Goal: Task Accomplishment & Management: Manage account settings

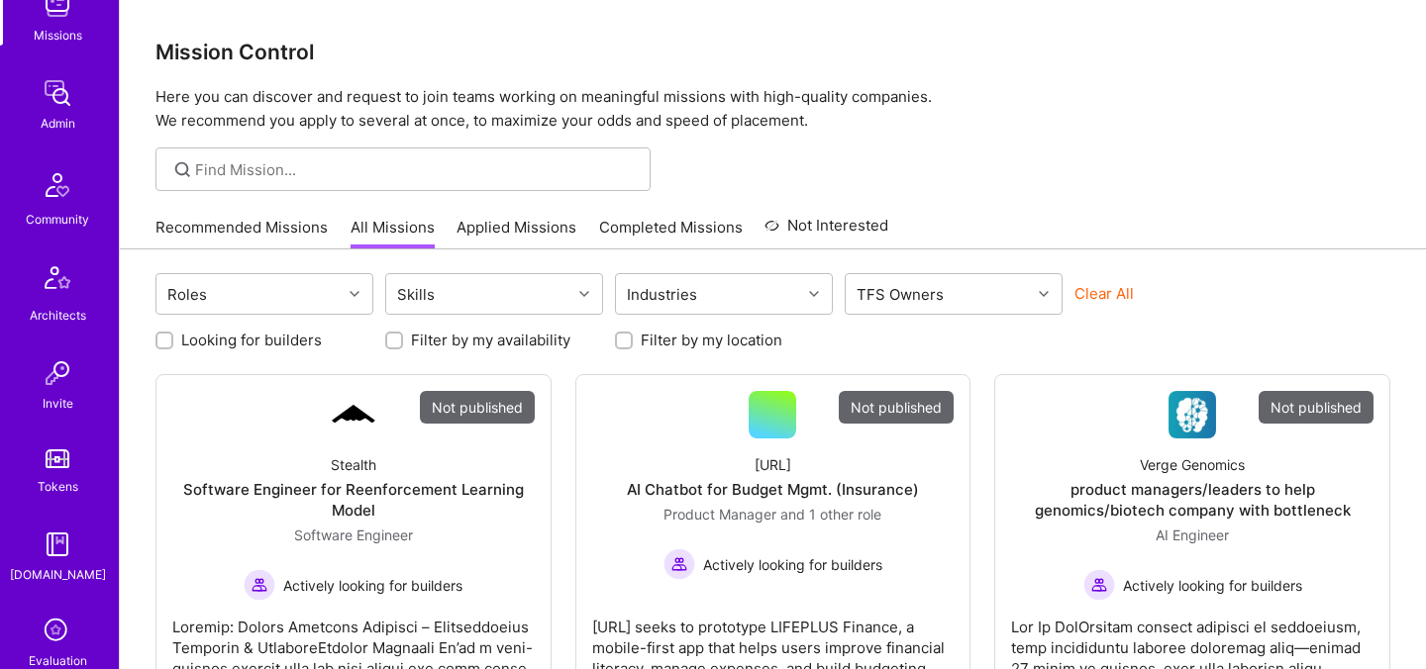
scroll to position [594, 0]
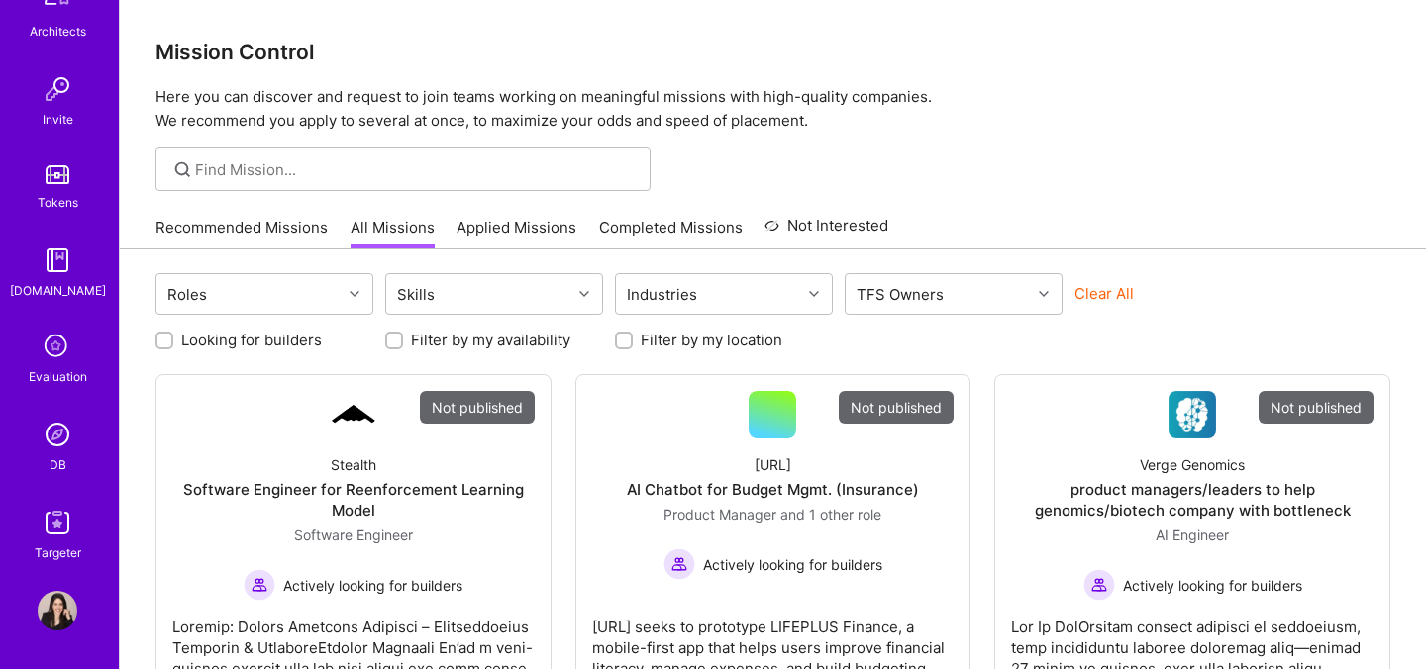
click at [55, 440] on img at bounding box center [58, 435] width 40 height 40
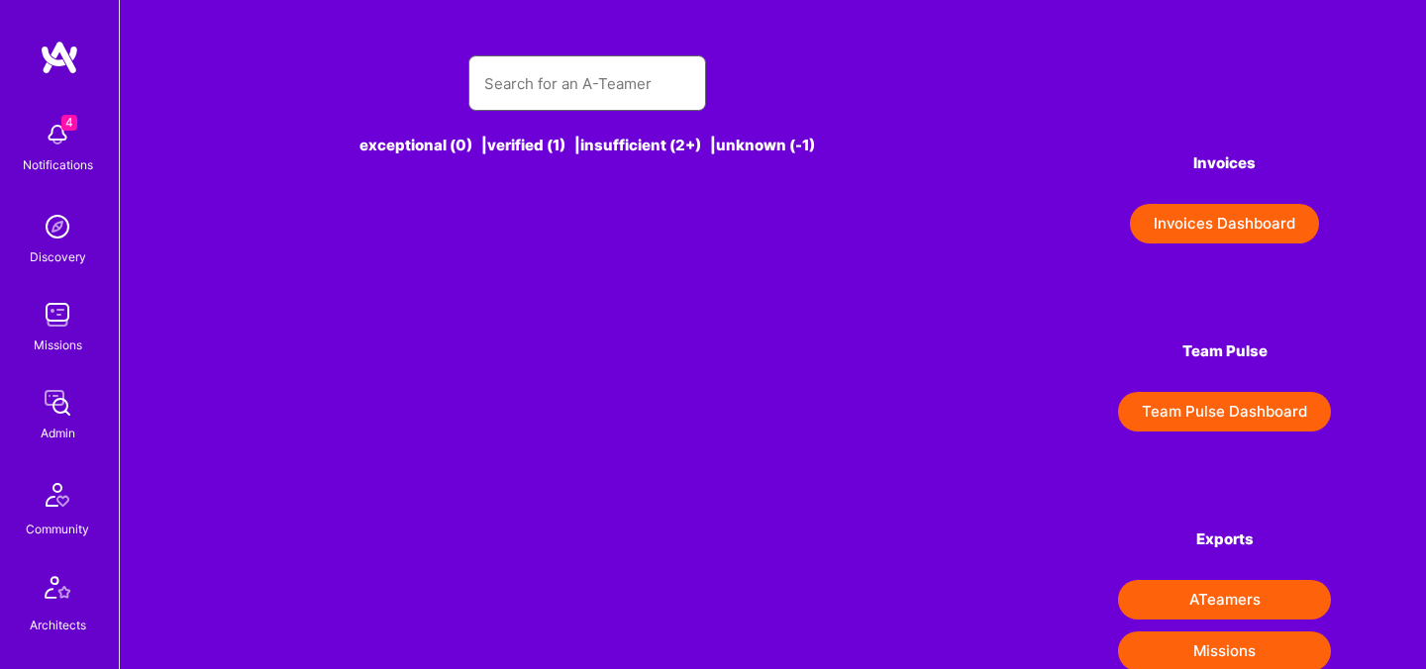
click at [556, 88] on input "text" at bounding box center [587, 83] width 206 height 50
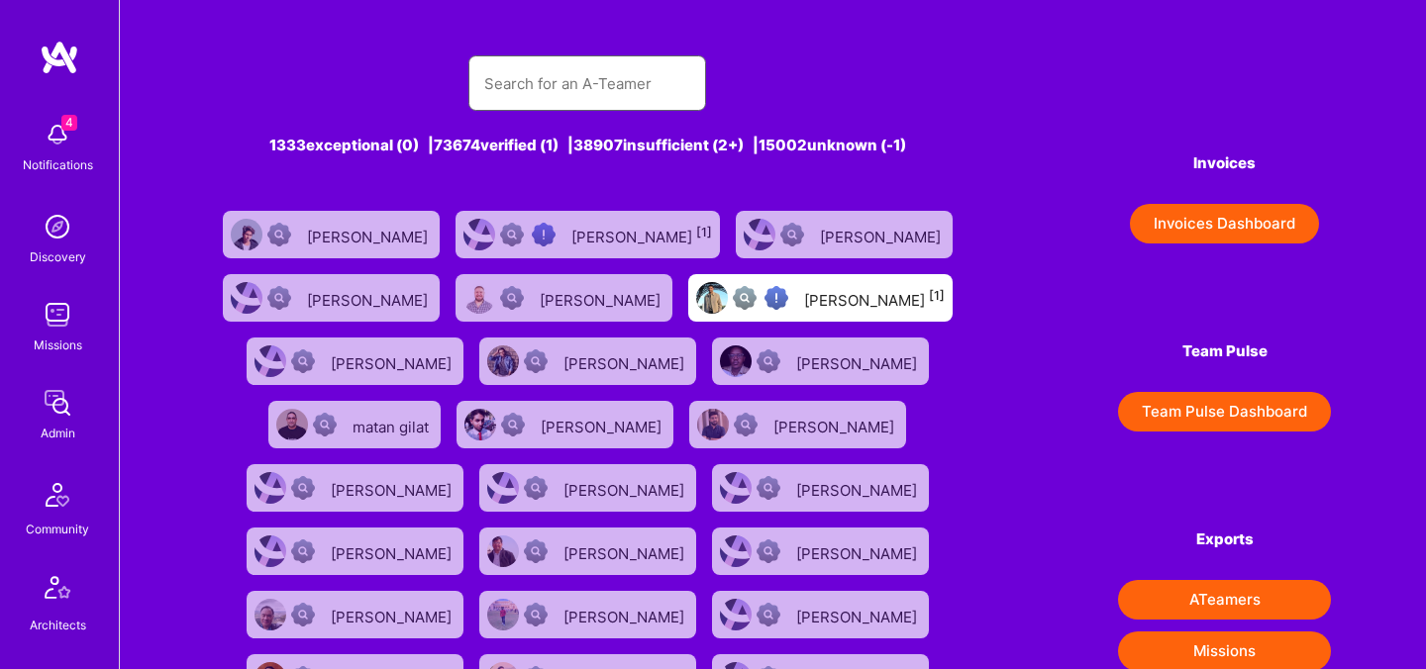
paste input "RAFAELLO VIRGILLI - Evaluation Interview"
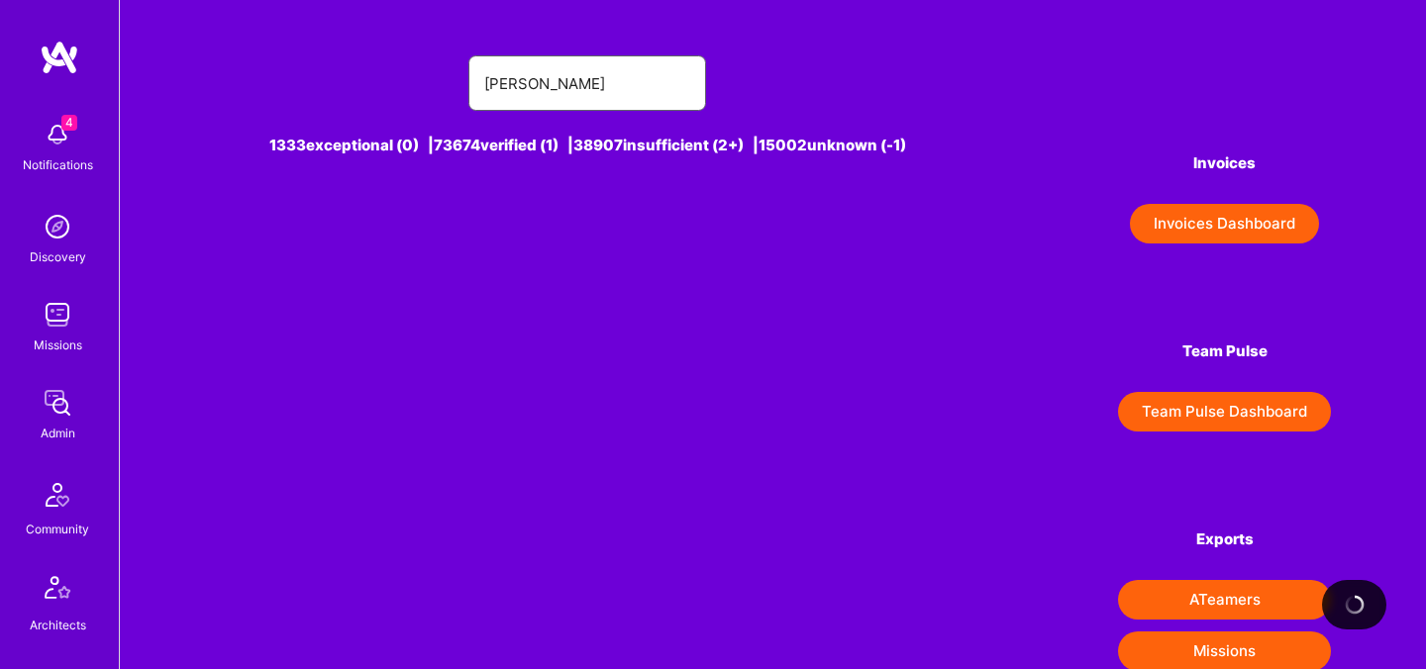
type input "RAFAELLO VIRGILLI"
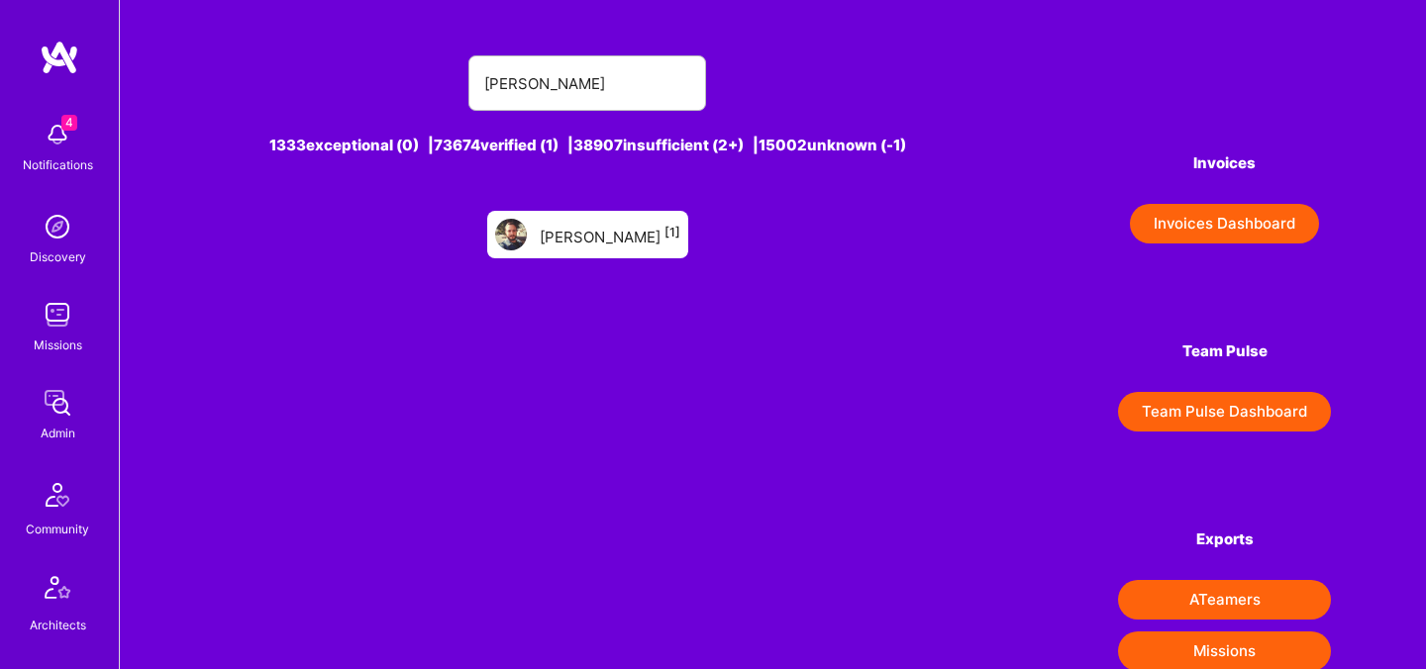
click at [557, 225] on div "RAFAELLO VIRGILLI [1]" at bounding box center [610, 235] width 141 height 26
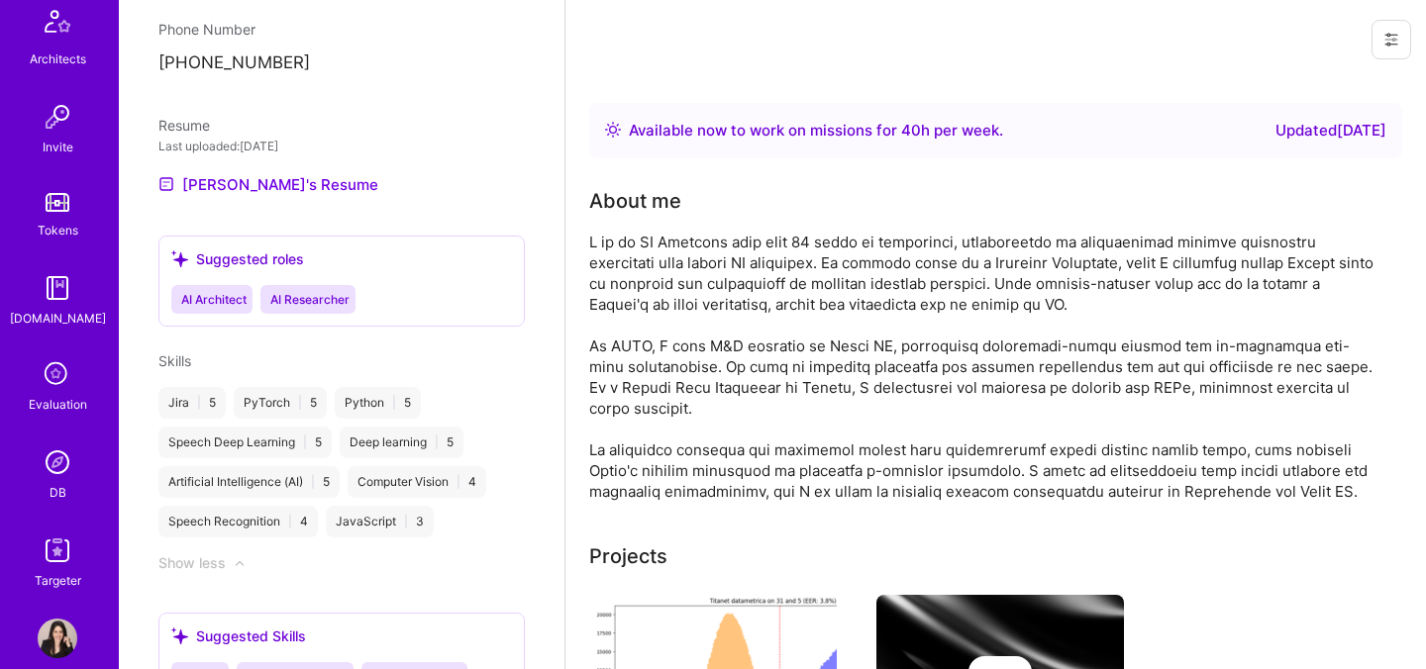
scroll to position [594, 0]
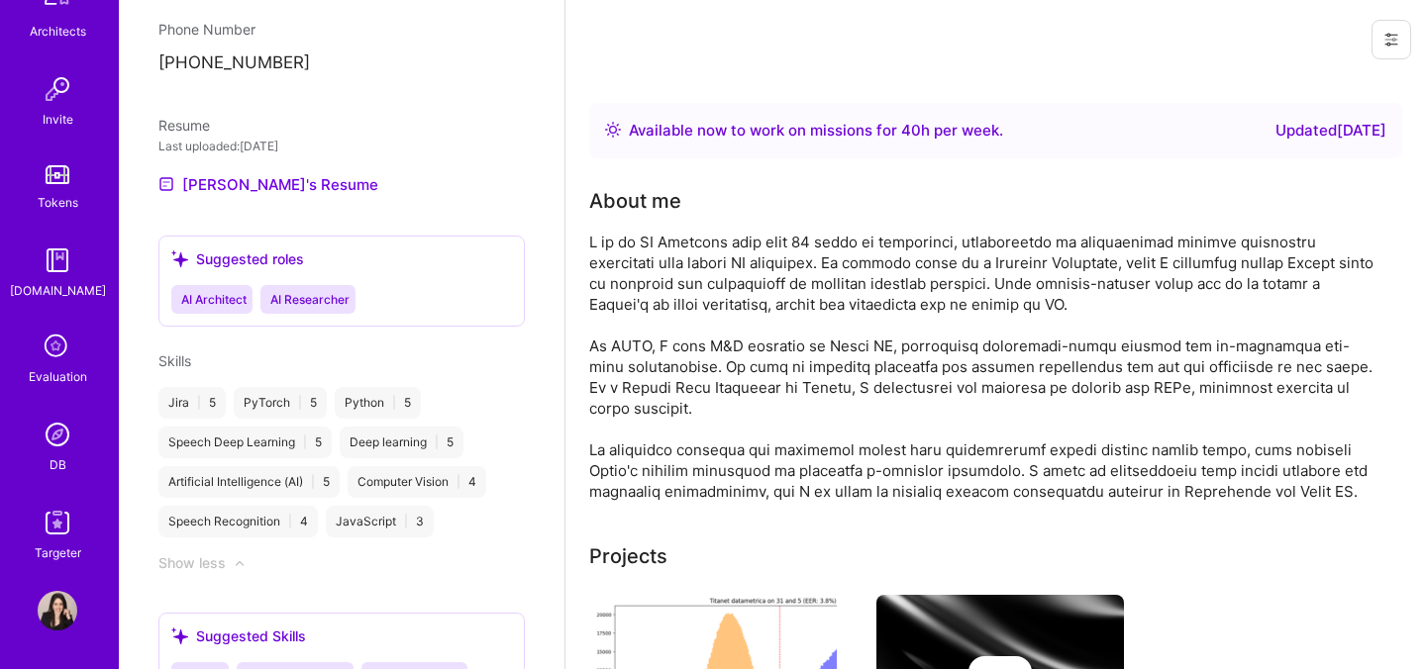
click at [54, 369] on div "Evaluation" at bounding box center [58, 376] width 58 height 21
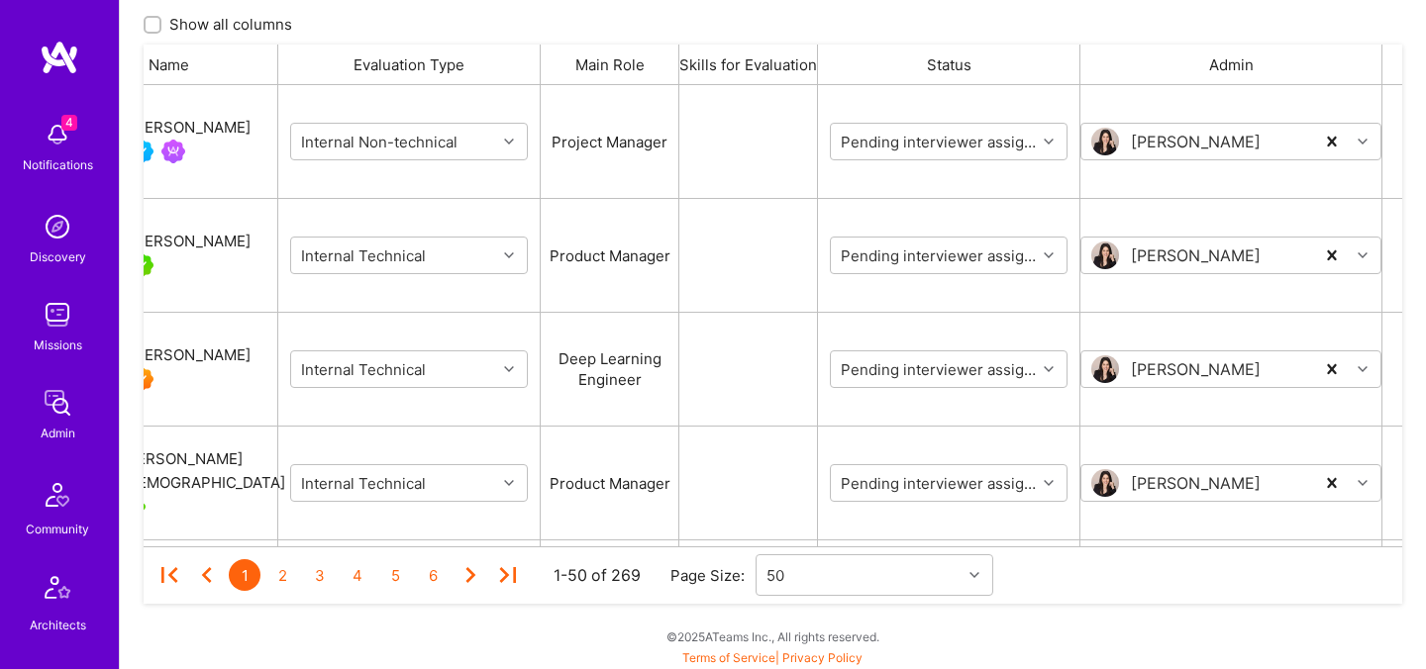
scroll to position [0, 55]
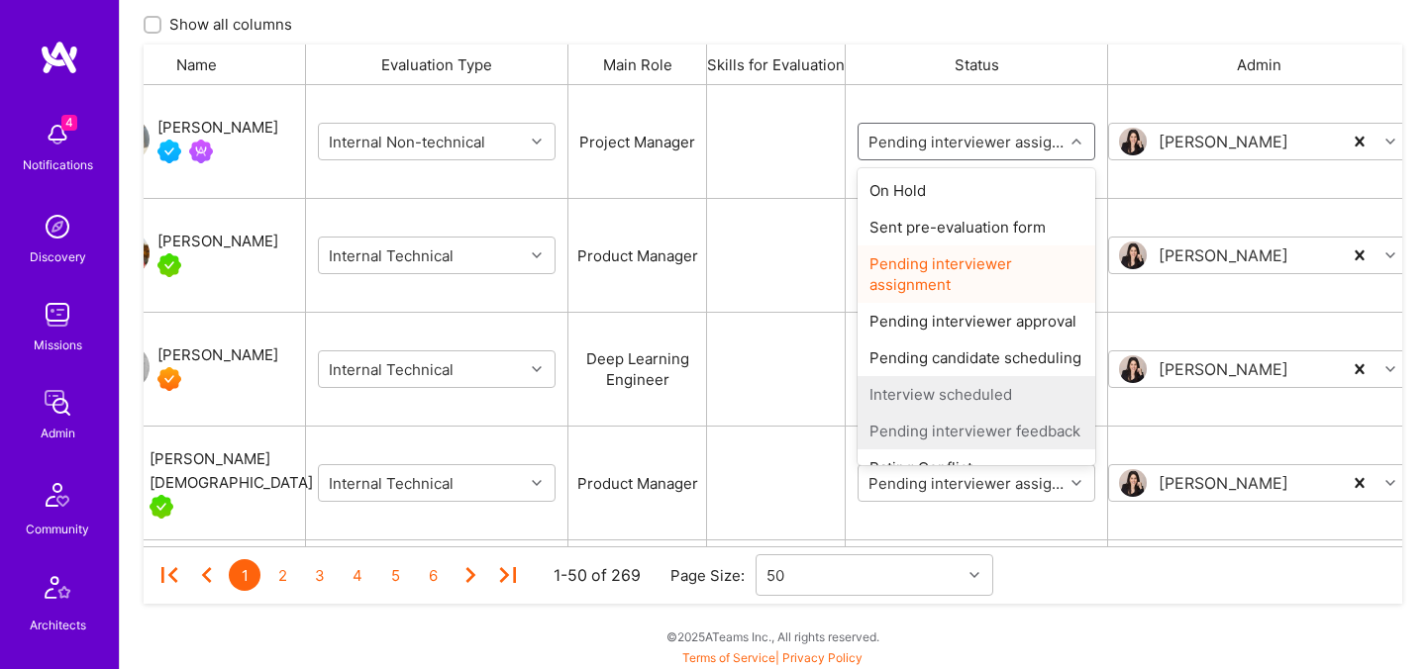
click at [923, 144] on input "grid" at bounding box center [983, 142] width 238 height 21
click at [919, 184] on div "On Hold" at bounding box center [976, 190] width 238 height 37
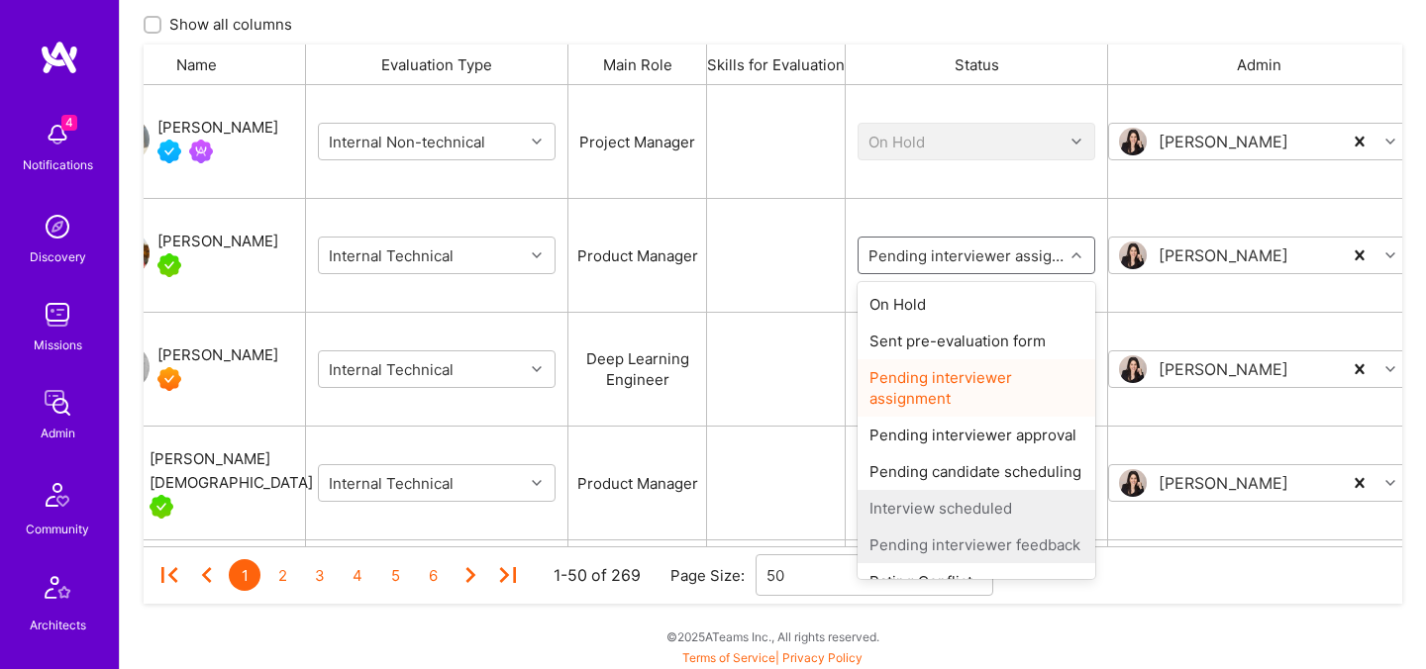
click at [919, 248] on input "grid" at bounding box center [983, 256] width 238 height 21
click at [919, 301] on div "On Hold" at bounding box center [976, 304] width 238 height 37
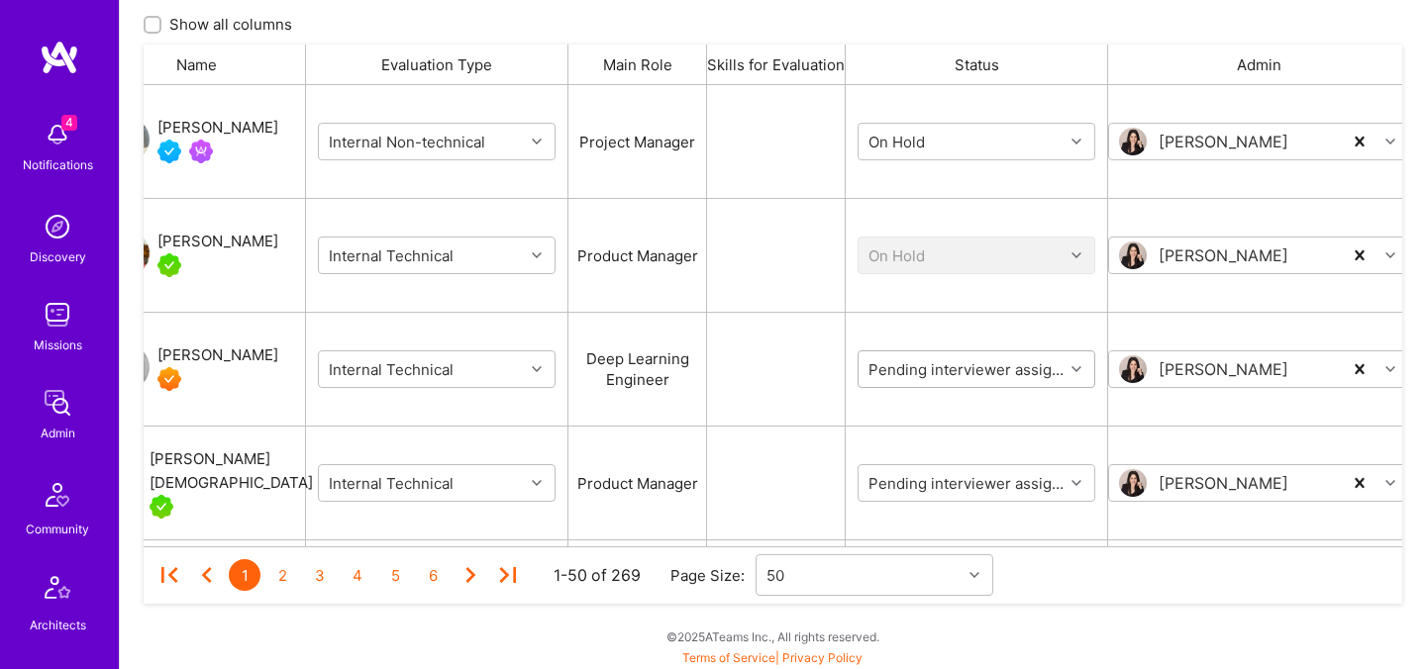
click at [926, 381] on div "Pending interviewer assignment" at bounding box center [960, 369] width 205 height 32
click at [926, 380] on div "Pending interviewer assignment" at bounding box center [960, 369] width 205 height 32
click at [925, 370] on input "grid" at bounding box center [983, 369] width 238 height 21
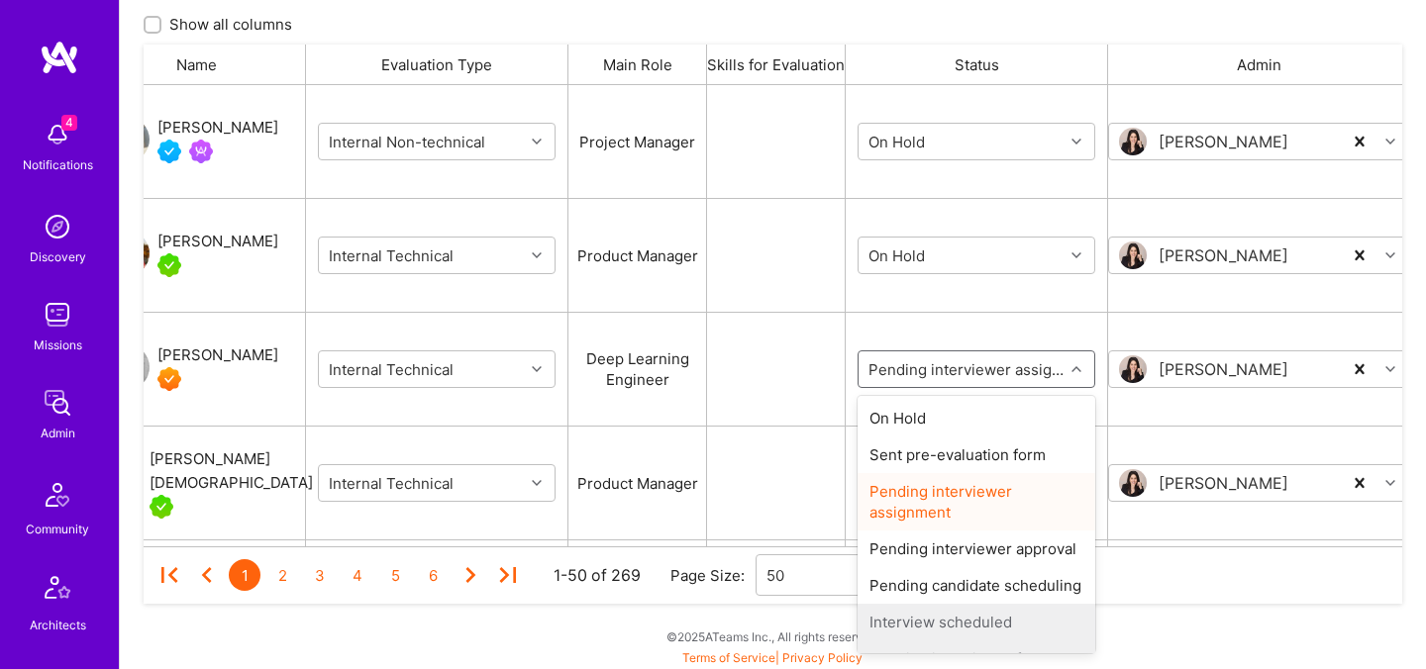
scroll to position [655, 0]
click at [914, 411] on div "On Hold" at bounding box center [976, 416] width 238 height 37
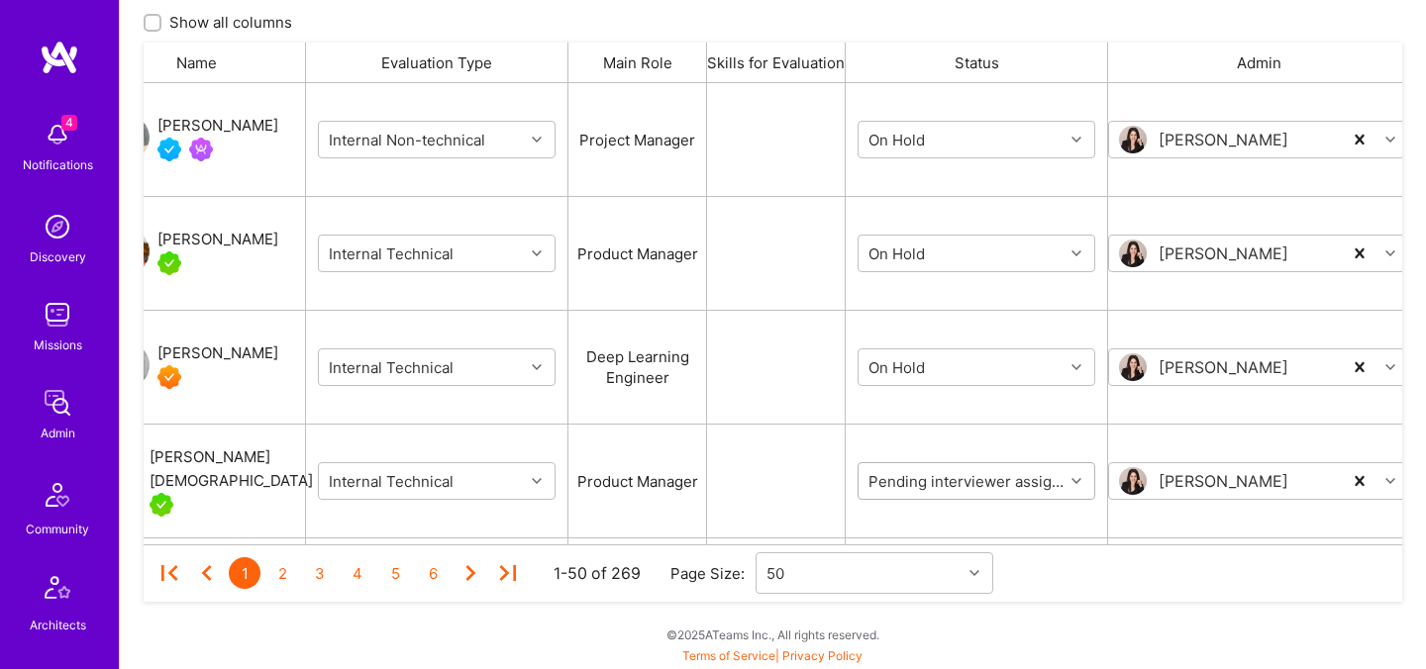
click at [905, 475] on input "grid" at bounding box center [983, 481] width 238 height 21
click at [913, 521] on div "On Hold" at bounding box center [976, 530] width 238 height 37
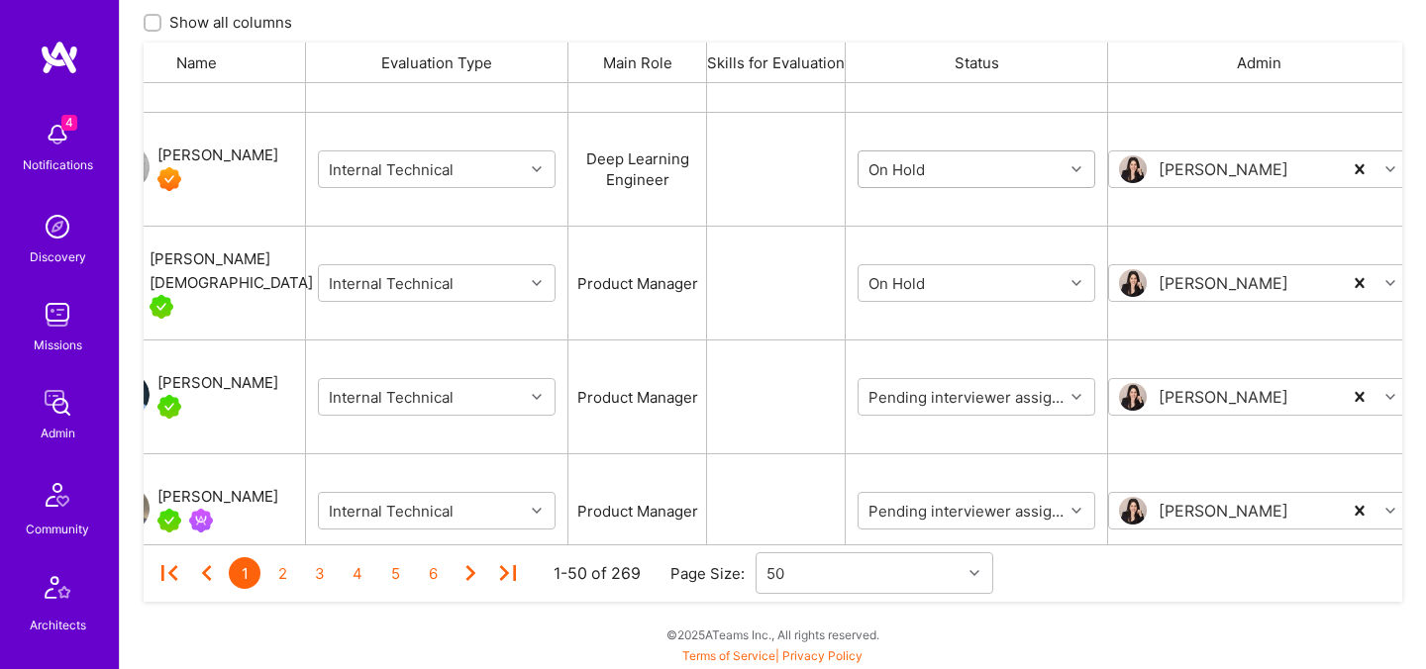
scroll to position [220, 0]
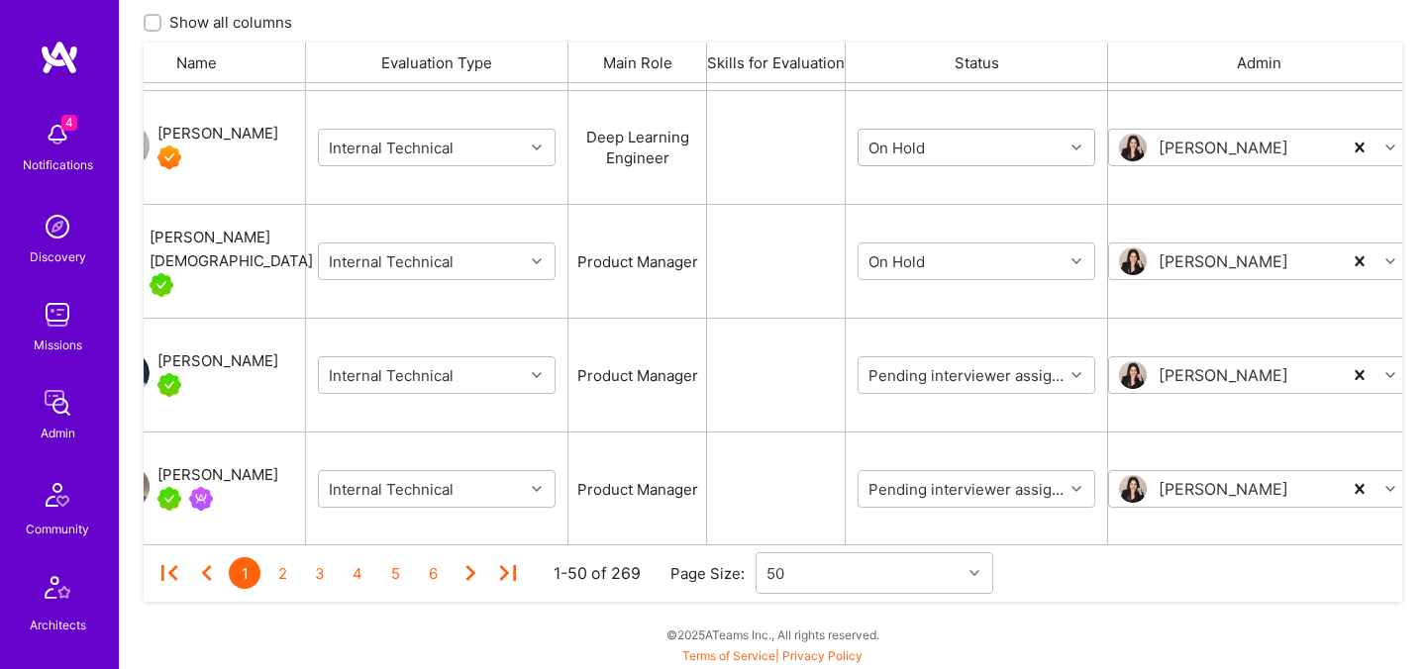
click at [917, 371] on input "grid" at bounding box center [983, 375] width 238 height 21
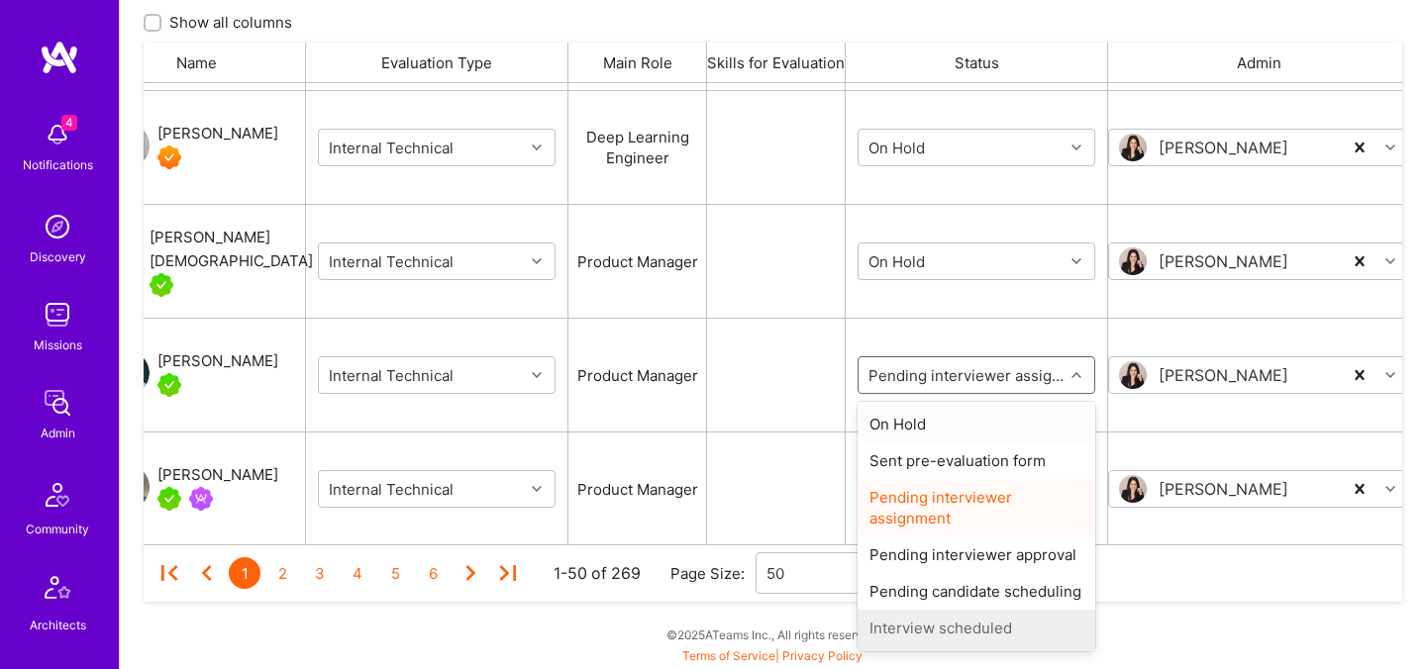
click at [918, 411] on div "On Hold" at bounding box center [976, 424] width 238 height 37
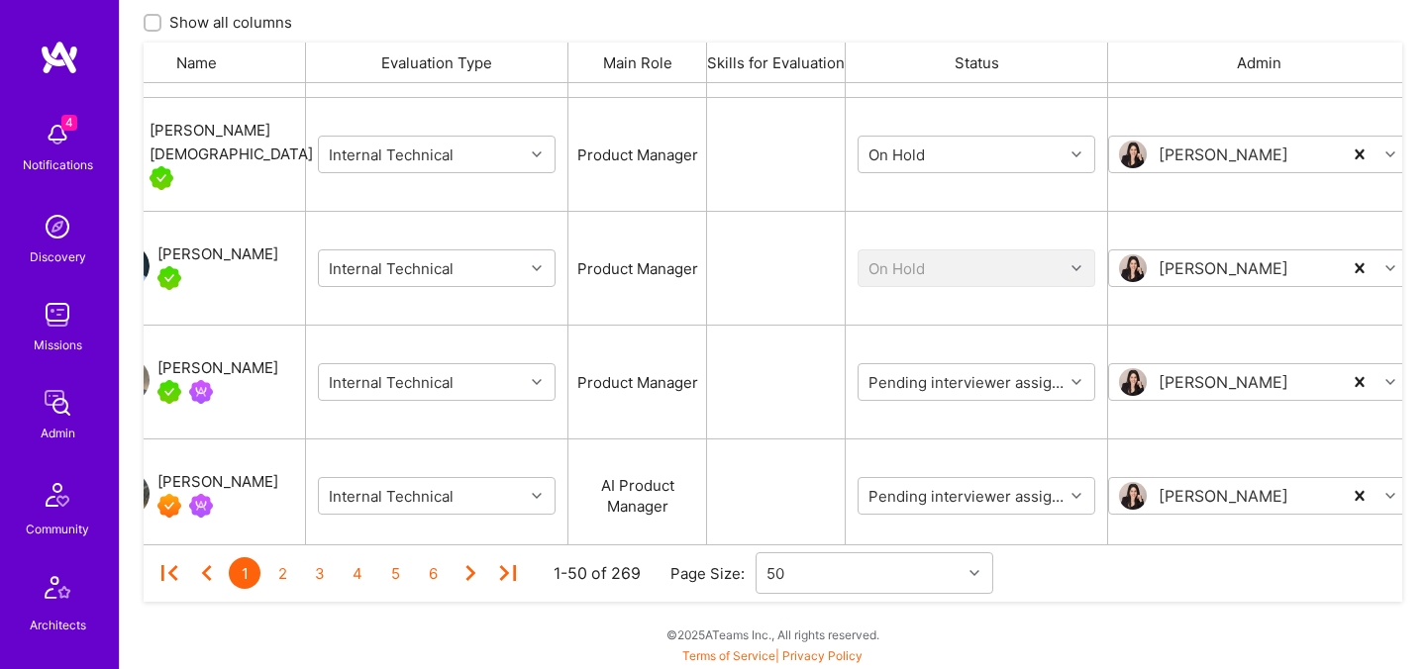
scroll to position [362, 0]
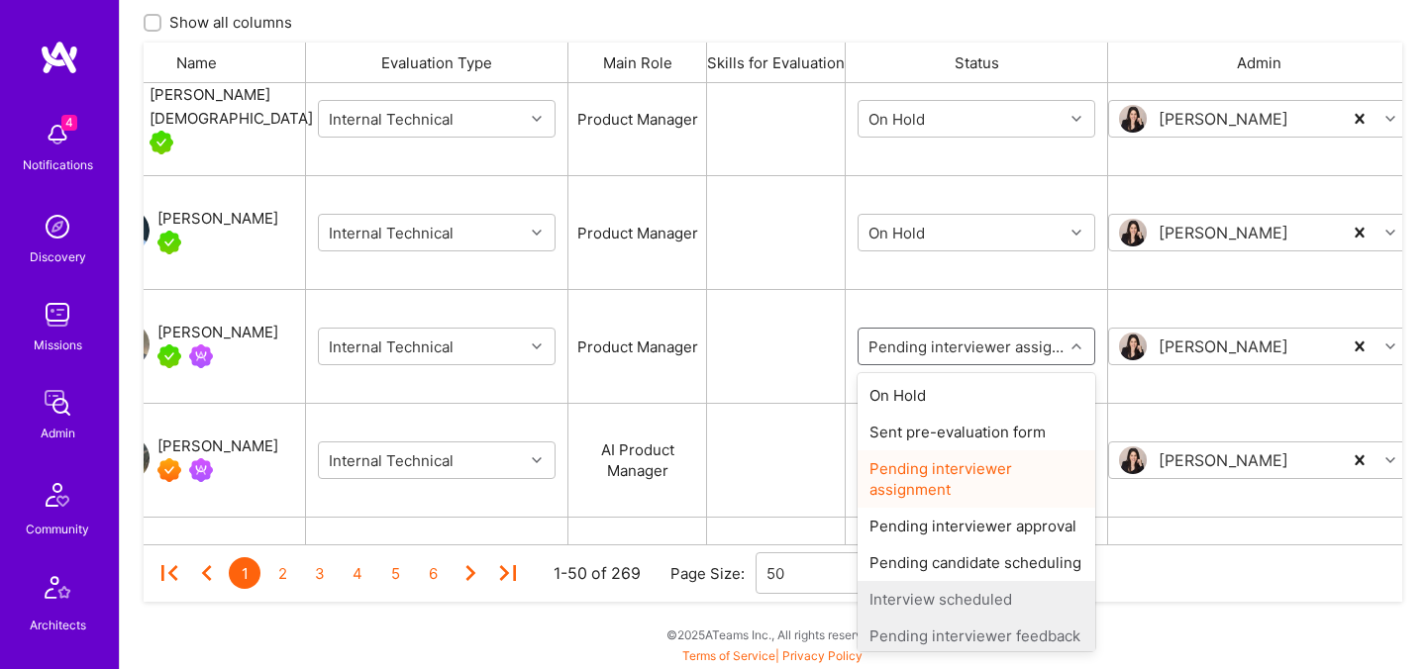
click at [921, 349] on input "grid" at bounding box center [983, 347] width 238 height 21
click at [921, 391] on div "On Hold" at bounding box center [976, 395] width 238 height 37
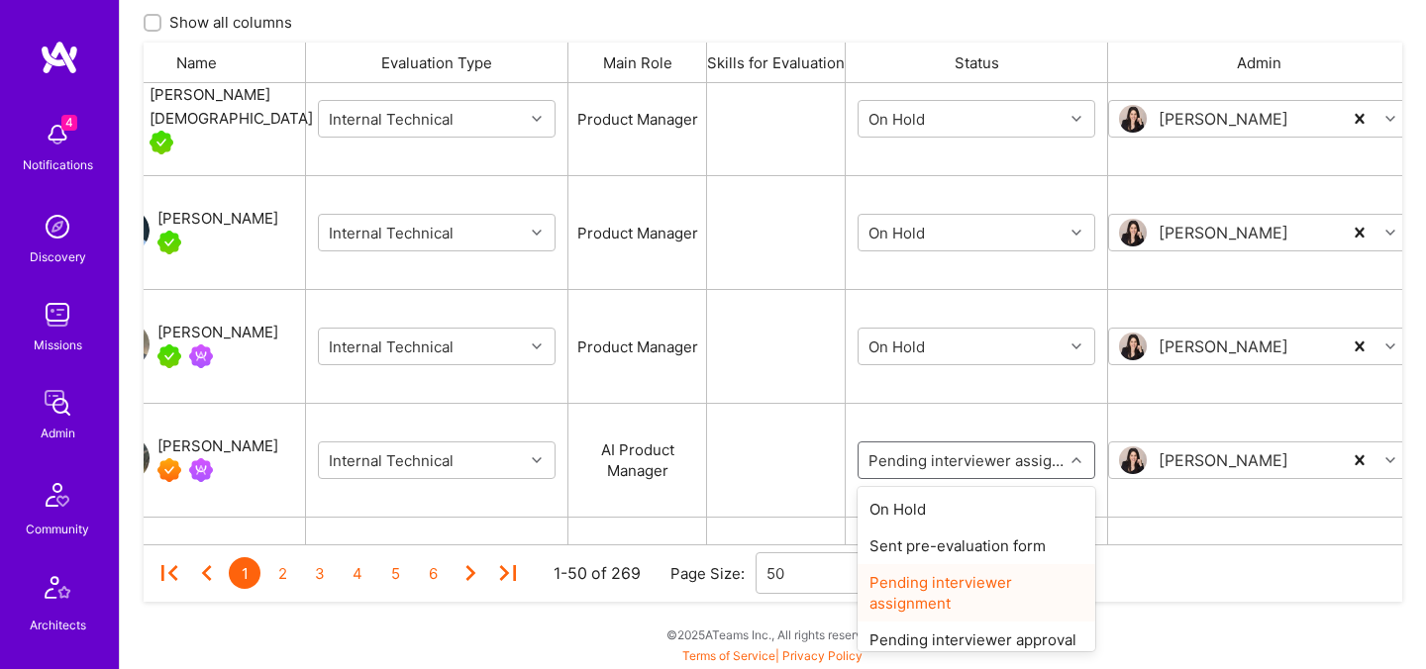
click at [918, 459] on input "grid" at bounding box center [983, 461] width 238 height 21
click at [919, 505] on div "On Hold" at bounding box center [976, 509] width 238 height 37
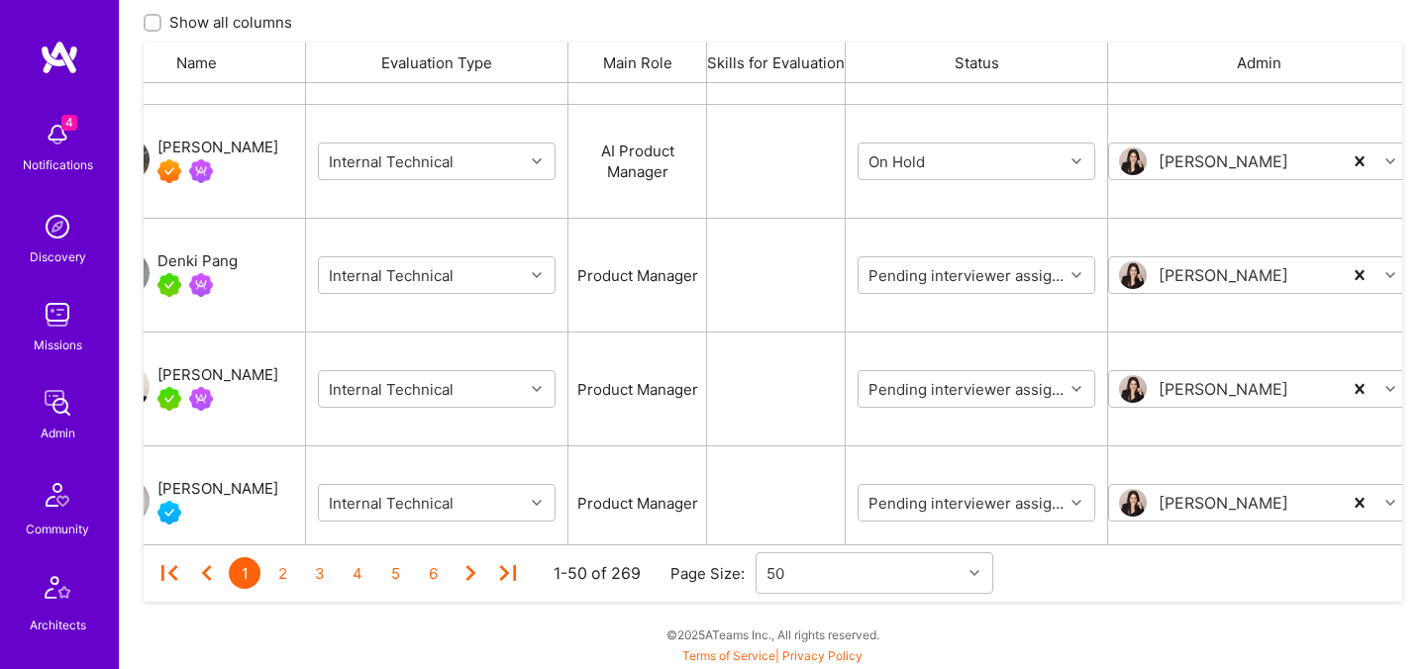
scroll to position [672, 0]
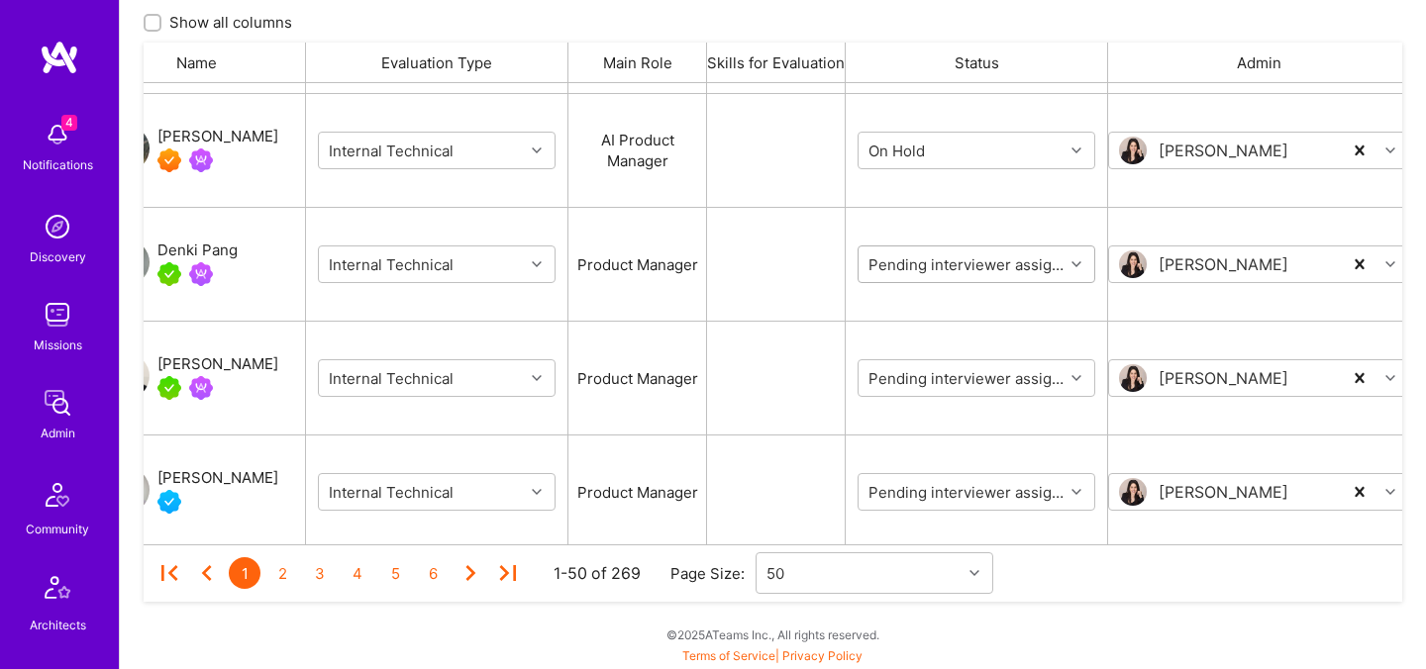
click at [931, 260] on input "grid" at bounding box center [983, 264] width 238 height 21
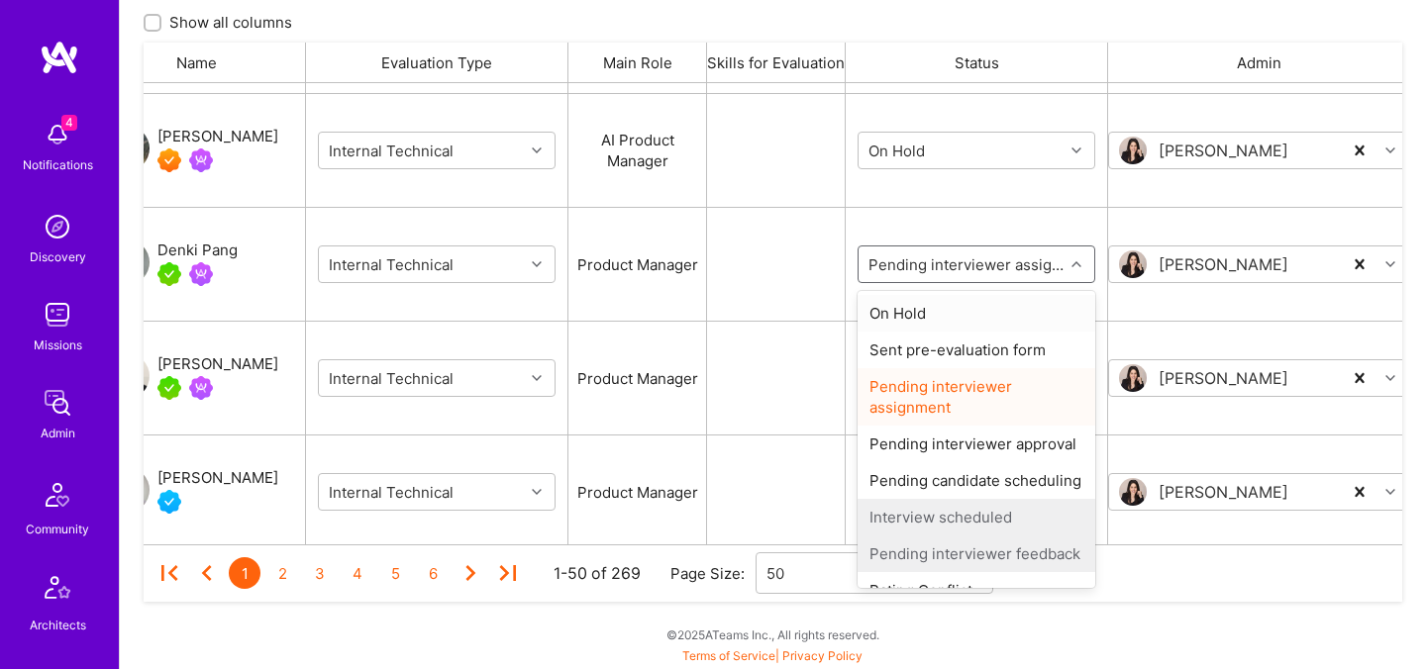
click at [931, 315] on div "On Hold" at bounding box center [976, 313] width 238 height 37
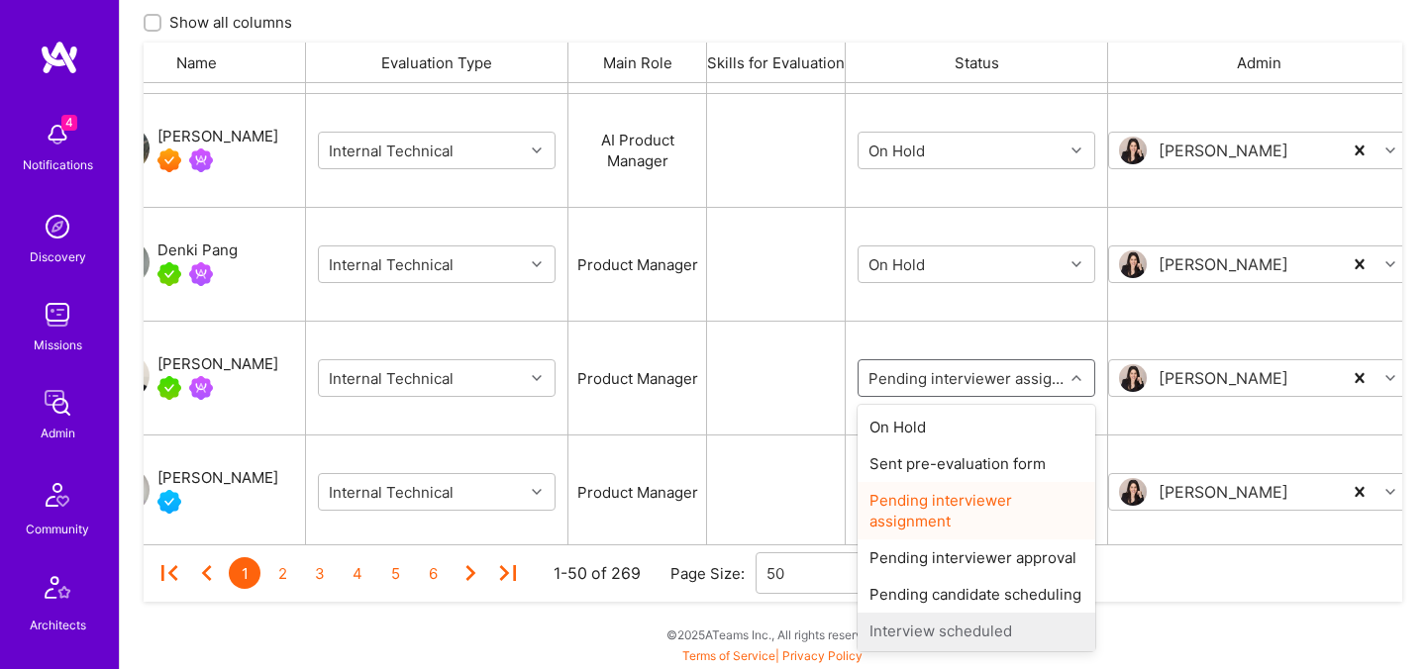
click at [928, 373] on input "grid" at bounding box center [983, 378] width 238 height 21
click at [926, 420] on div "On Hold" at bounding box center [976, 427] width 238 height 37
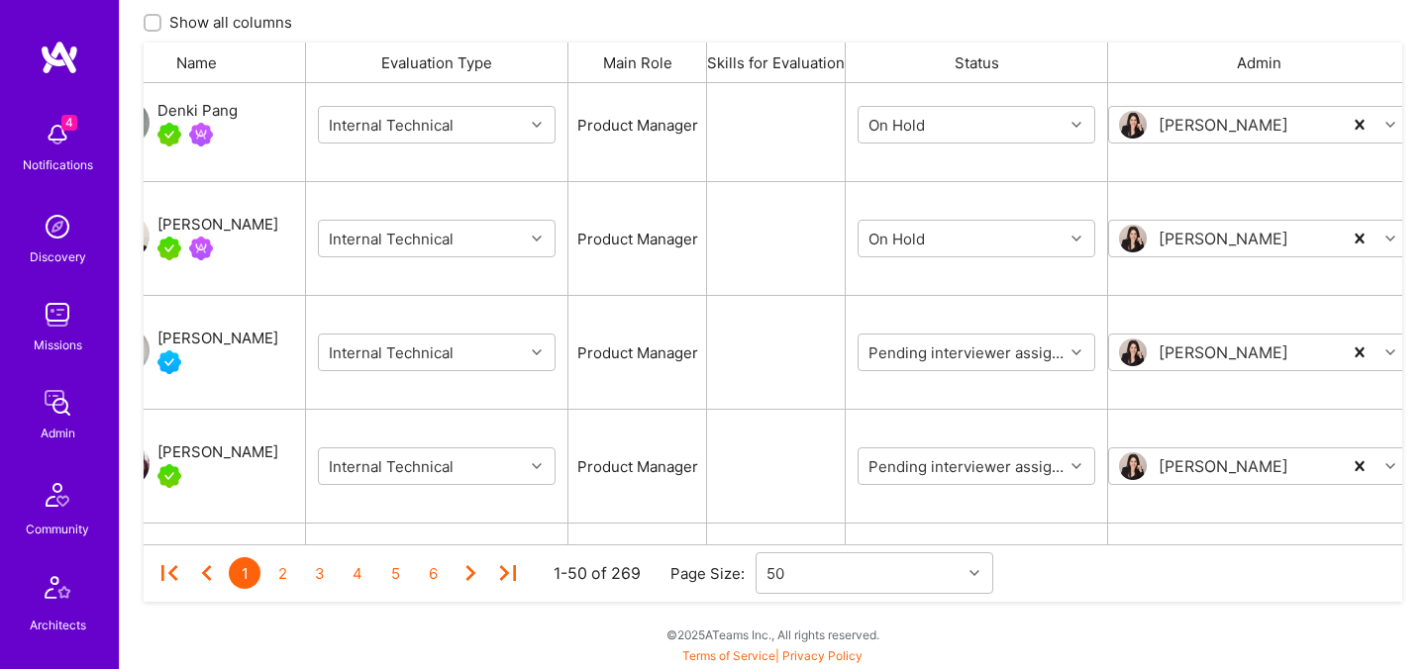
scroll to position [841, 0]
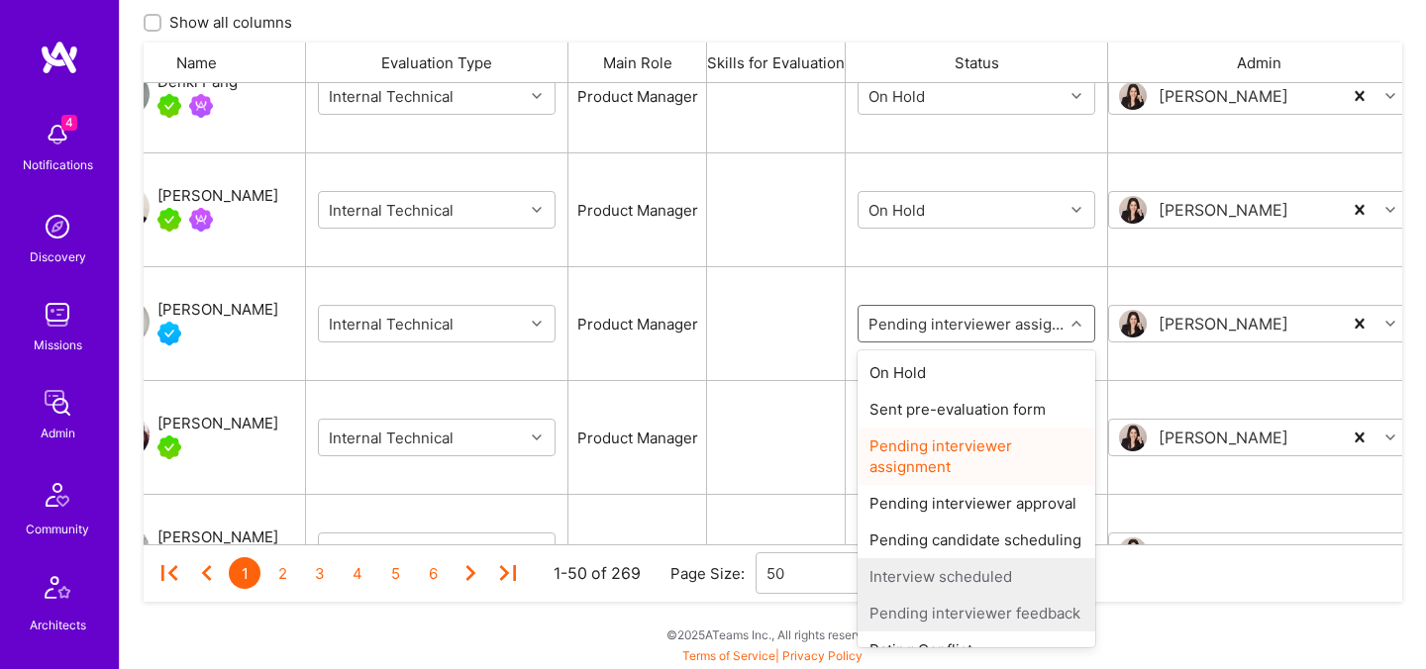
click at [926, 330] on input "grid" at bounding box center [983, 324] width 238 height 21
click at [923, 369] on div "On Hold" at bounding box center [976, 372] width 238 height 37
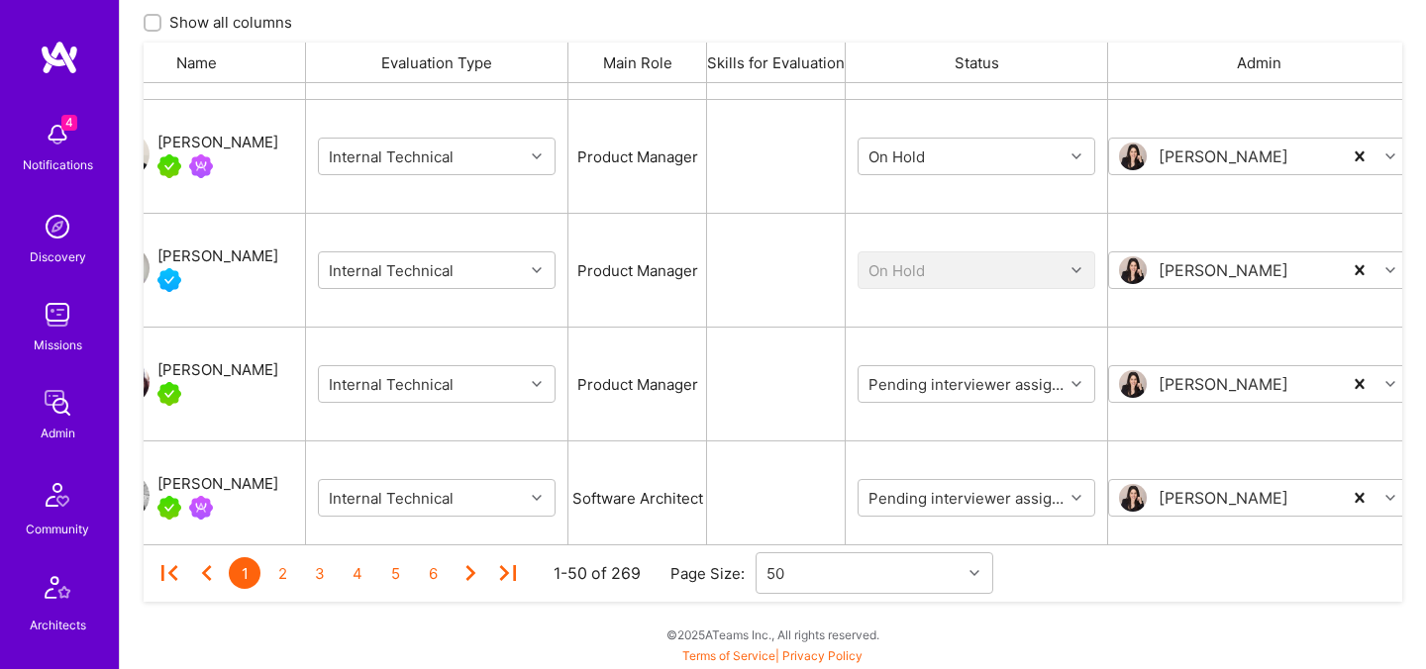
scroll to position [952, 0]
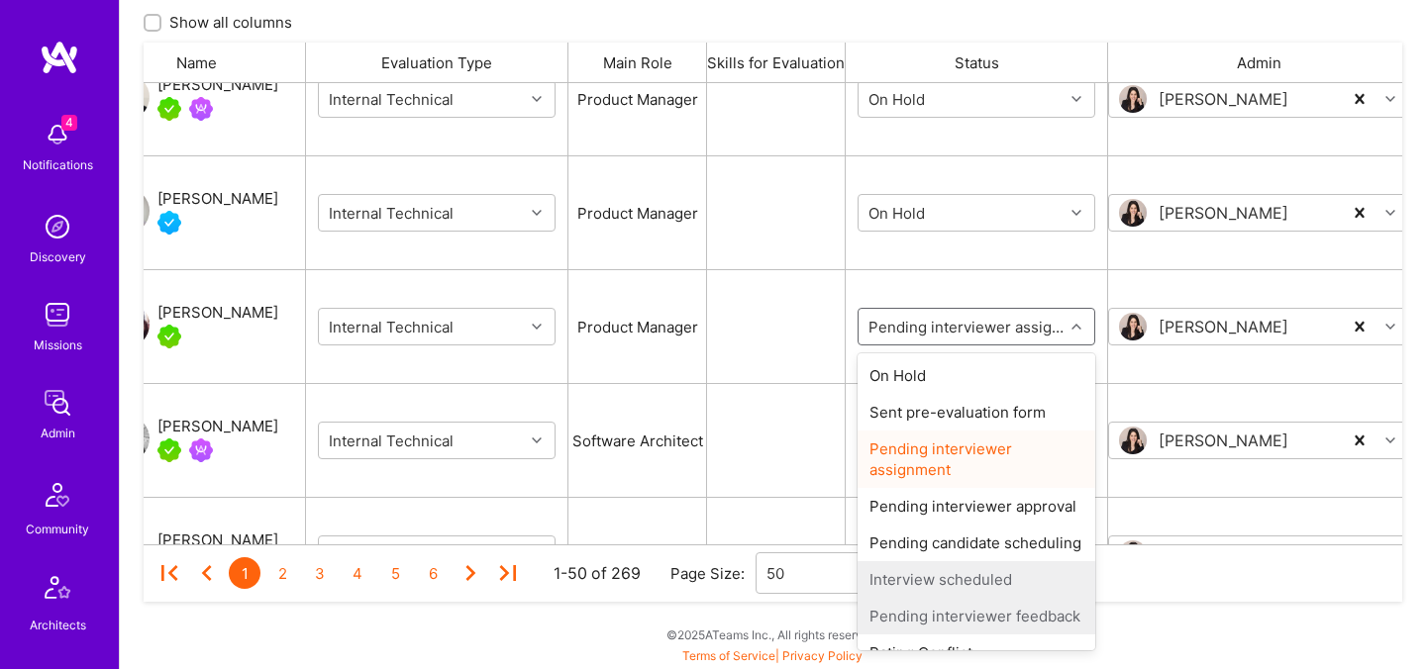
click at [919, 330] on input "grid" at bounding box center [983, 327] width 238 height 21
click at [920, 373] on div "On Hold" at bounding box center [976, 375] width 238 height 37
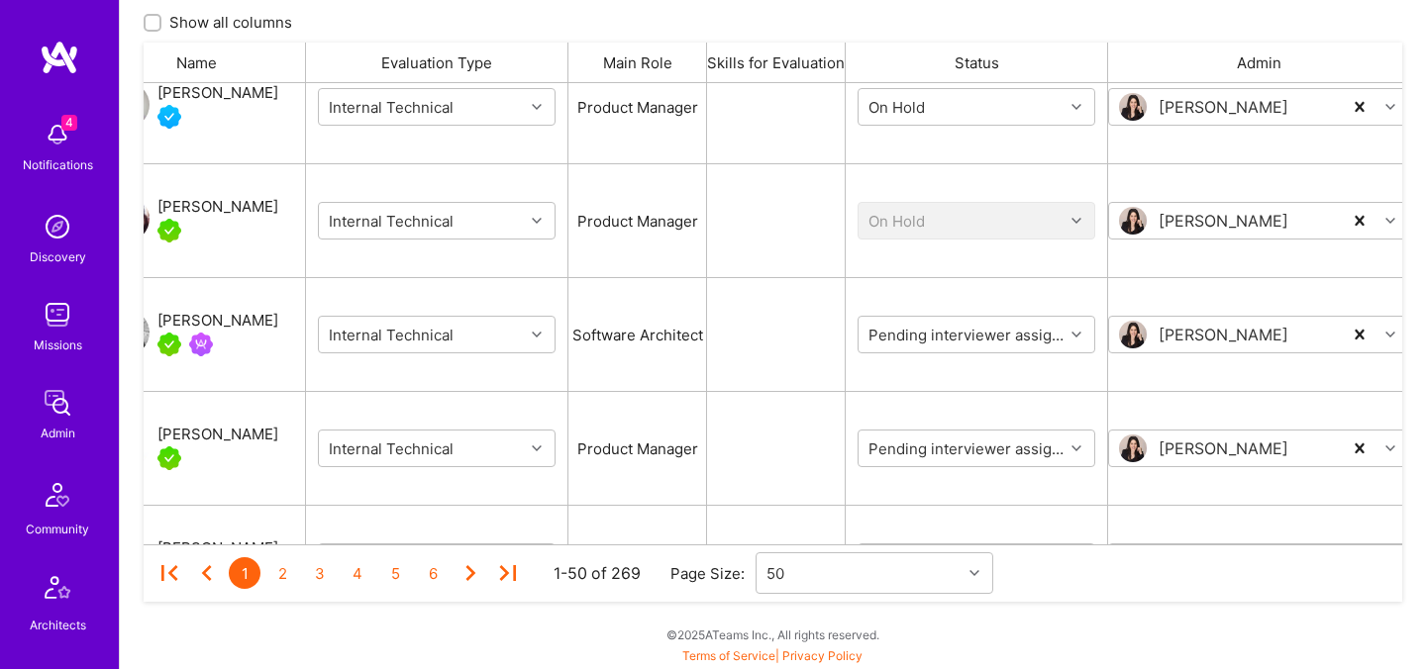
scroll to position [1066, 0]
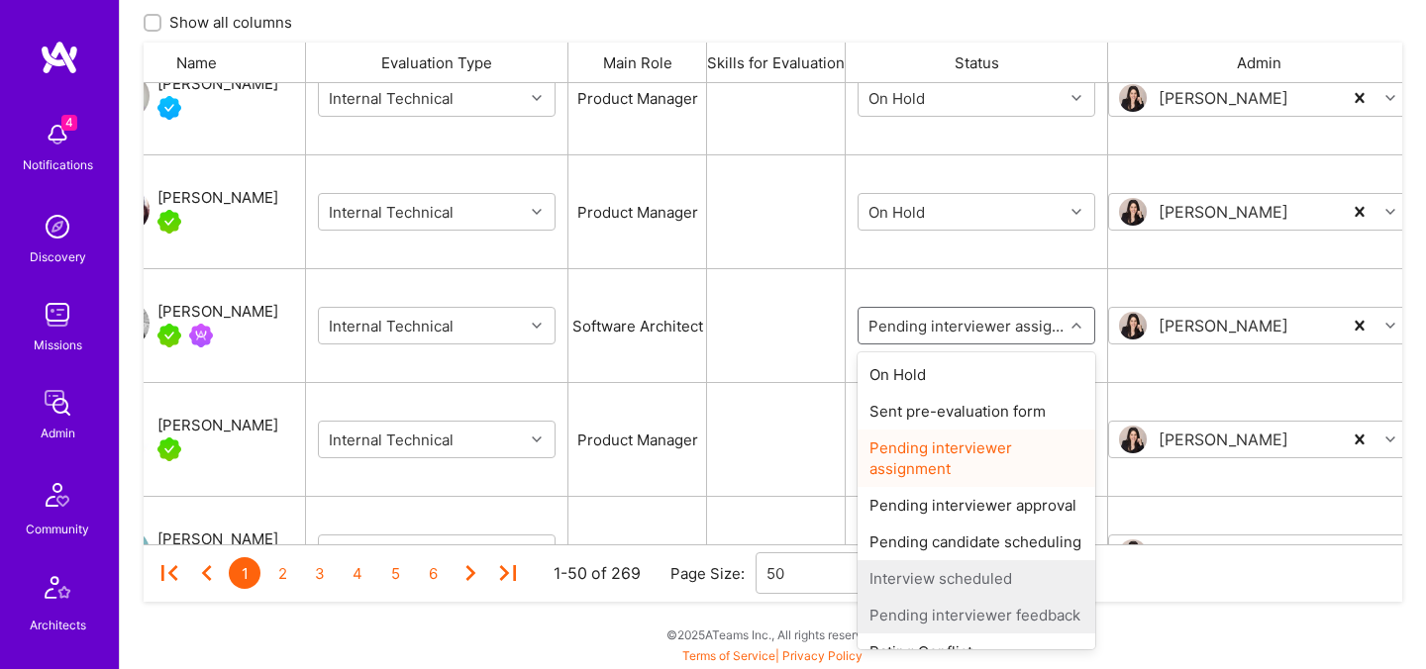
click at [918, 333] on input "grid" at bounding box center [983, 326] width 238 height 21
click at [918, 375] on div "On Hold" at bounding box center [976, 374] width 238 height 37
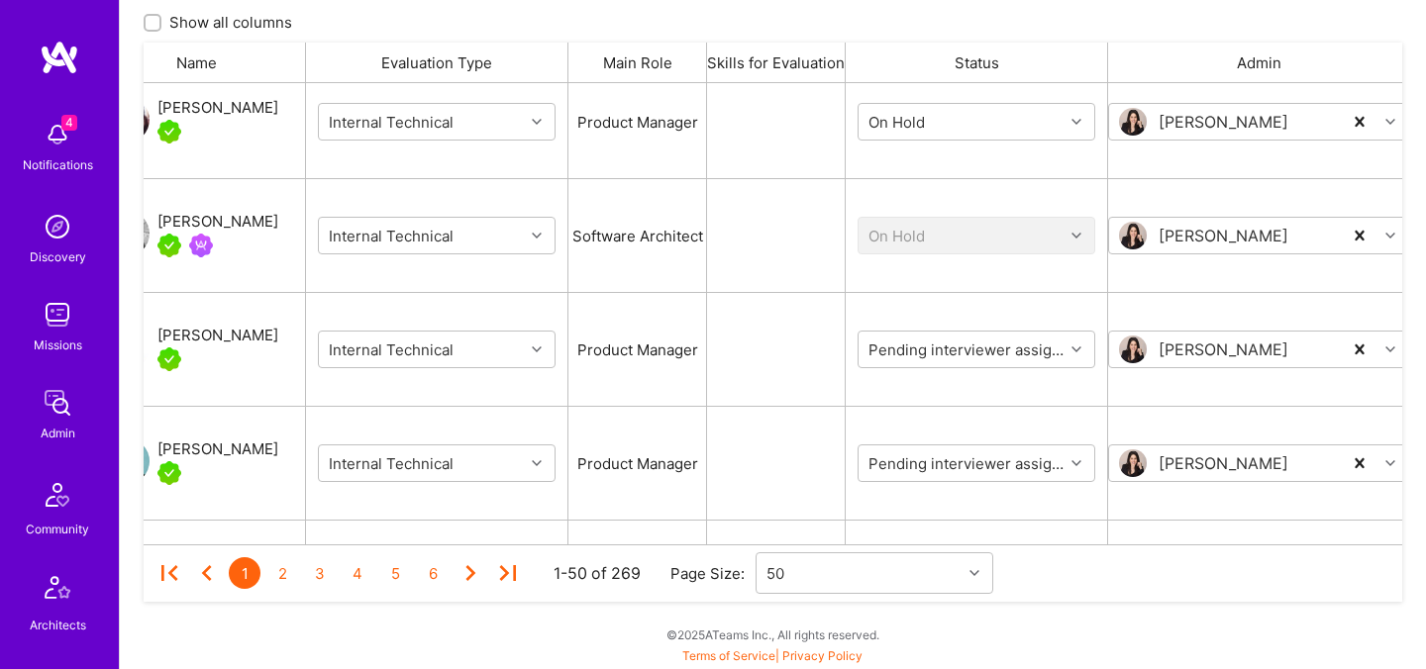
scroll to position [1181, 0]
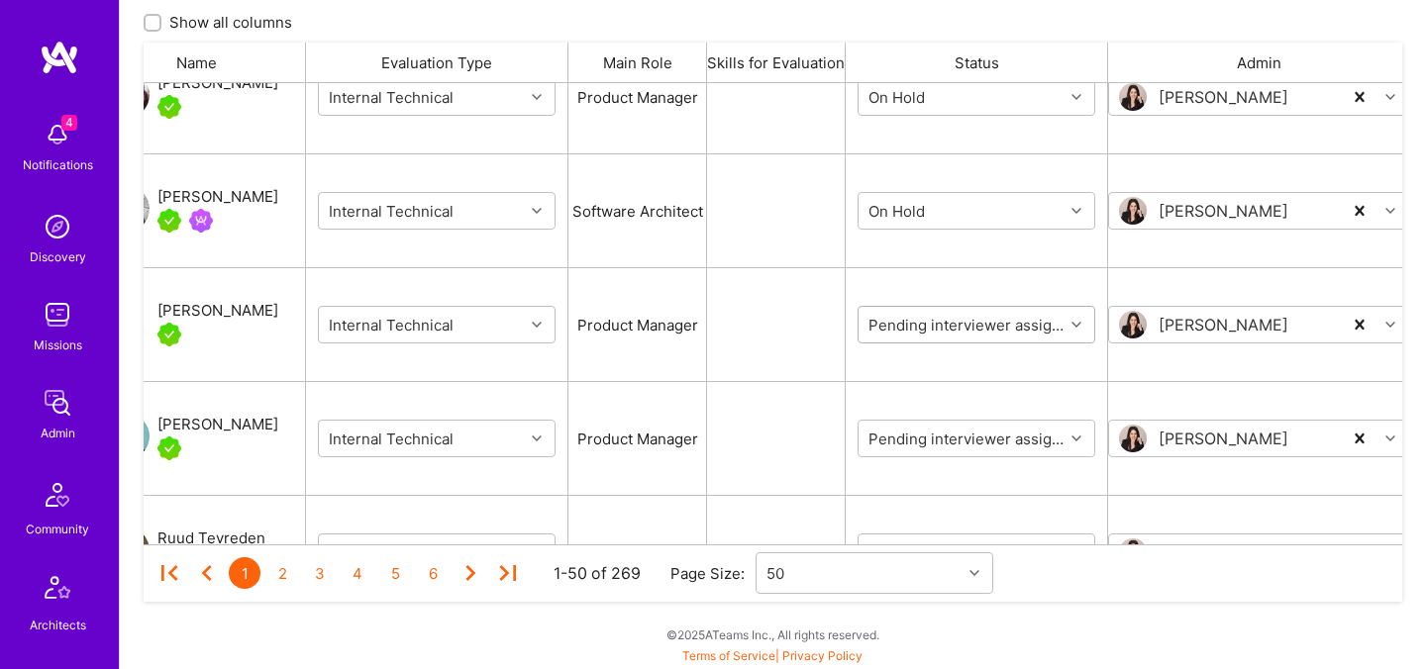
click at [920, 340] on div "Pending interviewer assignment" at bounding box center [960, 325] width 205 height 32
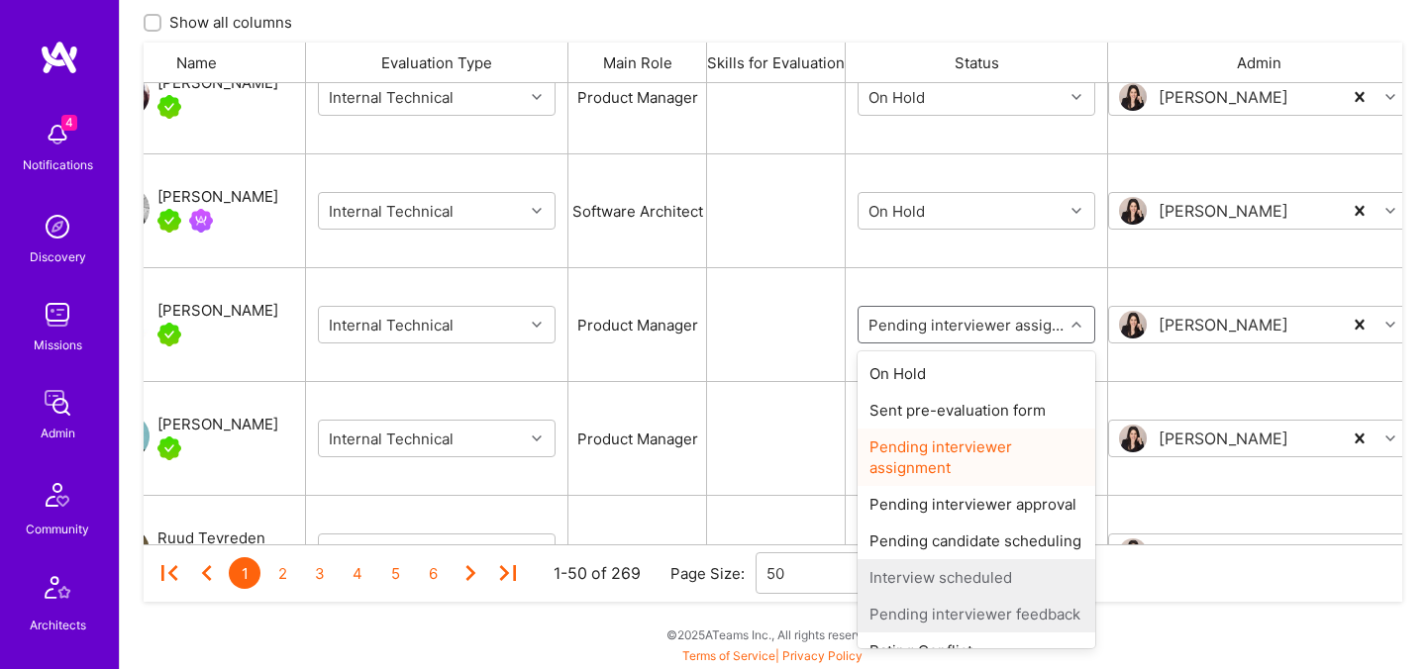
click at [920, 331] on input "grid" at bounding box center [983, 325] width 238 height 21
click at [920, 372] on div "On Hold" at bounding box center [976, 373] width 238 height 37
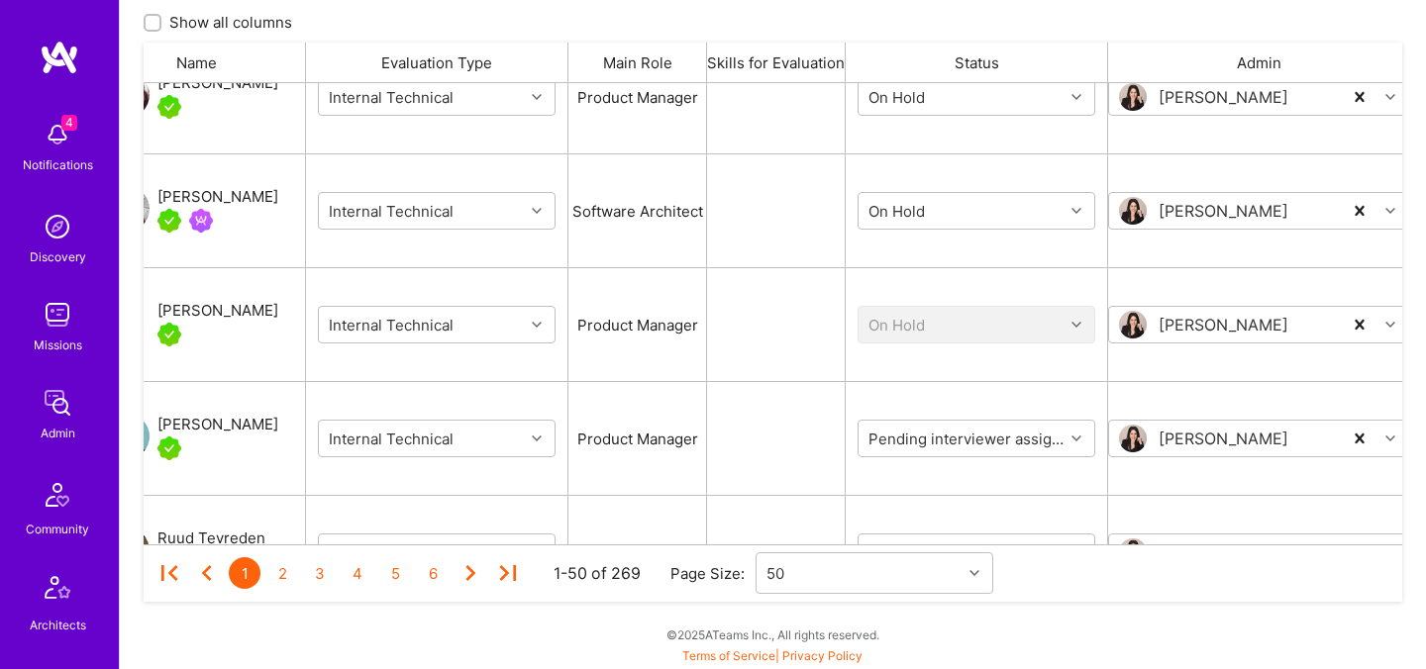
scroll to position [1269, 0]
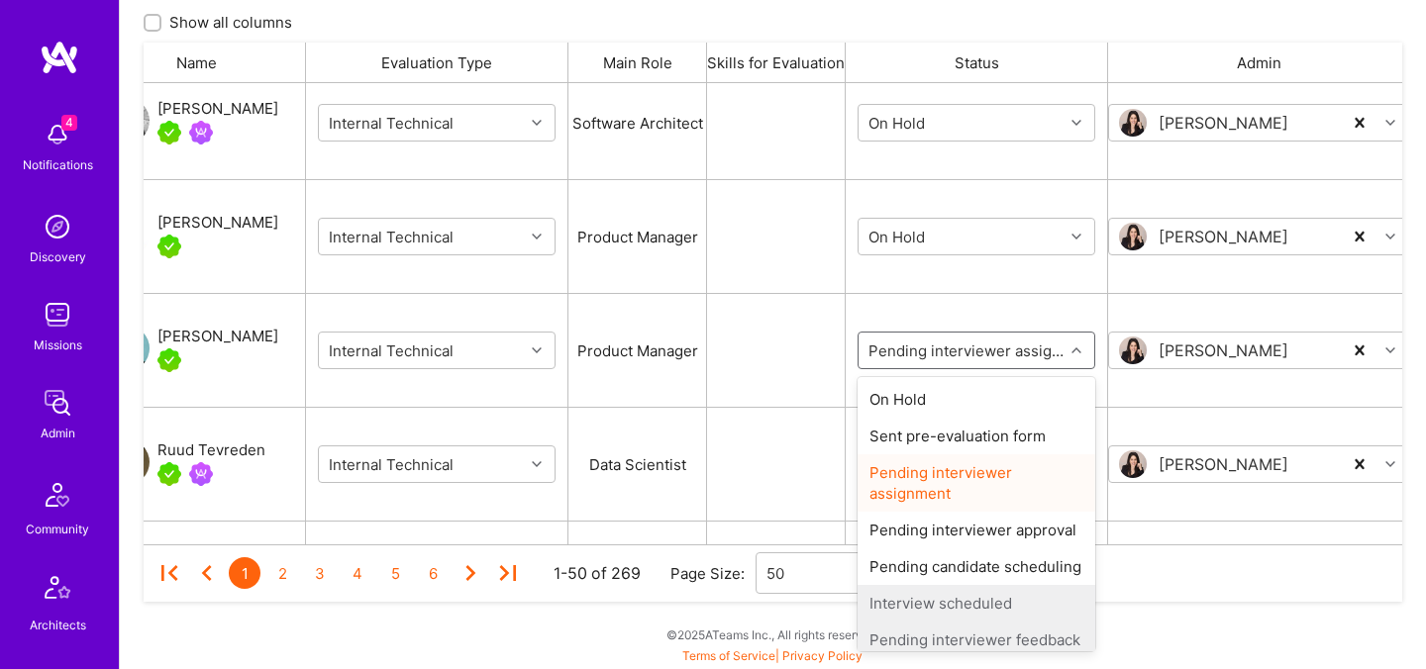
click at [920, 350] on input "grid" at bounding box center [983, 351] width 238 height 21
click at [920, 401] on div "On Hold" at bounding box center [976, 399] width 238 height 37
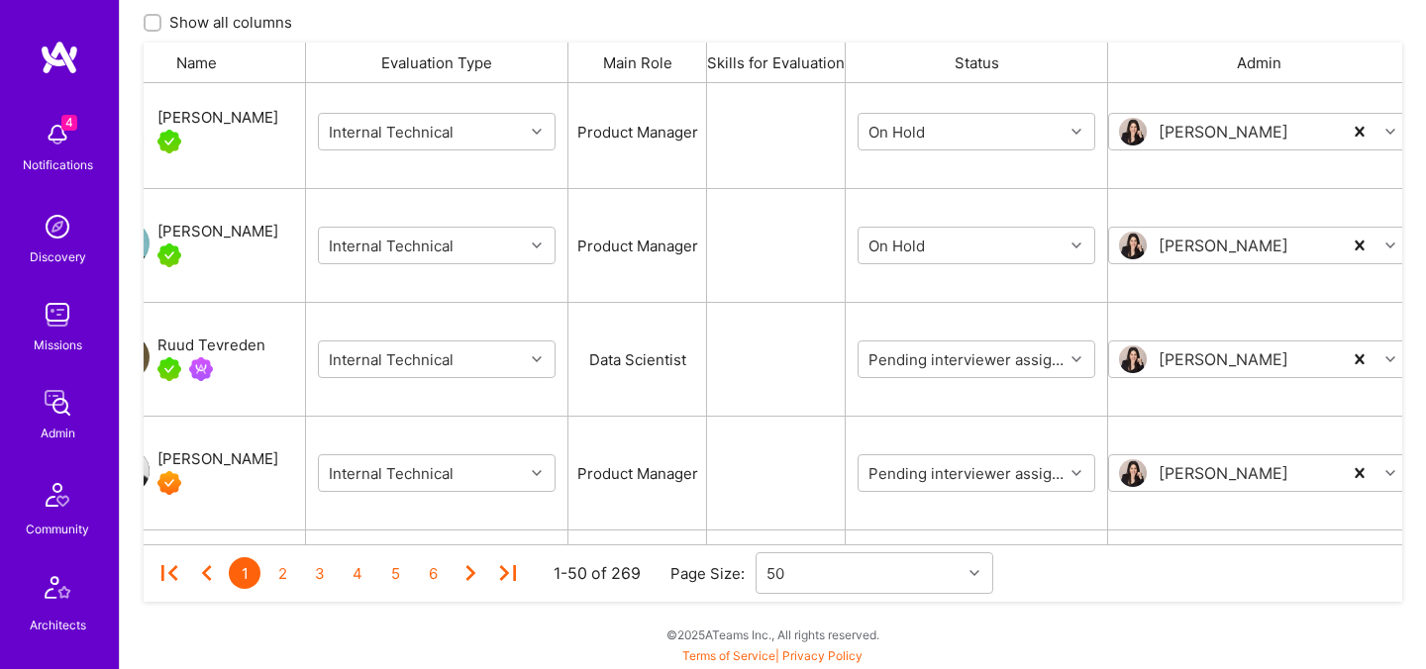
scroll to position [1407, 0]
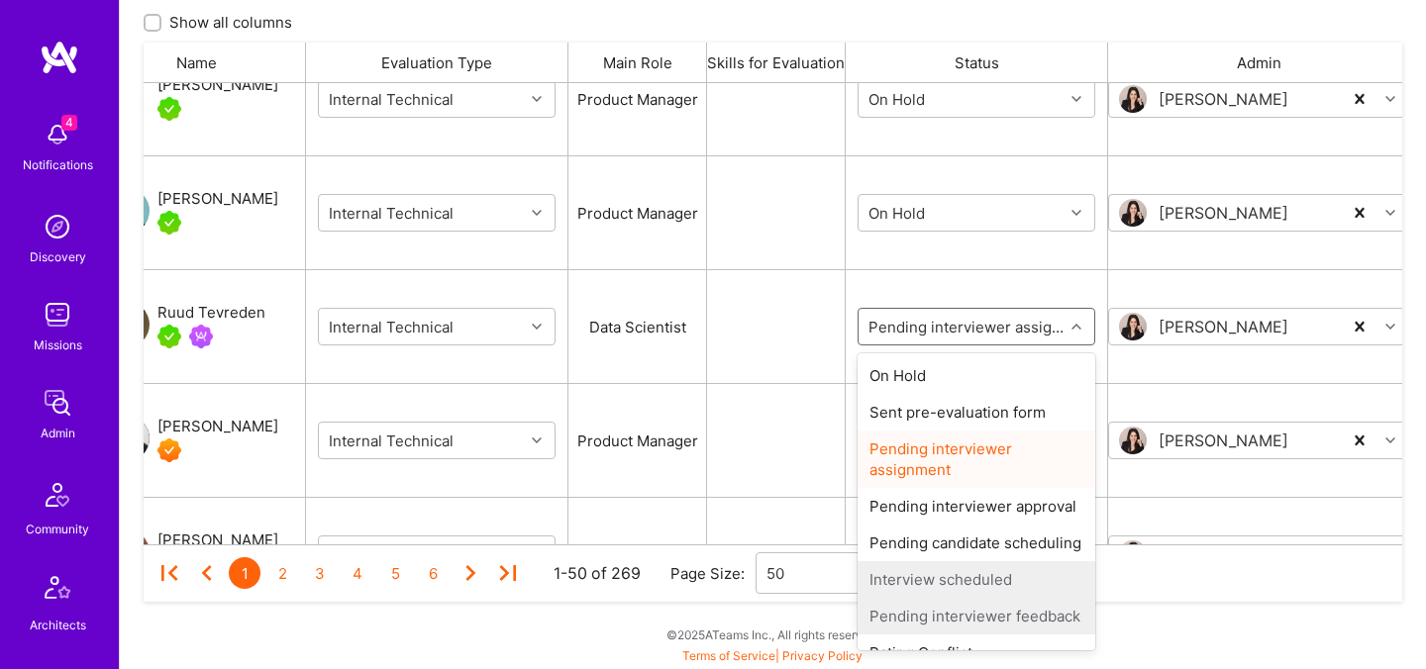
click at [918, 327] on input "grid" at bounding box center [983, 327] width 238 height 21
click at [918, 371] on div "On Hold" at bounding box center [976, 375] width 238 height 37
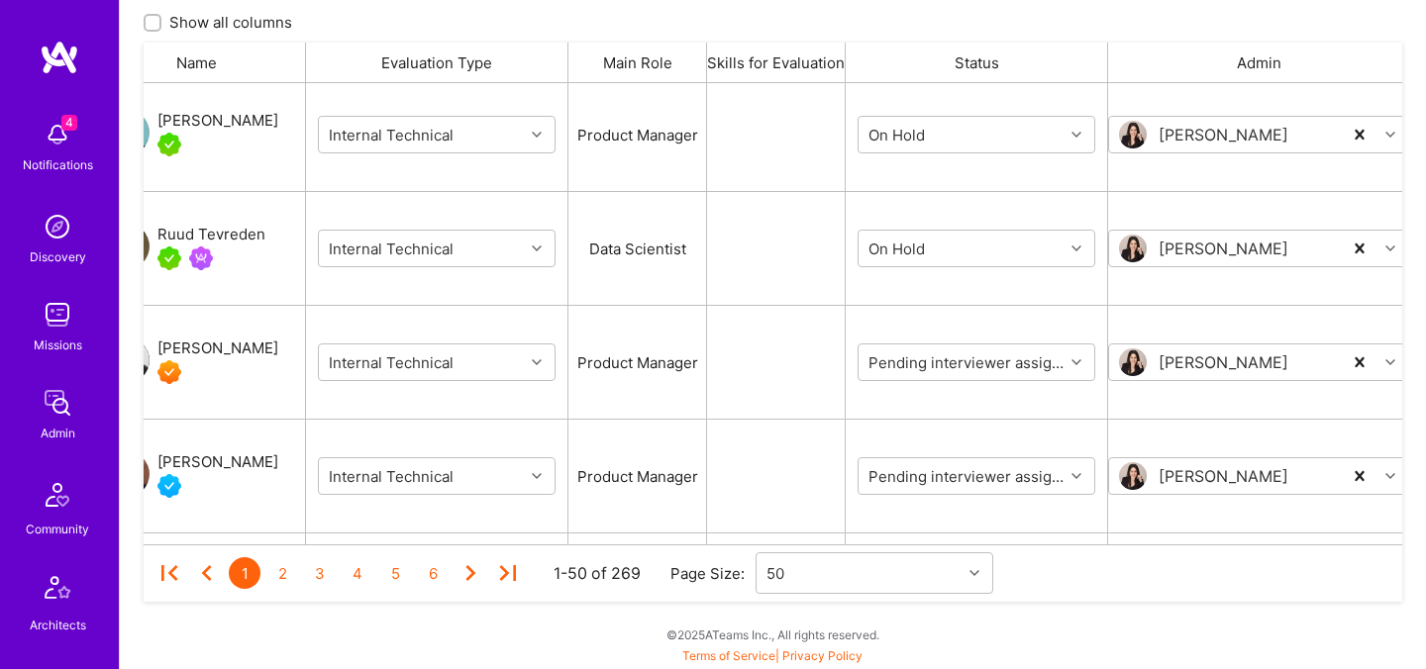
scroll to position [1498, 0]
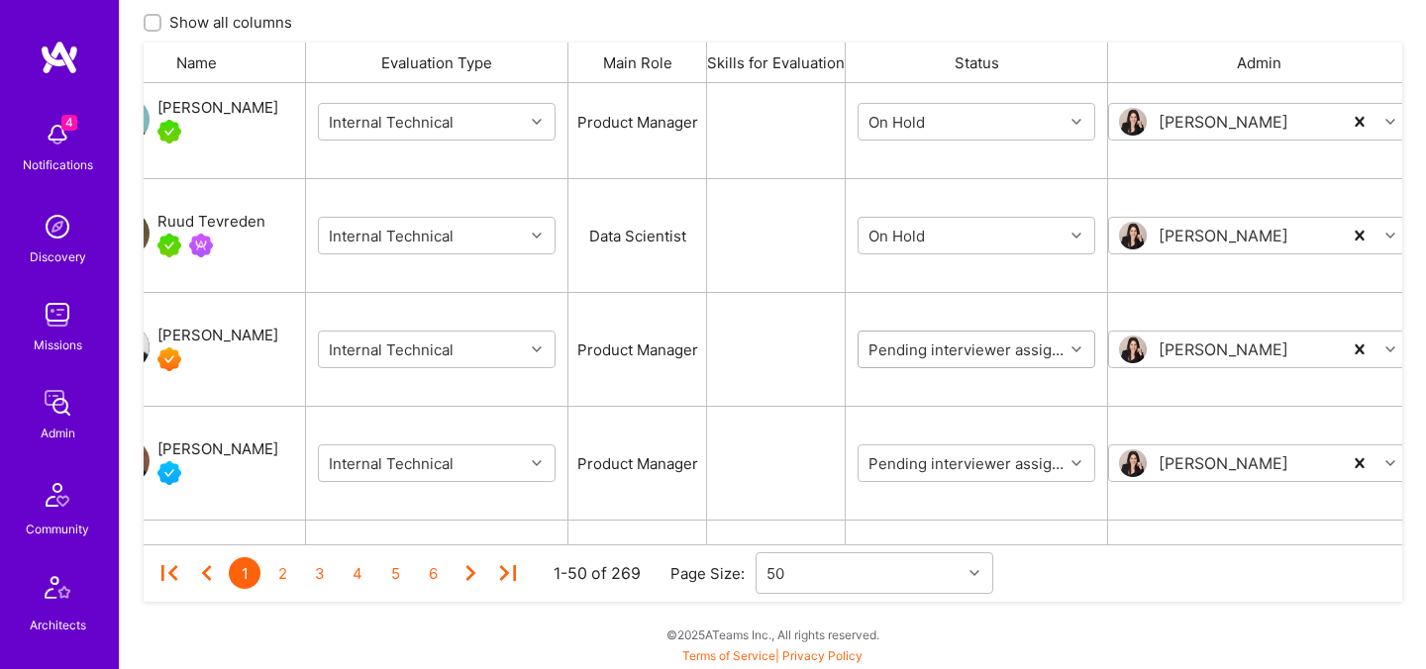
click at [920, 350] on input "grid" at bounding box center [983, 350] width 238 height 21
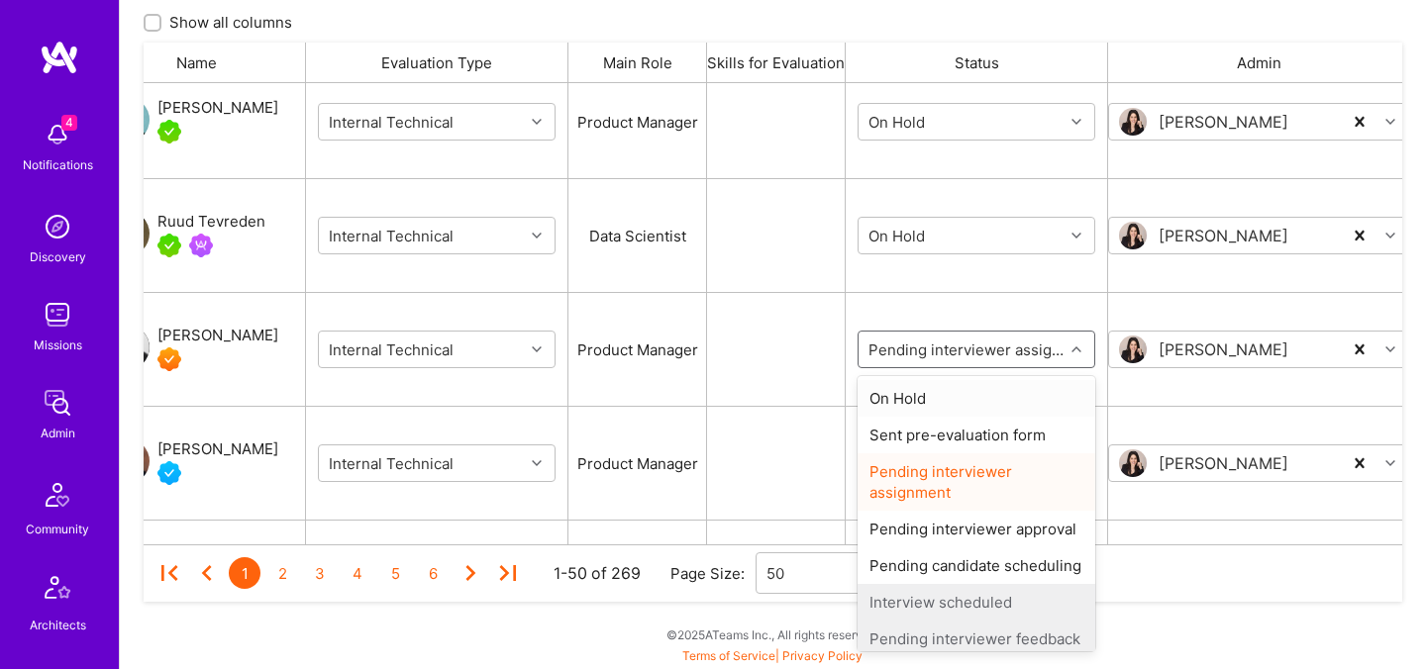
click at [921, 402] on div "On Hold" at bounding box center [976, 398] width 238 height 37
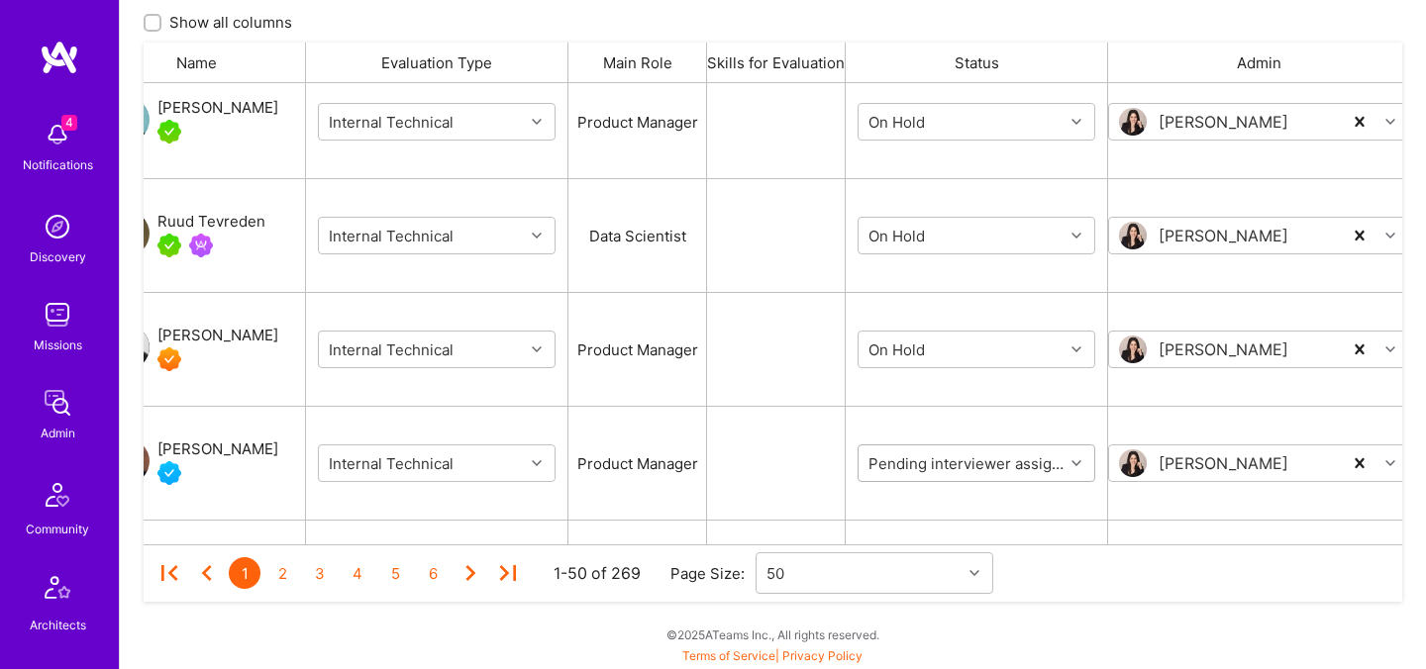
click at [927, 455] on input "grid" at bounding box center [983, 463] width 238 height 21
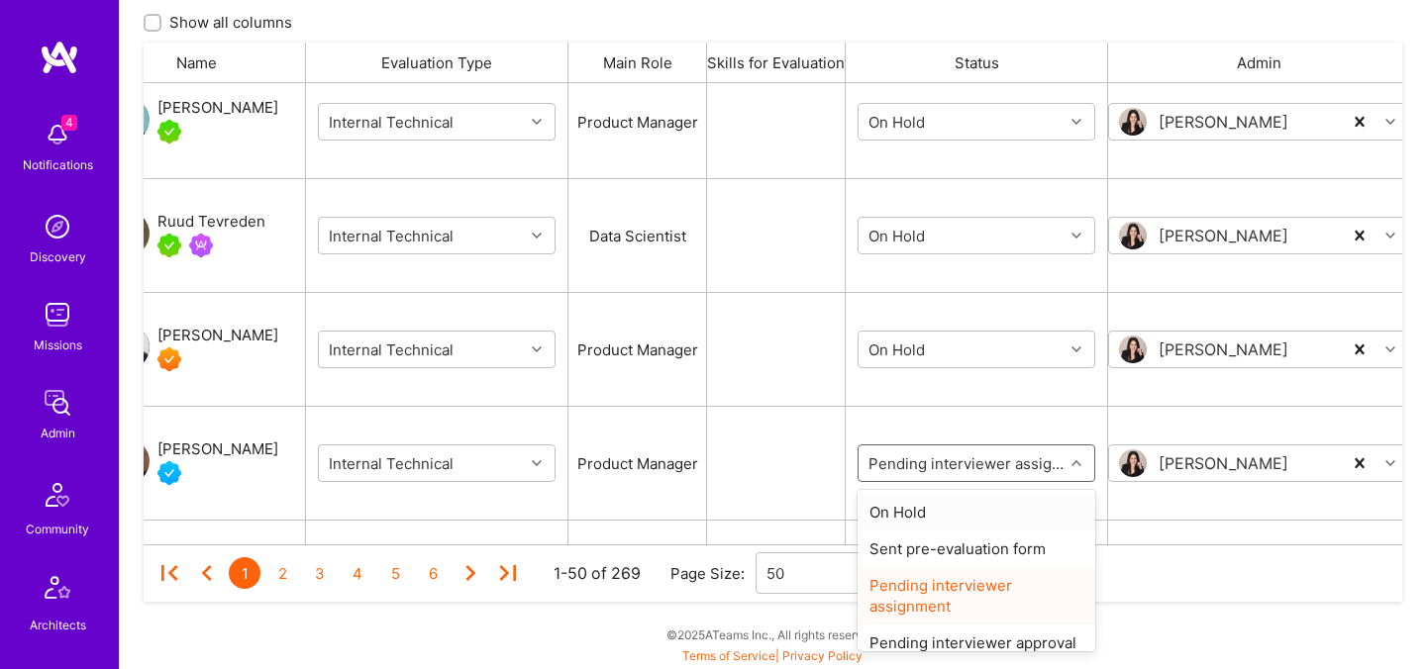
click at [923, 511] on div "On Hold" at bounding box center [976, 512] width 238 height 37
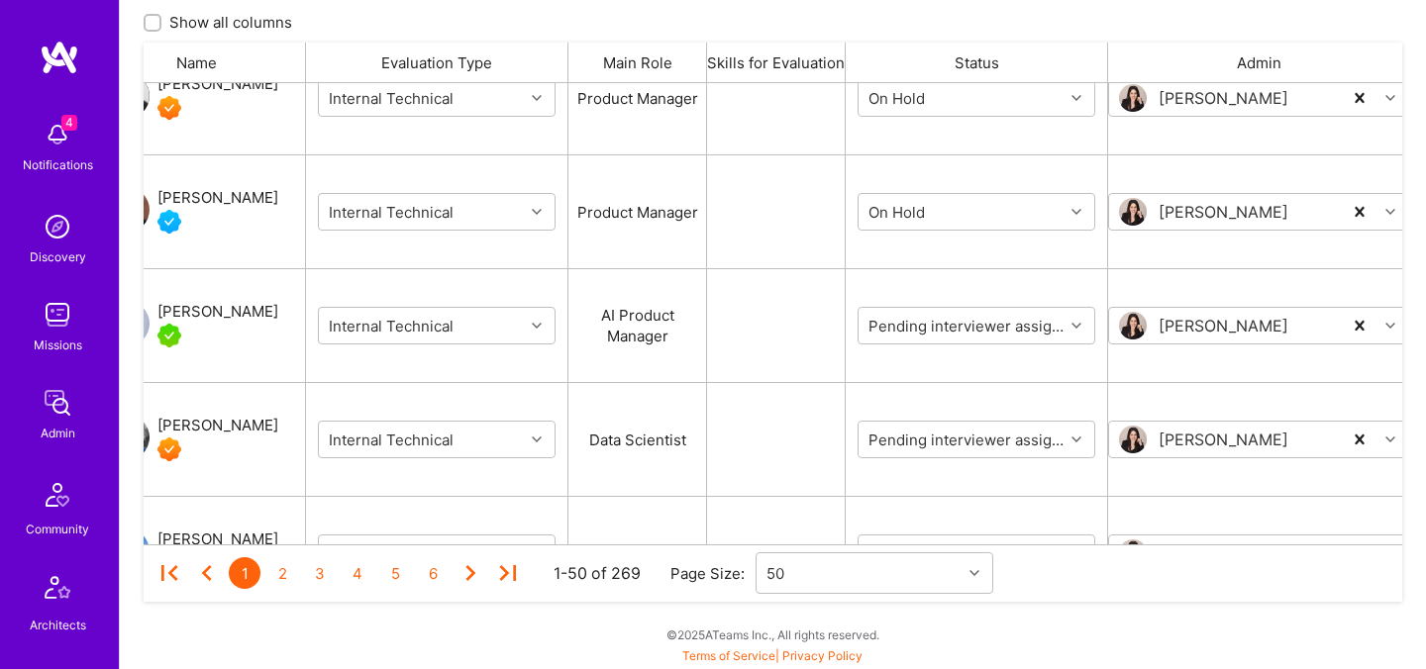
scroll to position [1785, 0]
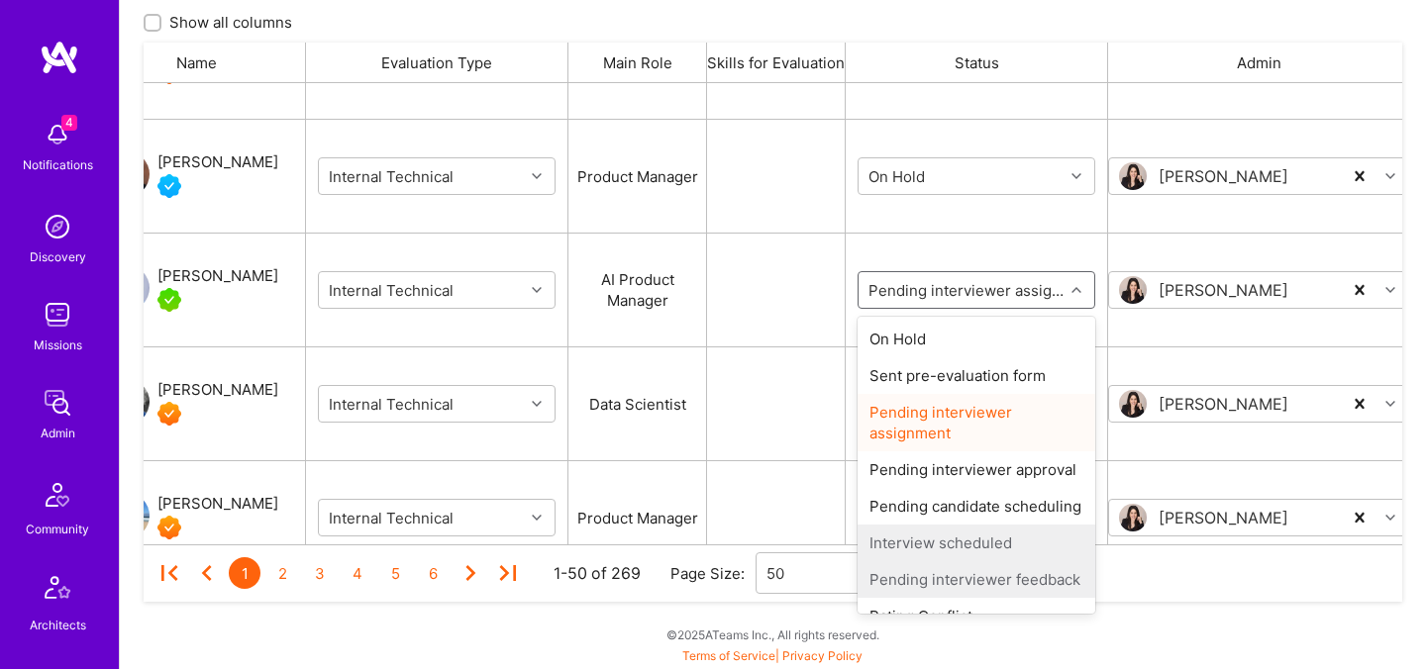
click at [917, 293] on input "grid" at bounding box center [983, 290] width 238 height 21
click at [917, 336] on div "On Hold" at bounding box center [976, 339] width 238 height 37
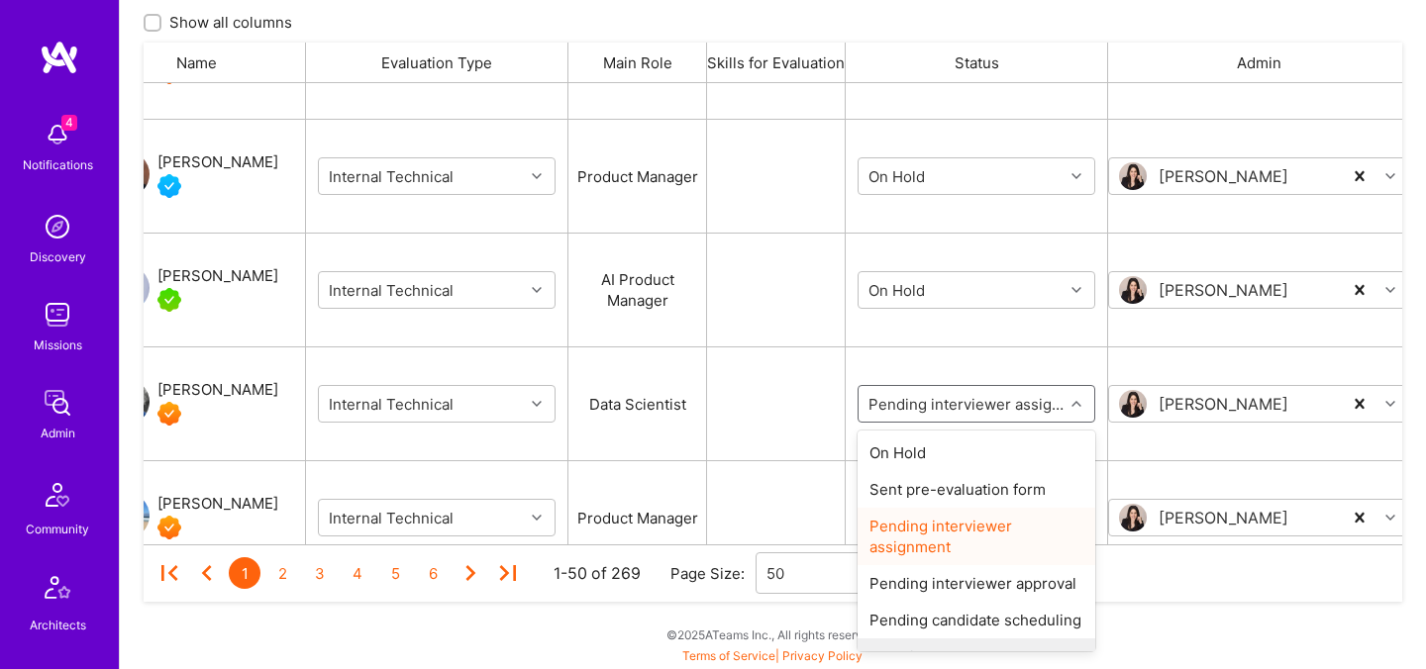
click at [919, 401] on input "grid" at bounding box center [983, 404] width 238 height 21
click at [922, 443] on div "On Hold" at bounding box center [976, 453] width 238 height 37
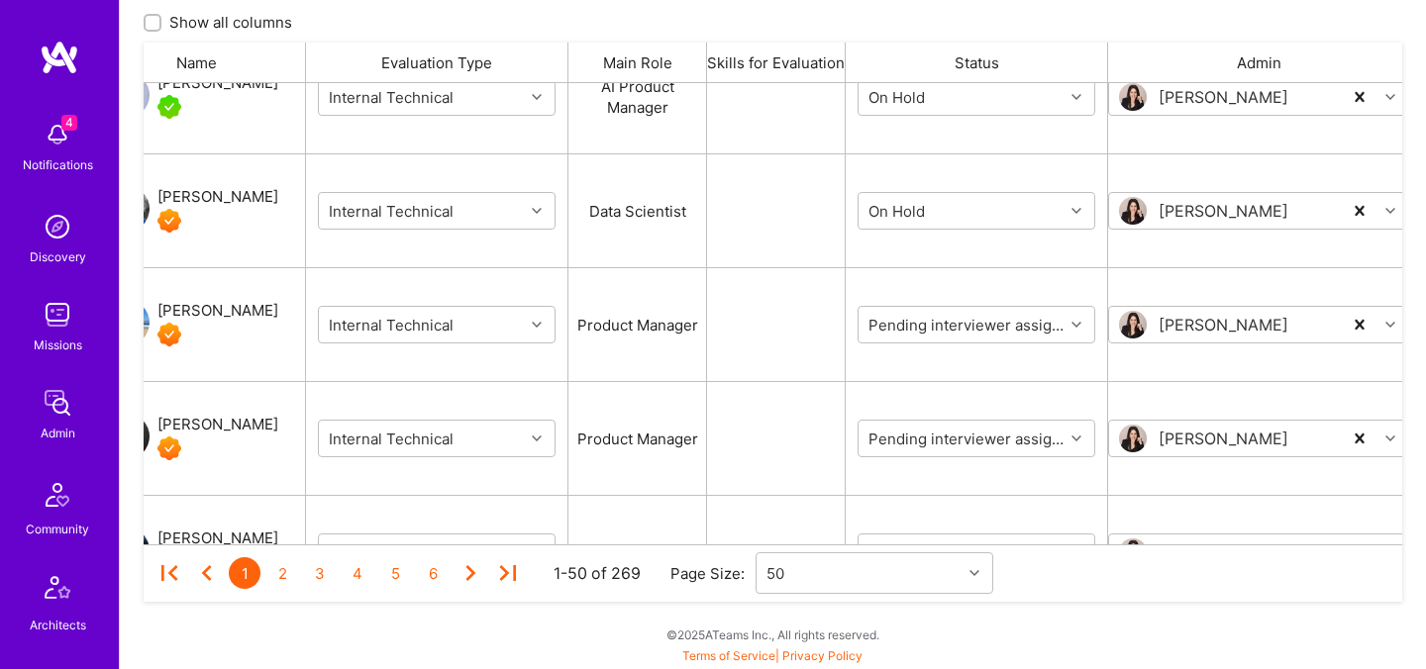
scroll to position [2041, 0]
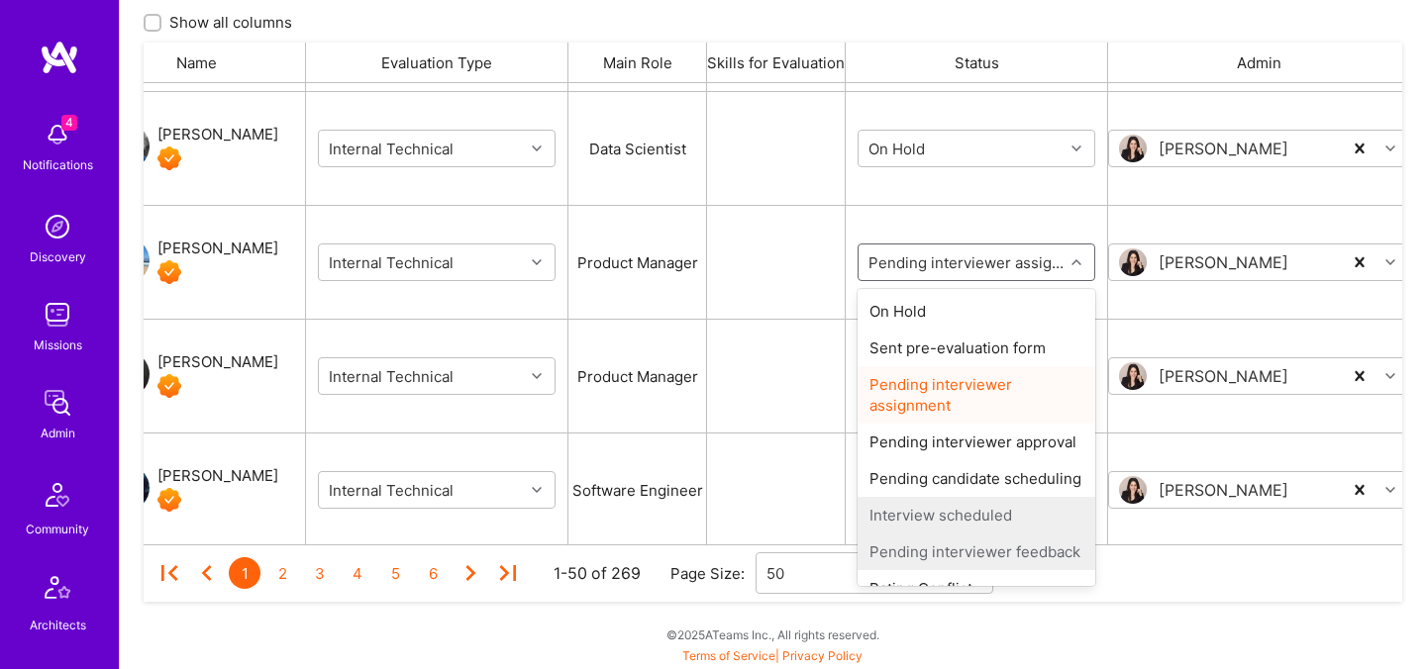
click at [925, 266] on input "grid" at bounding box center [983, 262] width 238 height 21
click at [925, 301] on div "On Hold" at bounding box center [976, 311] width 238 height 37
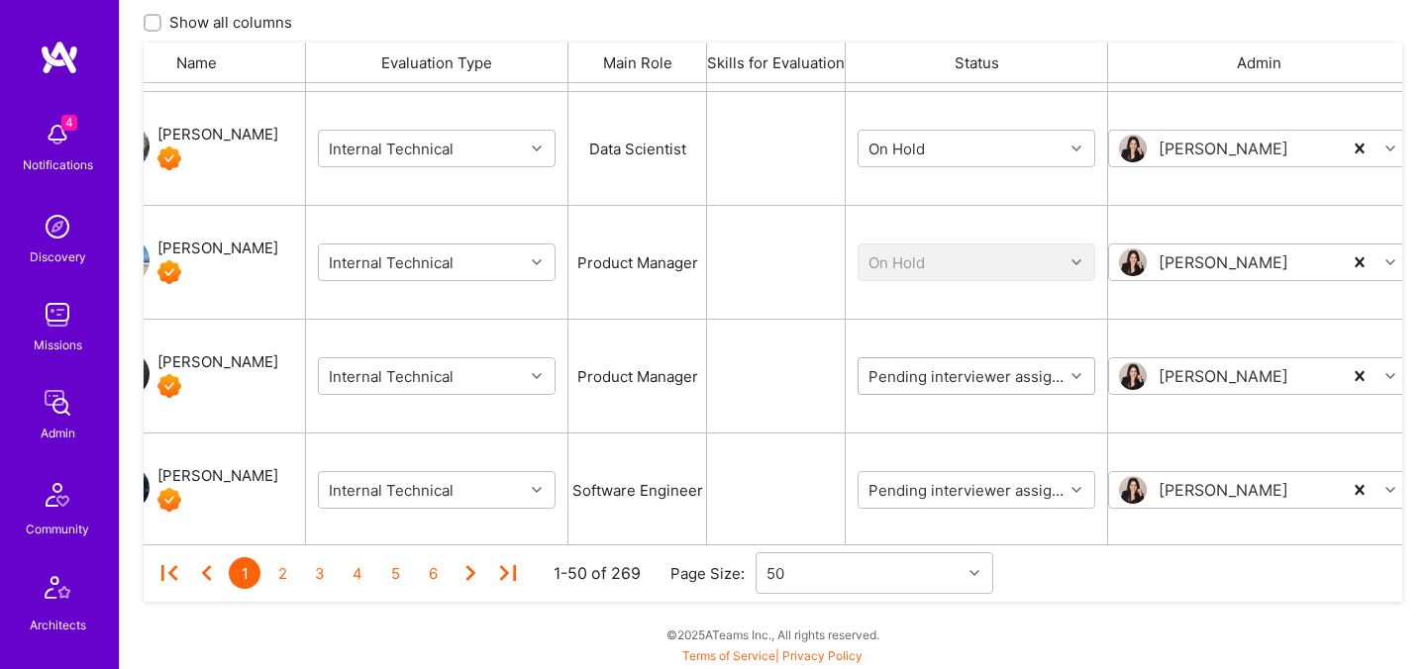
click at [919, 371] on input "grid" at bounding box center [983, 376] width 238 height 21
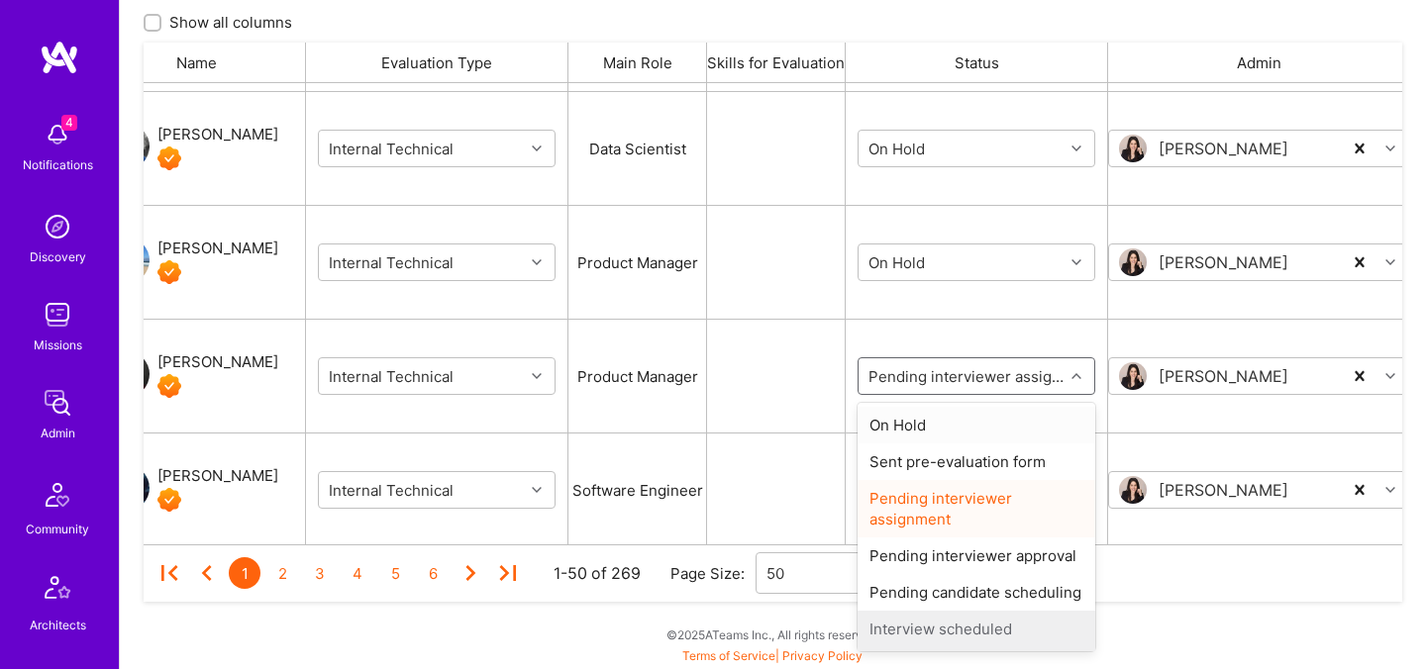
click at [924, 427] on div "On Hold" at bounding box center [976, 425] width 238 height 37
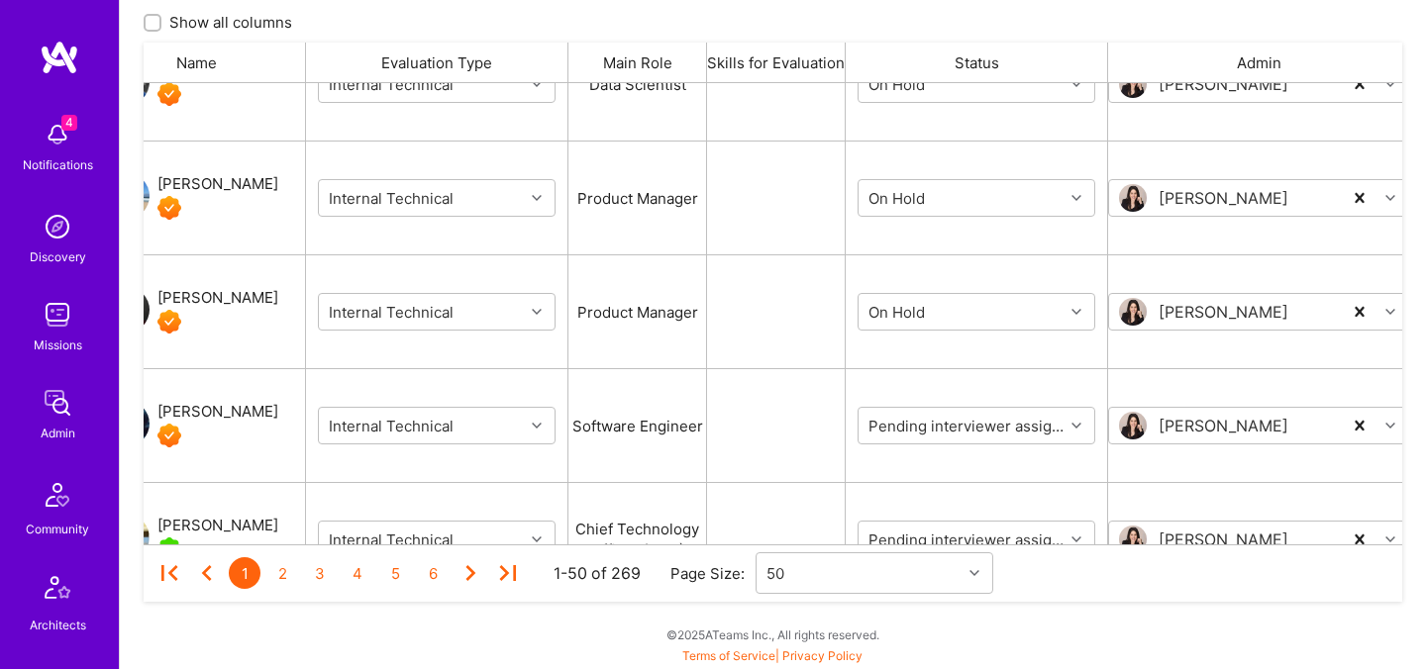
scroll to position [2127, 0]
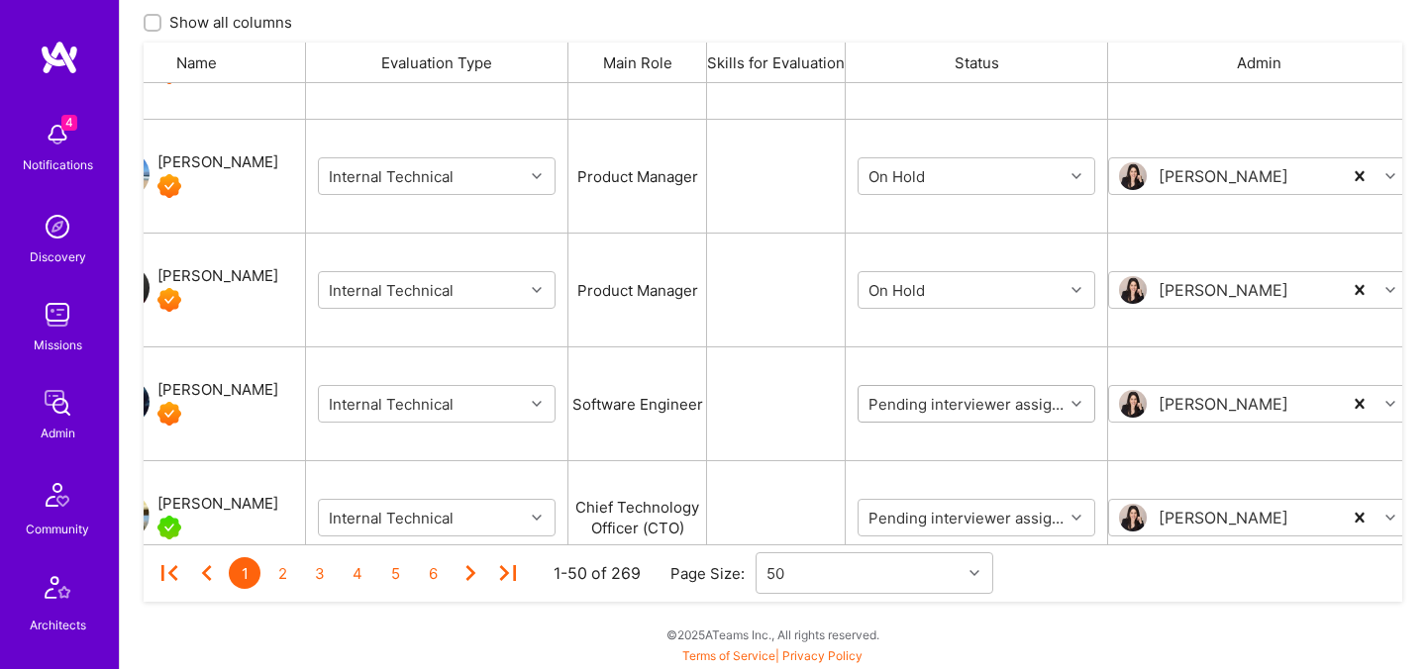
click at [929, 411] on input "grid" at bounding box center [983, 404] width 238 height 21
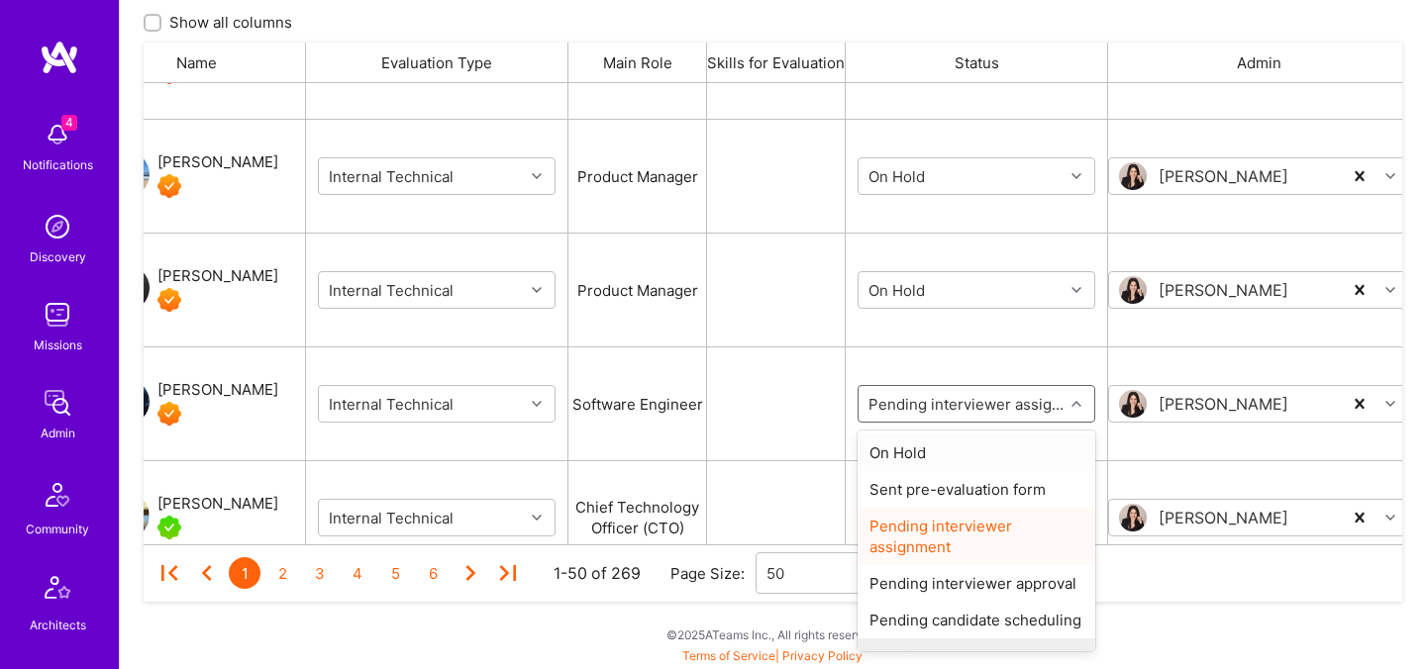
click at [931, 448] on div "On Hold" at bounding box center [976, 453] width 238 height 37
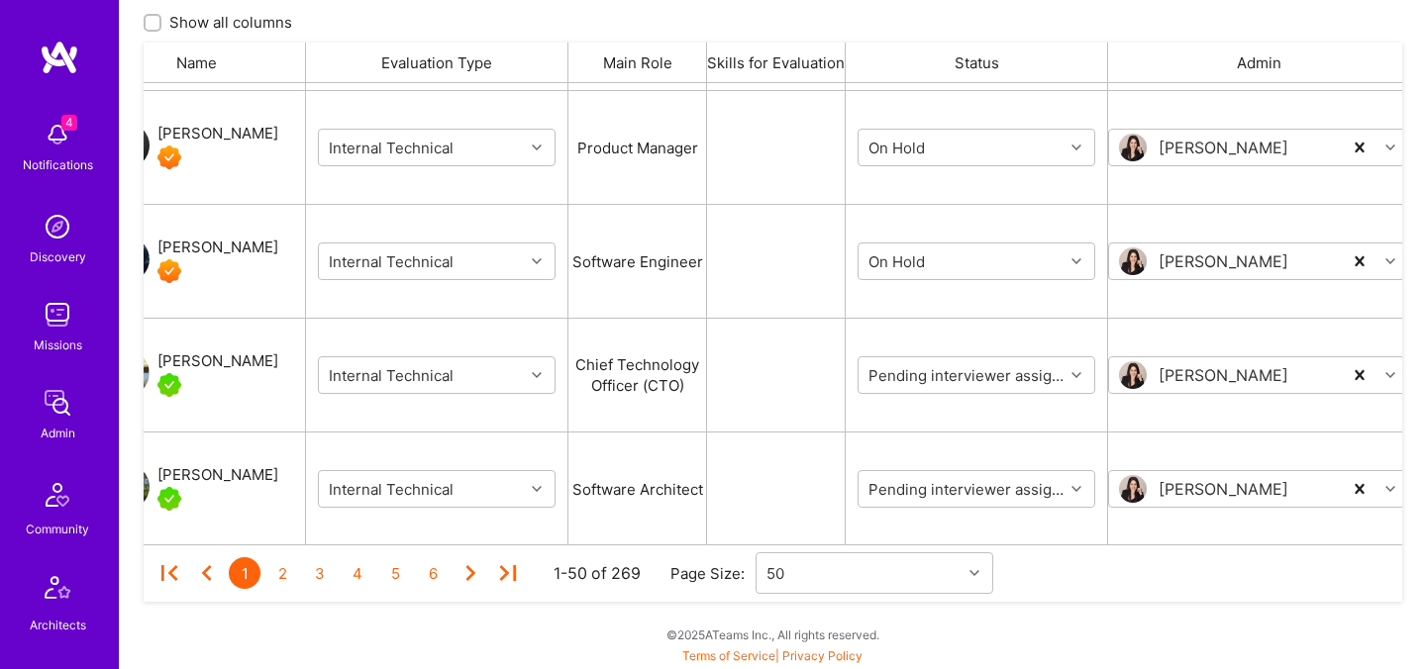
scroll to position [2304, 0]
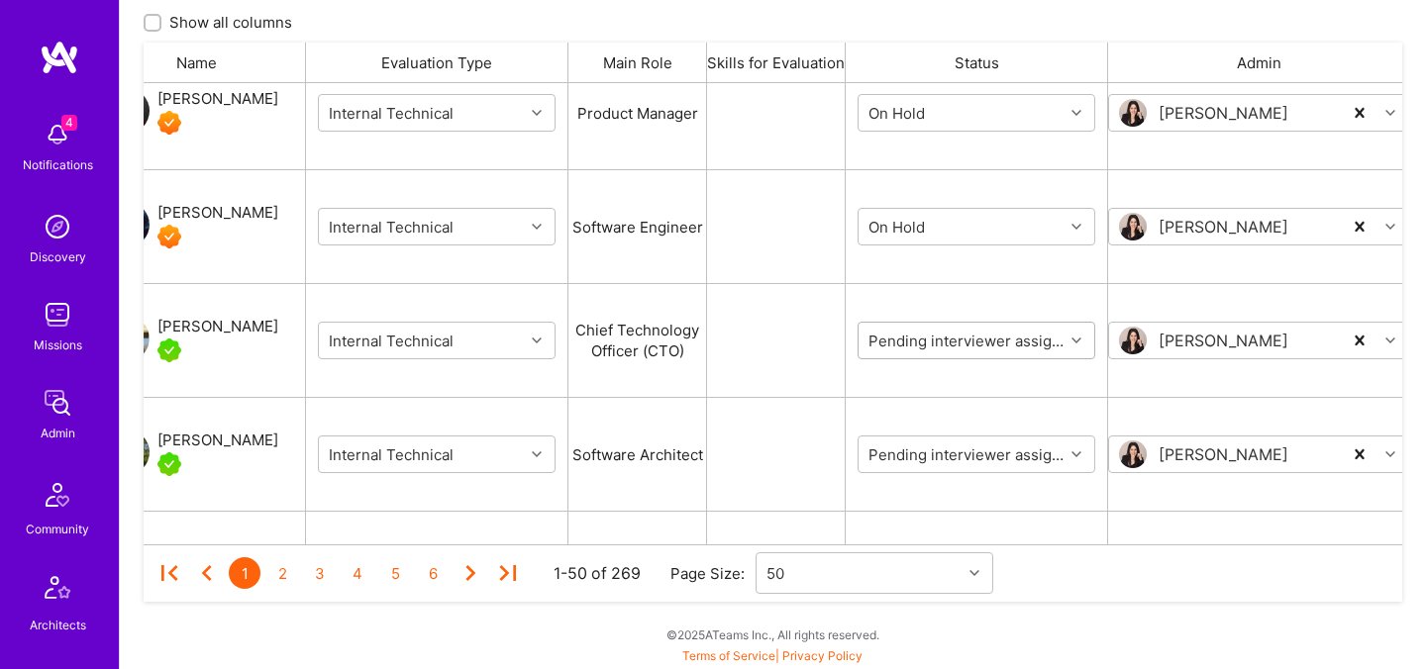
click at [930, 344] on input "grid" at bounding box center [983, 341] width 238 height 21
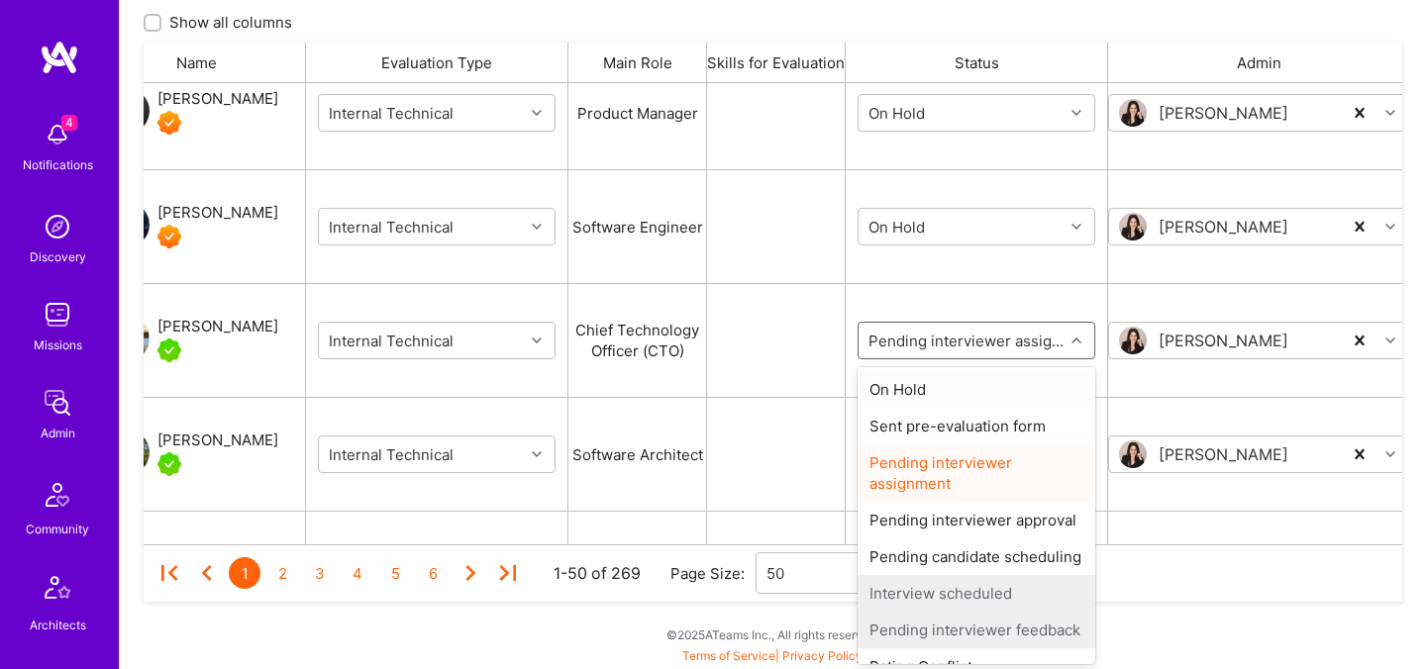
click at [930, 383] on div "On Hold" at bounding box center [976, 389] width 238 height 37
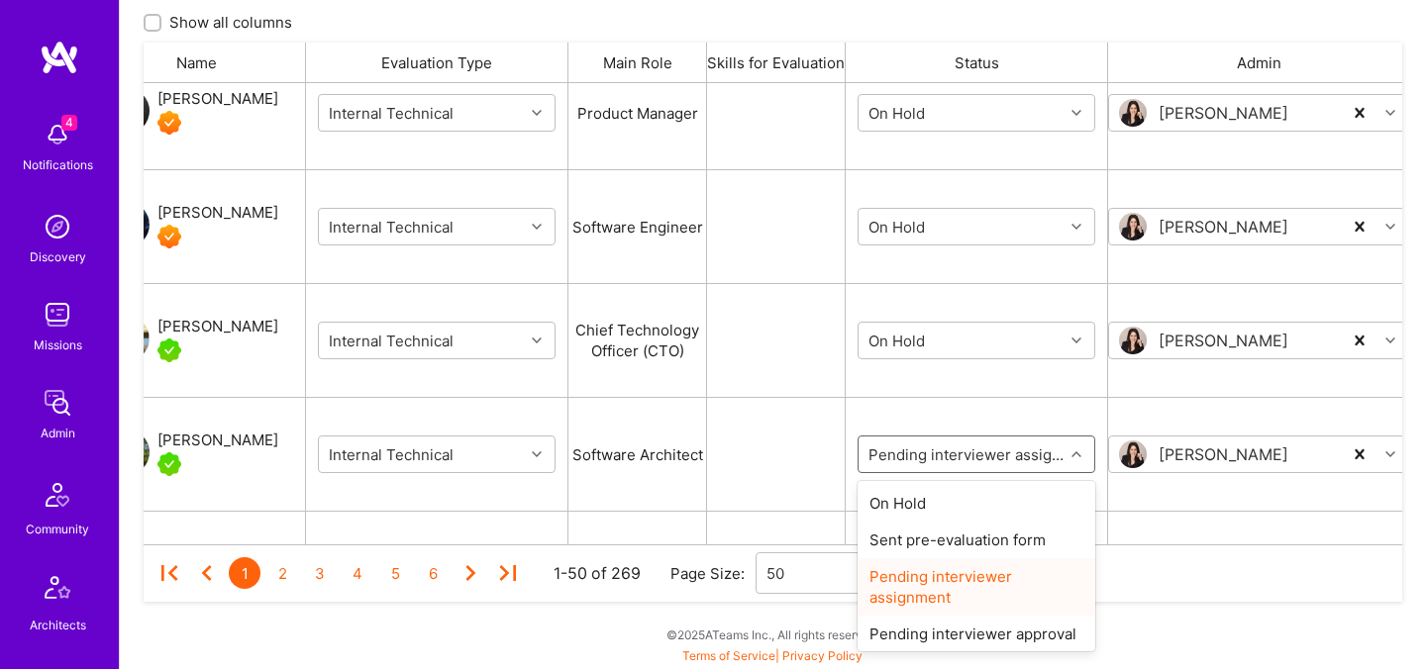
click at [926, 460] on input "grid" at bounding box center [983, 455] width 238 height 21
click at [926, 508] on div "On Hold" at bounding box center [976, 503] width 238 height 37
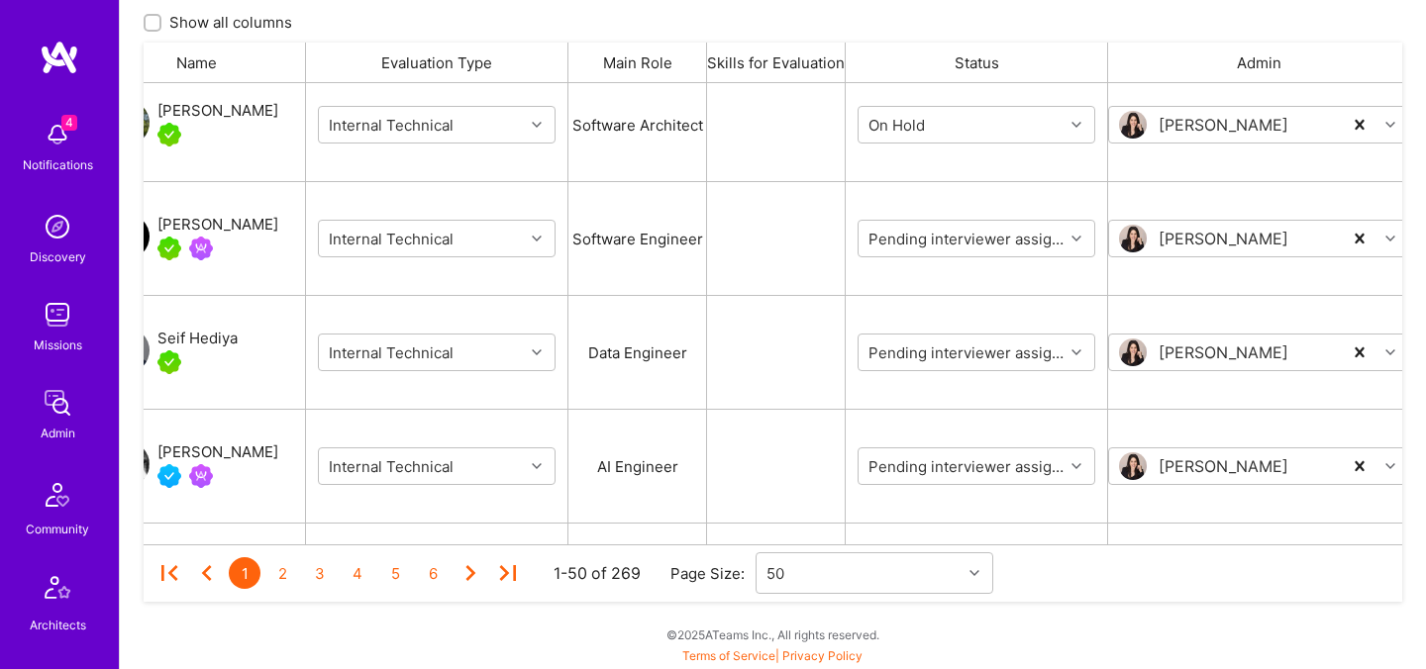
scroll to position [2653, 0]
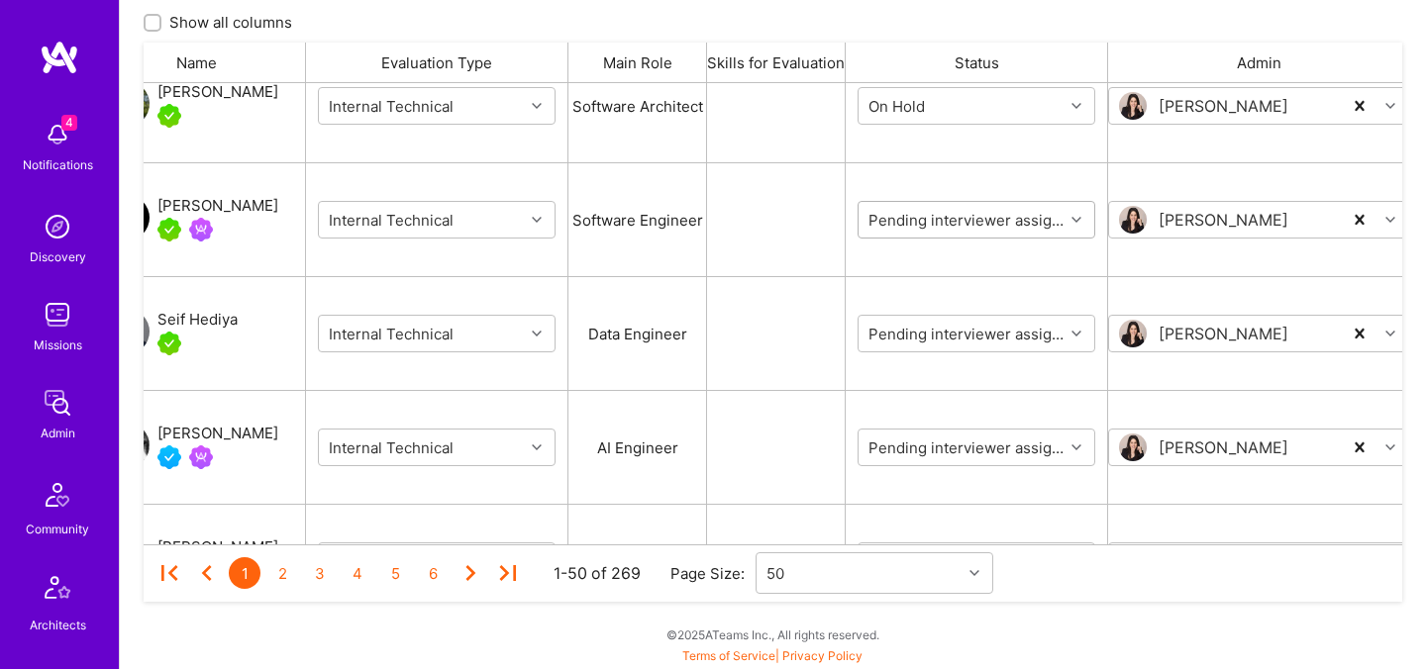
click at [943, 223] on input "grid" at bounding box center [983, 220] width 238 height 21
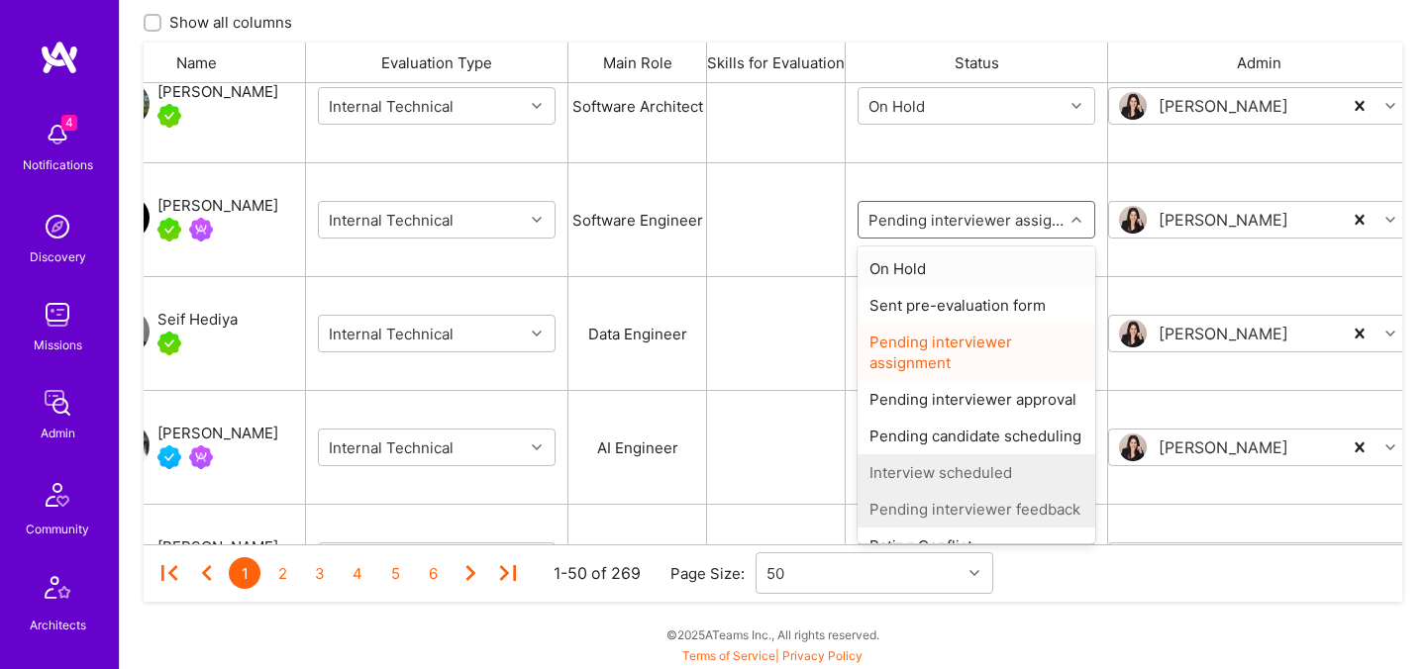
click at [943, 264] on div "On Hold" at bounding box center [976, 269] width 238 height 37
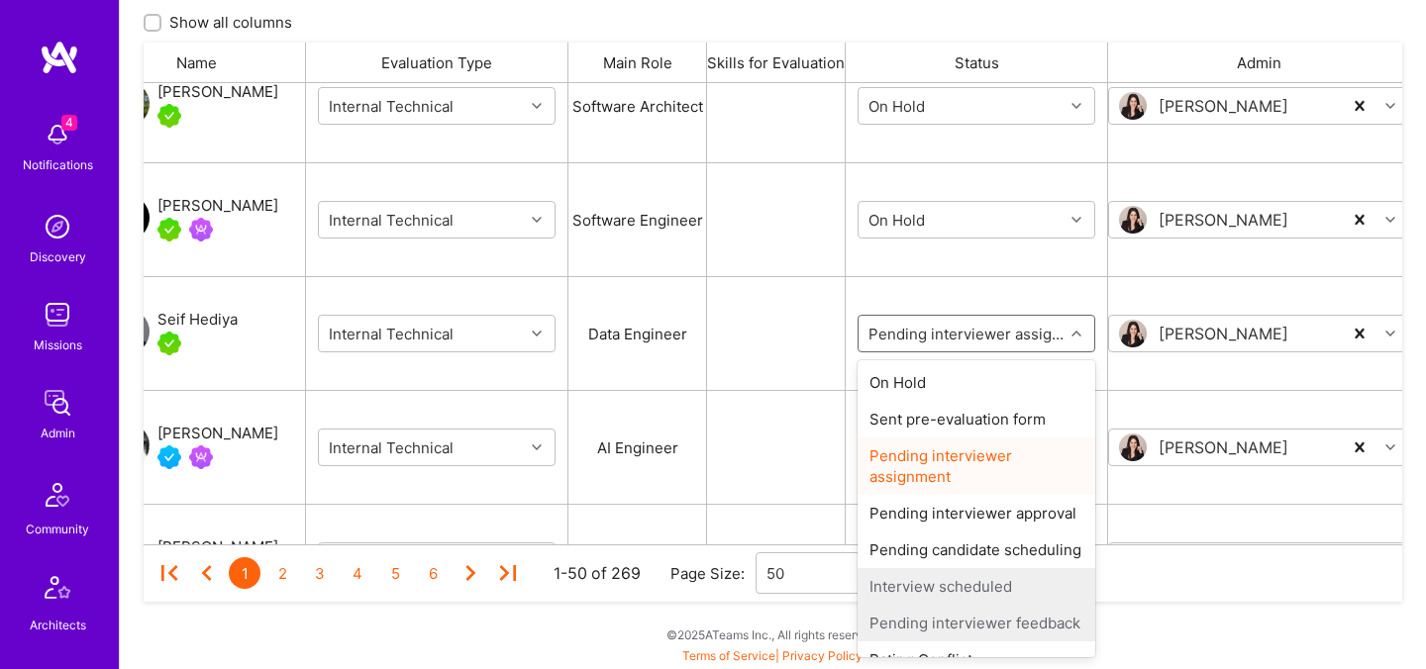
click at [945, 332] on input "grid" at bounding box center [983, 334] width 238 height 21
click at [941, 393] on div "On Hold" at bounding box center [976, 382] width 238 height 37
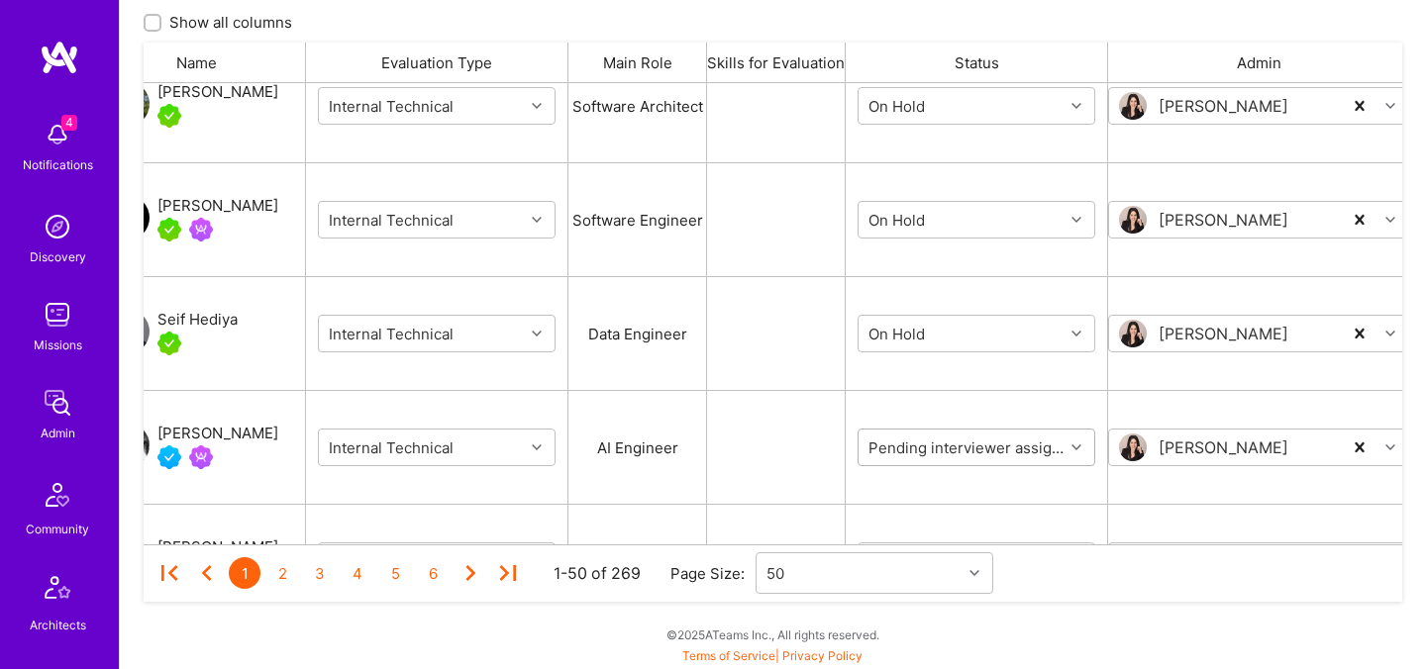
click at [933, 444] on input "grid" at bounding box center [983, 448] width 238 height 21
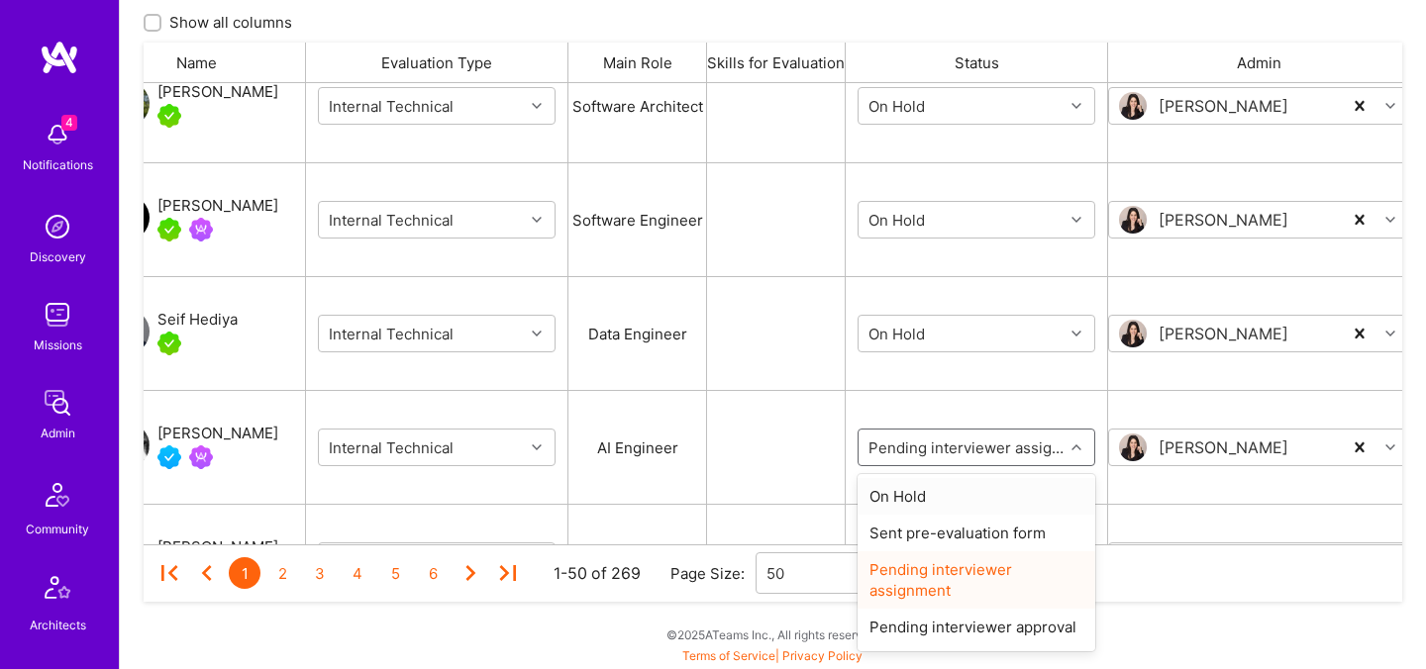
click at [933, 491] on div "On Hold" at bounding box center [976, 496] width 238 height 37
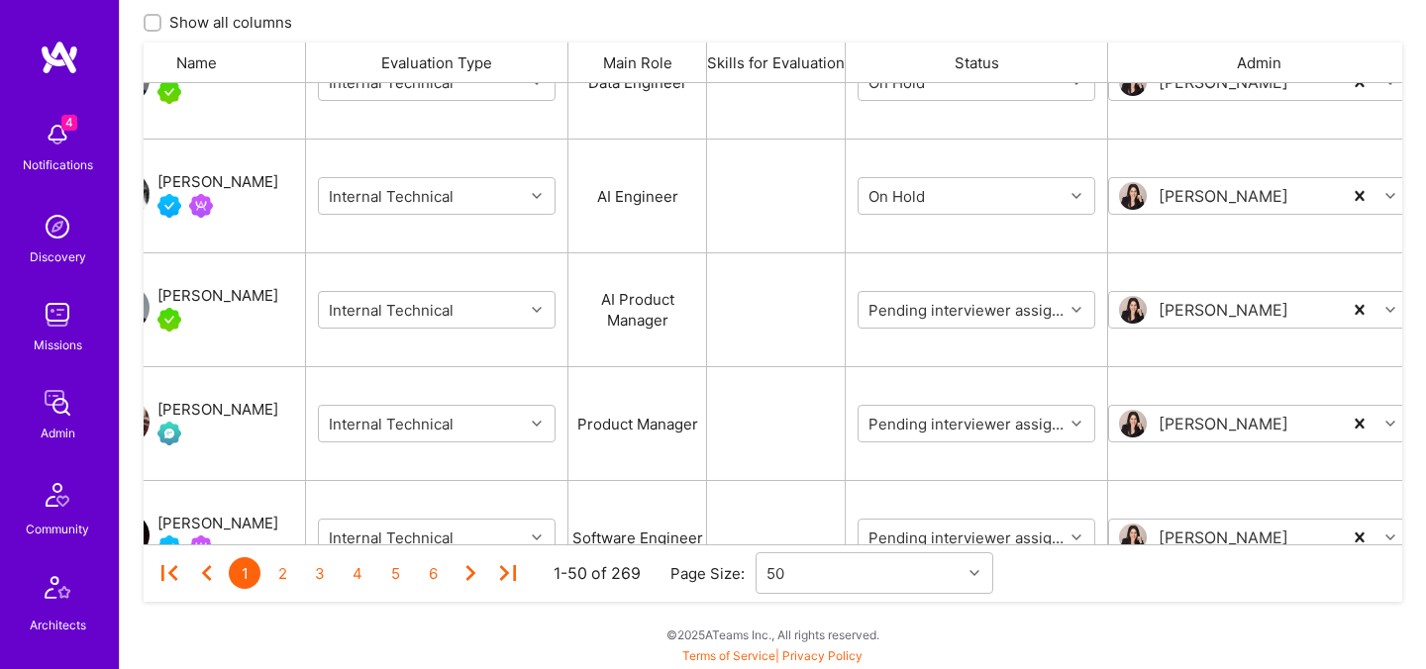
scroll to position [2950, 0]
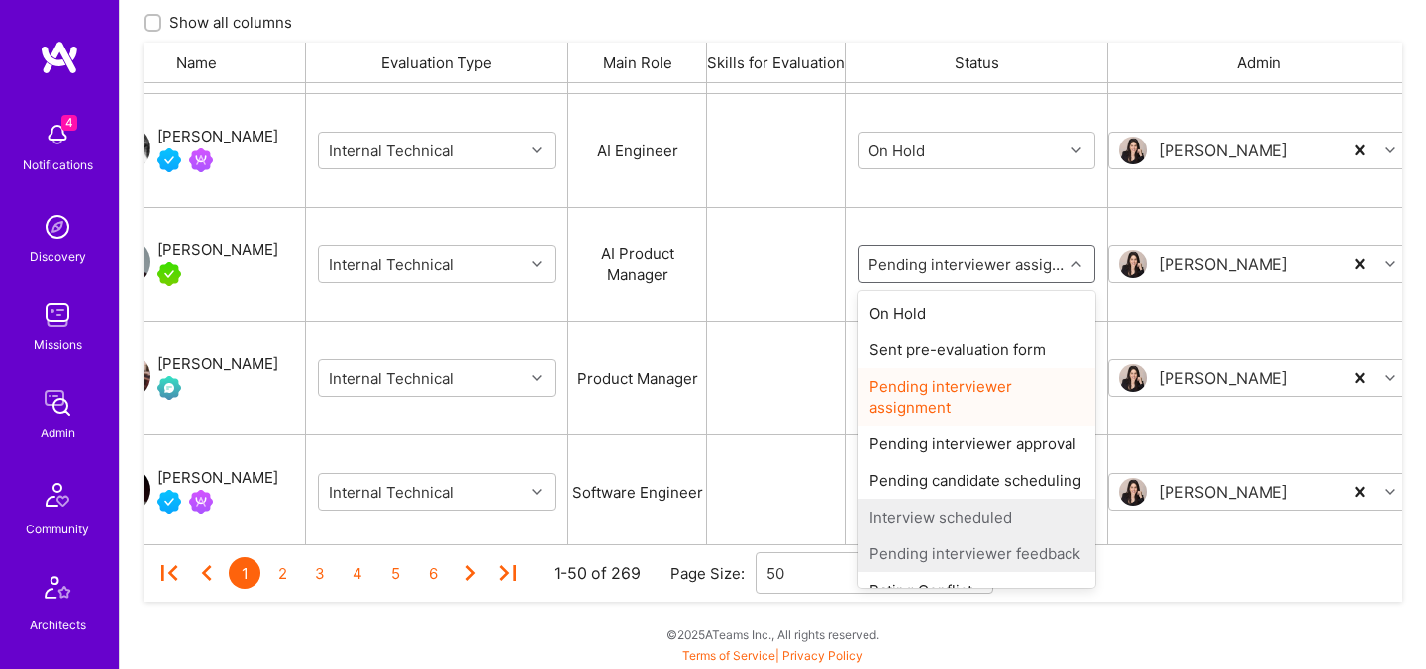
click at [919, 265] on input "grid" at bounding box center [983, 264] width 238 height 21
click at [919, 299] on div "On Hold" at bounding box center [976, 313] width 238 height 37
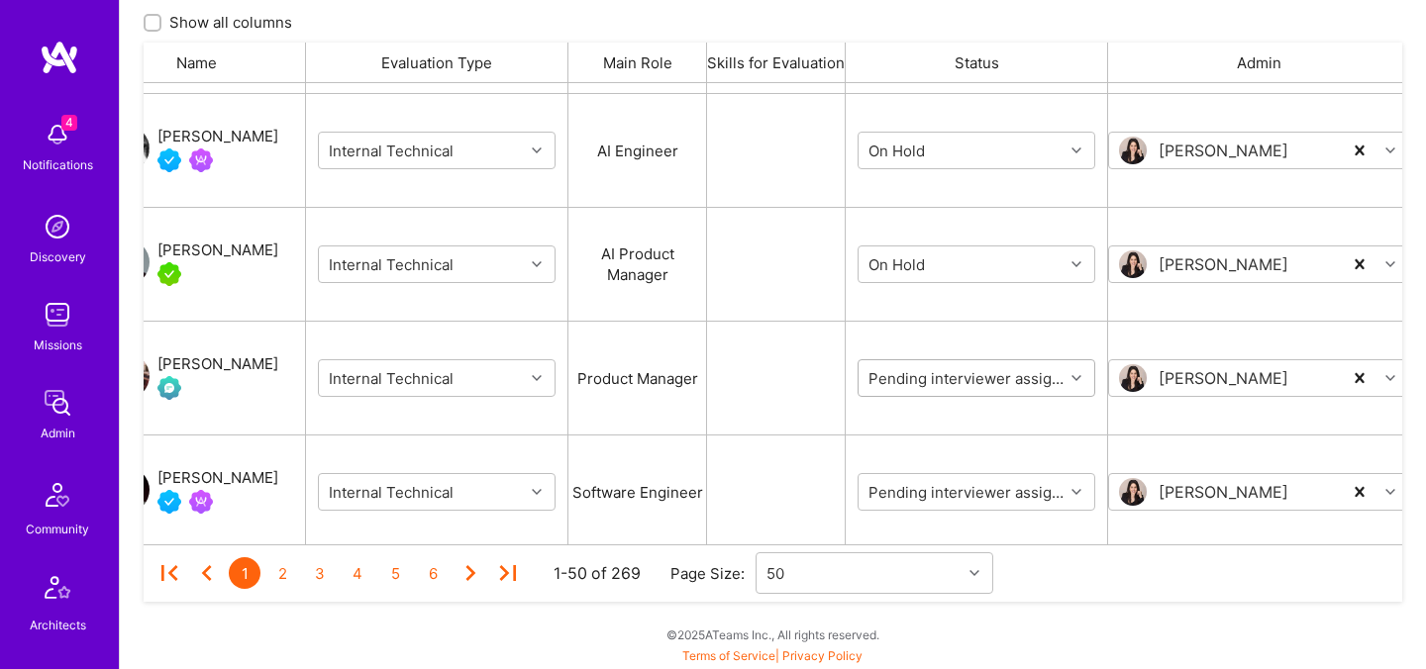
click at [920, 391] on div "Pending interviewer assignment" at bounding box center [960, 378] width 205 height 32
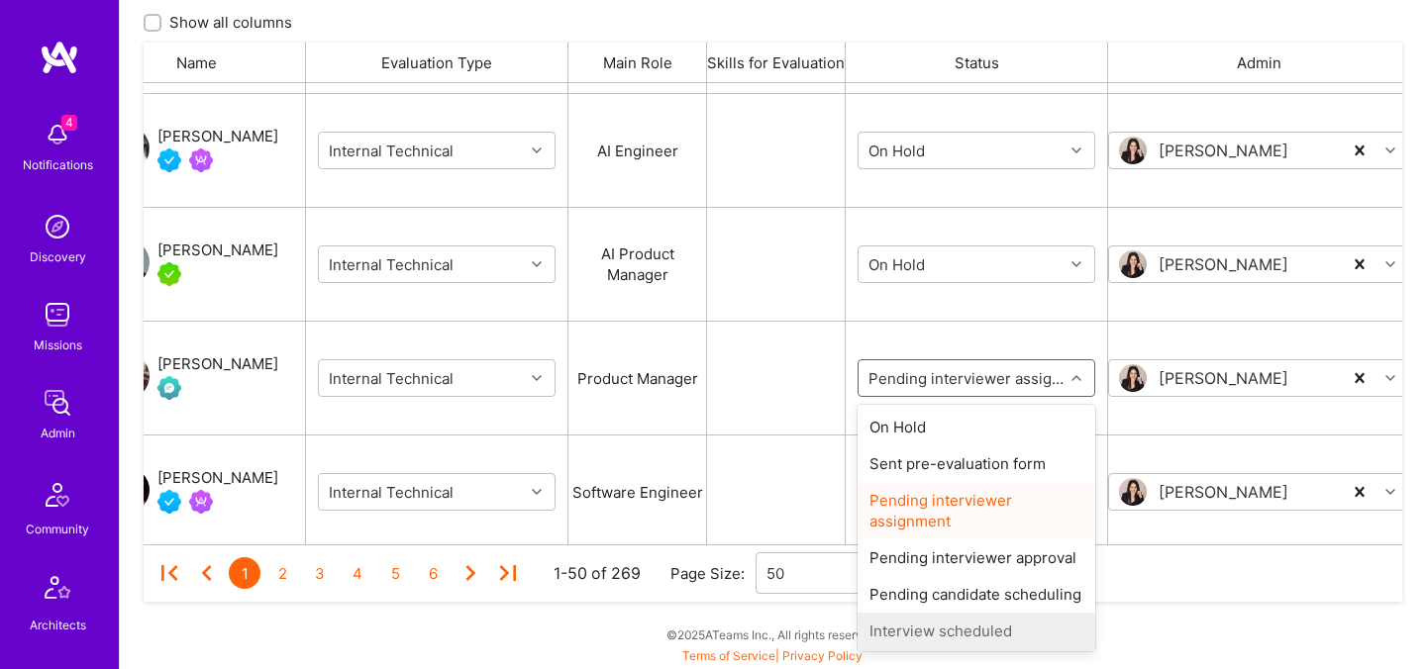
click at [918, 376] on input "grid" at bounding box center [983, 378] width 238 height 21
click at [918, 416] on div "On Hold" at bounding box center [976, 427] width 238 height 37
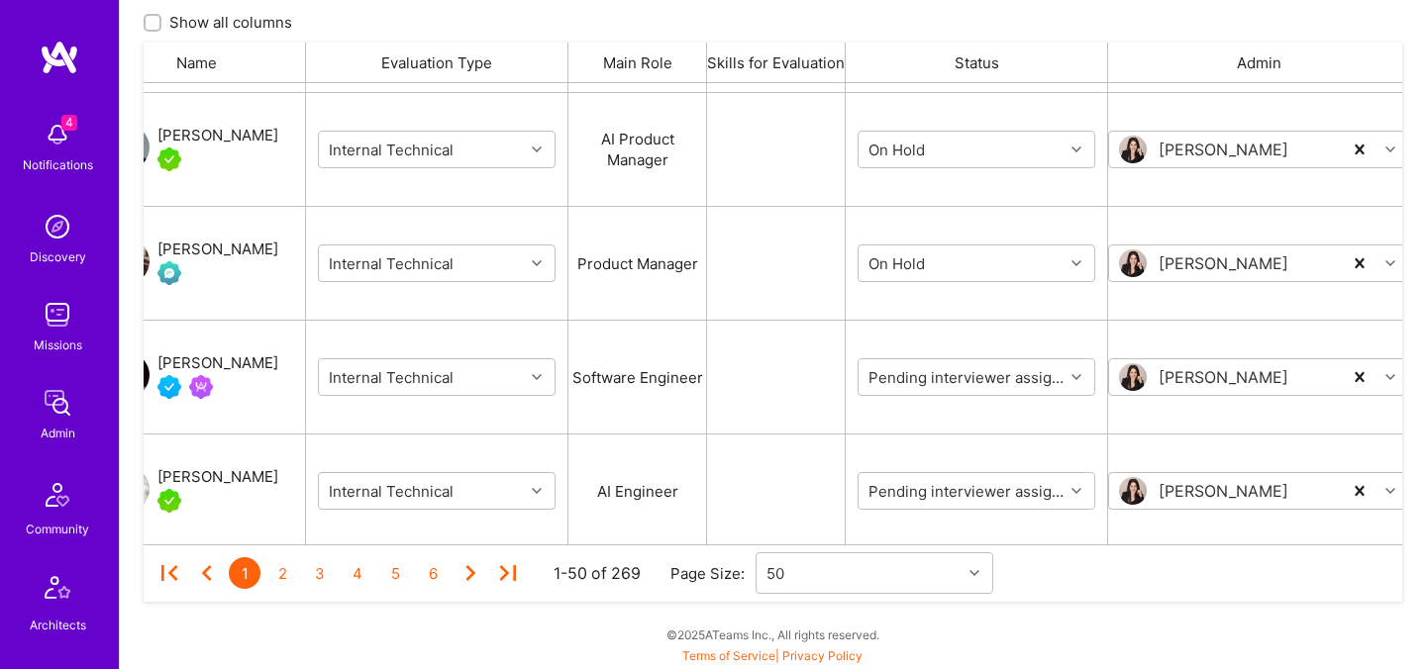
scroll to position [3079, 0]
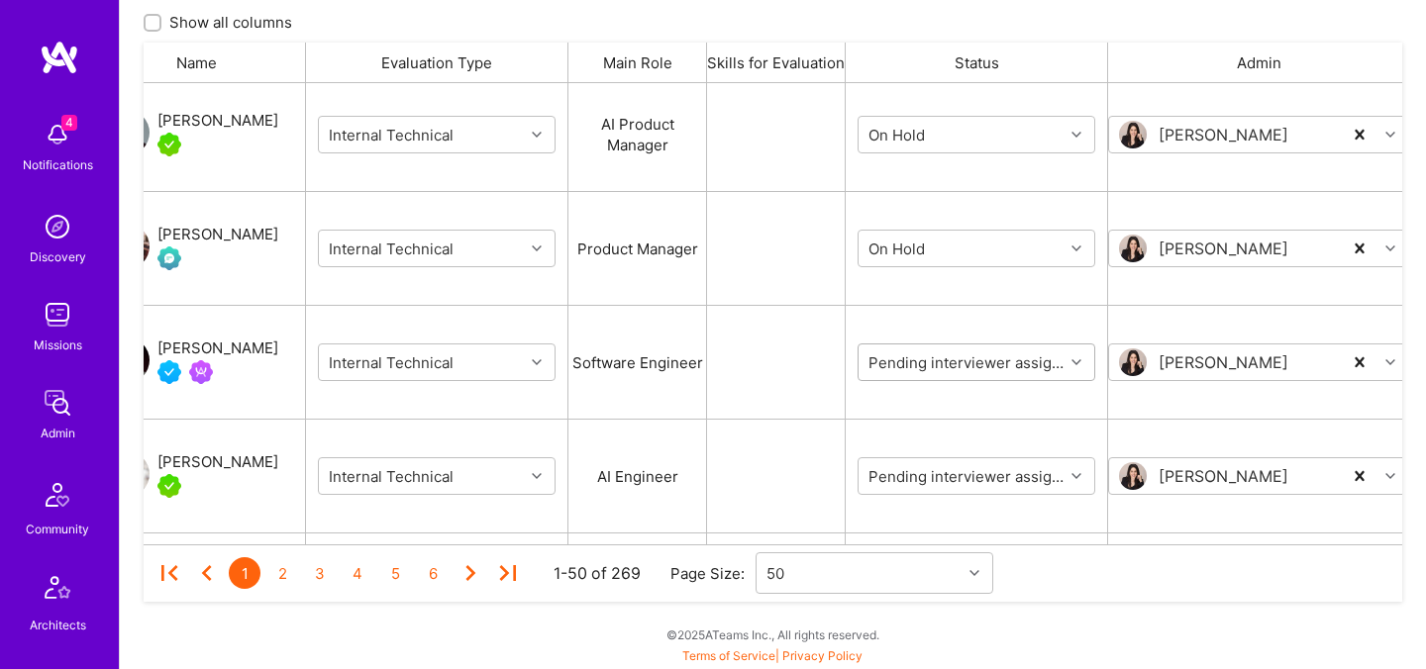
click at [923, 363] on input "grid" at bounding box center [983, 362] width 238 height 21
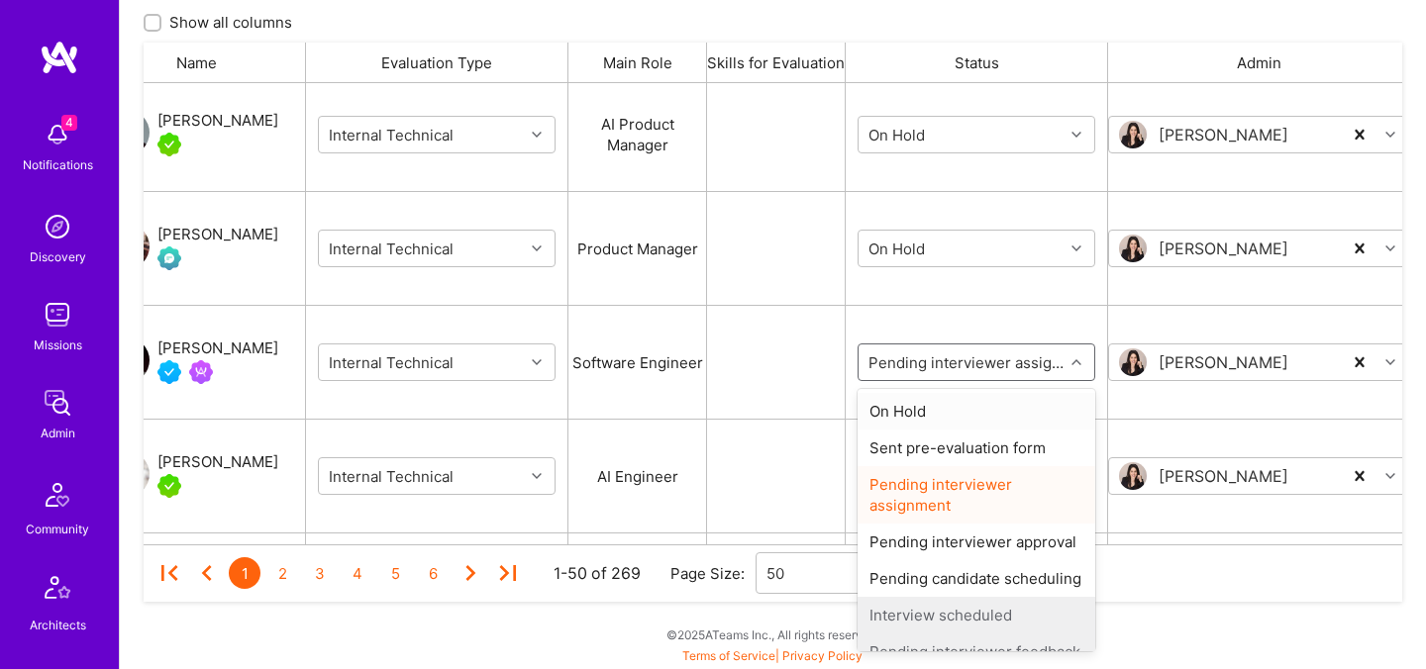
click at [923, 404] on div "On Hold" at bounding box center [976, 411] width 238 height 37
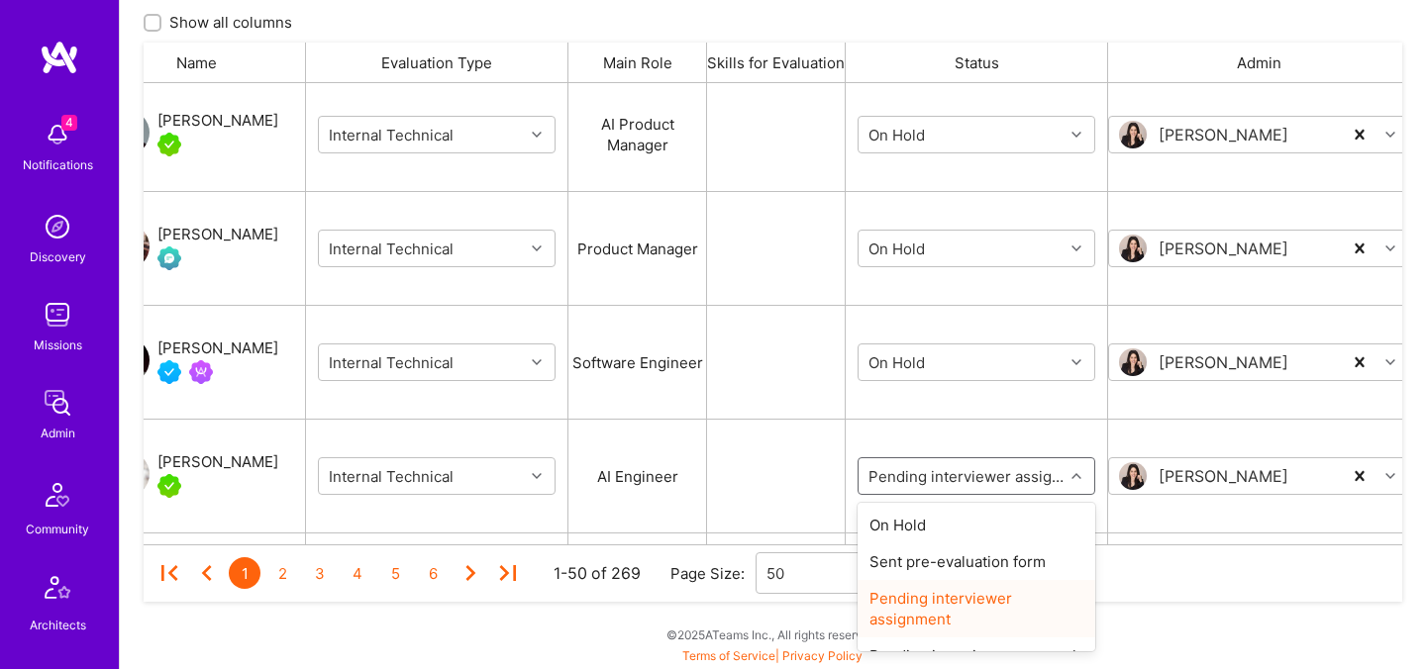
click at [921, 466] on input "grid" at bounding box center [983, 476] width 238 height 21
click at [922, 526] on div "On Hold" at bounding box center [976, 525] width 238 height 37
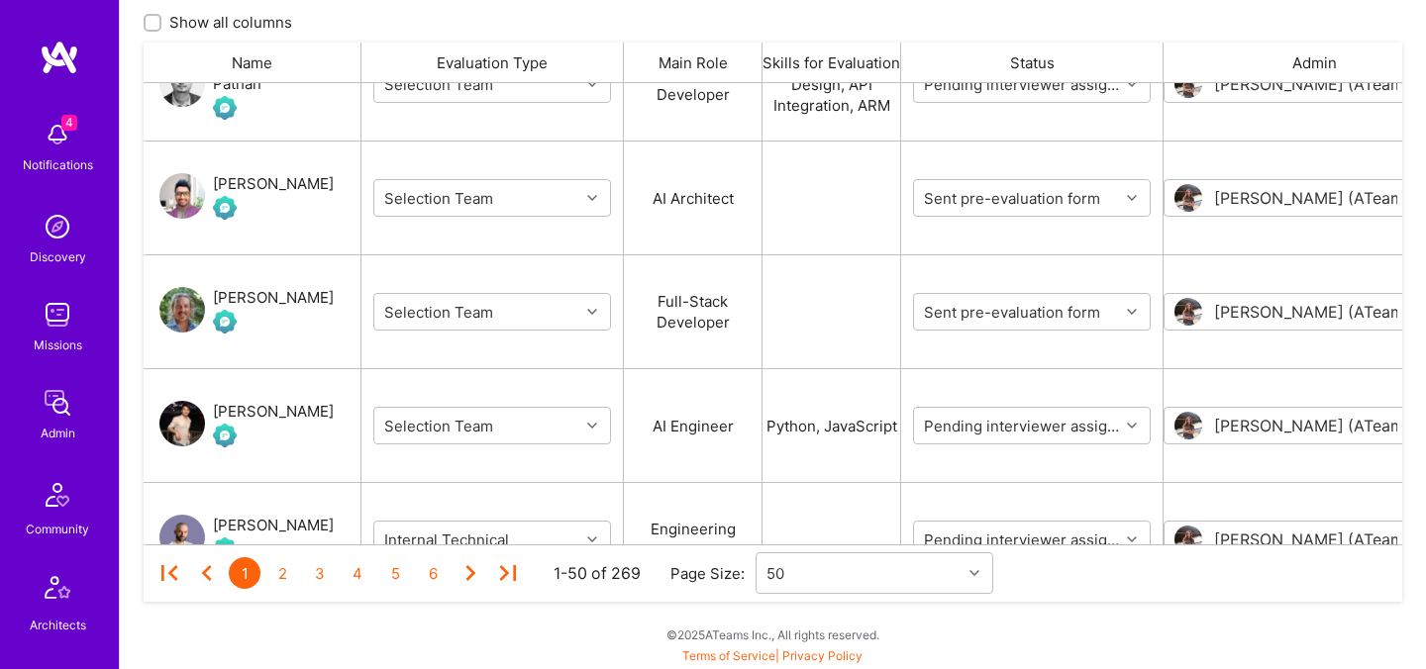
scroll to position [3627, 0]
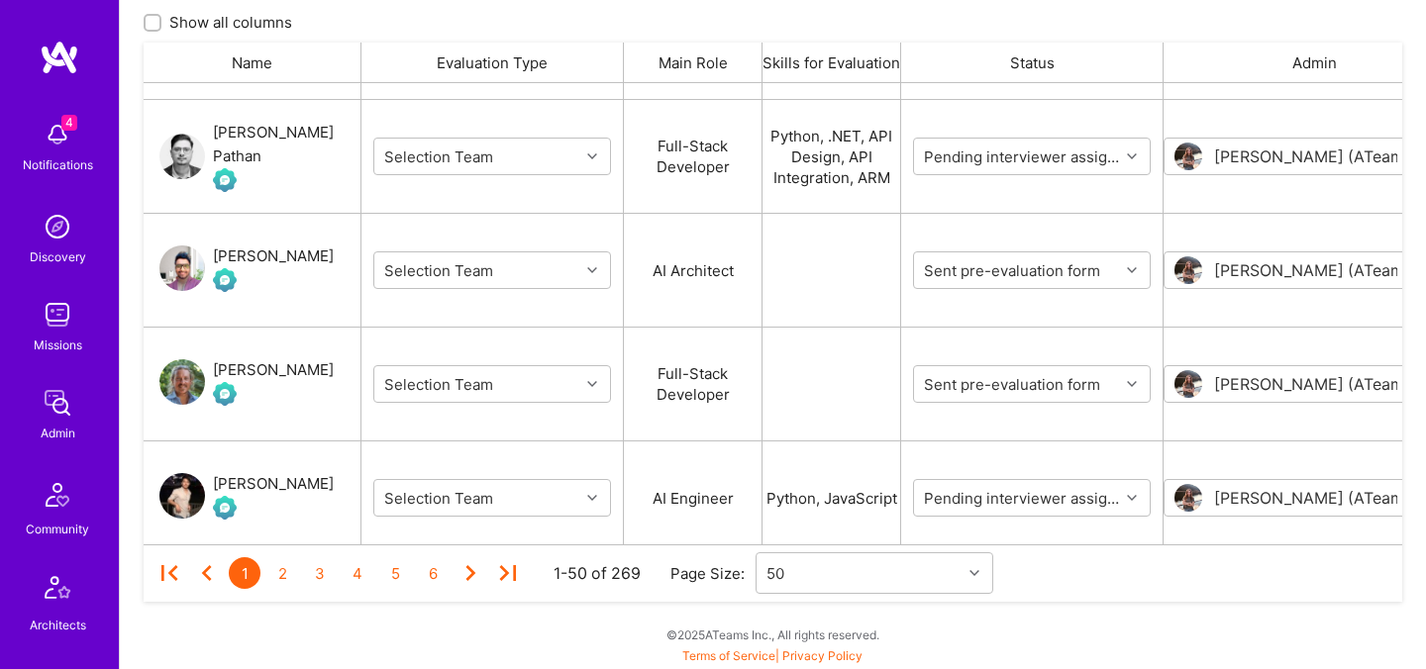
click at [274, 255] on div "Saurabh Hebbalkar" at bounding box center [273, 257] width 121 height 24
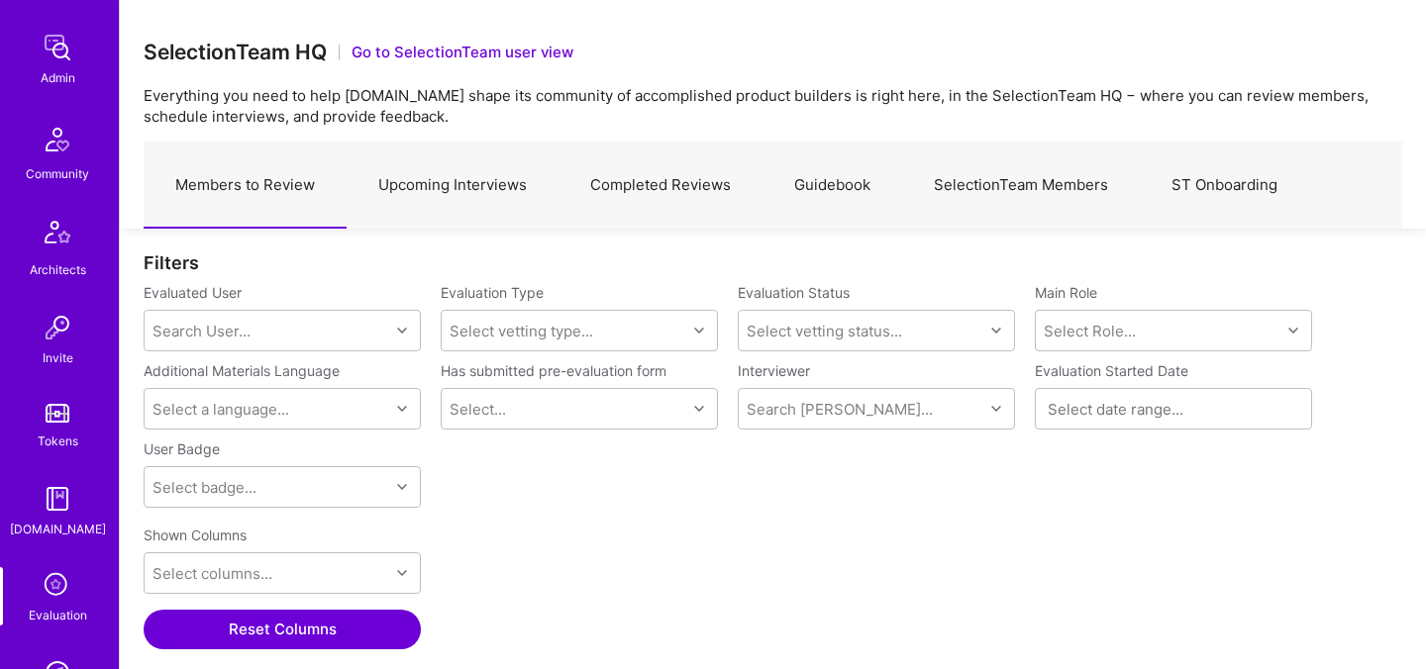
scroll to position [594, 0]
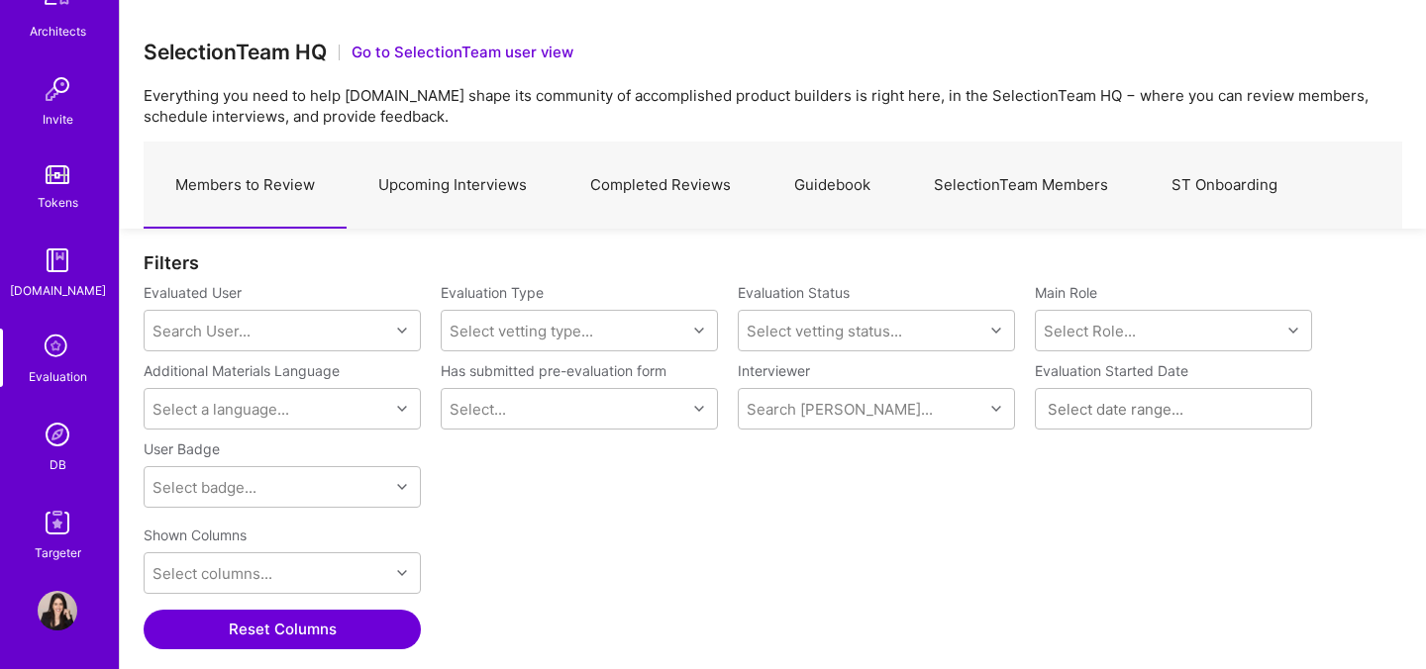
click at [55, 445] on img at bounding box center [58, 435] width 40 height 40
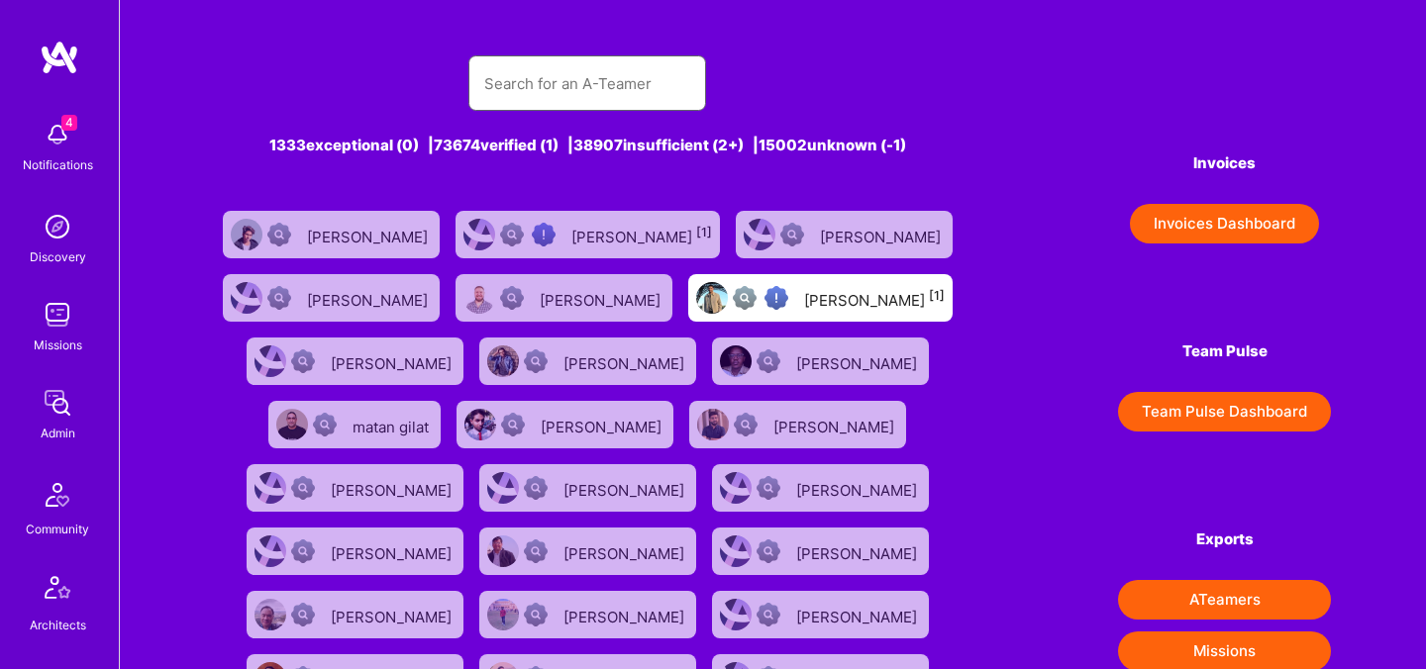
click at [545, 100] on input "text" at bounding box center [587, 83] width 206 height 50
paste input "Michele Roman"
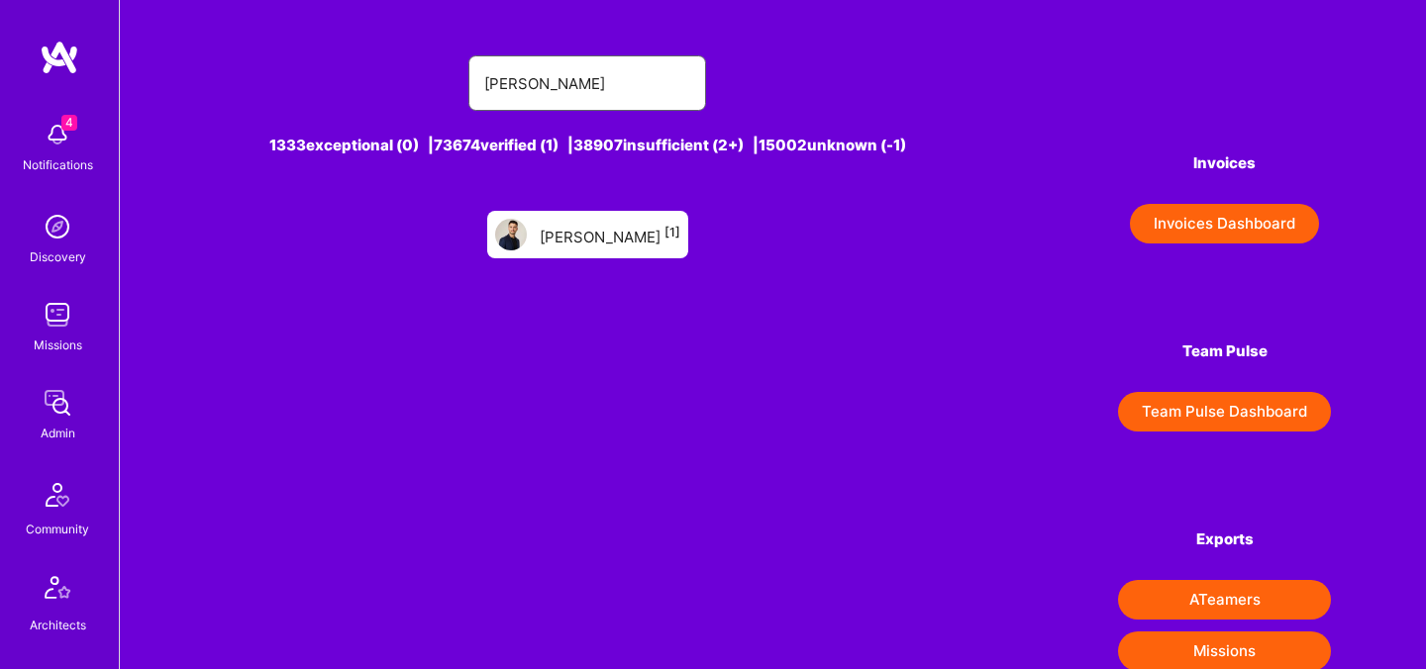
type input "Michele Roman"
click at [634, 240] on div "Michele Roman [1]" at bounding box center [610, 235] width 141 height 26
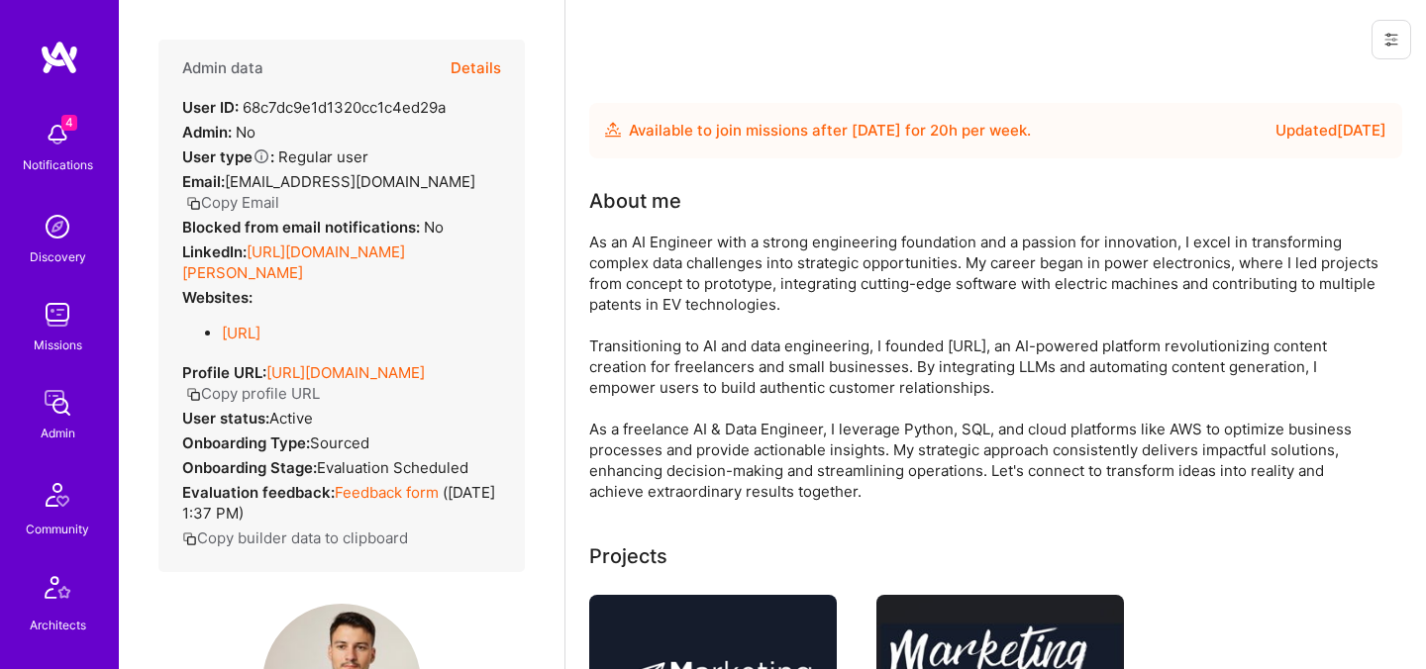
click at [488, 60] on button "Details" at bounding box center [476, 68] width 50 height 57
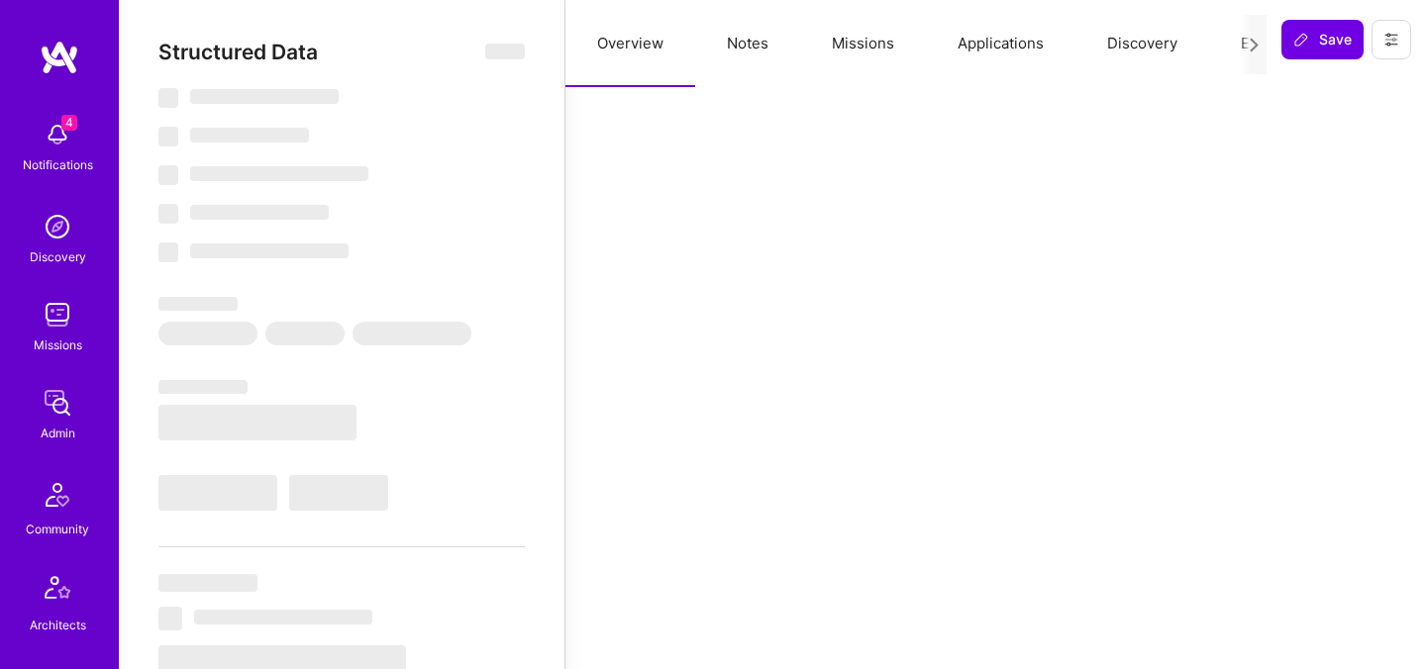
select select "Future Date"
select select "Verified"
select select "US"
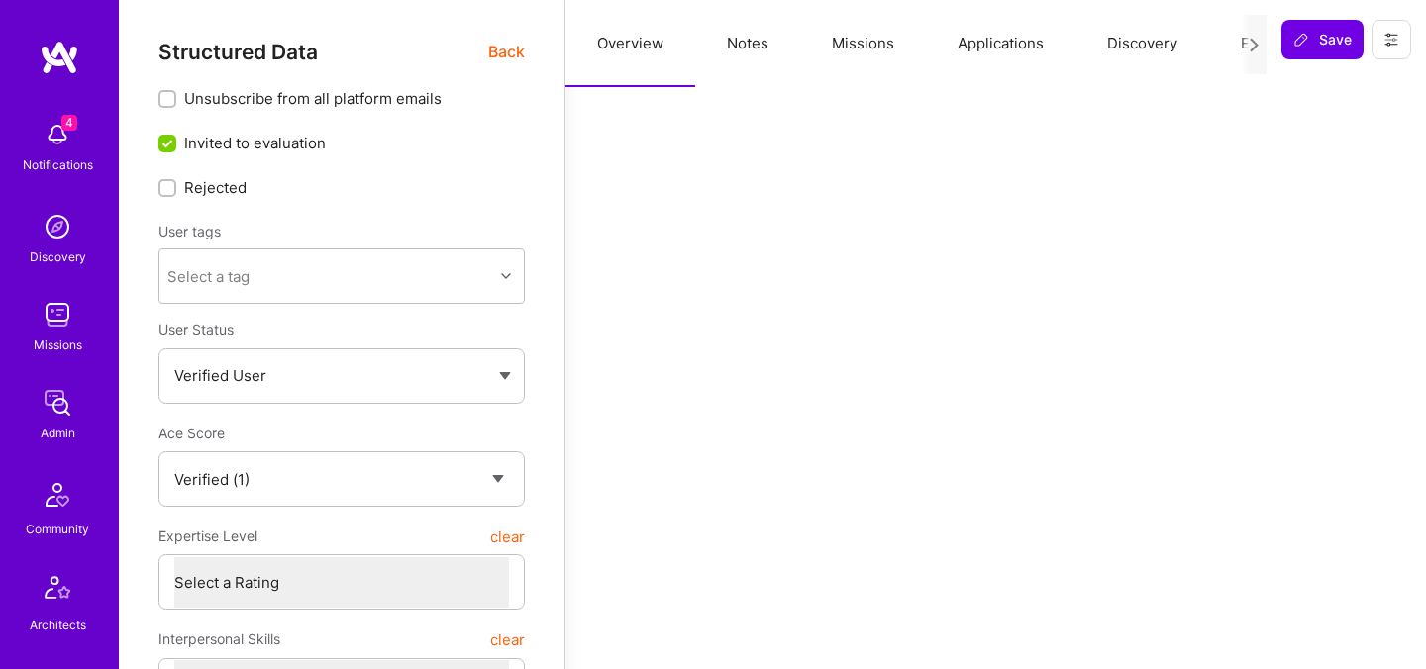
click at [1227, 50] on button "Evaluation" at bounding box center [1277, 43] width 136 height 87
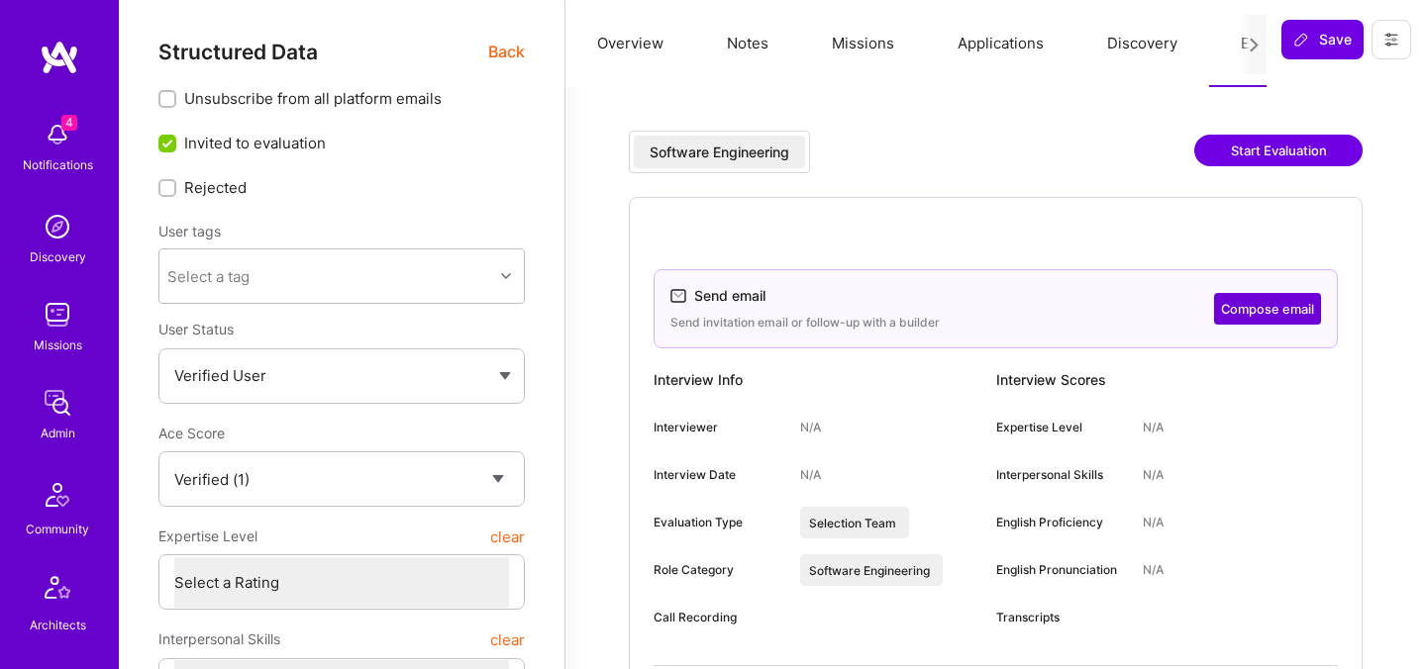
select select "Verified"
select select "US"
select select "Future Date"
click at [500, 54] on span "Back" at bounding box center [506, 52] width 37 height 25
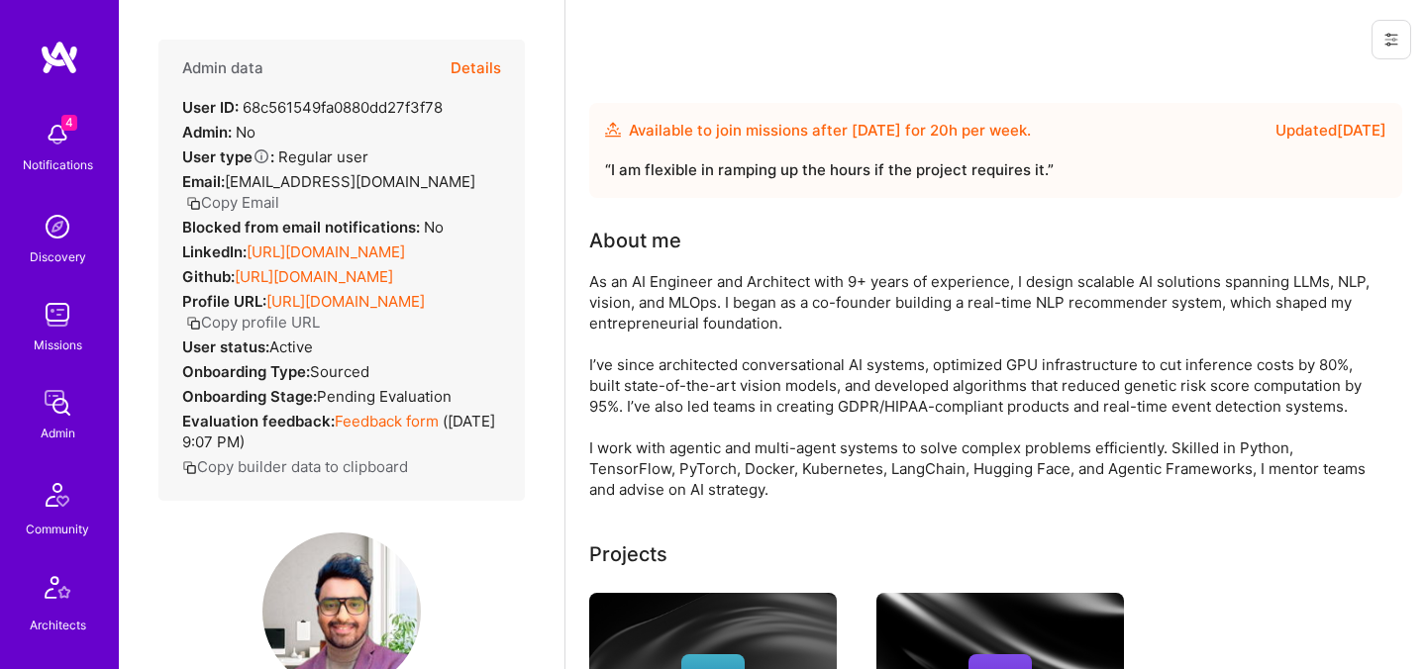
click at [484, 76] on button "Details" at bounding box center [476, 68] width 50 height 57
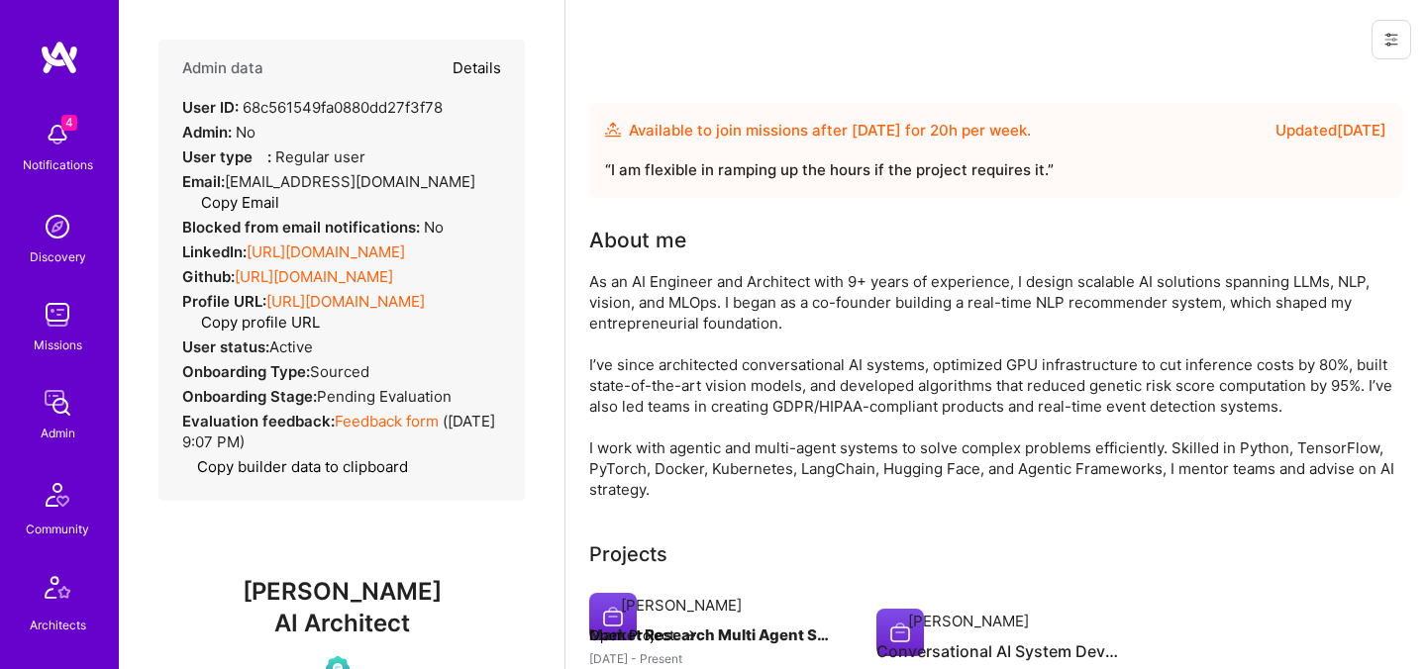
type textarea "x"
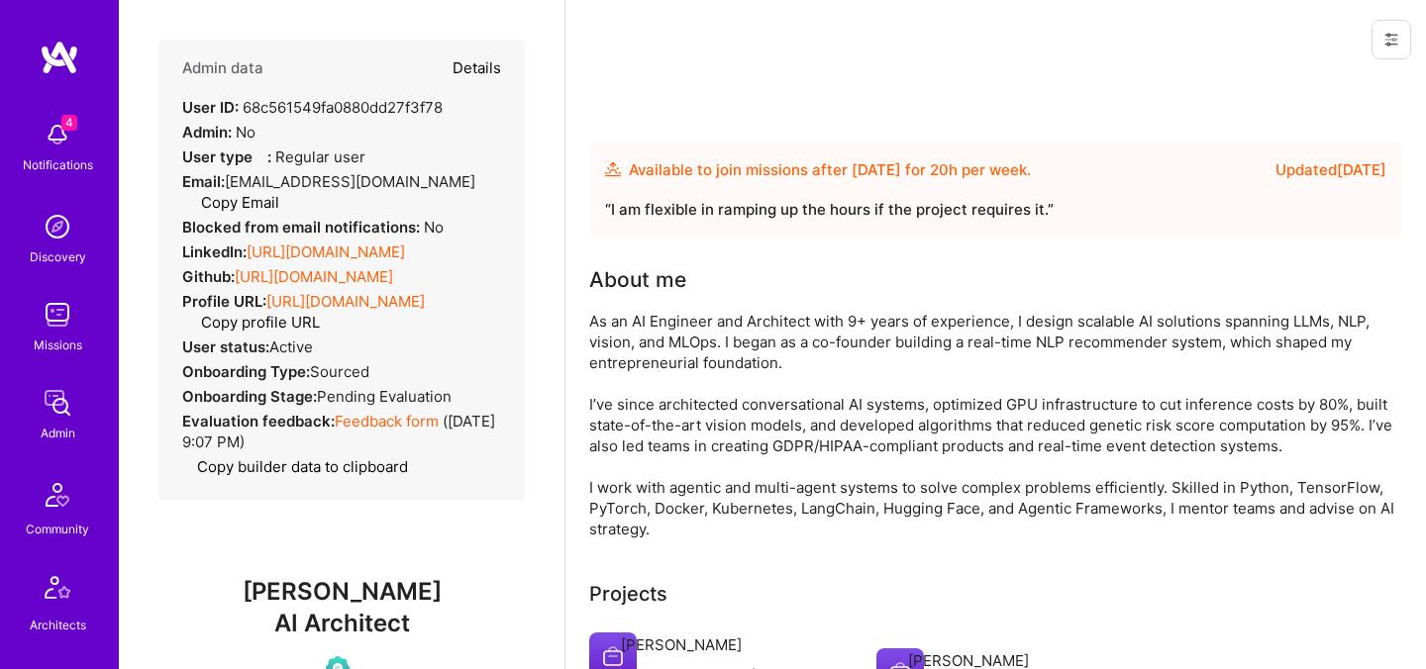
select select "Verified"
select select "US"
select select "Future Date"
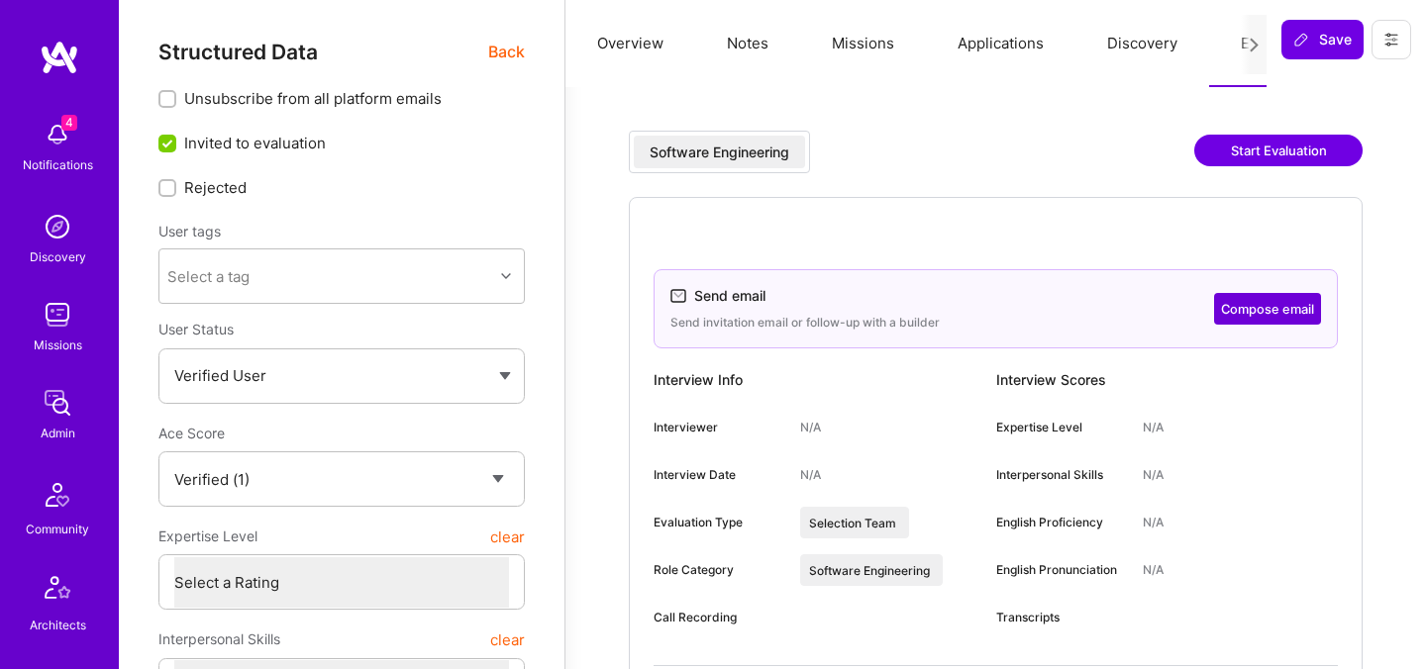
click at [1259, 151] on button "Start Evaluation" at bounding box center [1278, 151] width 168 height 32
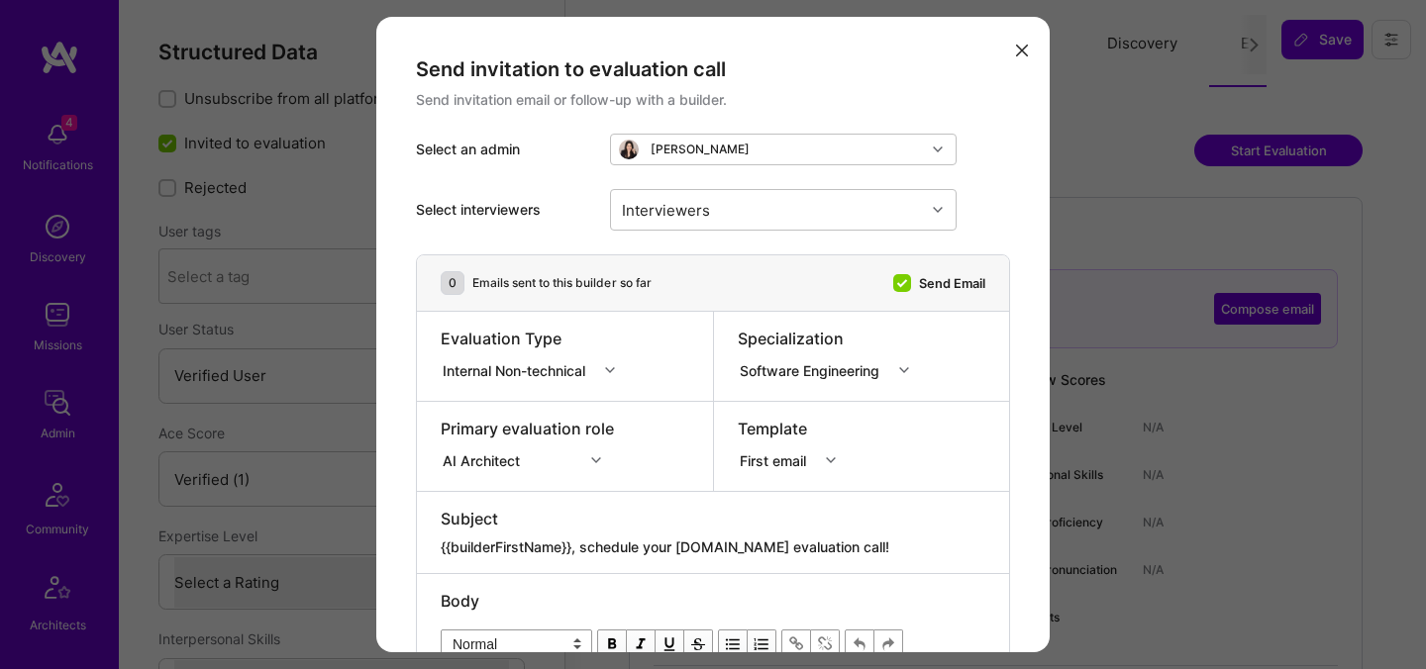
click at [574, 368] on div "Internal Non-technical" at bounding box center [518, 369] width 151 height 21
click at [513, 473] on div "Internal Technical" at bounding box center [534, 480] width 187 height 37
click at [704, 220] on div "Interviewers" at bounding box center [666, 209] width 98 height 29
type input "[PERSON_NAME]"
click at [742, 264] on div "[PERSON_NAME]" at bounding box center [783, 261] width 323 height 21
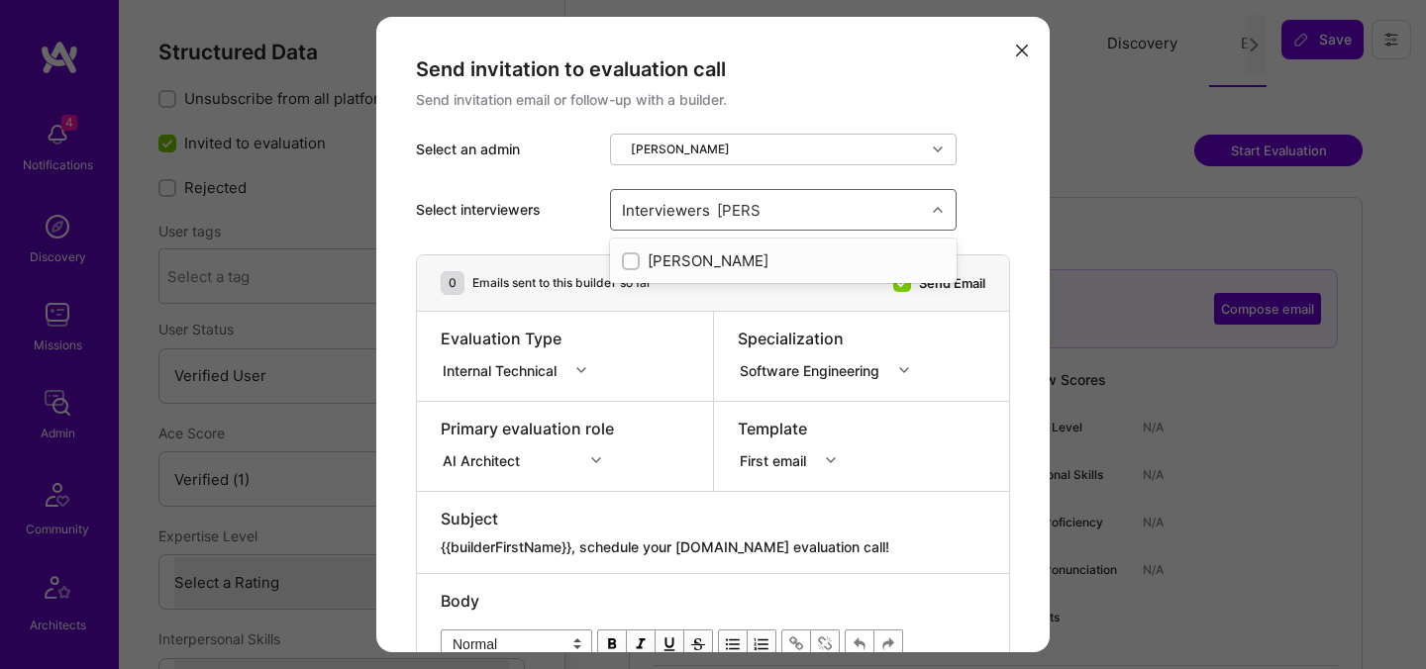
checkbox input "true"
type input "mostafa"
drag, startPoint x: 711, startPoint y: 264, endPoint x: 699, endPoint y: 302, distance: 39.5
click at [699, 302] on div "Mostafa Darehzereshki Mostafa D" at bounding box center [783, 279] width 347 height 81
click at [699, 301] on div "Mostafa D" at bounding box center [783, 297] width 323 height 21
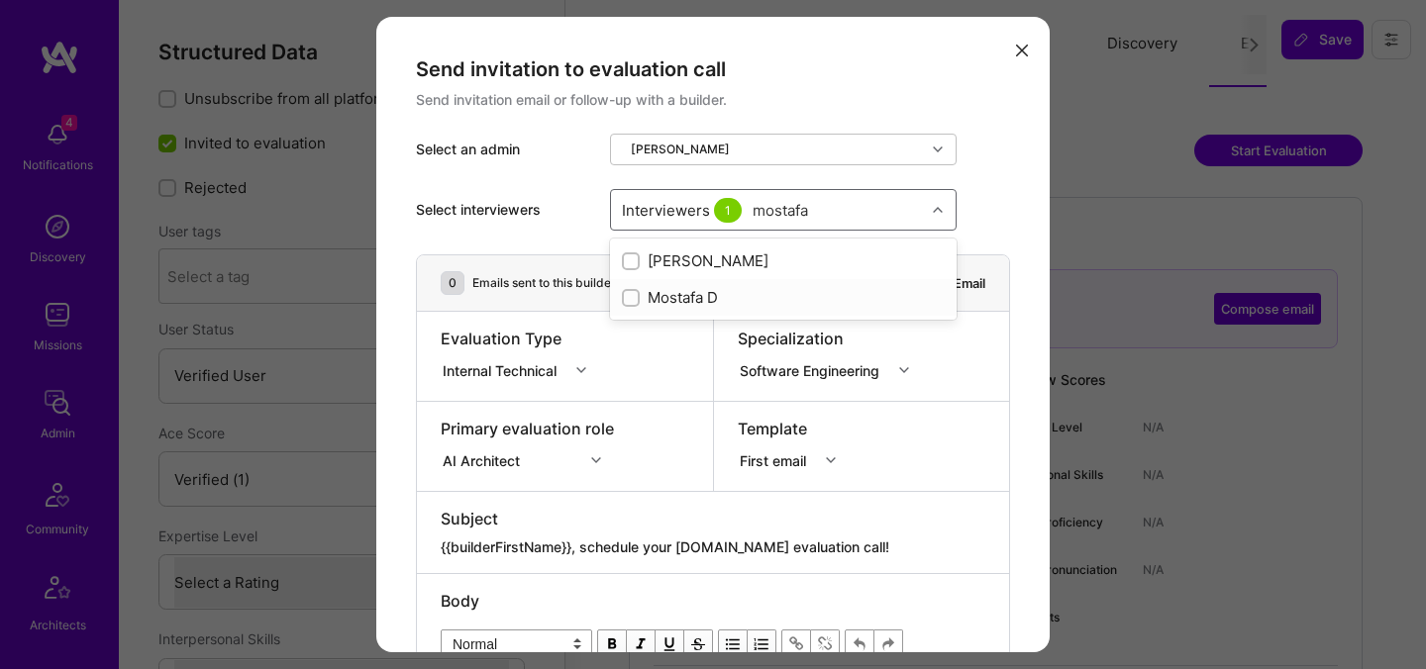
checkbox input "true"
type input "[PERSON_NAME]"
click at [681, 327] on div "[PERSON_NAME]" at bounding box center [783, 334] width 323 height 21
checkbox input "true"
type input "tomi"
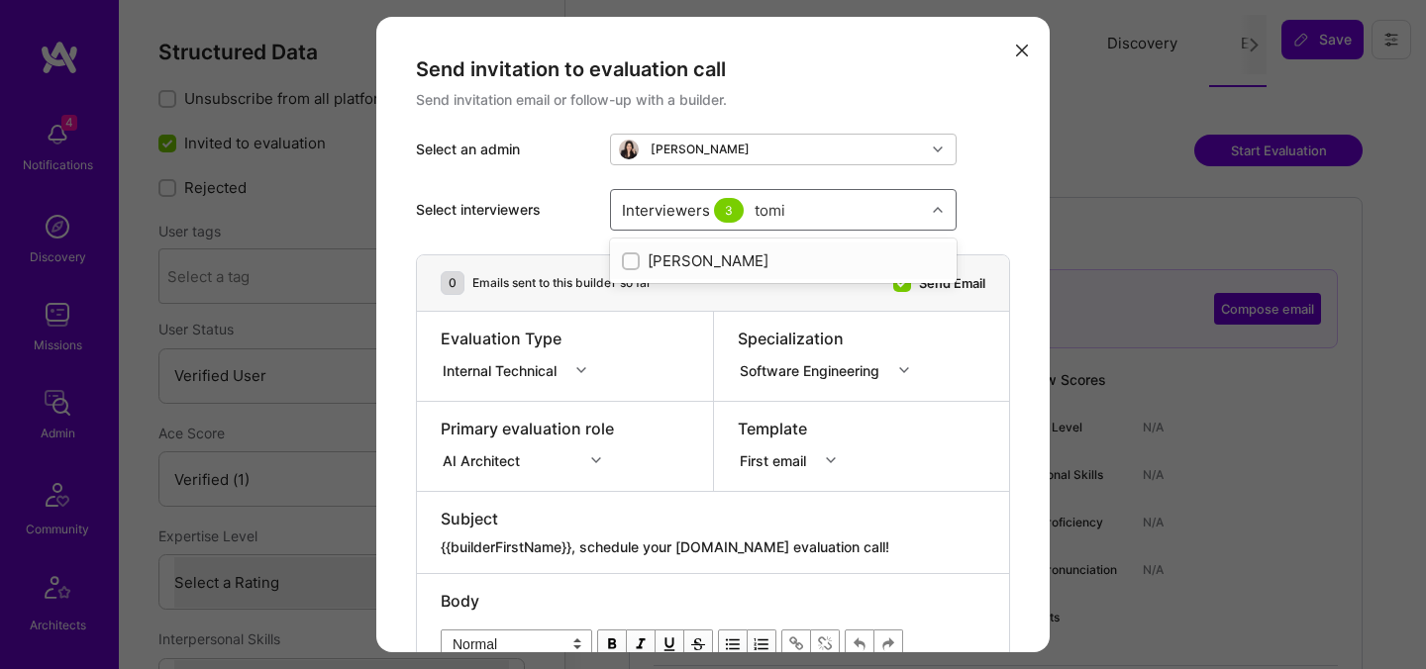
click at [676, 268] on div "[PERSON_NAME]" at bounding box center [783, 261] width 323 height 21
checkbox input "true"
type input "elon"
click at [674, 265] on div "[PERSON_NAME]" at bounding box center [783, 261] width 323 height 21
checkbox input "true"
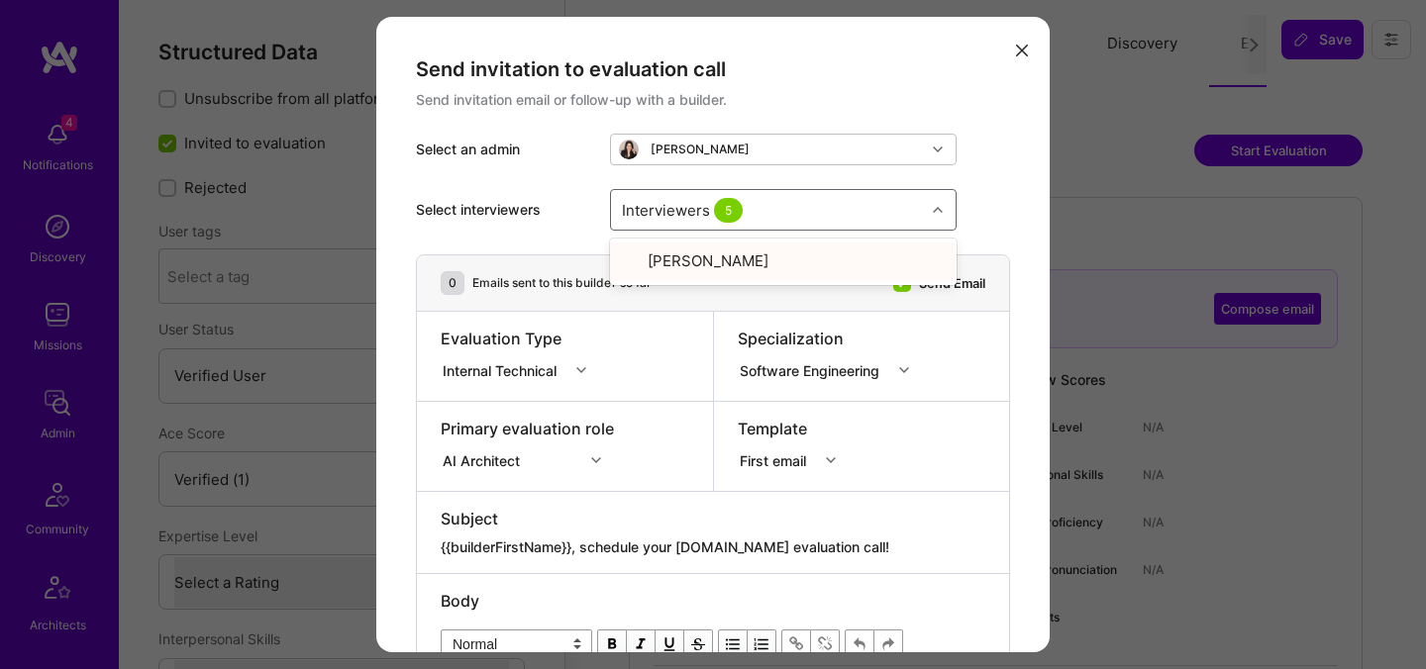
click at [473, 154] on div "Select an admin" at bounding box center [505, 150] width 178 height 20
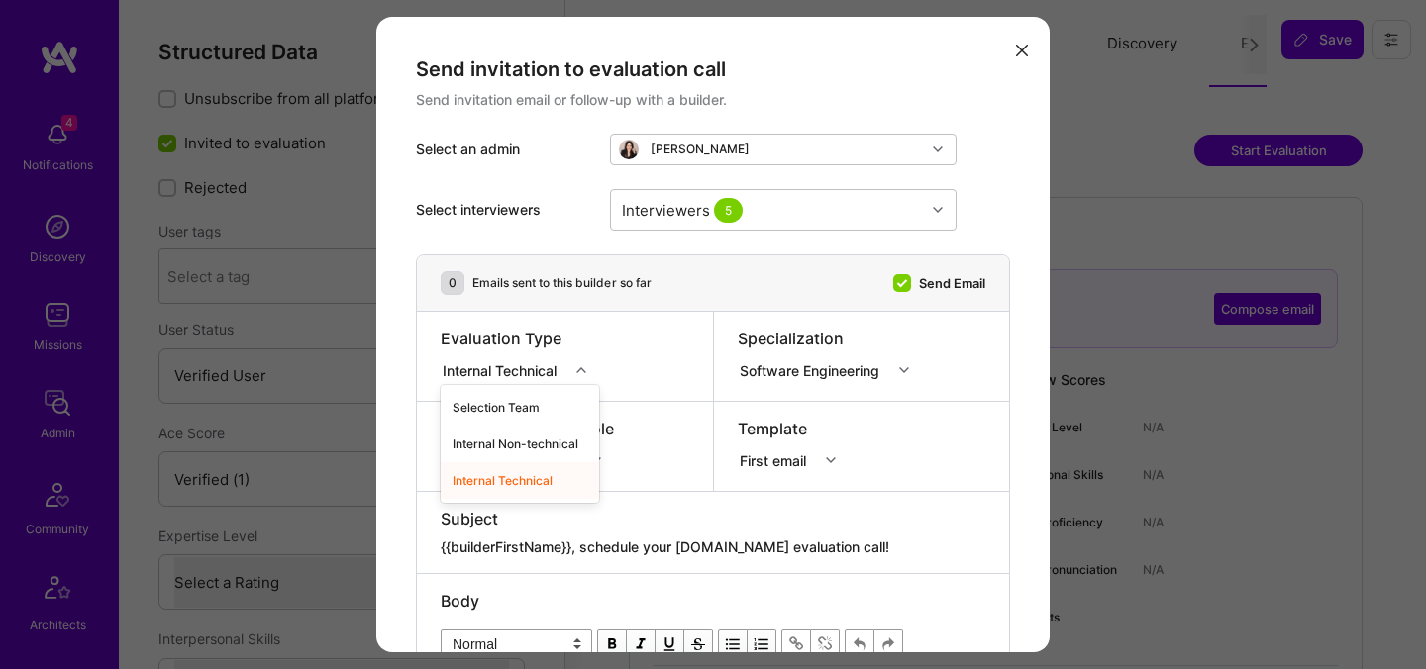
click at [562, 368] on div "Internal Technical" at bounding box center [504, 369] width 122 height 21
click at [554, 400] on div "Selection Team" at bounding box center [520, 407] width 158 height 37
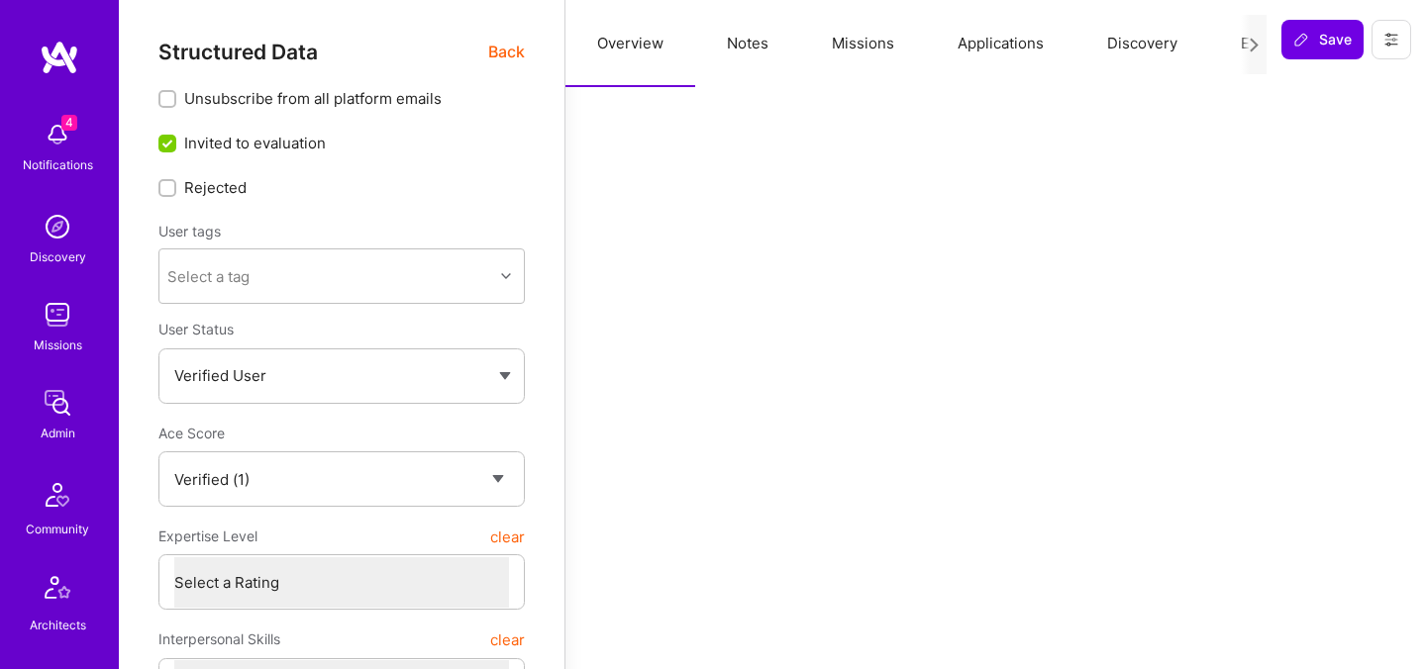
select select "Verified"
select select "US"
select select "Right Now"
click at [495, 54] on span "Back" at bounding box center [506, 52] width 37 height 25
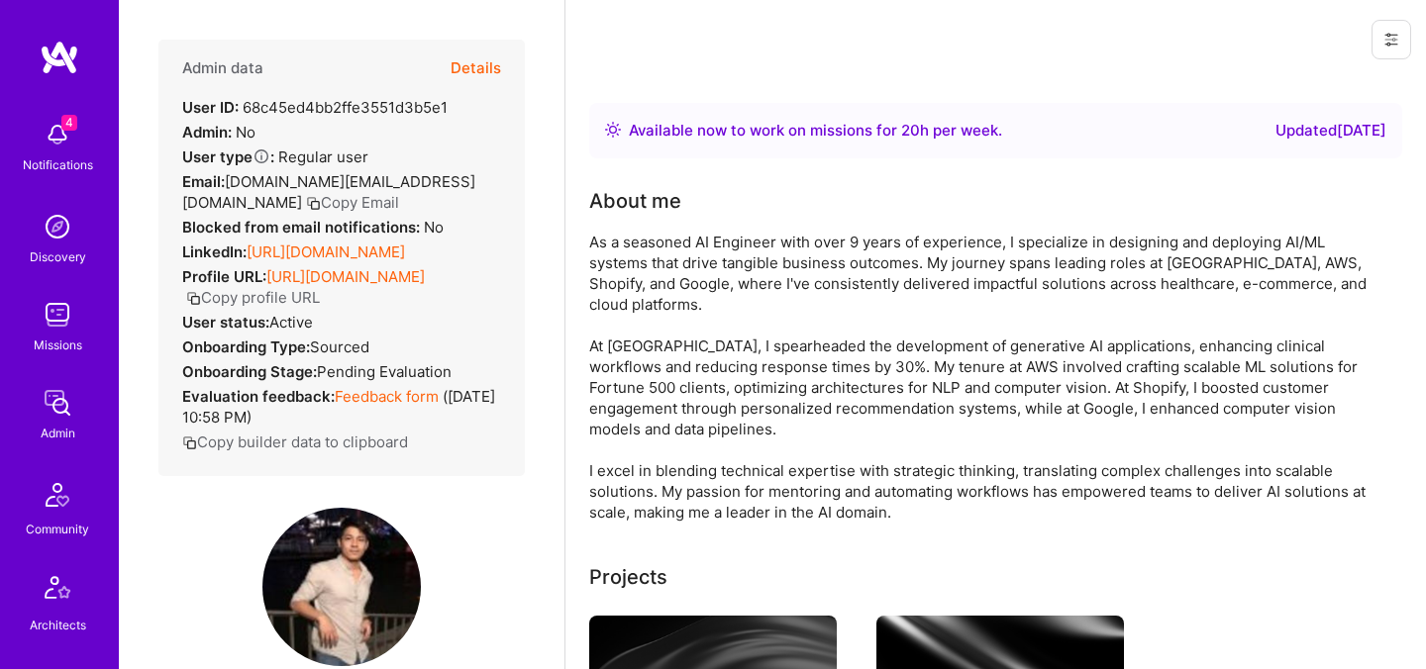
click at [487, 56] on button "Details" at bounding box center [476, 68] width 50 height 57
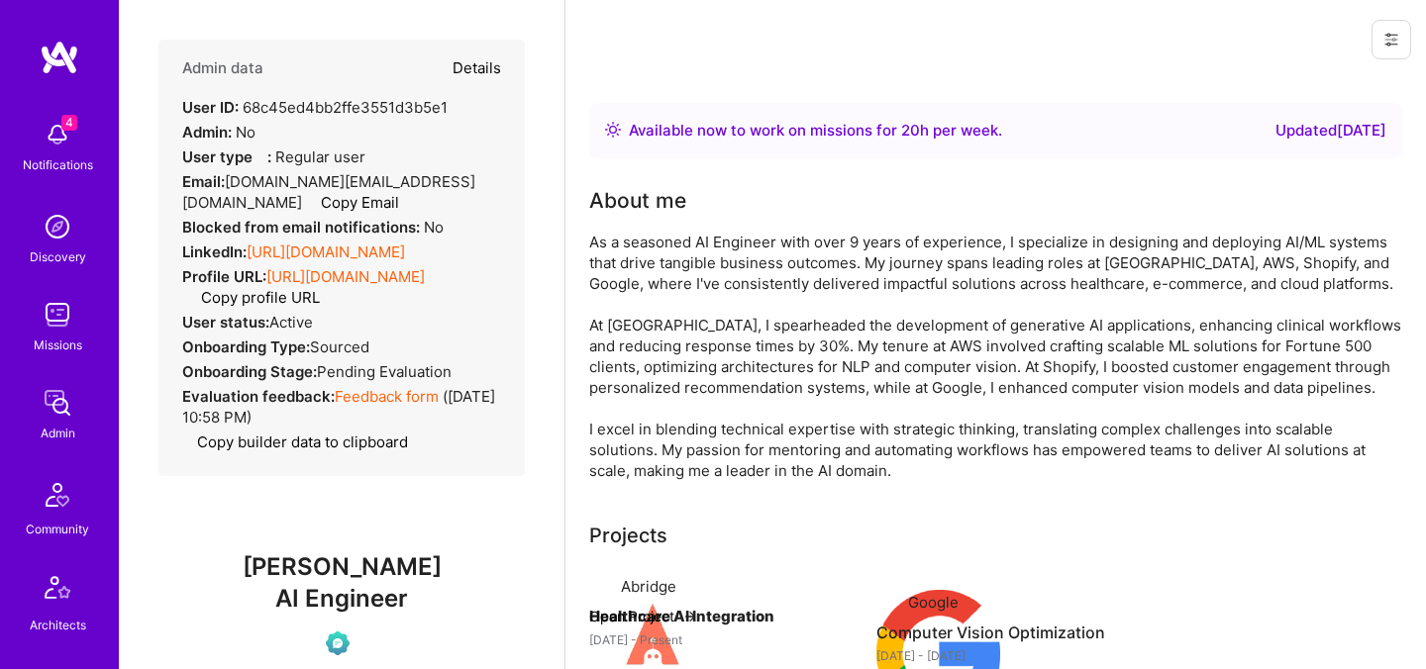
type textarea "x"
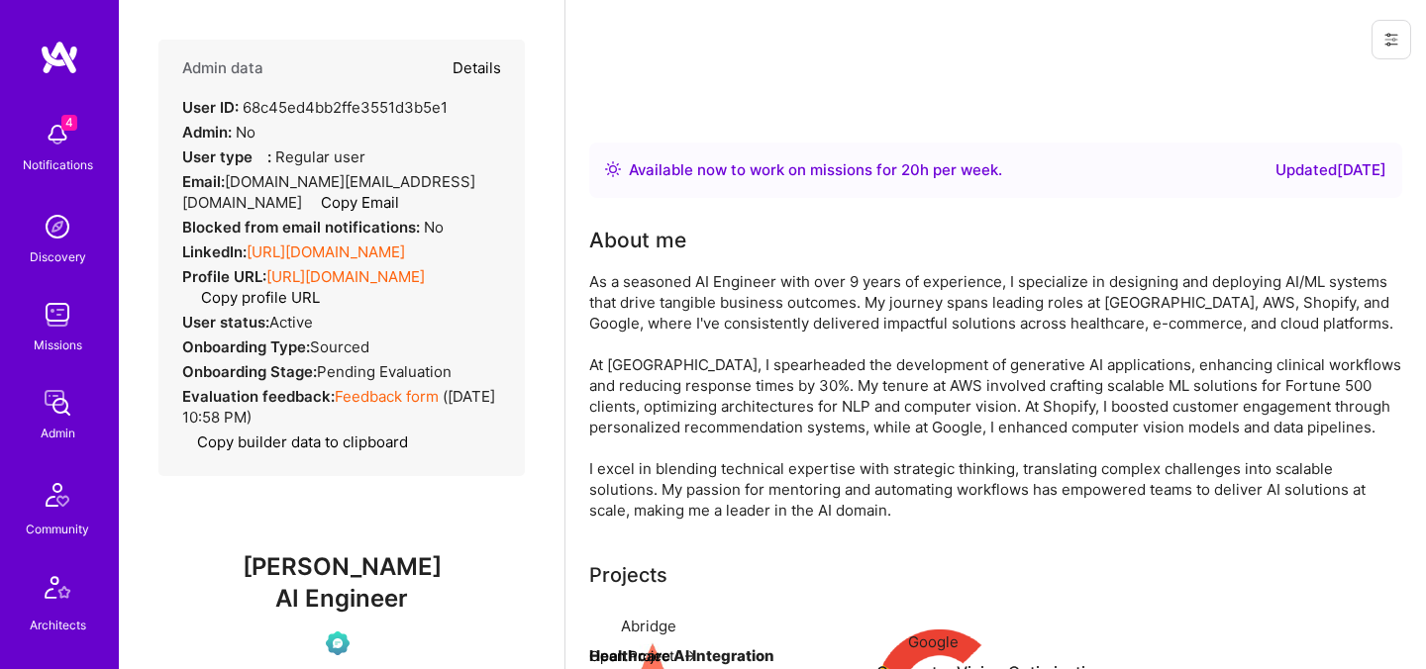
select select "Verified"
select select "US"
select select "Right Now"
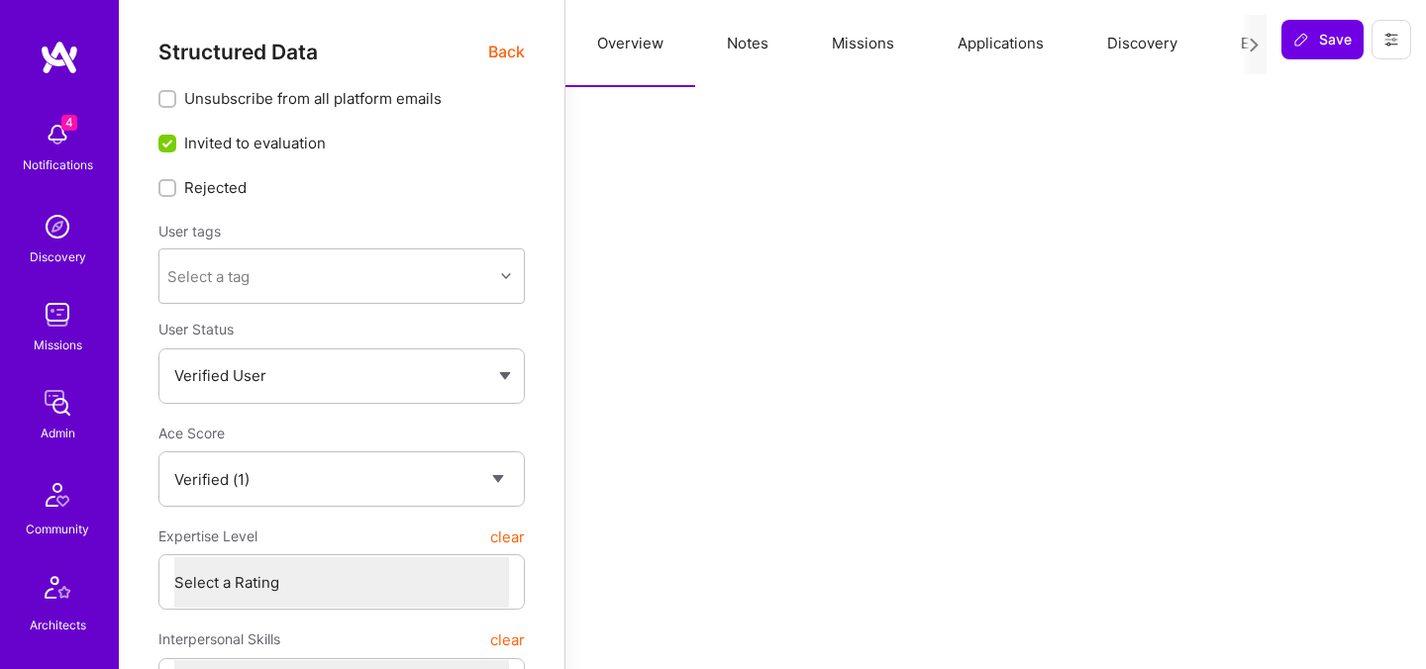
click at [1244, 38] on div at bounding box center [1254, 44] width 26 height 59
click at [1231, 44] on button "Evaluation" at bounding box center [1277, 43] width 136 height 87
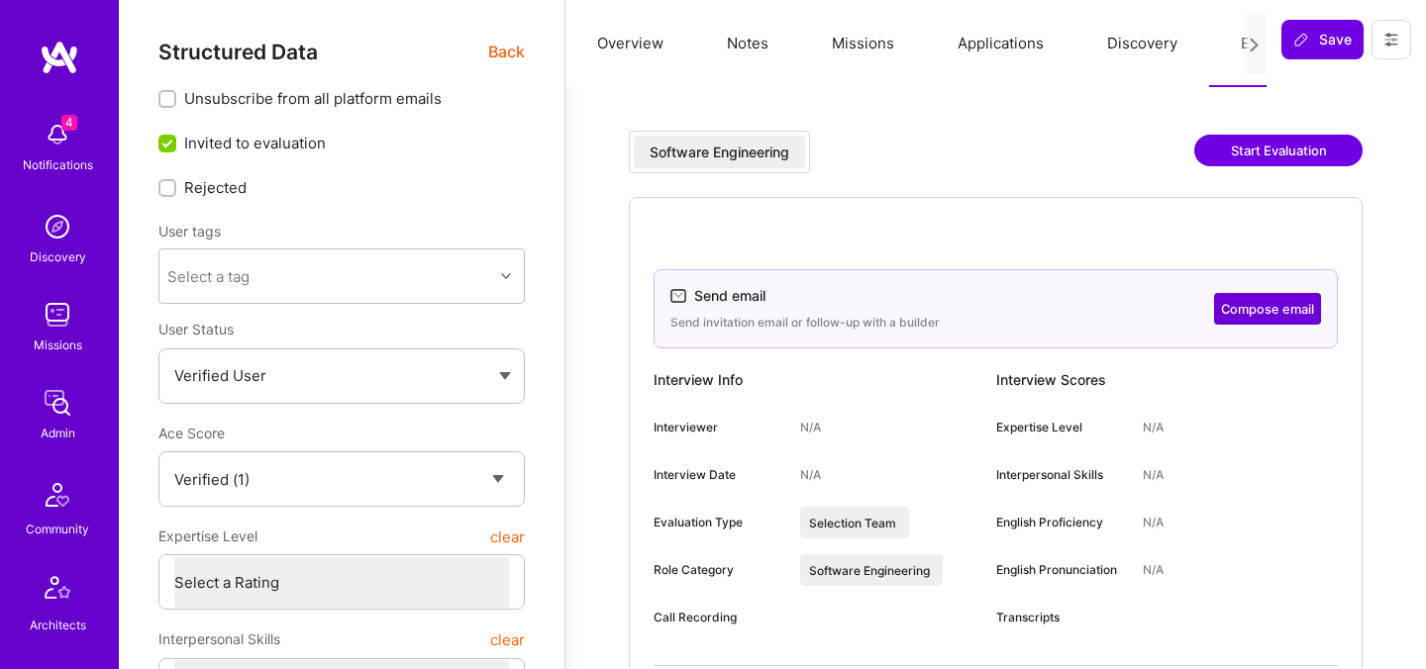
click at [1220, 317] on button "Compose email" at bounding box center [1267, 309] width 107 height 32
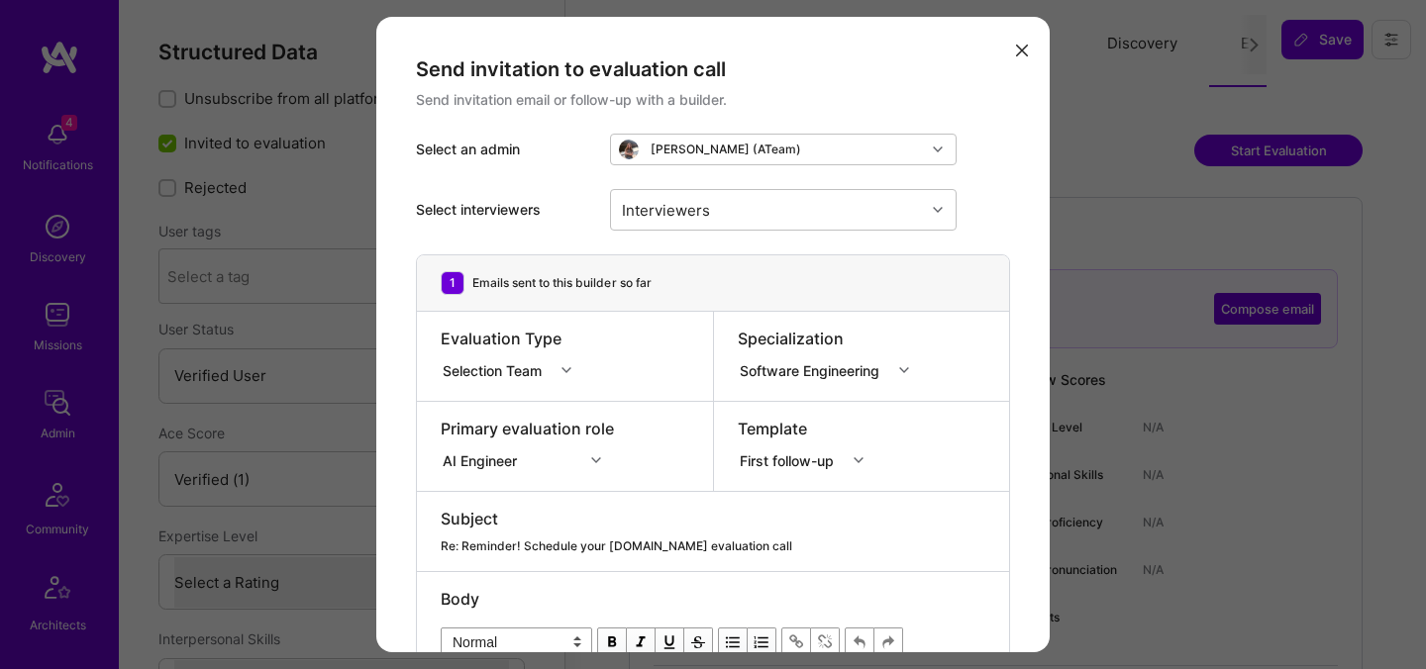
click at [717, 240] on div "Select interviewers Interviewers" at bounding box center [713, 209] width 594 height 89
click at [717, 227] on div "Interviewers" at bounding box center [768, 210] width 314 height 40
type input "[PERSON_NAME]"
checkbox input "true"
type input "[PERSON_NAME]"
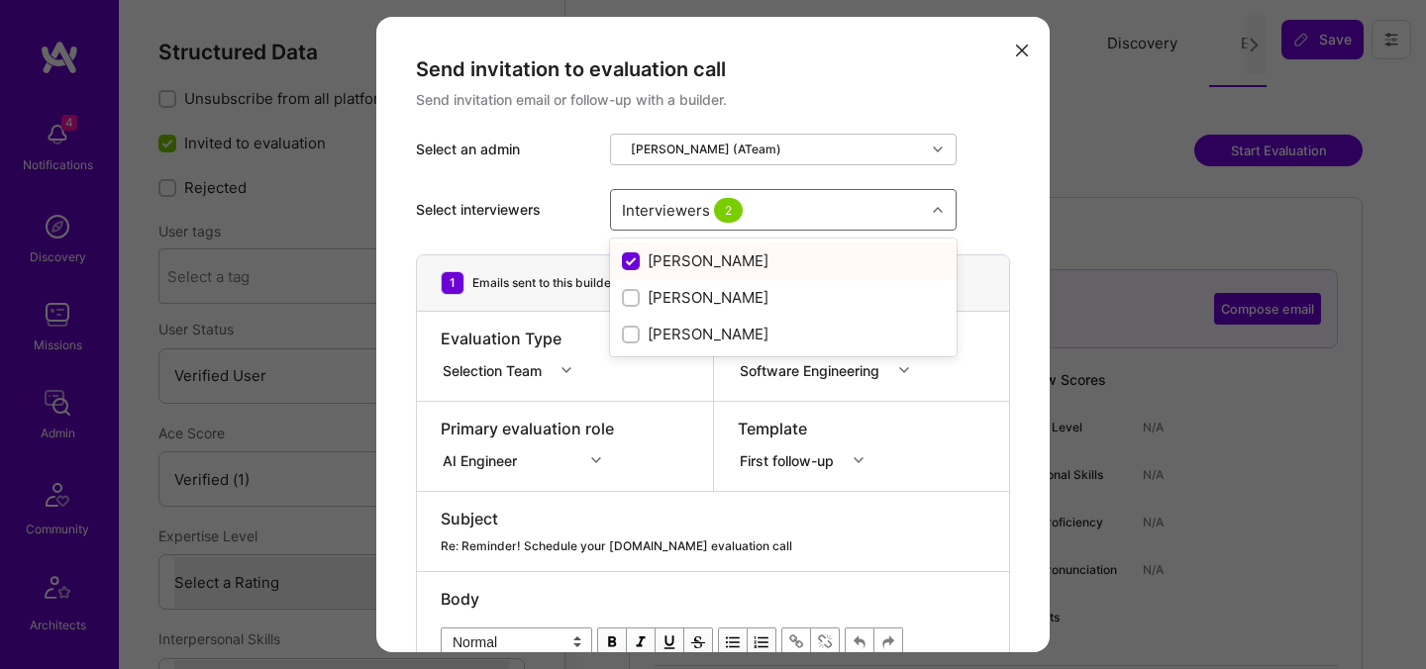
checkbox input "false"
checkbox input "true"
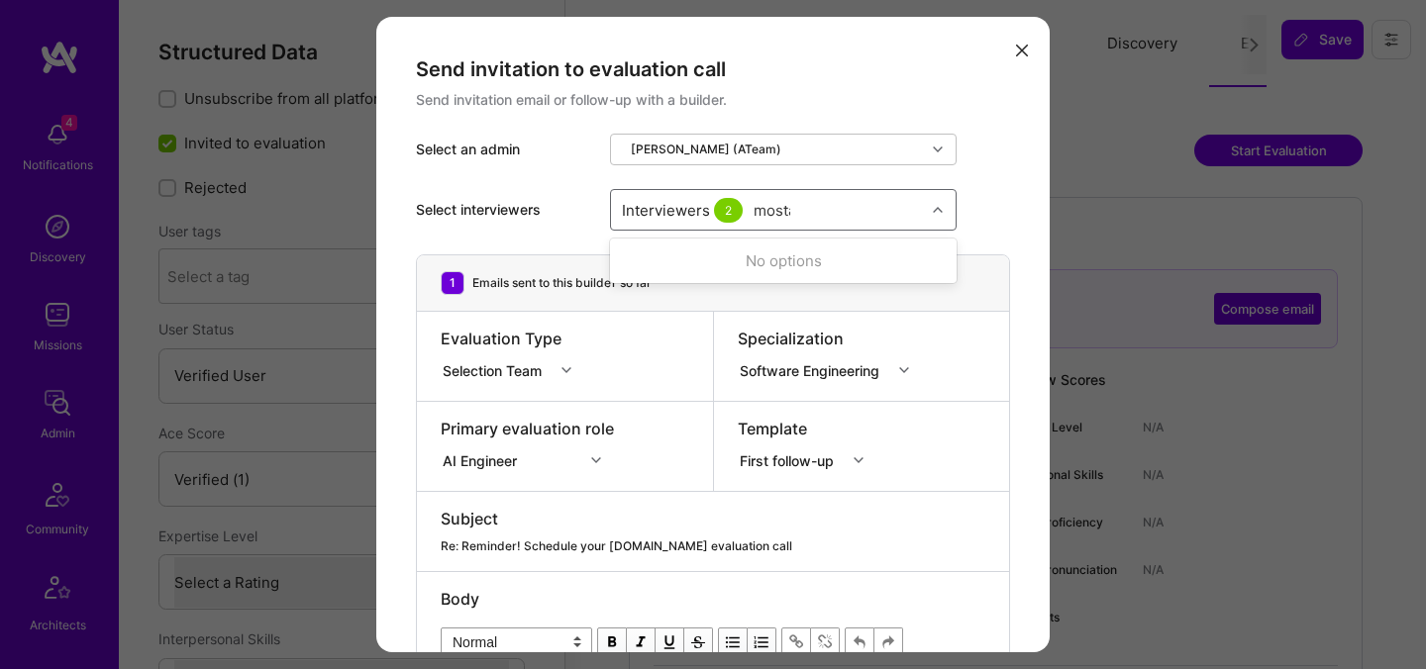
type input "mostafa"
checkbox input "true"
type input "elon"
checkbox input "true"
type input "tomi"
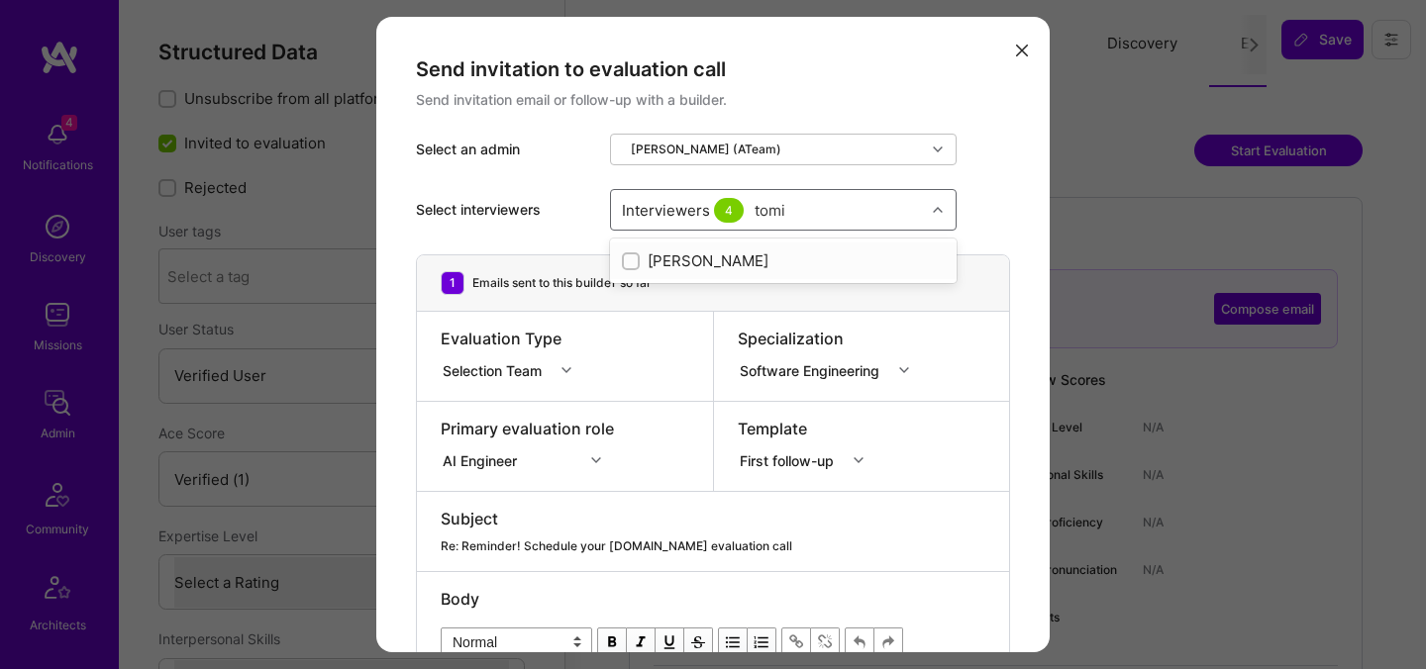
checkbox input "true"
click at [530, 368] on div "Selection Team" at bounding box center [496, 369] width 107 height 21
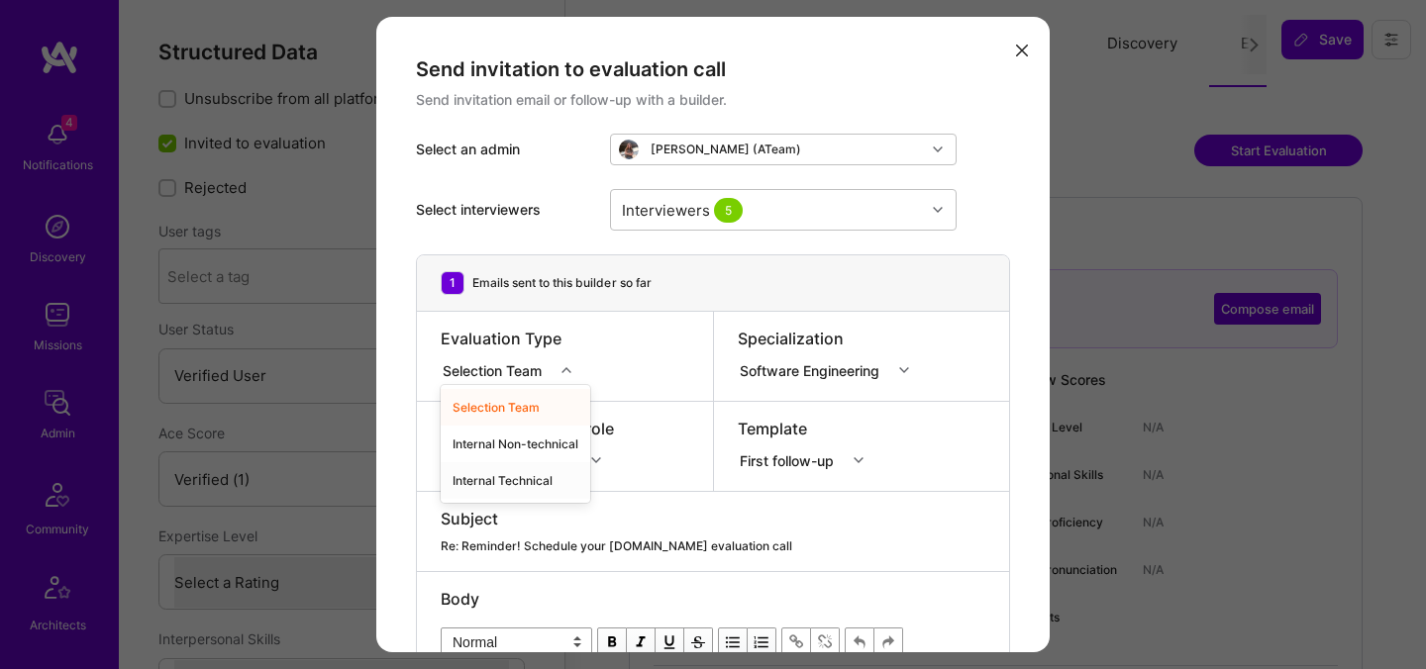
click at [484, 486] on div "Internal Technical" at bounding box center [516, 480] width 150 height 37
click at [486, 466] on div "AI Engineer" at bounding box center [527, 458] width 173 height 20
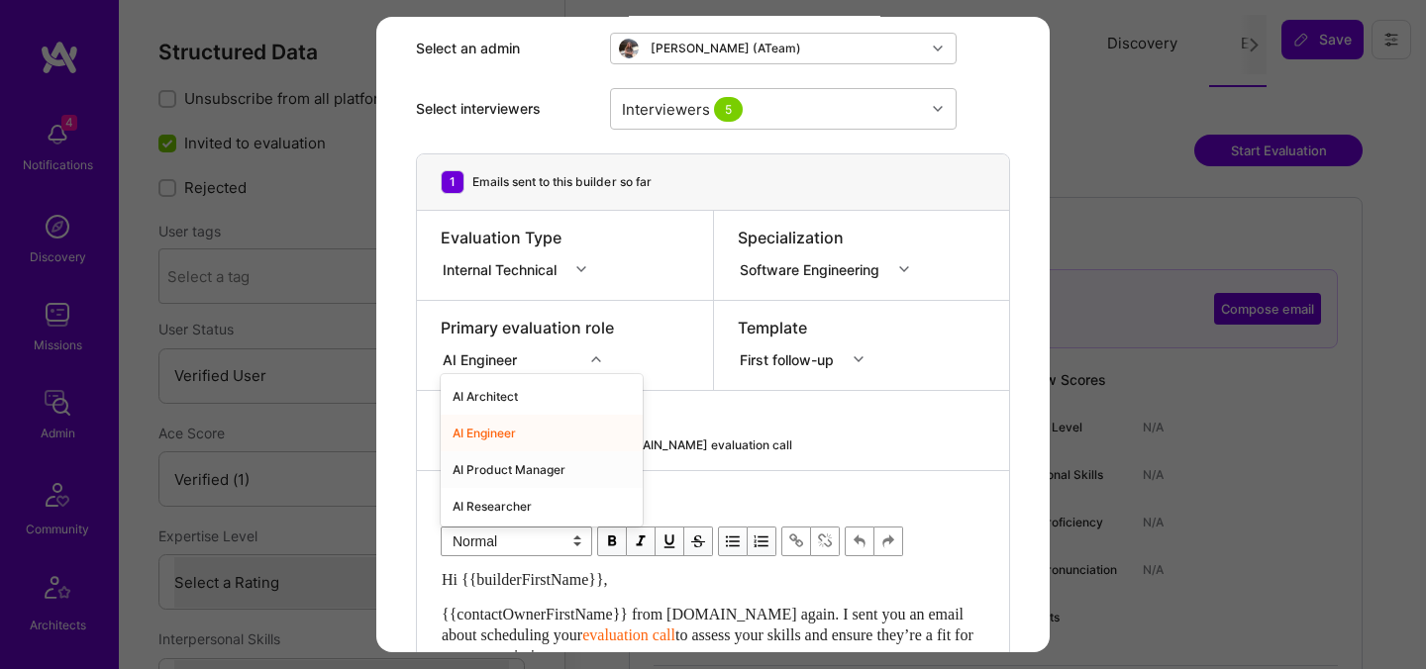
scroll to position [111, 0]
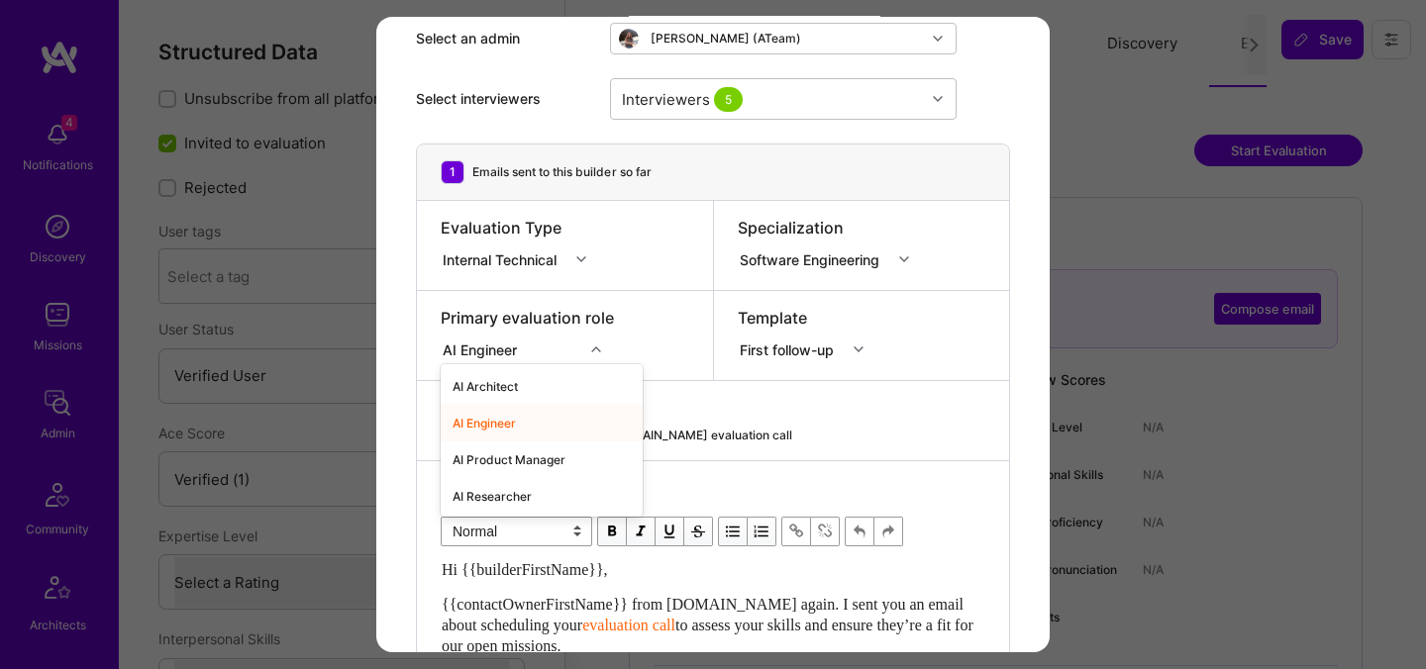
click at [412, 401] on div "Send invitation to evaluation call Send invitation email or follow-up with a bu…" at bounding box center [712, 419] width 673 height 1027
click at [562, 262] on div "Internal Technical" at bounding box center [504, 259] width 122 height 21
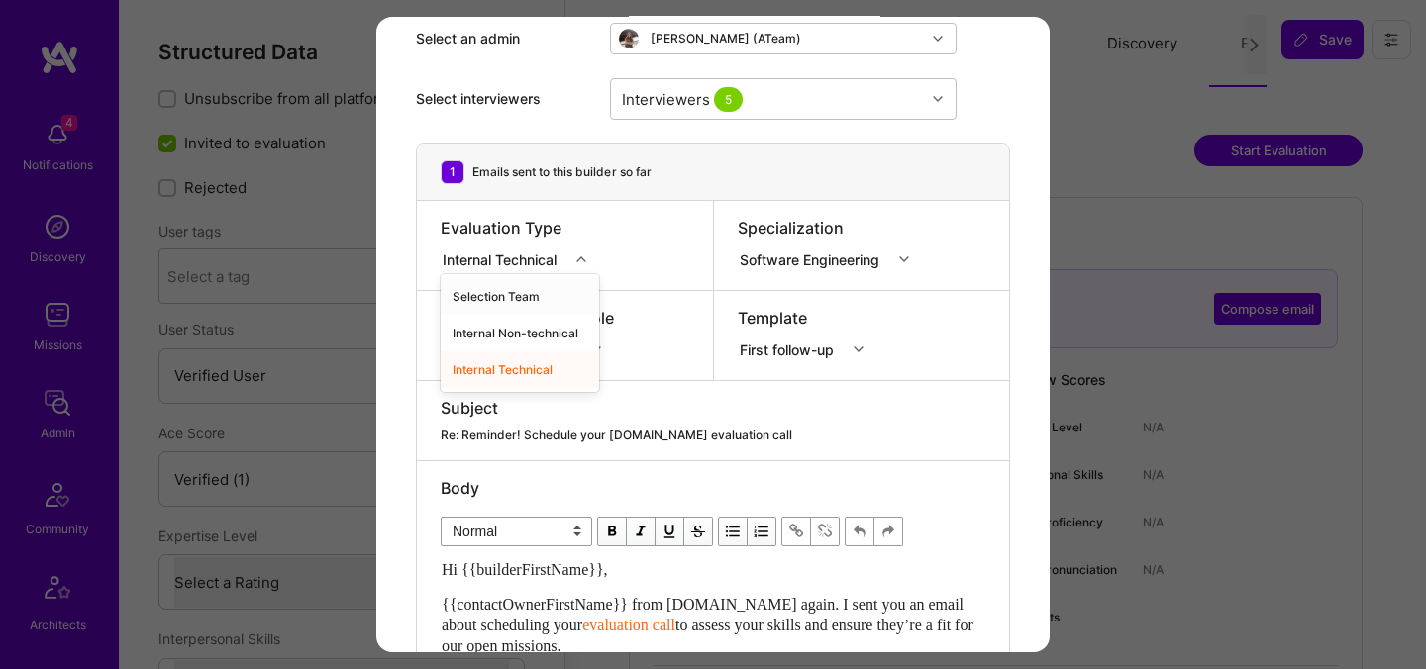
click at [546, 289] on div "Selection Team" at bounding box center [520, 296] width 158 height 37
click at [563, 263] on icon "modal" at bounding box center [566, 259] width 10 height 10
click at [540, 376] on div "Internal Technical" at bounding box center [516, 369] width 150 height 37
click at [600, 434] on div "Re: Reminder! Schedule your A.Team evaluation call" at bounding box center [713, 436] width 545 height 18
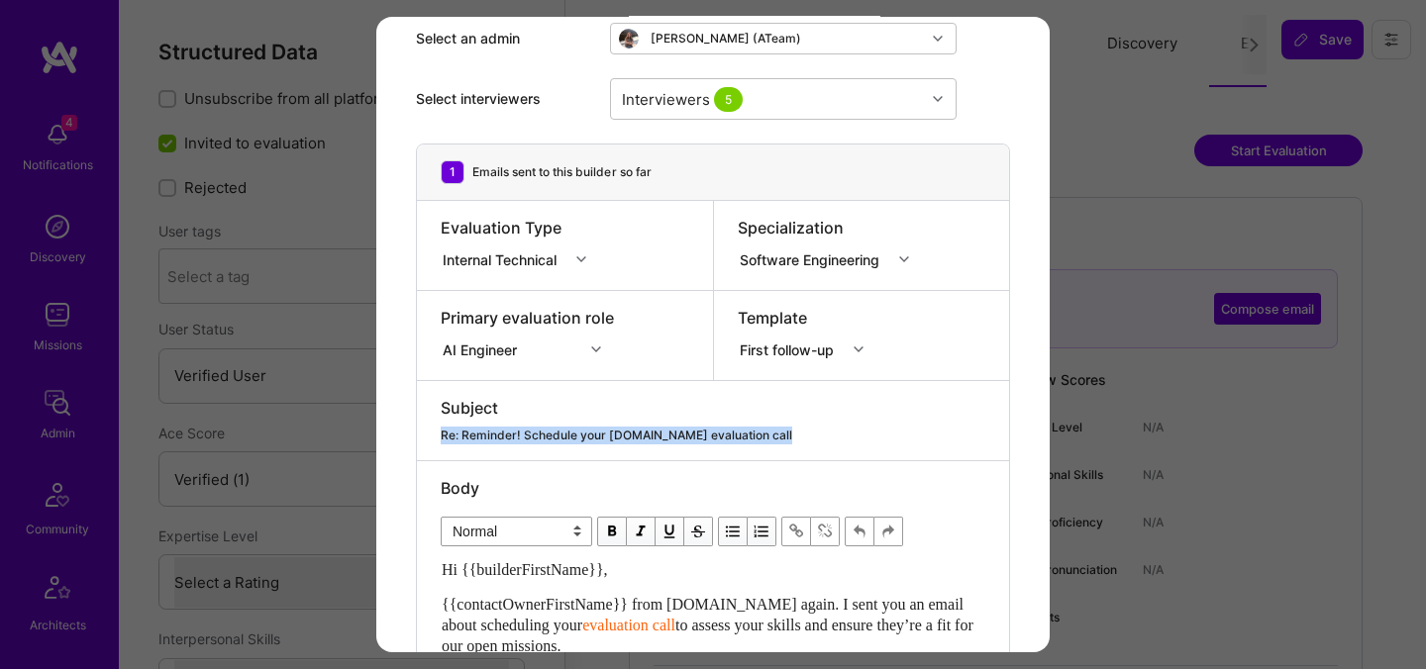
click at [600, 434] on div "Re: Reminder! Schedule your A.Team evaluation call" at bounding box center [713, 436] width 545 height 18
click at [788, 452] on div "Subject Re: Reminder! Schedule your A.Team evaluation call" at bounding box center [713, 420] width 592 height 79
click at [788, 439] on div "Re: Reminder! Schedule your A.Team evaluation call" at bounding box center [713, 436] width 545 height 18
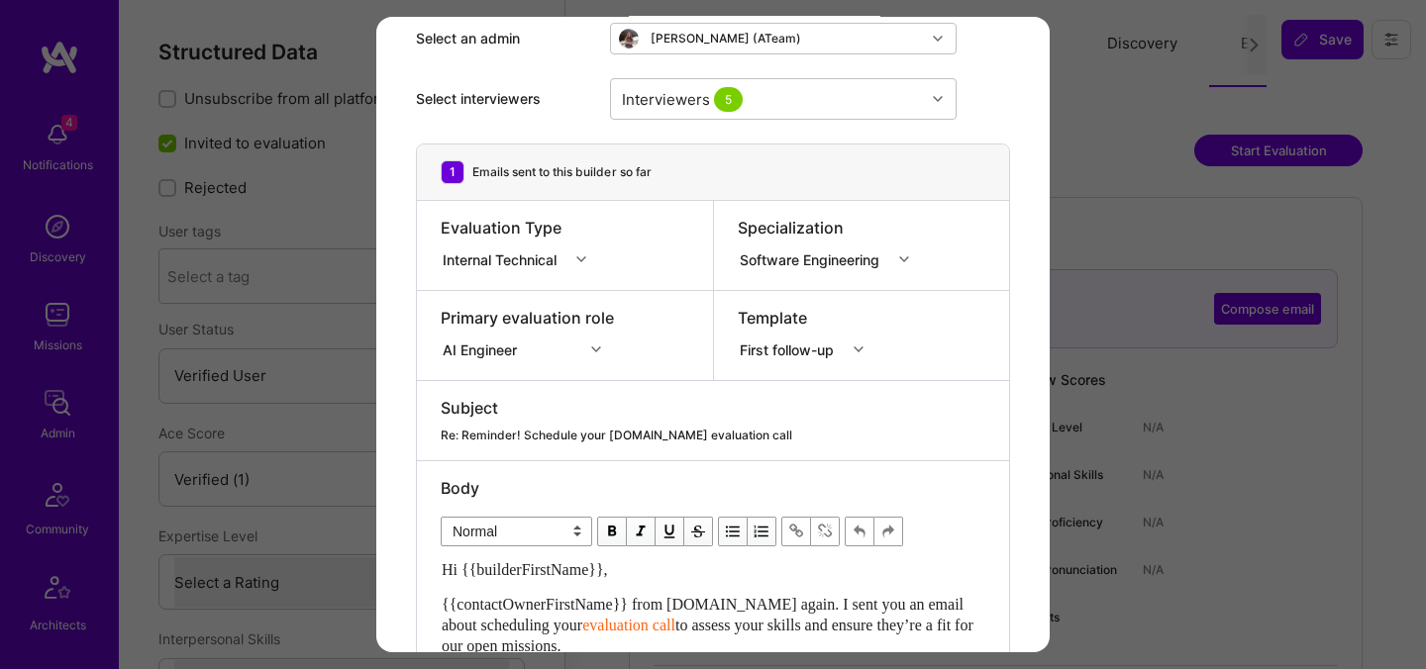
click at [511, 261] on div "Internal Technical" at bounding box center [504, 259] width 122 height 21
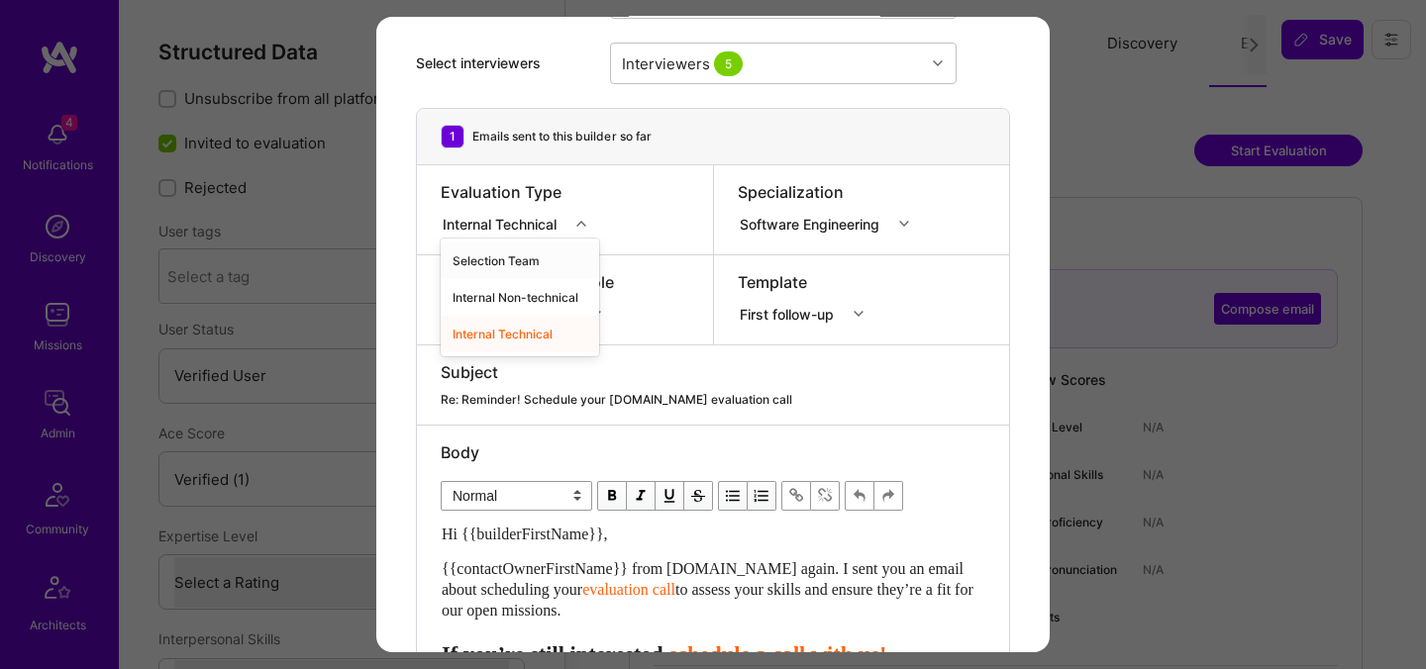
scroll to position [0, 0]
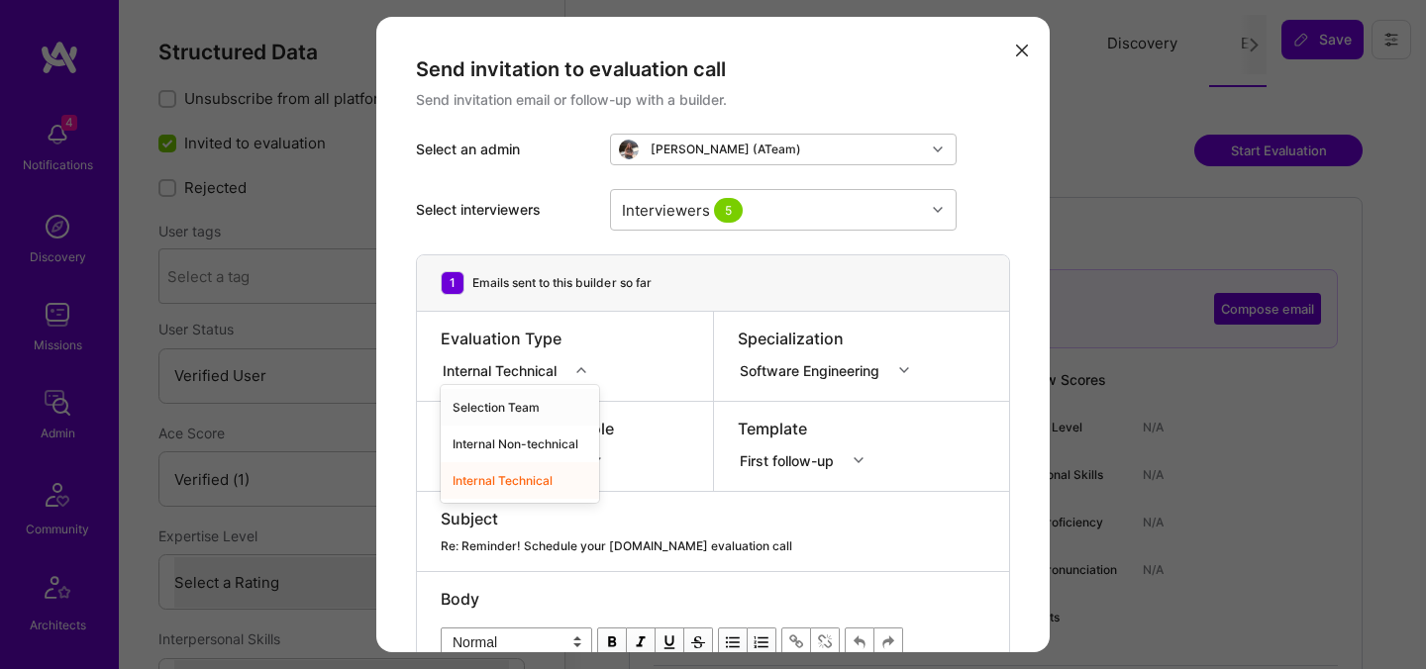
click at [623, 360] on div "Evaluation Type option Internal Technical, selected. option Selection Team focu…" at bounding box center [565, 356] width 296 height 89
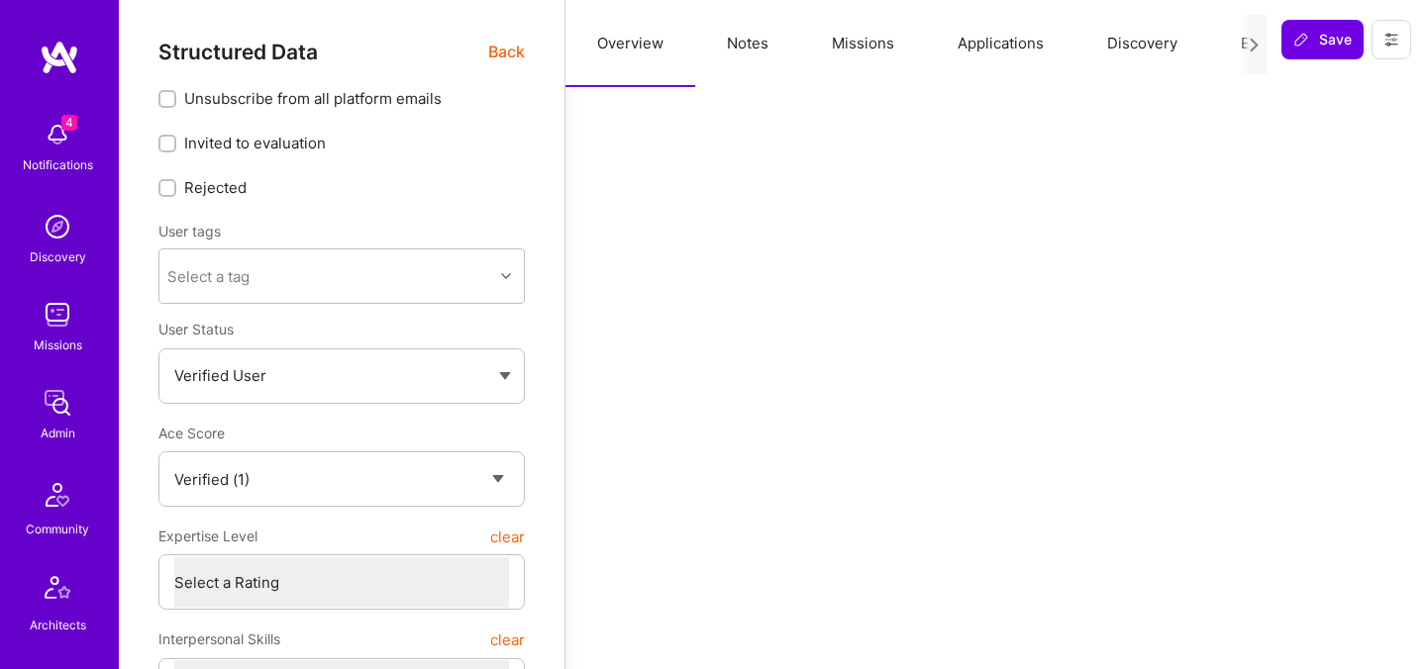
select select "Verified"
select select "US"
click at [1234, 49] on button "Evaluation" at bounding box center [1277, 43] width 136 height 87
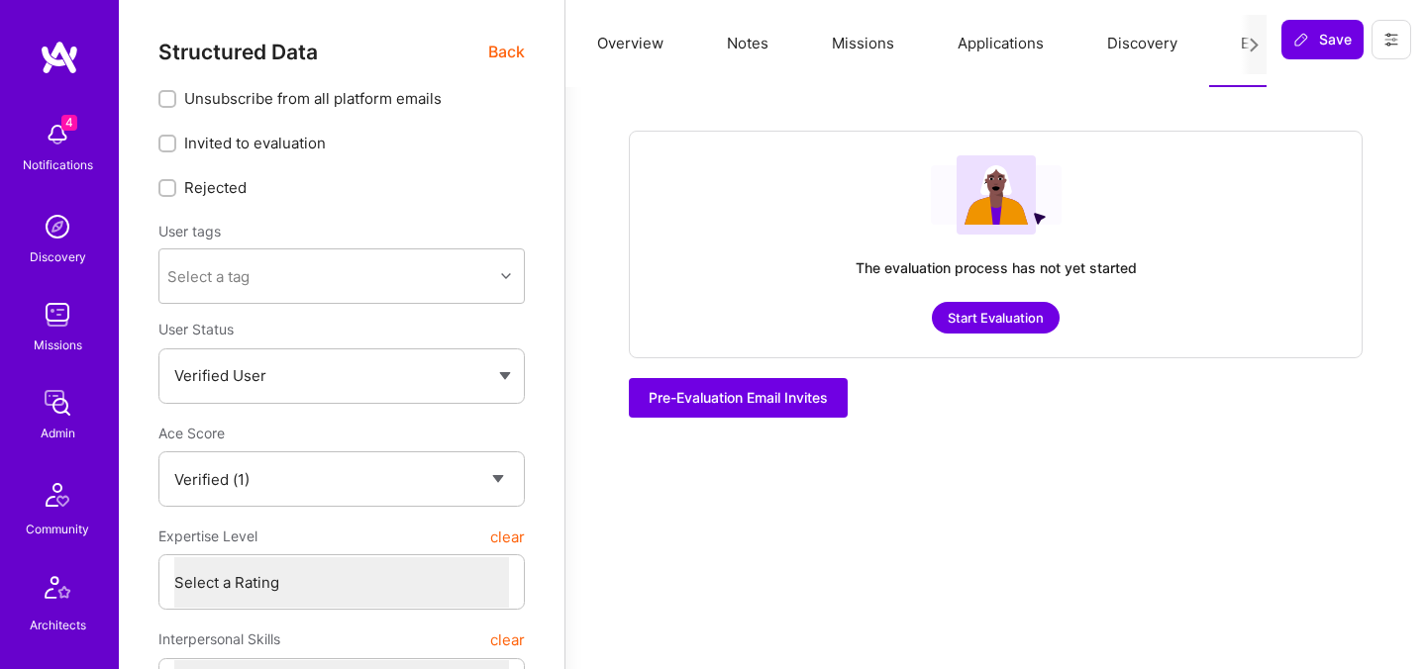
click at [1020, 337] on div "The evaluation process has not yet started Start Evaluation" at bounding box center [996, 245] width 734 height 228
click at [1020, 328] on button "Start Evaluation" at bounding box center [996, 318] width 128 height 32
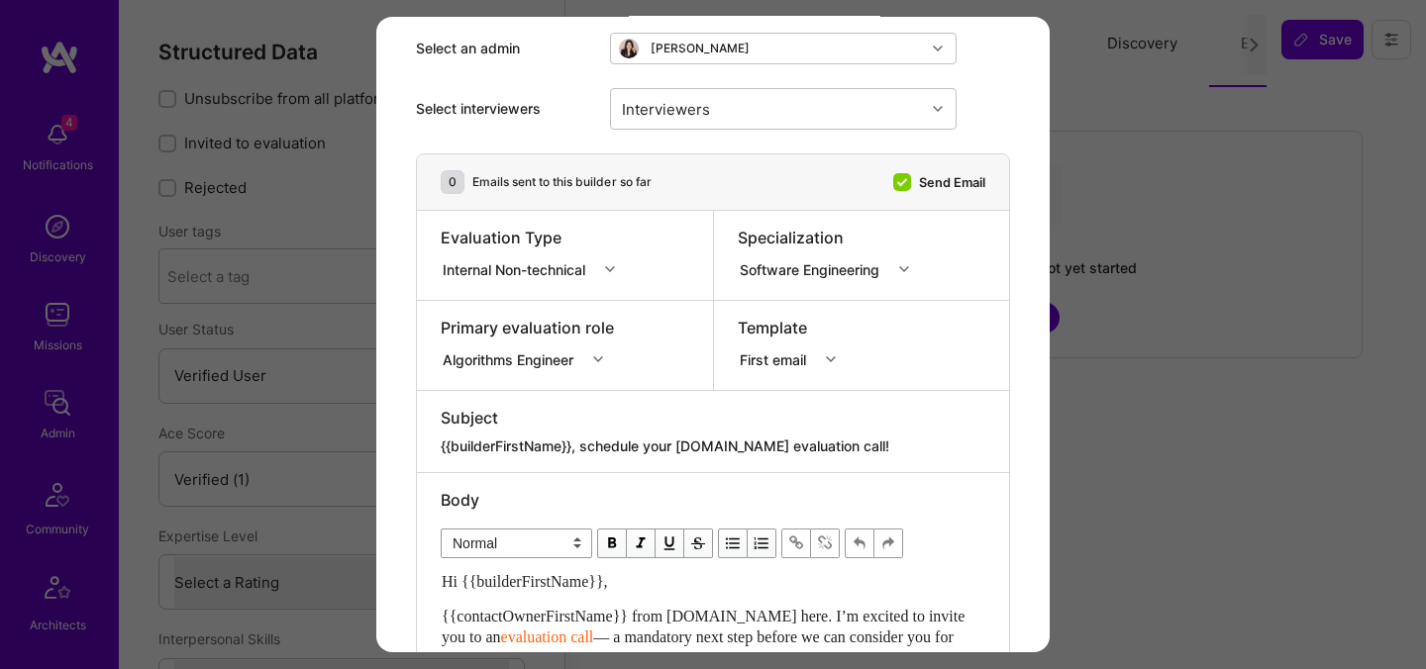
click at [572, 366] on div "Algorithms Engineer" at bounding box center [528, 357] width 175 height 20
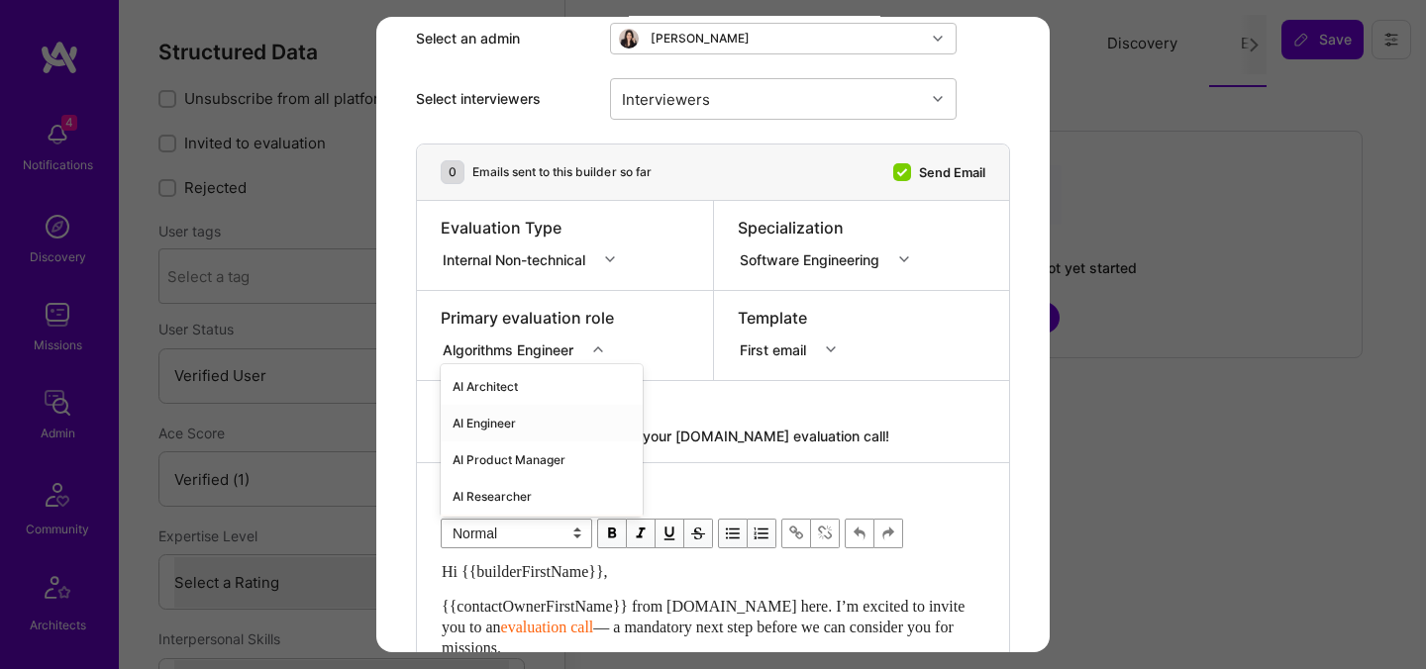
click at [543, 417] on div "AI Engineer" at bounding box center [542, 423] width 202 height 37
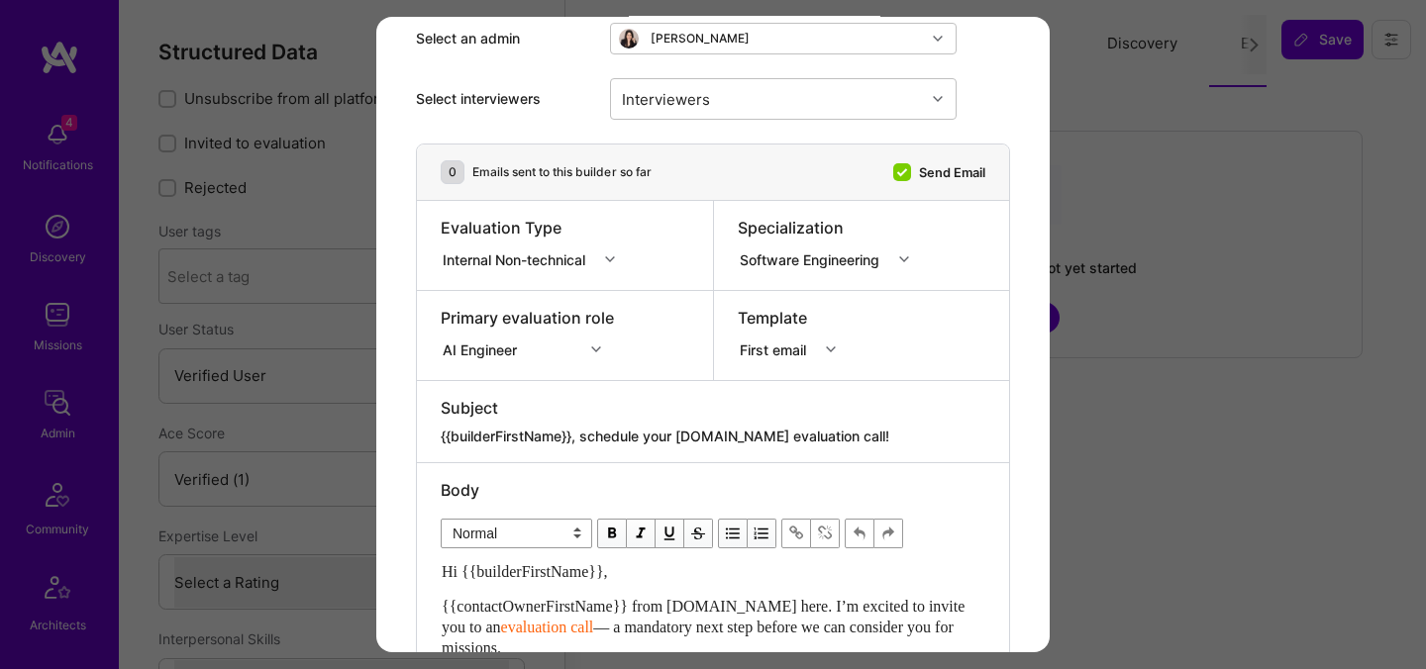
click at [531, 240] on div "modal" at bounding box center [534, 243] width 187 height 8
click at [531, 251] on div "Internal Non-technical" at bounding box center [518, 259] width 151 height 21
click at [509, 365] on div "Internal Technical" at bounding box center [534, 369] width 187 height 37
click at [691, 96] on div "Interviewers" at bounding box center [666, 98] width 98 height 29
type input "[PERSON_NAME]"
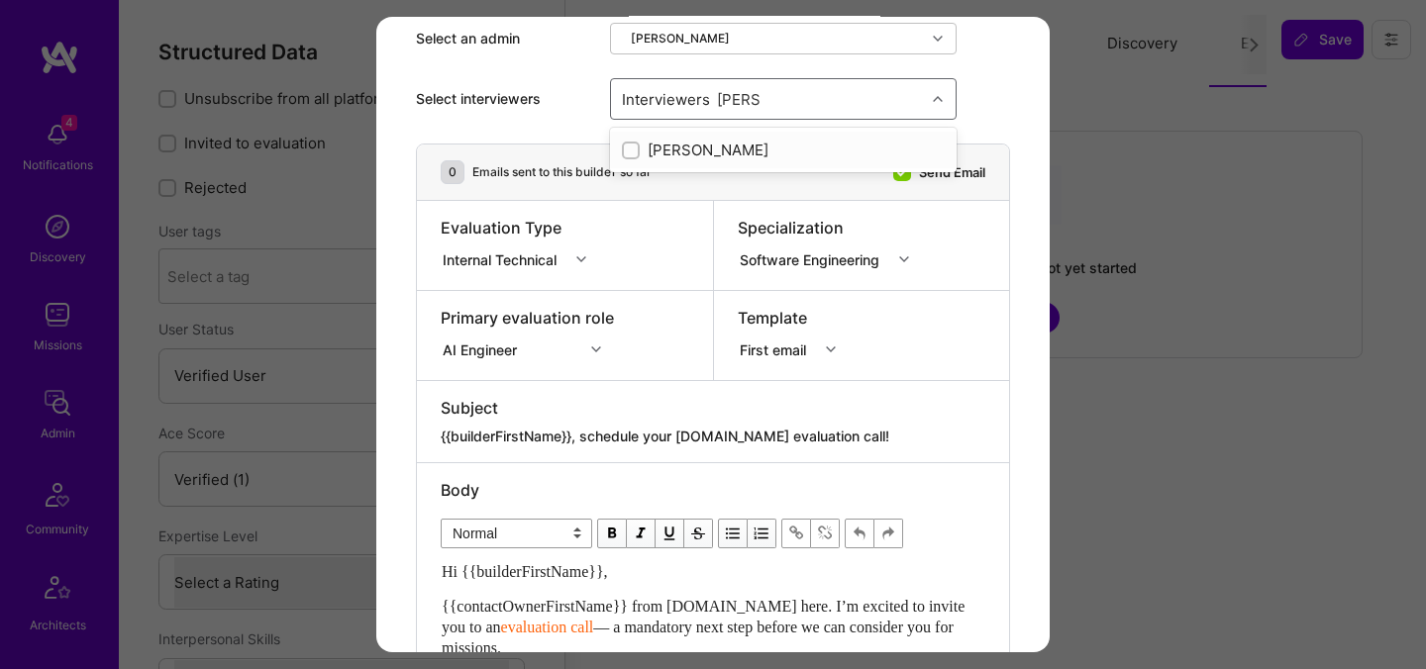
checkbox input "true"
type input "mostafa"
checkbox input "true"
type input "luis"
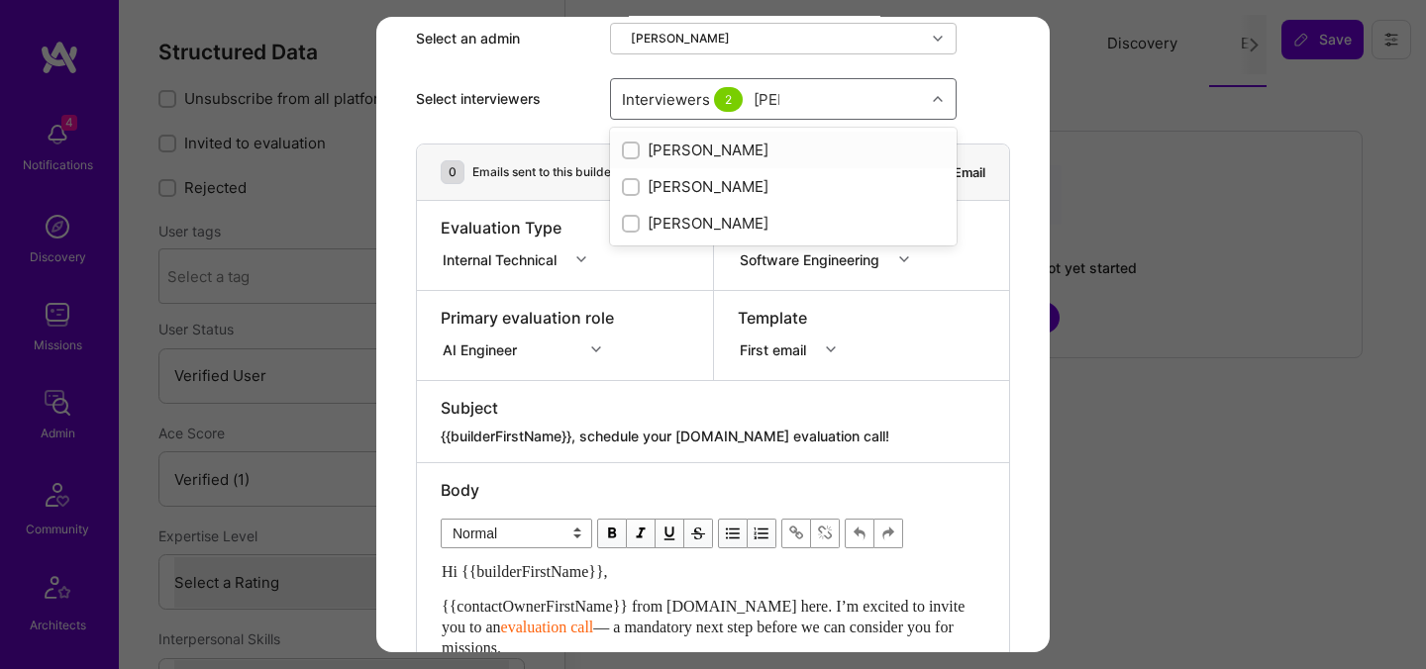
checkbox input "true"
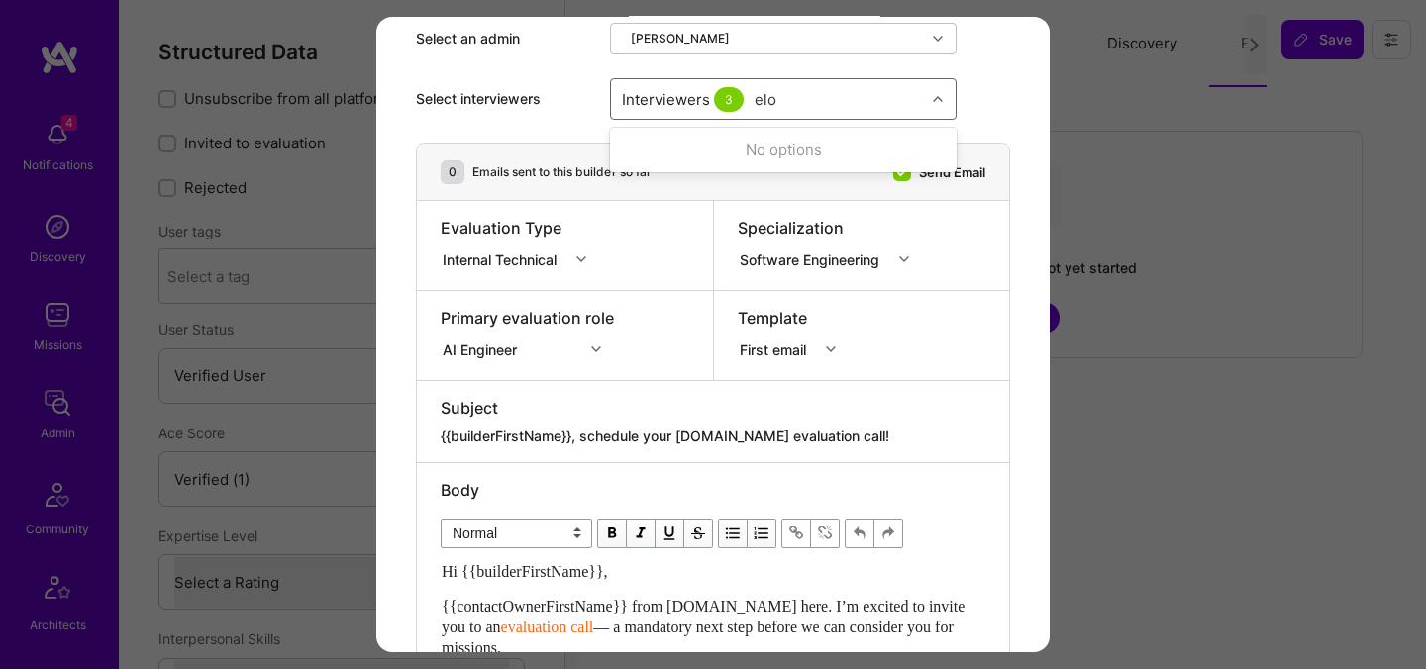
type input "elon"
checkbox input "true"
type input "tomi"
checkbox input "true"
click at [559, 93] on div "Select interviewers" at bounding box center [505, 99] width 178 height 20
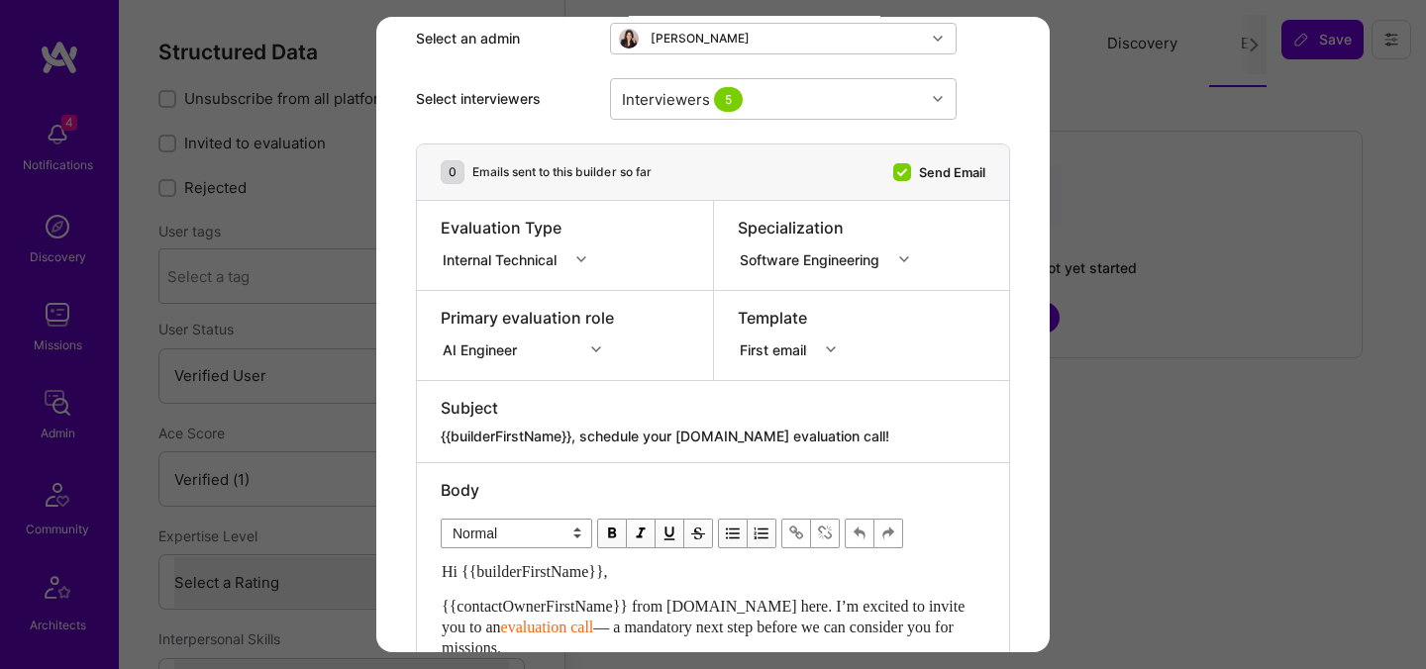
click at [497, 263] on div "Internal Technical" at bounding box center [504, 259] width 122 height 21
click at [507, 299] on div "Selection Team" at bounding box center [520, 296] width 158 height 37
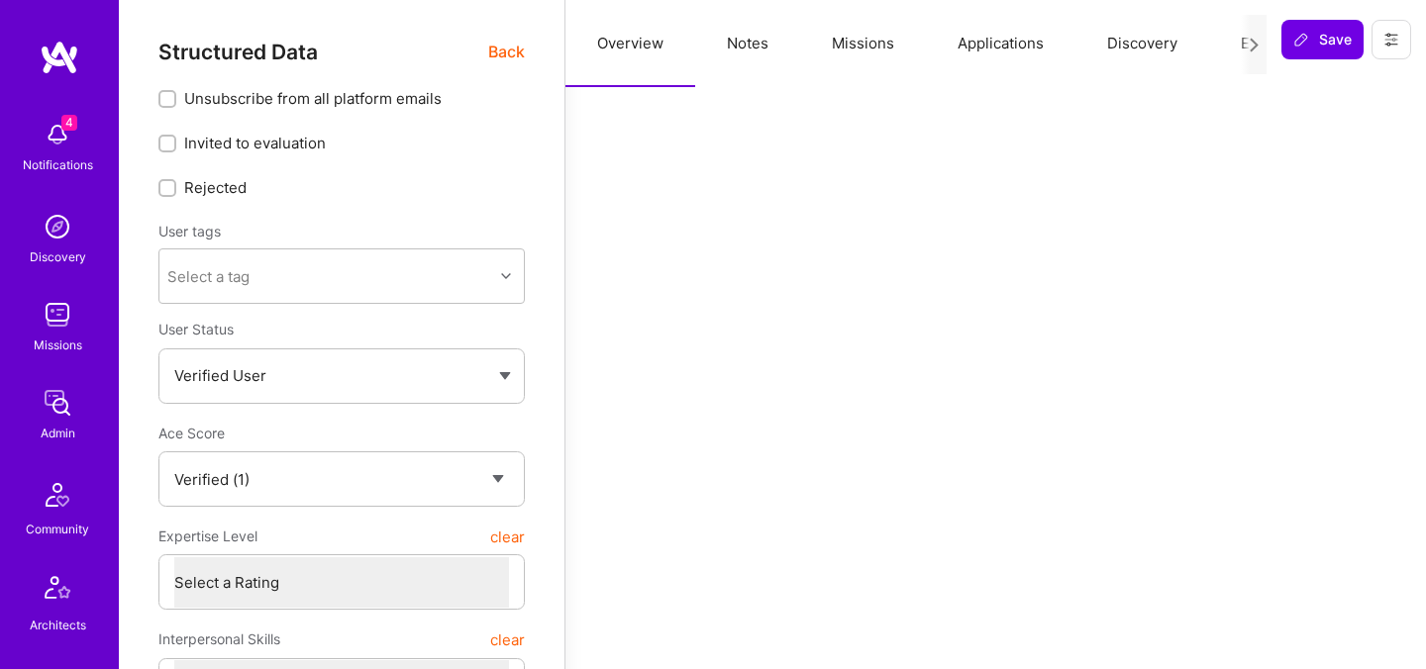
select select "Verified"
select select "US"
click at [1215, 42] on button "Evaluation" at bounding box center [1277, 43] width 136 height 87
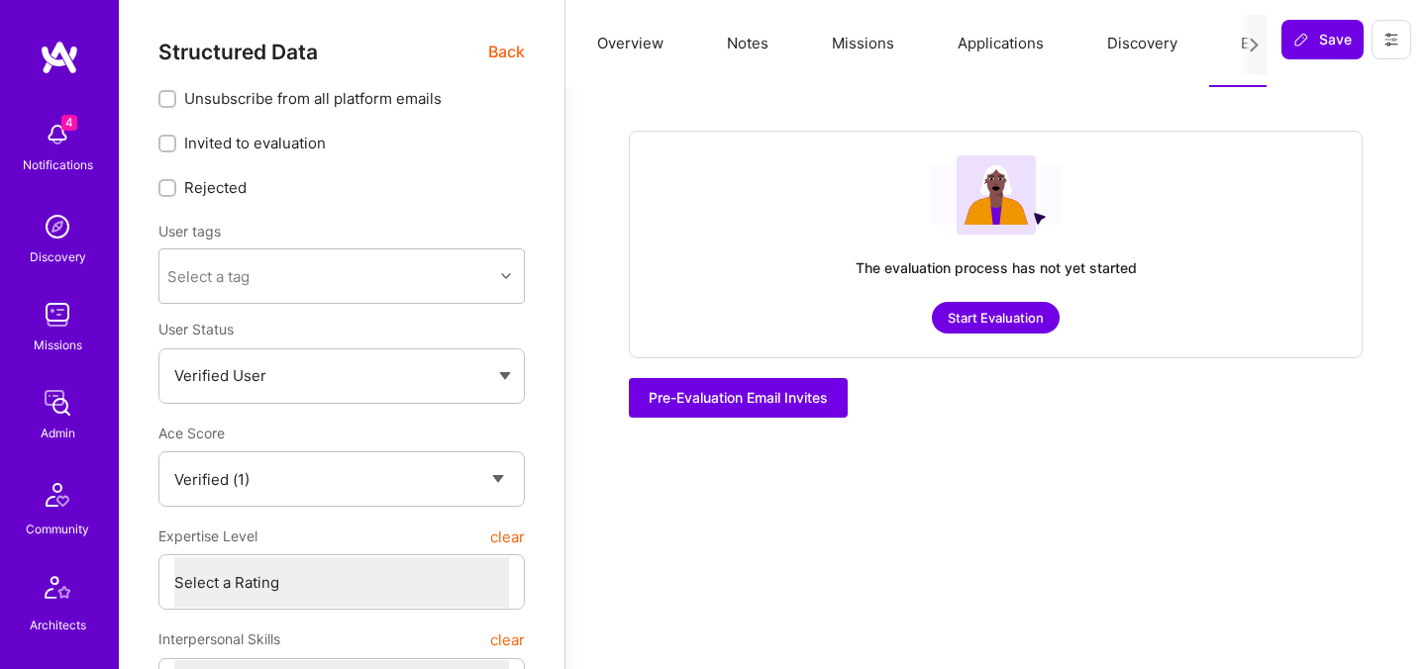
click at [996, 321] on button "Start Evaluation" at bounding box center [996, 318] width 128 height 32
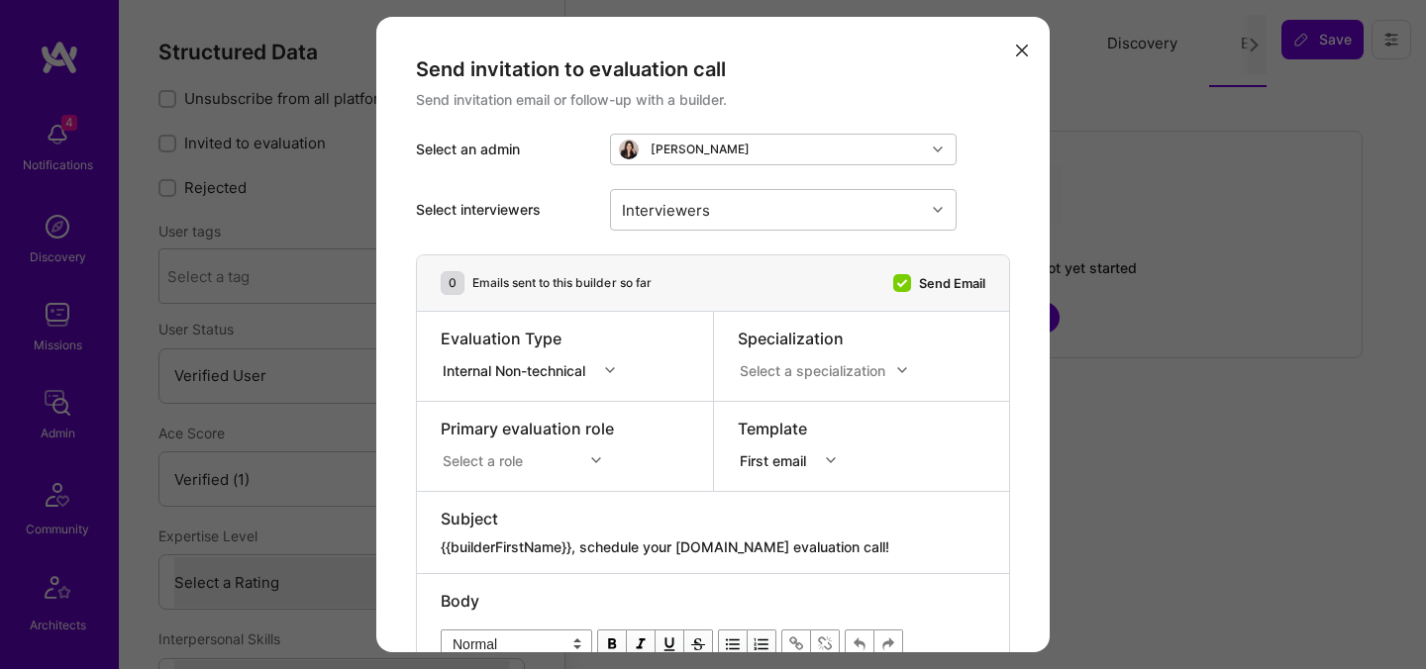
click at [352, 342] on div "Send invitation to evaluation call Send invitation email or follow-up with a bu…" at bounding box center [713, 334] width 1426 height 669
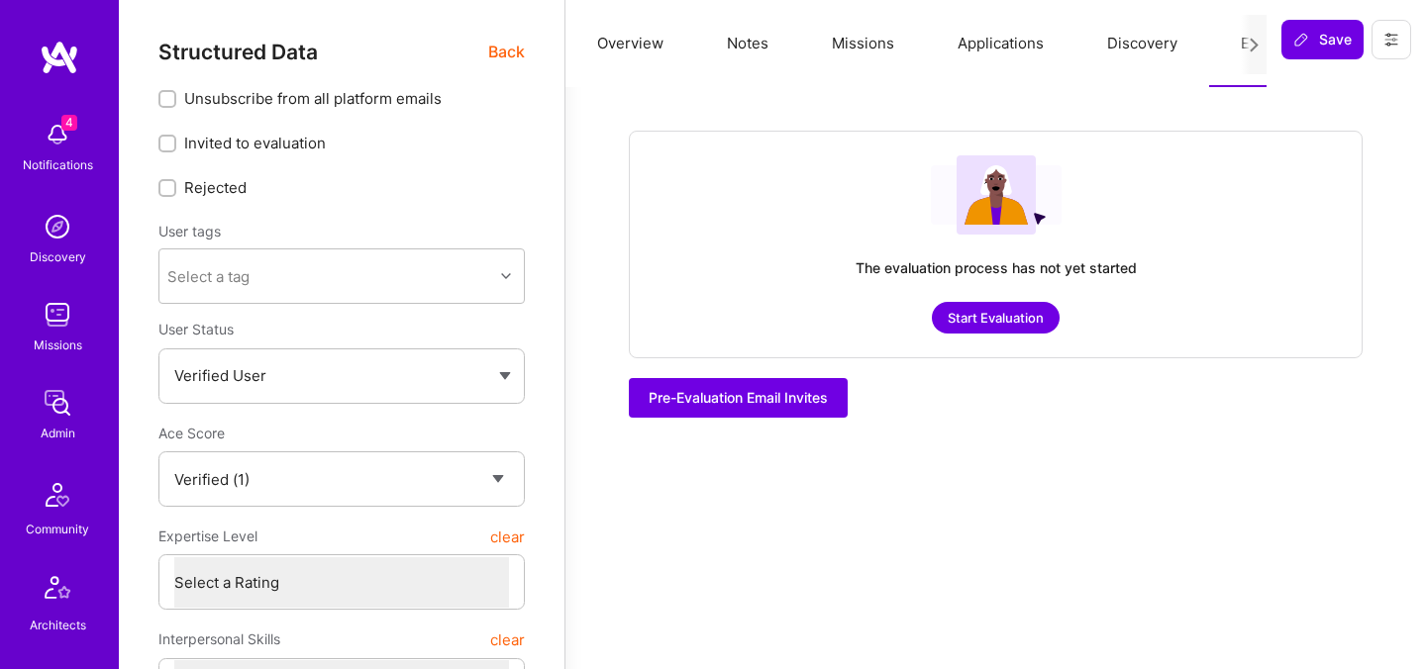
click at [498, 53] on span "Back" at bounding box center [506, 52] width 37 height 25
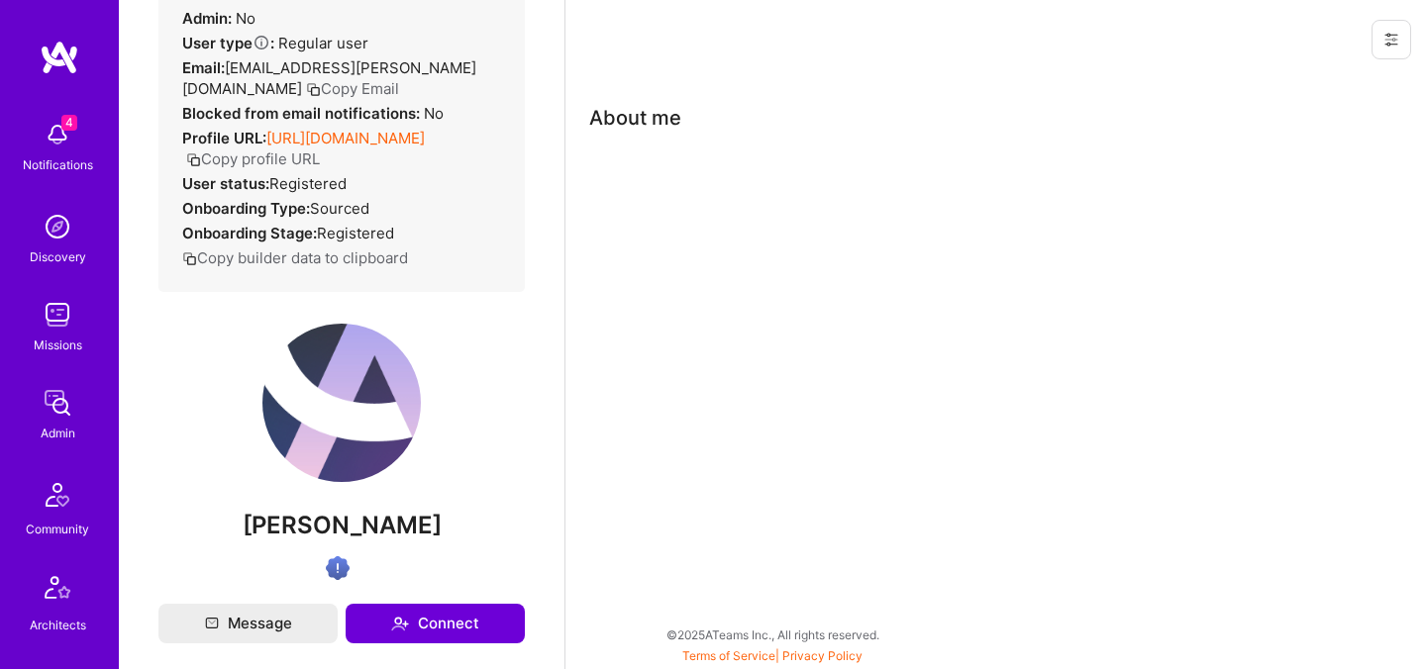
scroll to position [122, 0]
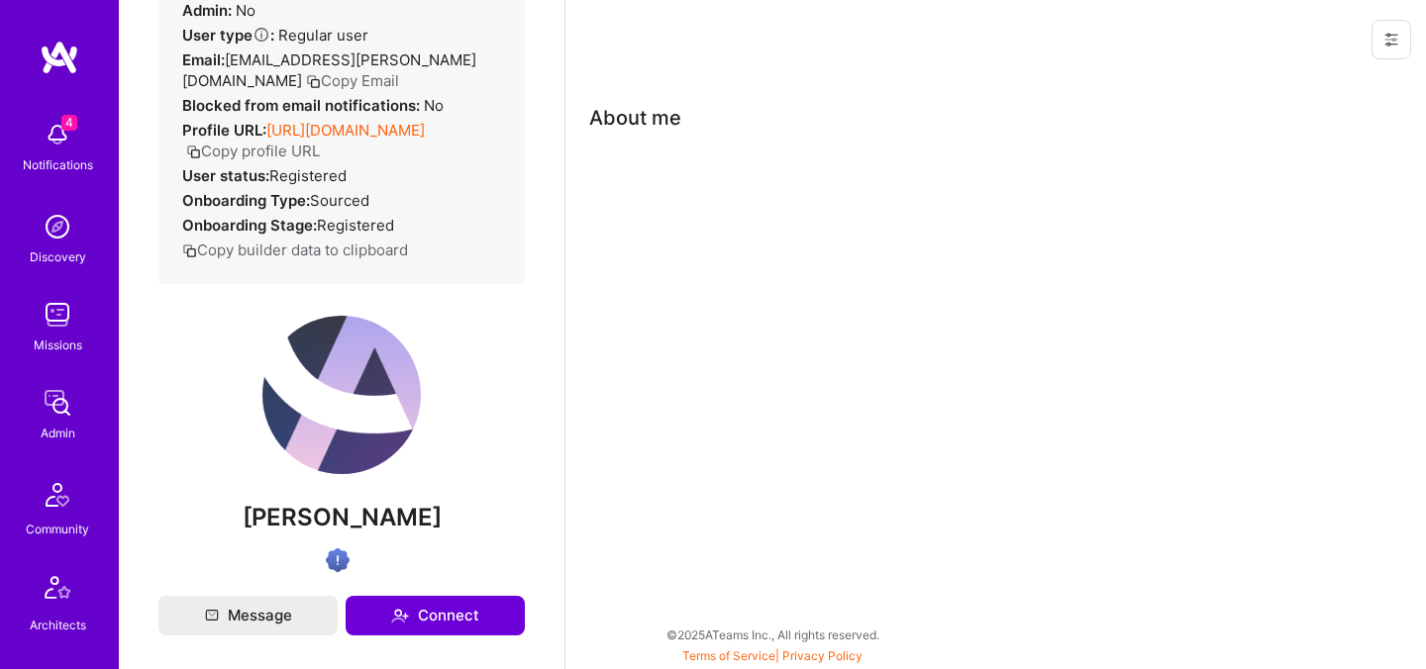
click at [353, 558] on div "Admin data Details User ID: 68c46b7274991619494c8771 Admin: No User type Regula…" at bounding box center [341, 245] width 366 height 654
click at [357, 533] on span "[PERSON_NAME]" at bounding box center [341, 518] width 366 height 30
copy div "[PERSON_NAME]"
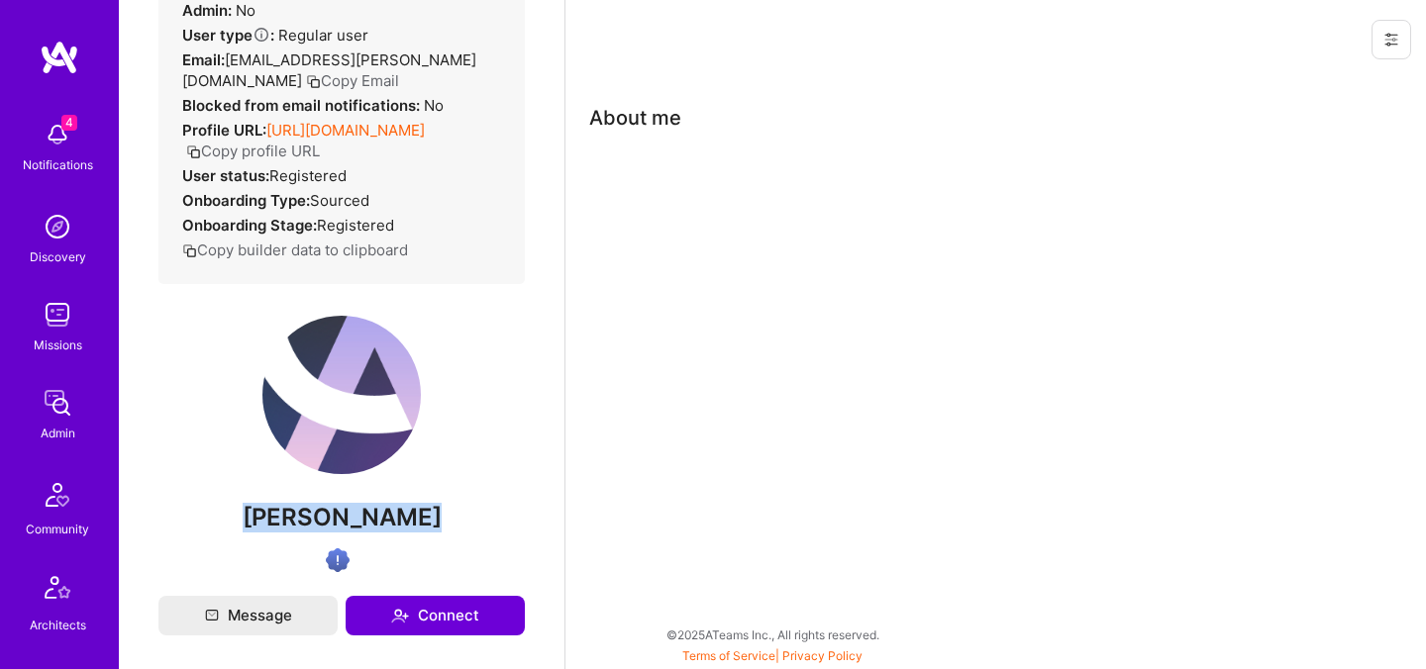
scroll to position [0, 0]
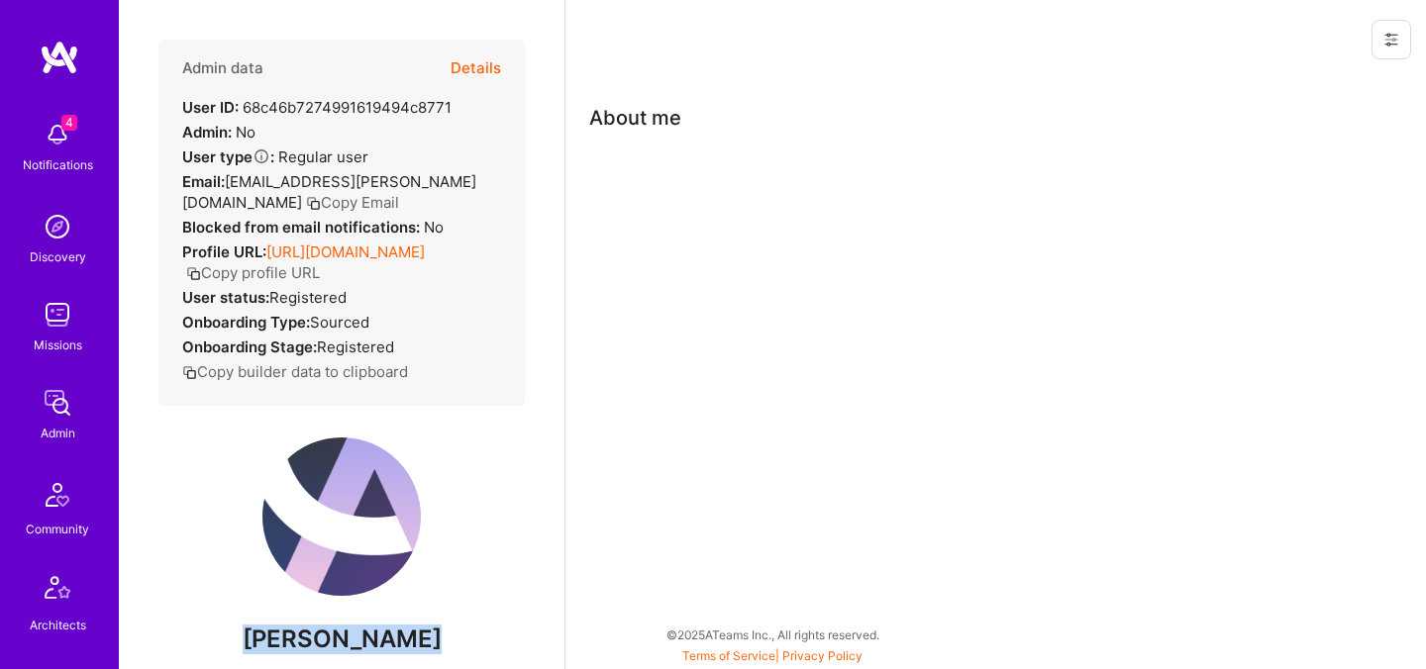
click at [479, 57] on button "Details" at bounding box center [476, 68] width 50 height 57
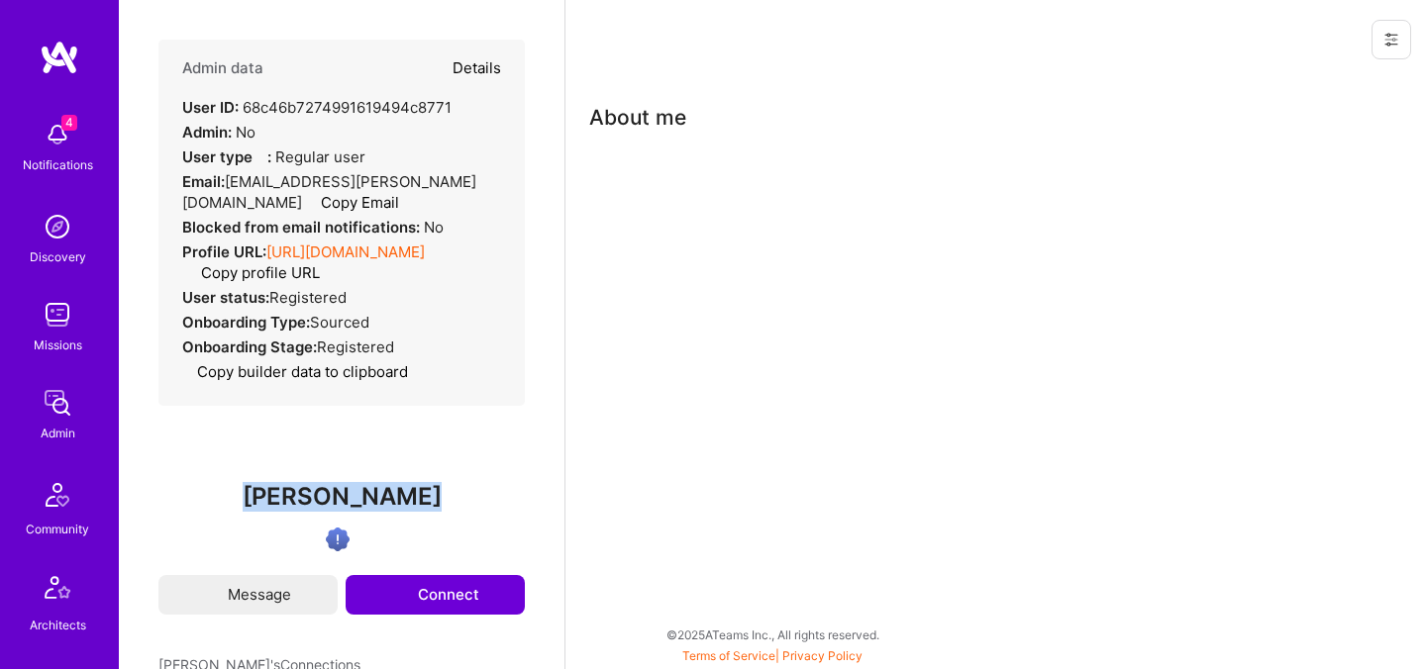
type textarea "x"
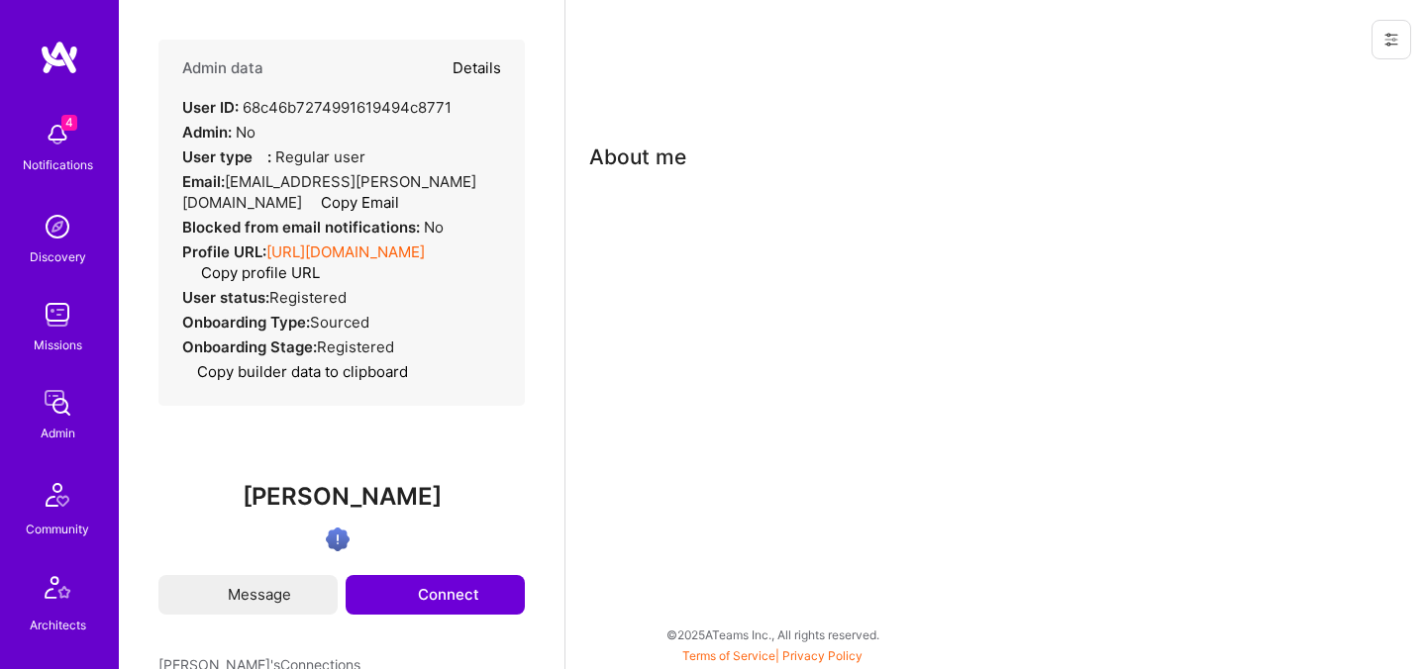
select select "Verified"
select select "US"
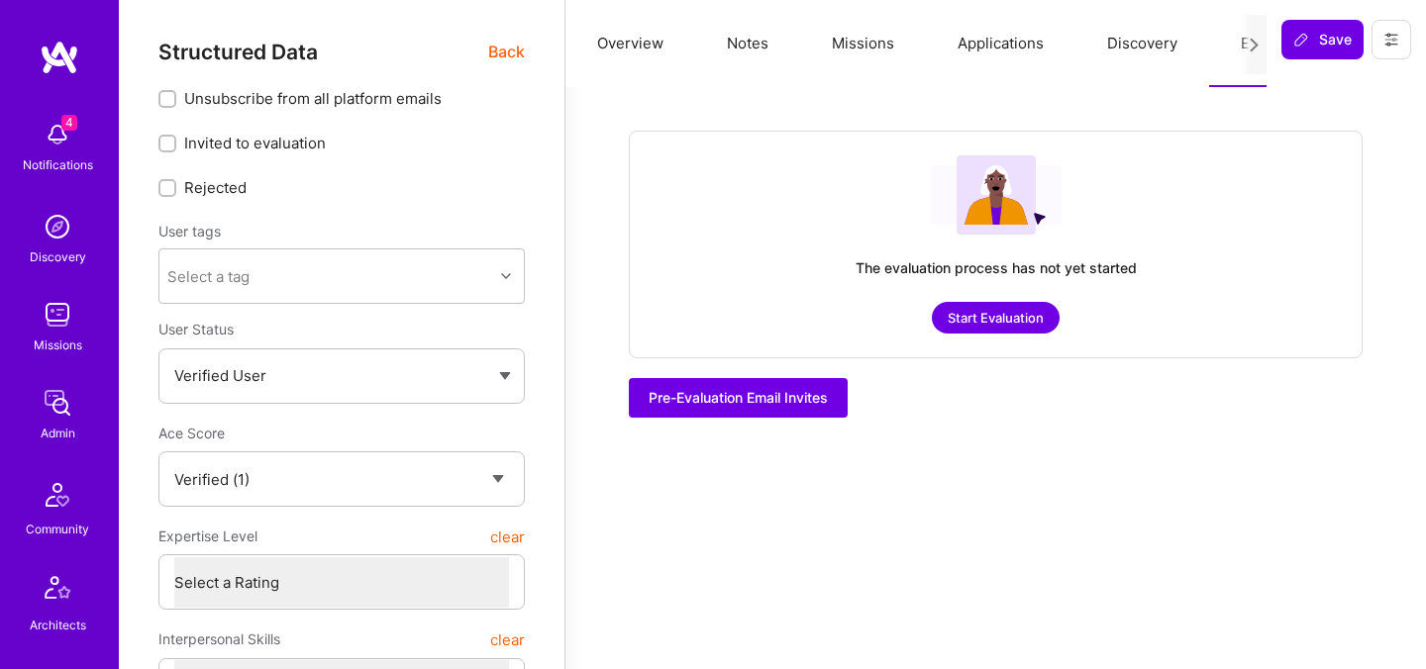
click at [1017, 334] on div "The evaluation process has not yet started Start Evaluation" at bounding box center [996, 245] width 734 height 228
click at [1018, 319] on button "Start Evaluation" at bounding box center [996, 318] width 128 height 32
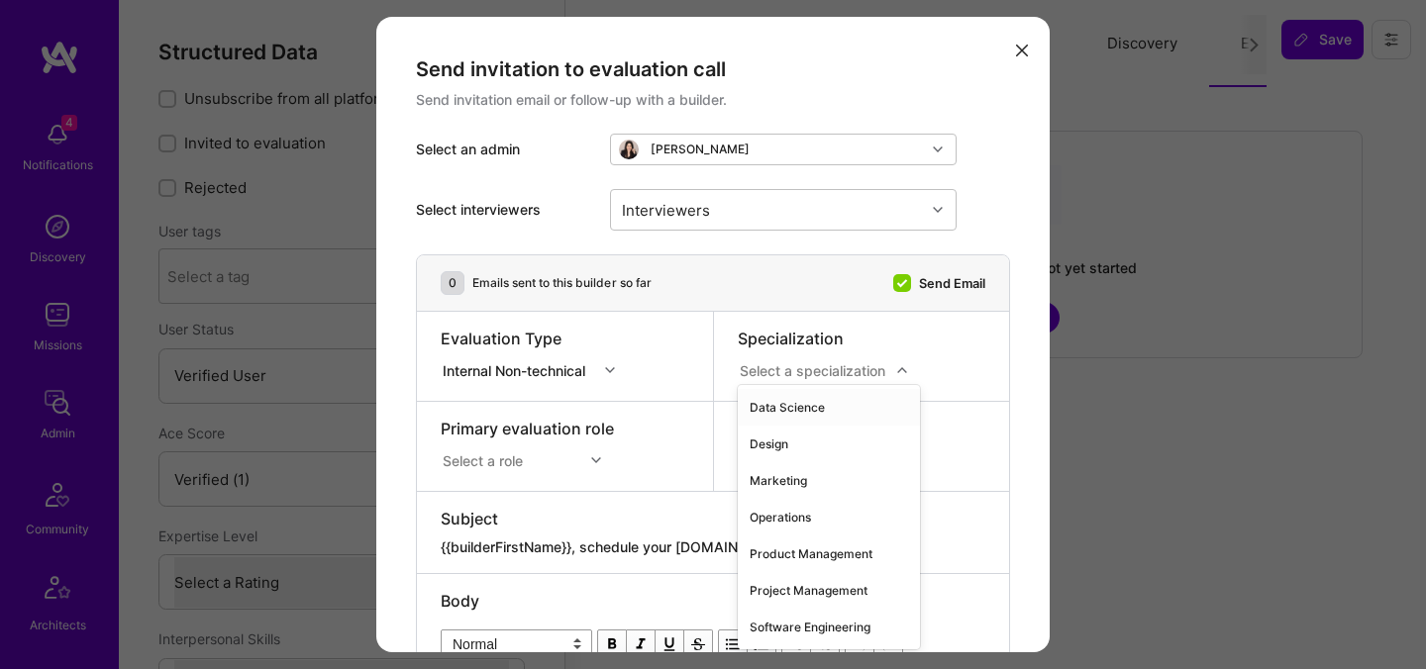
click at [774, 367] on div "Select a specialization" at bounding box center [813, 369] width 146 height 21
click at [781, 620] on div "Software Engineering" at bounding box center [829, 627] width 182 height 37
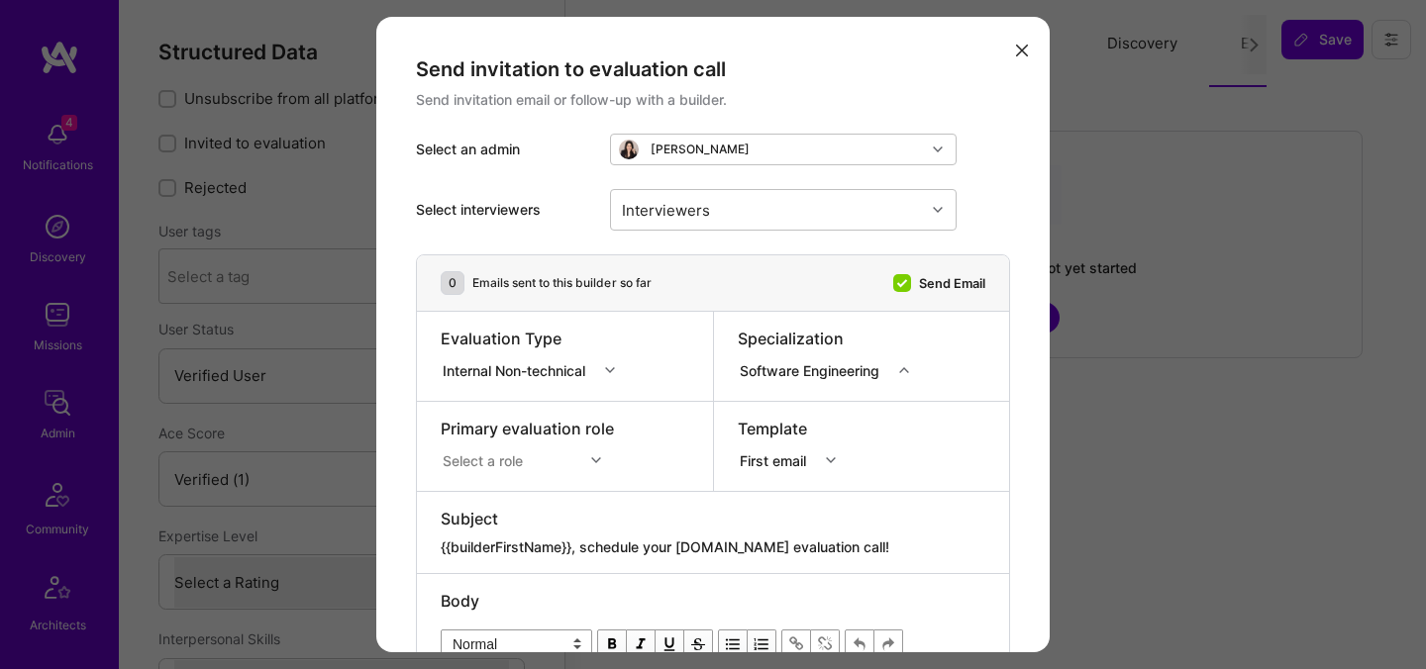
click at [593, 374] on div "Internal Non-technical" at bounding box center [518, 369] width 151 height 21
click at [520, 476] on div "Internal Technical" at bounding box center [534, 480] width 187 height 37
click at [520, 440] on div "modal" at bounding box center [527, 444] width 173 height 8
click at [517, 448] on div "Select a role" at bounding box center [527, 458] width 173 height 20
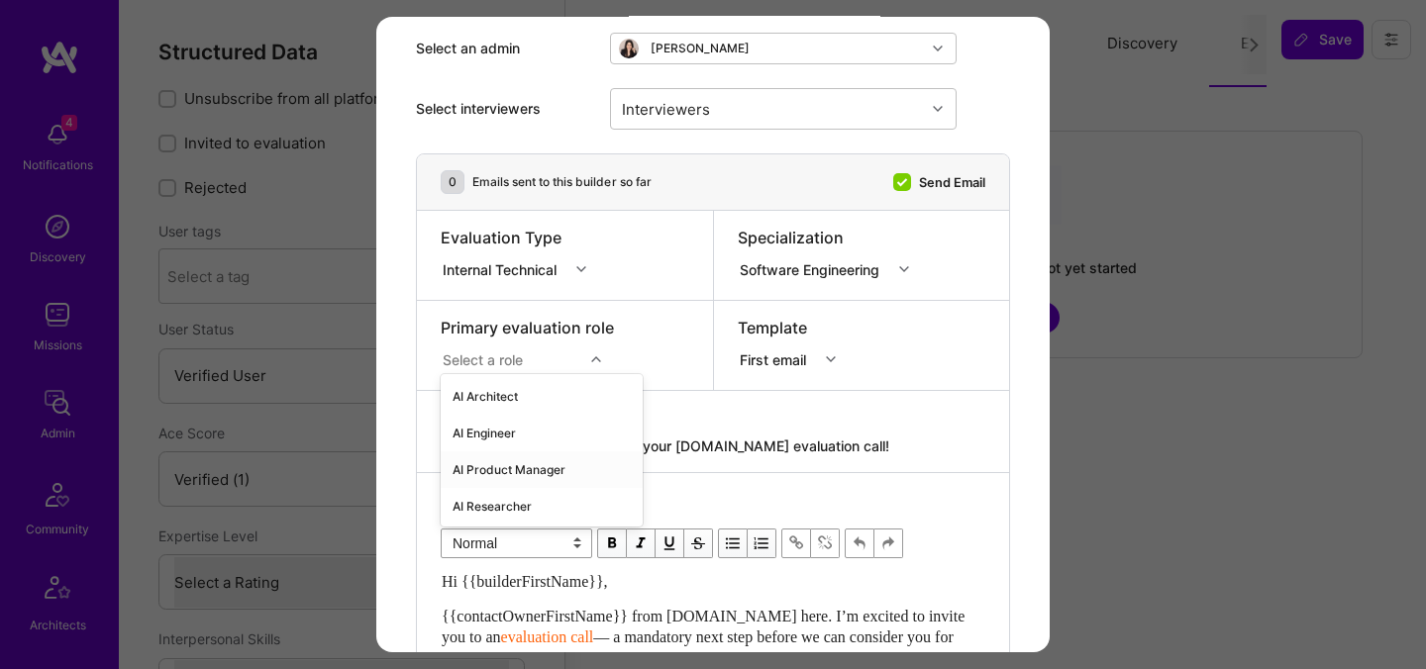
scroll to position [111, 0]
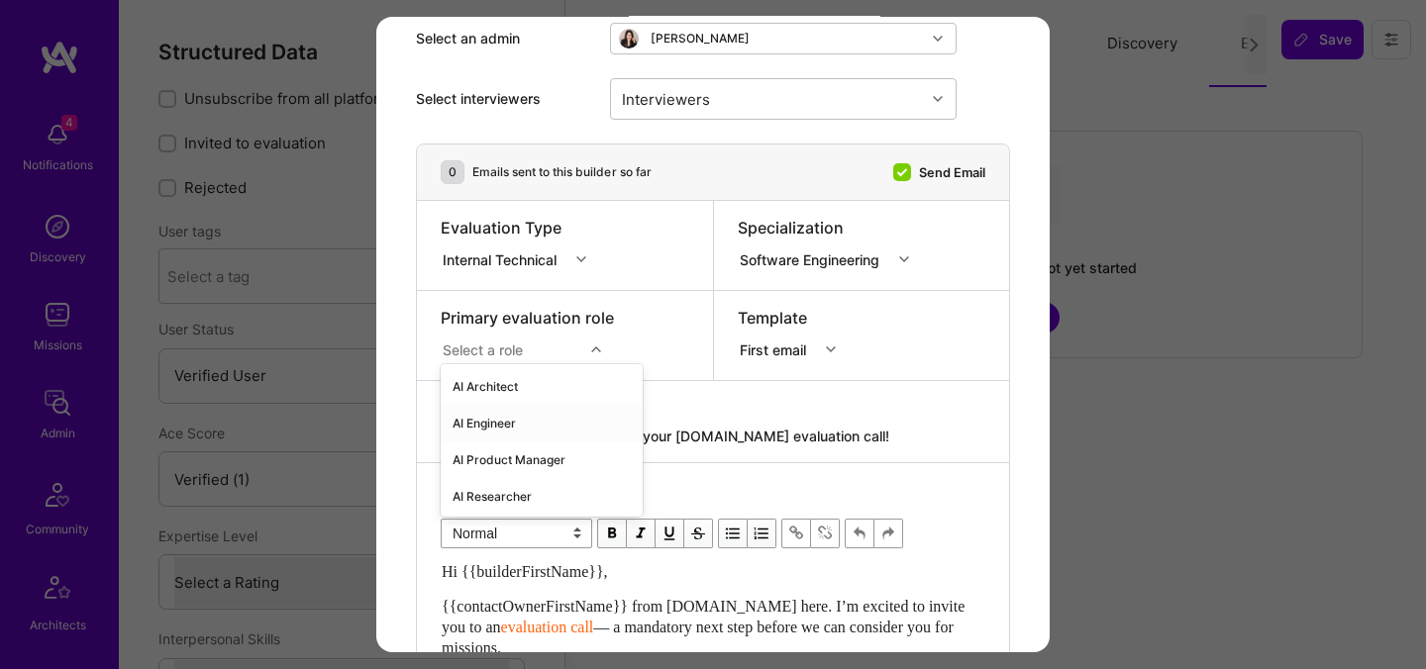
click at [508, 423] on div "AI Engineer" at bounding box center [542, 423] width 202 height 37
click at [748, 104] on div "Interviewers" at bounding box center [768, 99] width 314 height 40
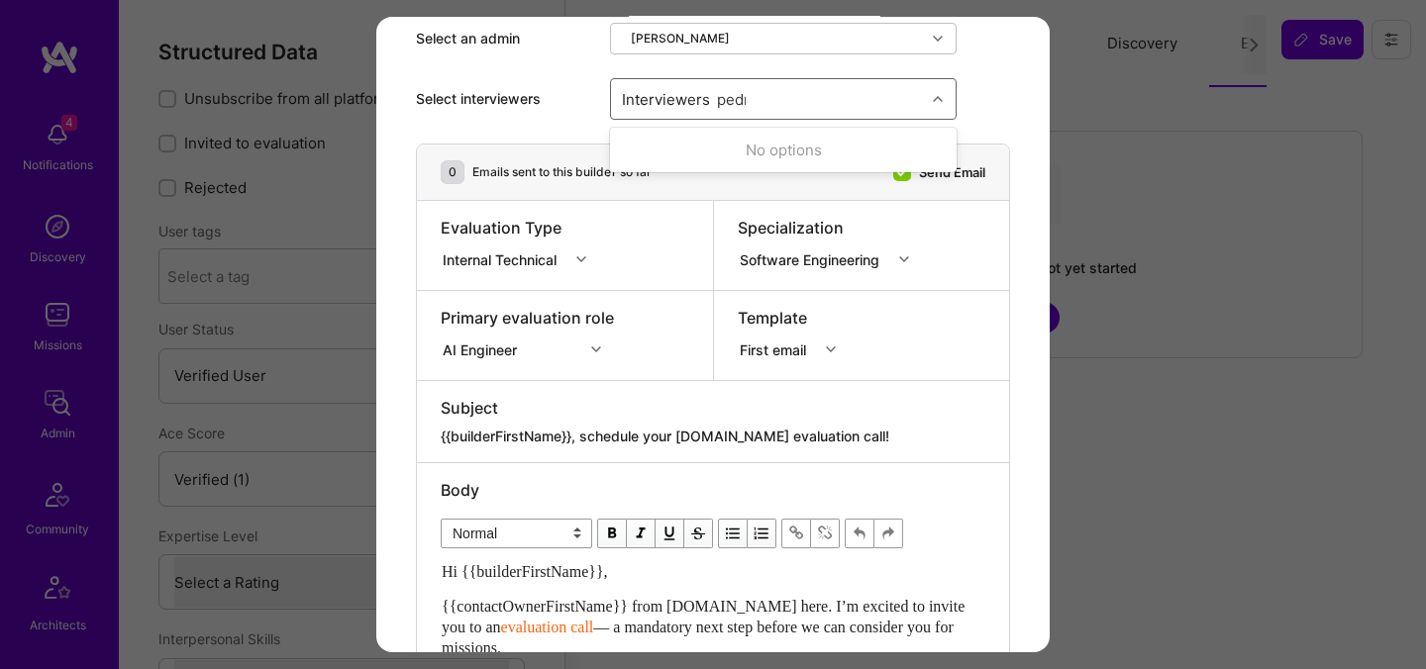
type input "[PERSON_NAME]"
checkbox input "true"
type input "mostafa"
click at [682, 185] on div "Mostafa D" at bounding box center [783, 186] width 323 height 21
checkbox input "true"
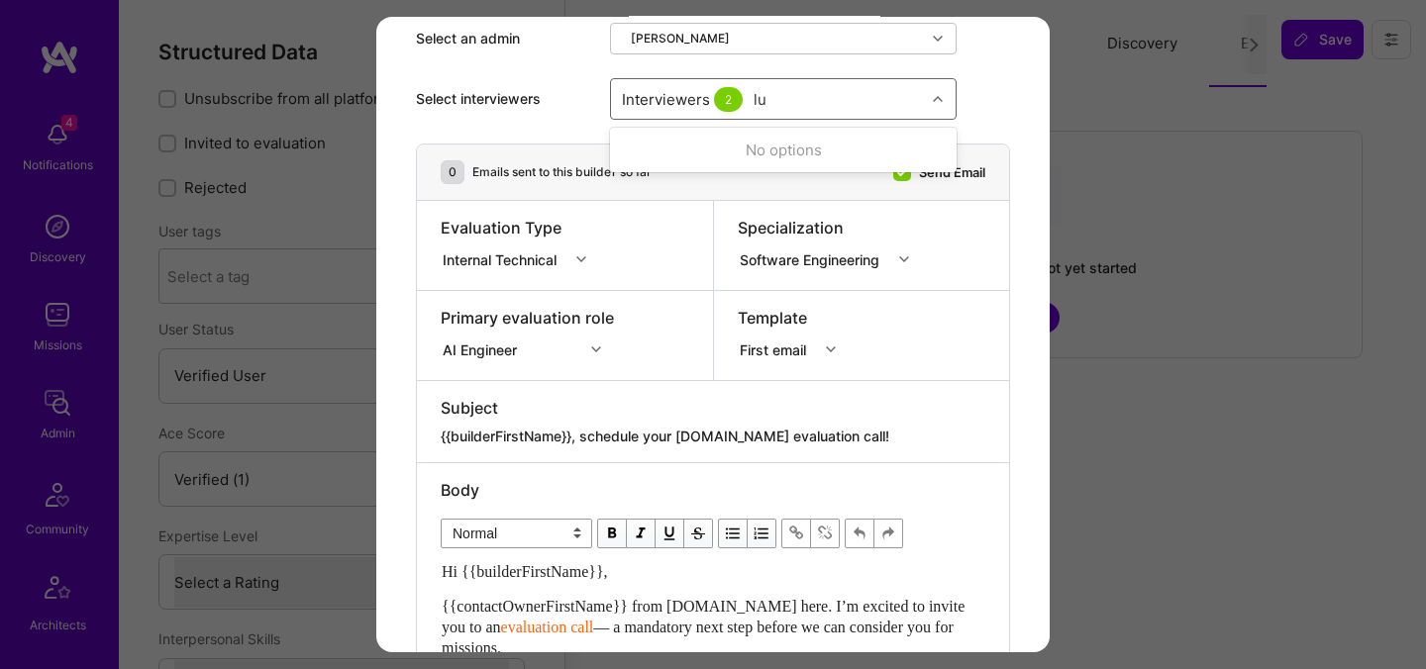
type input "[PERSON_NAME]"
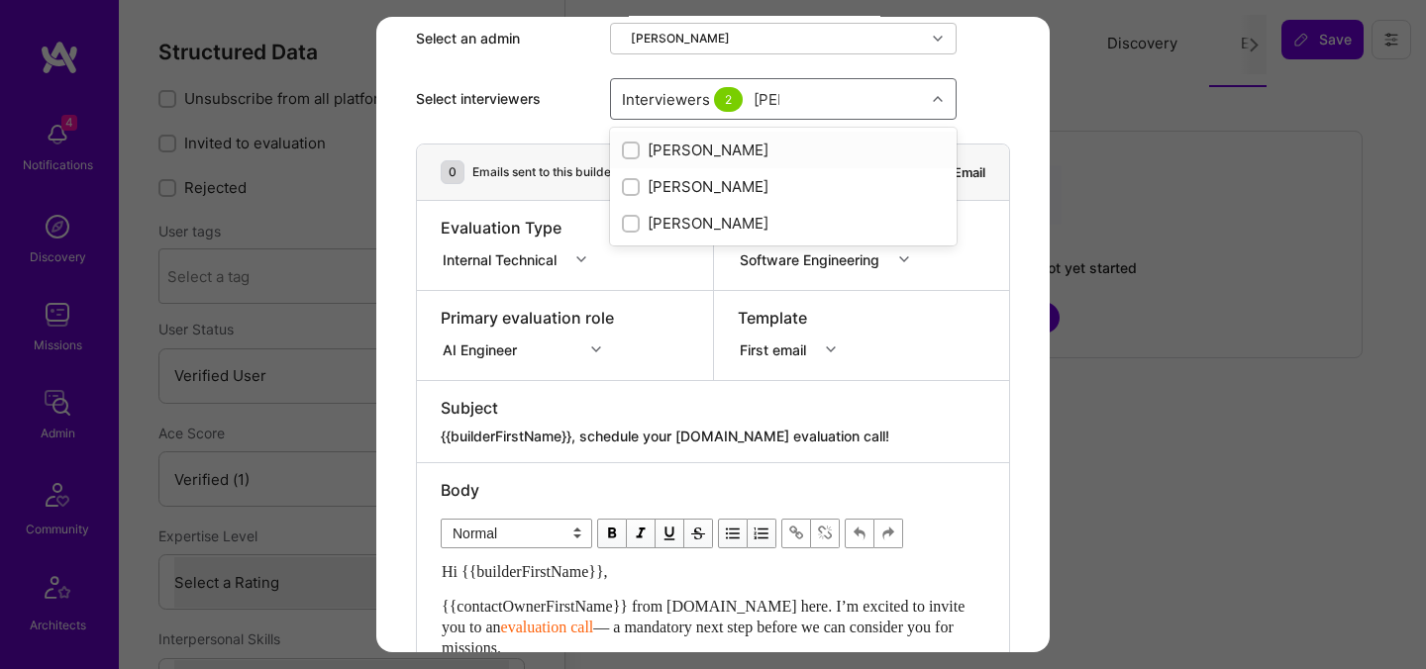
checkbox input "true"
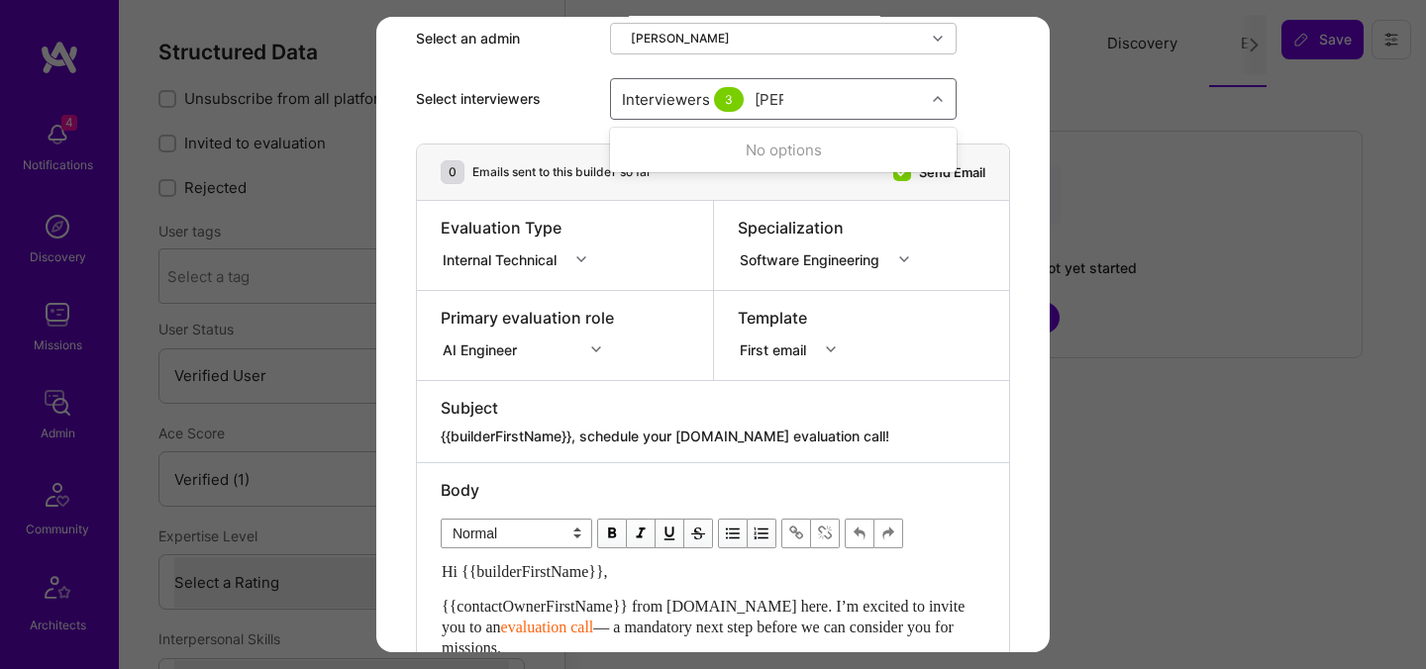
type input "tomi"
checkbox input "true"
type input "elon"
checkbox input "true"
click at [517, 99] on div "Select interviewers" at bounding box center [505, 99] width 178 height 20
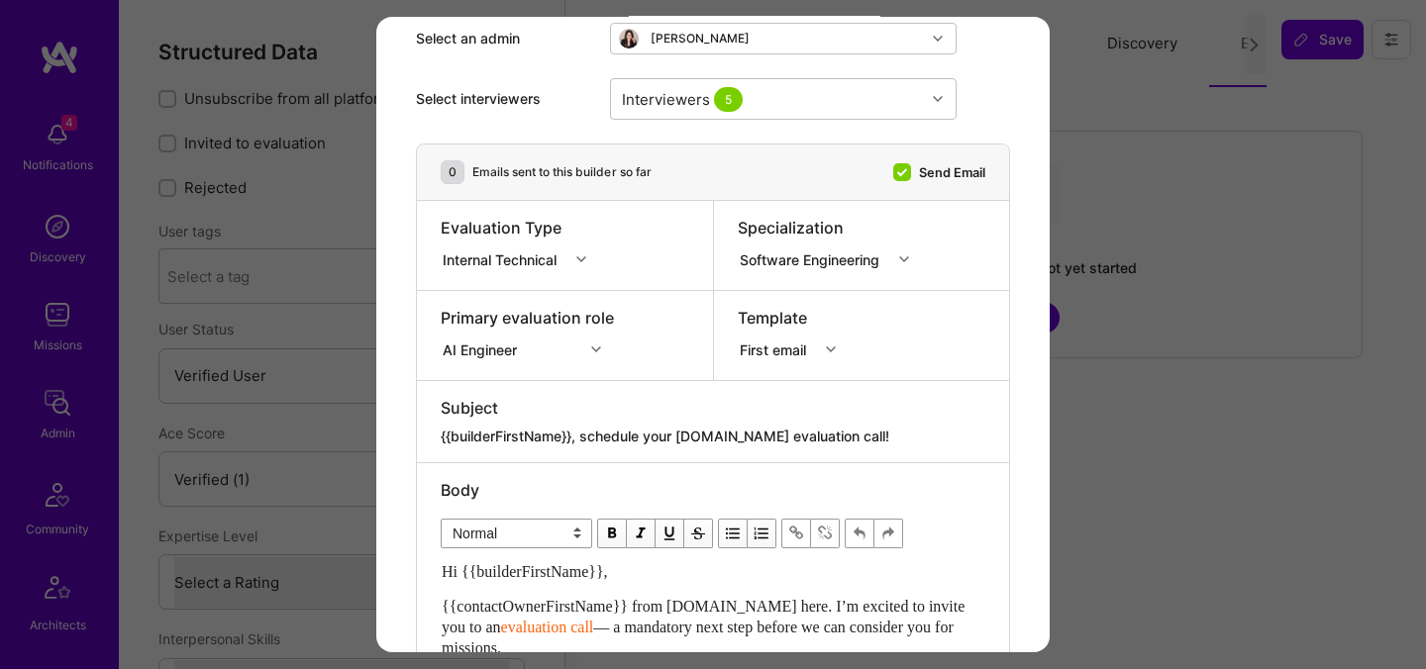
click at [482, 250] on div "Internal Technical" at bounding box center [504, 259] width 122 height 21
click at [496, 300] on div "Selection Team" at bounding box center [520, 296] width 158 height 37
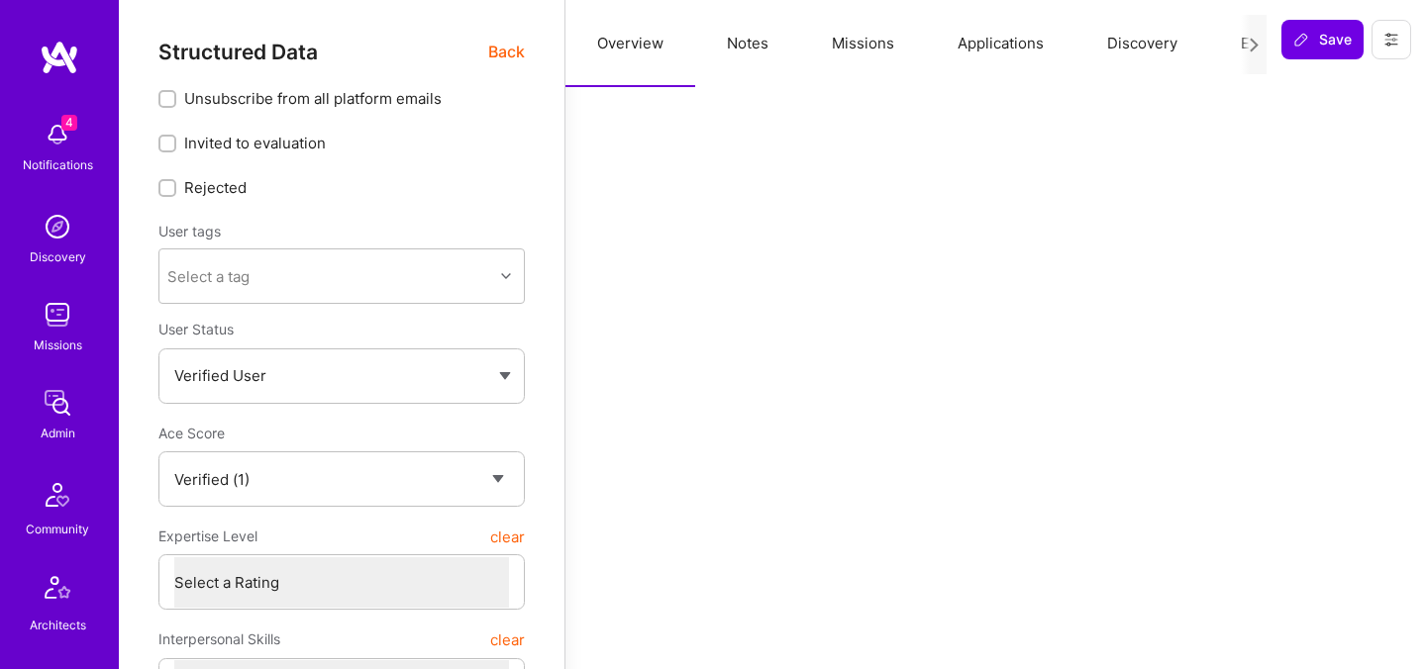
select select "Verified"
select select "US"
click at [1236, 35] on button "Evaluation" at bounding box center [1277, 43] width 136 height 87
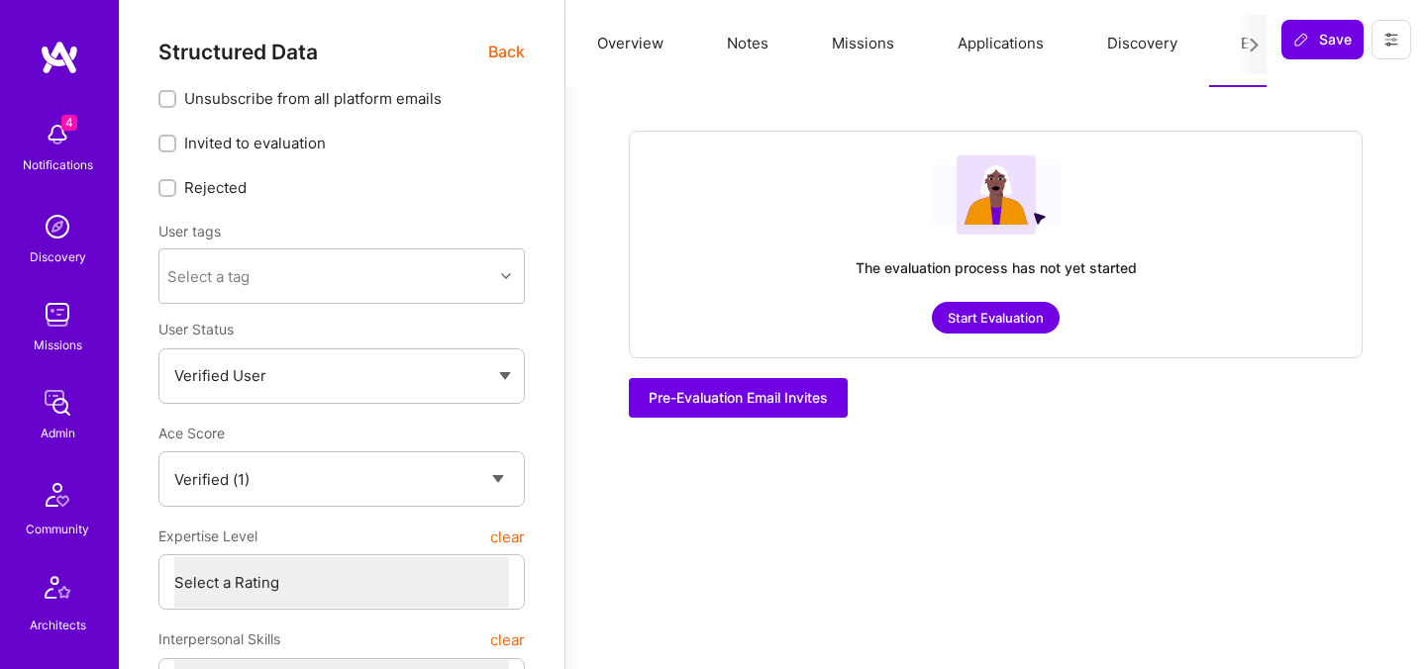
click at [992, 311] on button "Start Evaluation" at bounding box center [996, 318] width 128 height 32
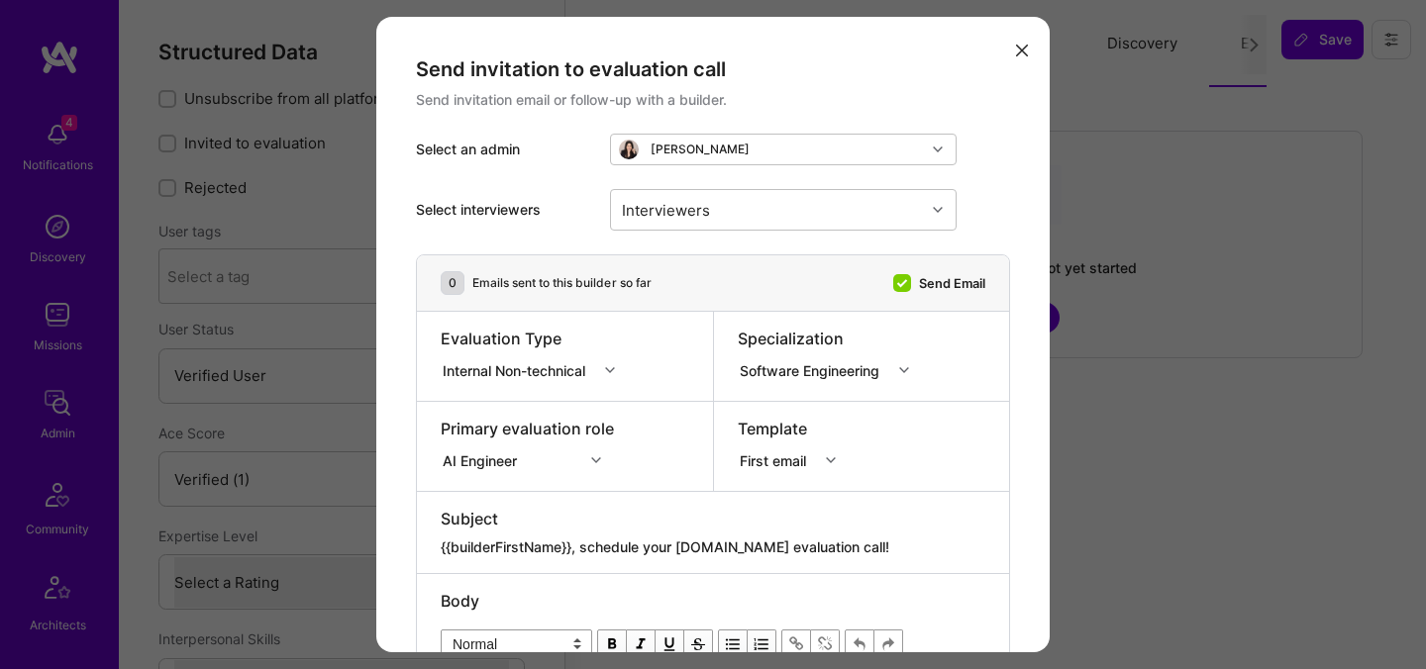
click at [597, 360] on div "Internal Non-technical" at bounding box center [519, 369] width 156 height 25
click at [502, 480] on div "Internal Technical" at bounding box center [534, 480] width 187 height 37
click at [712, 223] on div "Interviewers" at bounding box center [666, 209] width 98 height 29
type input "pedro"
checkbox input "true"
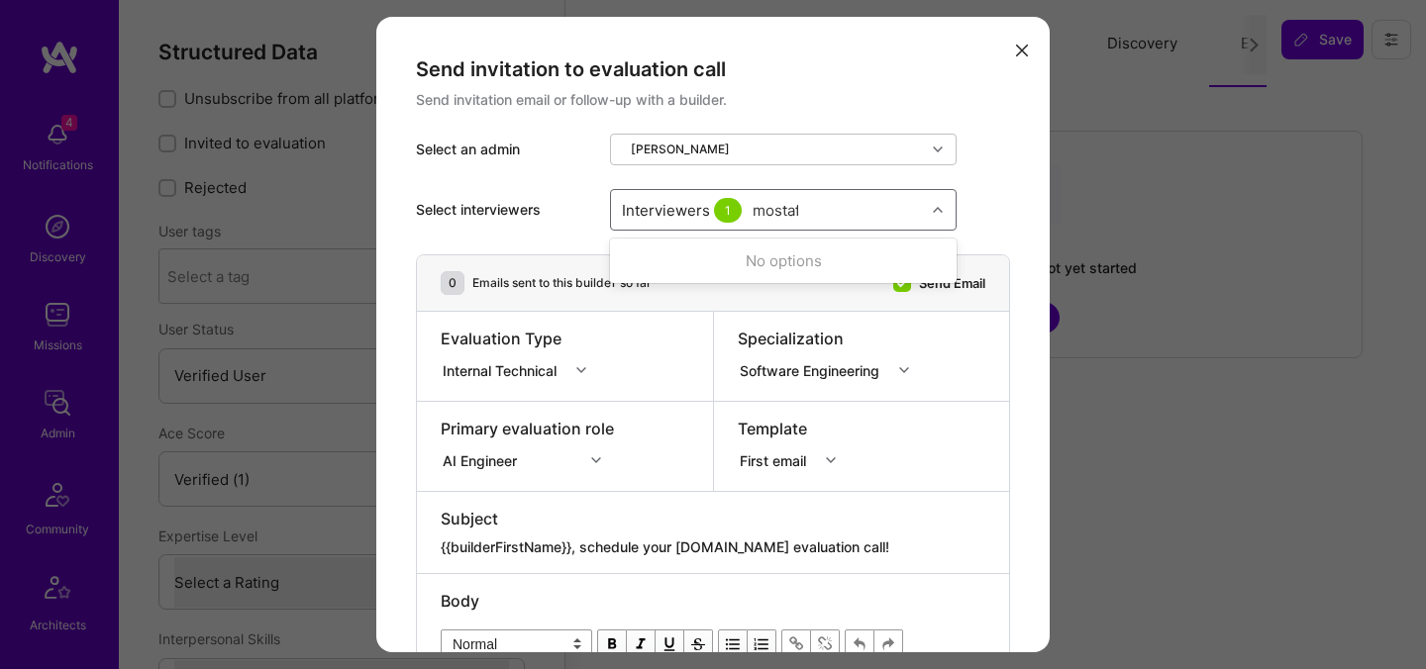
type input "mostafa"
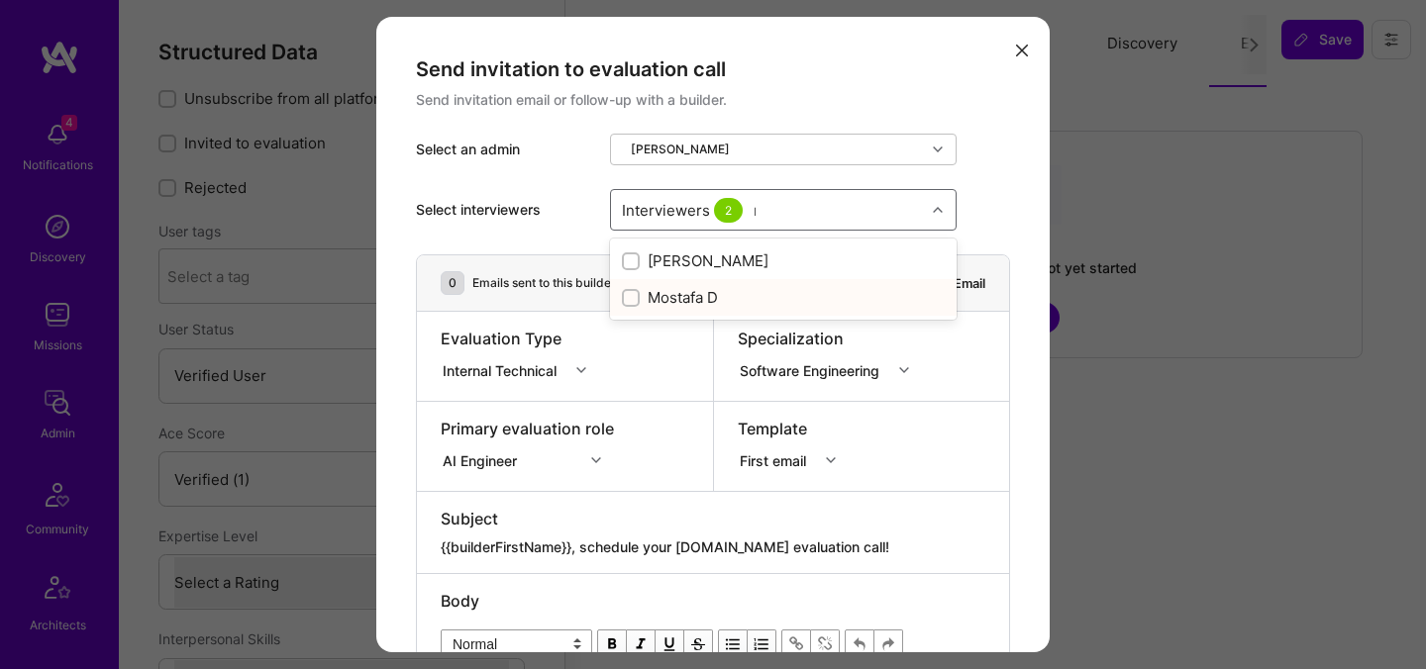
checkbox input "true"
type input "luis"
checkbox input "true"
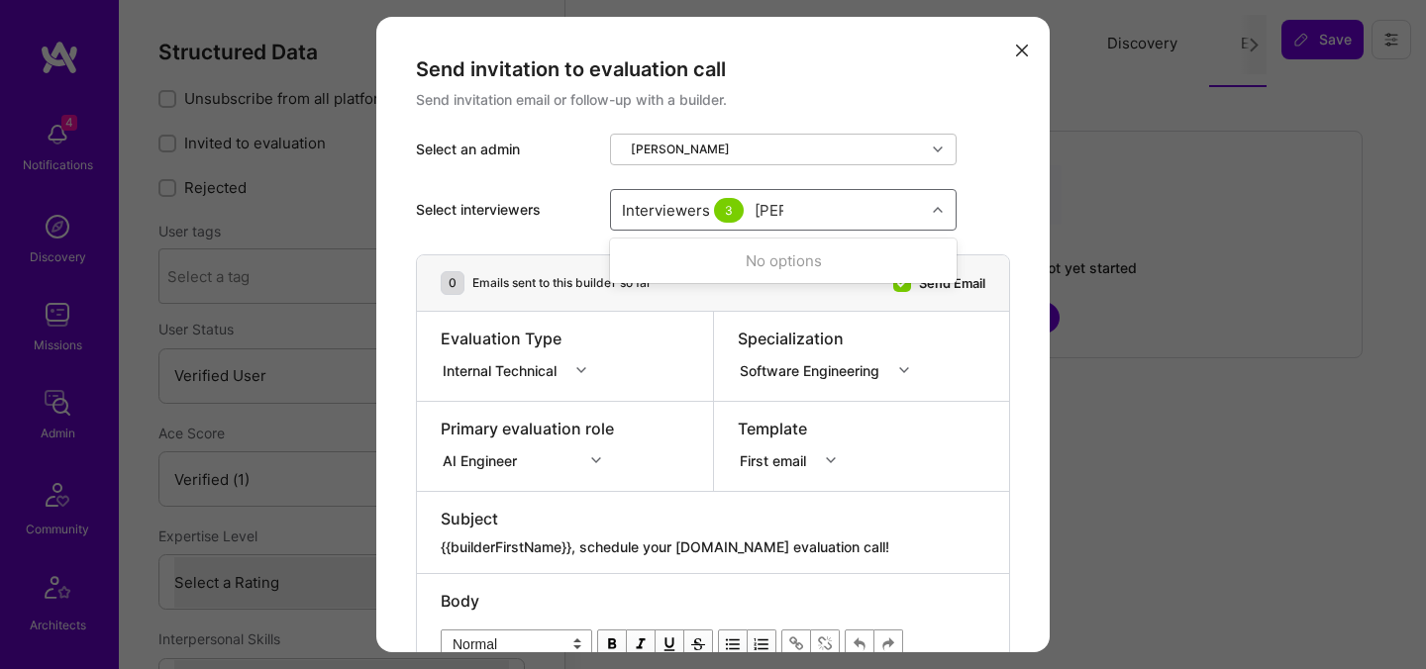
type input "tomi"
checkbox input "true"
type input "elon"
checkbox input "true"
click at [558, 185] on div "Select interviewers option Elon Salfati, selected. option Elon Salfati selected…" at bounding box center [713, 209] width 594 height 89
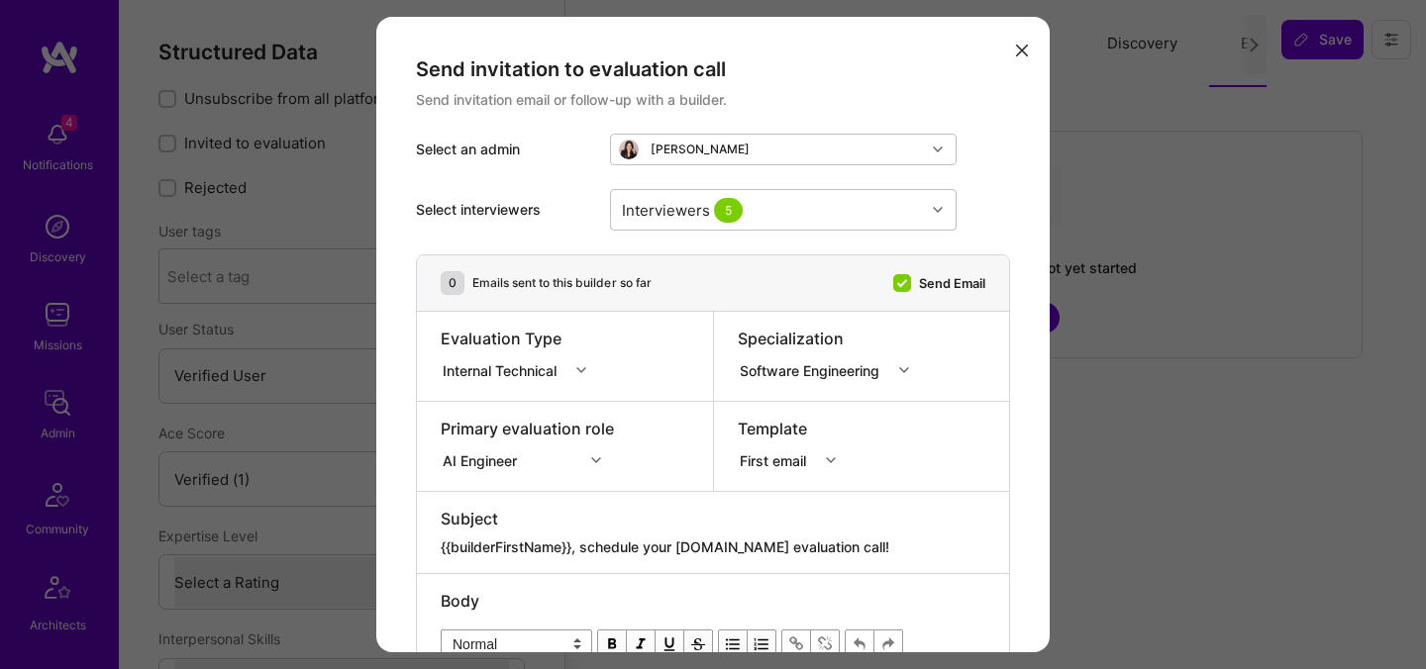
click at [545, 367] on div "Internal Technical" at bounding box center [504, 369] width 122 height 21
click at [526, 445] on div "Internal Non-technical" at bounding box center [520, 444] width 158 height 37
click at [515, 374] on div "Internal Non-technical" at bounding box center [518, 369] width 151 height 21
click at [511, 410] on div "Selection Team" at bounding box center [534, 407] width 187 height 37
click at [756, 465] on div "First email" at bounding box center [793, 458] width 111 height 20
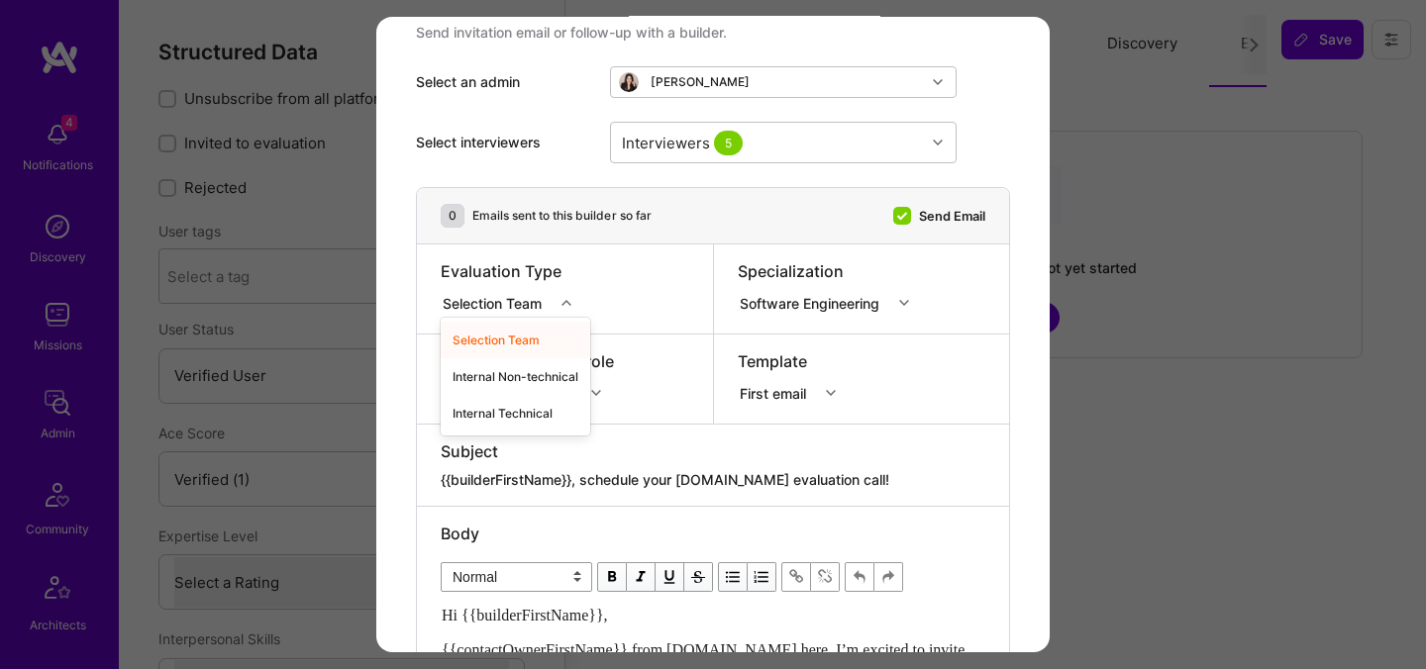
click at [505, 309] on div "Selection Team" at bounding box center [496, 302] width 107 height 21
click at [501, 374] on div "Internal Non-technical" at bounding box center [516, 376] width 150 height 37
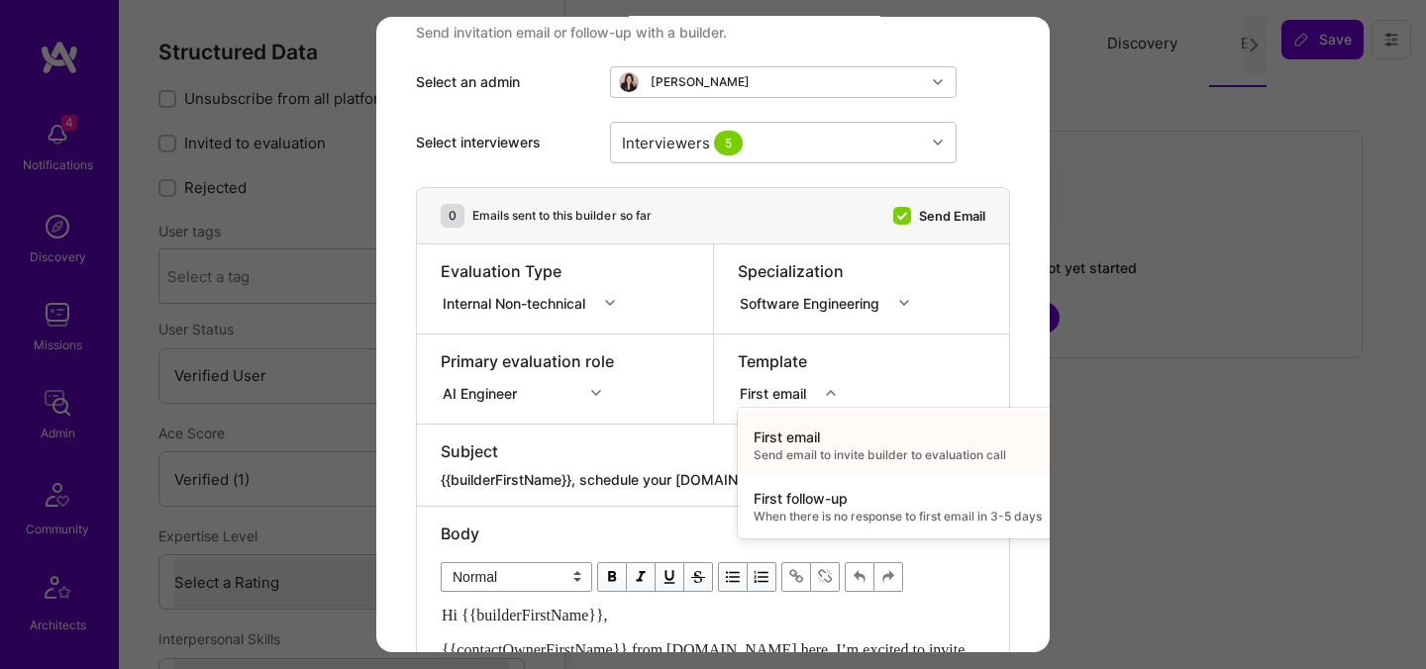
click at [822, 400] on div "modal" at bounding box center [833, 393] width 31 height 26
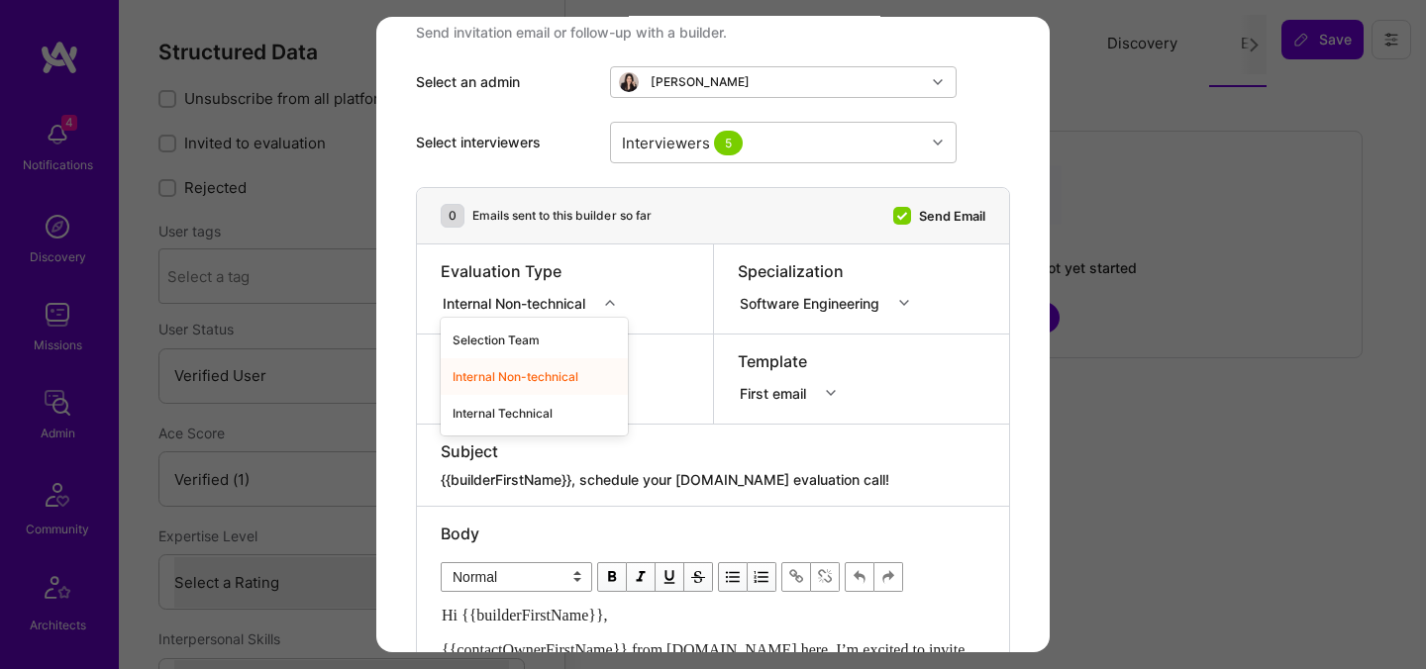
click at [571, 305] on div "Internal Non-technical" at bounding box center [518, 302] width 151 height 21
click at [561, 335] on div "Selection Team" at bounding box center [534, 340] width 187 height 37
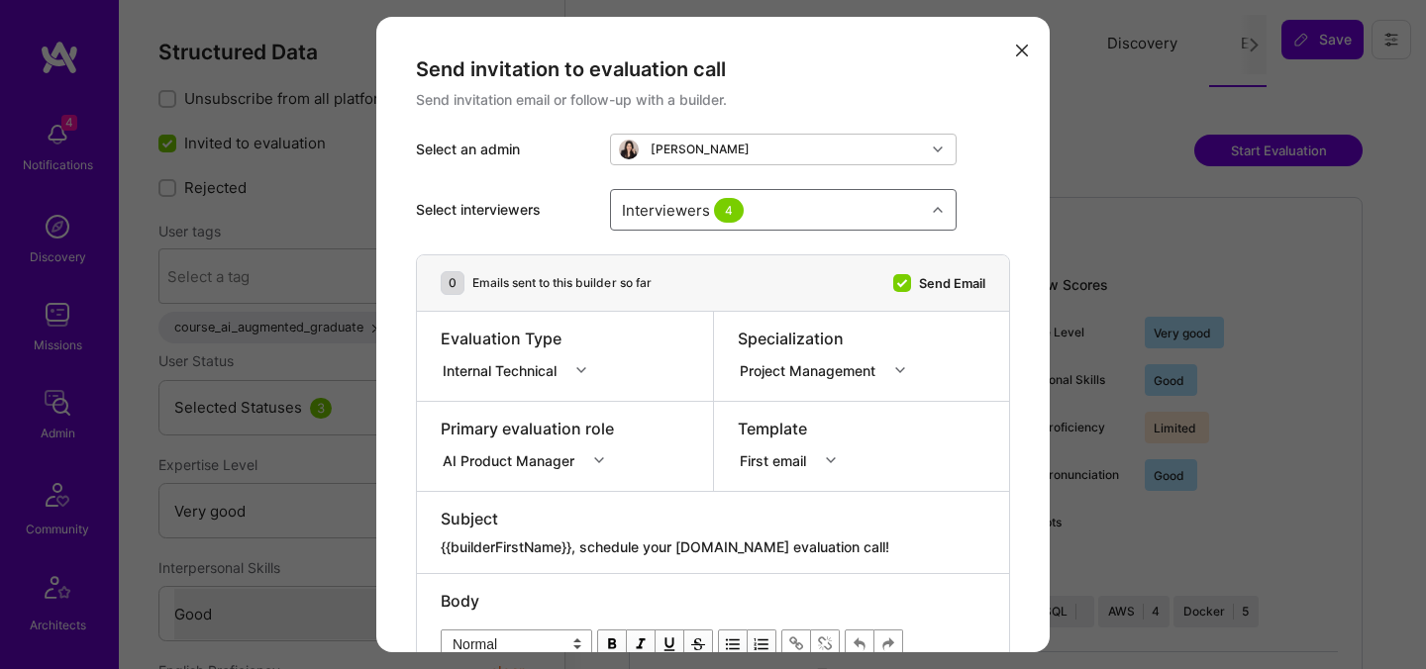
select select "5"
select select "4"
select select "6"
select select "2"
select select "IL"
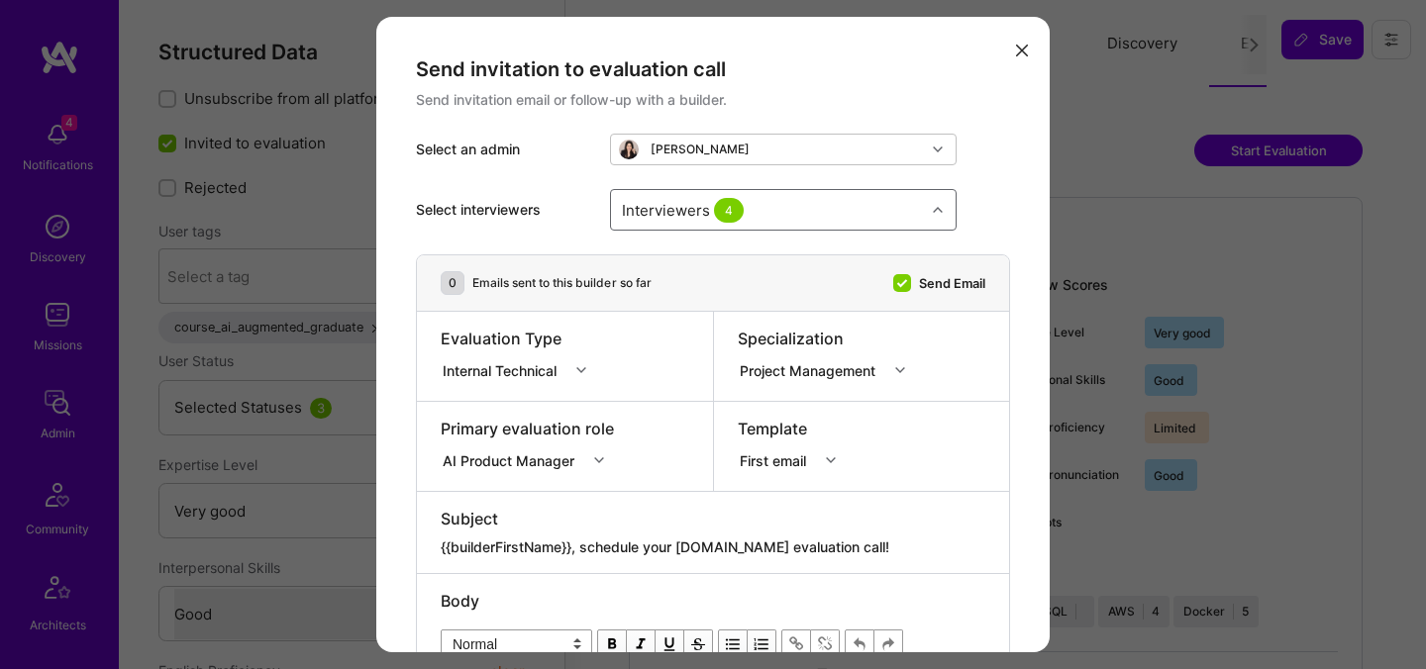
select select "Right Now"
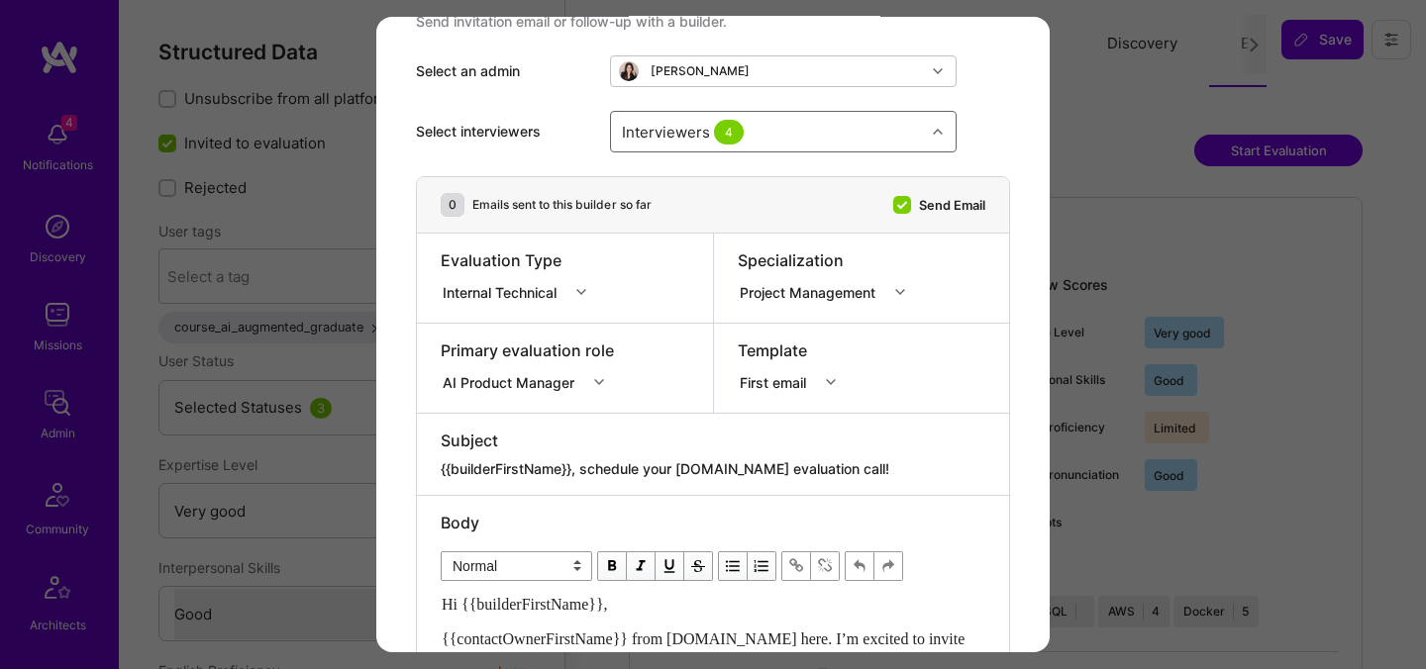
scroll to position [160, 0]
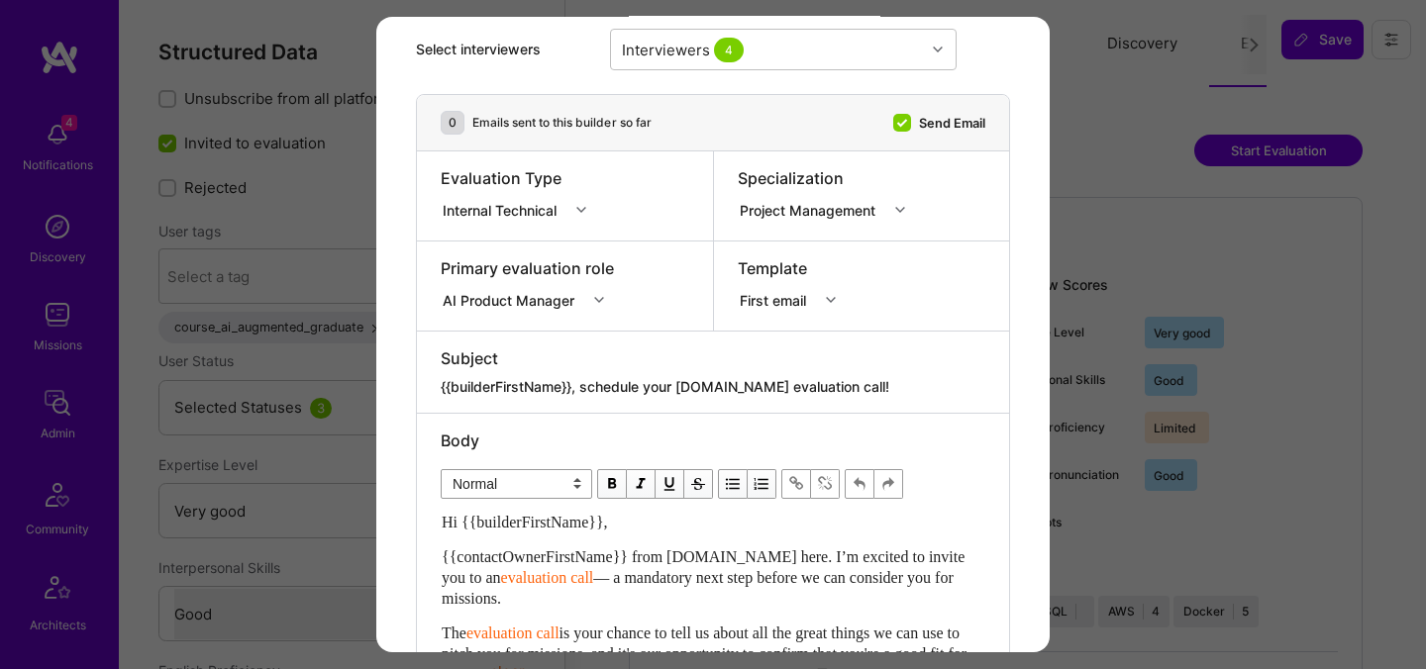
drag, startPoint x: 852, startPoint y: 390, endPoint x: 585, endPoint y: 384, distance: 266.4
click at [585, 384] on textarea "{{builderFirstName}}, schedule your [DOMAIN_NAME] evaluation call!" at bounding box center [713, 387] width 545 height 20
paste textarea ", Unlock Your AI-Verified Status"
click at [592, 392] on textarea "{{builderFirstName}}, , Unlock Your AI-Verified Status" at bounding box center [713, 387] width 545 height 20
click at [792, 383] on textarea "{{builderFirstName}}, Unlock Your AI-Verified Status" at bounding box center [713, 387] width 545 height 20
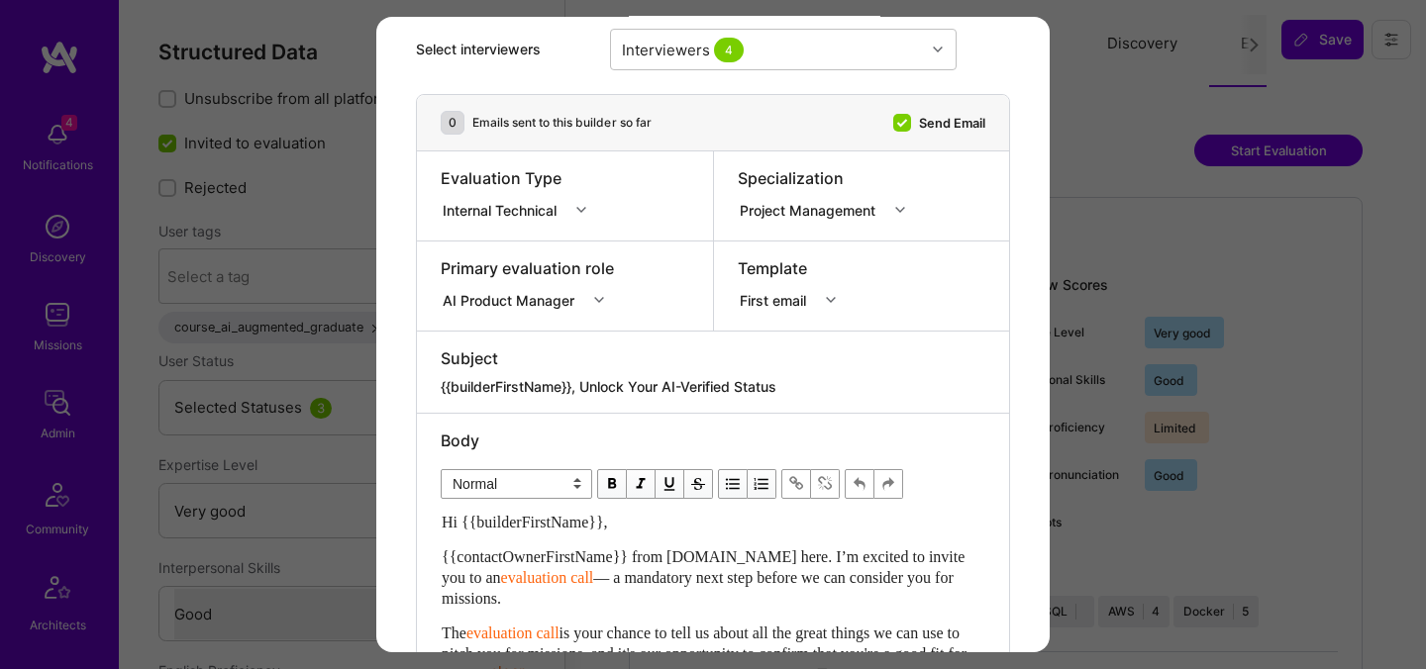
click at [792, 383] on textarea "{{builderFirstName}}, Unlock Your AI-Verified Status" at bounding box center [713, 387] width 545 height 20
type textarea "{{builderFirstName}}, Unlock Your AI-Verified Status"
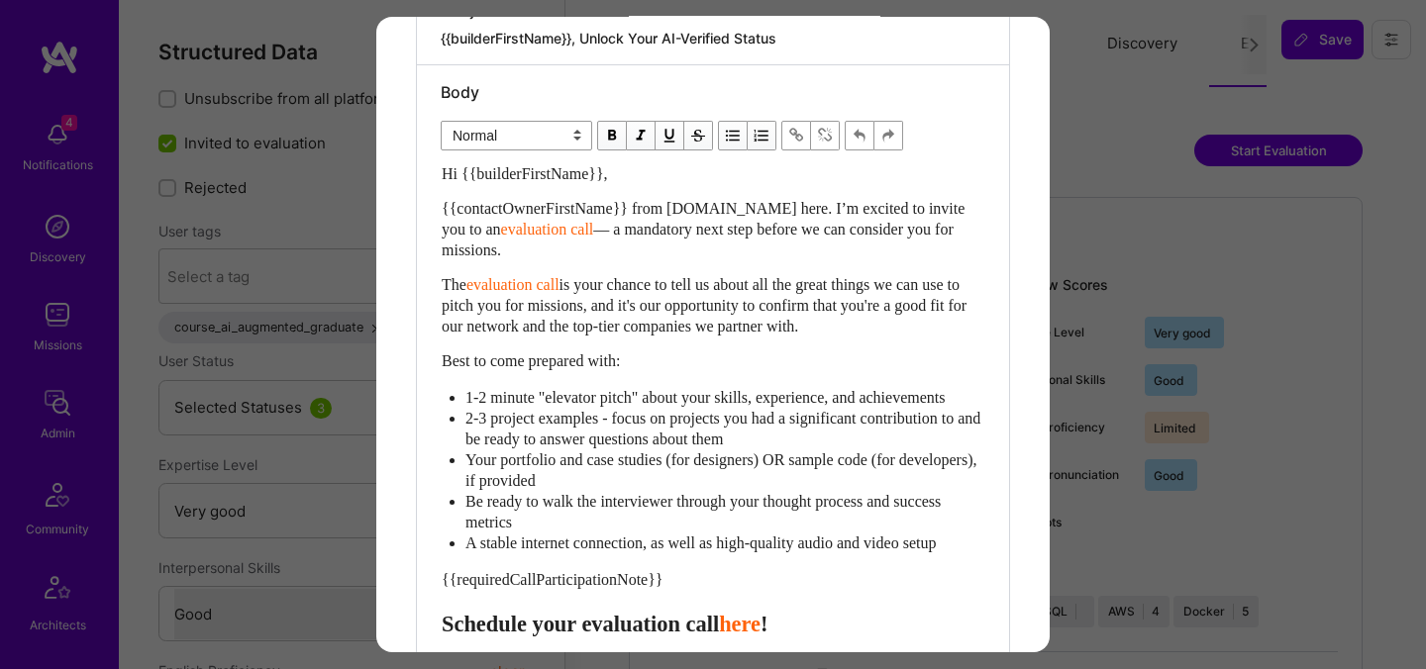
scroll to position [539, 0]
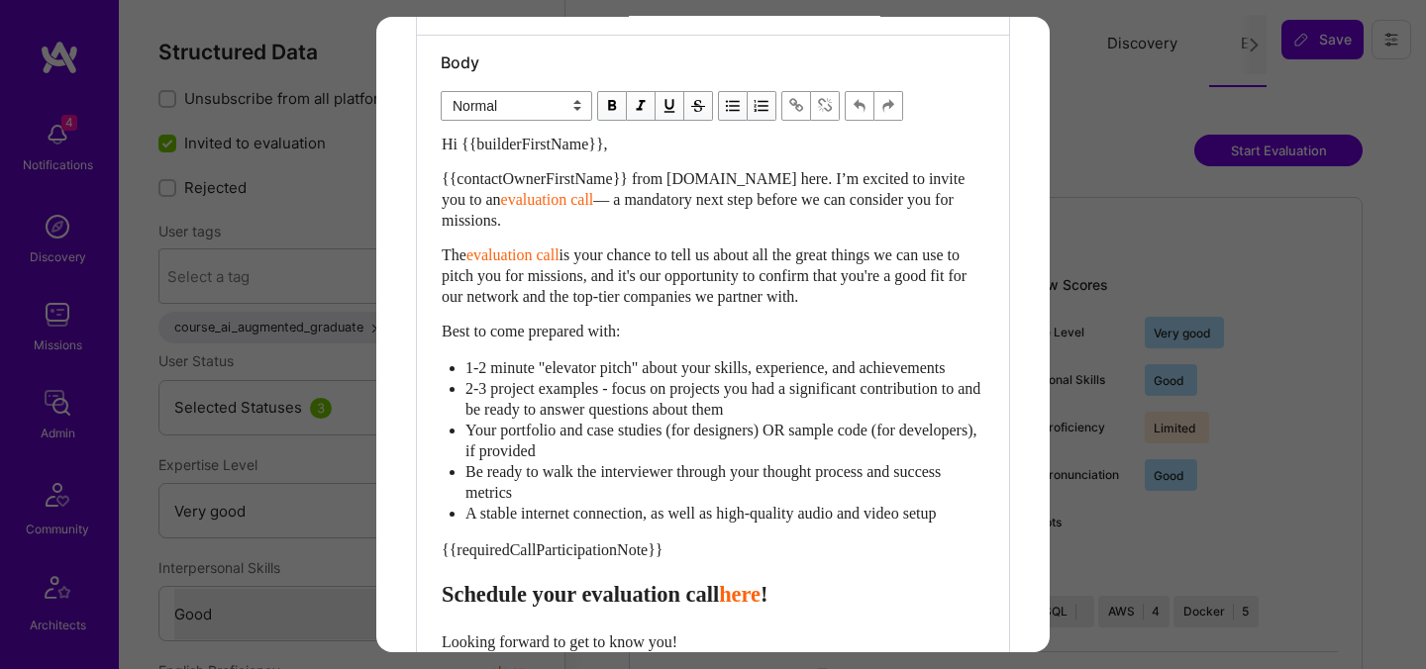
drag, startPoint x: 439, startPoint y: 584, endPoint x: 418, endPoint y: 214, distance: 370.9
click at [423, 214] on div "Body Normal Heading Large Heading Medium Heading Small Normal Hi {{builderFirst…" at bounding box center [713, 429] width 592 height 787
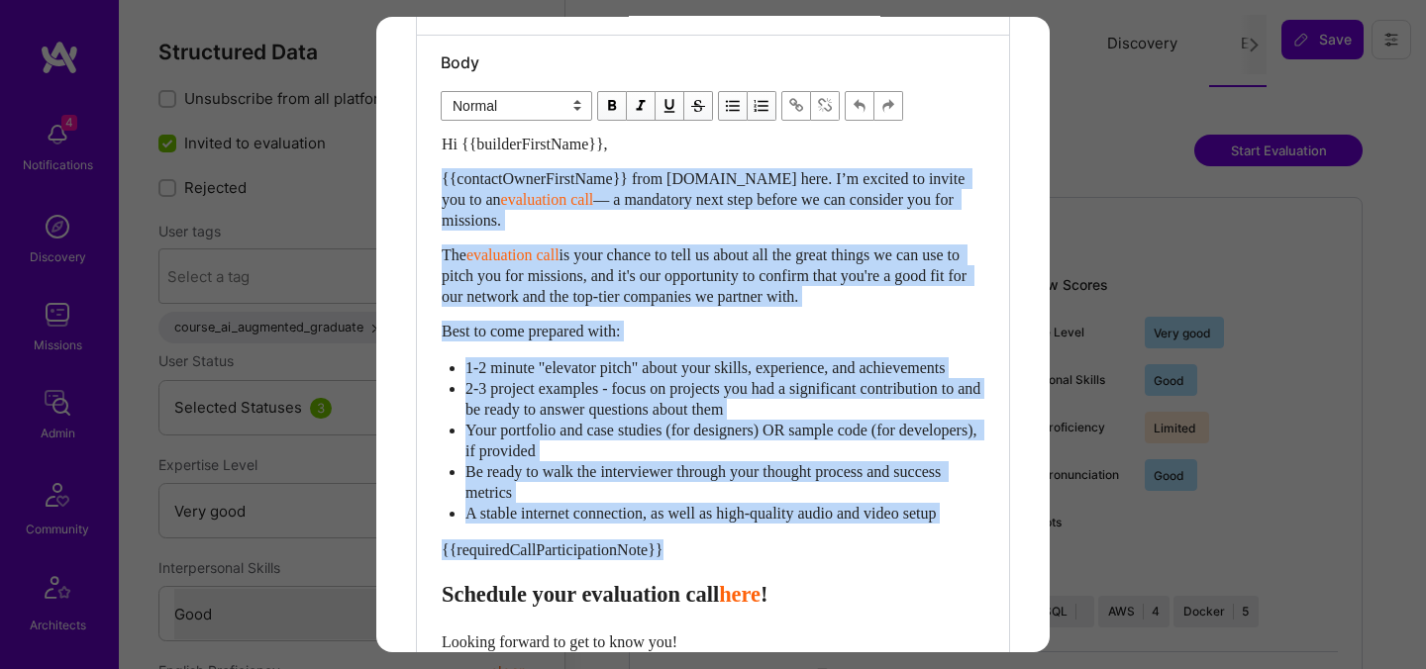
drag, startPoint x: 447, startPoint y: 578, endPoint x: 431, endPoint y: 186, distance: 392.4
click at [430, 187] on div "Body Normal Heading Large Heading Medium Heading Small Normal Hi {{builderFirst…" at bounding box center [713, 429] width 592 height 787
select select "header-two"
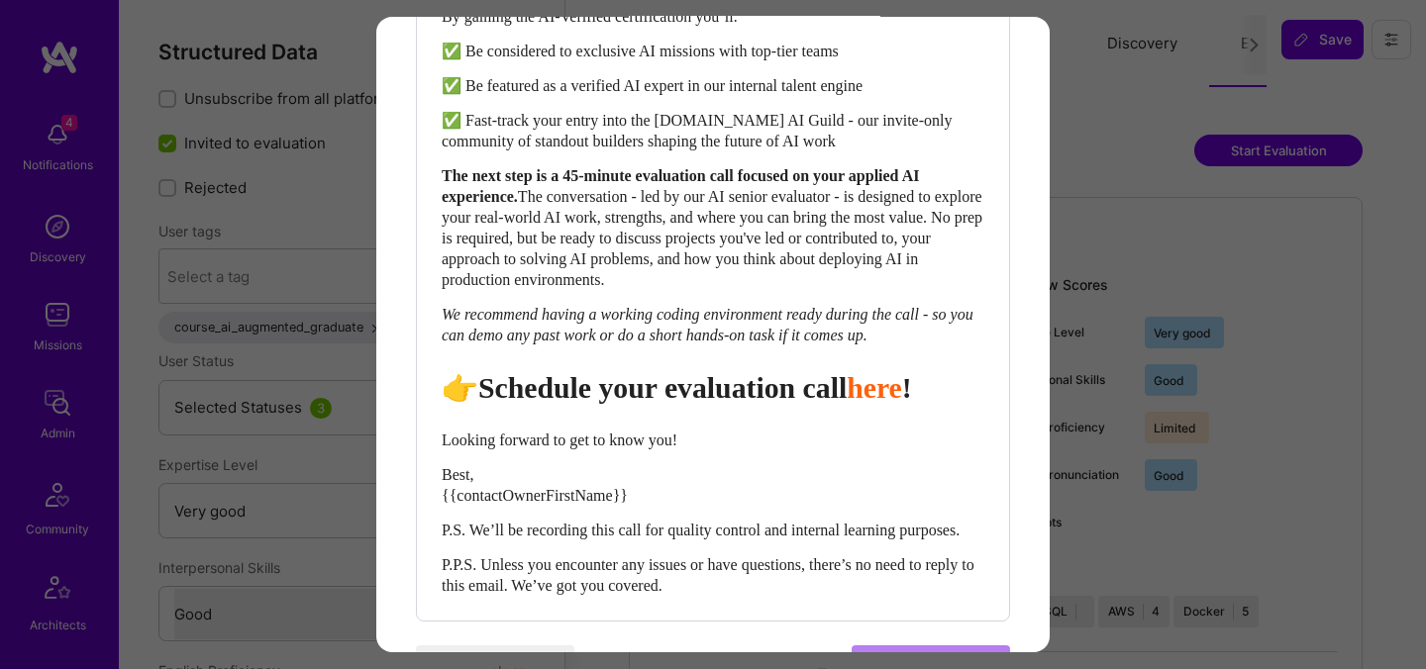
scroll to position [868, 0]
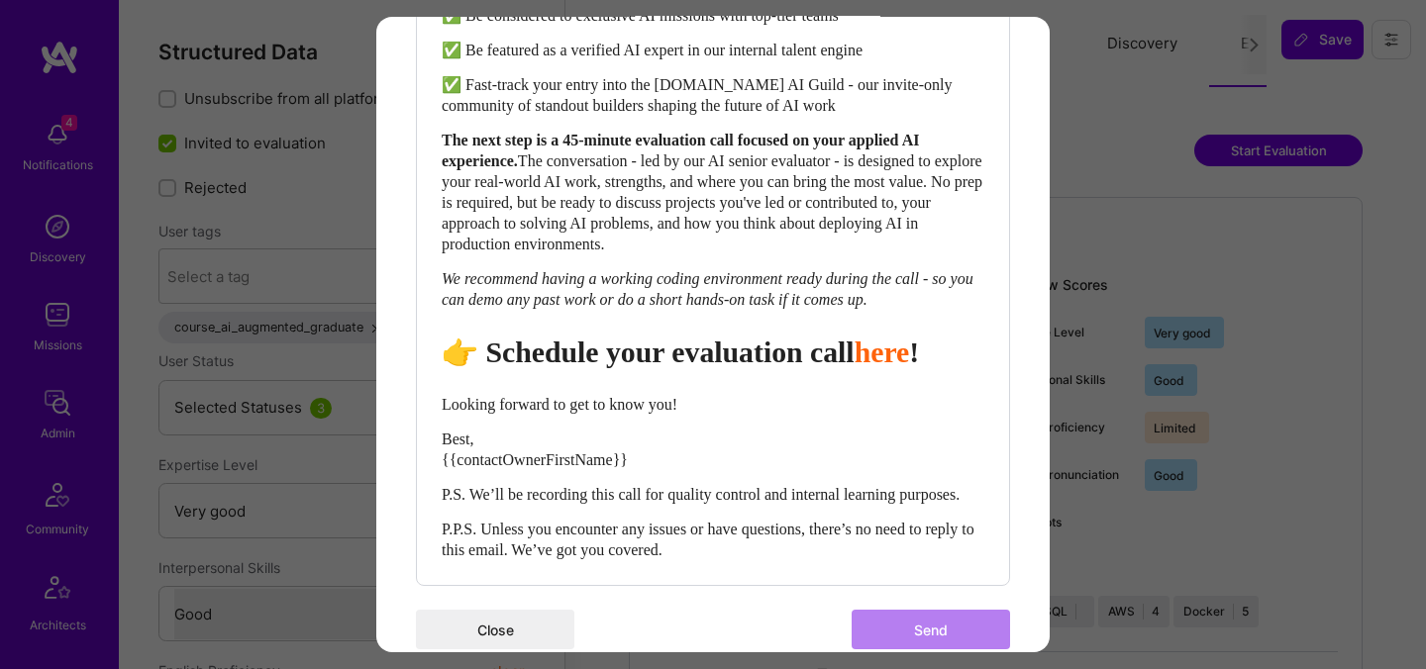
click at [760, 370] on div "👉 Schedule your evaluation call here !" at bounding box center [713, 353] width 543 height 36
click at [761, 368] on span "👉 Schedule your evaluation call" at bounding box center [648, 352] width 413 height 33
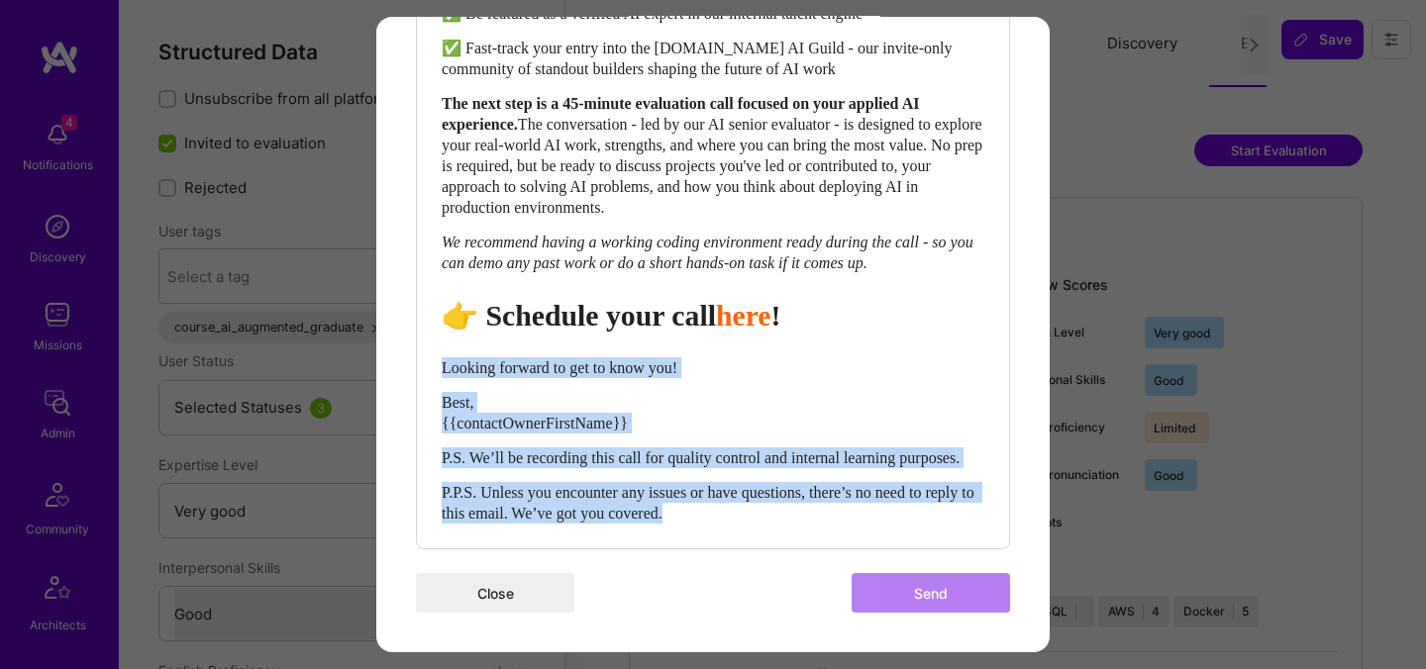
drag, startPoint x: 743, startPoint y: 517, endPoint x: 438, endPoint y: 349, distance: 348.3
click at [438, 349] on div "Body Normal Heading Large Heading Medium Heading Small Heading Medium Hi {{buil…" at bounding box center [713, 108] width 592 height 879
select select "unstyled"
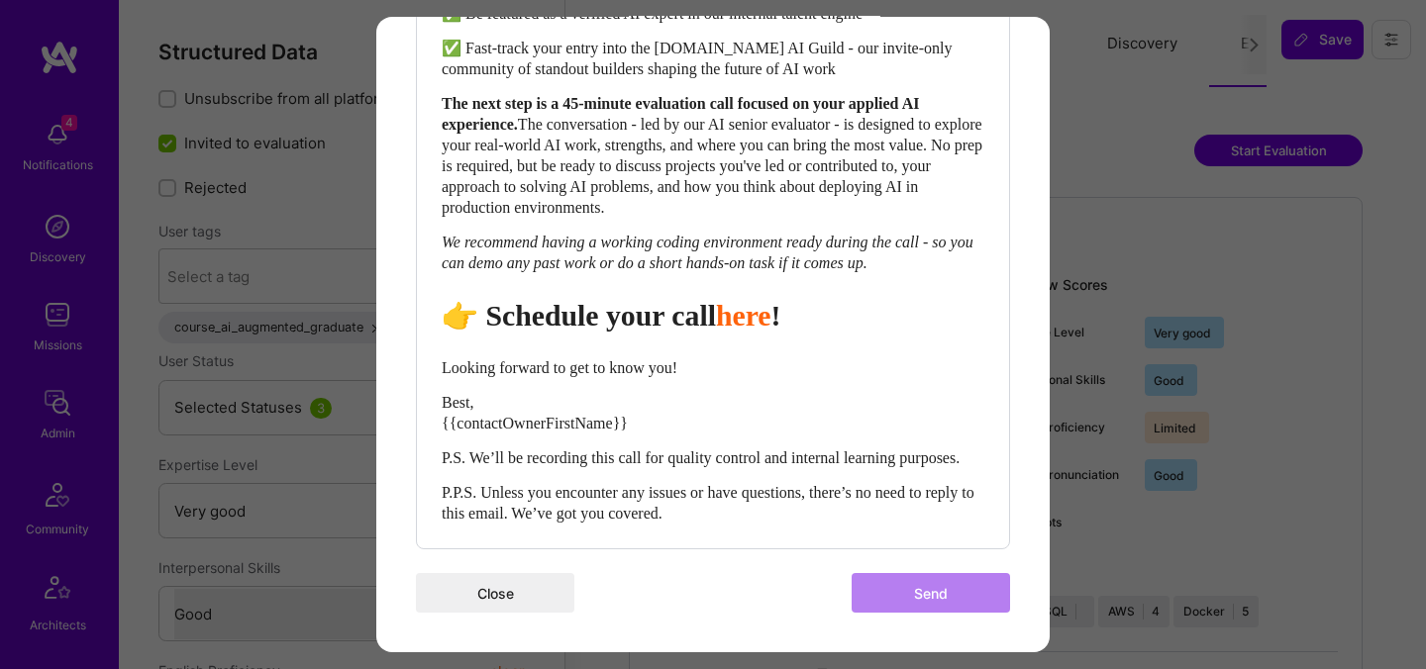
scroll to position [939, 0]
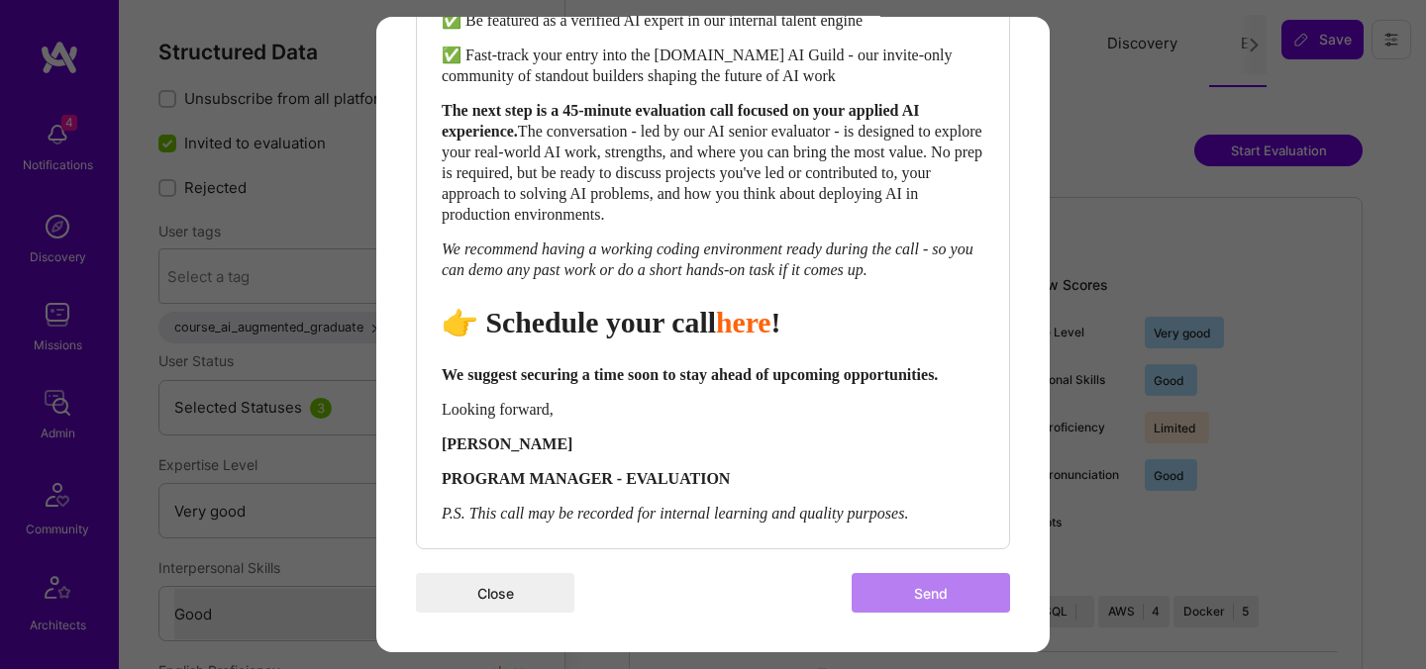
click at [882, 496] on div "Hi {{builderFirstName}}, As A.Team deepens its work with the world’s most advan…" at bounding box center [713, 149] width 543 height 750
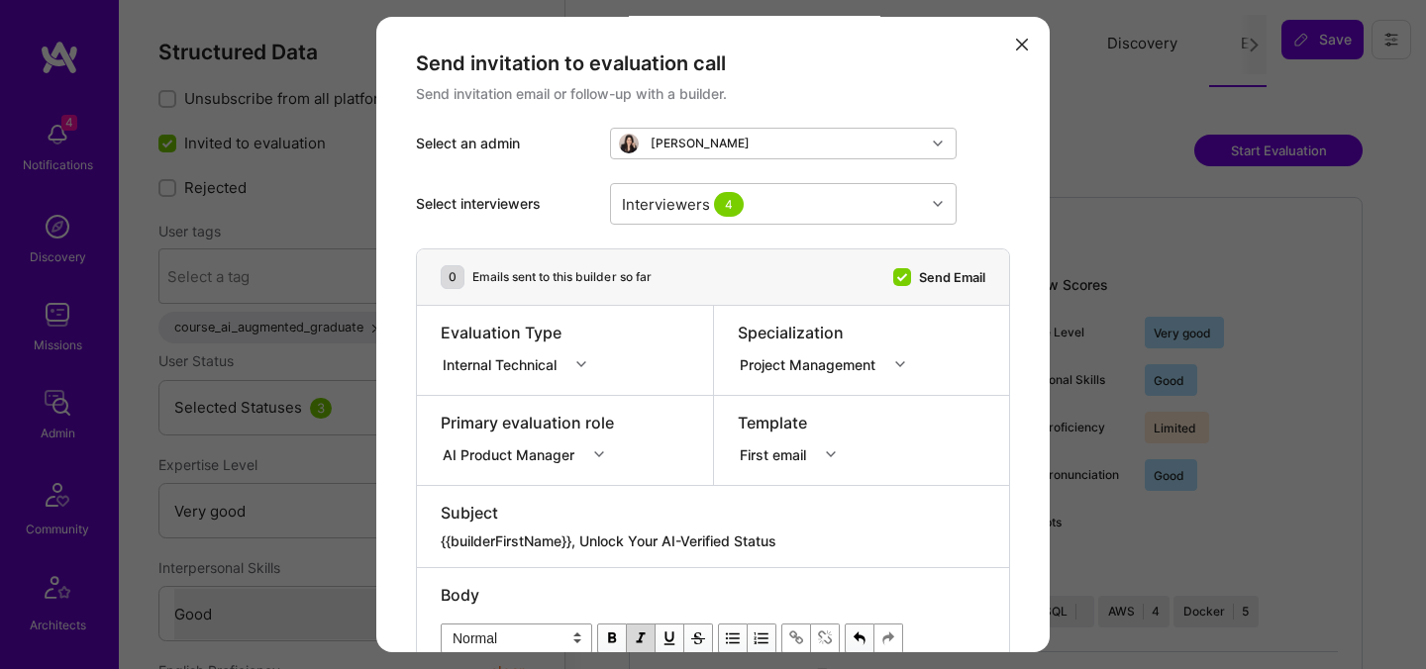
scroll to position [1, 0]
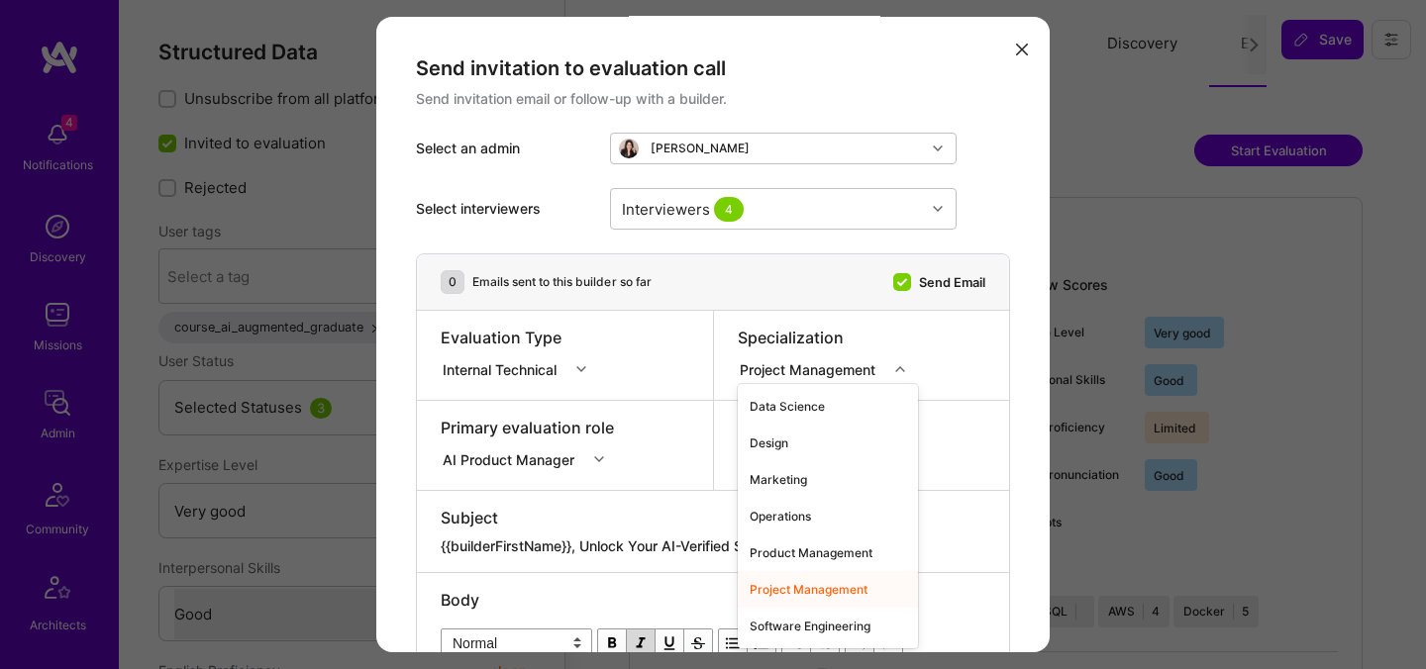
click at [844, 366] on div "Project Management" at bounding box center [812, 368] width 144 height 21
click at [818, 590] on div "Project Management" at bounding box center [828, 589] width 180 height 37
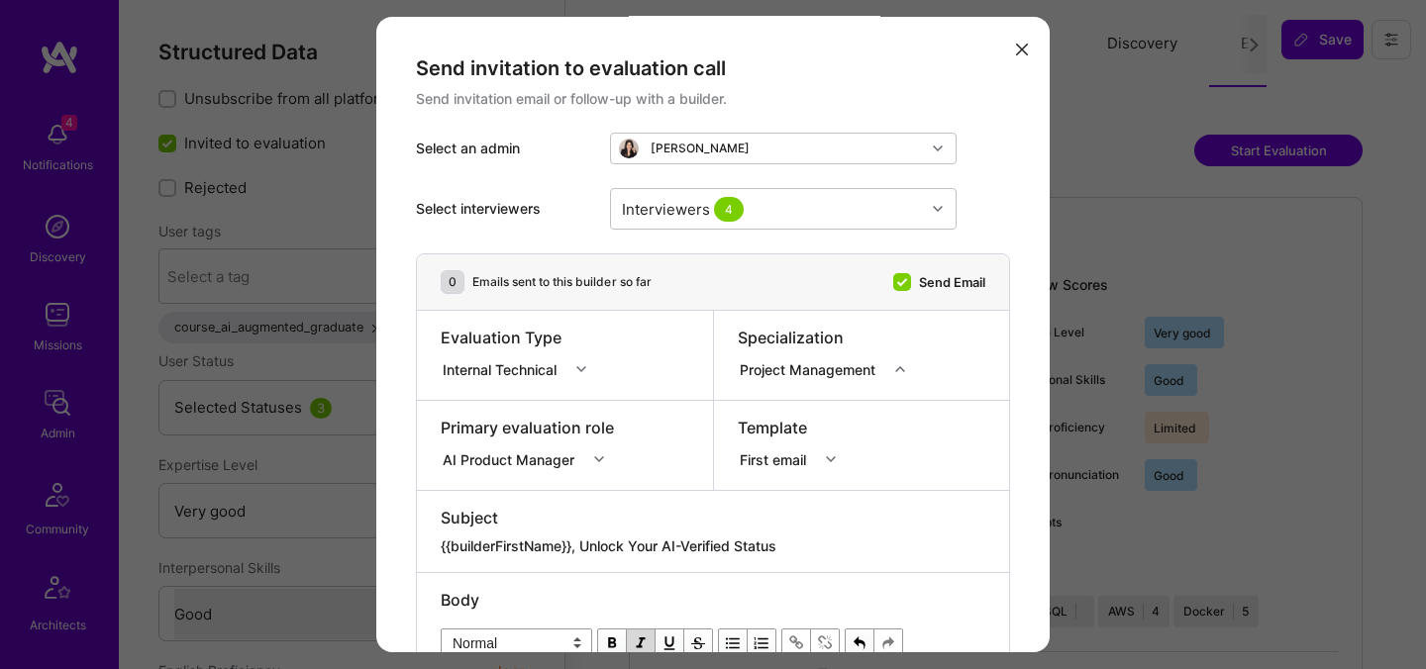
click at [898, 368] on icon "modal" at bounding box center [900, 369] width 10 height 10
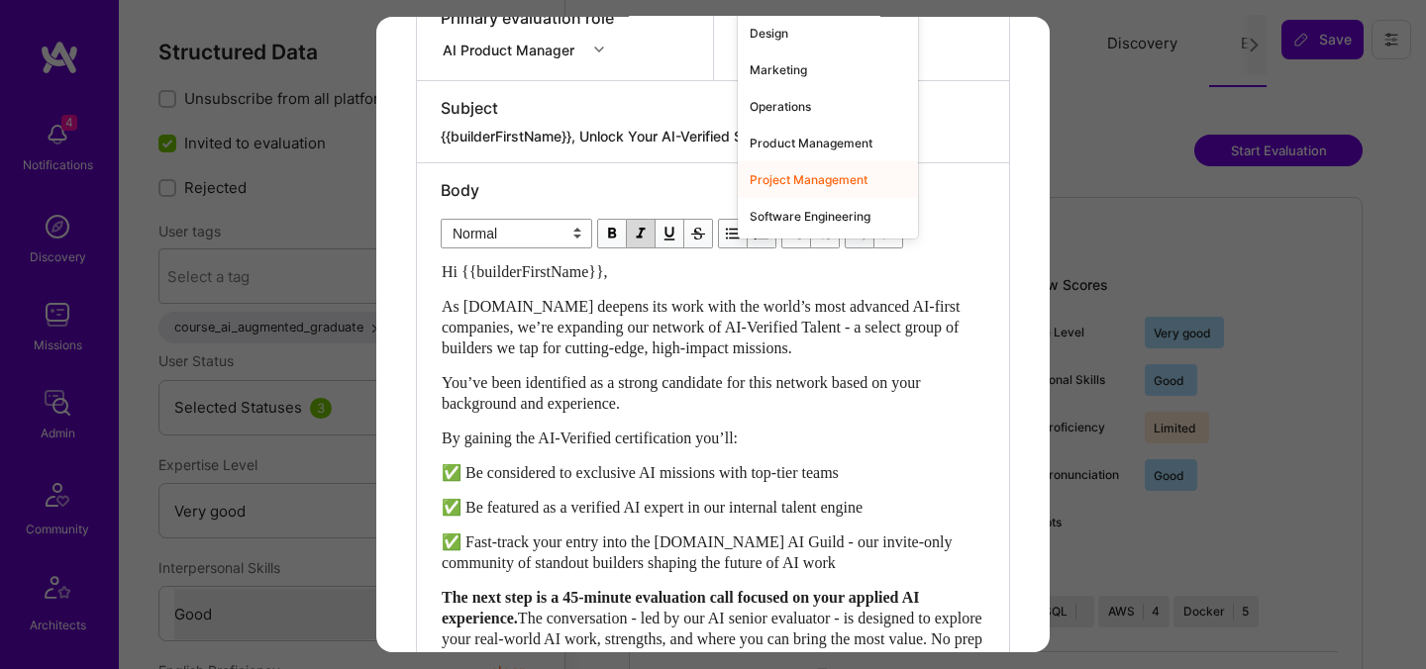
scroll to position [939, 0]
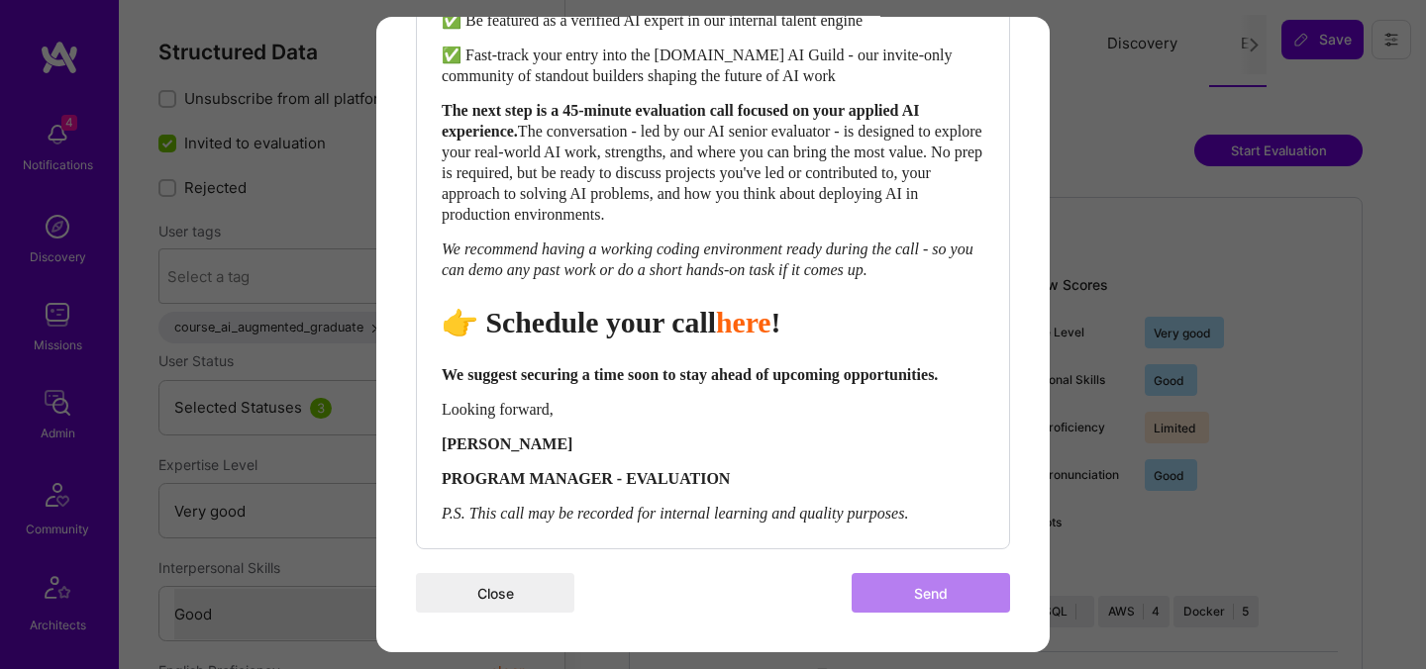
click at [884, 452] on div "[PERSON_NAME]" at bounding box center [713, 444] width 543 height 21
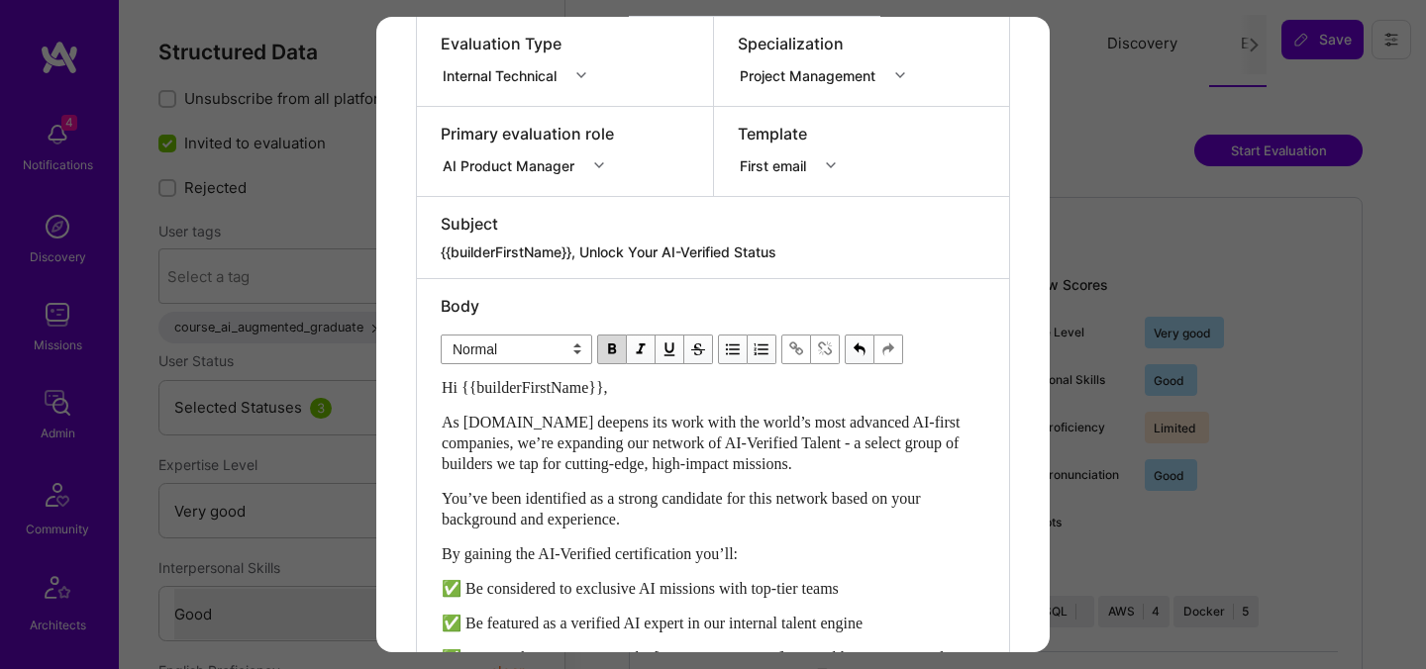
scroll to position [0, 0]
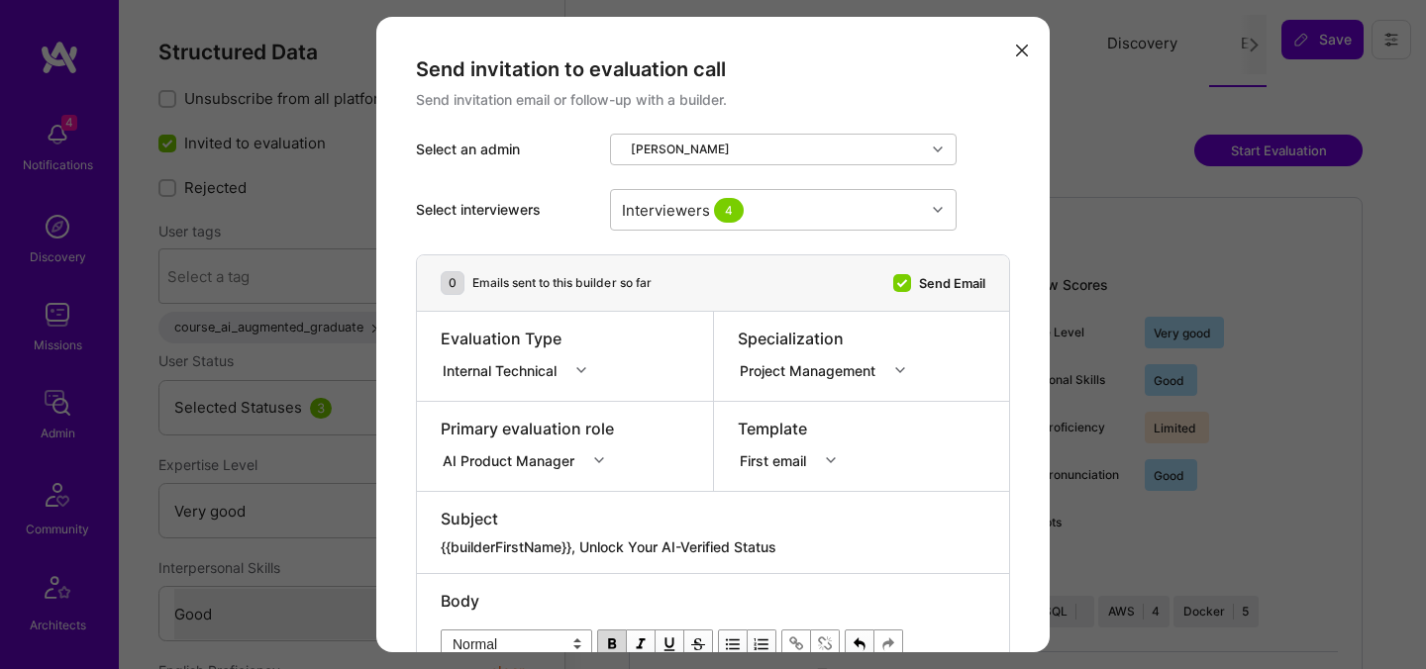
click at [1000, 95] on div "Send invitation email or follow-up with a builder." at bounding box center [713, 100] width 594 height 20
click at [534, 374] on div "Internal Technical" at bounding box center [504, 369] width 122 height 21
click at [523, 401] on div "Selection Team" at bounding box center [520, 407] width 158 height 37
click at [530, 365] on div "Selection Team" at bounding box center [496, 369] width 107 height 21
click at [507, 478] on div "Internal Technical" at bounding box center [516, 480] width 150 height 37
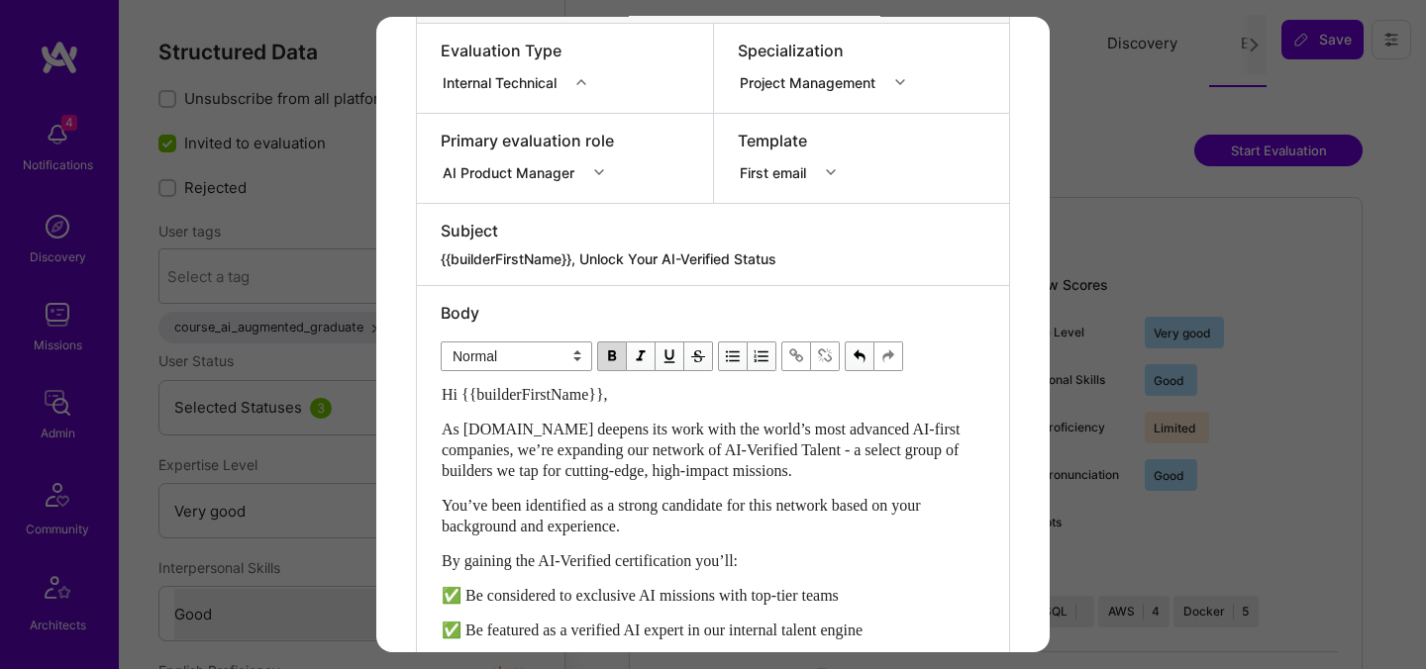
scroll to position [242, 0]
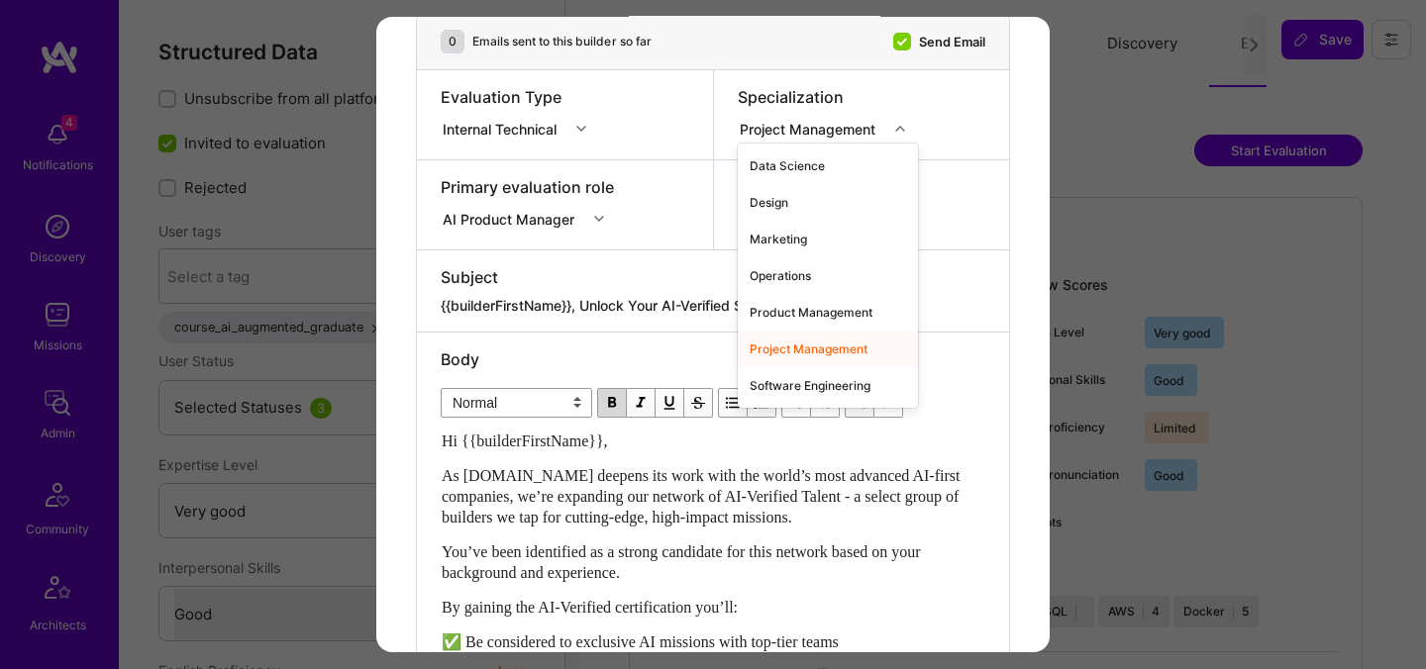
click at [820, 123] on div "Project Management" at bounding box center [812, 128] width 144 height 21
click at [784, 297] on div "Product Management" at bounding box center [828, 312] width 180 height 37
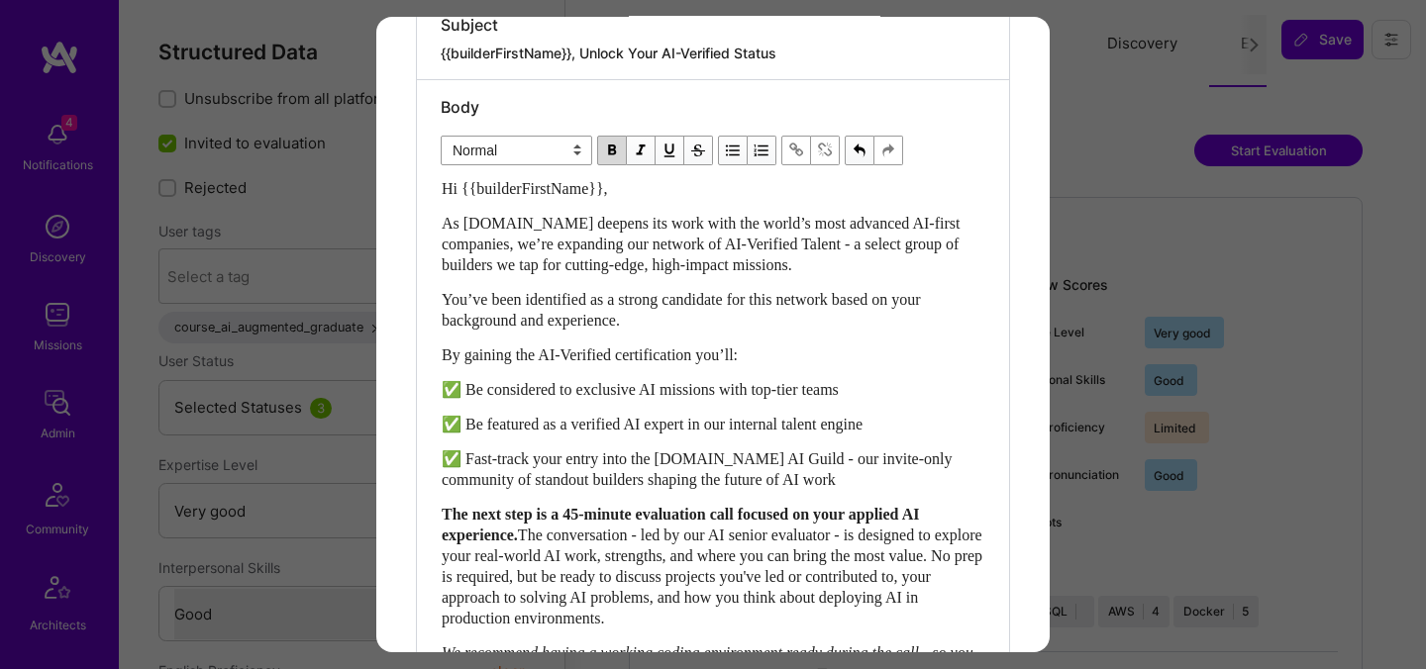
scroll to position [939, 0]
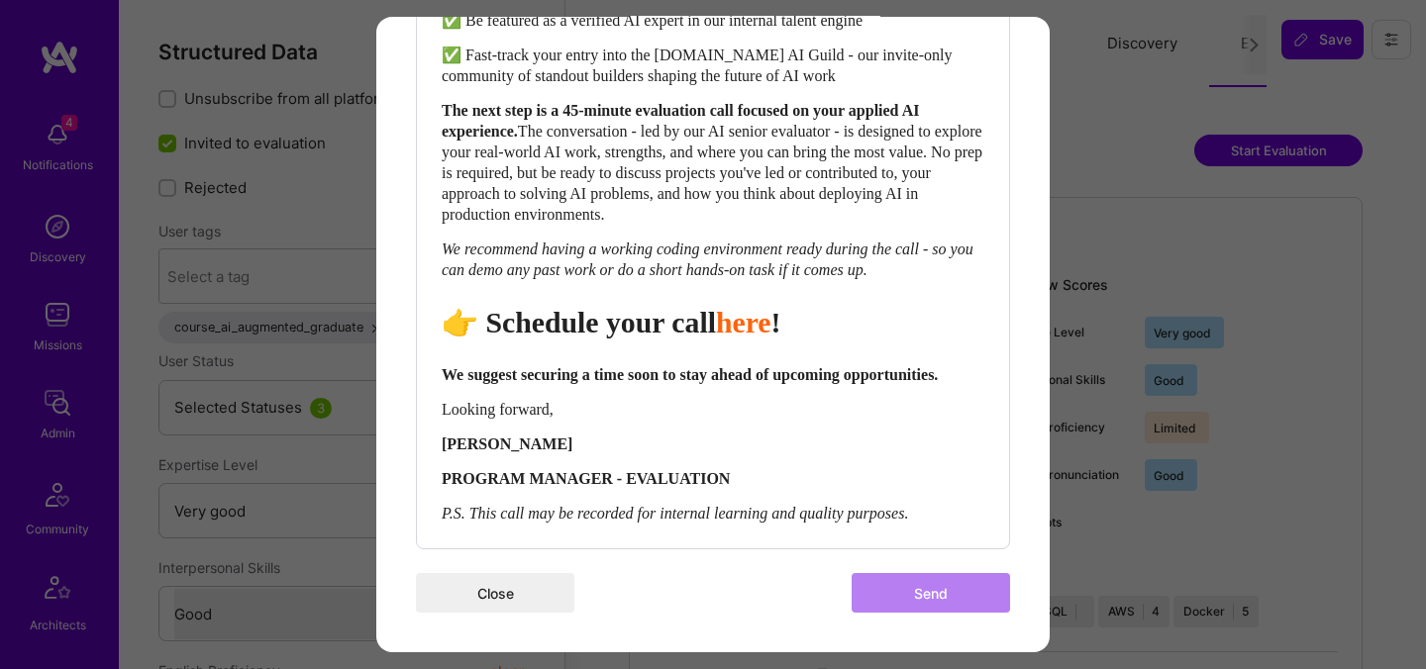
click at [507, 602] on button "Close" at bounding box center [495, 593] width 158 height 40
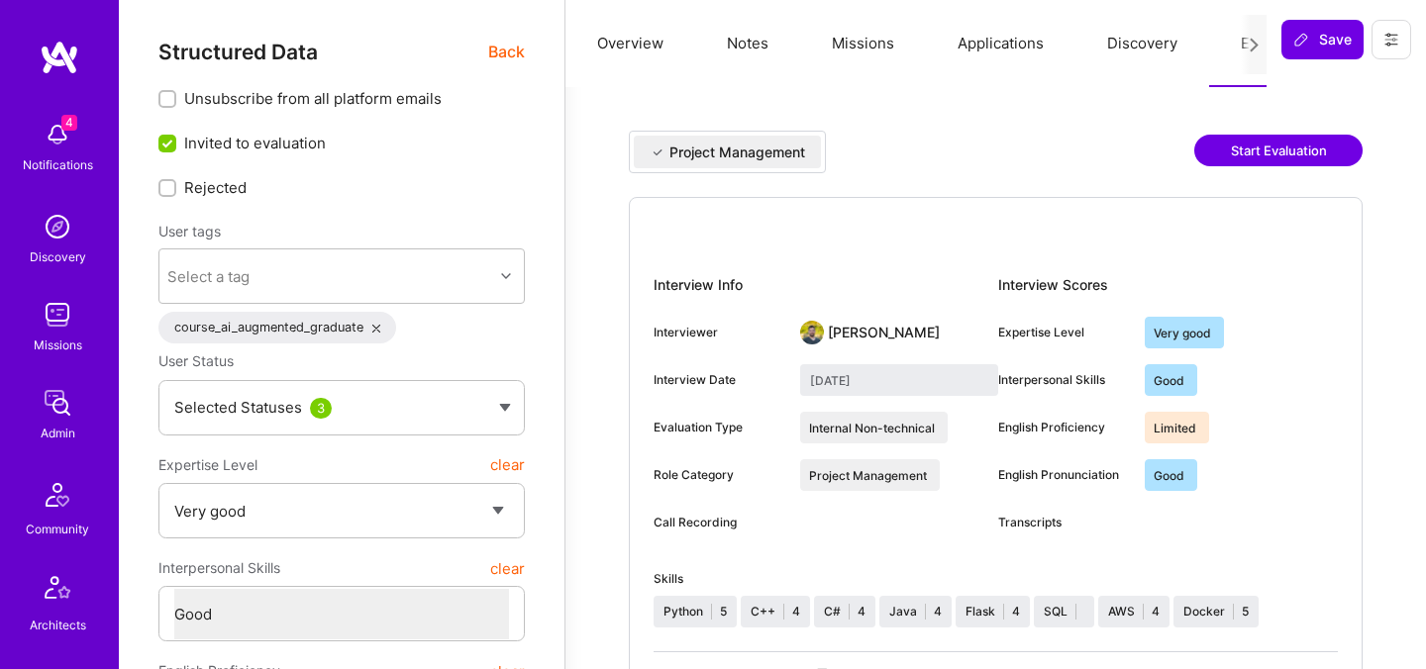
click at [1245, 156] on button "Start Evaluation" at bounding box center [1278, 151] width 168 height 32
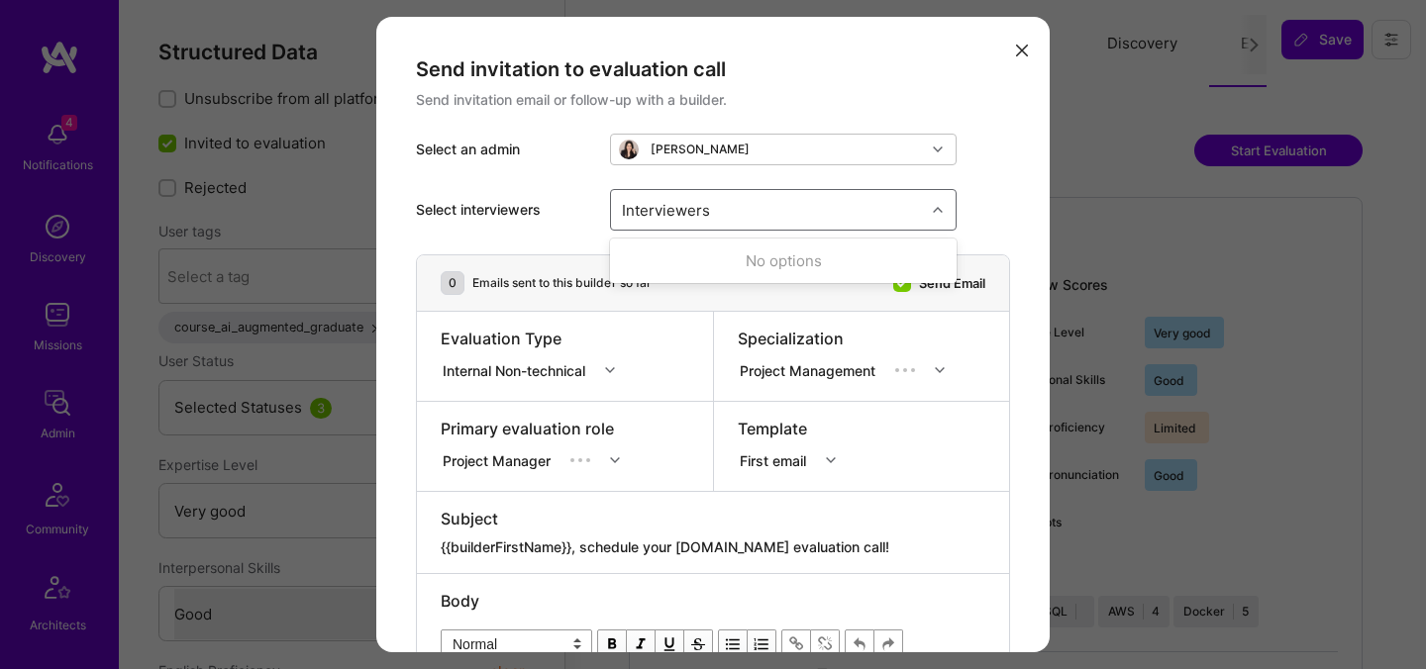
click at [703, 210] on div "Interviewers" at bounding box center [666, 209] width 98 height 29
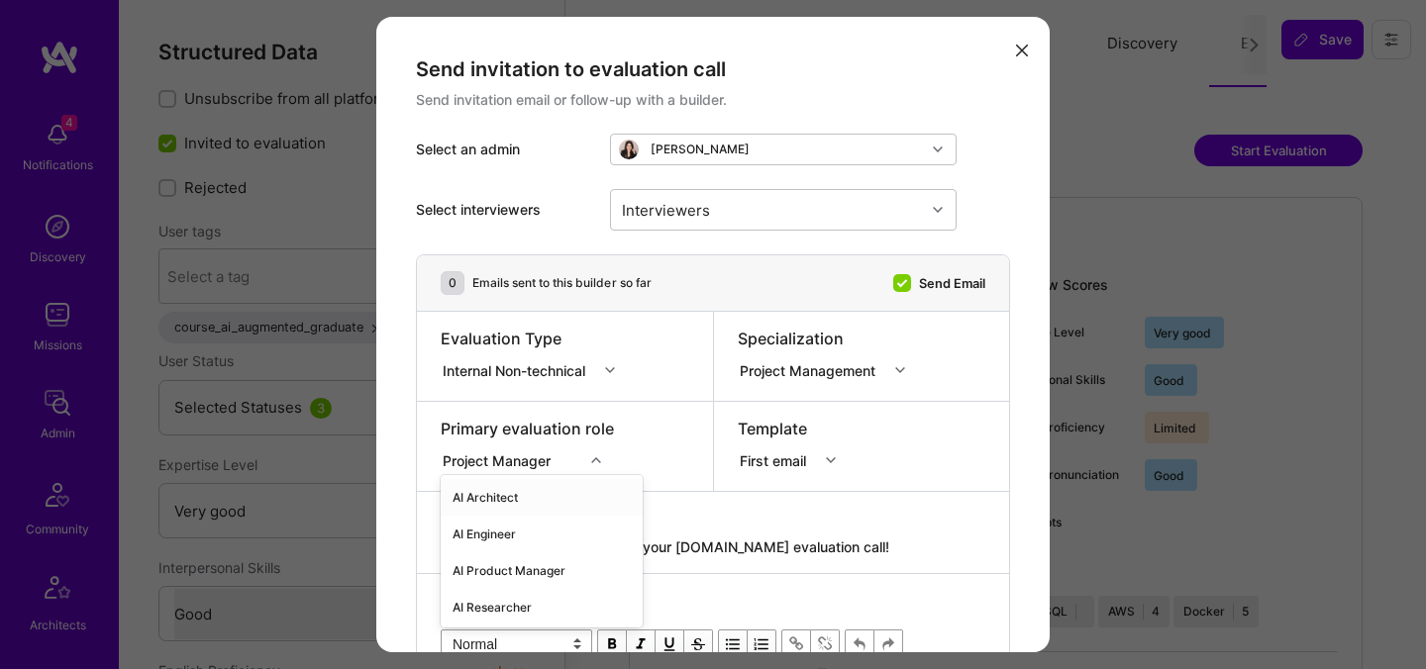
click at [552, 457] on div "option AI Architect focused, 1 of 70. 70 results available. Use Up and Down to …" at bounding box center [527, 458] width 173 height 20
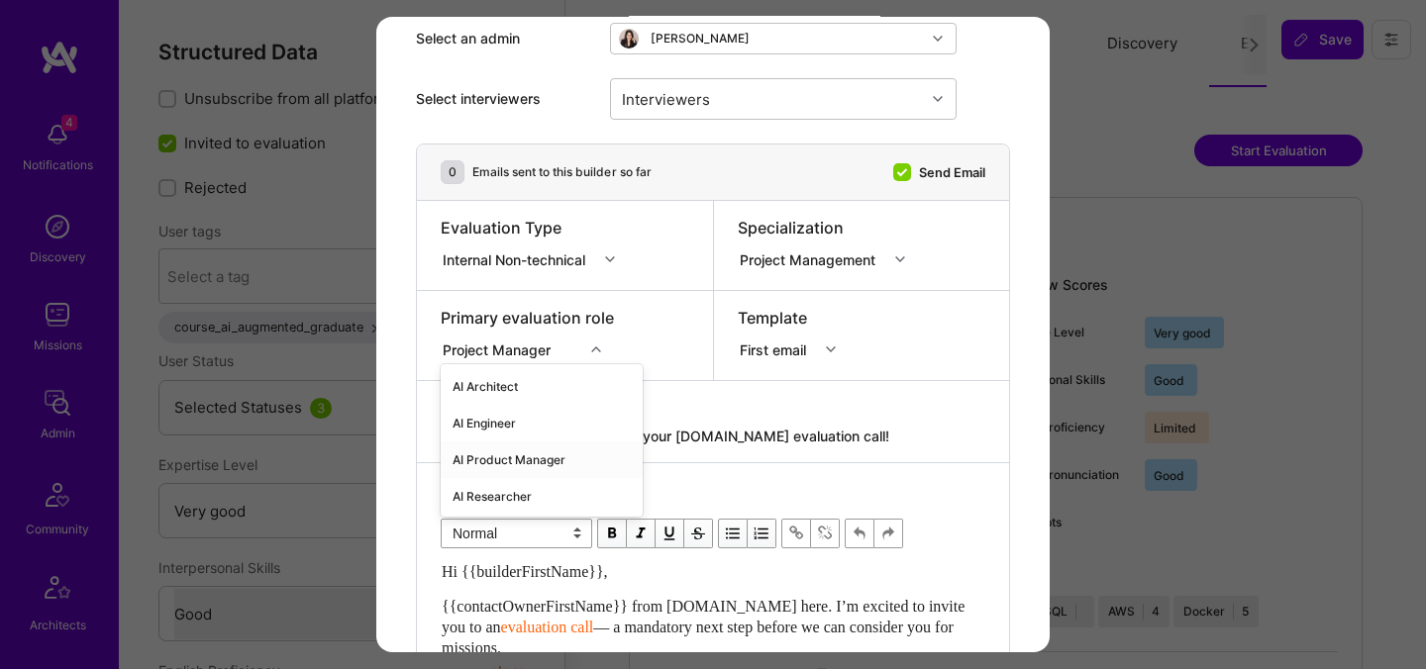
scroll to position [111, 0]
click at [530, 459] on div "AI Product Manager" at bounding box center [542, 460] width 202 height 37
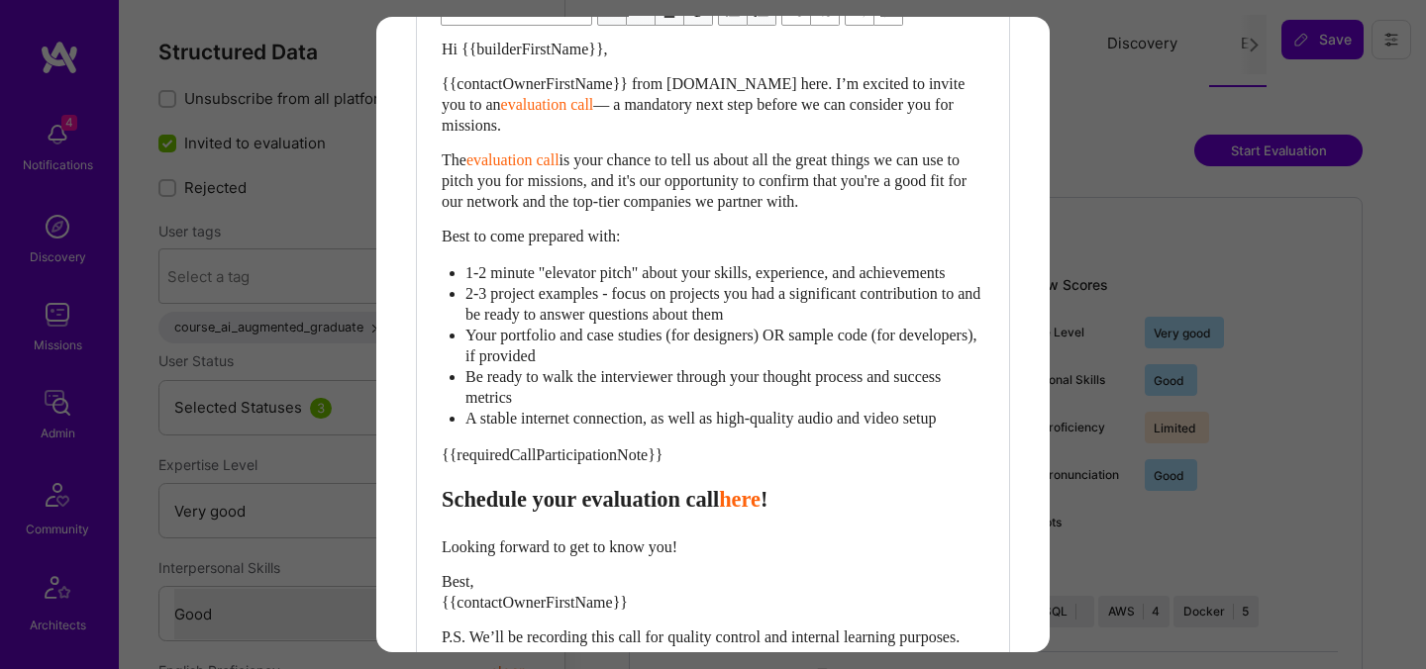
scroll to position [853, 0]
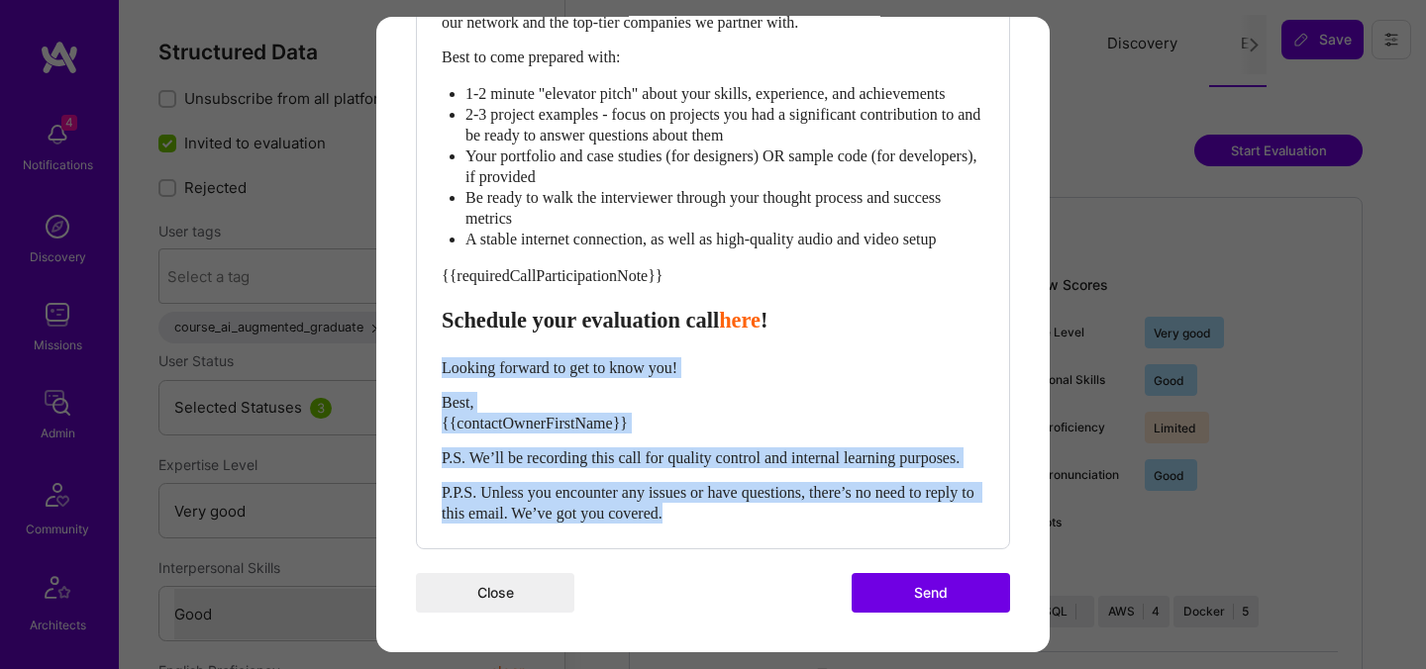
drag, startPoint x: 751, startPoint y: 518, endPoint x: 445, endPoint y: 340, distance: 354.1
click at [445, 340] on div "Hi {{builderFirstName}}, {{contactOwnerFirstName}} from [DOMAIN_NAME] here. I’m…" at bounding box center [713, 191] width 543 height 664
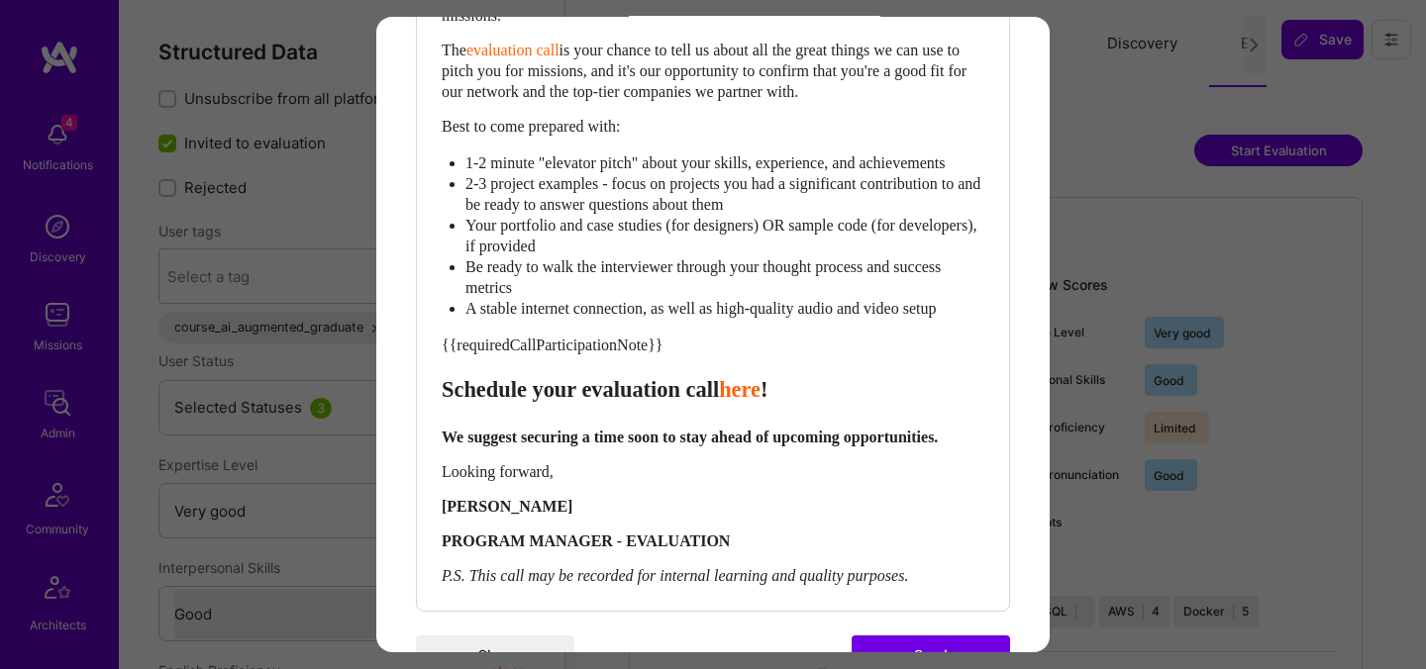
scroll to position [721, 0]
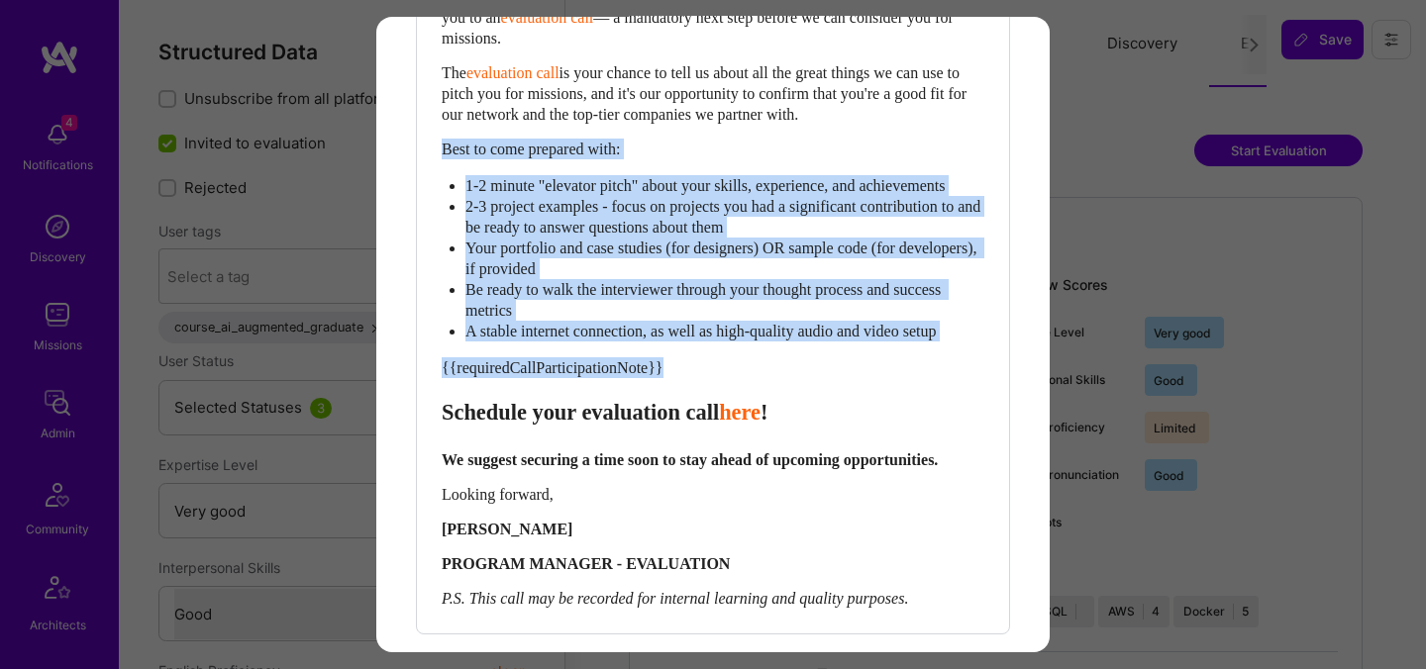
drag, startPoint x: 445, startPoint y: 436, endPoint x: 432, endPoint y: 132, distance: 304.2
click at [432, 132] on div "Body Normal Heading Large Heading Medium Heading Small Normal Hi {{builderFirst…" at bounding box center [713, 243] width 592 height 780
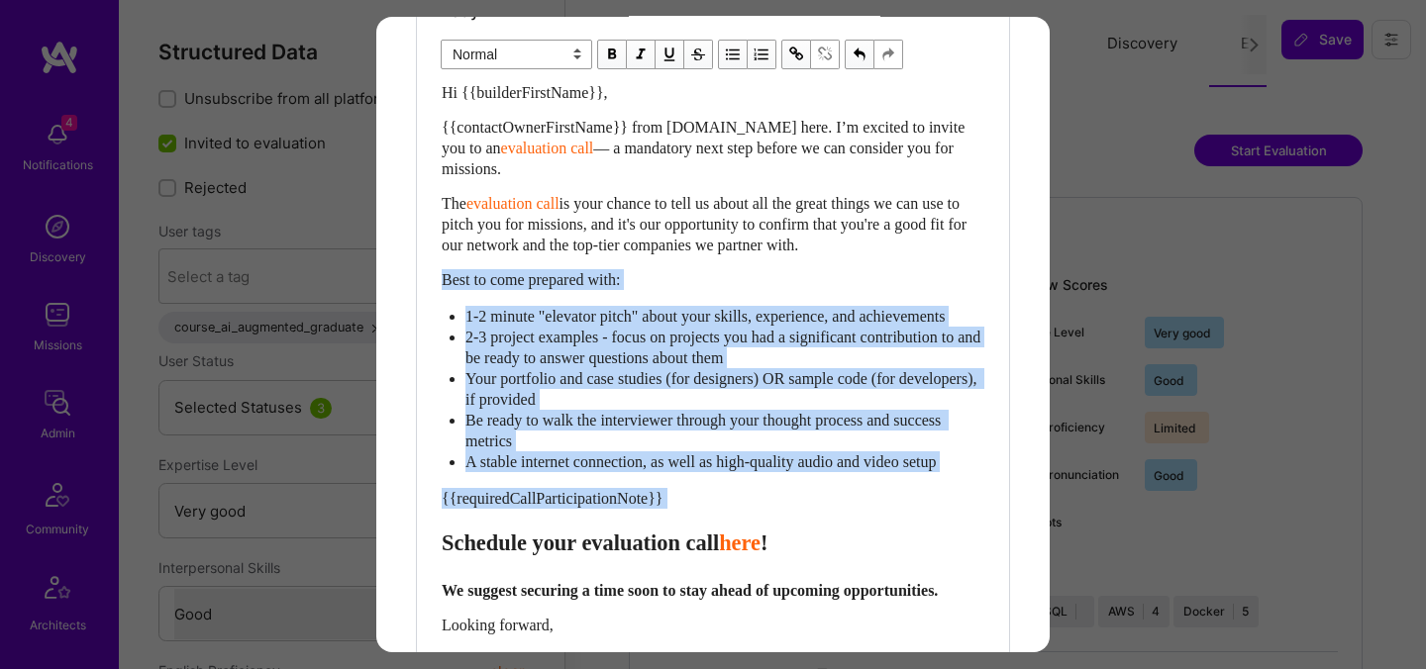
scroll to position [554, 0]
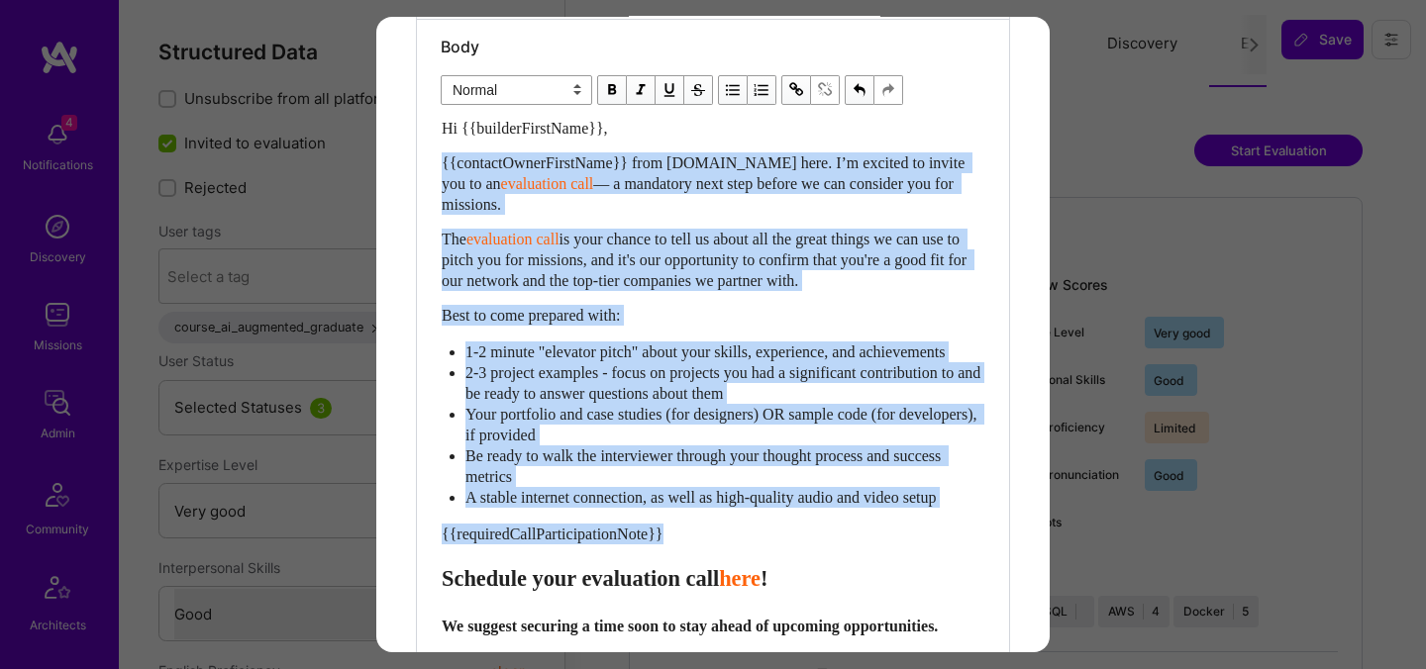
drag, startPoint x: 444, startPoint y: 595, endPoint x: 441, endPoint y: 152, distance: 442.6
click at [442, 152] on div "Hi {{builderFirstName}}, {{contactOwnerFirstName}} from A.Team here. I’m excite…" at bounding box center [713, 446] width 543 height 657
paste div "Enter email text"
select select "header-two"
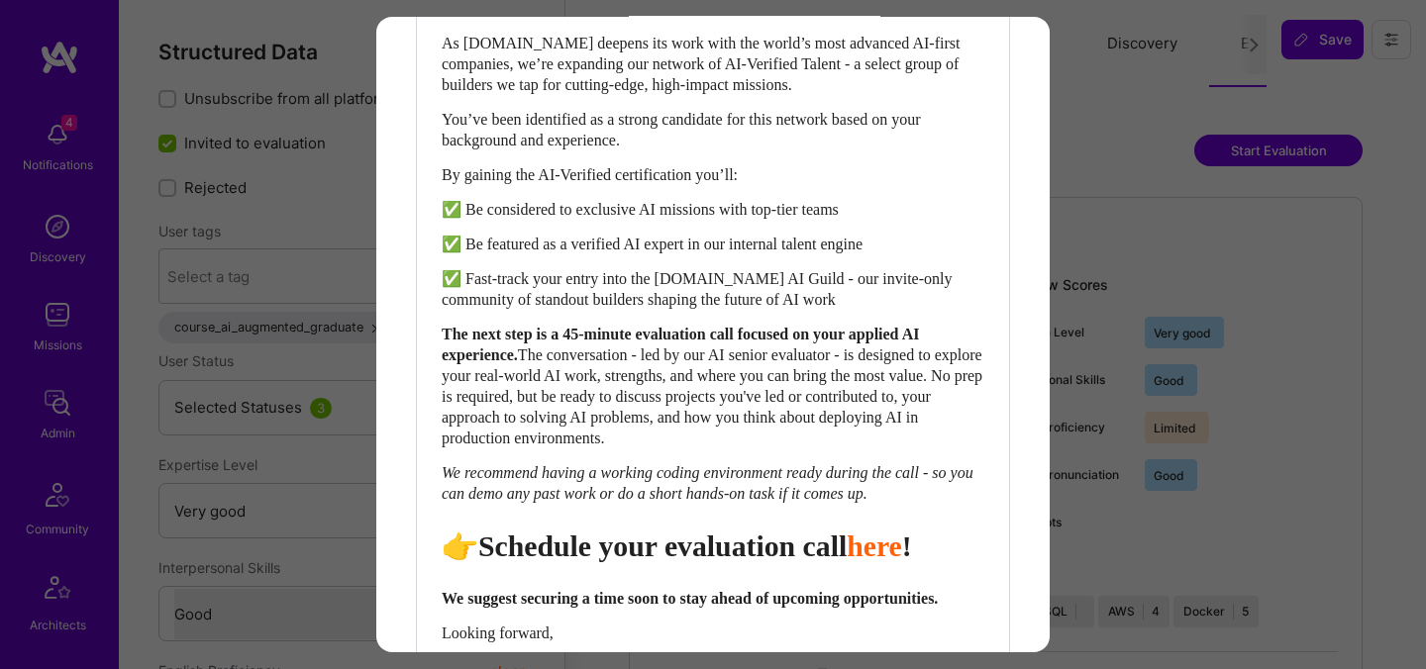
scroll to position [690, 0]
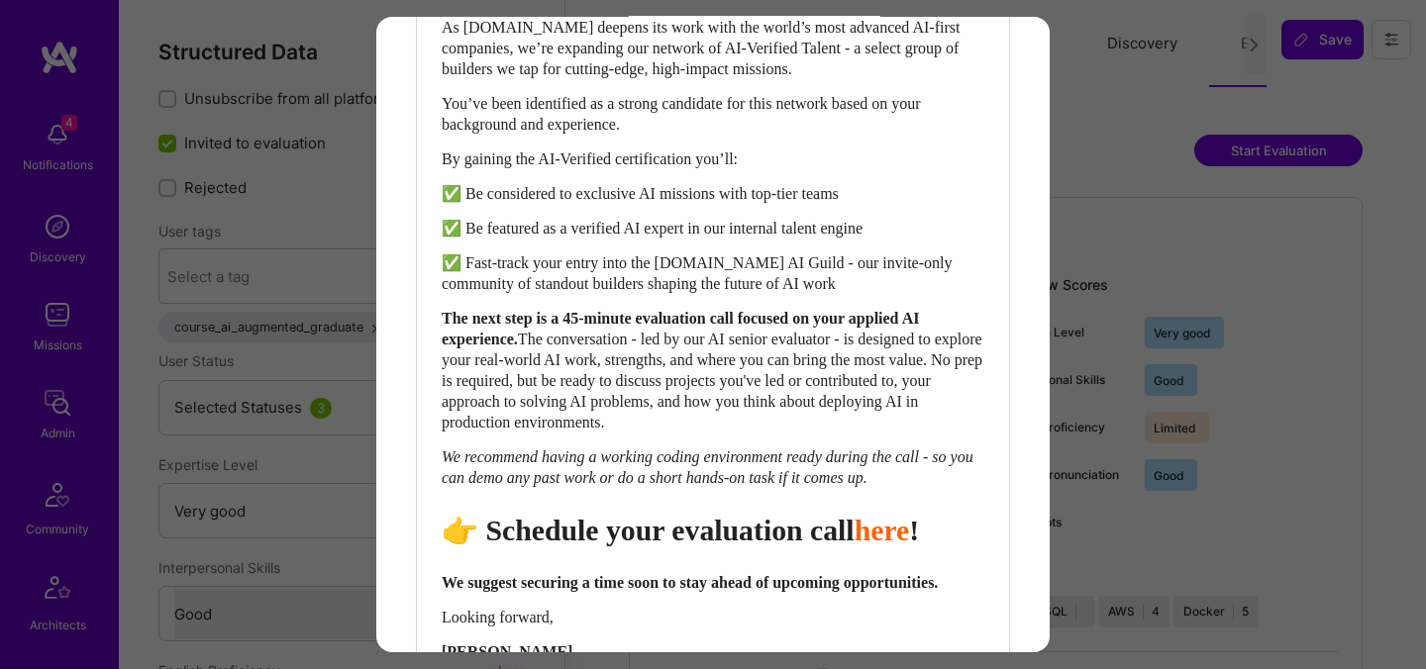
click at [719, 547] on span "👉 Schedule your evaluation call" at bounding box center [648, 530] width 413 height 33
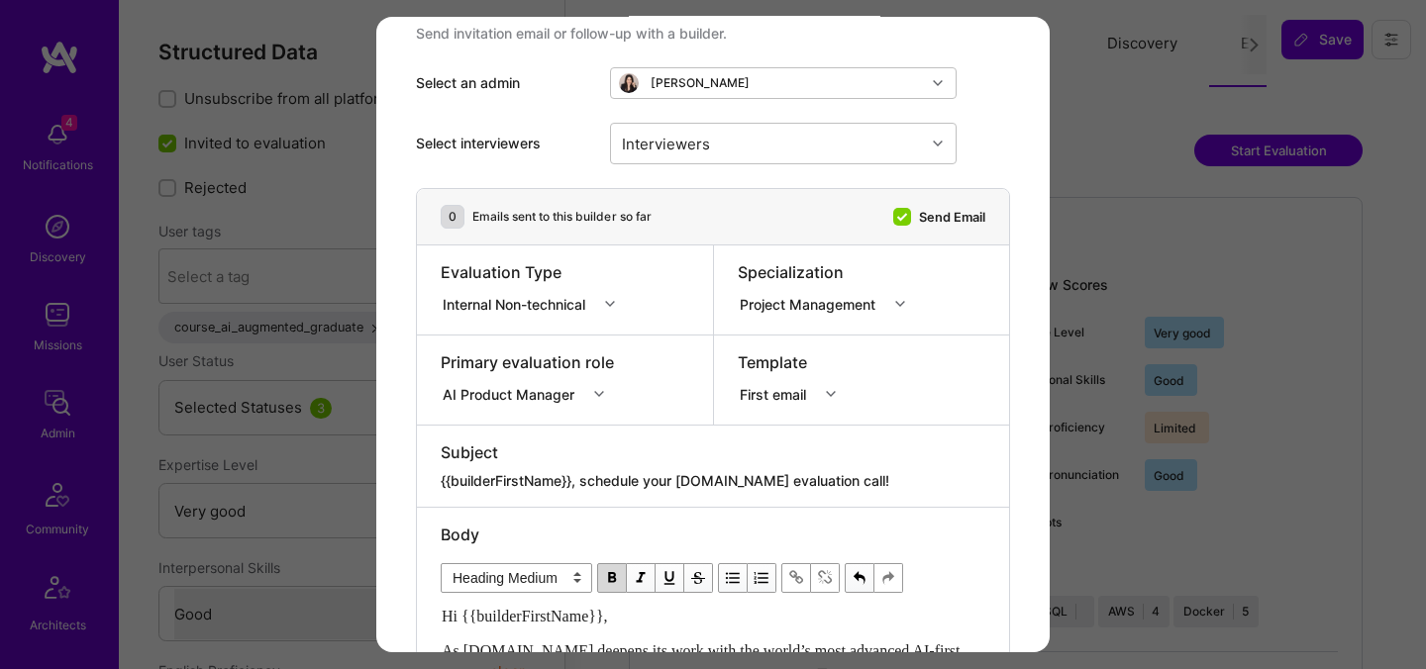
scroll to position [139, 0]
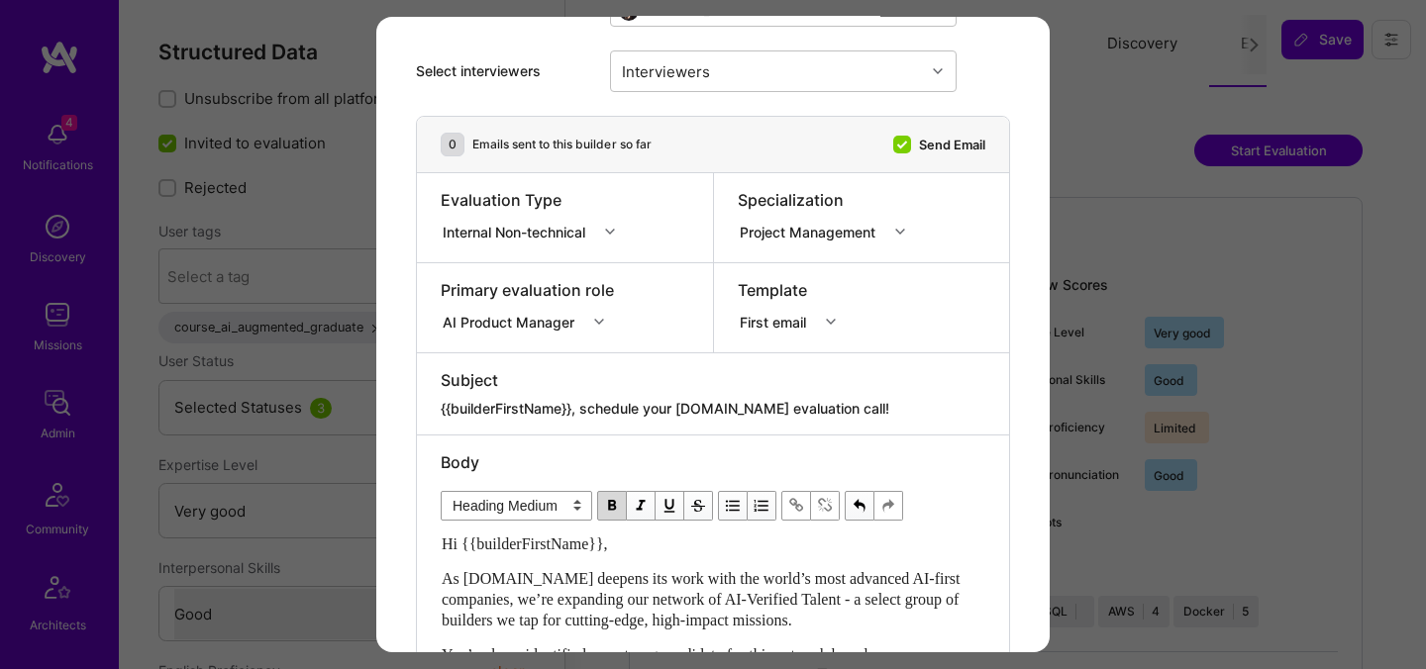
drag, startPoint x: 857, startPoint y: 405, endPoint x: 584, endPoint y: 404, distance: 273.3
click at [584, 404] on textarea "{{builderFirstName}}, schedule your [DOMAIN_NAME] evaluation call!" at bounding box center [713, 409] width 545 height 20
paste textarea "Unlock Your AI-Verified Status"
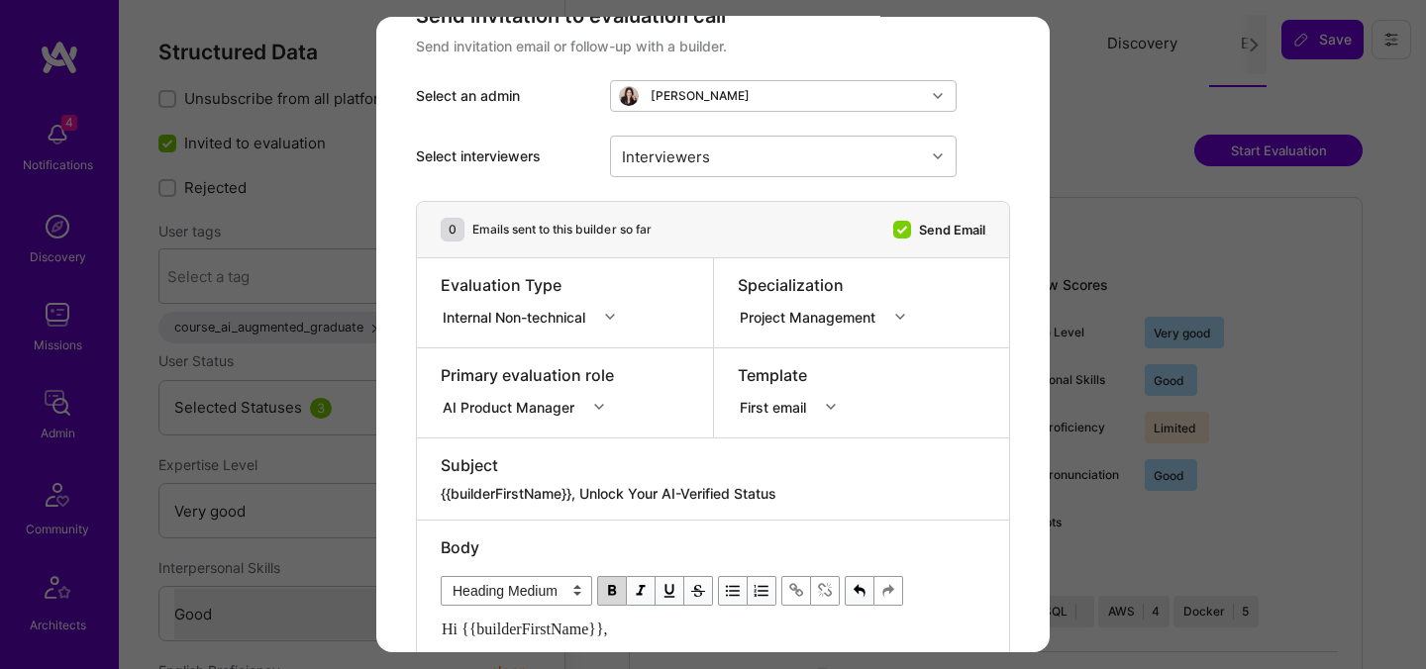
scroll to position [0, 0]
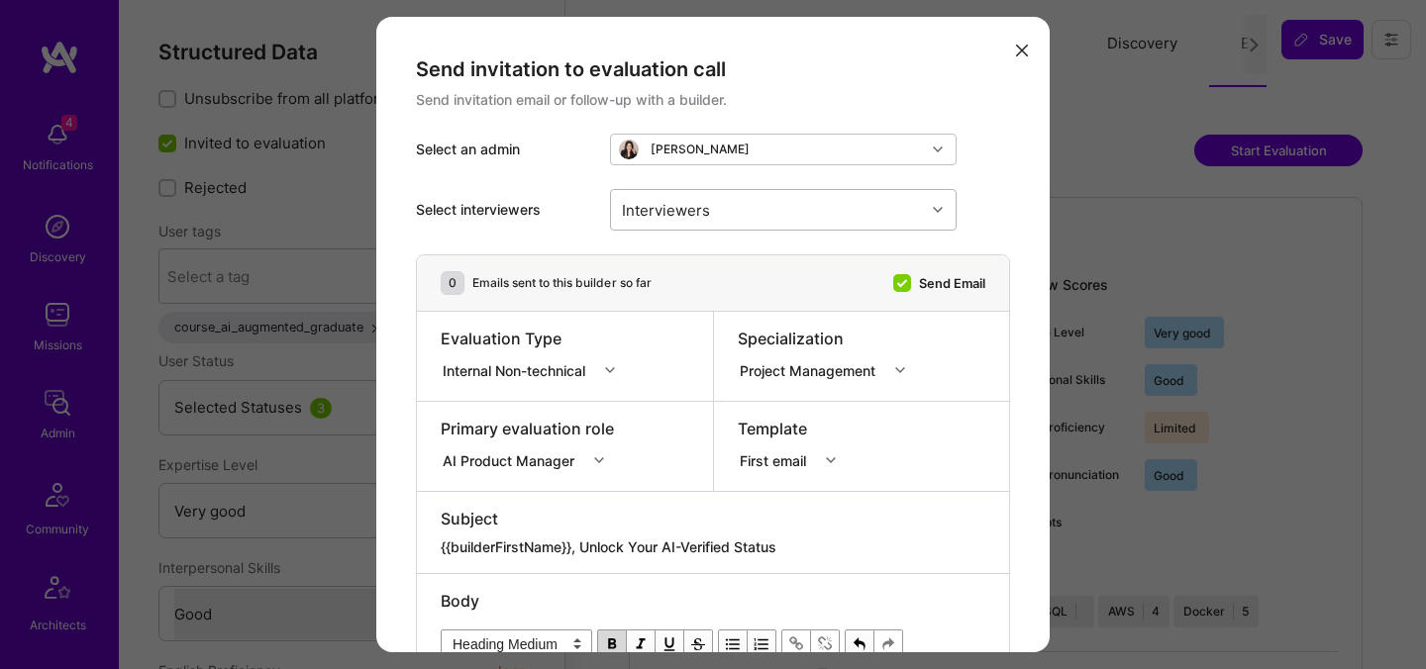
type textarea "{{builderFirstName}}, Unlock Your AI-Verified Status"
click at [762, 196] on div "Interviewers" at bounding box center [768, 210] width 314 height 40
type input "javier"
click at [725, 265] on div "[PERSON_NAME]" at bounding box center [783, 261] width 323 height 21
checkbox input "true"
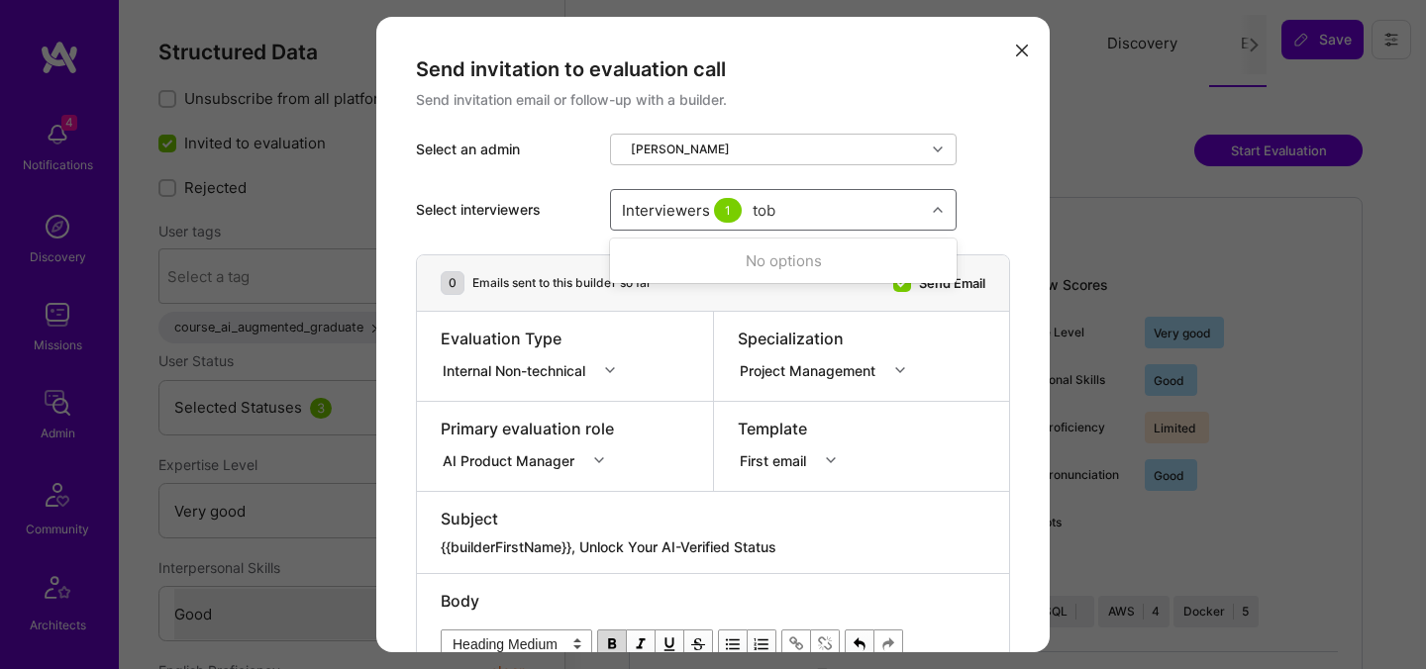
type input "toby"
click at [715, 261] on div "Toby Urff" at bounding box center [783, 261] width 323 height 21
checkbox input "true"
type input "nick"
click at [696, 264] on div "Nick Bartlett" at bounding box center [783, 261] width 323 height 21
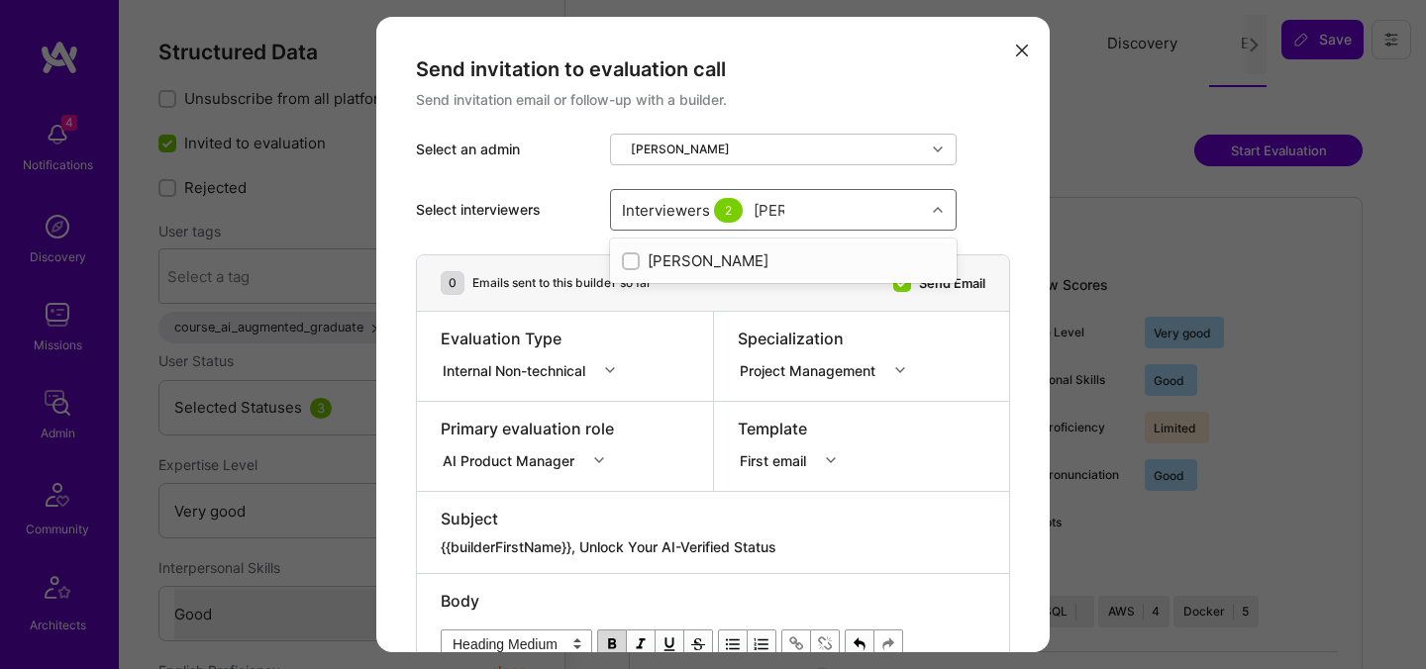
checkbox input "true"
type input "wil s"
click at [662, 261] on div "Wil Schmor" at bounding box center [783, 261] width 323 height 21
checkbox input "true"
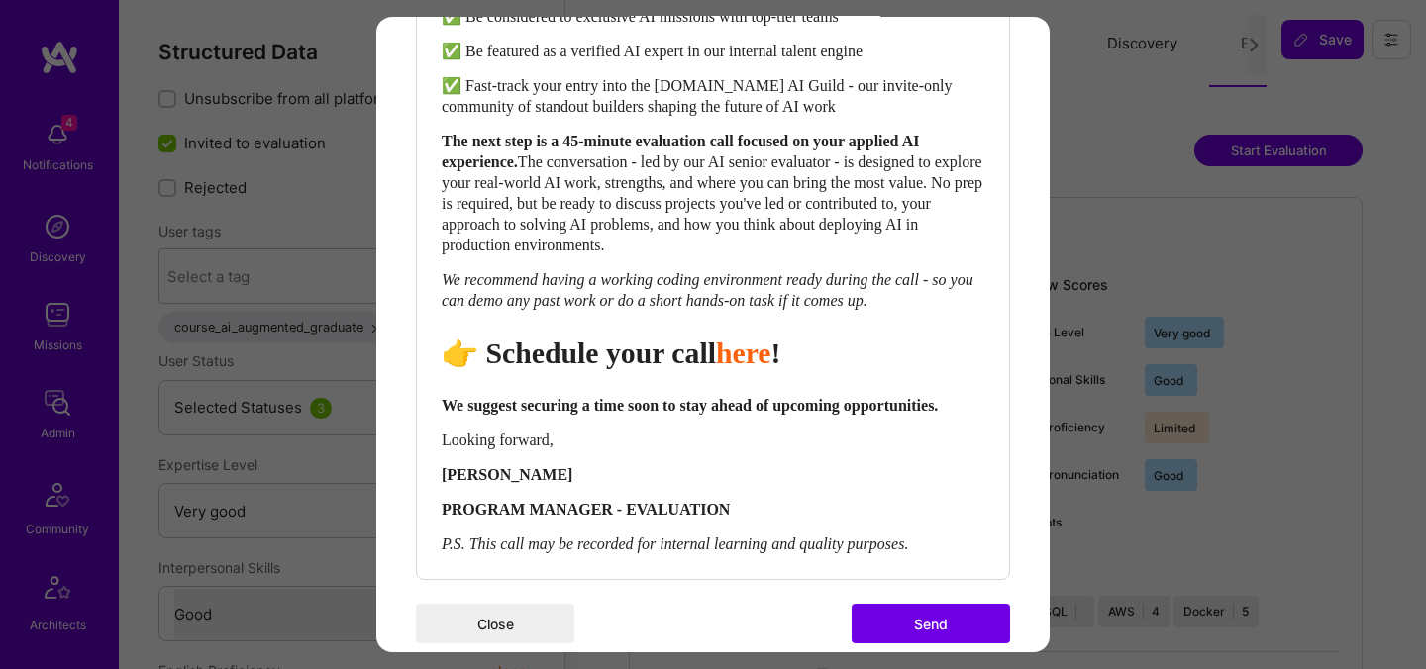
scroll to position [939, 0]
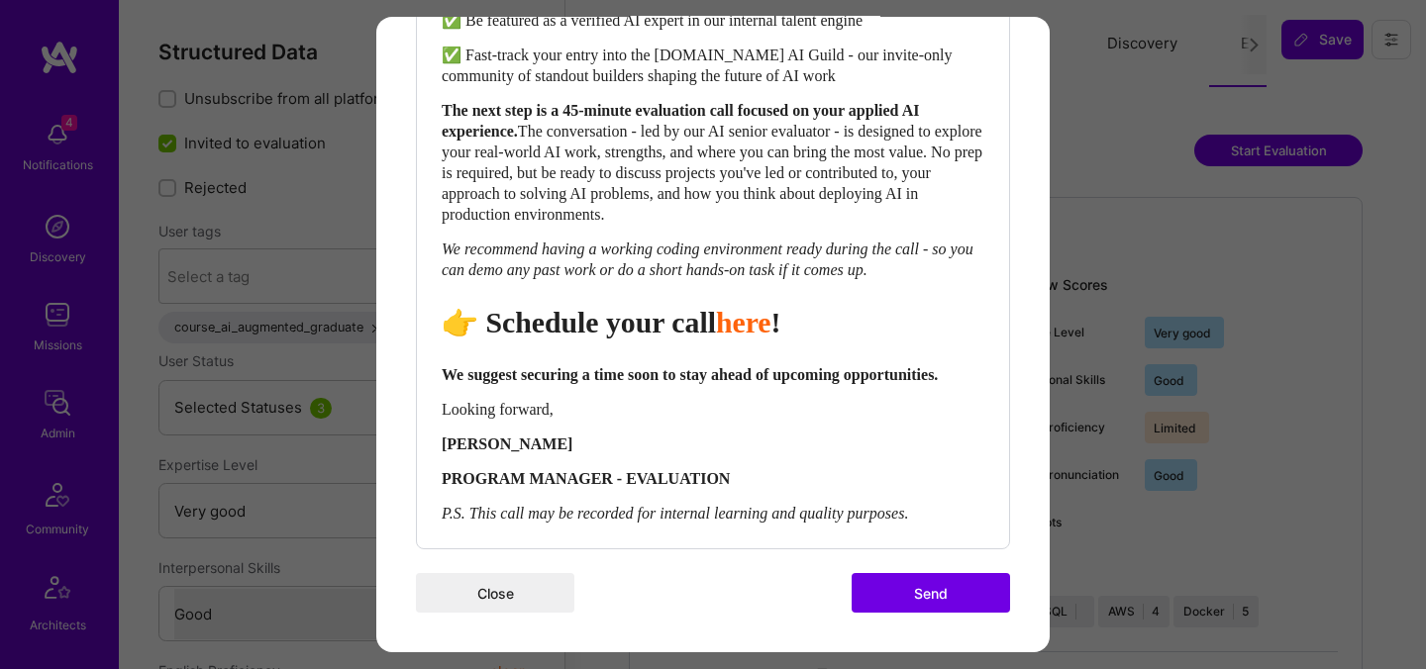
click at [886, 581] on button "Send" at bounding box center [931, 593] width 158 height 40
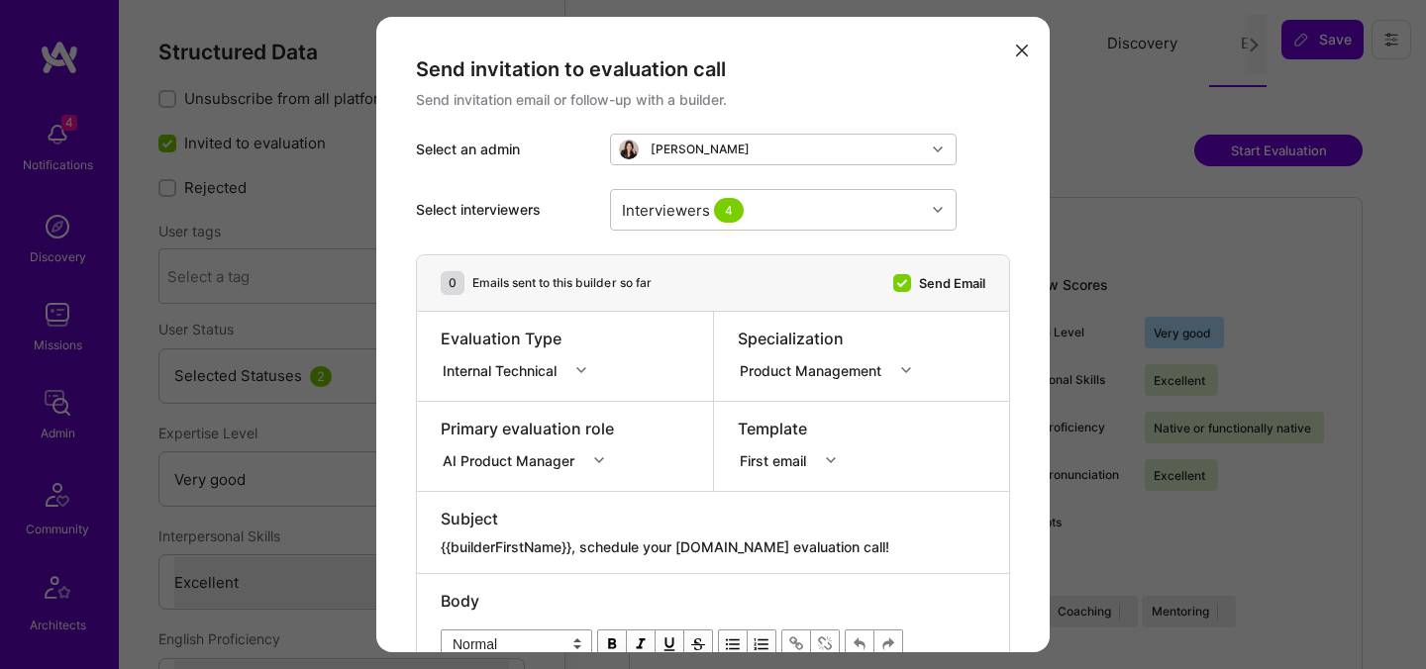
select select "5"
select select "7"
select select "NL"
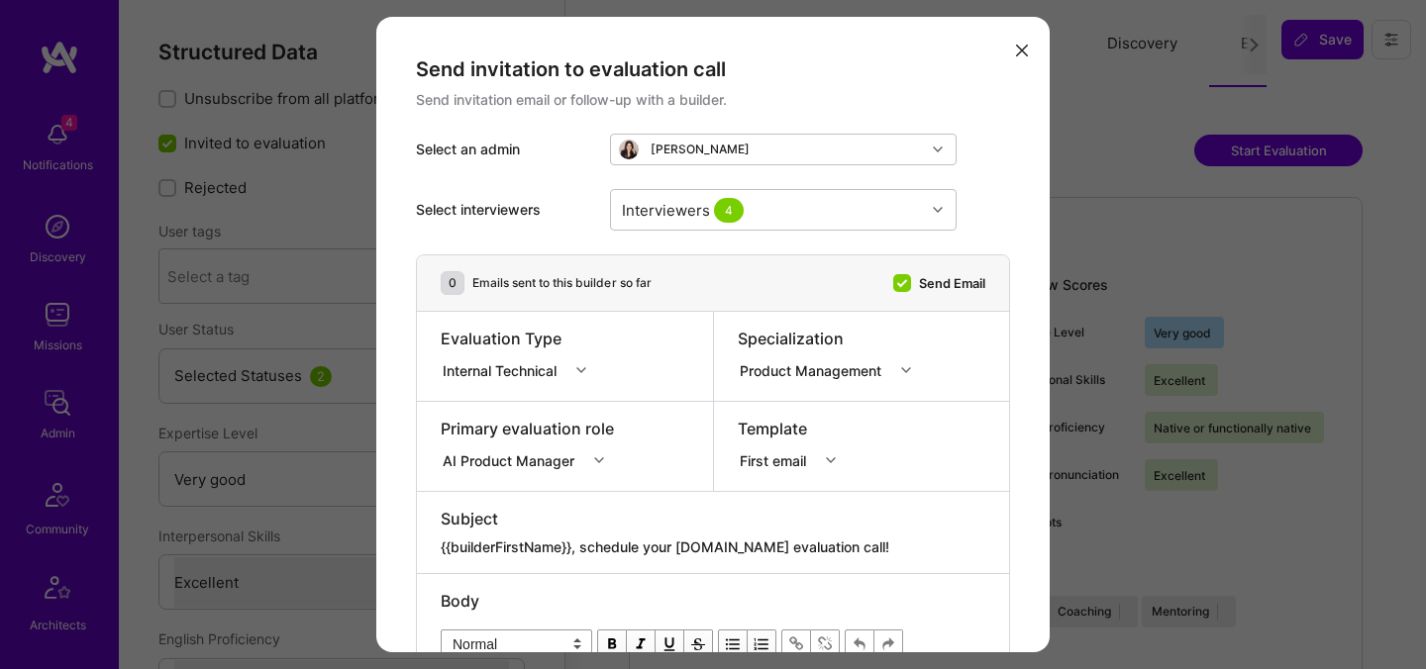
select select "Right Now"
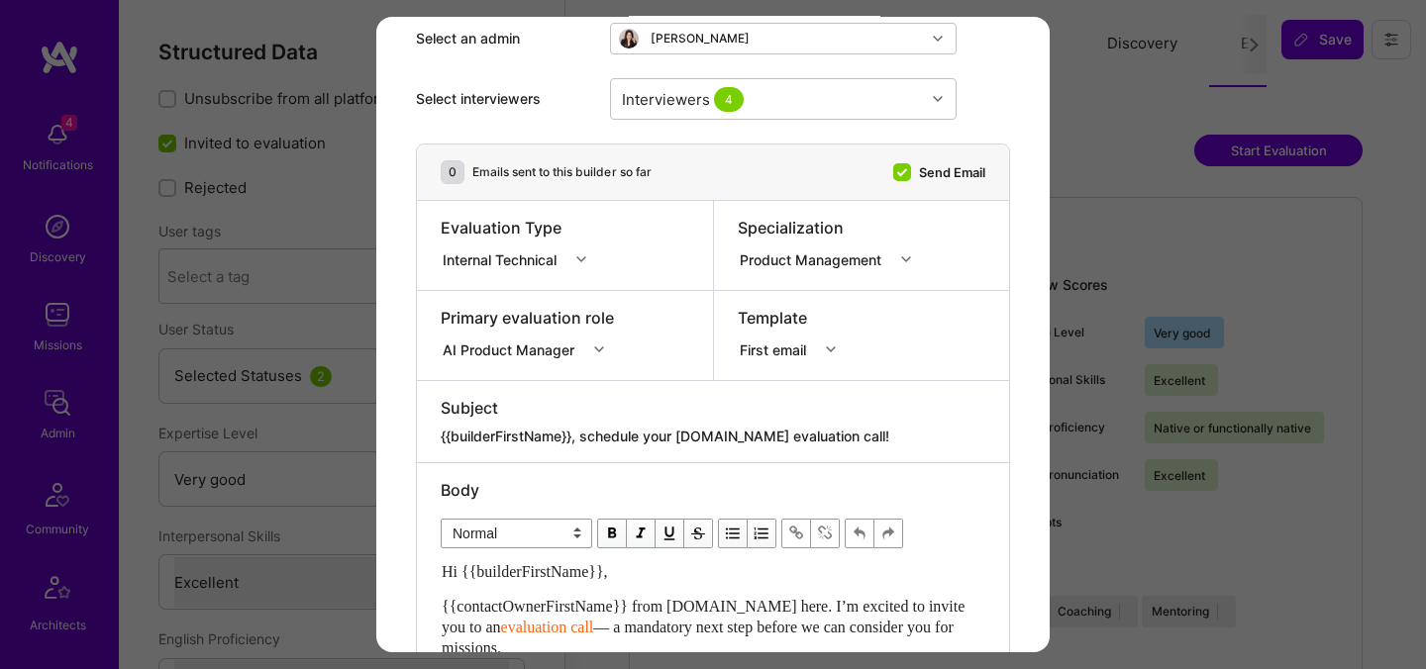
click at [731, 435] on textarea "{{builderFirstName}}, schedule your [DOMAIN_NAME] evaluation call!" at bounding box center [713, 437] width 545 height 20
paste textarea "Unlock Your AI-Verified Status"
type textarea "{{builderFirstName}}, Unlock Your AI-Verified Status"
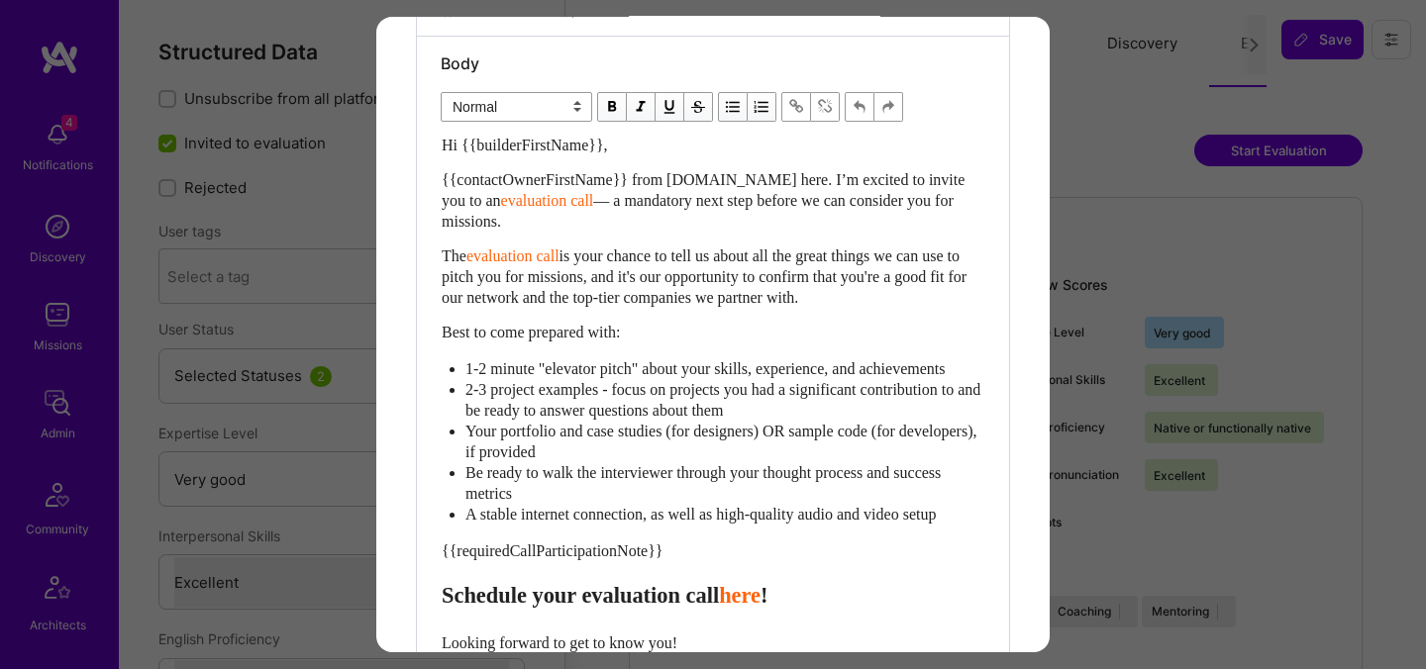
scroll to position [569, 0]
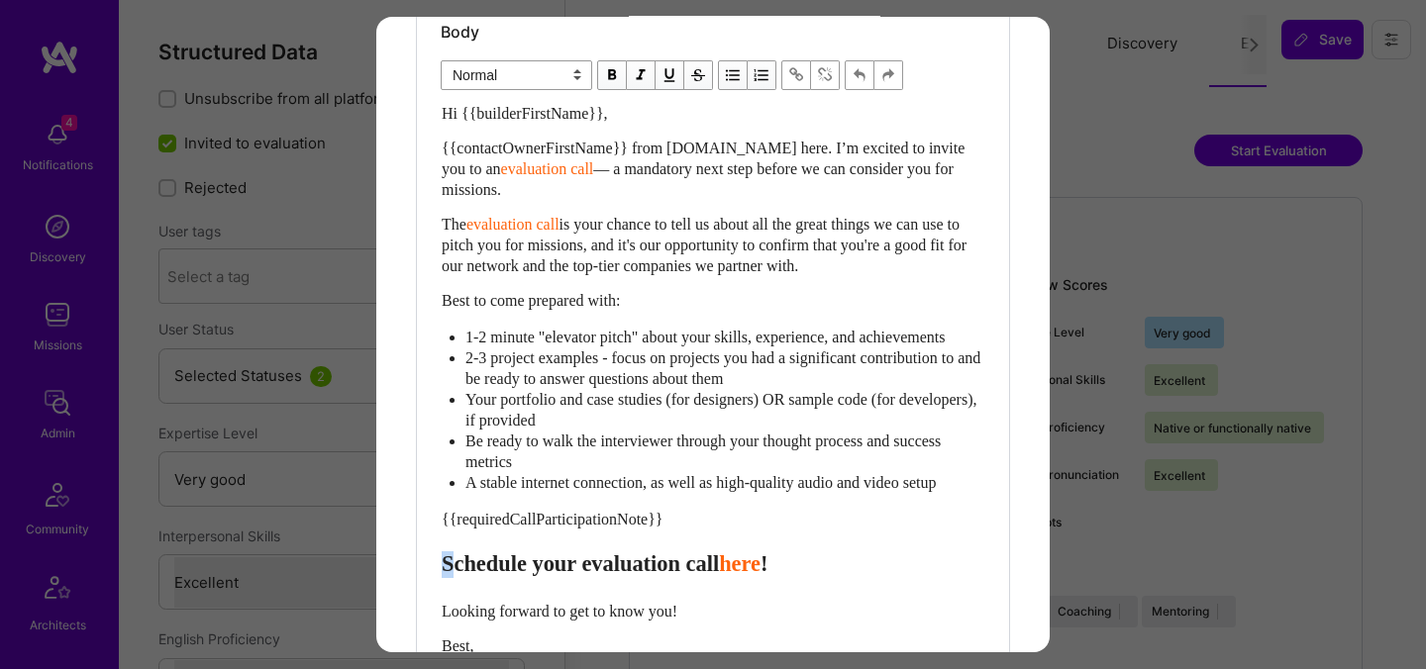
drag, startPoint x: 450, startPoint y: 586, endPoint x: 436, endPoint y: 577, distance: 16.5
click at [436, 577] on div "Body Normal Heading Large Heading Medium Heading Small Normal Hi {{builderFirst…" at bounding box center [713, 398] width 592 height 787
click at [446, 576] on span "Schedule your evaluation call" at bounding box center [580, 564] width 277 height 25
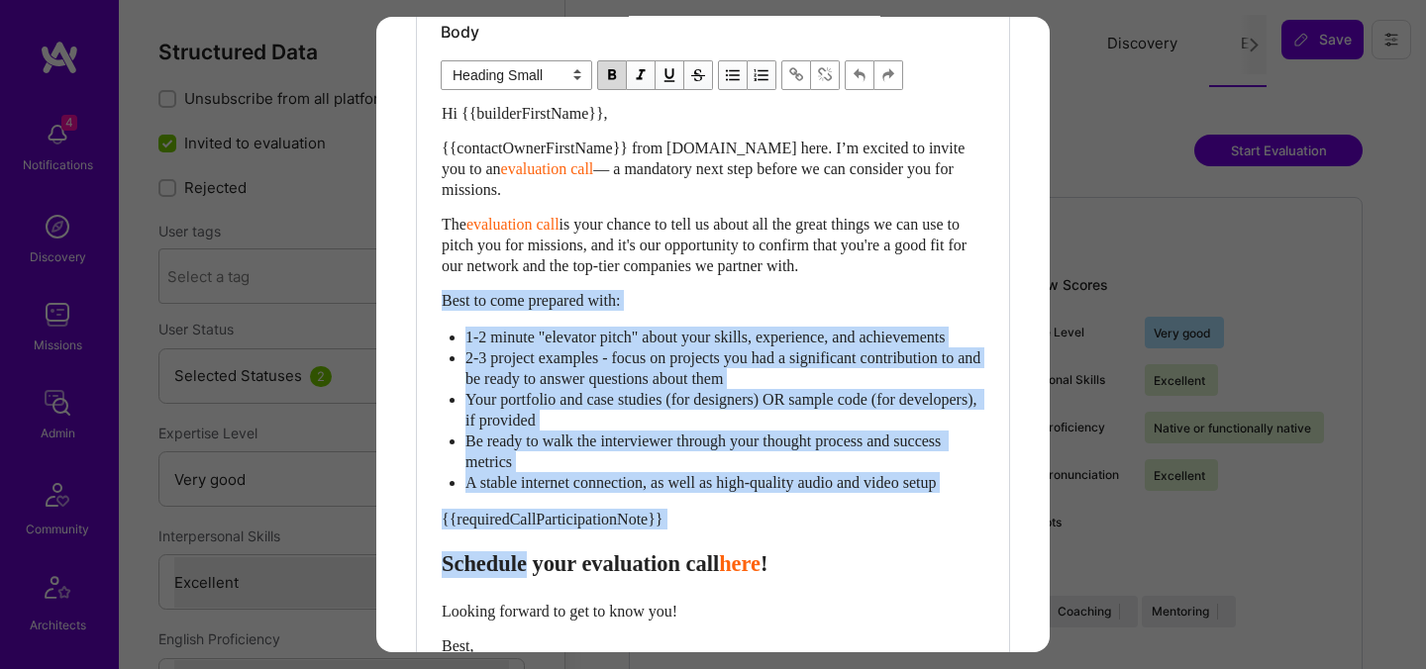
drag, startPoint x: 446, startPoint y: 580, endPoint x: 448, endPoint y: 304, distance: 276.3
click at [448, 304] on div "Hi {{builderFirstName}}, {{contactOwnerFirstName}} from [DOMAIN_NAME] here. I’m…" at bounding box center [713, 435] width 543 height 664
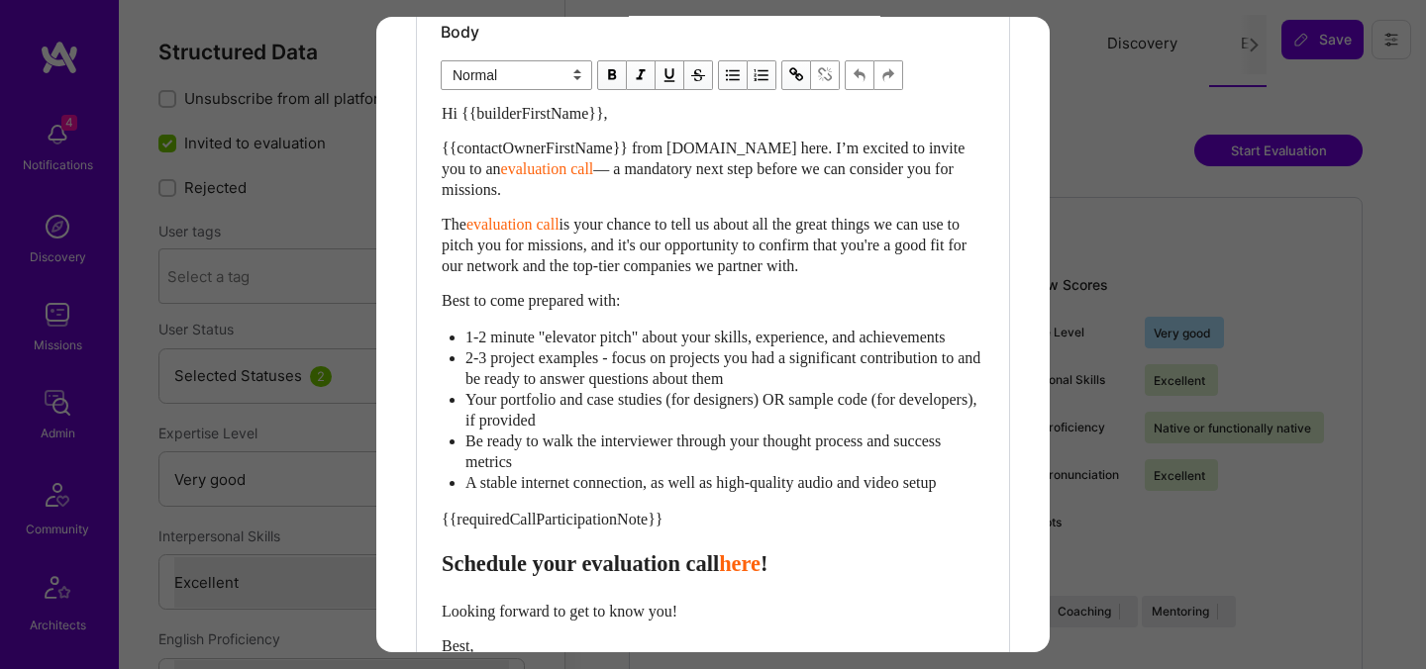
click at [438, 563] on div "Body Normal Heading Large Heading Medium Heading Small Normal Hi {{builderFirst…" at bounding box center [713, 398] width 592 height 787
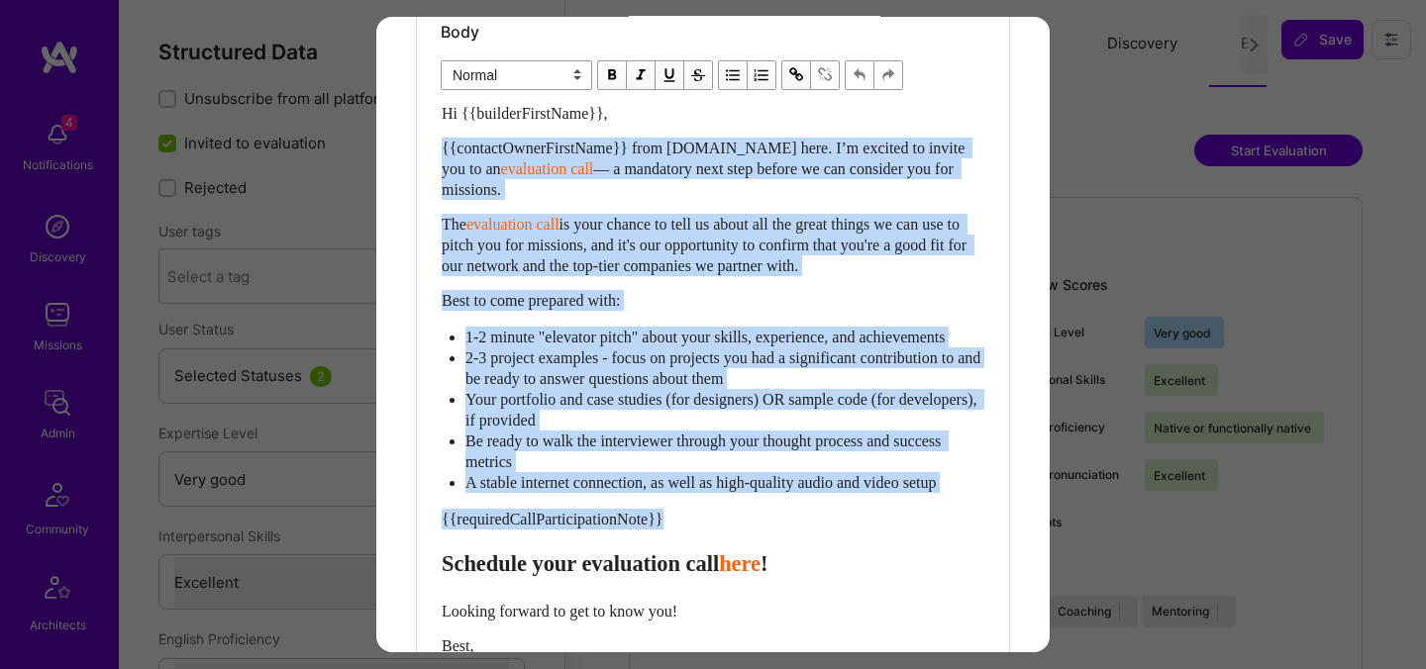
drag, startPoint x: 441, startPoint y: 578, endPoint x: 435, endPoint y: 151, distance: 427.8
click at [435, 151] on div "Body Normal Heading Large Heading Medium Heading Small Normal Hi {{builderFirst…" at bounding box center [713, 398] width 592 height 787
paste div "Enter email text"
select select "header-two"
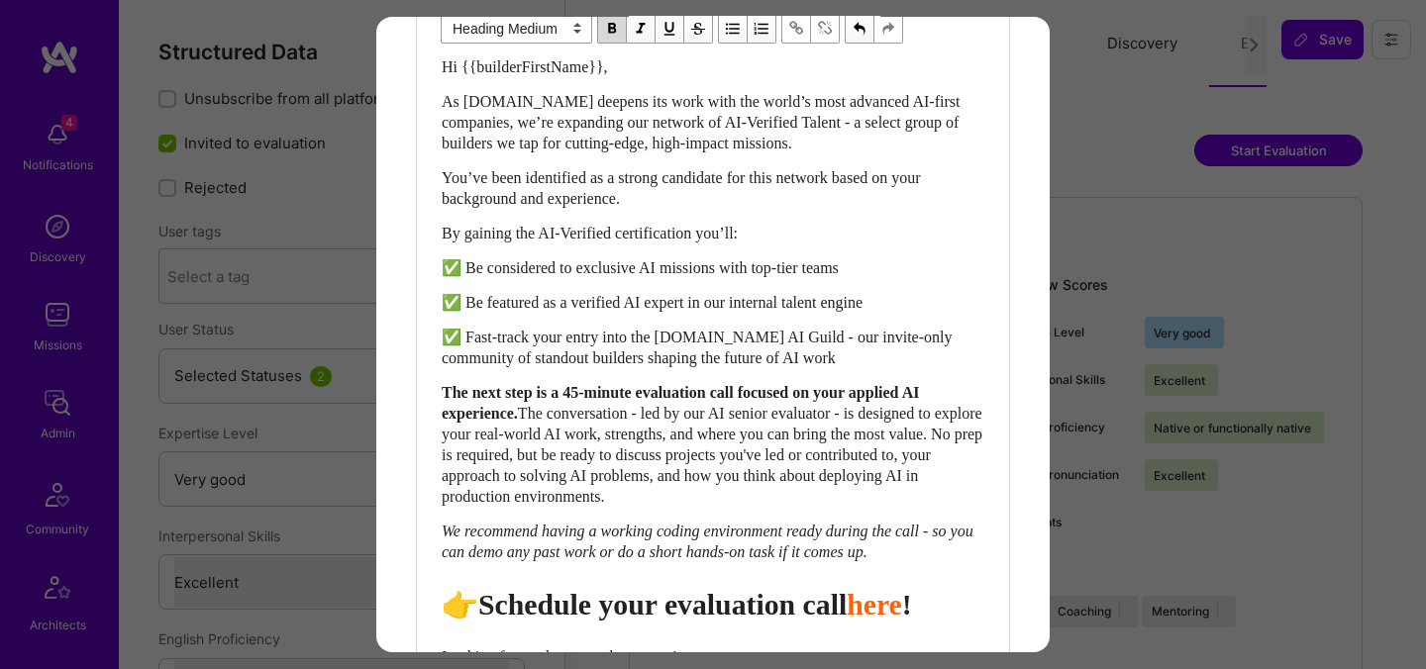
scroll to position [617, 0]
click at [741, 618] on span "👉 Schedule your evaluation call" at bounding box center [648, 603] width 413 height 33
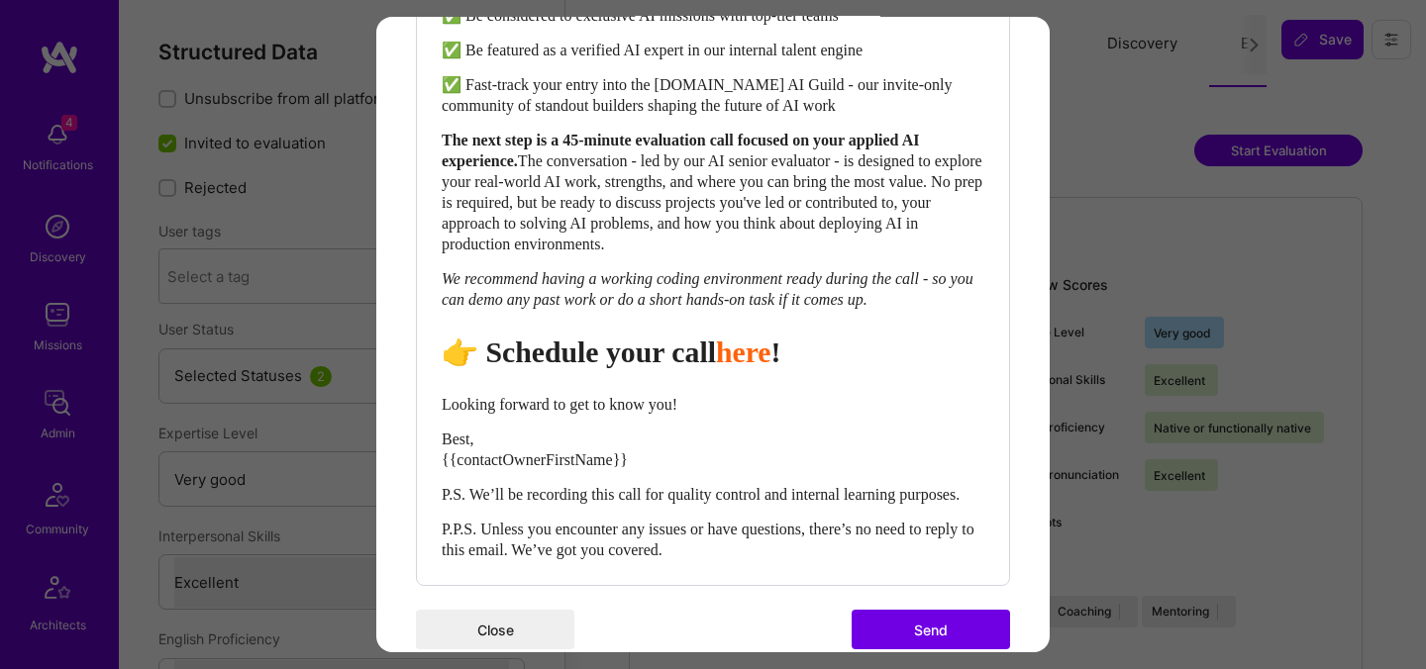
scroll to position [946, 0]
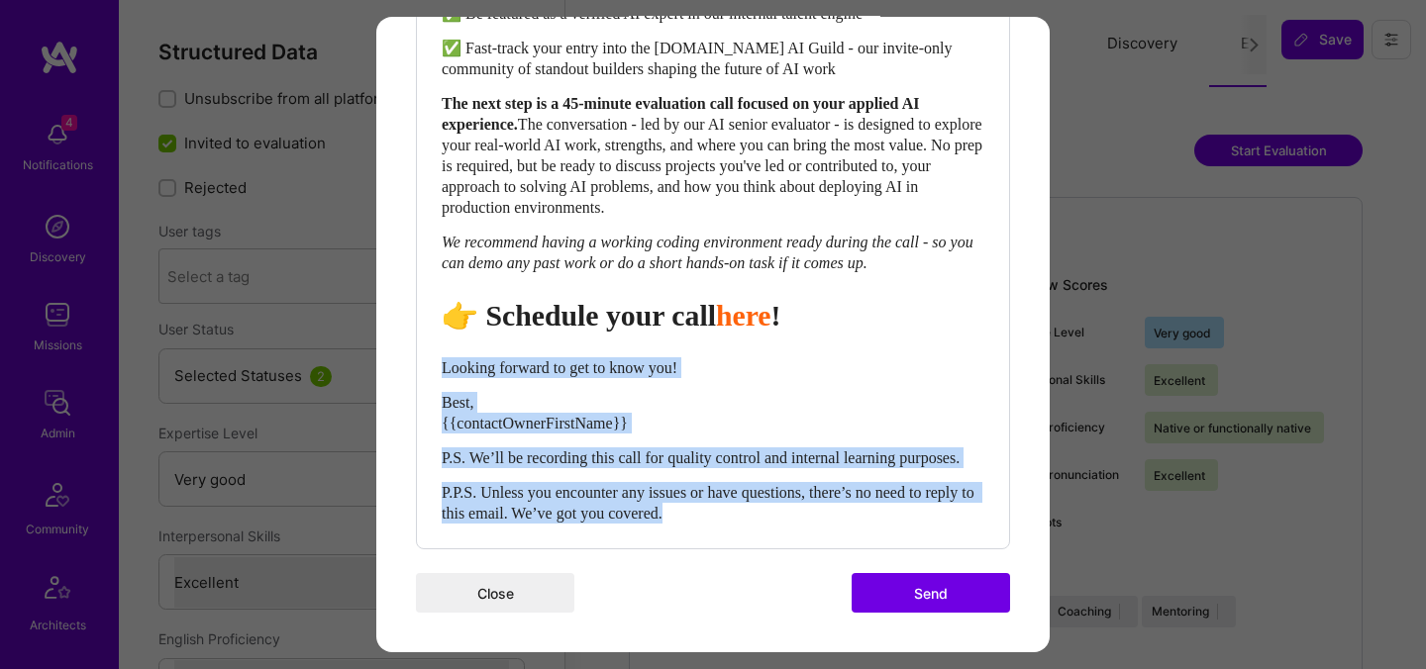
drag, startPoint x: 757, startPoint y: 507, endPoint x: 405, endPoint y: 325, distance: 396.8
select select "unstyled"
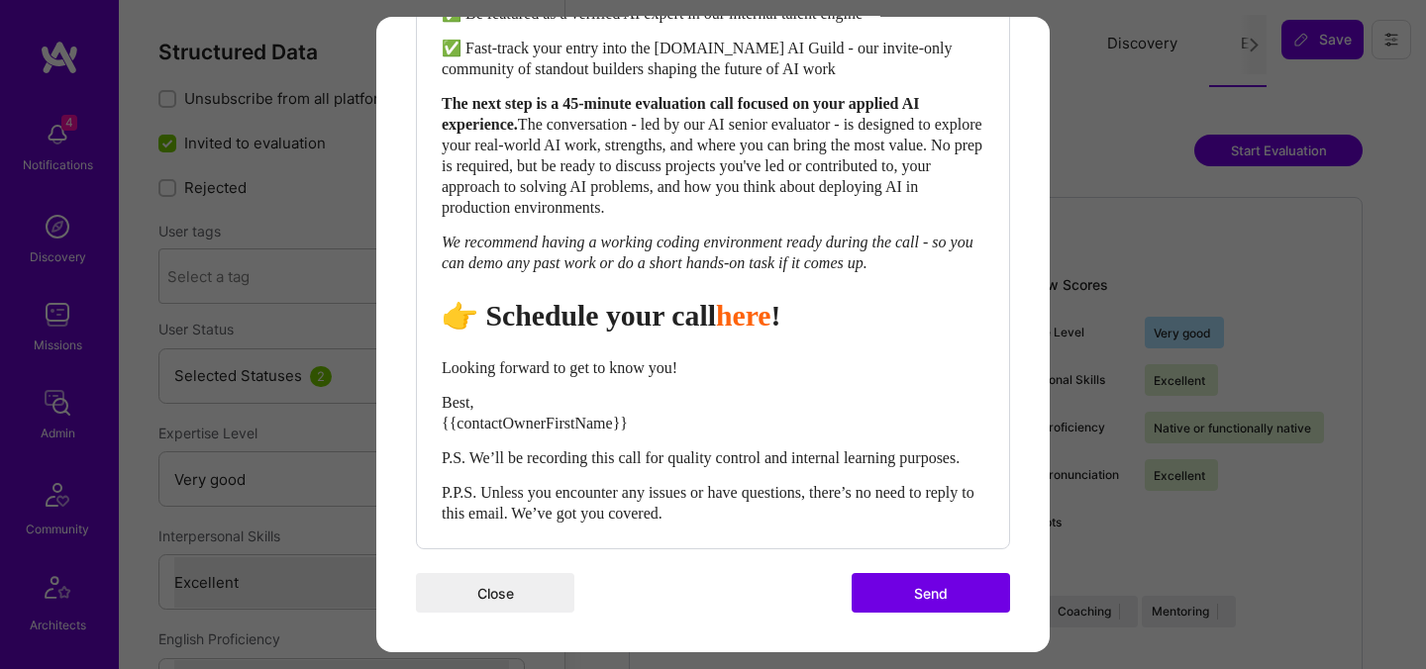
scroll to position [939, 0]
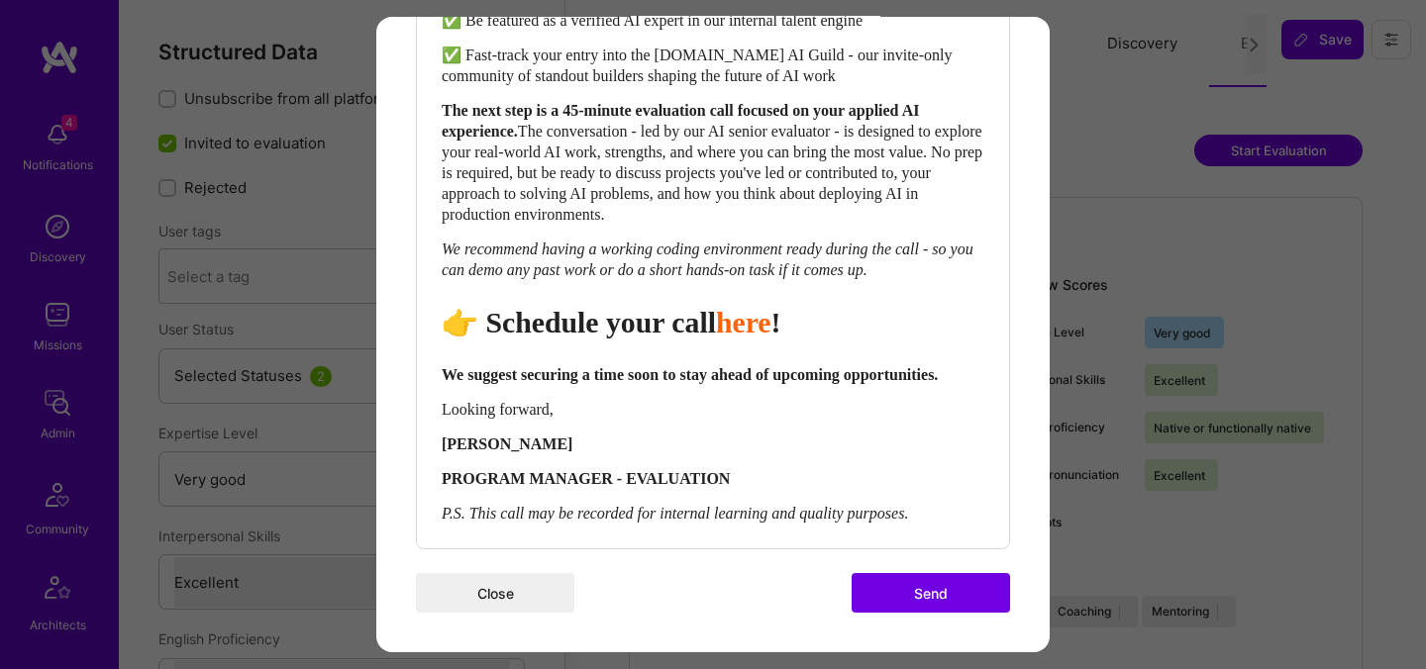
click at [950, 597] on button "Send" at bounding box center [931, 593] width 158 height 40
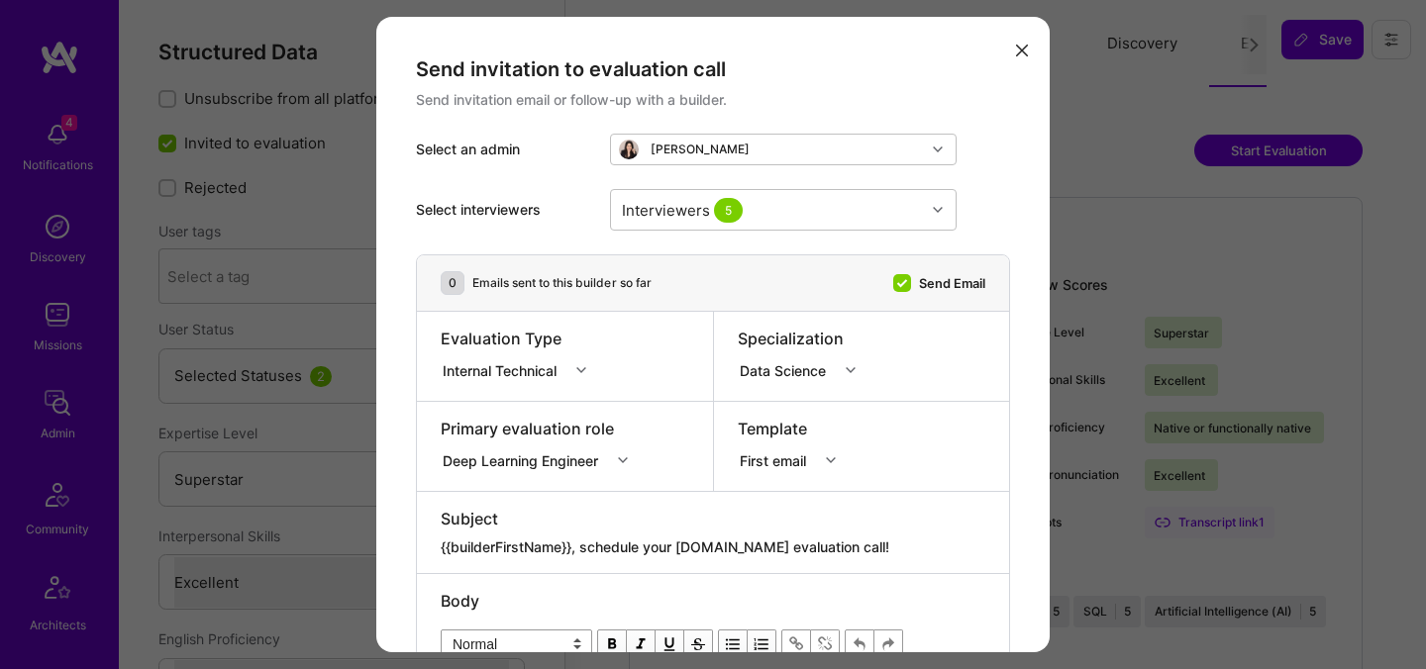
select select "7"
select select "US"
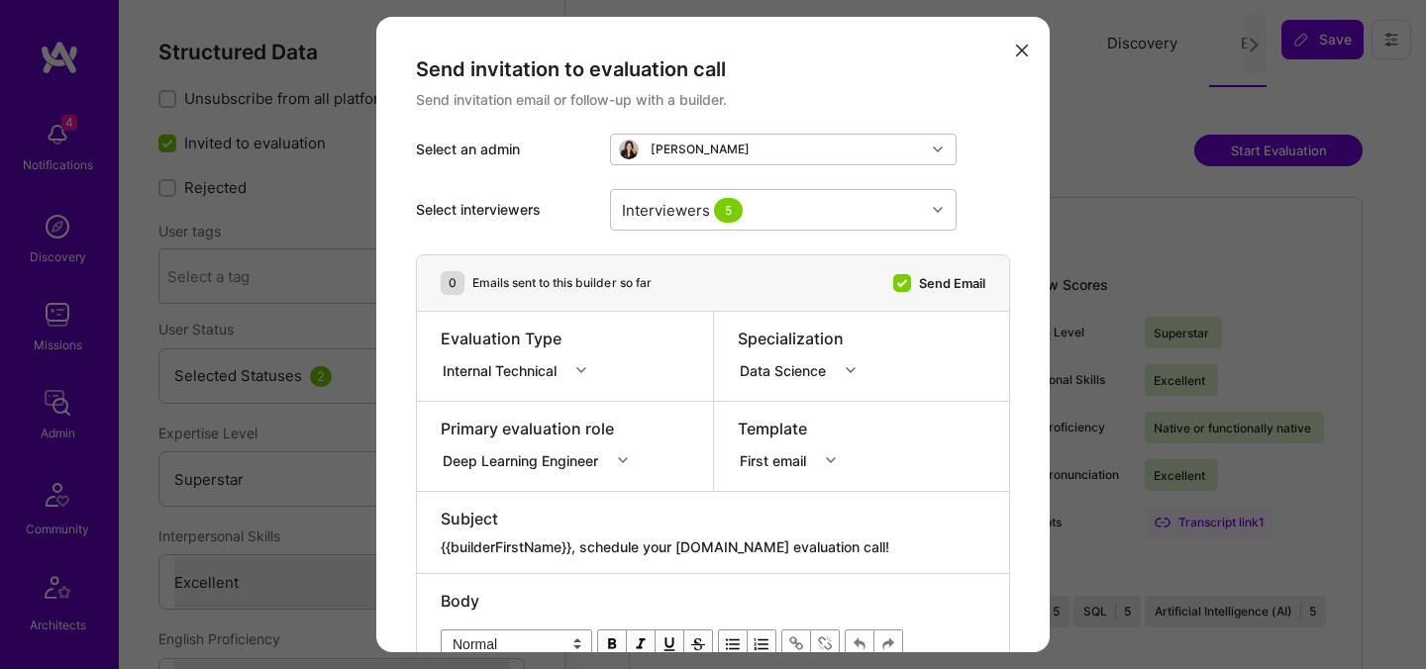
select select "Right Now"
click at [660, 542] on textarea "{{builderFirstName}}, schedule your [DOMAIN_NAME] evaluation call!" at bounding box center [713, 548] width 545 height 20
paste textarea "Unlock Your AI-Verified Status"
type textarea "{{builderFirstName}}, Unlock Your AI-Verified Status"
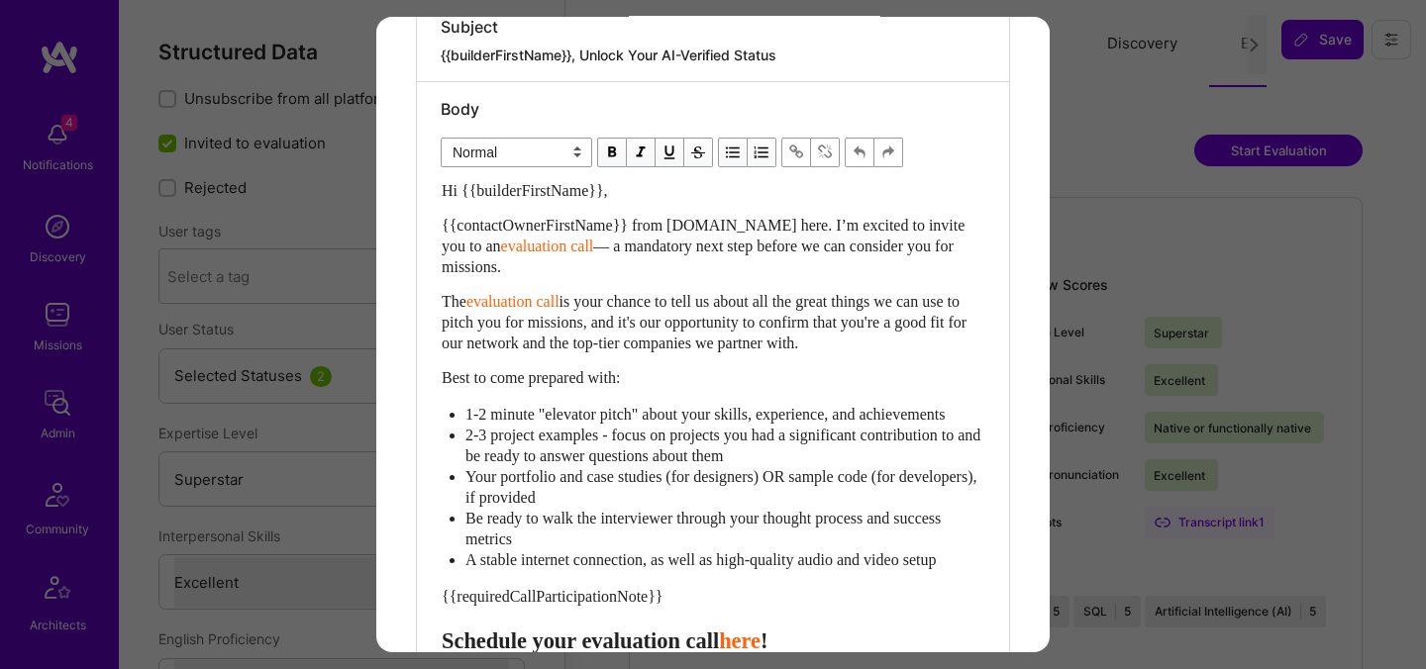
scroll to position [510, 0]
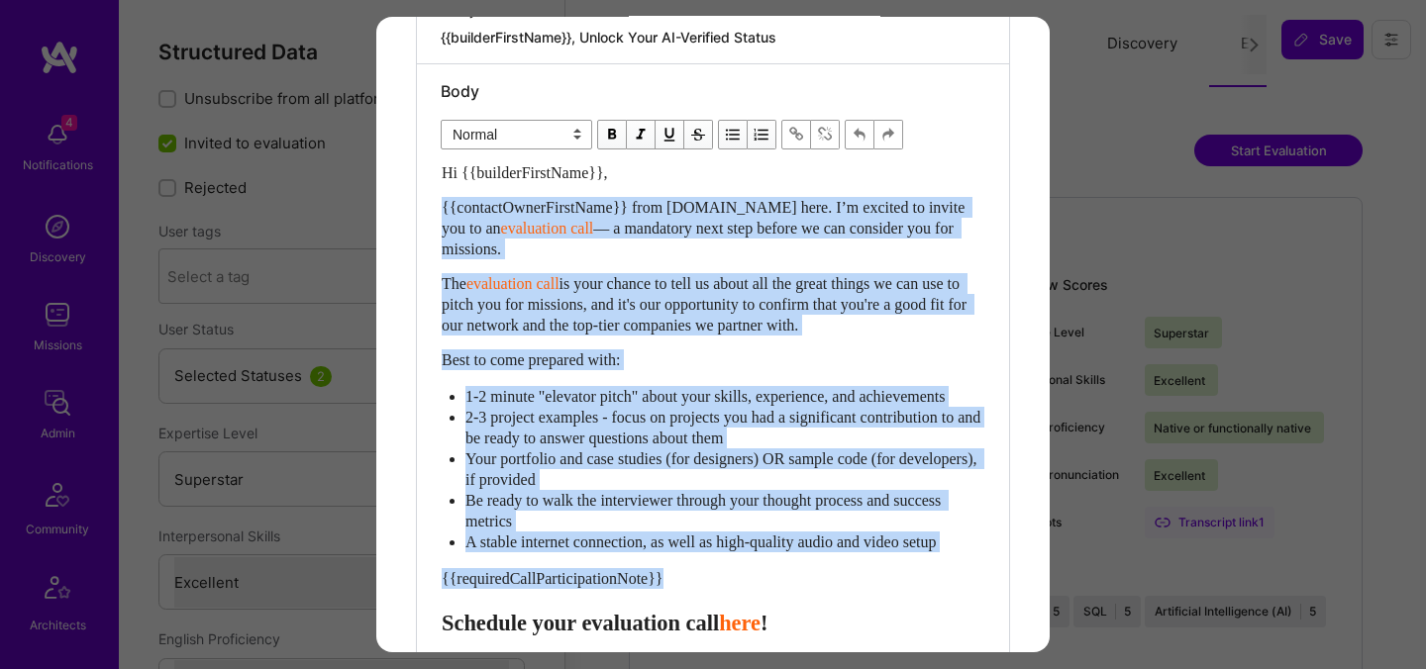
drag, startPoint x: 444, startPoint y: 645, endPoint x: 432, endPoint y: 203, distance: 441.8
click at [432, 201] on div "Body Normal Heading Large Heading Medium Heading Small Normal Hi {{builderFirst…" at bounding box center [713, 457] width 592 height 787
paste div "Enter email text"
select select "header-two"
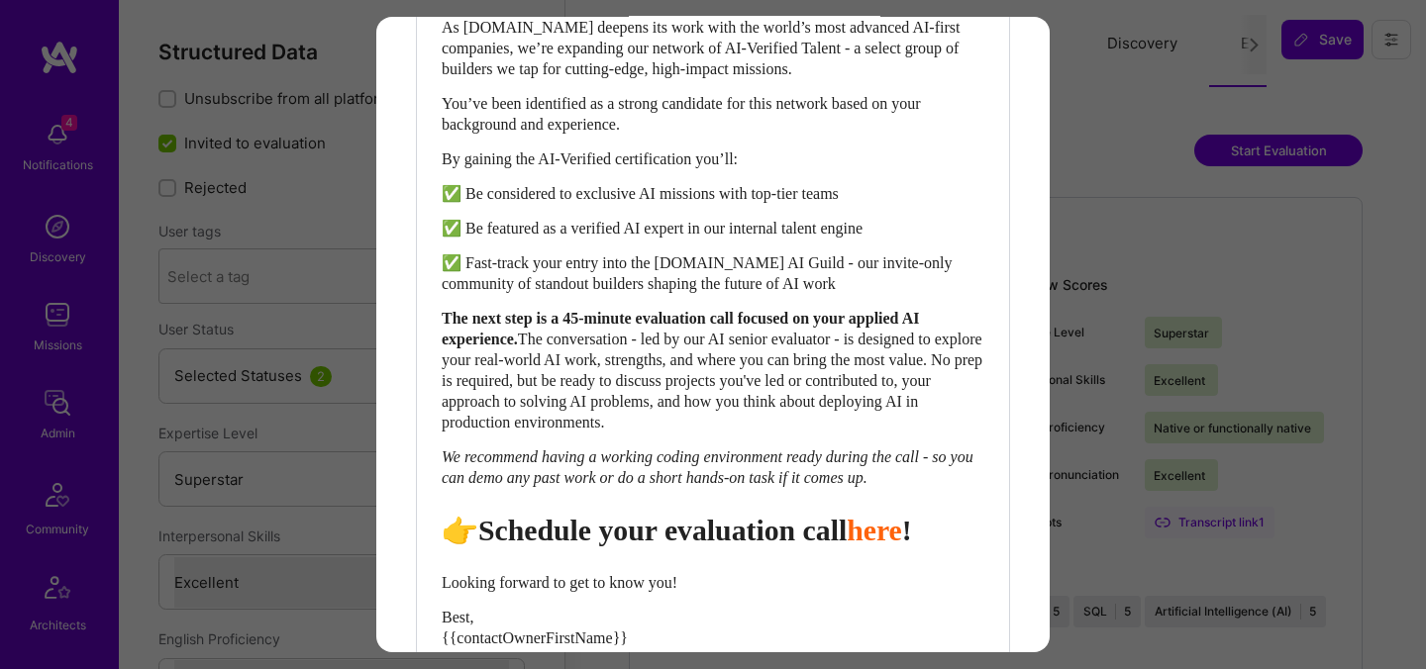
scroll to position [723, 0]
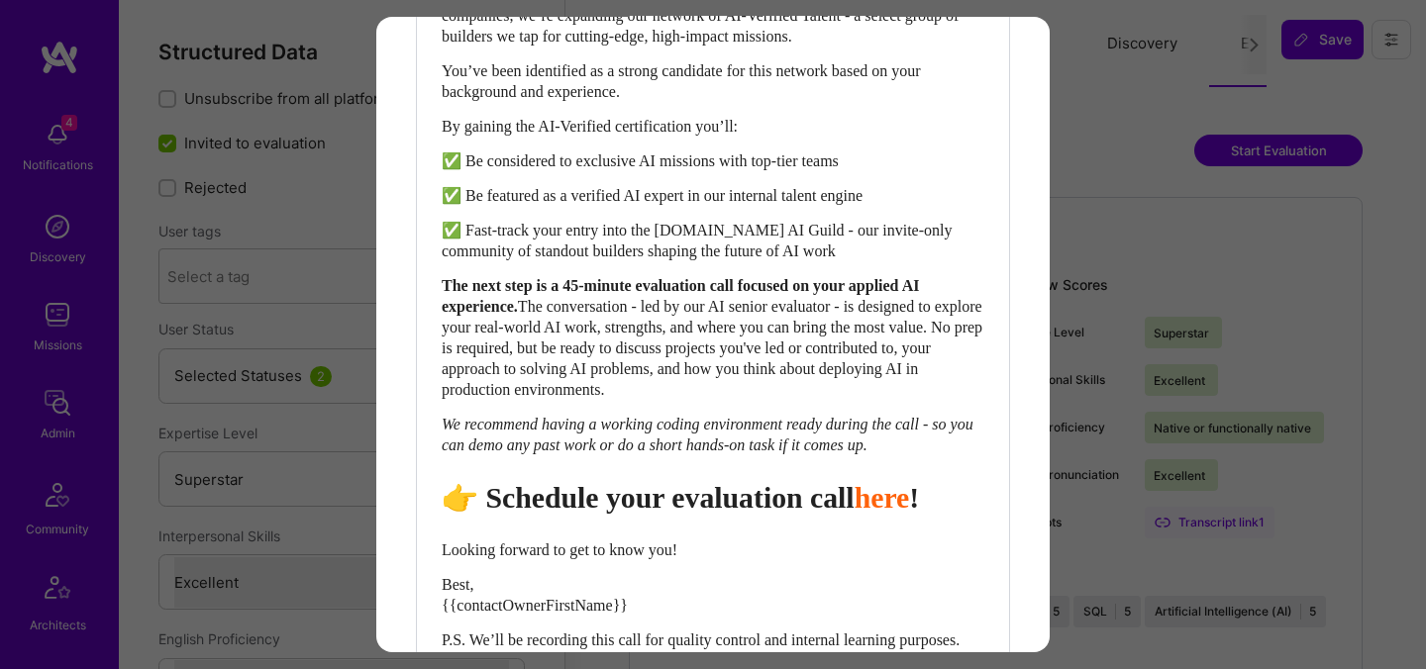
click at [743, 514] on span "👉 Schedule your evaluation call" at bounding box center [648, 497] width 413 height 33
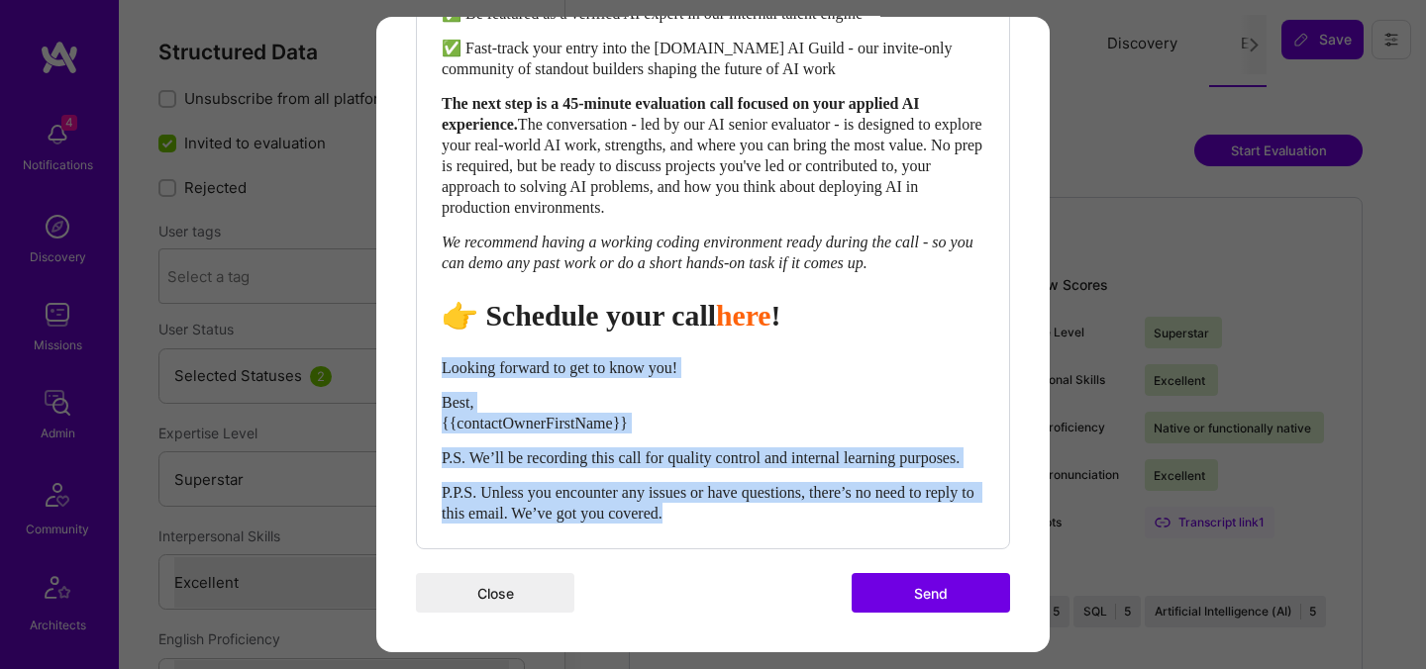
drag, startPoint x: 747, startPoint y: 520, endPoint x: 413, endPoint y: 352, distance: 373.3
select select "unstyled"
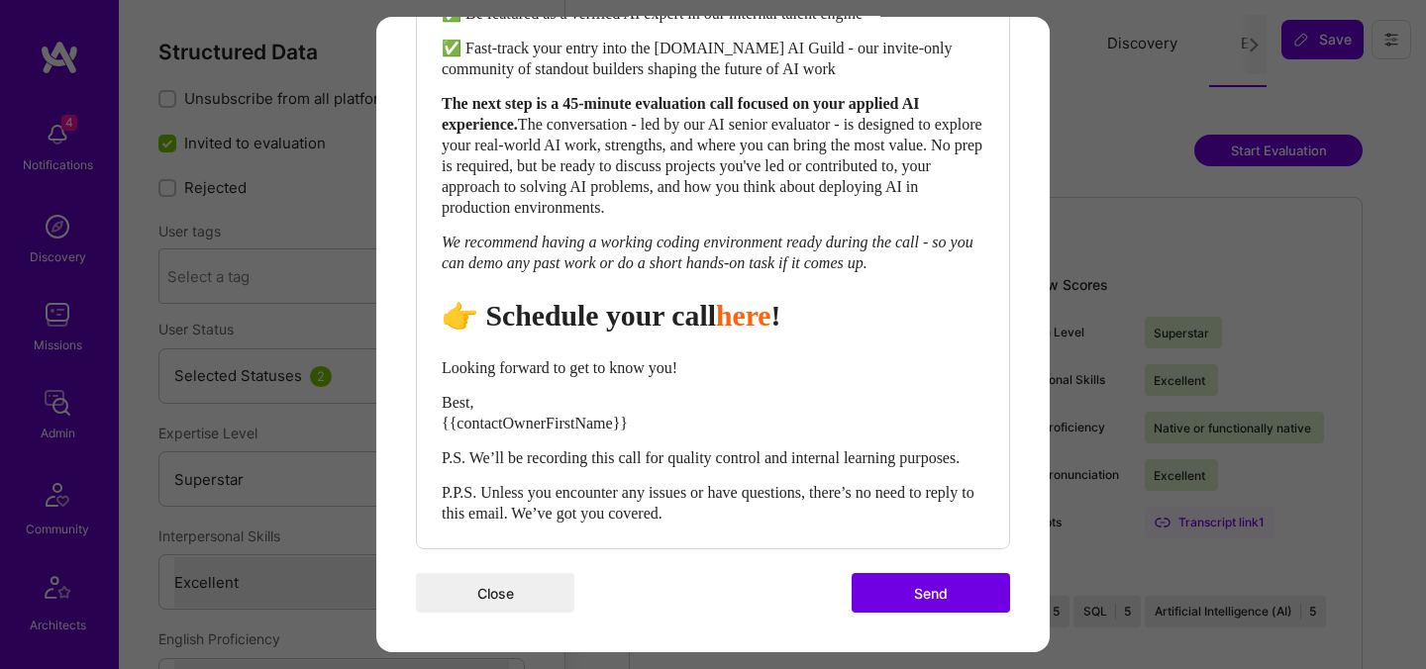
scroll to position [939, 0]
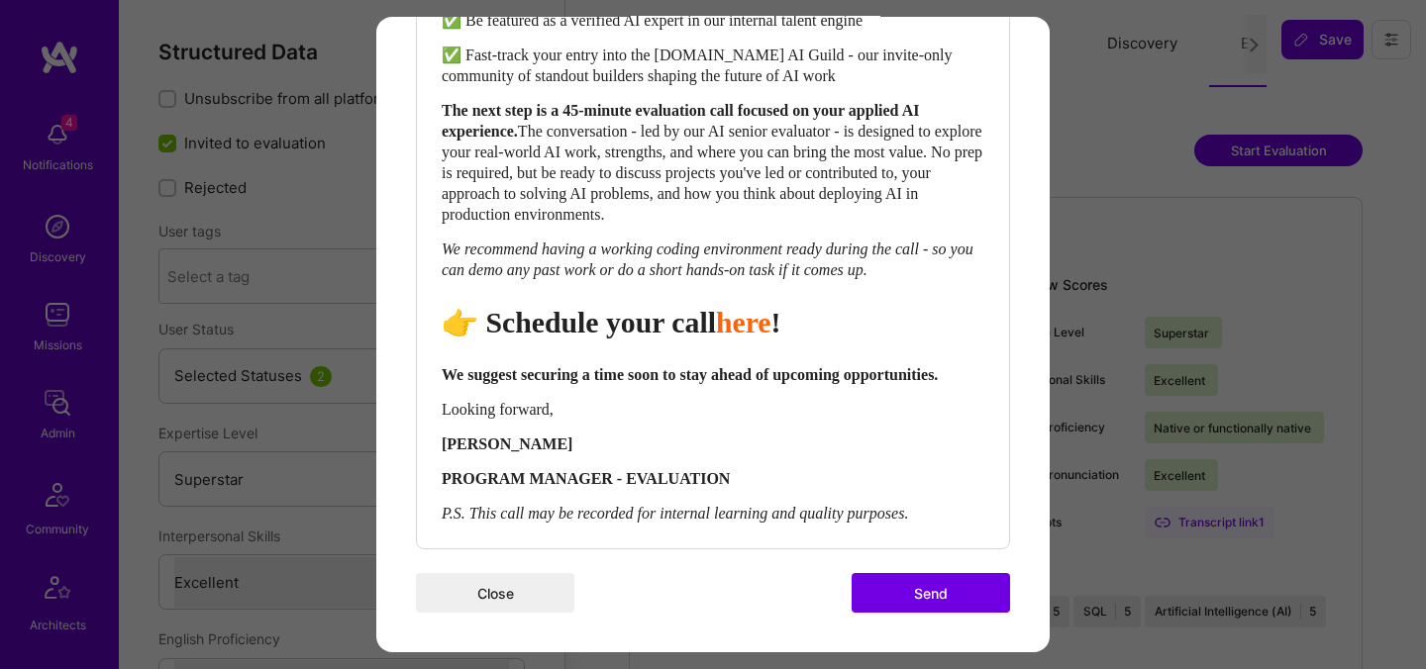
click at [909, 595] on button "Send" at bounding box center [931, 593] width 158 height 40
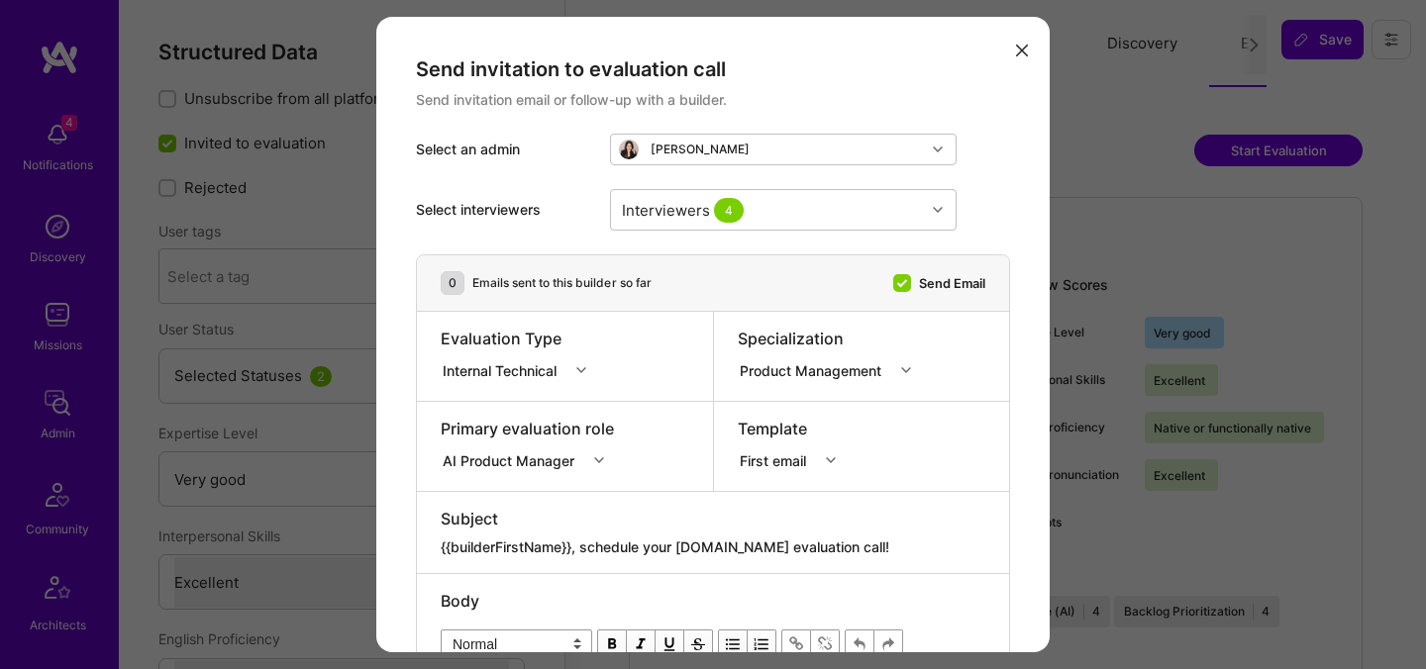
select select "5"
select select "7"
select select "IN"
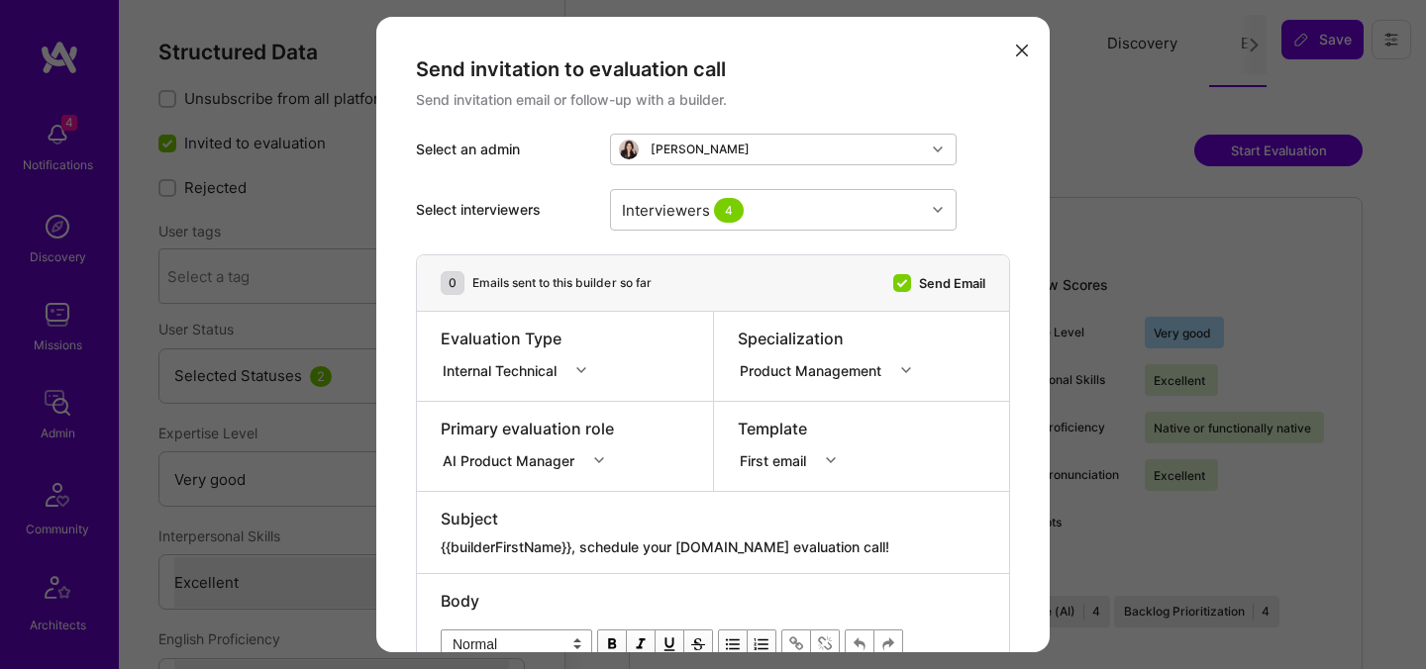
select select "Right Now"
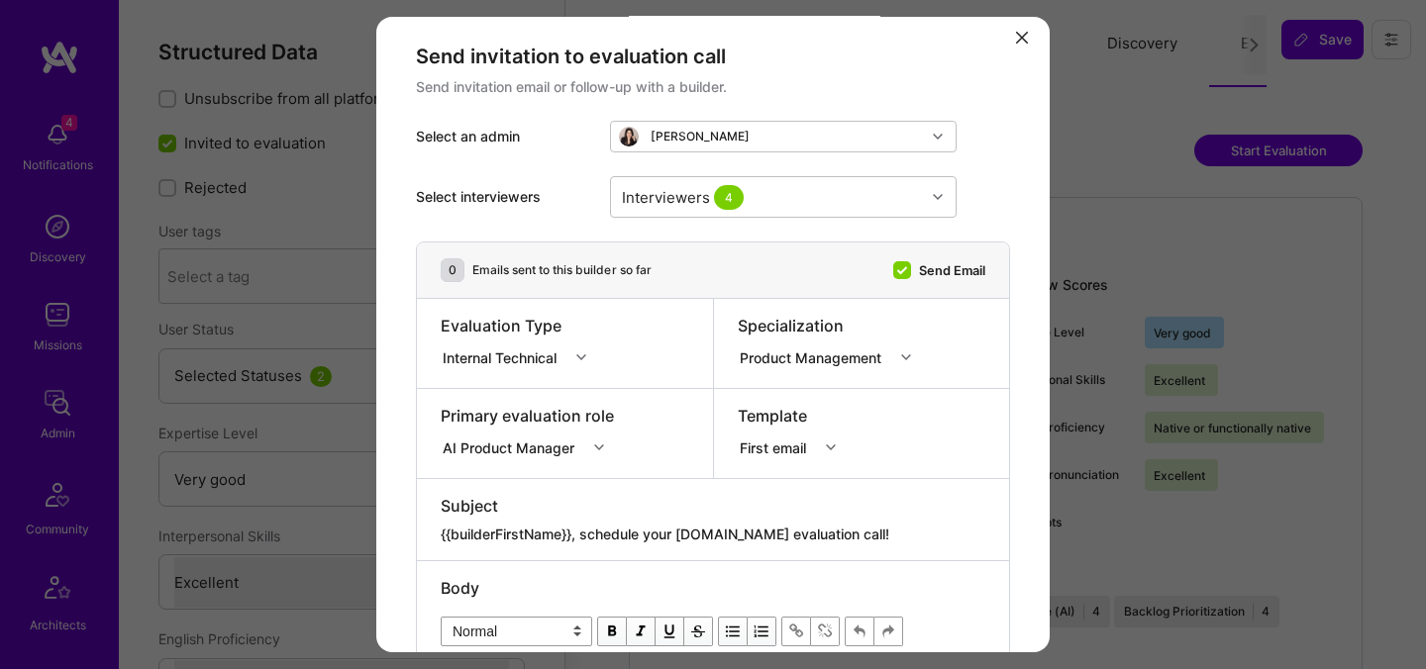
click at [631, 529] on textarea "{{builderFirstName}}, schedule your [DOMAIN_NAME] evaluation call!" at bounding box center [713, 535] width 545 height 20
paste textarea "Unlock Your AI-Verified Status"
type textarea "{{builderFirstName}}, Unlock Your AI-Verified Status"
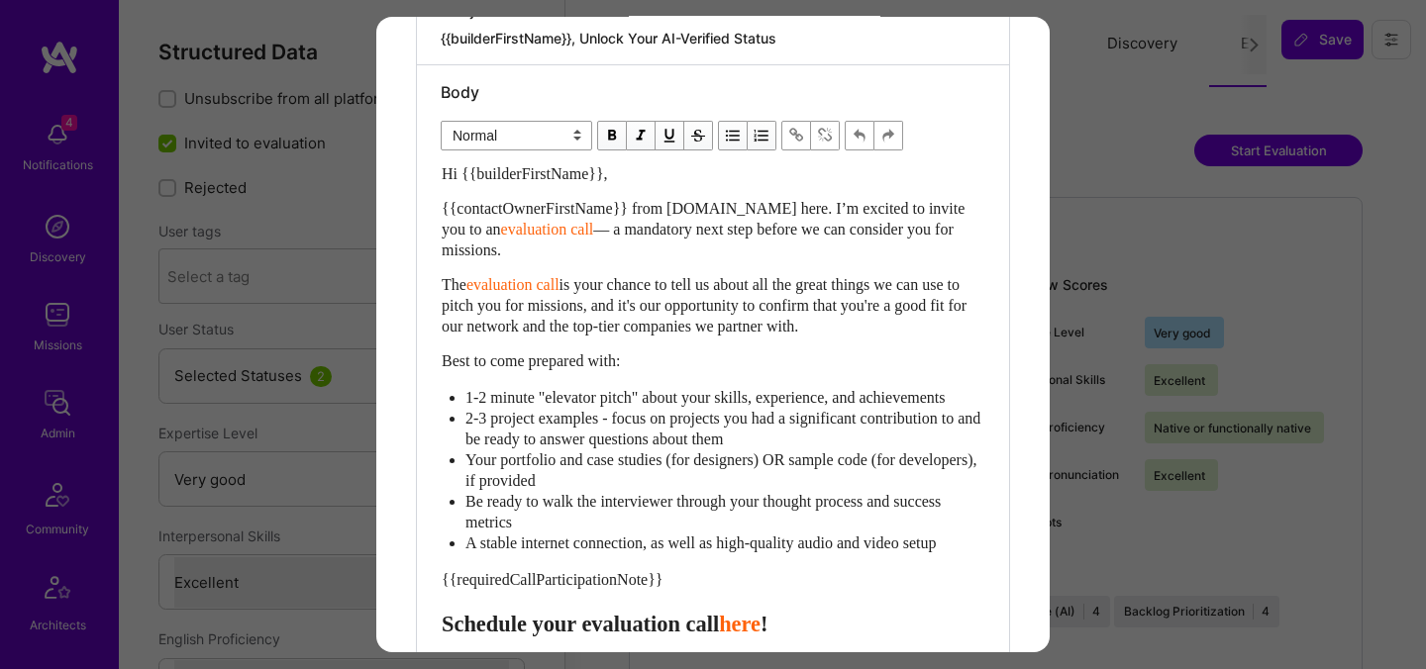
scroll to position [533, 0]
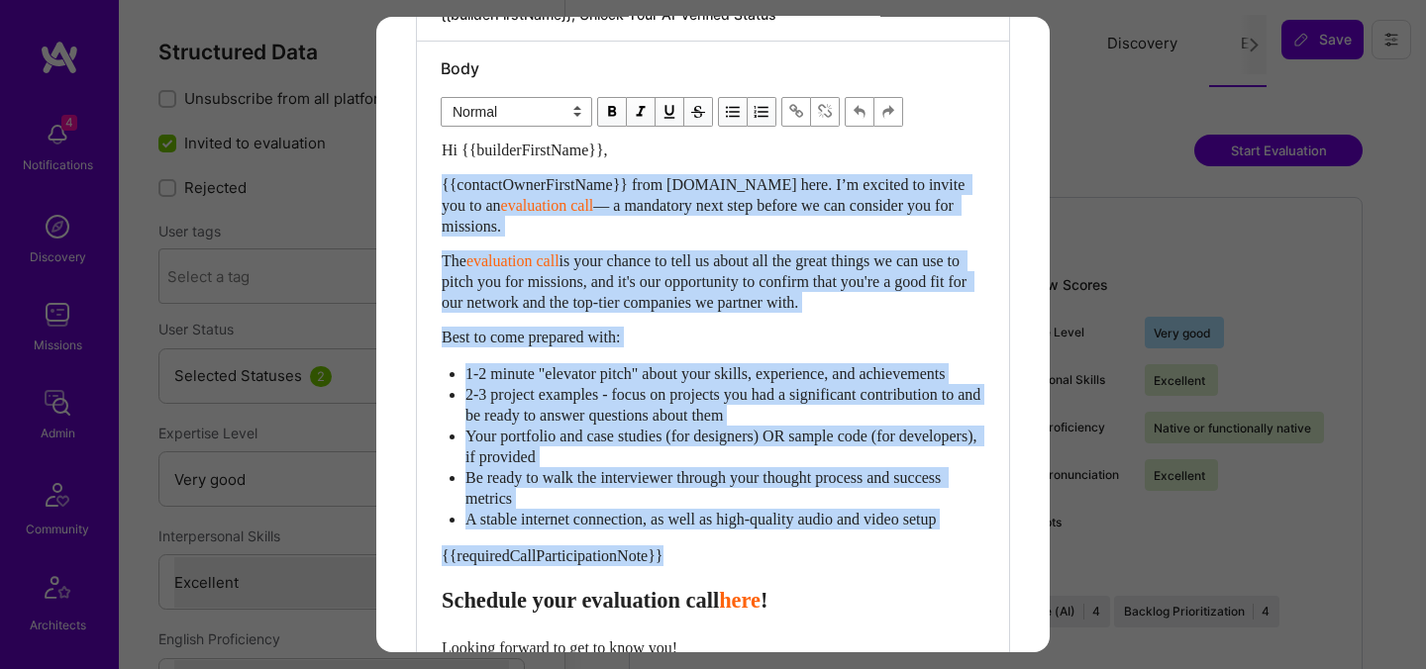
drag, startPoint x: 445, startPoint y: 613, endPoint x: 437, endPoint y: 191, distance: 421.9
click at [437, 191] on div "Body Normal Heading Large Heading Medium Heading Small Normal Hi {{builderFirst…" at bounding box center [713, 435] width 592 height 787
paste div "Enter email text"
select select "header-two"
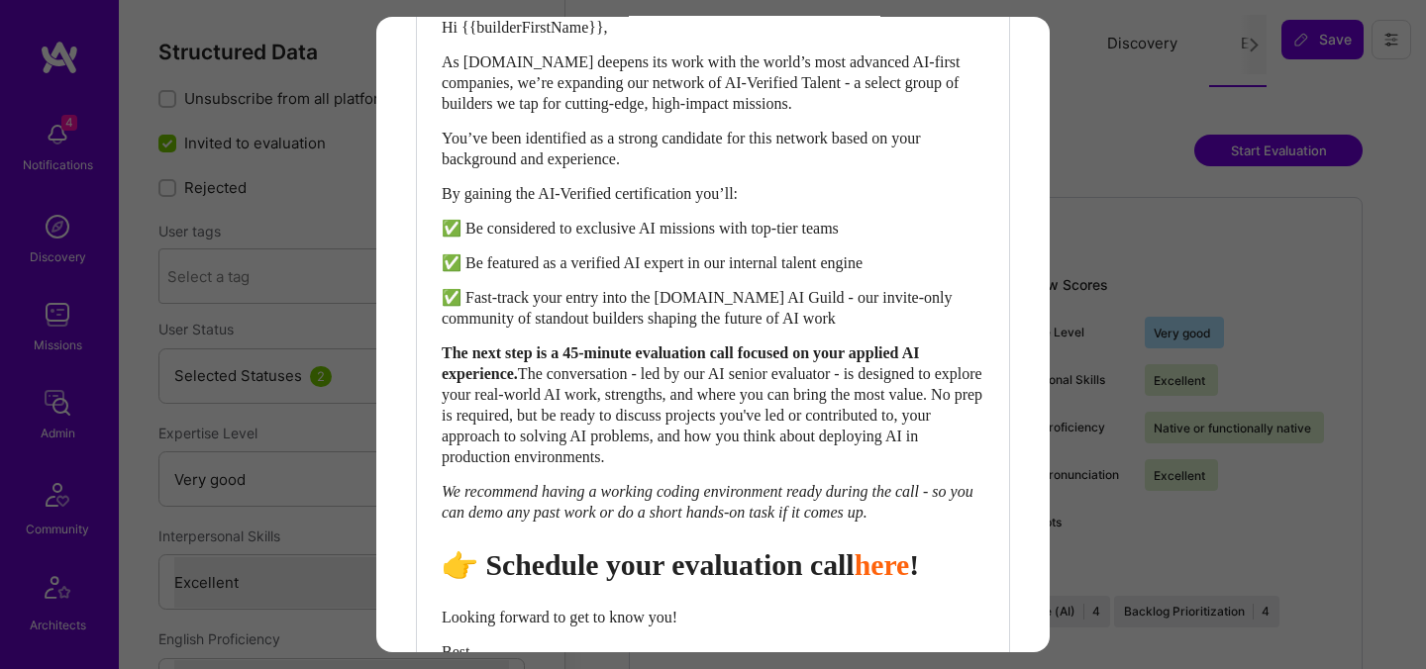
scroll to position [675, 0]
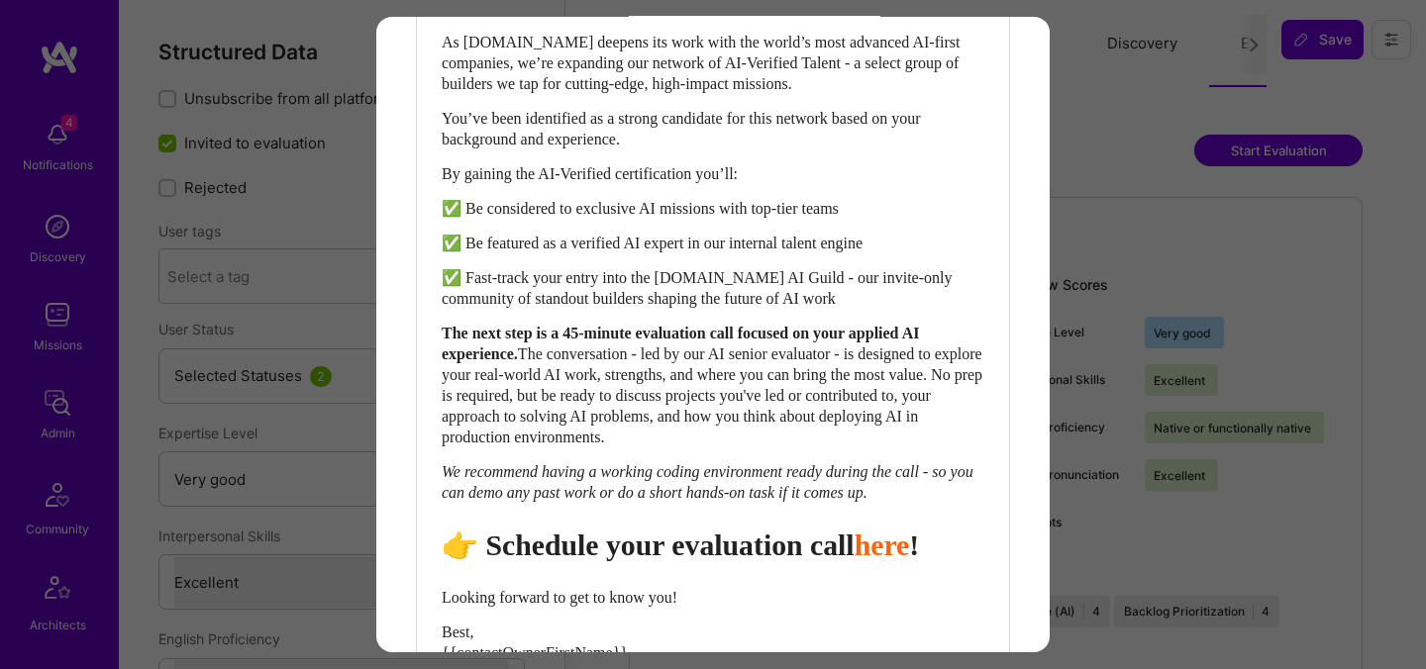
click at [740, 561] on span "👉 Schedule your evaluation call" at bounding box center [648, 545] width 413 height 33
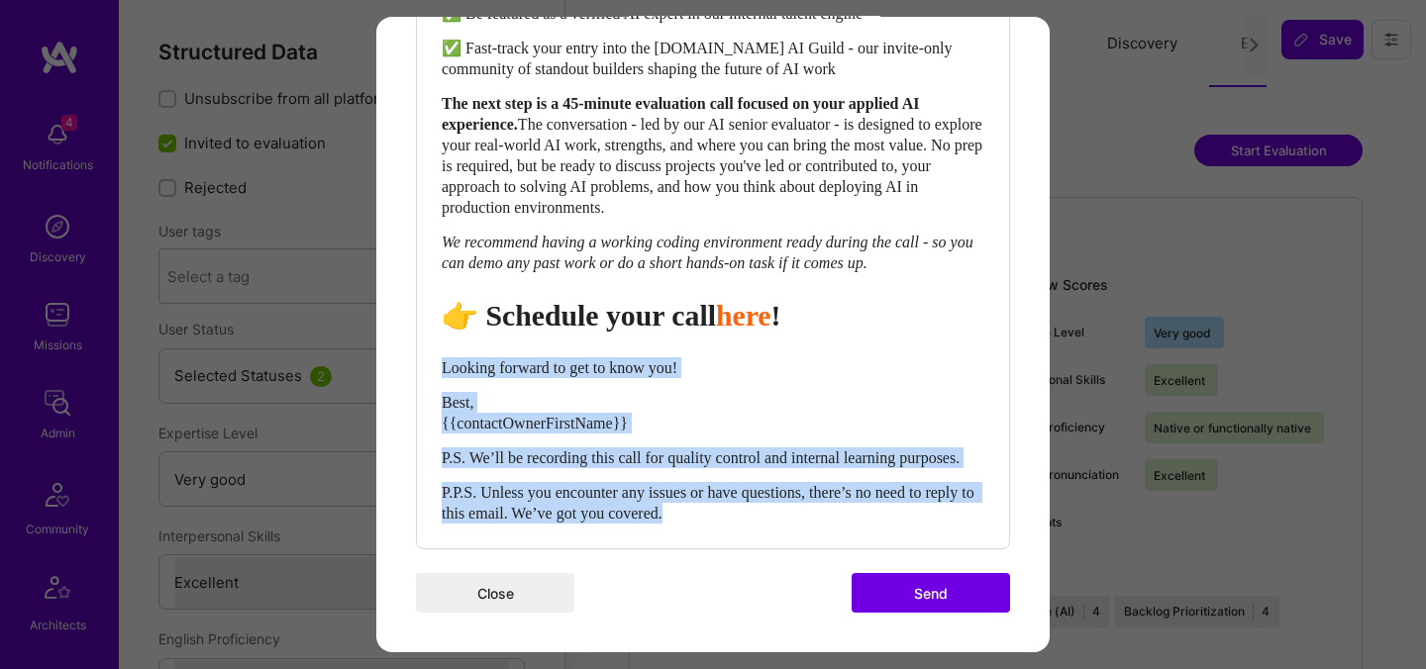
drag, startPoint x: 753, startPoint y: 514, endPoint x: 442, endPoint y: 347, distance: 353.1
click at [442, 347] on div "Hi {{builderFirstName}}, As [DOMAIN_NAME] deepens its work with the world’s mos…" at bounding box center [713, 145] width 543 height 756
select select "unstyled"
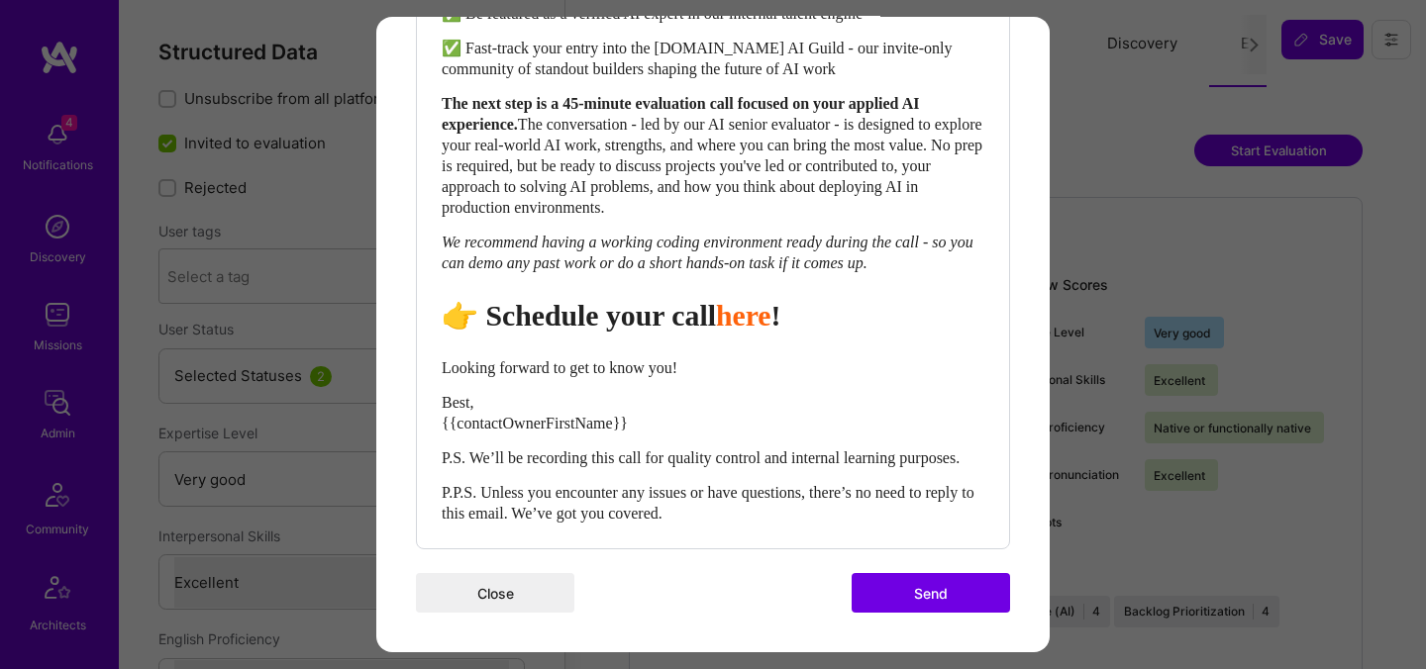
scroll to position [939, 0]
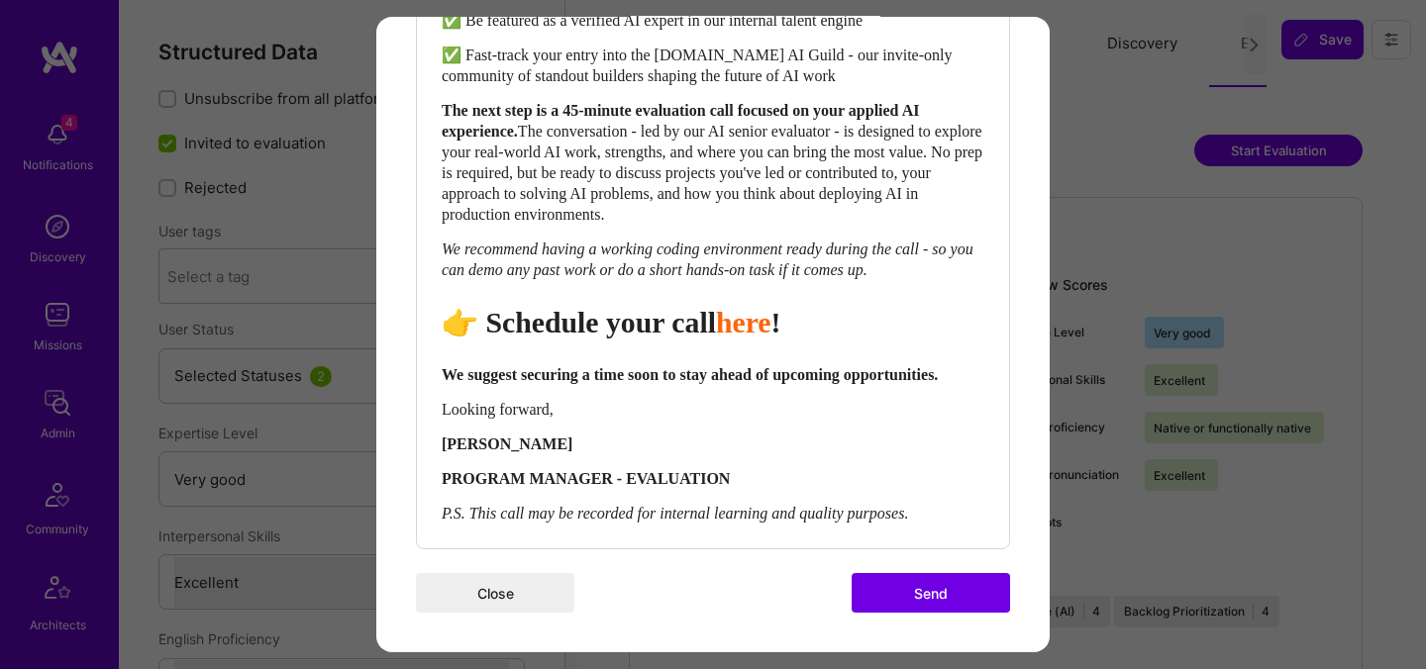
click at [890, 590] on button "Send" at bounding box center [931, 593] width 158 height 40
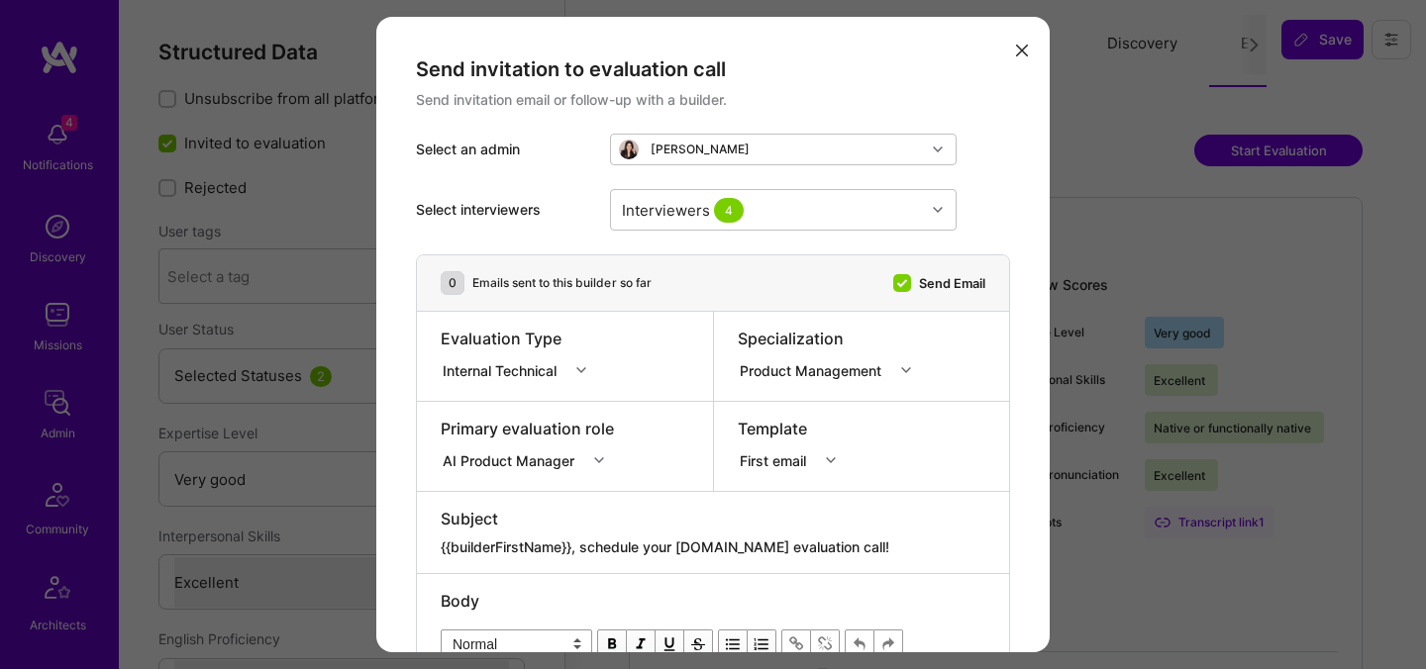
select select "5"
select select "7"
select select "US"
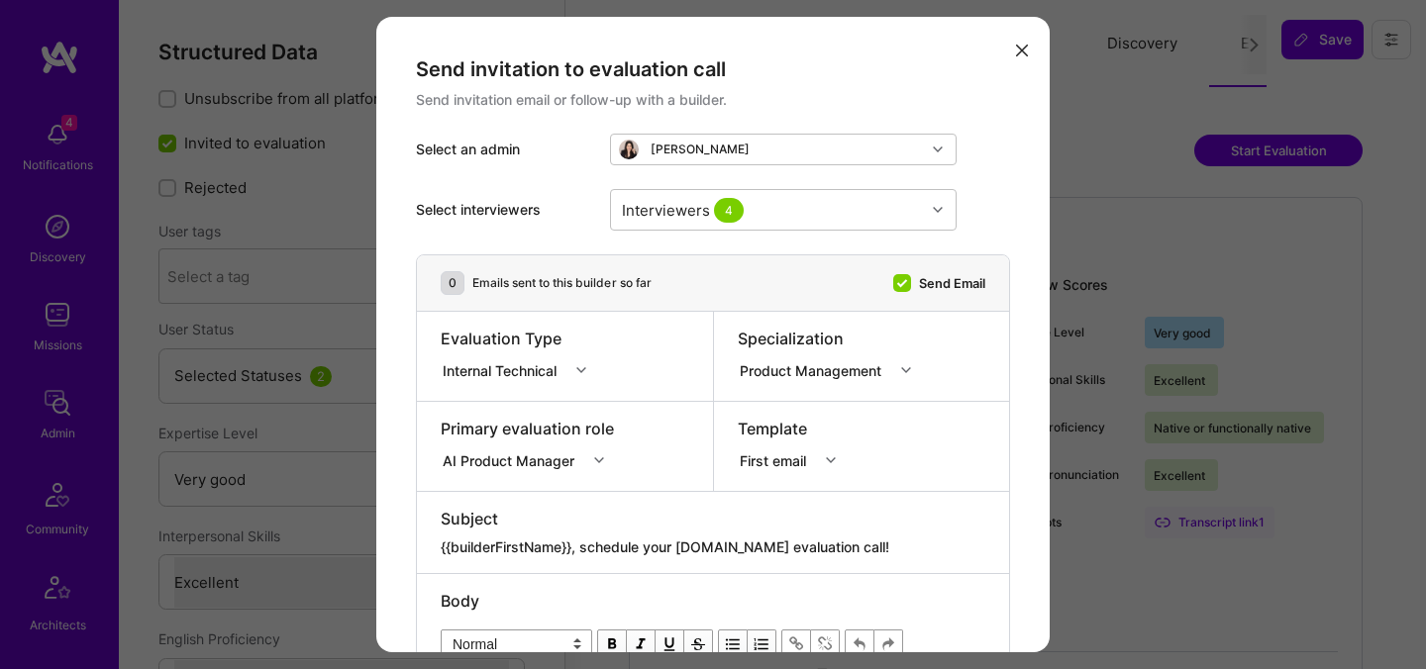
select select "Right Now"
click at [660, 532] on div "modal" at bounding box center [713, 534] width 545 height 8
click at [679, 560] on div "Subject {{builderFirstName}}, schedule your [DOMAIN_NAME] evaluation call!" at bounding box center [713, 532] width 592 height 81
click at [681, 554] on textarea "{{builderFirstName}}, schedule your [DOMAIN_NAME] evaluation call!" at bounding box center [713, 548] width 545 height 20
paste textarea "Unlock Your AI-Verified Status"
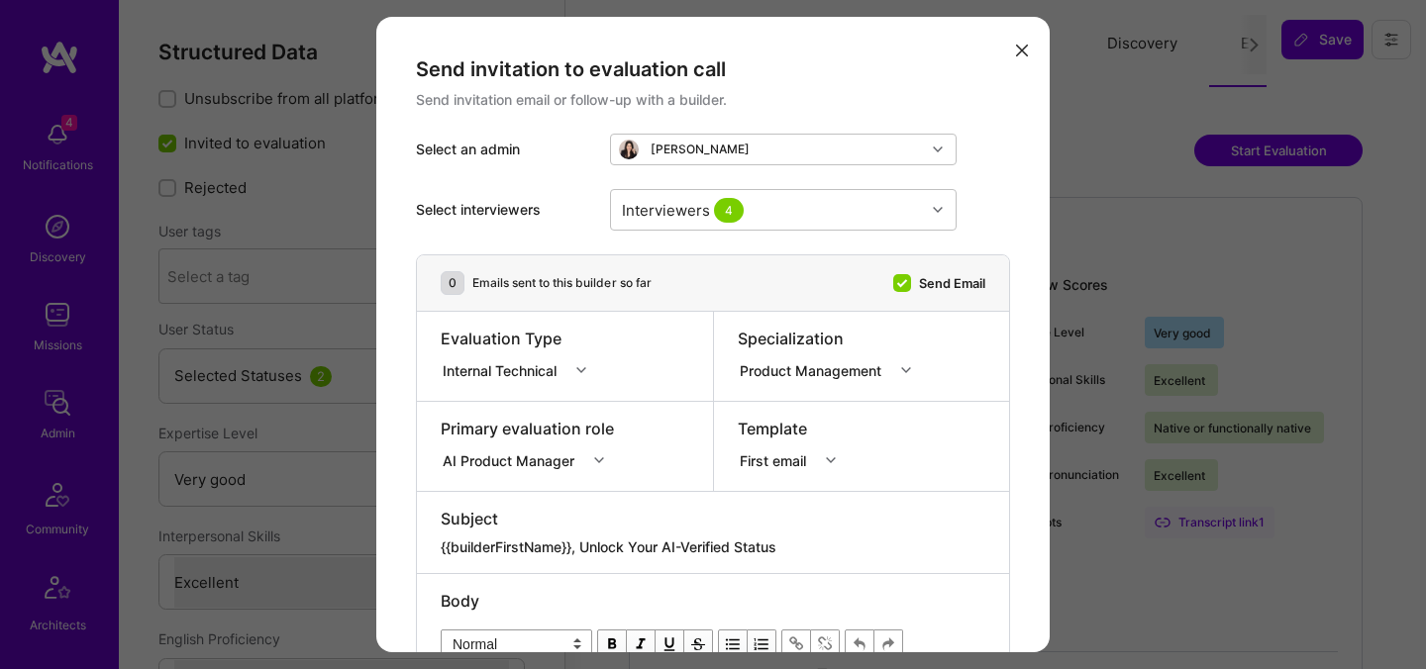
type textarea "{{builderFirstName}}, Unlock Your AI-Verified Status"
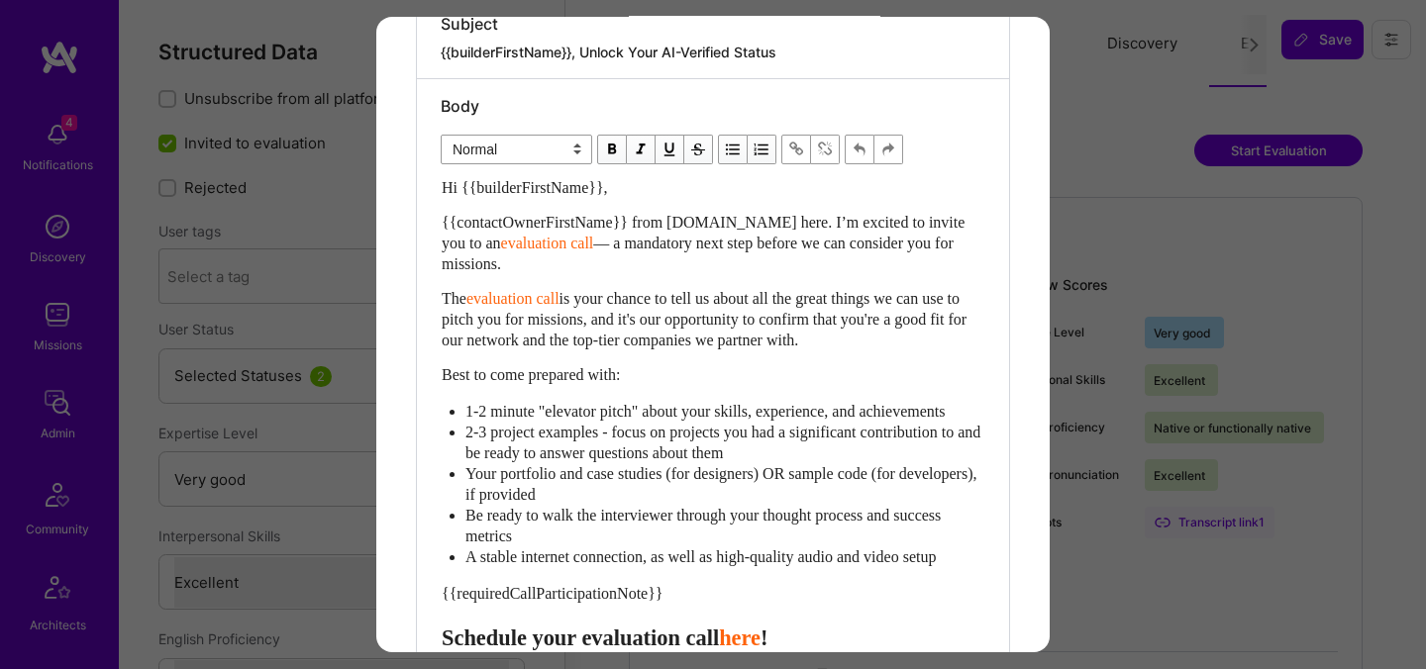
scroll to position [583, 0]
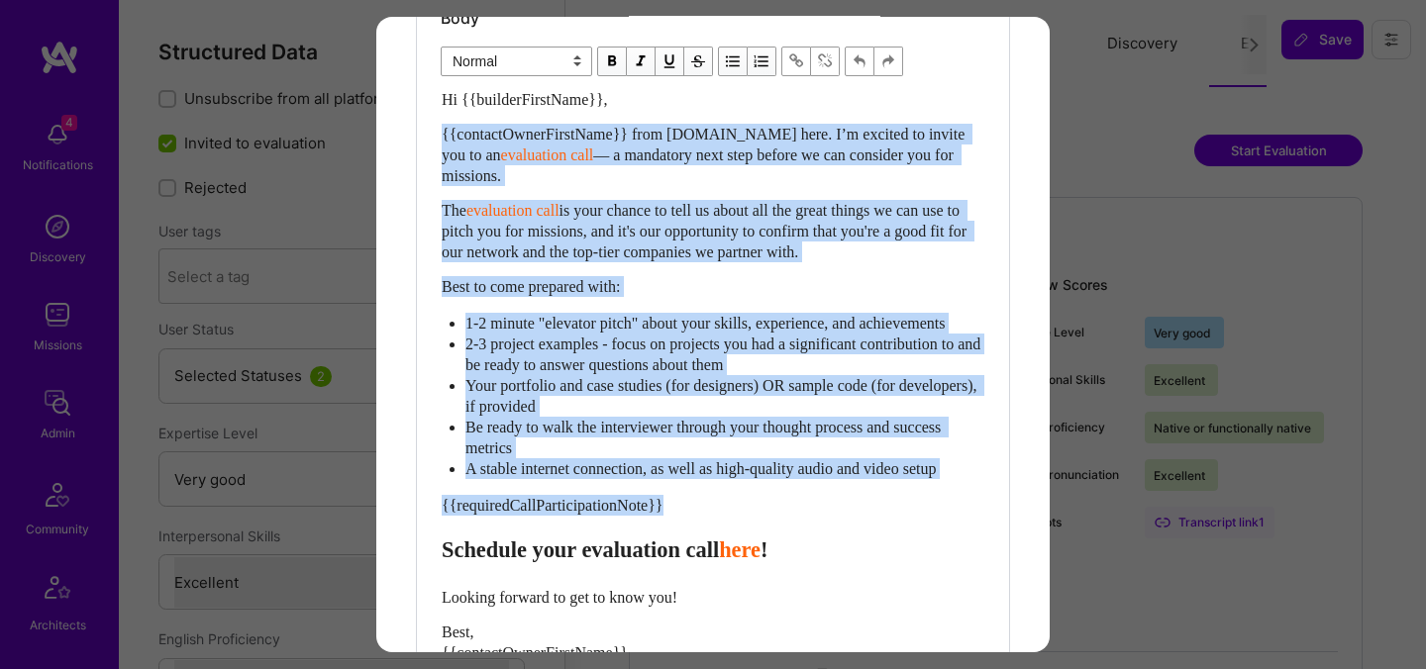
drag, startPoint x: 443, startPoint y: 576, endPoint x: 407, endPoint y: 132, distance: 446.0
click at [407, 132] on div "Send invitation to evaluation call Send invitation email or follow-up with a bu…" at bounding box center [712, 158] width 673 height 1449
paste div "Enter email text"
select select "header-two"
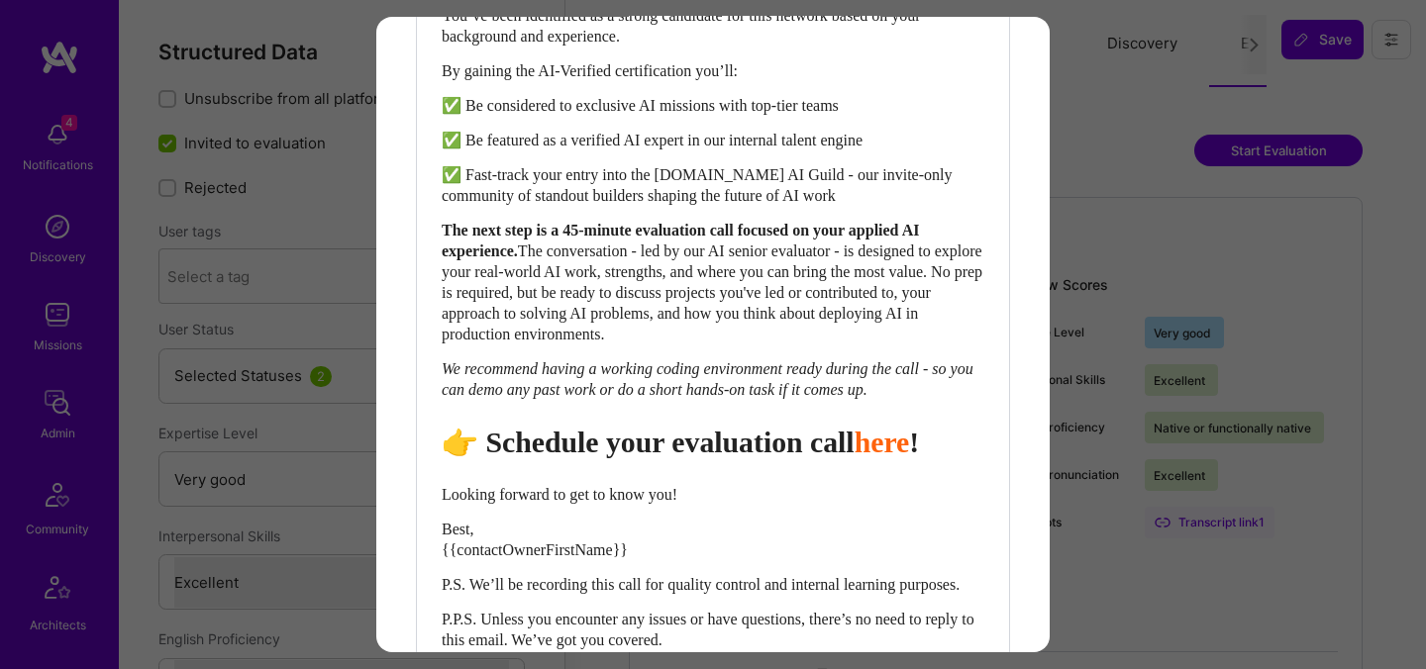
scroll to position [804, 0]
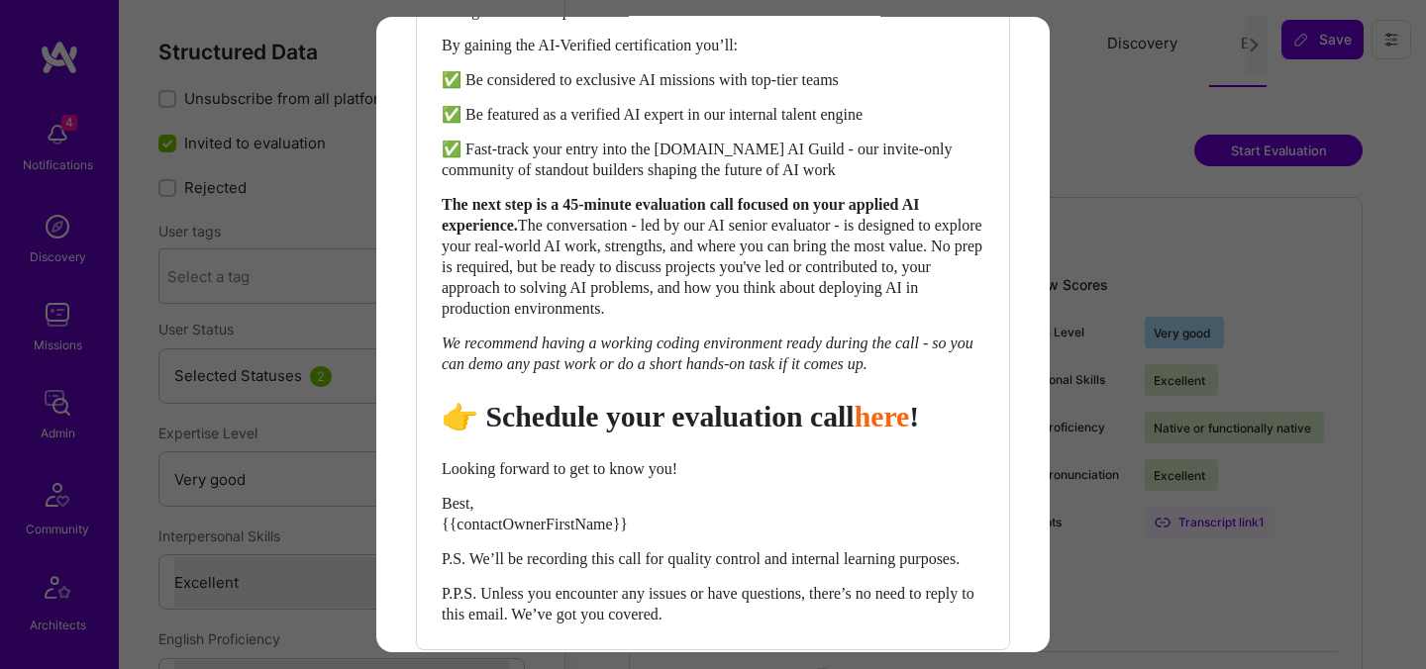
click at [746, 433] on span "👉 Schedule your evaluation call" at bounding box center [648, 416] width 413 height 33
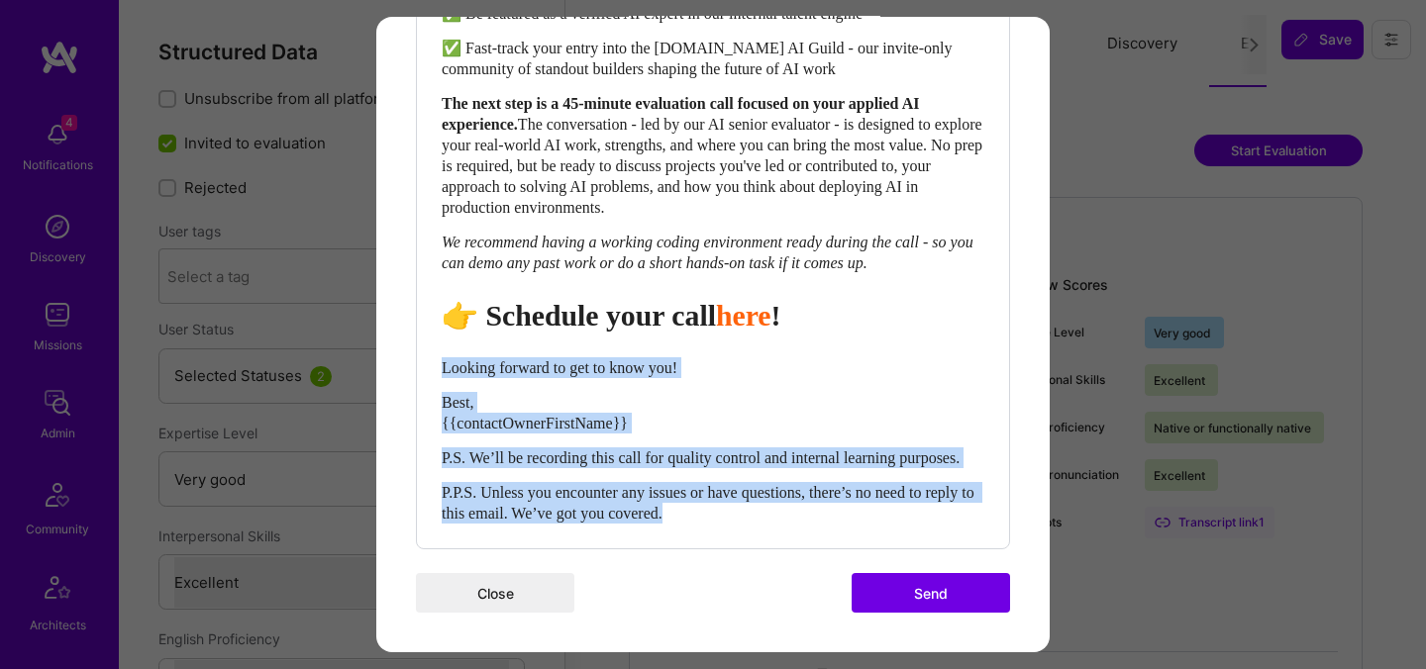
drag, startPoint x: 768, startPoint y: 516, endPoint x: 392, endPoint y: 346, distance: 413.0
select select "unstyled"
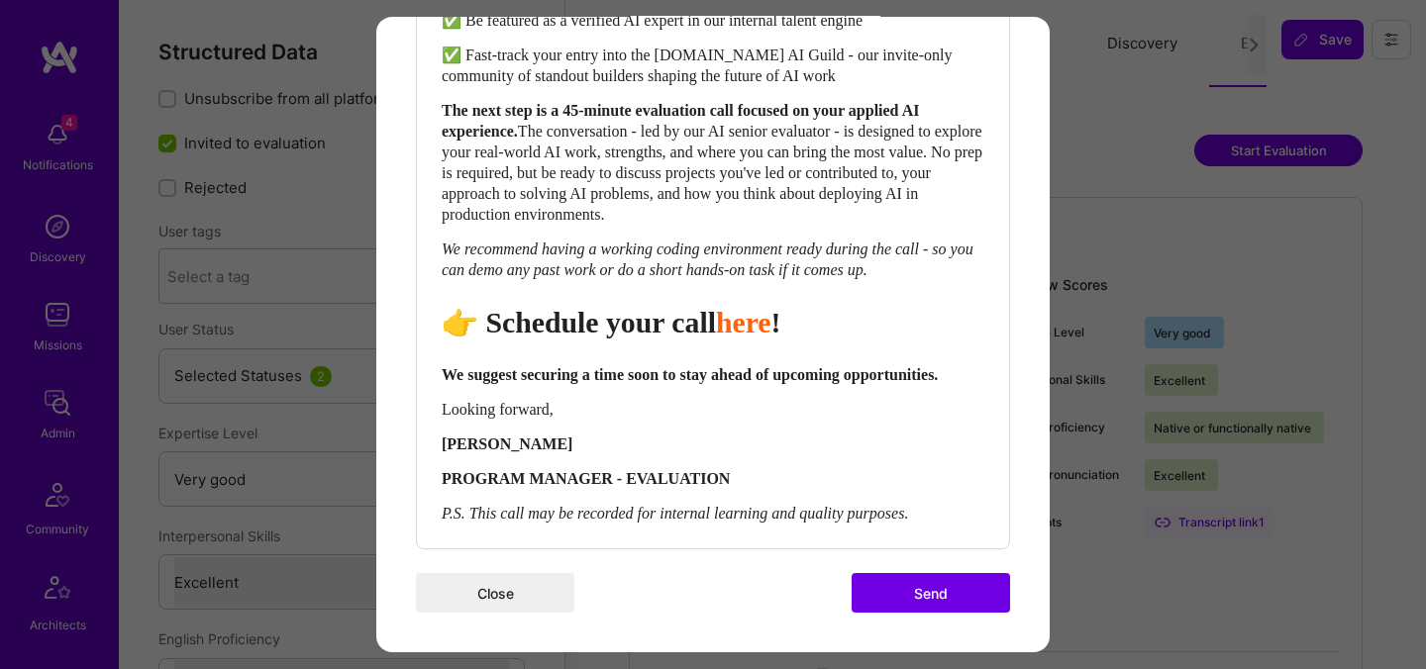
scroll to position [939, 0]
click at [924, 600] on button "Send" at bounding box center [931, 593] width 158 height 40
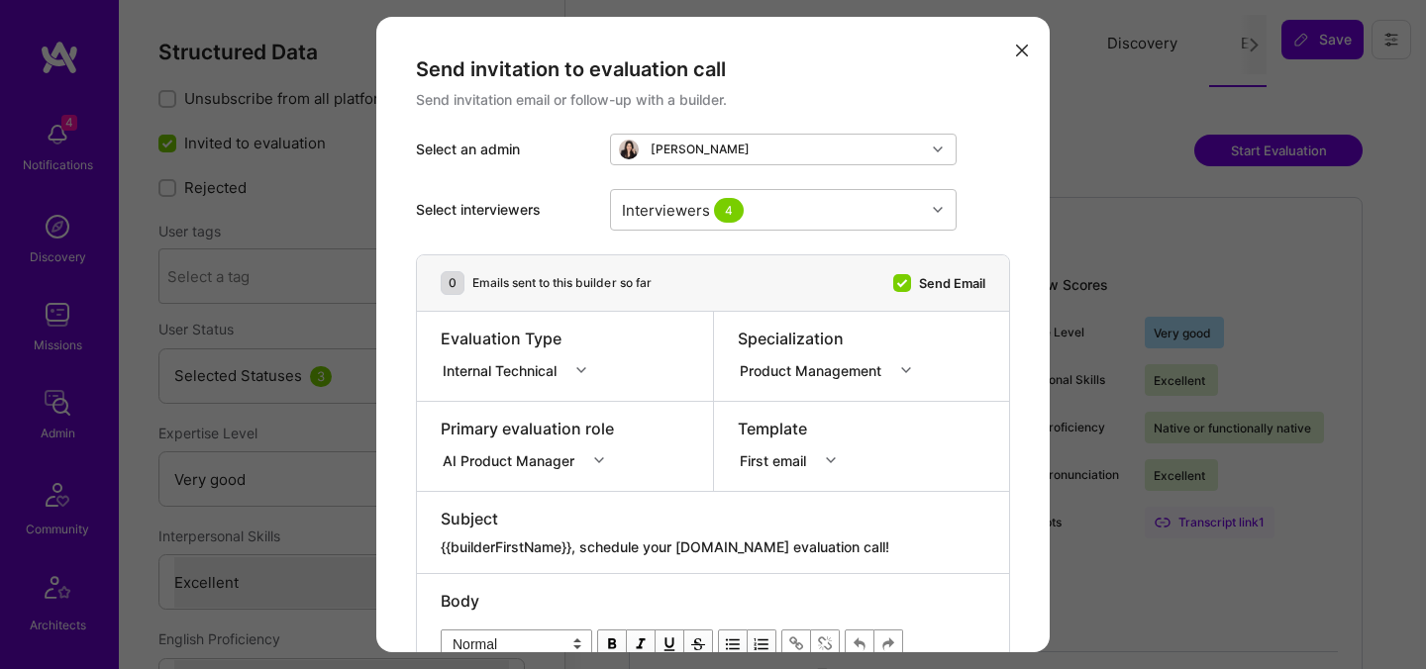
select select "5"
select select "7"
select select "IE"
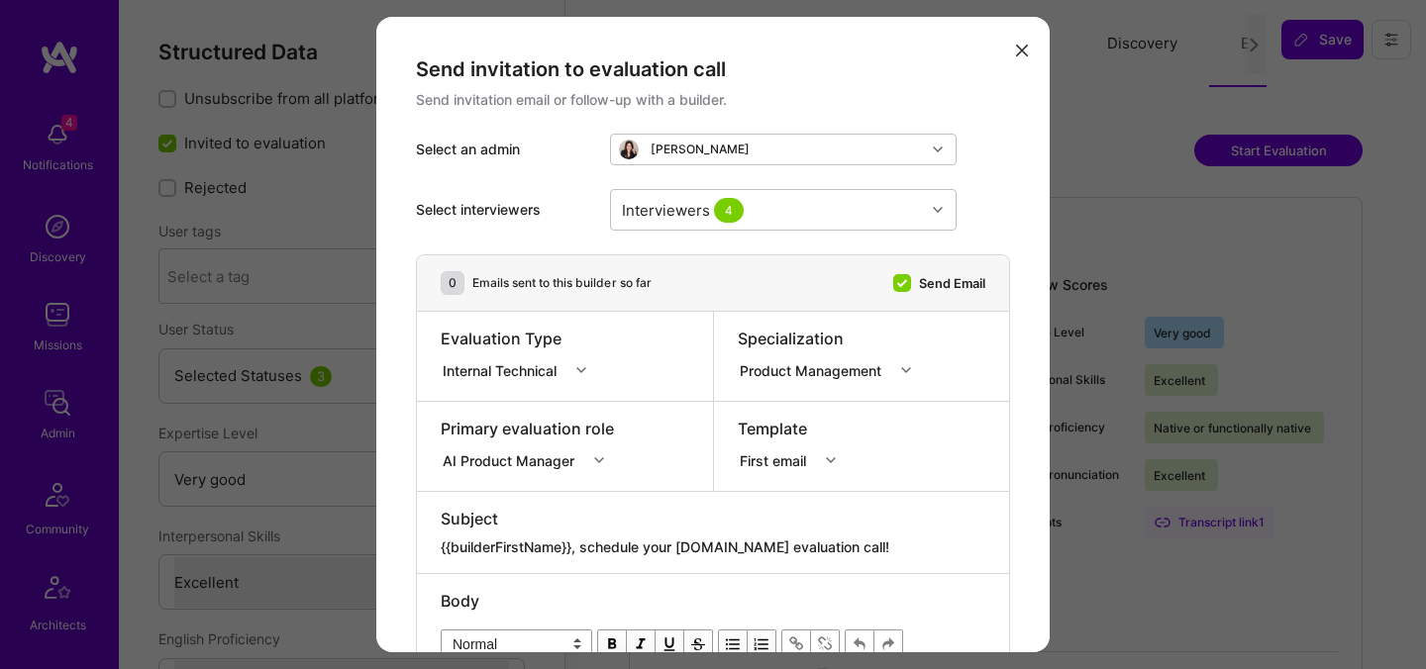
select select "Right Now"
click at [630, 538] on textarea "{{builderFirstName}}, schedule your [DOMAIN_NAME] evaluation call!" at bounding box center [713, 548] width 545 height 20
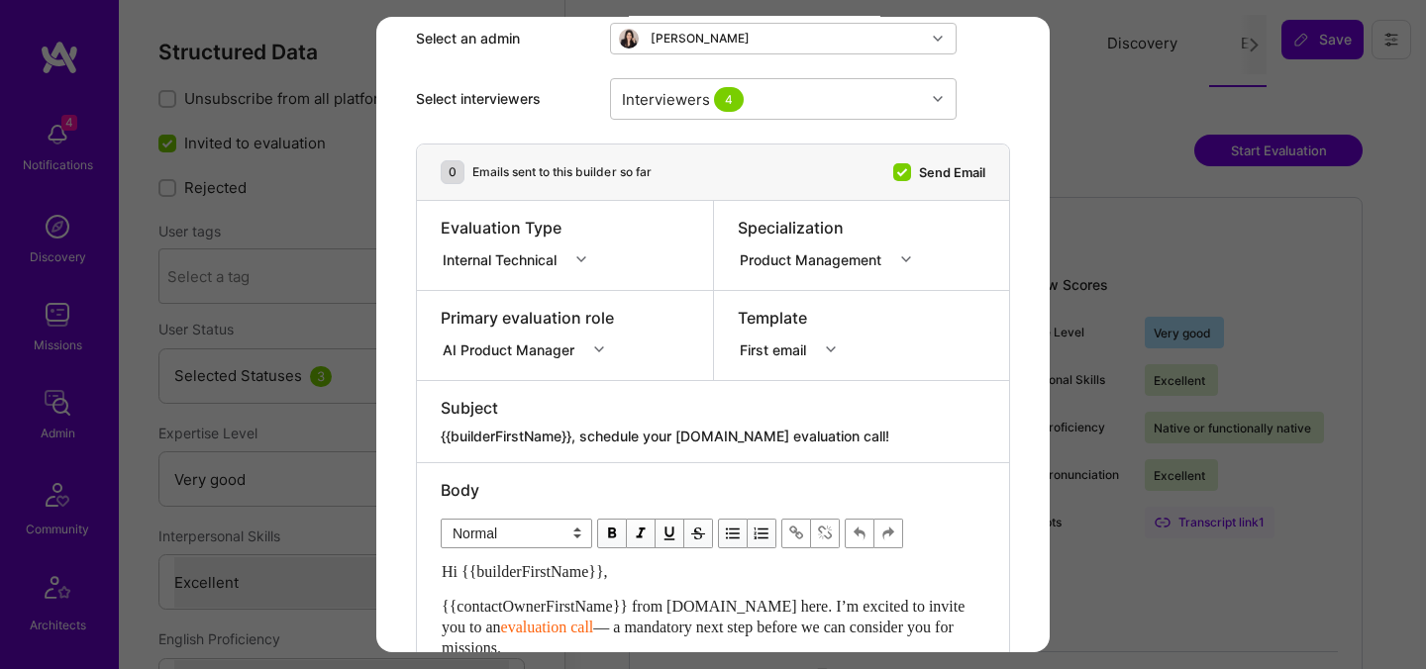
paste textarea "Unlock Your AI-Verified Status"
type textarea "{{builderFirstName}}, Unlock Your AI-Verified Status"
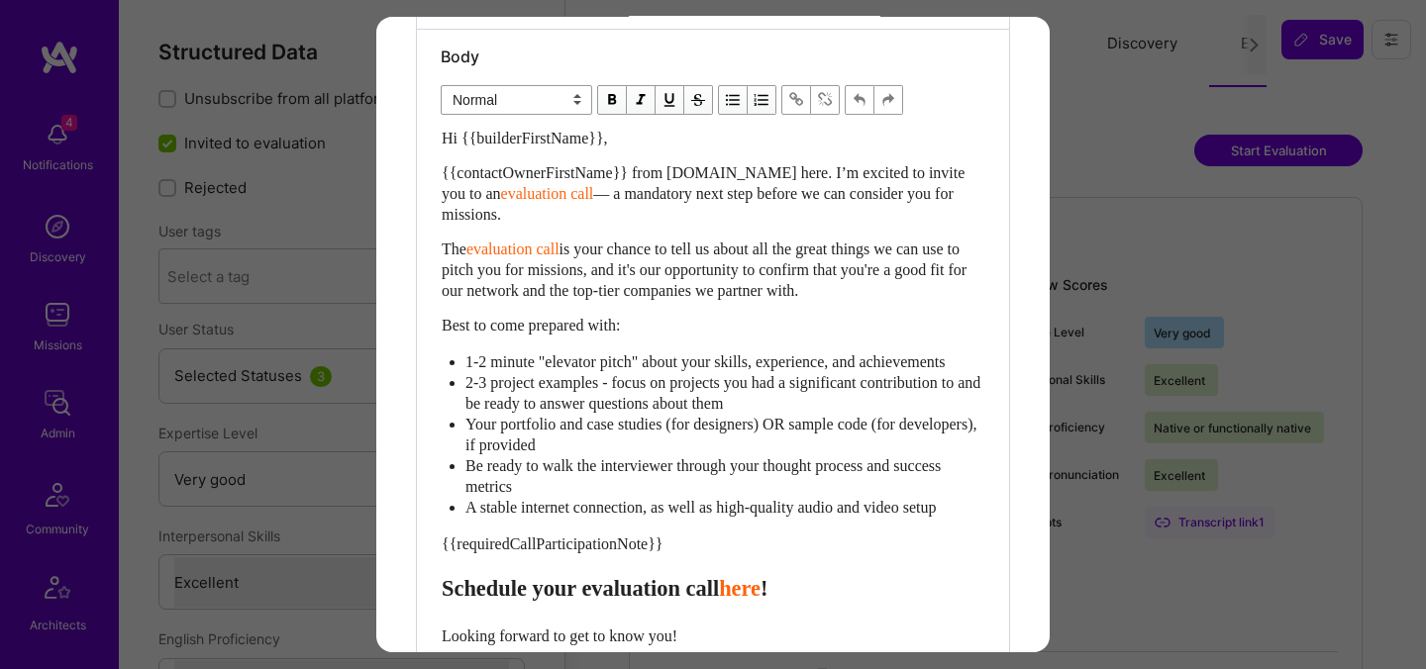
scroll to position [577, 0]
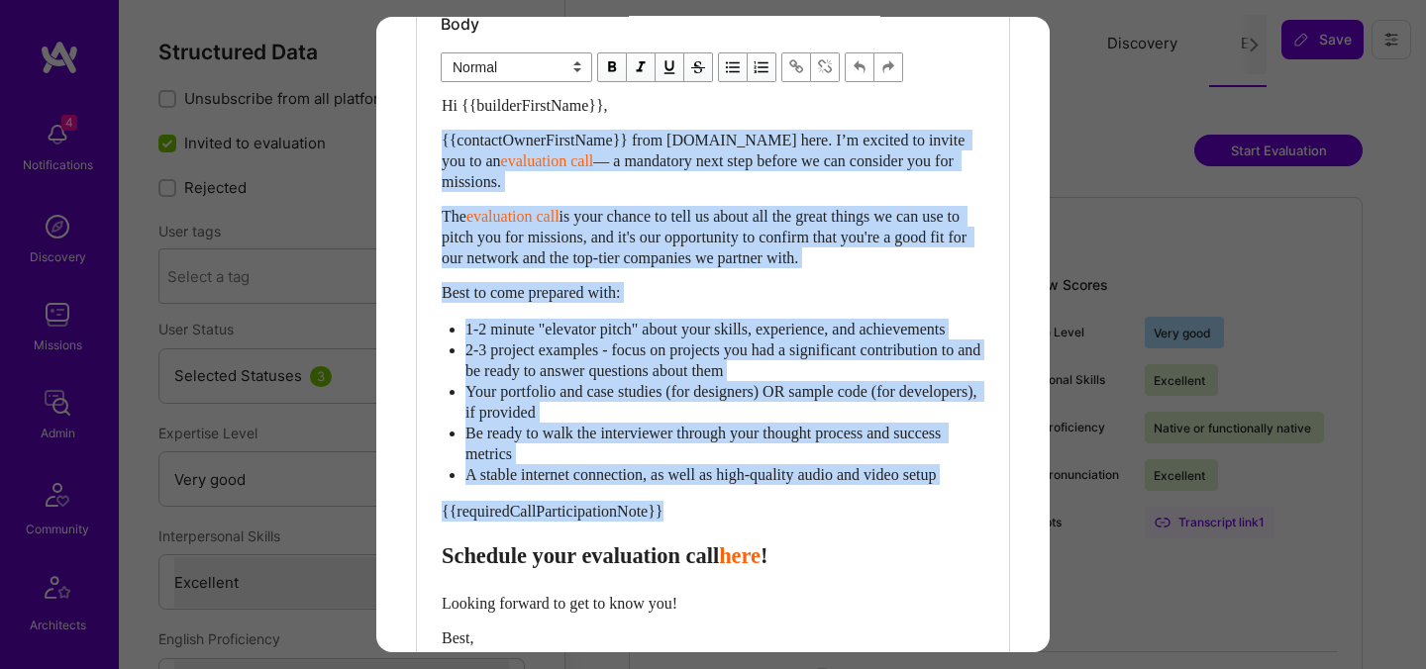
drag, startPoint x: 443, startPoint y: 582, endPoint x: 422, endPoint y: 122, distance: 460.9
click at [422, 122] on div "Body Normal Heading Large Heading Medium Heading Small Normal Hi {{builderFirst…" at bounding box center [713, 390] width 592 height 787
paste div "Enter email text"
select select "header-two"
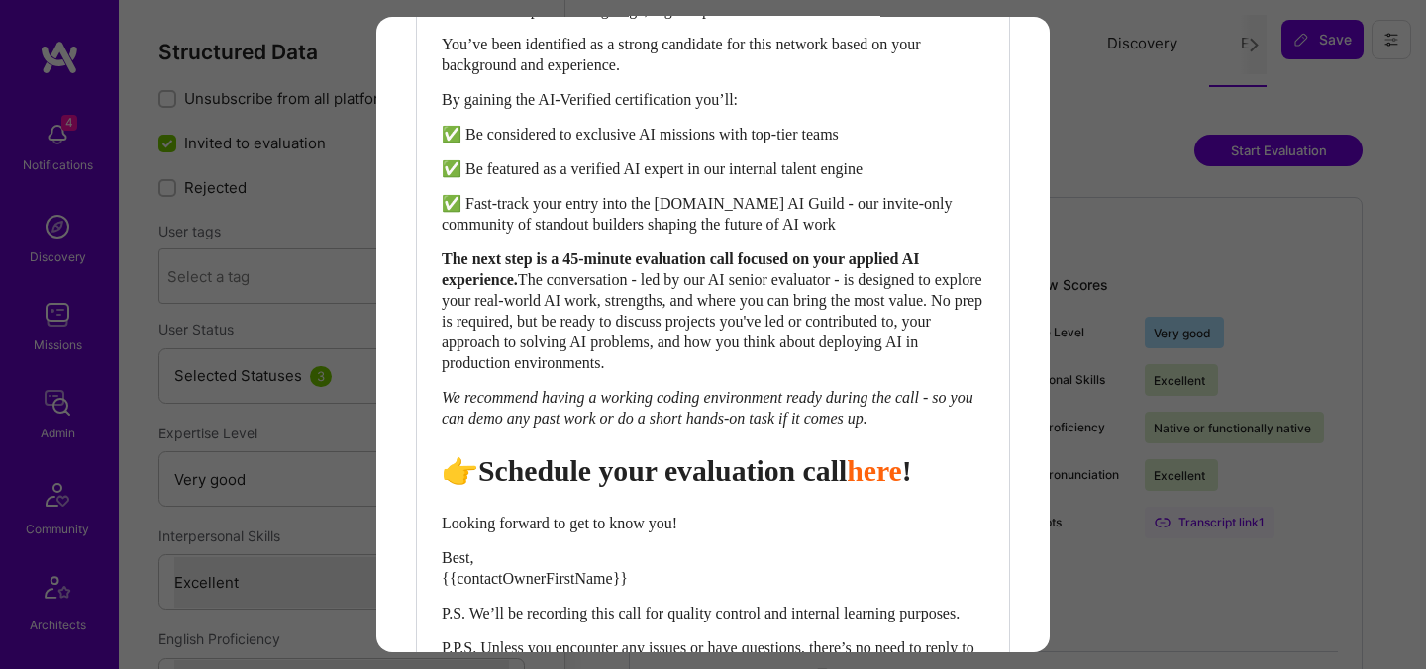
scroll to position [755, 0]
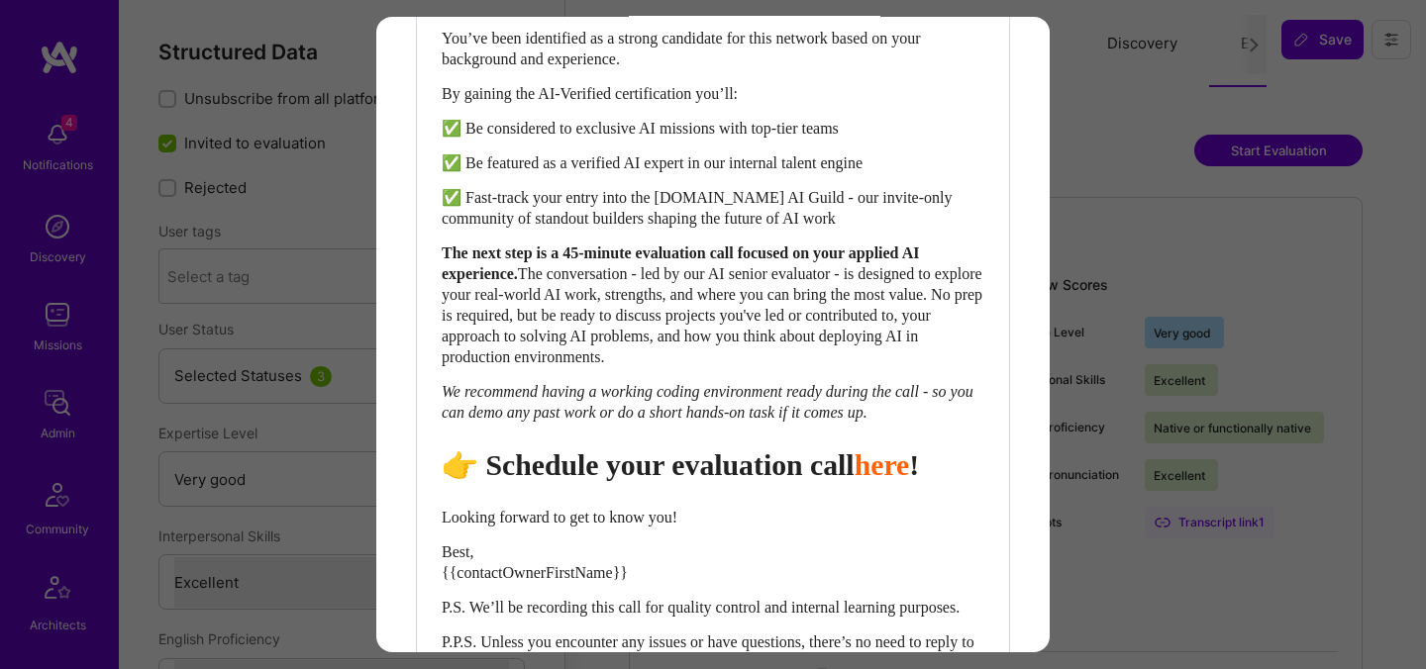
click at [756, 481] on span "👉 Schedule your evaluation call" at bounding box center [648, 465] width 413 height 33
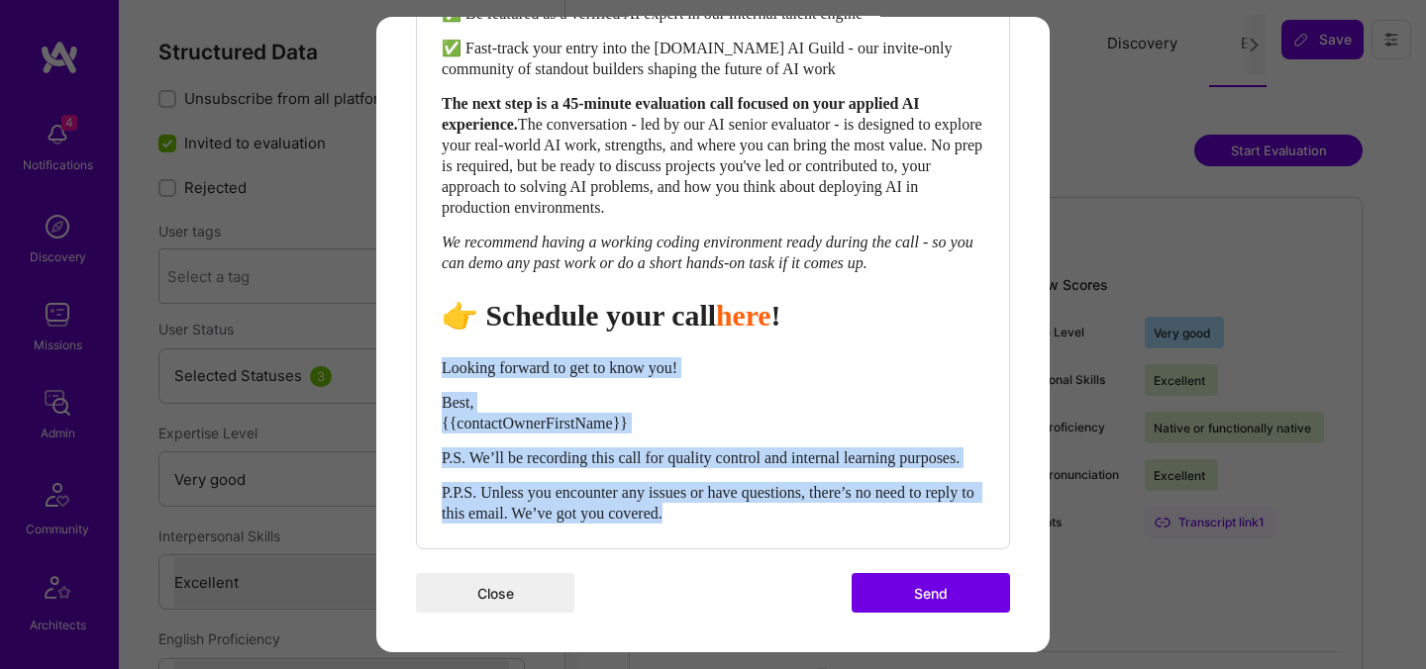
drag, startPoint x: 752, startPoint y: 517, endPoint x: 428, endPoint y: 348, distance: 365.4
click at [428, 348] on div "Body Normal Heading Large Heading Medium Heading Small Heading Medium Hi {{buil…" at bounding box center [713, 108] width 592 height 879
select select "unstyled"
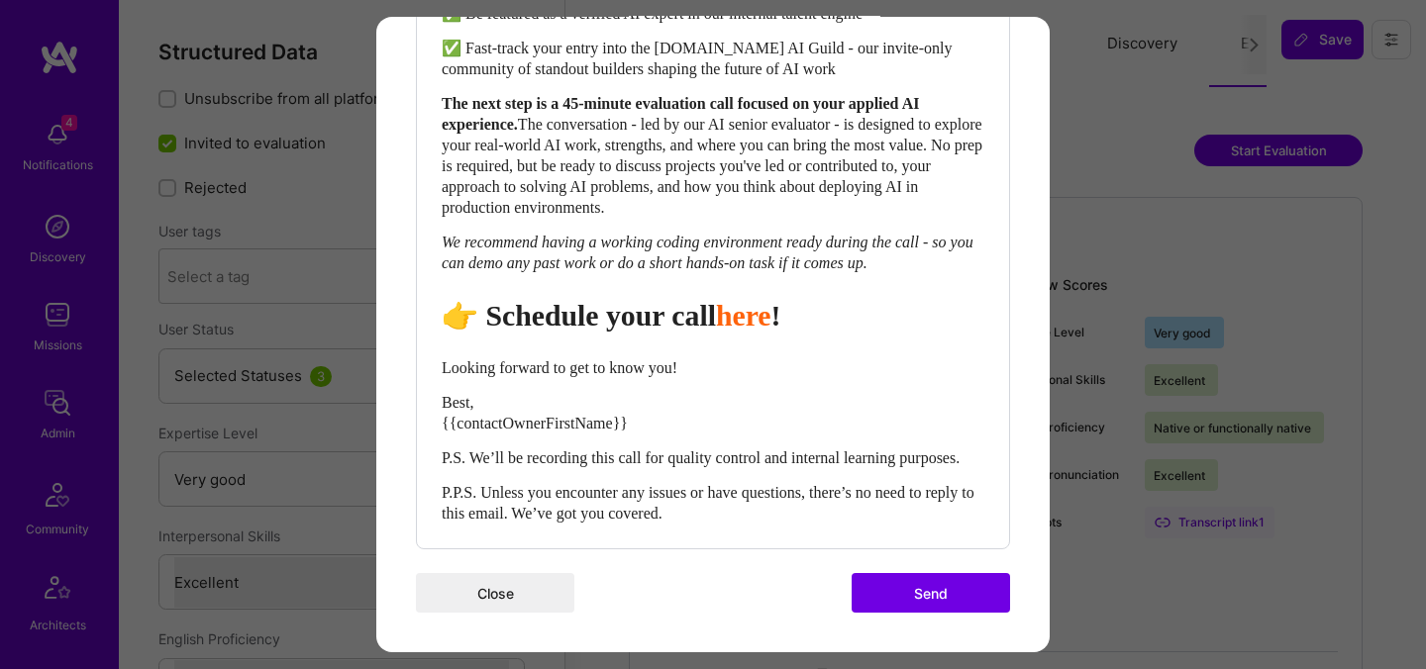
scroll to position [939, 0]
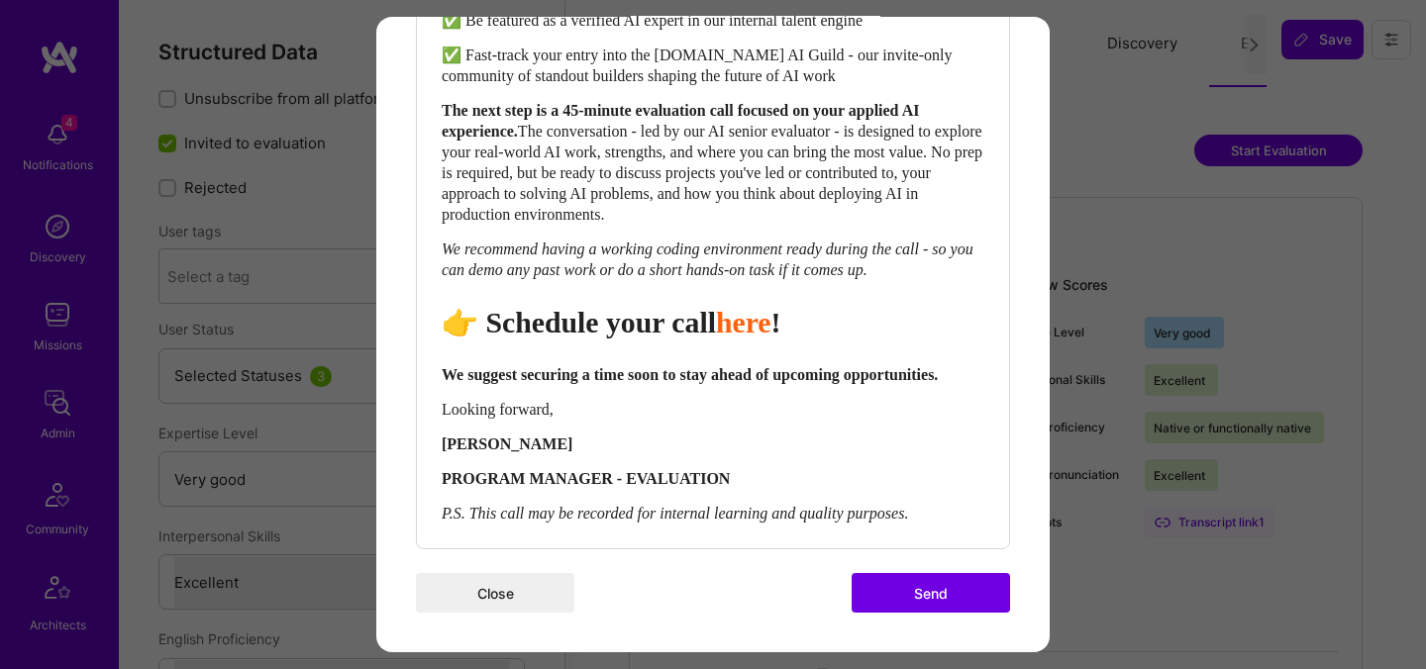
click at [885, 589] on button "Send" at bounding box center [931, 593] width 158 height 40
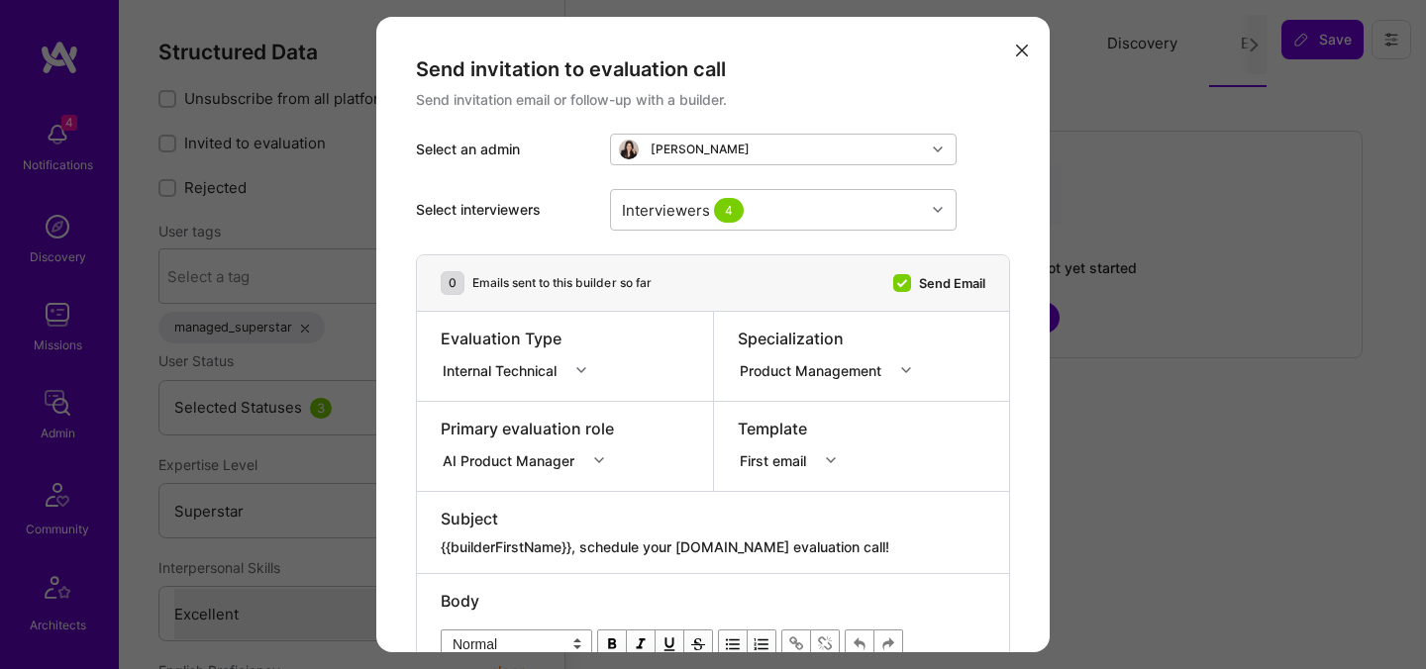
select select "7"
select select "AR"
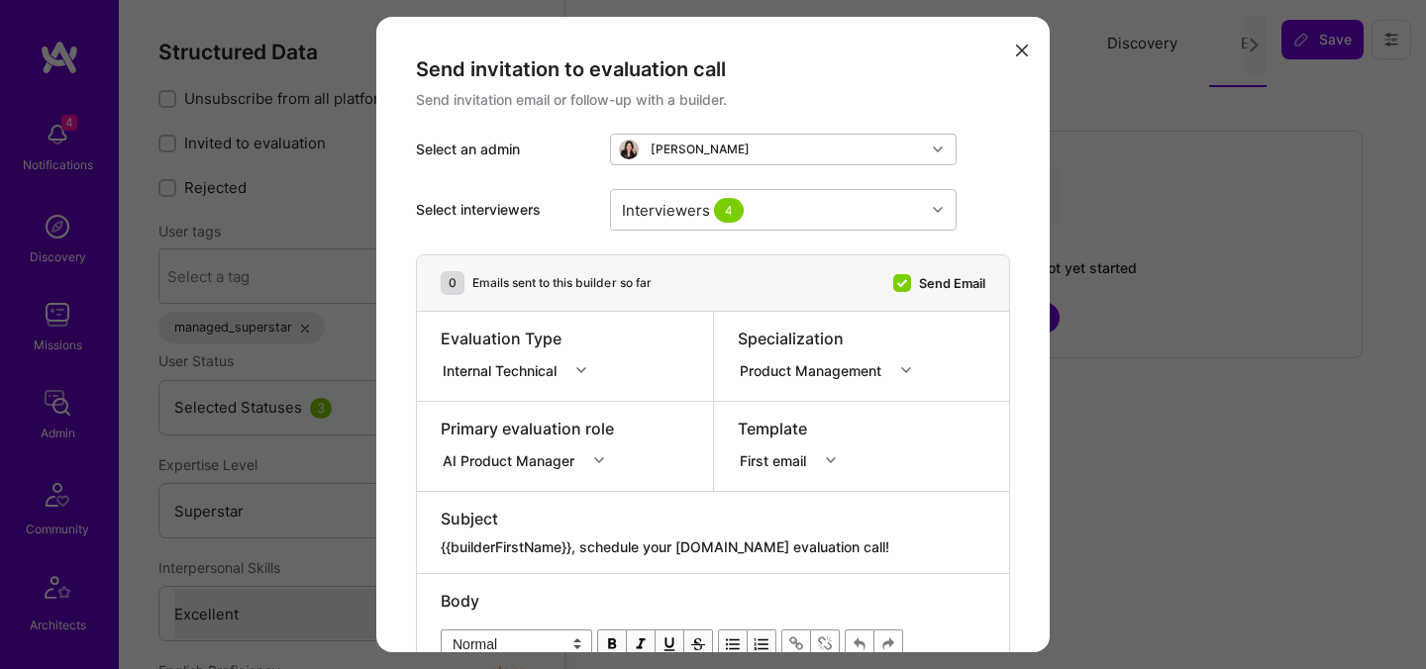
select select "Right Now"
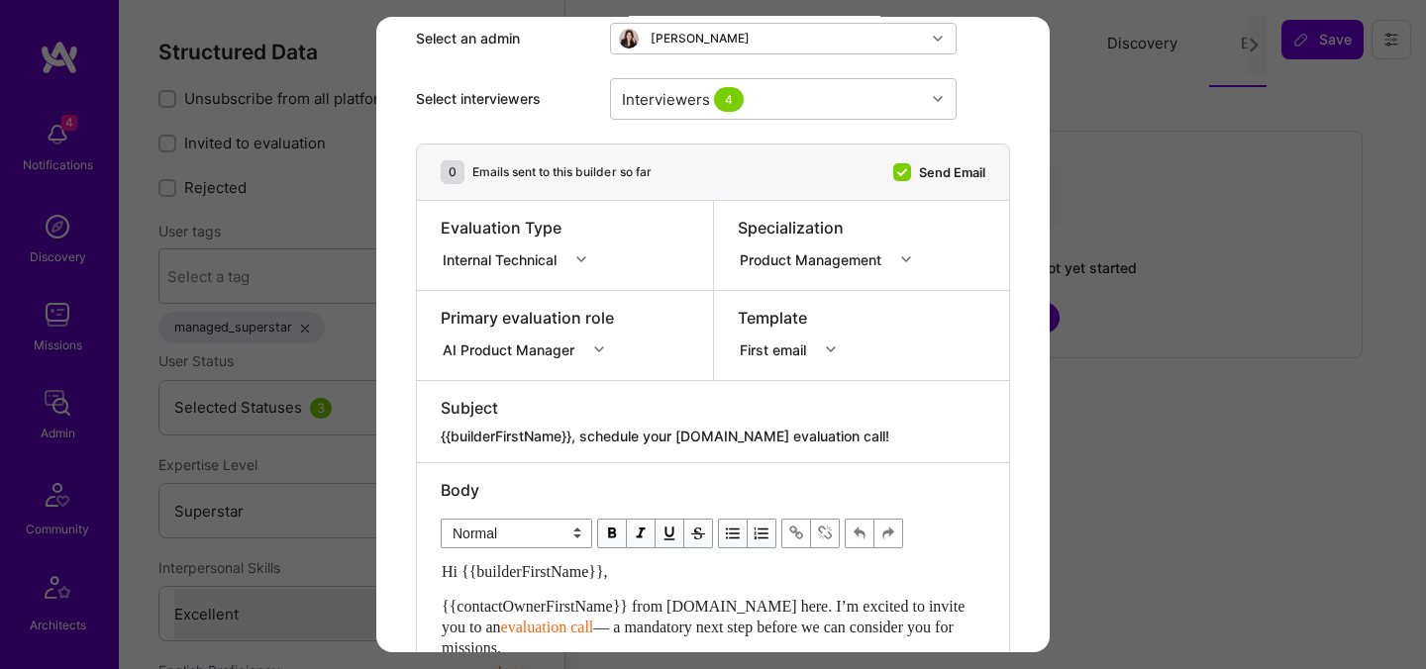
click at [787, 408] on div "Subject" at bounding box center [713, 408] width 545 height 22
click at [789, 457] on div "Subject {{builderFirstName}}, schedule your [DOMAIN_NAME] evaluation call!" at bounding box center [713, 421] width 592 height 81
click at [789, 448] on div "Subject {{builderFirstName}}, schedule your [DOMAIN_NAME] evaluation call!" at bounding box center [713, 421] width 592 height 81
click at [830, 434] on textarea "{{builderFirstName}}, schedule your [DOMAIN_NAME] evaluation call!" at bounding box center [713, 437] width 545 height 20
paste textarea "Unlock Your AI-Verified Status"
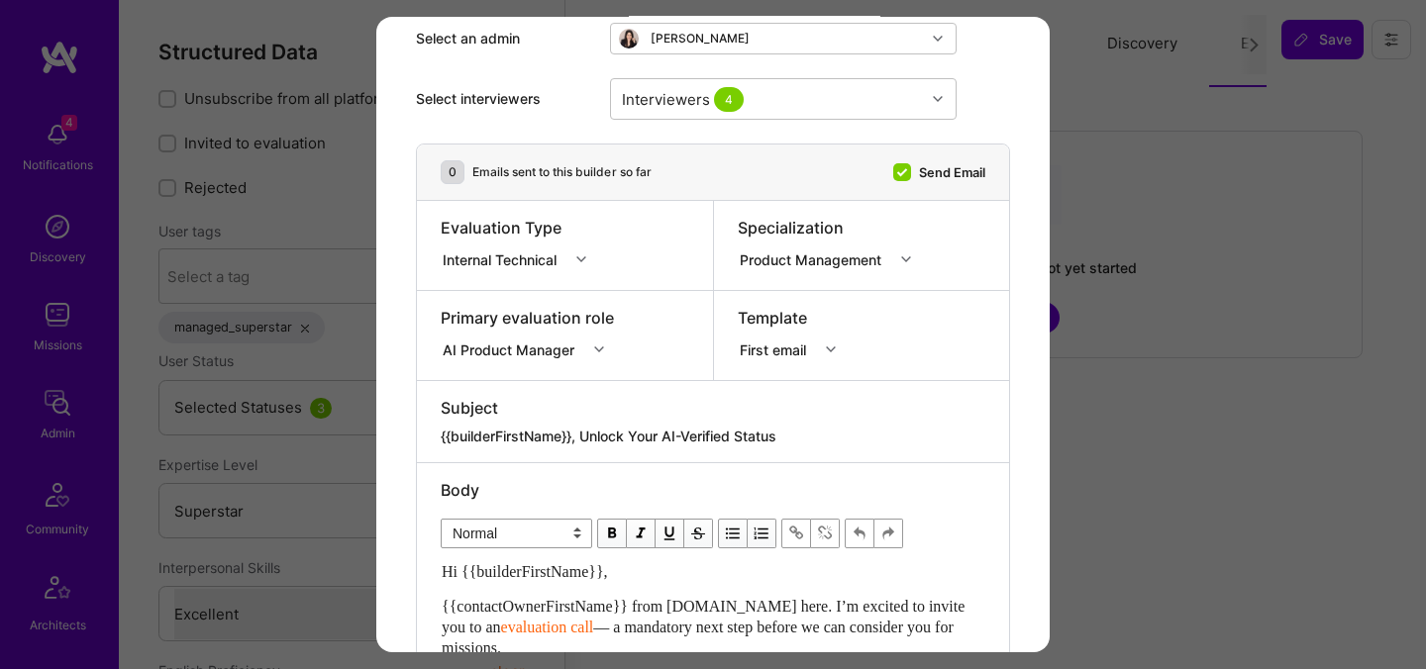
type textarea "{{builderFirstName}}, Unlock Your AI-Verified Status"
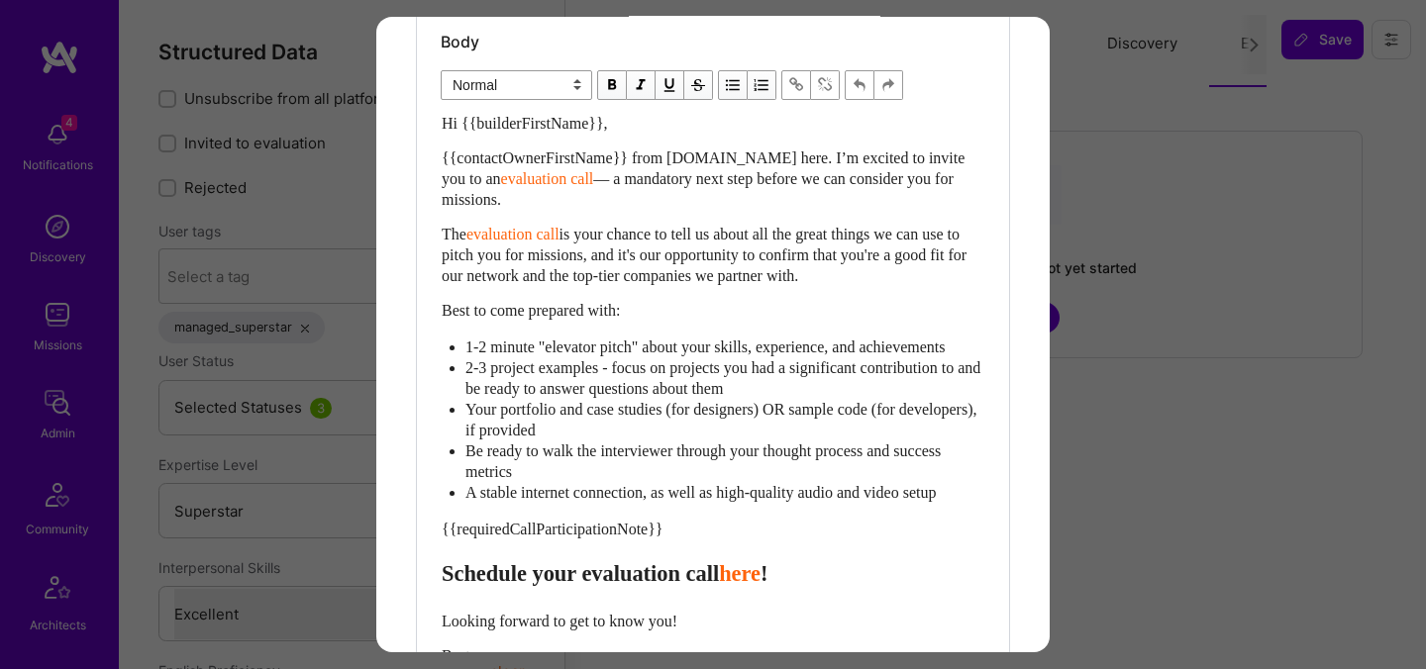
scroll to position [713, 0]
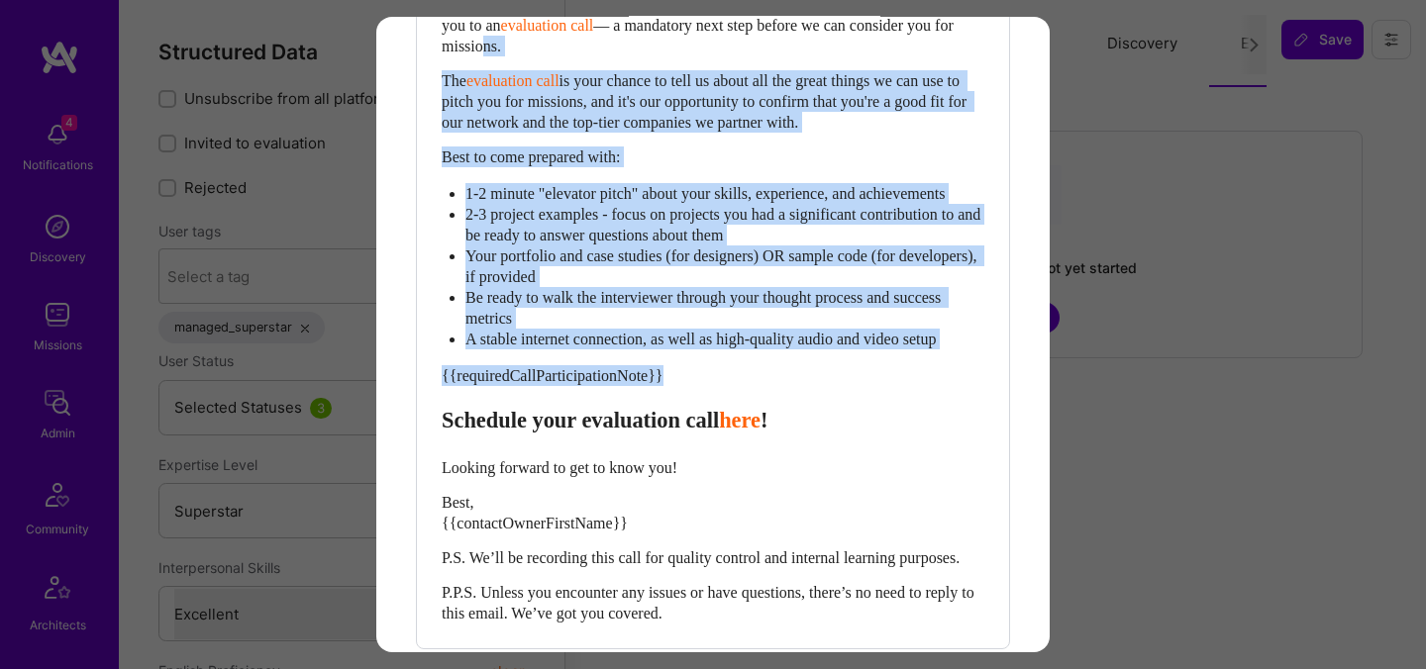
drag, startPoint x: 444, startPoint y: 437, endPoint x: 480, endPoint y: 44, distance: 394.8
click at [480, 44] on div "Hi {{builderFirstName}}, {{contactOwnerFirstName}} from [DOMAIN_NAME] here. I’m…" at bounding box center [713, 291] width 543 height 664
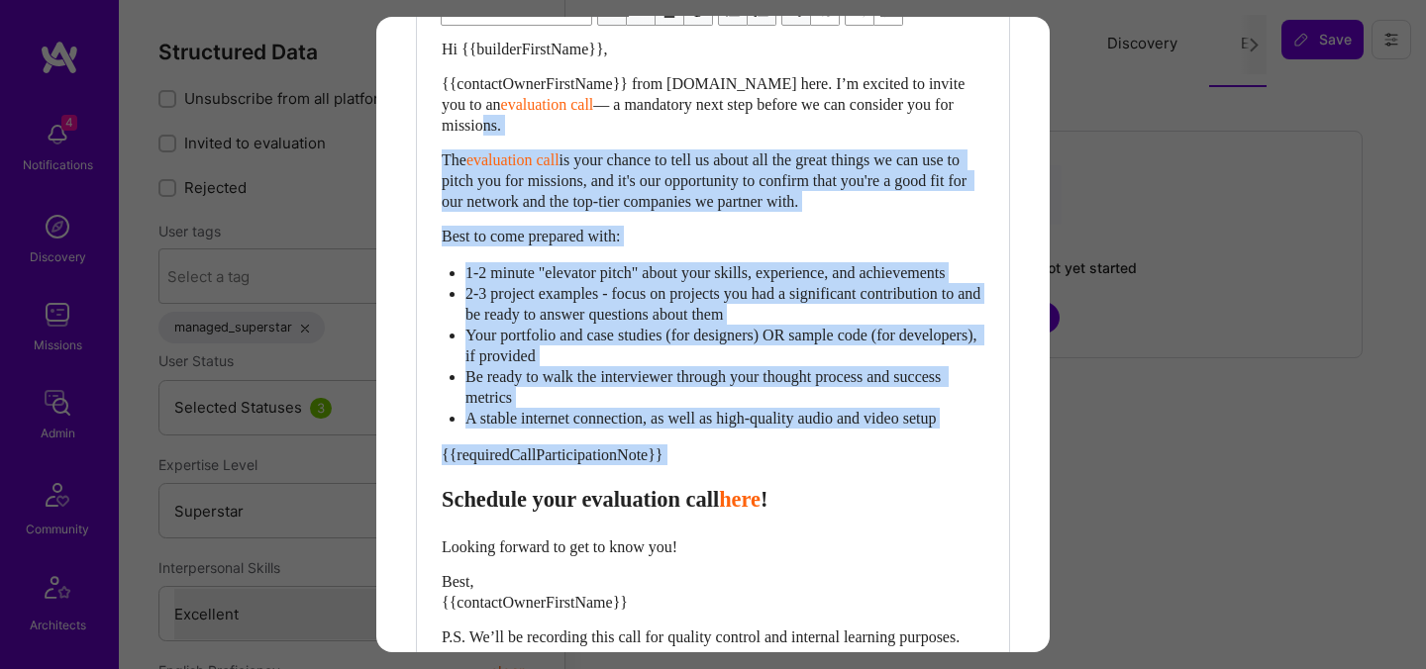
scroll to position [601, 0]
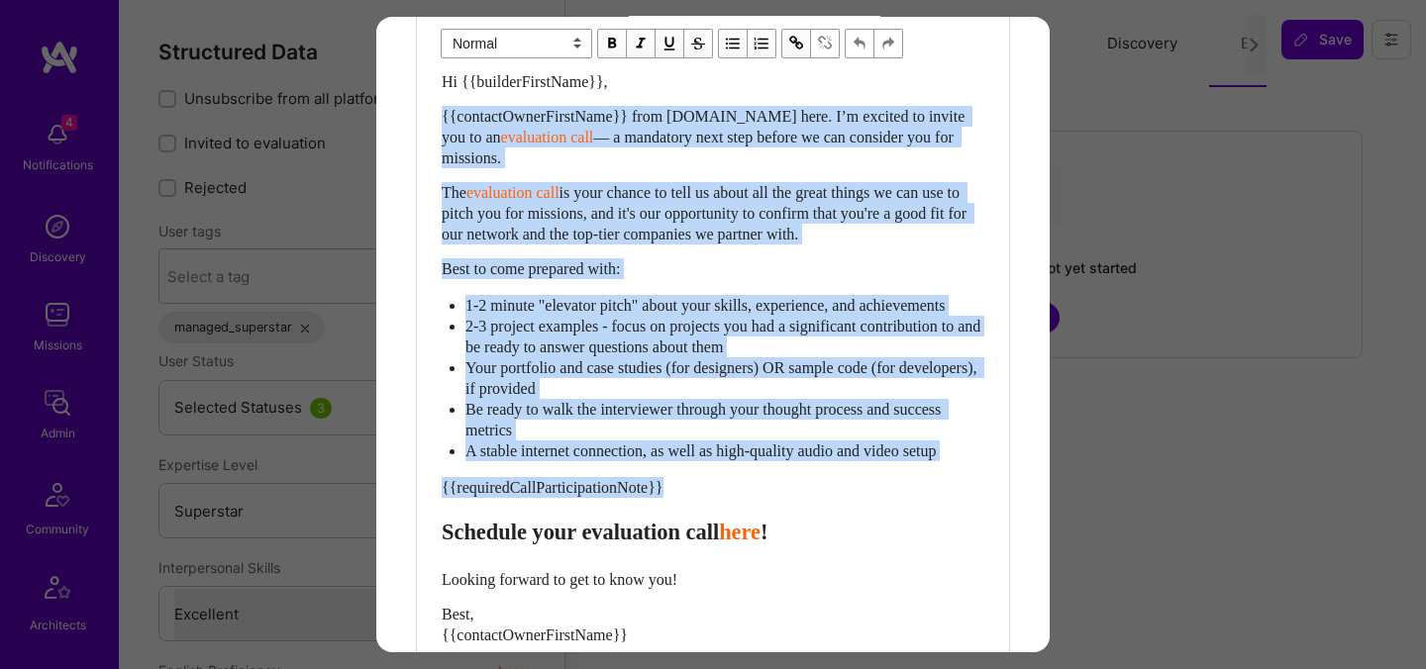
drag, startPoint x: 444, startPoint y: 560, endPoint x: 432, endPoint y: 117, distance: 443.7
click at [432, 117] on div "Body Normal Heading Large Heading Medium Heading Small Normal Hi {{builderFirst…" at bounding box center [713, 366] width 592 height 787
paste div "Enter email text"
select select "header-two"
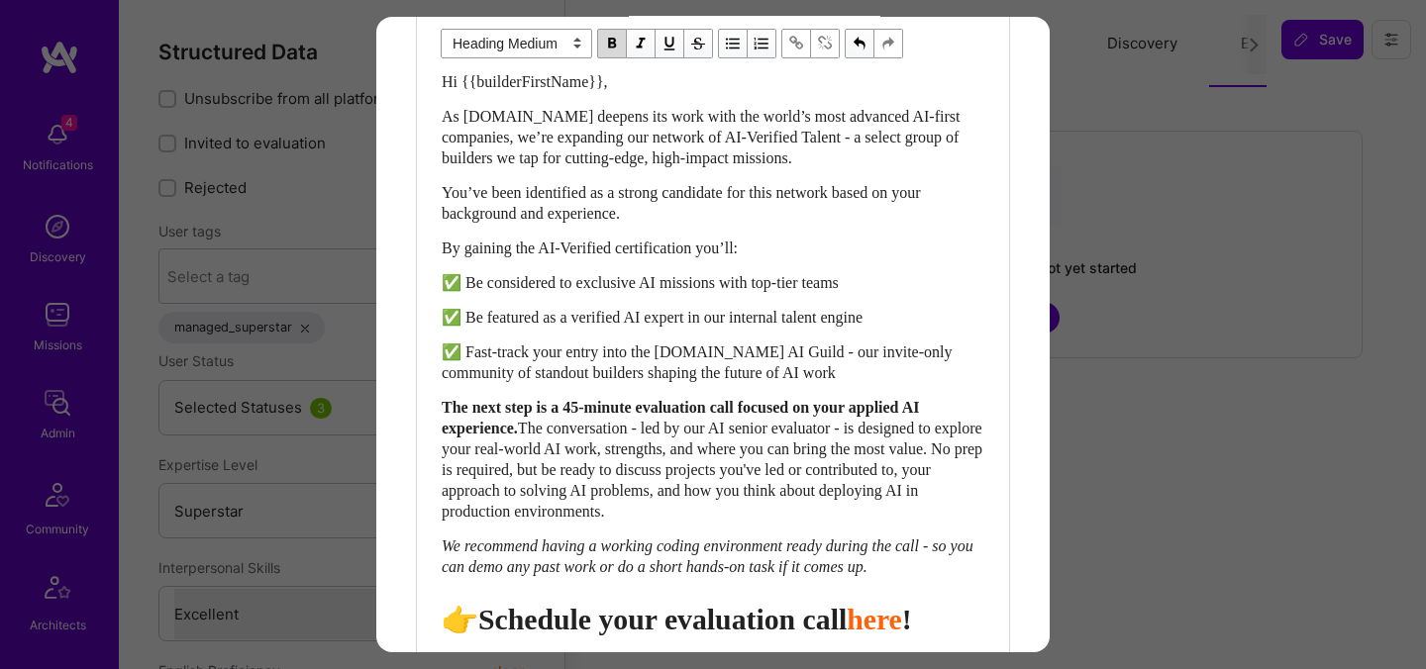
scroll to position [605, 0]
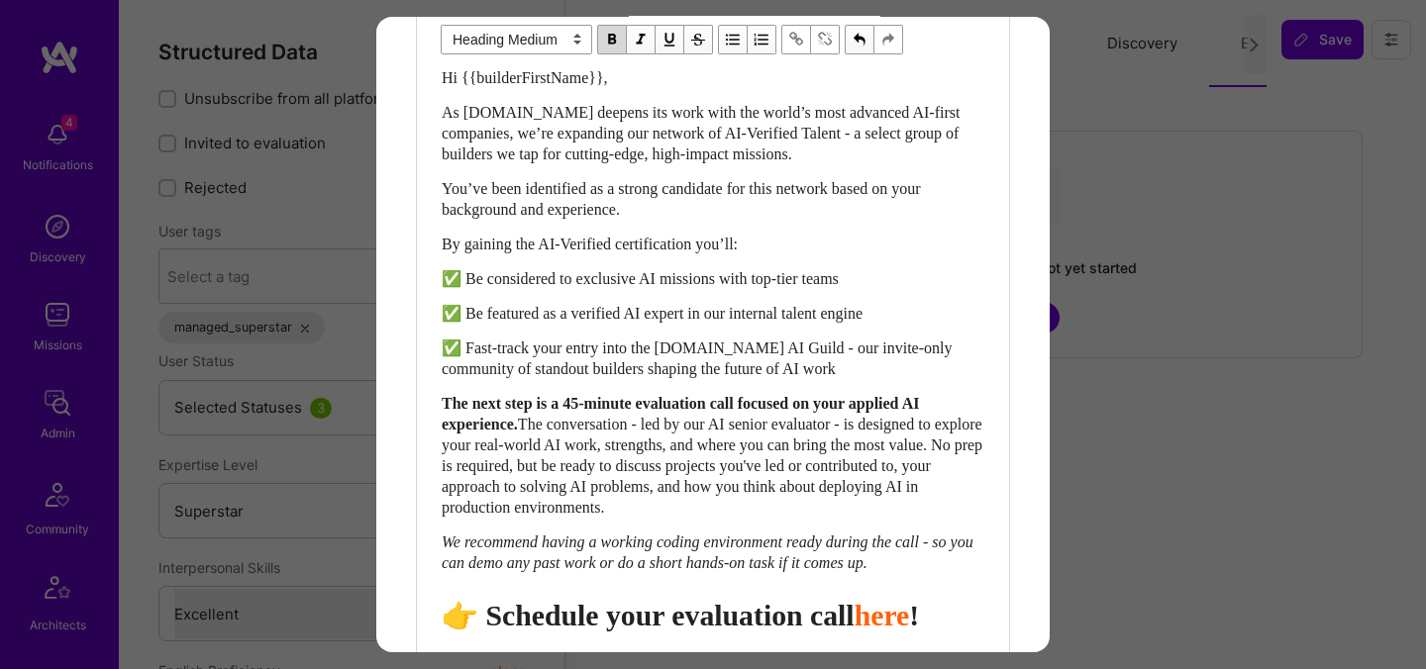
click at [760, 628] on span "👉 Schedule your evaluation call" at bounding box center [648, 615] width 413 height 33
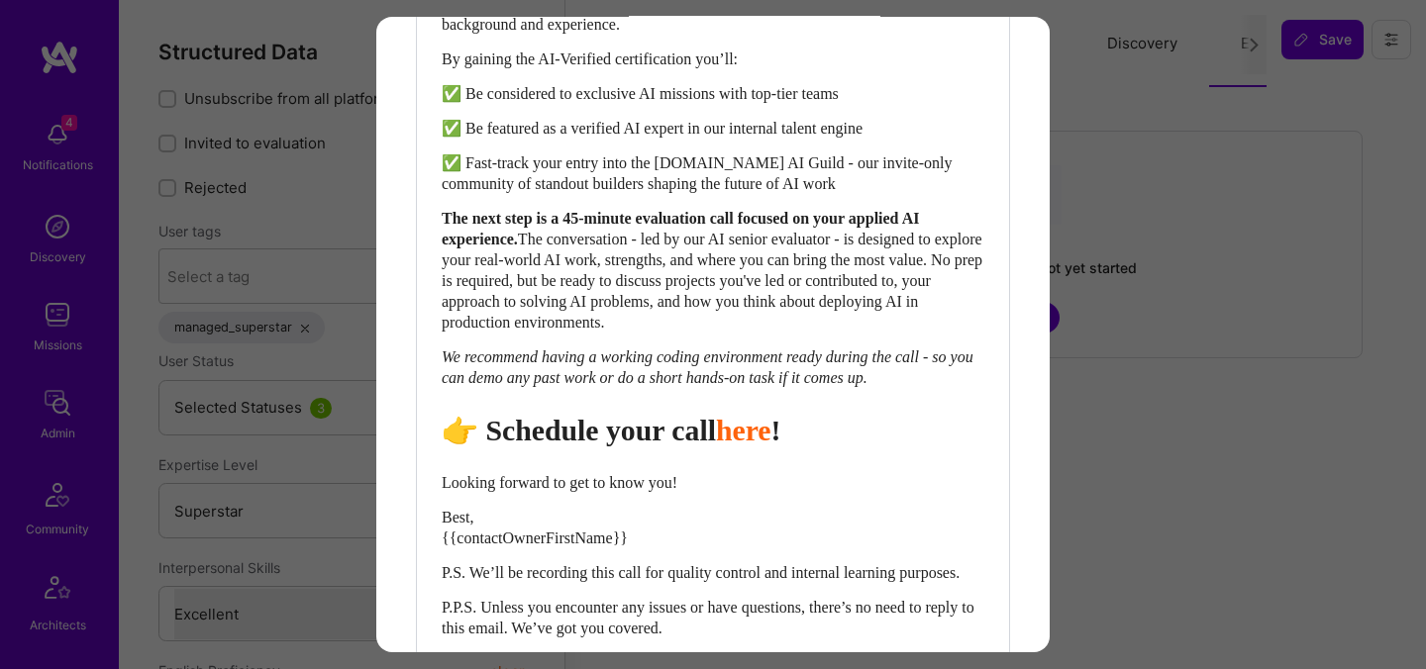
scroll to position [946, 0]
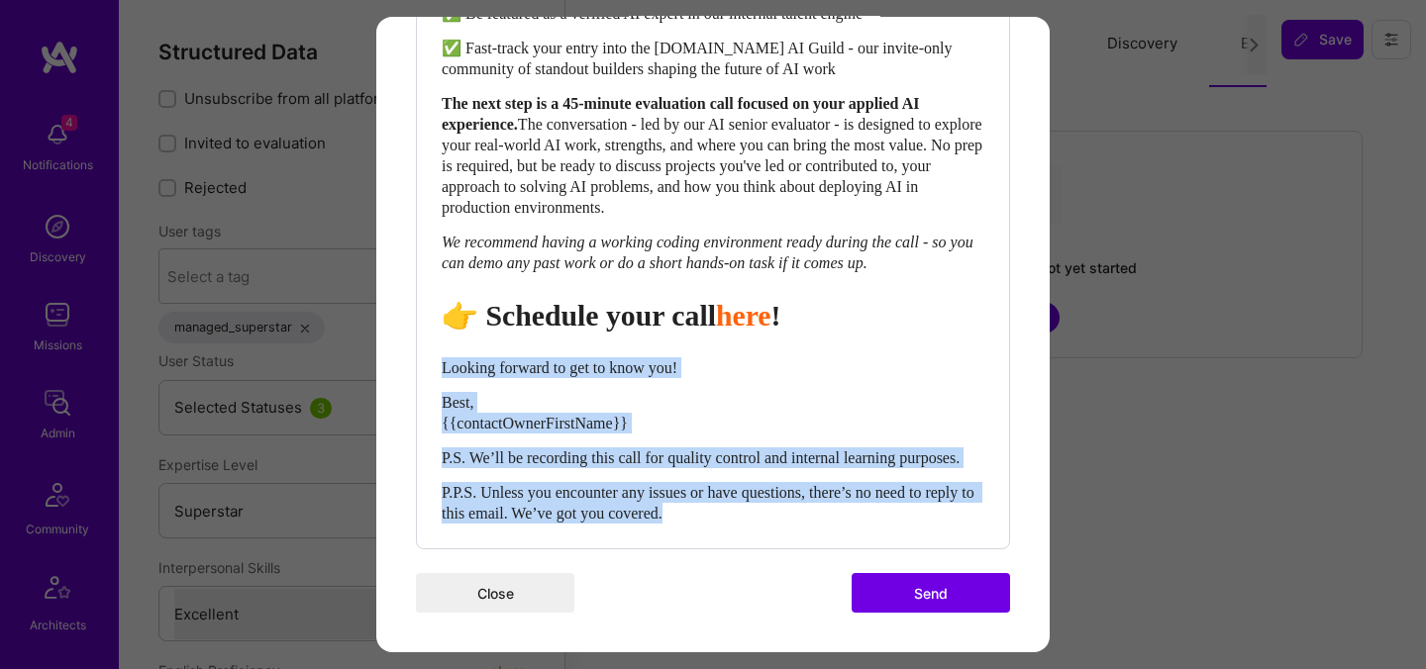
drag, startPoint x: 751, startPoint y: 519, endPoint x: 418, endPoint y: 343, distance: 376.5
click at [418, 343] on div "Body Normal Heading Large Heading Medium Heading Small Heading Medium Hi {{buil…" at bounding box center [713, 108] width 592 height 879
select select "unstyled"
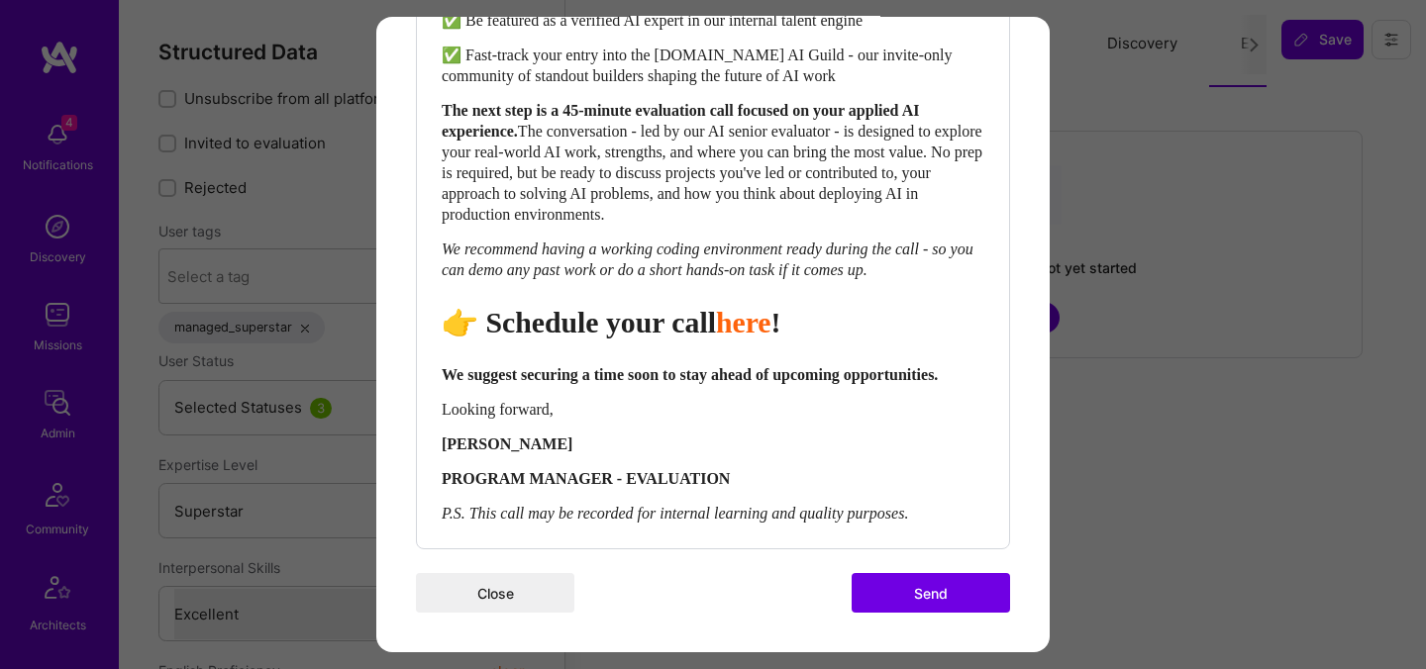
scroll to position [939, 0]
click at [914, 601] on button "Send" at bounding box center [931, 593] width 158 height 40
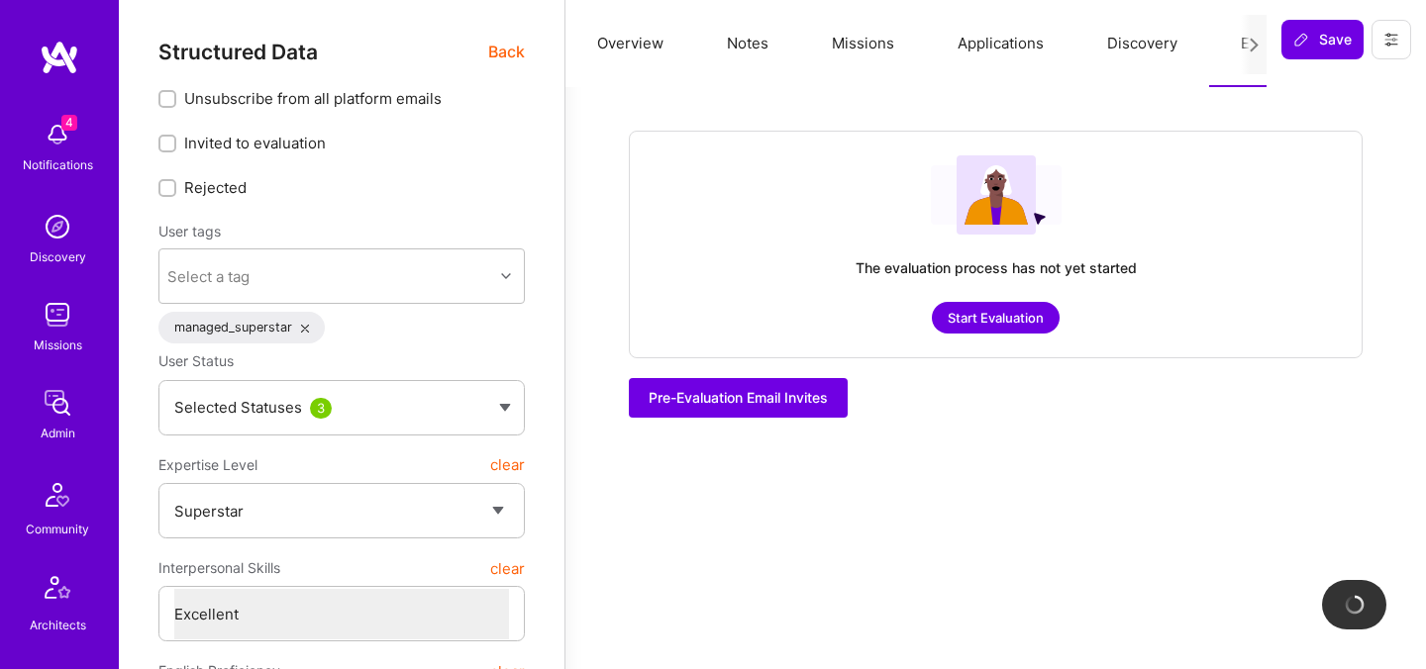
checkbox input "true"
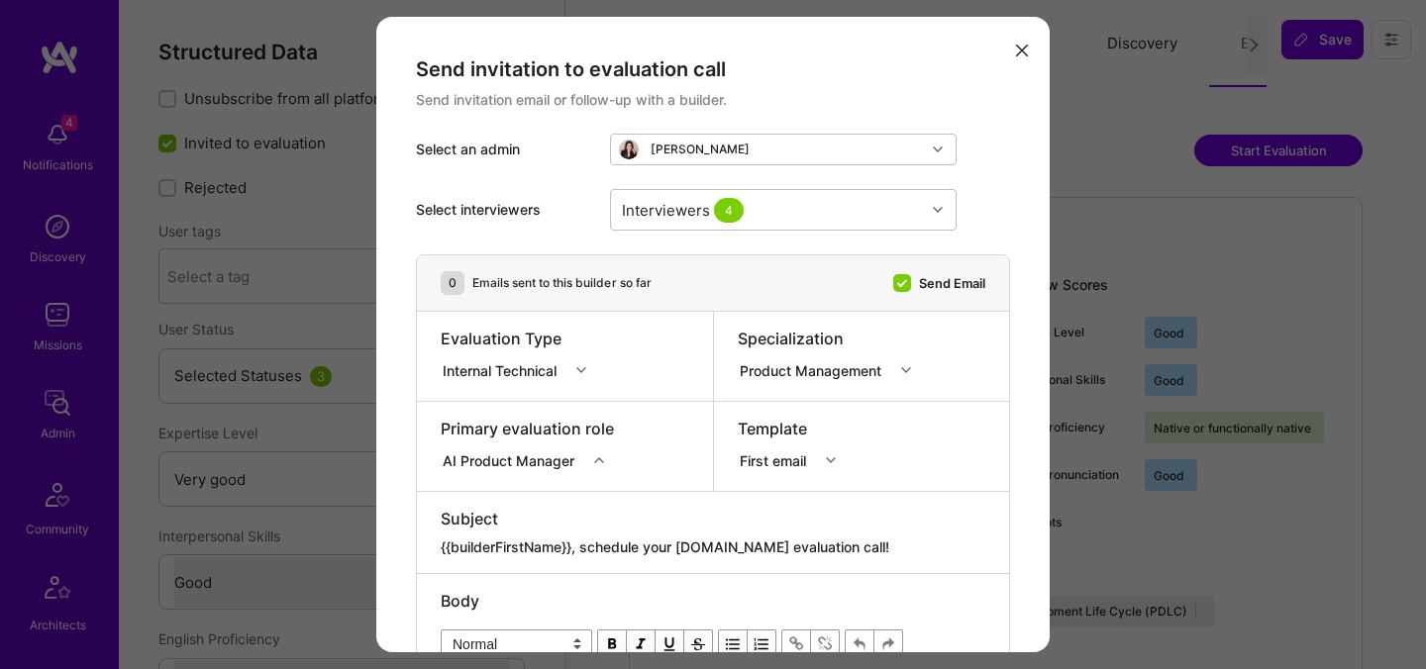
select select "5"
select select "4"
select select "7"
select select "6"
select select "SE"
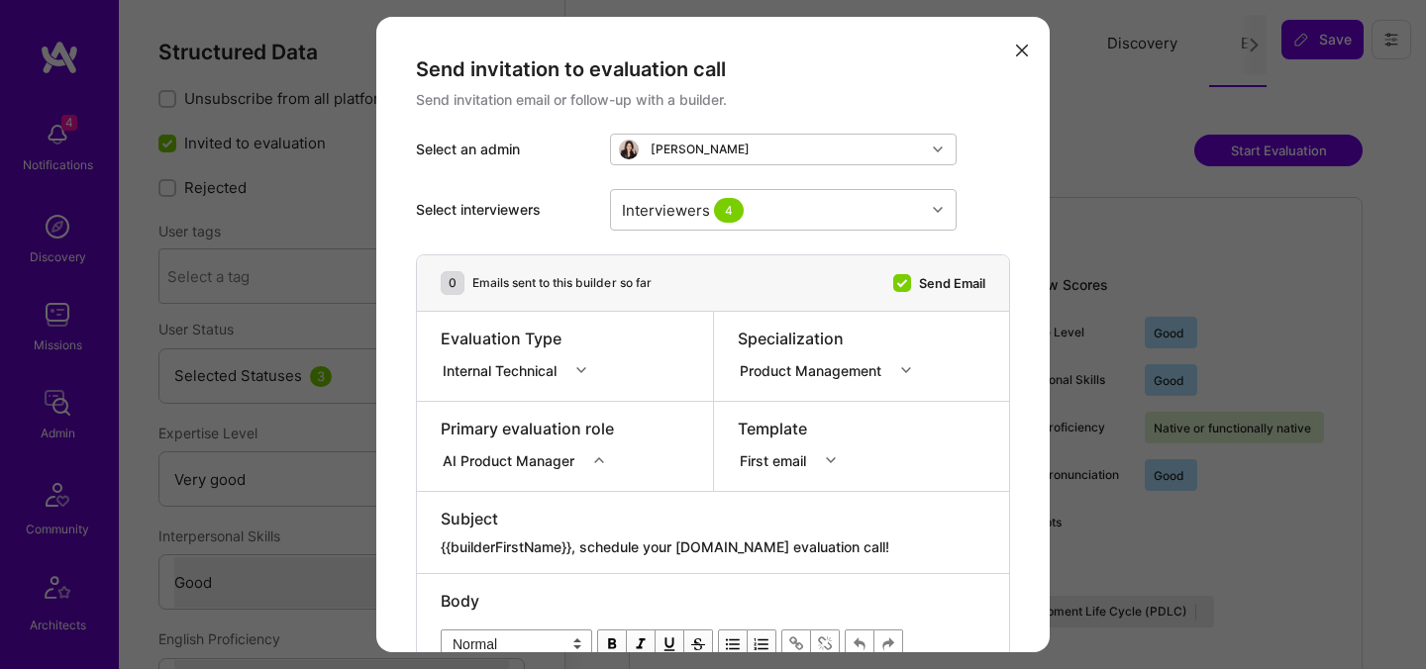
select select "Right Now"
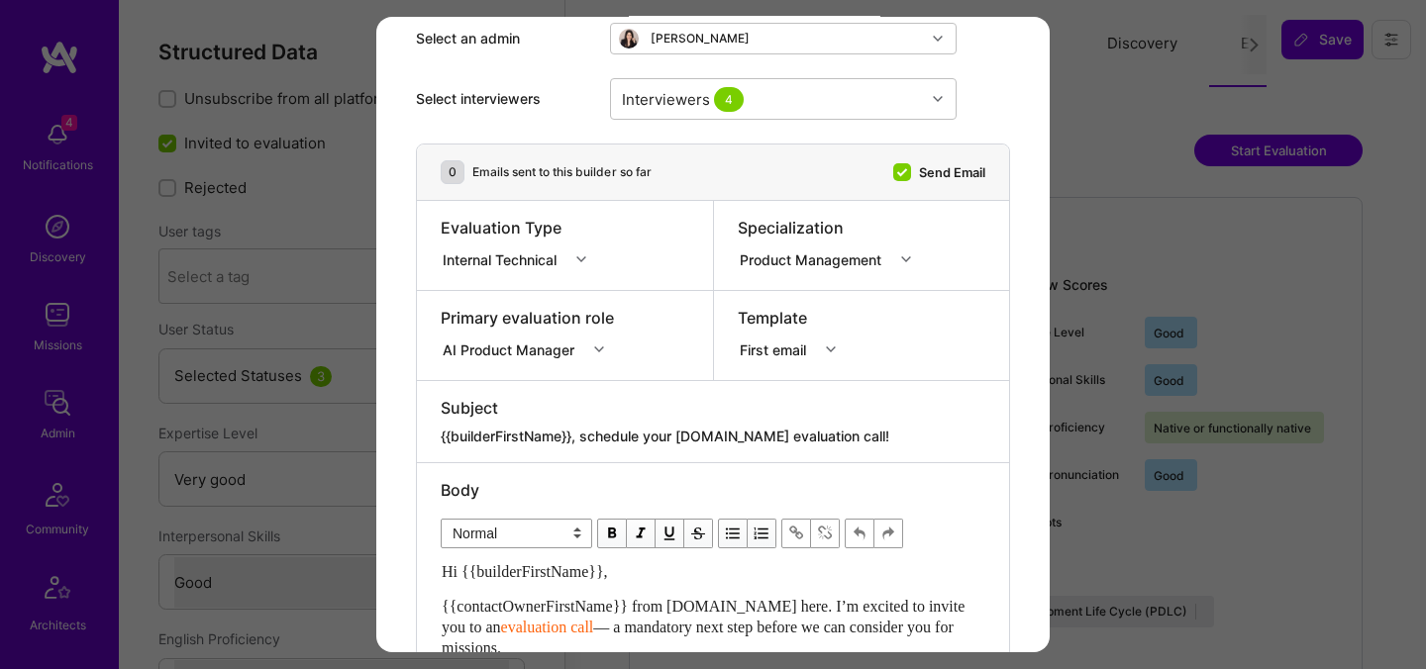
click at [702, 412] on div "Subject" at bounding box center [713, 408] width 545 height 22
click at [703, 430] on textarea "{{builderFirstName}}, schedule your [DOMAIN_NAME] evaluation call!" at bounding box center [713, 437] width 545 height 20
paste textarea "Unlock Your AI-Verified Status"
type textarea "{{builderFirstName}}, Unlock Your AI-Verified Status"
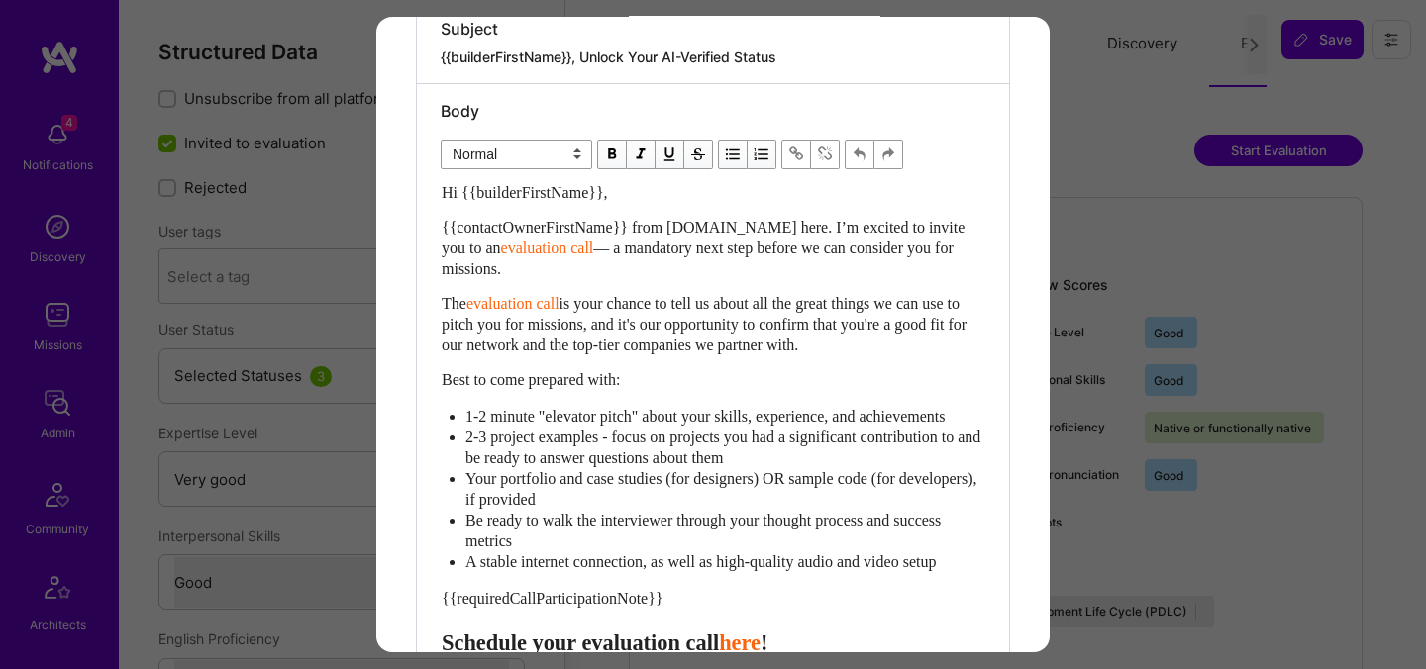
scroll to position [595, 0]
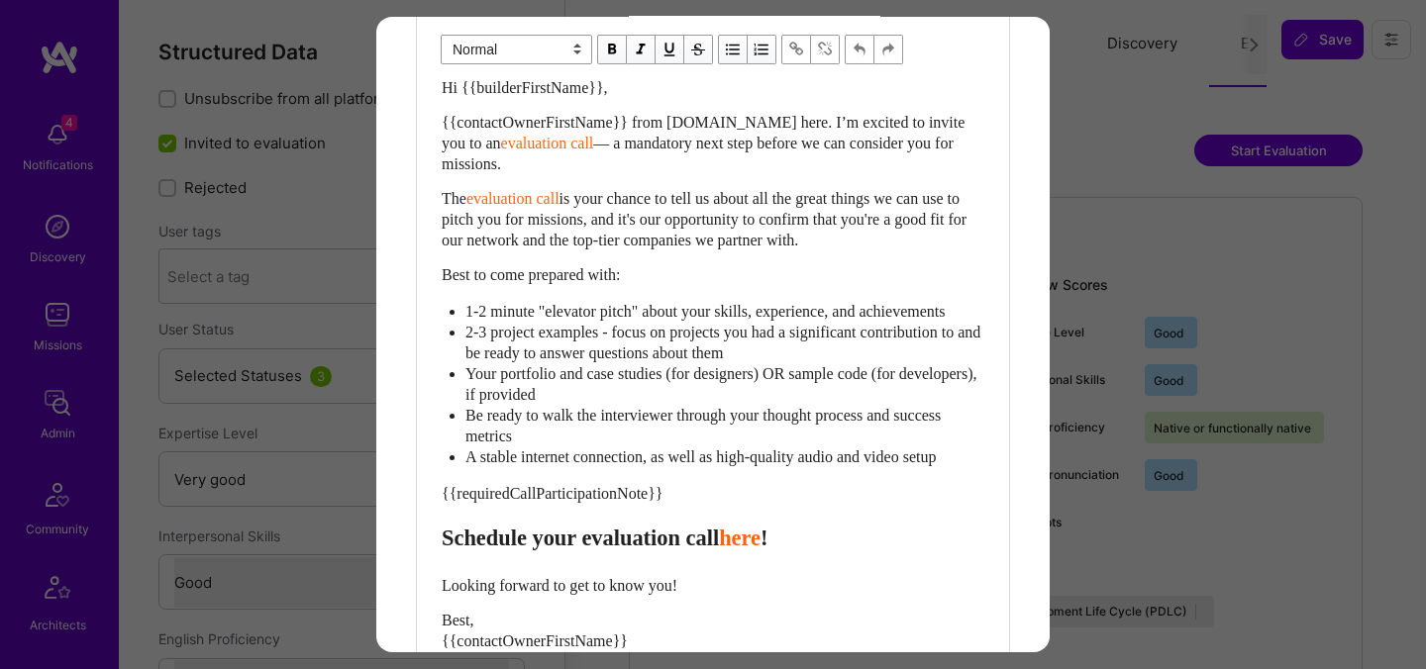
click at [444, 551] on span "Schedule your evaluation call" at bounding box center [580, 538] width 277 height 25
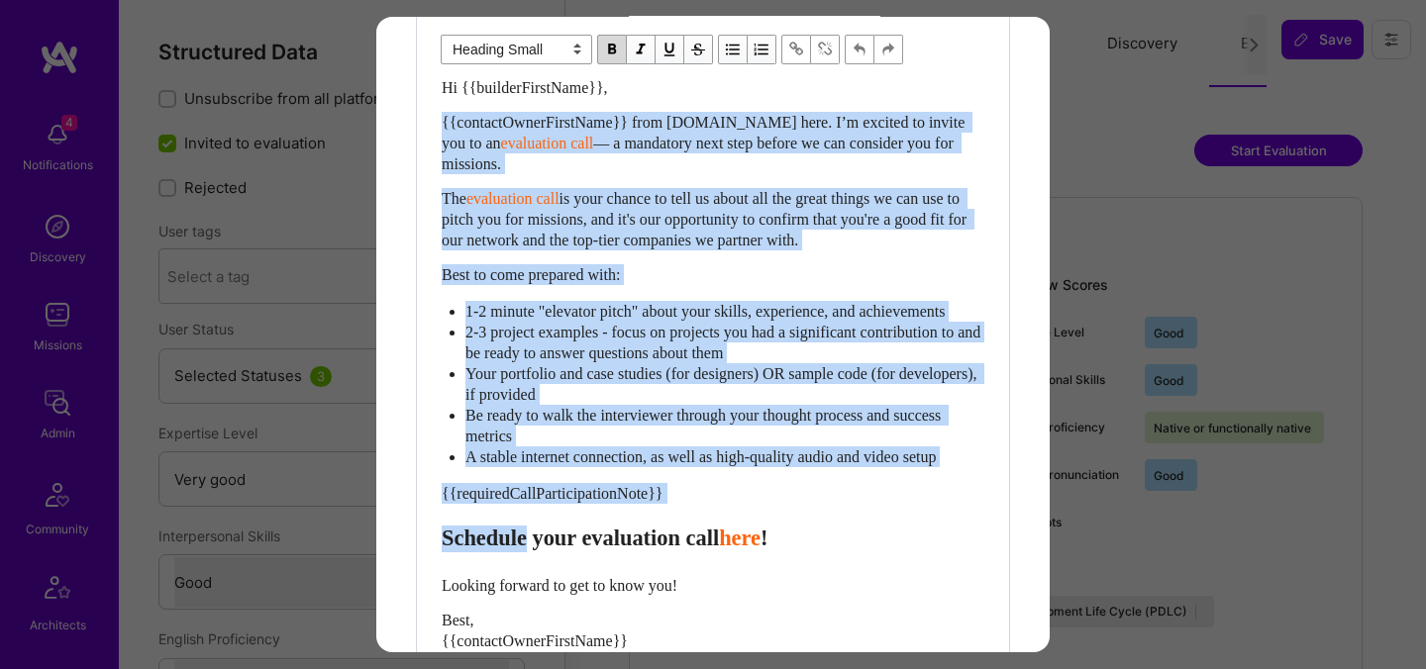
drag, startPoint x: 444, startPoint y: 569, endPoint x: 434, endPoint y: 131, distance: 438.7
click at [434, 131] on div "Body Normal Heading Large Heading Medium Heading Small Heading Small Hi {{build…" at bounding box center [713, 372] width 592 height 787
paste div "Enter email text"
select select "header-two"
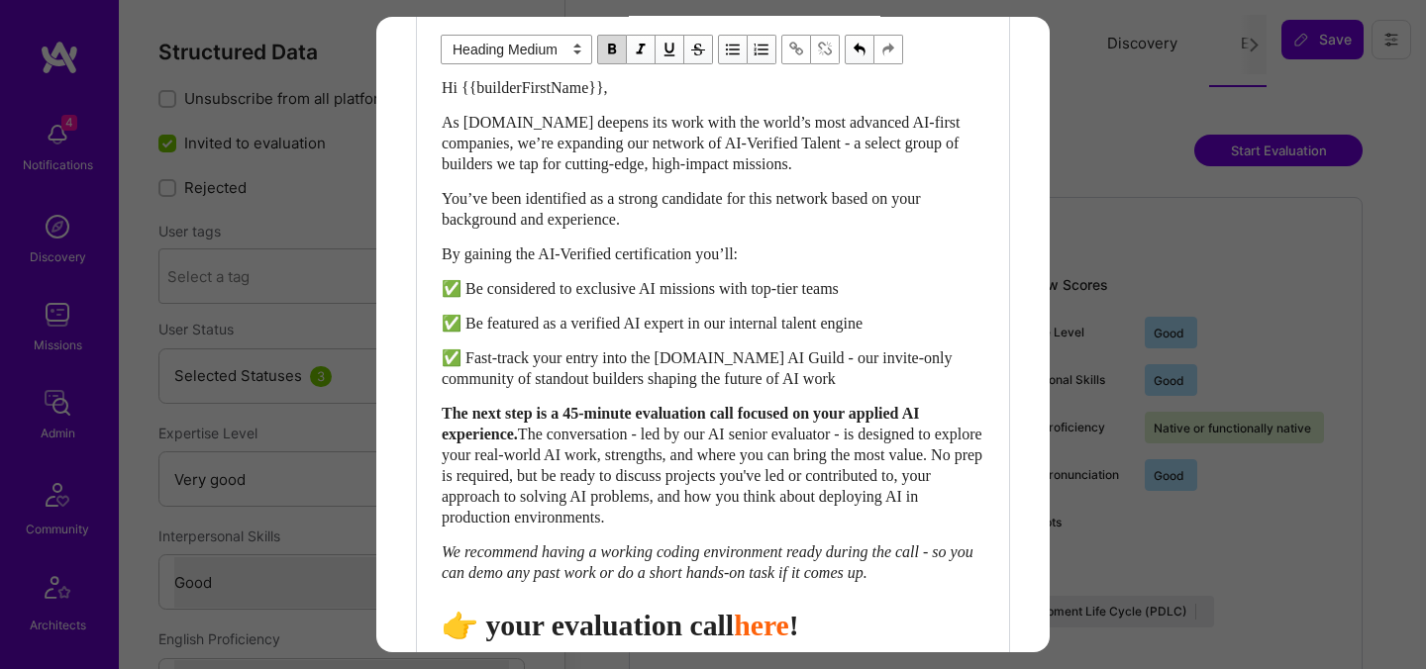
scroll to position [605, 0]
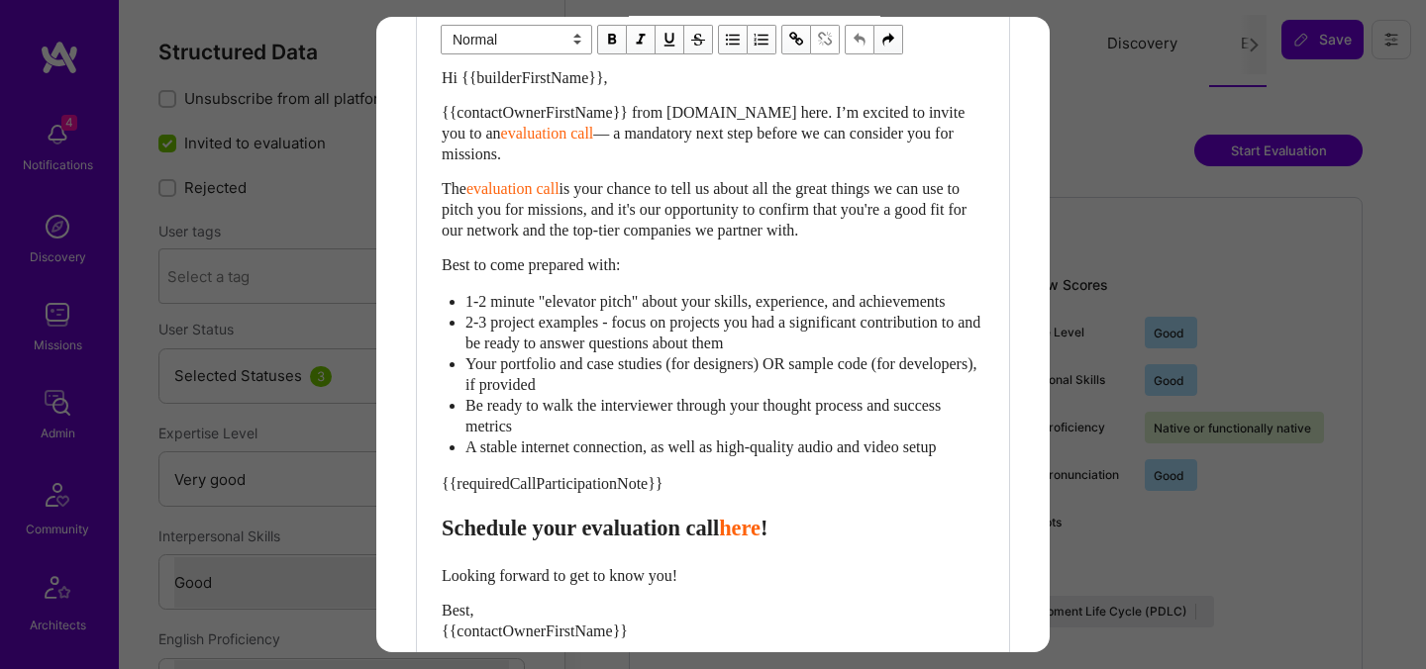
click at [442, 541] on span "Schedule your evaluation call" at bounding box center [580, 528] width 277 height 25
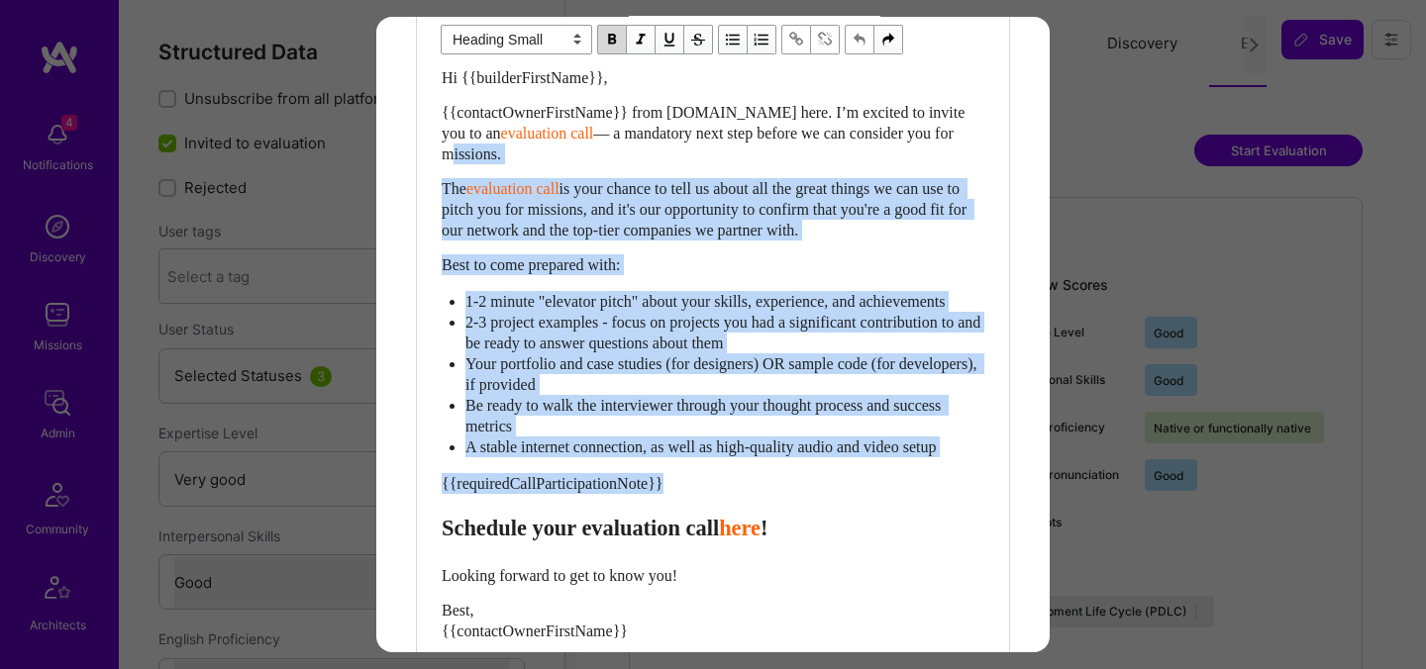
drag, startPoint x: 448, startPoint y: 558, endPoint x: 419, endPoint y: 161, distance: 398.1
click at [419, 161] on div "Body Normal Heading Large Heading Medium Heading Small Heading Small Hi {{build…" at bounding box center [713, 362] width 592 height 787
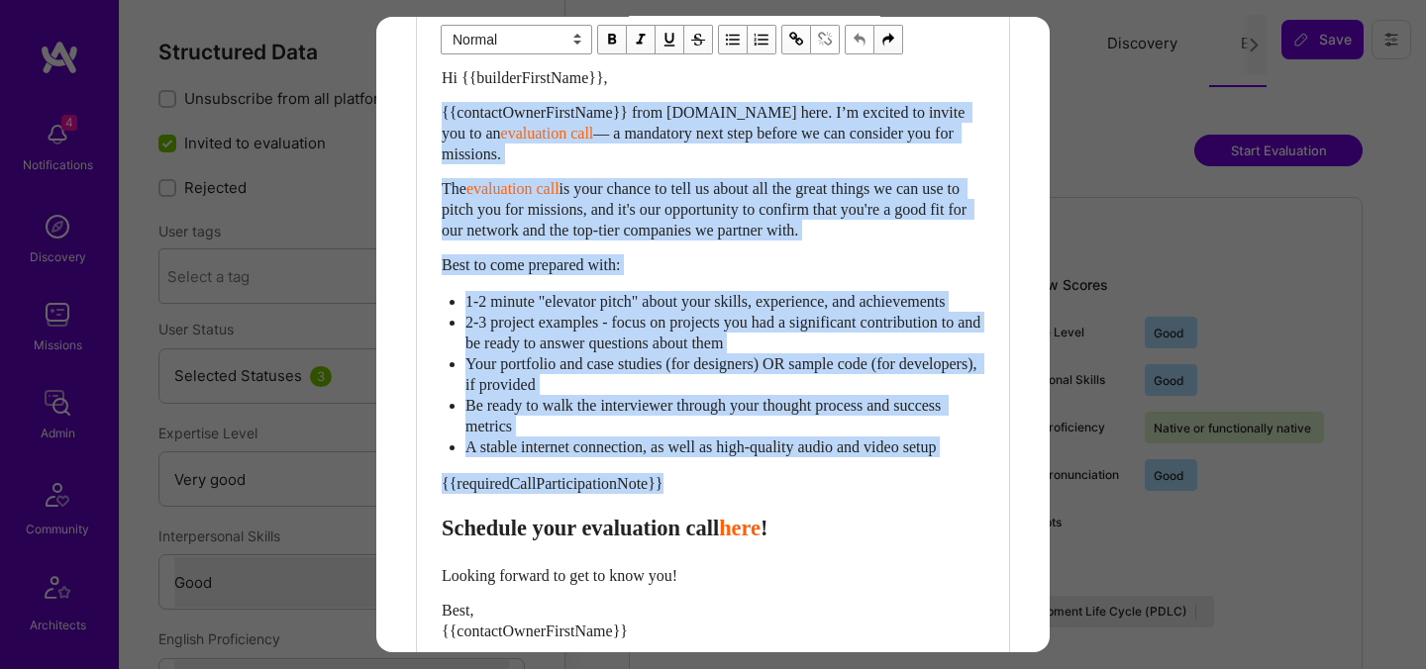
drag, startPoint x: 443, startPoint y: 552, endPoint x: 430, endPoint y: 101, distance: 451.7
click at [430, 101] on div "Body Normal Heading Large Heading Medium Heading Small Normal Hi {{builderFirst…" at bounding box center [713, 362] width 592 height 787
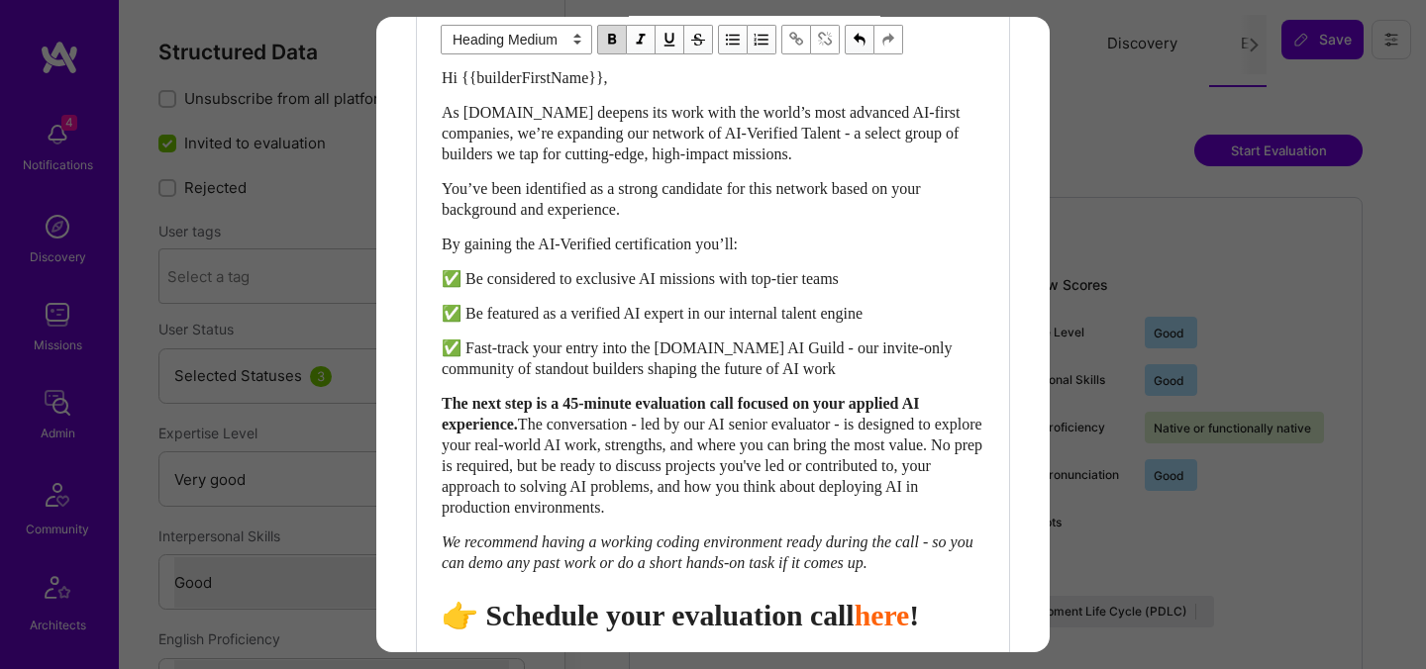
click at [765, 632] on span "👉 Schedule your evaluation call" at bounding box center [648, 615] width 413 height 33
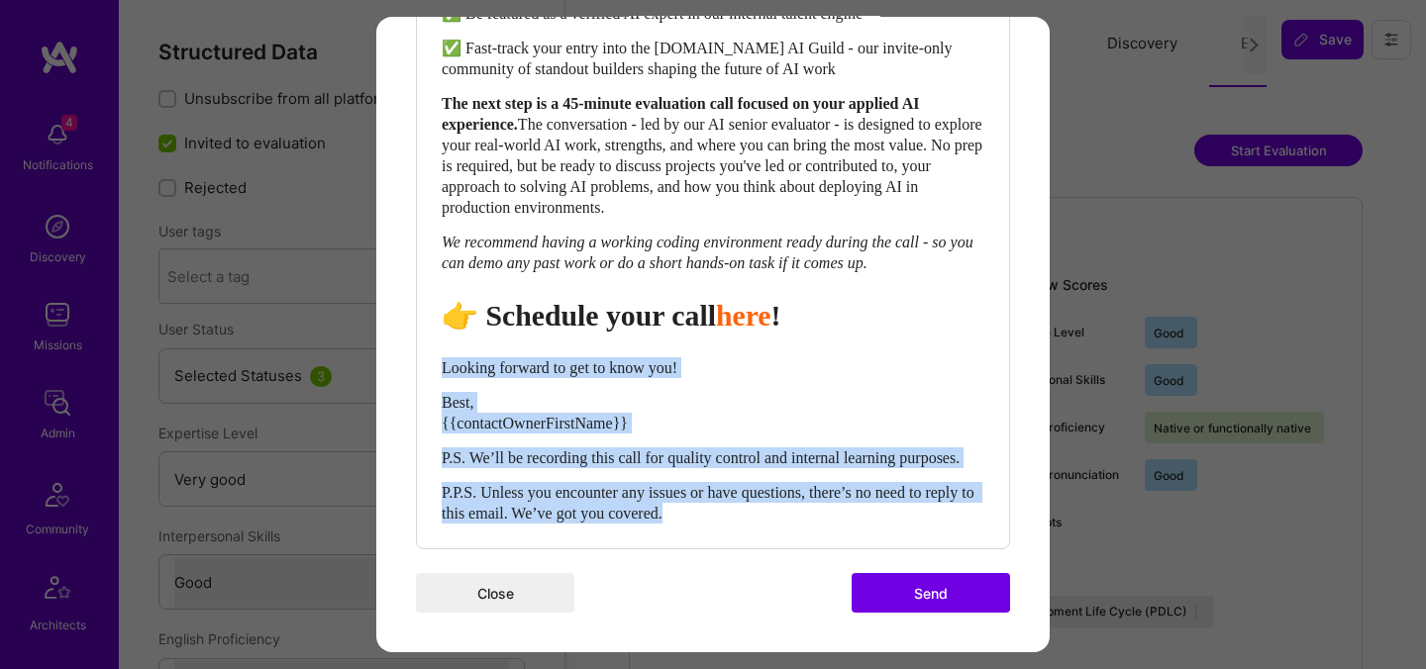
drag, startPoint x: 747, startPoint y: 520, endPoint x: 432, endPoint y: 351, distance: 357.0
click at [432, 351] on div "Body Normal Heading Large Heading Medium Heading Small Heading Medium Hi {{buil…" at bounding box center [713, 108] width 592 height 879
select select "unstyled"
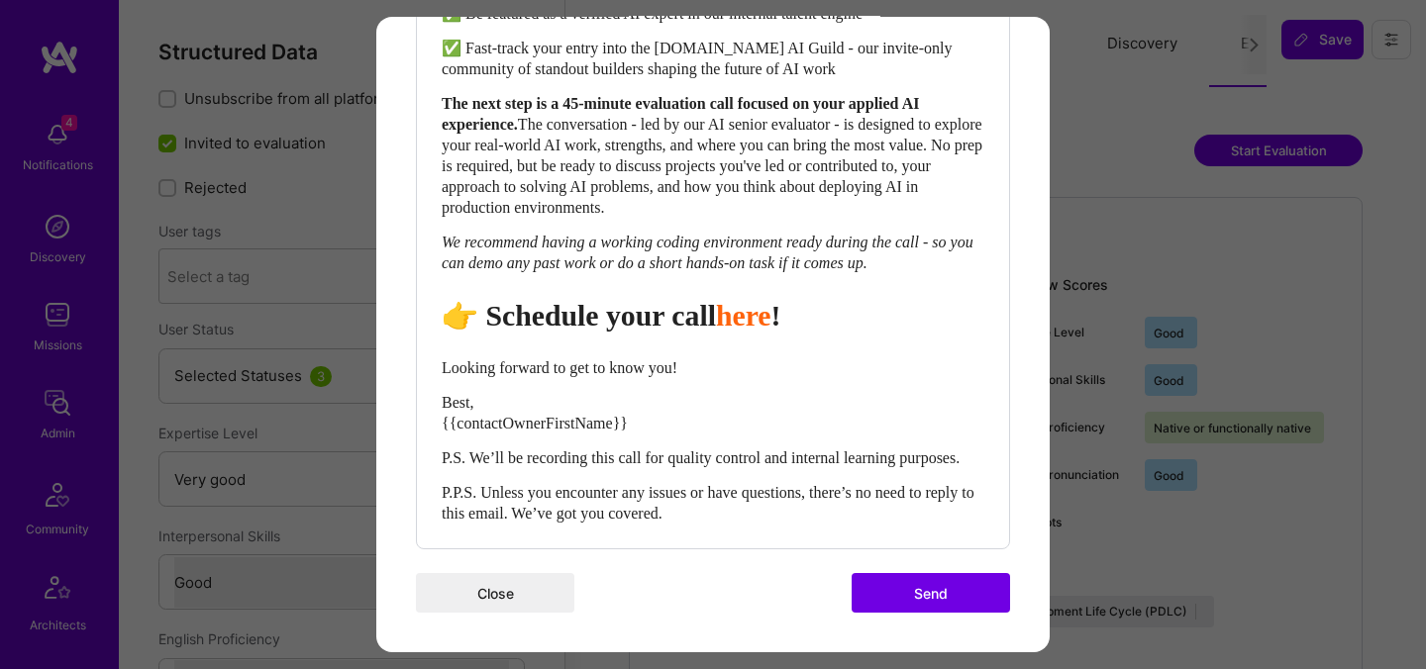
scroll to position [939, 0]
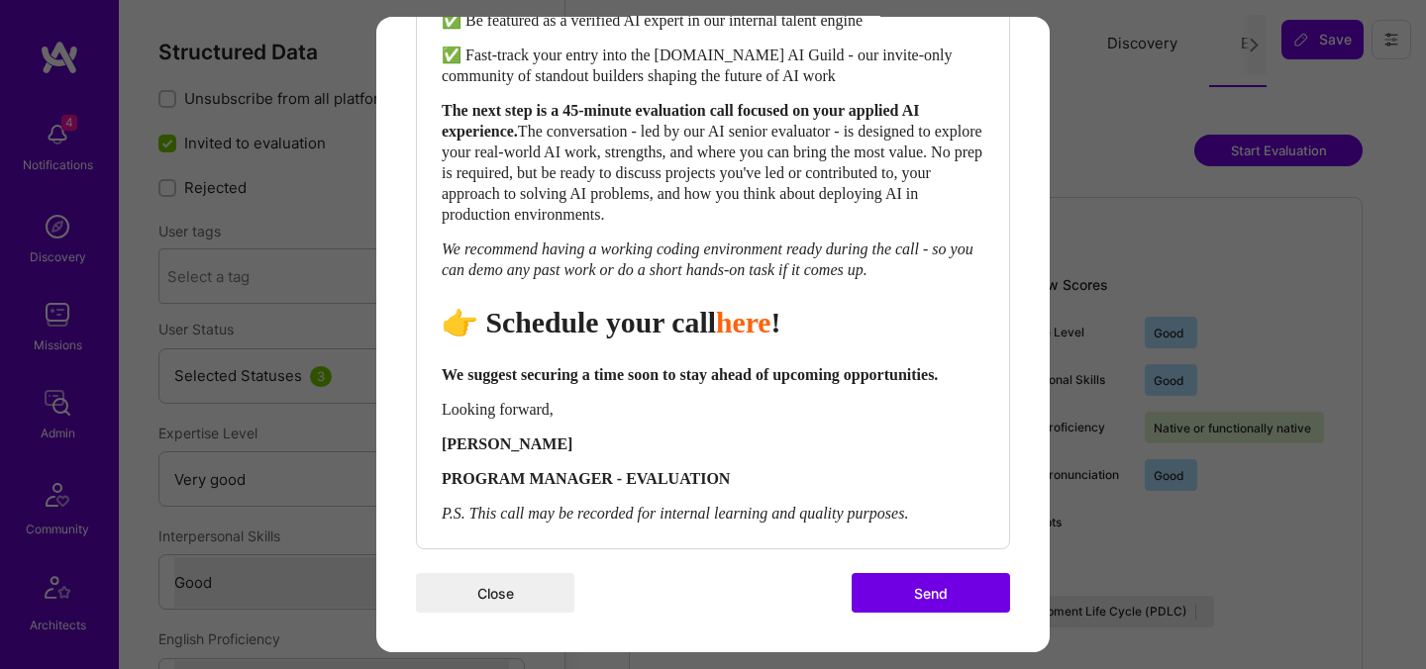
click at [903, 585] on button "Send" at bounding box center [931, 593] width 158 height 40
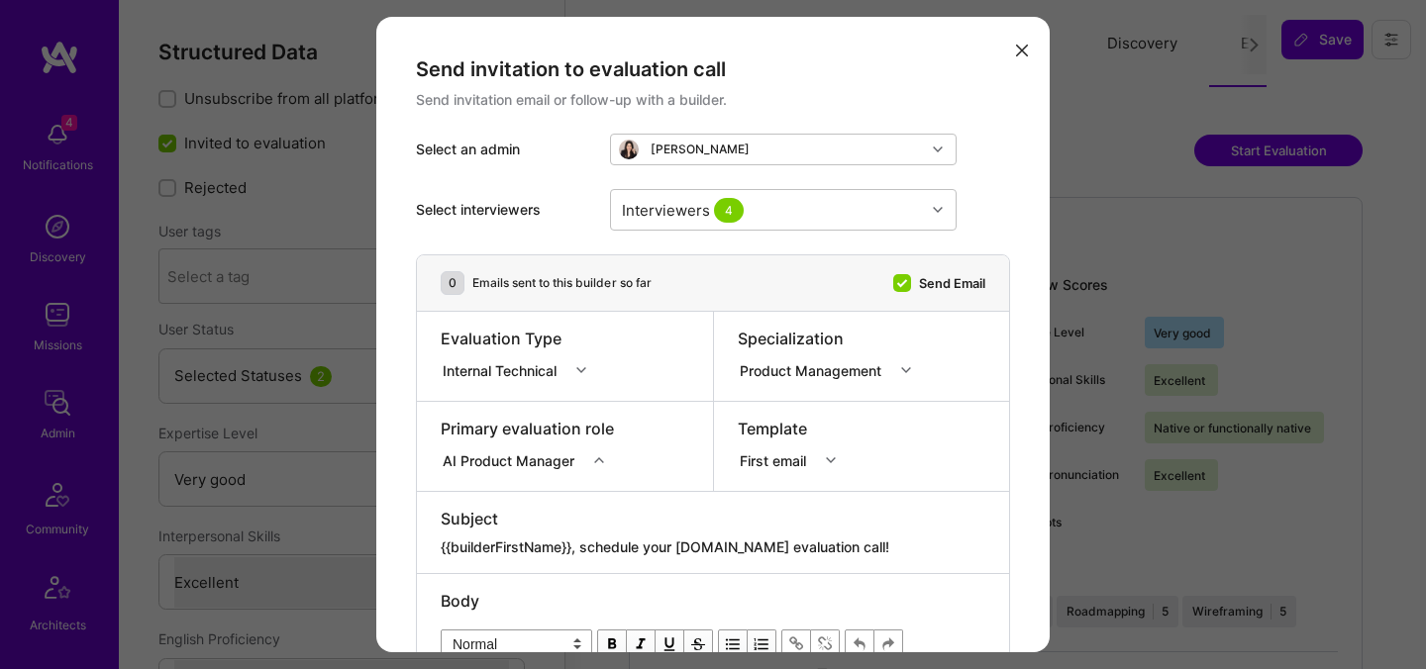
select select "5"
select select "7"
select select "US"
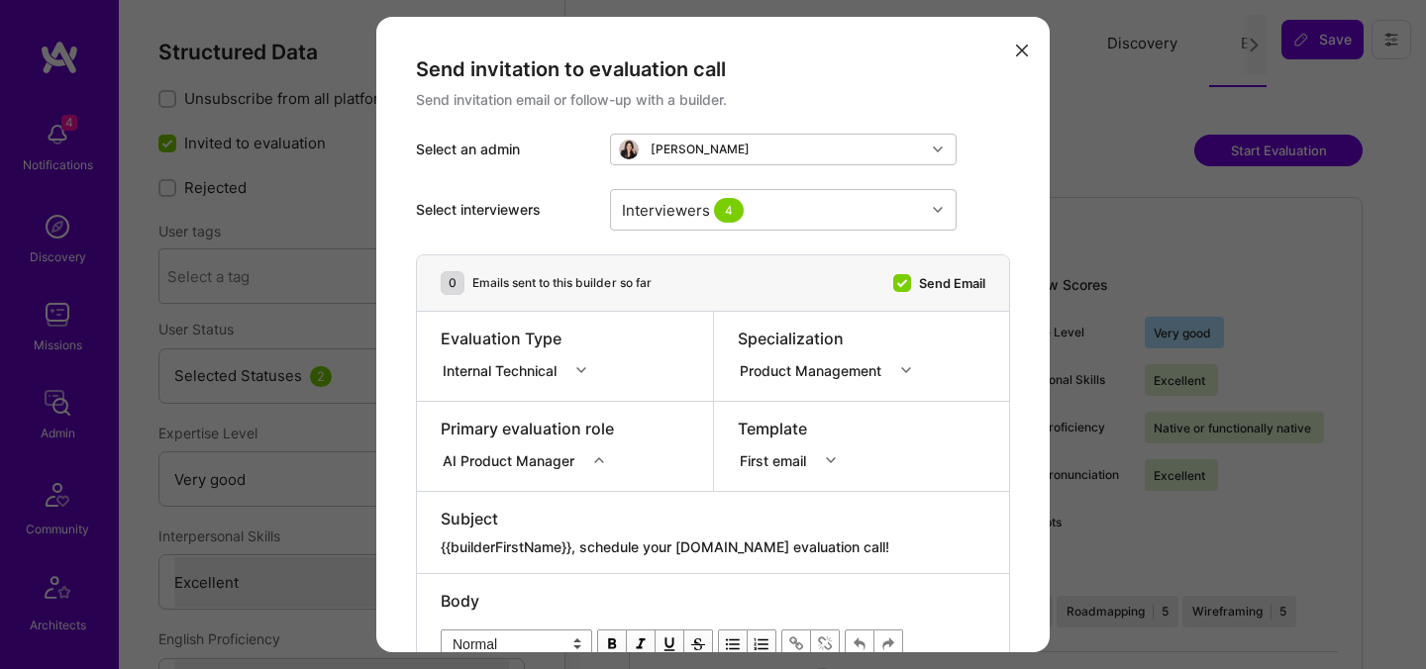
select select "Right Now"
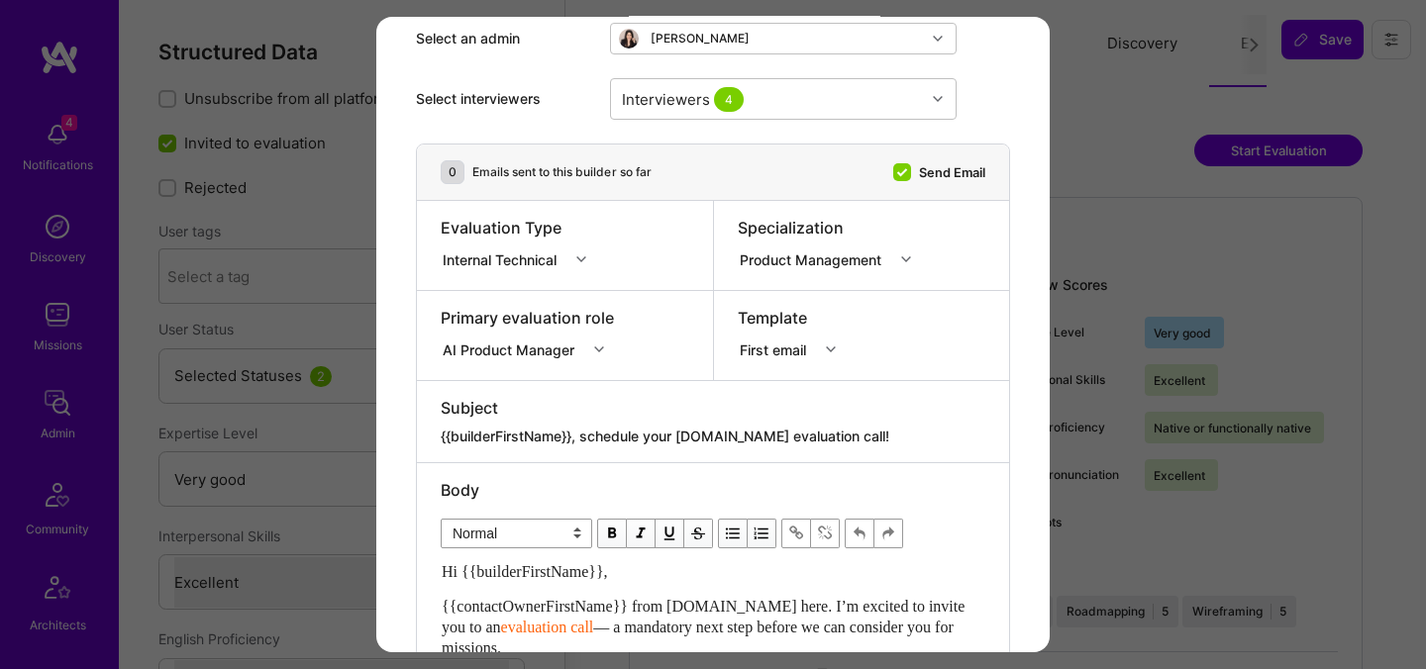
click at [729, 429] on textarea "{{builderFirstName}}, schedule your [DOMAIN_NAME] evaluation call!" at bounding box center [713, 437] width 545 height 20
paste textarea "Unlock Your AI-Verified Status"
type textarea "{{builderFirstName}}, Unlock Your AI-Verified Status"
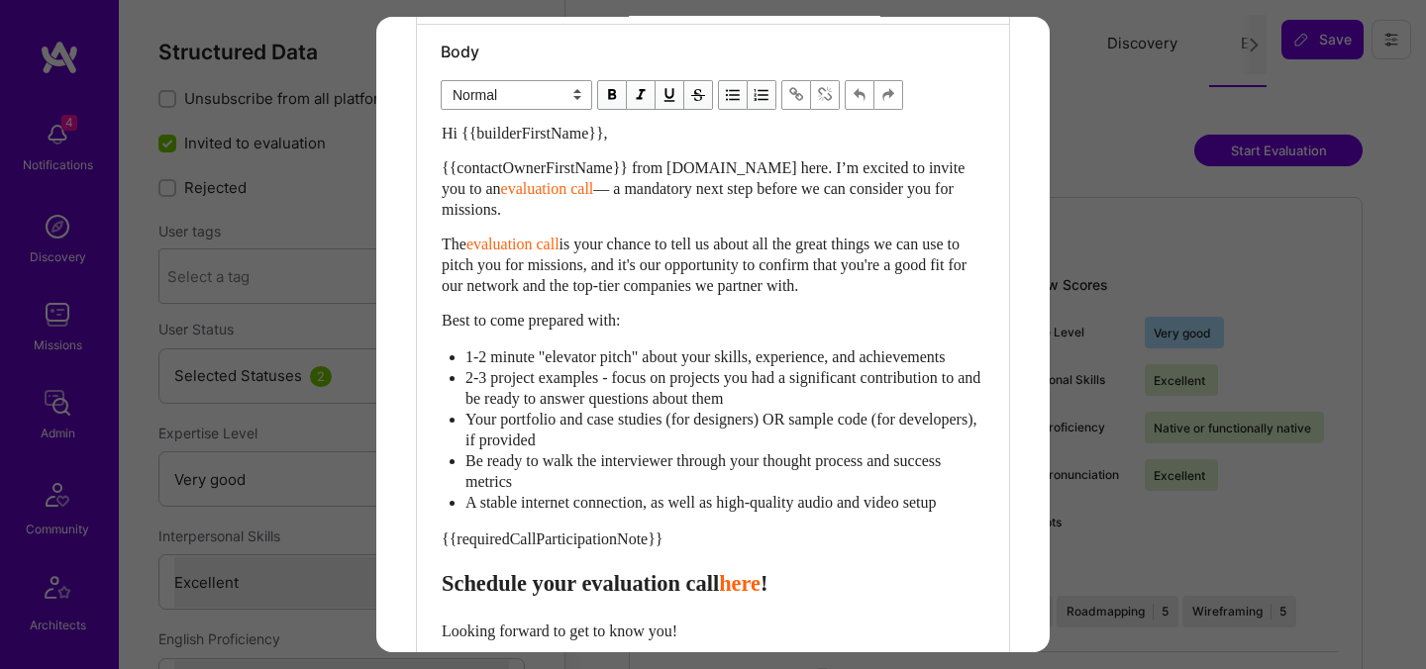
scroll to position [561, 0]
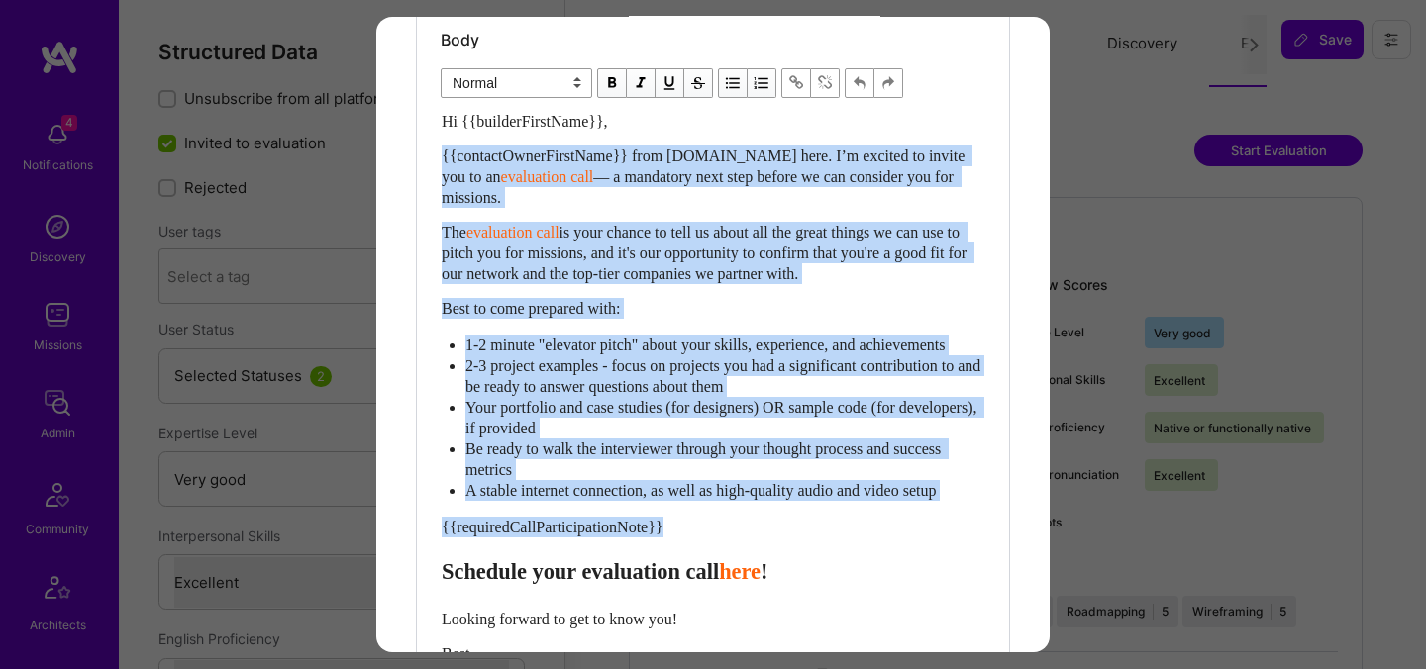
drag, startPoint x: 445, startPoint y: 585, endPoint x: 439, endPoint y: 159, distance: 425.8
click at [439, 159] on div "Body Normal Heading Large Heading Medium Heading Small Normal Hi {{builderFirst…" at bounding box center [713, 406] width 592 height 787
paste div "Enter email text"
select select "header-two"
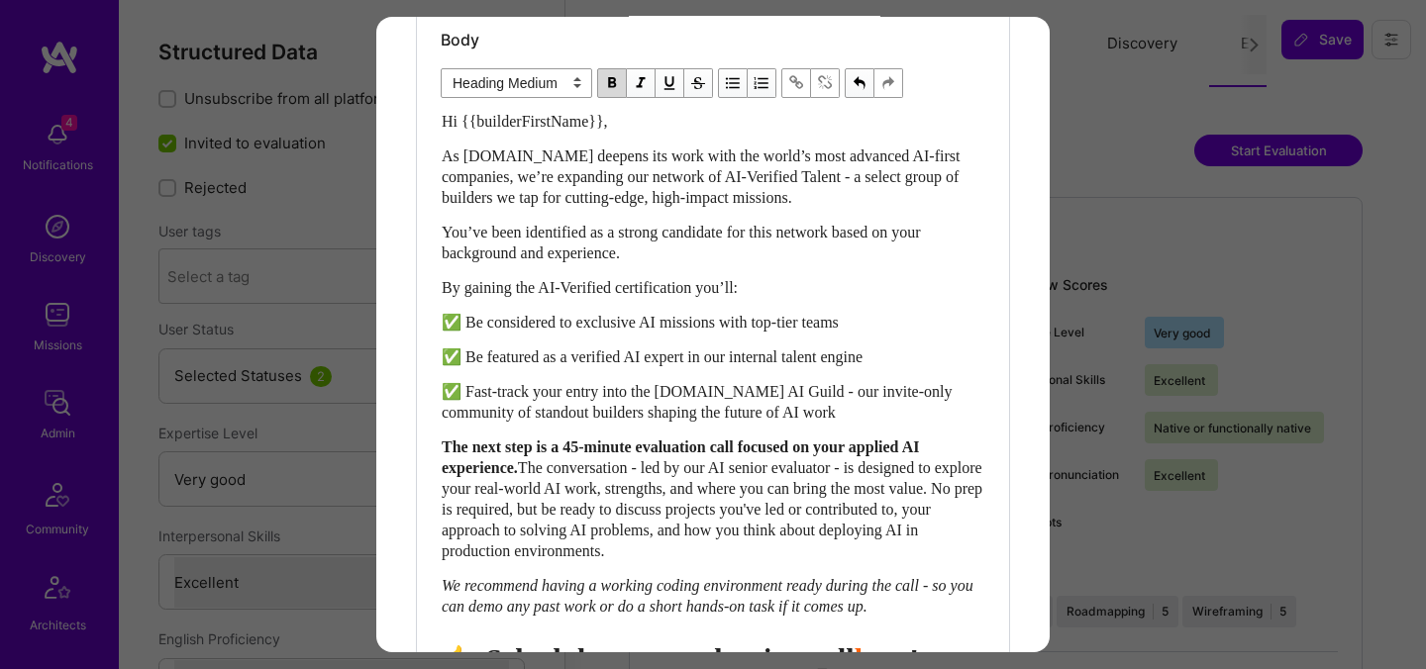
scroll to position [605, 0]
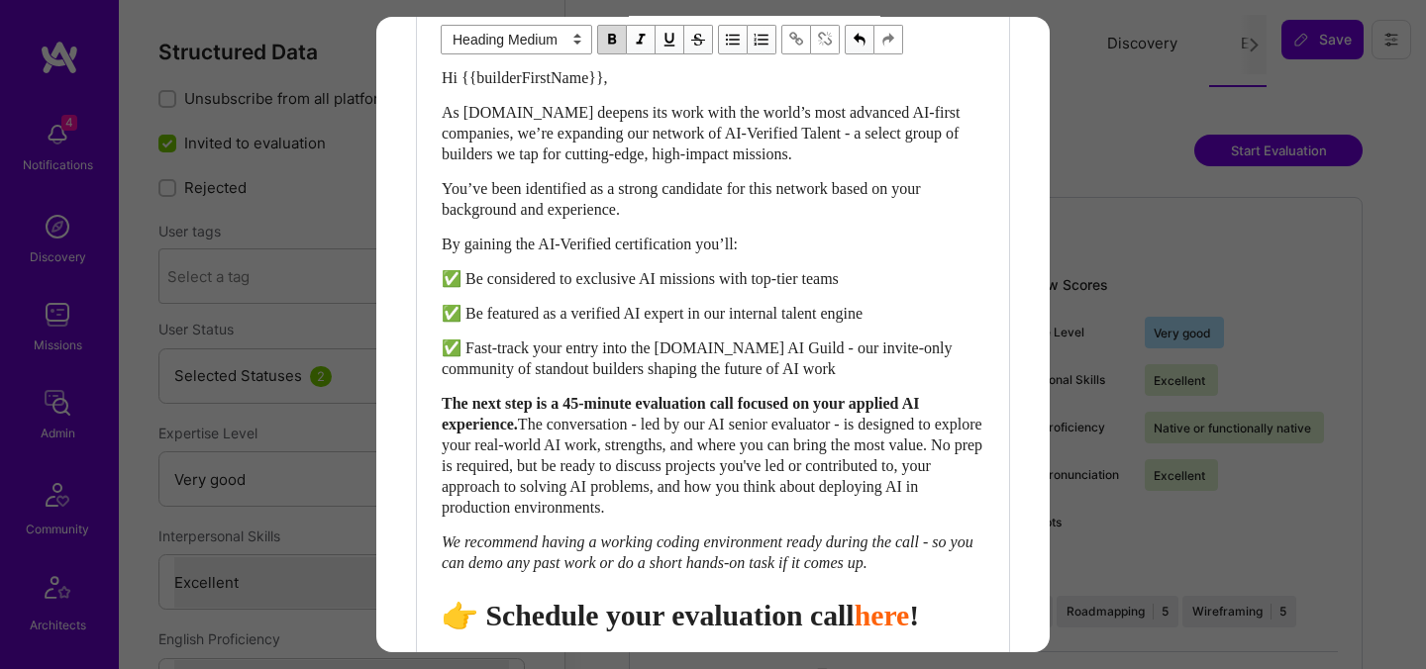
click at [753, 632] on span "👉 Schedule your evaluation call" at bounding box center [648, 615] width 413 height 33
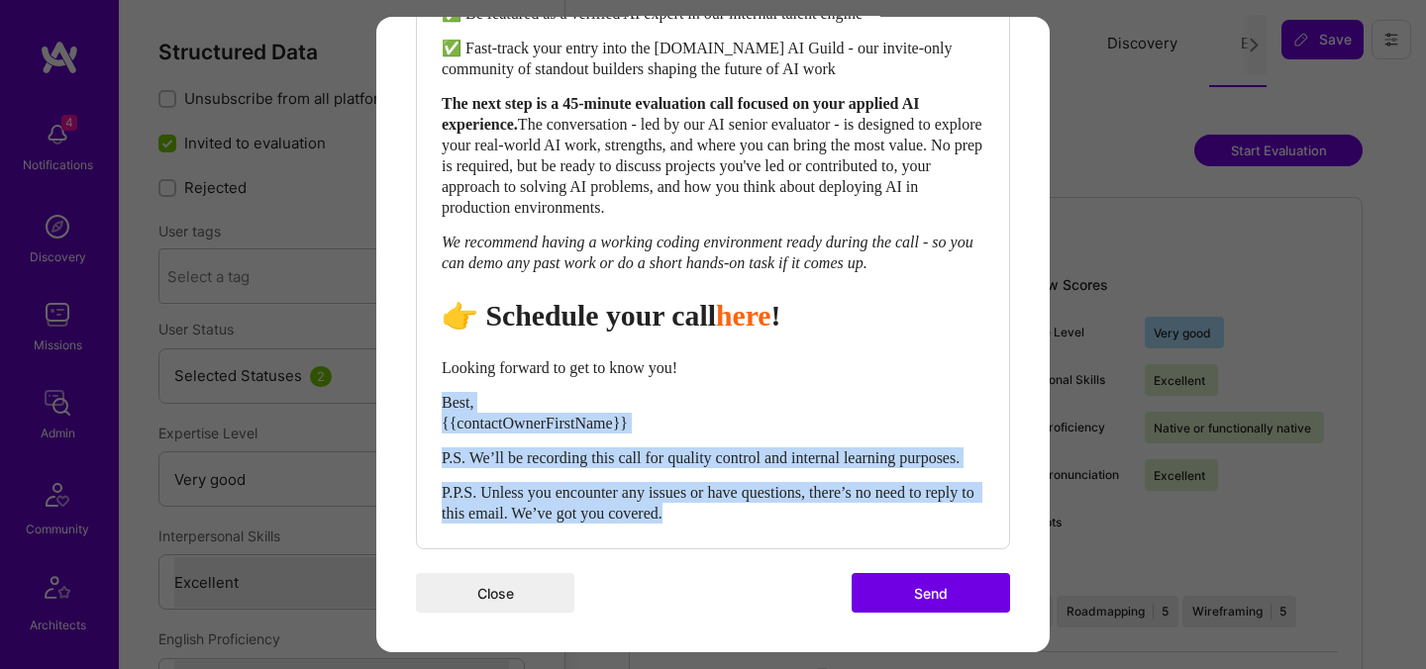
drag, startPoint x: 757, startPoint y: 516, endPoint x: 433, endPoint y: 383, distance: 350.8
click at [433, 383] on div "Body Normal Heading Large Heading Medium Heading Small Heading Medium Hi {{buil…" at bounding box center [713, 108] width 592 height 879
select select "unstyled"
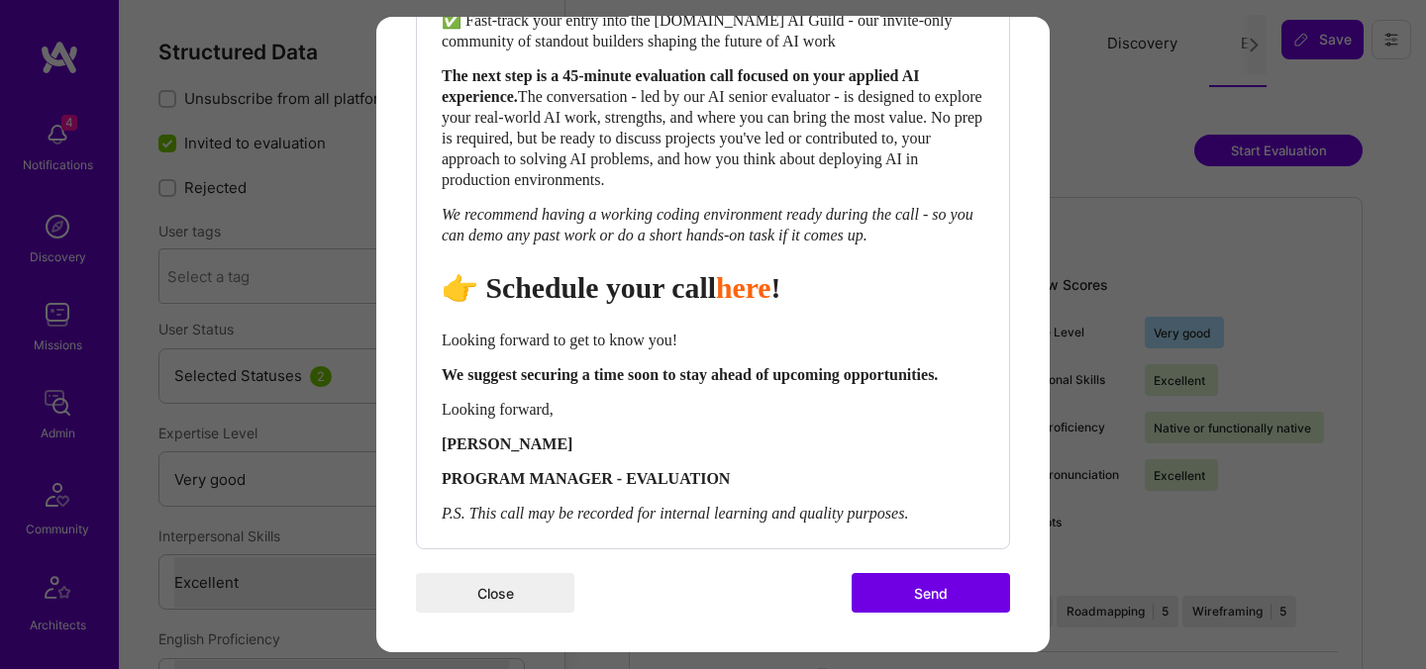
click at [493, 360] on div "Hi {{builderFirstName}}, As A.Team deepens its work with the world’s most advan…" at bounding box center [713, 132] width 543 height 784
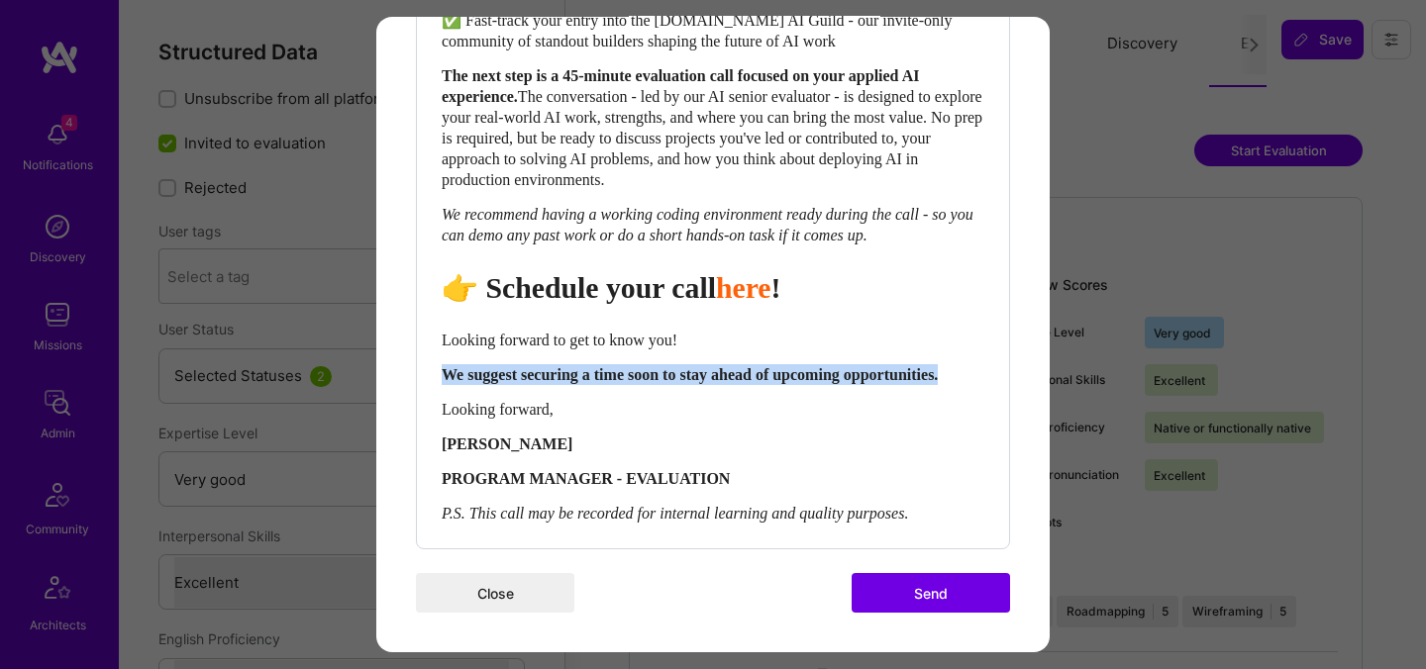
click at [493, 360] on div "Hi {{builderFirstName}}, As A.Team deepens its work with the world’s most advan…" at bounding box center [713, 132] width 543 height 784
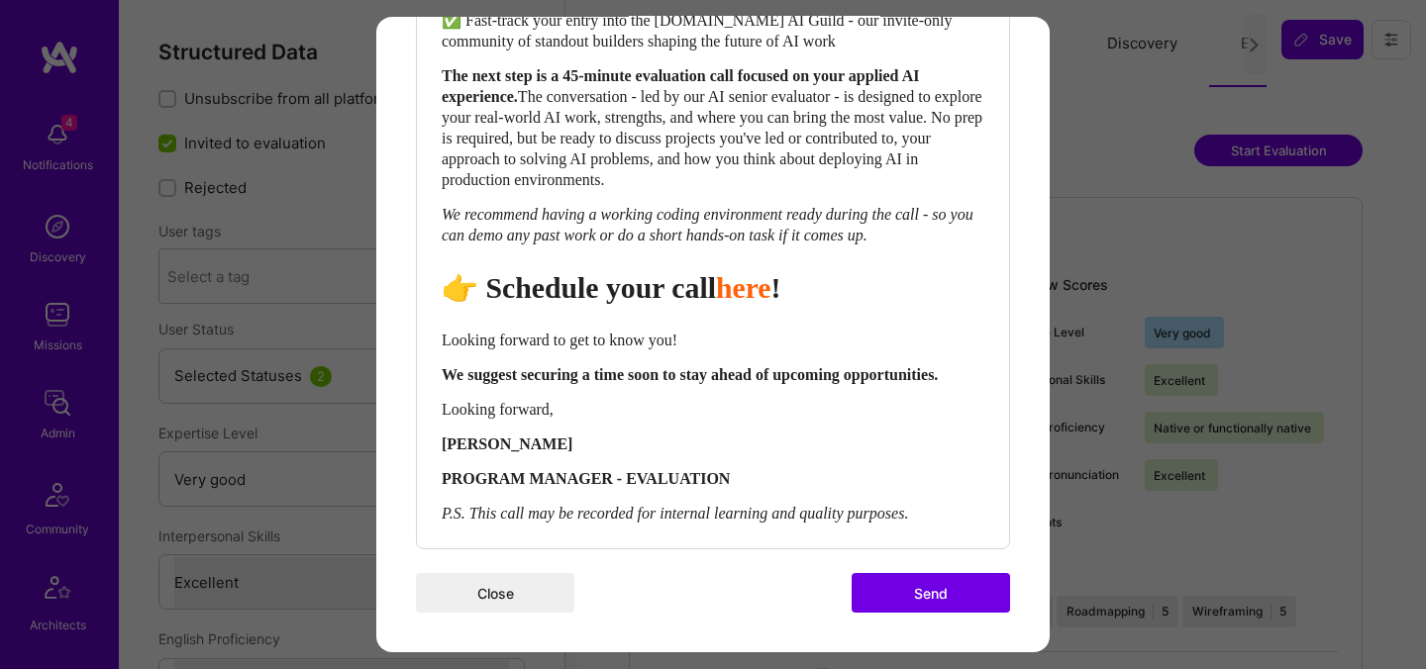
click at [506, 343] on span "Looking forward to get to know you!" at bounding box center [560, 340] width 236 height 17
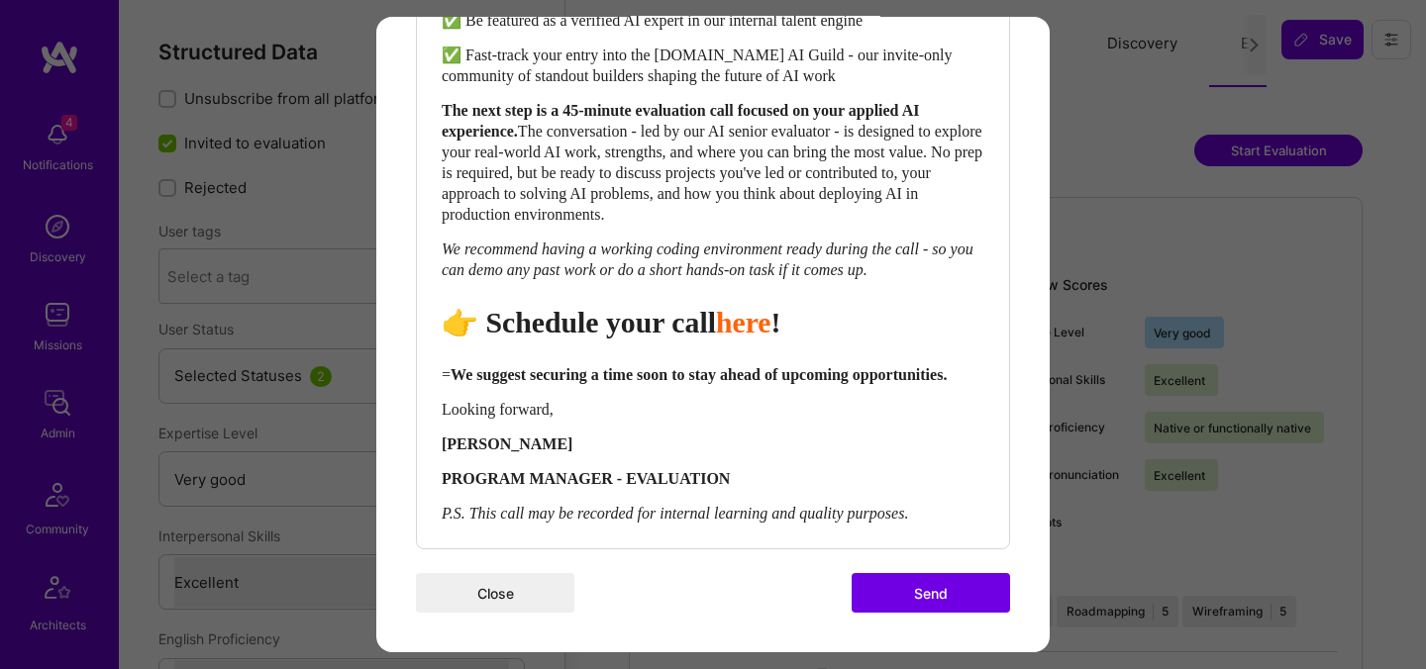
scroll to position [939, 0]
click at [900, 586] on button "Send" at bounding box center [931, 593] width 158 height 40
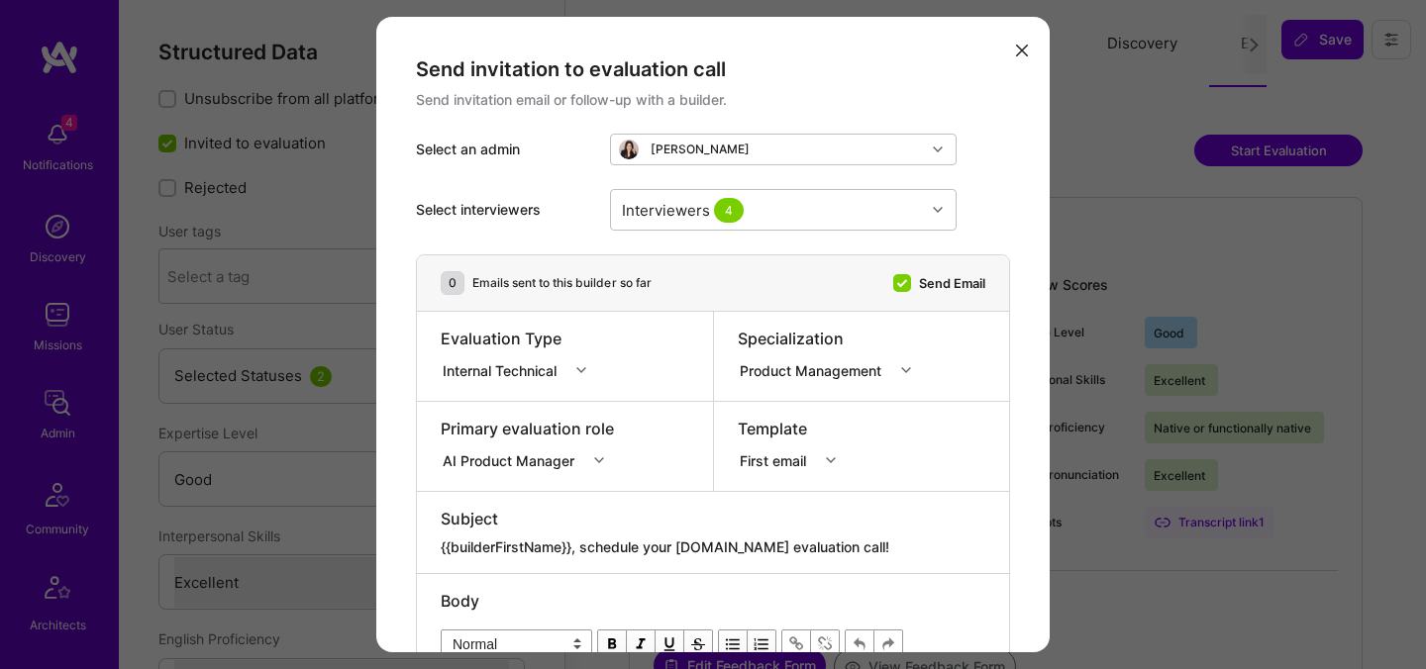
select select "4"
select select "7"
select select "BR"
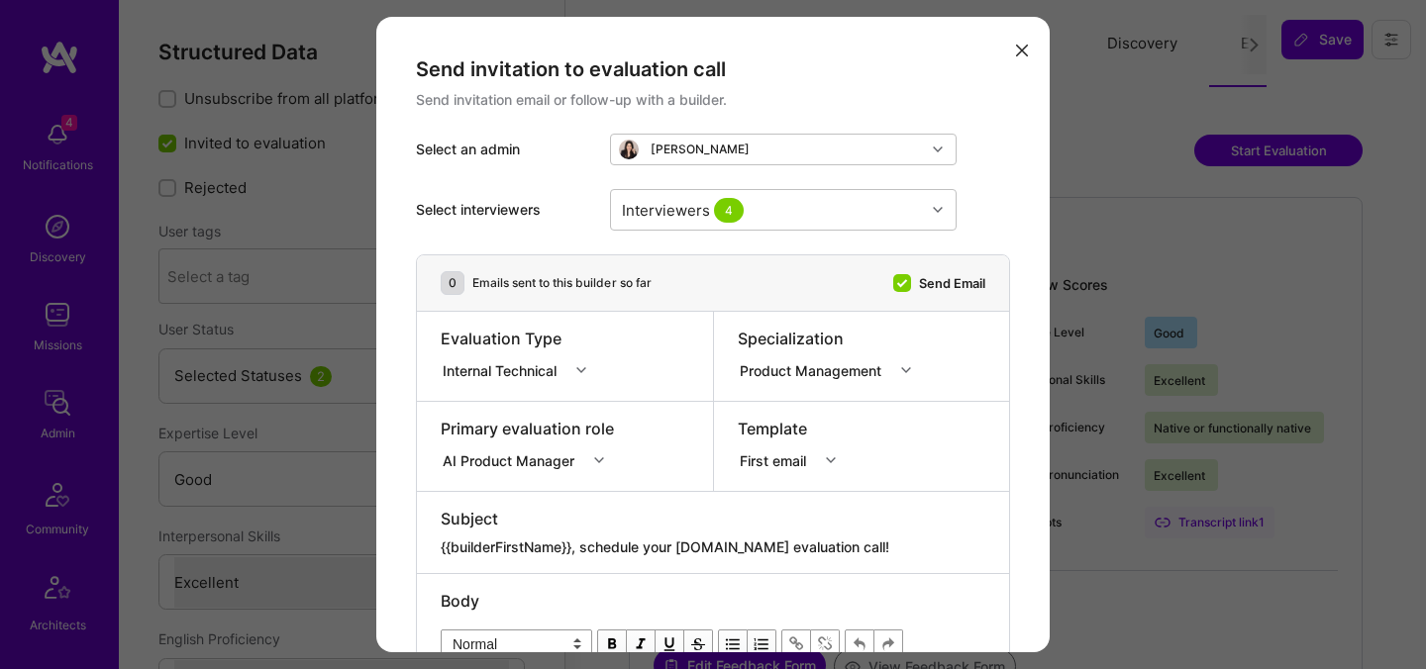
select select "Right Now"
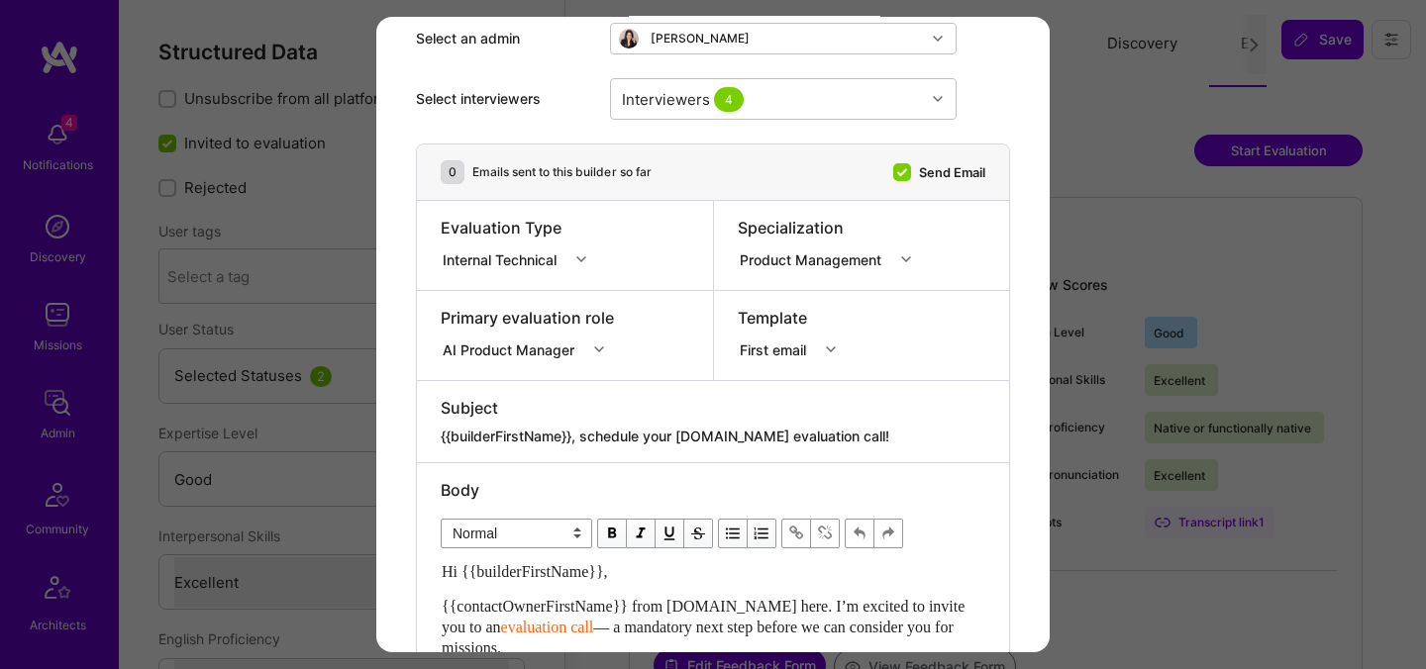
click at [767, 437] on textarea "{{builderFirstName}}, schedule your [DOMAIN_NAME] evaluation call!" at bounding box center [713, 437] width 545 height 20
paste textarea "Unlock Your AI-Verified Status"
type textarea "{{builderFirstName}}, Unlock Your AI-Verified Status"
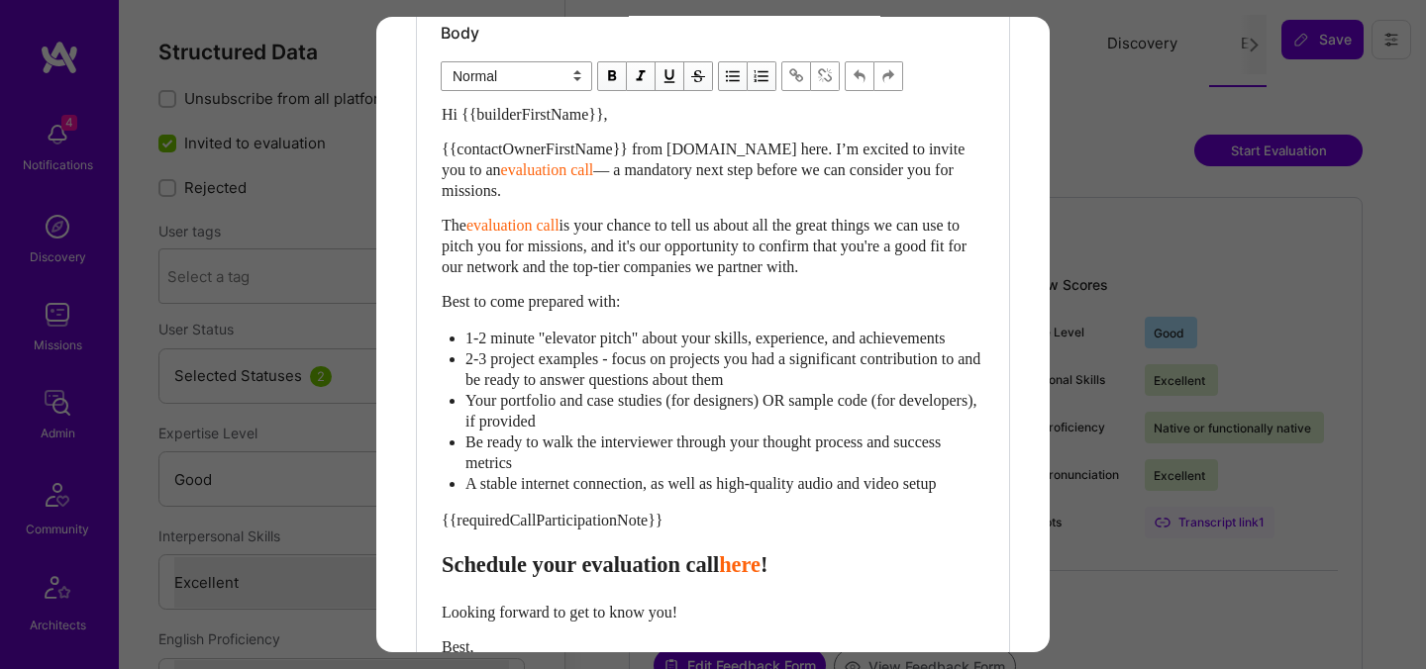
scroll to position [602, 0]
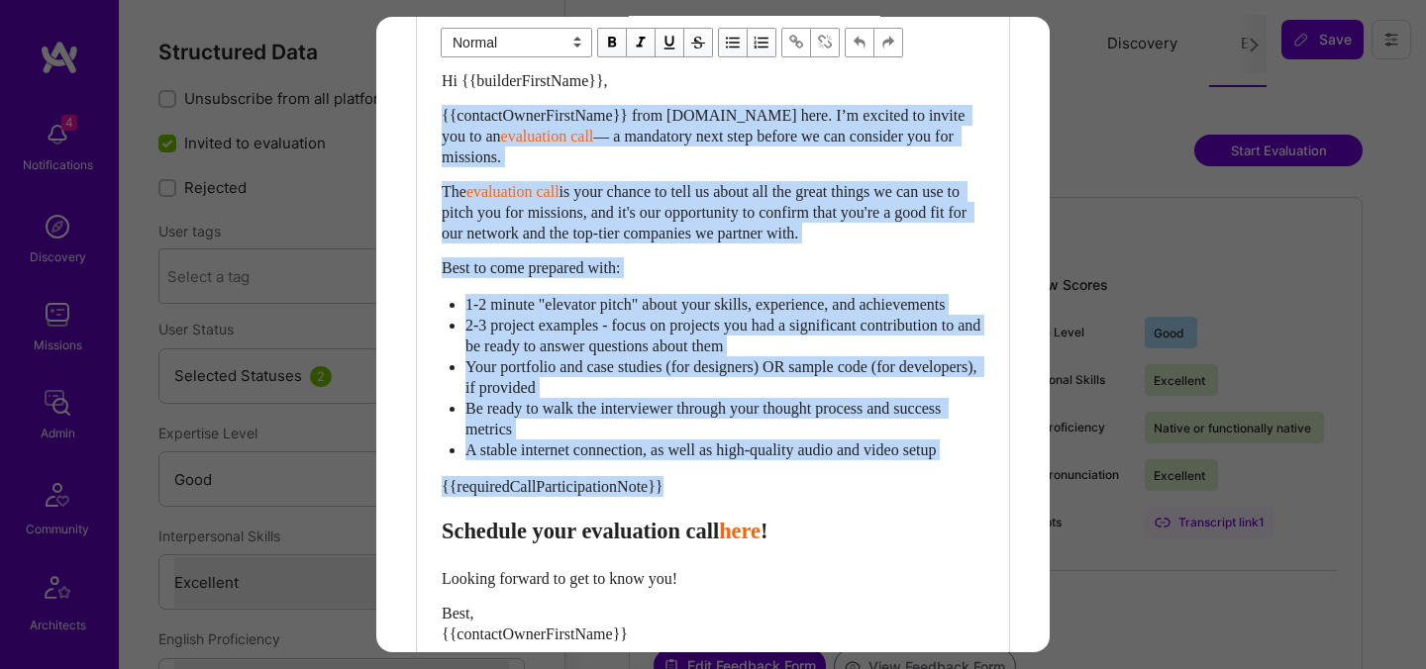
drag, startPoint x: 444, startPoint y: 552, endPoint x: 424, endPoint y: 122, distance: 431.2
click at [424, 122] on div "Body Normal Heading Large Heading Medium Heading Small Normal Hi {{builderFirst…" at bounding box center [713, 365] width 592 height 787
paste div "Enter email text"
select select "header-two"
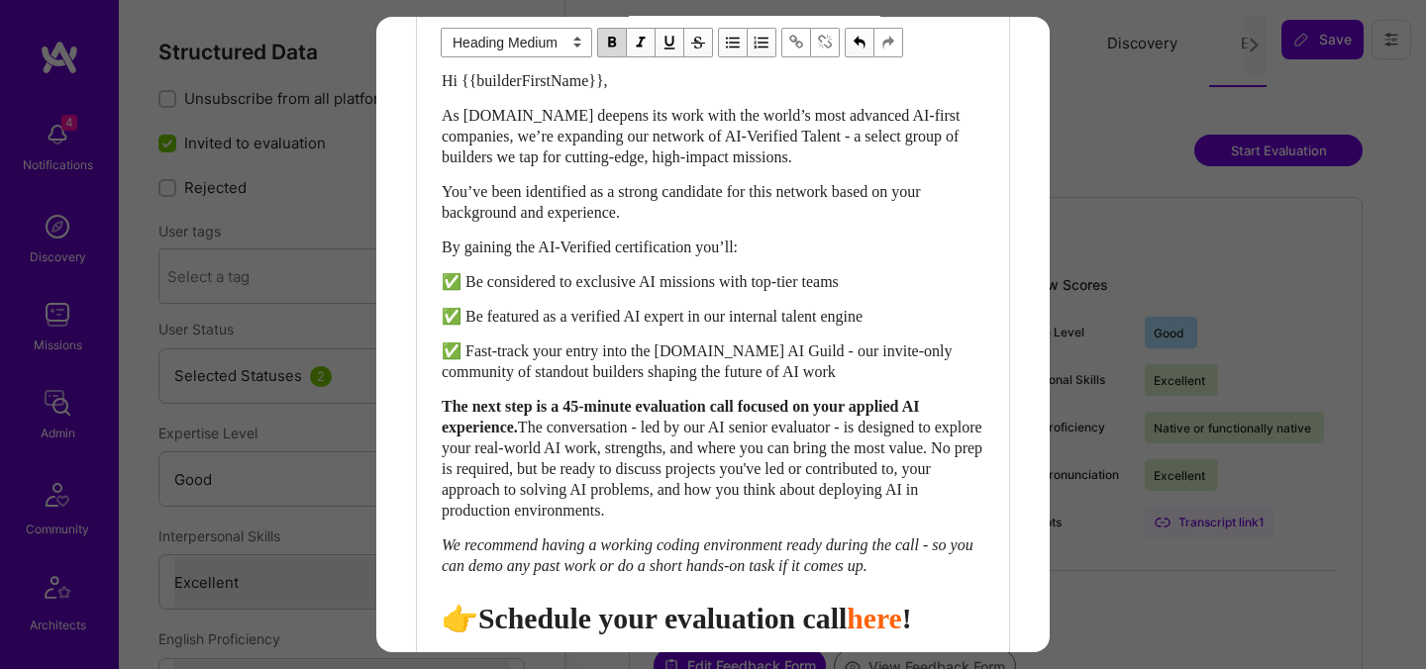
scroll to position [605, 0]
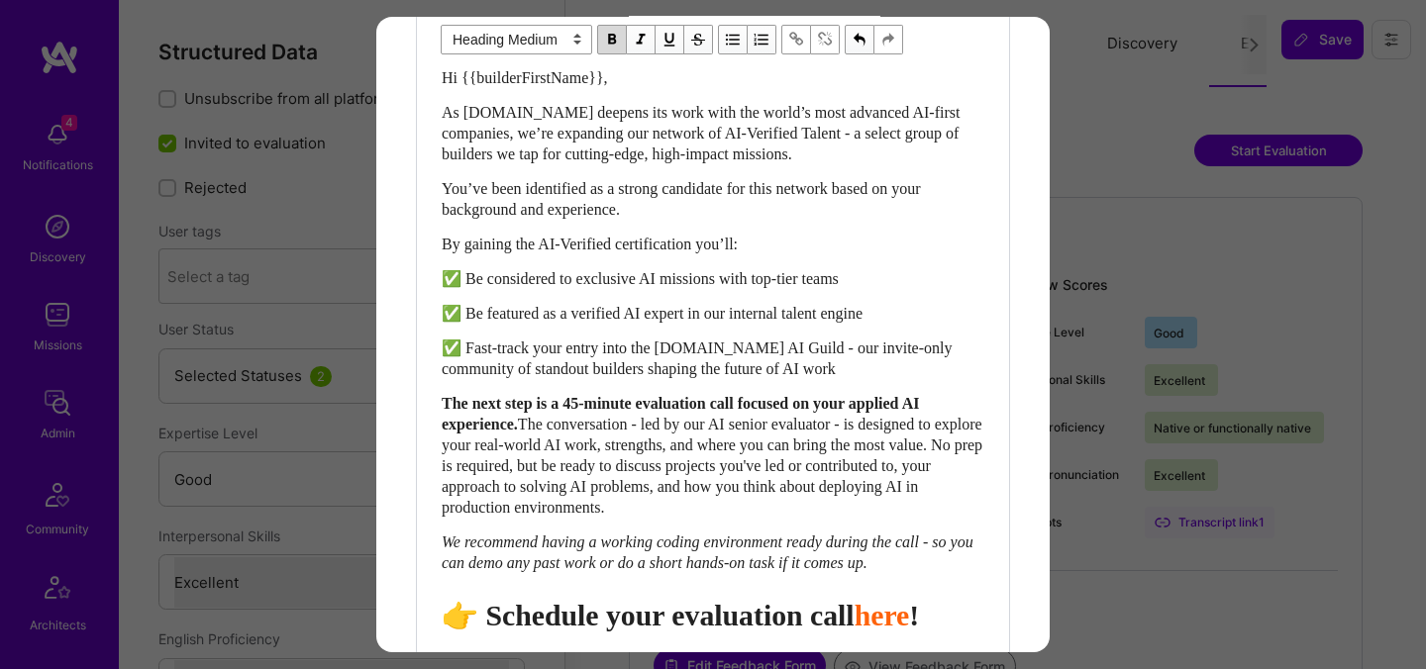
click at [756, 632] on span "👉 Schedule your evaluation call" at bounding box center [648, 615] width 413 height 33
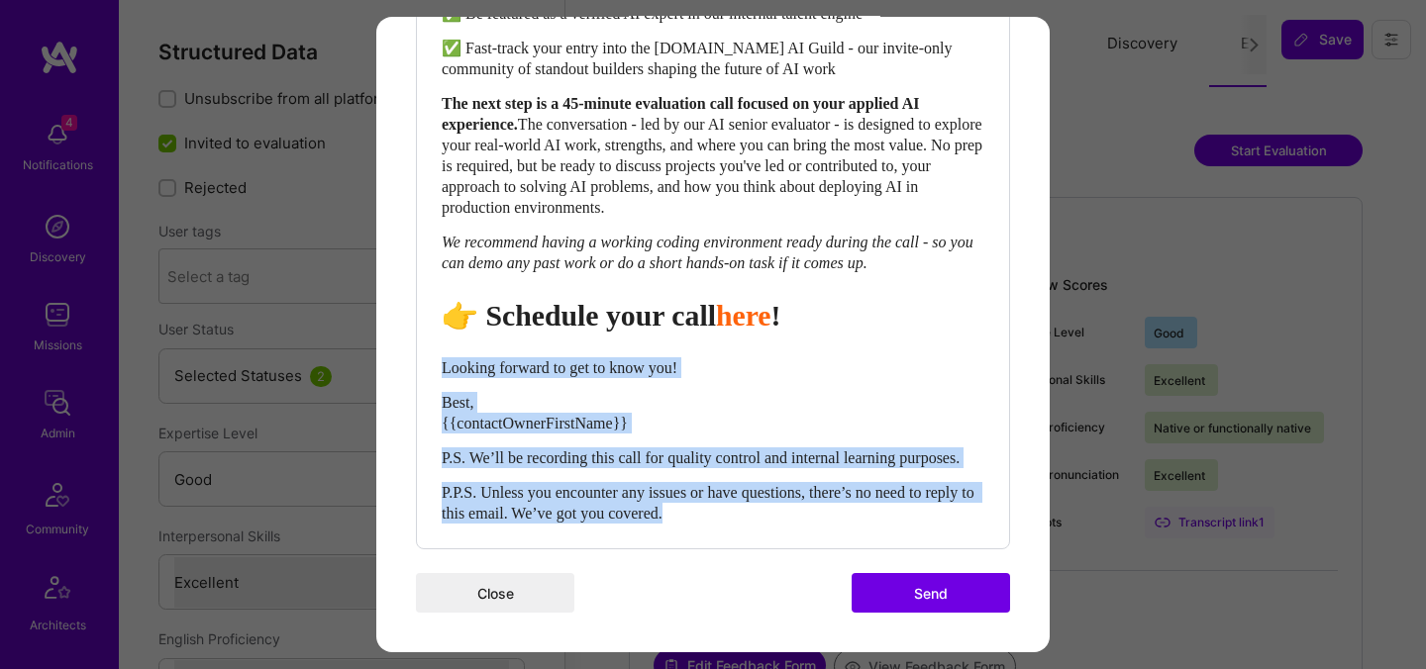
drag, startPoint x: 776, startPoint y: 517, endPoint x: 440, endPoint y: 351, distance: 375.1
click at [440, 351] on div "Body Normal Heading Large Heading Medium Heading Small Heading Medium Hi {{buil…" at bounding box center [713, 108] width 592 height 879
select select "unstyled"
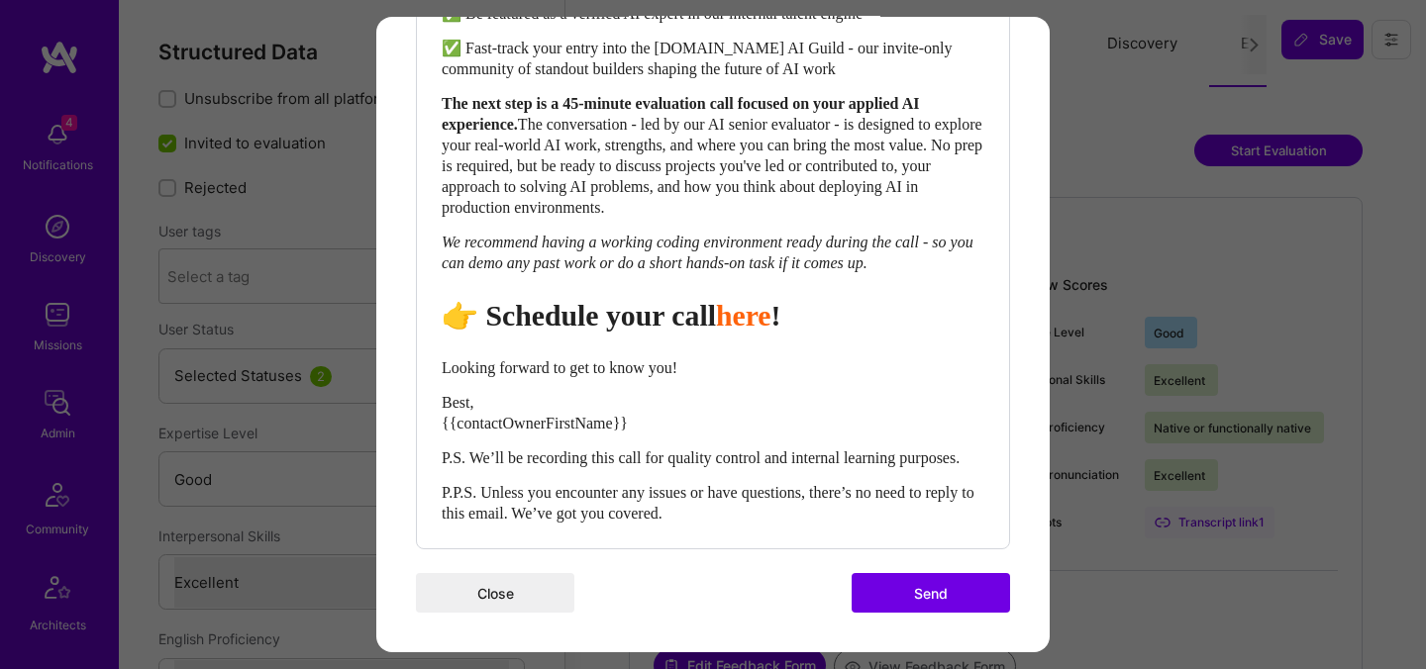
scroll to position [939, 0]
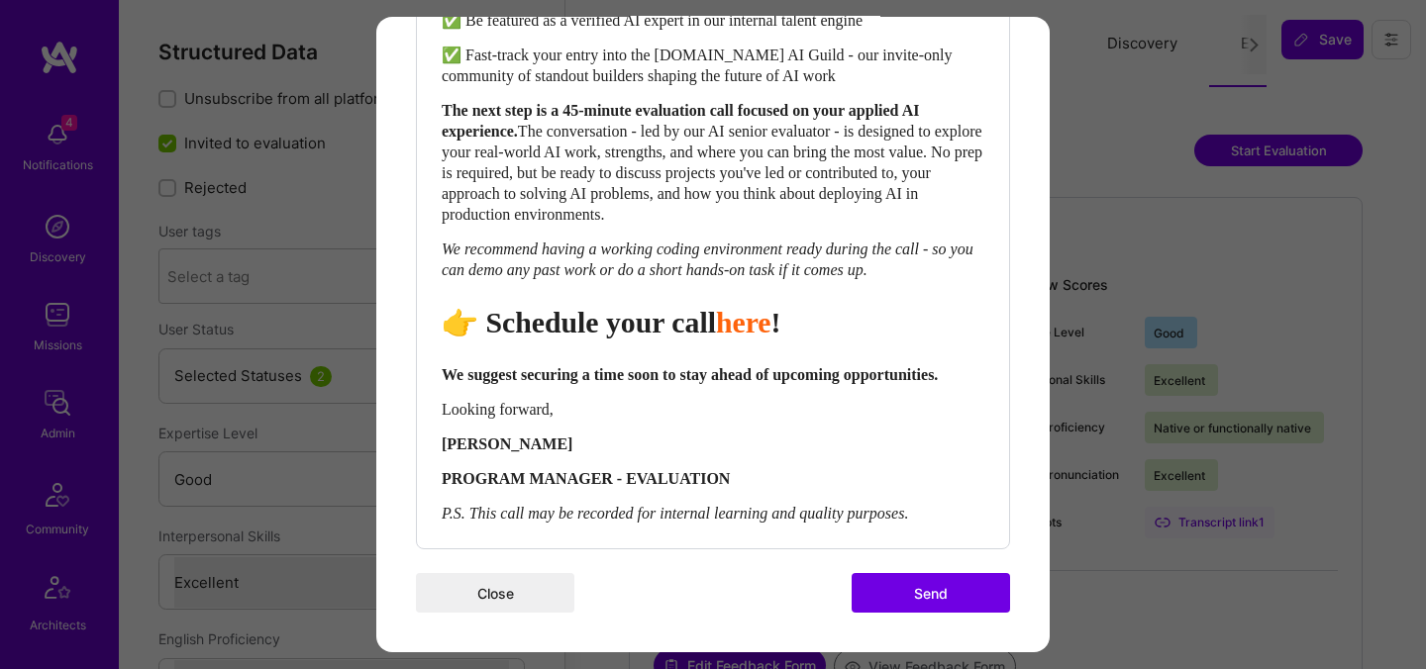
click at [876, 592] on button "Send" at bounding box center [931, 593] width 158 height 40
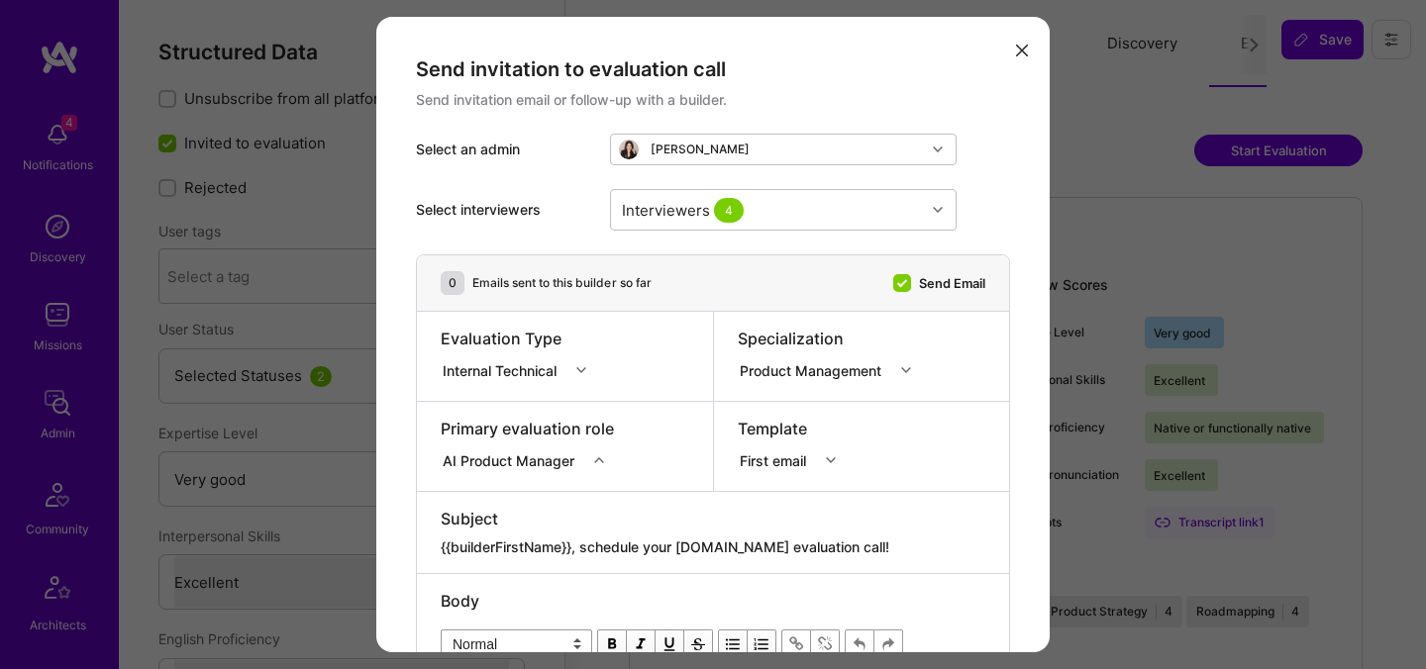
select select "5"
select select "7"
select select "US"
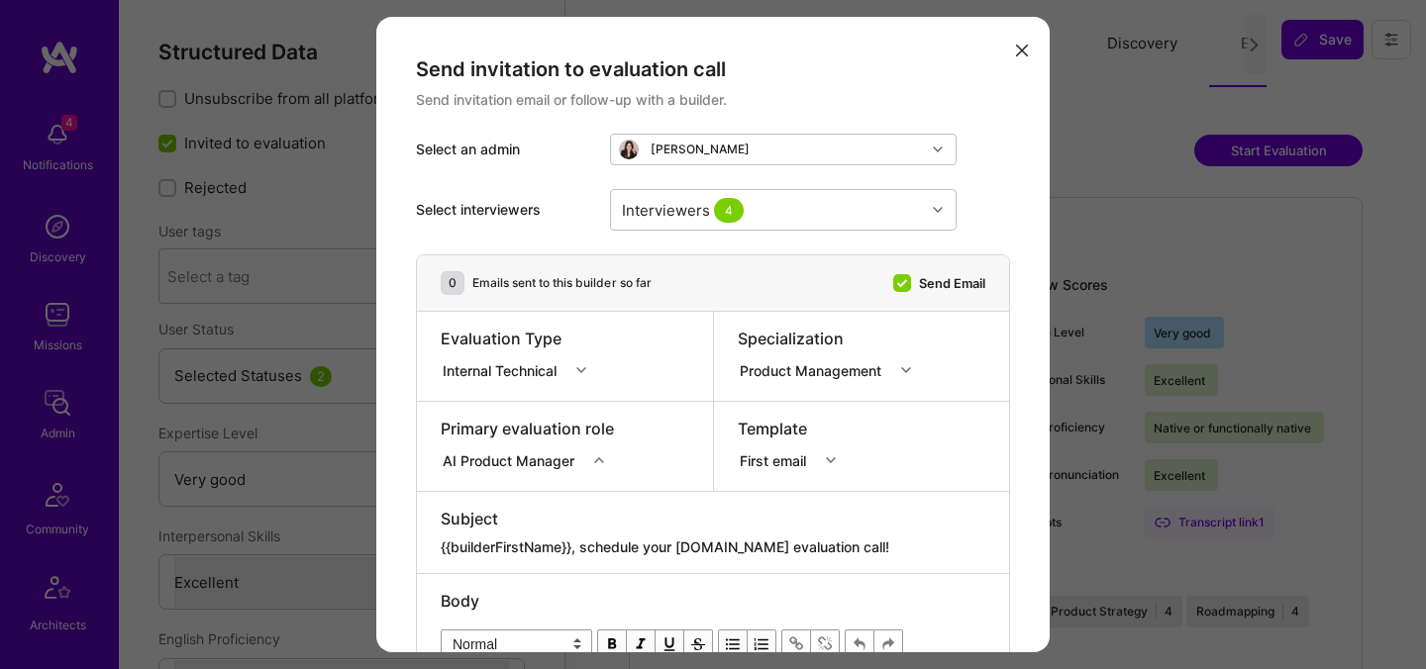
select select "Right Now"
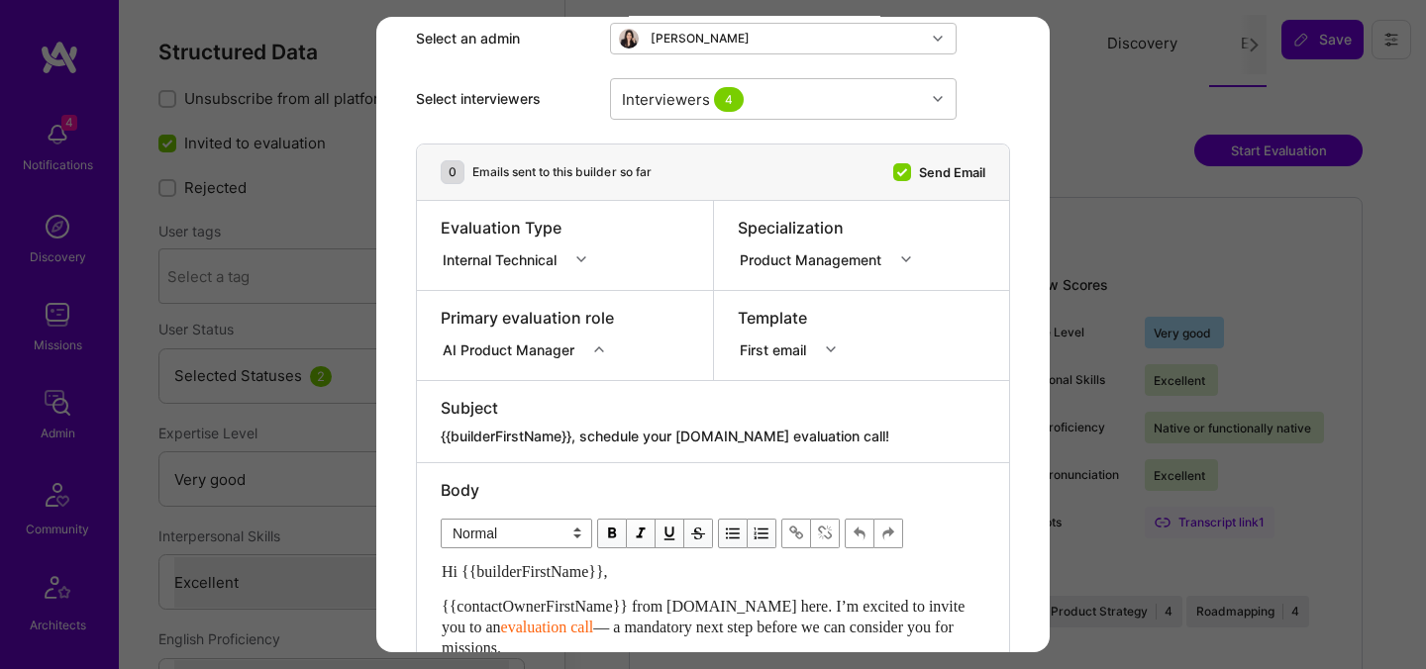
click at [716, 431] on textarea "{{builderFirstName}}, schedule your [DOMAIN_NAME] evaluation call!" at bounding box center [713, 437] width 545 height 20
paste textarea "Unlock Your AI-Verified Status"
type textarea "{{builderFirstName}}, Unlock Your AI-Verified Status"
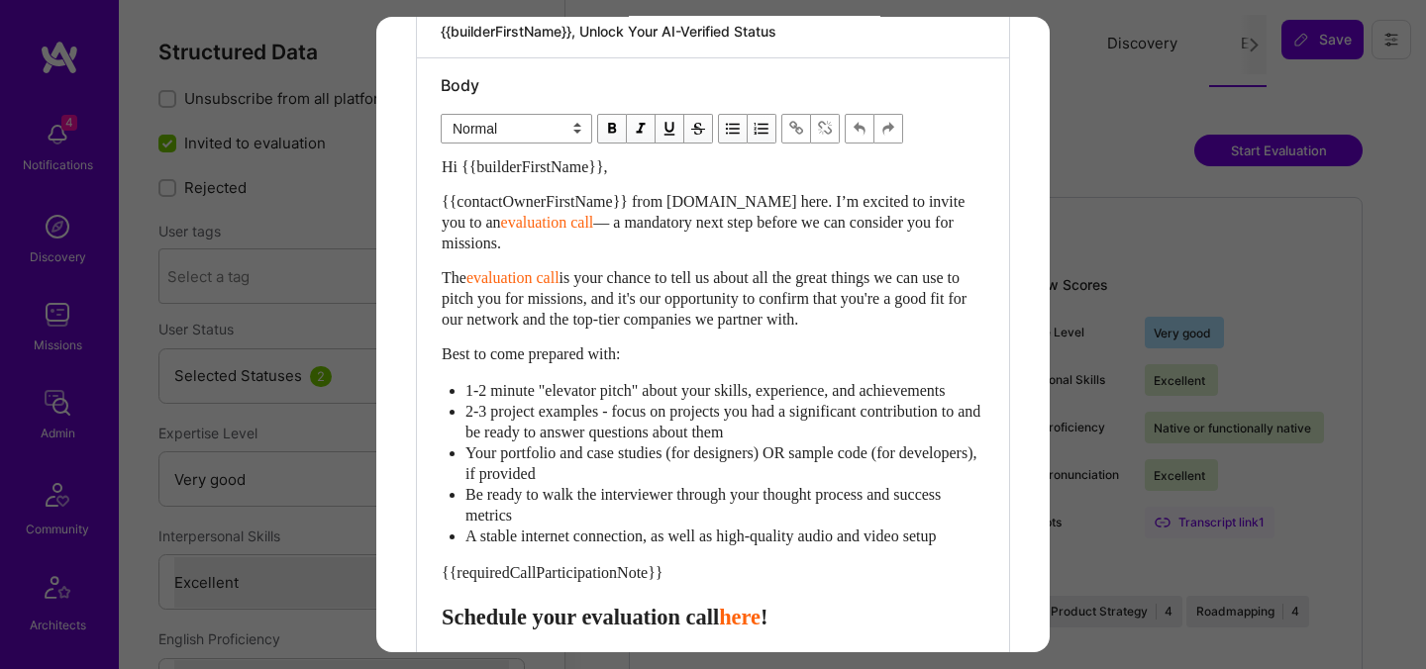
scroll to position [531, 0]
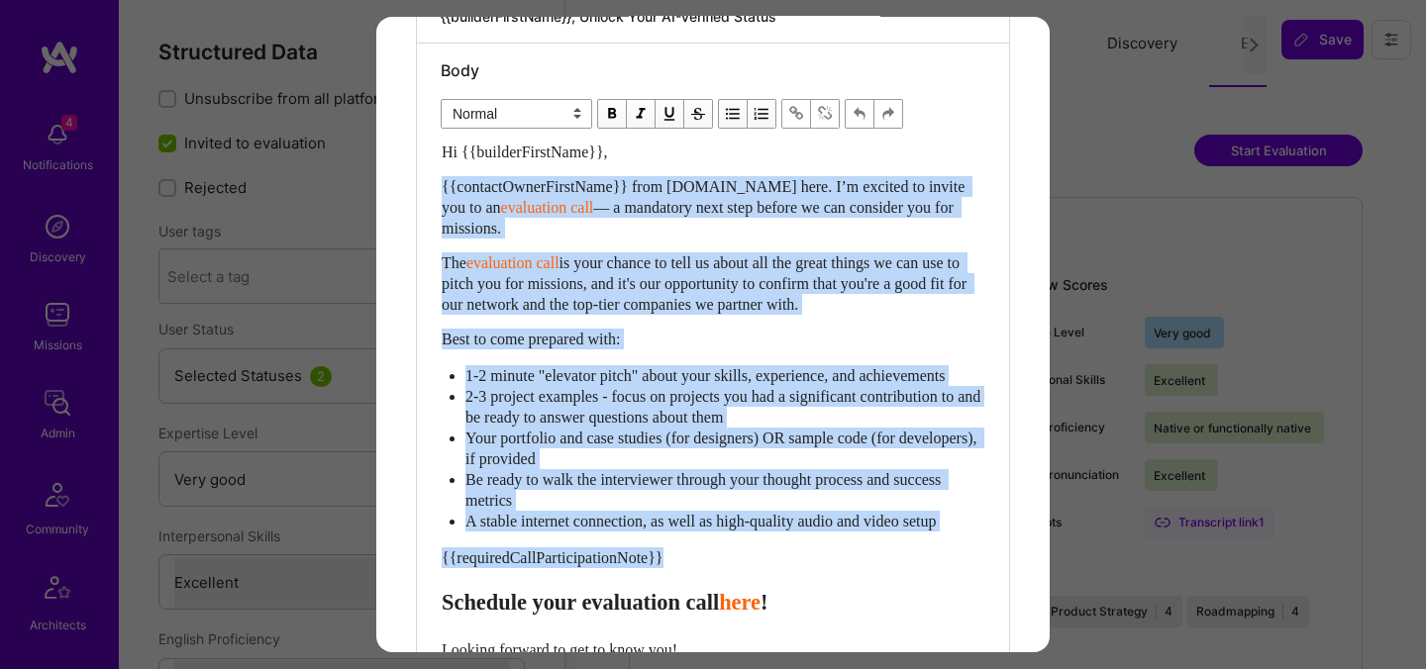
drag, startPoint x: 442, startPoint y: 618, endPoint x: 435, endPoint y: 168, distance: 449.6
click at [435, 168] on div "Body Normal Heading Large Heading Medium Heading Small Normal Hi {{builderFirst…" at bounding box center [713, 437] width 592 height 787
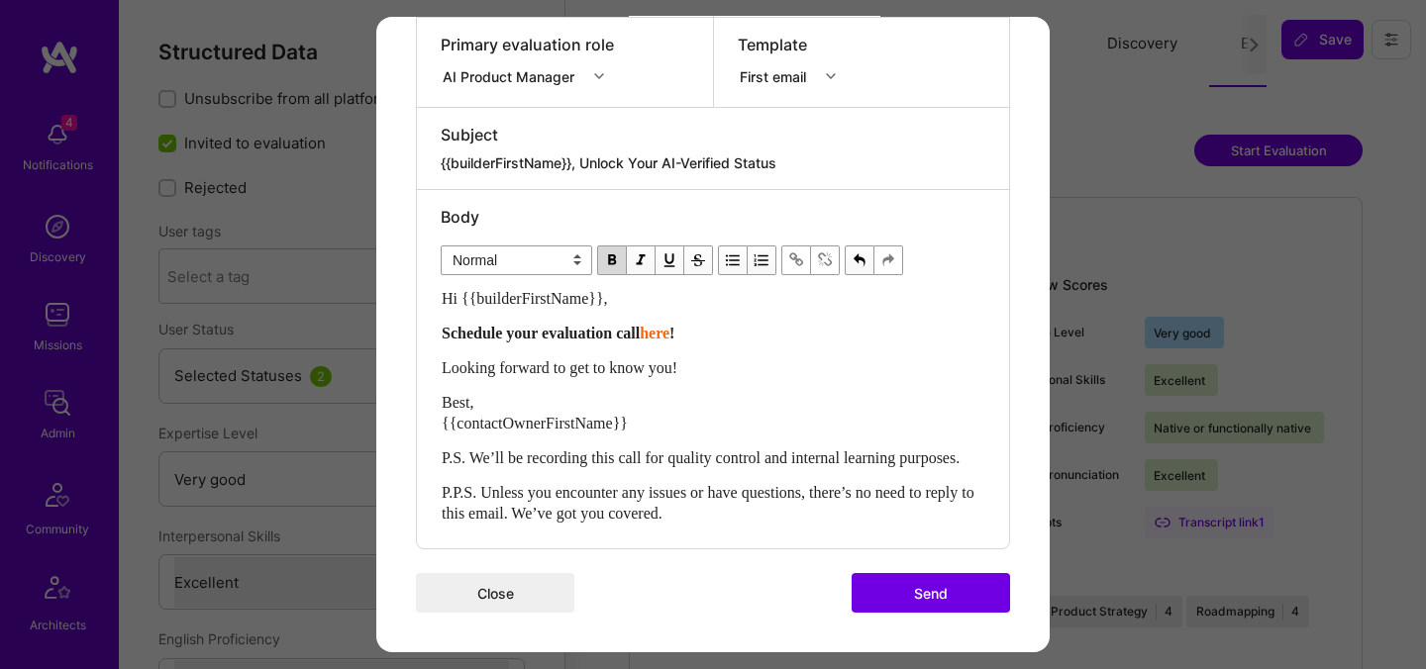
scroll to position [404, 0]
paste div "Enter email text"
select select "header-two"
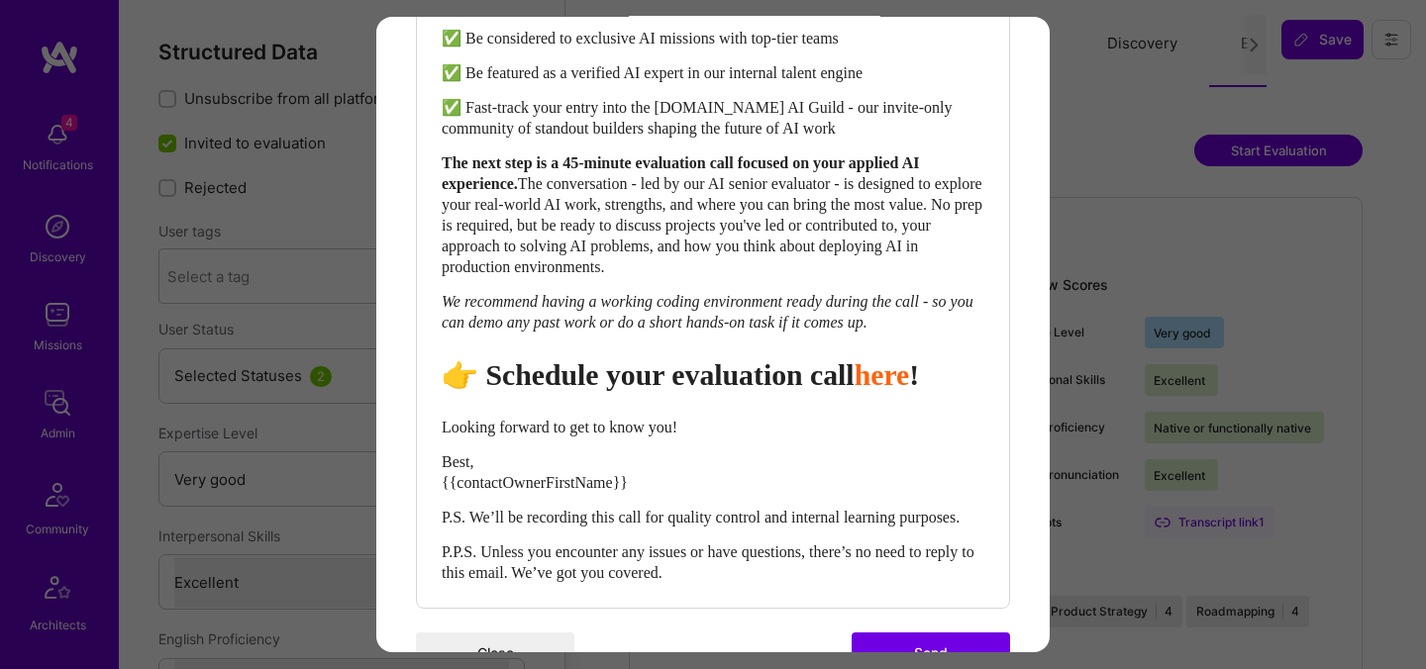
scroll to position [849, 0]
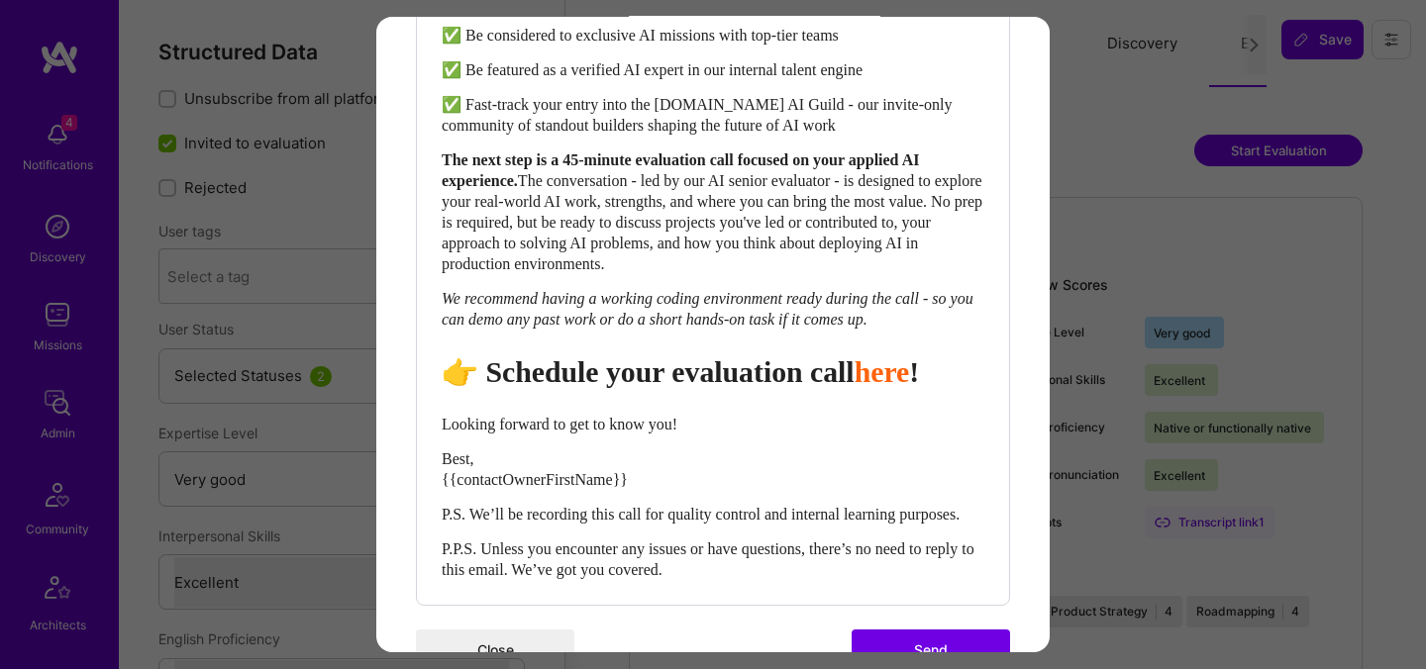
click at [780, 388] on span "👉 Schedule your evaluation call" at bounding box center [648, 371] width 413 height 33
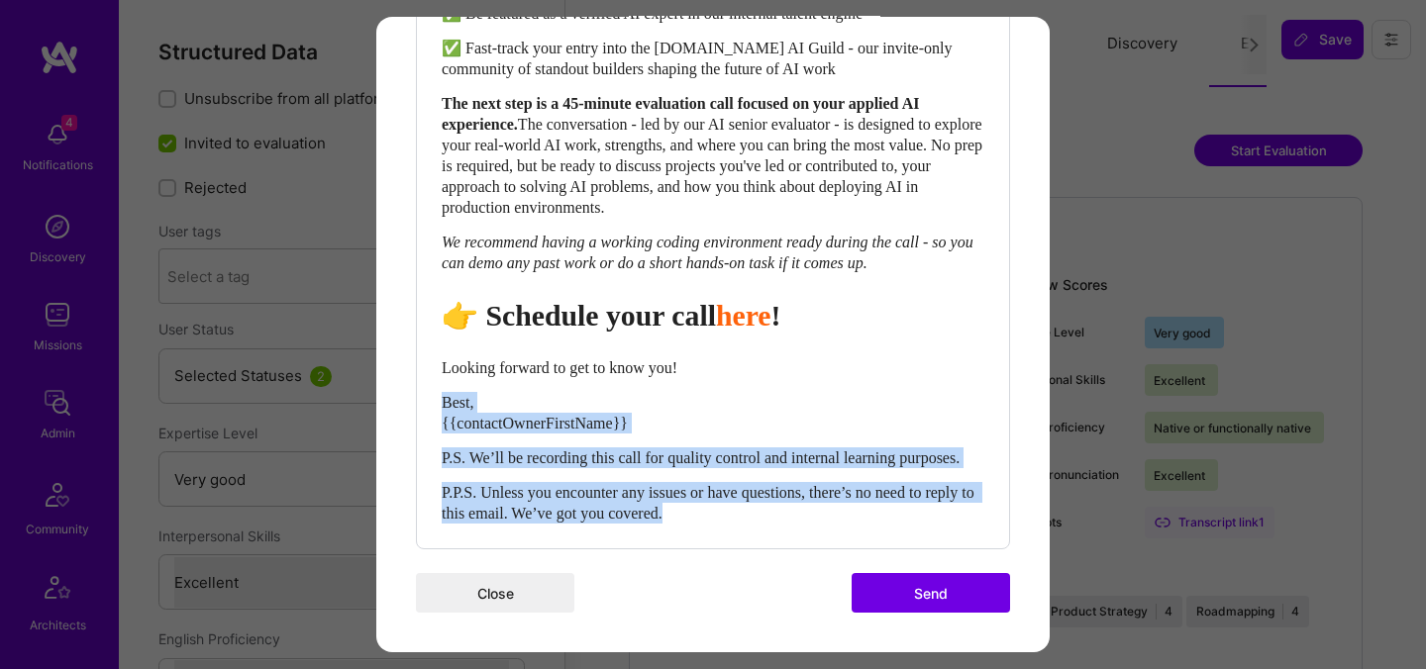
drag, startPoint x: 745, startPoint y: 518, endPoint x: 433, endPoint y: 383, distance: 339.7
click at [433, 383] on div "Body Normal Heading Large Heading Medium Heading Small Heading Medium Hi {{buil…" at bounding box center [713, 108] width 592 height 879
select select "unstyled"
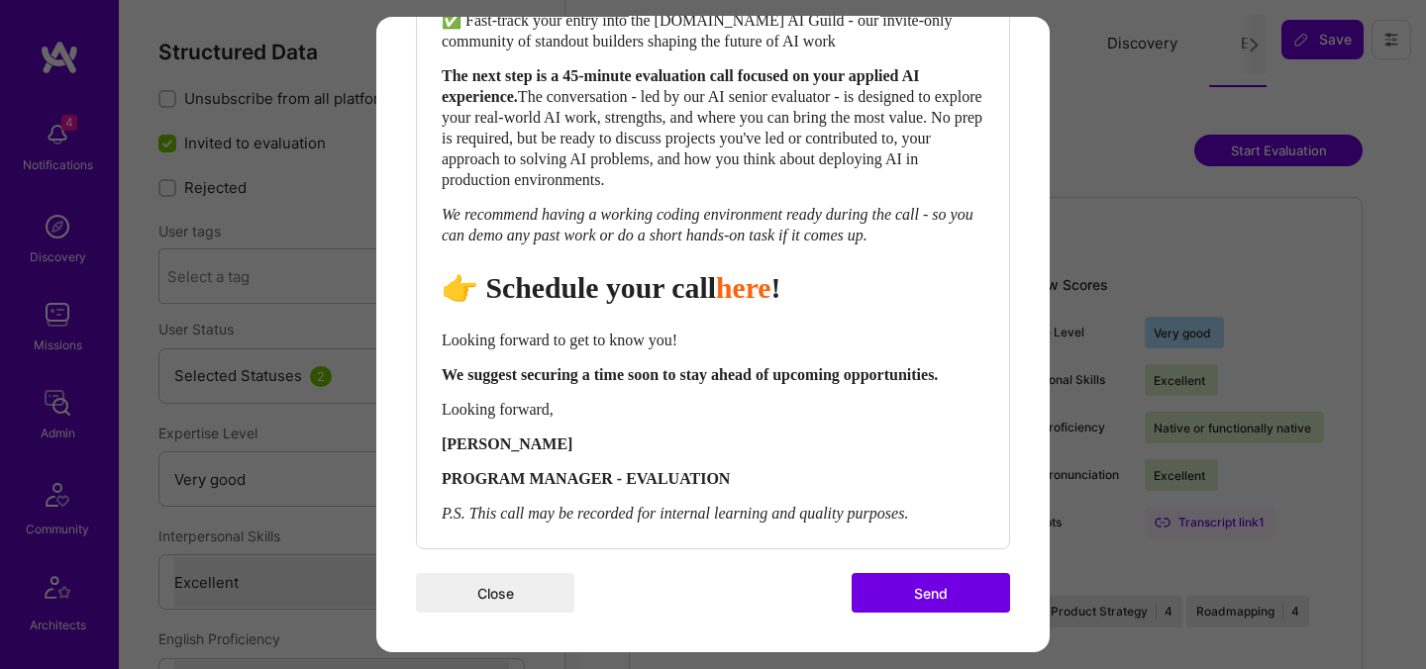
click at [925, 613] on button "Send" at bounding box center [931, 593] width 158 height 40
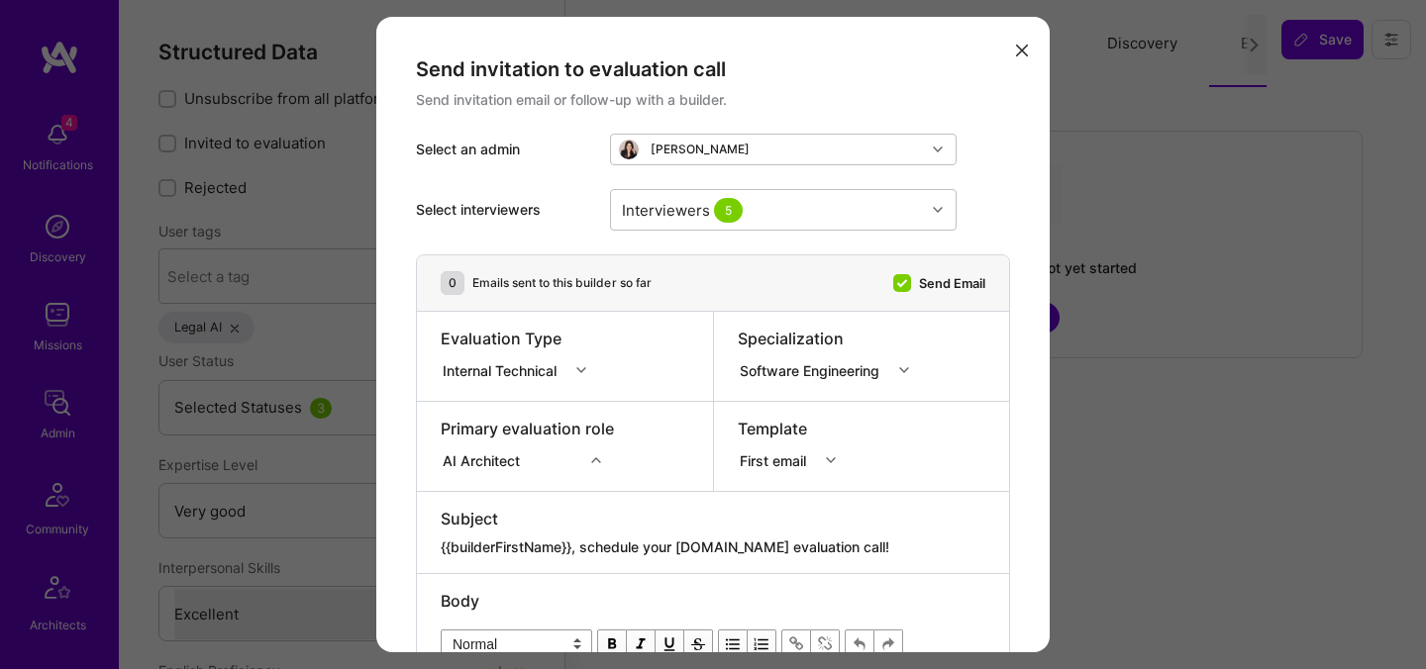
select select "5"
select select "7"
select select "US"
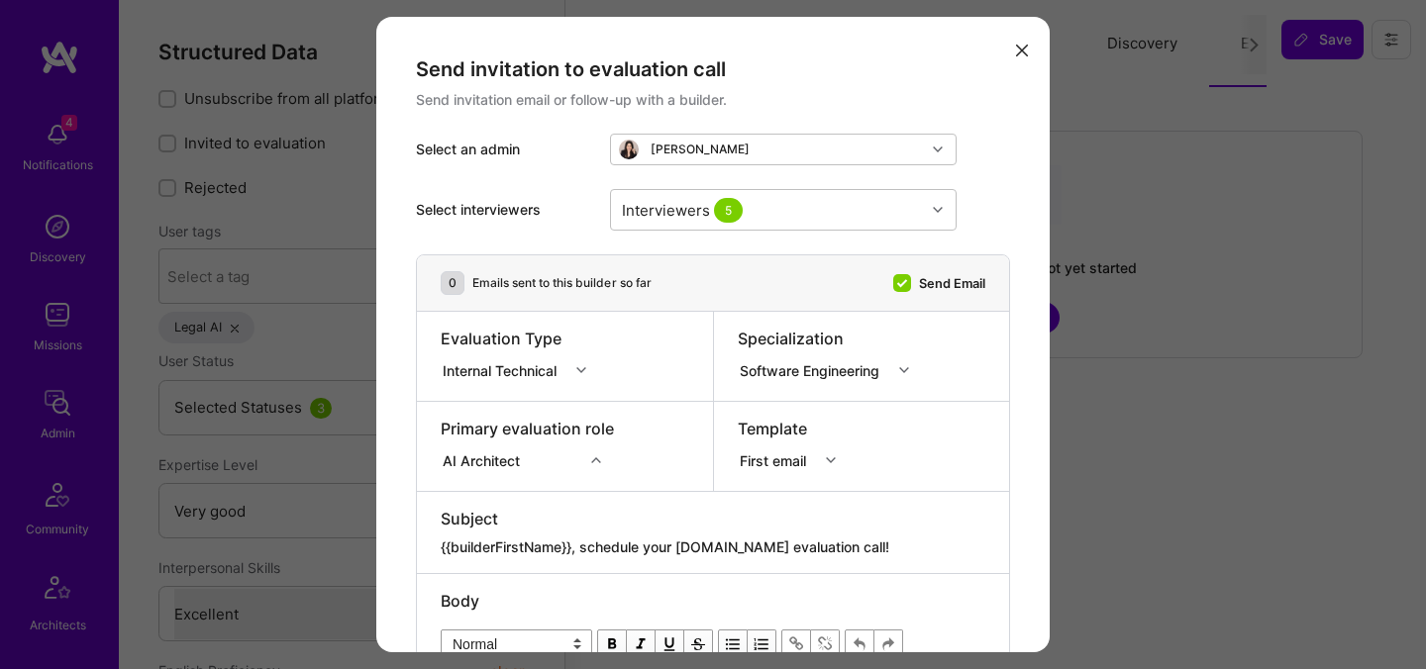
select select "Right Now"
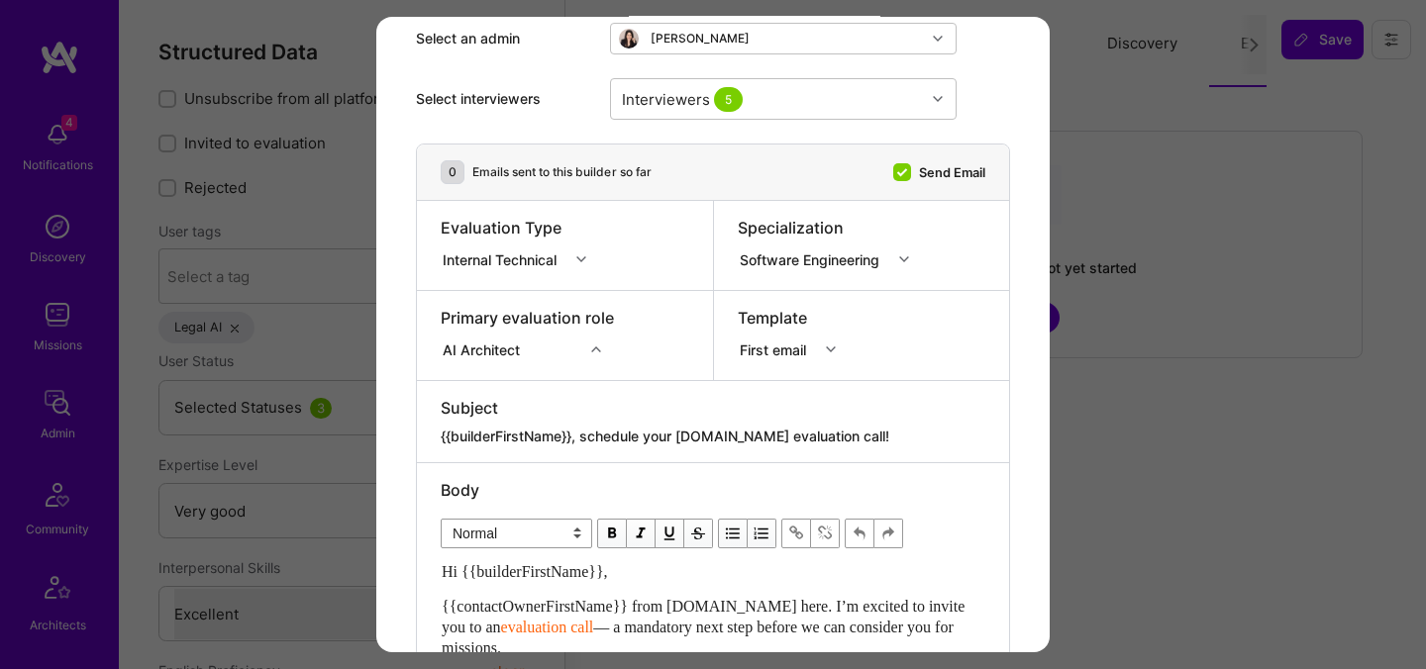
click at [726, 429] on textarea "{{builderFirstName}}, schedule your [DOMAIN_NAME] evaluation call!" at bounding box center [713, 437] width 545 height 20
paste textarea "Unlock Your AI-Verified Status"
type textarea "{{builderFirstName}}, Unlock Your AI-Verified Status"
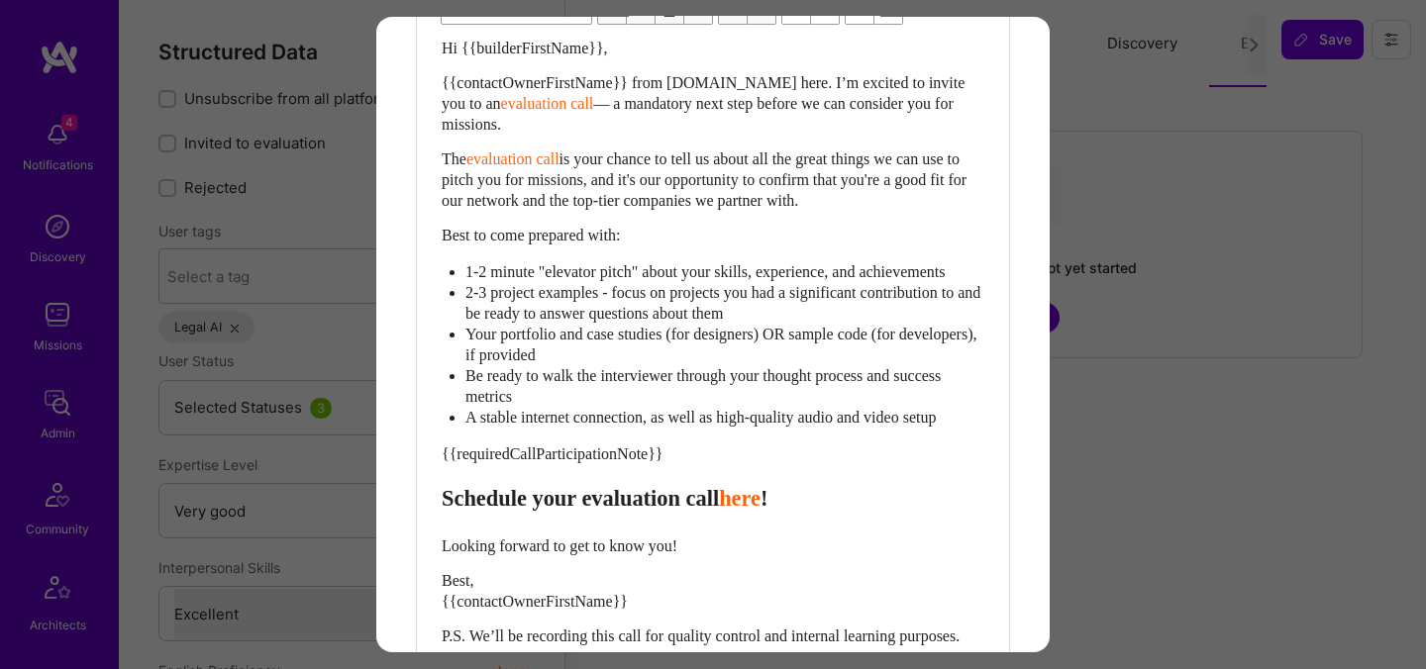
scroll to position [660, 0]
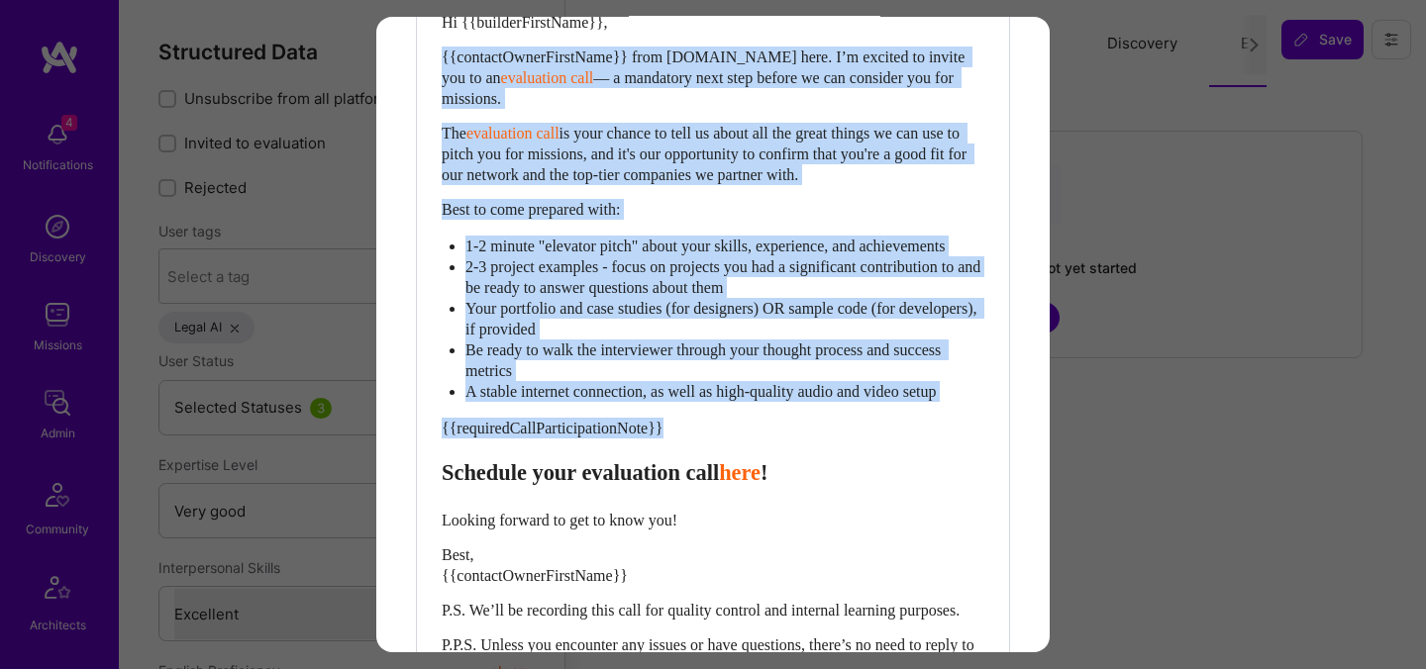
drag, startPoint x: 445, startPoint y: 498, endPoint x: 435, endPoint y: 50, distance: 447.6
click at [435, 50] on div "Body Normal Heading Large Heading Medium Heading Small Normal Hi {{builderFirst…" at bounding box center [713, 307] width 592 height 787
paste div "Enter email text"
select select "header-two"
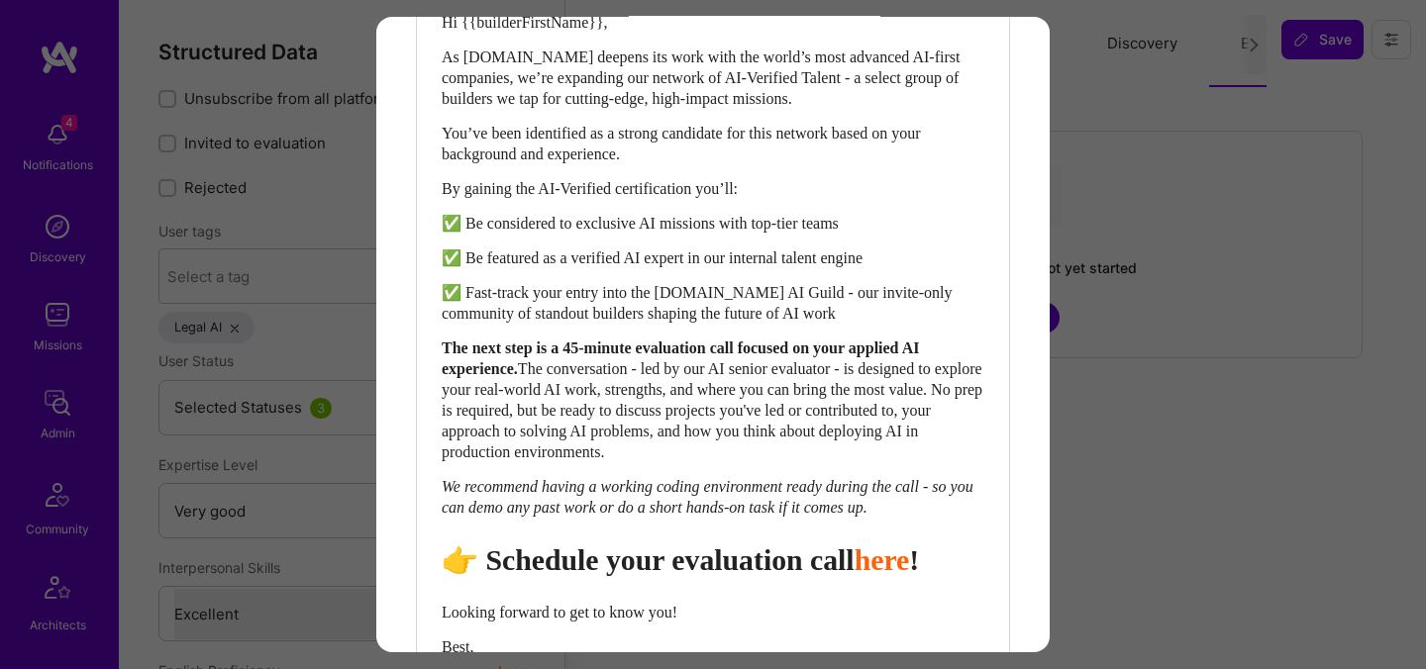
click at [754, 574] on span "👉 Schedule your evaluation call" at bounding box center [648, 560] width 413 height 33
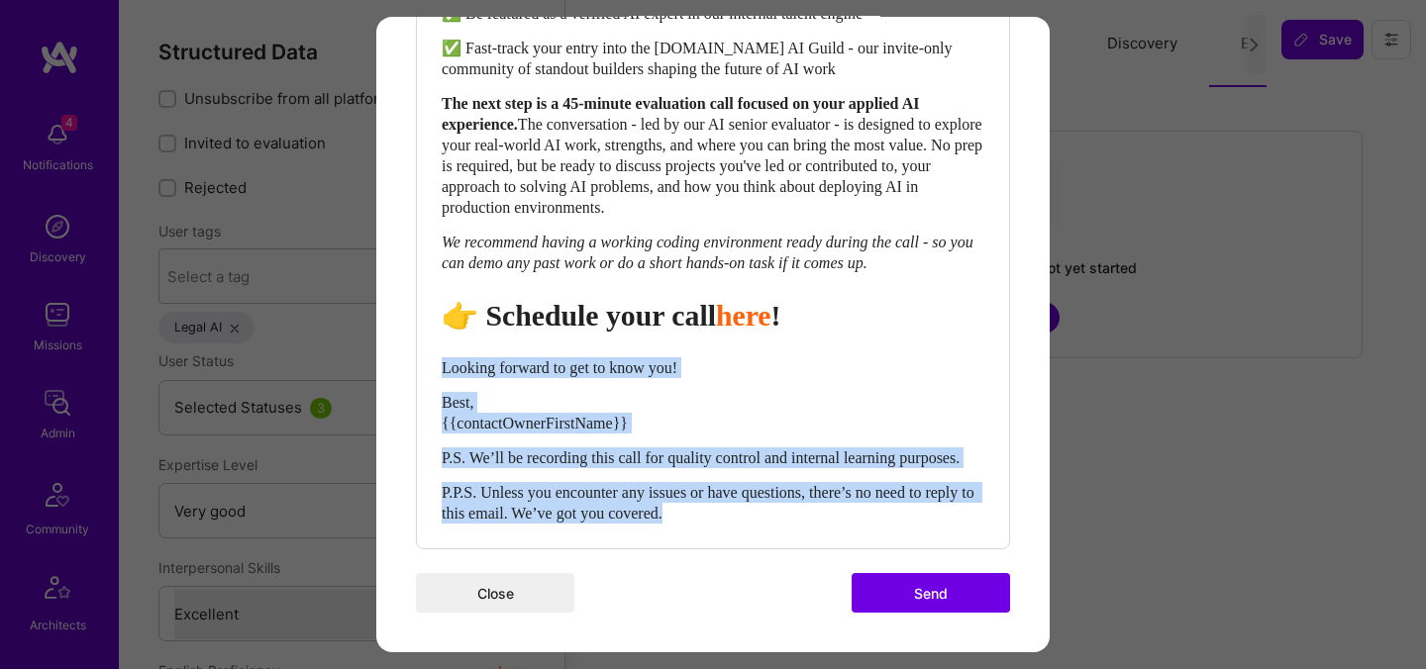
drag, startPoint x: 780, startPoint y: 516, endPoint x: 419, endPoint y: 347, distance: 399.1
click at [419, 347] on div "Body Normal Heading Large Heading Medium Heading Small Heading Medium Hi {{buil…" at bounding box center [713, 108] width 592 height 879
select select "unstyled"
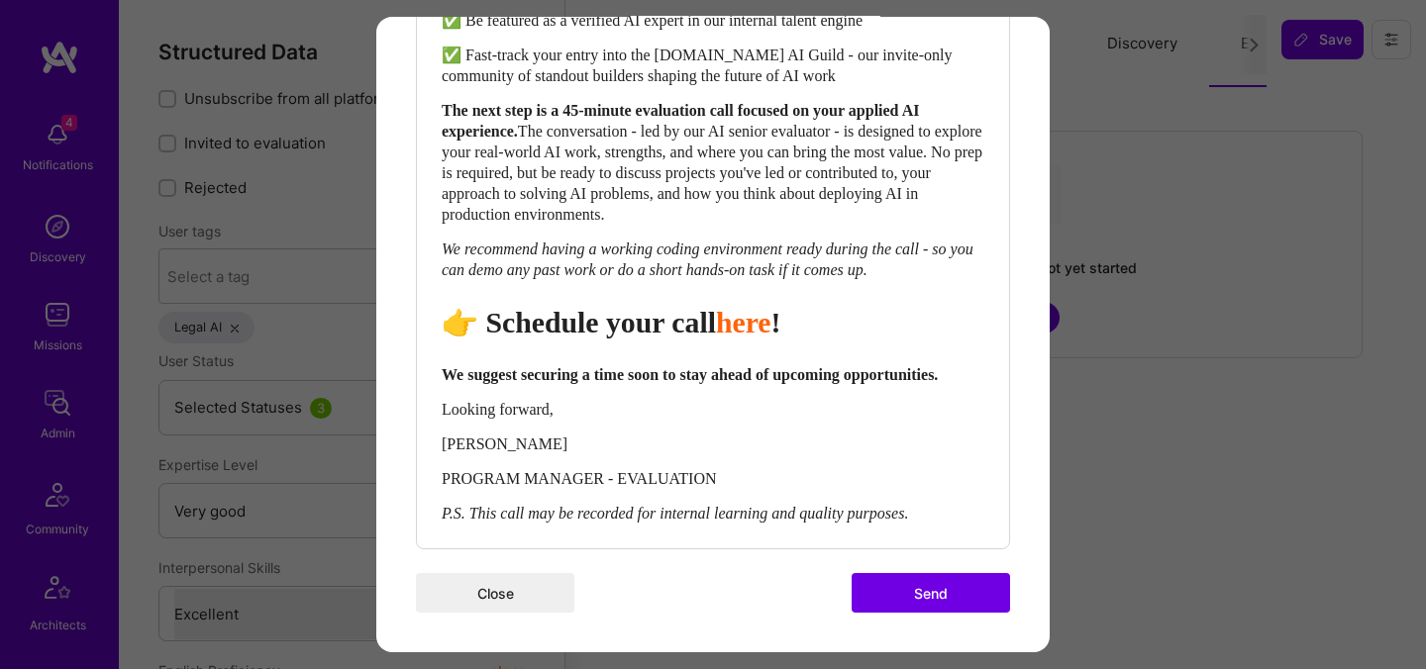
scroll to position [939, 0]
drag, startPoint x: 732, startPoint y: 478, endPoint x: 435, endPoint y: 446, distance: 298.8
click at [435, 446] on div "Body Normal Heading Large Heading Medium Heading Small Normal Hi {{builderFirst…" at bounding box center [713, 112] width 592 height 872
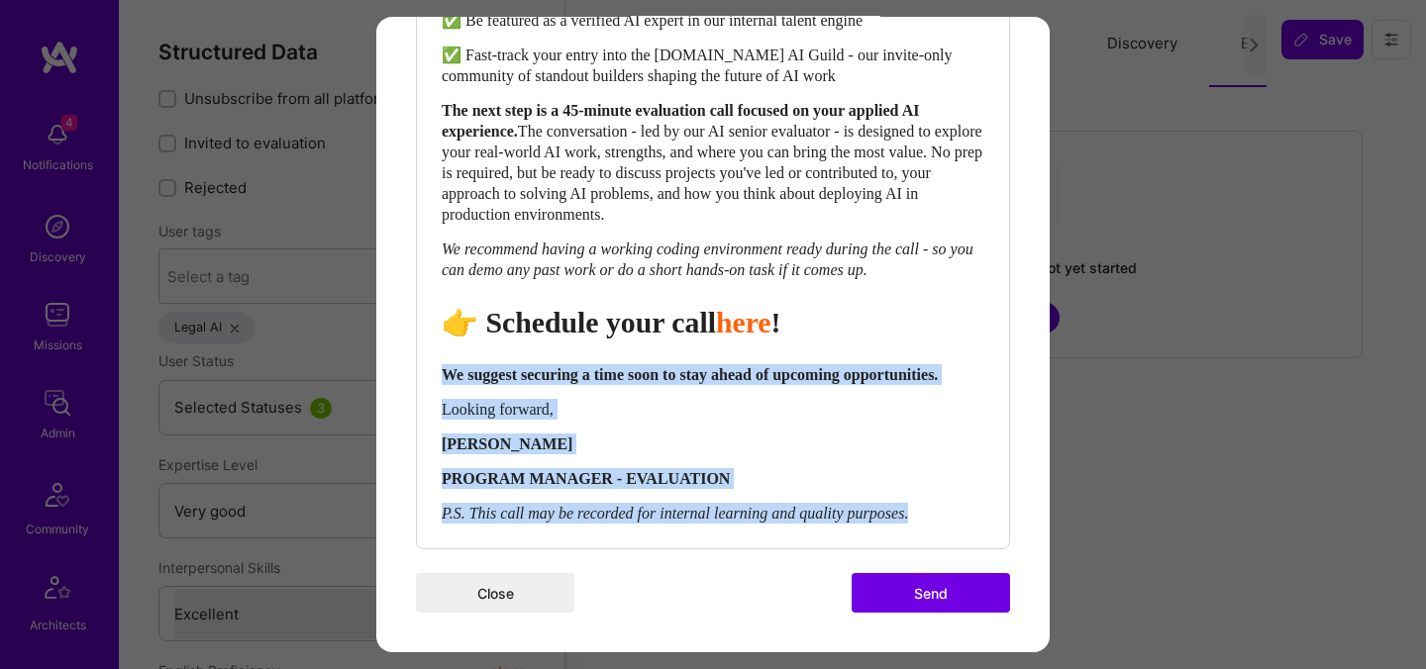
drag, startPoint x: 957, startPoint y: 518, endPoint x: 436, endPoint y: 356, distance: 546.2
click at [436, 356] on div "Body Normal Heading Large Heading Medium Heading Small Normal Hi {{builderFirst…" at bounding box center [713, 112] width 592 height 872
copy div "We suggest securing a time soon to stay ahead of upcoming opportunities. Lookin…"
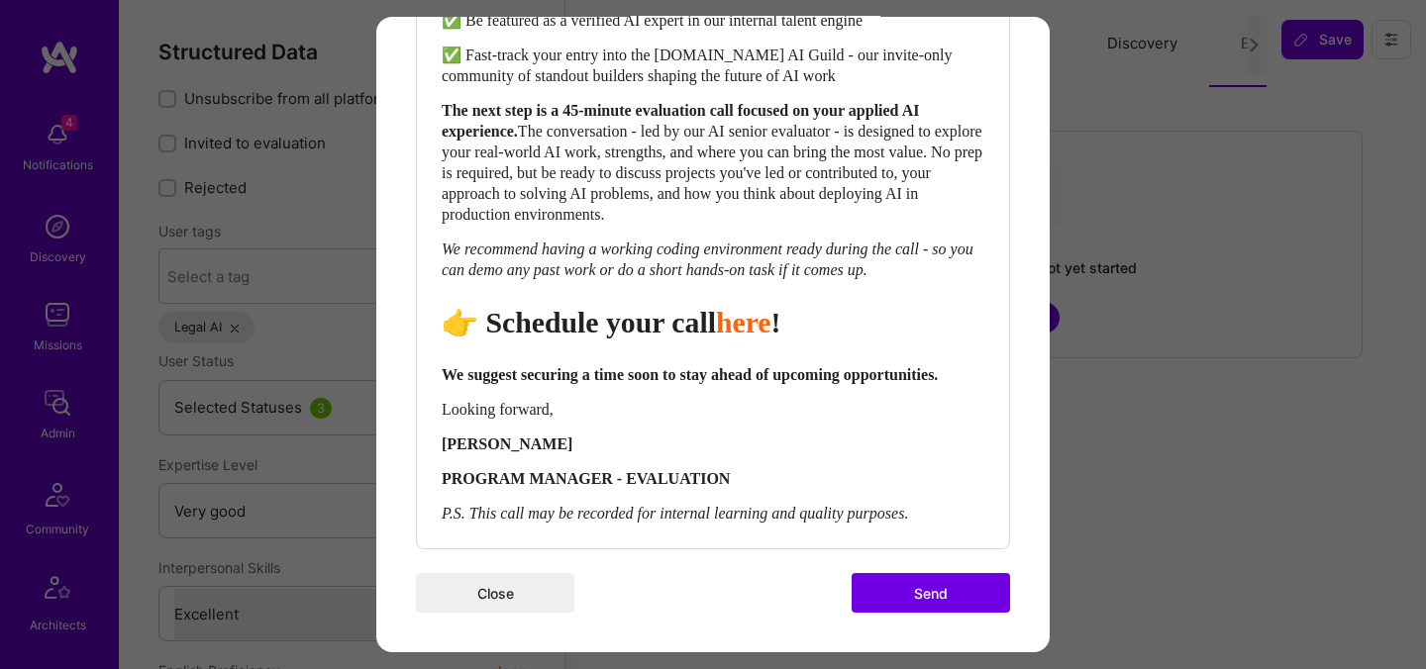
click at [898, 595] on button "Send" at bounding box center [931, 593] width 158 height 40
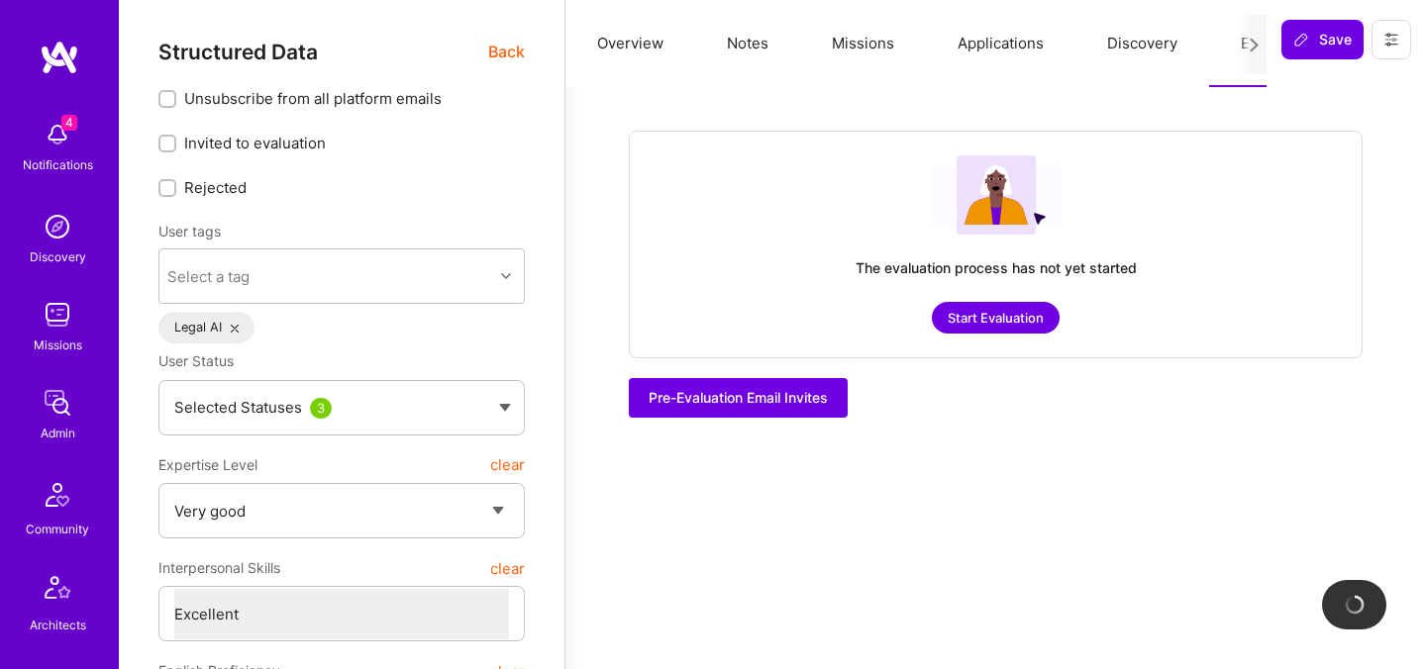
checkbox input "true"
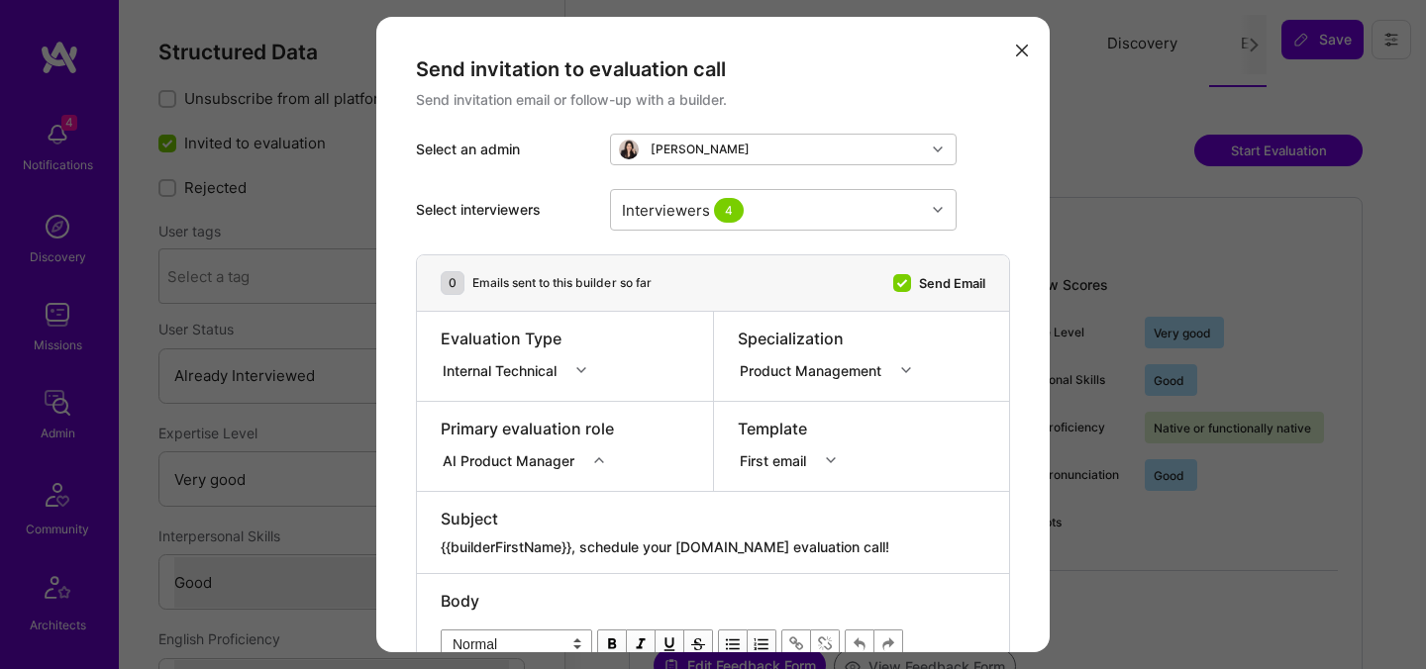
select select "5"
select select "4"
select select "7"
select select "6"
select select "FI"
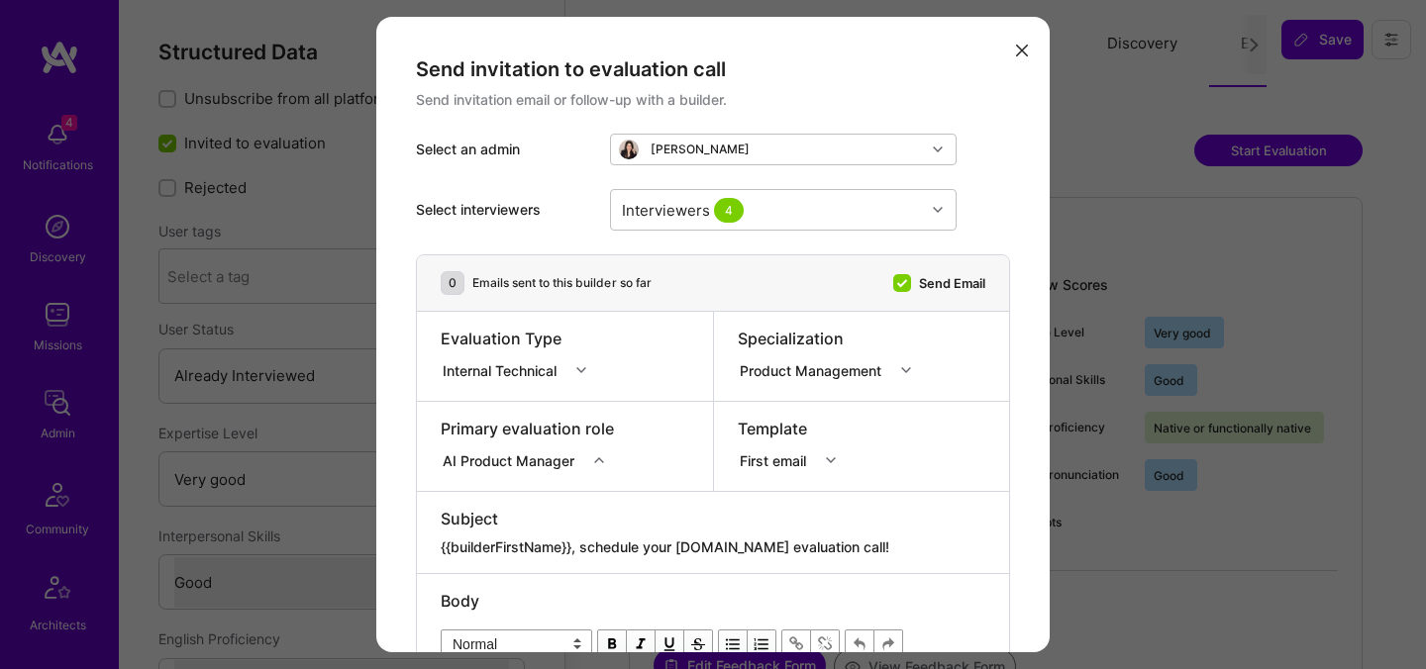
select select "Right Now"
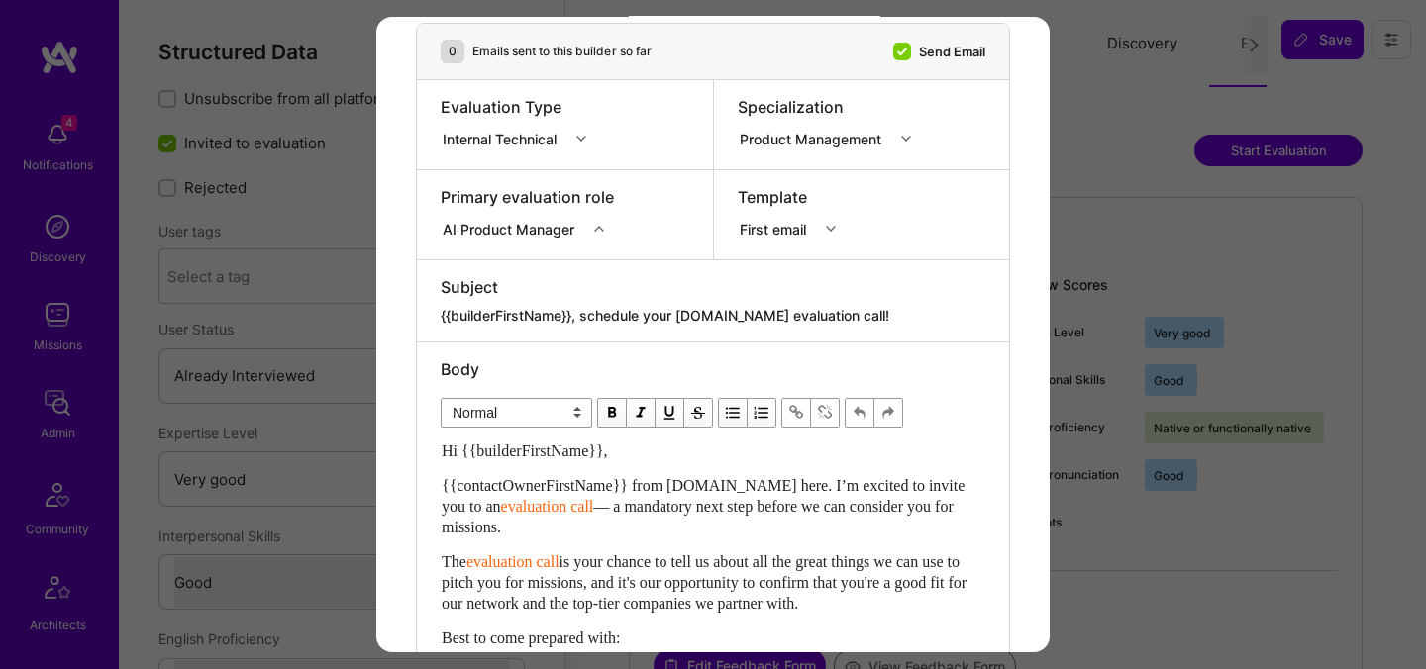
click at [712, 315] on textarea "{{builderFirstName}}, schedule your [DOMAIN_NAME] evaluation call!" at bounding box center [713, 316] width 545 height 20
paste textarea "Unlock Your AI-Verified Status"
type textarea "{{builderFirstName}}, Unlock Your AI-Verified Status"
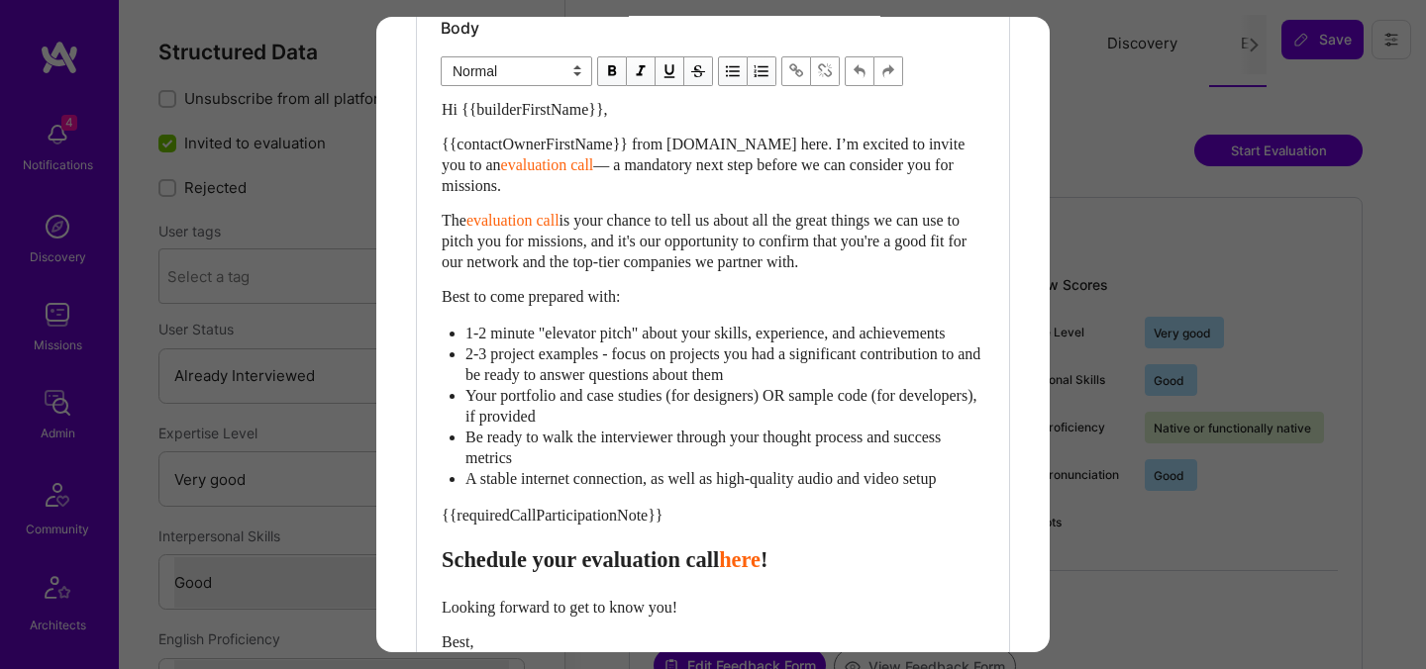
scroll to position [585, 0]
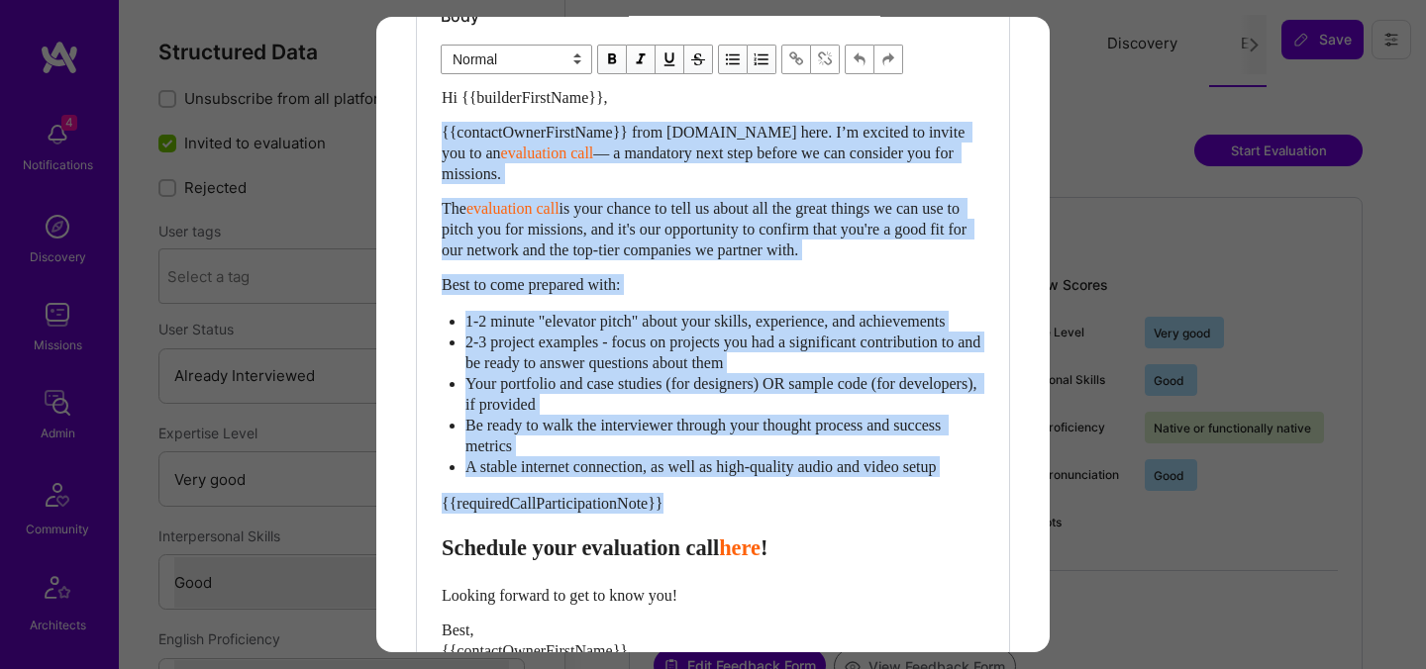
drag, startPoint x: 444, startPoint y: 575, endPoint x: 438, endPoint y: 127, distance: 448.6
click at [438, 127] on div "Body Normal Heading Large Heading Medium Heading Small Normal Hi {{builderFirst…" at bounding box center [713, 382] width 592 height 787
paste div "Enter email text"
select select "header-two"
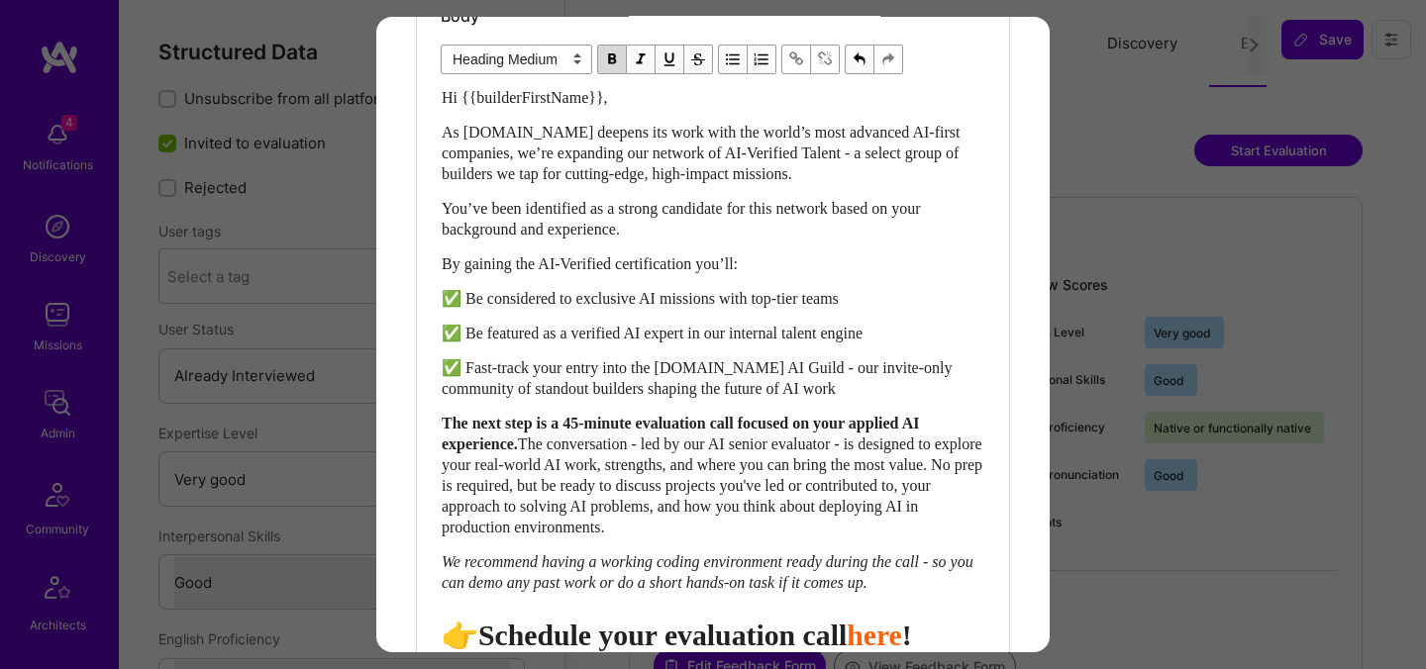
scroll to position [605, 0]
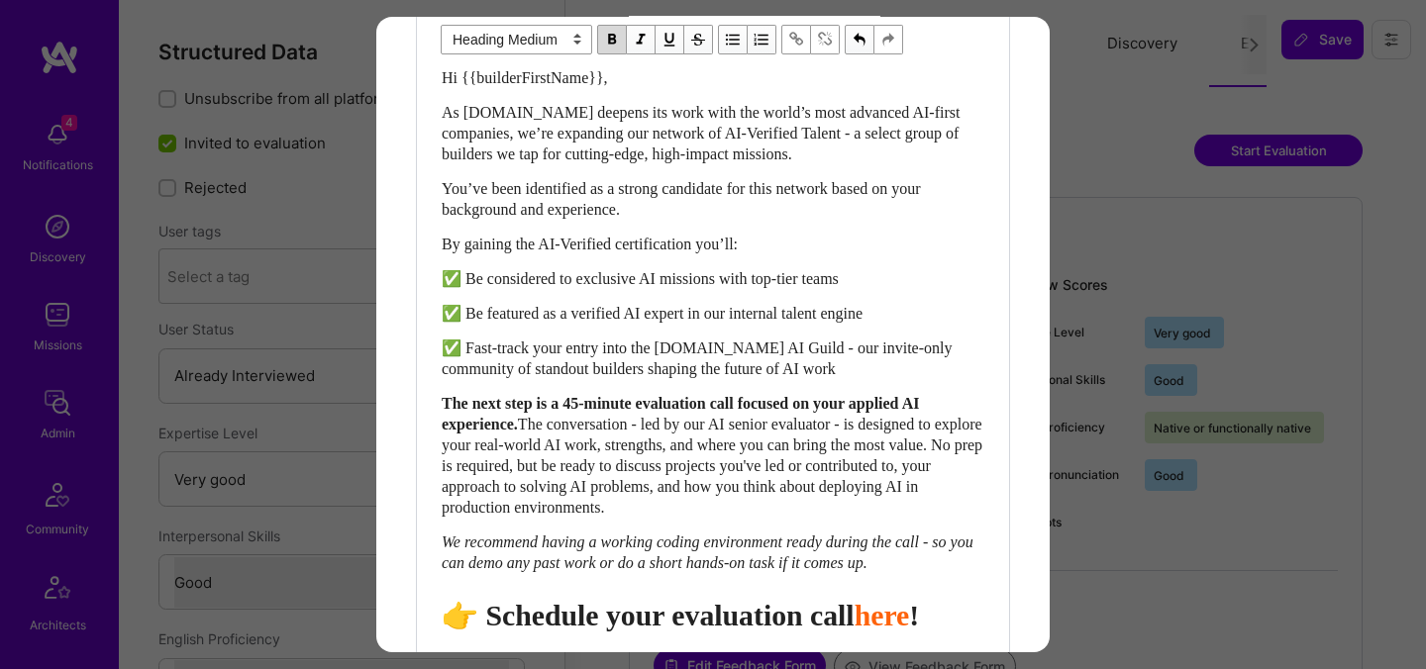
click at [756, 632] on span "👉 Schedule your evaluation call" at bounding box center [648, 615] width 413 height 33
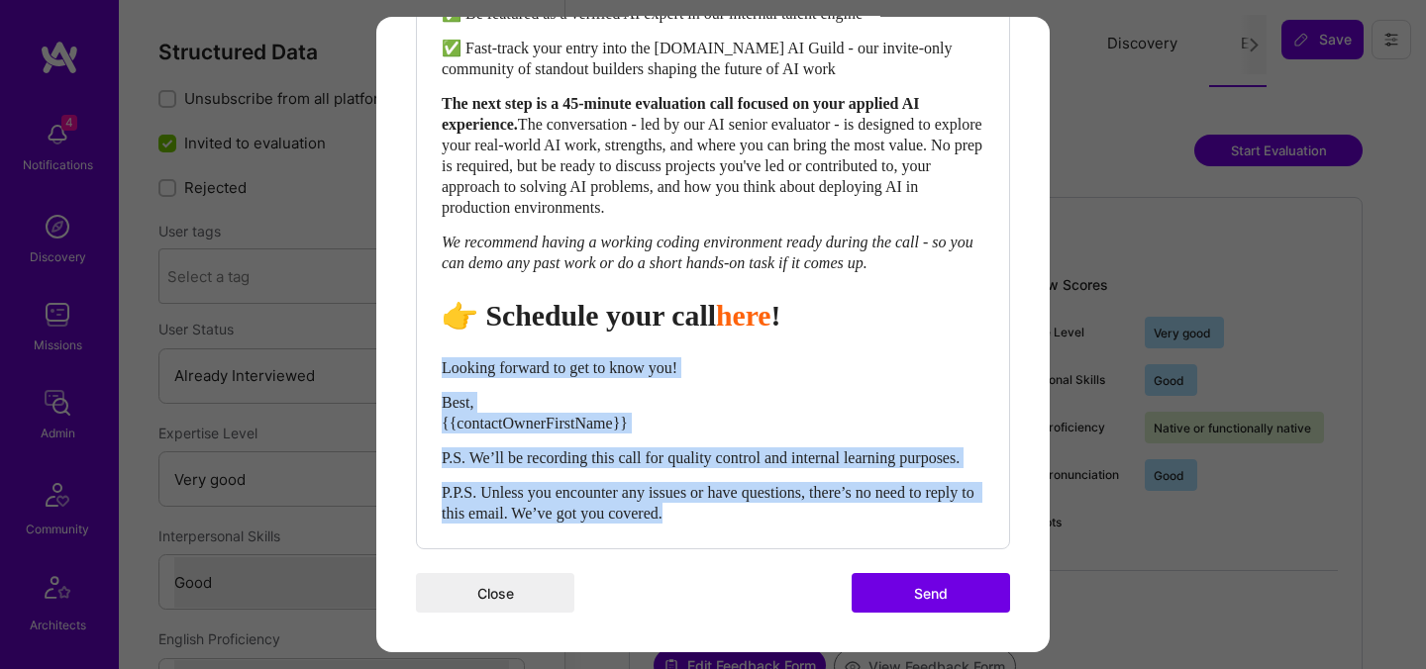
drag, startPoint x: 766, startPoint y: 513, endPoint x: 404, endPoint y: 351, distance: 397.1
select select "unstyled"
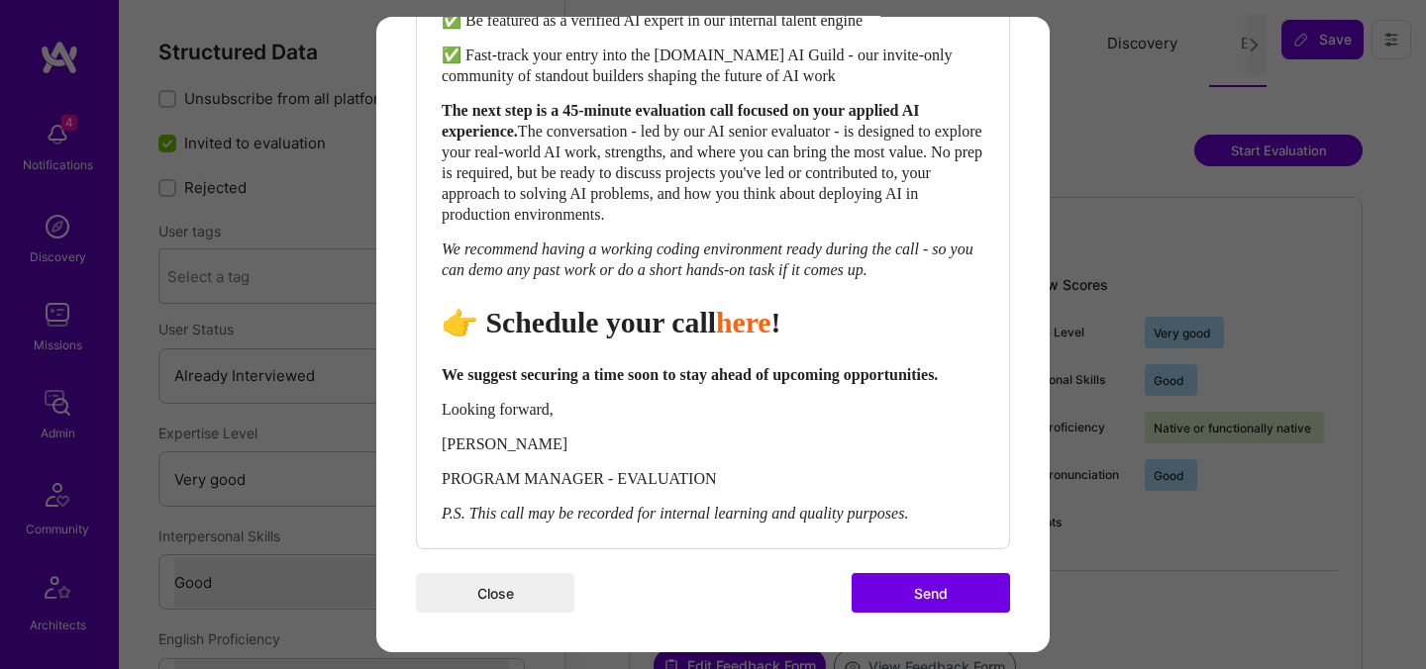
scroll to position [939, 0]
click at [913, 587] on button "Send" at bounding box center [931, 593] width 158 height 40
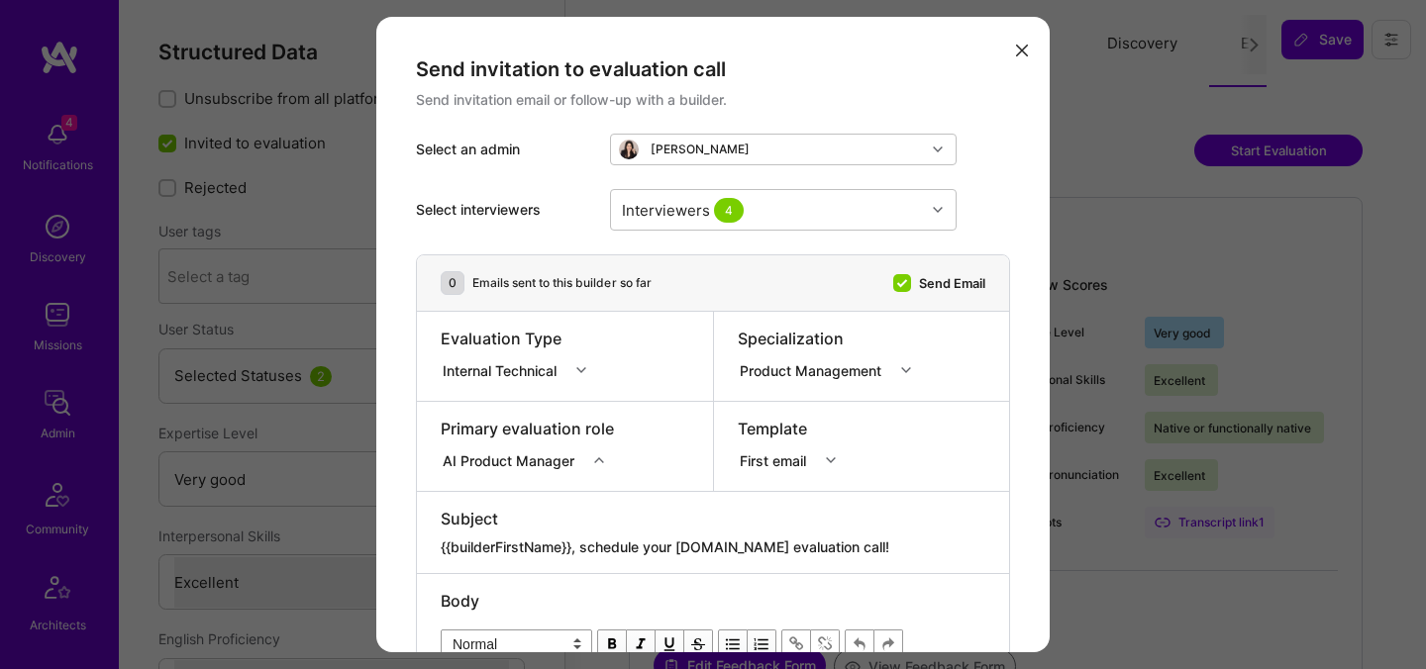
select select "5"
select select "7"
select select "US"
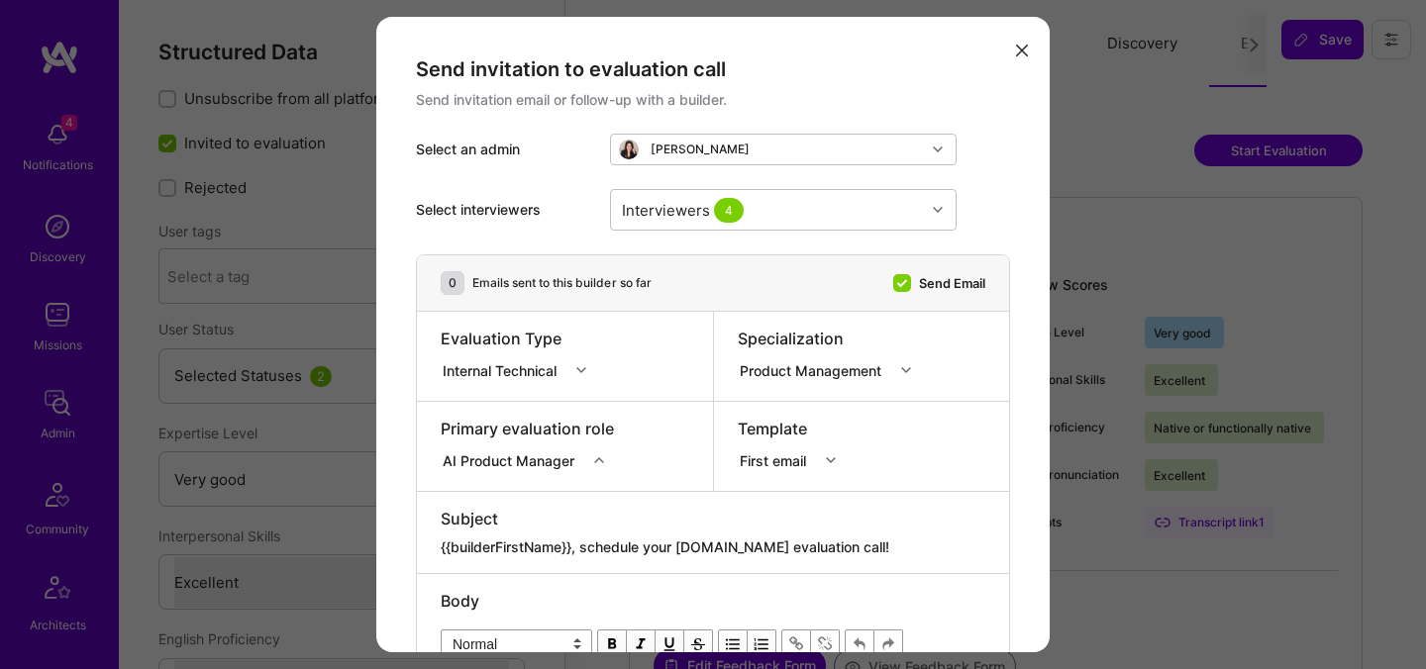
select select "Right Now"
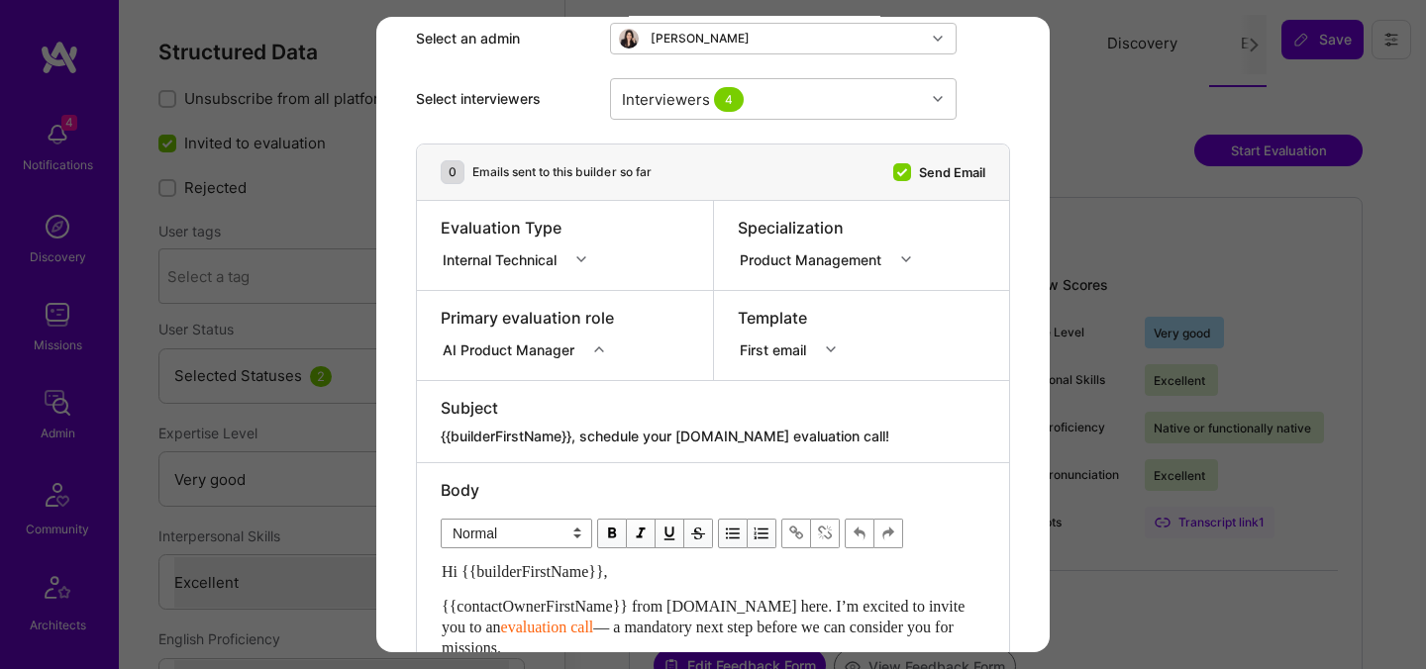
click at [713, 434] on textarea "{{builderFirstName}}, schedule your [DOMAIN_NAME] evaluation call!" at bounding box center [713, 437] width 545 height 20
paste textarea "Unlock Your AI-Verified Status"
type textarea "{{builderFirstName}}, Unlock Your AI-Verified Status"
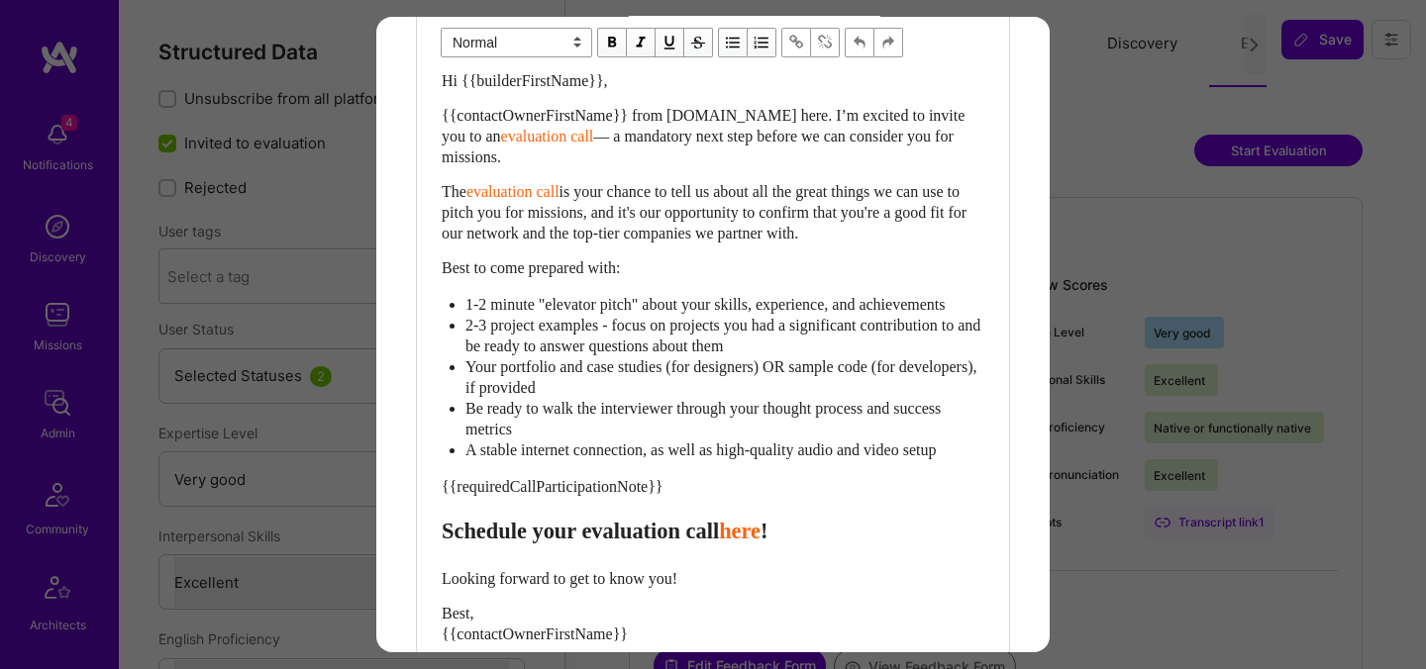
scroll to position [642, 0]
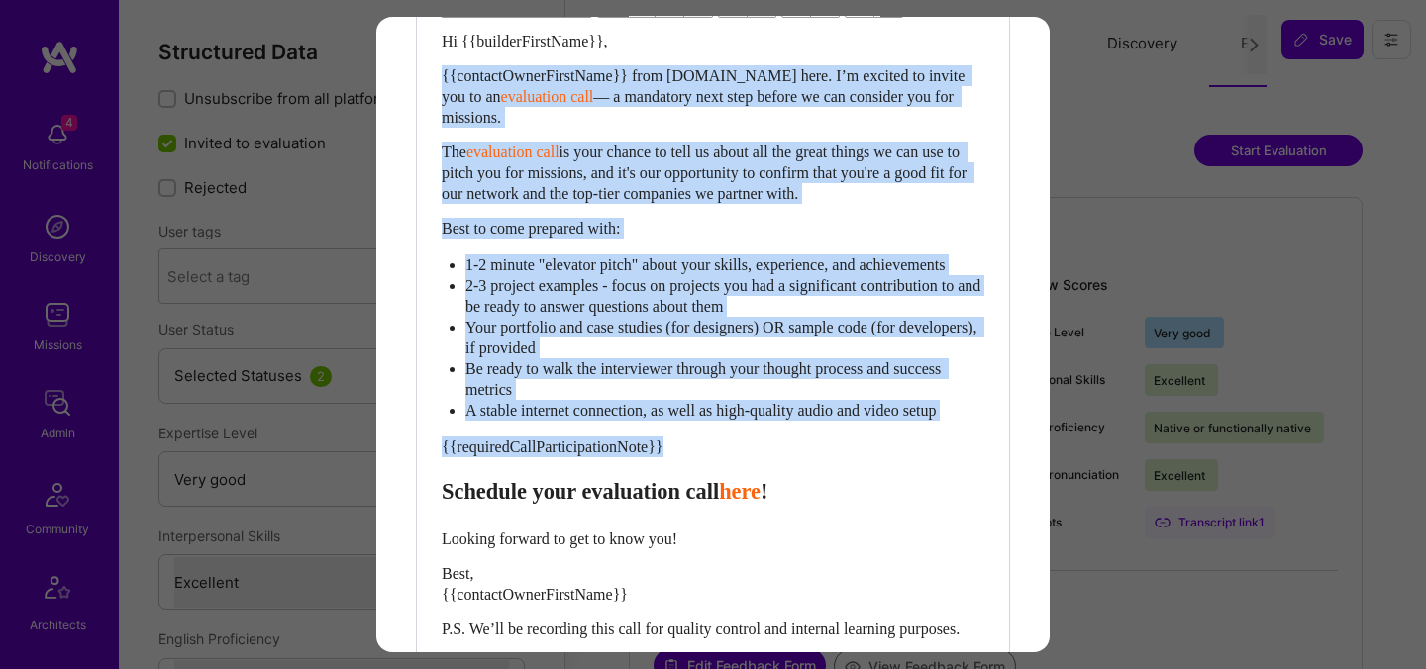
drag, startPoint x: 443, startPoint y: 510, endPoint x: 430, endPoint y: 81, distance: 428.9
click at [430, 81] on div "Body Normal Heading Large Heading Medium Heading Small Normal Hi {{builderFirst…" at bounding box center [713, 326] width 592 height 787
paste div "Enter email text"
select select "header-two"
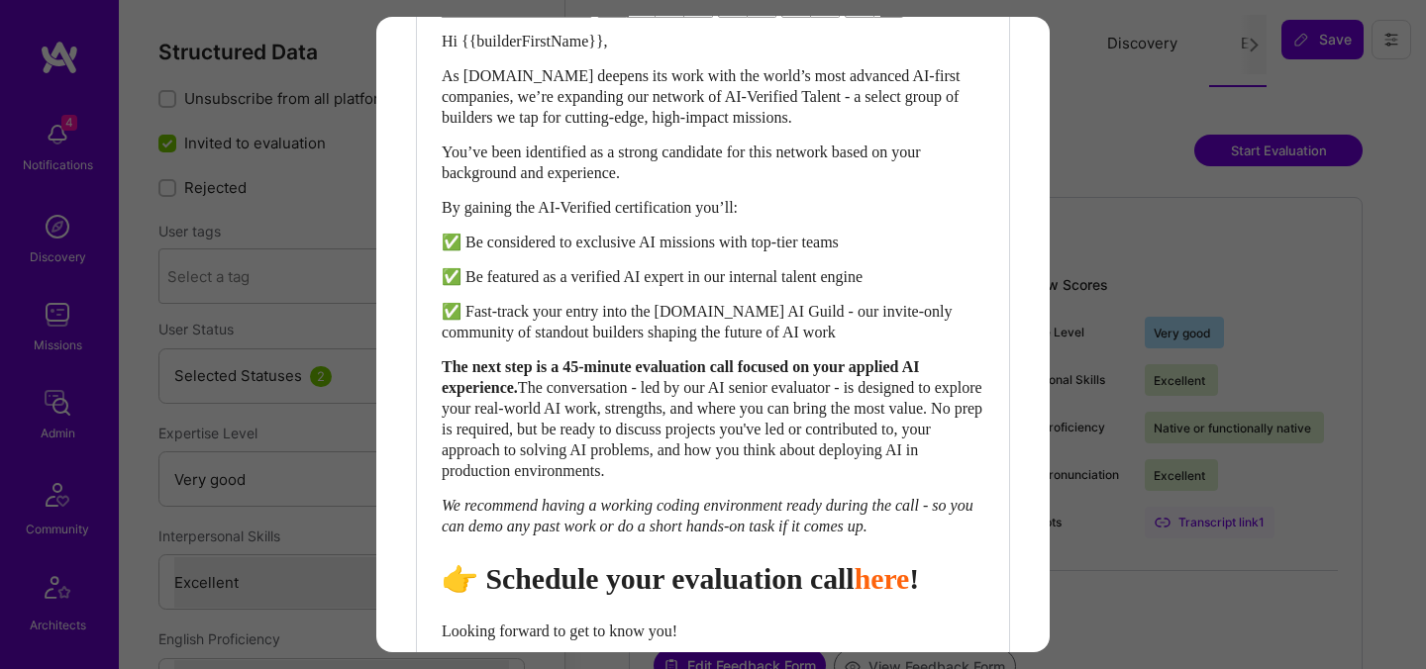
click at [779, 595] on span "👉 Schedule your evaluation call" at bounding box center [648, 578] width 413 height 33
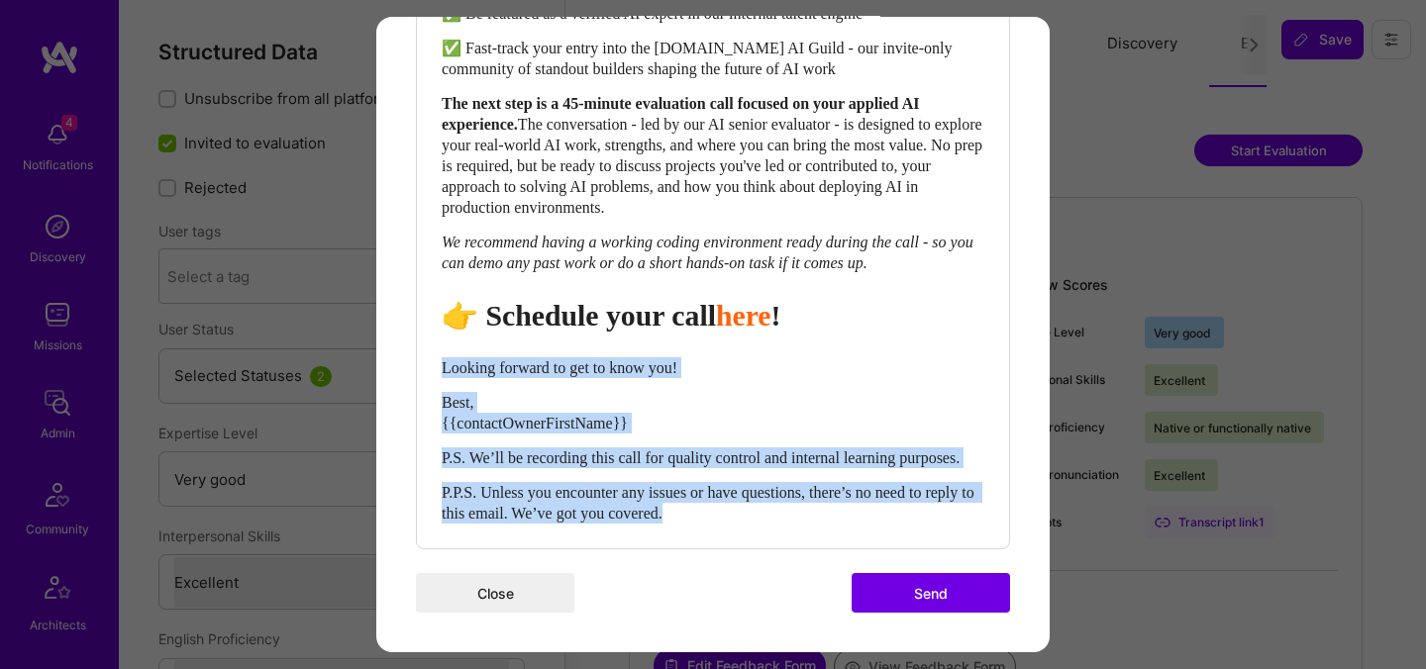
drag, startPoint x: 737, startPoint y: 515, endPoint x: 437, endPoint y: 349, distance: 343.0
click at [437, 349] on div "Body Normal Heading Large Heading Medium Heading Small Heading Medium Hi {{buil…" at bounding box center [713, 108] width 592 height 879
select select "unstyled"
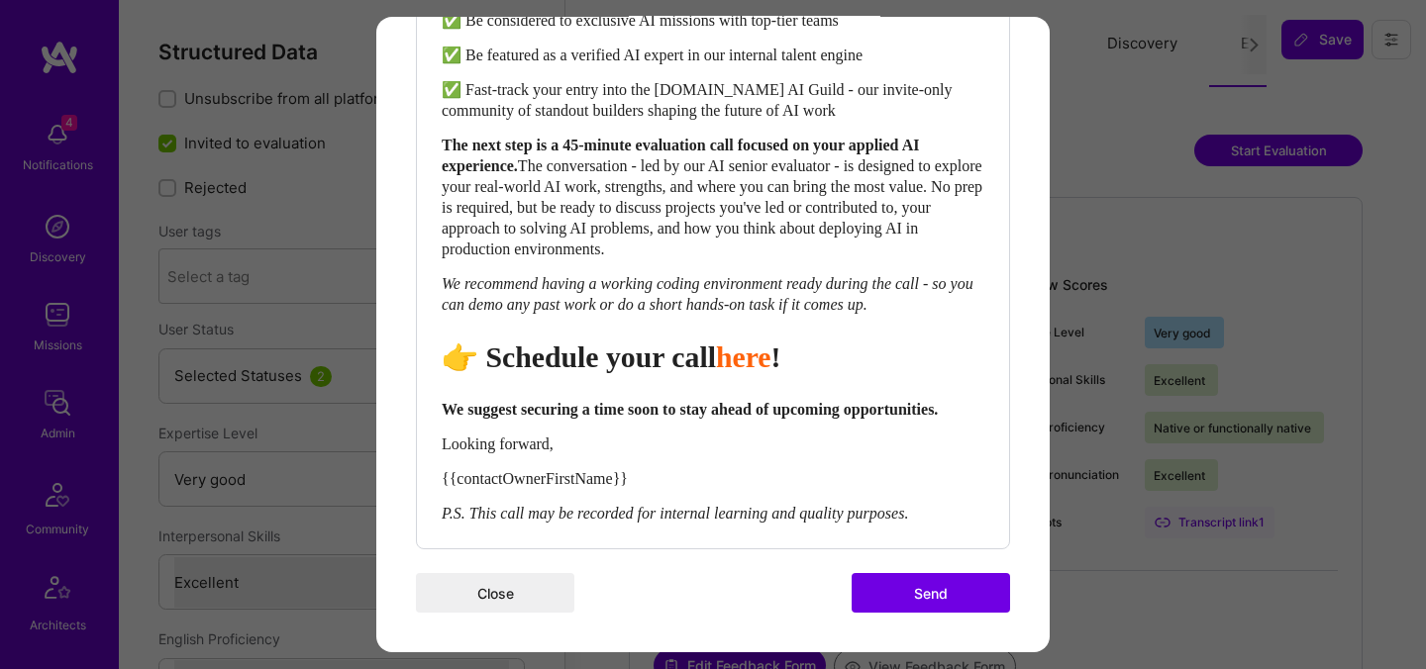
scroll to position [904, 0]
drag, startPoint x: 672, startPoint y: 478, endPoint x: 411, endPoint y: 480, distance: 261.4
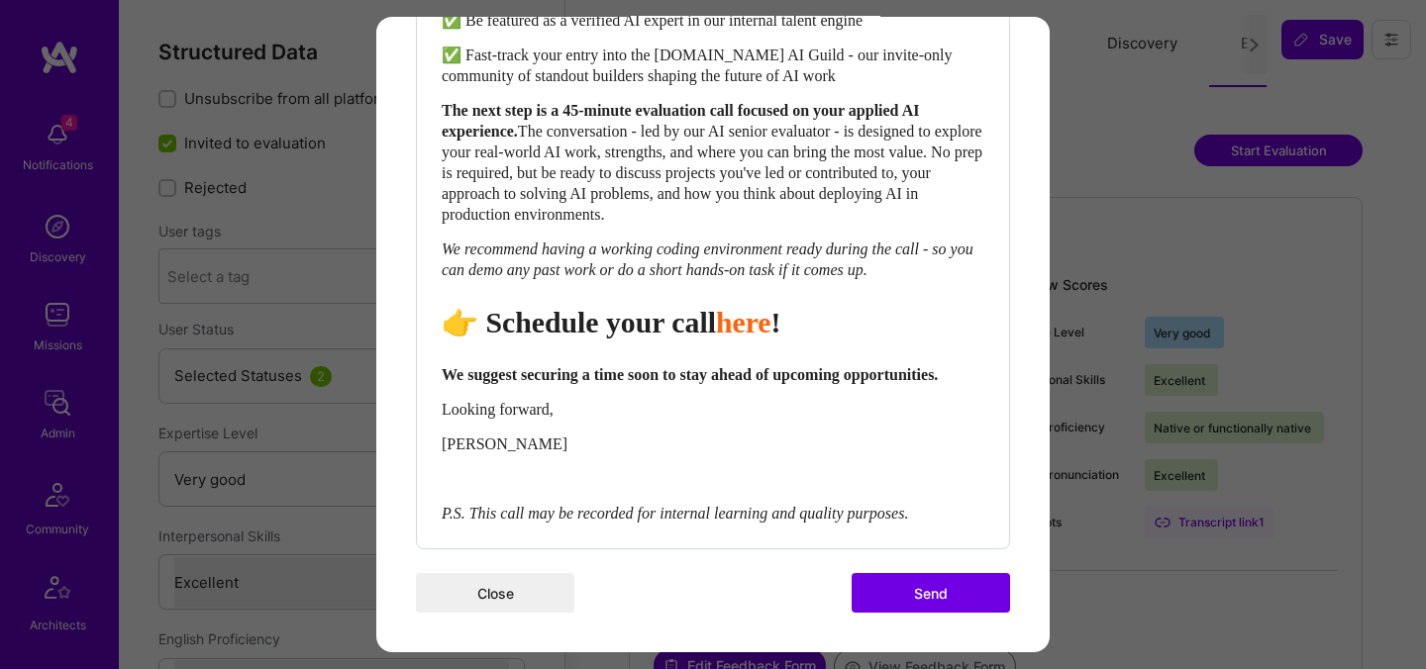
scroll to position [939, 0]
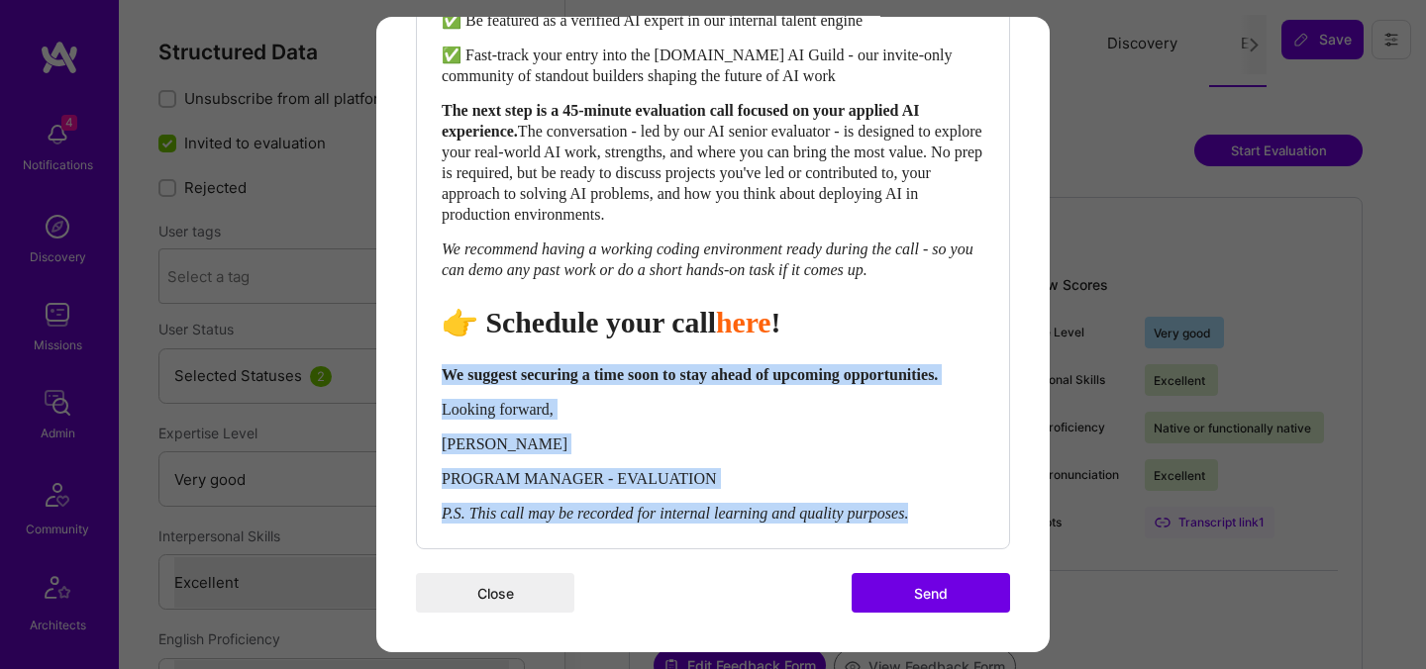
drag, startPoint x: 965, startPoint y: 510, endPoint x: 435, endPoint y: 364, distance: 550.3
click at [435, 364] on div "Body Normal Heading Large Heading Medium Heading Small Normal Hi {{builderFirst…" at bounding box center [713, 112] width 592 height 872
copy div "We suggest securing a time soon to stay ahead of upcoming opportunities. Lookin…"
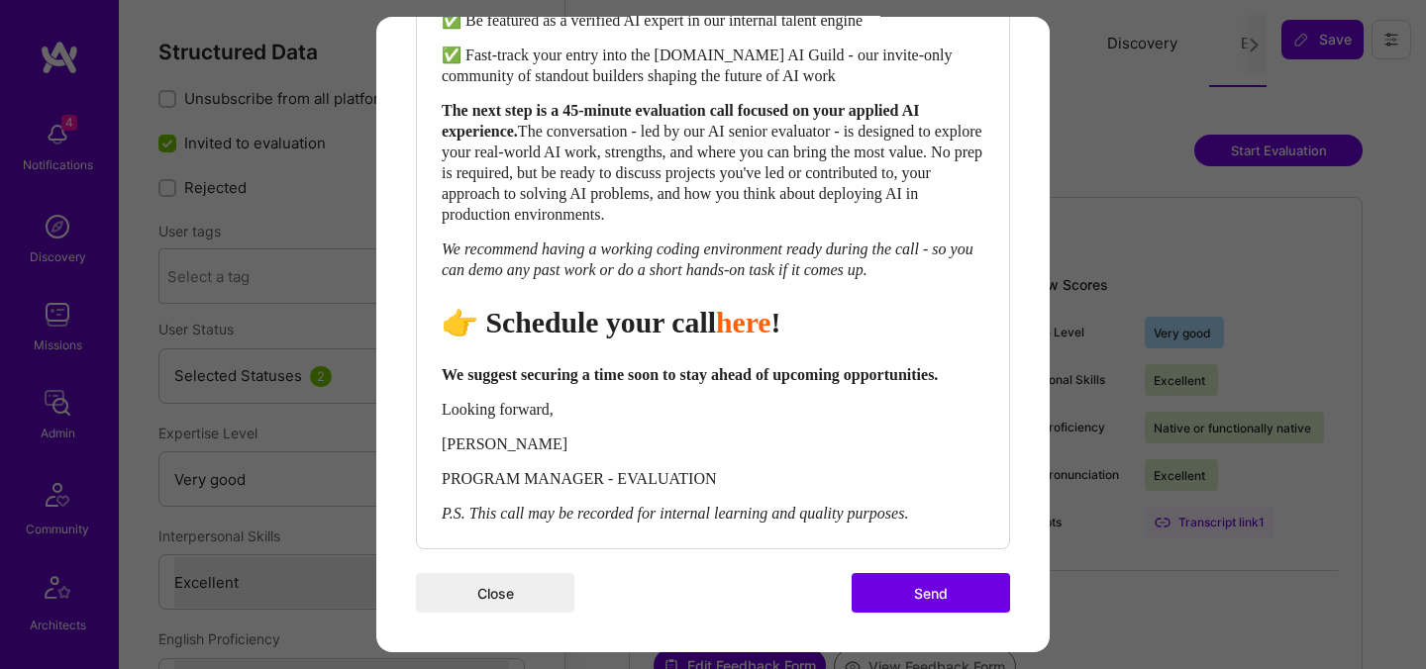
click at [905, 587] on button "Send" at bounding box center [931, 593] width 158 height 40
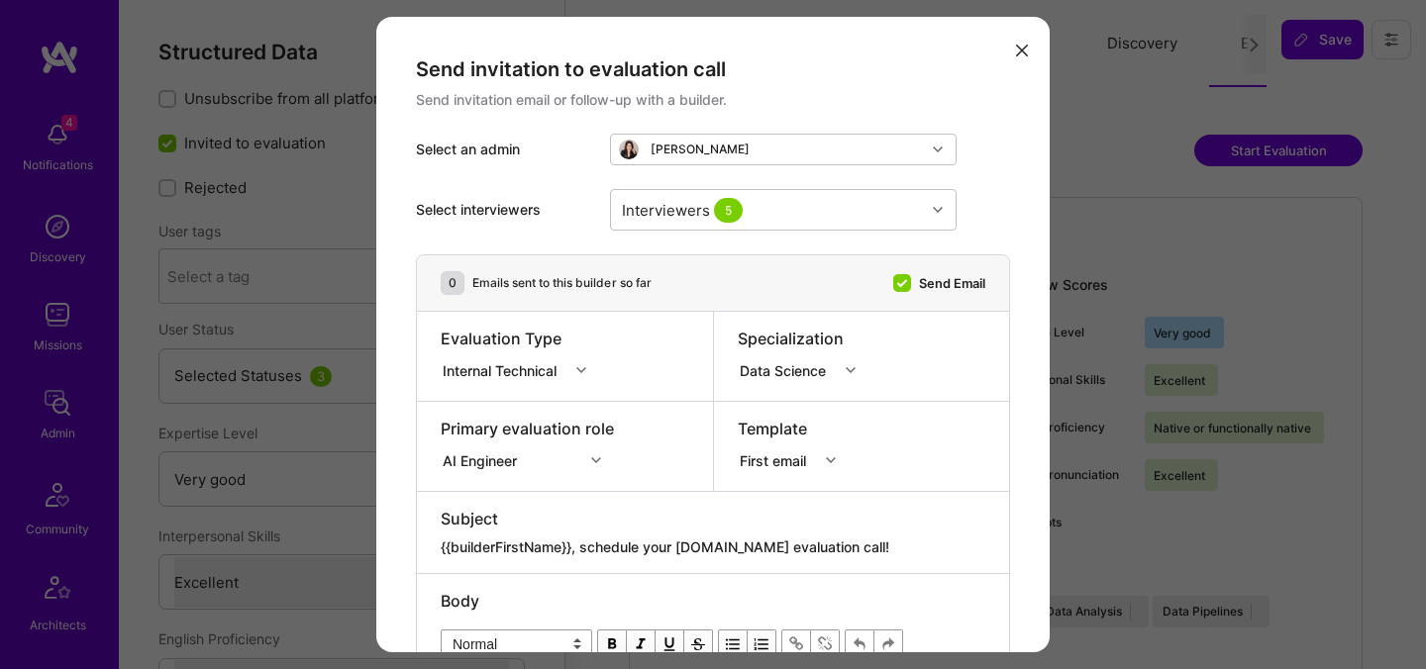
select select "5"
select select "7"
select select "NL"
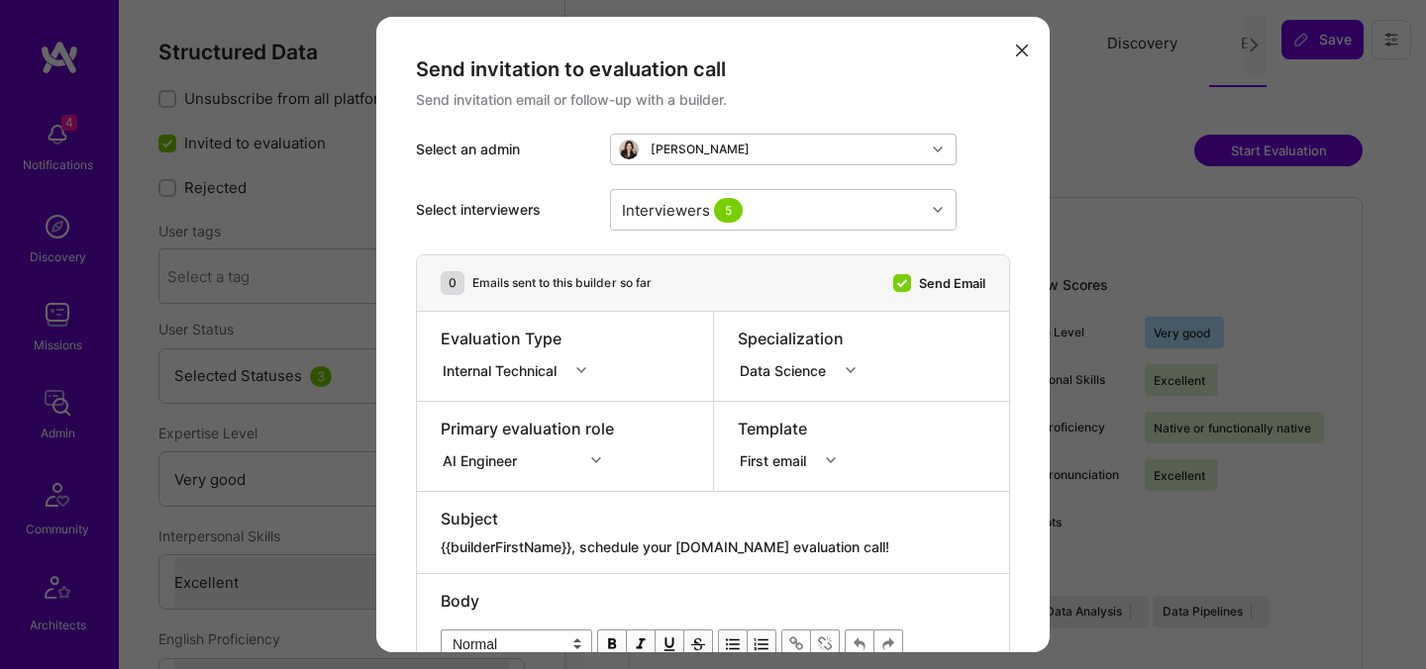
select select "Right Now"
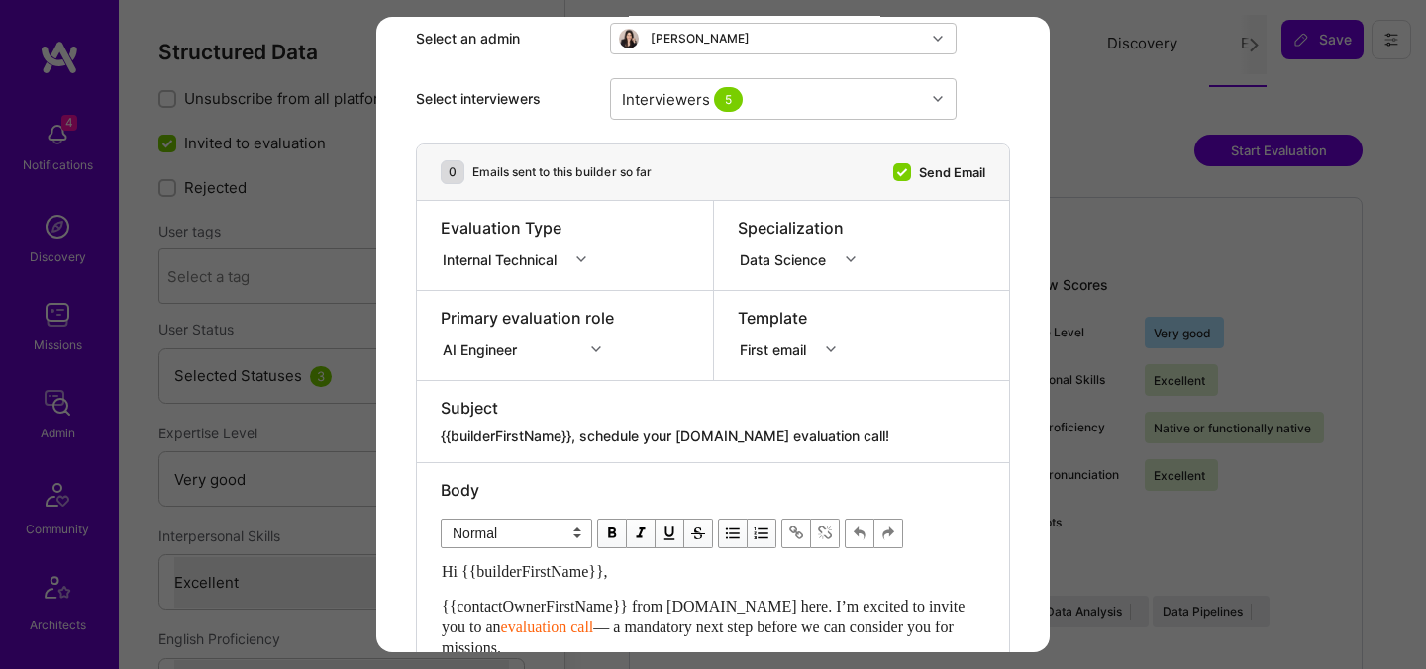
click at [734, 435] on textarea "{{builderFirstName}}, schedule your [DOMAIN_NAME] evaluation call!" at bounding box center [713, 437] width 545 height 20
paste textarea "Unlock Your AI-Verified Status"
type textarea "{{builderFirstName}}, Unlock Your AI-Verified Status"
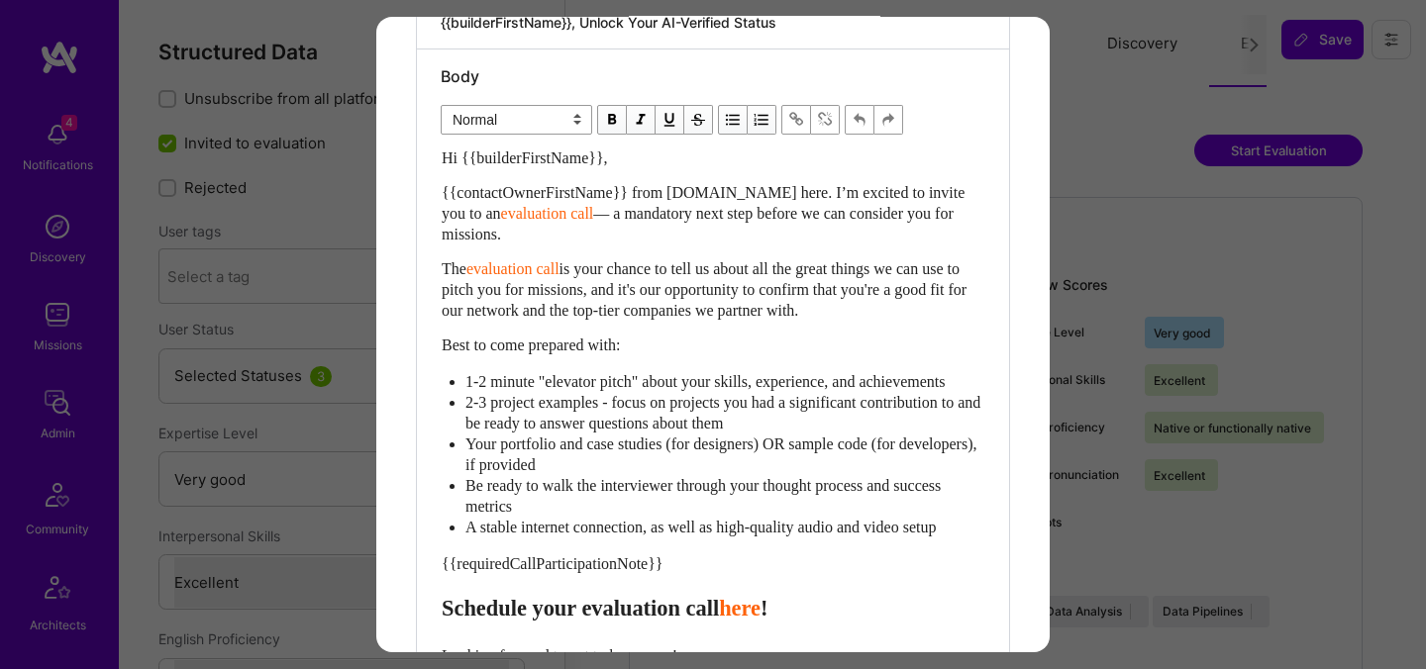
scroll to position [549, 0]
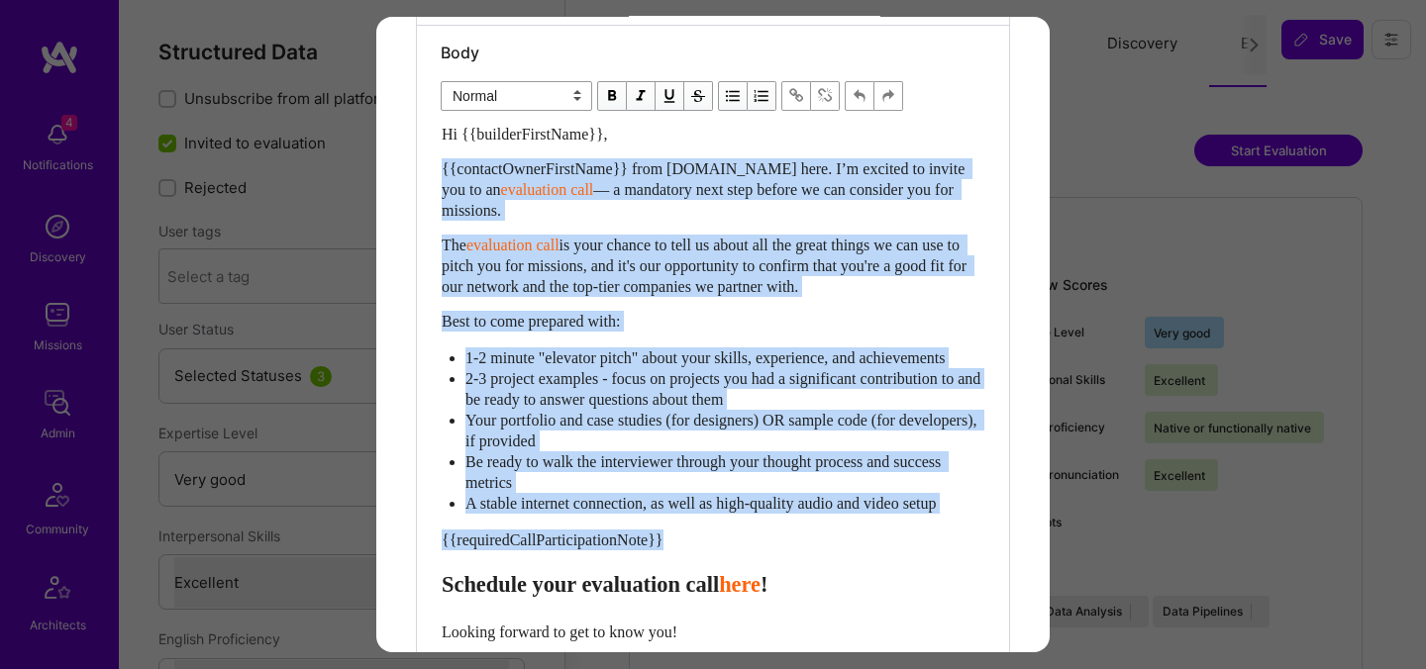
drag, startPoint x: 448, startPoint y: 603, endPoint x: 441, endPoint y: 150, distance: 453.5
click at [441, 150] on div "Hi {{builderFirstName}}, {{contactOwnerFirstName}} from [DOMAIN_NAME] here. I’m…" at bounding box center [713, 456] width 545 height 666
paste div "Enter email text"
select select "header-two"
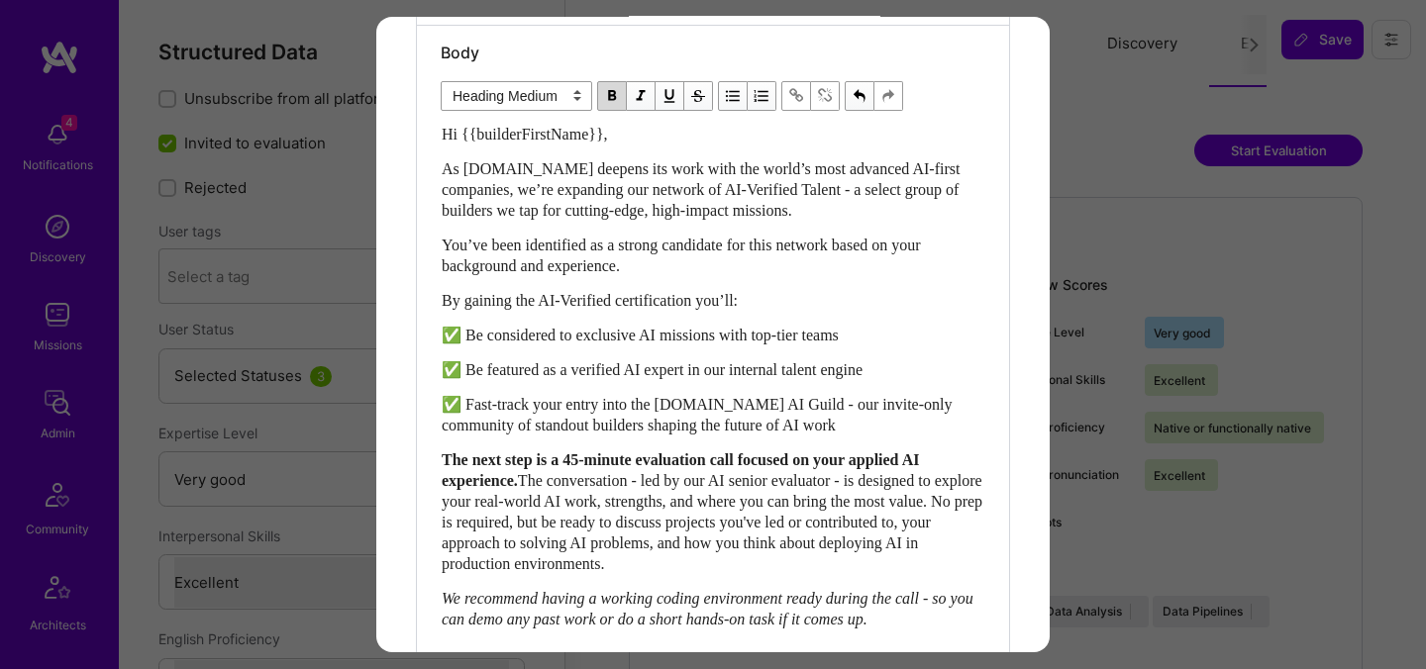
scroll to position [605, 0]
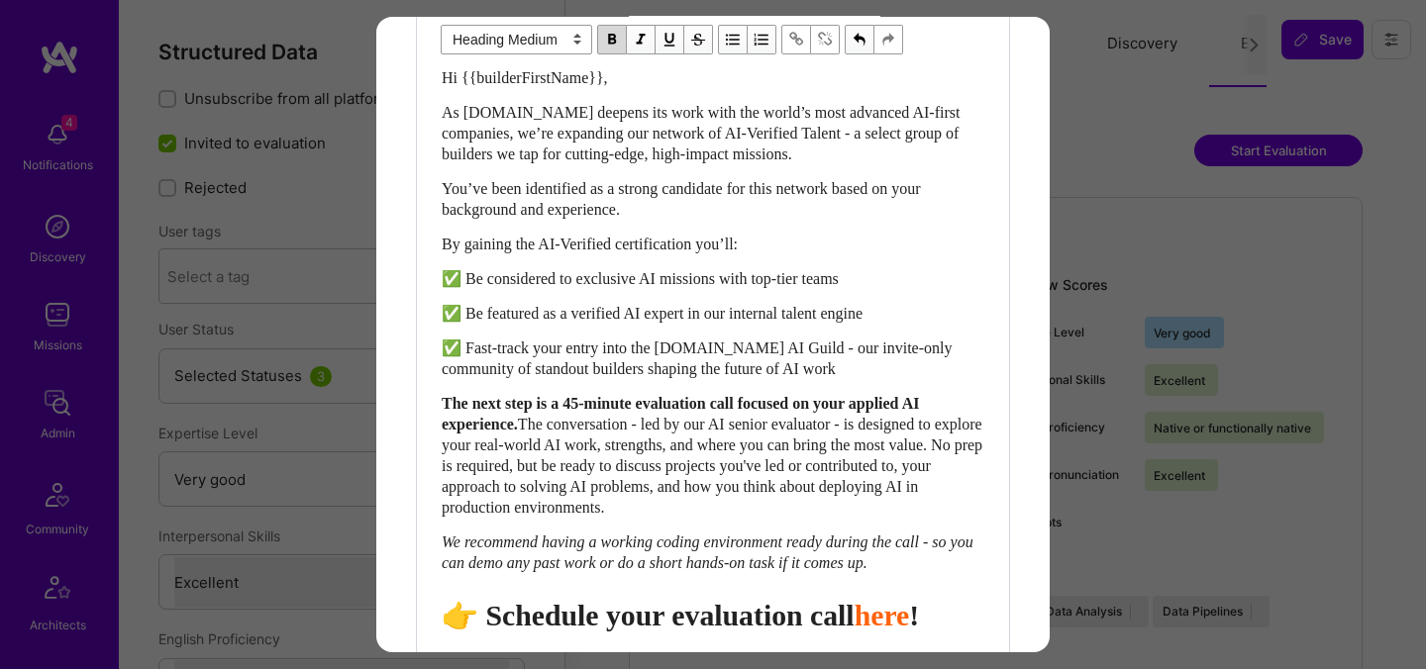
click at [763, 630] on span "👉 Schedule your evaluation call" at bounding box center [648, 615] width 413 height 33
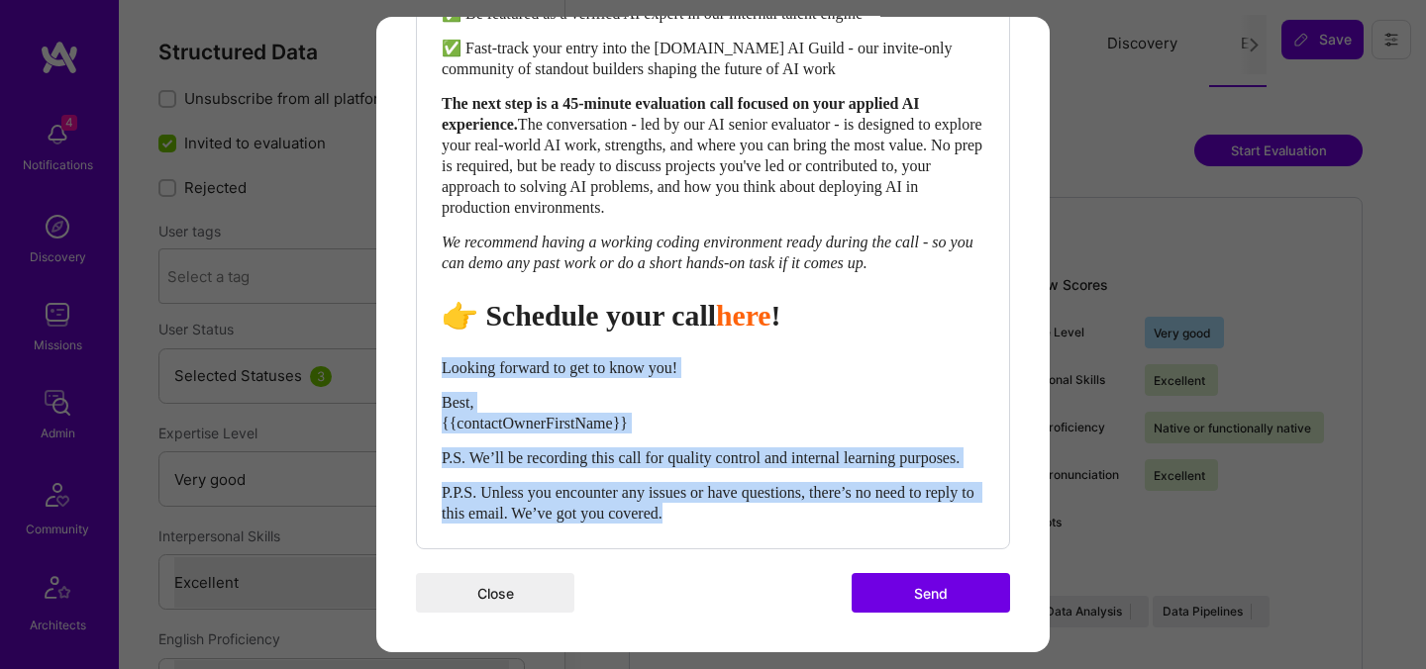
drag, startPoint x: 755, startPoint y: 523, endPoint x: 389, endPoint y: 351, distance: 404.8
select select "unstyled"
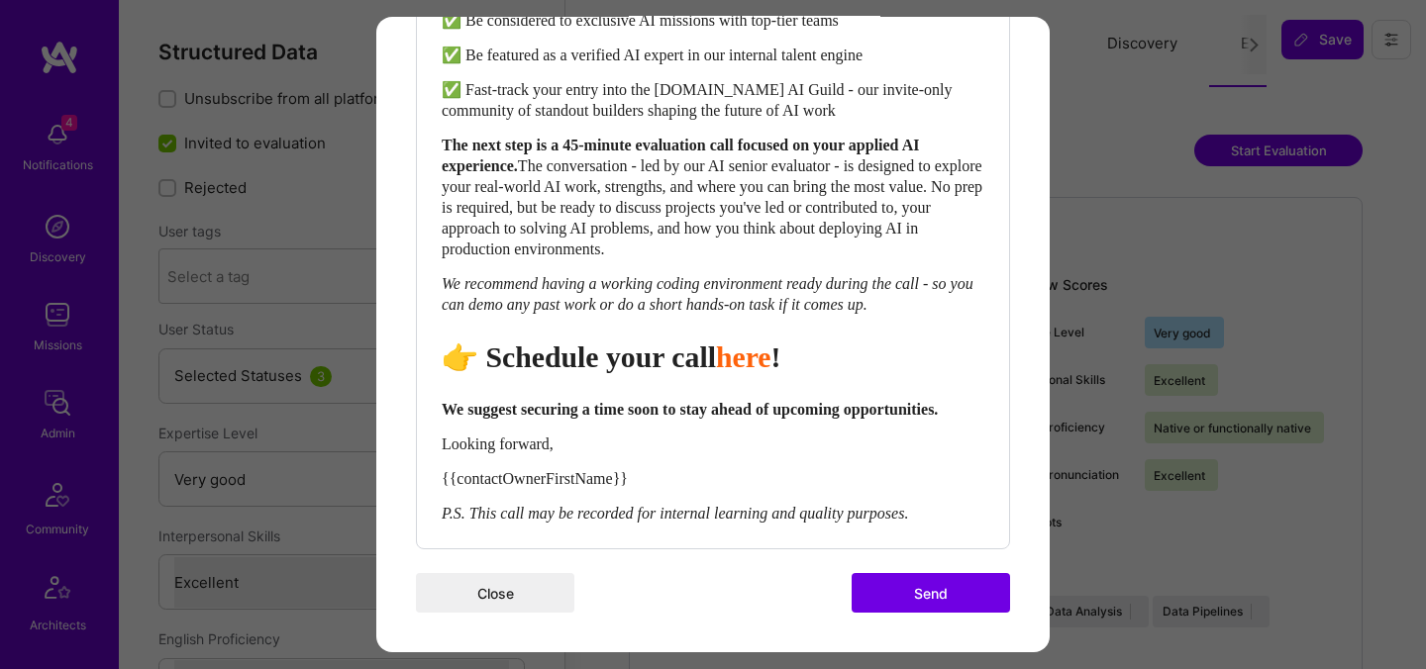
scroll to position [904, 0]
click at [966, 587] on button "Send" at bounding box center [931, 593] width 158 height 40
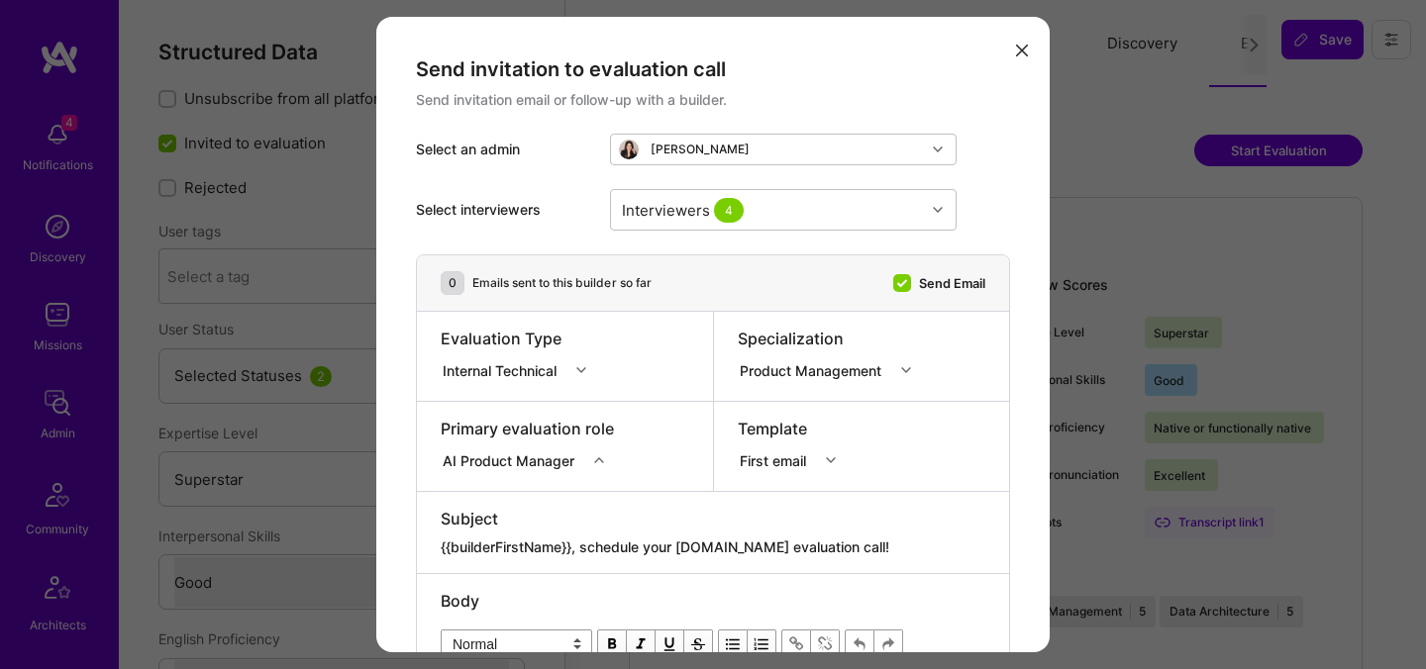
select select "7"
select select "4"
select select "7"
select select "US"
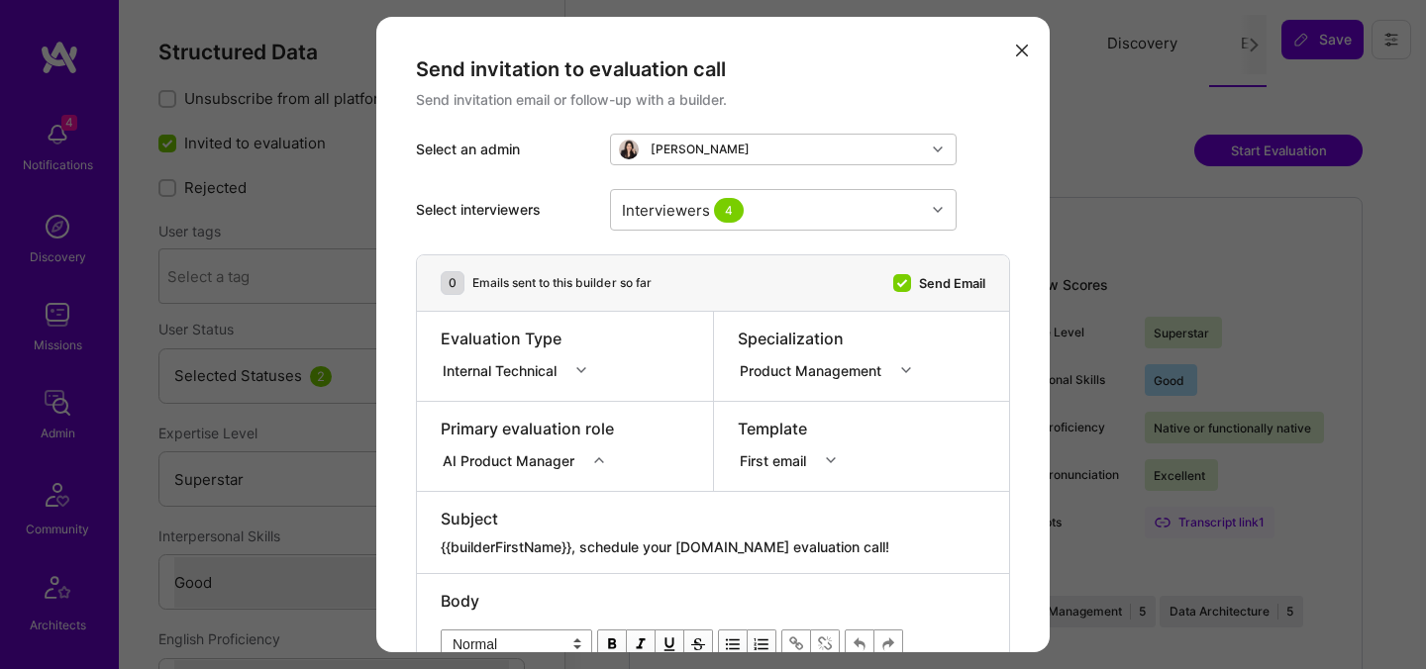
select select "Right Now"
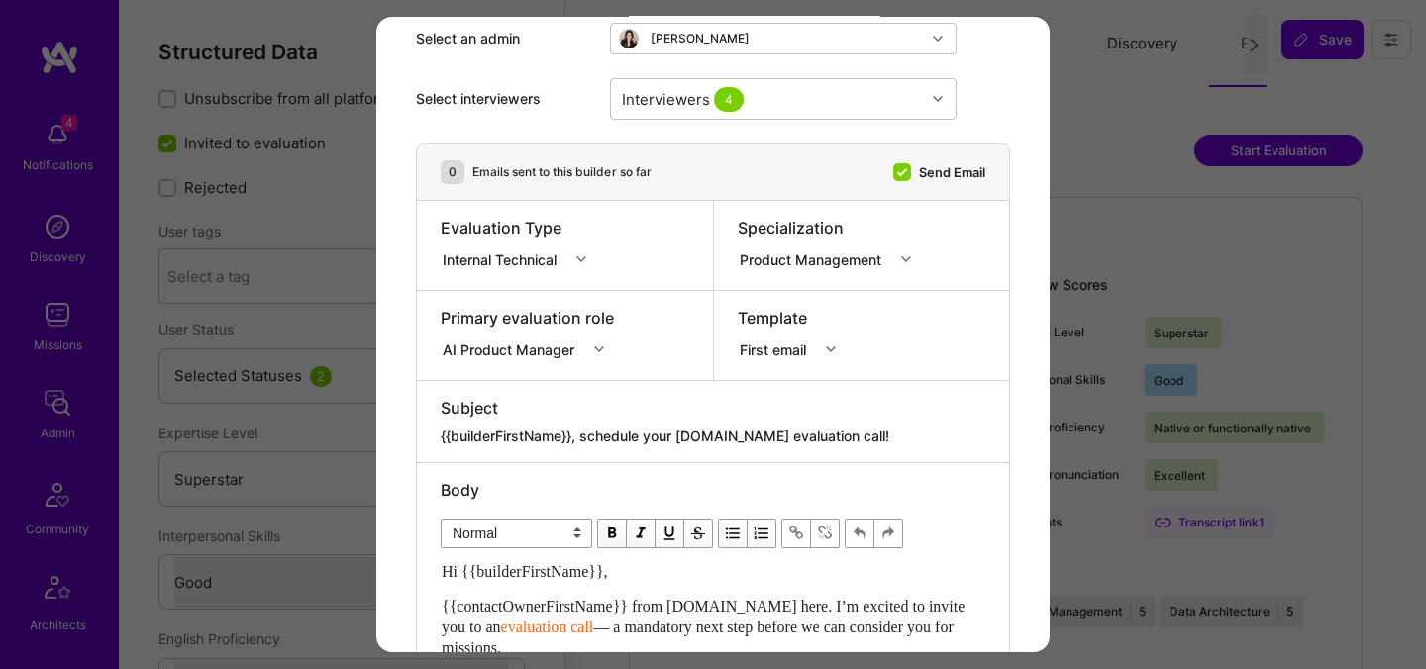
click at [723, 425] on div "modal" at bounding box center [713, 423] width 545 height 8
click at [726, 438] on textarea "{{builderFirstName}}, schedule your [DOMAIN_NAME] evaluation call!" at bounding box center [713, 437] width 545 height 20
paste textarea "Unlock Your AI-Verified Status"
type textarea "{{builderFirstName}}, Unlock Your AI-Verified Status"
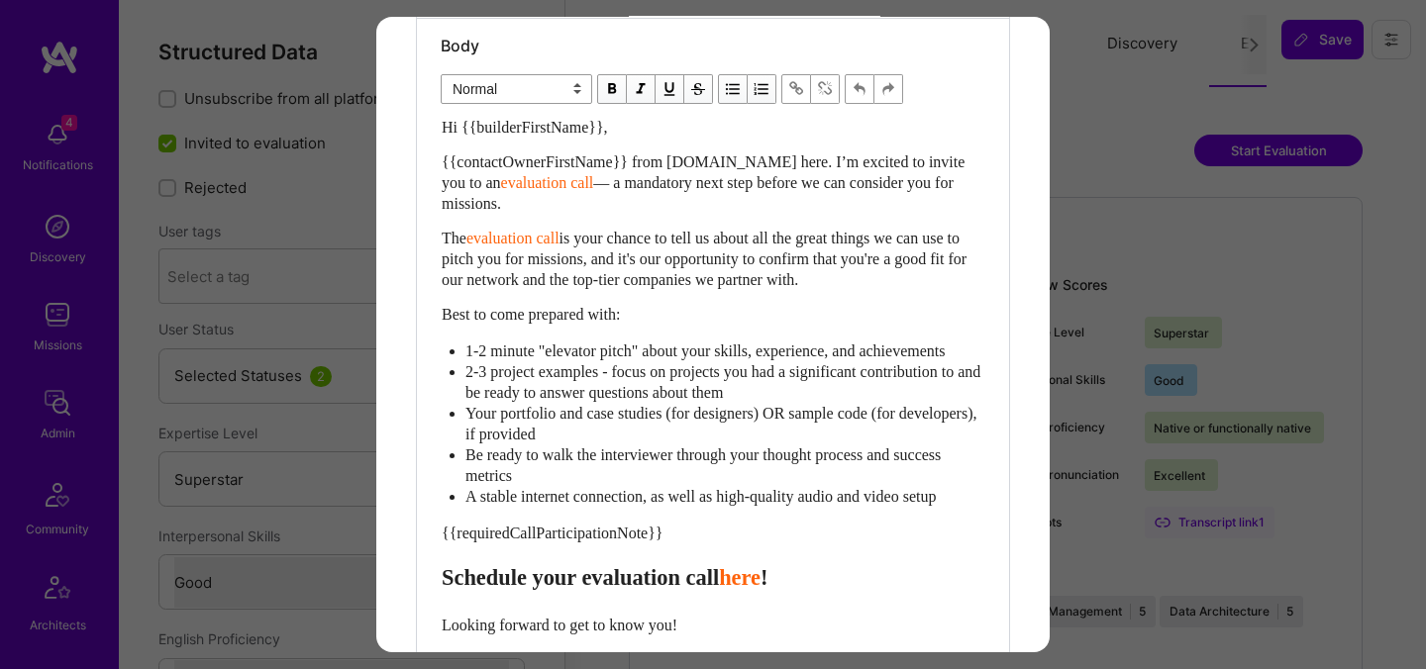
scroll to position [570, 0]
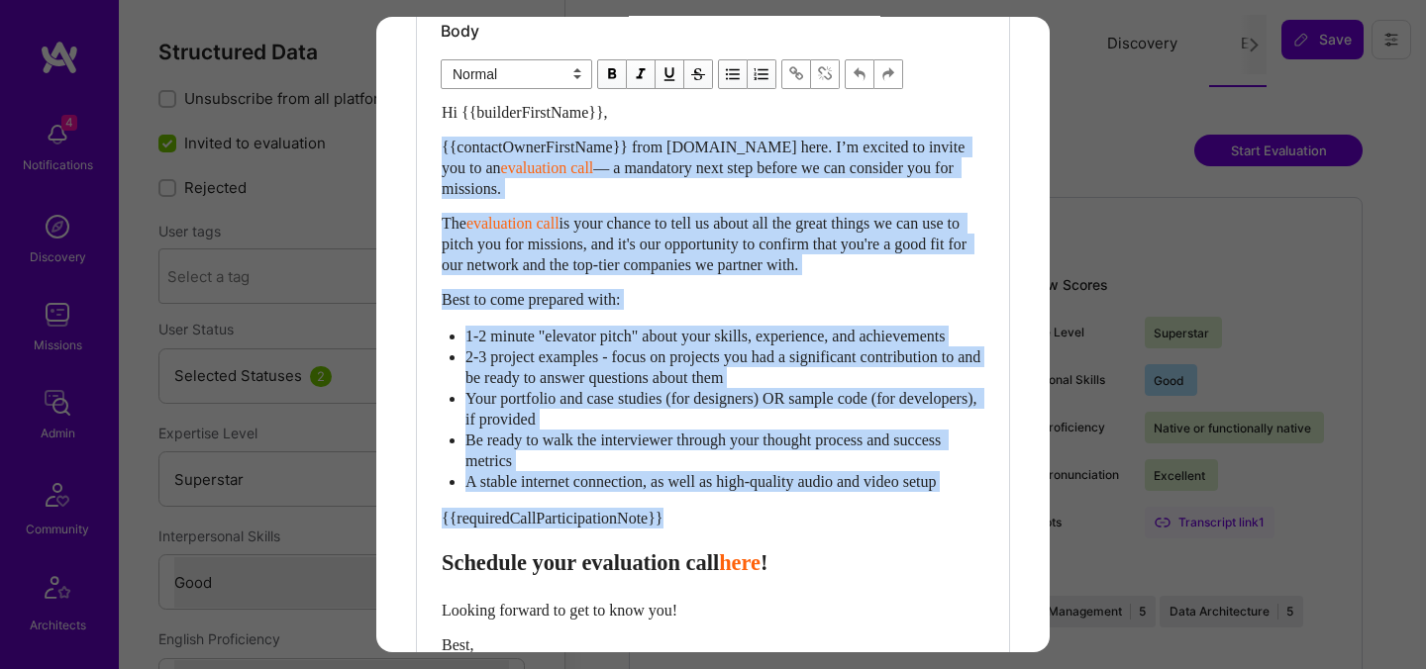
drag, startPoint x: 443, startPoint y: 594, endPoint x: 430, endPoint y: 147, distance: 447.7
click at [430, 147] on div "Body Normal Heading Large Heading Medium Heading Small Normal Hi {{builderFirst…" at bounding box center [713, 397] width 592 height 787
paste div "Enter email text"
select select "header-two"
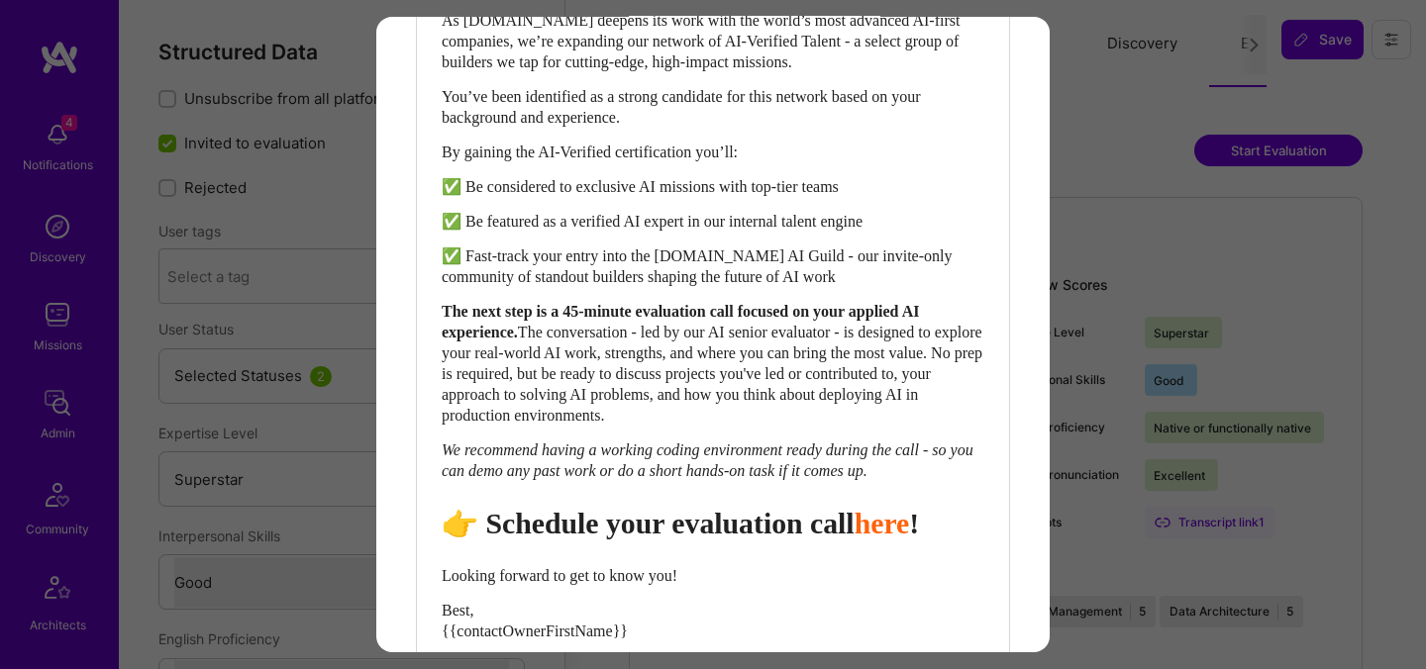
scroll to position [736, 0]
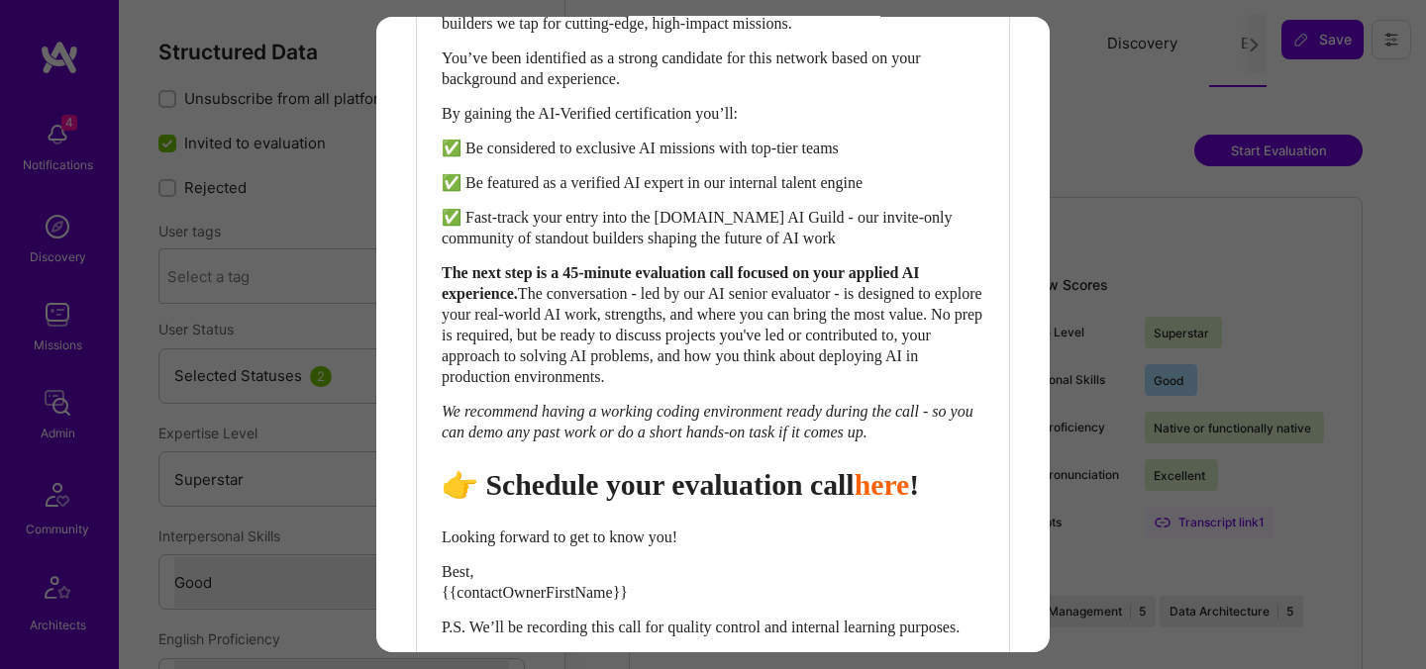
click at [749, 490] on span "👉 Schedule your evaluation call" at bounding box center [648, 484] width 413 height 33
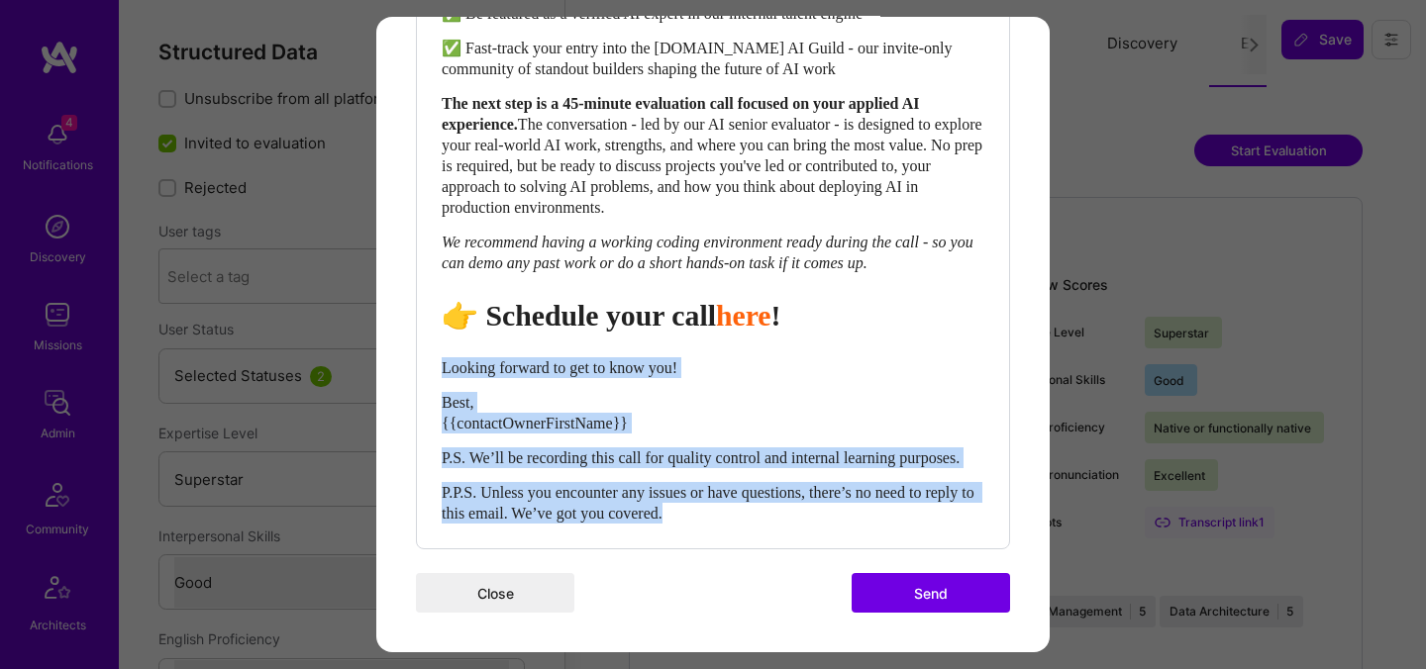
drag, startPoint x: 742, startPoint y: 522, endPoint x: 431, endPoint y: 348, distance: 356.4
click at [431, 348] on div "Body Normal Heading Large Heading Medium Heading Small Heading Medium Hi {{buil…" at bounding box center [713, 108] width 592 height 879
select select "unstyled"
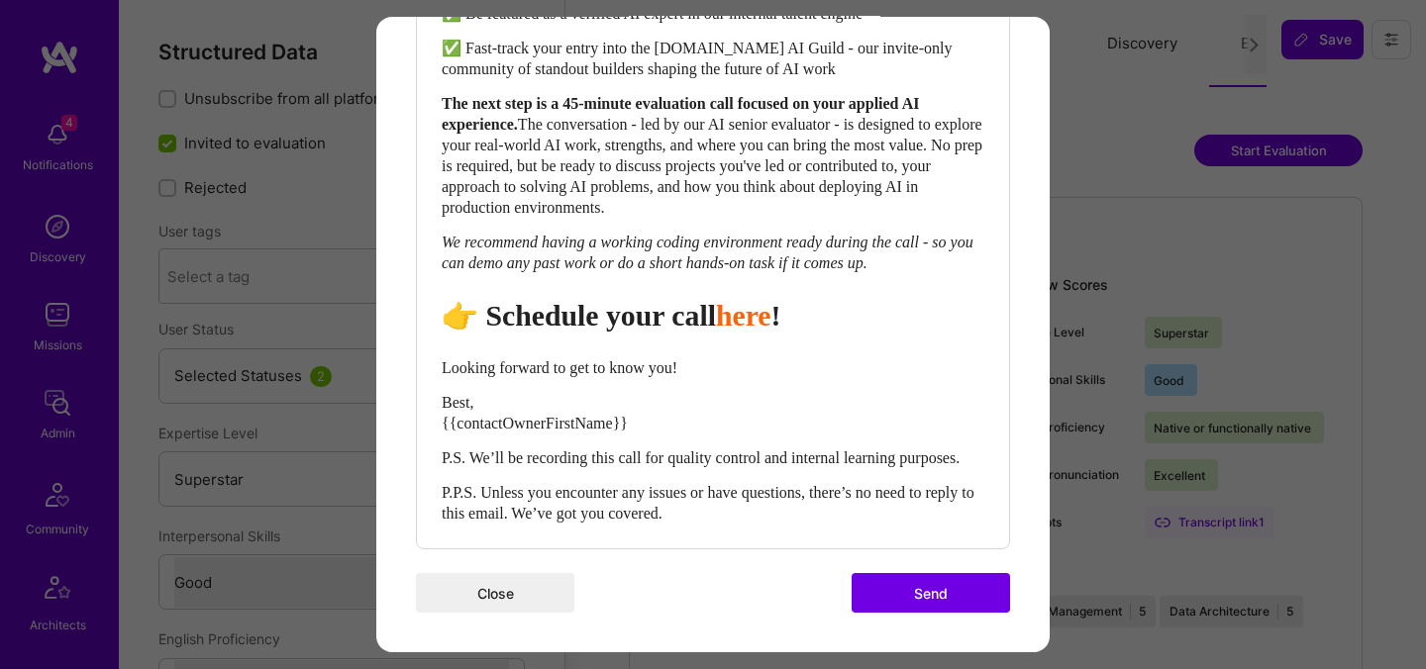
scroll to position [904, 0]
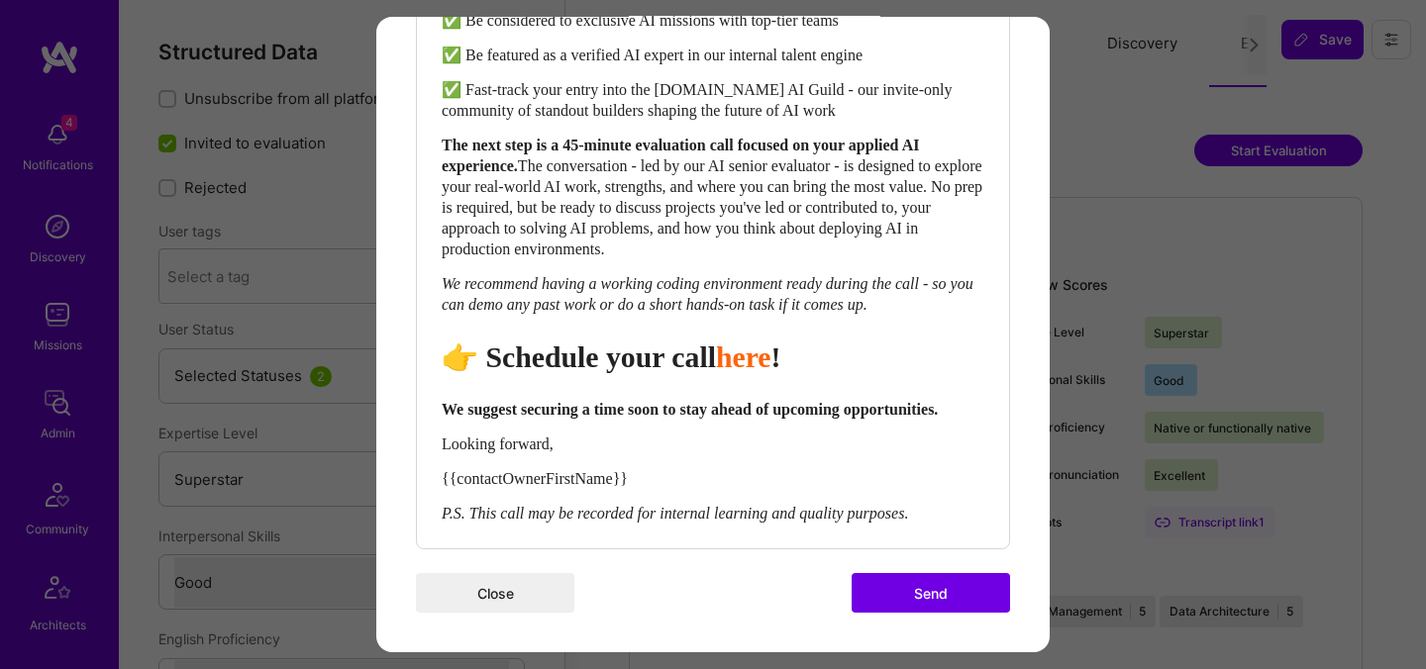
click at [901, 592] on button "Send" at bounding box center [931, 593] width 158 height 40
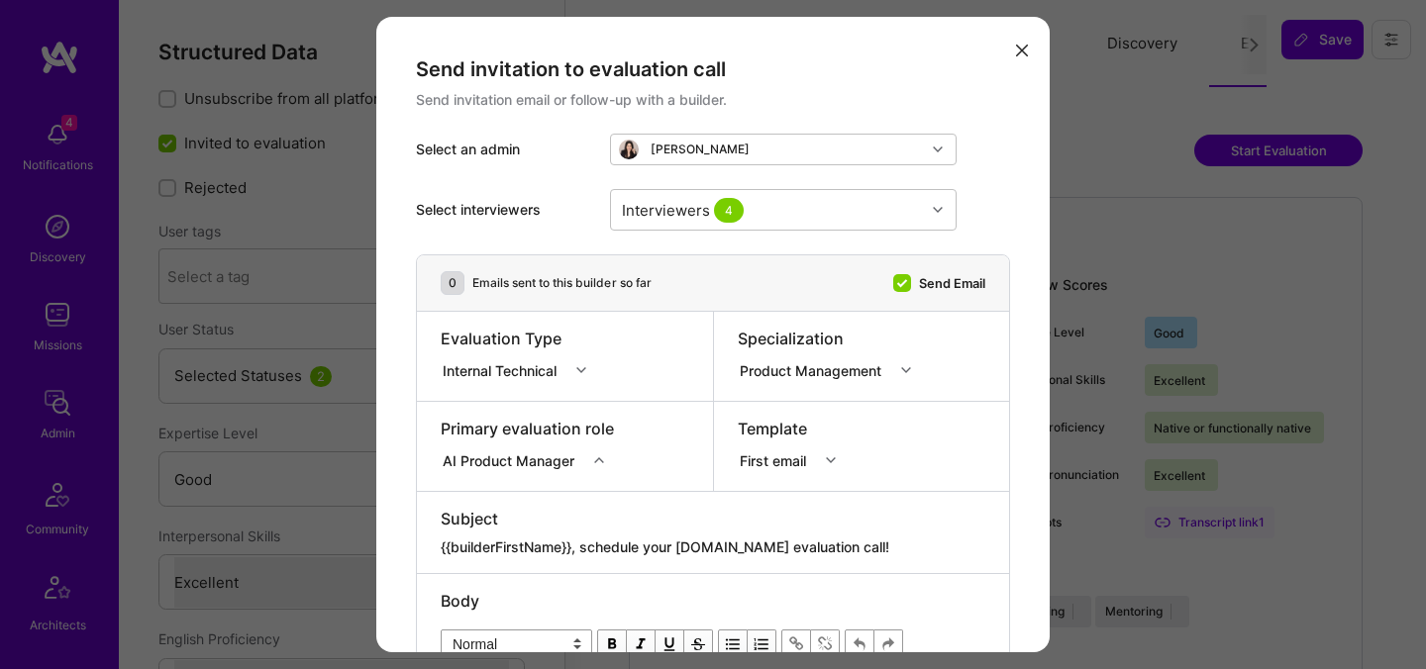
select select "4"
select select "7"
select select "US"
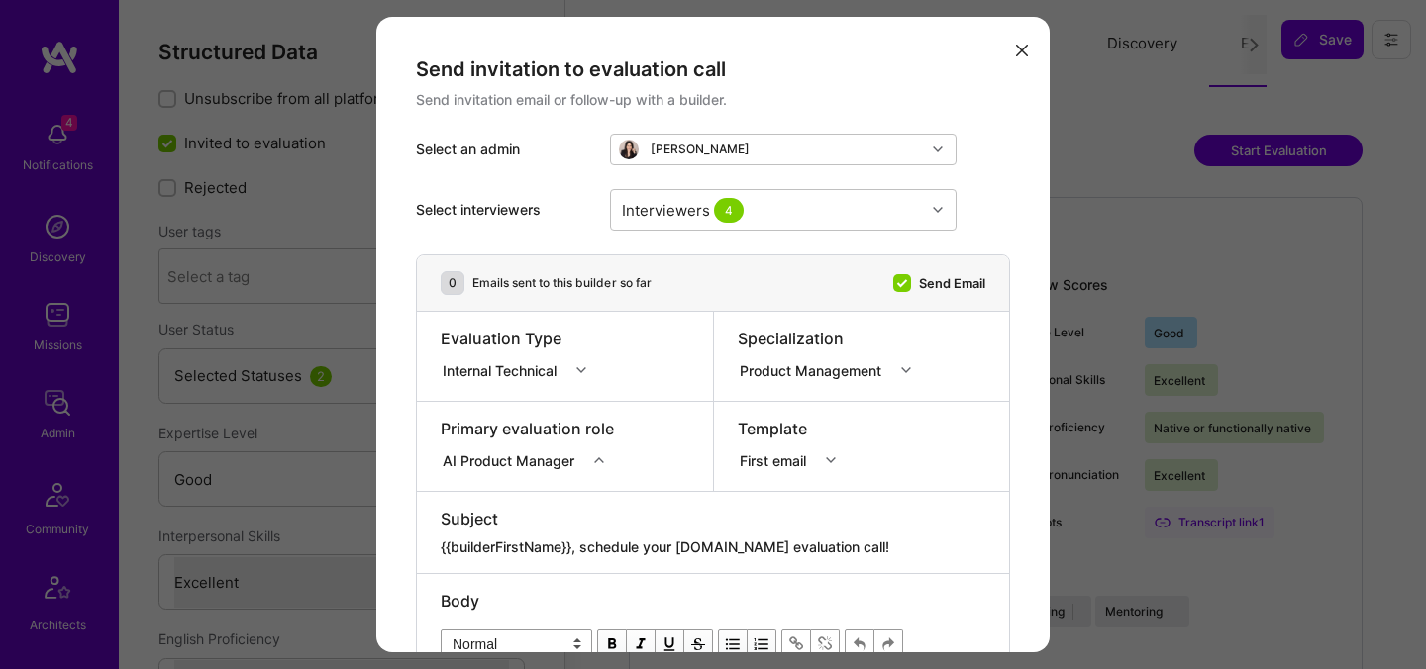
select select "Right Now"
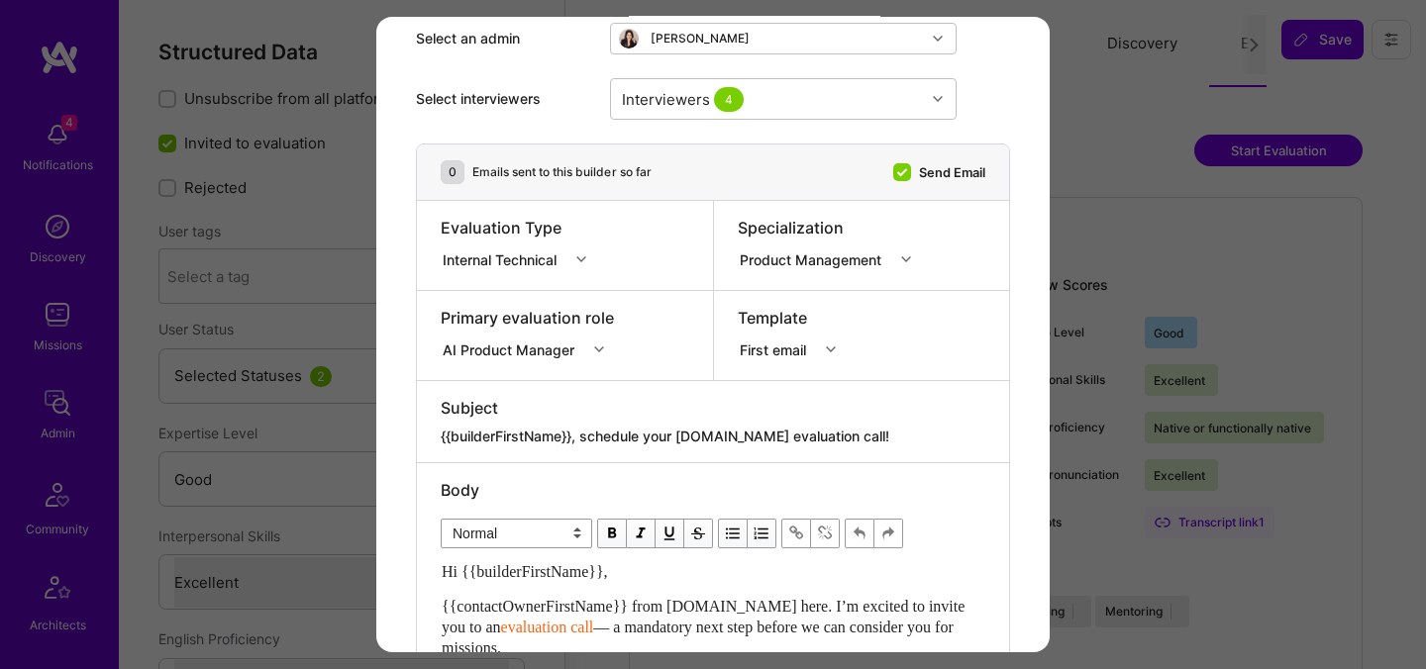
click at [708, 437] on textarea "{{builderFirstName}}, schedule your [DOMAIN_NAME] evaluation call!" at bounding box center [713, 437] width 545 height 20
paste textarea "Unlock Your AI-Verified Status"
type textarea "{{builderFirstName}}, Unlock Your AI-Verified Status"
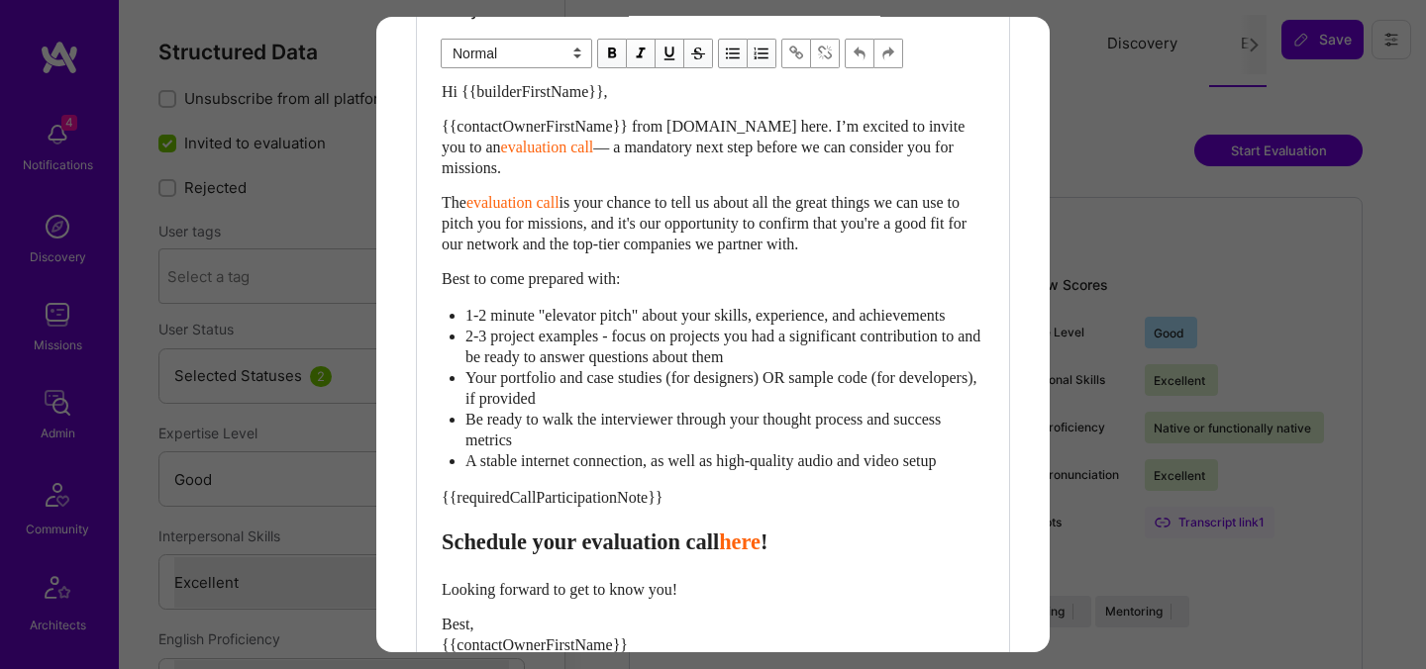
scroll to position [561, 0]
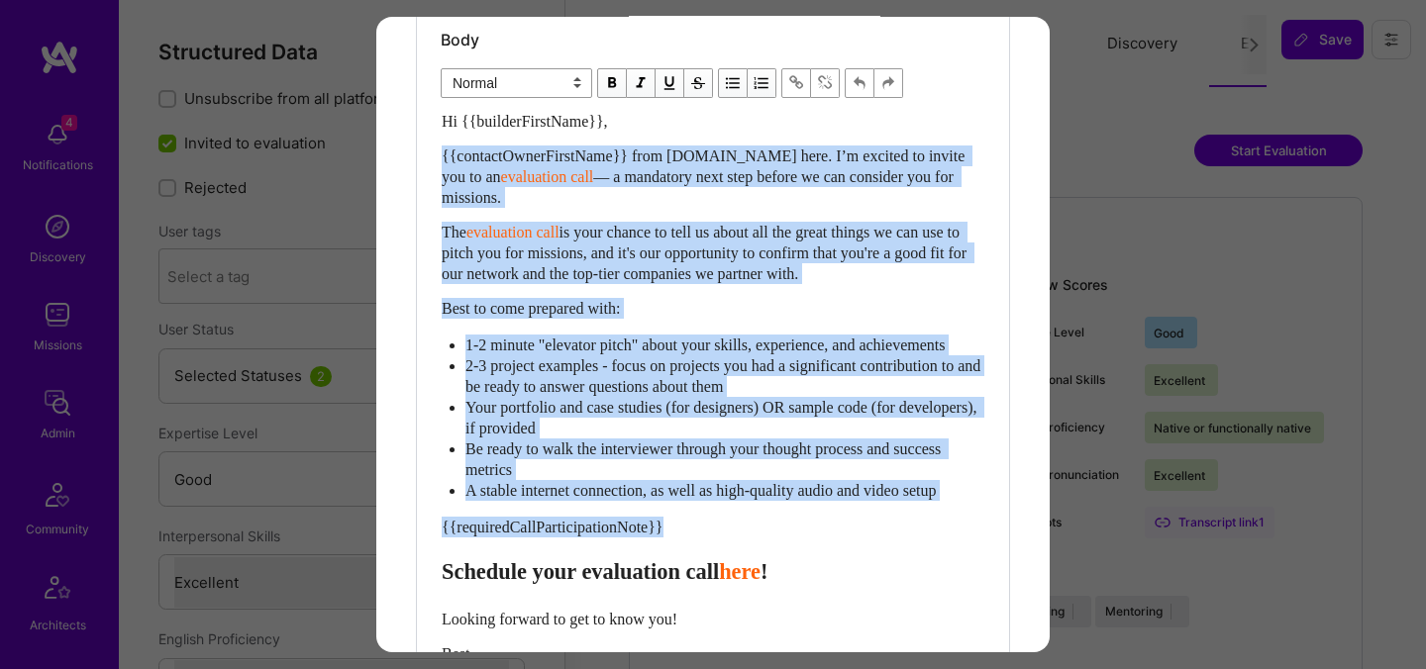
drag, startPoint x: 444, startPoint y: 587, endPoint x: 435, endPoint y: 143, distance: 444.7
click at [435, 143] on div "Body Normal Heading Large Heading Medium Heading Small Normal Hi {{builderFirst…" at bounding box center [713, 406] width 592 height 787
paste div "Enter email text"
select select "header-two"
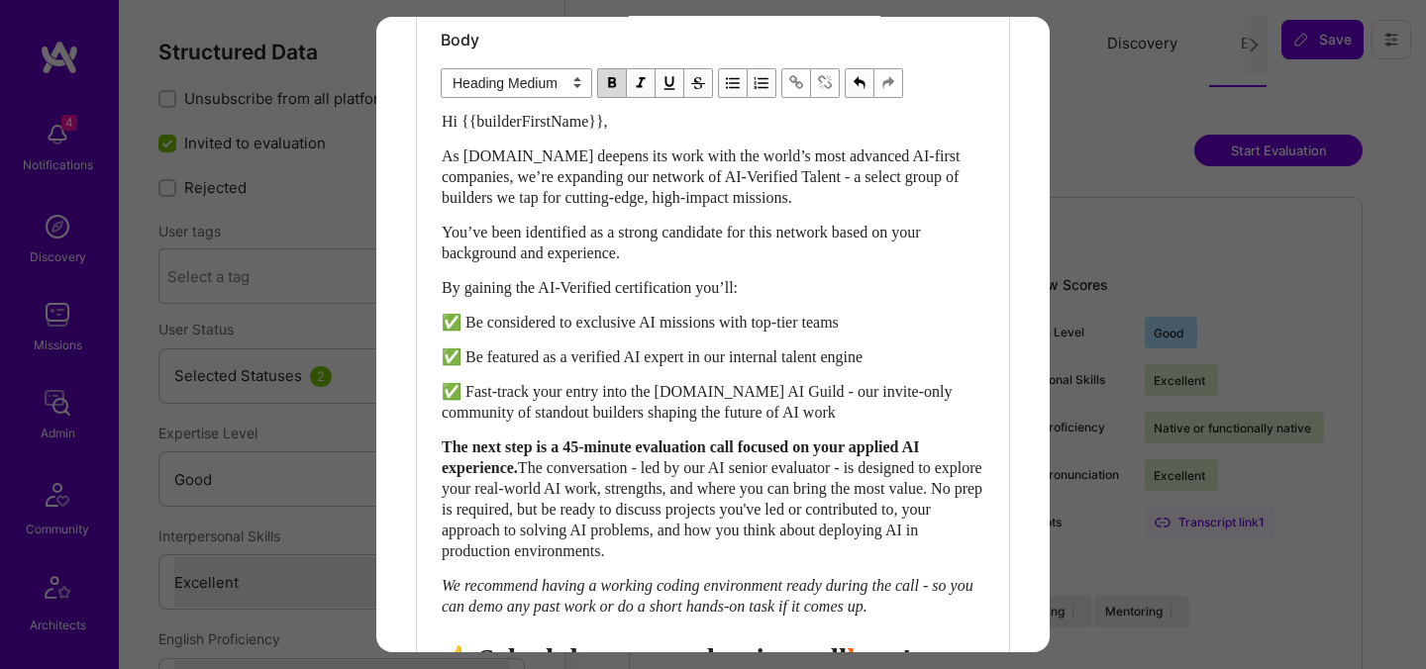
scroll to position [605, 0]
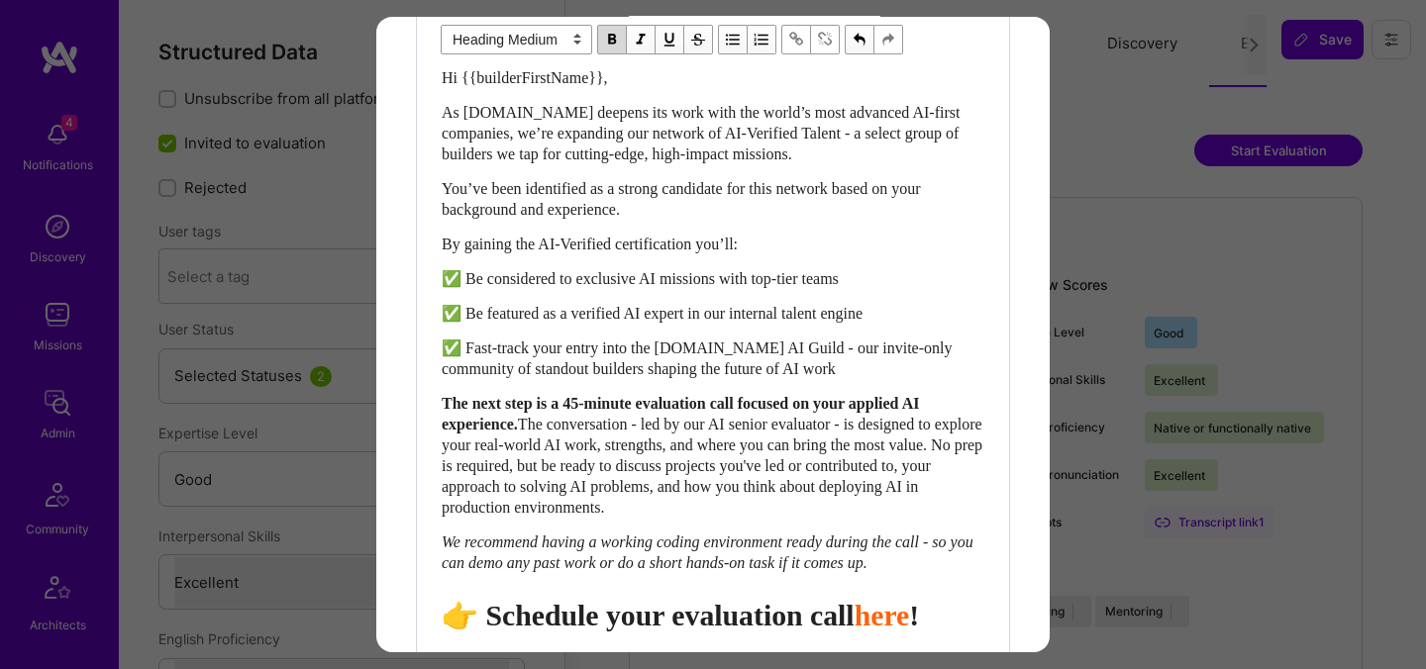
click at [760, 632] on span "👉 Schedule your evaluation call" at bounding box center [648, 615] width 413 height 33
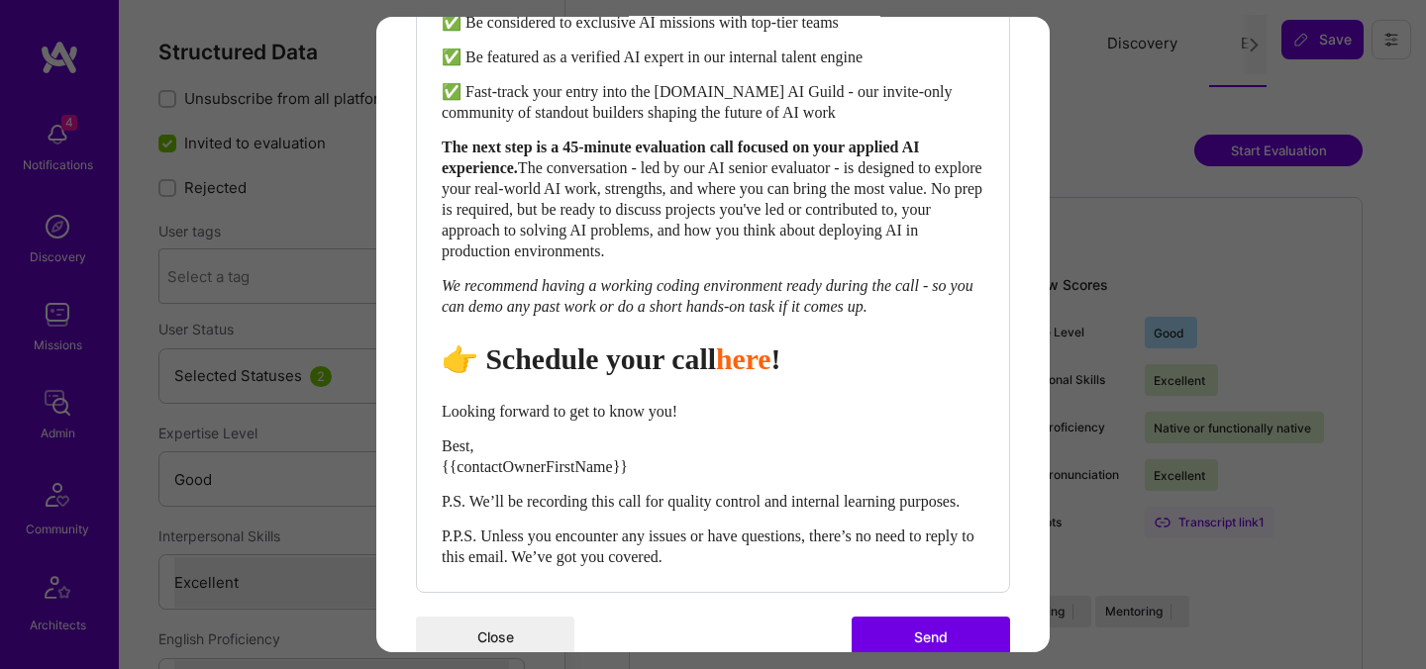
scroll to position [946, 0]
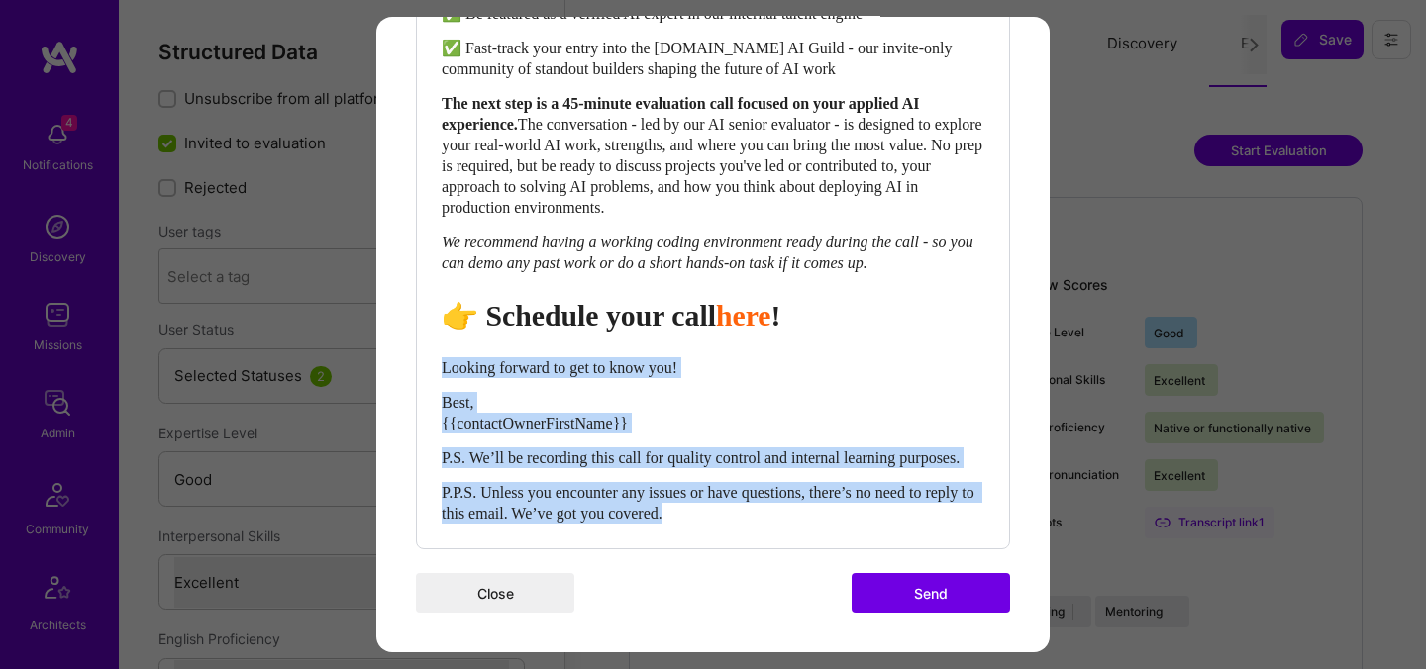
drag, startPoint x: 754, startPoint y: 510, endPoint x: 420, endPoint y: 352, distance: 369.8
click at [420, 352] on div "Body Normal Heading Large Heading Medium Heading Small Heading Medium Hi {{buil…" at bounding box center [713, 108] width 592 height 879
select select "unstyled"
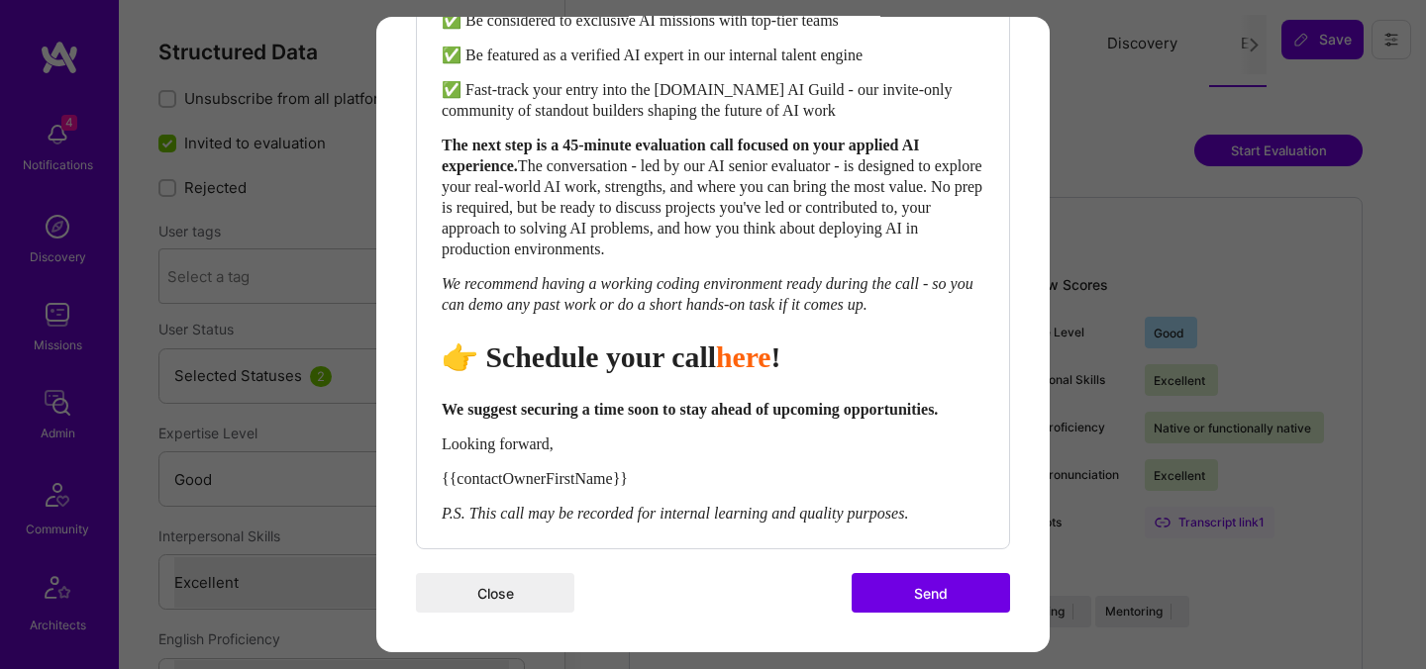
scroll to position [904, 0]
click at [913, 590] on button "Send" at bounding box center [931, 593] width 158 height 40
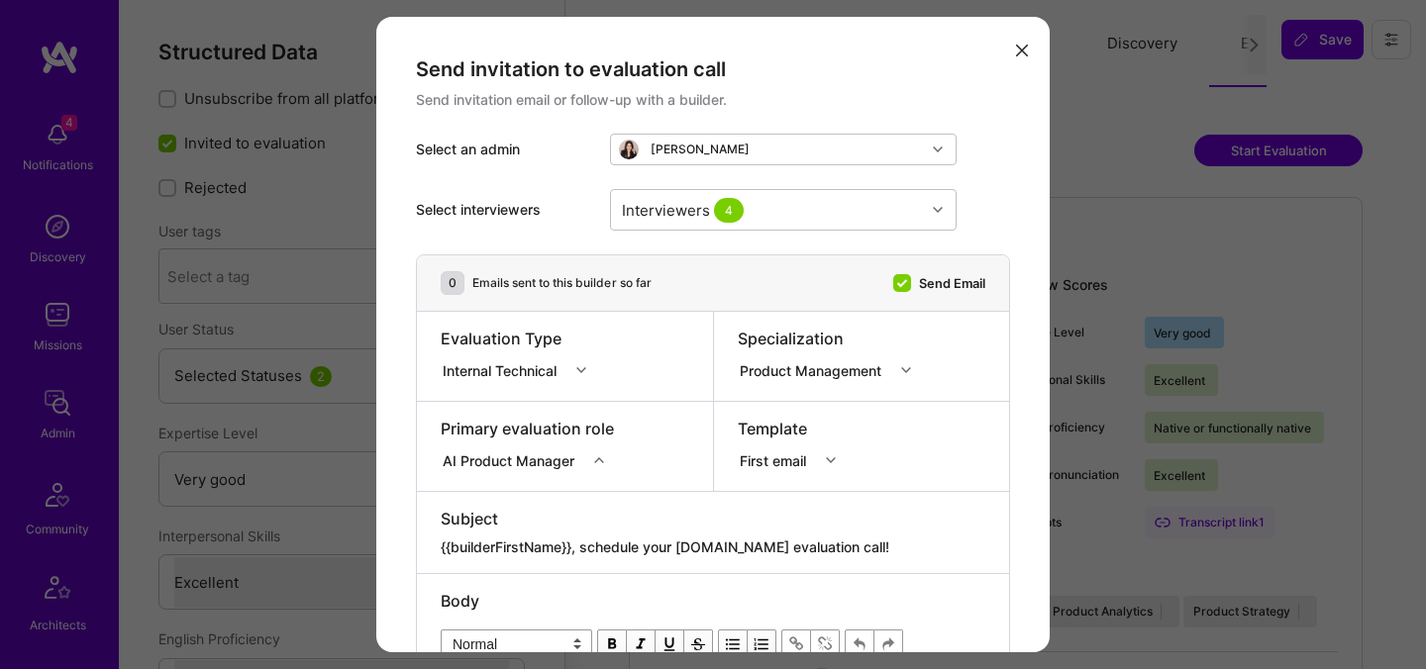
select select "5"
select select "7"
select select "PS"
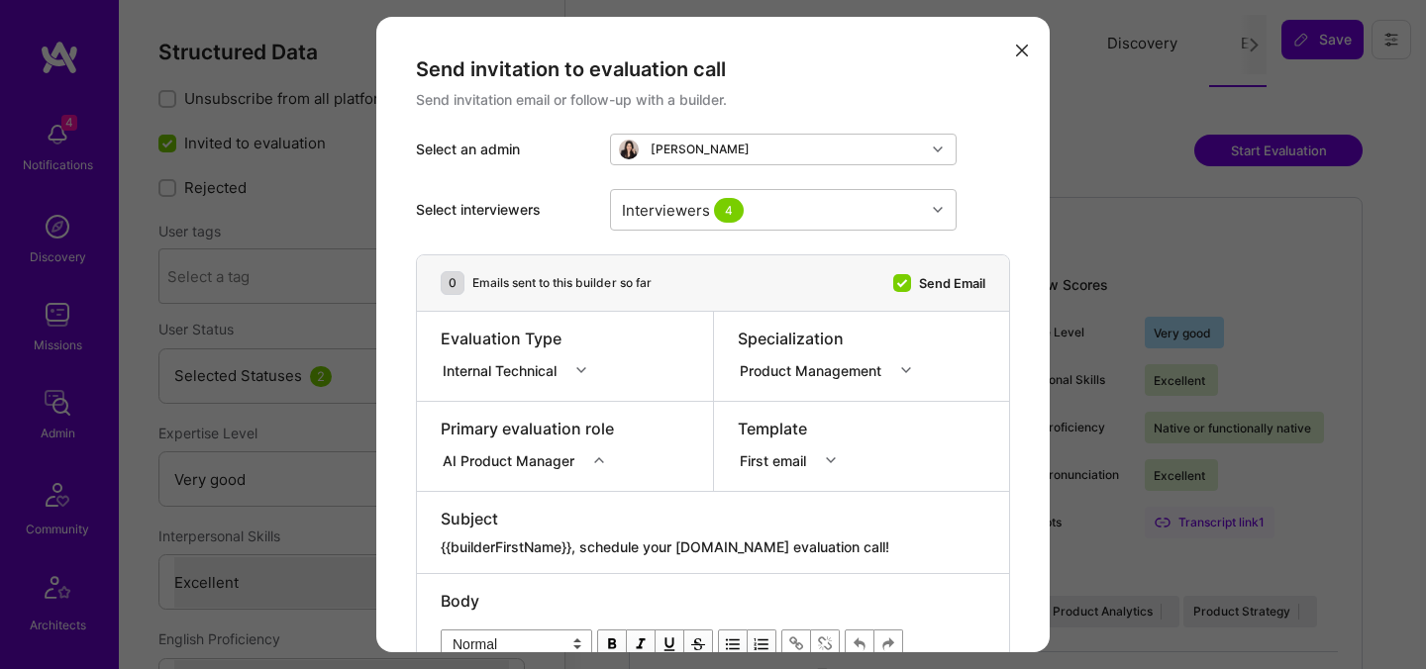
select select "Right Now"
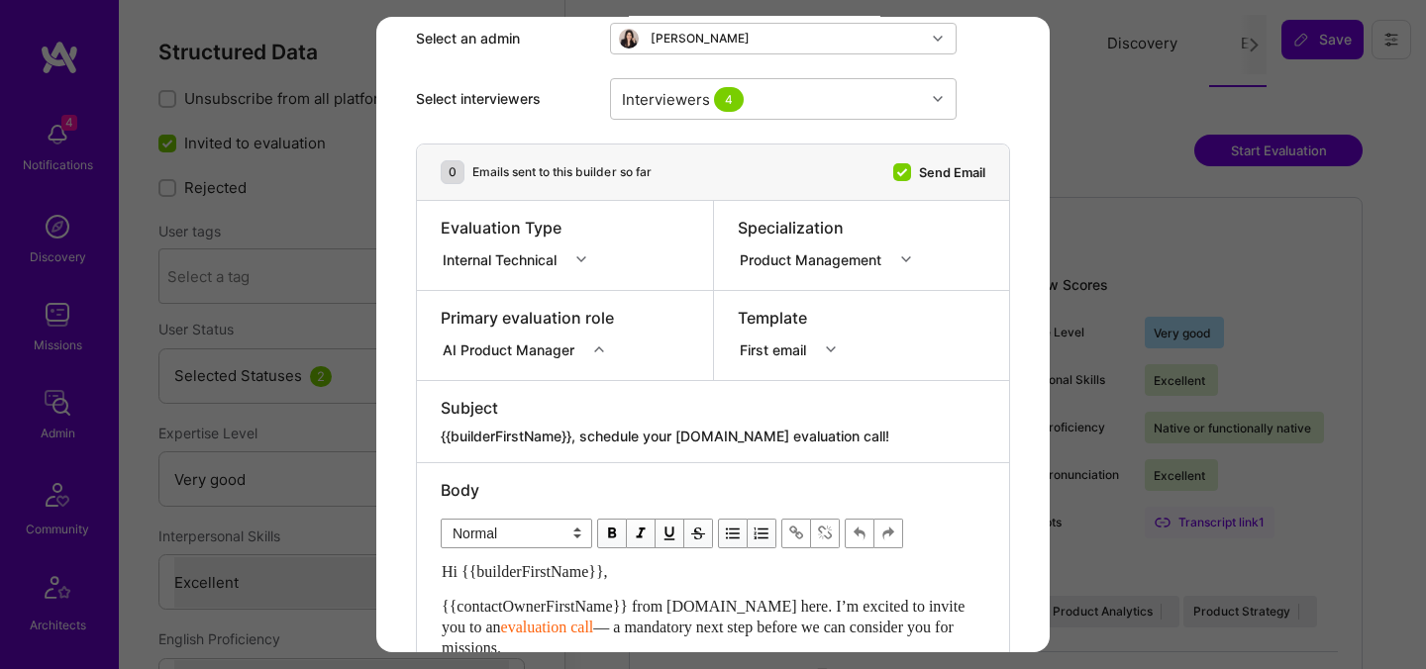
click at [645, 432] on textarea "{{builderFirstName}}, schedule your [DOMAIN_NAME] evaluation call!" at bounding box center [713, 437] width 545 height 20
paste textarea "Unlock Your AI-Verified Status"
type textarea "{{builderFirstName}}, Unlock Your AI-Verified Status"
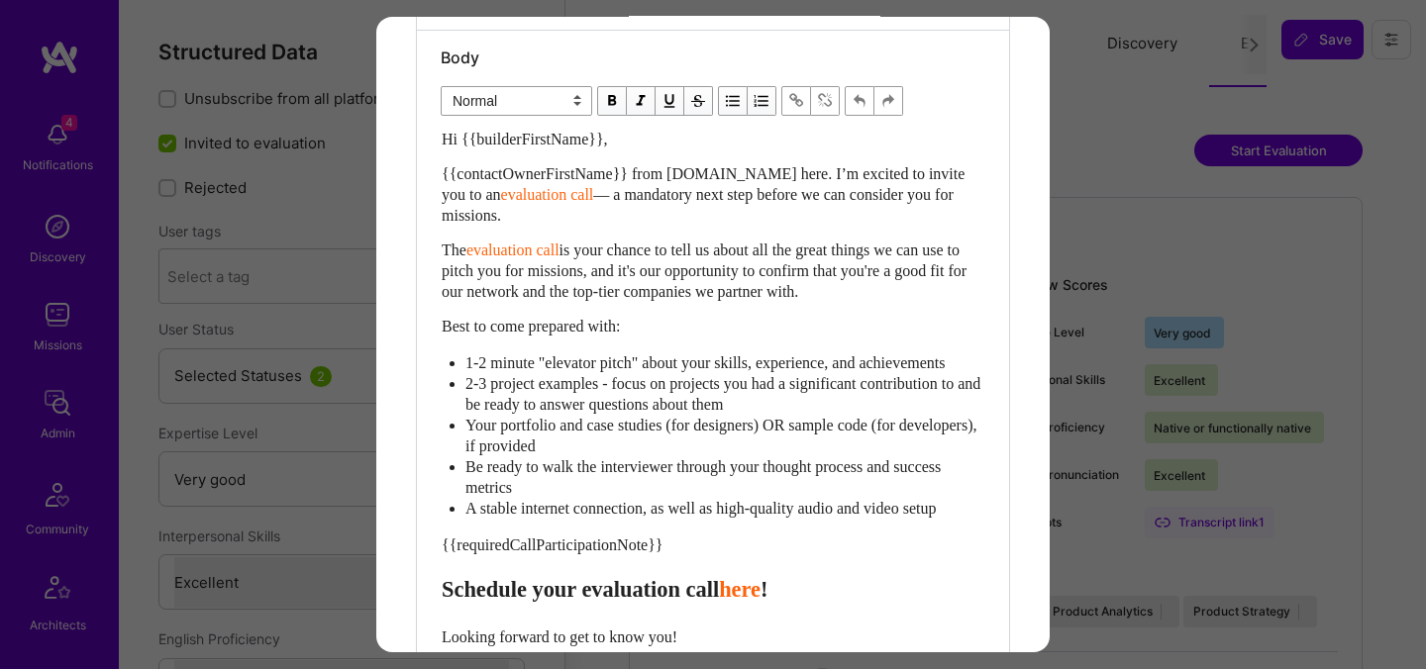
scroll to position [588, 0]
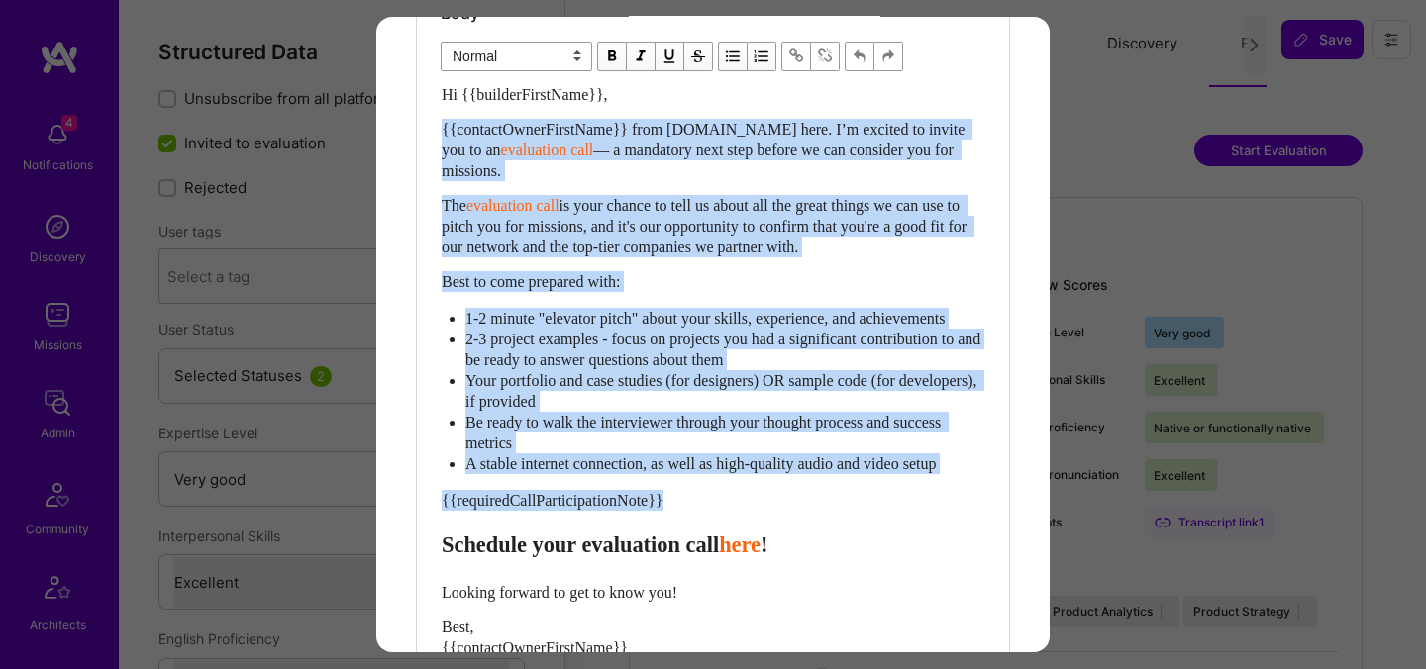
drag, startPoint x: 444, startPoint y: 565, endPoint x: 429, endPoint y: 134, distance: 432.0
click at [429, 134] on div "Body Normal Heading Large Heading Medium Heading Small Normal Hi {{builderFirst…" at bounding box center [713, 379] width 592 height 787
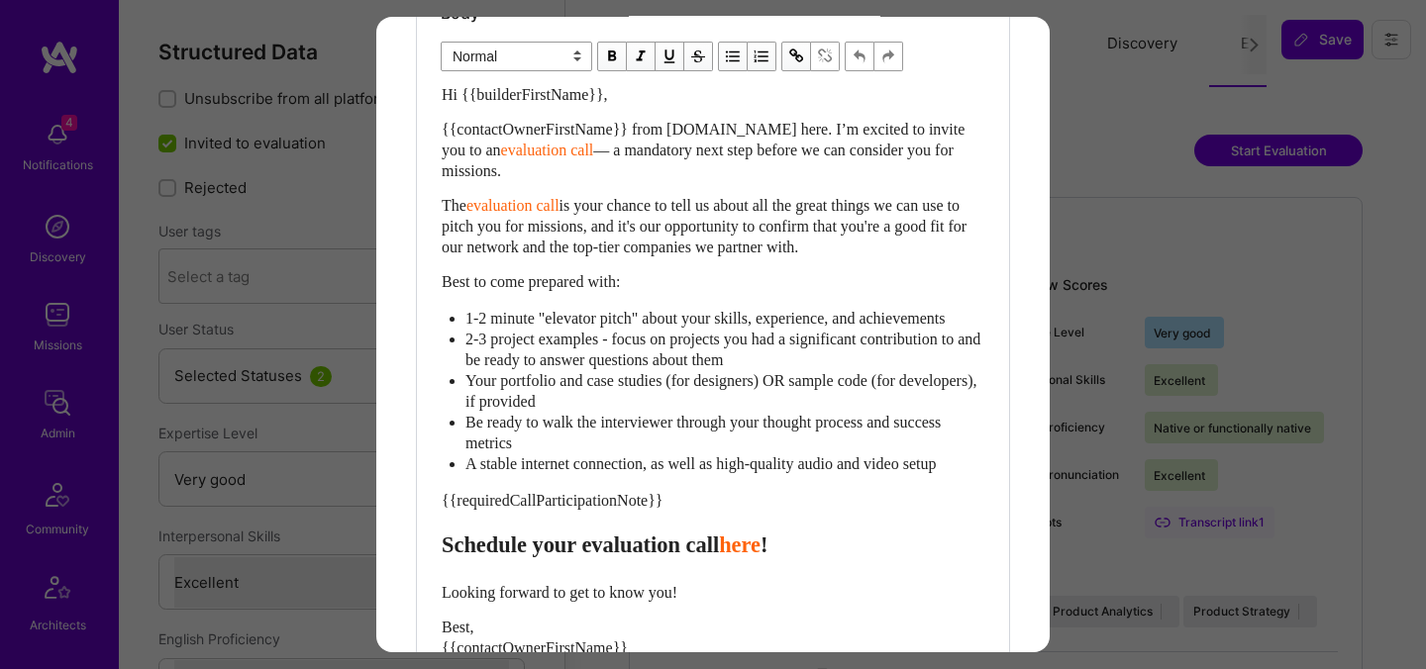
scroll to position [404, 0]
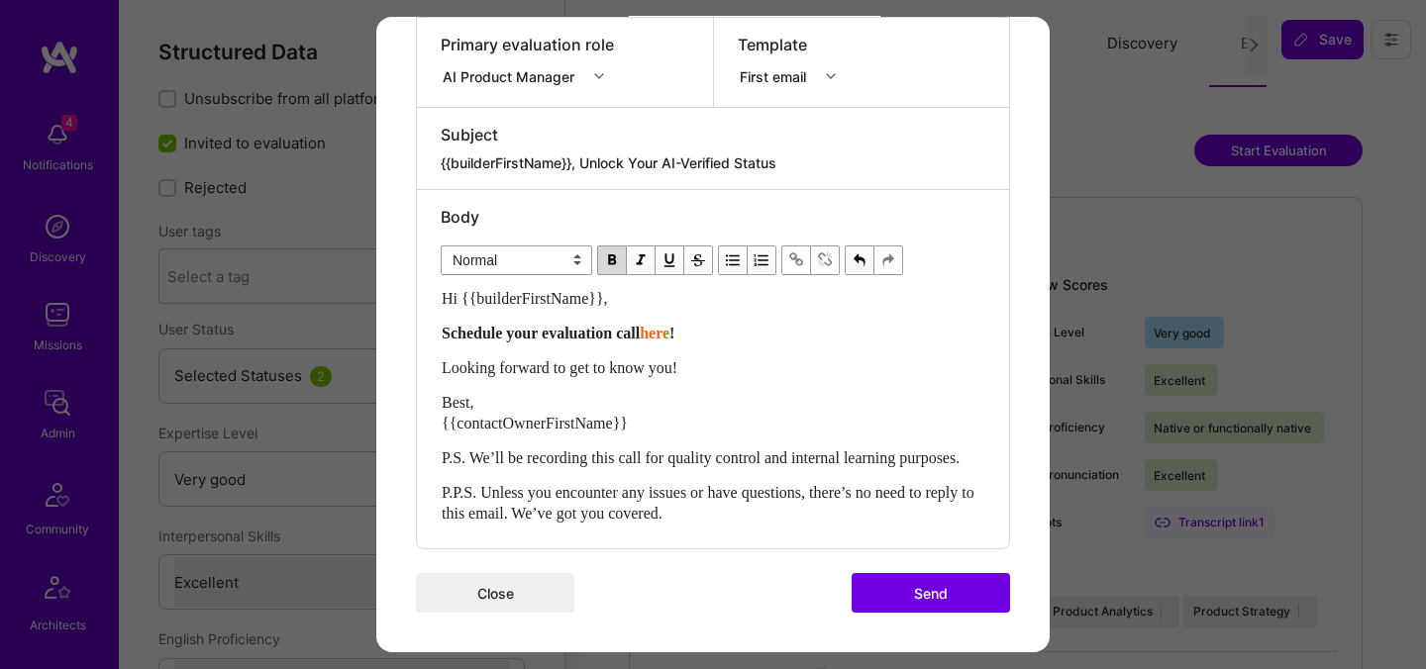
paste div "Enter email text"
select select "header-two"
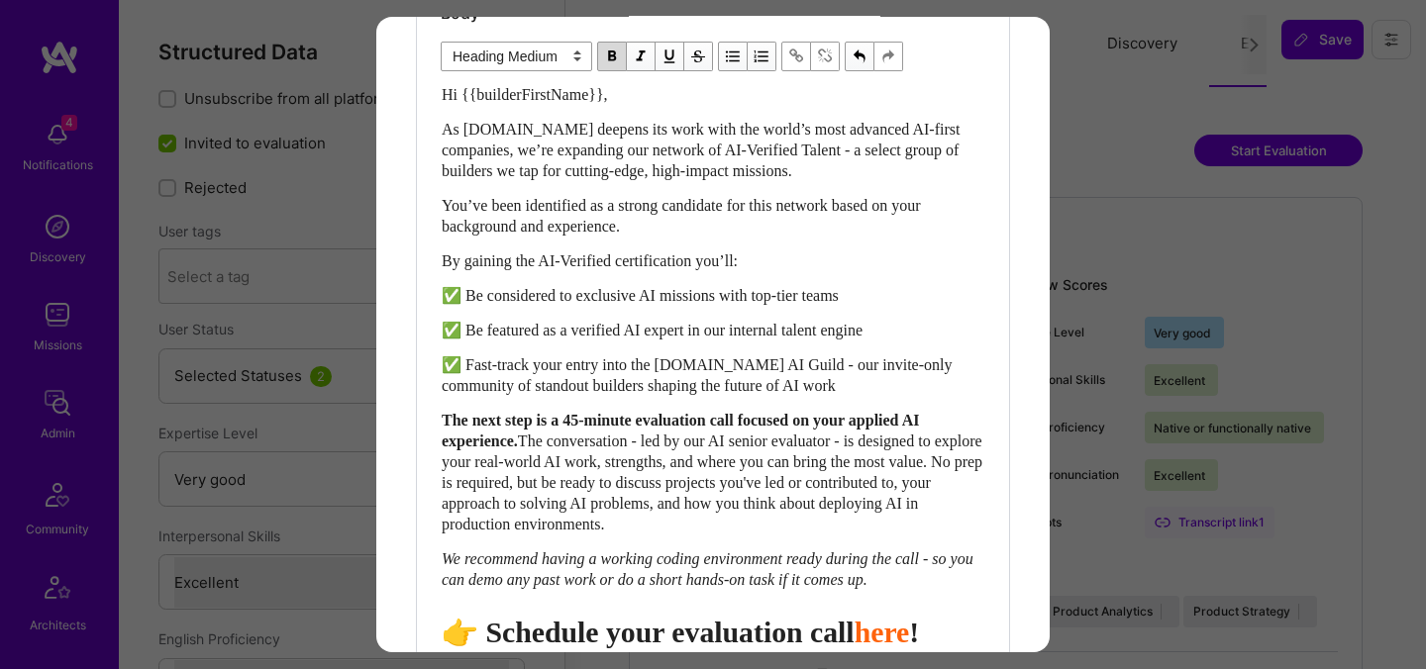
scroll to position [605, 0]
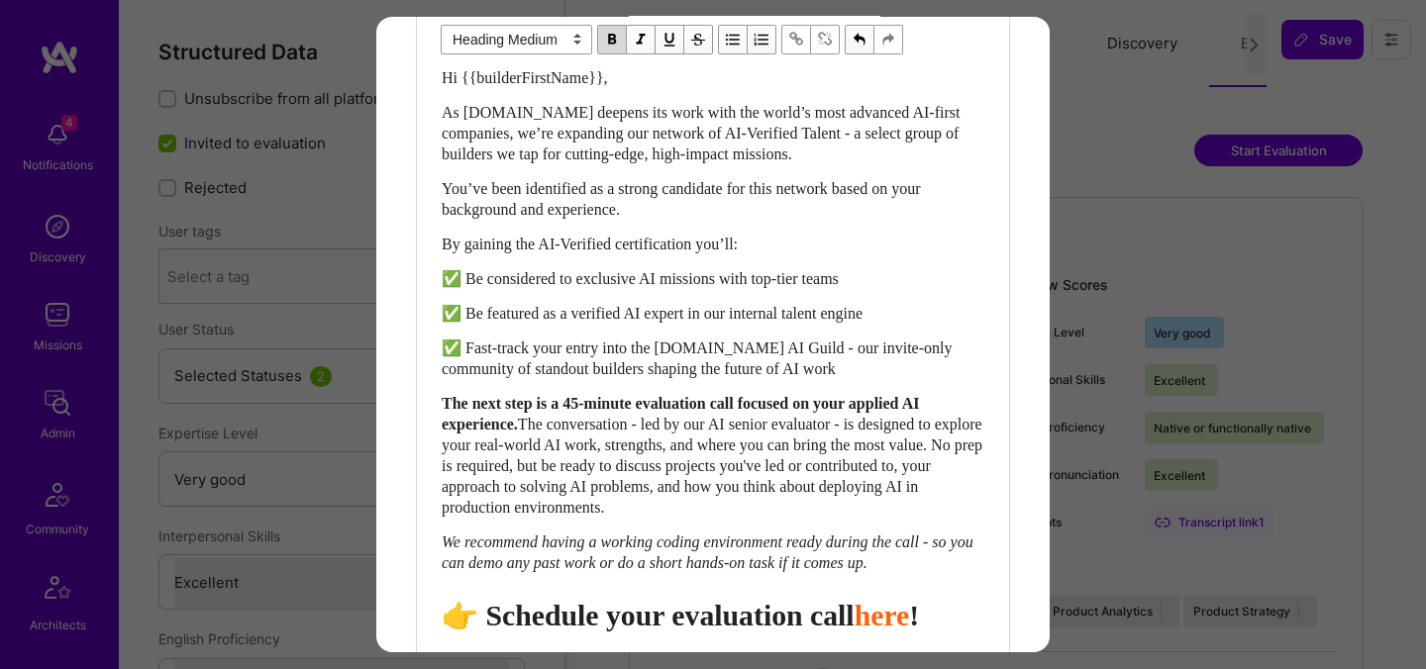
click at [728, 632] on span "👉 Schedule your evaluation call" at bounding box center [648, 615] width 413 height 33
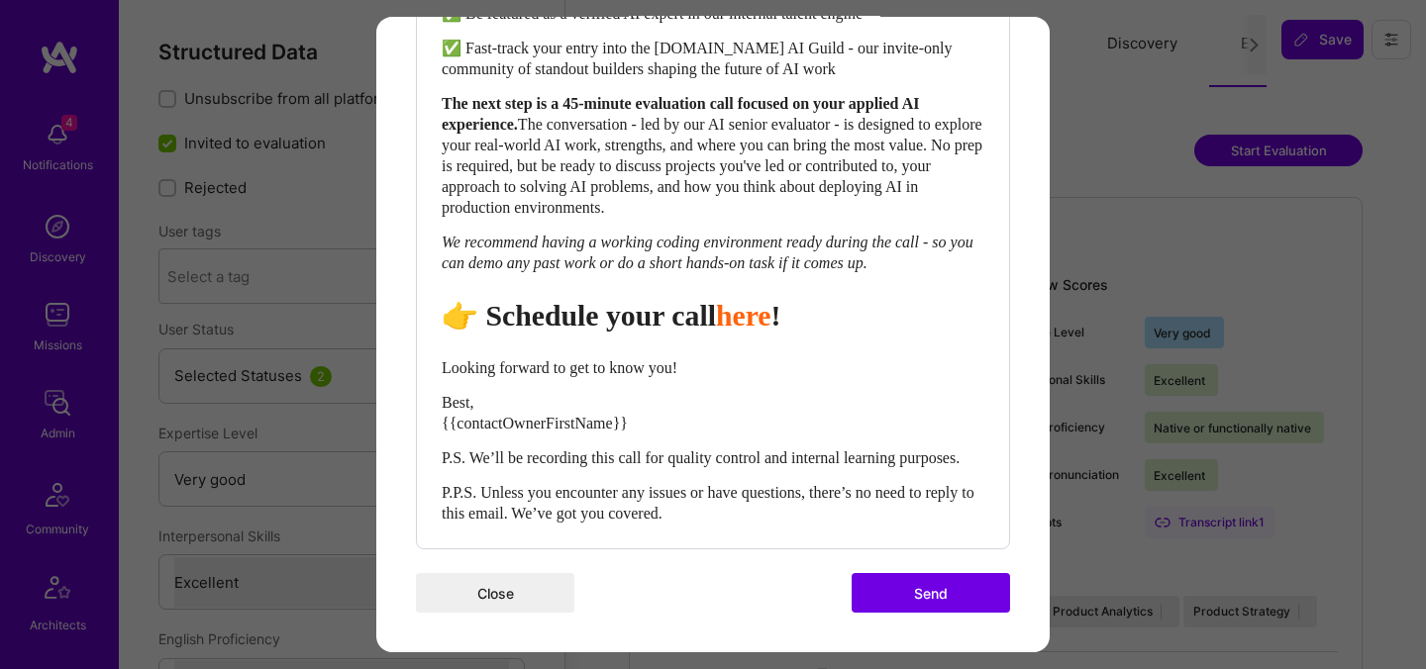
scroll to position [946, 0]
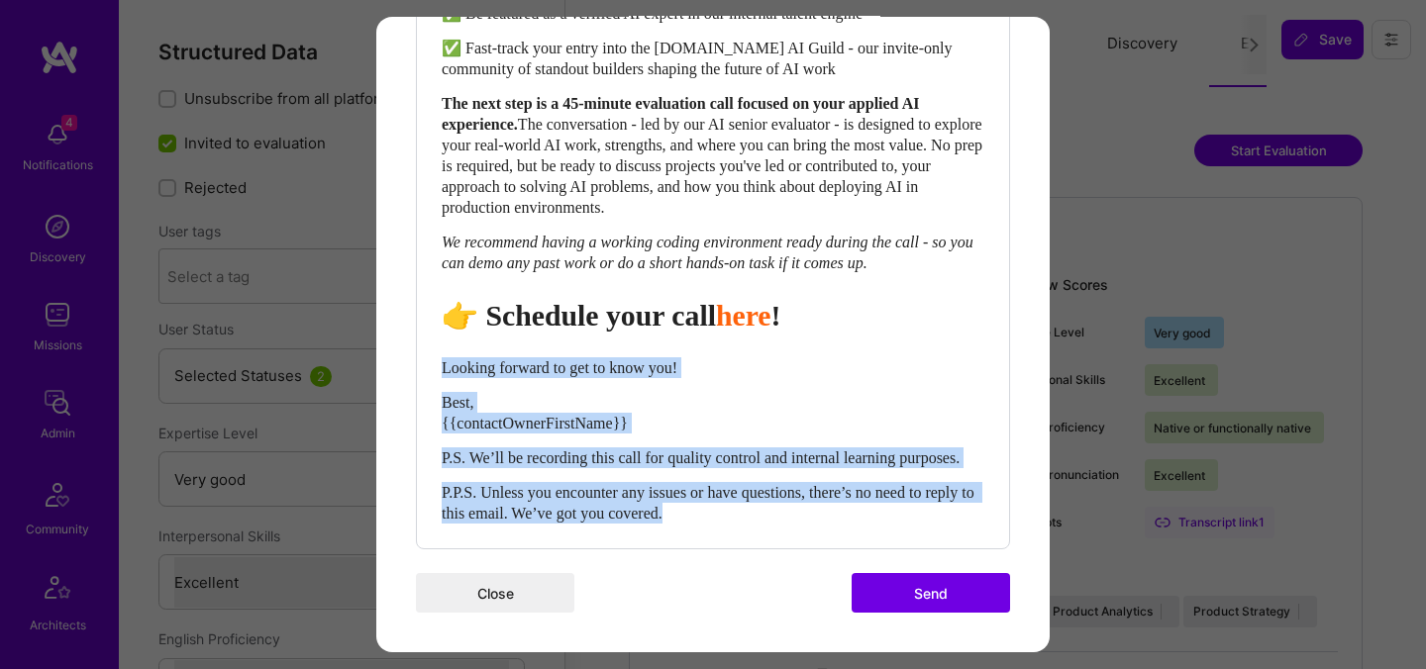
drag, startPoint x: 756, startPoint y: 513, endPoint x: 435, endPoint y: 348, distance: 361.8
click at [435, 348] on div "Body Normal Heading Large Heading Medium Heading Small Heading Medium Hi {{buil…" at bounding box center [713, 108] width 592 height 879
select select "unstyled"
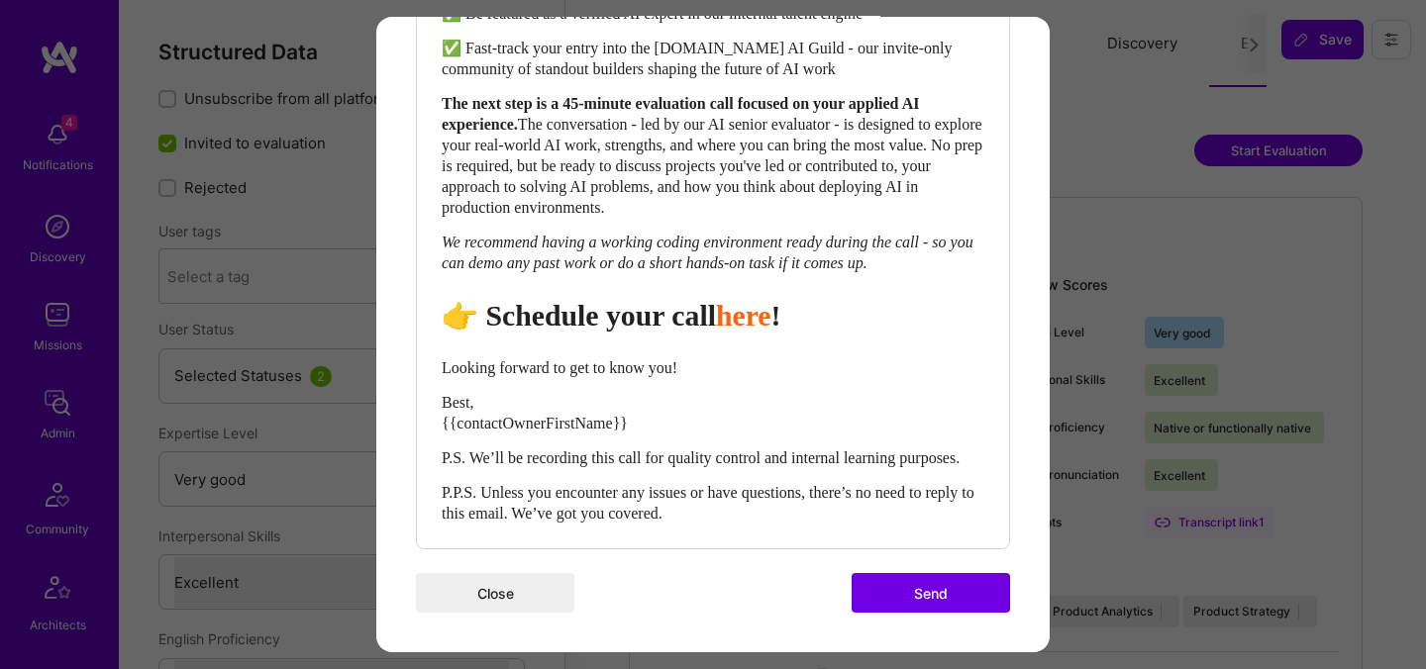
scroll to position [904, 0]
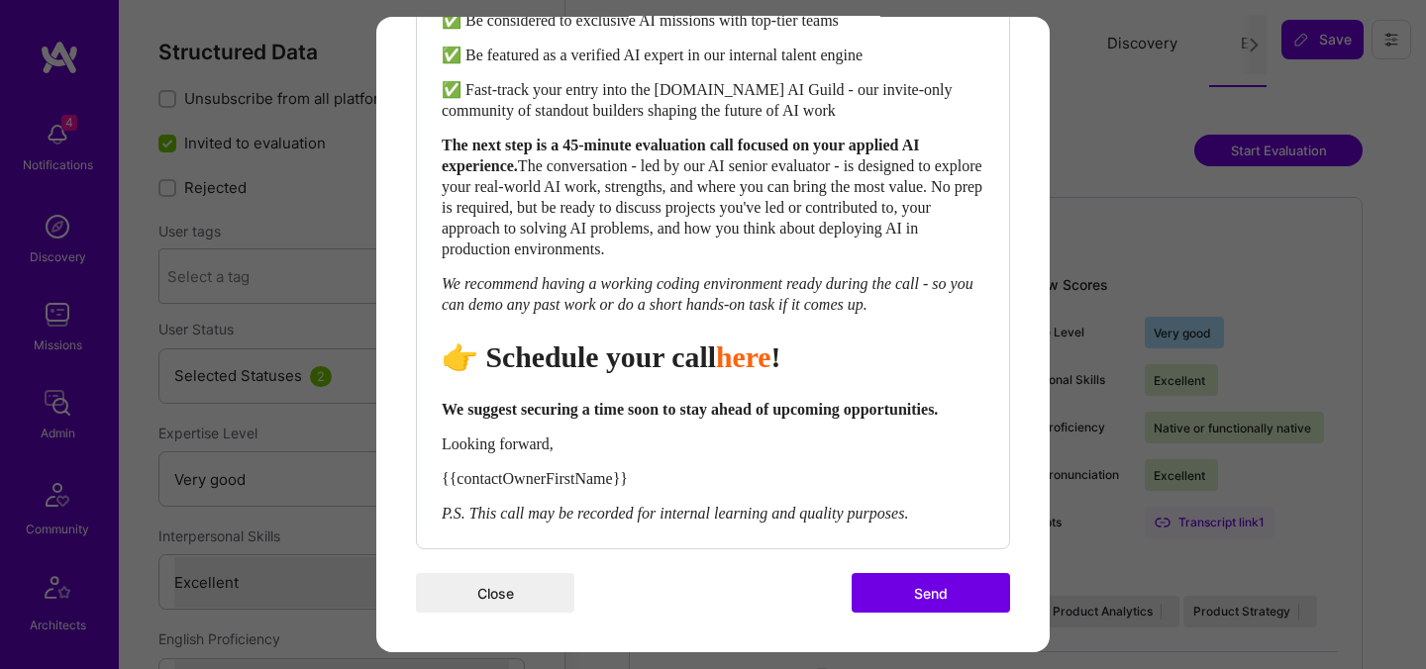
click at [954, 597] on button "Send" at bounding box center [931, 593] width 158 height 40
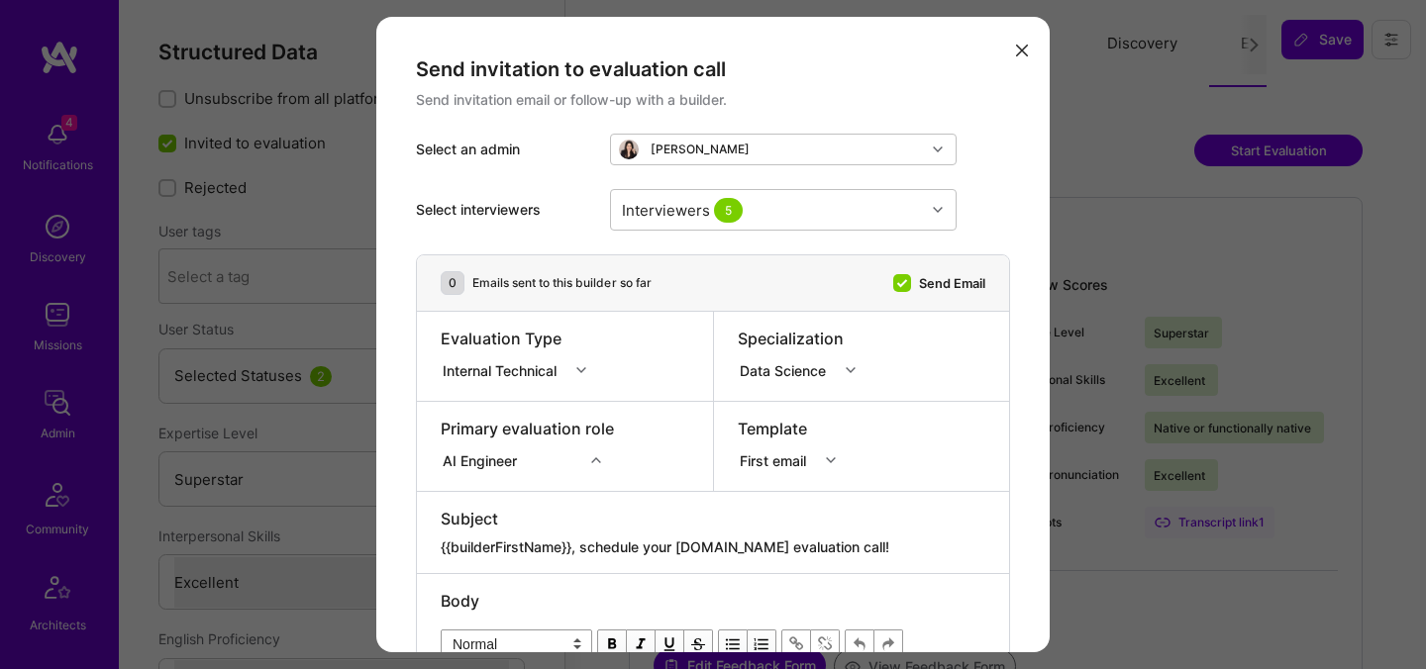
select select "7"
select select "US"
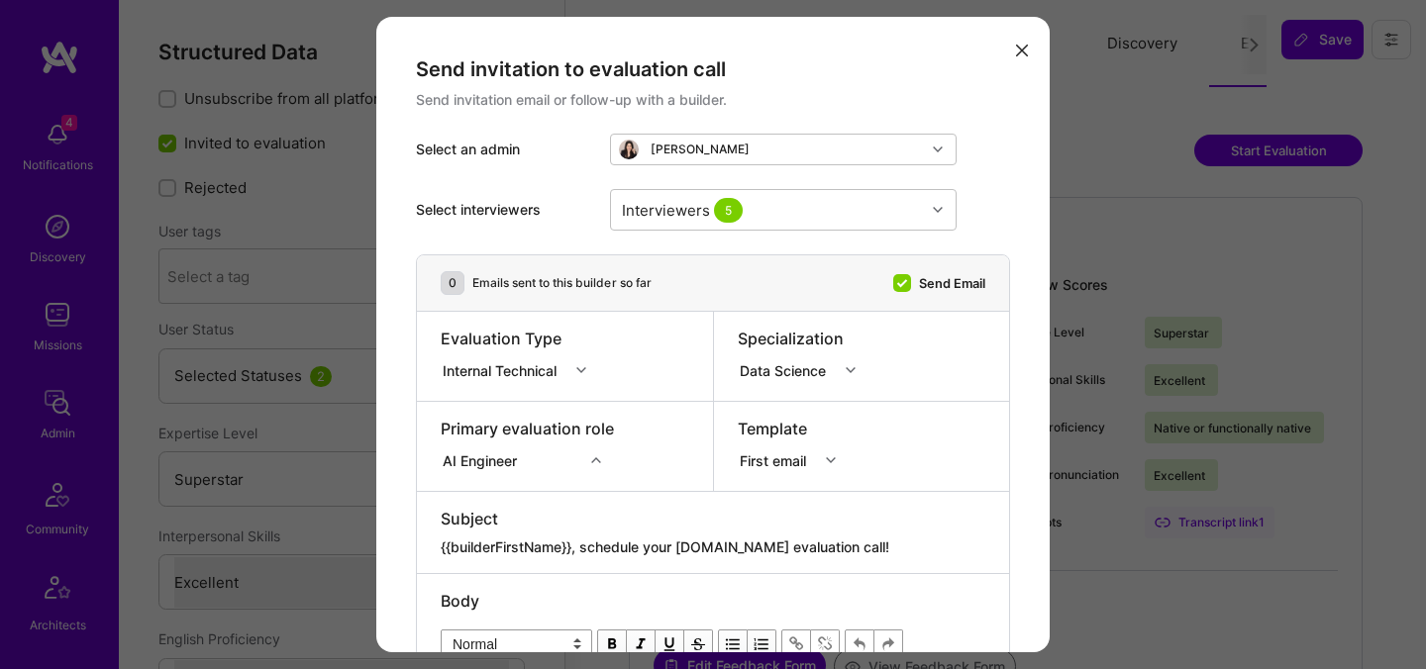
select select "Right Now"
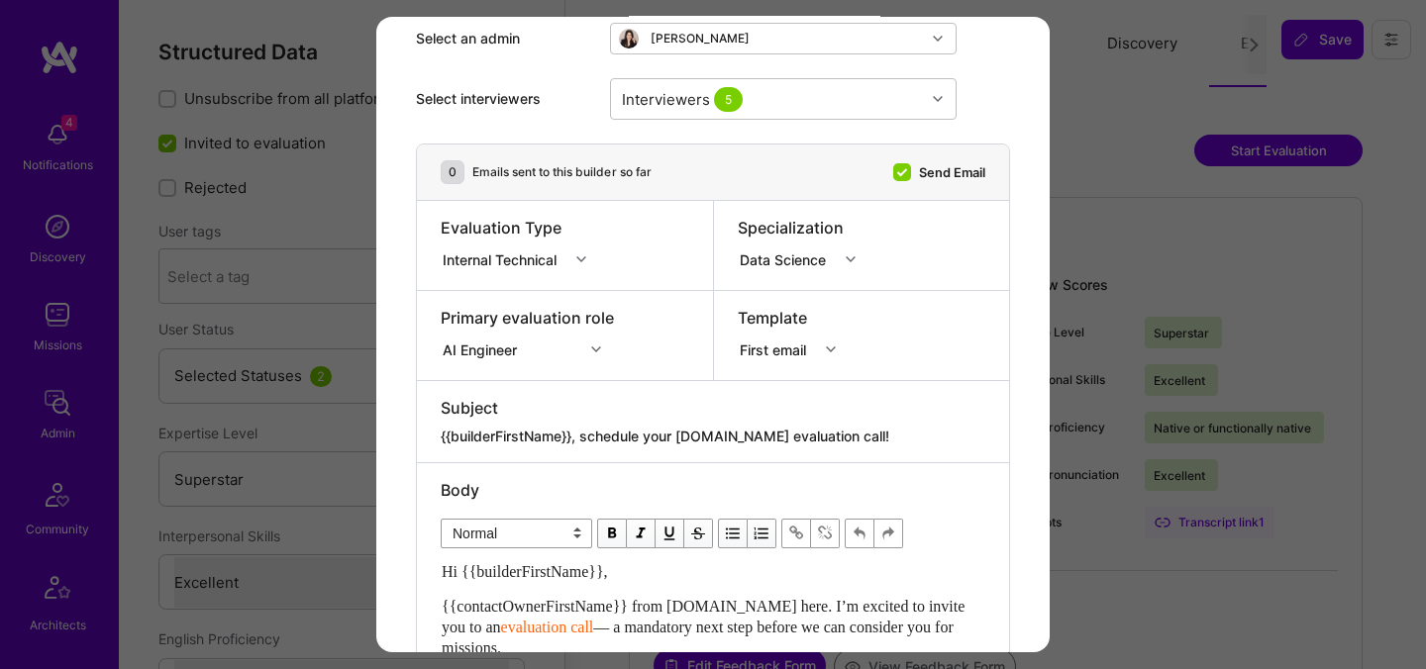
click at [679, 439] on textarea "{{builderFirstName}}, schedule your [DOMAIN_NAME] evaluation call!" at bounding box center [713, 437] width 545 height 20
paste textarea "Unlock Your AI-Verified Status"
type textarea "{{builderFirstName}}, Unlock Your AI-Verified Status"
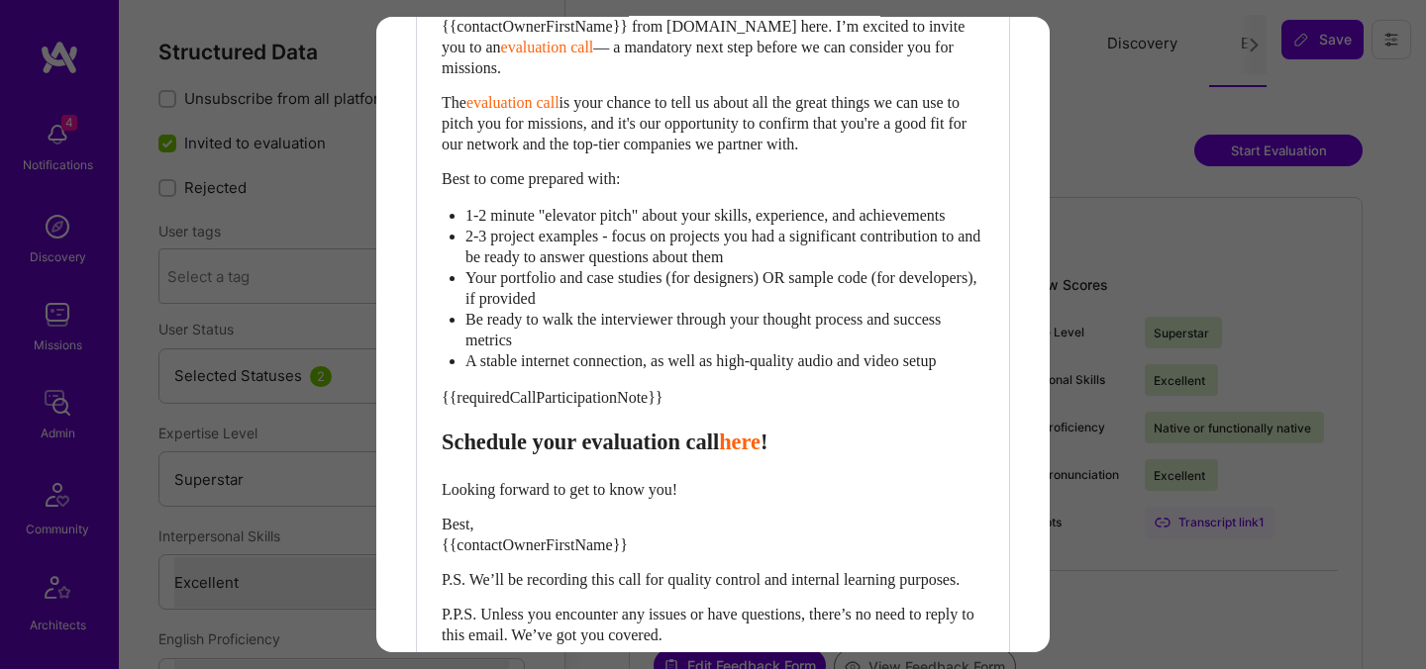
scroll to position [574, 0]
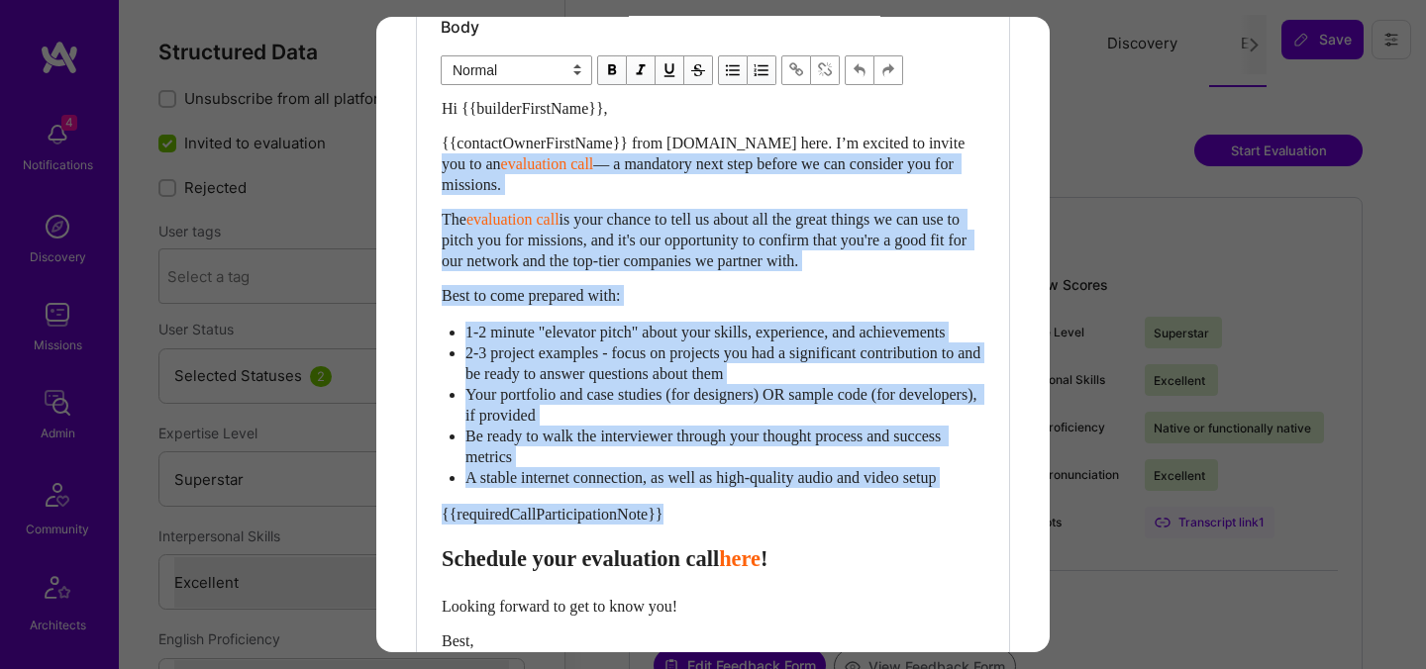
drag, startPoint x: 445, startPoint y: 586, endPoint x: 421, endPoint y: 157, distance: 429.4
click at [421, 157] on div "Body Normal Heading Large Heading Medium Heading Small Normal Hi {{builderFirst…" at bounding box center [713, 393] width 592 height 787
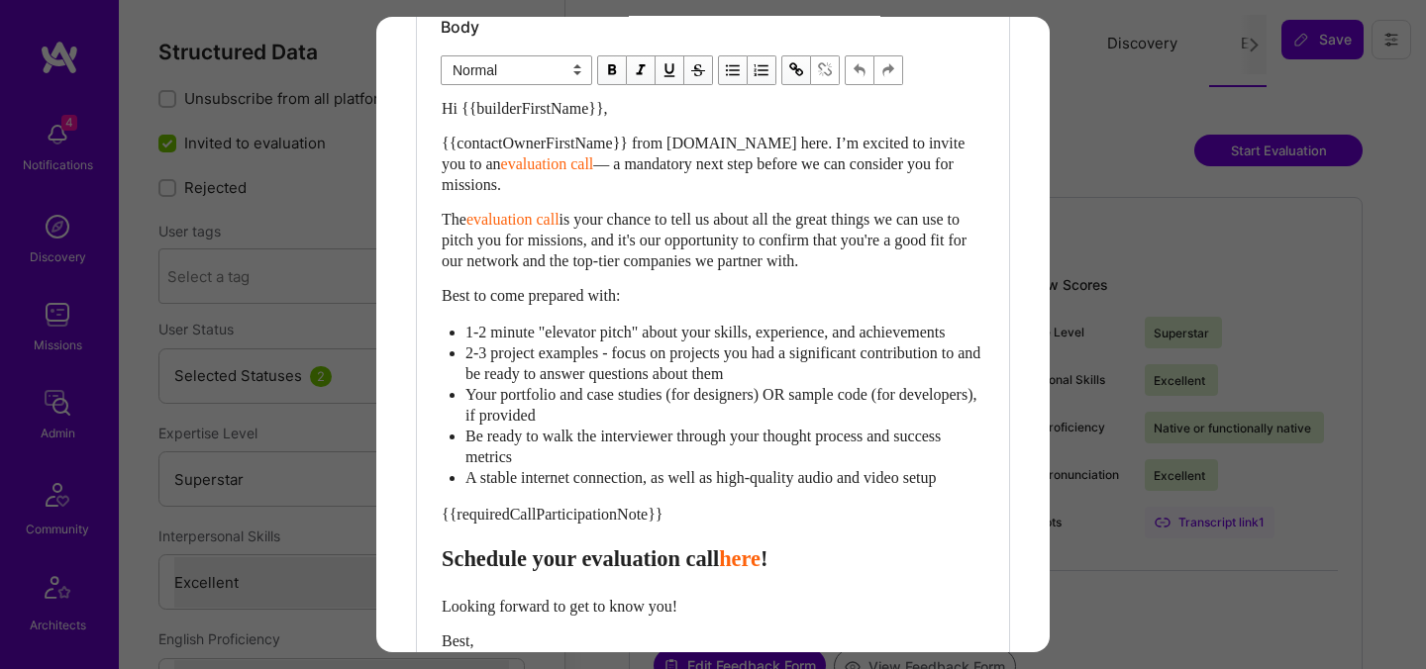
click at [449, 571] on span "Schedule your evaluation call" at bounding box center [580, 559] width 277 height 25
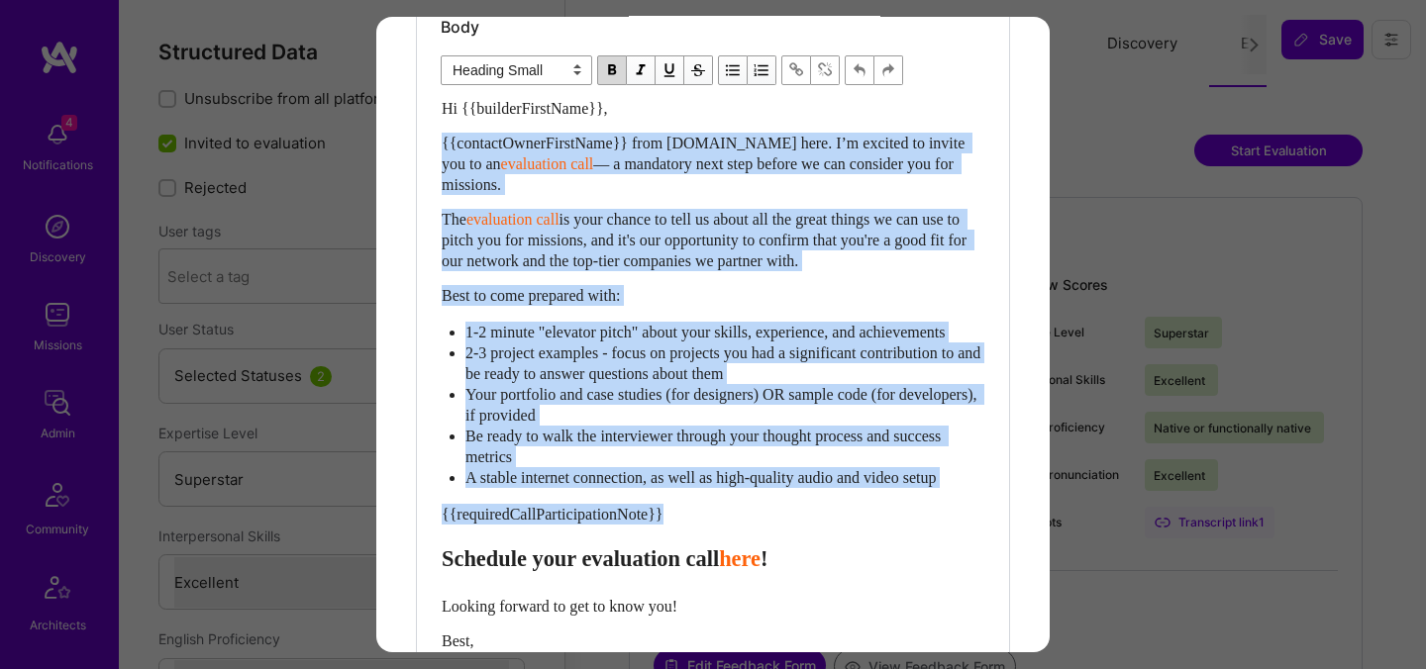
drag, startPoint x: 444, startPoint y: 583, endPoint x: 440, endPoint y: 144, distance: 439.6
click at [440, 144] on div "Body Normal Heading Large Heading Medium Heading Small Heading Small Hi {{build…" at bounding box center [713, 393] width 592 height 787
paste div "Enter email text"
select select "header-two"
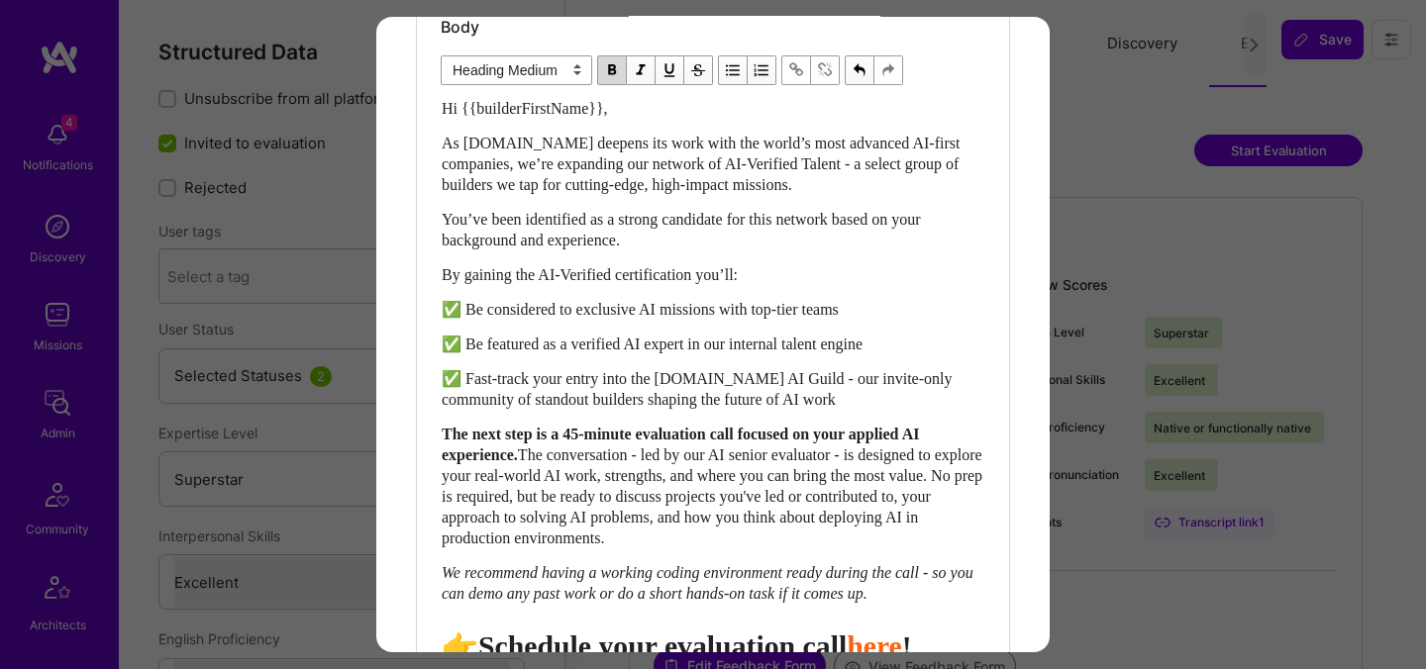
scroll to position [605, 0]
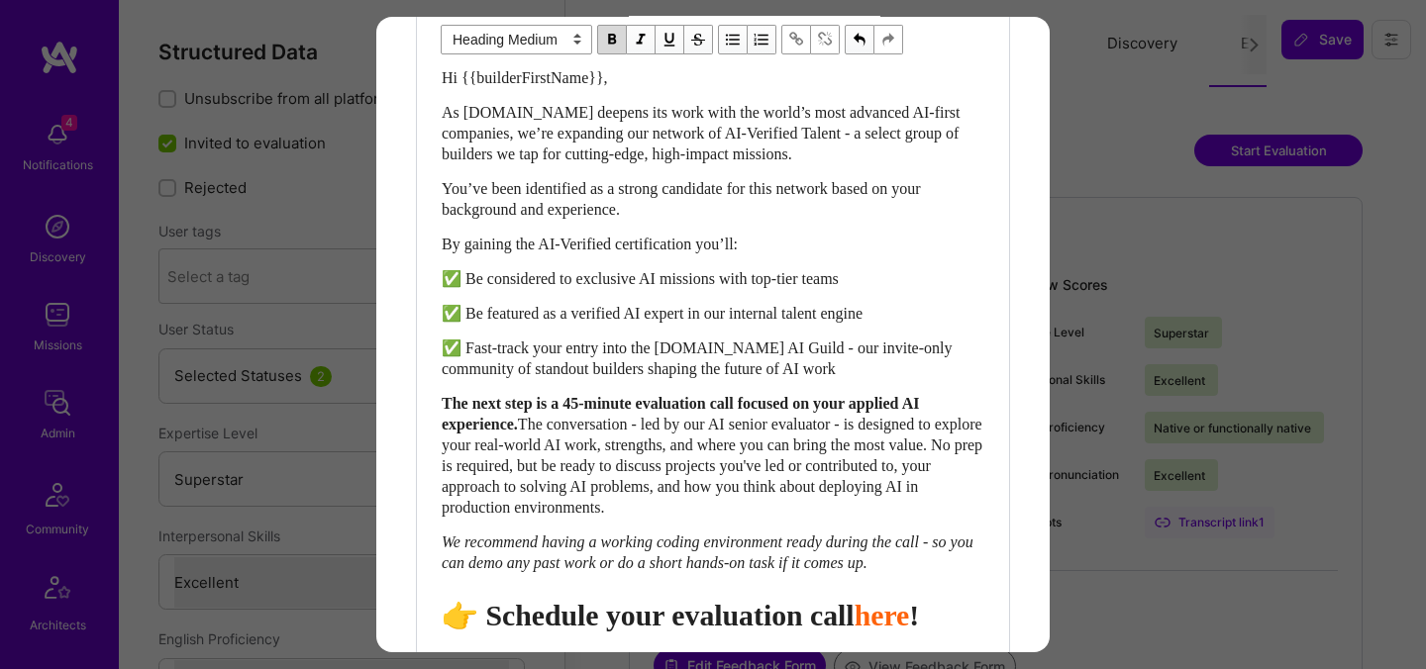
click at [738, 632] on span "👉 Schedule your evaluation call" at bounding box center [648, 615] width 413 height 33
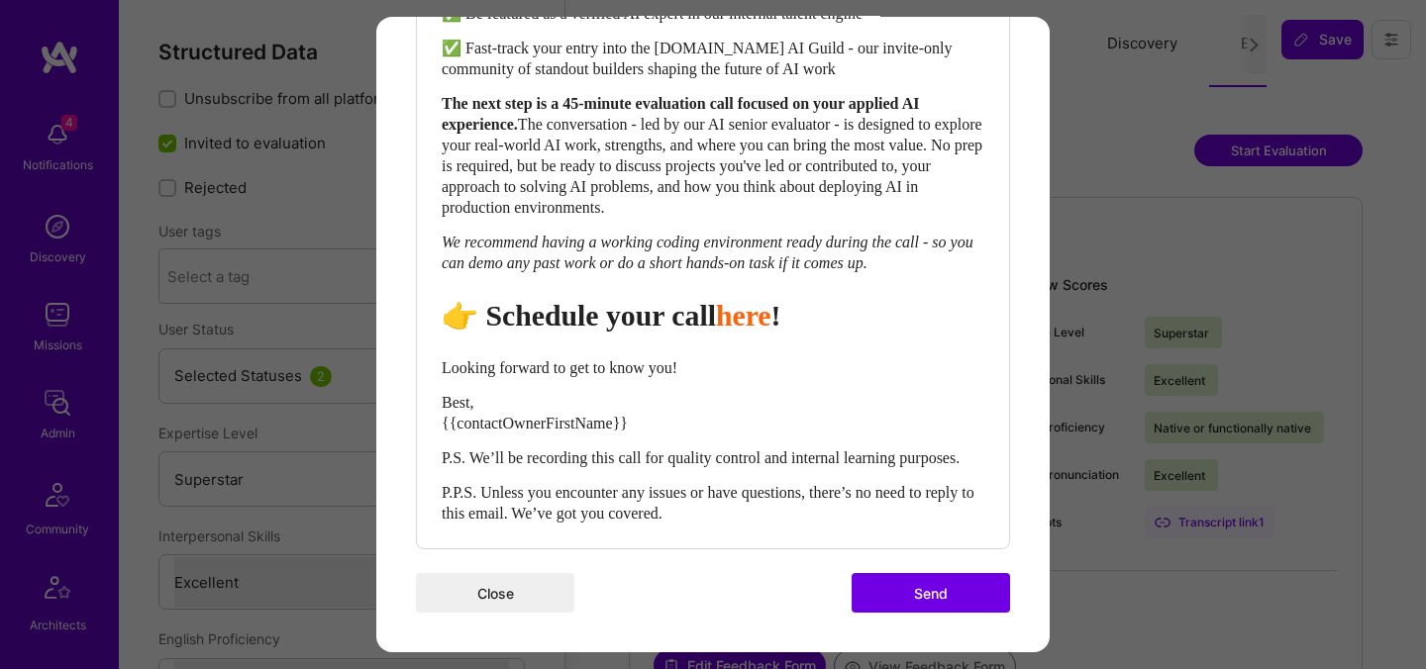
scroll to position [946, 0]
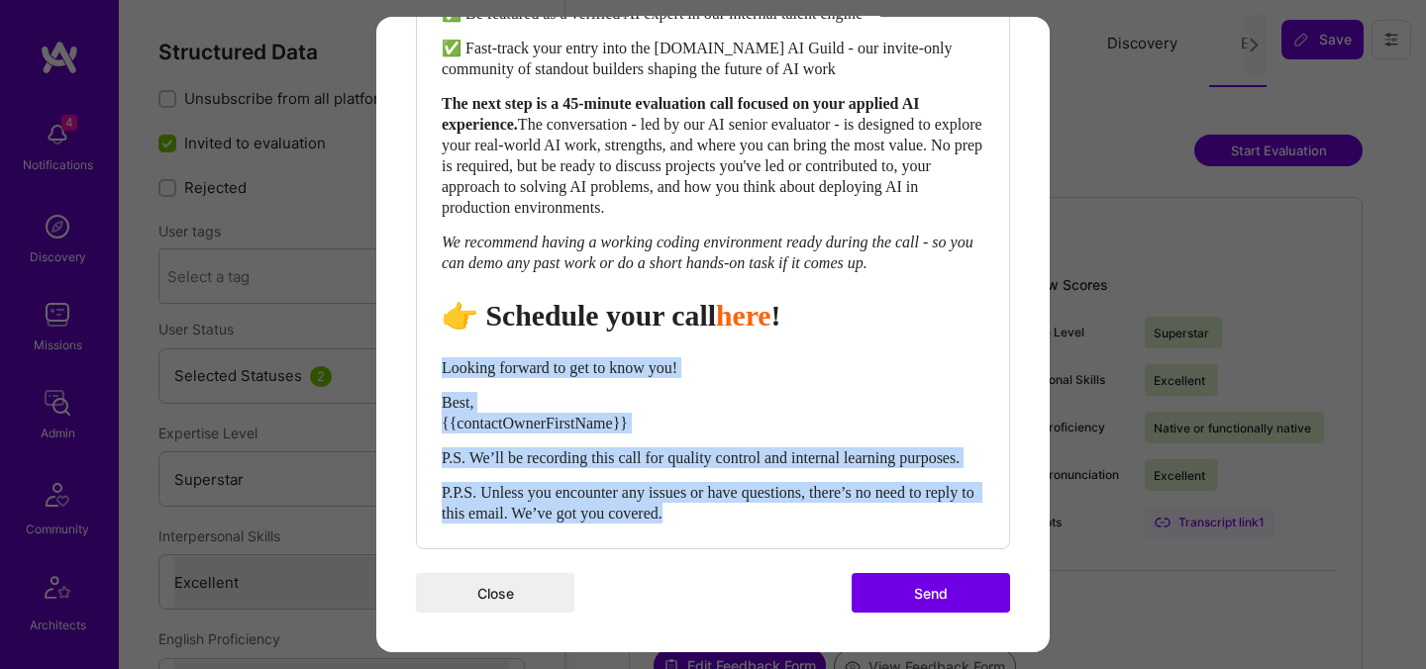
drag, startPoint x: 753, startPoint y: 517, endPoint x: 438, endPoint y: 347, distance: 358.0
click at [438, 347] on div "Body Normal Heading Large Heading Medium Heading Small Heading Medium Hi {{buil…" at bounding box center [713, 108] width 592 height 879
select select "unstyled"
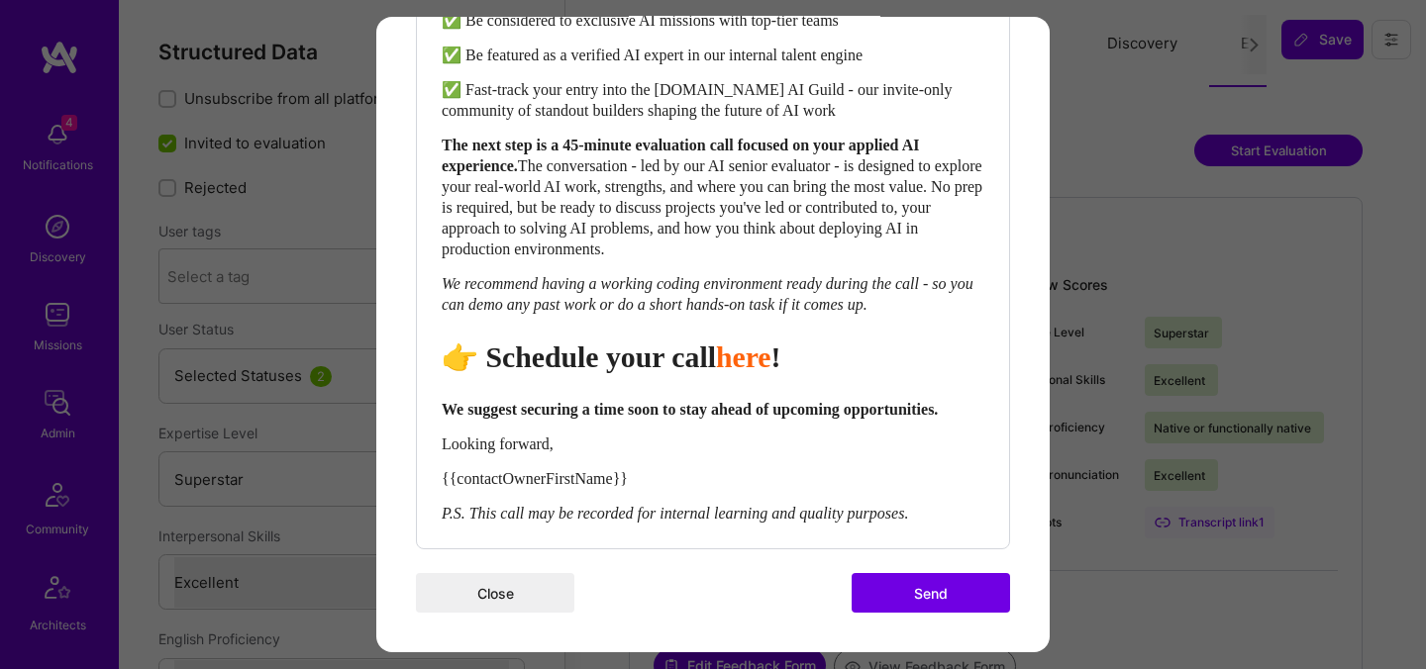
scroll to position [904, 0]
click at [941, 593] on button "Send" at bounding box center [931, 593] width 158 height 40
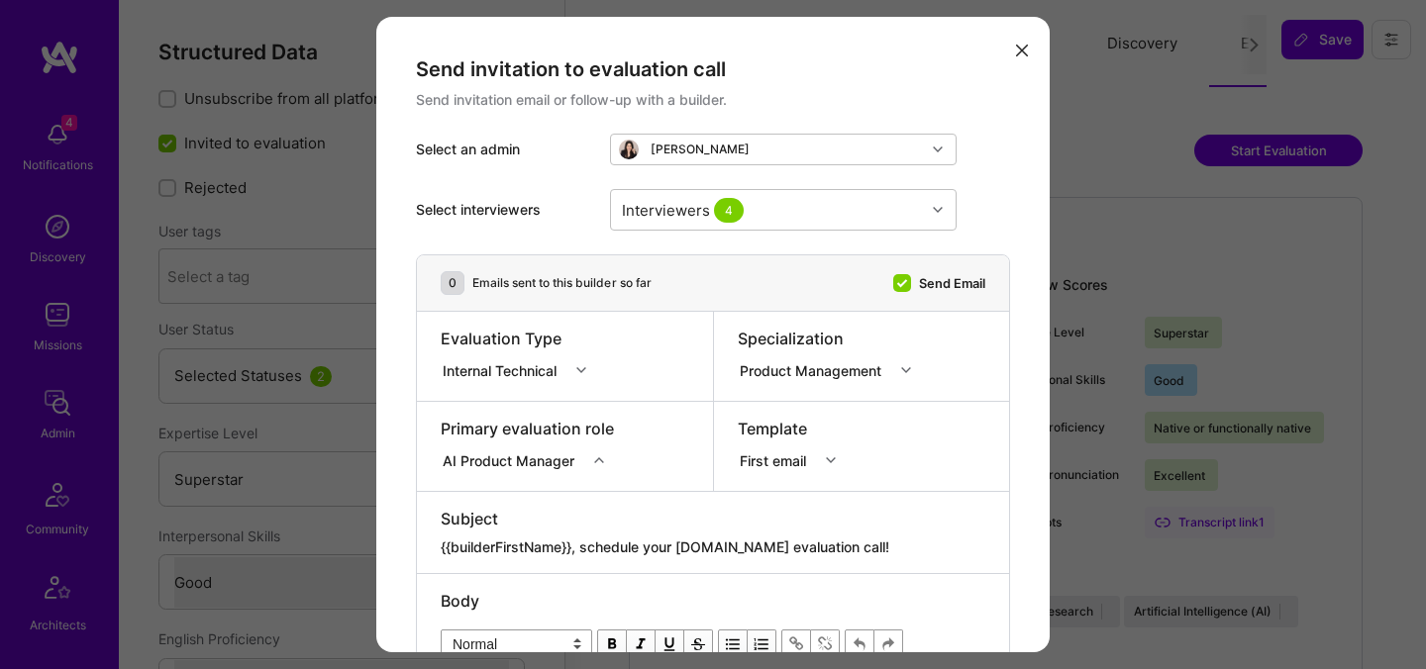
select select "7"
select select "4"
select select "7"
select select "US"
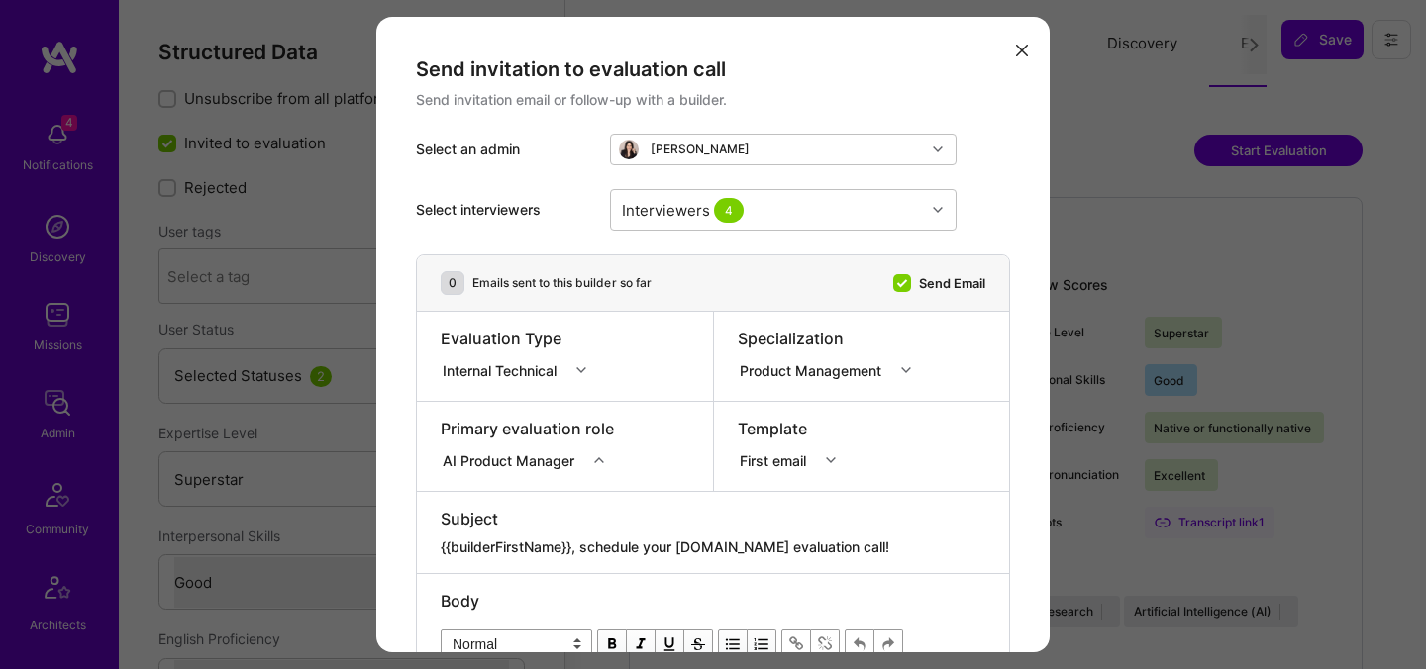
select select "Right Now"
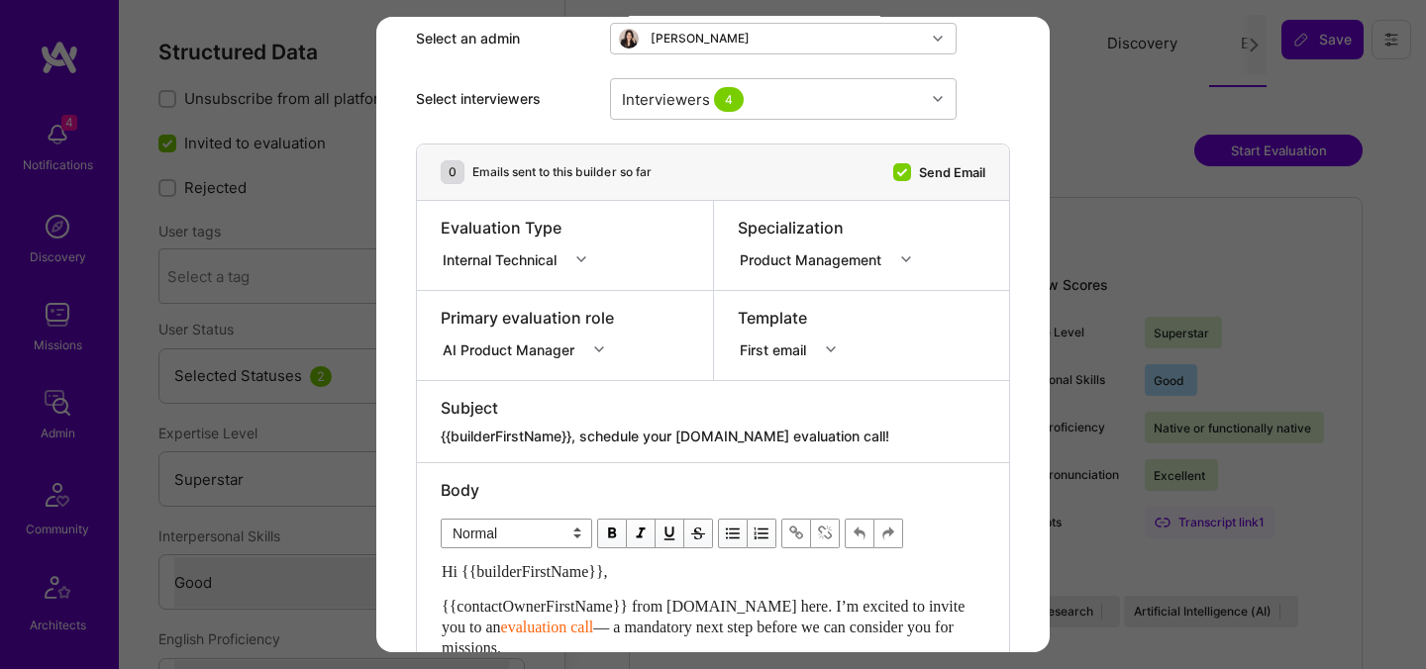
click at [662, 421] on div "modal" at bounding box center [713, 423] width 545 height 8
click at [663, 433] on textarea "{{builderFirstName}}, schedule your [DOMAIN_NAME] evaluation call!" at bounding box center [713, 437] width 545 height 20
paste textarea "Unlock Your AI-Verified Status"
type textarea "{{builderFirstName}}, Unlock Your AI-Verified Status"
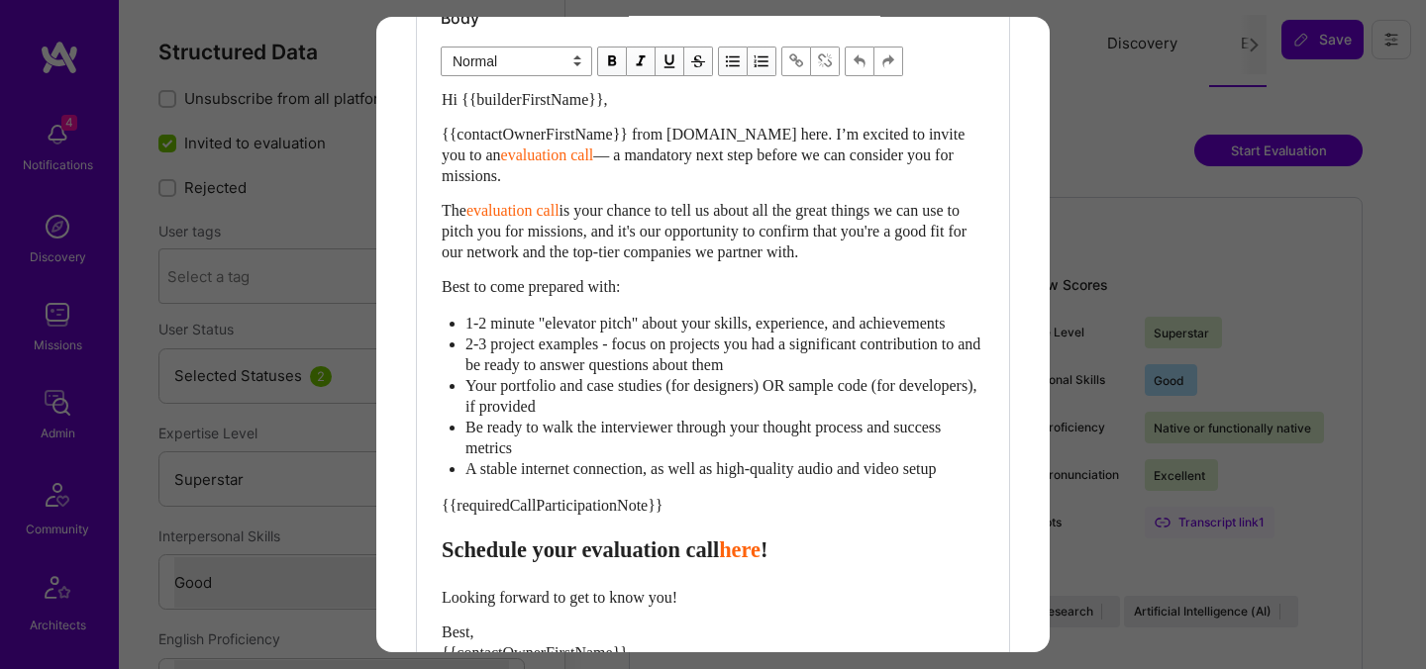
scroll to position [596, 0]
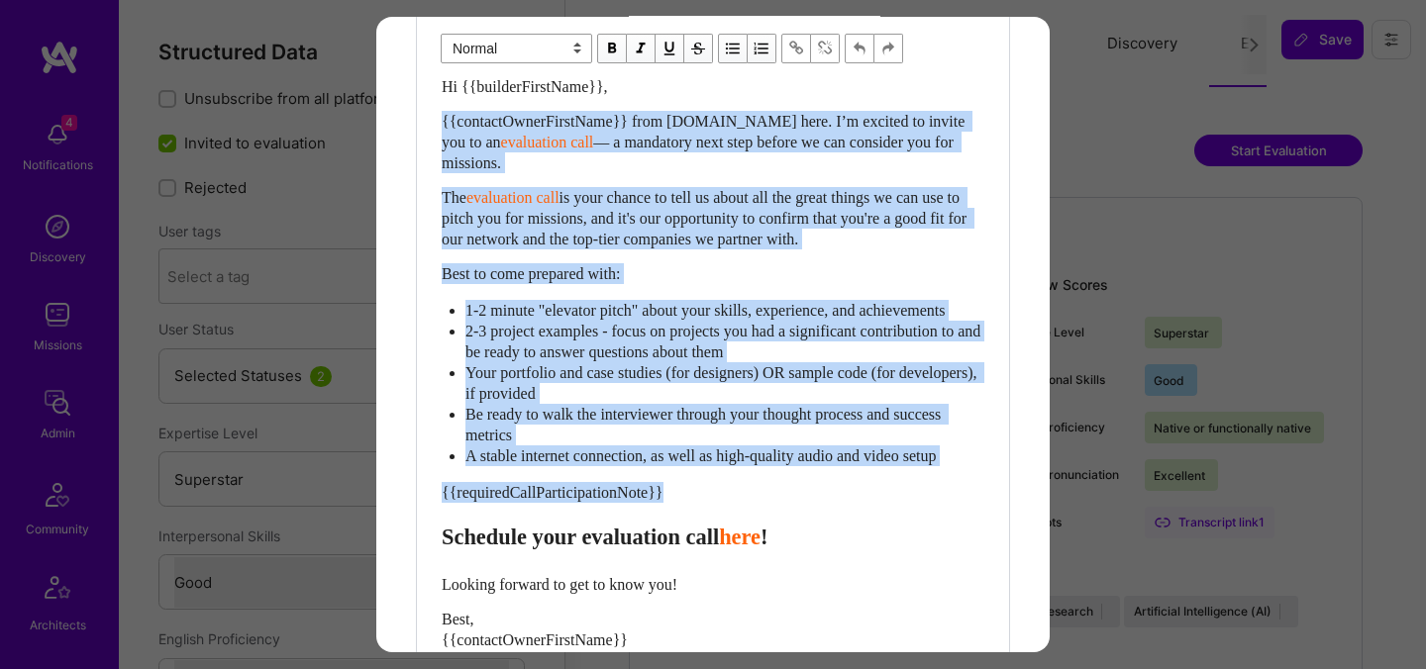
drag, startPoint x: 445, startPoint y: 557, endPoint x: 437, endPoint y: 111, distance: 446.6
click at [437, 111] on div "Body Normal Heading Large Heading Medium Heading Small Normal Hi {{builderFirst…" at bounding box center [713, 371] width 592 height 787
paste div "Enter email text"
select select "header-two"
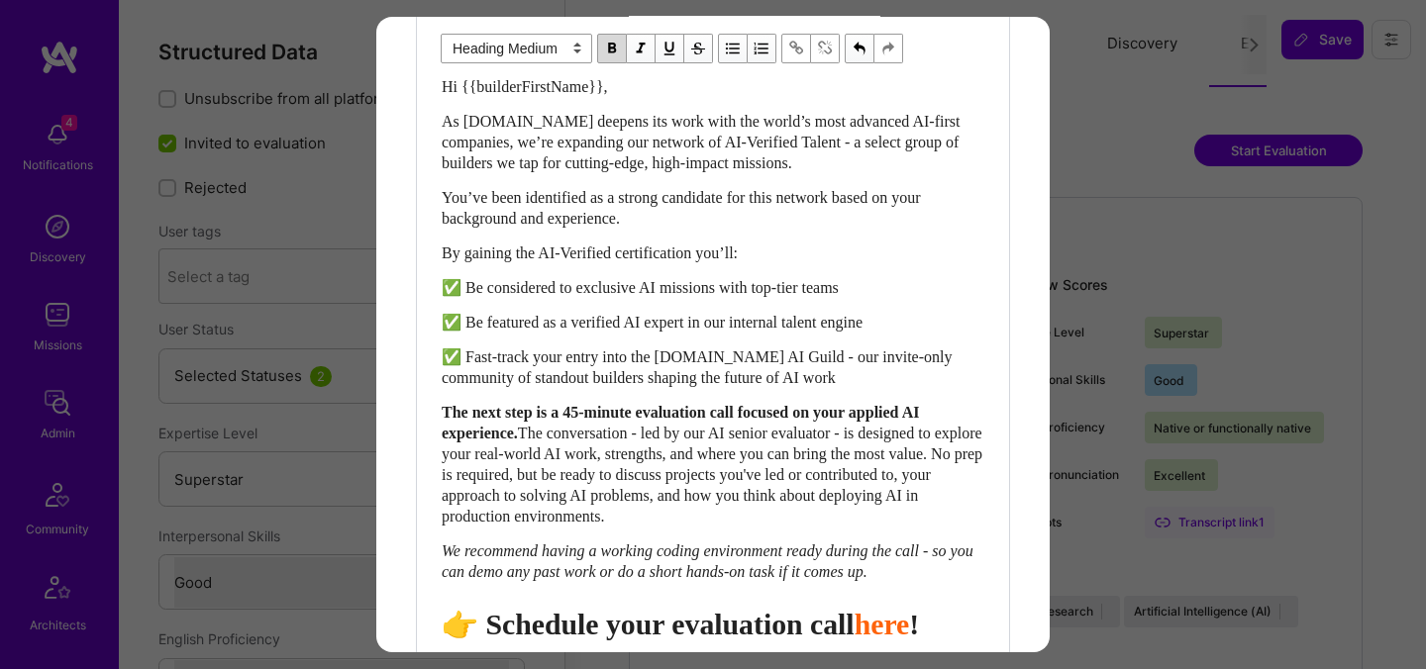
scroll to position [605, 0]
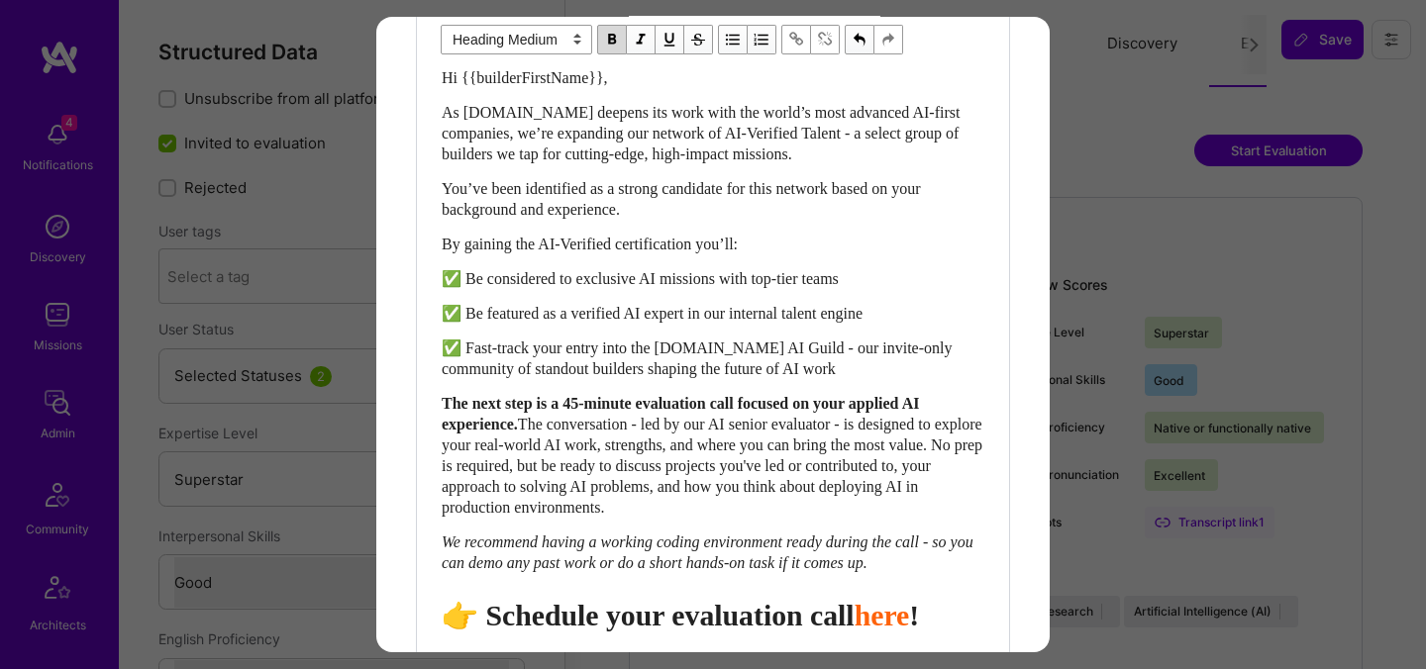
click at [772, 652] on div "Send invitation to evaluation call Send invitation email or follow-up with a bu…" at bounding box center [713, 334] width 1426 height 669
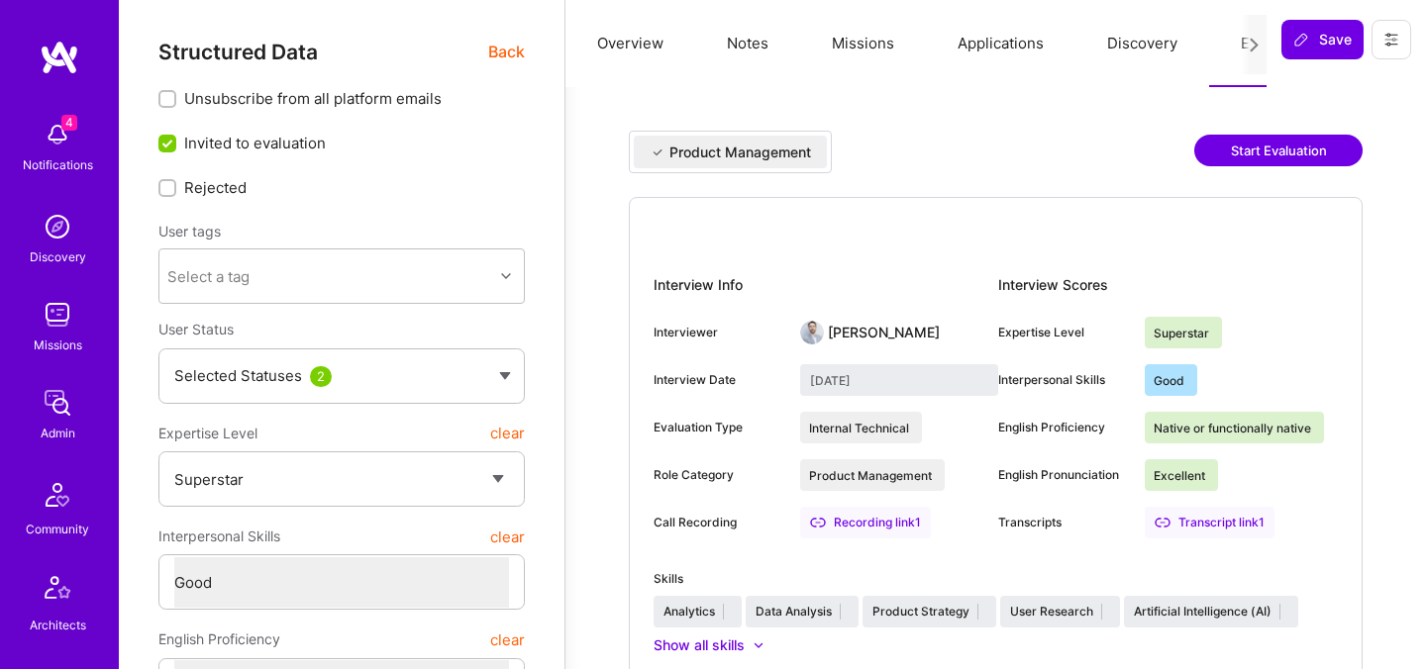
click at [772, 652] on div "Show all skills" at bounding box center [995, 646] width 684 height 20
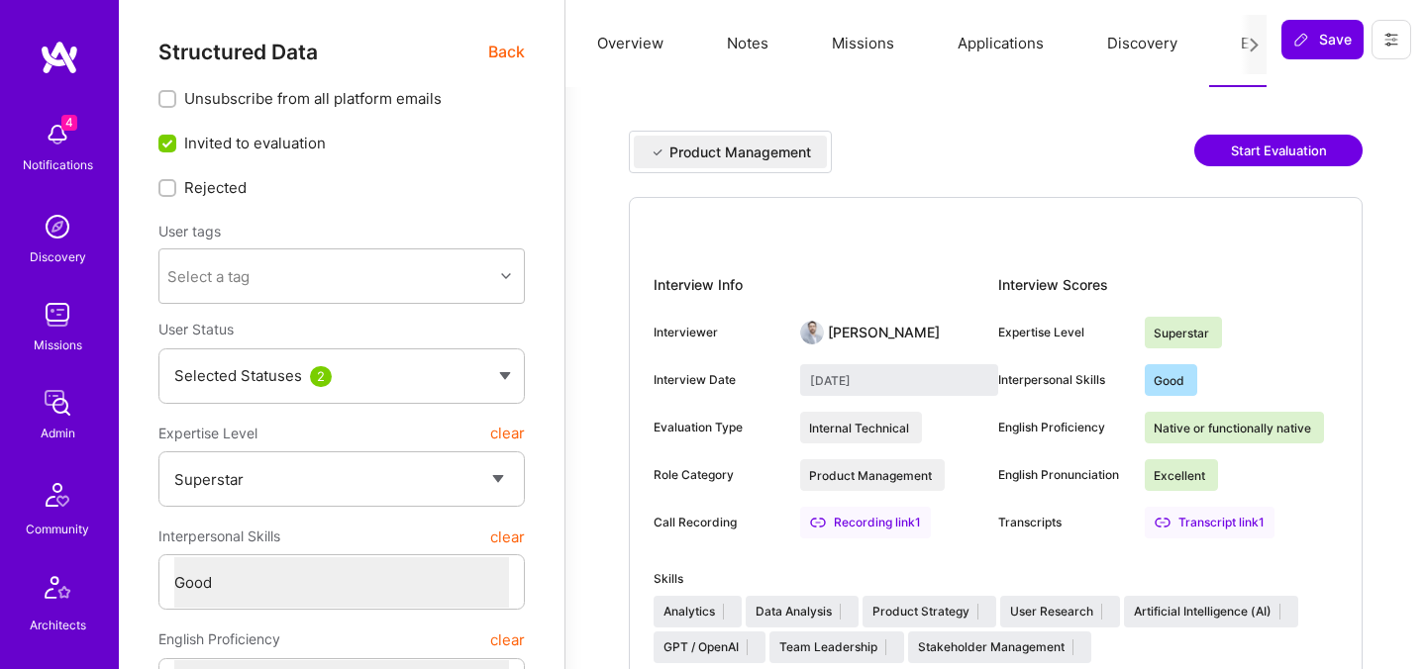
click at [1234, 151] on button "Start Evaluation" at bounding box center [1278, 151] width 168 height 32
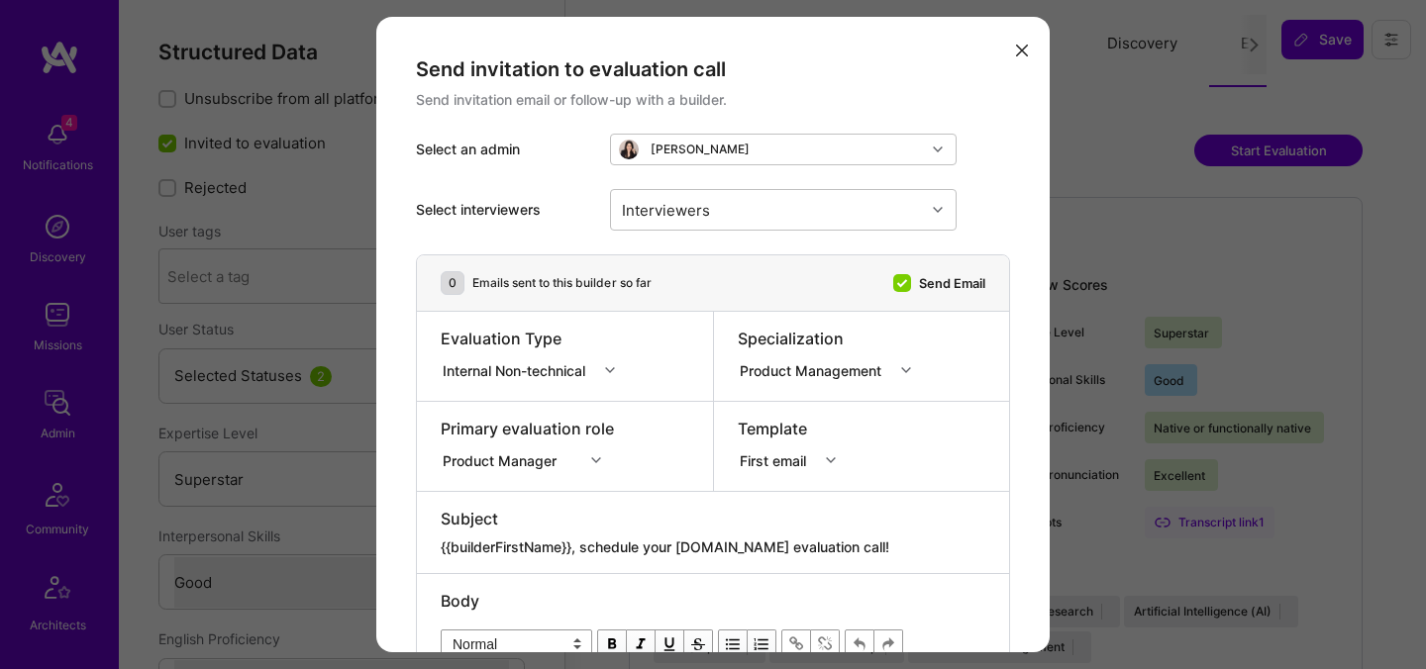
click at [530, 372] on div "Internal Non-technical" at bounding box center [518, 369] width 151 height 21
click at [493, 480] on div "Internal Technical" at bounding box center [534, 480] width 187 height 37
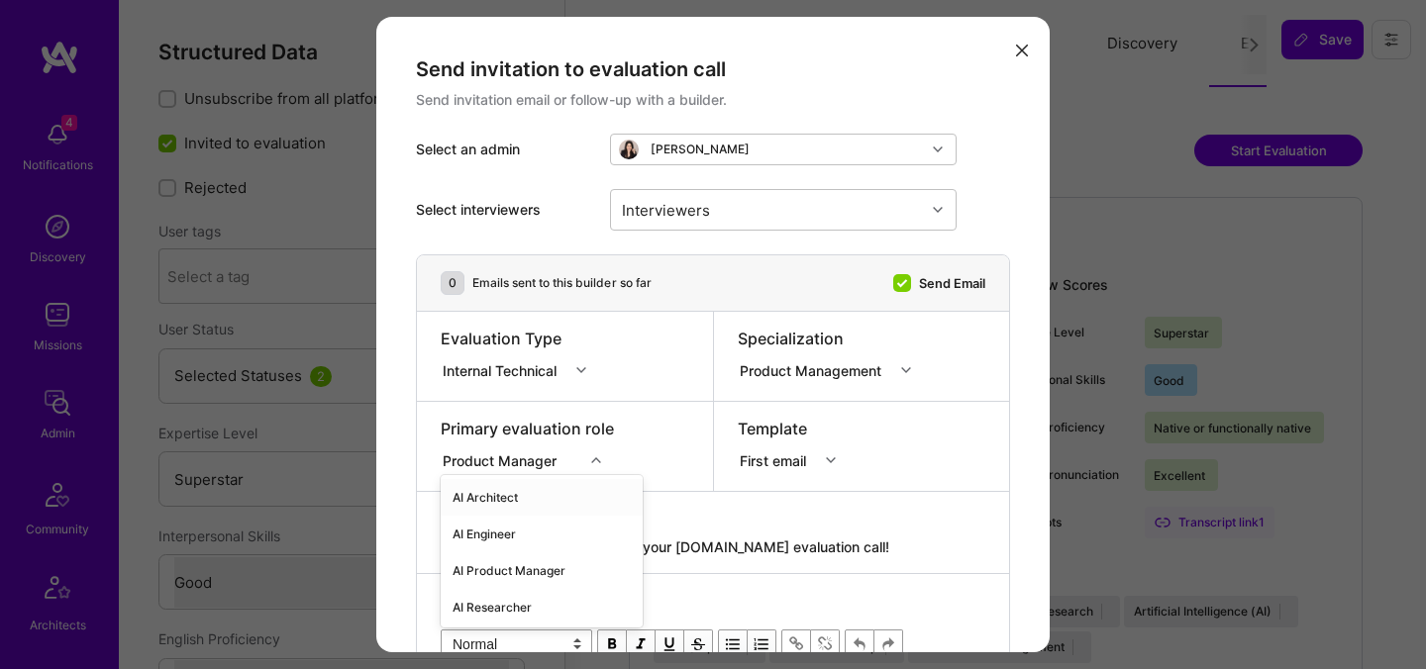
click at [497, 457] on div "option AI Architect focused, 1 of 70. 70 results available. Use Up and Down to …" at bounding box center [527, 458] width 173 height 20
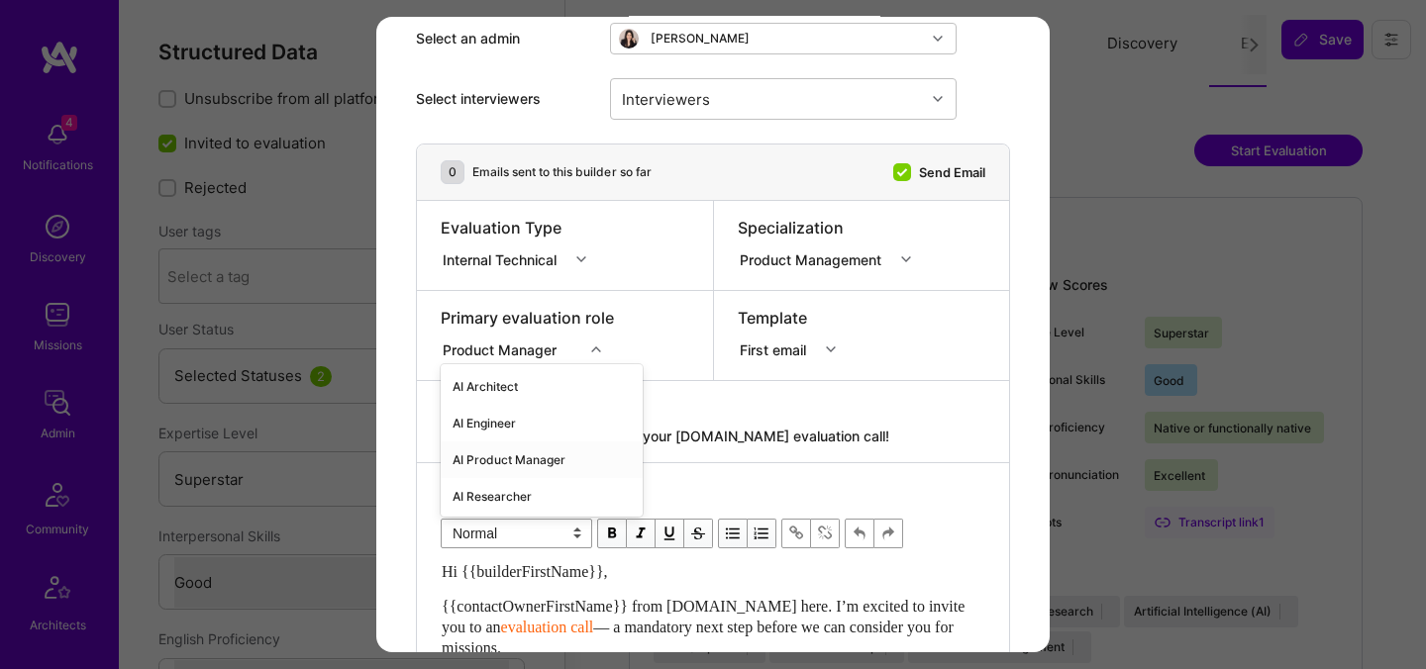
scroll to position [111, 0]
click at [496, 459] on div "AI Product Manager" at bounding box center [542, 460] width 202 height 37
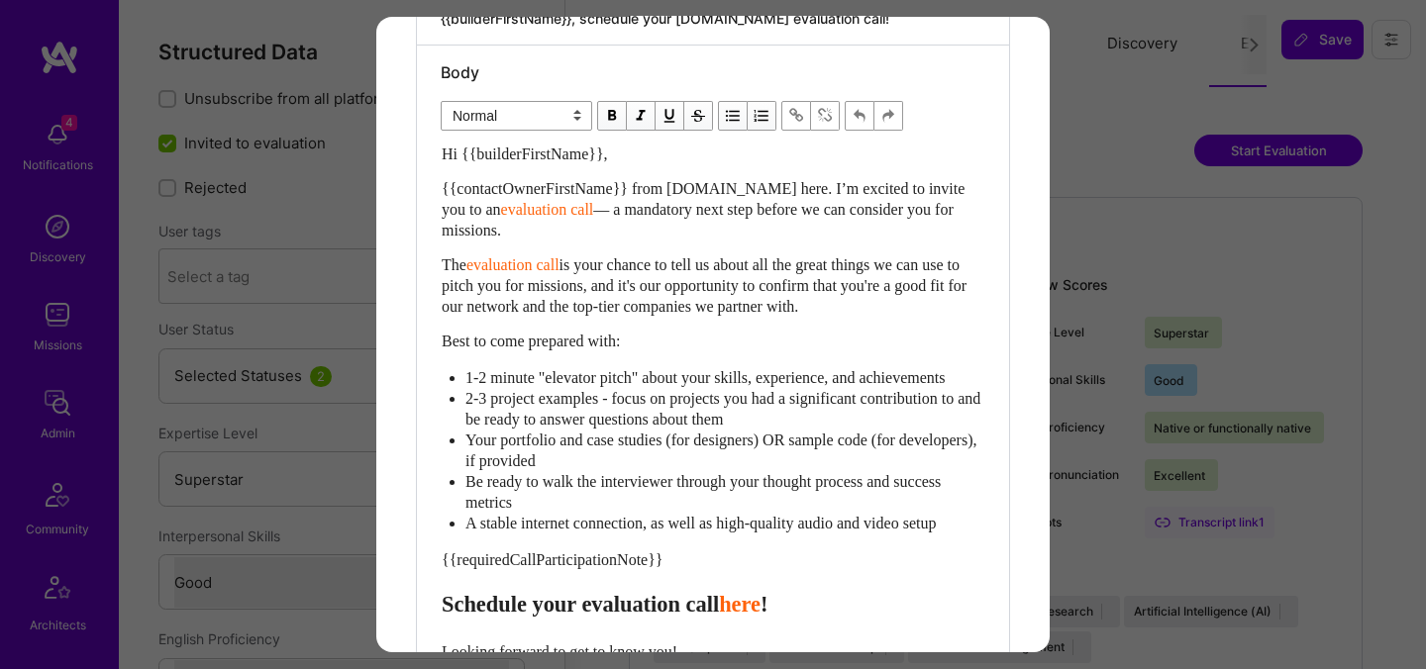
scroll to position [576, 0]
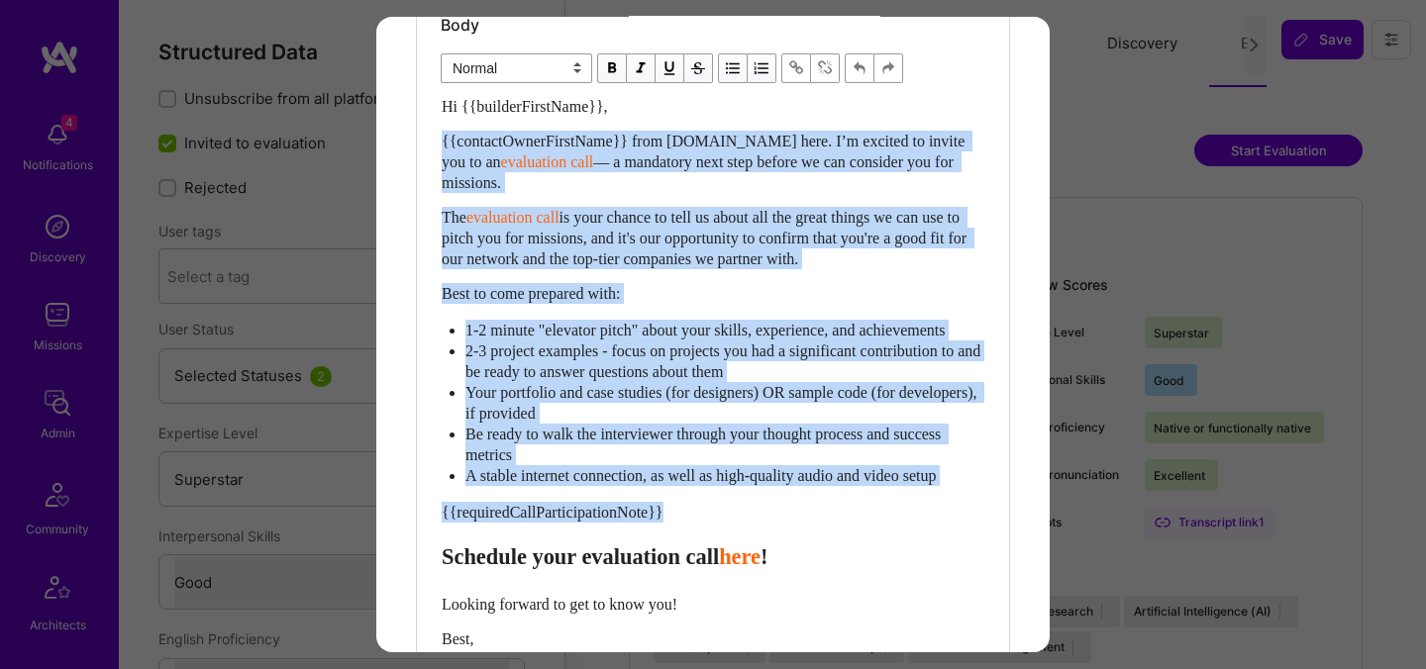
drag, startPoint x: 444, startPoint y: 578, endPoint x: 443, endPoint y: 136, distance: 442.6
click at [443, 136] on div "Hi {{builderFirstName}}, {{contactOwnerFirstName}} from [DOMAIN_NAME] here. I’m…" at bounding box center [713, 428] width 543 height 664
paste div "Enter email text"
select select "header-two"
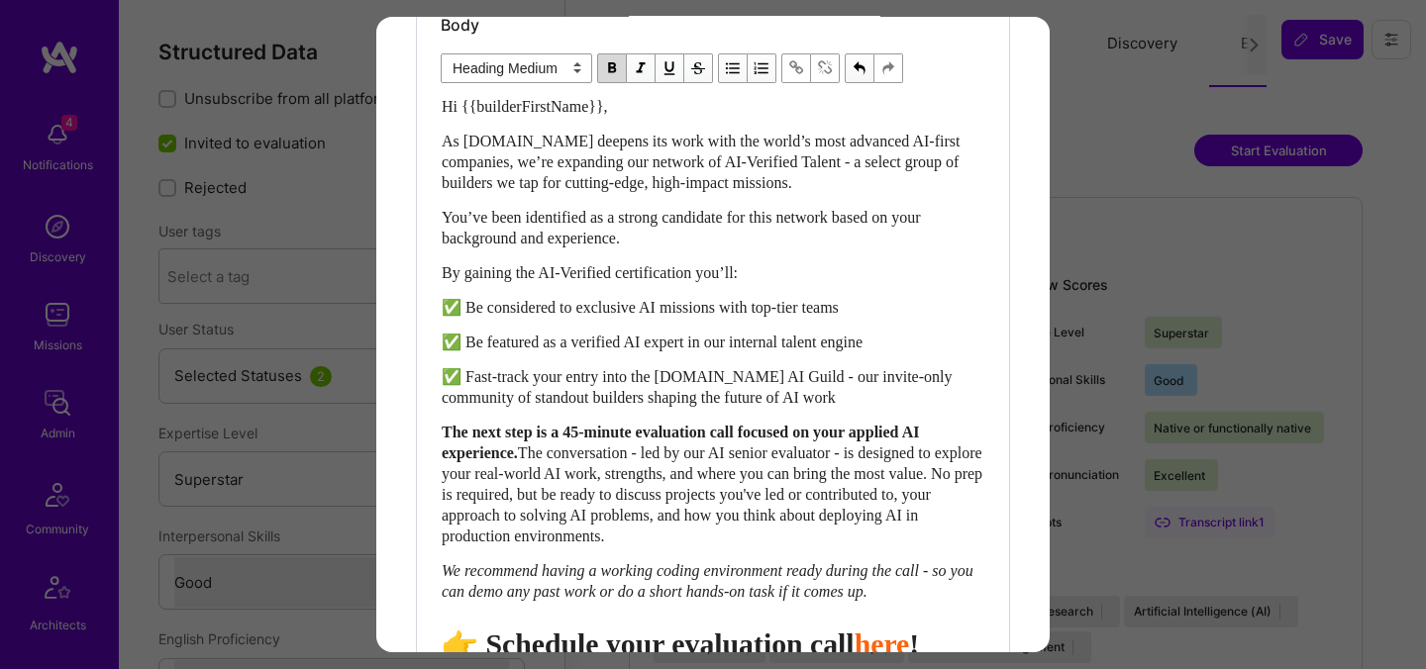
scroll to position [605, 0]
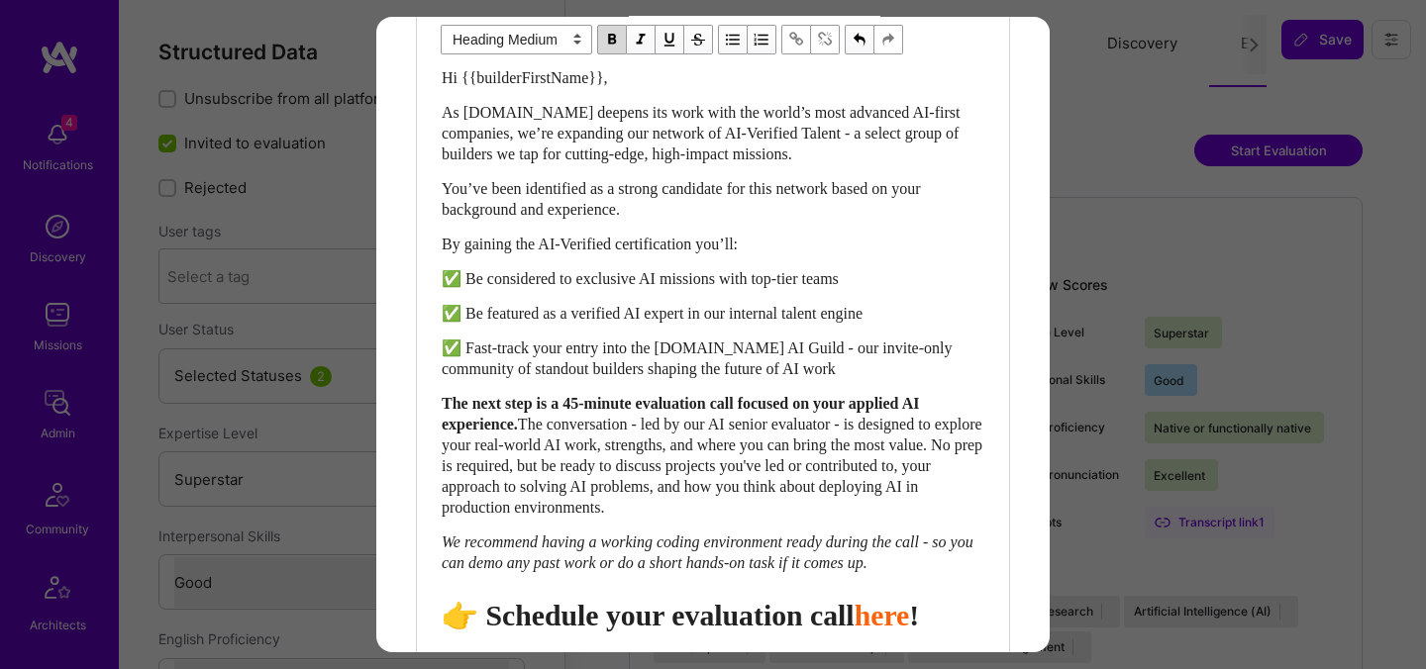
click at [751, 632] on span "👉 Schedule your evaluation call" at bounding box center [648, 615] width 413 height 33
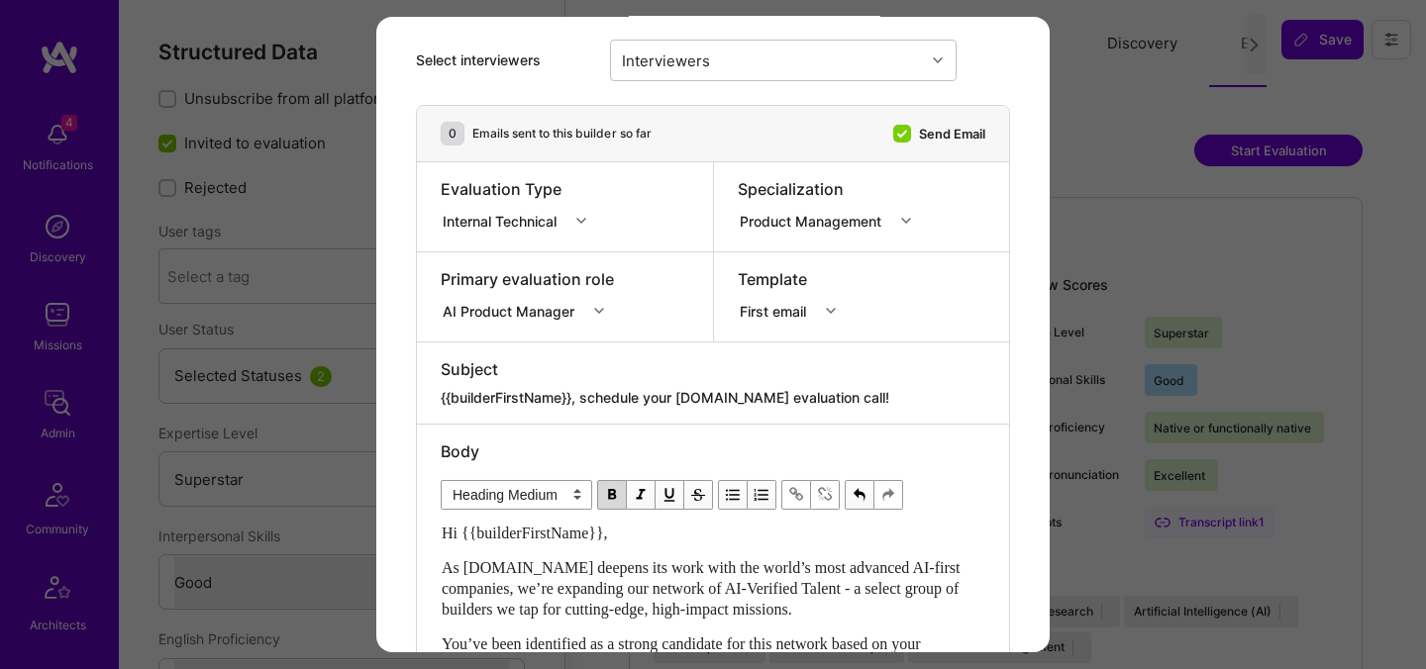
scroll to position [105, 0]
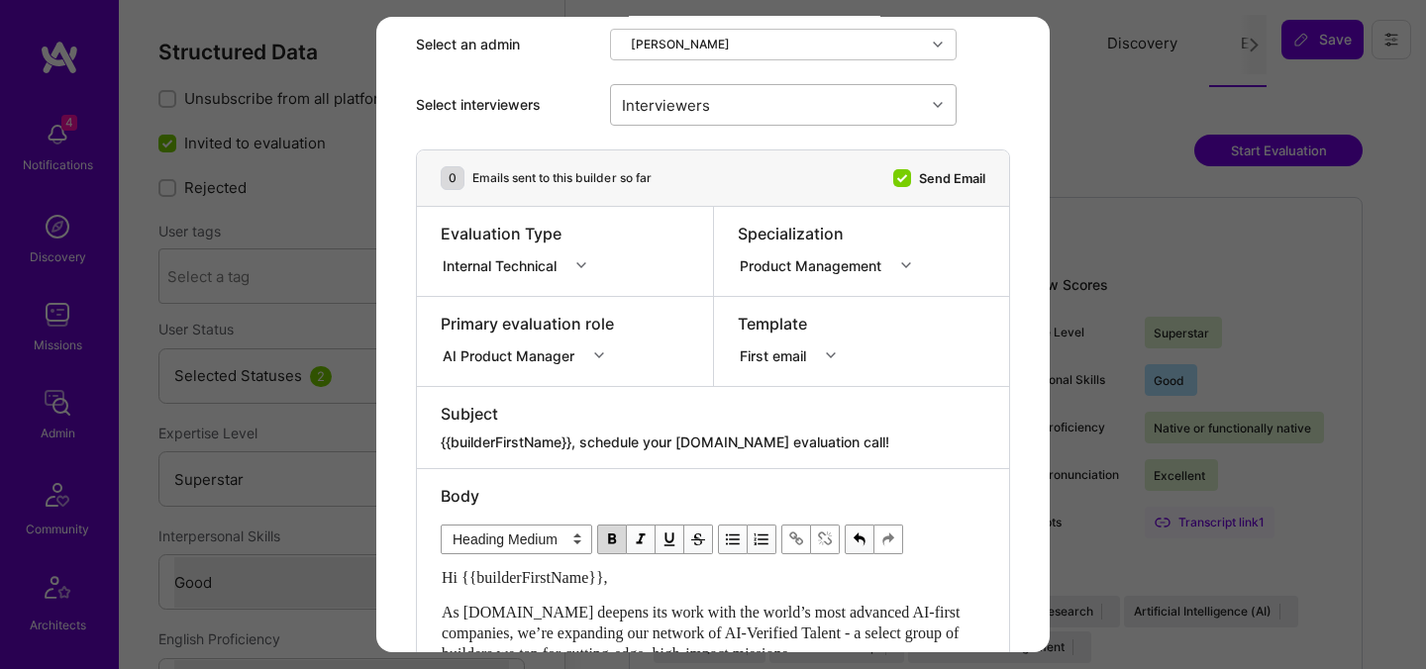
click at [694, 105] on div "Interviewers" at bounding box center [666, 104] width 98 height 29
type input "[PERSON_NAME]"
click at [692, 153] on div "[PERSON_NAME]" at bounding box center [783, 156] width 323 height 21
checkbox input "true"
type input "[PERSON_NAME]"
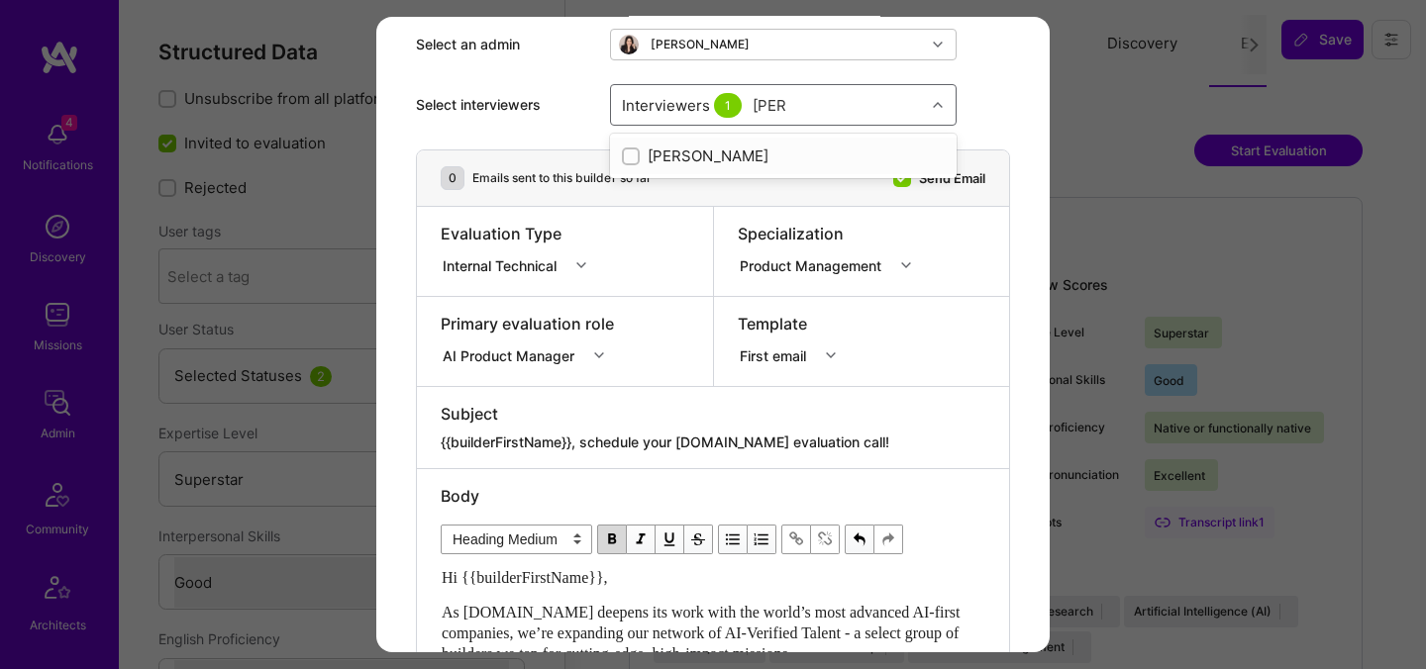
click at [703, 160] on div "[PERSON_NAME]" at bounding box center [783, 156] width 323 height 21
checkbox input "true"
type input "[PERSON_NAME]"
click at [727, 160] on div "[PERSON_NAME]" at bounding box center [783, 156] width 323 height 21
checkbox input "true"
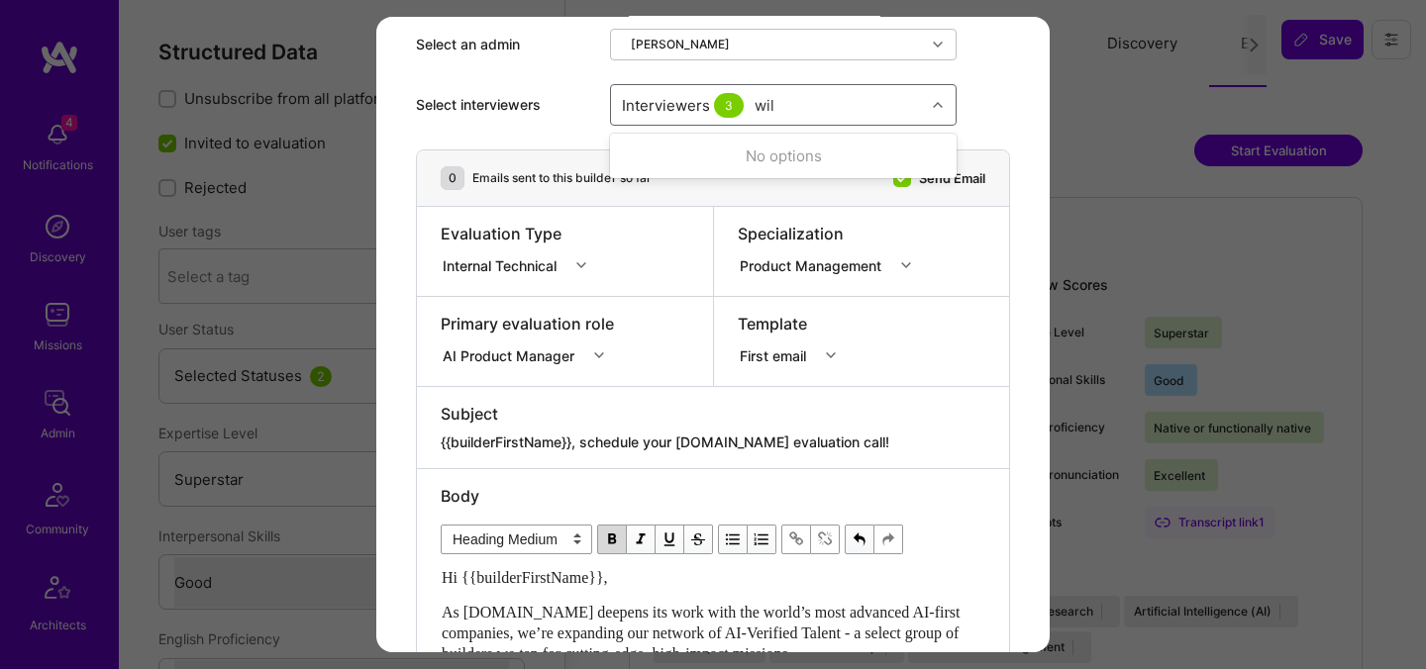
type input "[PERSON_NAME]"
click at [696, 159] on div "[PERSON_NAME]" at bounding box center [783, 156] width 323 height 21
checkbox input "true"
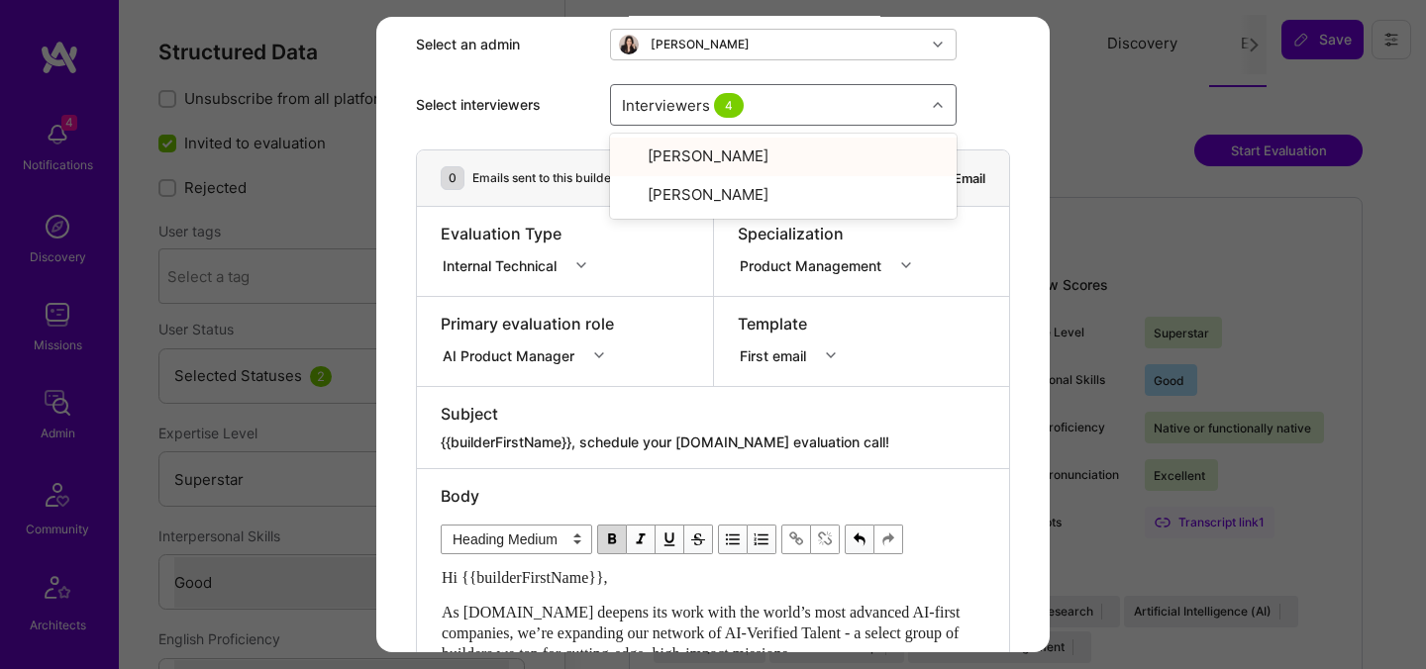
click at [978, 110] on div "Select interviewers option [PERSON_NAME], selected. option [PERSON_NAME] select…" at bounding box center [713, 104] width 594 height 89
drag, startPoint x: 842, startPoint y: 437, endPoint x: 587, endPoint y: 444, distance: 254.6
click at [587, 444] on textarea "{{builderFirstName}}, schedule your [DOMAIN_NAME] evaluation call!" at bounding box center [713, 443] width 545 height 20
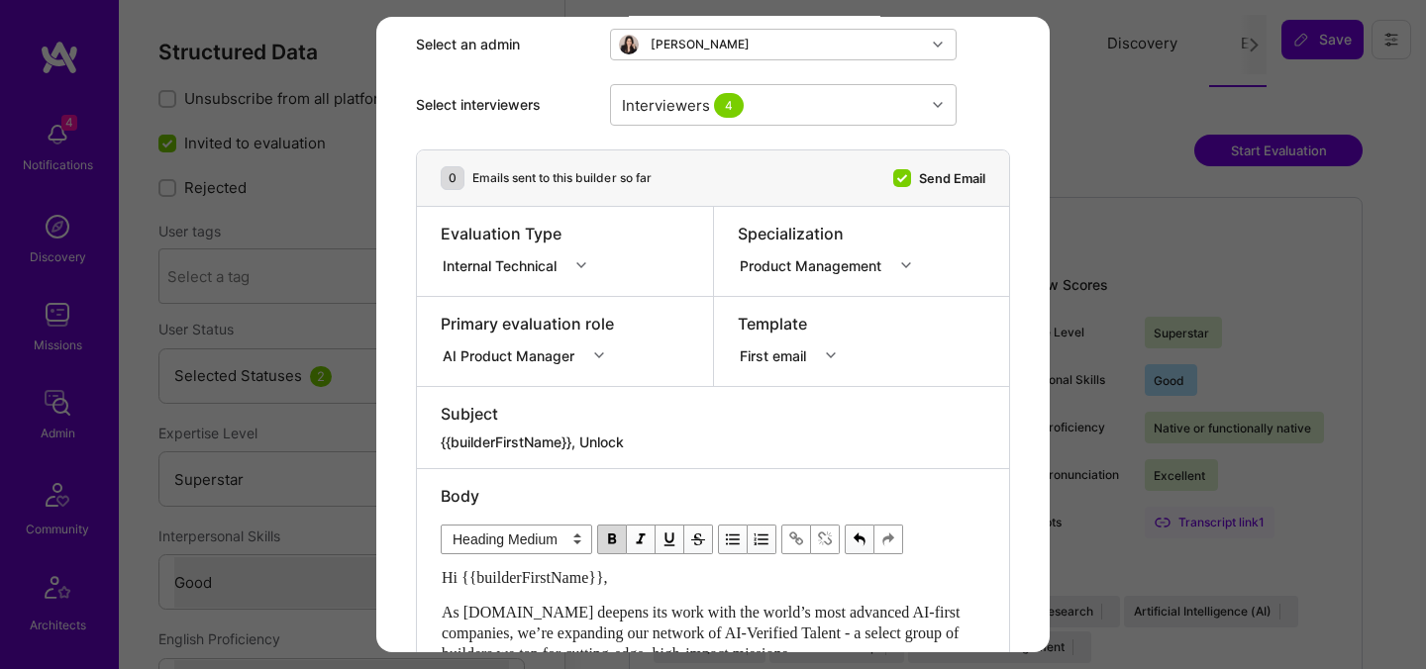
click at [690, 441] on textarea "{{builderFirstName}}, Unlock" at bounding box center [713, 443] width 545 height 20
type textarea "{{builderFirstName}}, Unlock your AI-Verified Status"
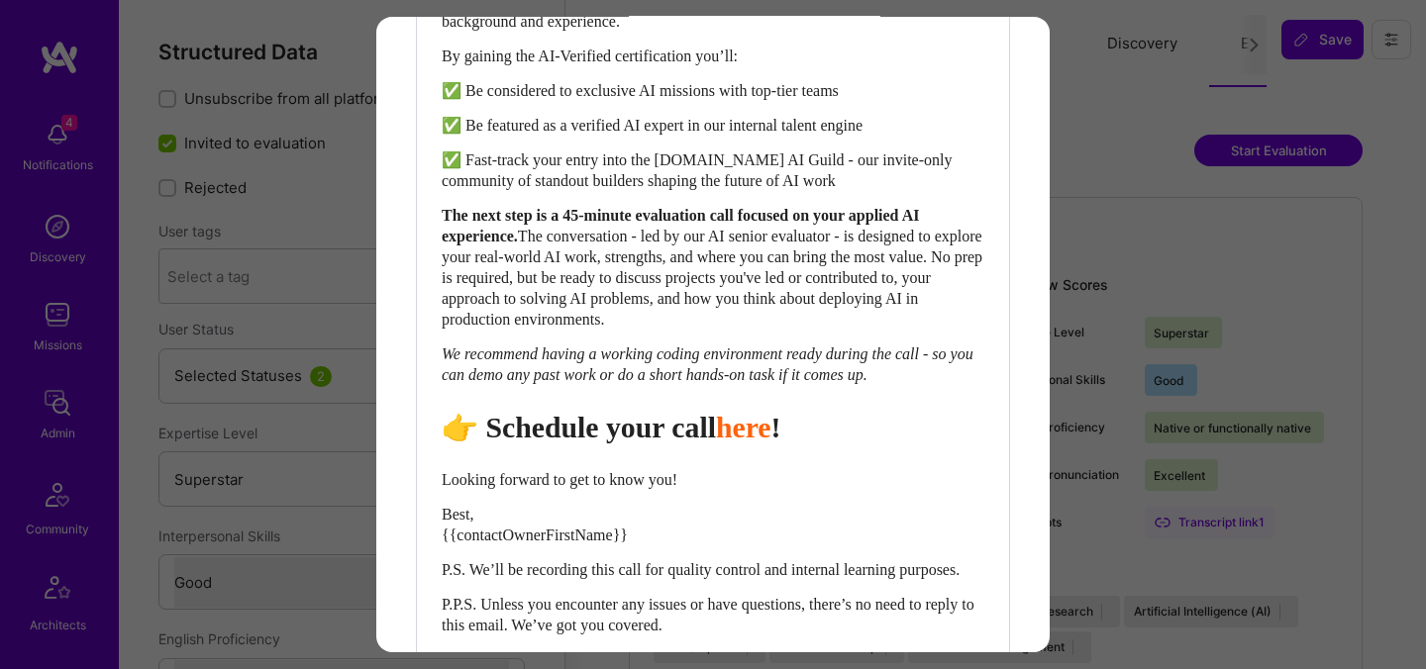
scroll to position [946, 0]
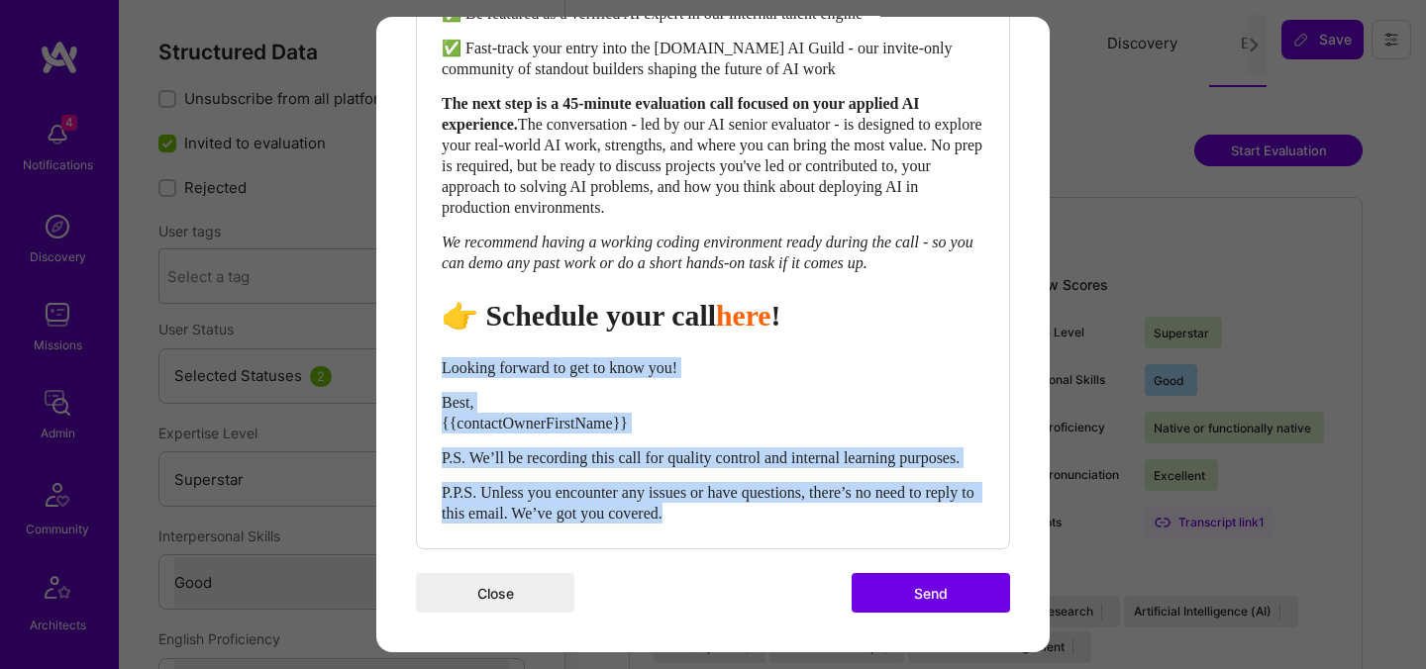
drag, startPoint x: 746, startPoint y: 516, endPoint x: 439, endPoint y: 344, distance: 352.0
click at [439, 344] on div "Body Normal Heading Large Heading Medium Heading Small Heading Medium Hi {{buil…" at bounding box center [713, 108] width 592 height 879
select select "unstyled"
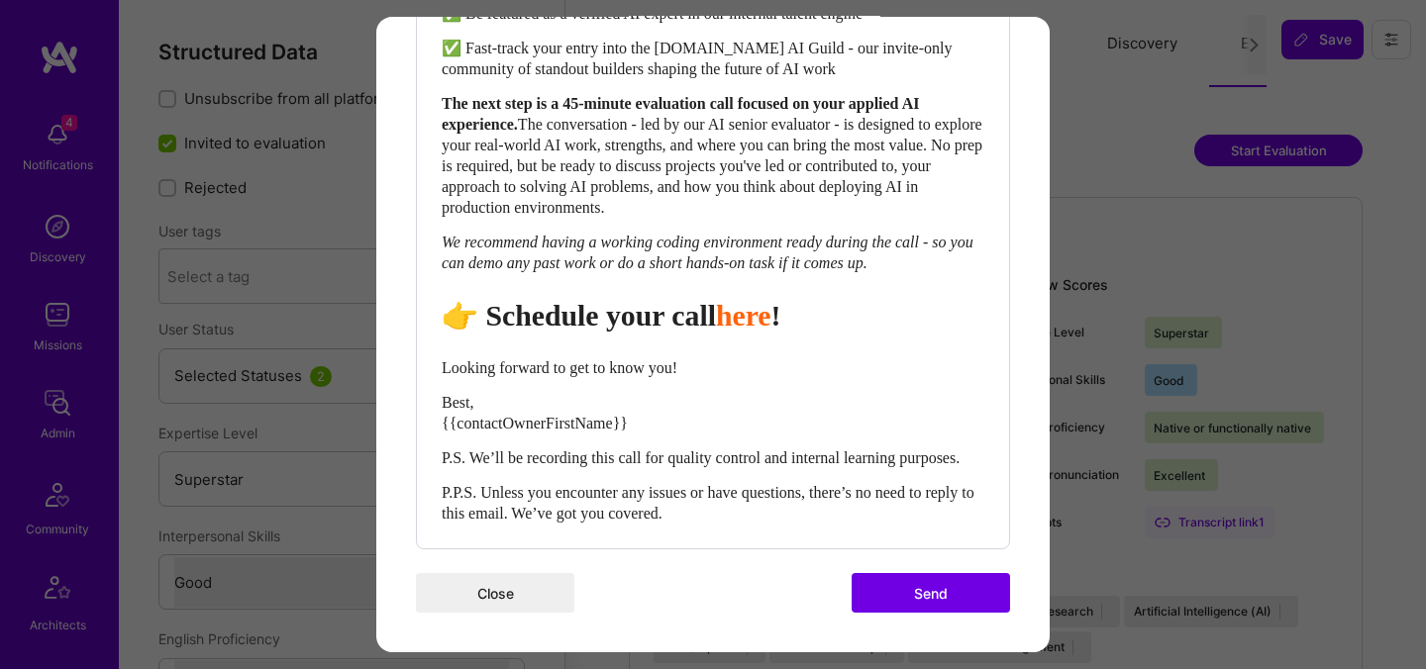
scroll to position [904, 0]
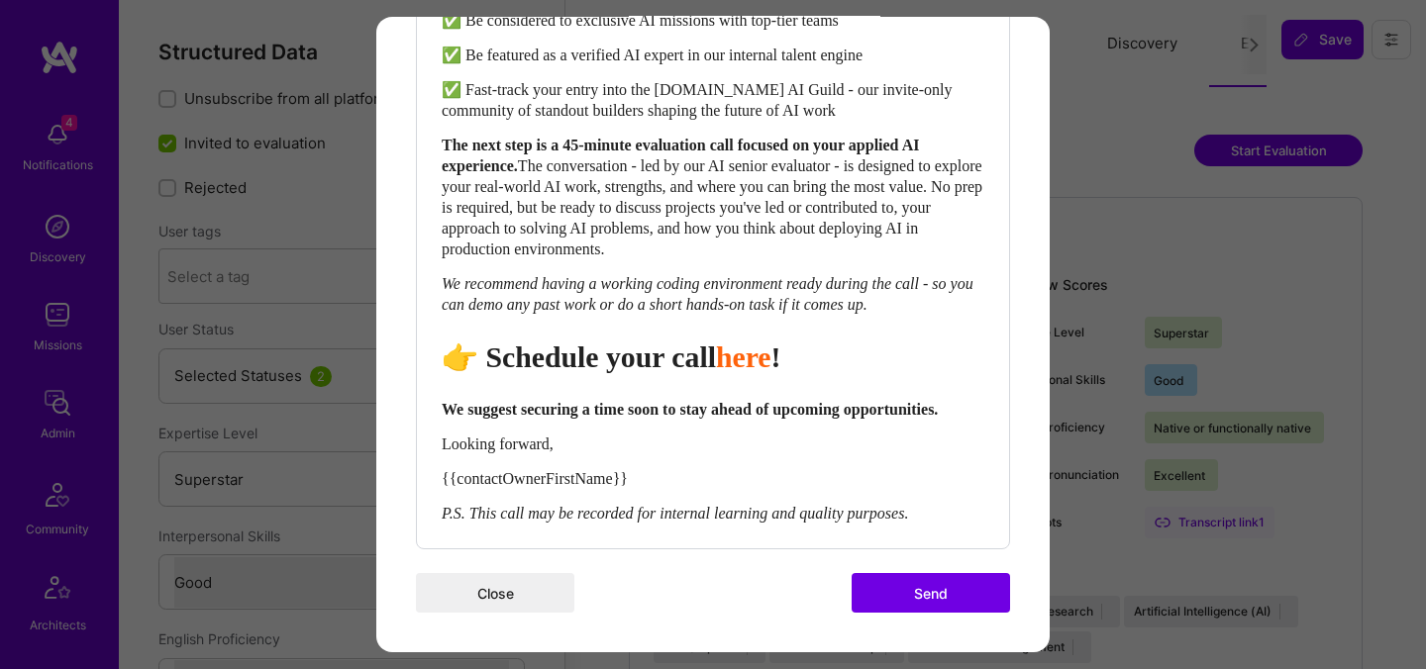
click at [914, 596] on button "Send" at bounding box center [931, 593] width 158 height 40
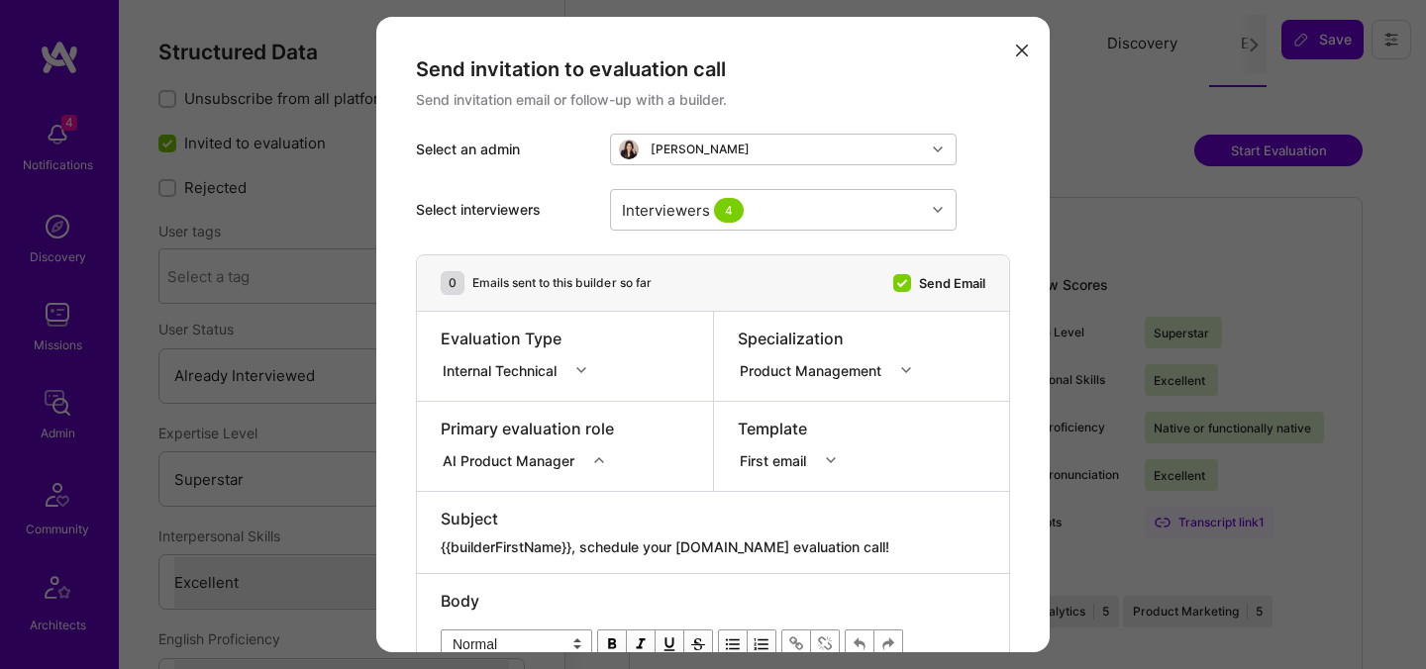
select select "7"
select select "US"
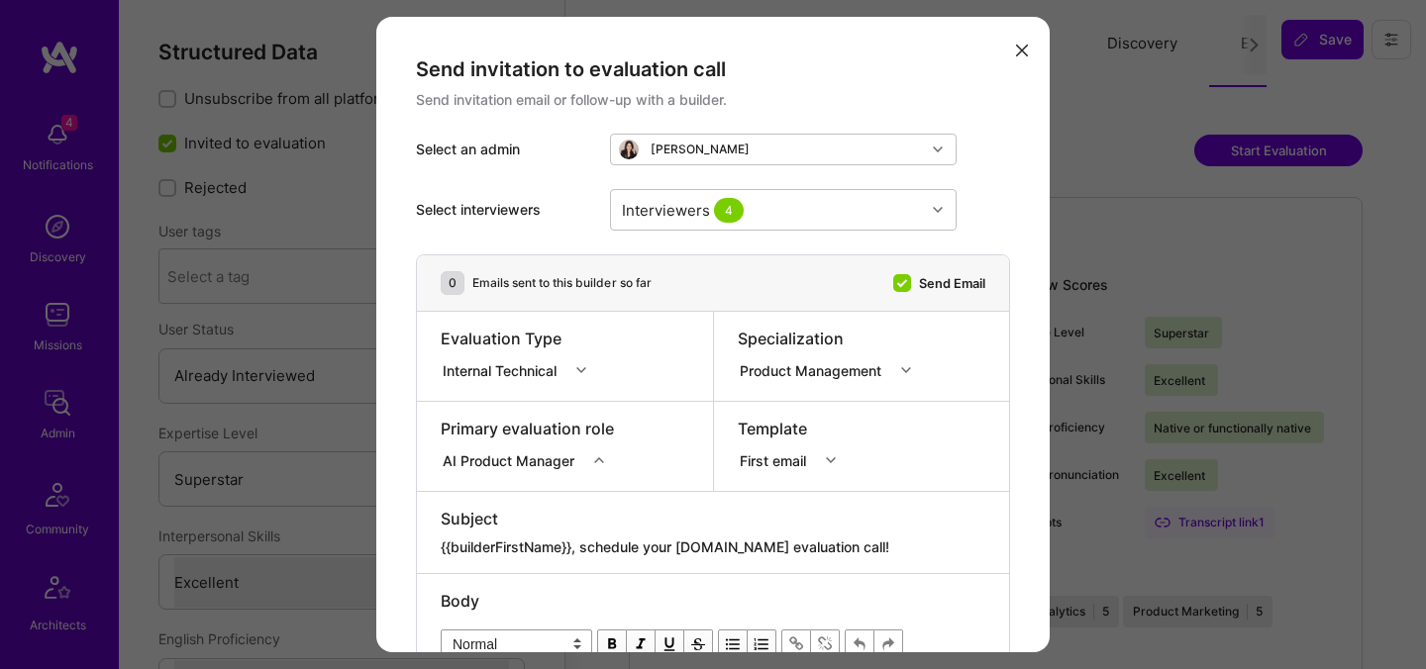
select select "Right Now"
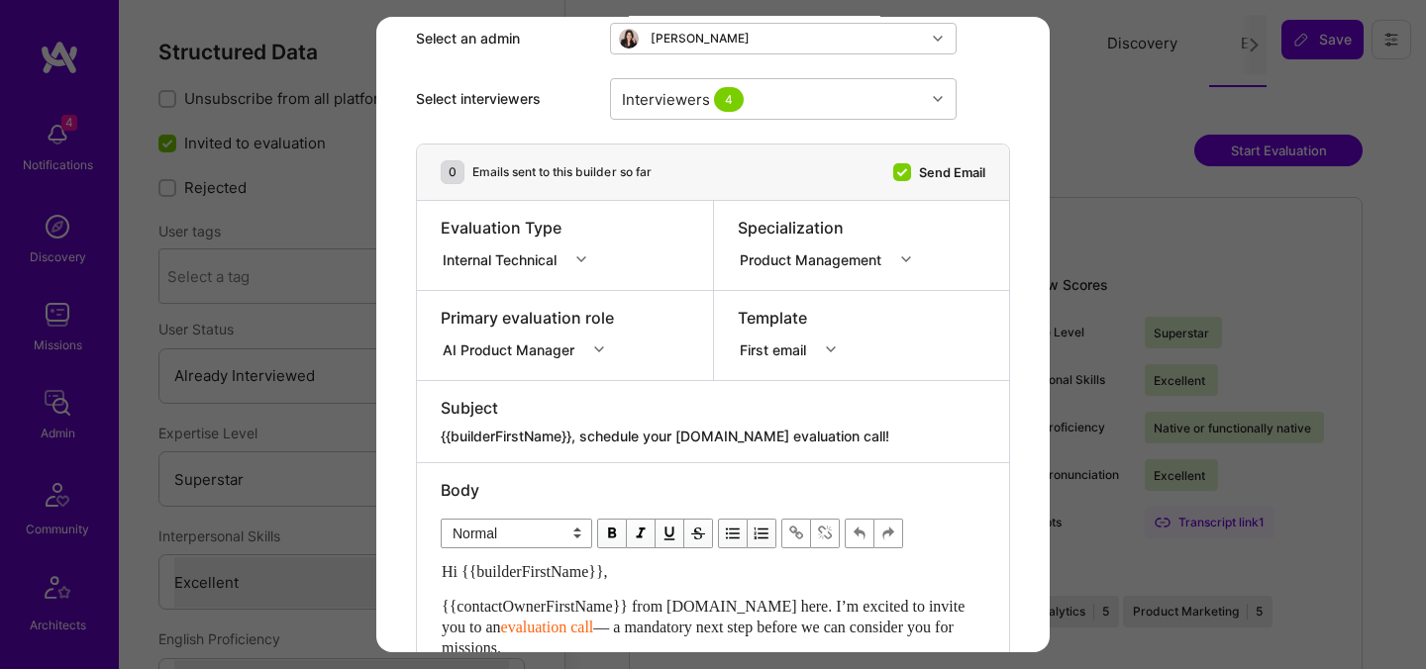
click at [652, 446] on textarea "{{builderFirstName}}, schedule your [DOMAIN_NAME] evaluation call!" at bounding box center [713, 437] width 545 height 20
paste textarea "Unlock Your AI-Verified Status"
type textarea "{{builderFirstName}}, Unlock Your AI-Verified Status"
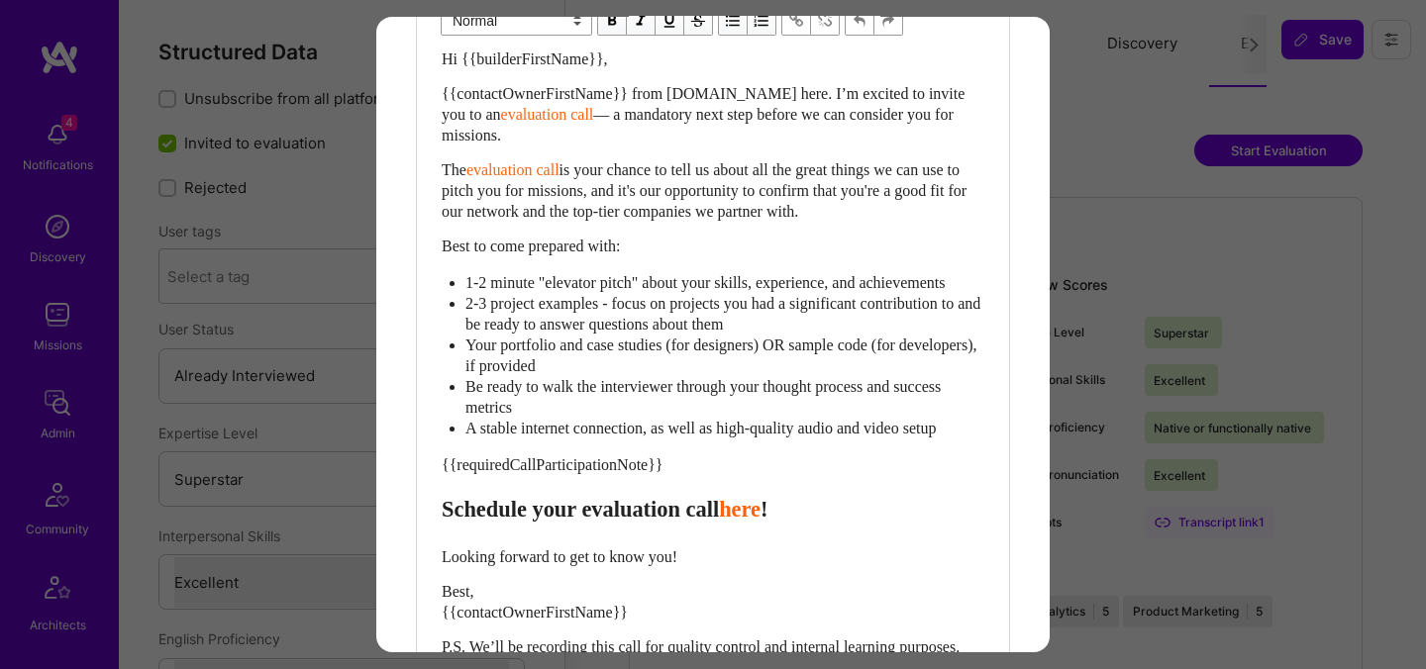
scroll to position [705, 0]
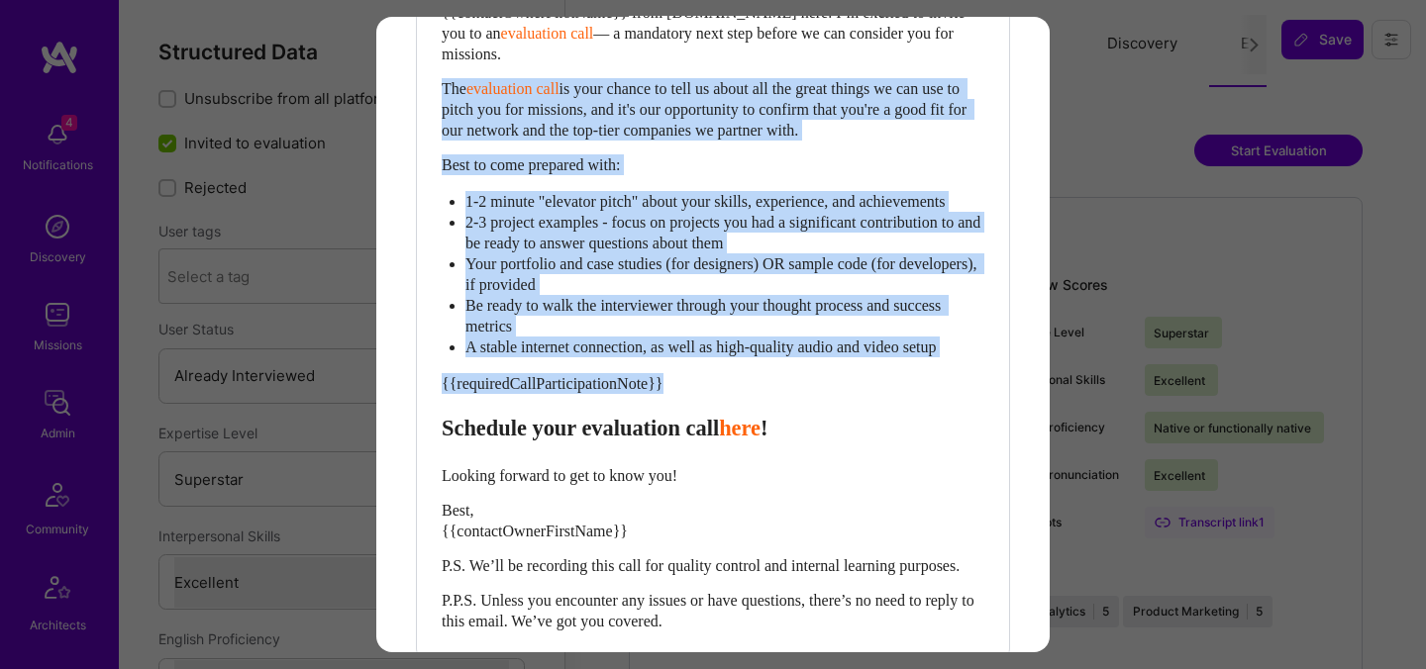
drag, startPoint x: 443, startPoint y: 451, endPoint x: 433, endPoint y: 85, distance: 365.5
click at [433, 85] on div "Body Normal Heading Large Heading Medium Heading Small Normal Hi {{builderFirst…" at bounding box center [713, 262] width 592 height 787
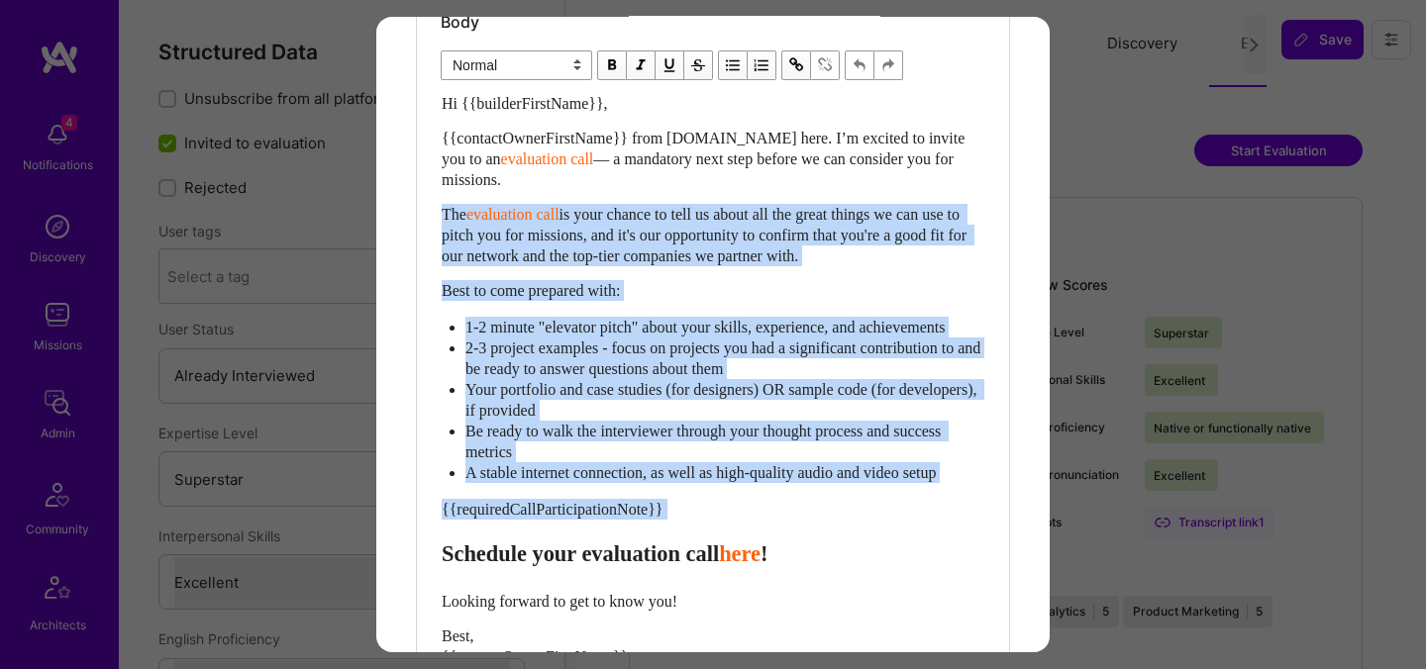
scroll to position [531, 0]
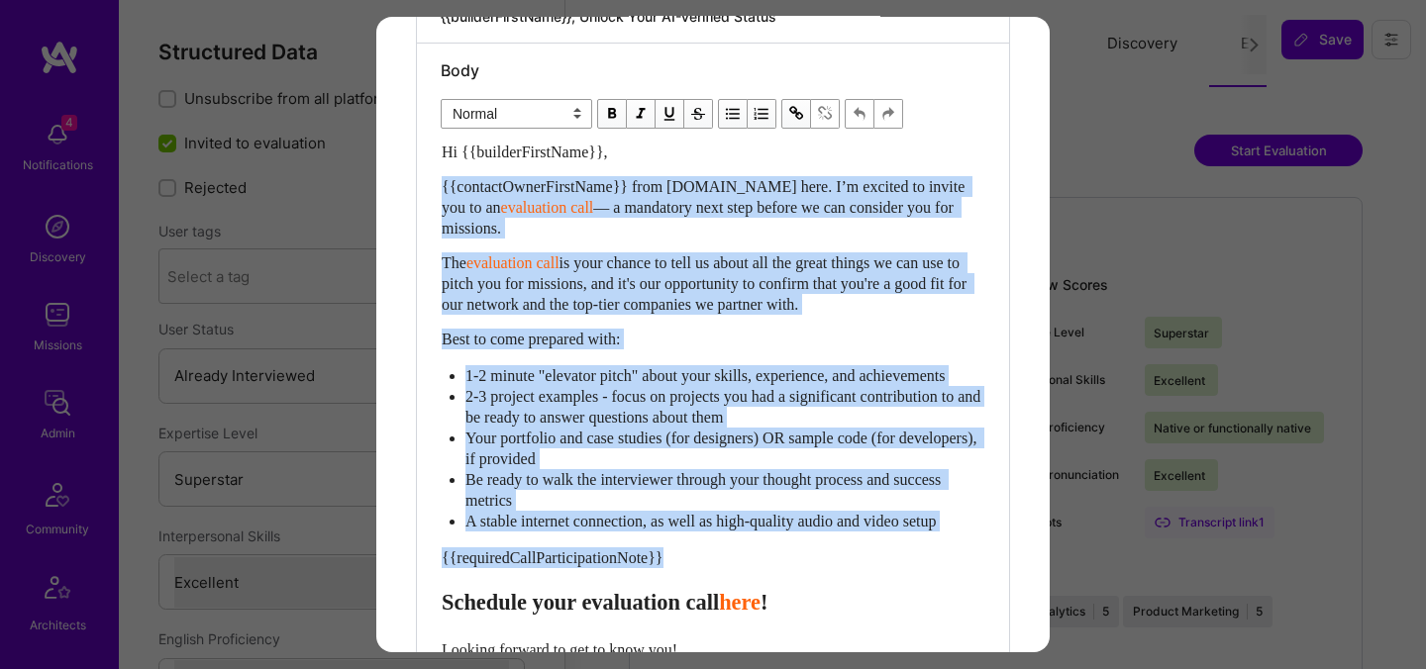
drag, startPoint x: 445, startPoint y: 625, endPoint x: 433, endPoint y: 184, distance: 440.8
click at [433, 184] on div "Body Normal Heading Large Heading Medium Heading Small Normal Hi {{builderFirst…" at bounding box center [713, 437] width 592 height 787
paste div "Enter email text"
select select "header-two"
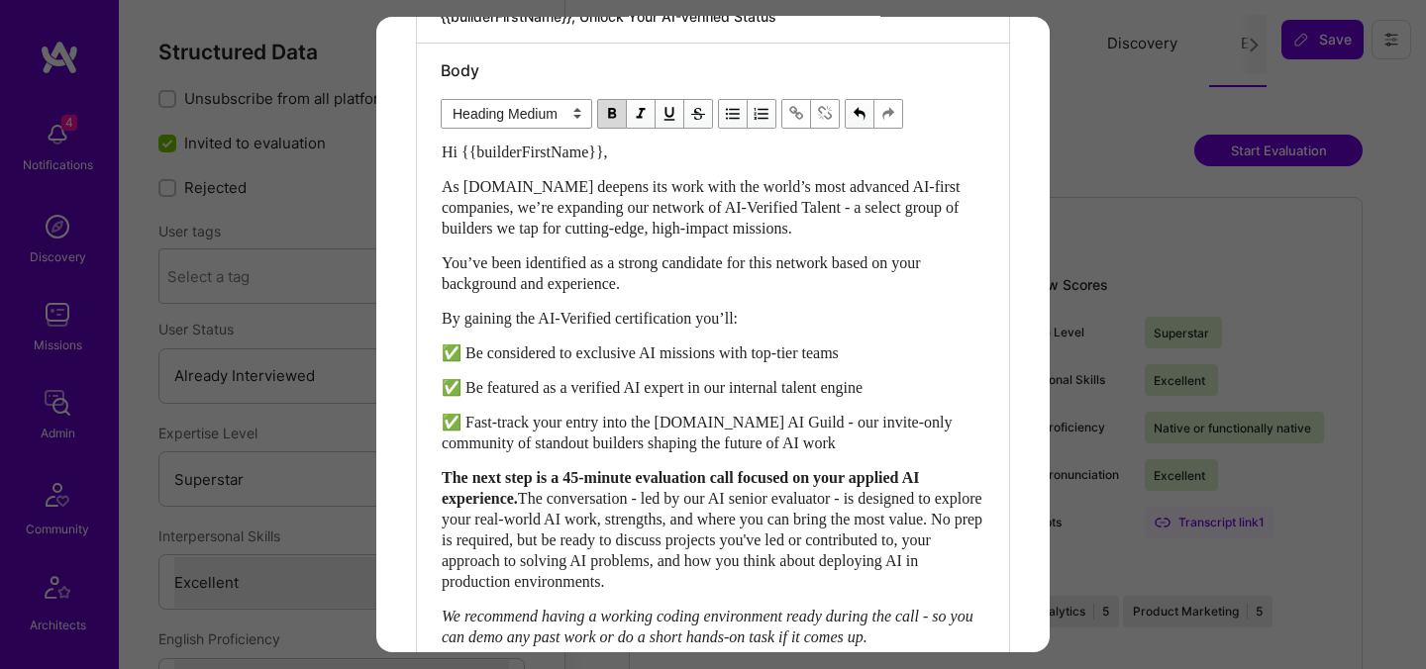
scroll to position [605, 0]
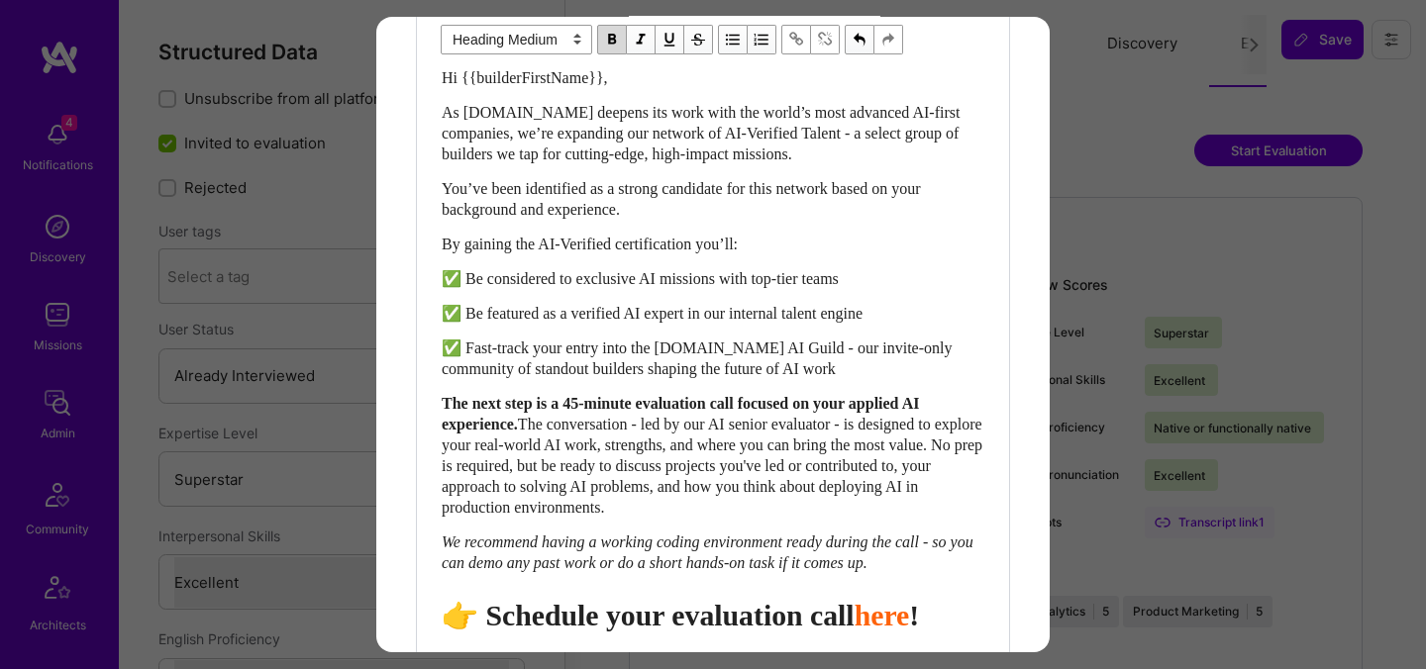
click at [745, 632] on span "👉 Schedule your evaluation call" at bounding box center [648, 615] width 413 height 33
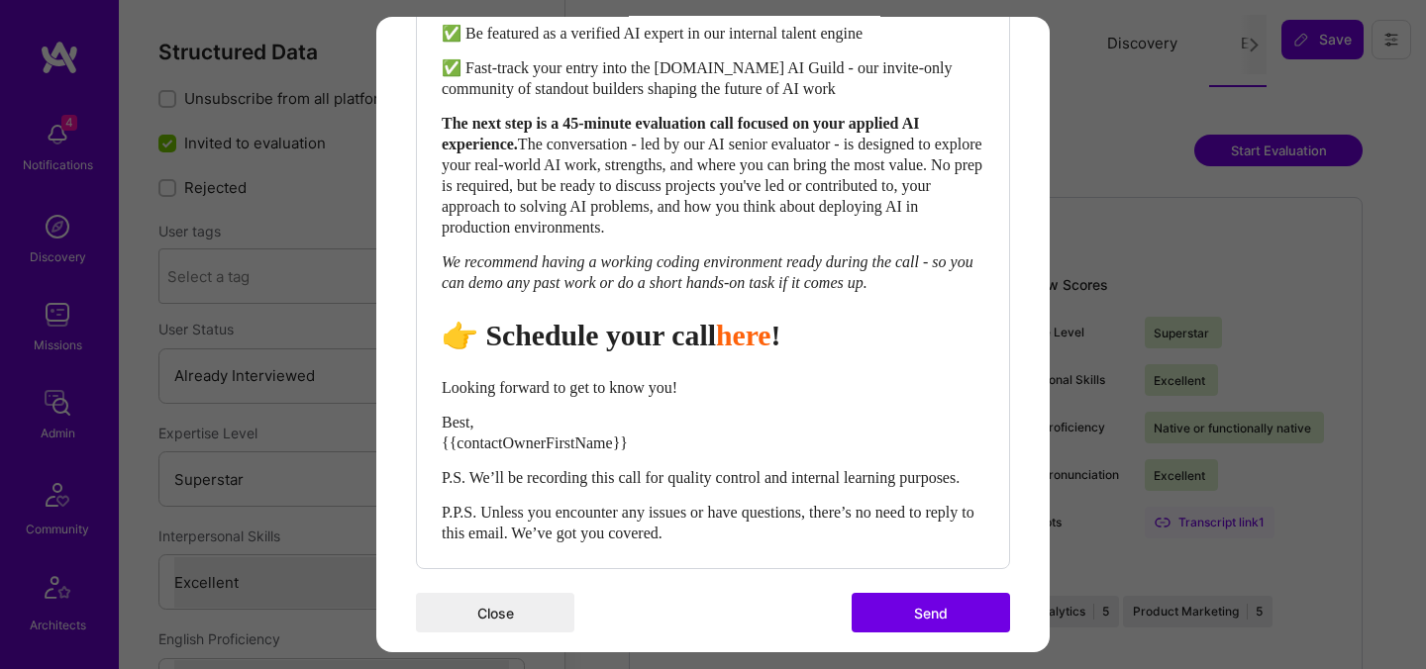
scroll to position [946, 0]
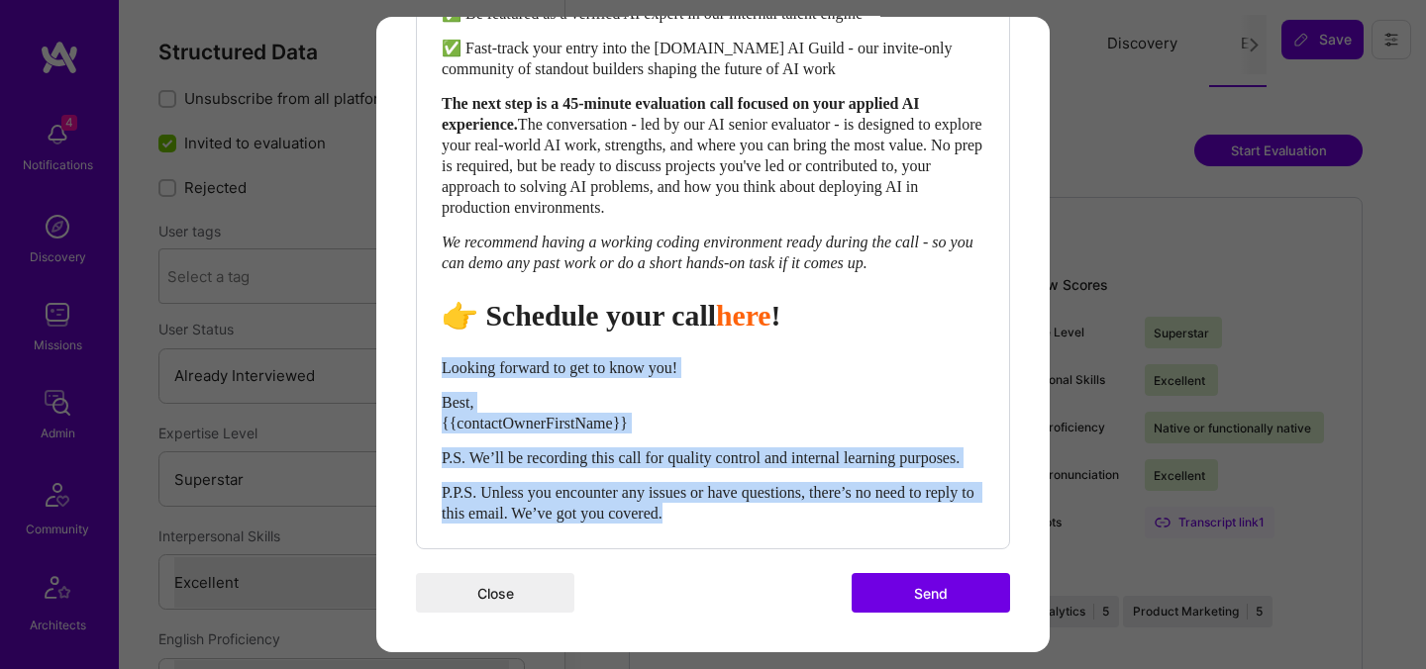
drag, startPoint x: 753, startPoint y: 511, endPoint x: 432, endPoint y: 352, distance: 357.8
click at [432, 352] on div "Body Normal Heading Large Heading Medium Heading Small Heading Medium Hi {{buil…" at bounding box center [713, 108] width 592 height 879
select select "unstyled"
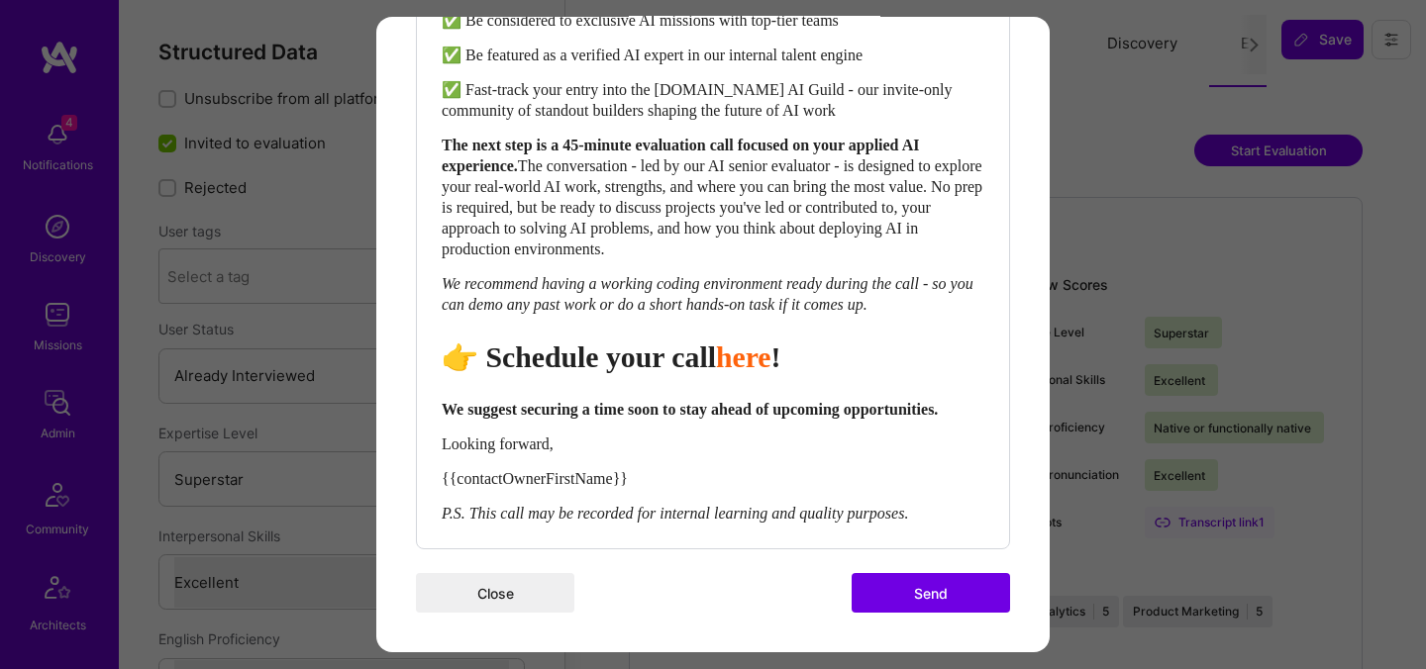
scroll to position [904, 0]
click at [919, 599] on button "Send" at bounding box center [931, 593] width 158 height 40
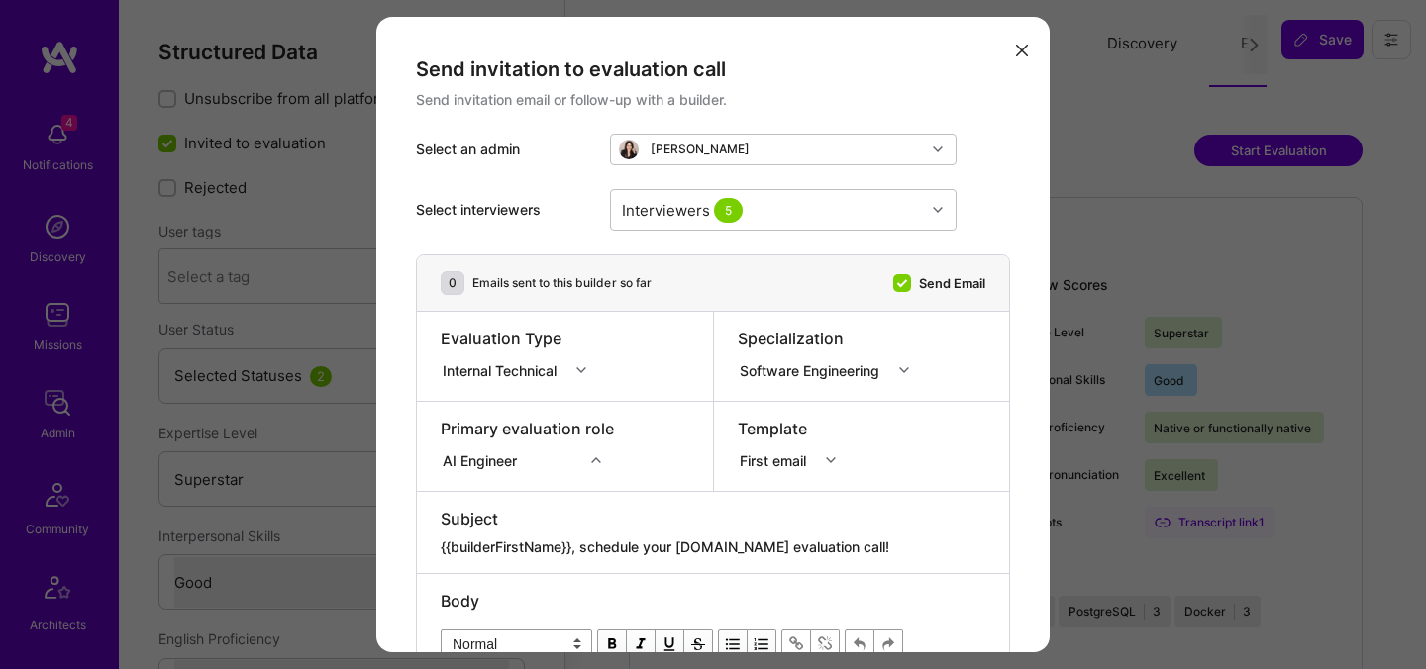
select select "7"
select select "4"
select select "7"
select select "US"
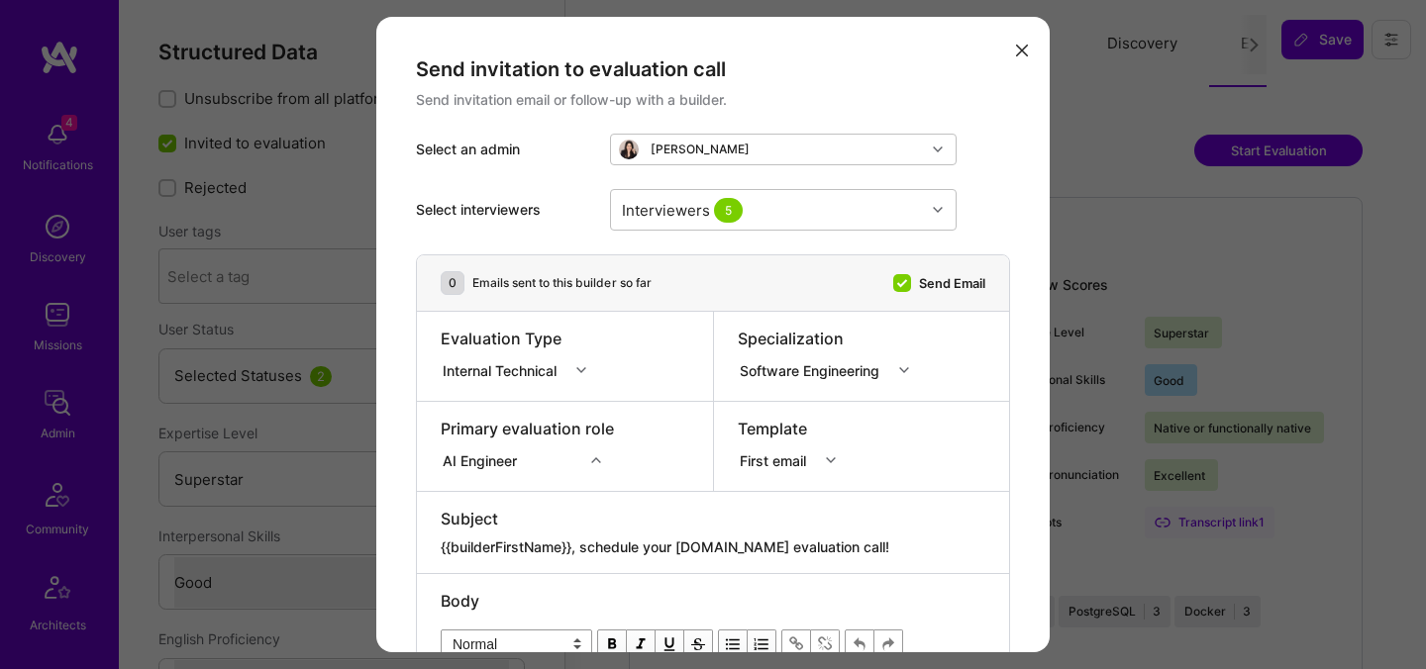
select select "Right Now"
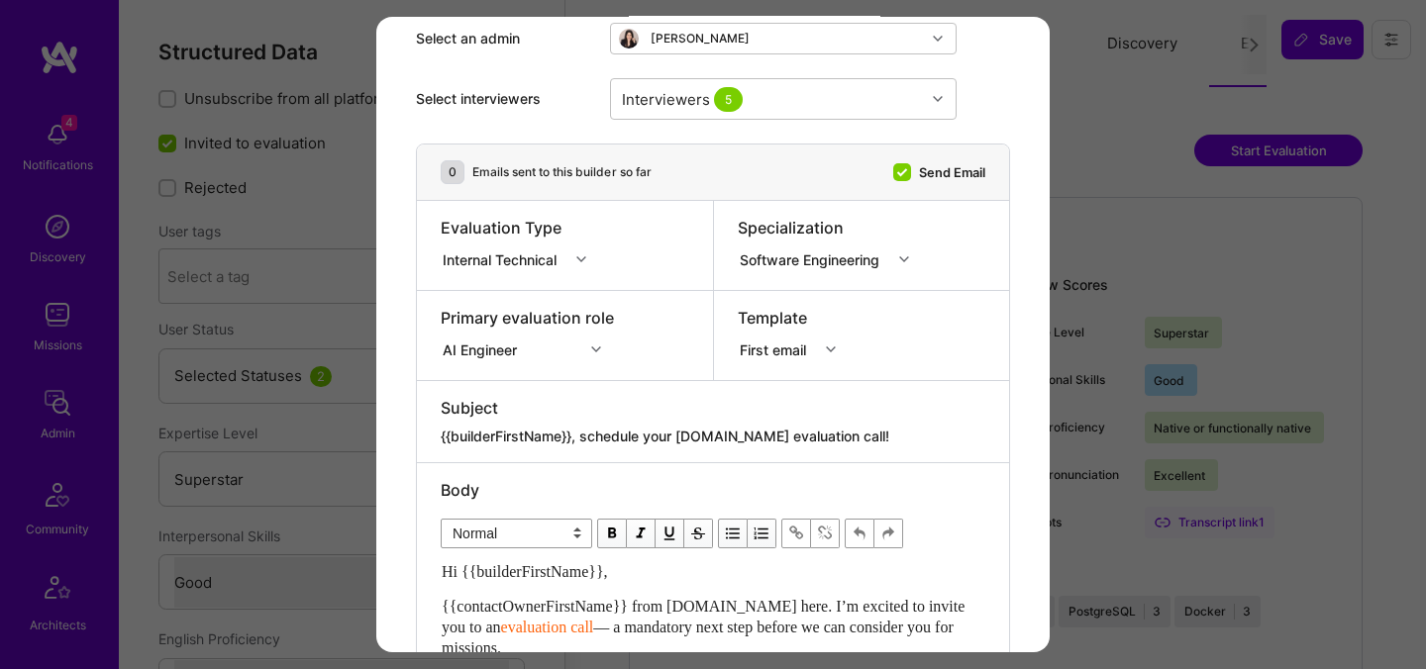
click at [643, 432] on textarea "{{builderFirstName}}, schedule your [DOMAIN_NAME] evaluation call!" at bounding box center [713, 437] width 545 height 20
paste textarea "Unlock Your AI-Verified Status"
type textarea "{{builderFirstName}}, Unlock Your AI-Verified Status"
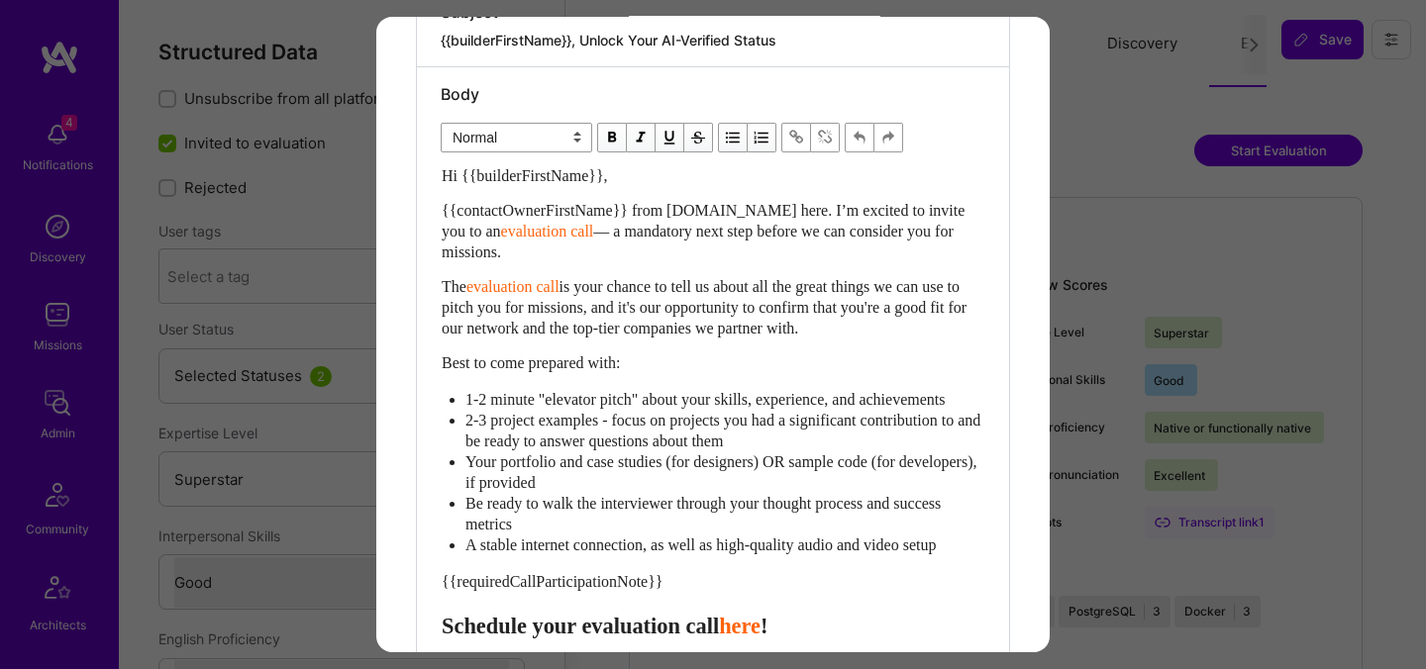
scroll to position [520, 0]
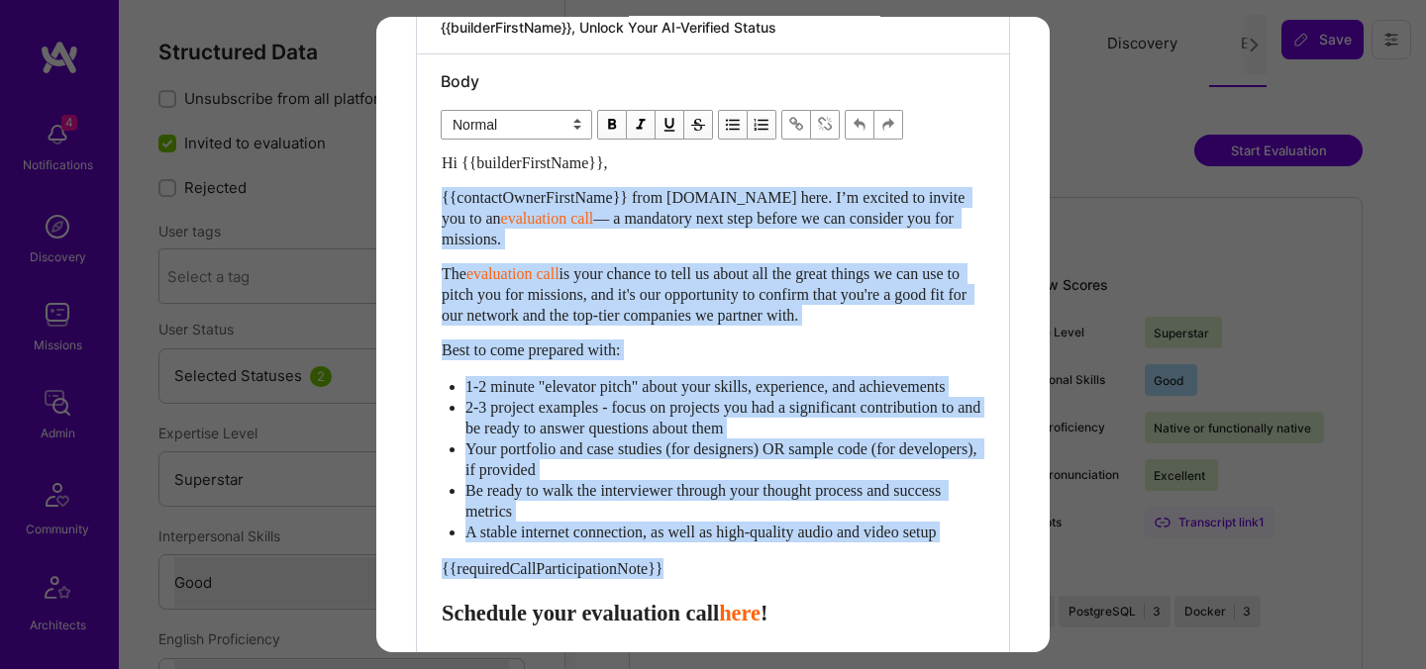
drag, startPoint x: 442, startPoint y: 631, endPoint x: 433, endPoint y: 200, distance: 430.8
click at [433, 200] on div "Body Normal Heading Large Heading Medium Heading Small Normal Hi {{builderFirst…" at bounding box center [713, 447] width 592 height 787
paste div "Enter email text"
select select "header-two"
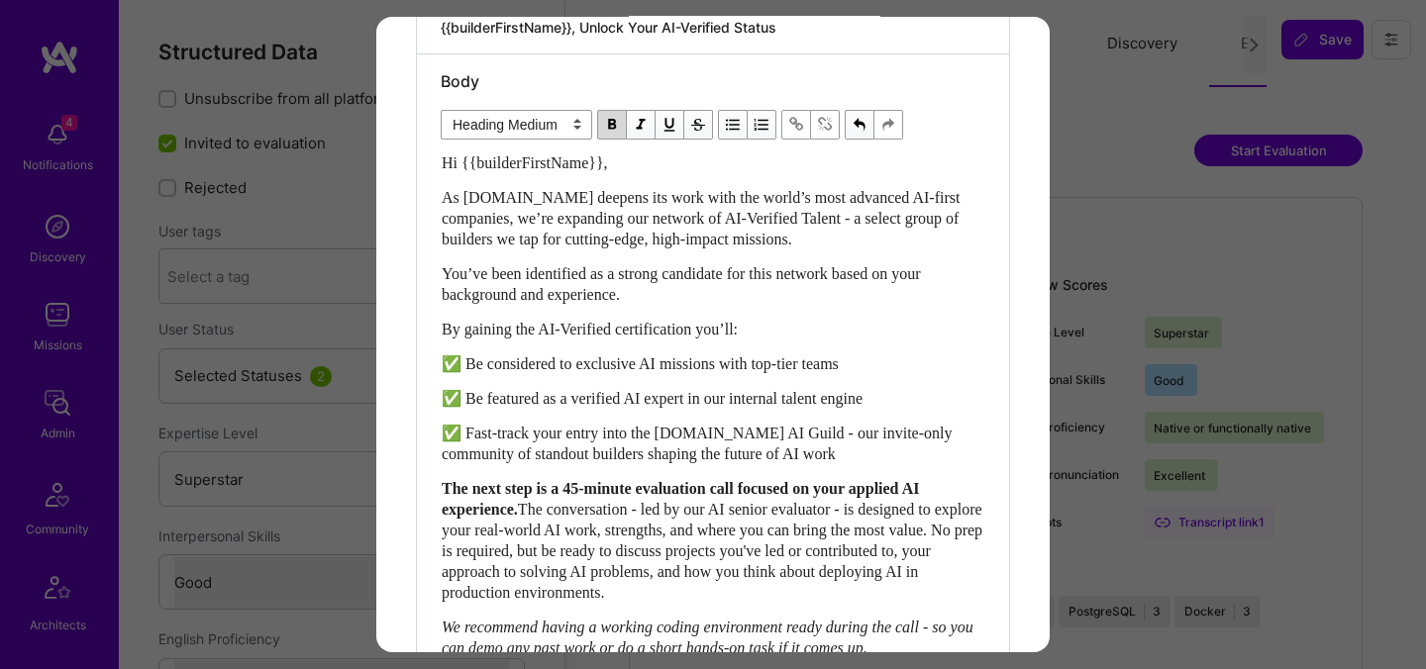
scroll to position [605, 0]
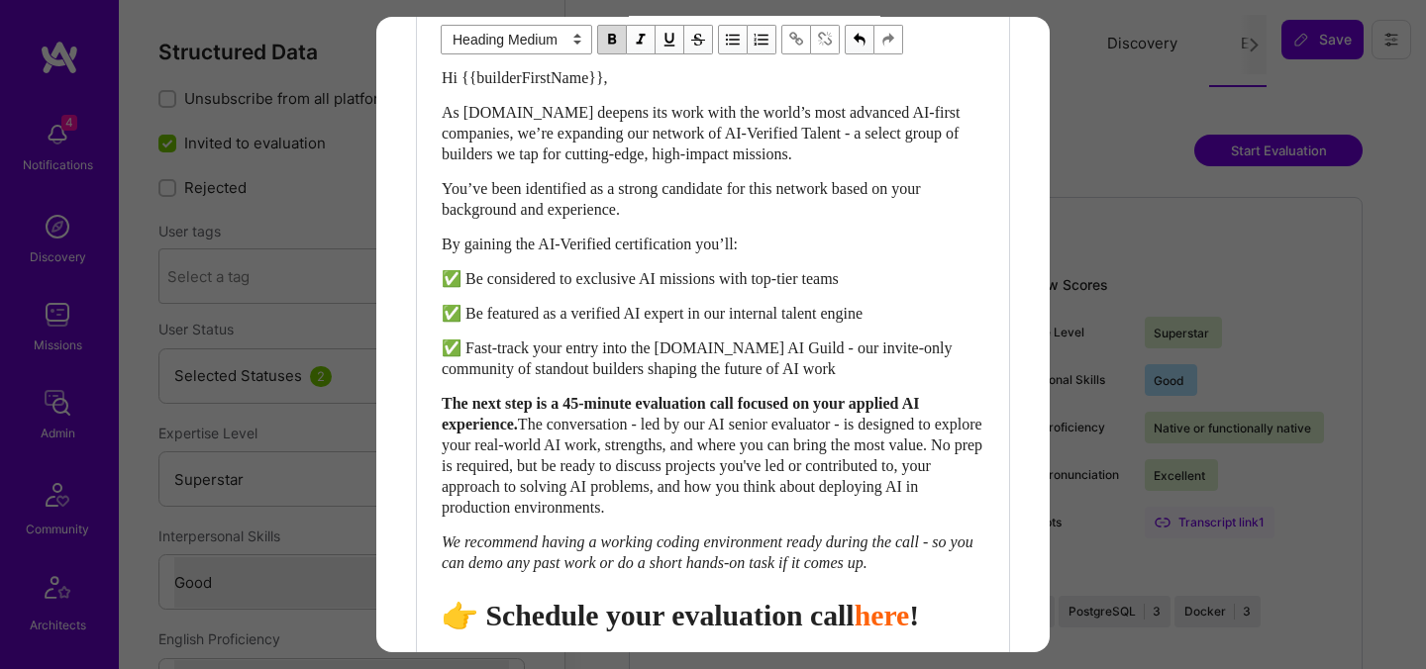
click at [764, 632] on span "👉 Schedule your evaluation call" at bounding box center [648, 615] width 413 height 33
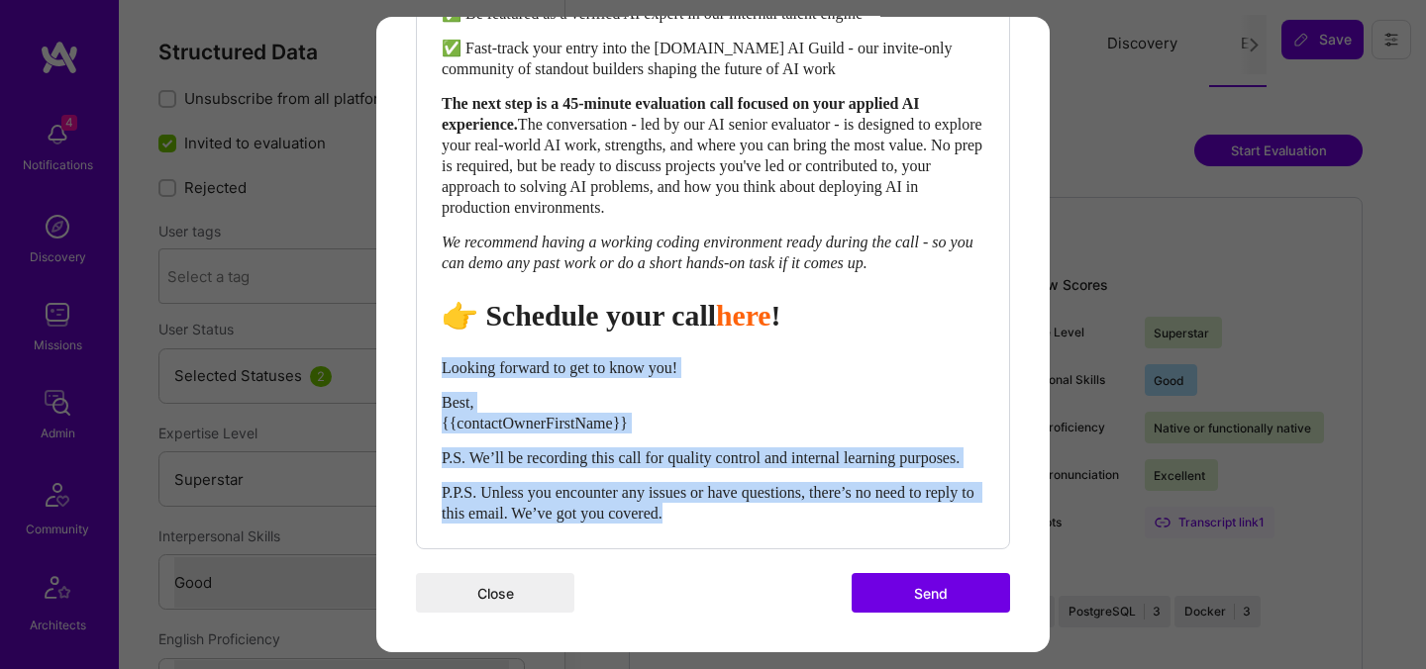
drag, startPoint x: 763, startPoint y: 514, endPoint x: 432, endPoint y: 348, distance: 371.1
click at [432, 348] on div "Body Normal Heading Large Heading Medium Heading Small Heading Medium Hi {{buil…" at bounding box center [713, 108] width 592 height 879
select select "unstyled"
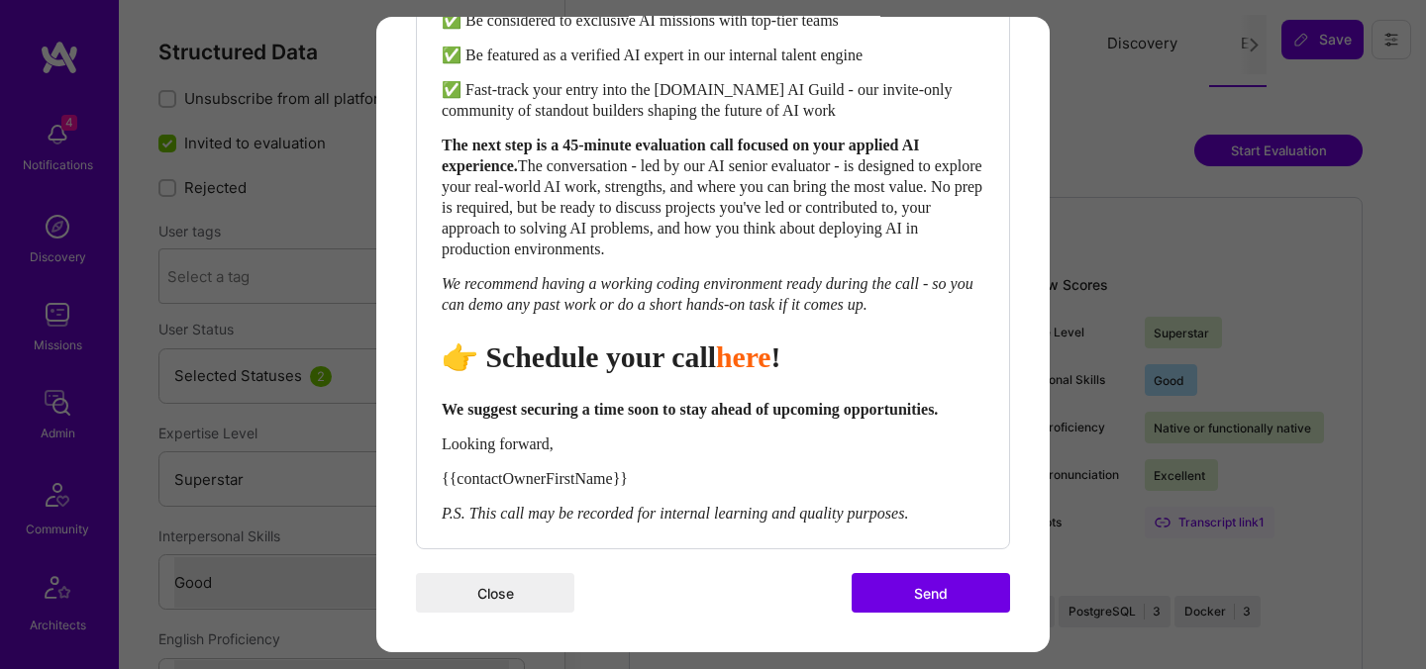
scroll to position [904, 0]
click at [891, 595] on button "Send" at bounding box center [931, 593] width 158 height 40
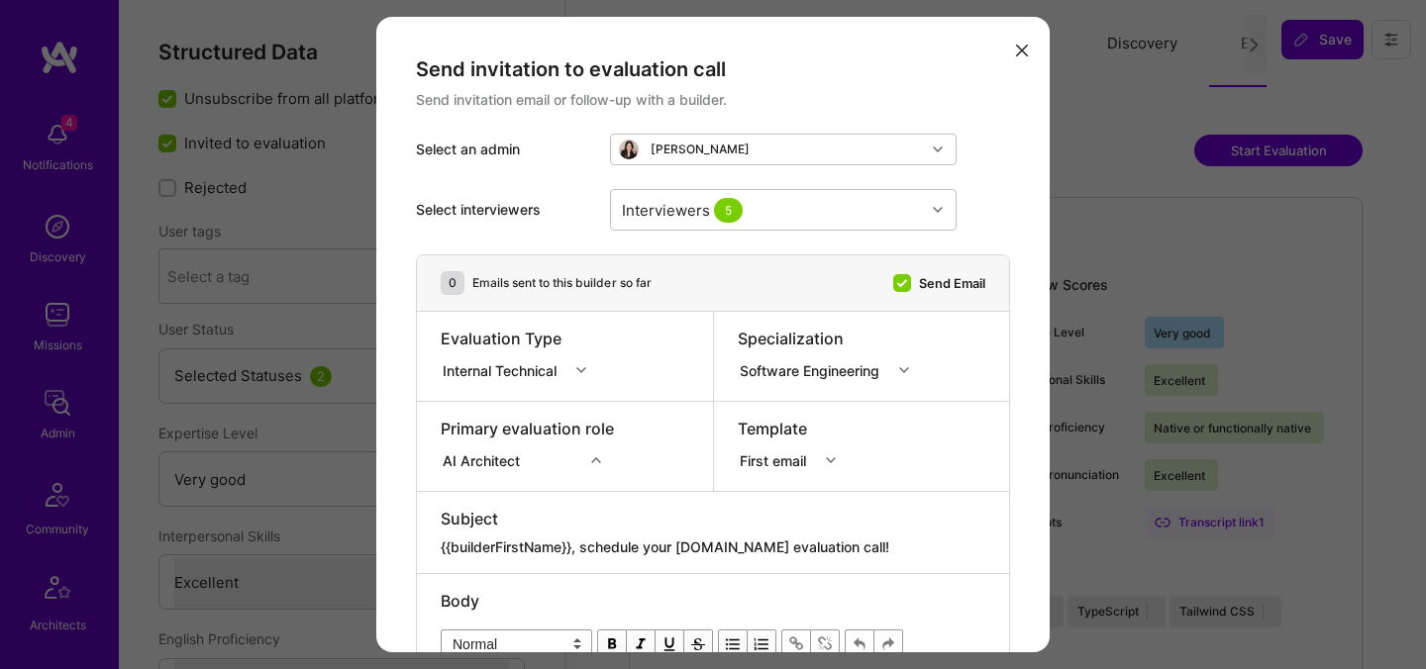
select select "5"
select select "7"
select select "US"
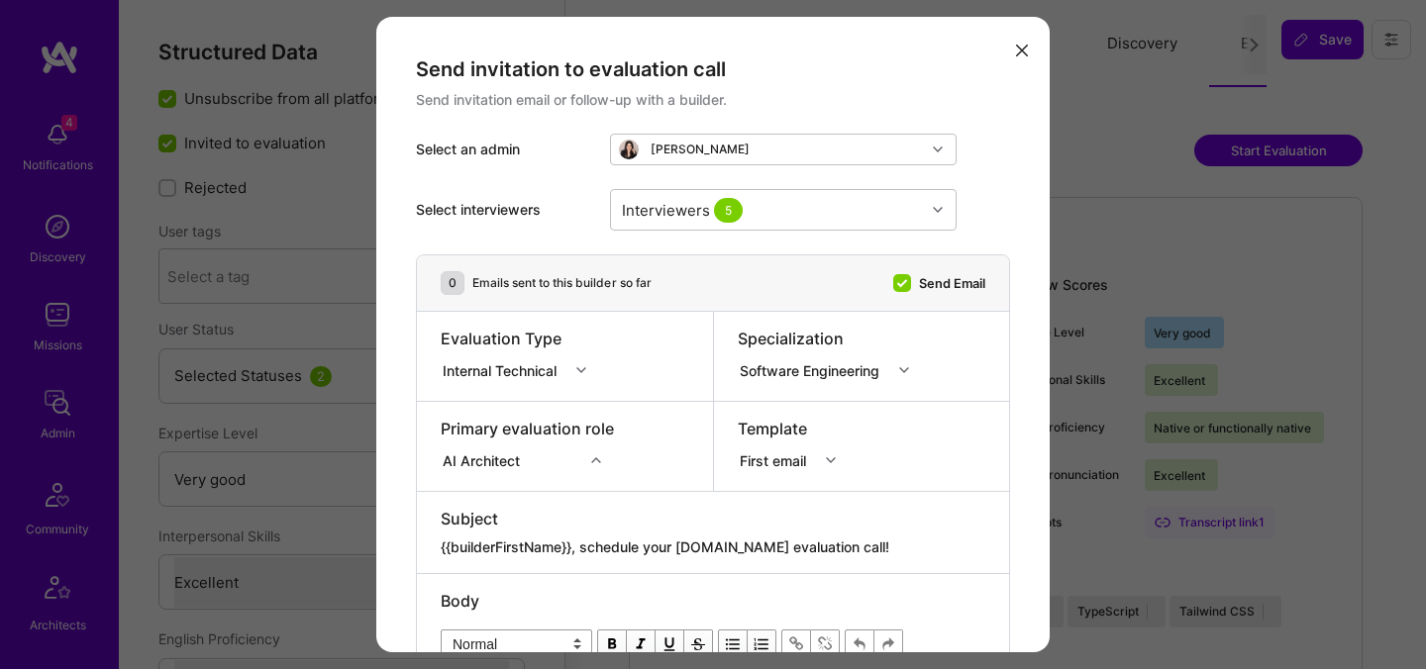
select select "Right Now"
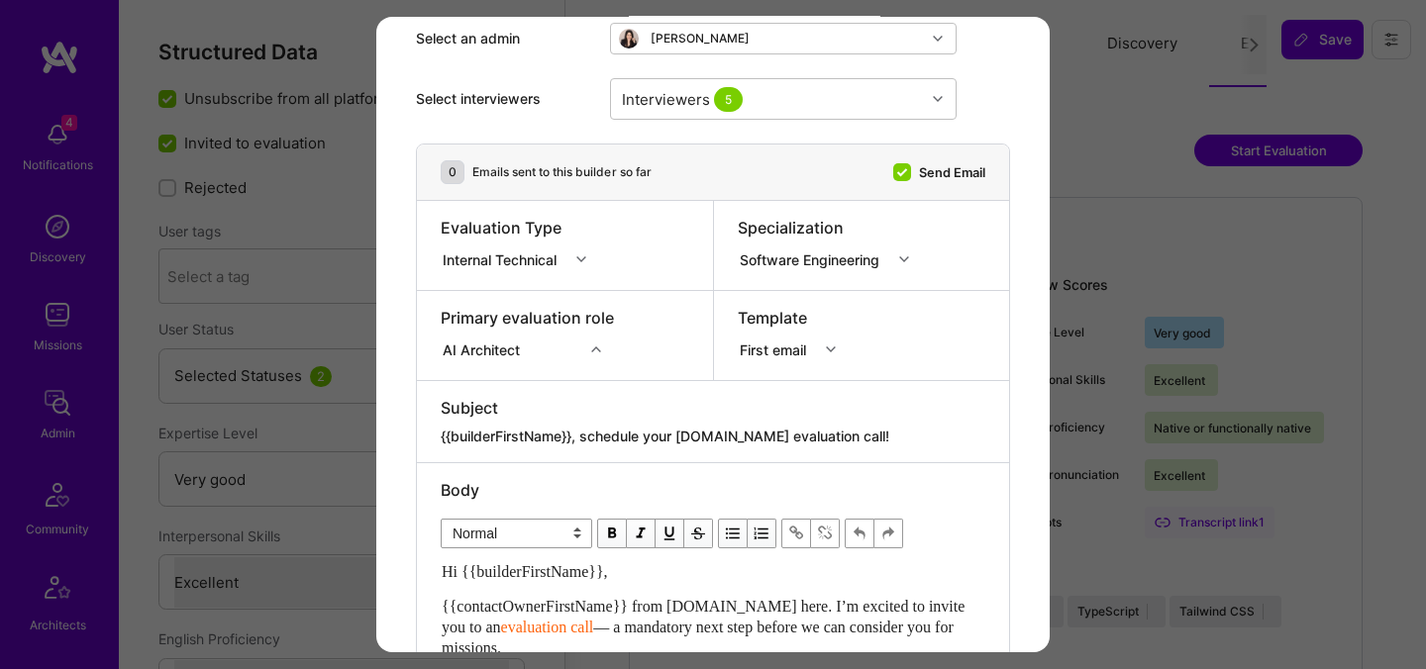
click at [636, 433] on textarea "{{builderFirstName}}, schedule your [DOMAIN_NAME] evaluation call!" at bounding box center [713, 437] width 545 height 20
paste textarea "Unlock Your AI-Verified Status"
type textarea "{{builderFirstName}}, Unlock Your AI-Verified Status"
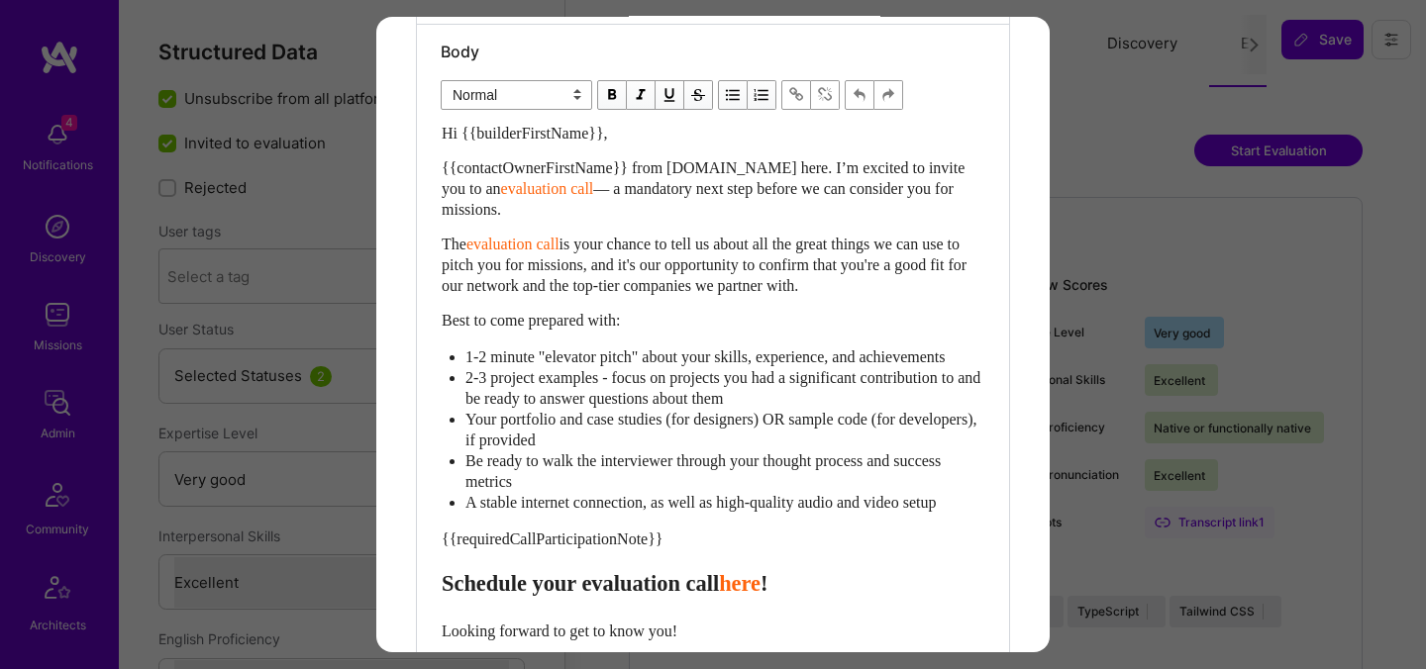
scroll to position [564, 0]
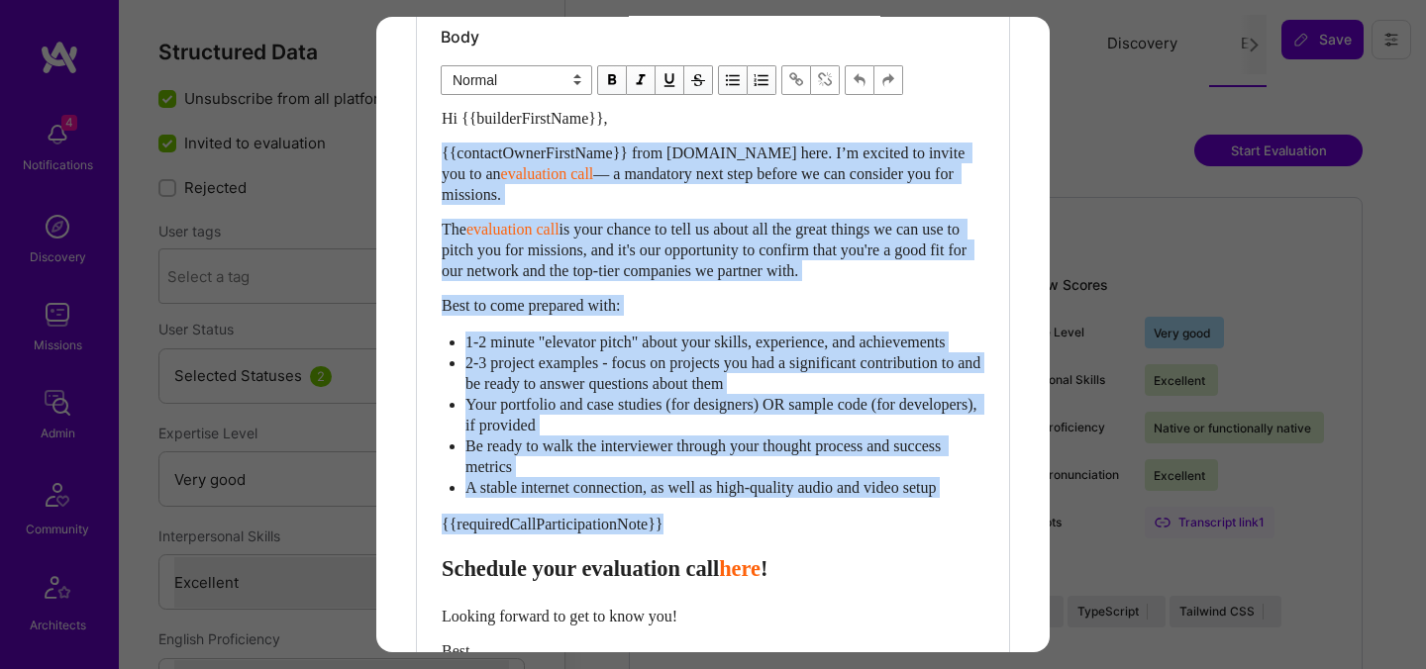
drag, startPoint x: 443, startPoint y: 582, endPoint x: 433, endPoint y: 158, distance: 423.9
click at [433, 158] on div "Body Normal Heading Large Heading Medium Heading Small Normal Hi {{builderFirst…" at bounding box center [713, 403] width 592 height 787
paste div "Enter email text"
select select "header-two"
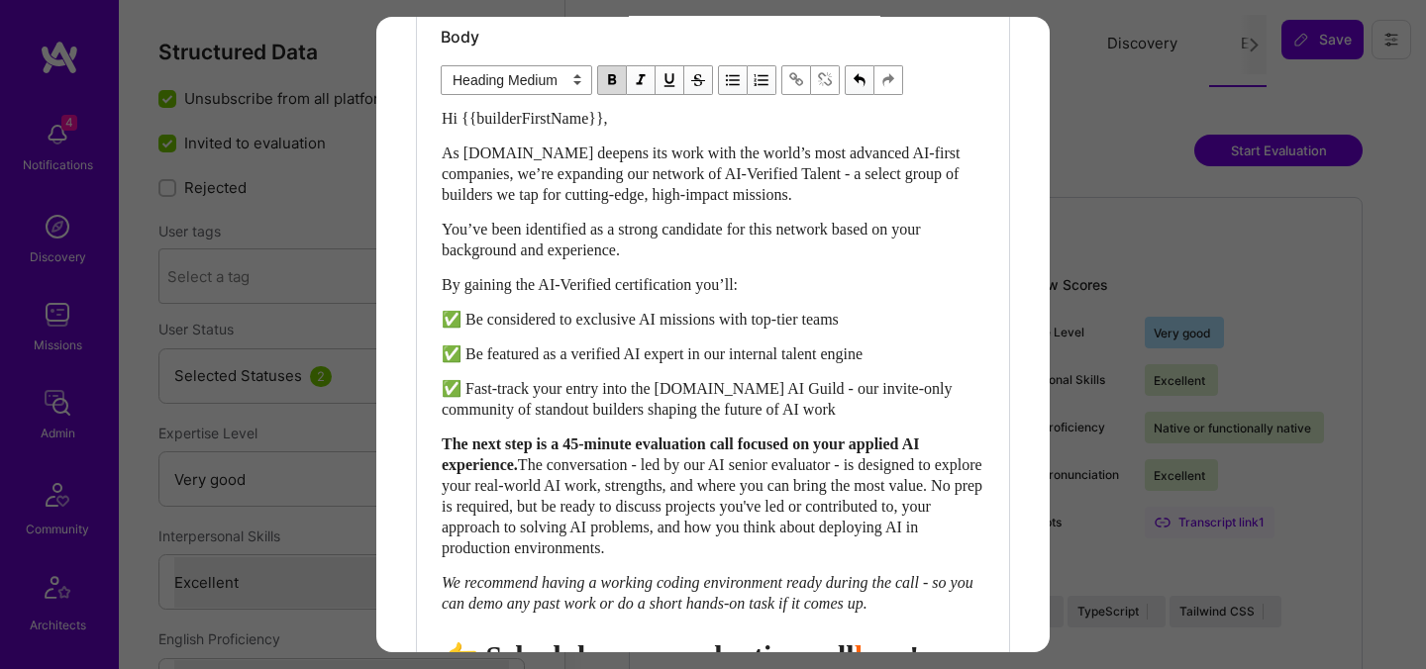
scroll to position [605, 0]
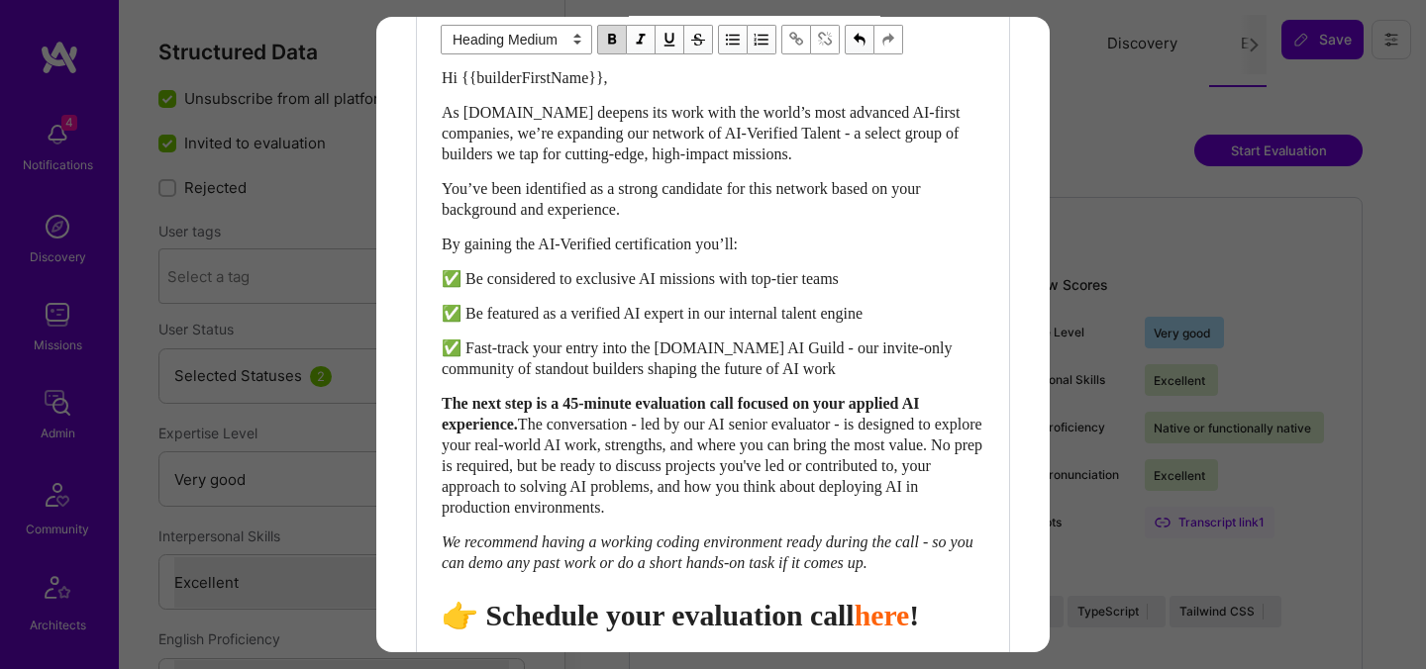
click at [749, 626] on span "👉 Schedule your evaluation call" at bounding box center [648, 615] width 413 height 33
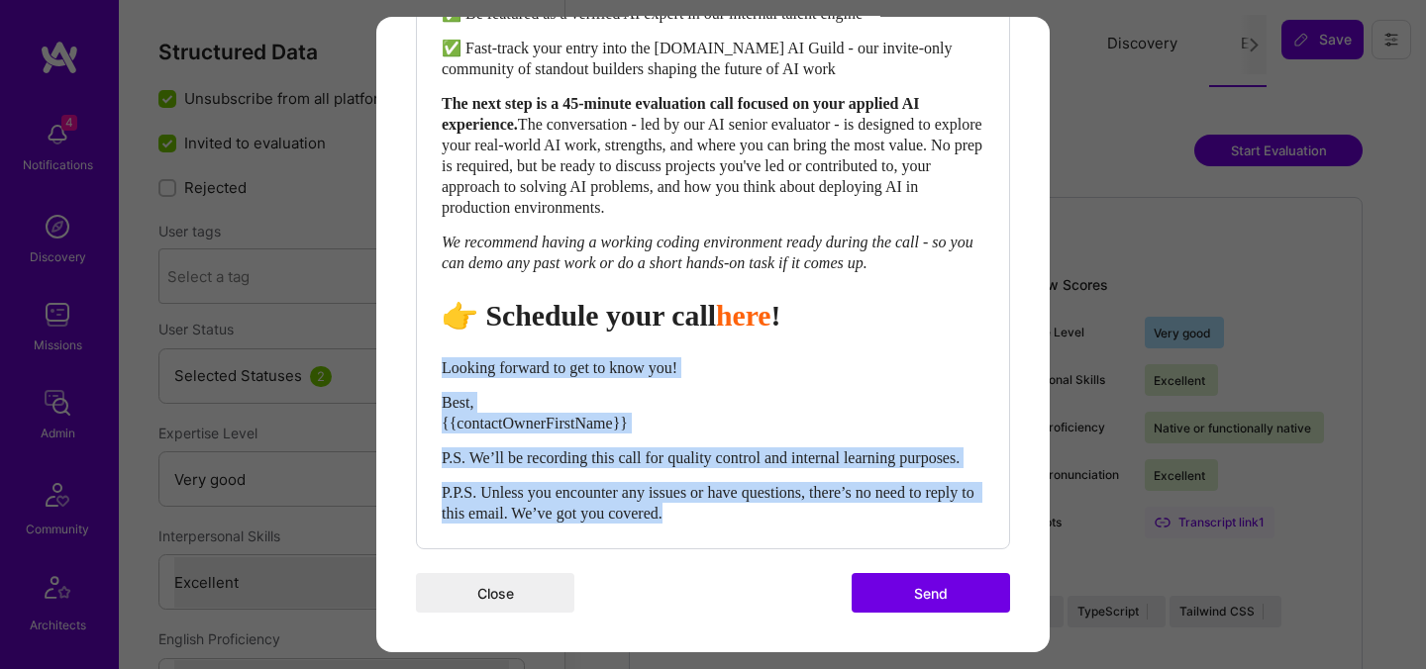
drag, startPoint x: 752, startPoint y: 516, endPoint x: 439, endPoint y: 341, distance: 358.6
click at [439, 341] on div "Body Normal Heading Large Heading Medium Heading Small Heading Medium Hi {{buil…" at bounding box center [713, 108] width 592 height 879
select select "unstyled"
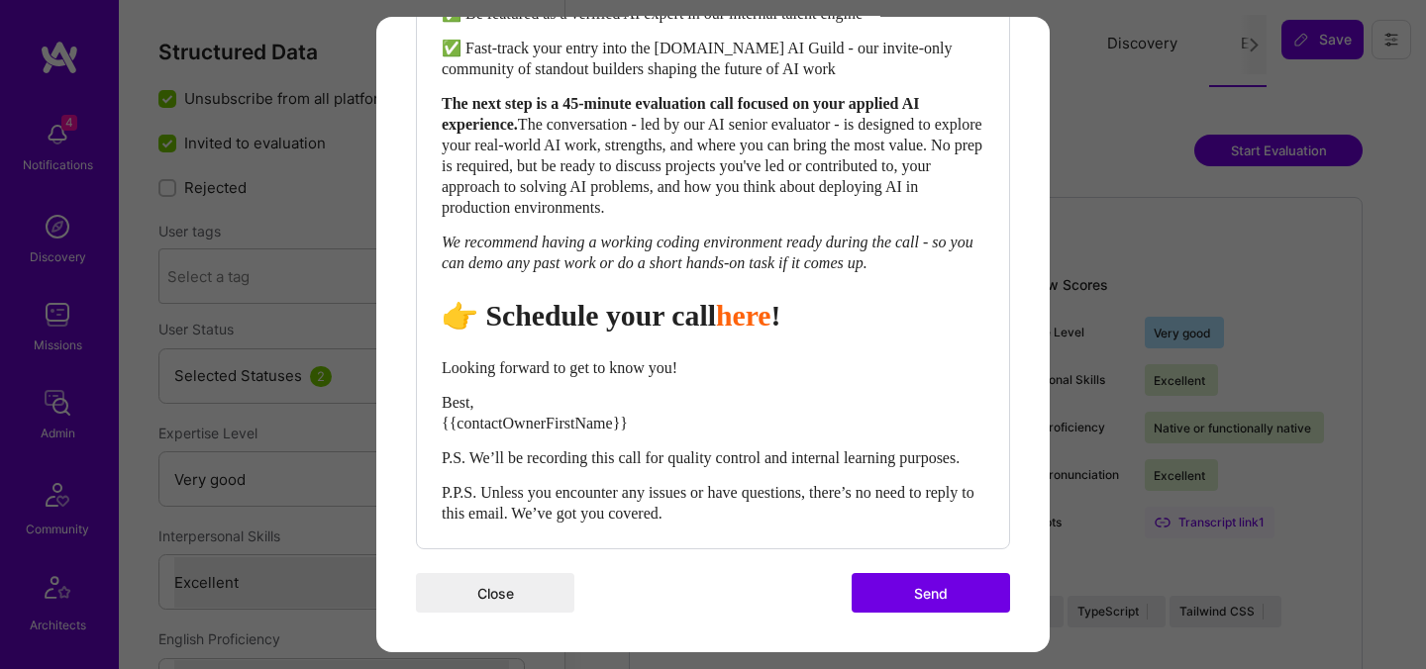
scroll to position [904, 0]
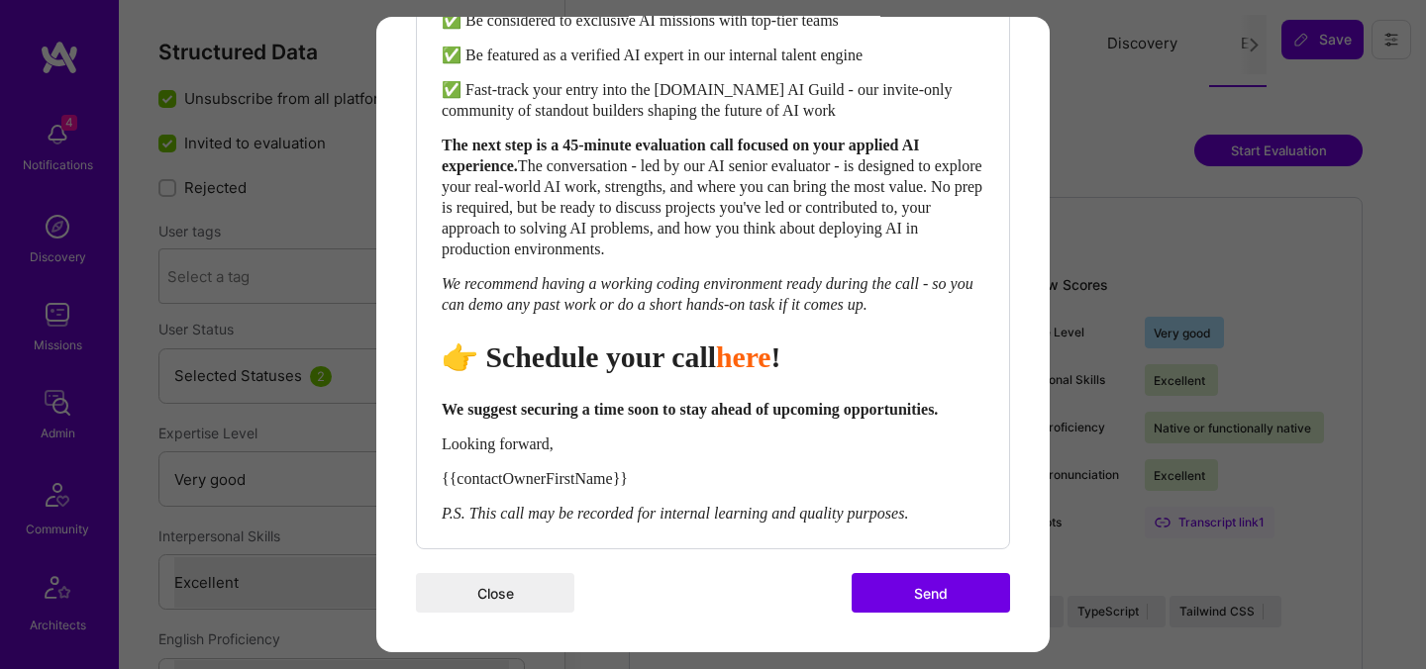
click at [942, 597] on button "Send" at bounding box center [931, 593] width 158 height 40
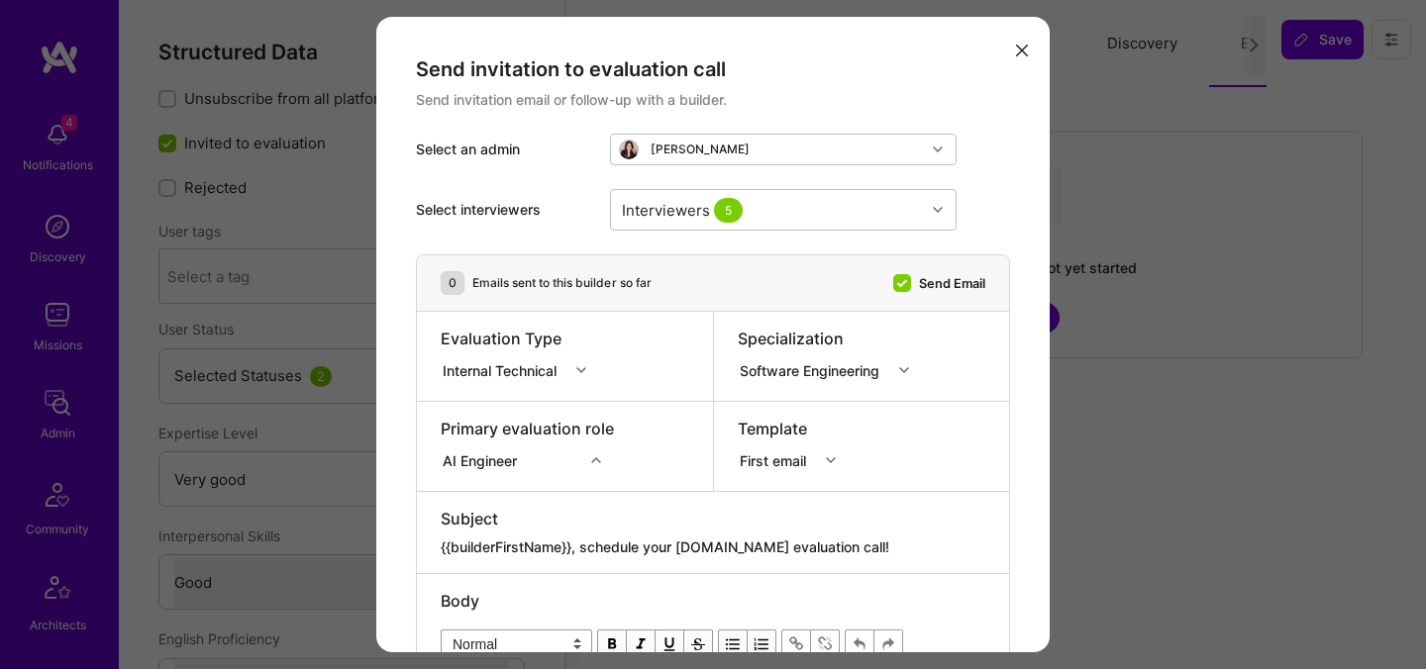
select select "5"
select select "4"
select select "7"
select select "US"
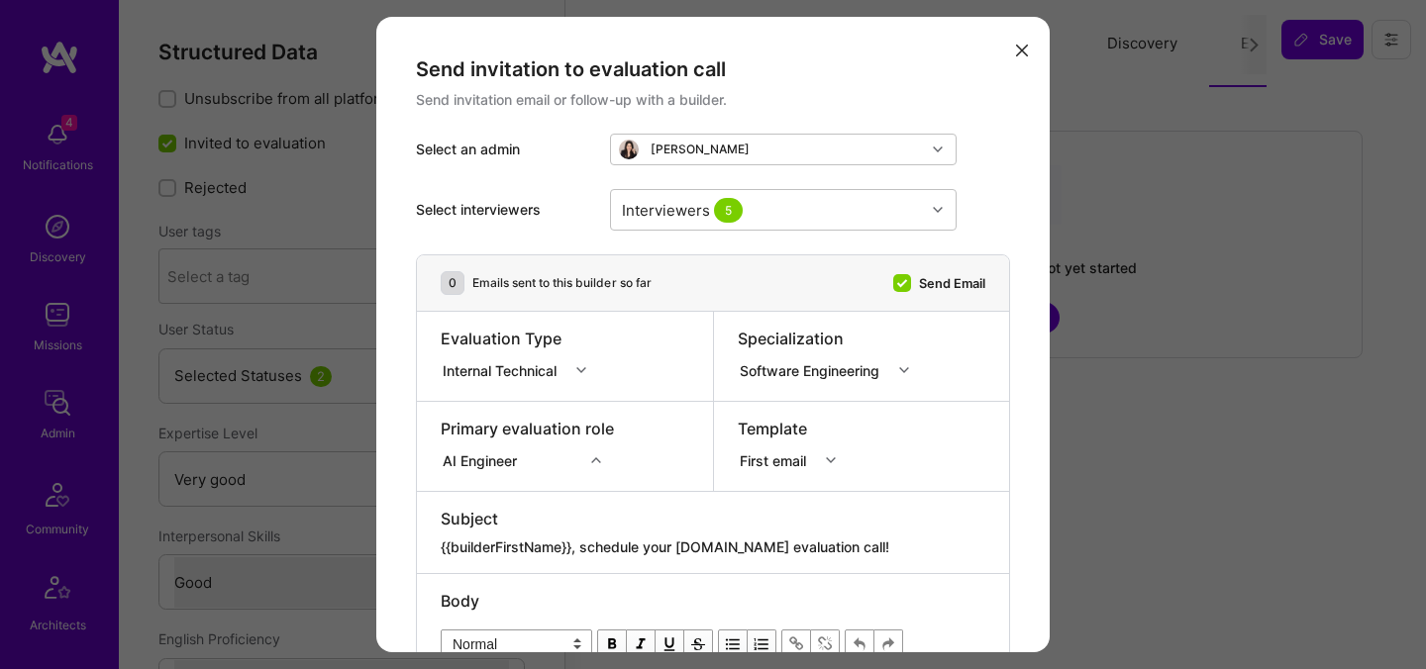
select select "Right Now"
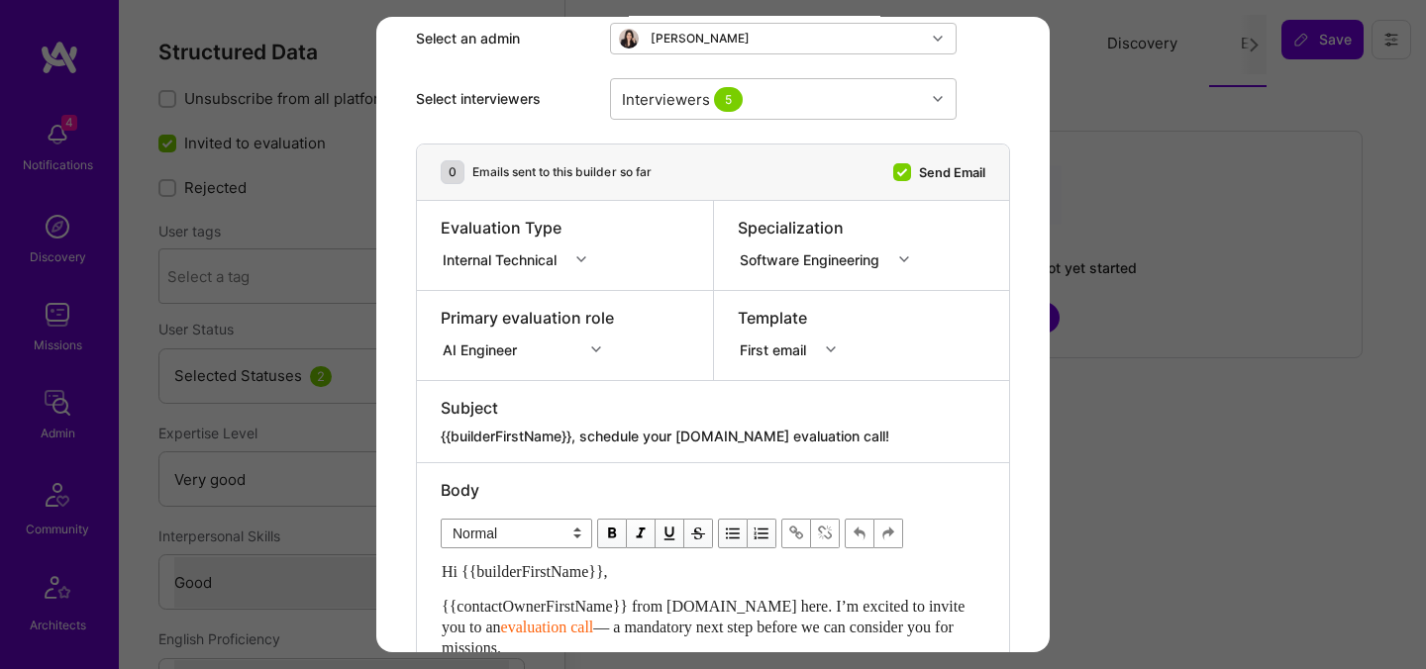
click at [626, 443] on textarea "{{builderFirstName}}, schedule your [DOMAIN_NAME] evaluation call!" at bounding box center [713, 437] width 545 height 20
paste textarea "Unlock Your AI-Verified Status"
type textarea "{{builderFirstName}}, Unlock Your AI-Verified Status"
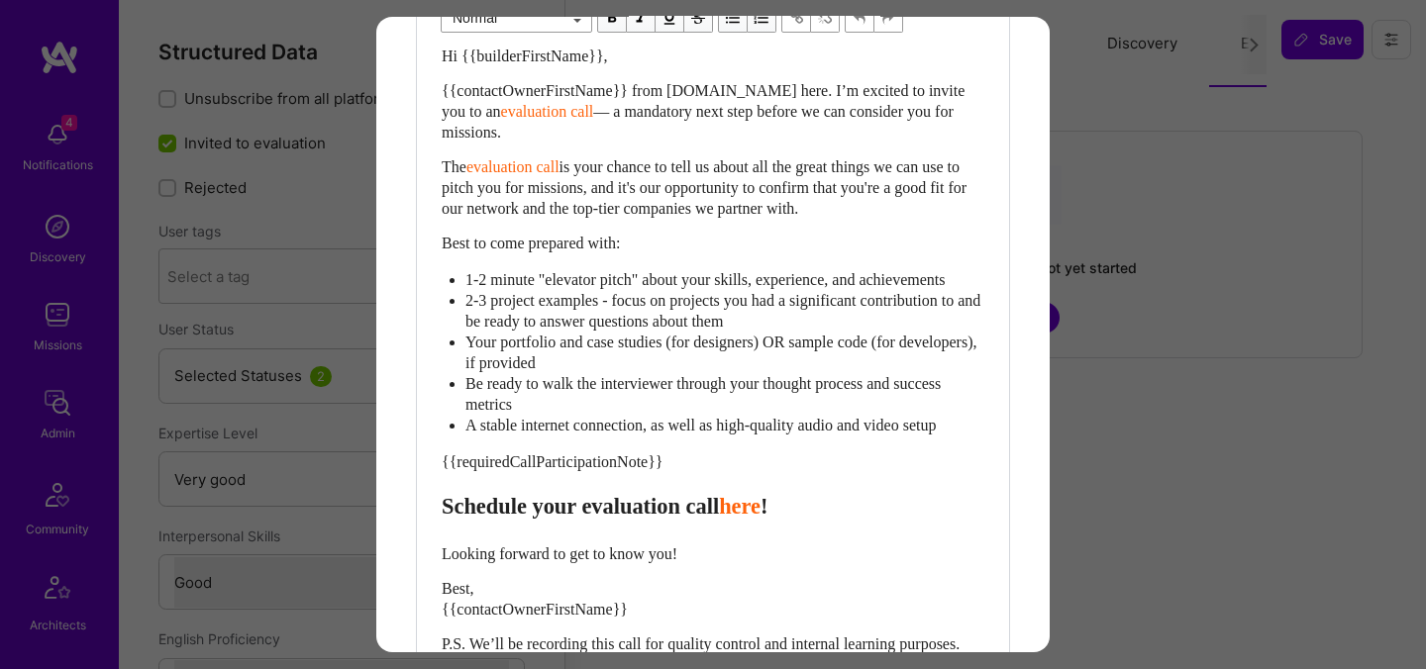
scroll to position [605, 0]
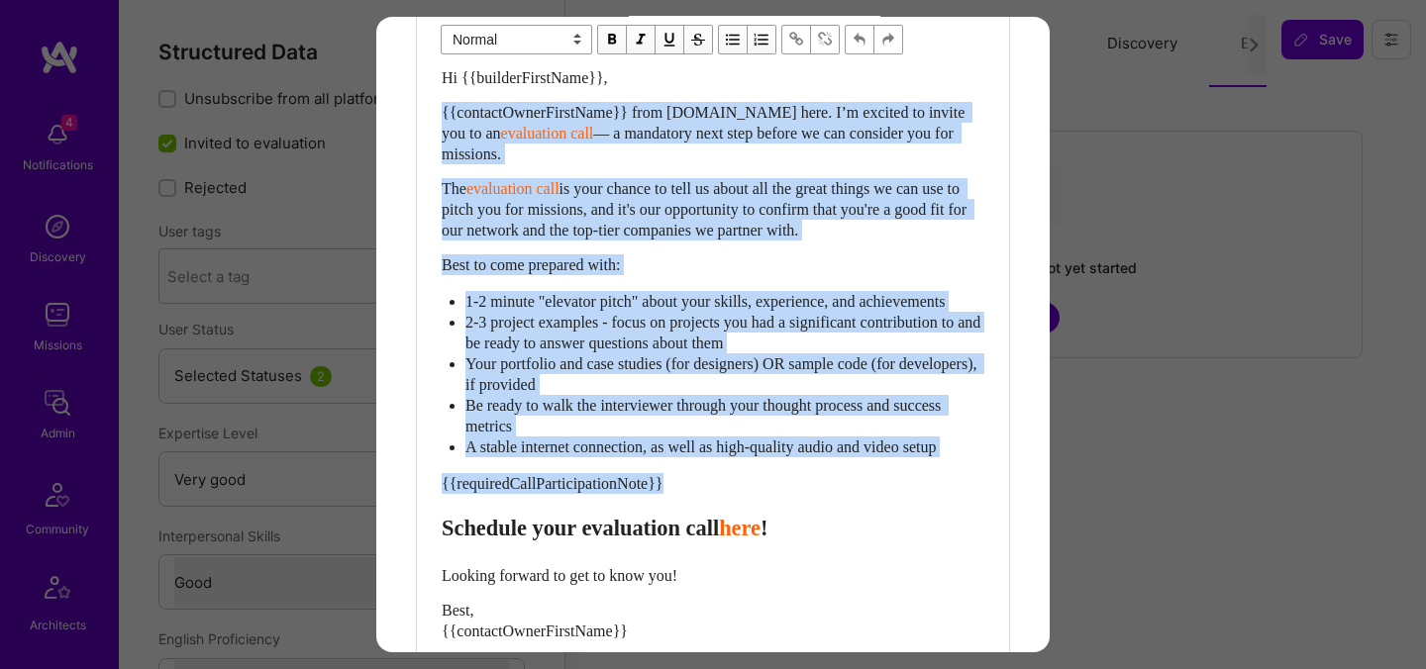
drag, startPoint x: 442, startPoint y: 552, endPoint x: 429, endPoint y: 107, distance: 445.7
click at [429, 107] on div "Body Normal Heading Large Heading Medium Heading Small Normal Hi {{builderFirst…" at bounding box center [713, 362] width 592 height 787
paste div "Enter email text"
select select "header-two"
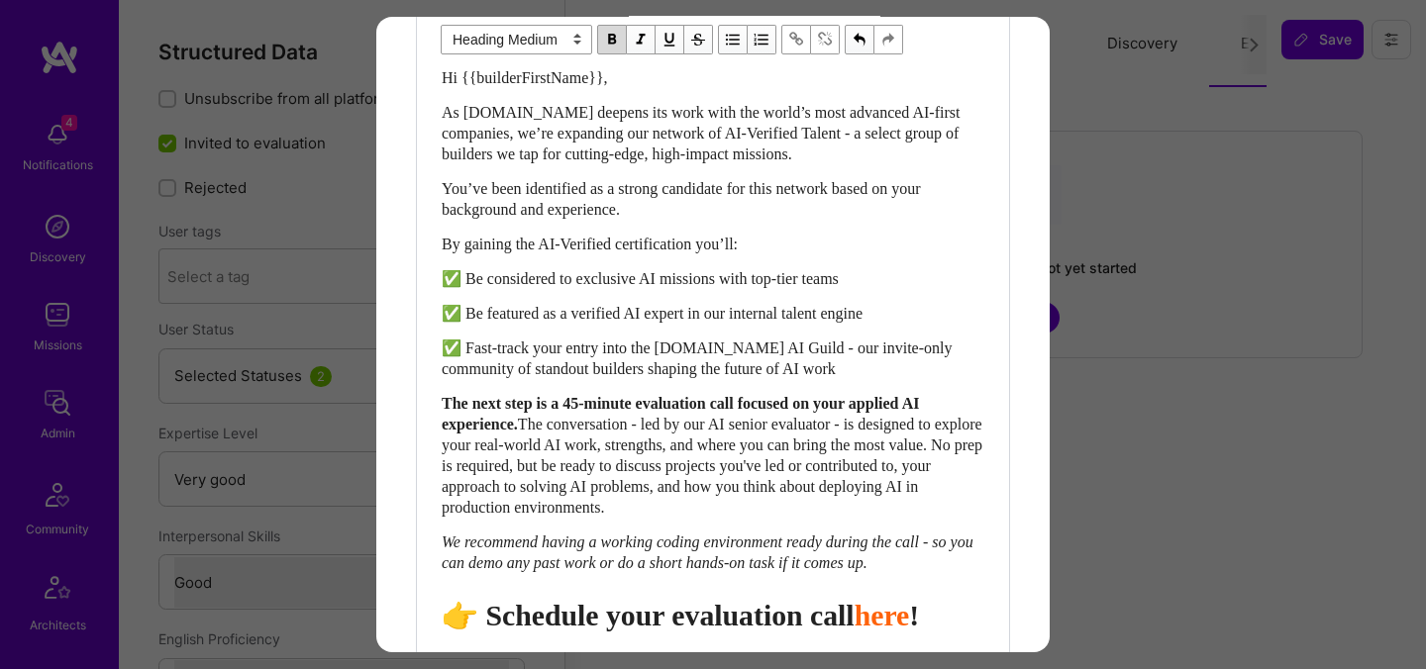
click at [766, 632] on span "👉 Schedule your evaluation call" at bounding box center [648, 615] width 413 height 33
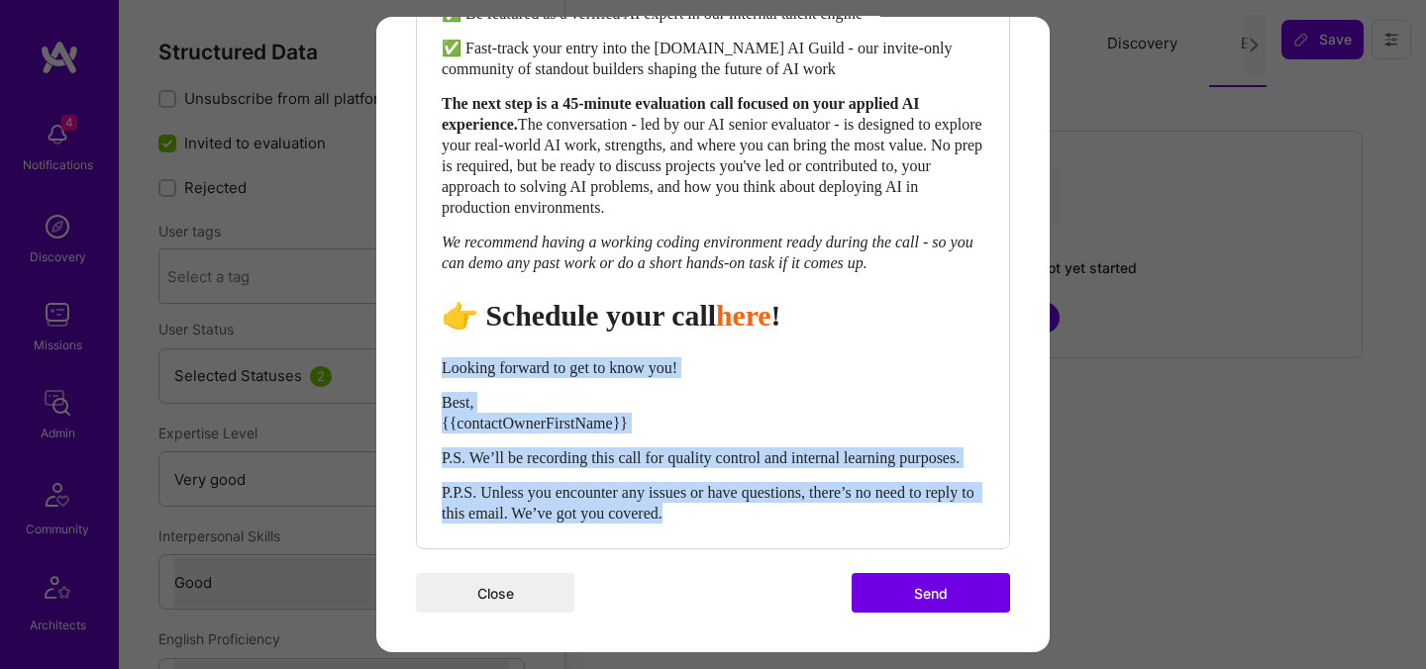
drag, startPoint x: 740, startPoint y: 519, endPoint x: 422, endPoint y: 349, distance: 360.6
click at [422, 349] on div "Body Normal Heading Large Heading Medium Heading Small Heading Medium Hi {{buil…" at bounding box center [713, 108] width 592 height 879
select select "unstyled"
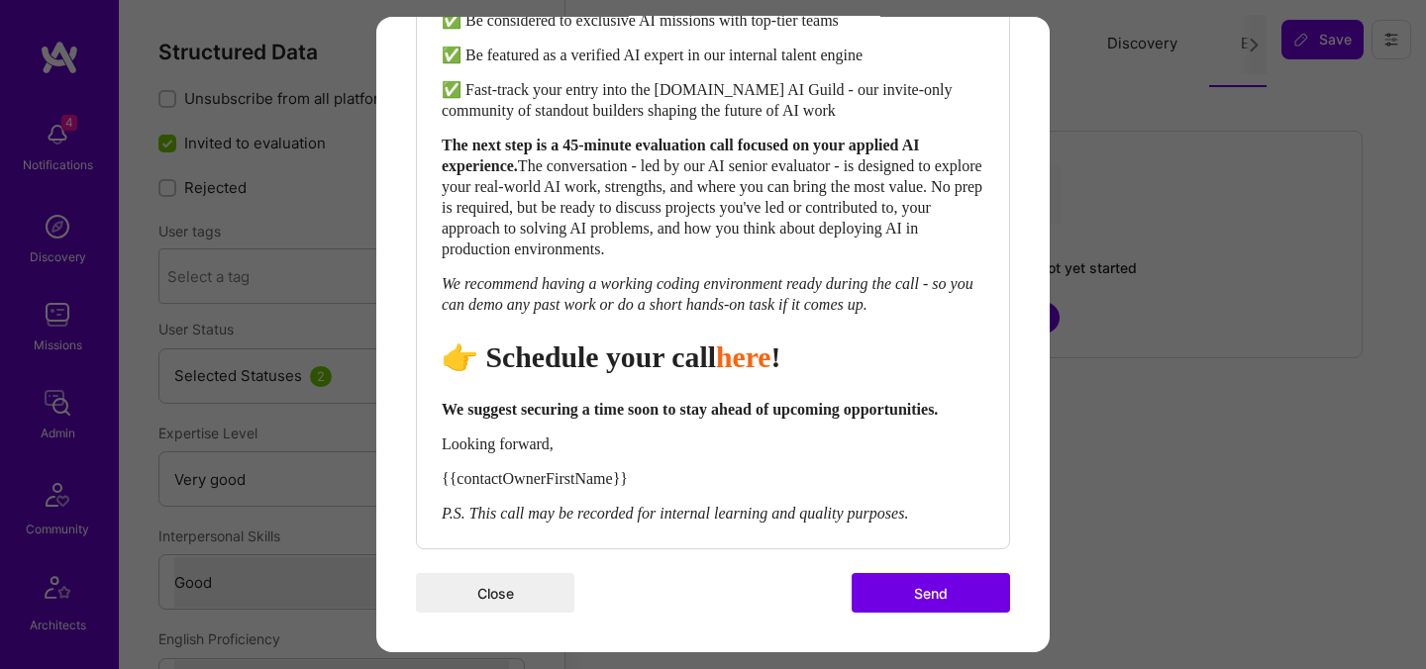
scroll to position [904, 0]
click at [888, 589] on button "Send" at bounding box center [931, 593] width 158 height 40
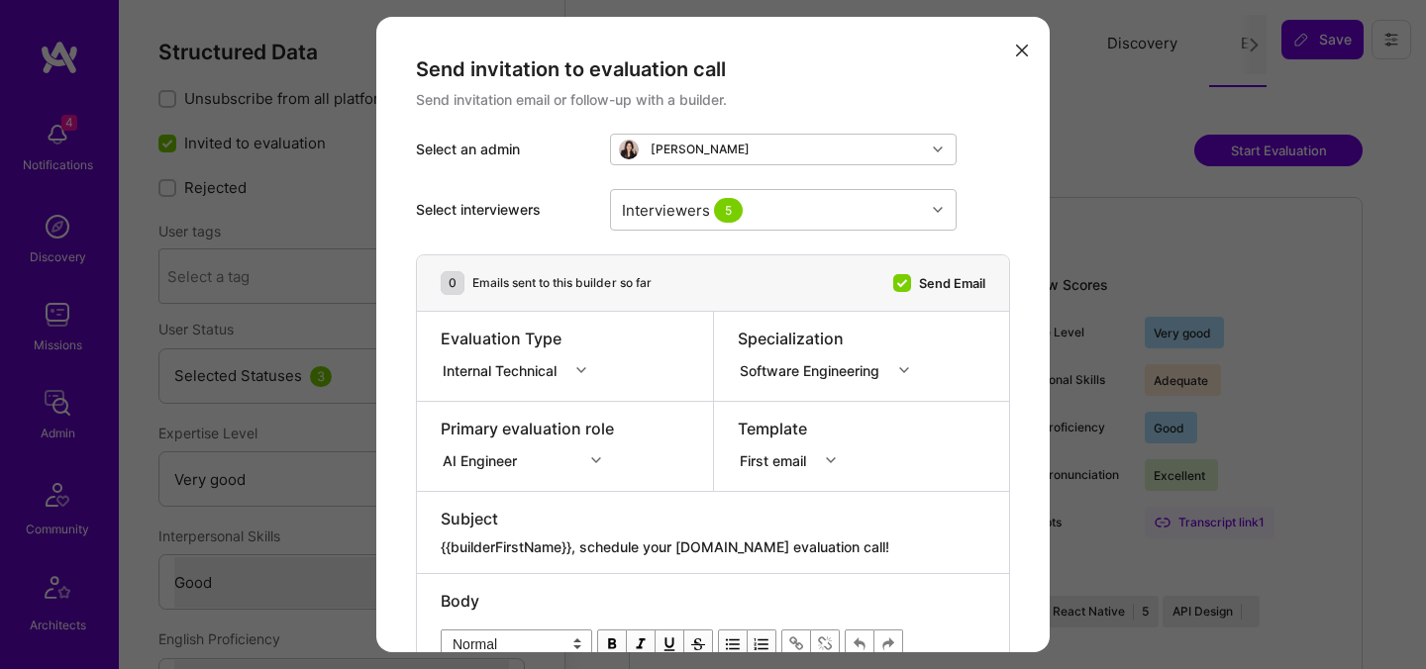
select select "5"
select select "4"
select select "7"
select select "DE"
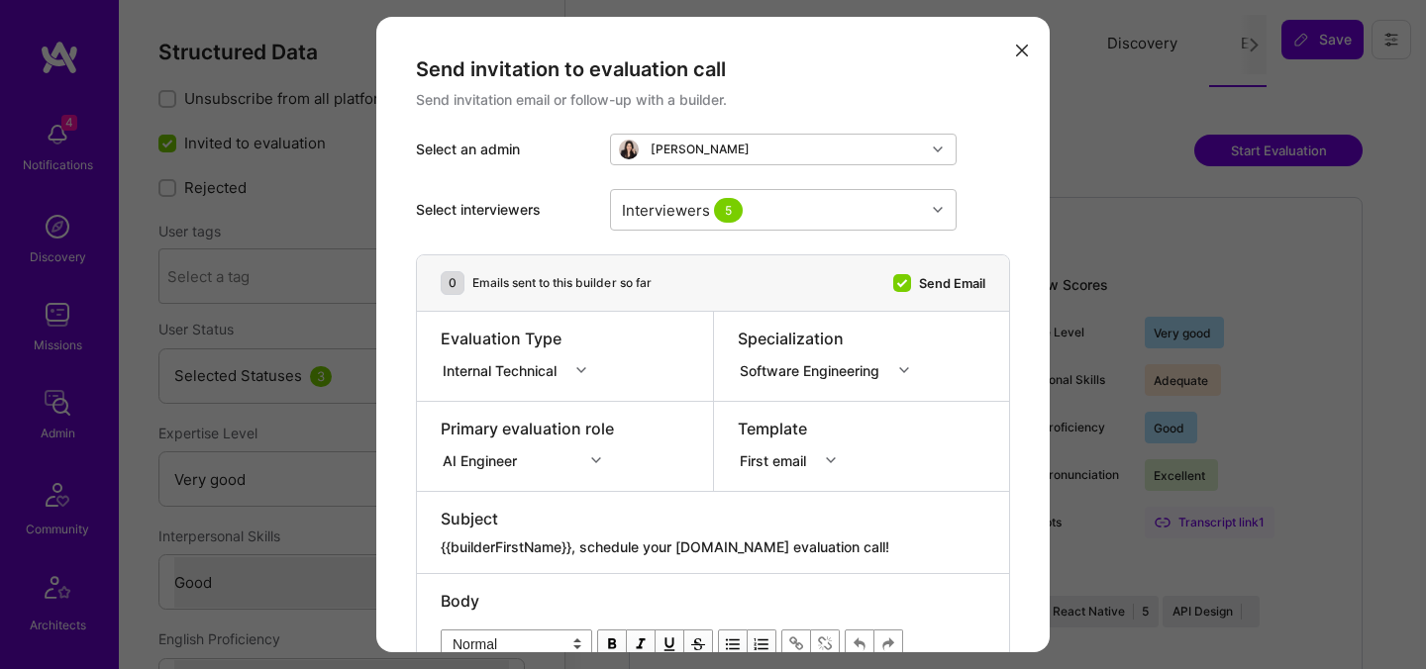
select select "Right Now"
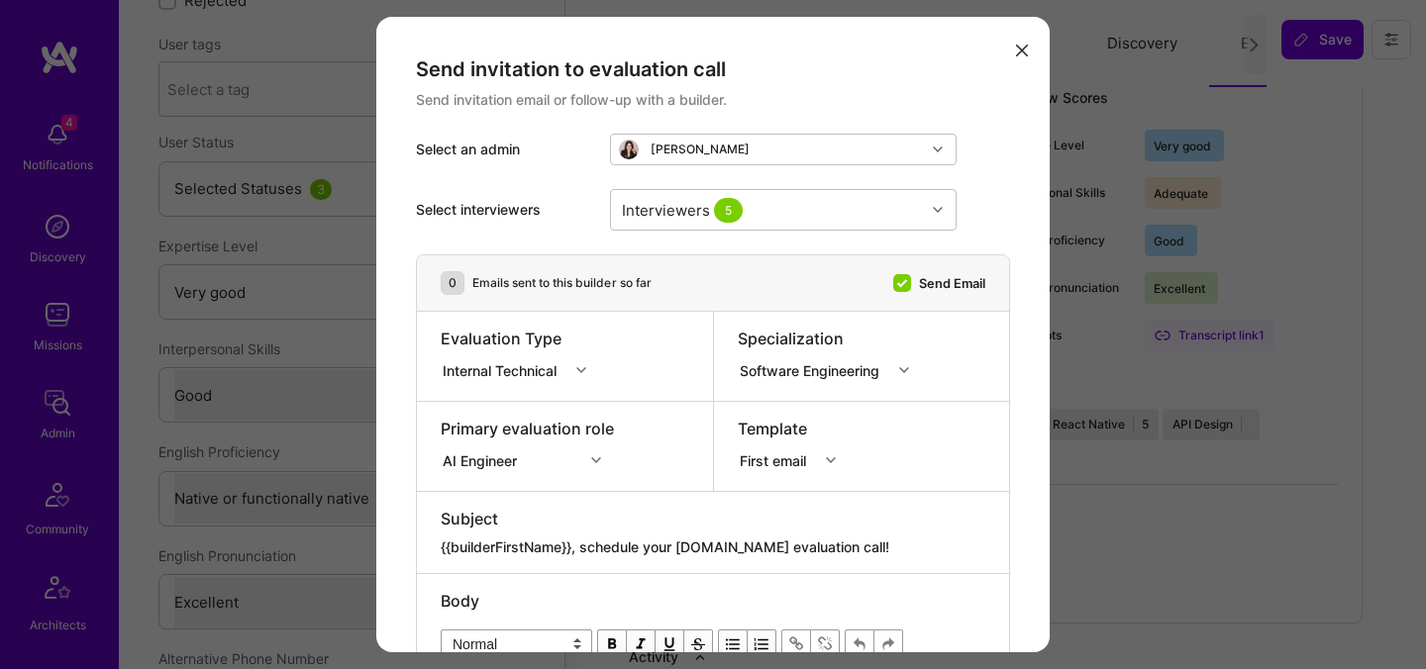
scroll to position [111, 0]
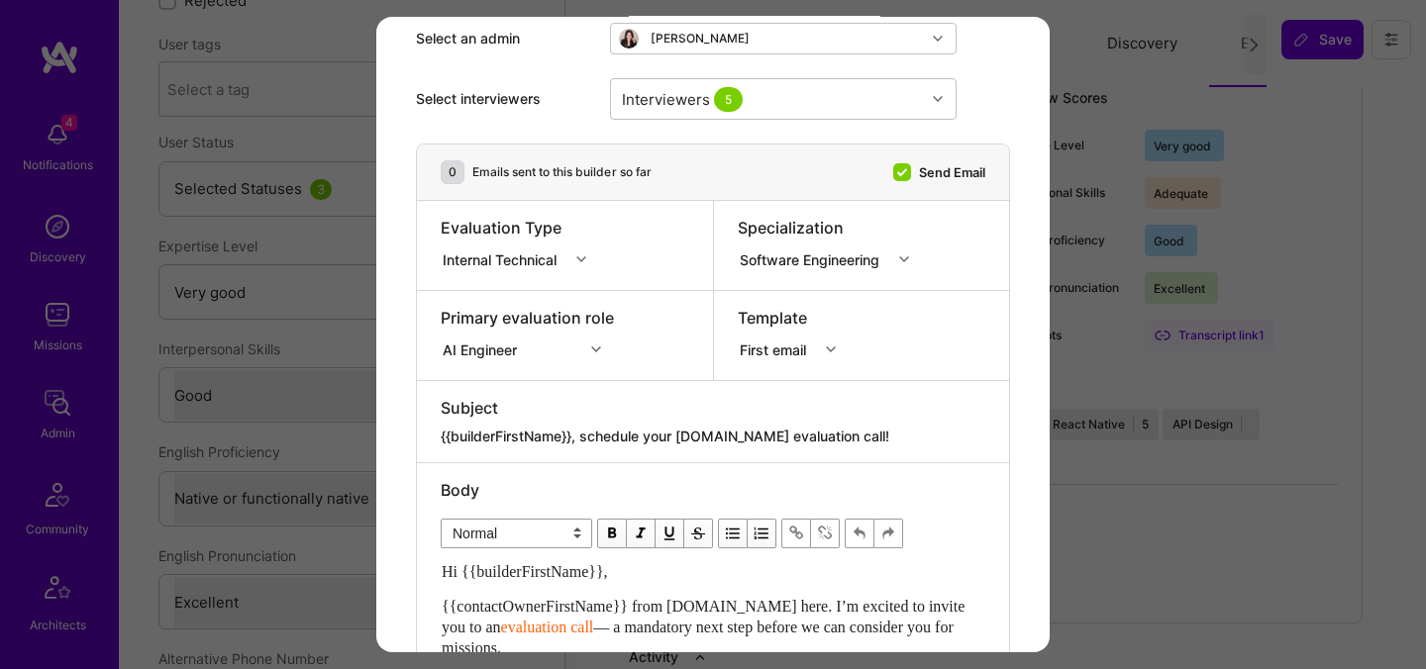
click at [615, 445] on textarea "{{builderFirstName}}, schedule your [DOMAIN_NAME] evaluation call!" at bounding box center [713, 437] width 545 height 20
paste textarea "Unlock Your AI-Verified Status"
type textarea "{{builderFirstName}}, Unlock Your AI-Verified Status"
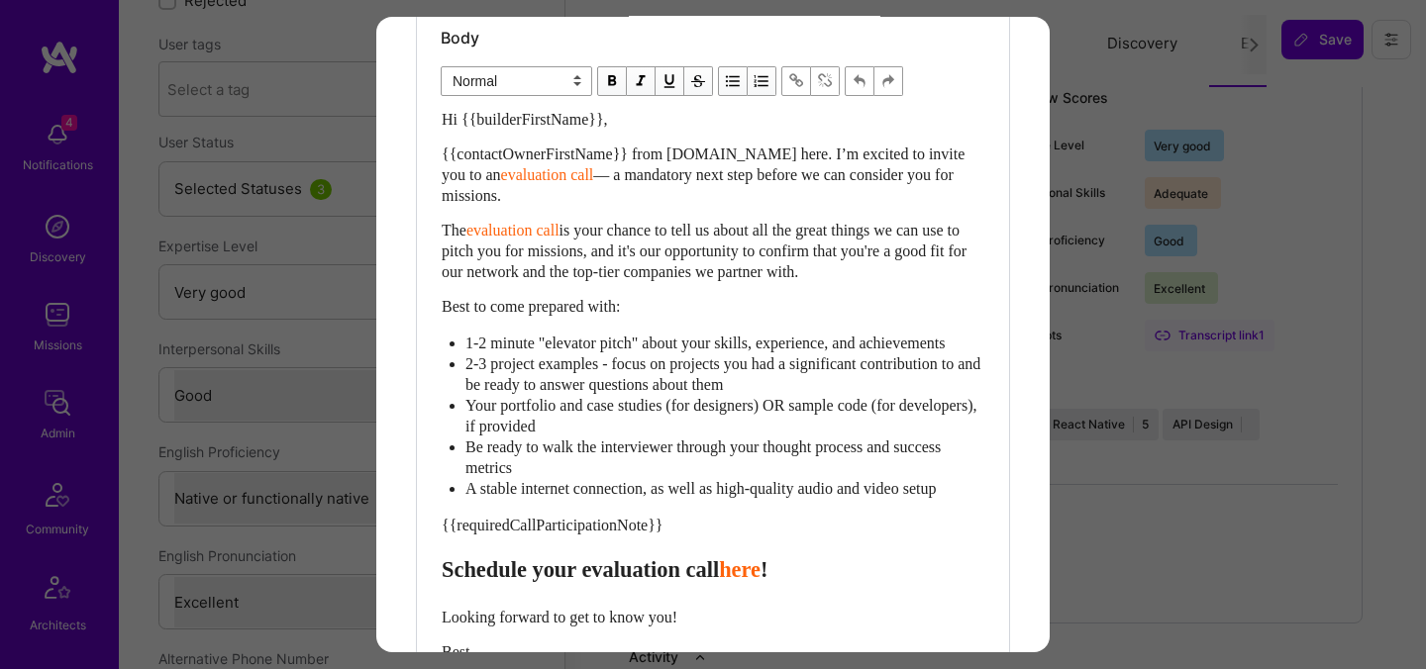
scroll to position [598, 0]
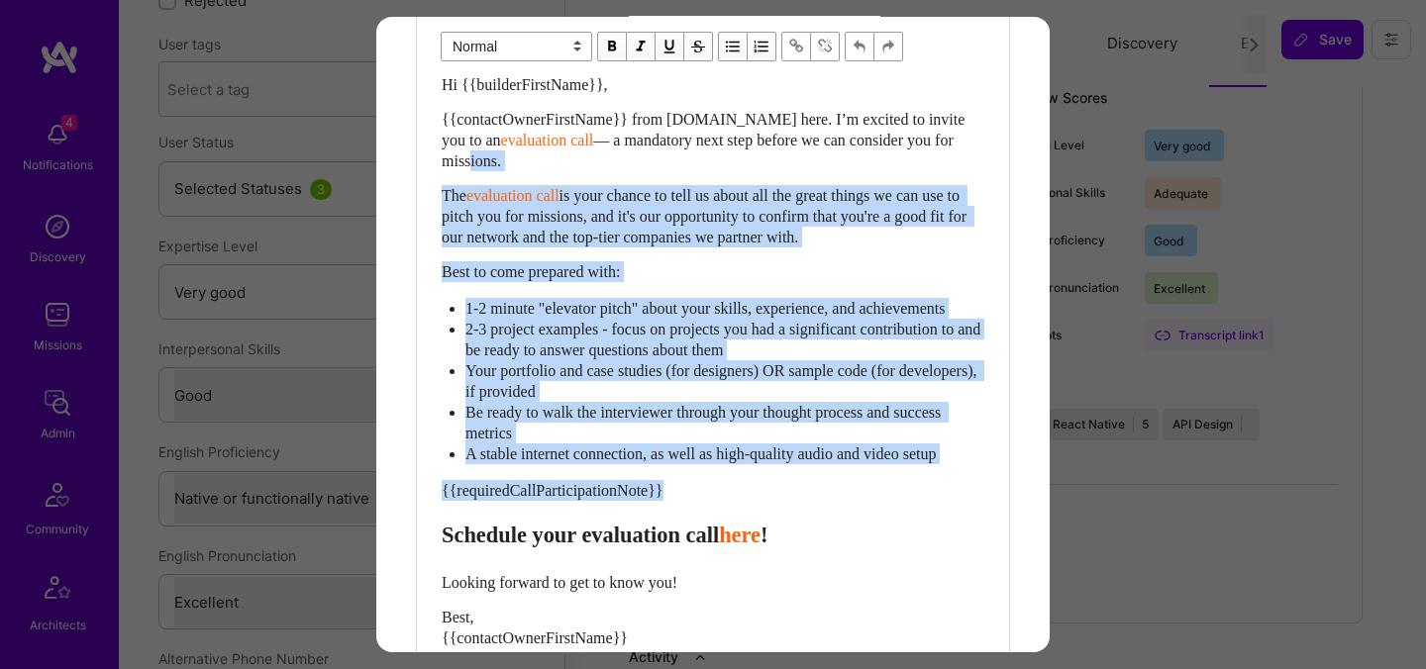
drag, startPoint x: 442, startPoint y: 557, endPoint x: 452, endPoint y: 158, distance: 399.2
click at [454, 158] on div "Hi {{builderFirstName}}, {{contactOwnerFirstName}} from [DOMAIN_NAME] here. I’m…" at bounding box center [713, 406] width 543 height 664
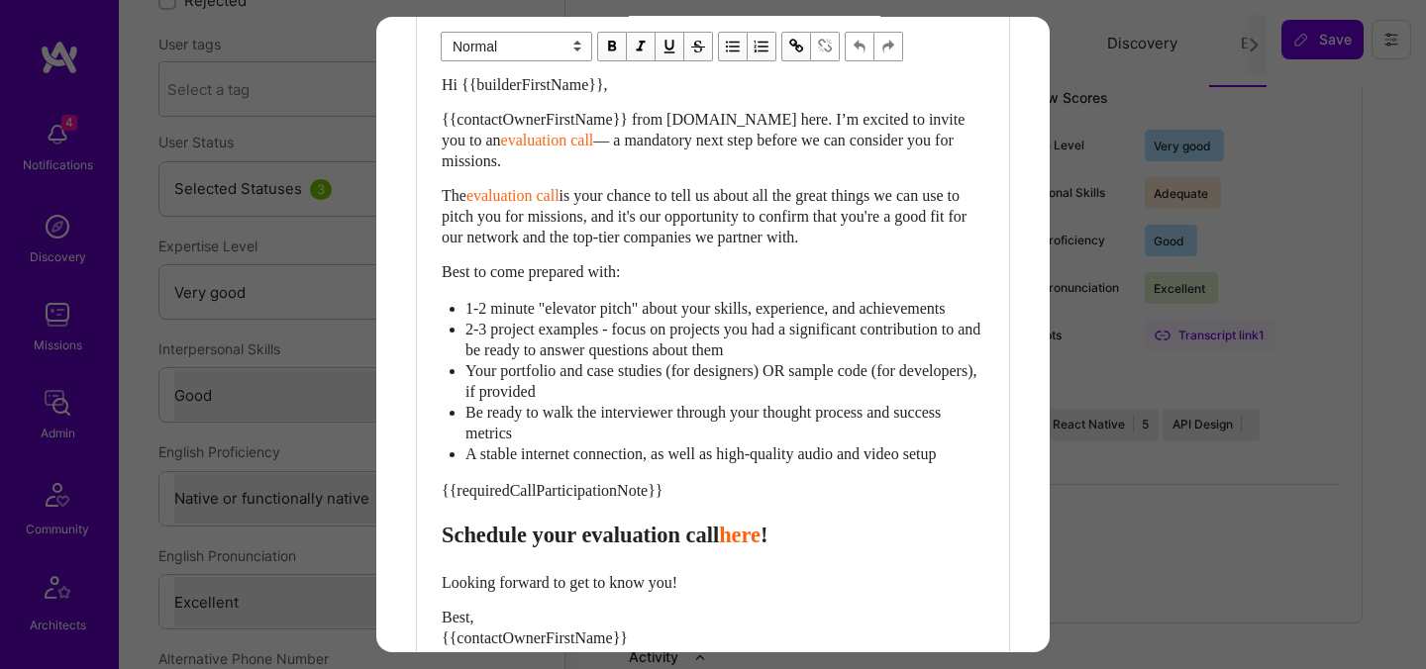
click at [445, 441] on ul "1-2 minute "elevator pitch" about your skills, experience, and achievements 2-3…" at bounding box center [713, 381] width 543 height 166
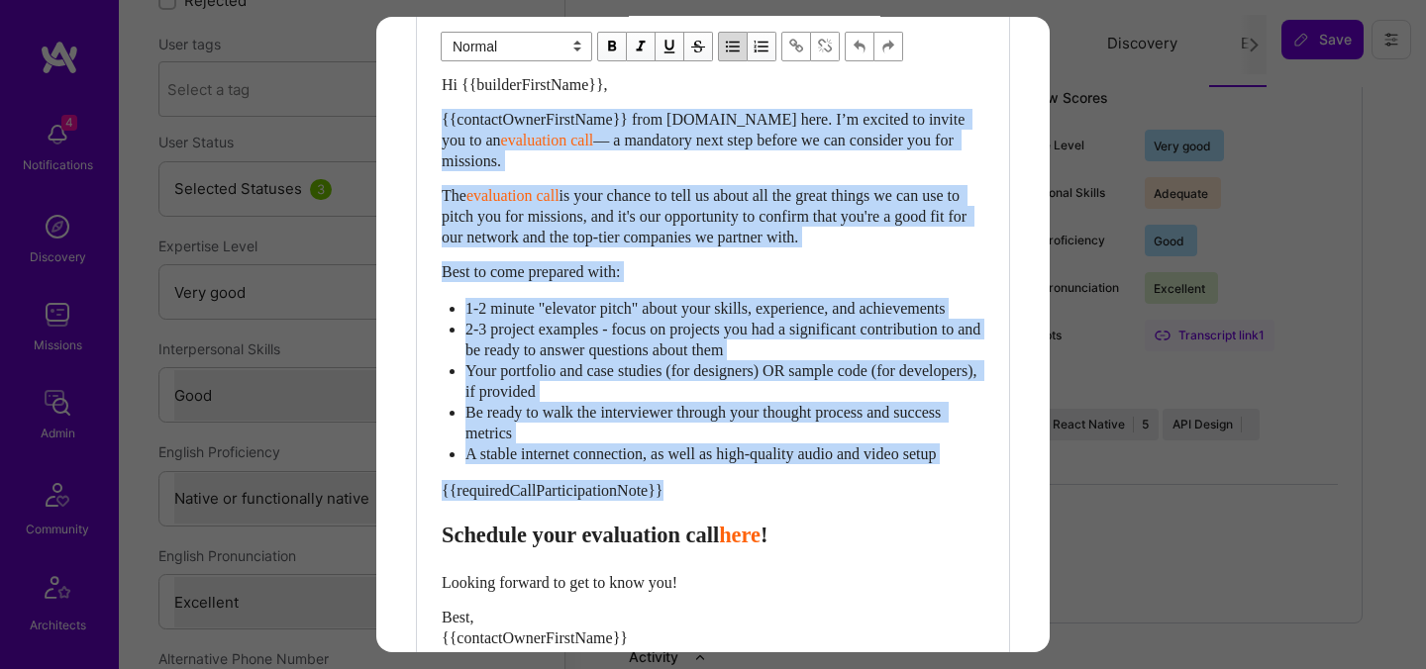
drag, startPoint x: 444, startPoint y: 559, endPoint x: 438, endPoint y: 123, distance: 436.7
click at [438, 123] on div "Body Normal Heading Large Heading Medium Heading Small Normal Hi {{builderFirst…" at bounding box center [713, 369] width 592 height 787
paste div "Enter email text"
select select "header-two"
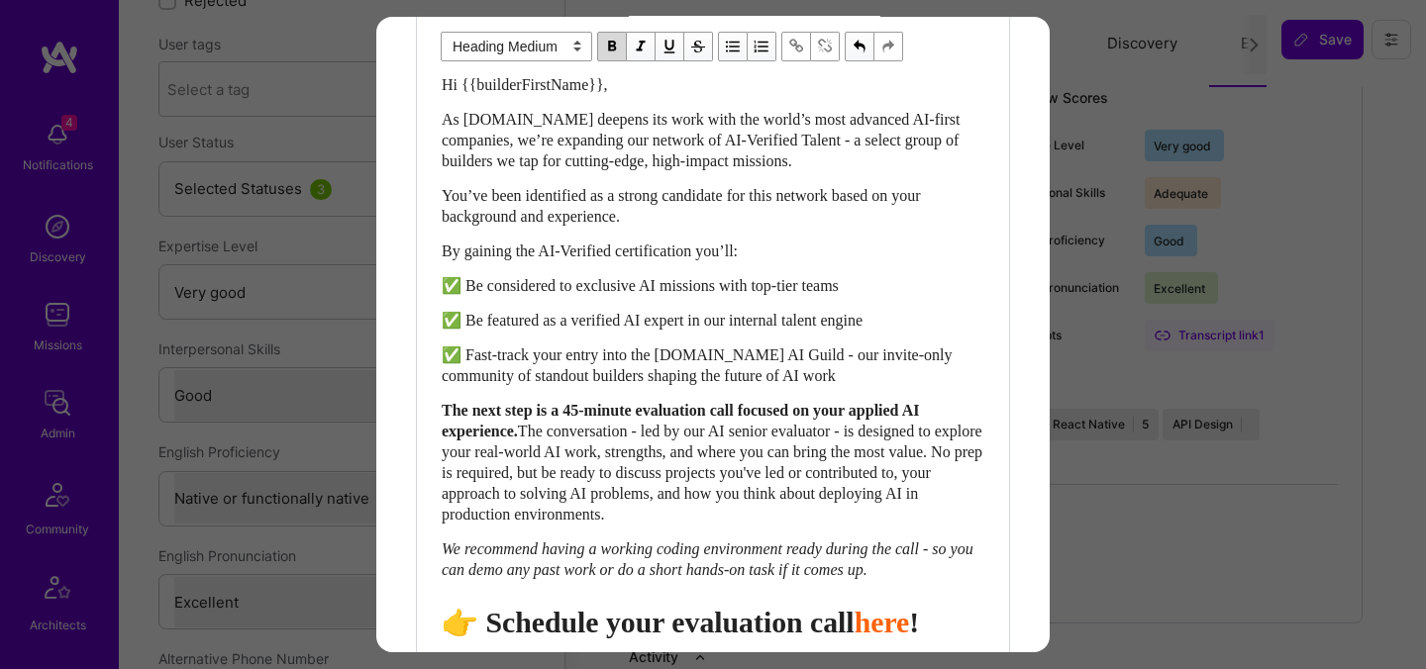
scroll to position [605, 0]
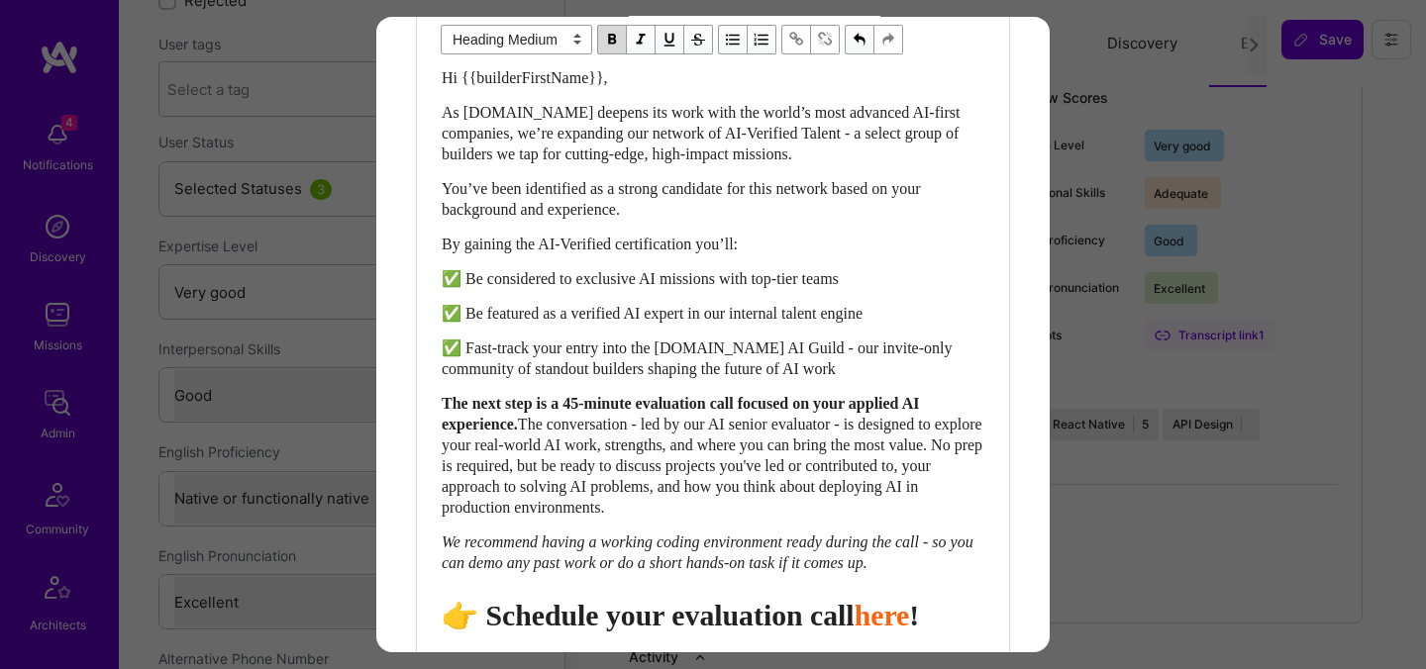
click at [747, 631] on span "👉 Schedule your evaluation call" at bounding box center [648, 615] width 413 height 33
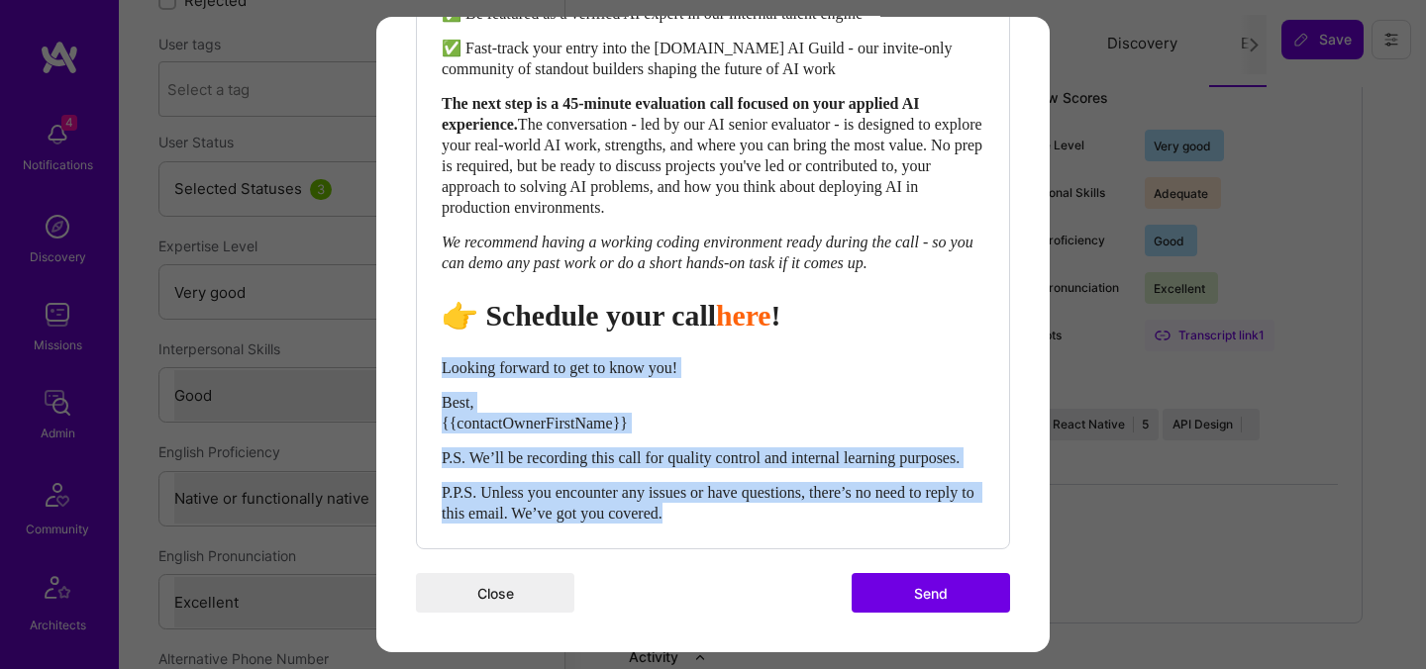
drag, startPoint x: 775, startPoint y: 516, endPoint x: 426, endPoint y: 350, distance: 387.1
click at [426, 350] on div "Body Normal Heading Large Heading Medium Heading Small Heading Medium Hi {{buil…" at bounding box center [713, 108] width 592 height 879
select select "unstyled"
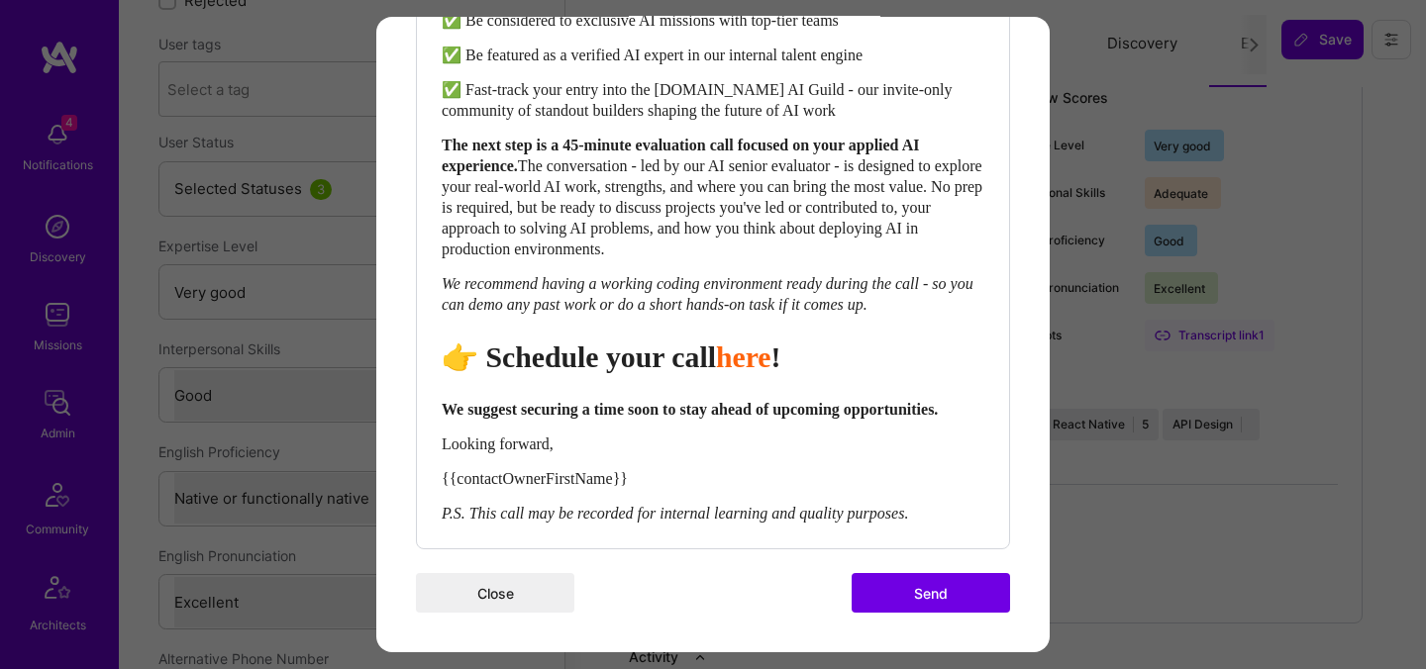
scroll to position [904, 0]
click at [930, 603] on button "Send" at bounding box center [931, 593] width 158 height 40
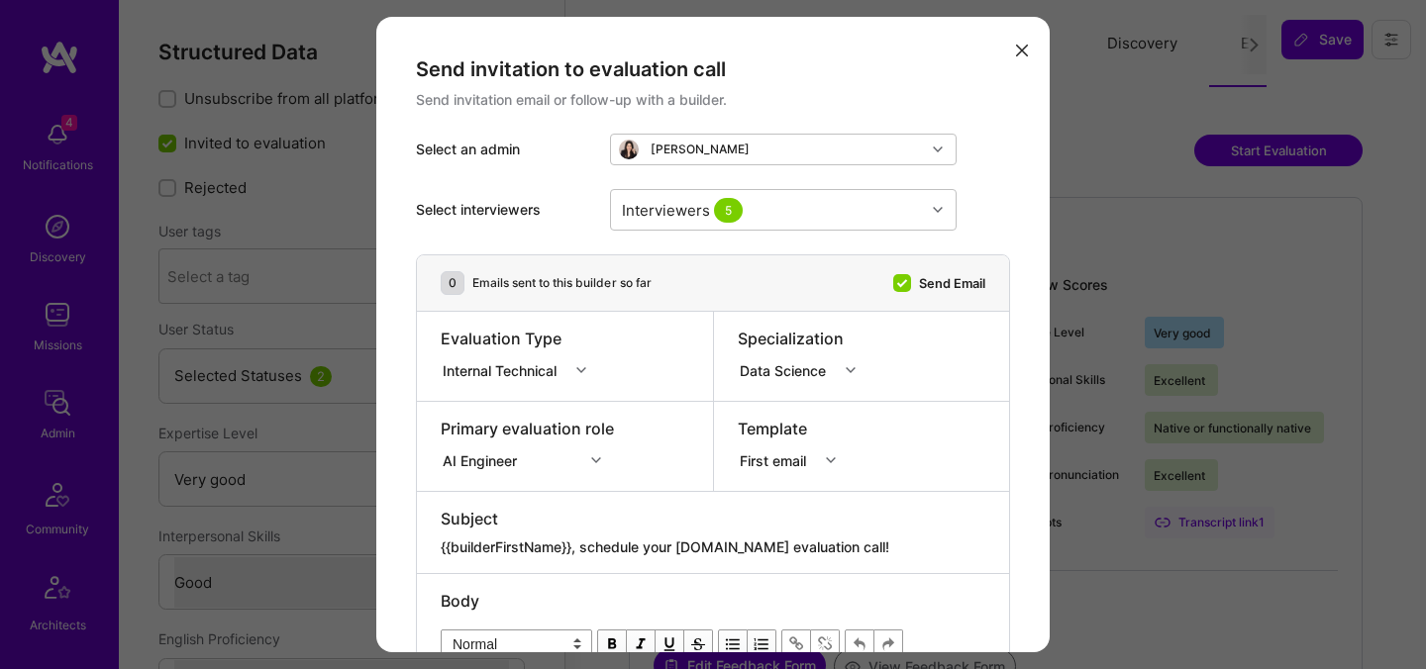
select select "5"
select select "4"
select select "7"
select select "US"
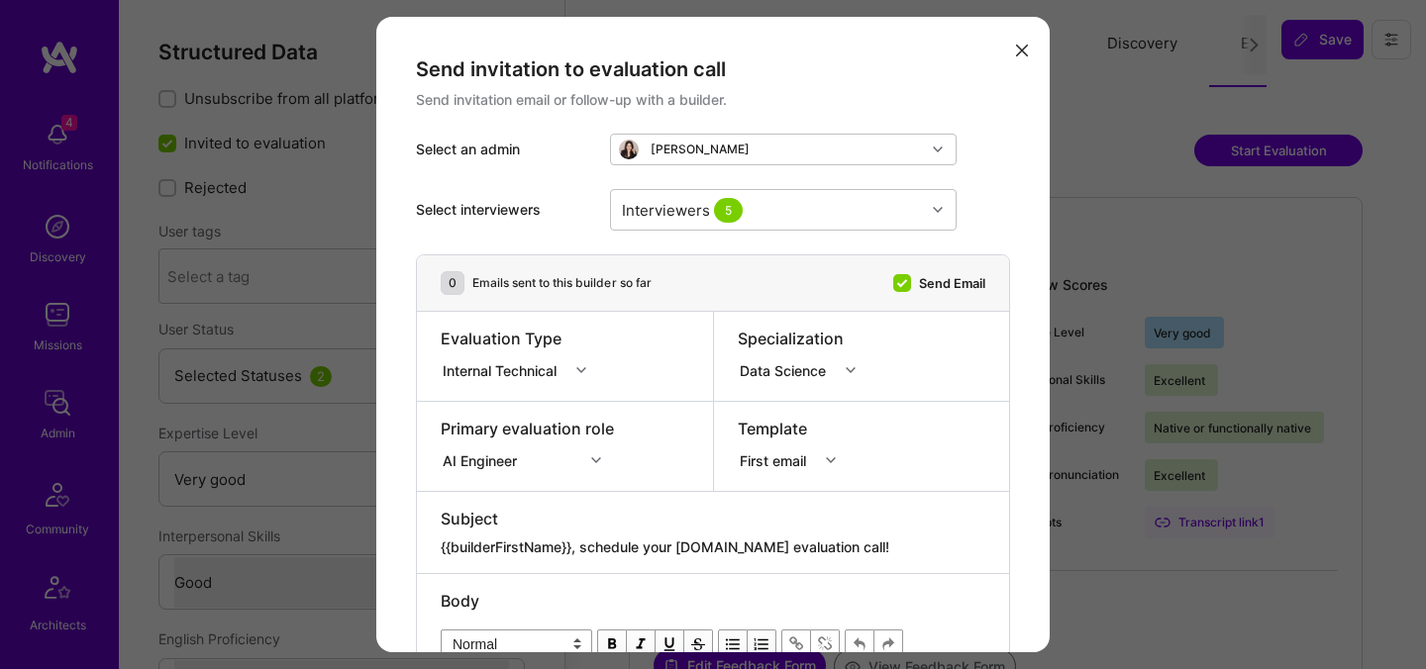
select select "Right Now"
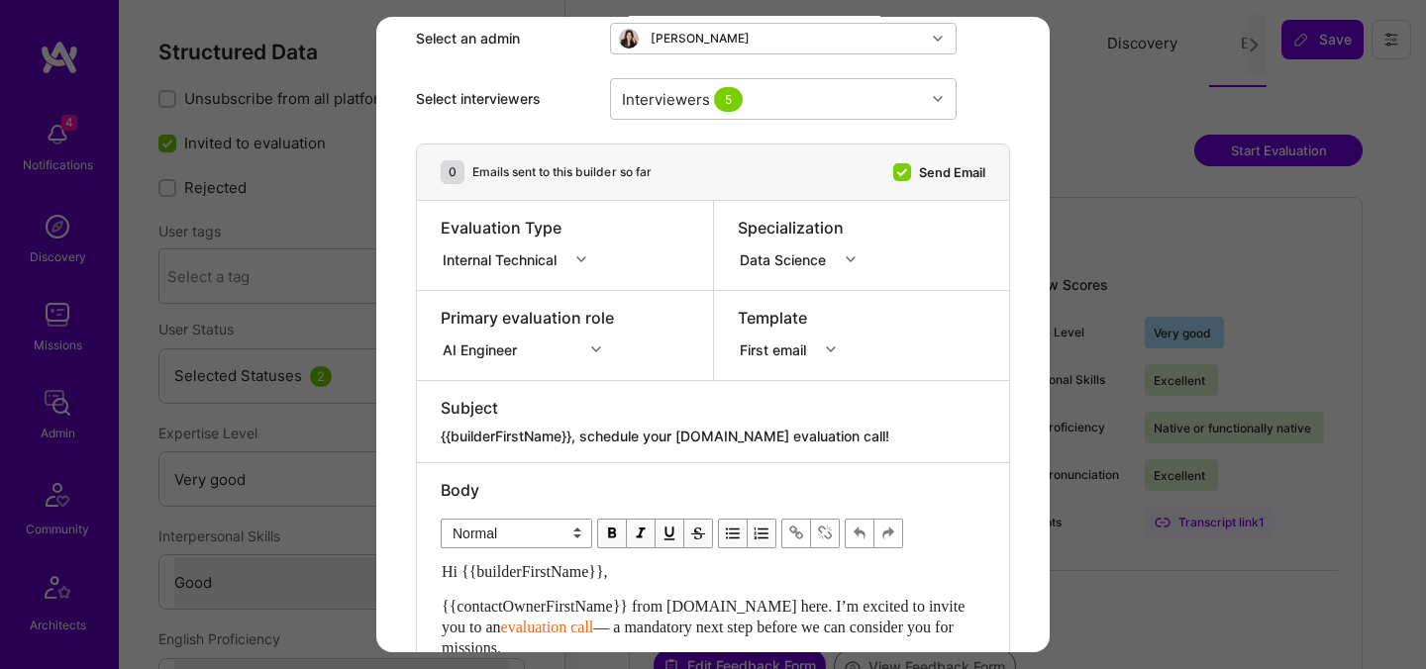
click at [637, 421] on div "modal" at bounding box center [713, 423] width 545 height 8
click at [637, 422] on div "modal" at bounding box center [713, 423] width 545 height 8
click at [661, 434] on textarea "{{builderFirstName}}, schedule your [DOMAIN_NAME] evaluation call!" at bounding box center [713, 437] width 545 height 20
paste textarea "Unlock Your AI-Verified Status"
type textarea "{{builderFirstName}}, Unlock Your AI-Verified Status"
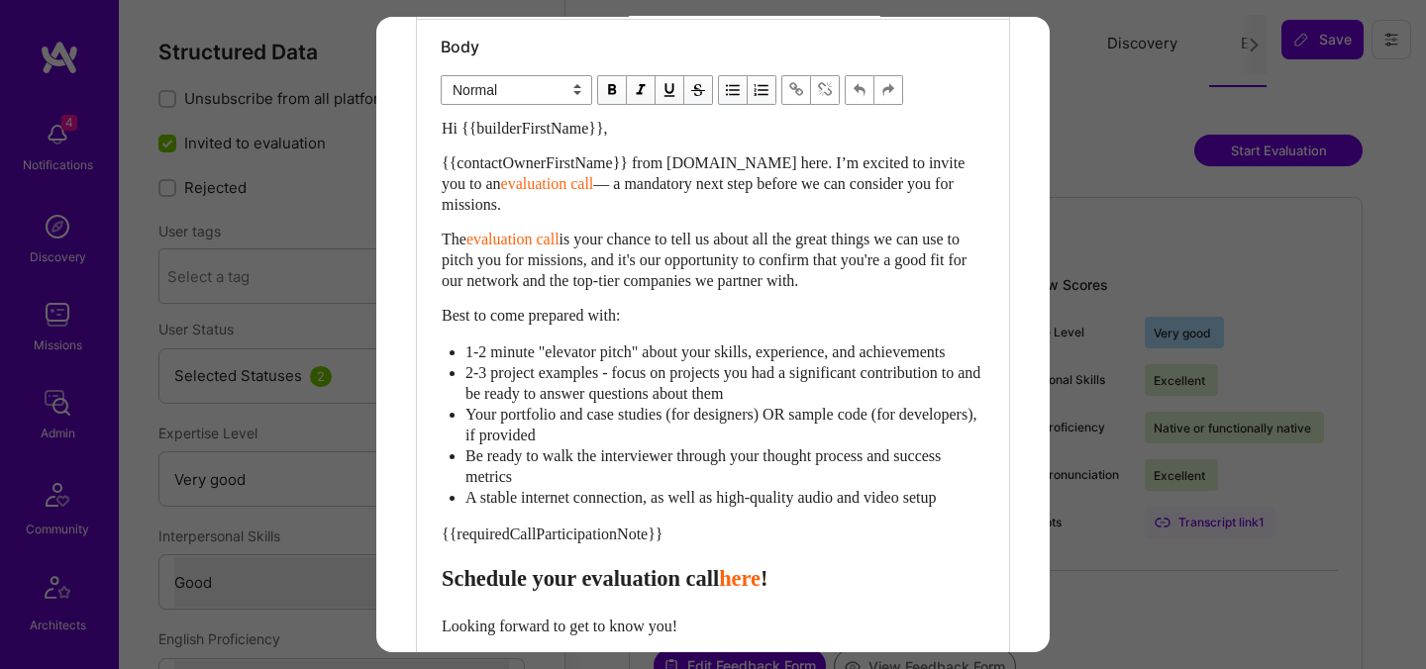
scroll to position [600, 0]
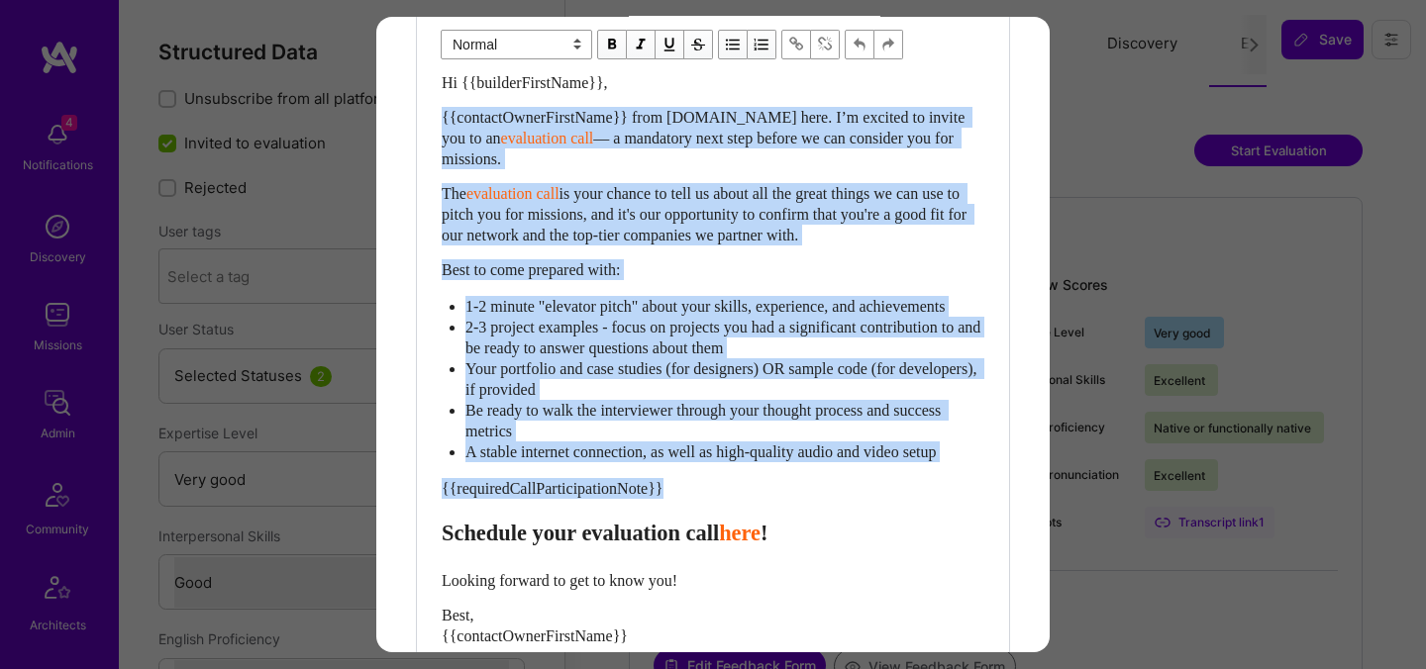
drag, startPoint x: 442, startPoint y: 555, endPoint x: 422, endPoint y: 120, distance: 436.1
click at [422, 120] on div "Body Normal Heading Large Heading Medium Heading Small Normal Hi {{builderFirst…" at bounding box center [713, 367] width 592 height 787
paste div "Enter email text"
select select "header-two"
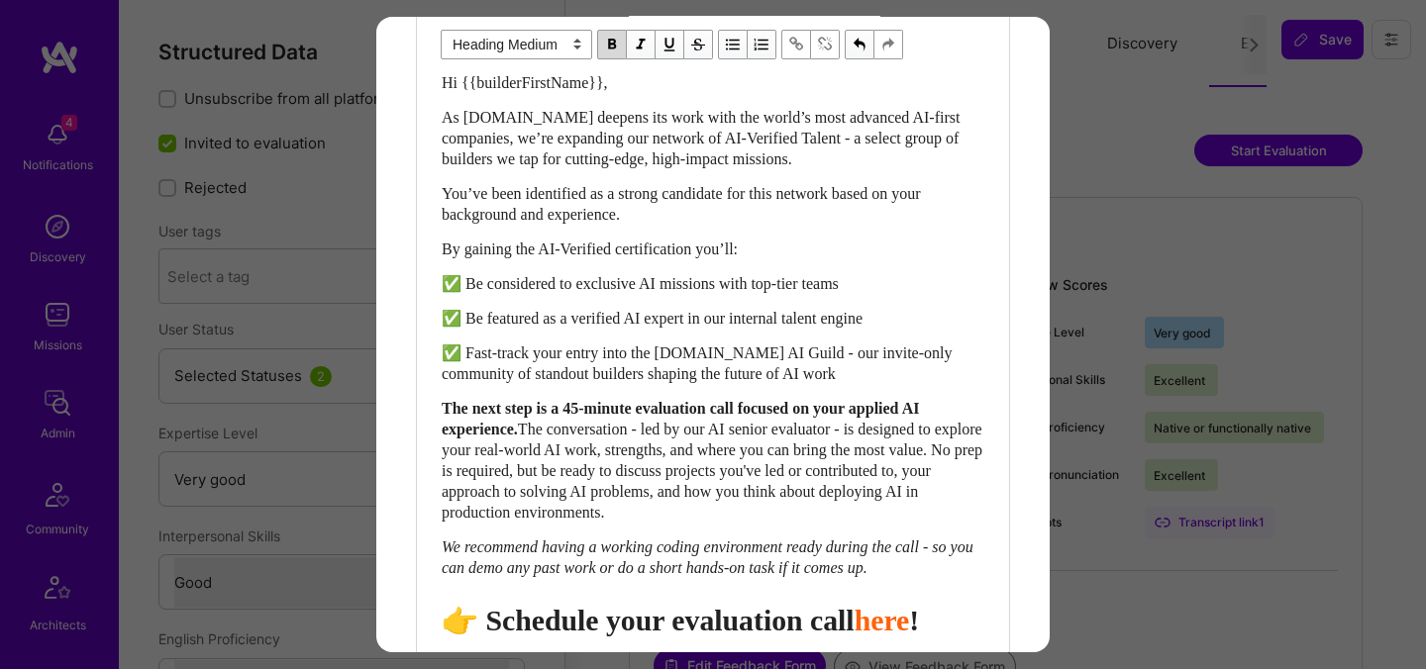
scroll to position [605, 0]
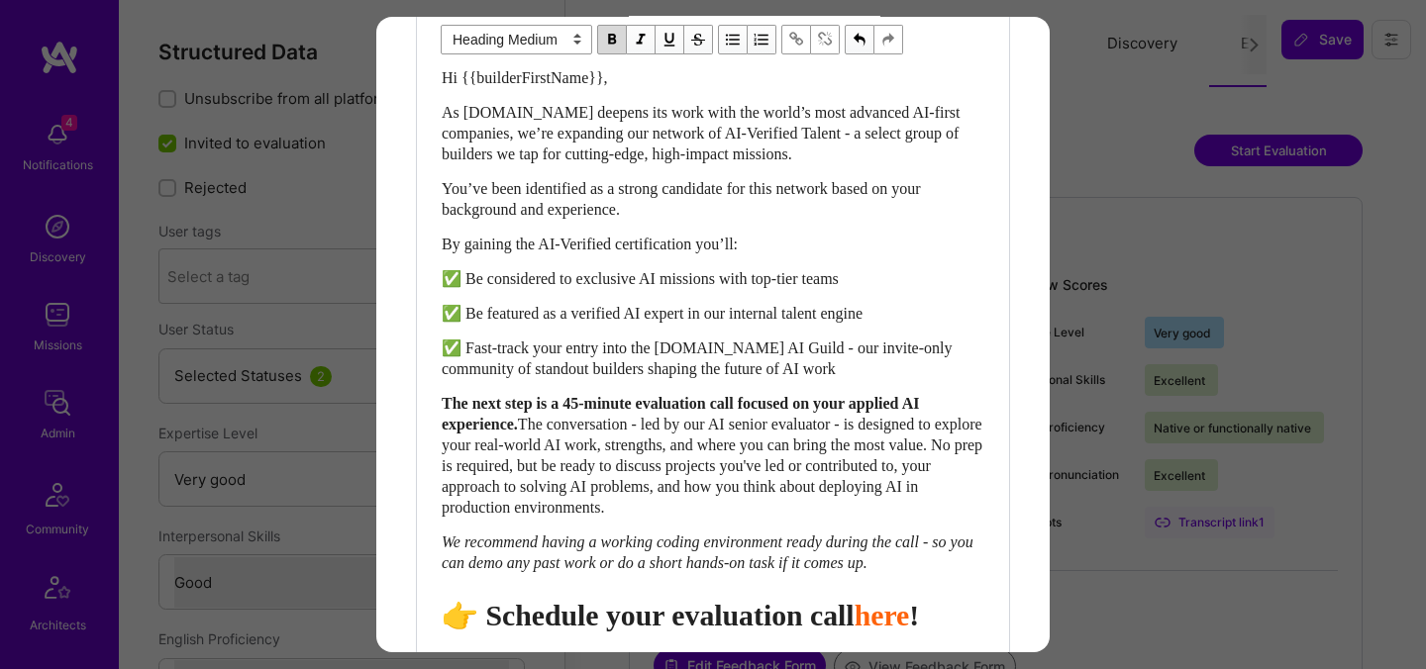
click at [750, 632] on span "👉 Schedule your evaluation call" at bounding box center [648, 615] width 413 height 33
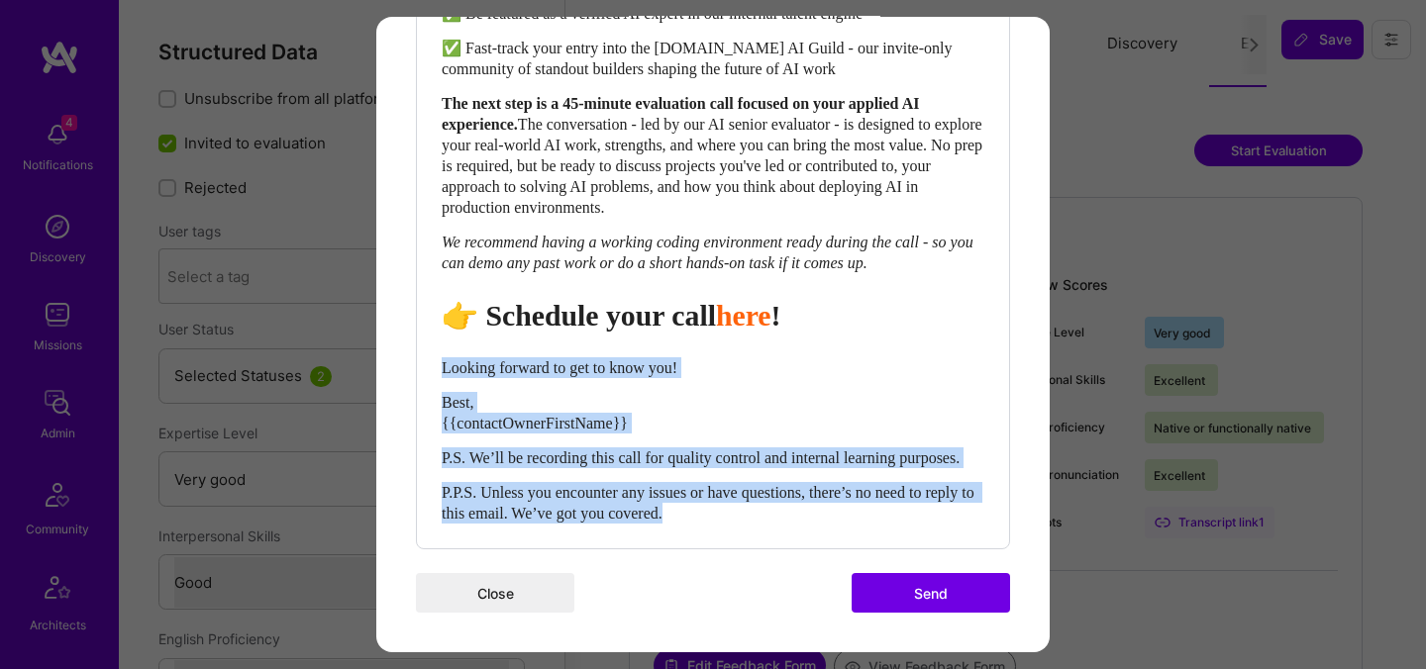
drag, startPoint x: 741, startPoint y: 520, endPoint x: 431, endPoint y: 349, distance: 354.1
click at [431, 349] on div "Body Normal Heading Large Heading Medium Heading Small Heading Medium Hi {{buil…" at bounding box center [713, 108] width 592 height 879
select select "unstyled"
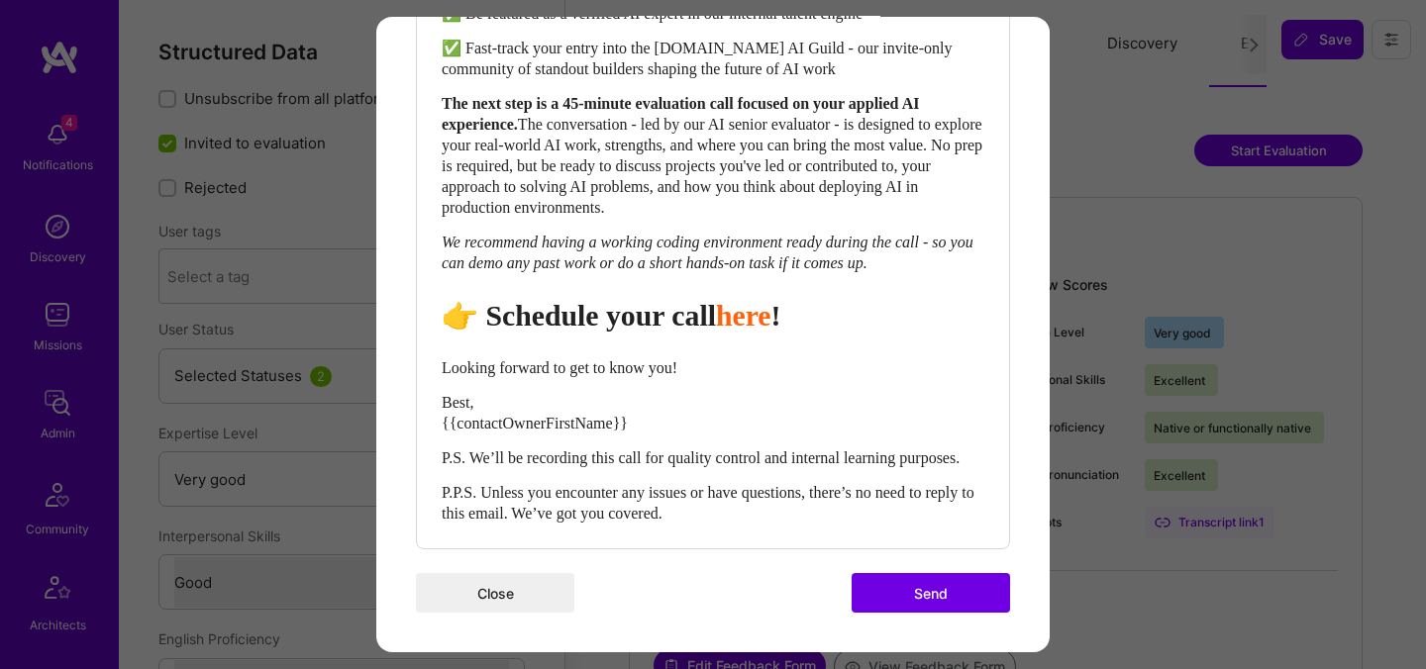
scroll to position [904, 0]
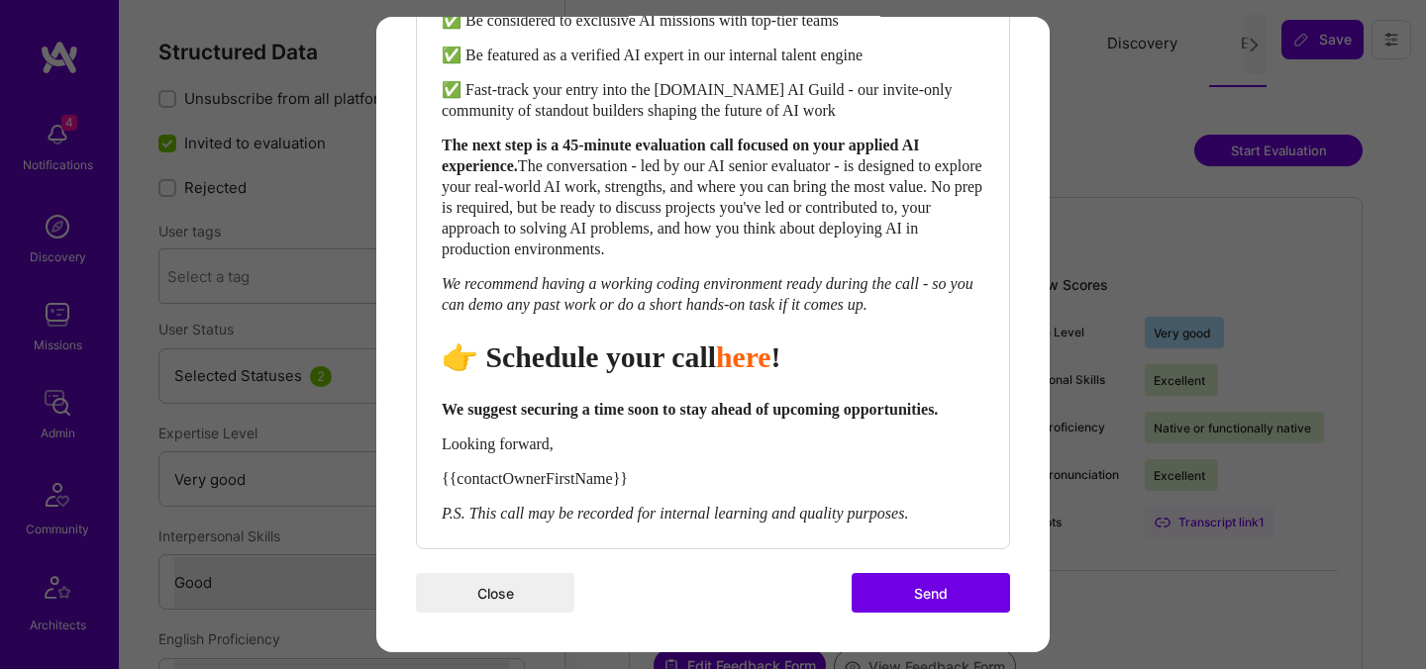
click at [884, 601] on button "Send" at bounding box center [931, 593] width 158 height 40
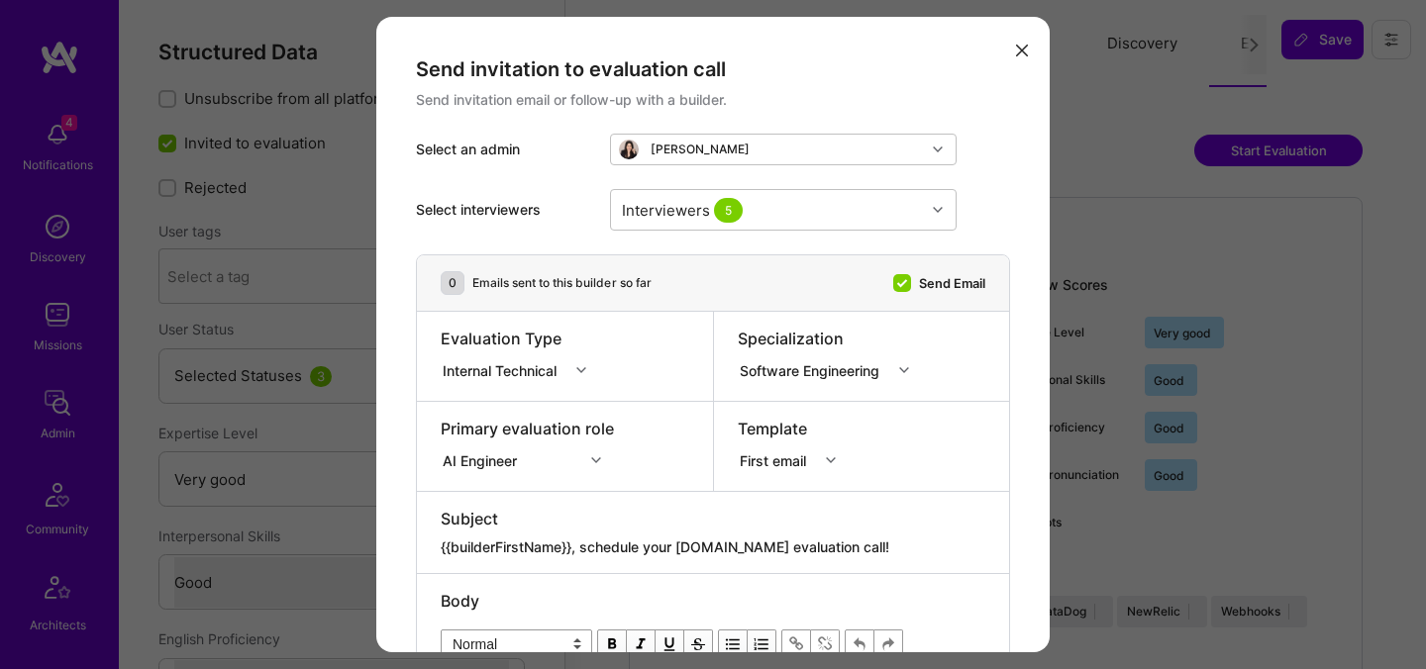
select select "5"
select select "4"
select select "6"
select select "GB"
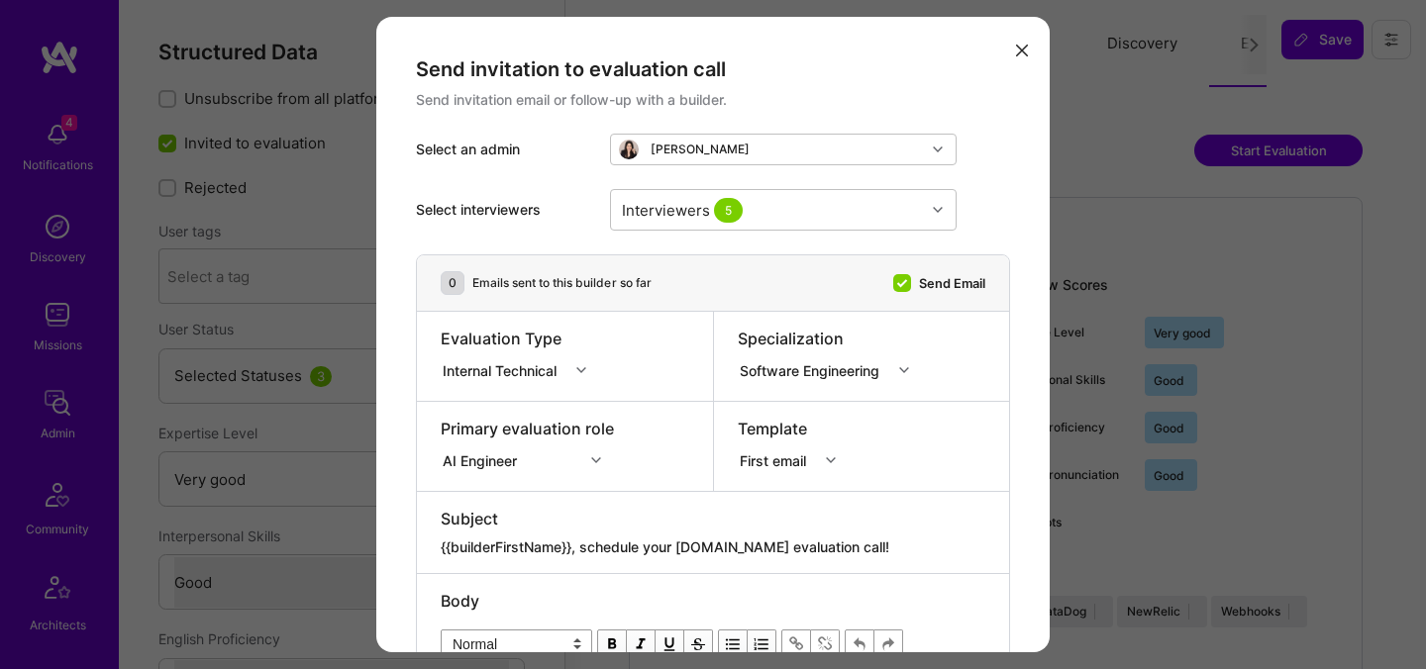
select select "Right Now"
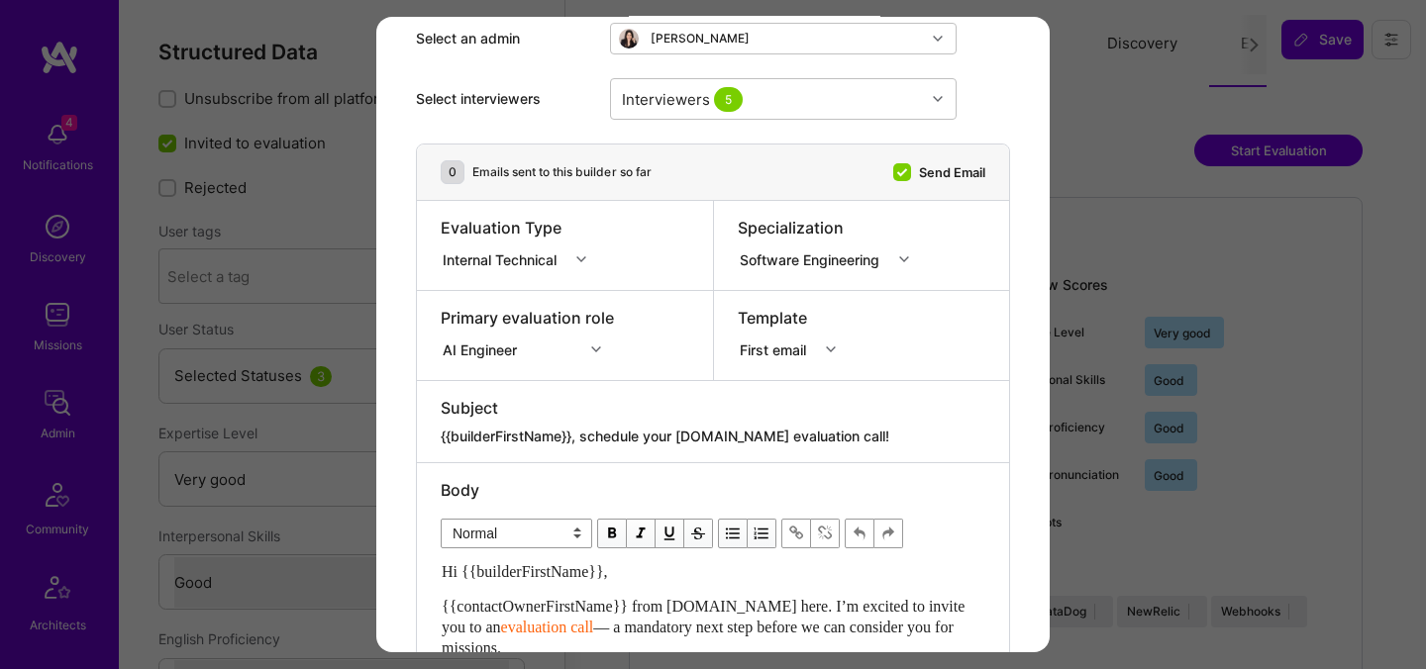
click at [619, 434] on textarea "{{builderFirstName}}, schedule your [DOMAIN_NAME] evaluation call!" at bounding box center [713, 437] width 545 height 20
paste textarea "Unlock Your AI-Verified Status"
type textarea "{{builderFirstName}}, Unlock Your AI-Verified Status"
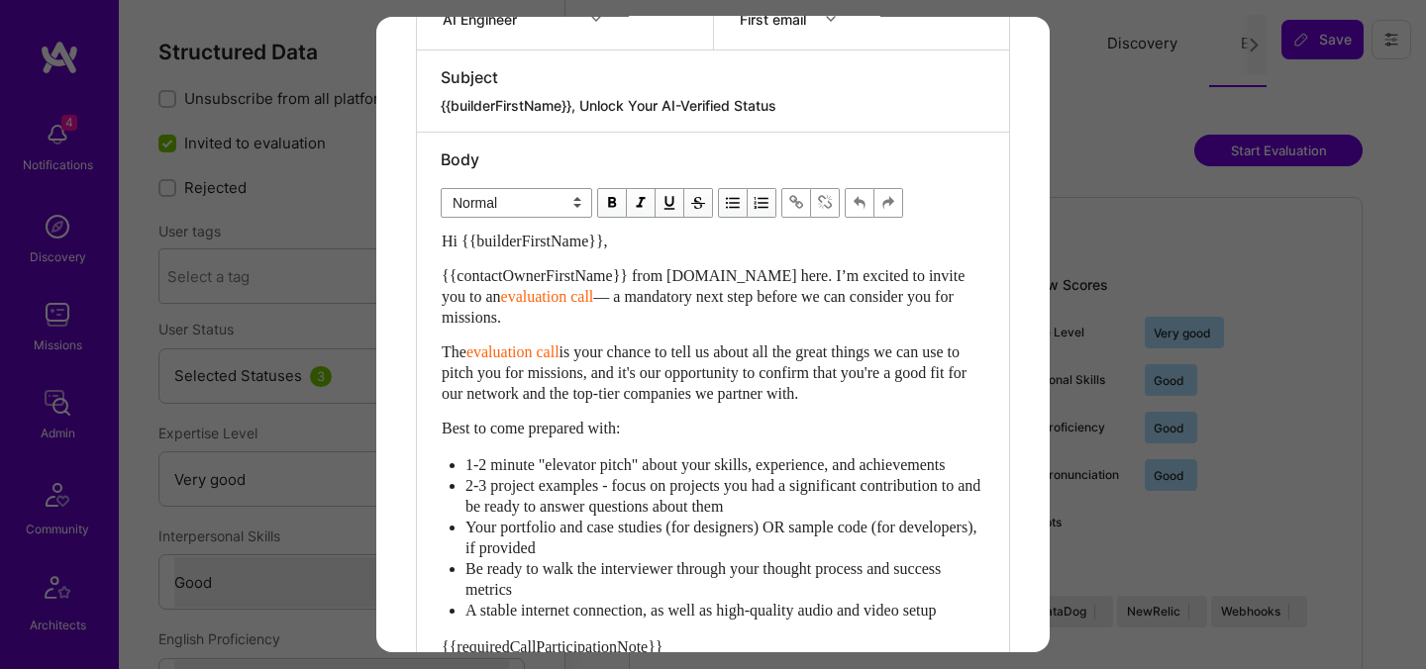
scroll to position [504, 0]
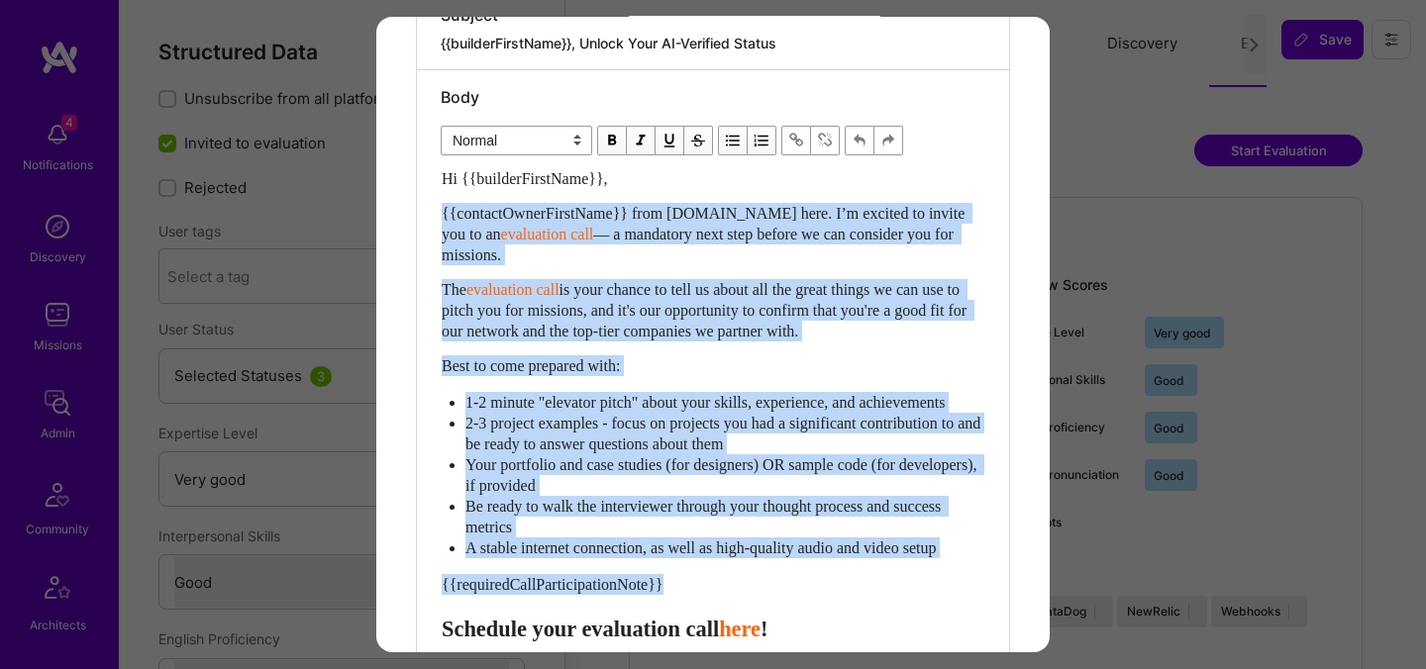
drag, startPoint x: 444, startPoint y: 647, endPoint x: 424, endPoint y: 213, distance: 434.1
click at [424, 213] on div "Body Normal Heading Large Heading Medium Heading Small Normal Hi {{builderFirst…" at bounding box center [713, 463] width 592 height 787
paste div "Enter email text"
select select "header-two"
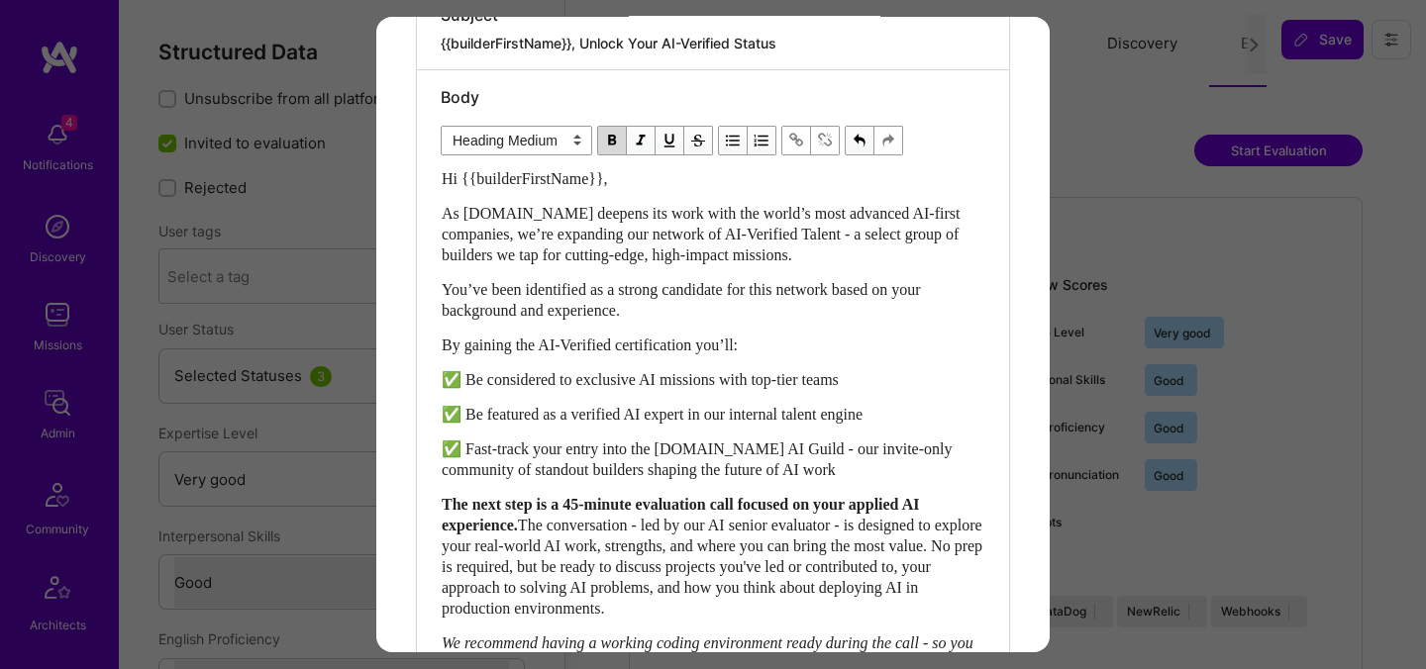
scroll to position [605, 0]
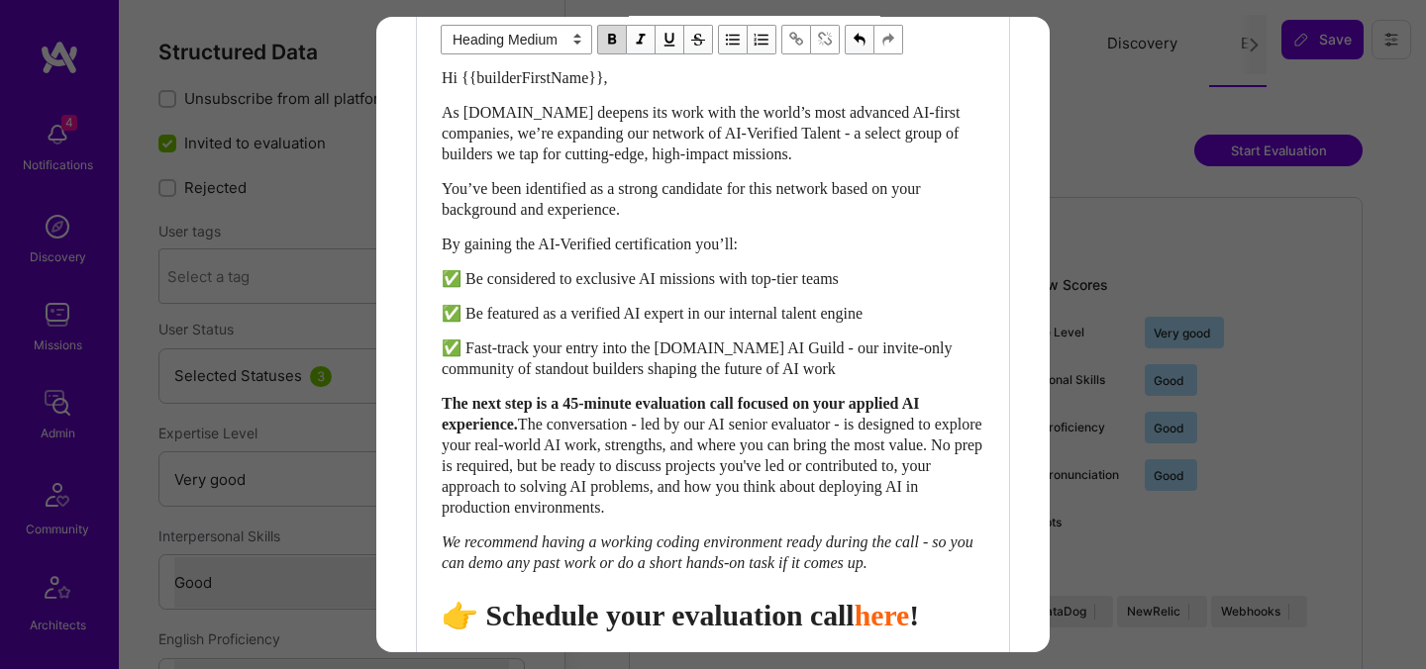
click at [765, 632] on span "👉 Schedule your evaluation call" at bounding box center [648, 615] width 413 height 33
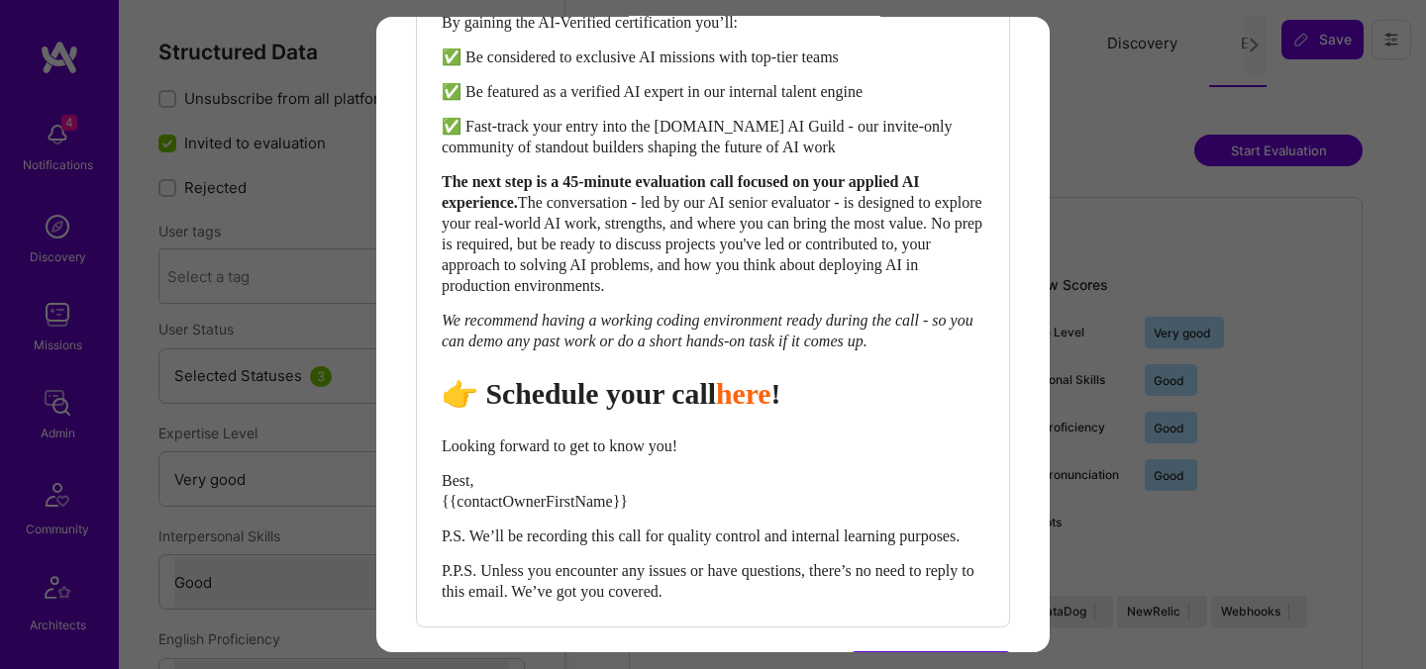
scroll to position [946, 0]
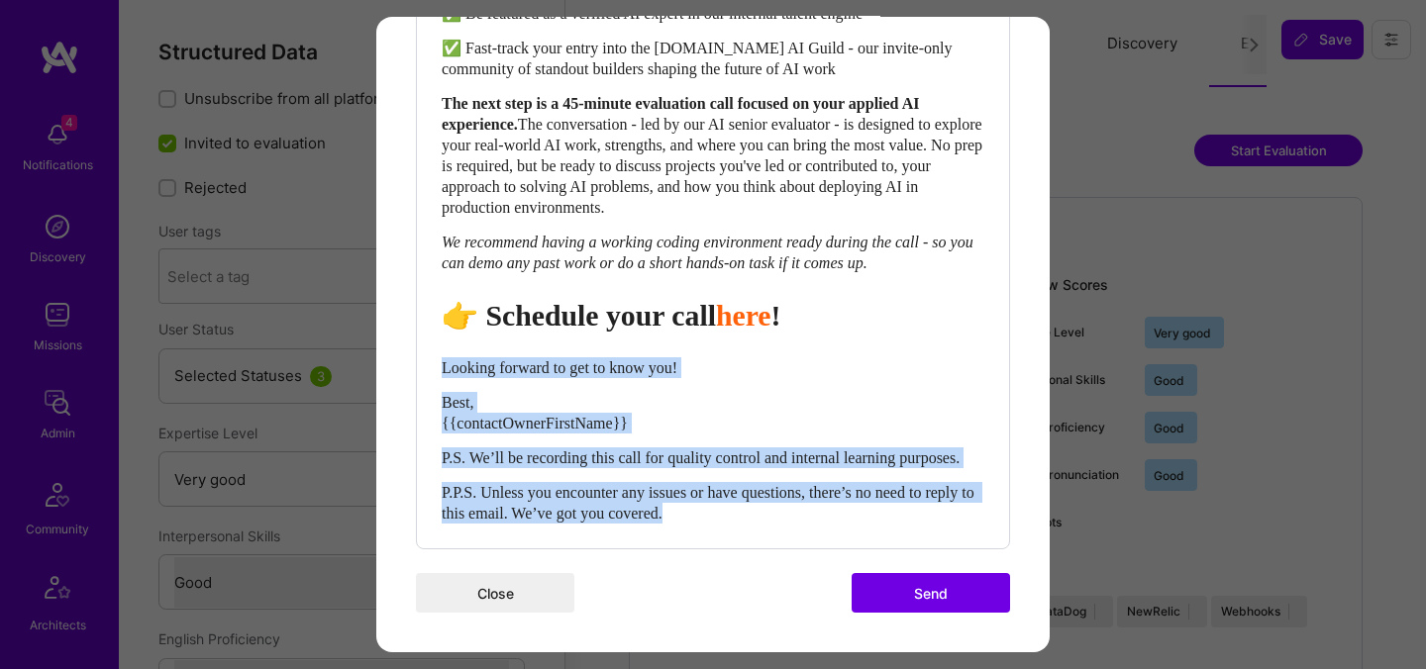
drag, startPoint x: 757, startPoint y: 516, endPoint x: 404, endPoint y: 349, distance: 391.1
select select "unstyled"
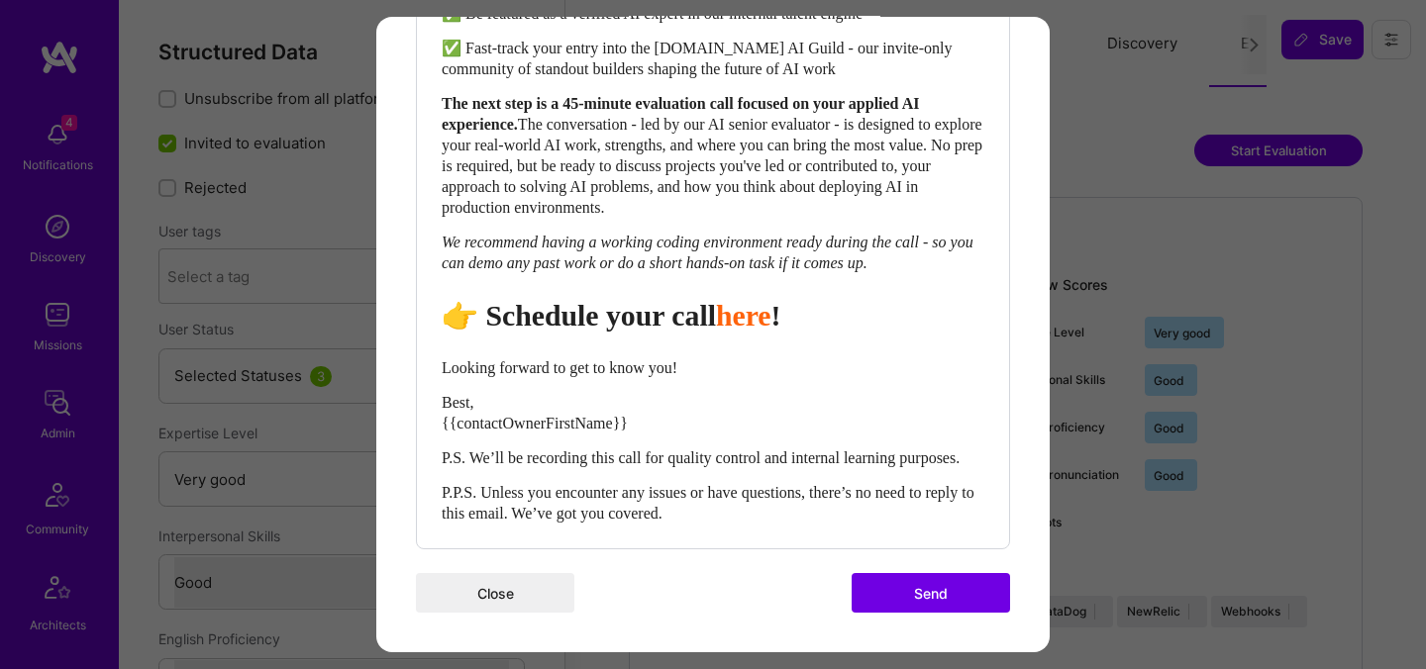
scroll to position [904, 0]
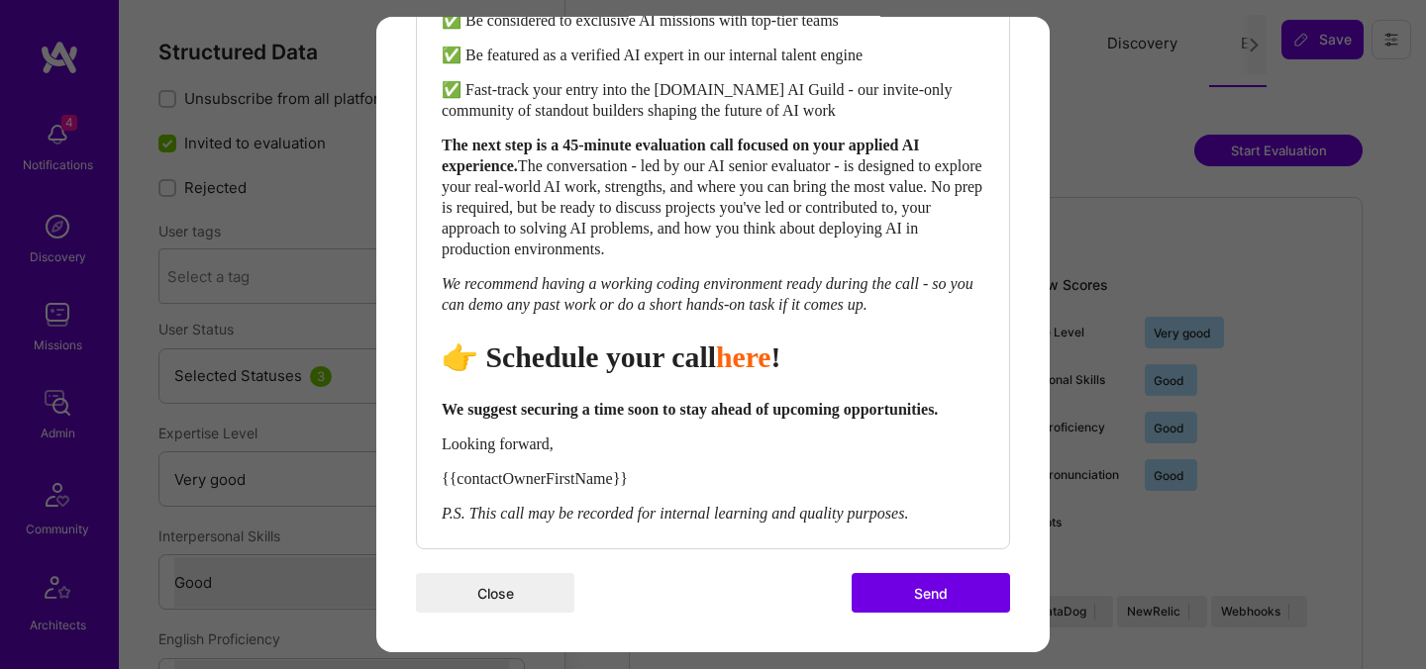
click at [883, 584] on button "Send" at bounding box center [931, 593] width 158 height 40
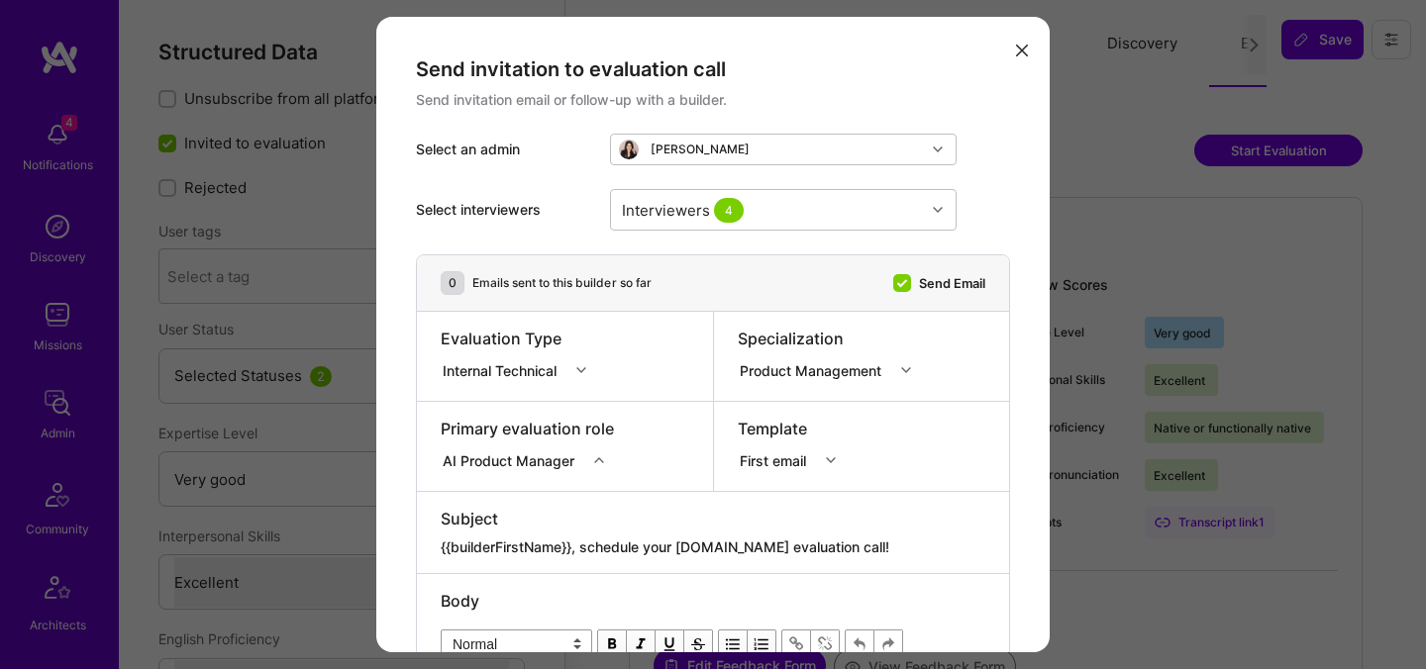
select select "5"
select select "7"
select select "US"
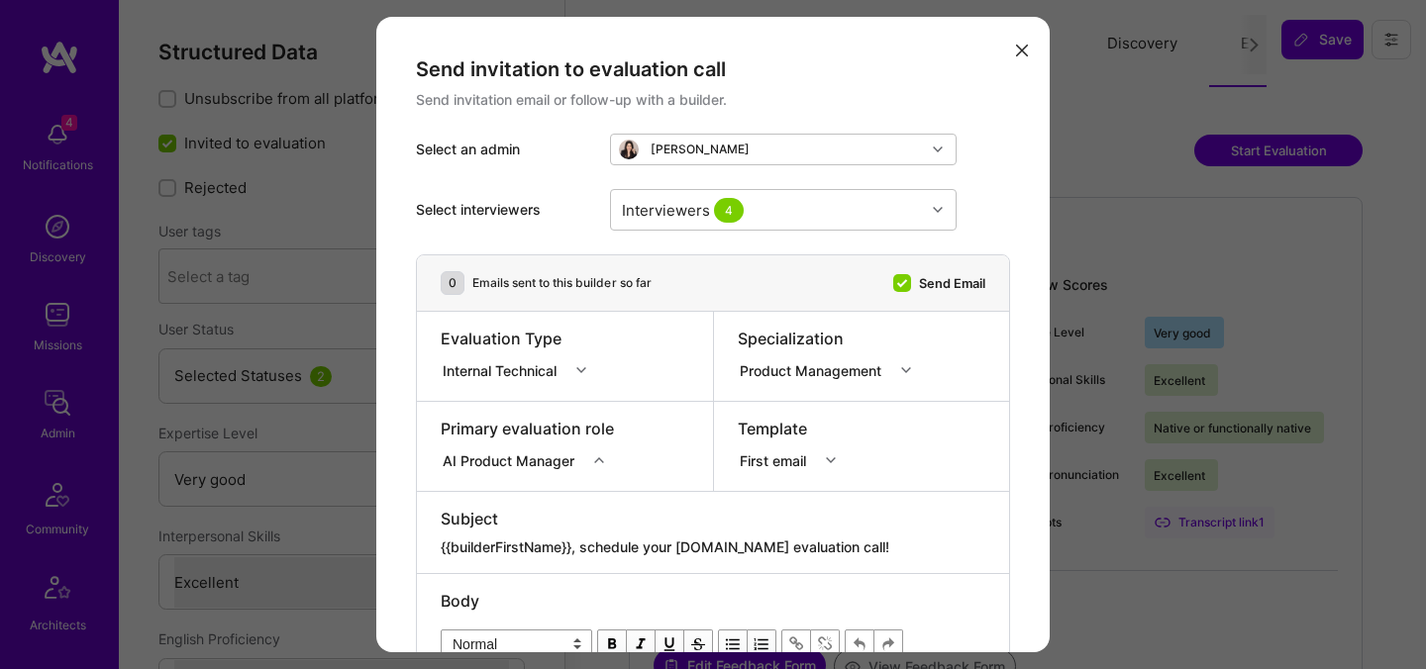
select select "Right Now"
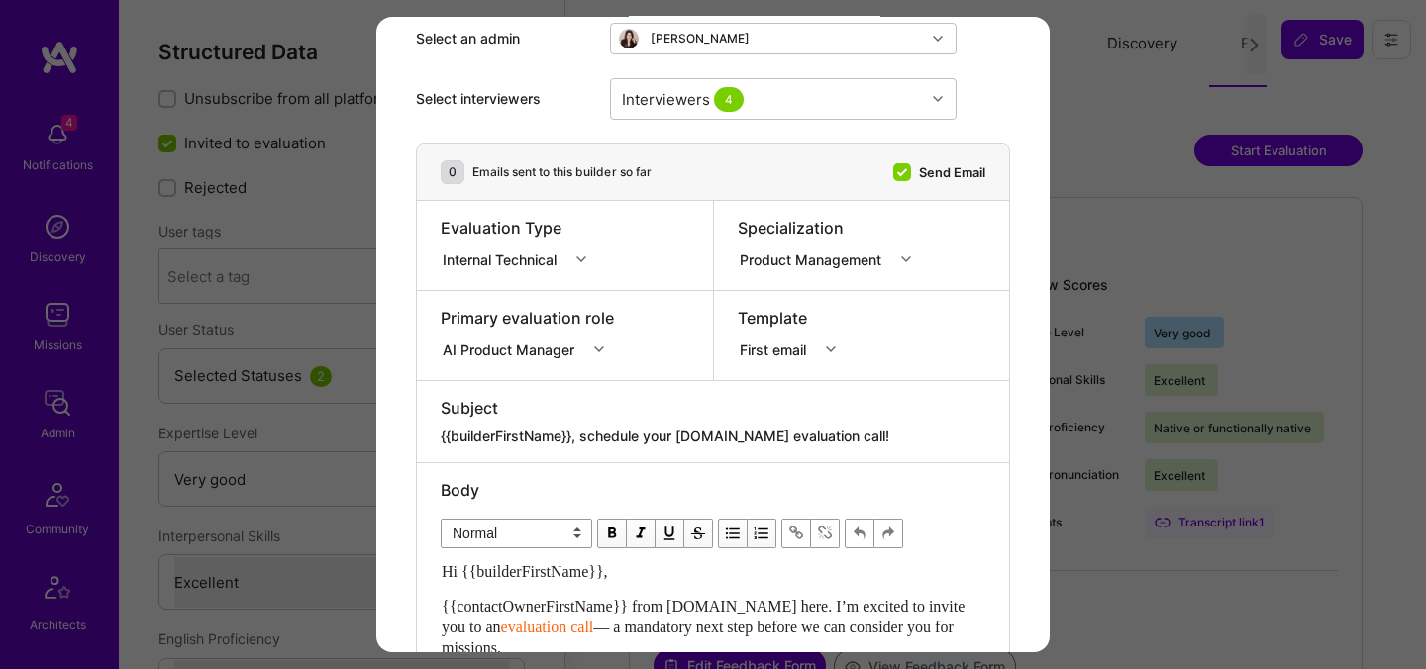
click at [600, 423] on div "modal" at bounding box center [713, 423] width 545 height 8
click at [610, 436] on textarea "{{builderFirstName}}, schedule your [DOMAIN_NAME] evaluation call!" at bounding box center [713, 437] width 545 height 20
paste textarea "Unlock Your AI-Verified Status"
type textarea "{{builderFirstName}}, Unlock Your AI-Verified Status"
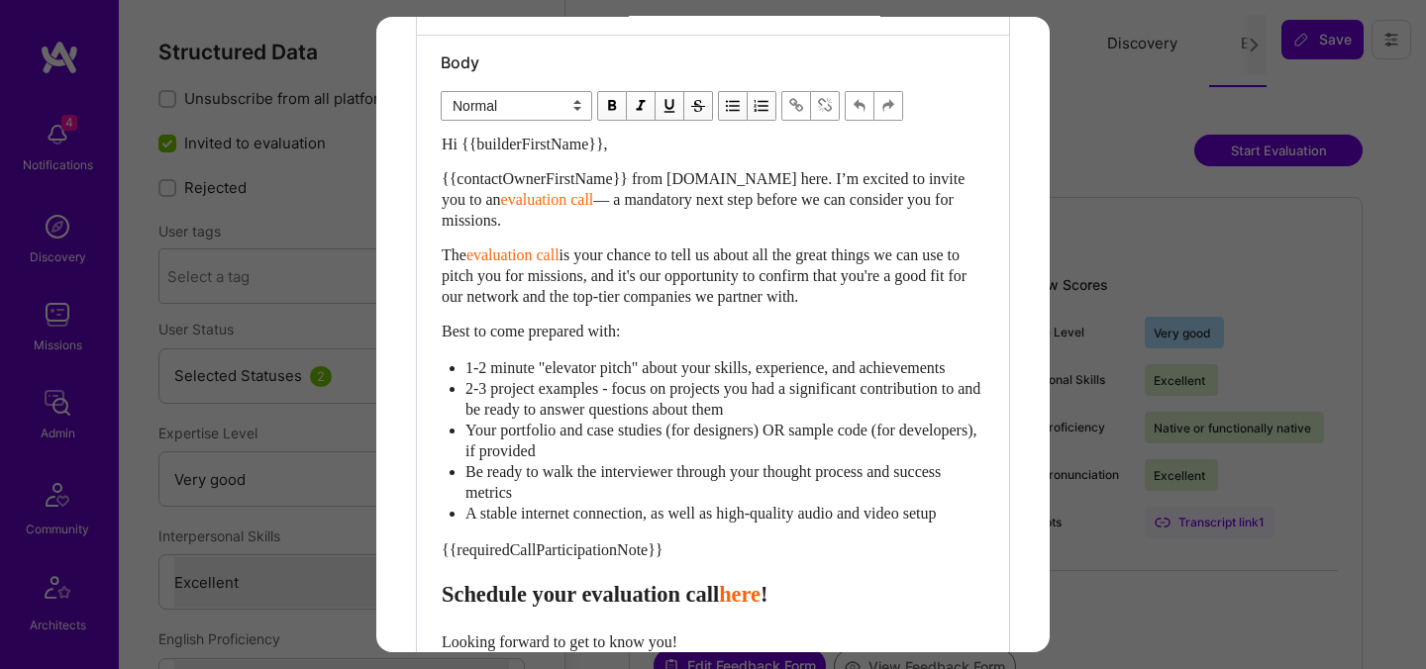
scroll to position [622, 0]
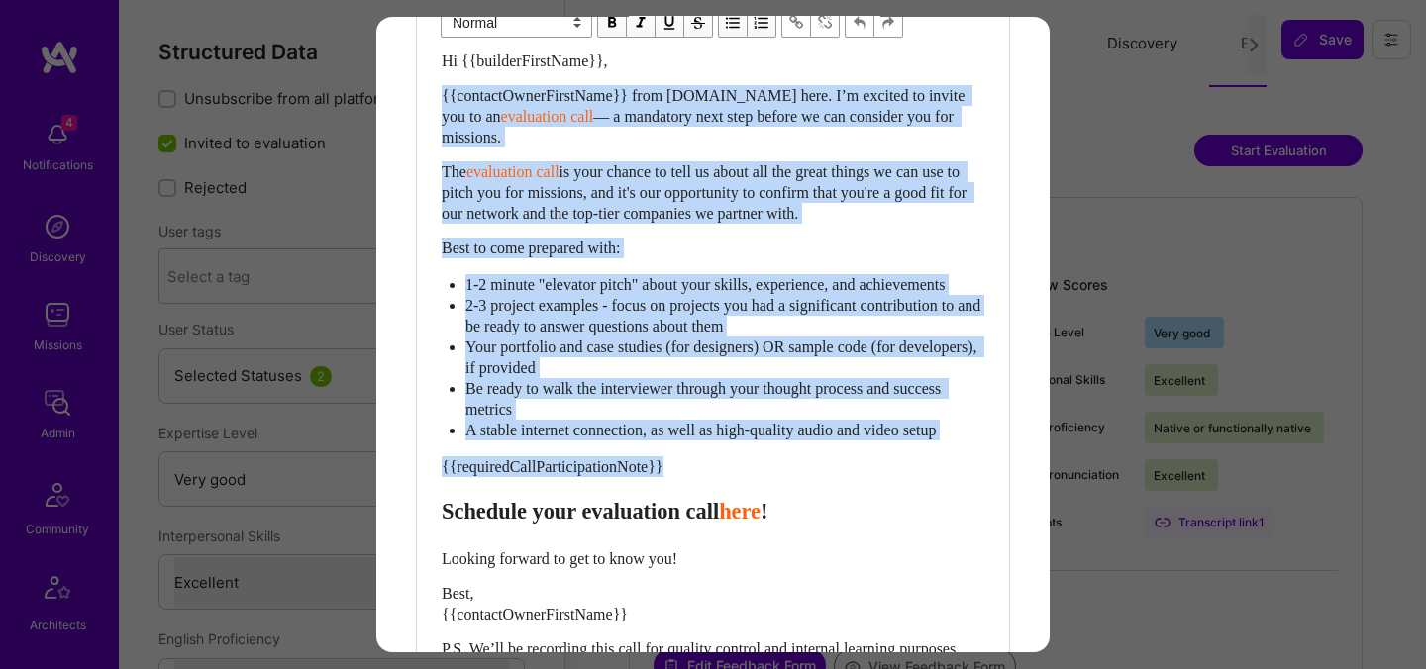
drag, startPoint x: 445, startPoint y: 541, endPoint x: 422, endPoint y: 104, distance: 437.2
click at [422, 104] on div "Body Normal Heading Large Heading Medium Heading Small Normal Hi {{builderFirst…" at bounding box center [713, 345] width 592 height 787
paste div "Enter email text"
select select "header-two"
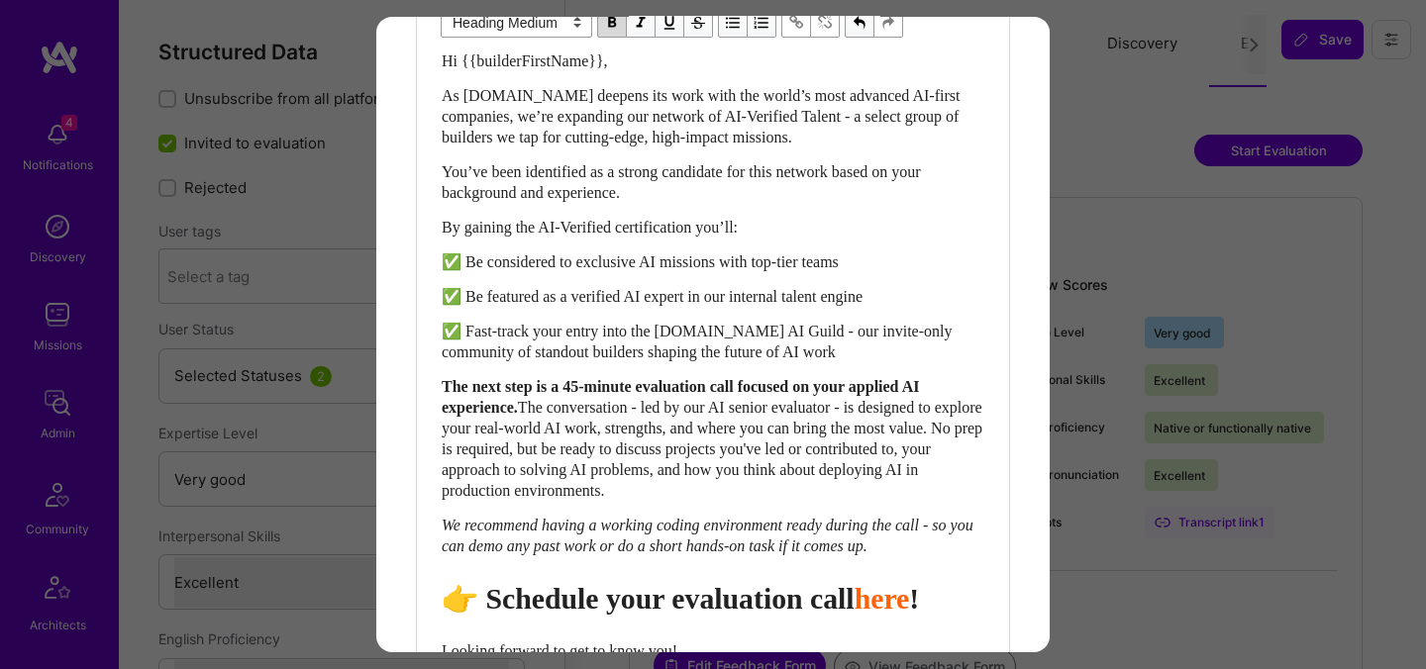
click at [799, 612] on span "👉 Schedule your evaluation call" at bounding box center [648, 598] width 413 height 33
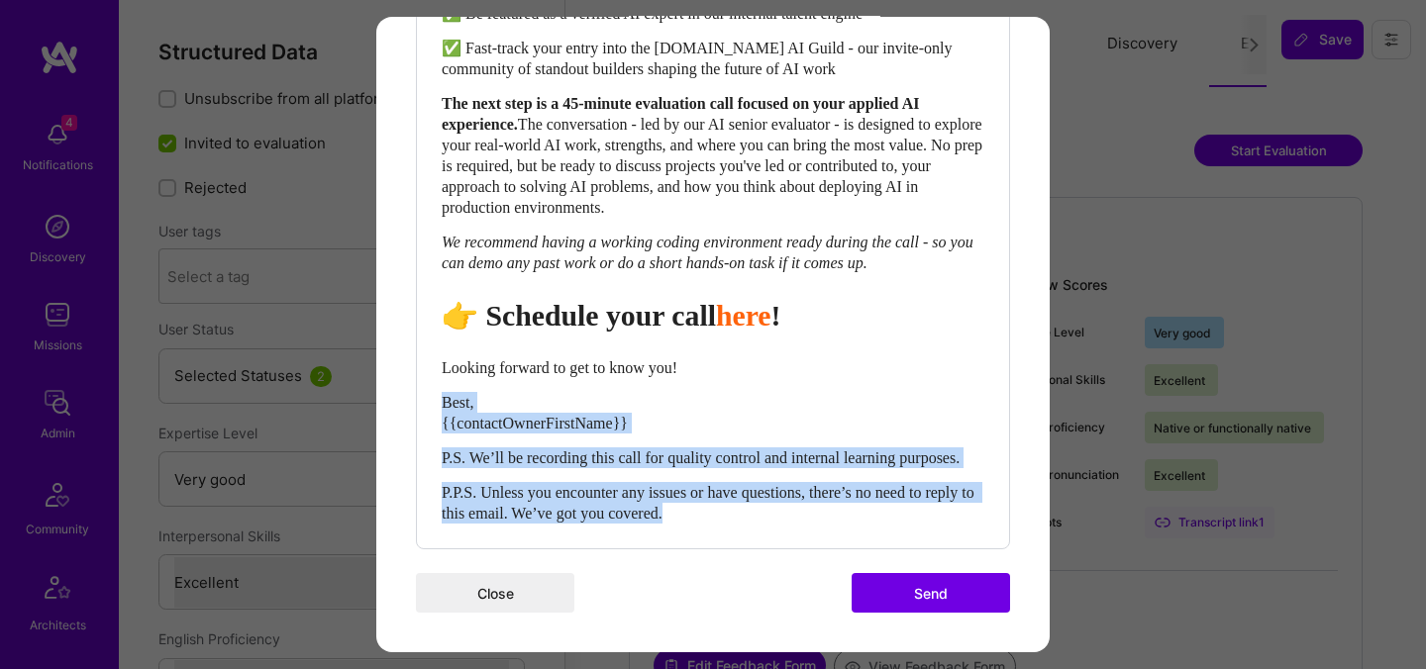
drag, startPoint x: 773, startPoint y: 510, endPoint x: 392, endPoint y: 378, distance: 403.3
select select "unstyled"
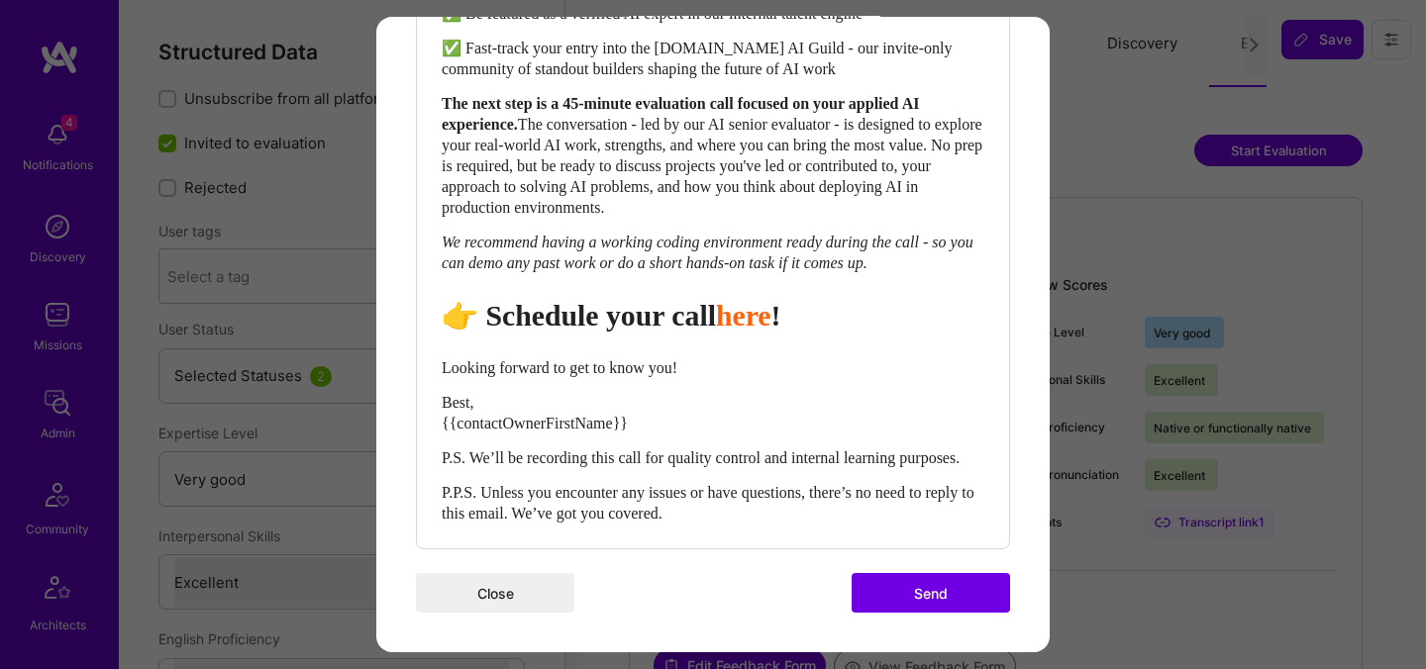
click at [716, 502] on div "P.P.S. Unless you encounter any issues or have questions, there’s no need to re…" at bounding box center [713, 503] width 543 height 42
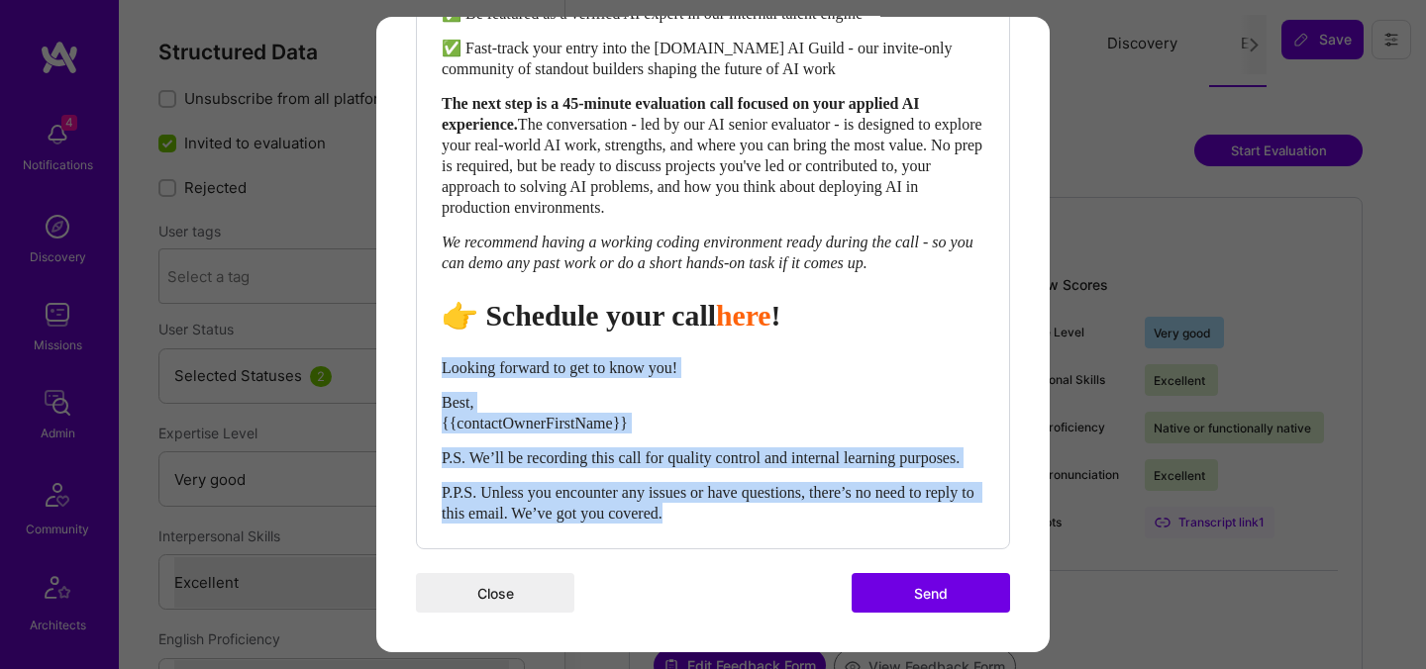
drag, startPoint x: 767, startPoint y: 522, endPoint x: 404, endPoint y: 340, distance: 406.5
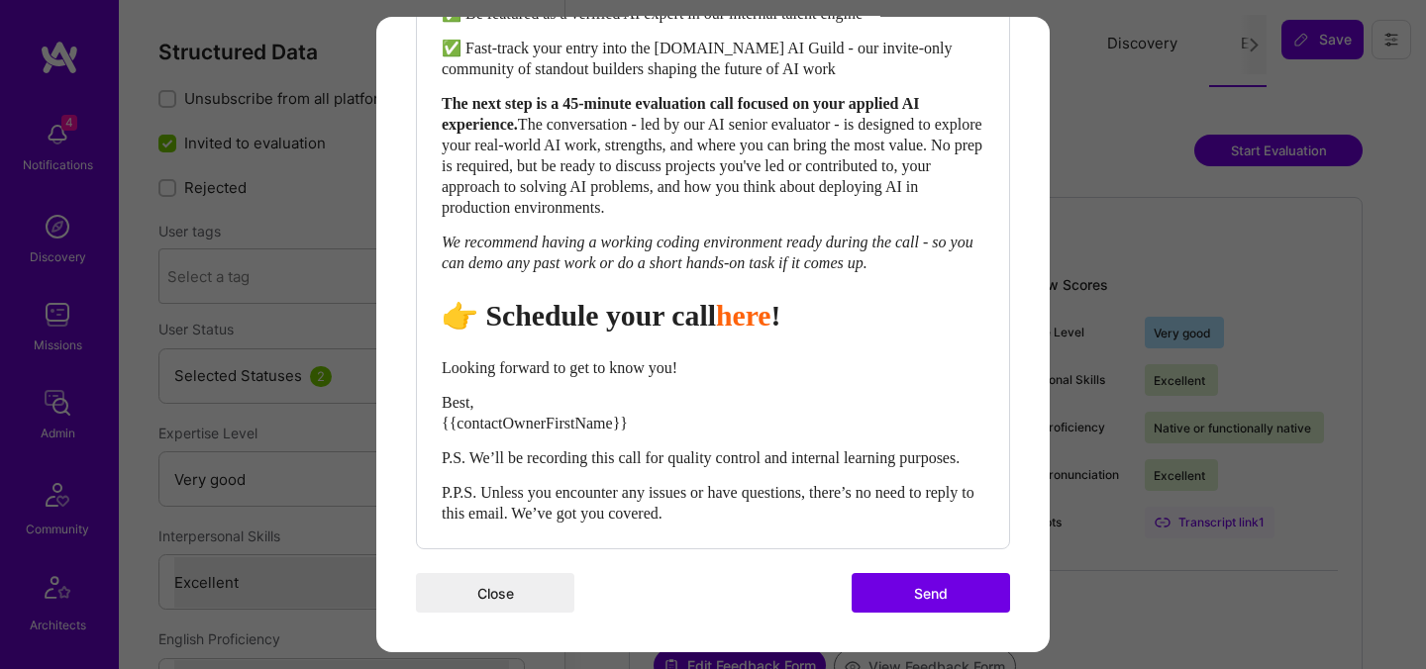
scroll to position [904, 0]
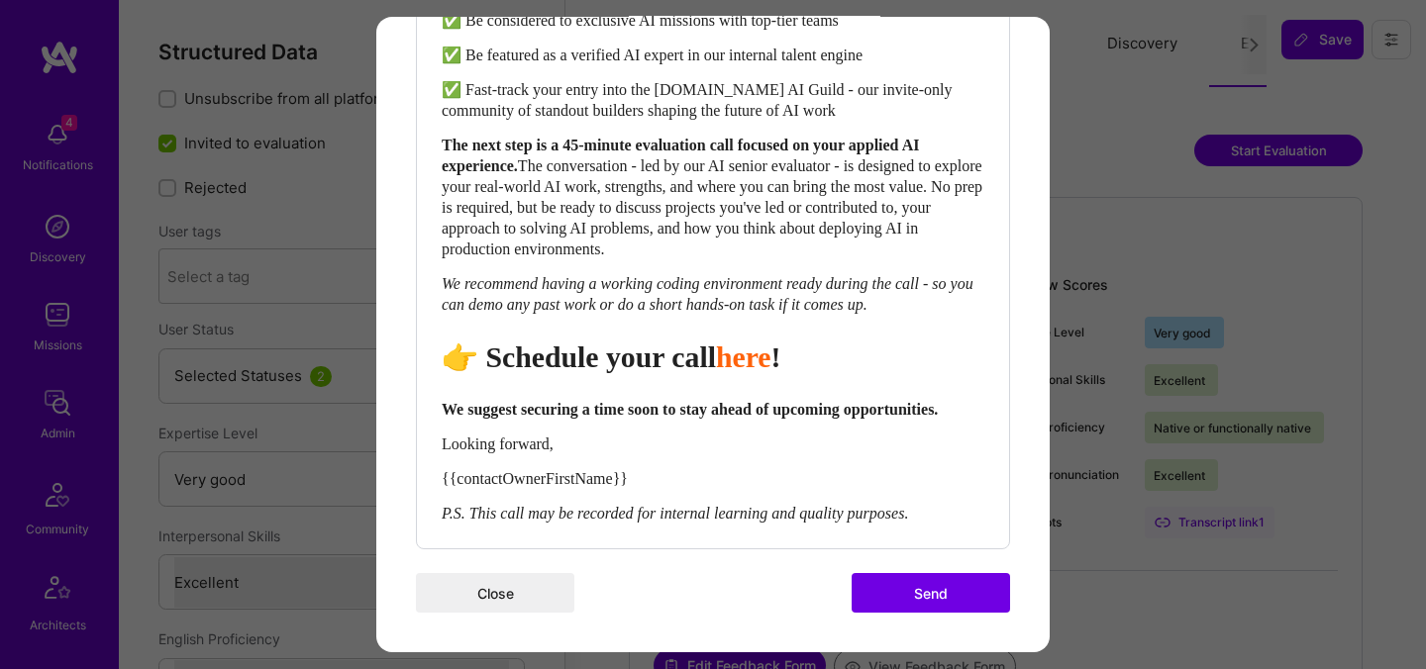
click at [890, 598] on button "Send" at bounding box center [931, 593] width 158 height 40
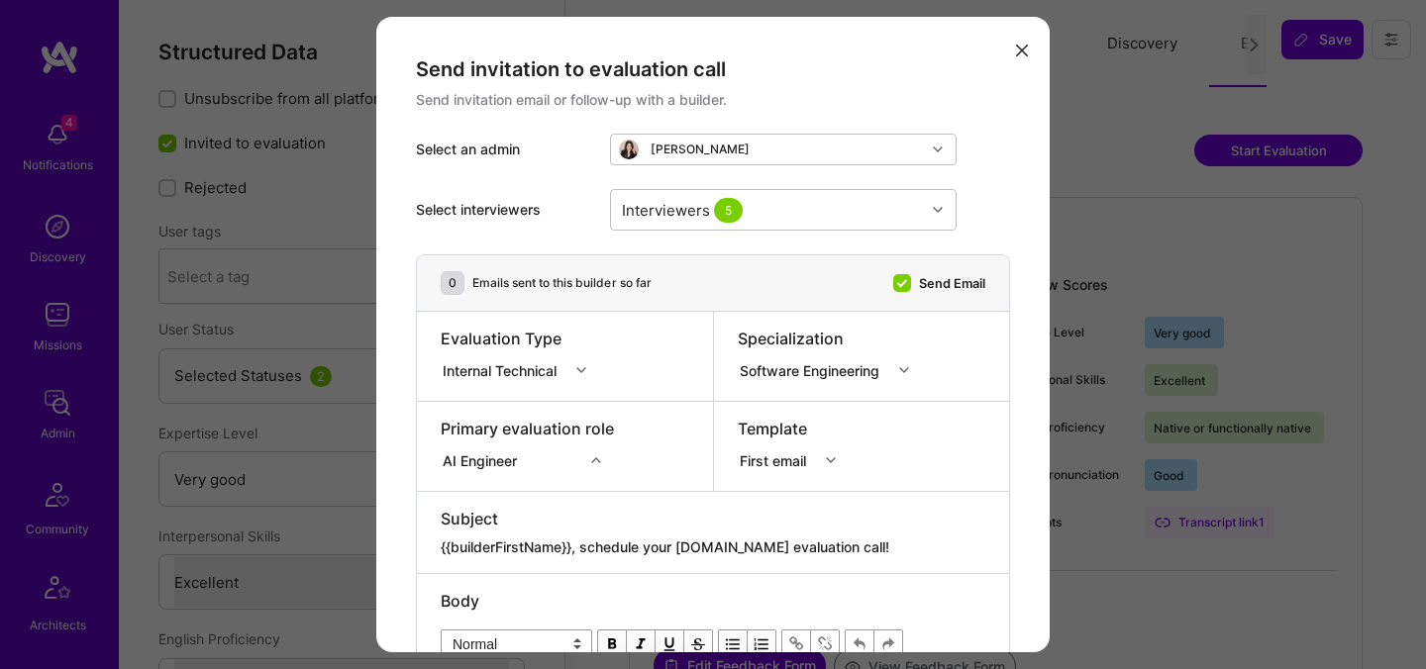
select select "5"
select select "7"
select select "6"
select select "CA"
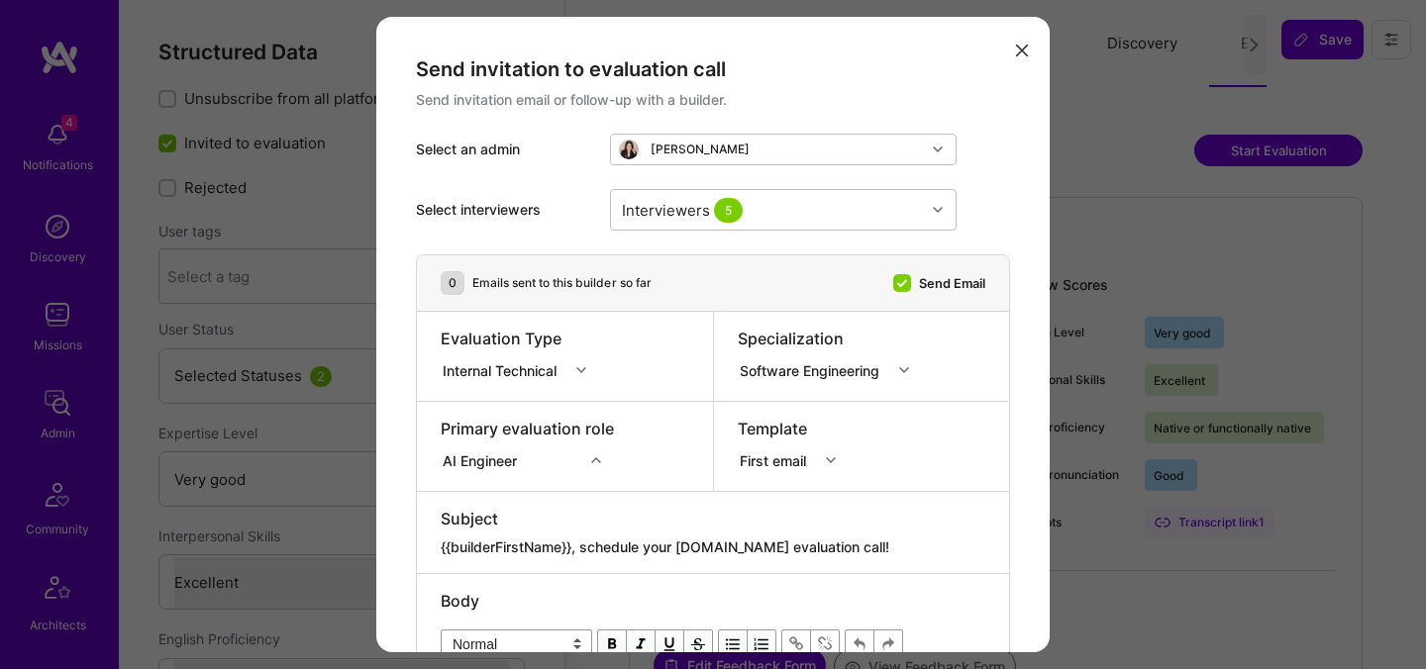
select select "Right Now"
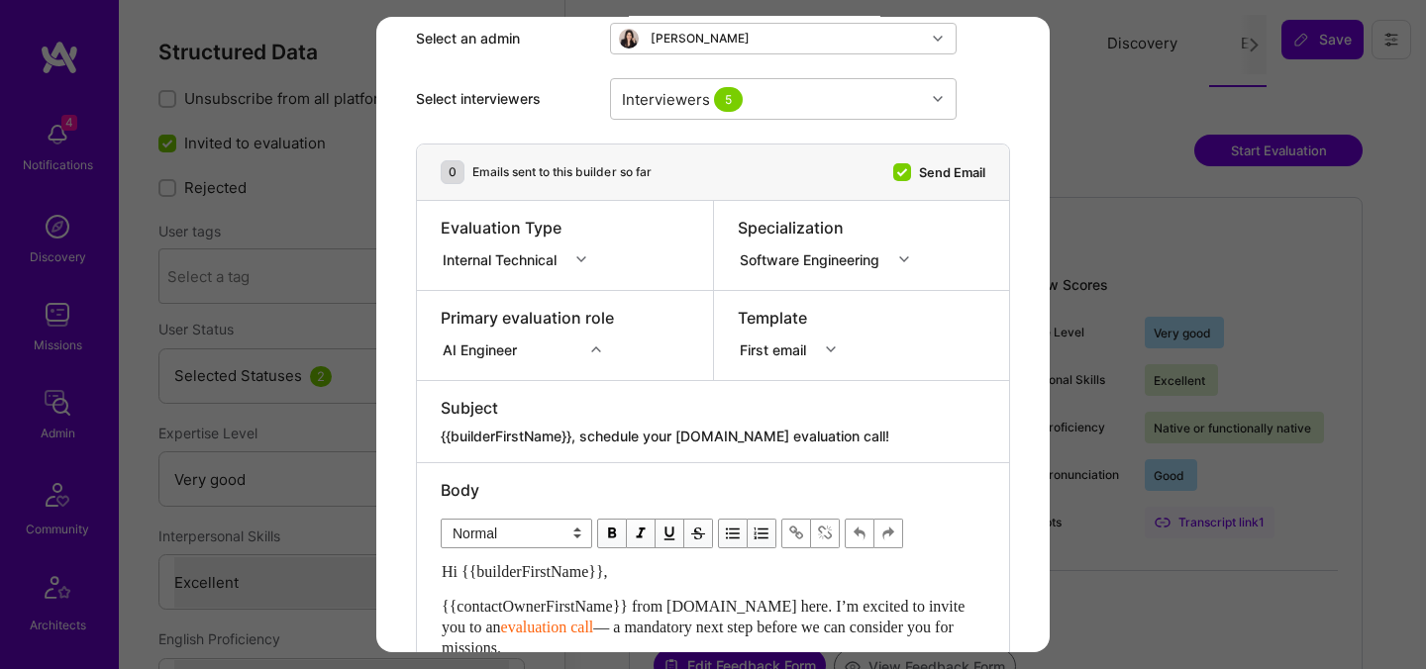
click at [582, 434] on textarea "{{builderFirstName}}, schedule your [DOMAIN_NAME] evaluation call!" at bounding box center [713, 437] width 545 height 20
paste textarea "Unlock Your AI-Verified Status"
type textarea "{{builderFirstName}}, Unlock Your AI-Verified Status"
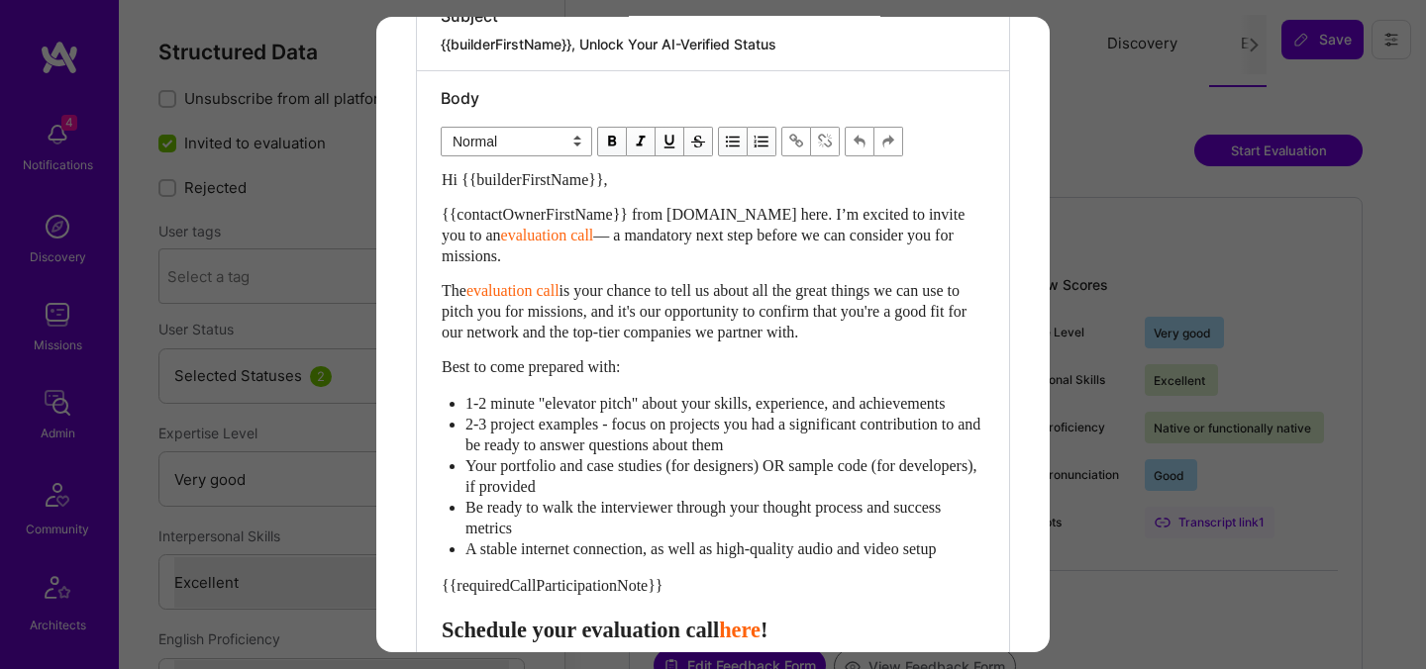
scroll to position [553, 0]
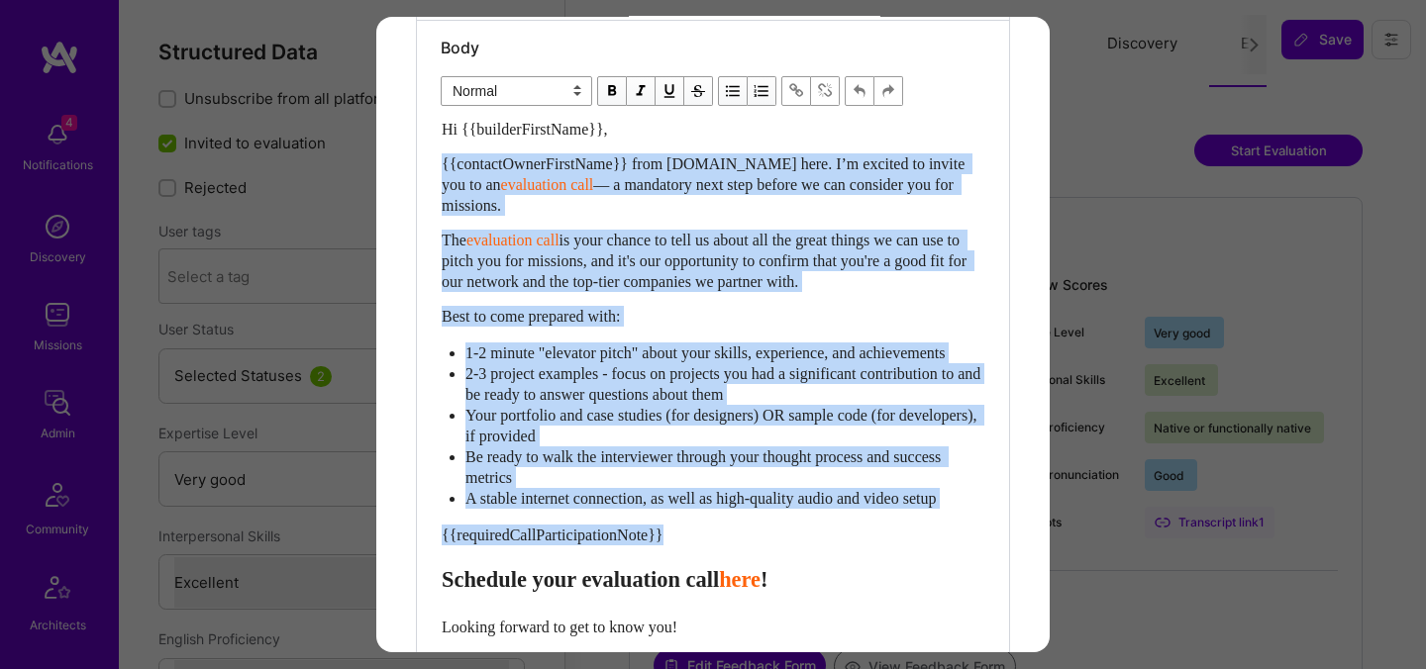
drag, startPoint x: 446, startPoint y: 593, endPoint x: 441, endPoint y: 163, distance: 429.7
click at [442, 163] on div "Hi {{builderFirstName}}, {{contactOwnerFirstName}} from [DOMAIN_NAME] here. I’m…" at bounding box center [713, 451] width 543 height 664
paste div "Enter email text"
select select "header-two"
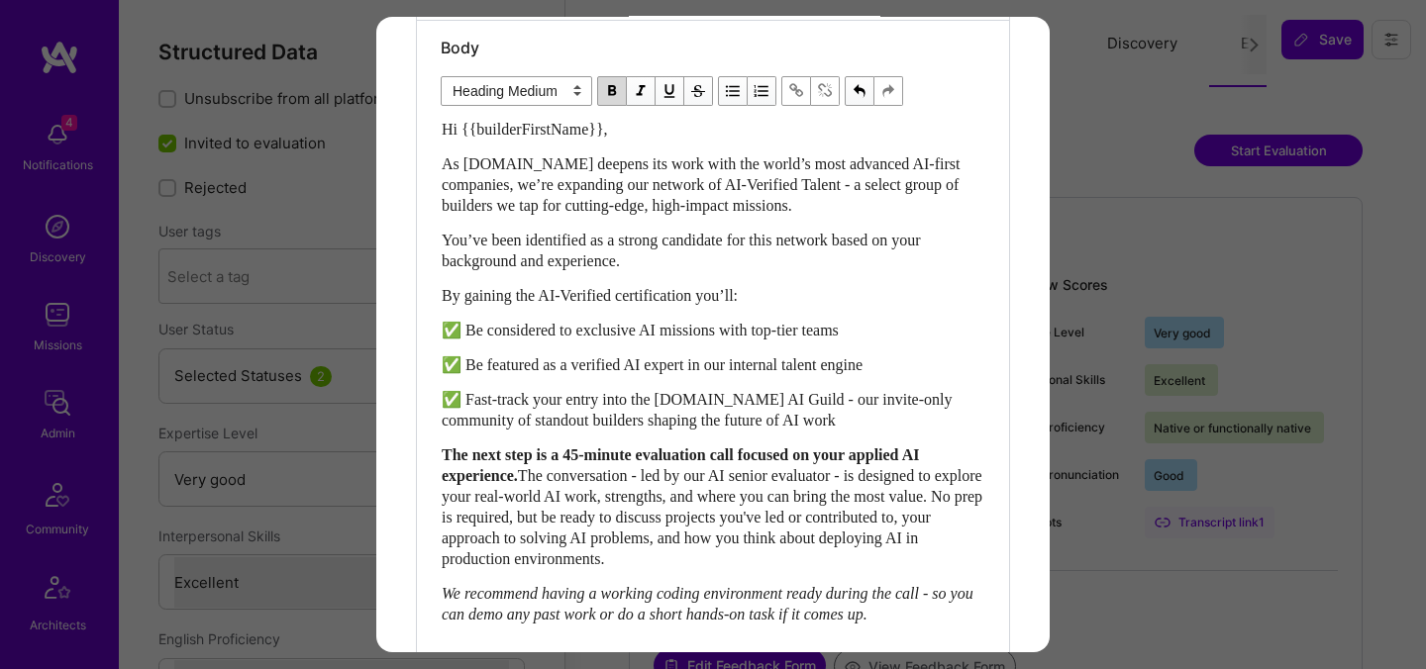
scroll to position [605, 0]
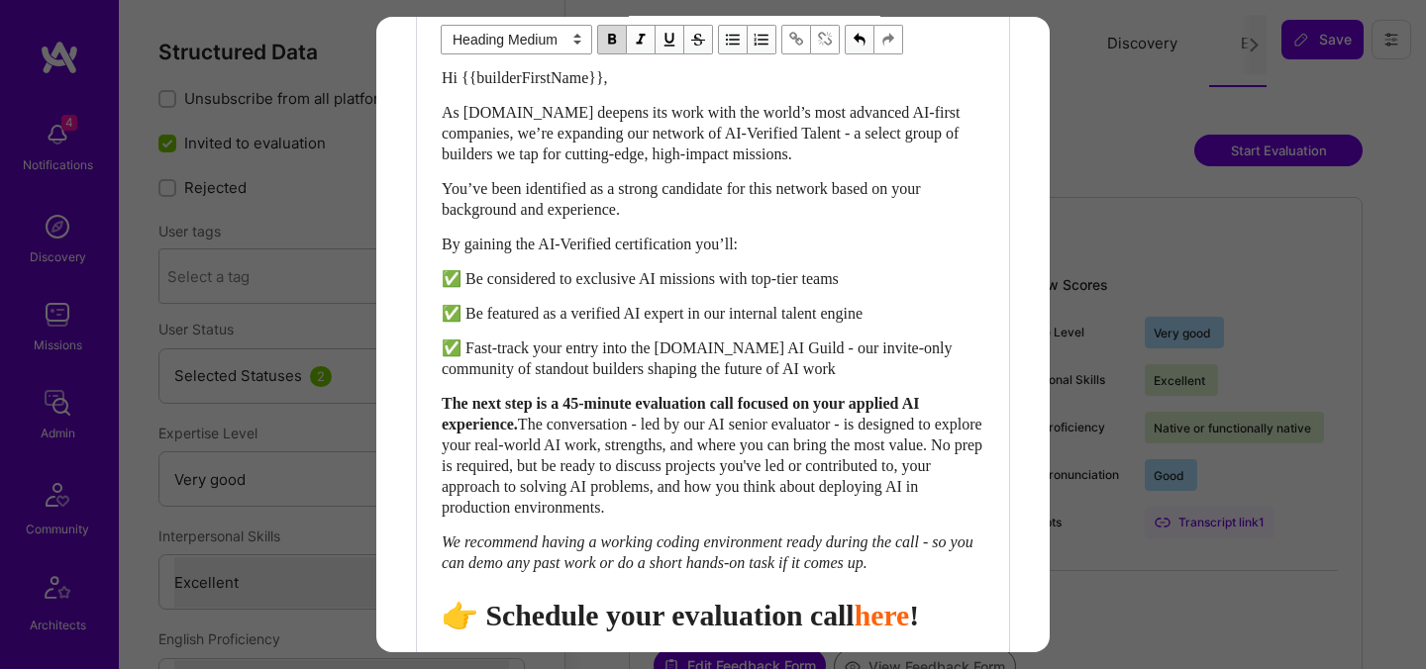
click at [753, 632] on span "👉 Schedule your evaluation call" at bounding box center [648, 615] width 413 height 33
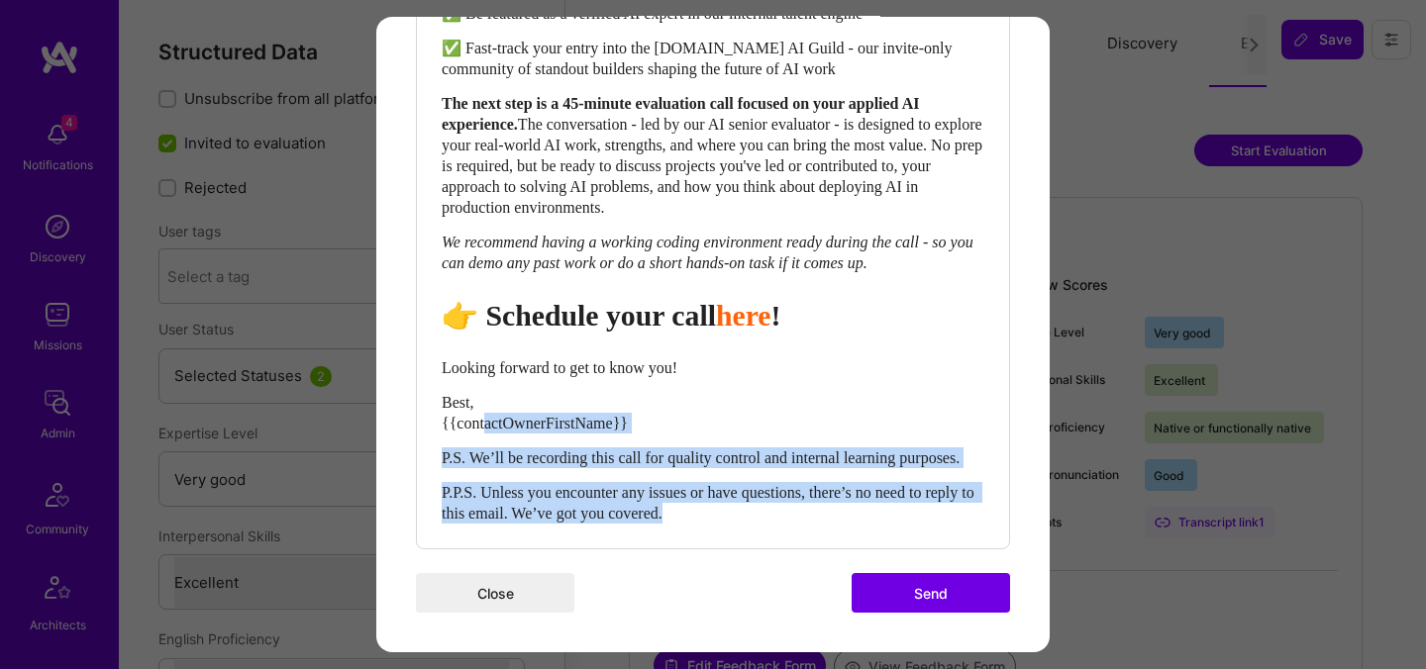
drag, startPoint x: 753, startPoint y: 513, endPoint x: 483, endPoint y: 405, distance: 291.1
click at [483, 405] on div "Hi {{builderFirstName}}, As [DOMAIN_NAME] deepens its work with the world’s mos…" at bounding box center [713, 145] width 543 height 756
select select "unstyled"
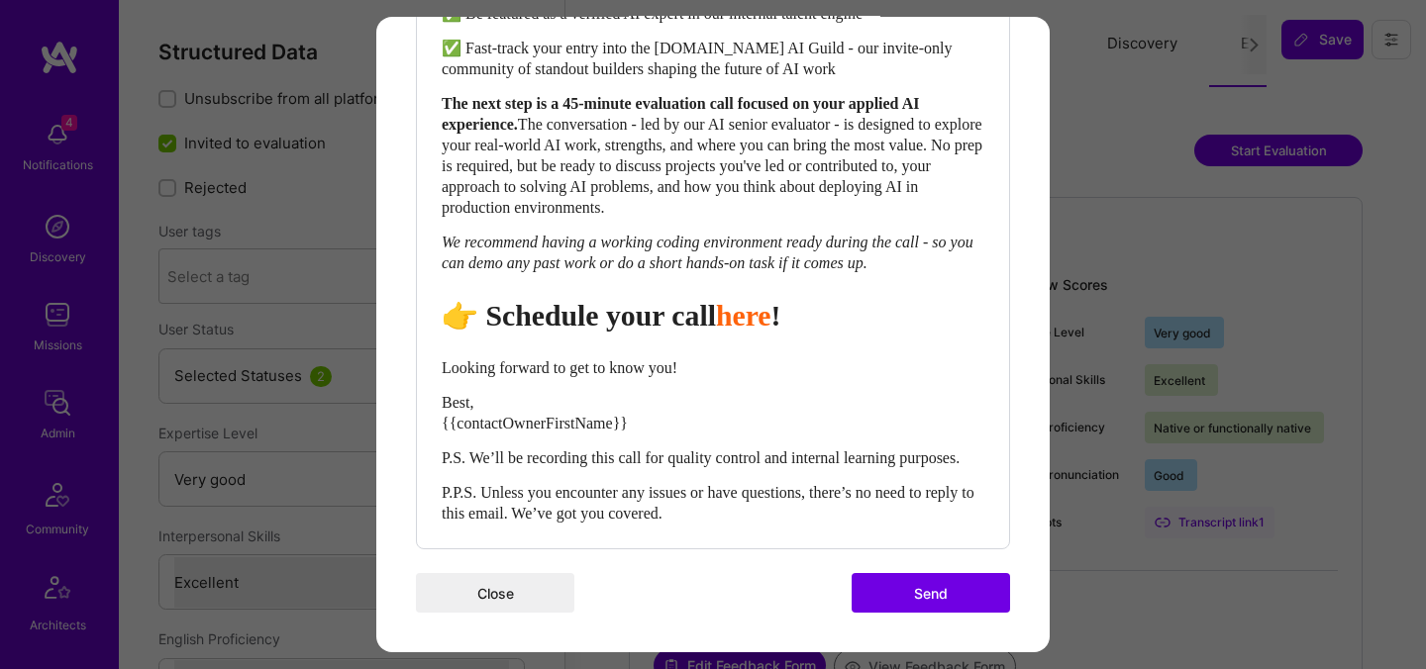
click at [728, 481] on div "Hi {{builderFirstName}}, As [DOMAIN_NAME] deepens its work with the world’s mos…" at bounding box center [713, 145] width 543 height 756
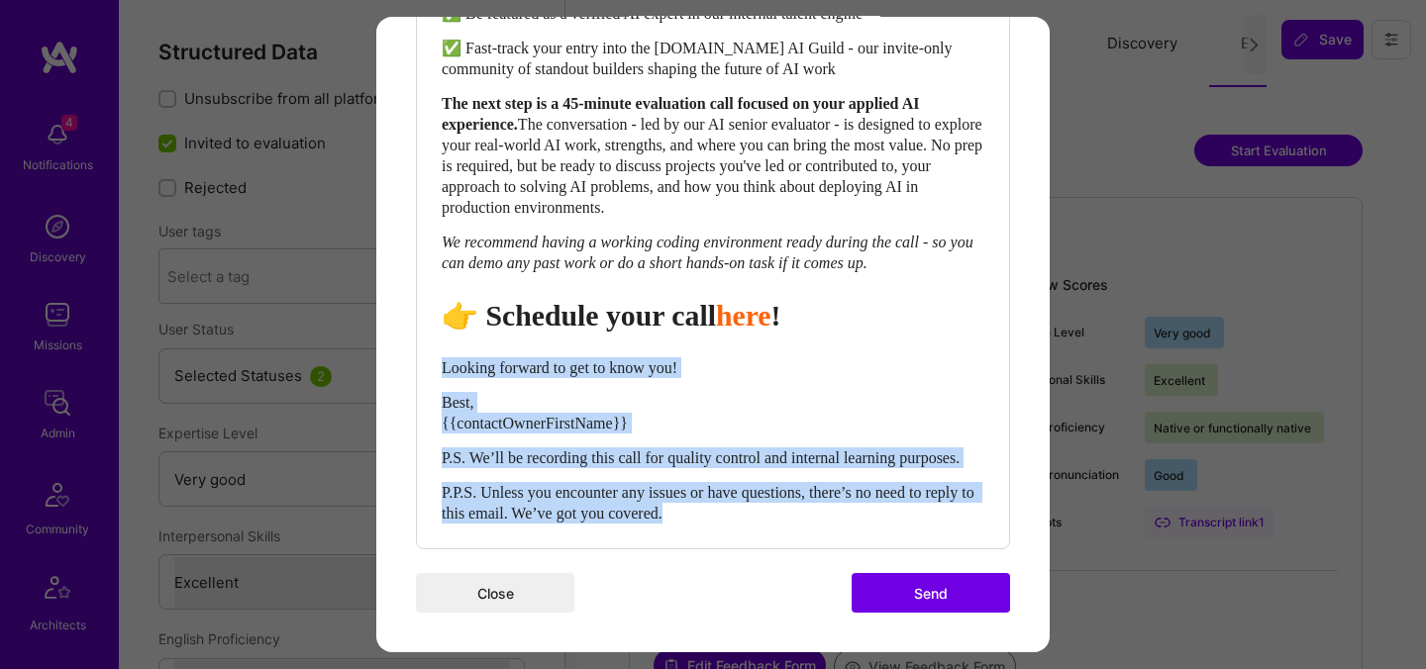
drag, startPoint x: 755, startPoint y: 513, endPoint x: 435, endPoint y: 344, distance: 362.7
click at [435, 344] on div "Body Normal Heading Large Heading Medium Heading Small Normal Hi {{builderFirst…" at bounding box center [713, 108] width 592 height 879
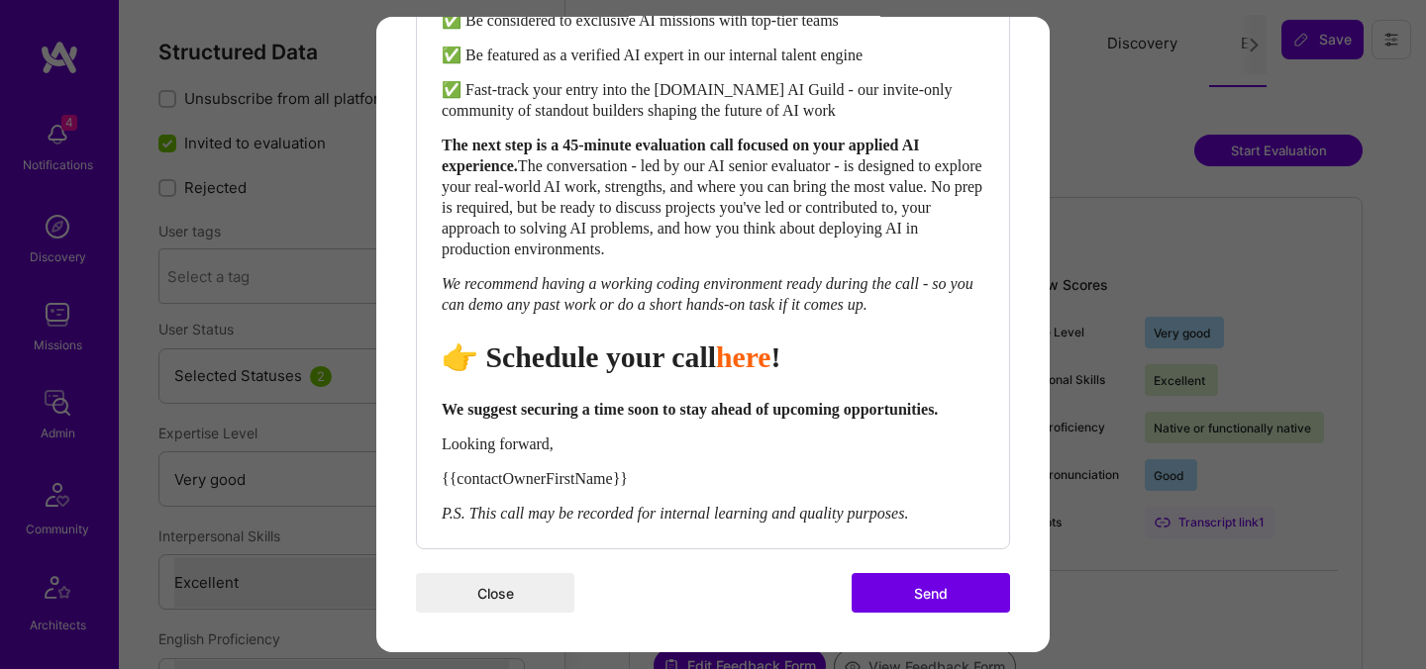
scroll to position [904, 0]
click at [915, 590] on button "Send" at bounding box center [931, 593] width 158 height 40
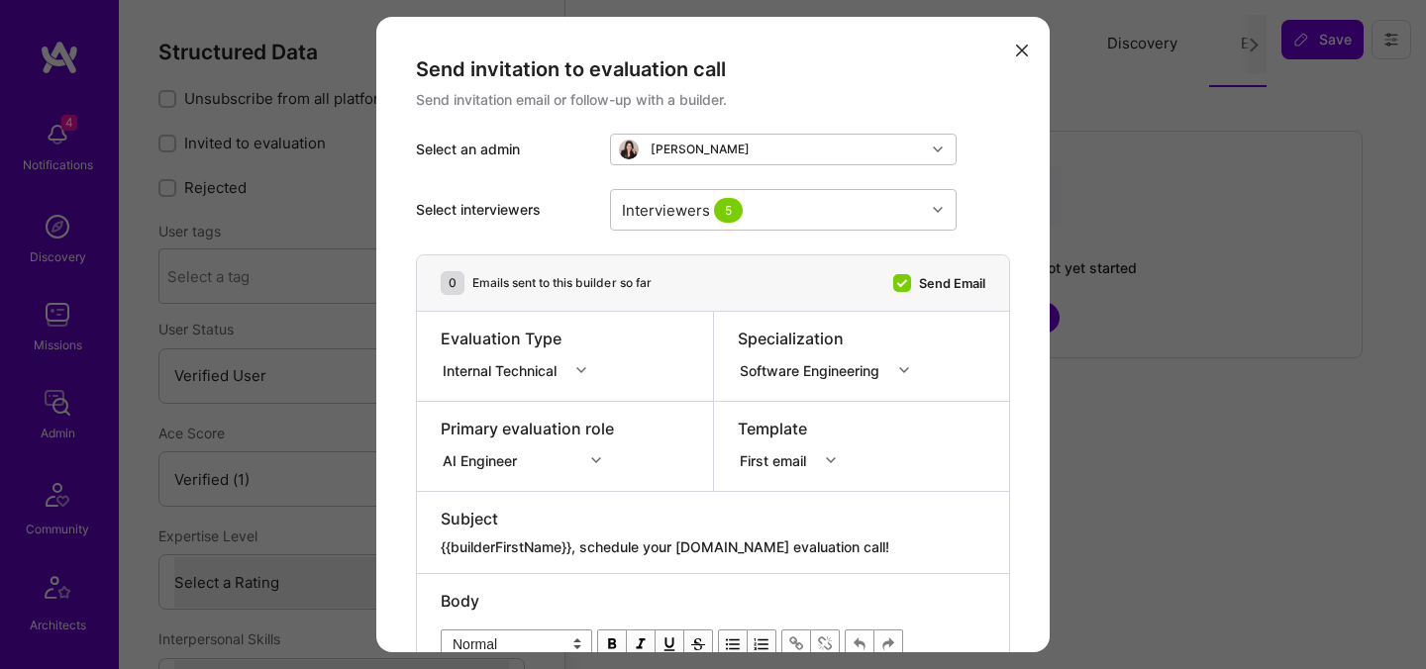
select select "Verified"
select select "US"
click at [534, 376] on div "Internal Technical" at bounding box center [504, 369] width 122 height 21
click at [538, 401] on div "Selection Team" at bounding box center [520, 407] width 158 height 37
select select "Verified"
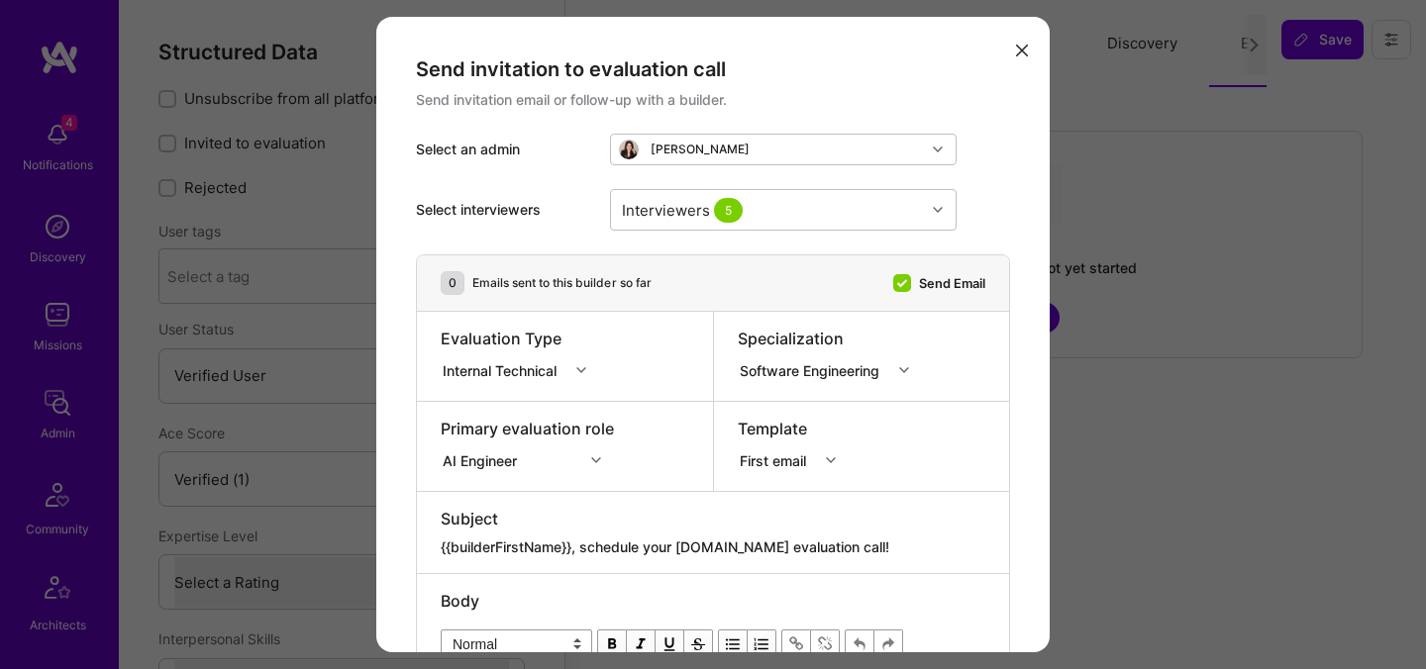
select select "US"
click at [551, 364] on div "Internal Technical" at bounding box center [504, 369] width 122 height 21
click at [552, 401] on div "Selection Team" at bounding box center [520, 407] width 158 height 37
select select "Verified"
select select "US"
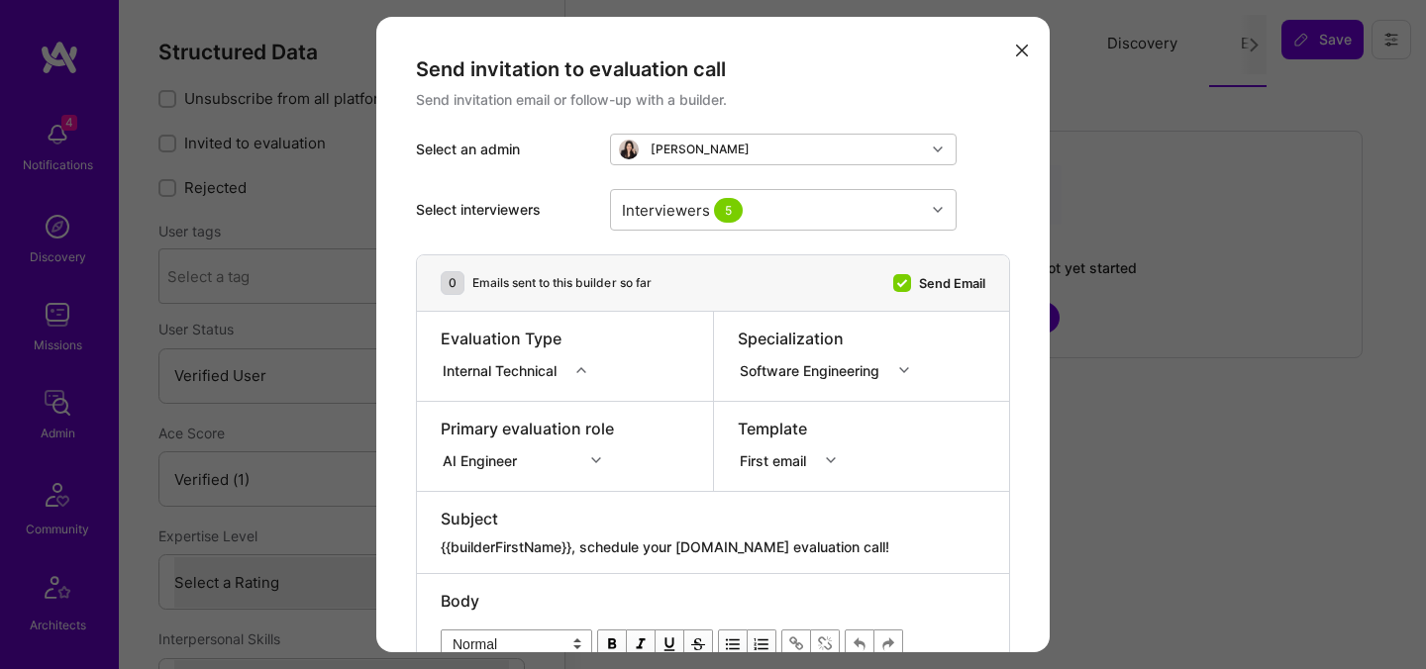
click at [513, 368] on div "Internal Technical" at bounding box center [504, 369] width 122 height 21
click at [520, 414] on div "Selection Team" at bounding box center [520, 407] width 158 height 37
select select "Verified"
select select "US"
click at [516, 368] on div "Internal Technical" at bounding box center [504, 369] width 122 height 21
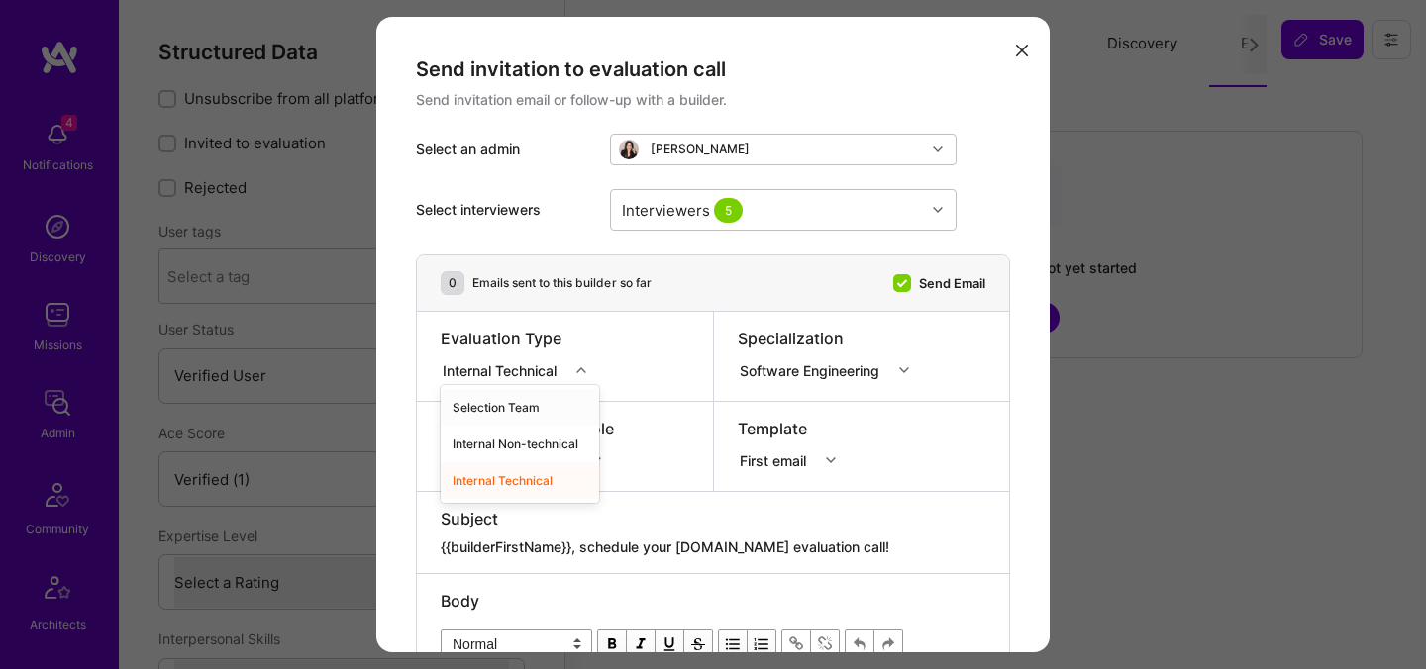
click at [530, 403] on div "Selection Team" at bounding box center [520, 407] width 158 height 37
select select "Verified"
select select "US"
click at [534, 383] on div "Evaluation Type option Internal Technical, selected. Select is focused ,type to…" at bounding box center [520, 356] width 158 height 57
click at [534, 372] on div "Internal Technical" at bounding box center [504, 369] width 122 height 21
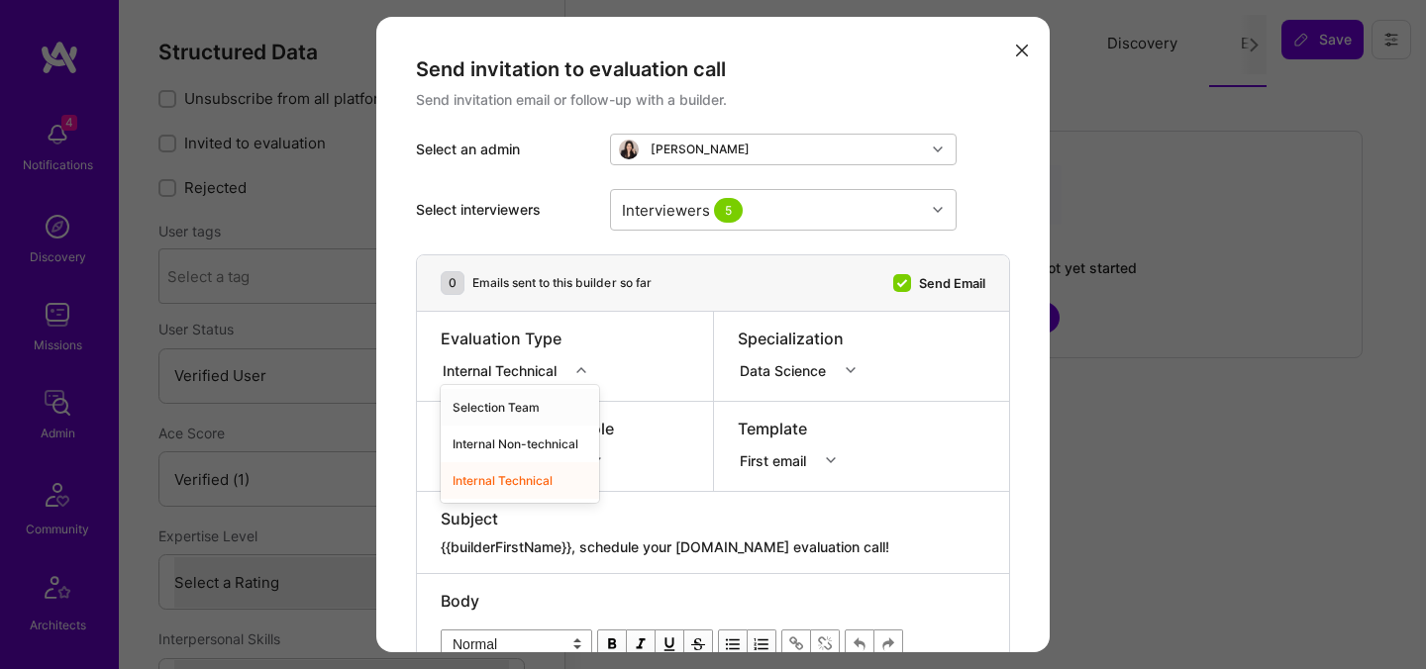
click at [535, 396] on div "Selection Team" at bounding box center [520, 407] width 158 height 37
select select "Verified"
select select "US"
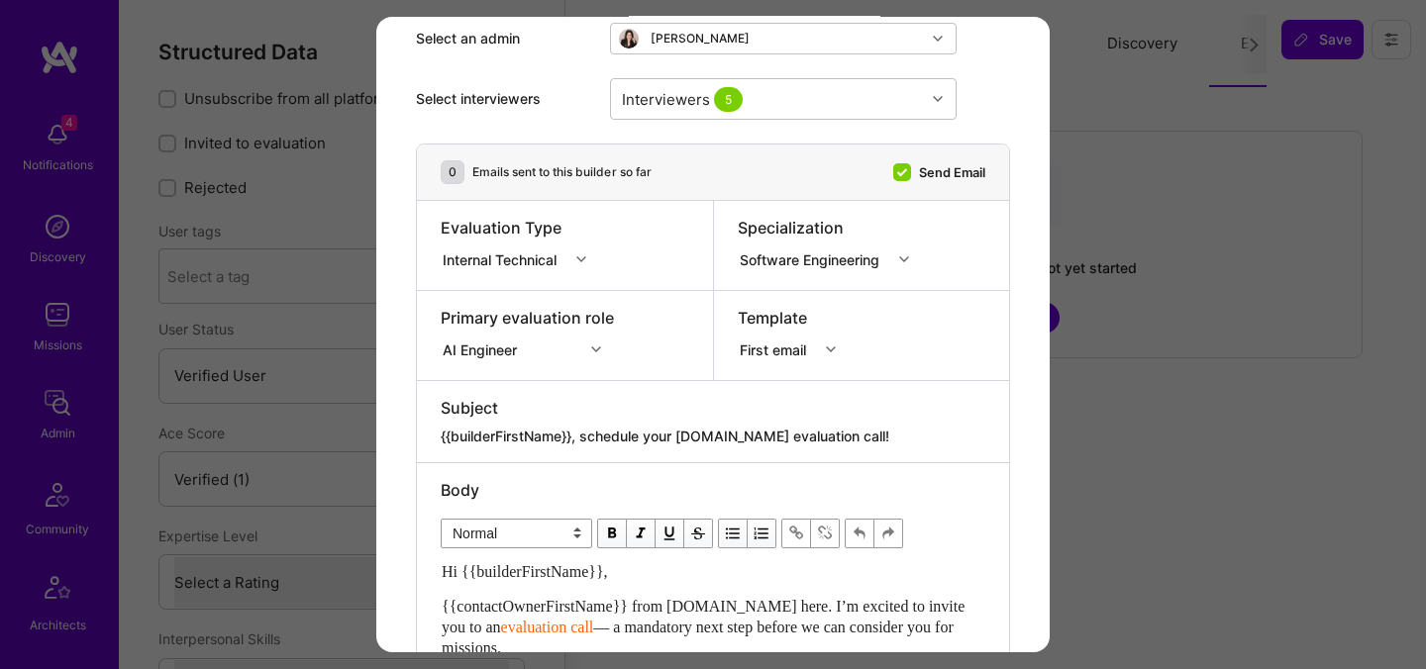
click at [504, 263] on div "Internal Technical" at bounding box center [504, 259] width 122 height 21
click at [505, 298] on div "Selection Team" at bounding box center [520, 296] width 158 height 37
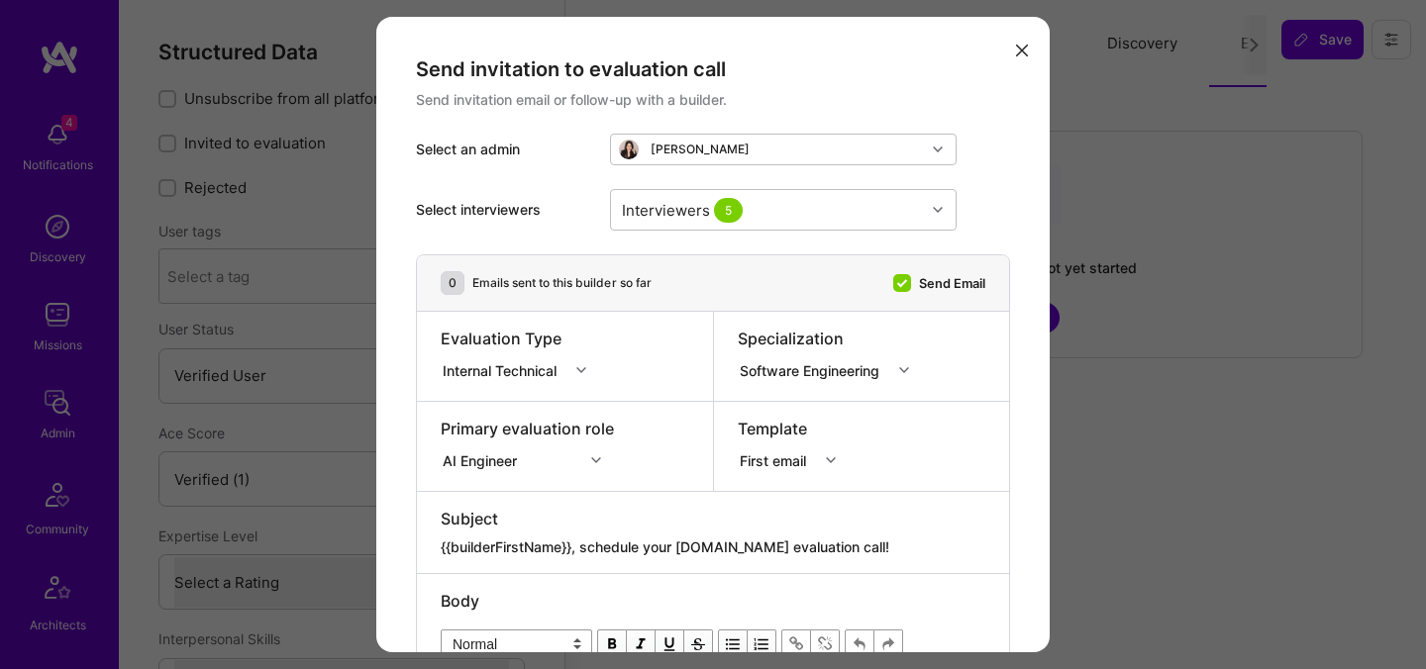
select select "Verified"
select select "US"
click at [503, 378] on div "Internal Technical" at bounding box center [504, 369] width 122 height 21
click at [513, 404] on div "Selection Team" at bounding box center [520, 407] width 158 height 37
select select "Verified"
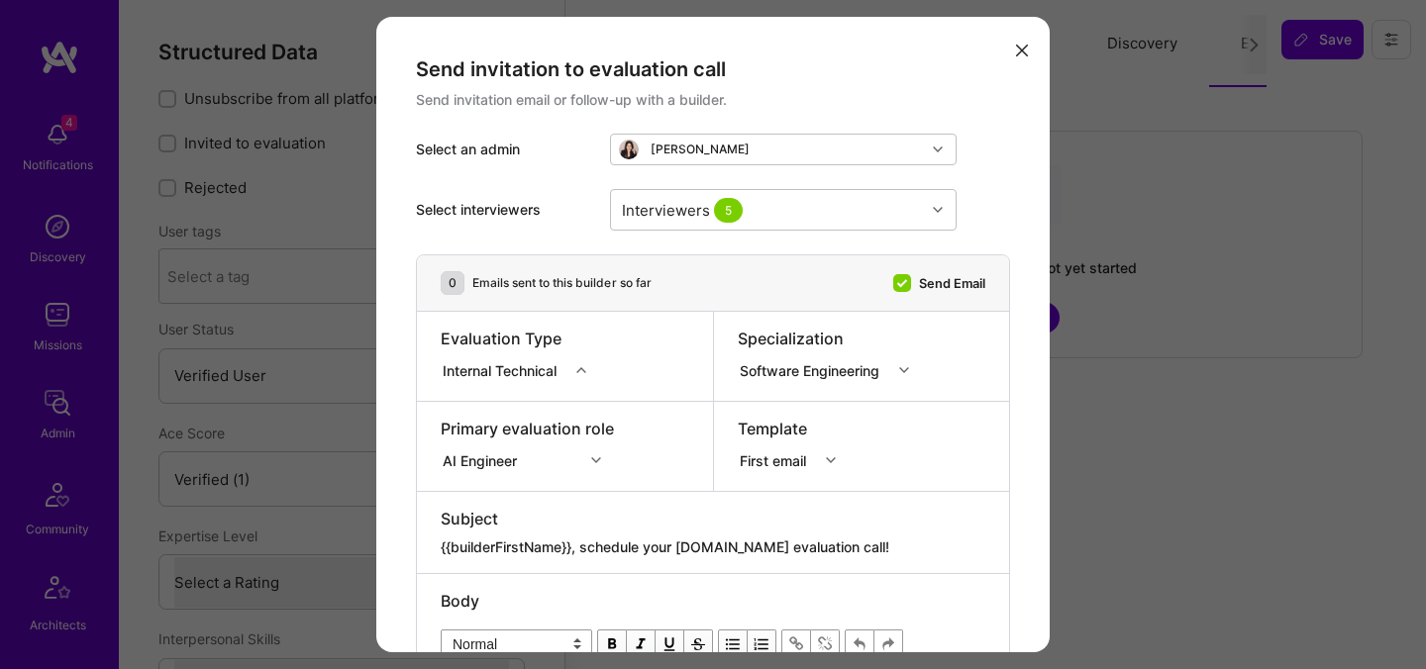
select select "US"
click at [519, 380] on div "Internal Technical" at bounding box center [505, 369] width 128 height 25
click at [523, 407] on div "Selection Team" at bounding box center [520, 407] width 158 height 37
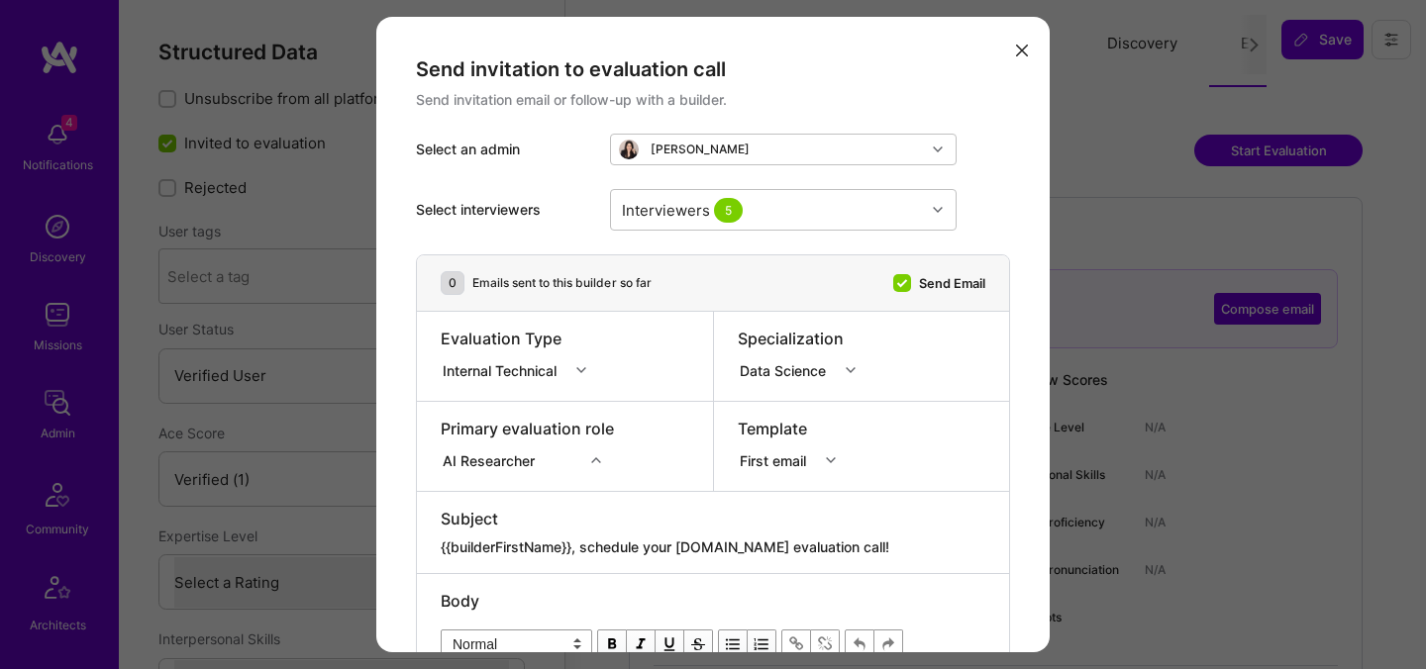
select select "Verified"
select select "GB"
select select "Right Now"
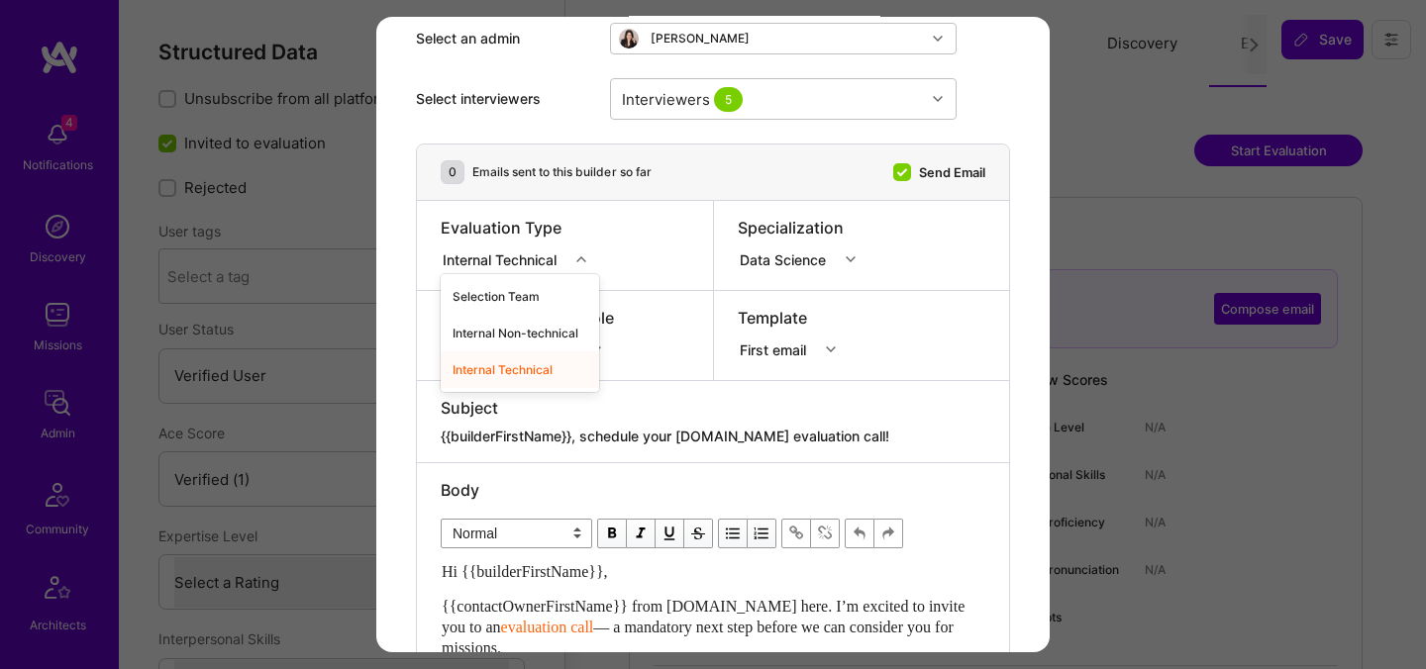
click at [530, 259] on div "Internal Technical" at bounding box center [504, 259] width 122 height 21
click at [530, 305] on div "Selection Team" at bounding box center [520, 296] width 158 height 37
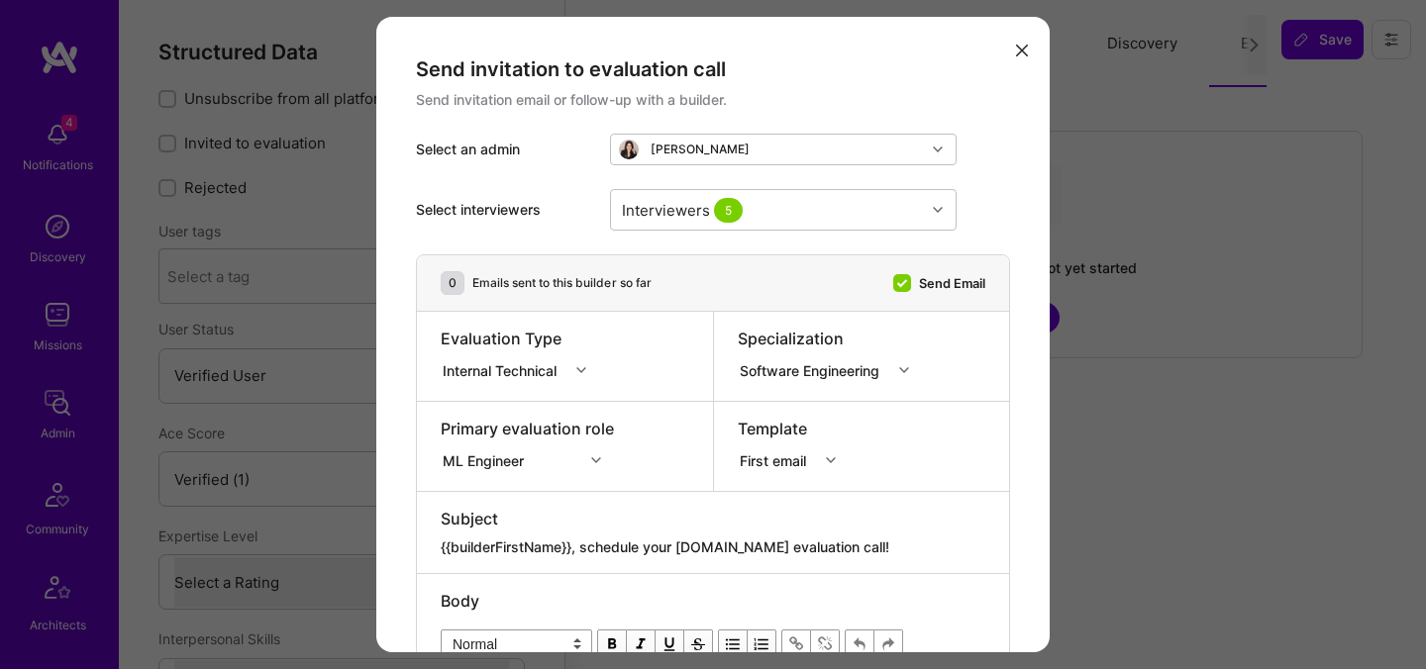
select select "Verified"
select select "US"
click at [537, 359] on div "Internal Technical" at bounding box center [504, 369] width 122 height 21
click at [549, 402] on div "Selection Team" at bounding box center [520, 407] width 158 height 37
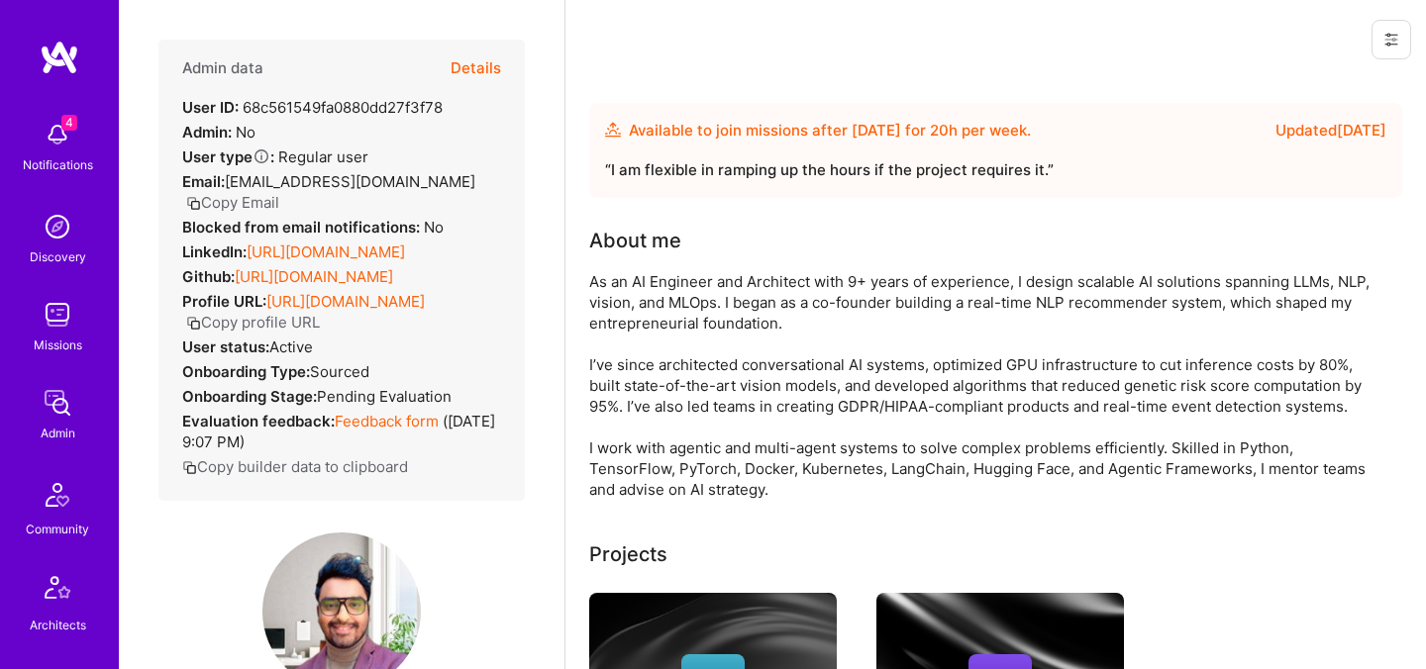
click at [495, 69] on button "Details" at bounding box center [476, 68] width 50 height 57
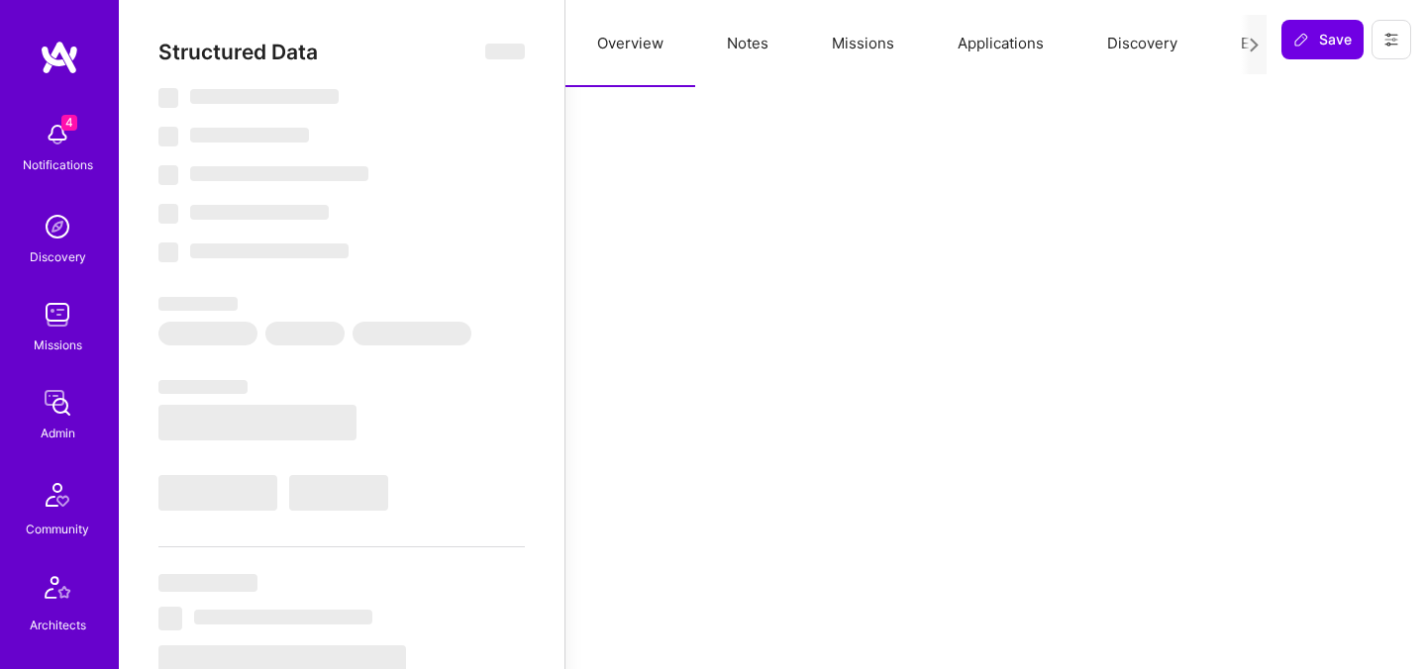
select select "Future Date"
select select "Verified"
select select "US"
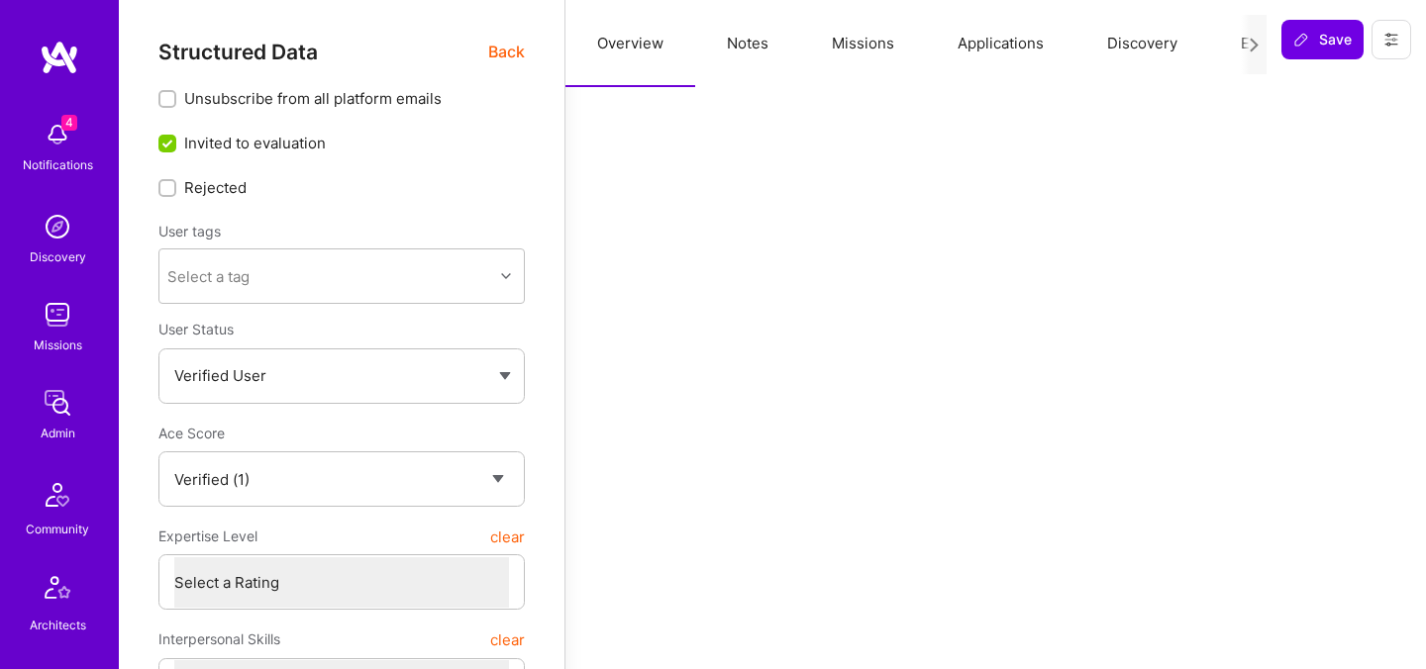
click at [1240, 31] on button "Evaluation" at bounding box center [1277, 43] width 136 height 87
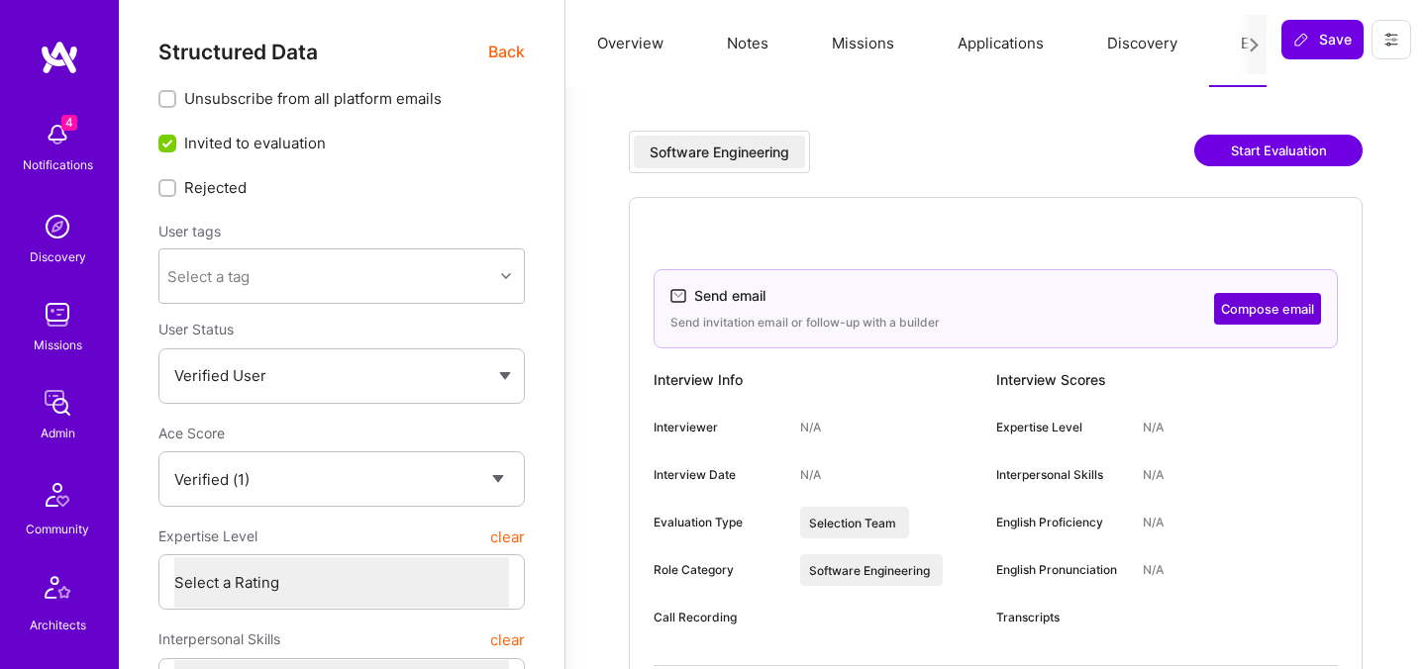
click at [517, 55] on span "Back" at bounding box center [506, 52] width 37 height 25
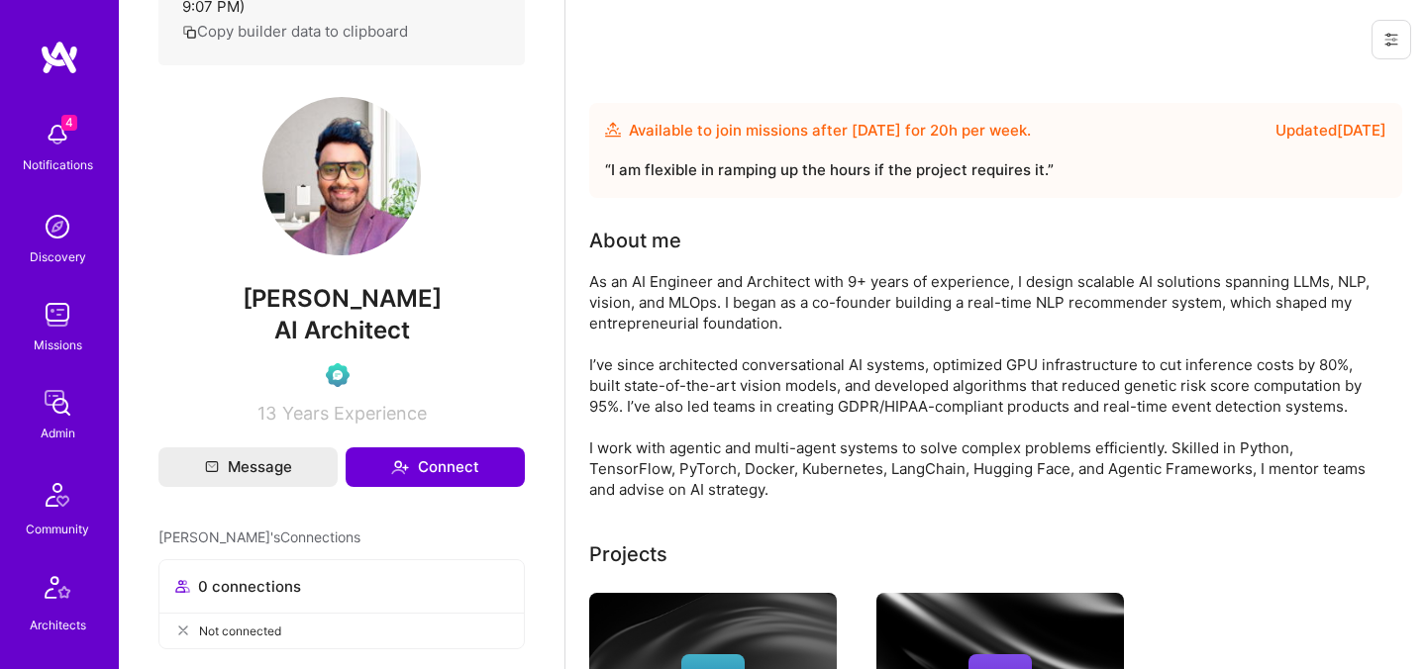
scroll to position [432, 0]
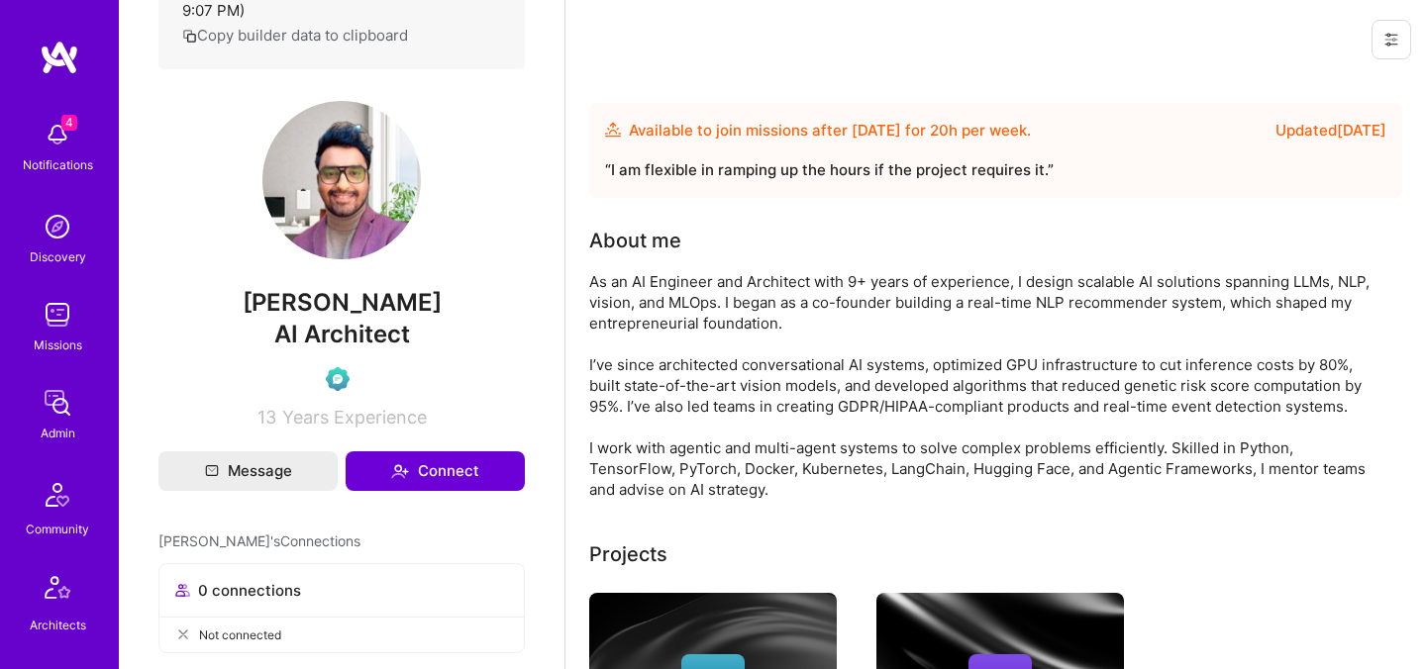
click at [347, 318] on span "Saurabh Hebbalkar" at bounding box center [341, 303] width 366 height 30
copy span "Saurabh Hebbalkar"
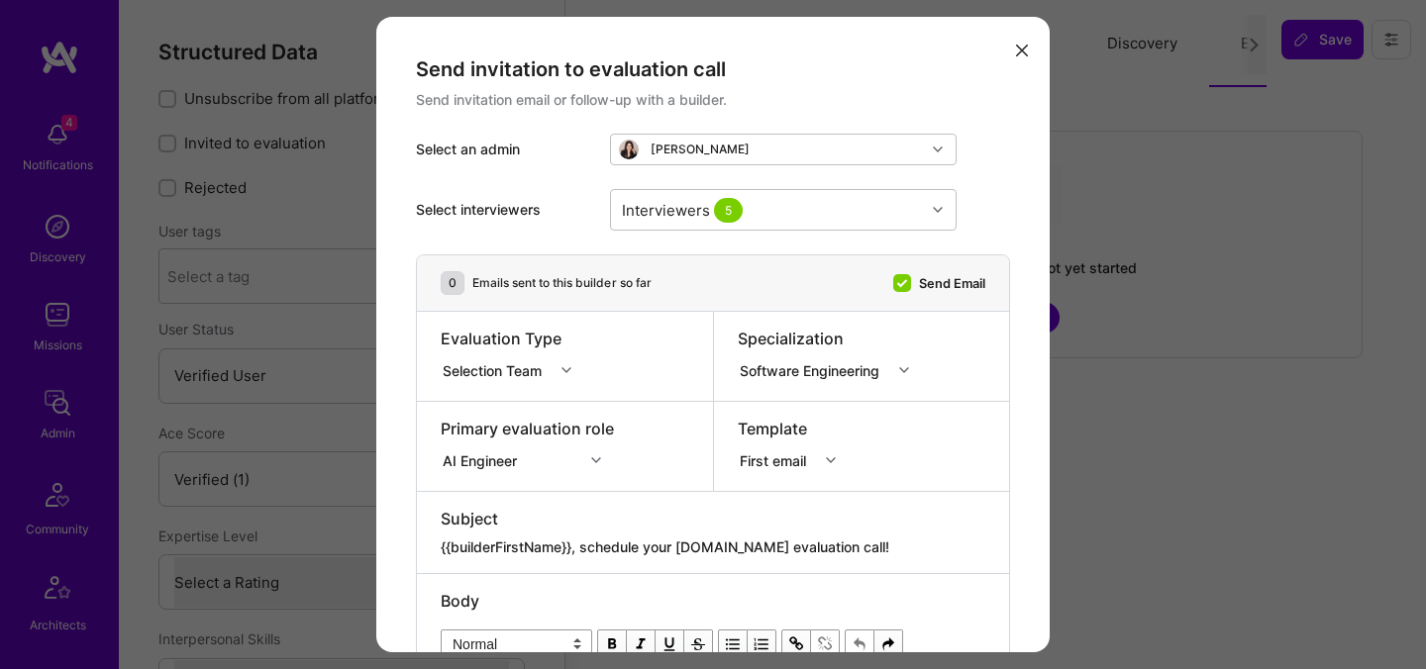
select select "Verified"
select select "US"
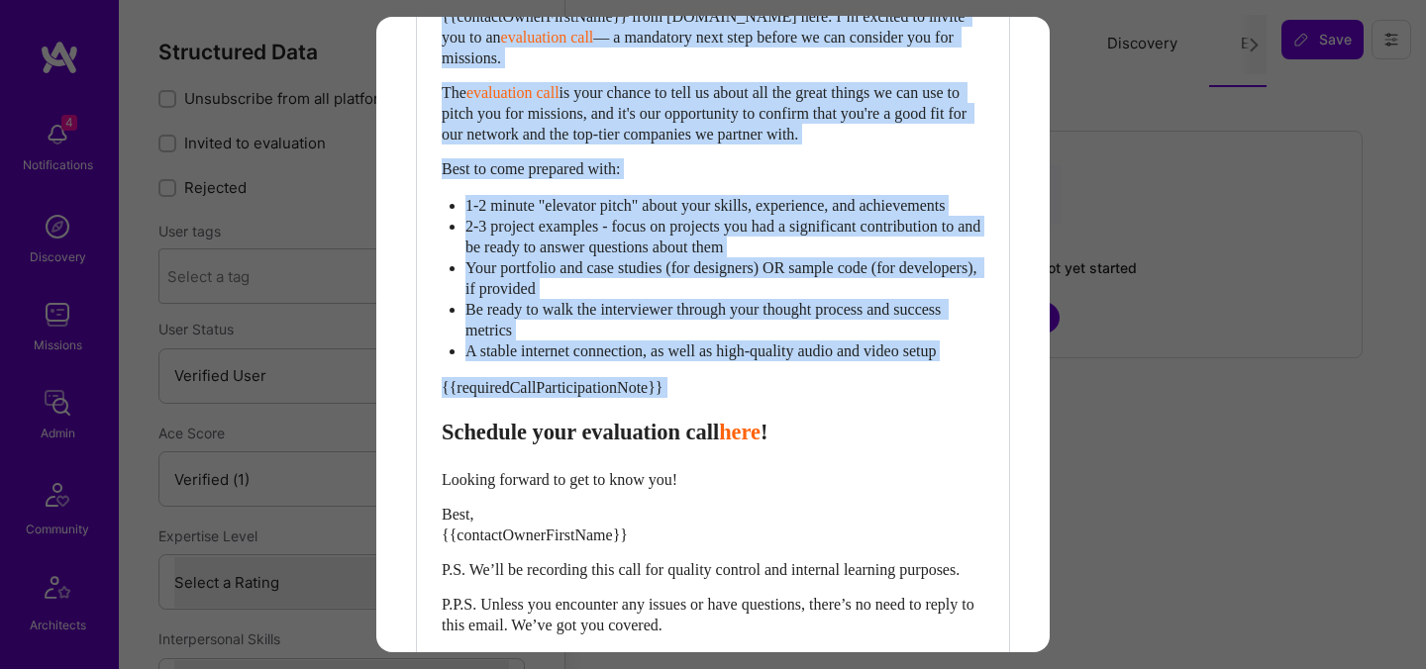
scroll to position [853, 0]
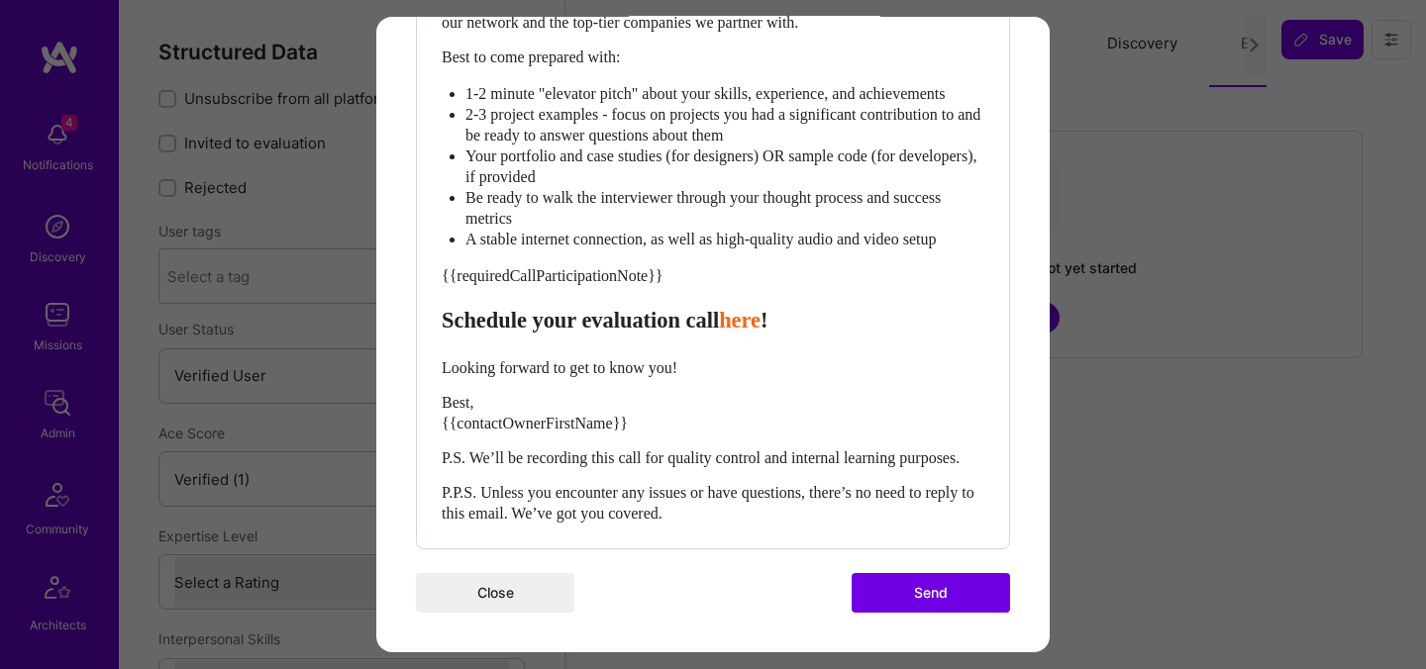
click at [902, 590] on button "Send" at bounding box center [931, 593] width 158 height 40
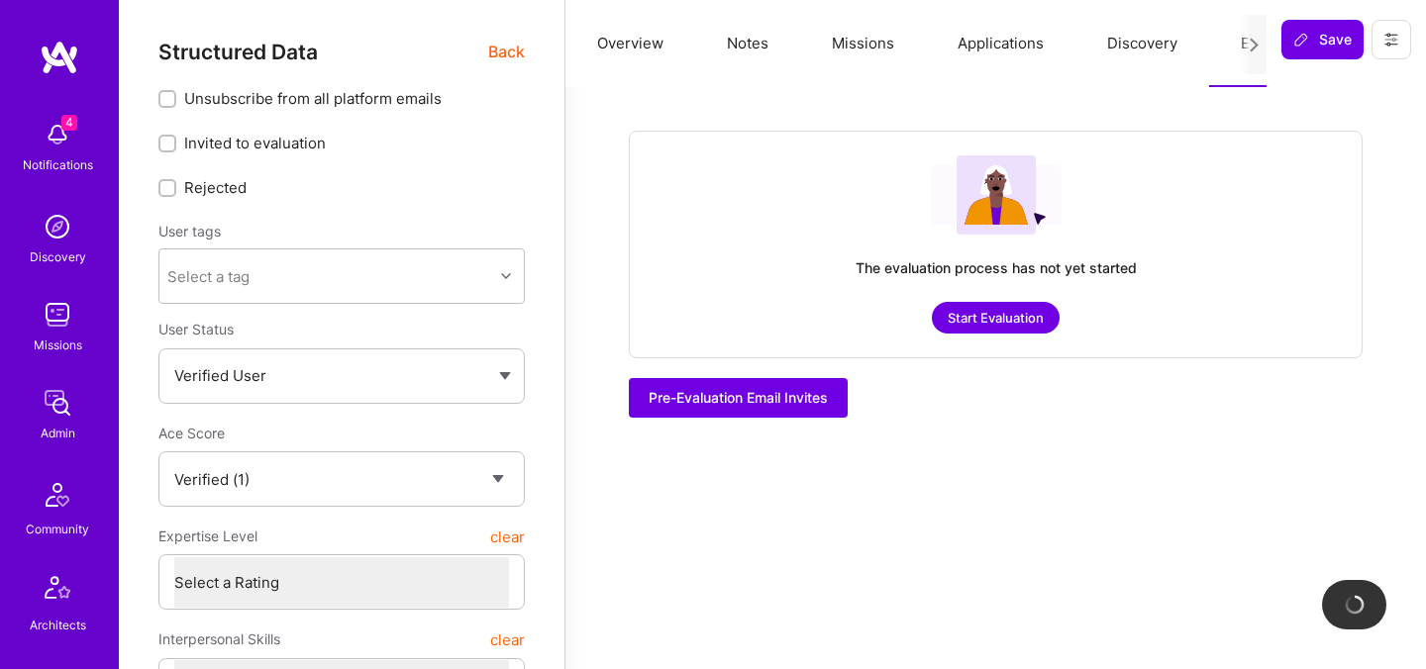
checkbox input "true"
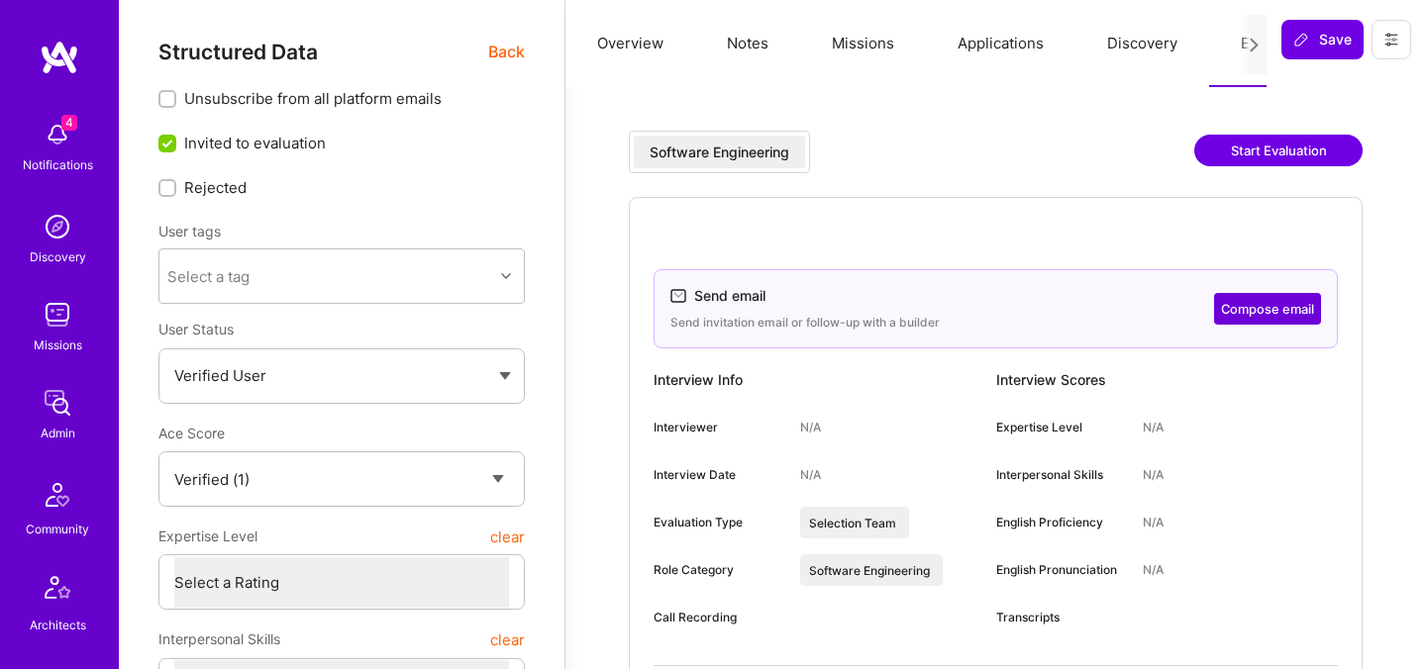
click at [513, 49] on span "Back" at bounding box center [506, 52] width 37 height 25
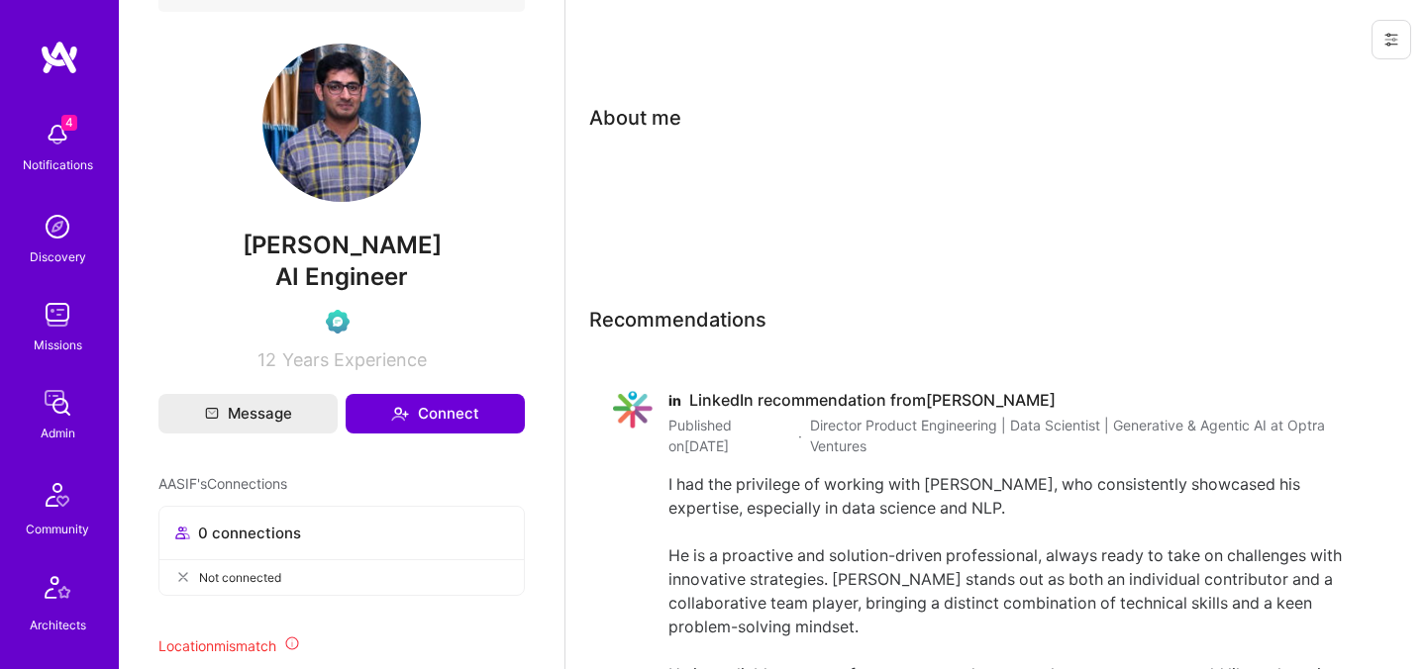
scroll to position [534, 0]
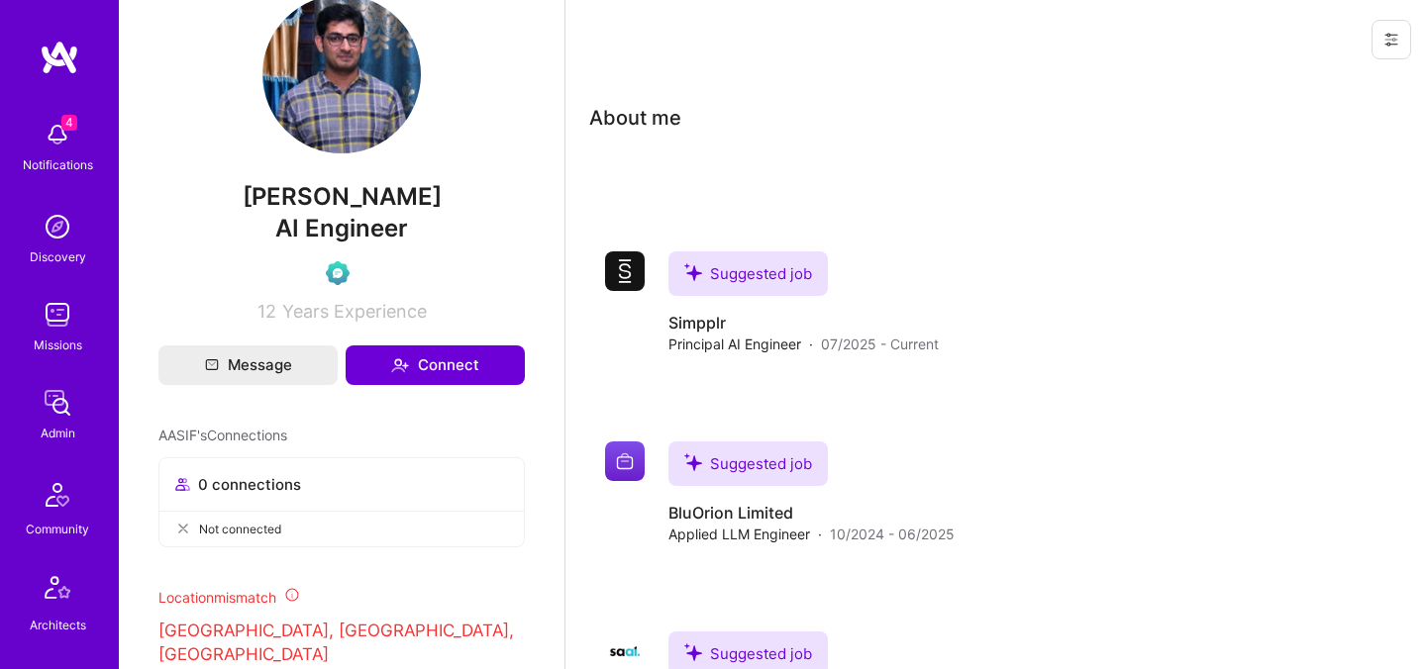
click at [336, 199] on span "AASIF MULTANI" at bounding box center [341, 197] width 366 height 30
copy span "AASIF MULTANI"
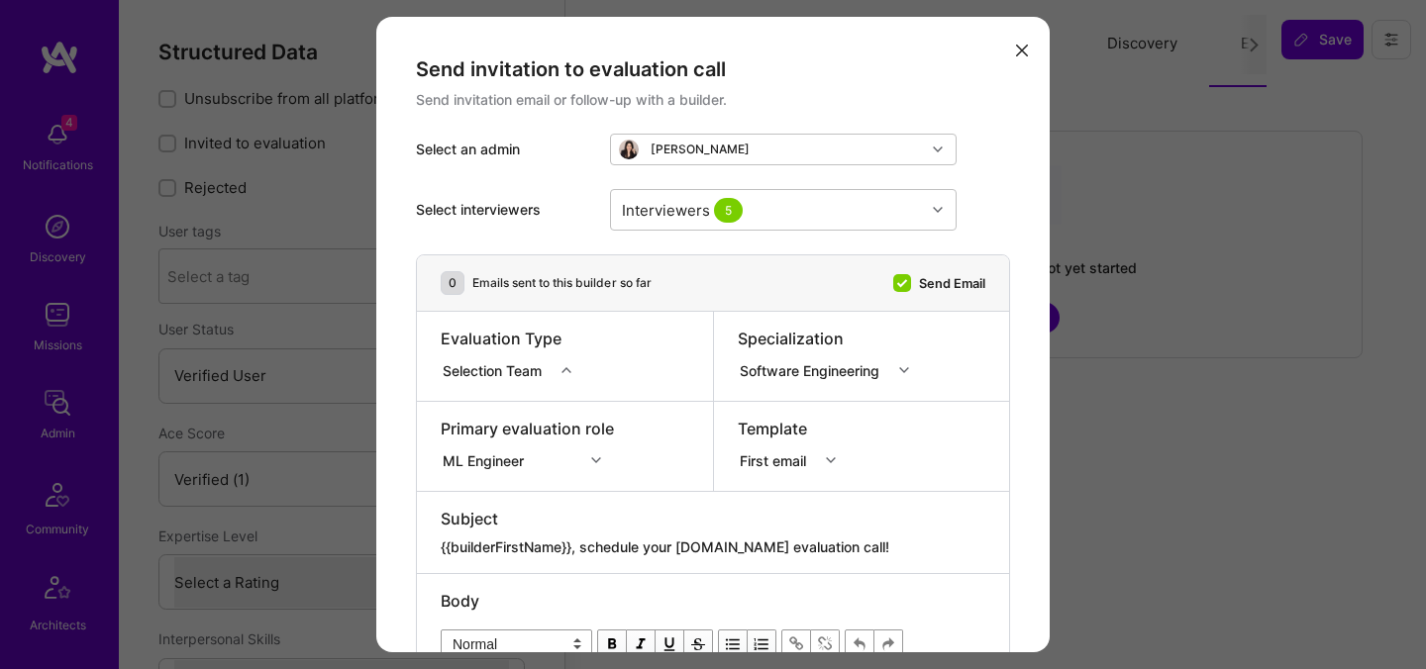
select select "Verified"
select select "US"
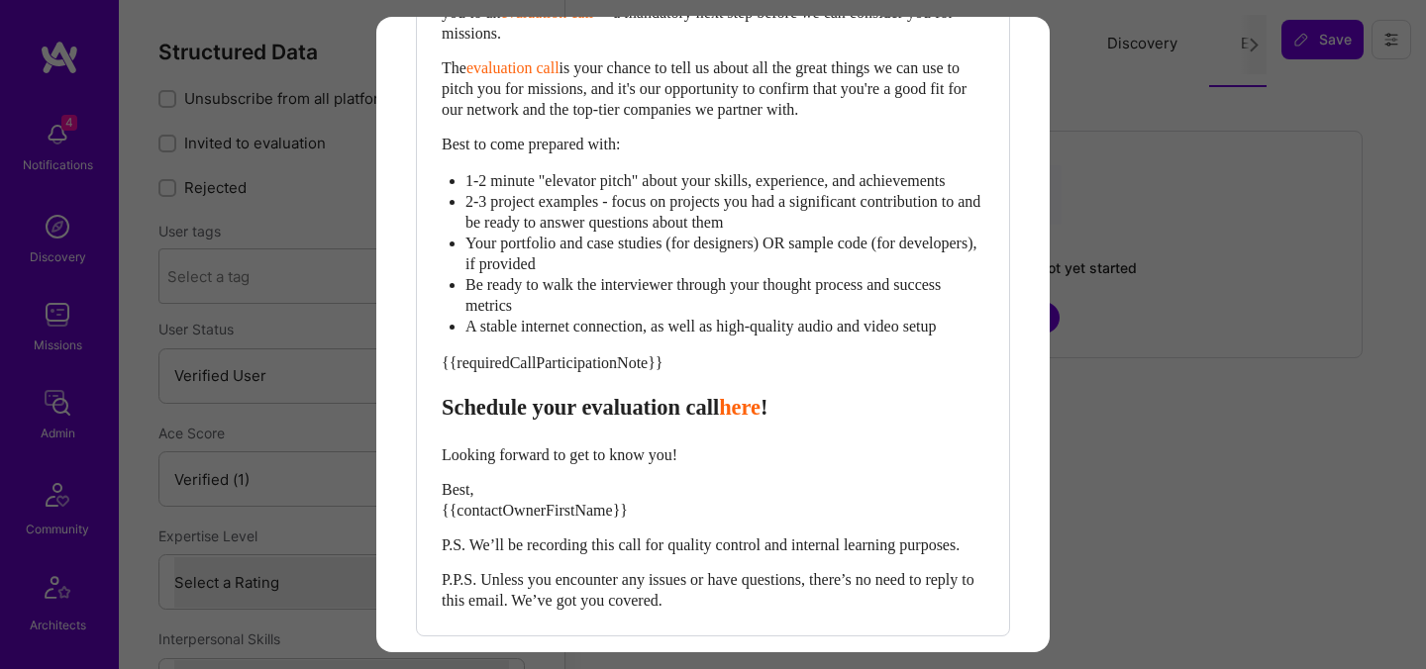
scroll to position [853, 0]
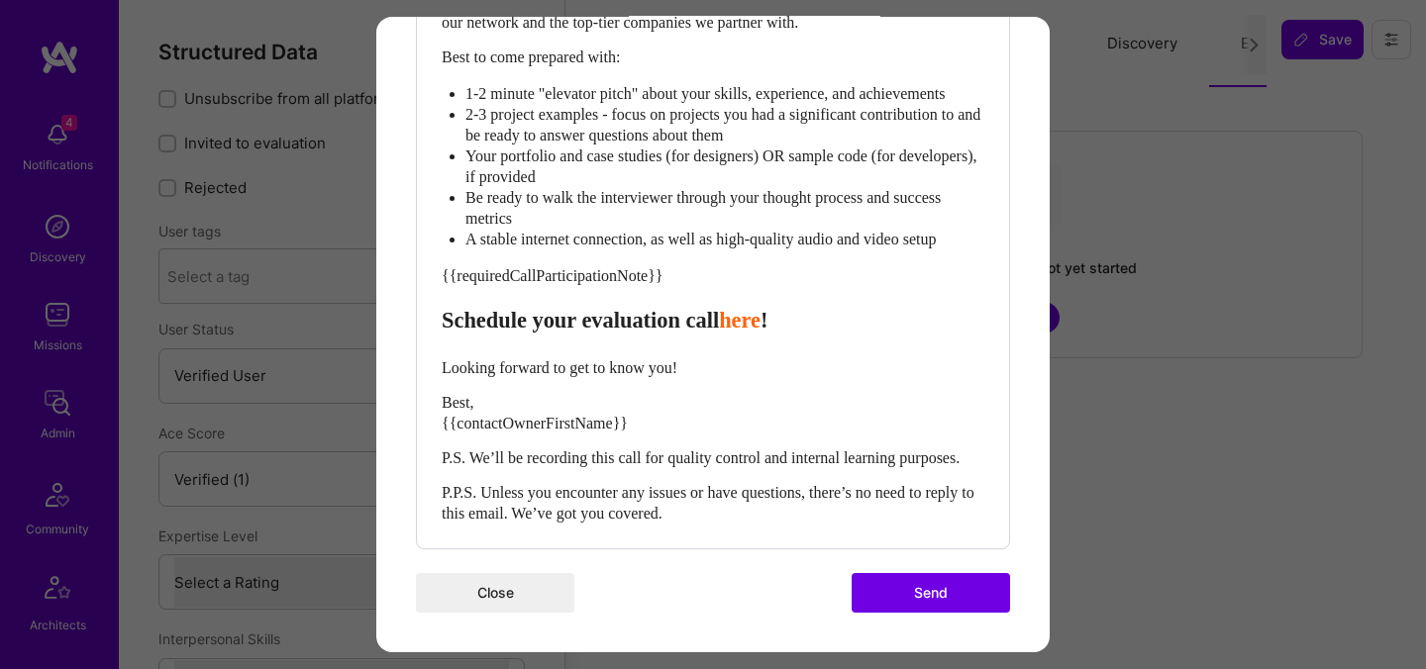
click at [950, 597] on button "Send" at bounding box center [931, 593] width 158 height 40
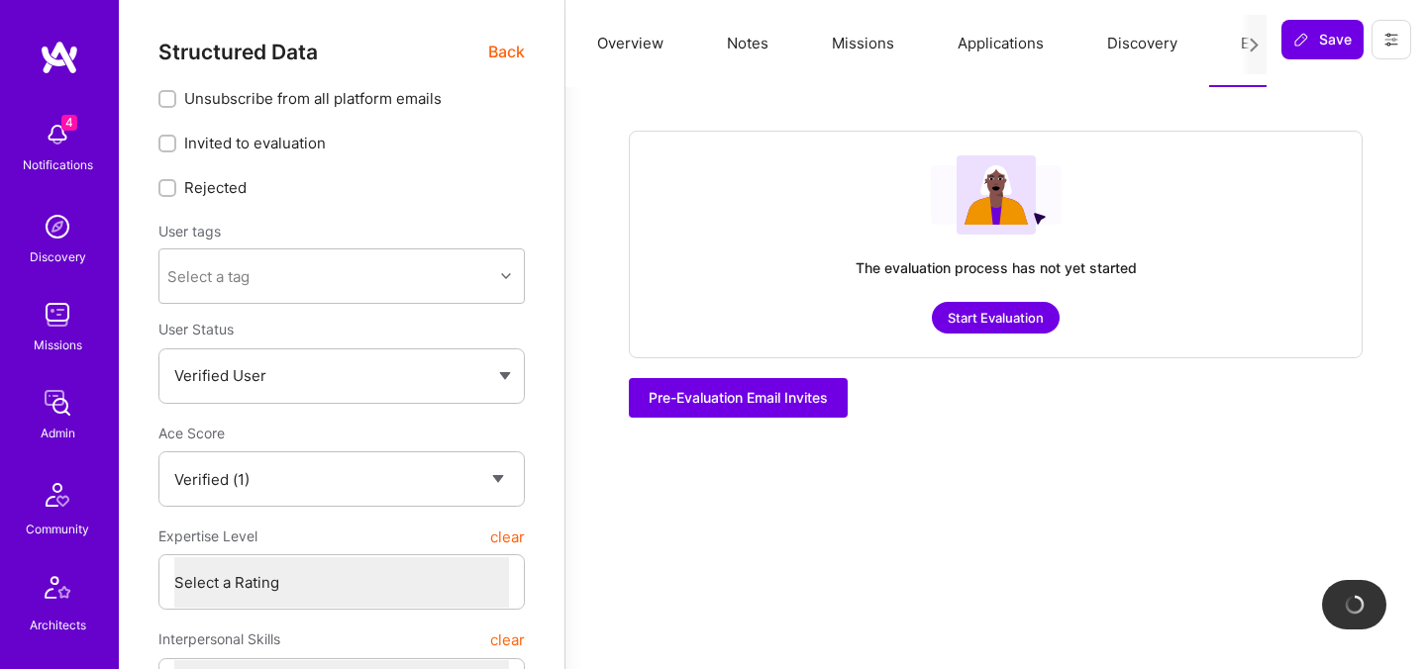
checkbox input "true"
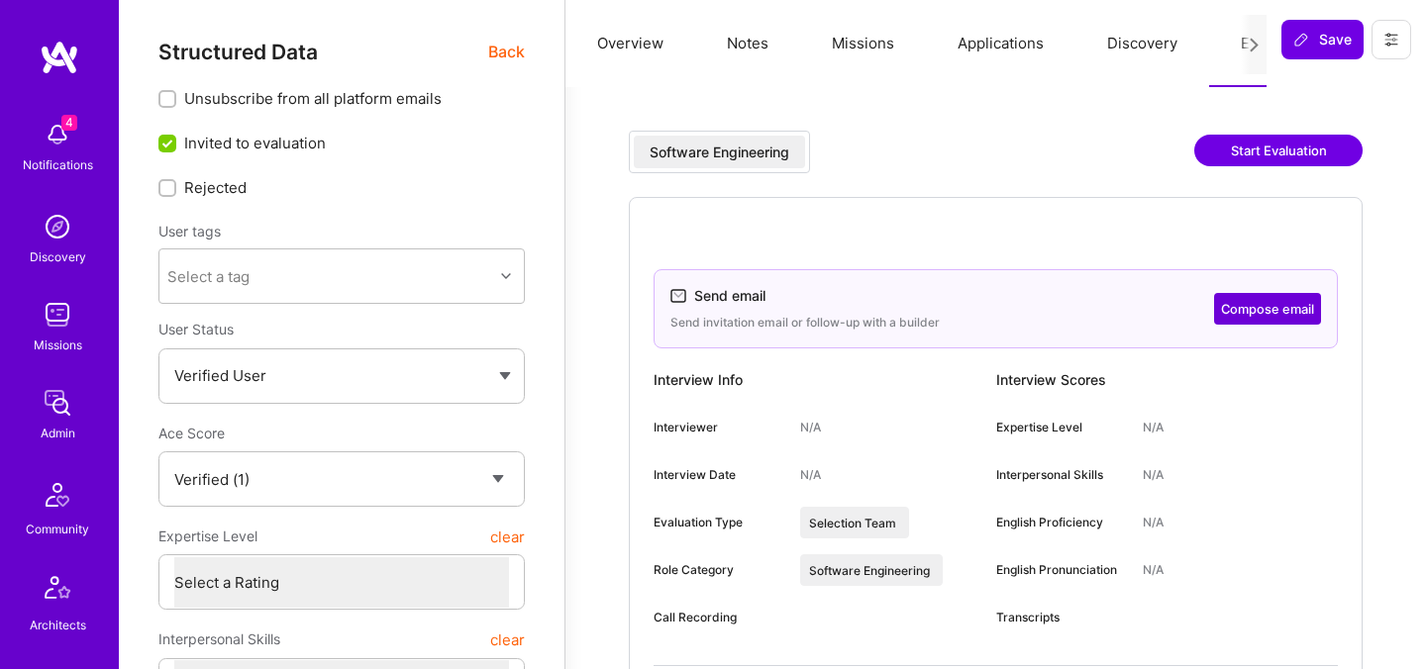
click at [495, 57] on span "Back" at bounding box center [506, 52] width 37 height 25
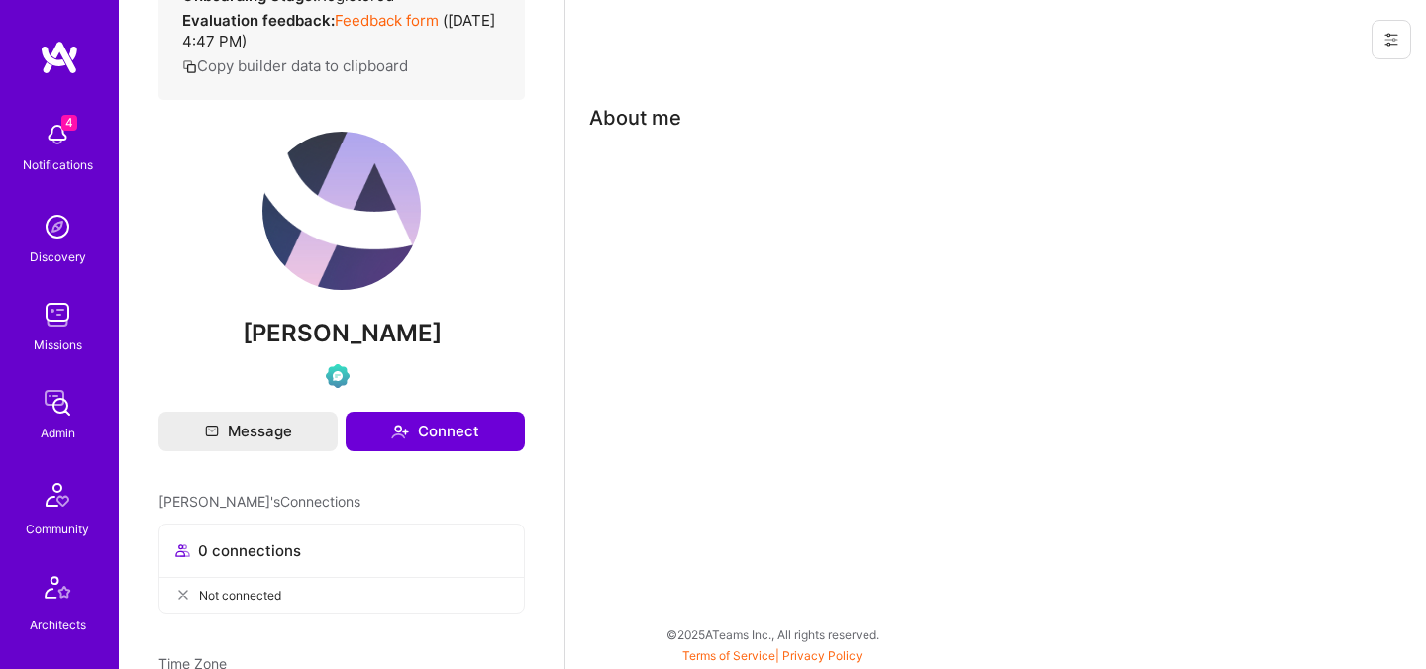
scroll to position [385, 0]
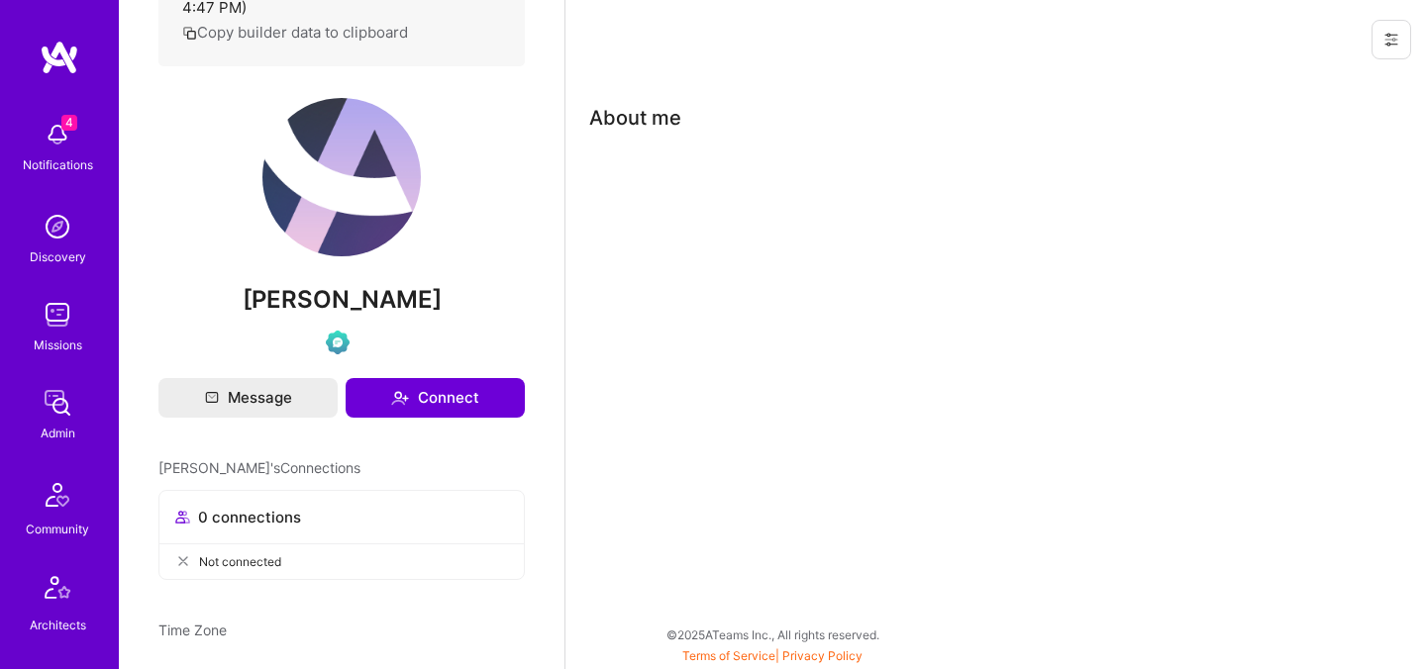
click at [364, 315] on span "Daniel Youk" at bounding box center [341, 300] width 366 height 30
copy div "Daniel Youk"
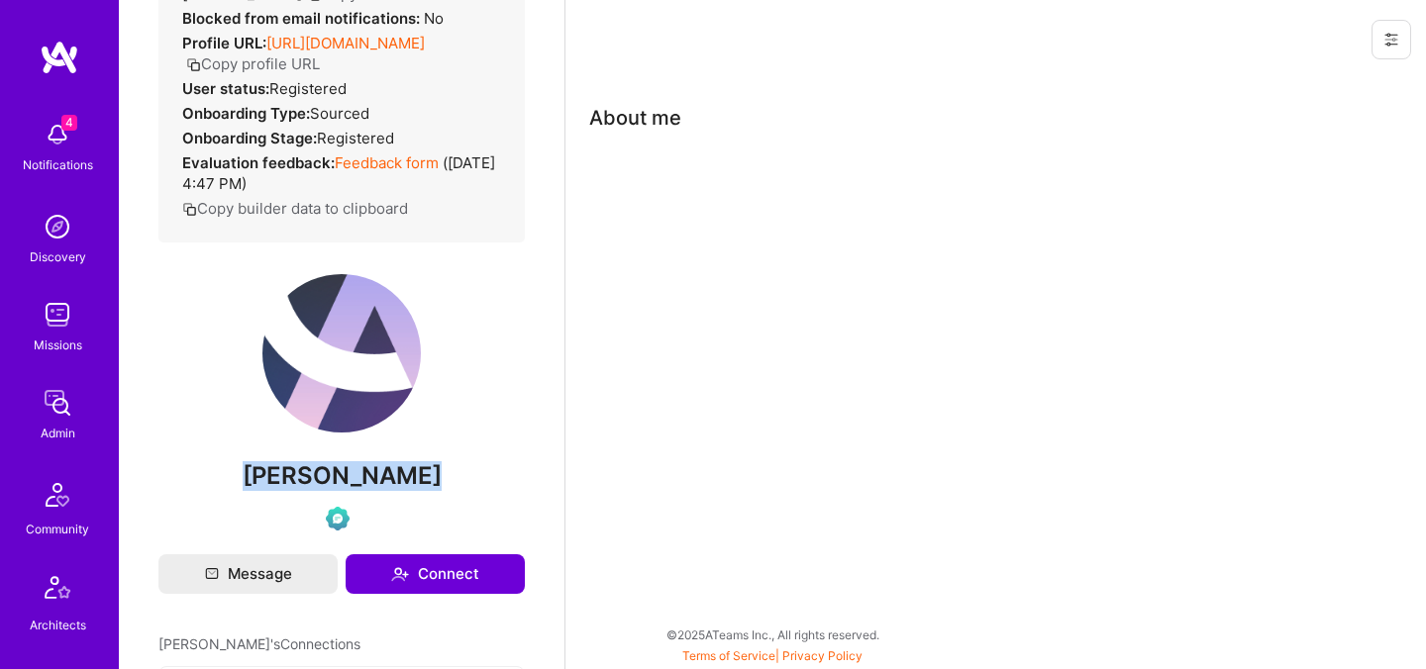
scroll to position [45, 0]
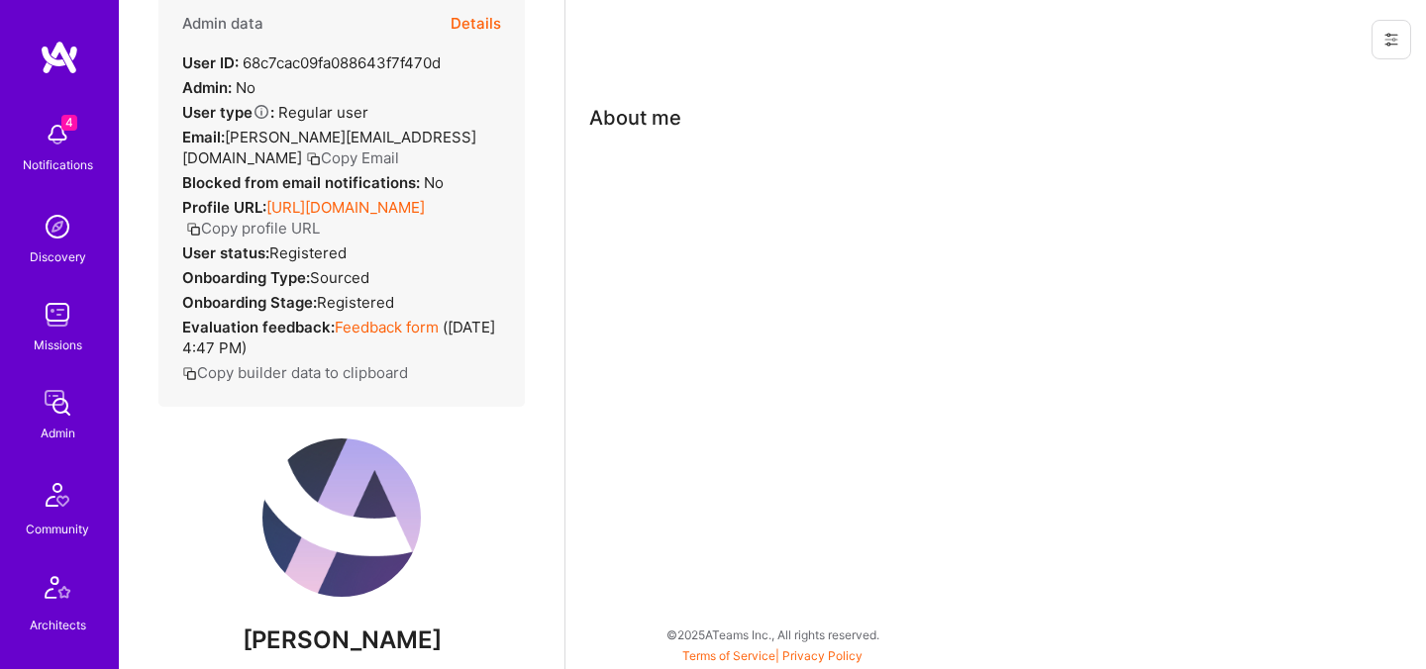
click at [518, 114] on div "Admin data Details User ID: 68c7cac09fa088643f7f470d Admin: No User type Regula…" at bounding box center [341, 201] width 366 height 412
click at [489, 22] on button "Details" at bounding box center [476, 23] width 50 height 57
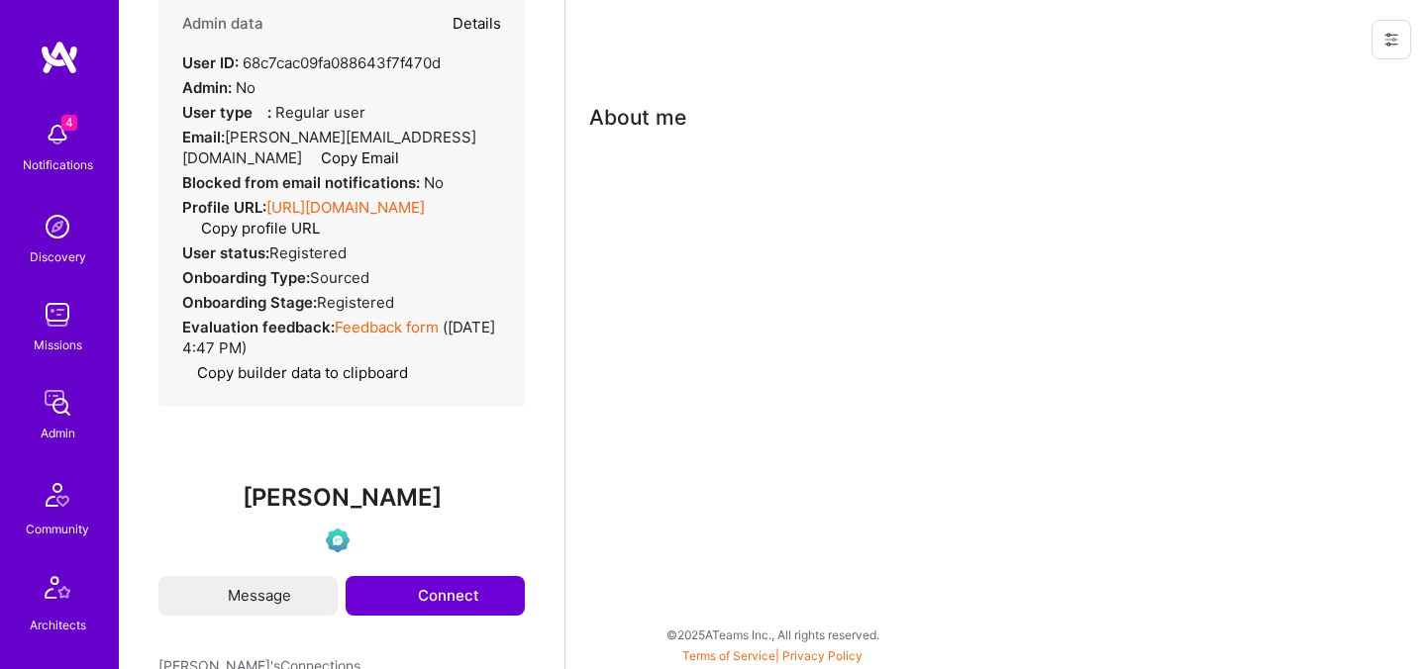
type textarea "x"
select select "Verified"
select select "US"
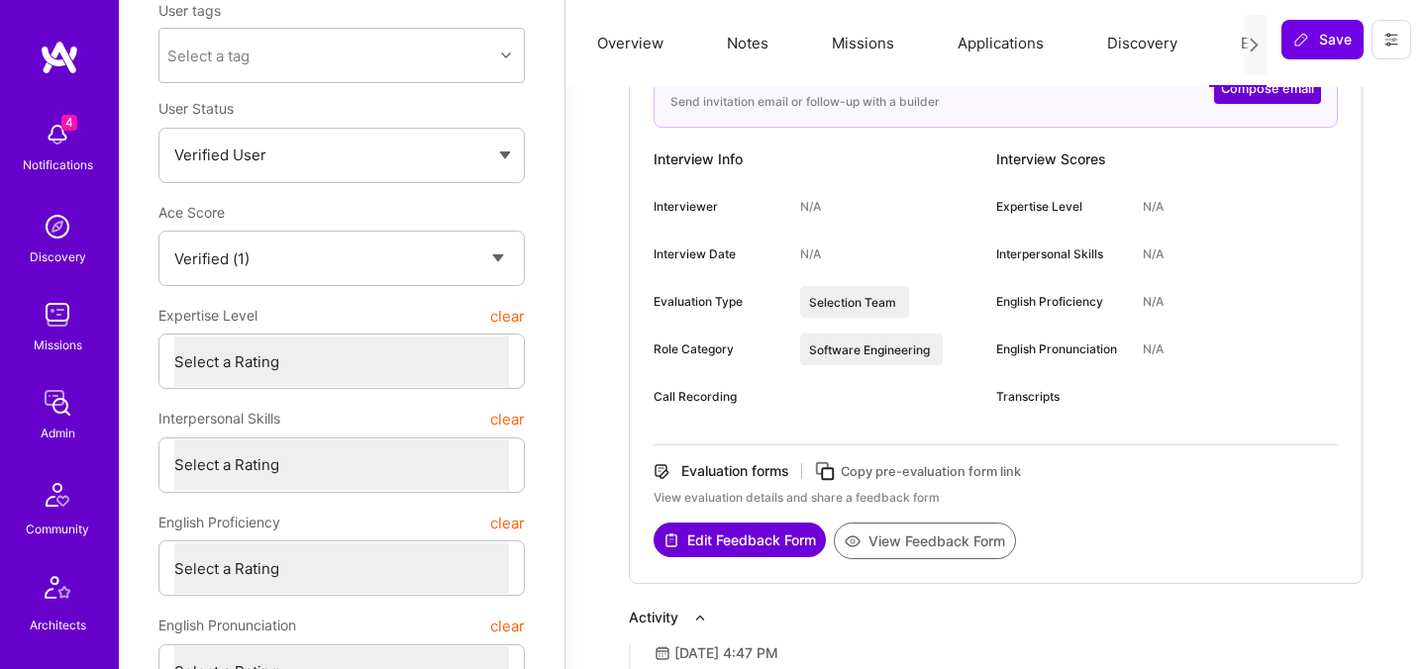
scroll to position [248, 0]
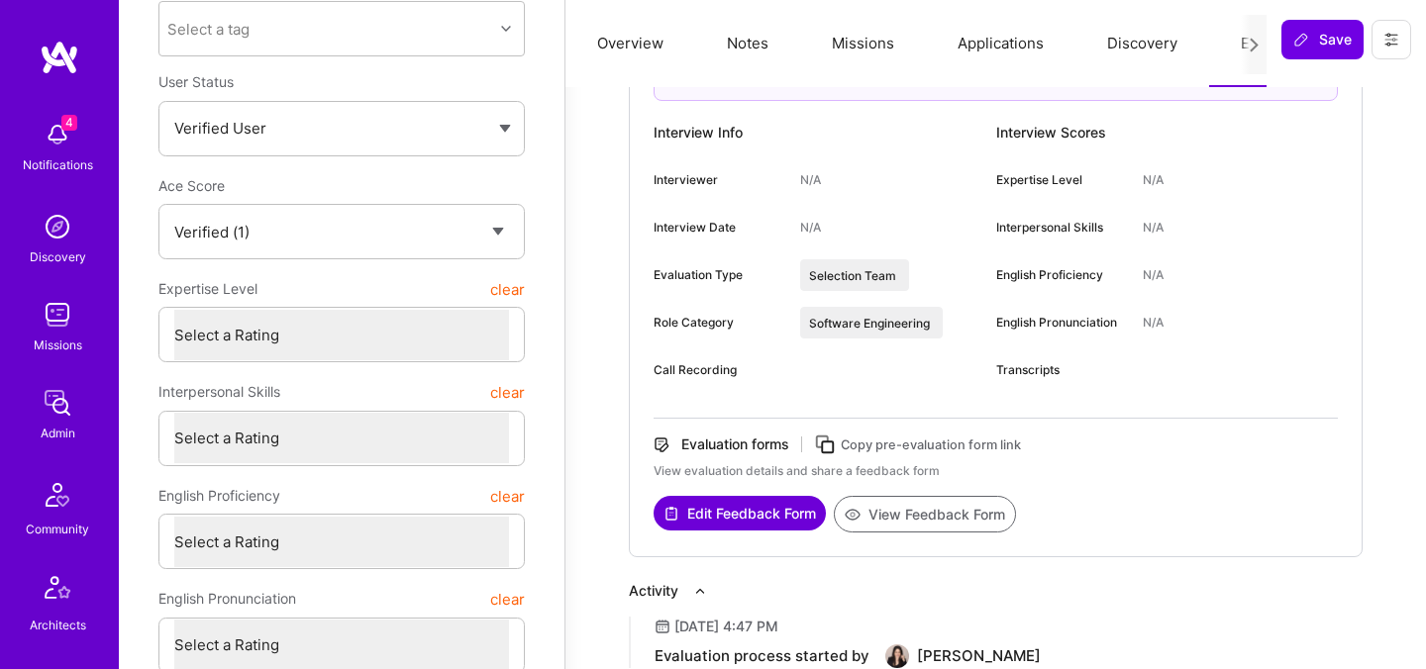
click at [884, 508] on button "View Feedback Form" at bounding box center [925, 514] width 182 height 37
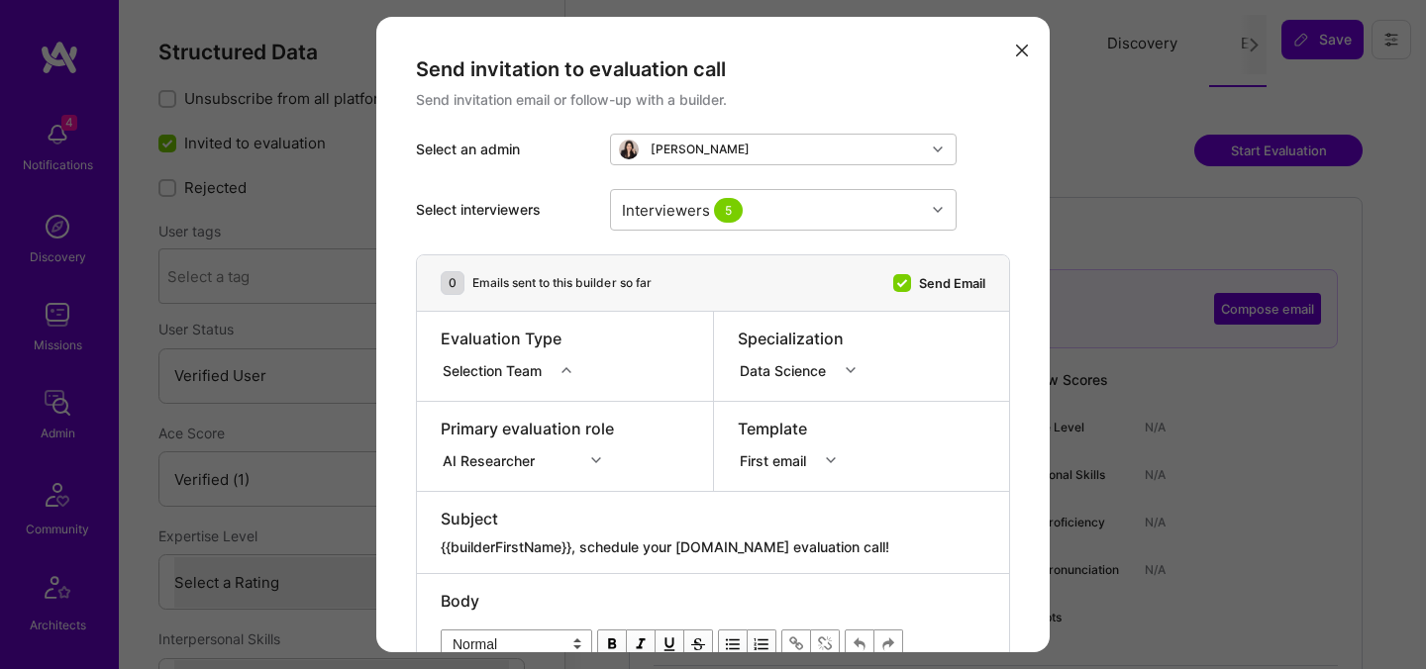
select select "Verified"
select select "GB"
select select "Right Now"
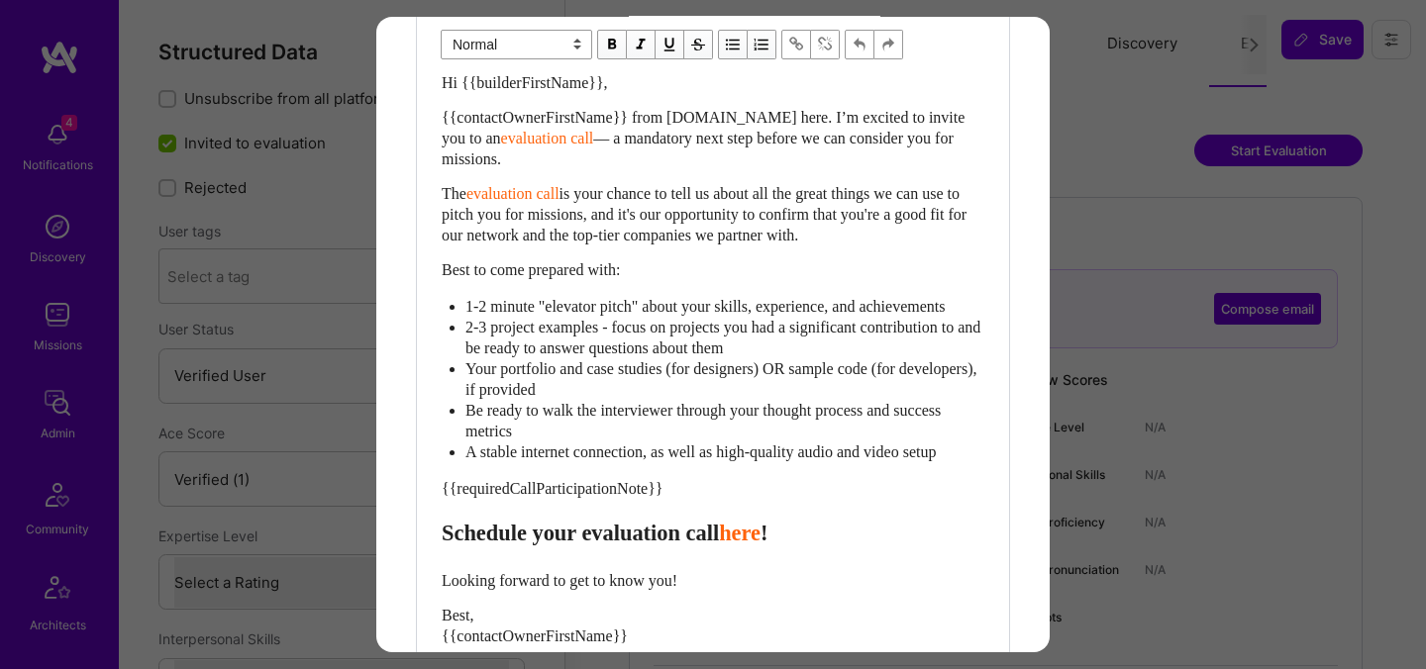
scroll to position [853, 0]
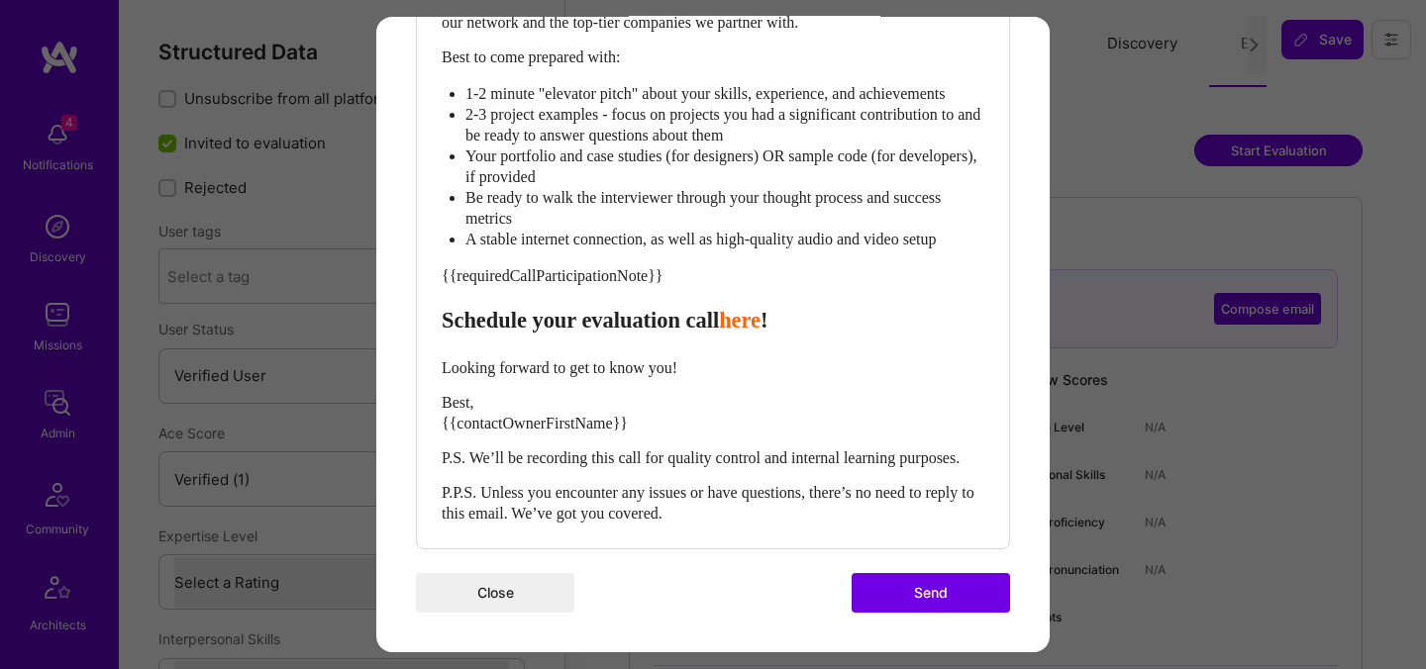
click at [930, 586] on button "Send" at bounding box center [931, 593] width 158 height 40
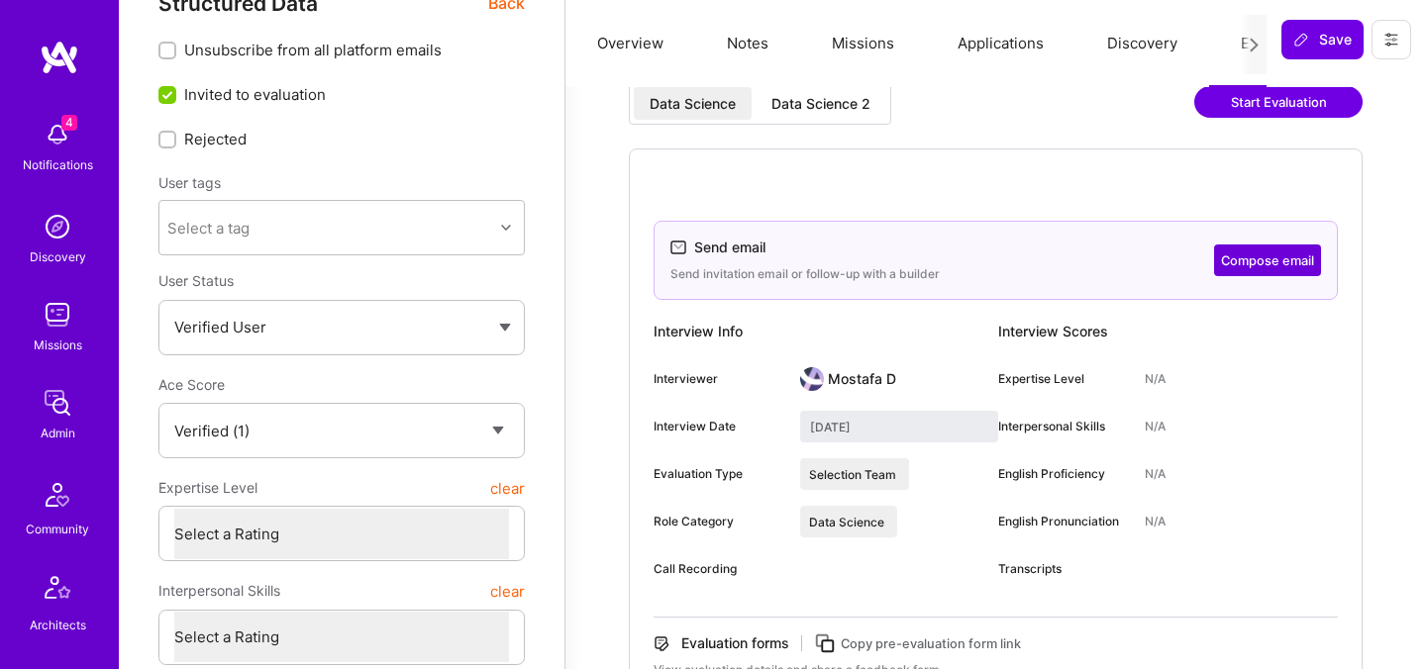
scroll to position [0, 0]
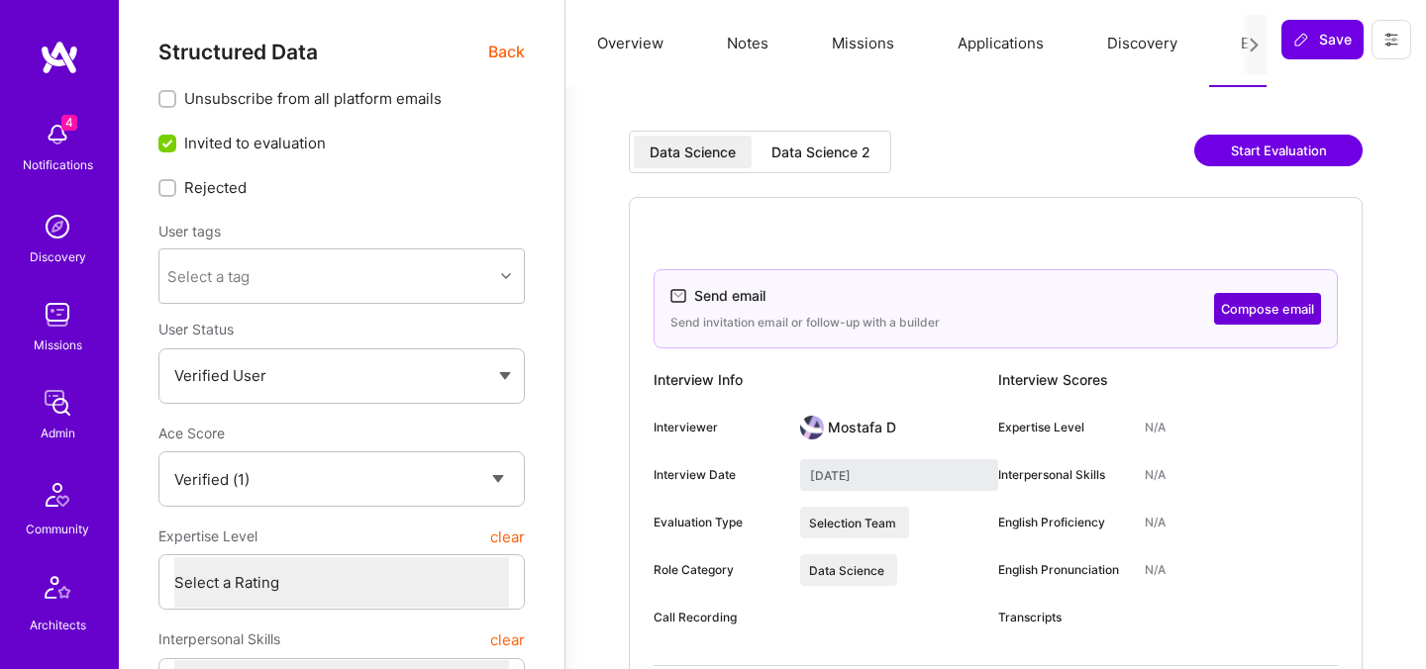
click at [514, 55] on span "Back" at bounding box center [506, 52] width 37 height 25
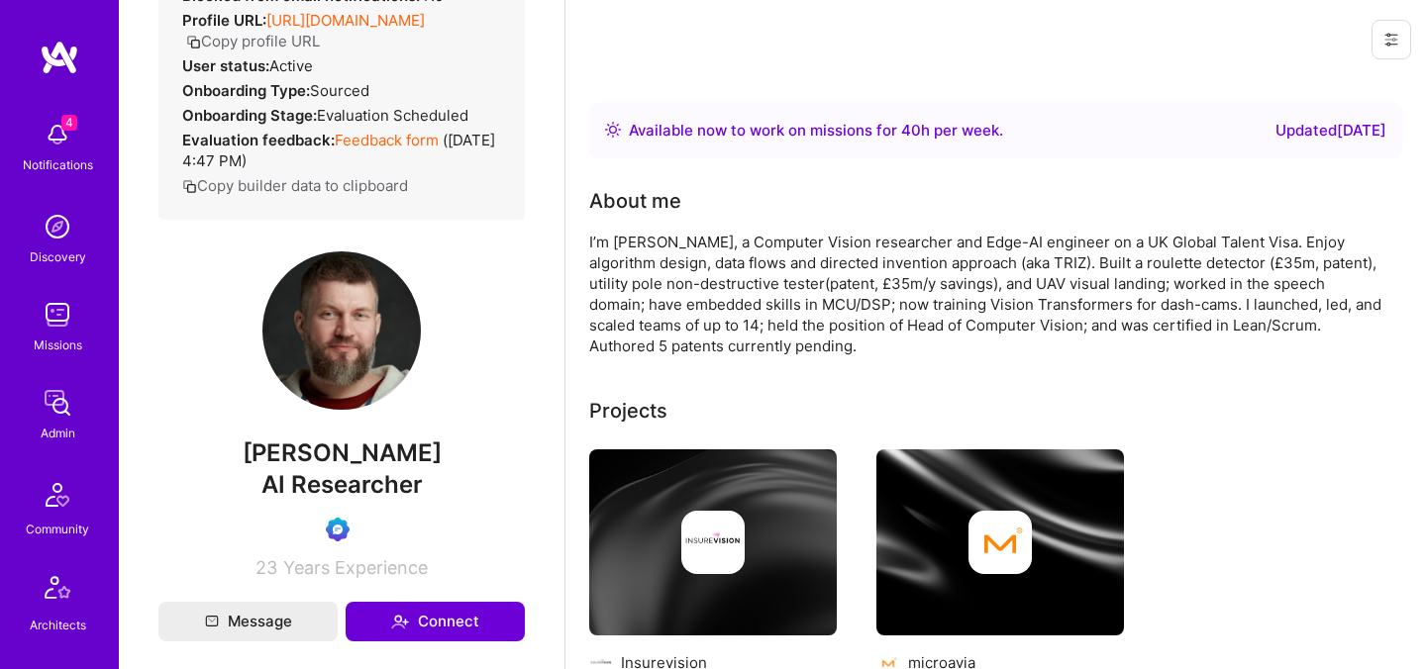
scroll to position [234, 0]
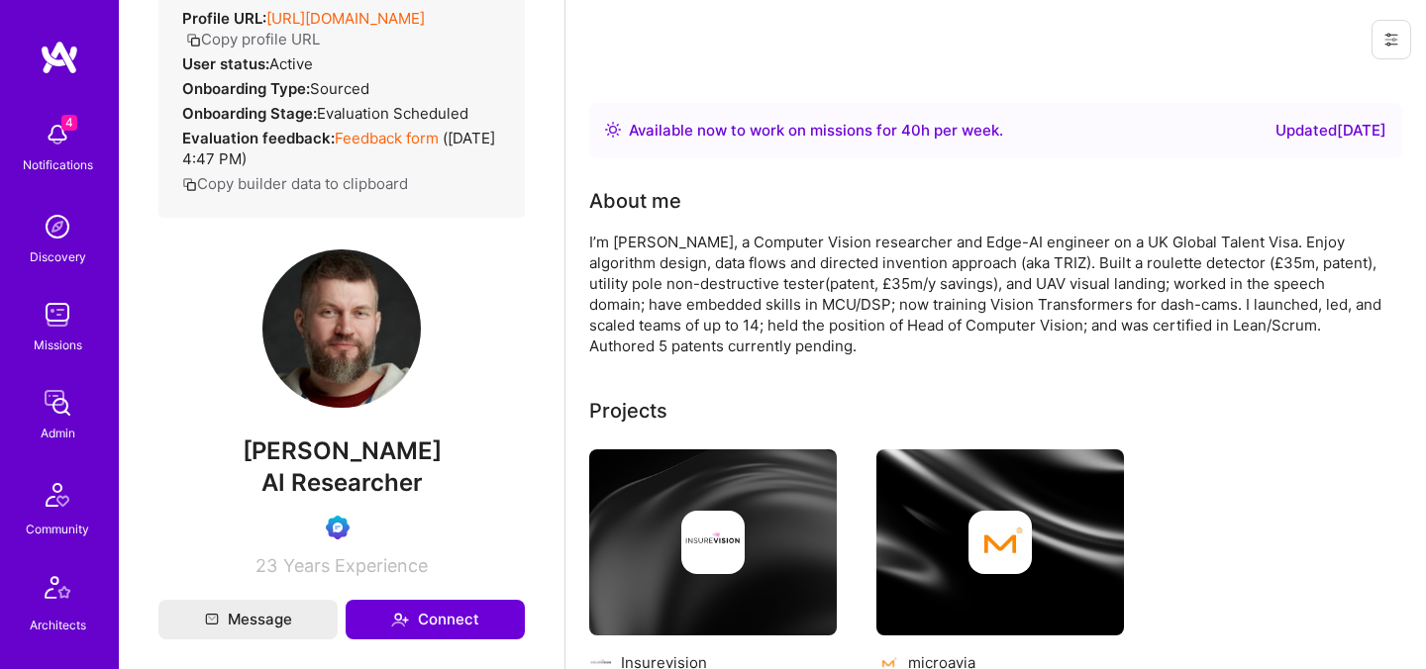
click at [364, 483] on span "AI Researcher" at bounding box center [341, 482] width 161 height 29
click at [369, 453] on span "Dmitry Popov" at bounding box center [341, 452] width 366 height 30
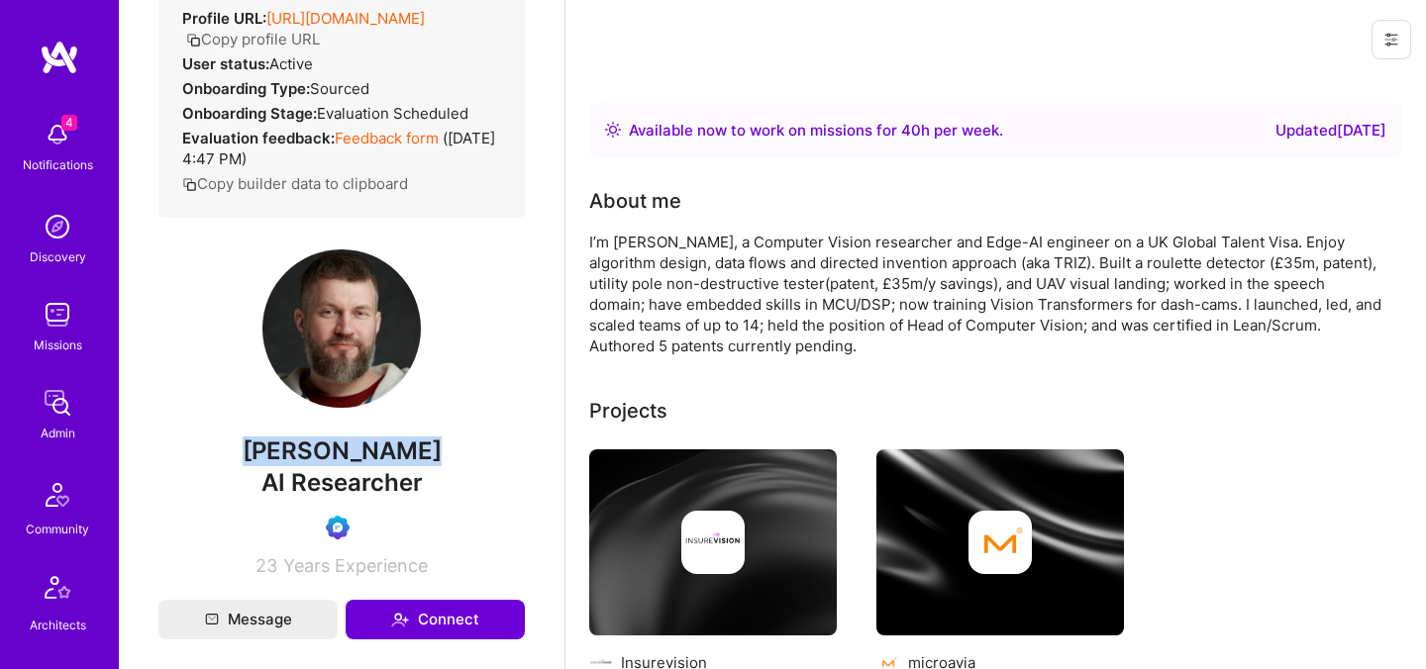
click at [369, 453] on span "Dmitry Popov" at bounding box center [341, 452] width 366 height 30
copy span "Dmitry Popov"
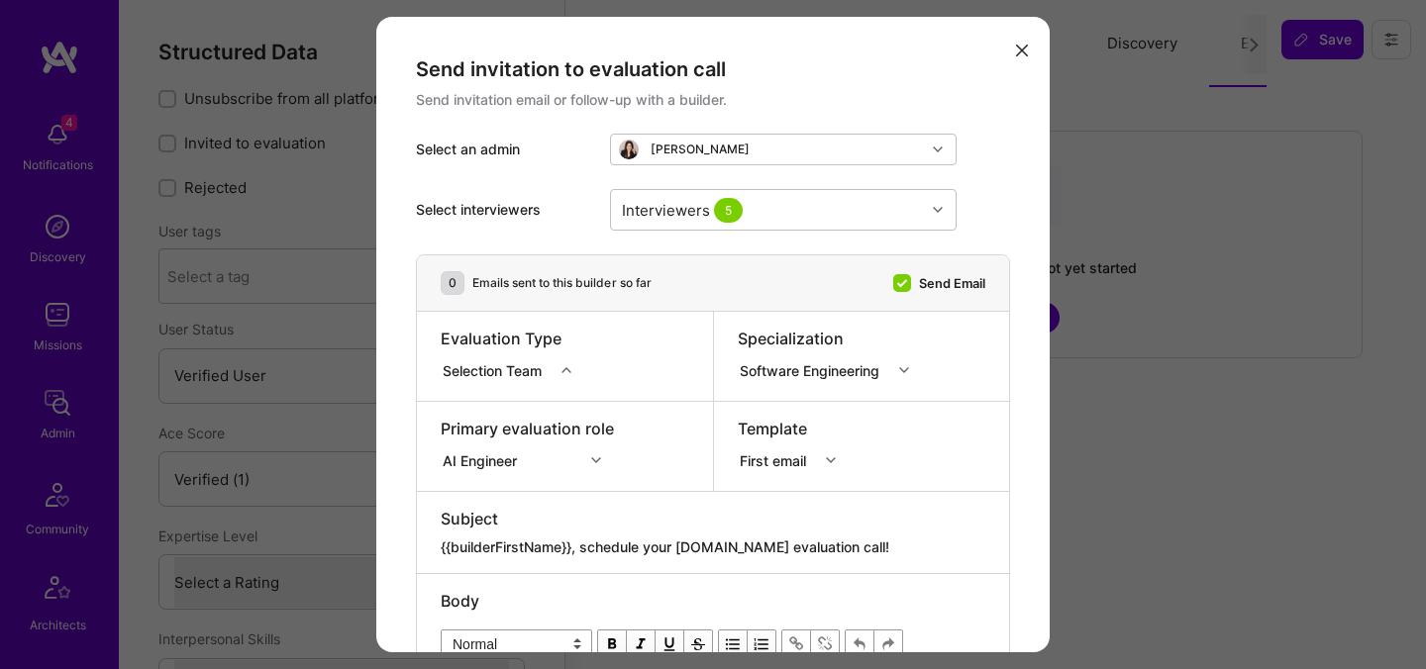
select select "Verified"
select select "US"
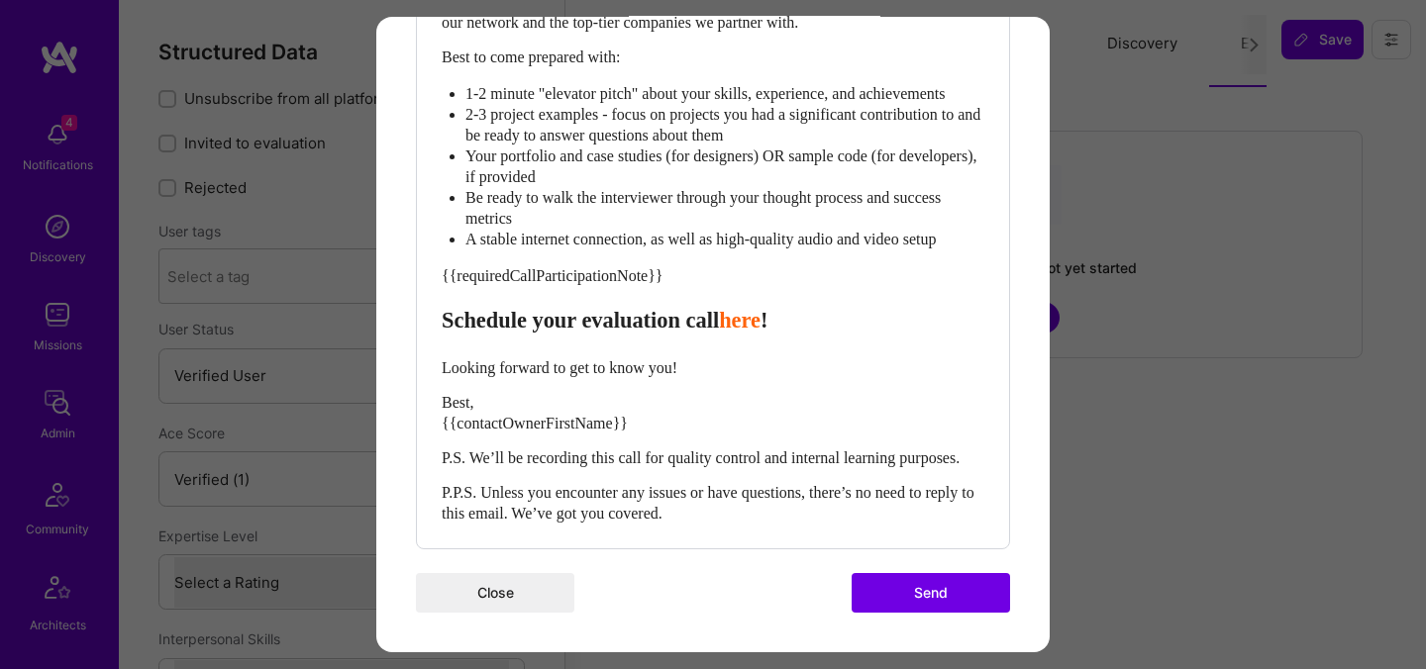
click at [930, 581] on button "Send" at bounding box center [931, 593] width 158 height 40
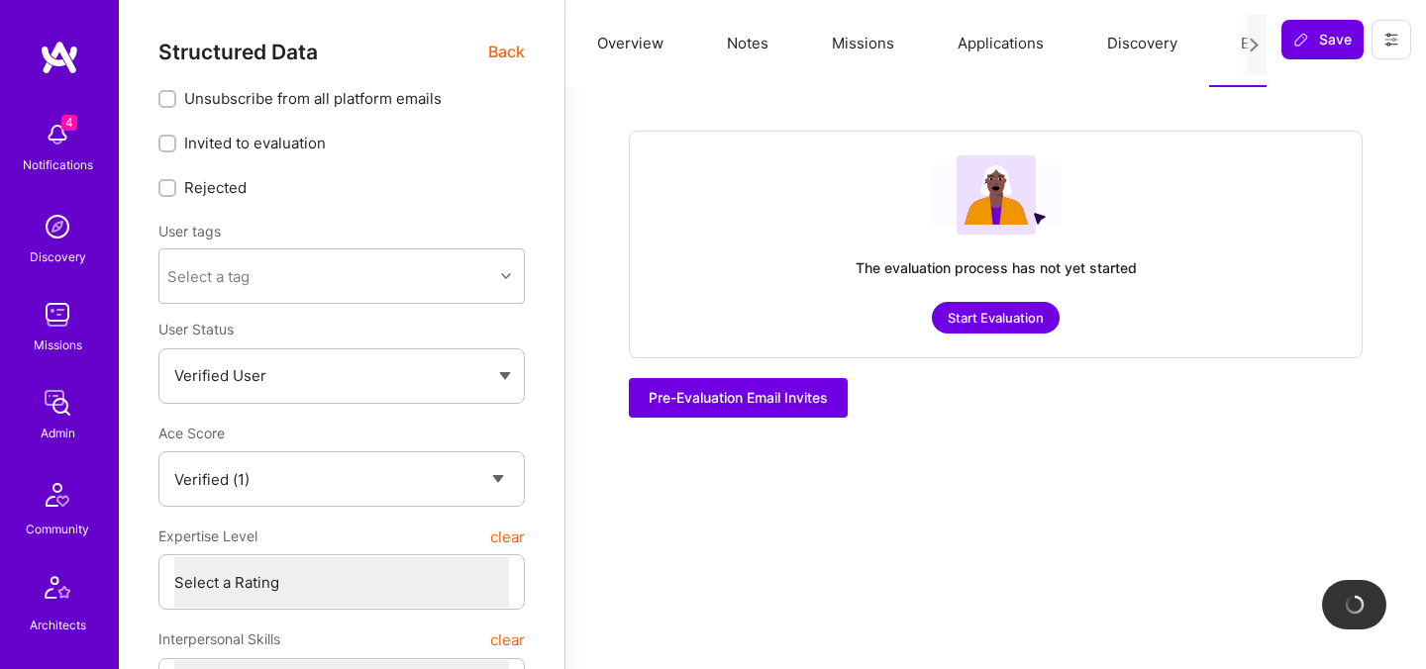
checkbox input "true"
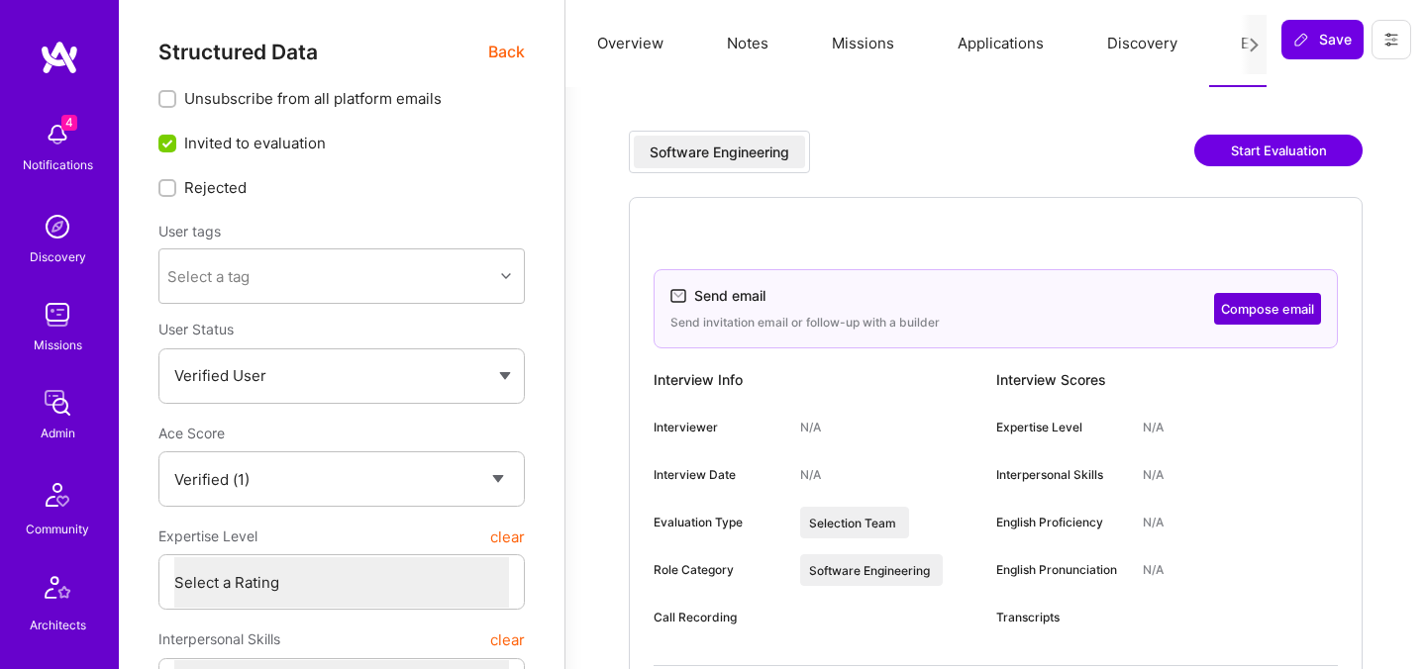
click at [496, 60] on span "Back" at bounding box center [506, 52] width 37 height 25
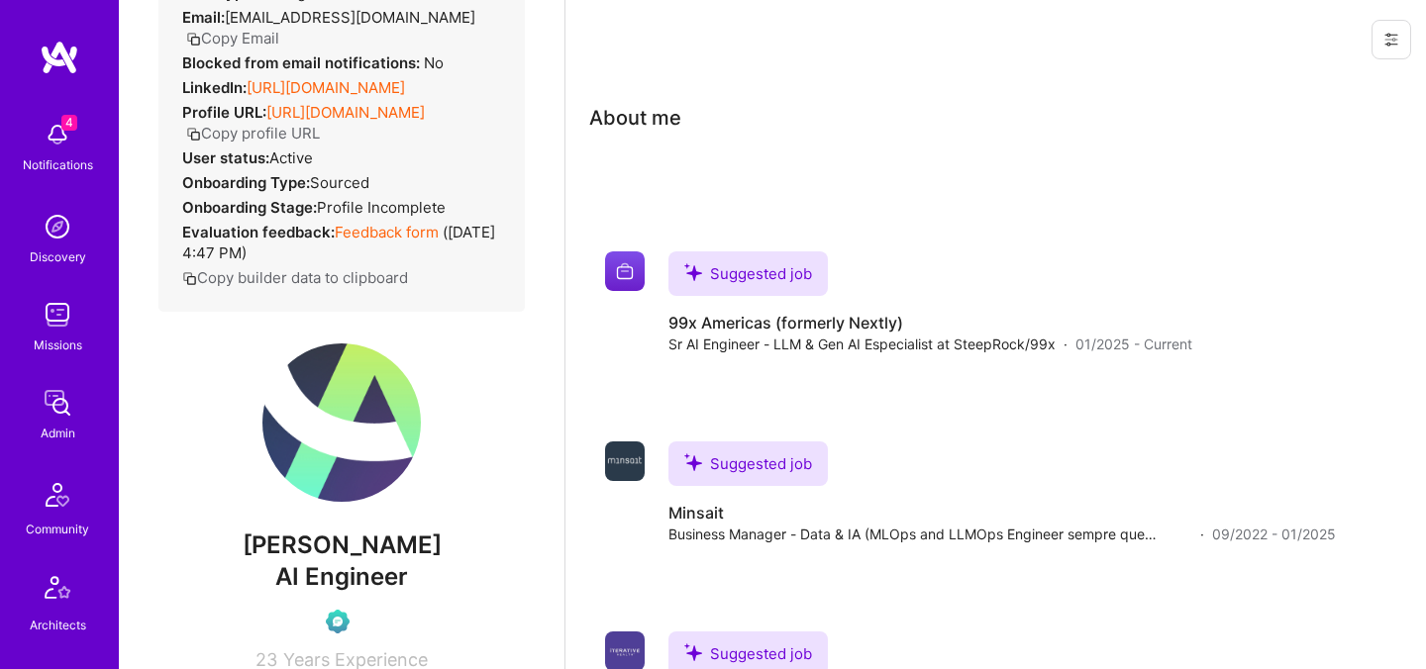
scroll to position [275, 0]
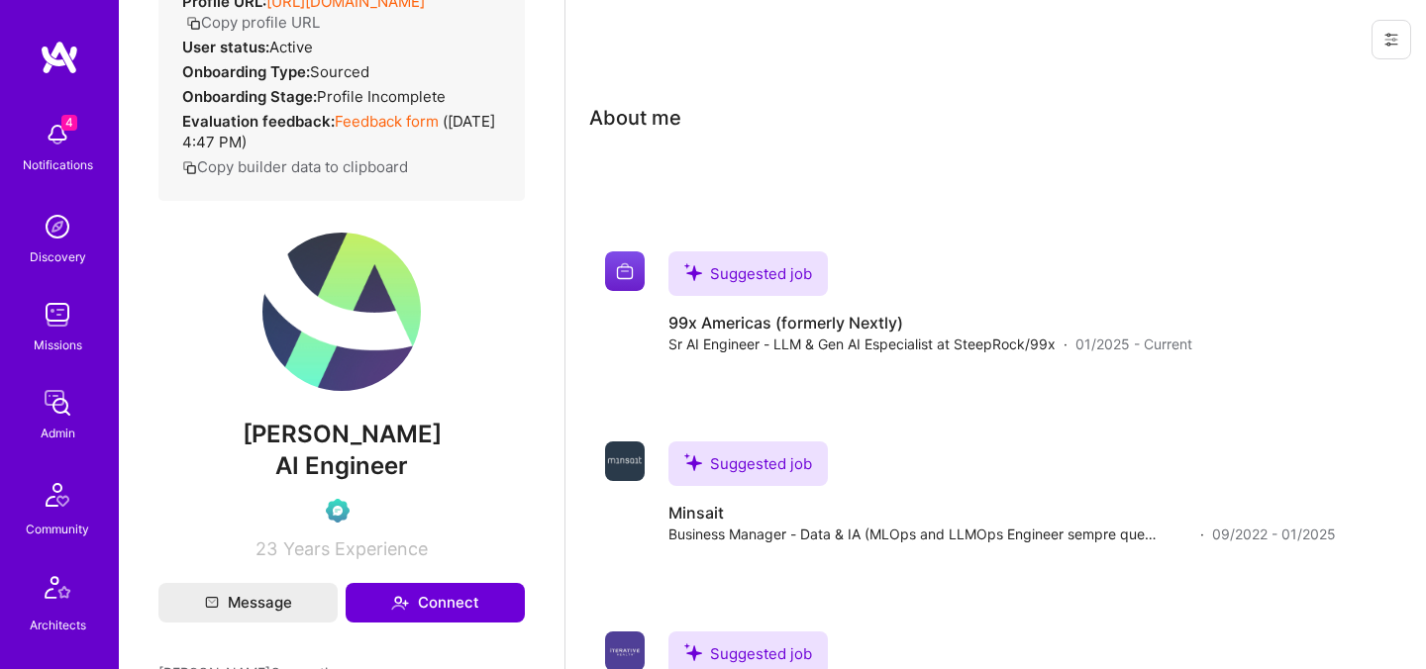
click at [374, 431] on span "[PERSON_NAME]" at bounding box center [341, 435] width 366 height 30
copy span "[PERSON_NAME]"
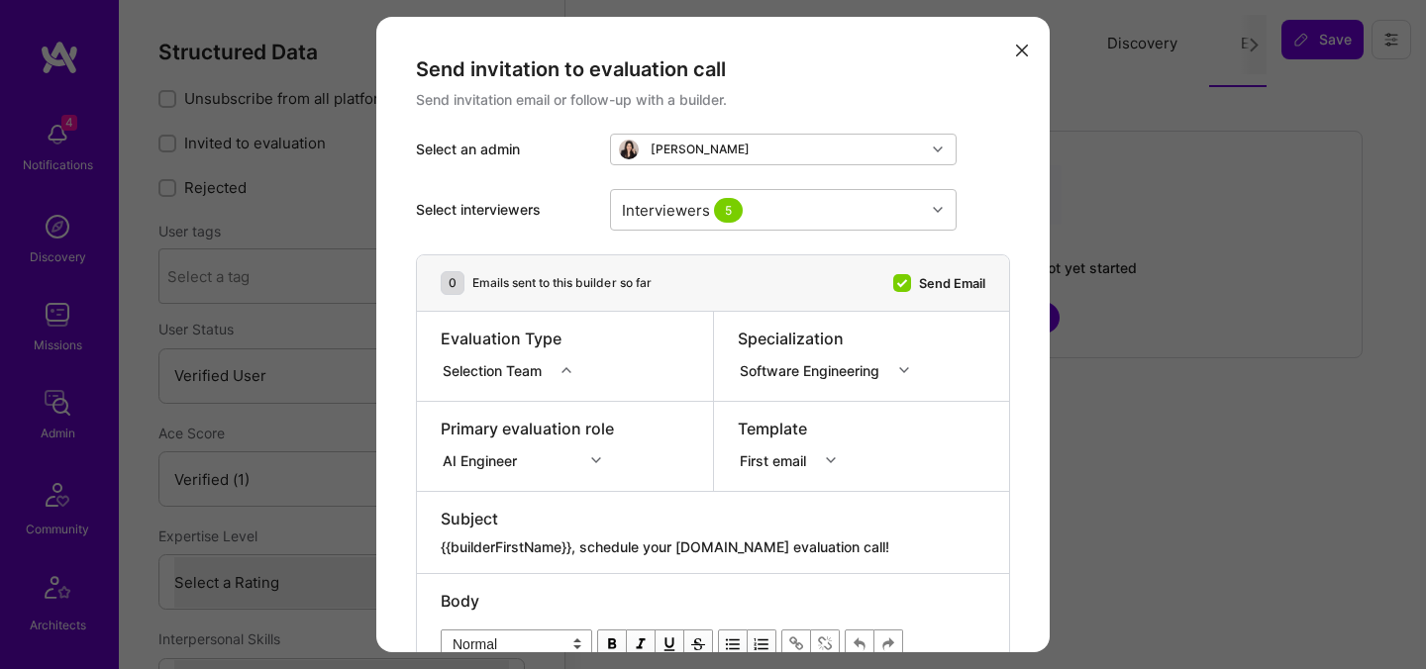
select select "Verified"
select select "US"
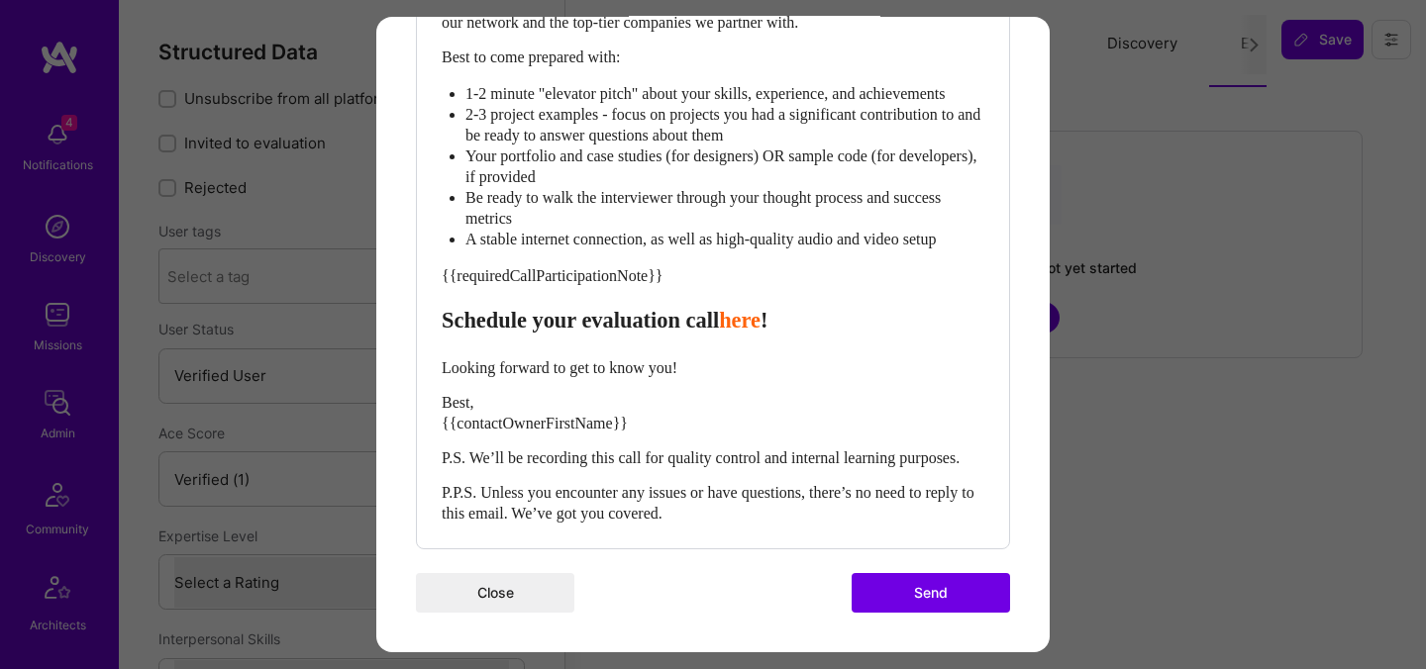
click at [924, 585] on button "Send" at bounding box center [931, 593] width 158 height 40
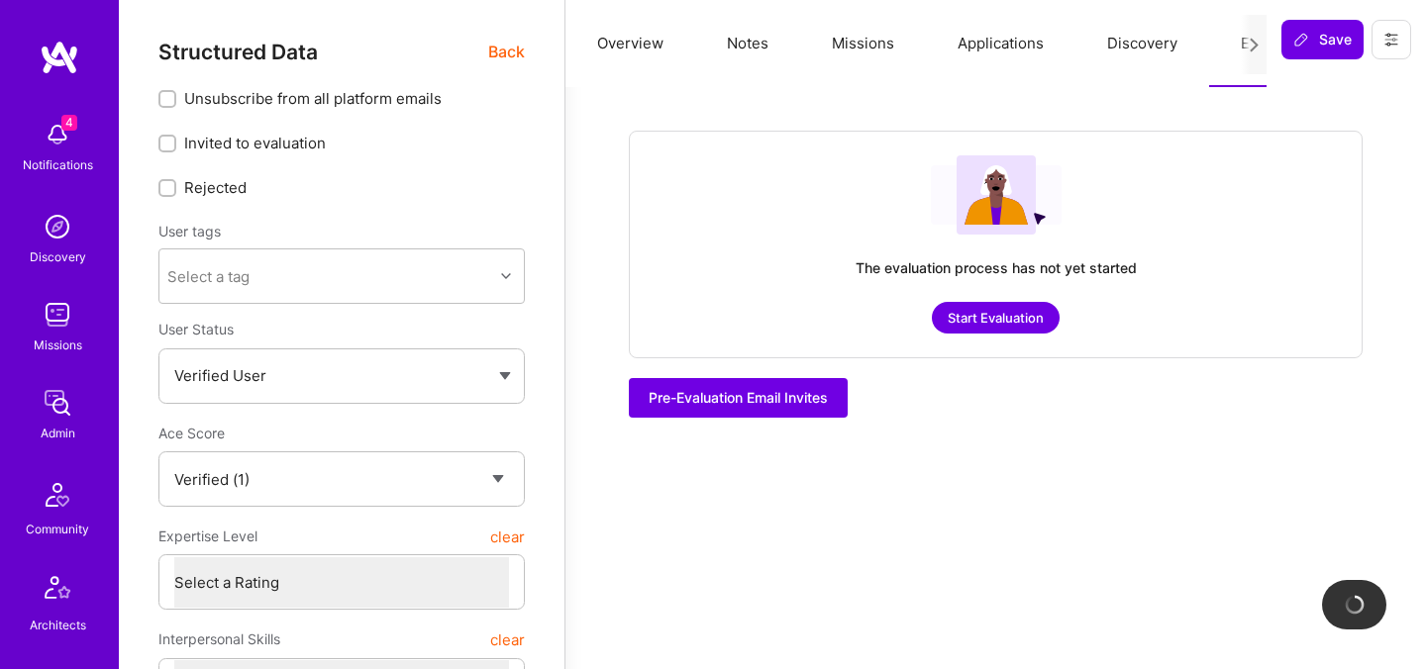
checkbox input "true"
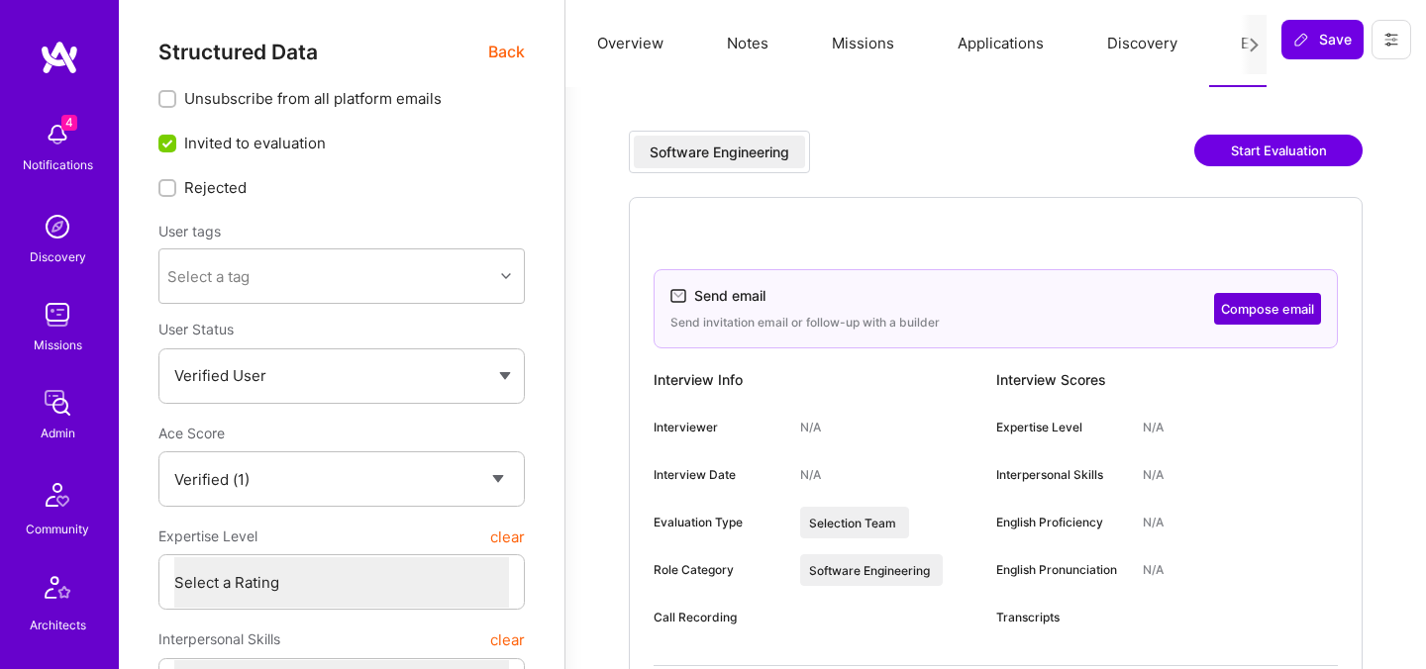
click at [509, 48] on span "Back" at bounding box center [506, 52] width 37 height 25
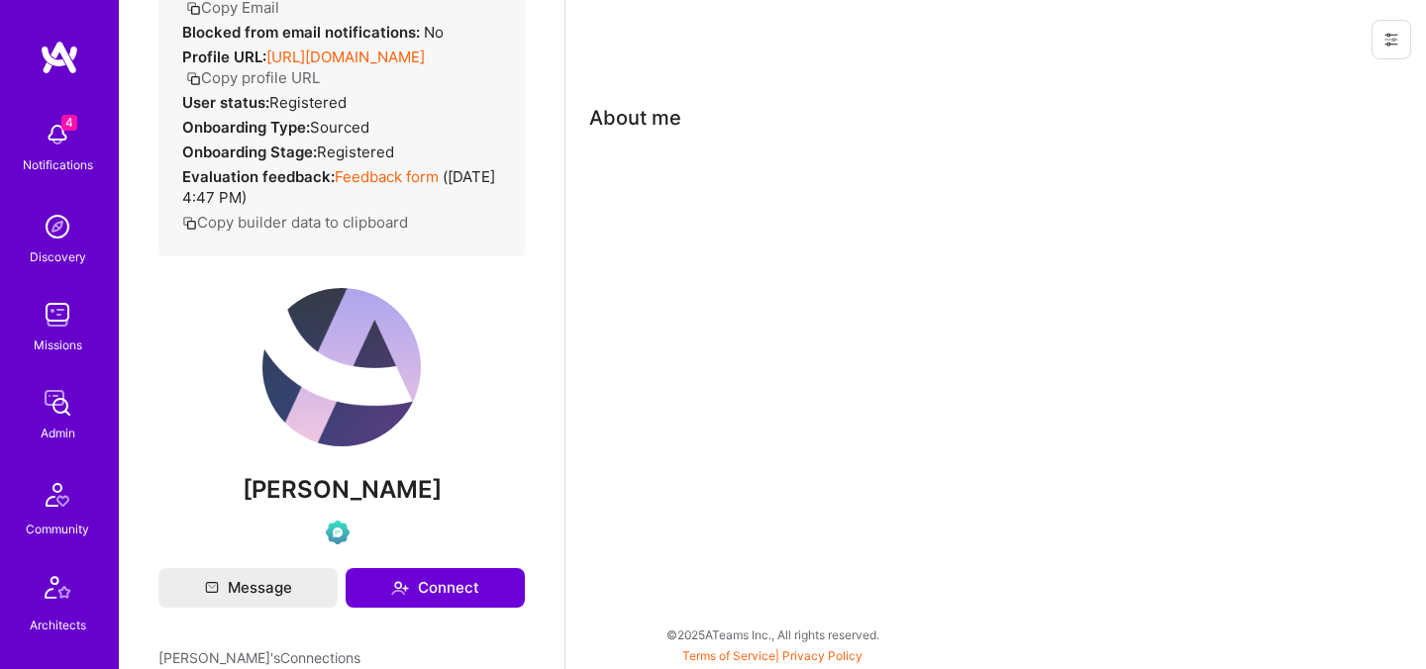
scroll to position [218, 0]
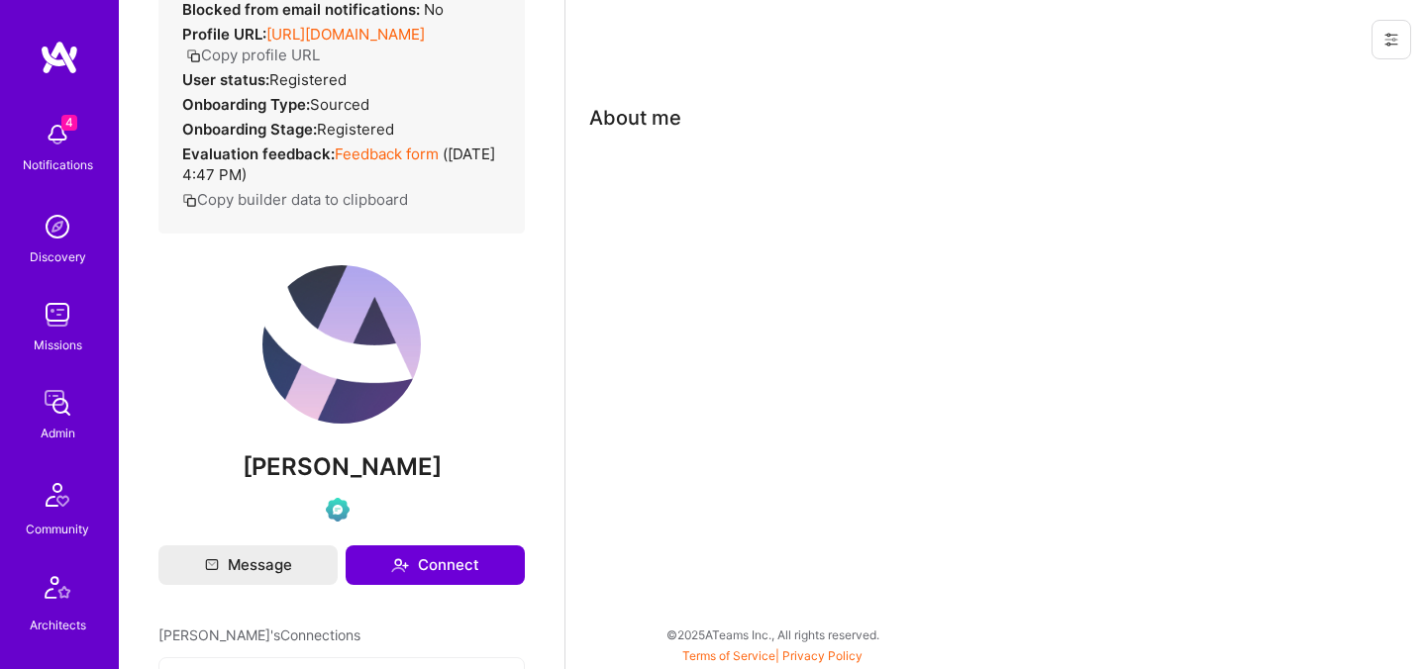
click at [331, 475] on span "Geetank Raipuria" at bounding box center [341, 467] width 366 height 30
copy div "Geetank Raipuria"
click at [553, 162] on div "Admin data Details User ID: 68c28bc1a83cf28066a8b08a Admin: No User type Regula…" at bounding box center [342, 334] width 446 height 669
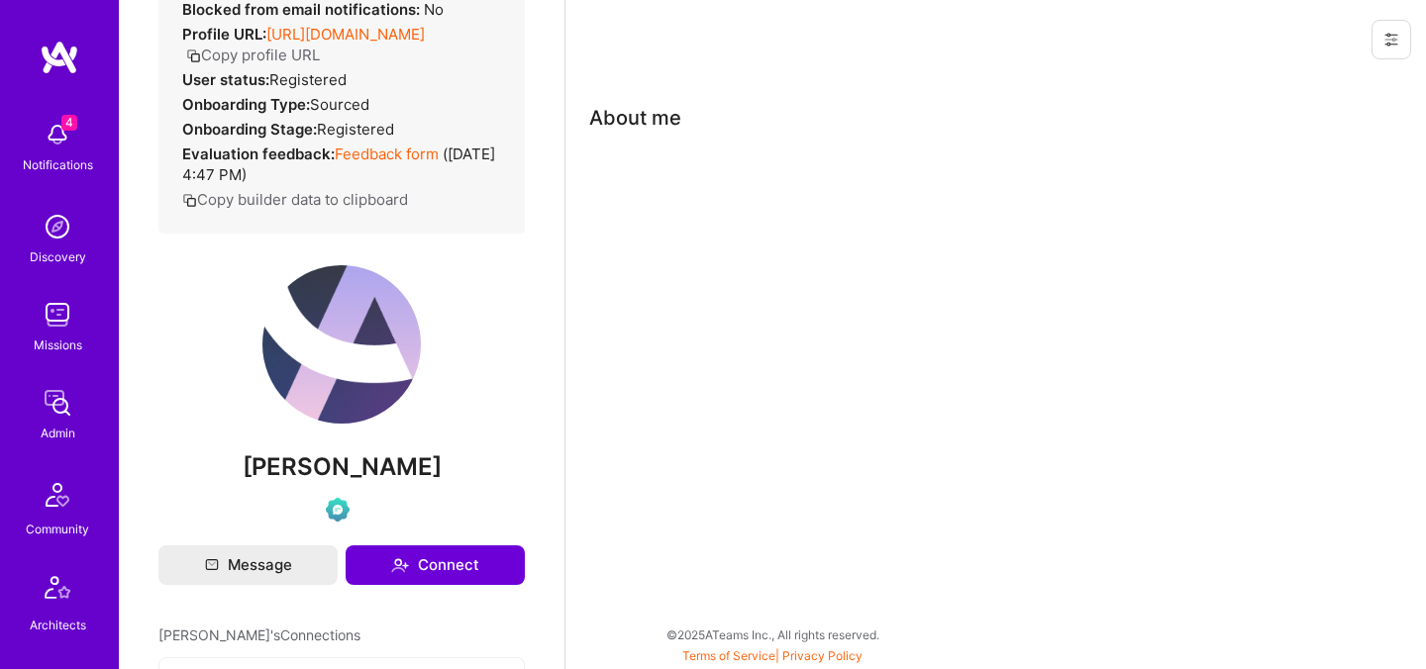
scroll to position [0, 0]
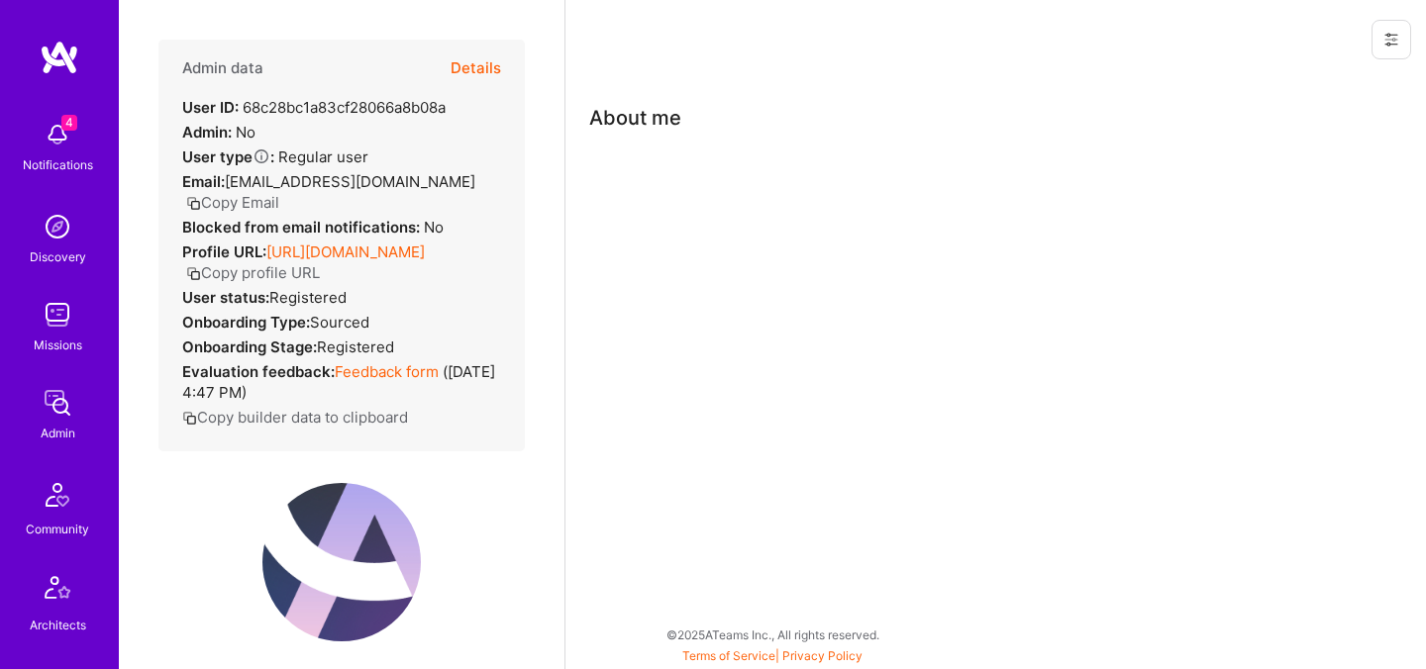
click at [485, 62] on button "Details" at bounding box center [476, 68] width 50 height 57
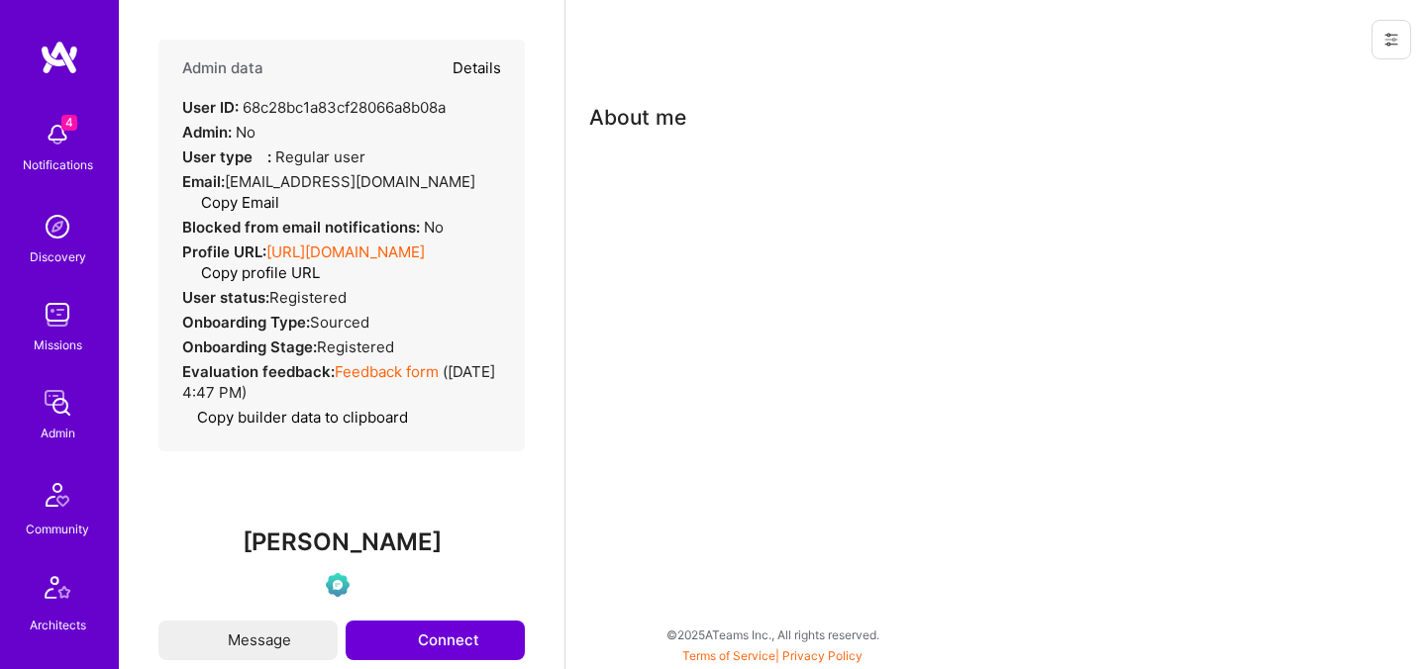
type textarea "x"
select select "Verified"
select select "US"
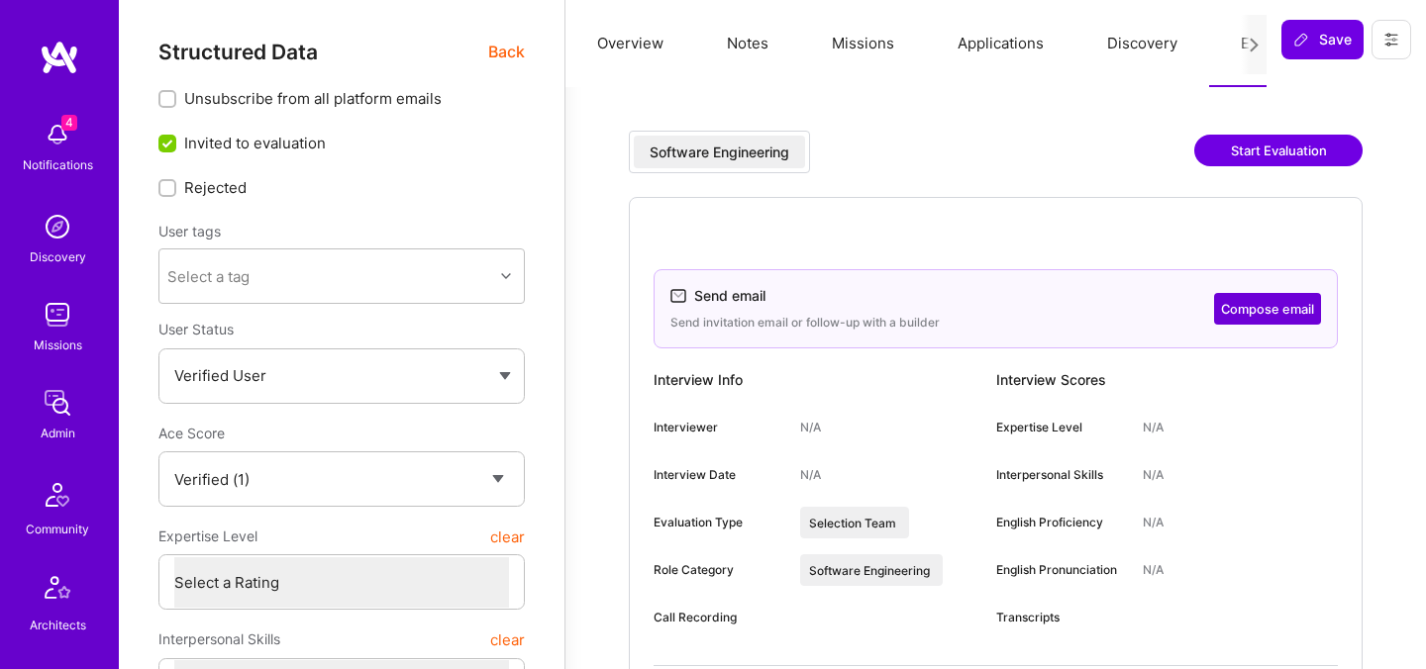
click at [1245, 173] on div "Software Engineering Start Evaluation" at bounding box center [996, 164] width 734 height 66
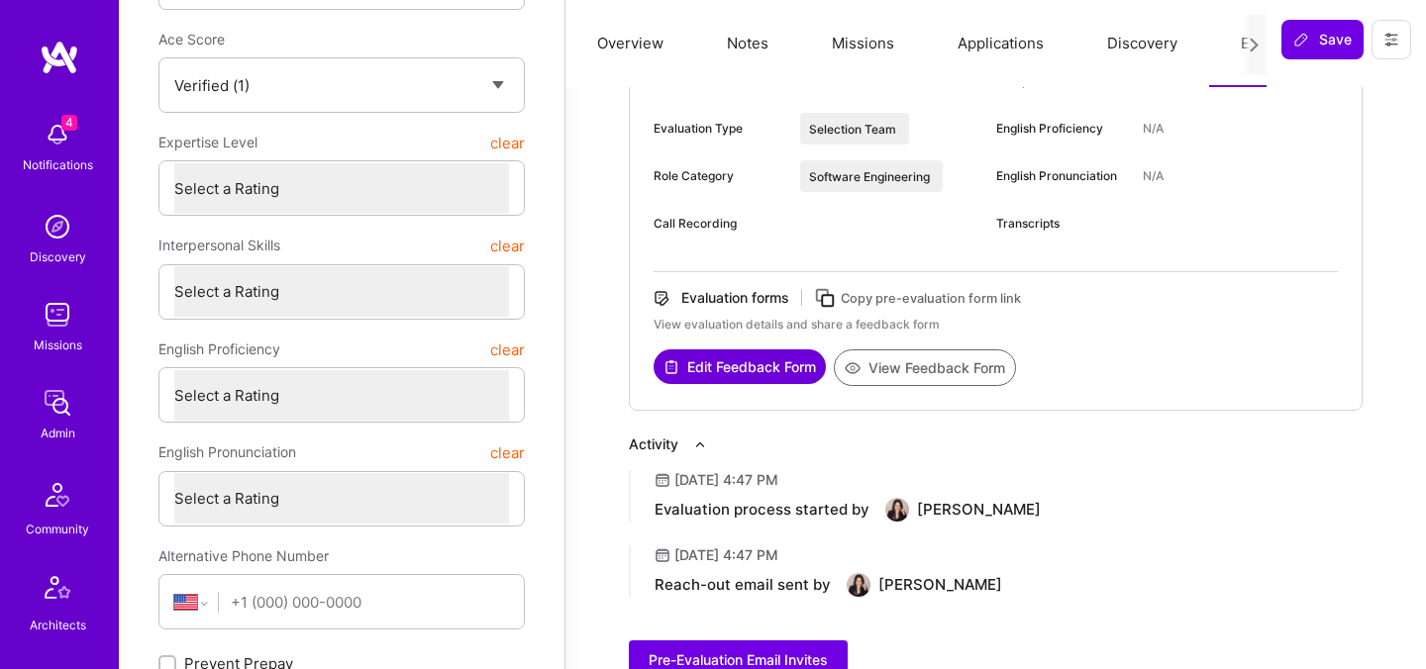
scroll to position [564, 0]
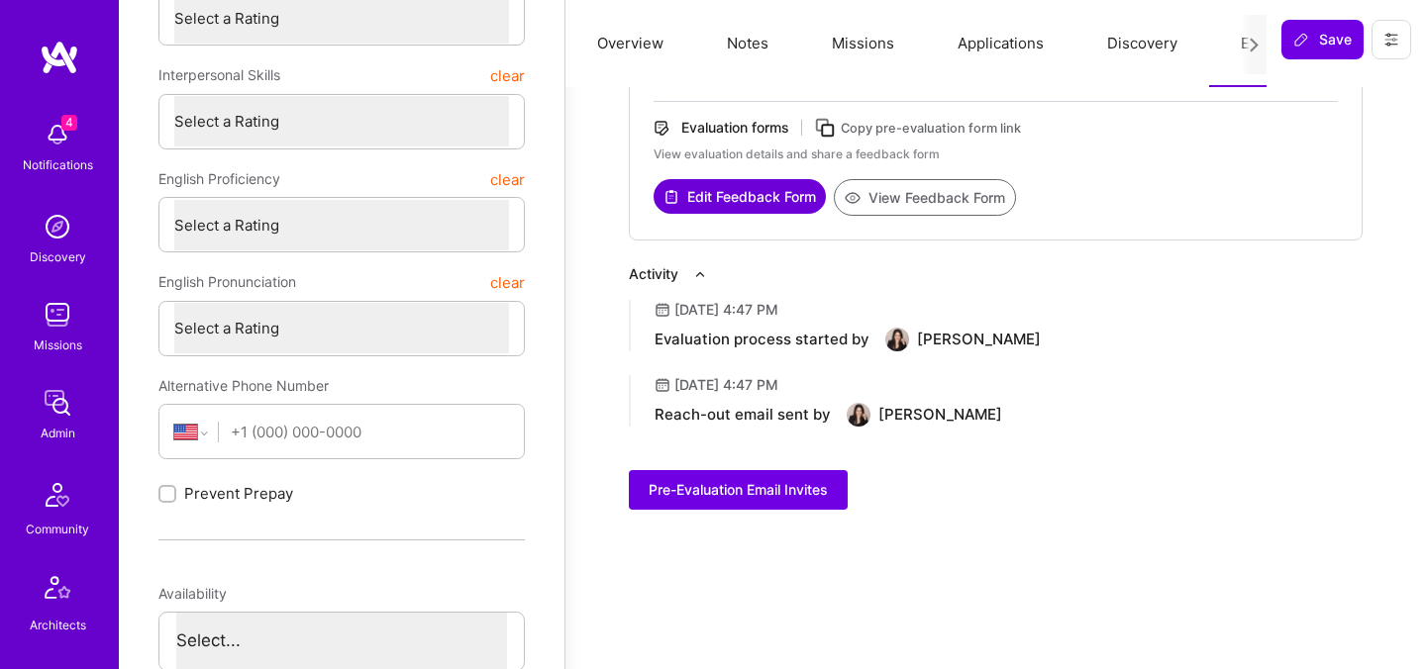
click at [899, 196] on button "View Feedback Form" at bounding box center [925, 197] width 182 height 37
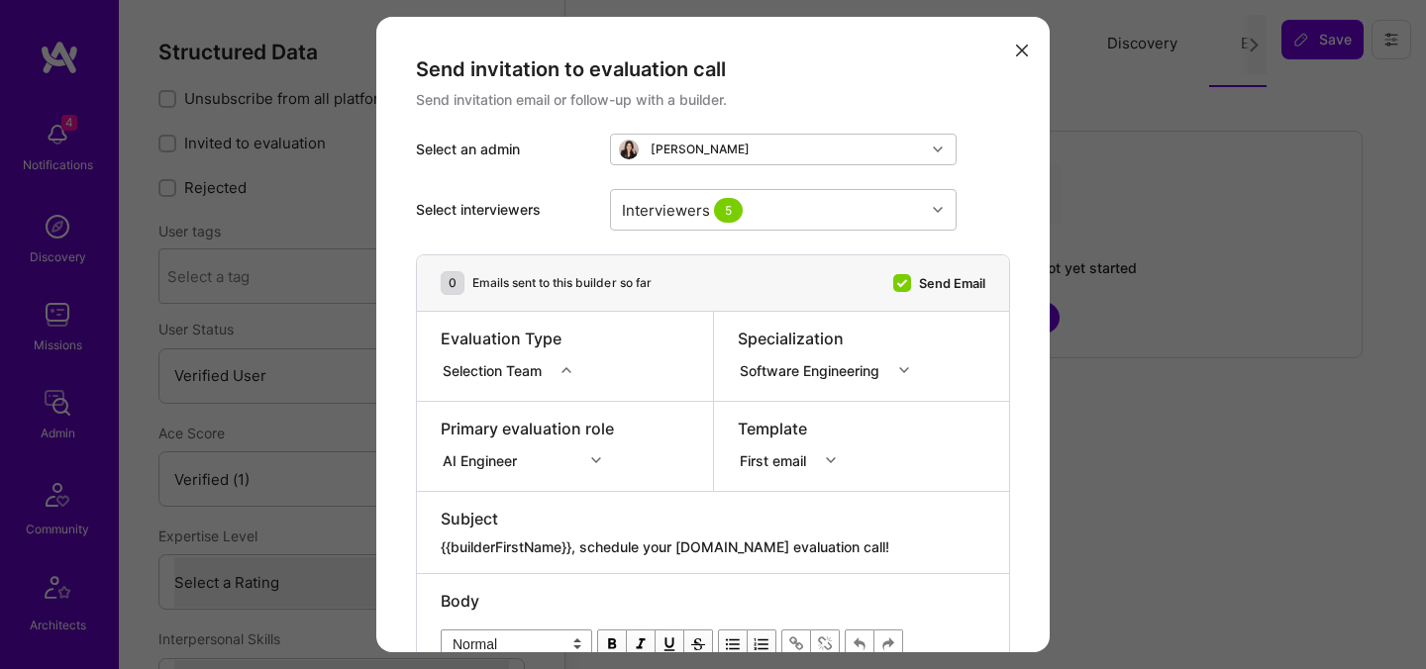
select select "Verified"
select select "US"
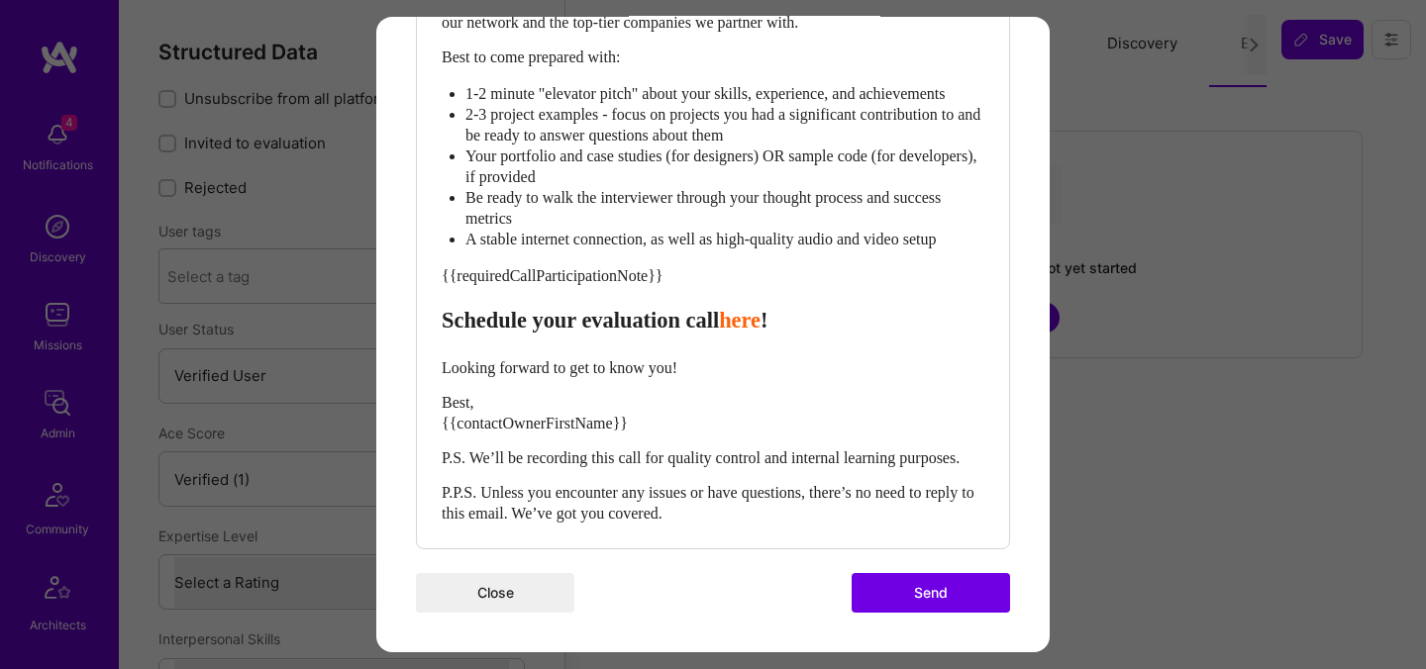
click at [922, 595] on button "Send" at bounding box center [931, 593] width 158 height 40
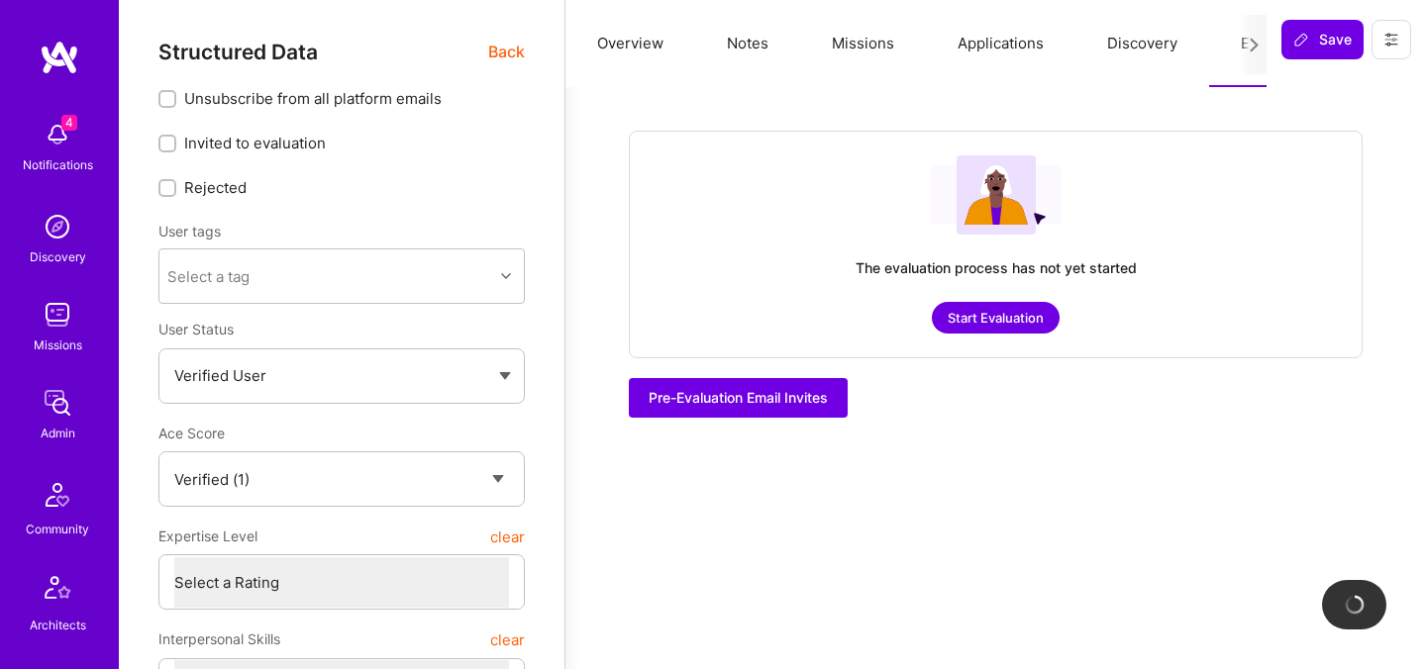
checkbox input "true"
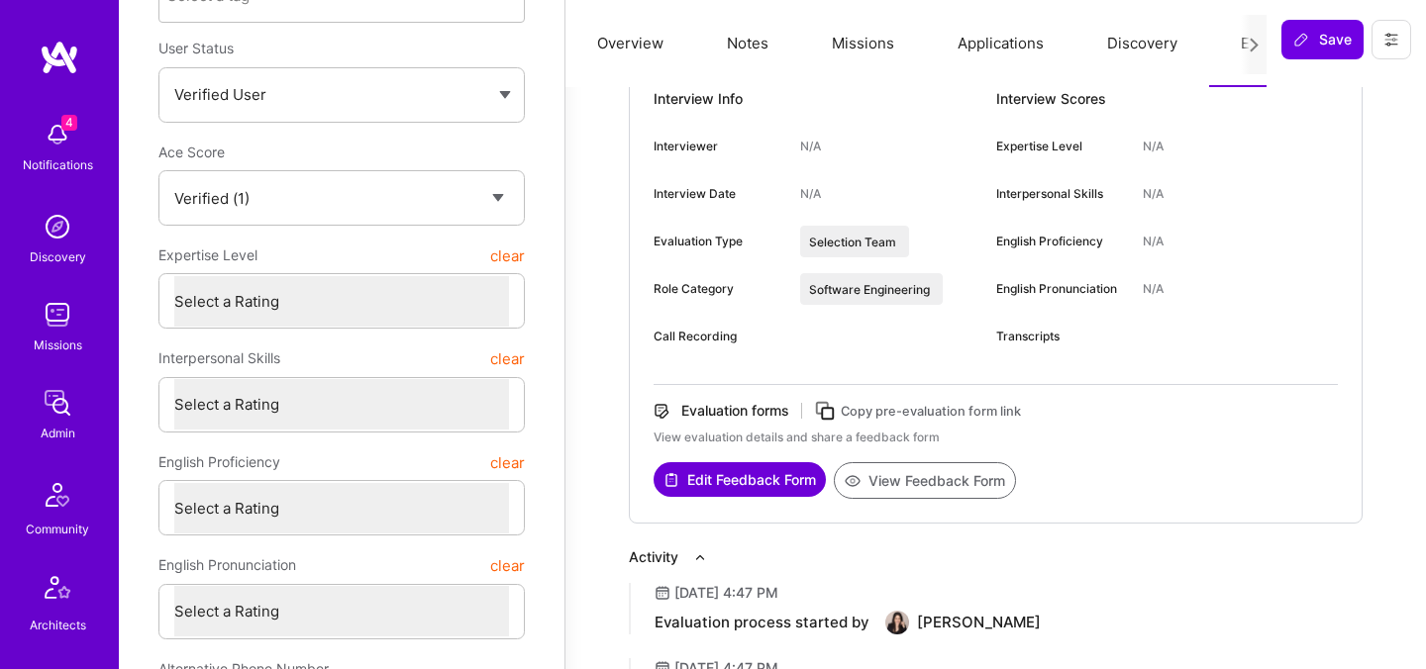
scroll to position [0, 0]
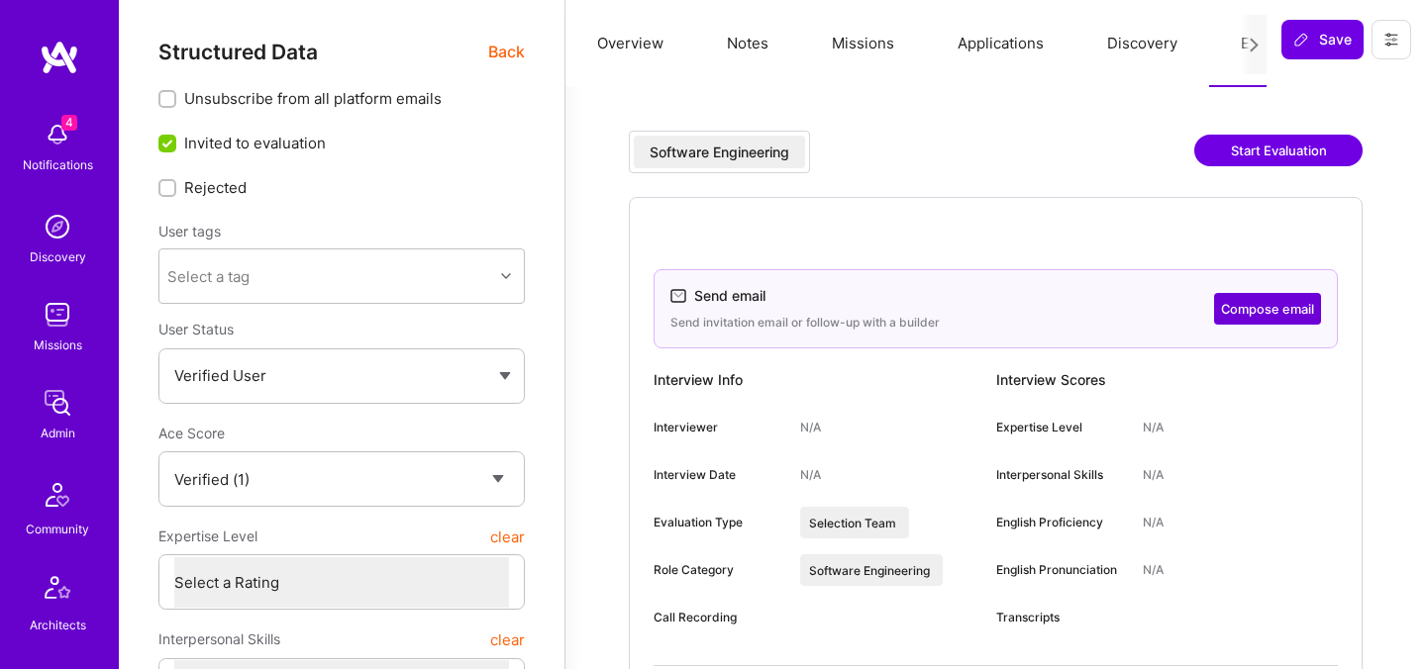
click at [505, 50] on span "Back" at bounding box center [506, 52] width 37 height 25
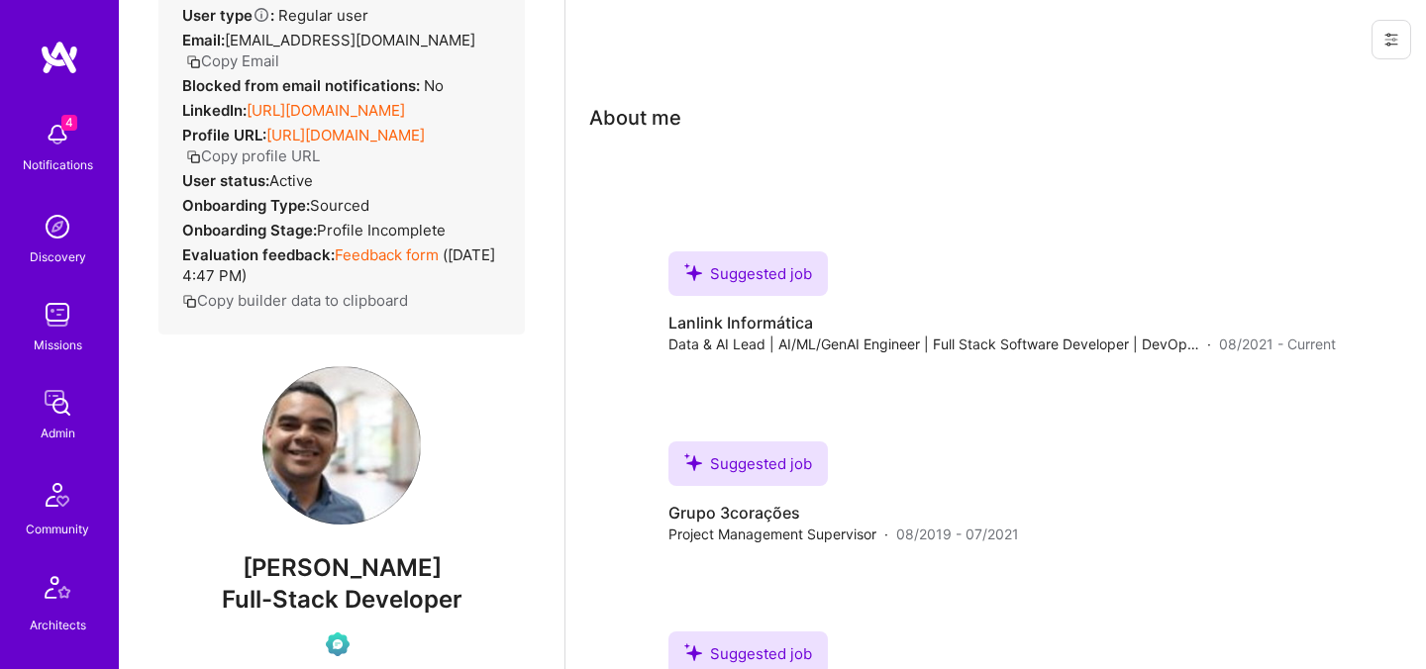
scroll to position [270, 0]
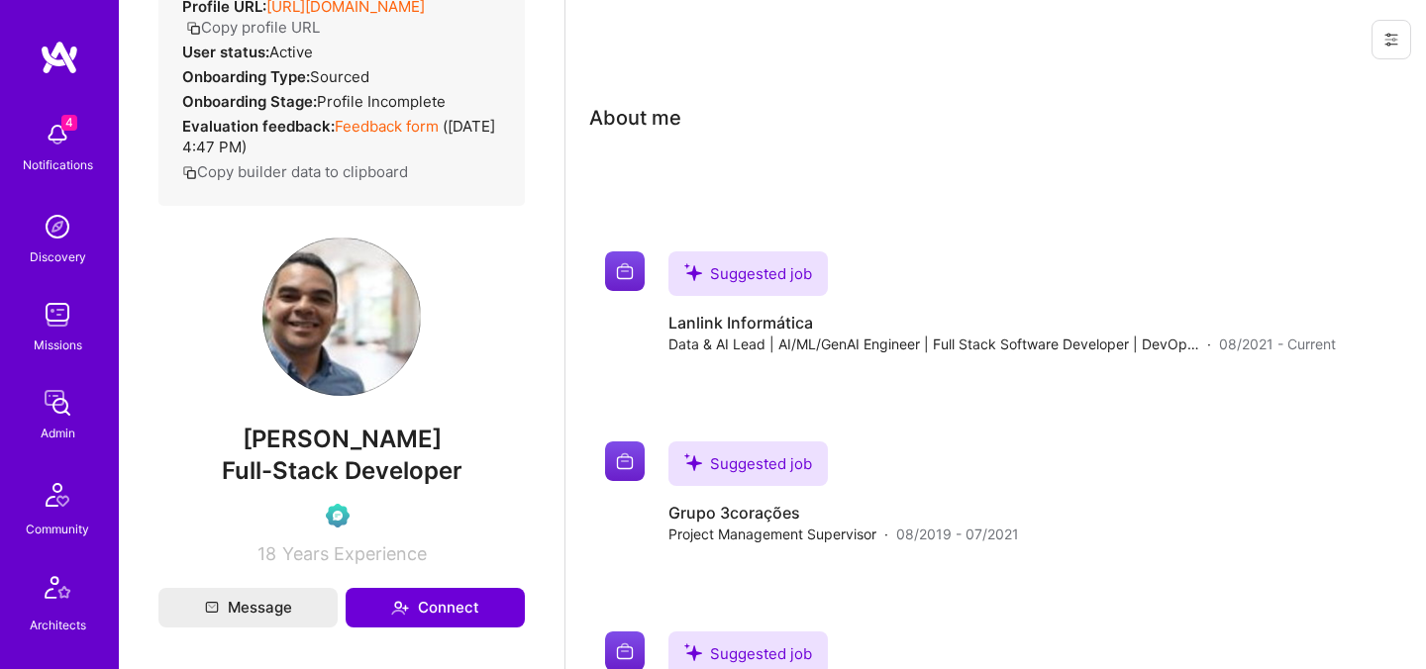
click at [358, 452] on span "Guilherme Santos" at bounding box center [341, 440] width 366 height 30
copy span "Guilherme Santos"
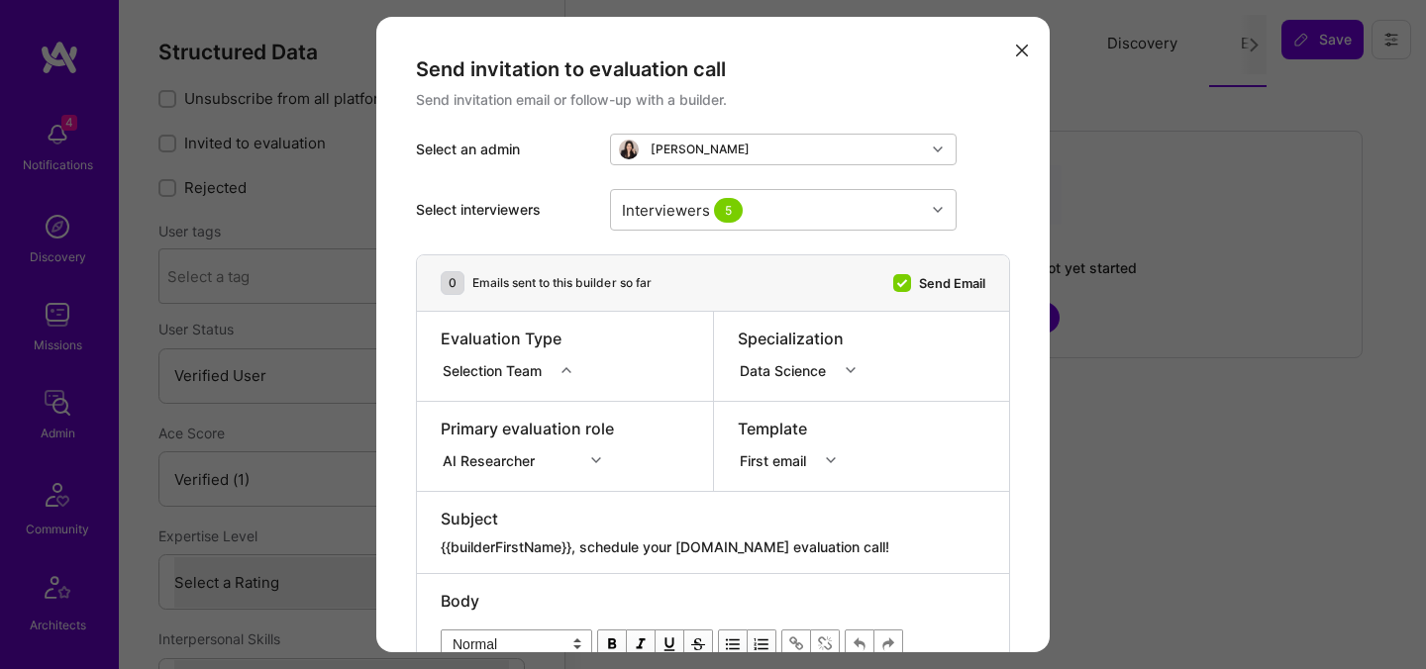
select select "Verified"
select select "US"
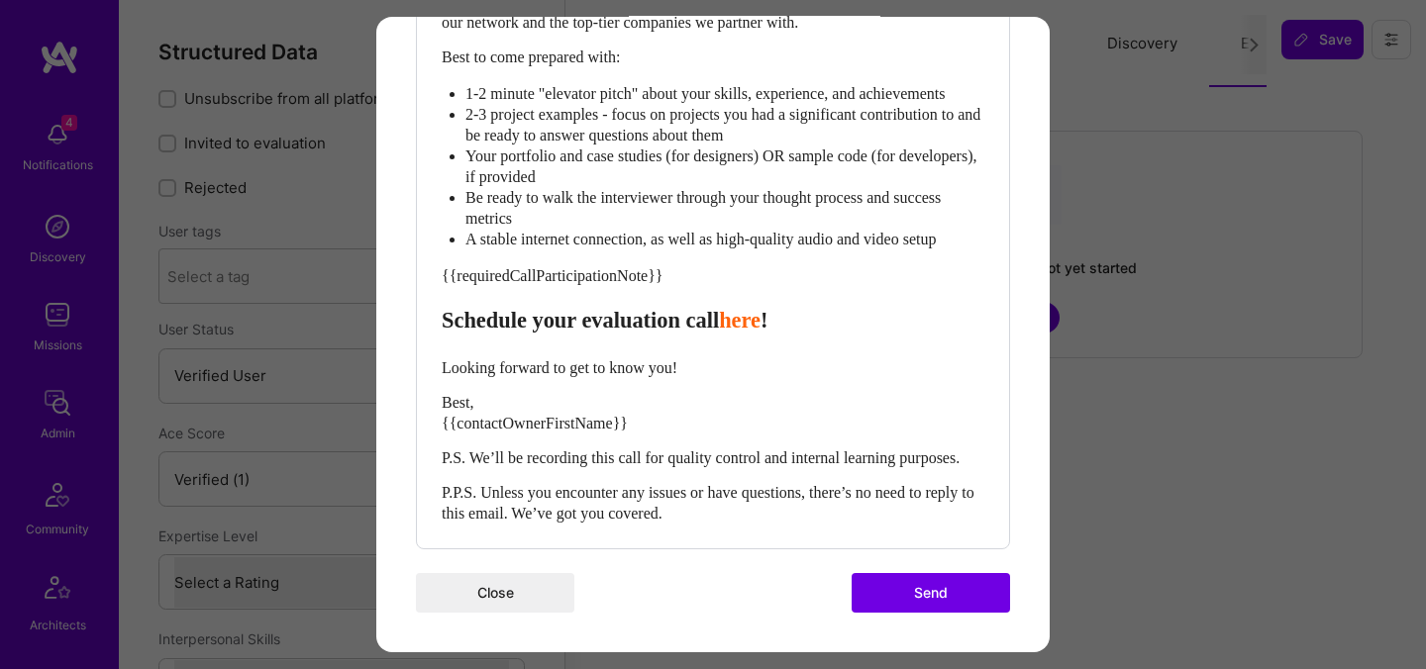
click at [951, 594] on button "Send" at bounding box center [931, 593] width 158 height 40
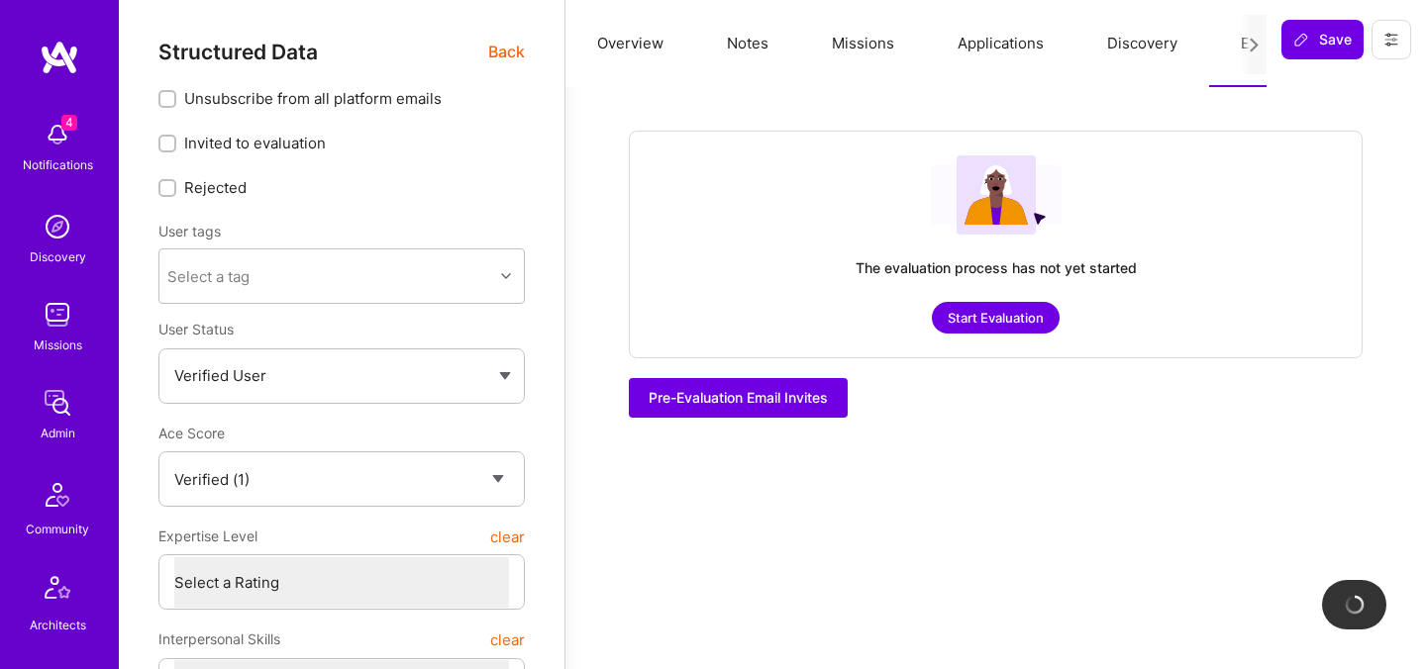
checkbox input "true"
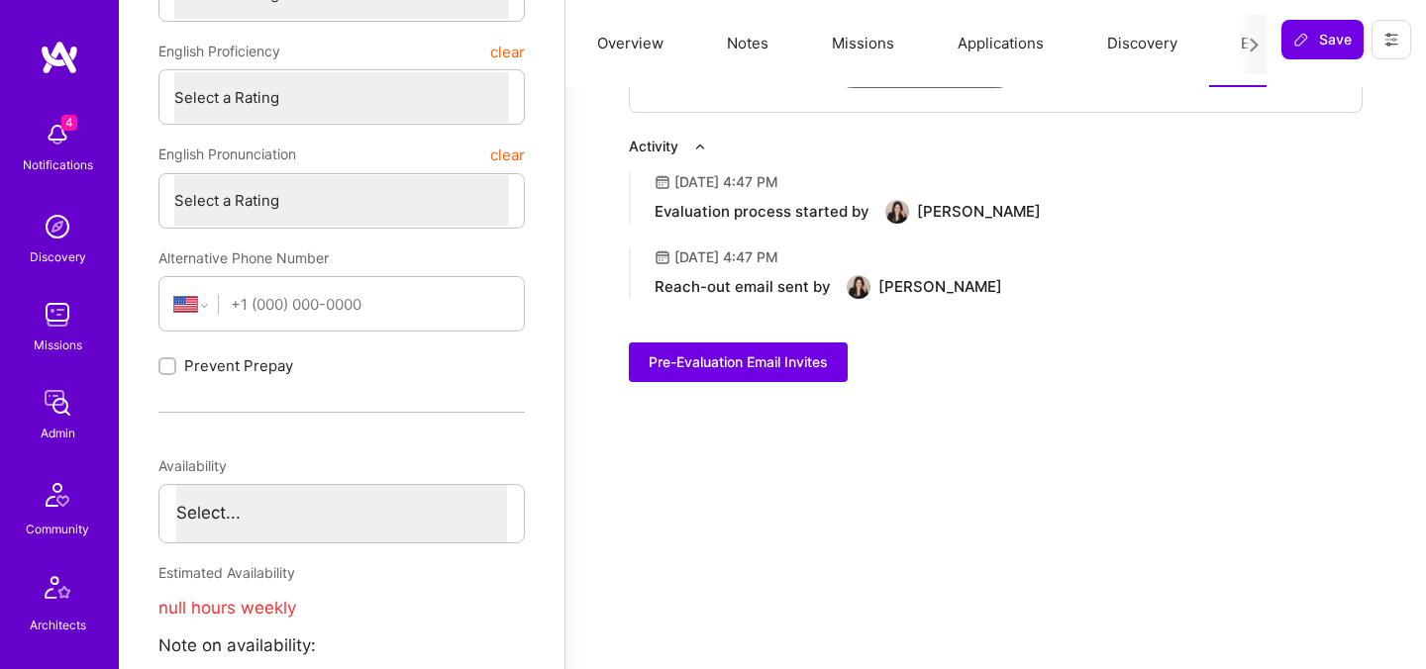
scroll to position [0, 0]
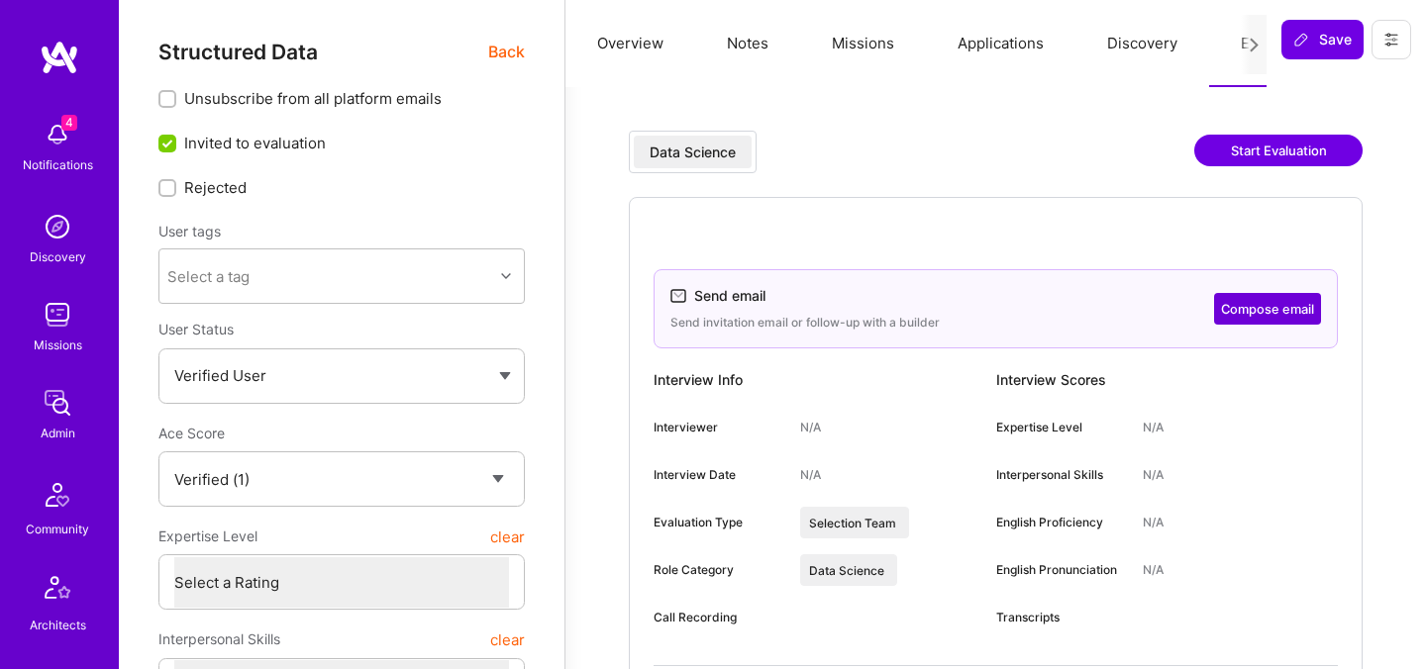
click at [501, 52] on span "Back" at bounding box center [506, 52] width 37 height 25
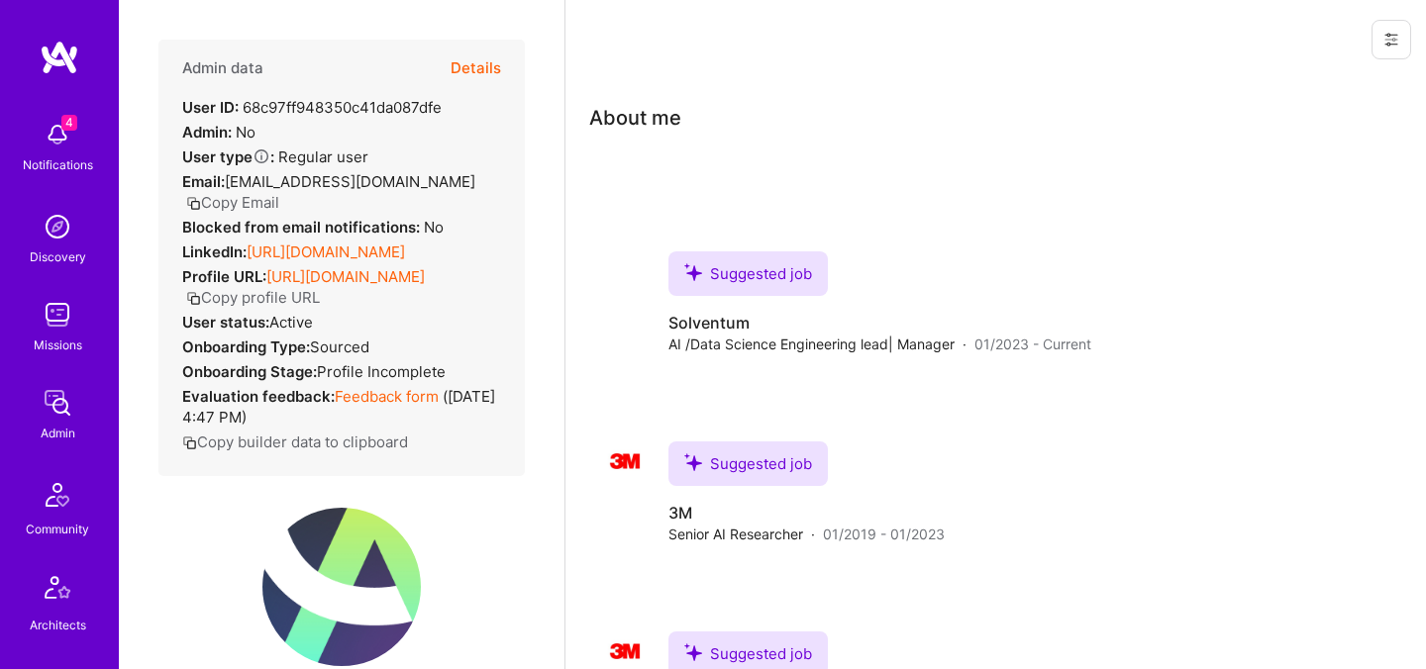
scroll to position [432, 0]
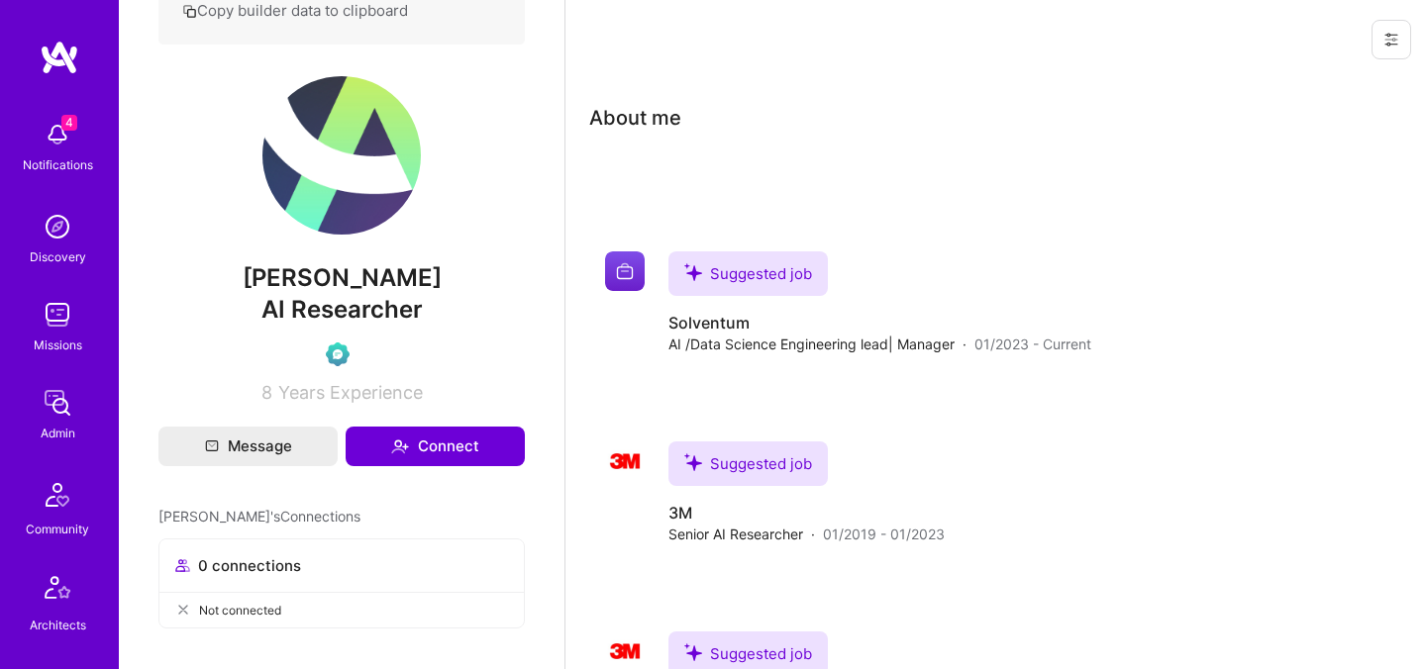
click at [302, 293] on span "[PERSON_NAME]" at bounding box center [341, 278] width 366 height 30
copy span "[PERSON_NAME]"
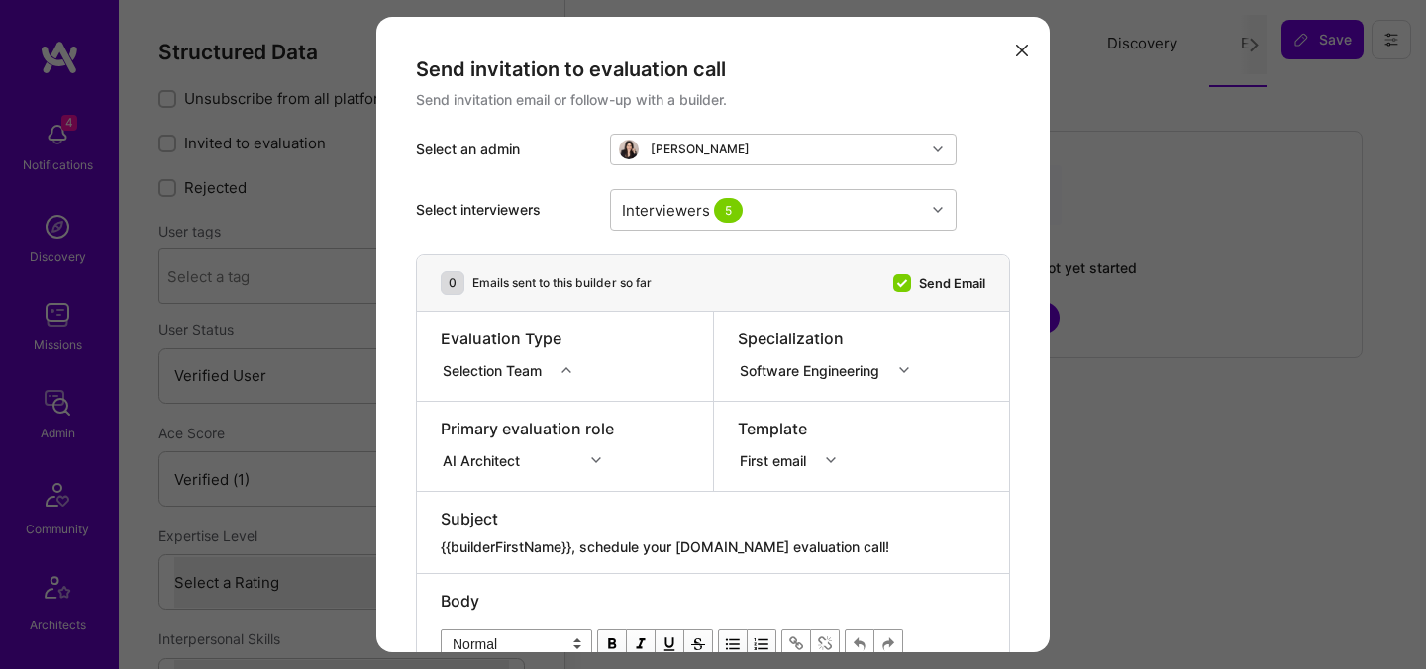
select select "Verified"
select select "US"
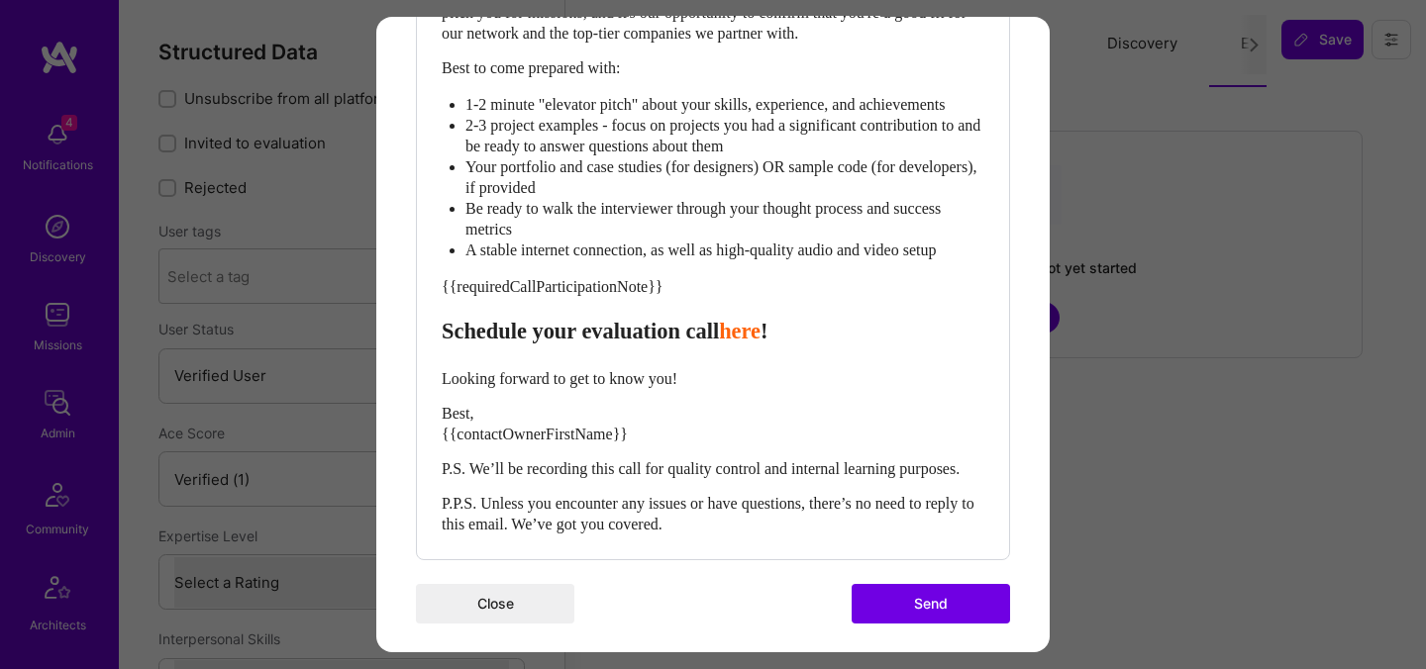
scroll to position [853, 0]
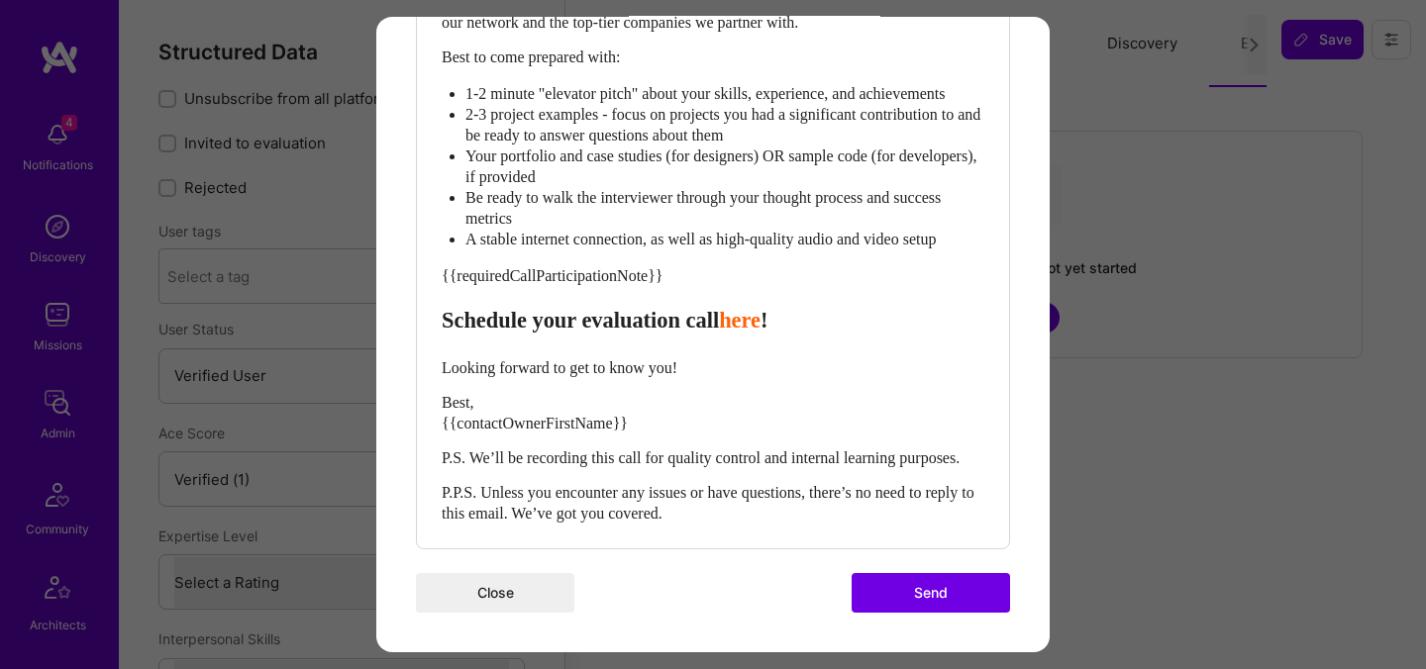
click at [926, 589] on button "Send" at bounding box center [931, 593] width 158 height 40
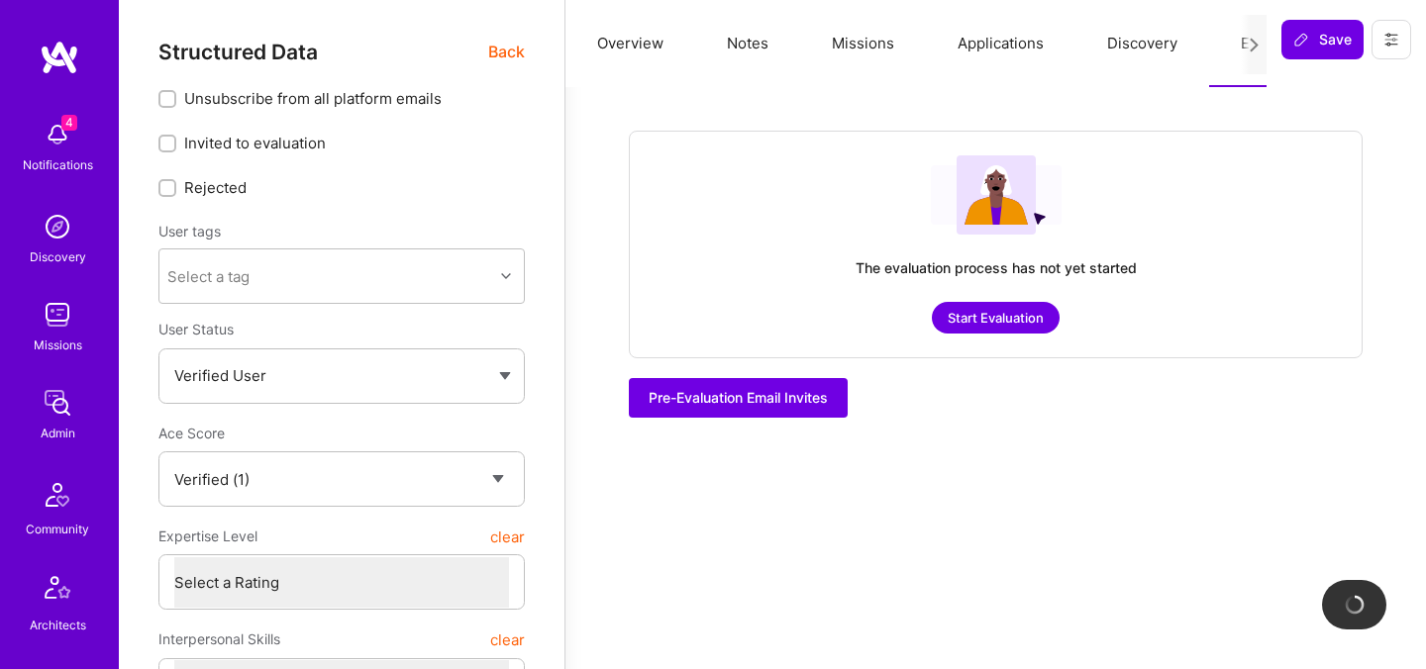
checkbox input "true"
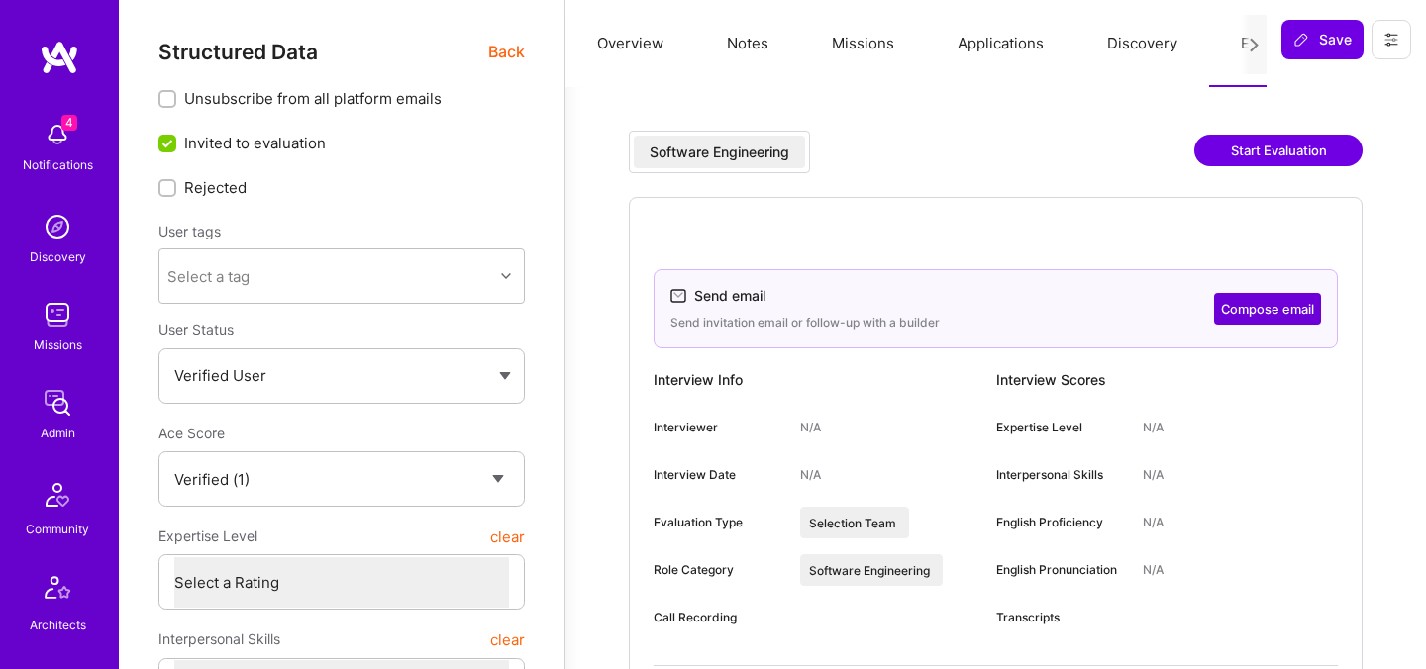
click at [495, 52] on span "Back" at bounding box center [506, 52] width 37 height 25
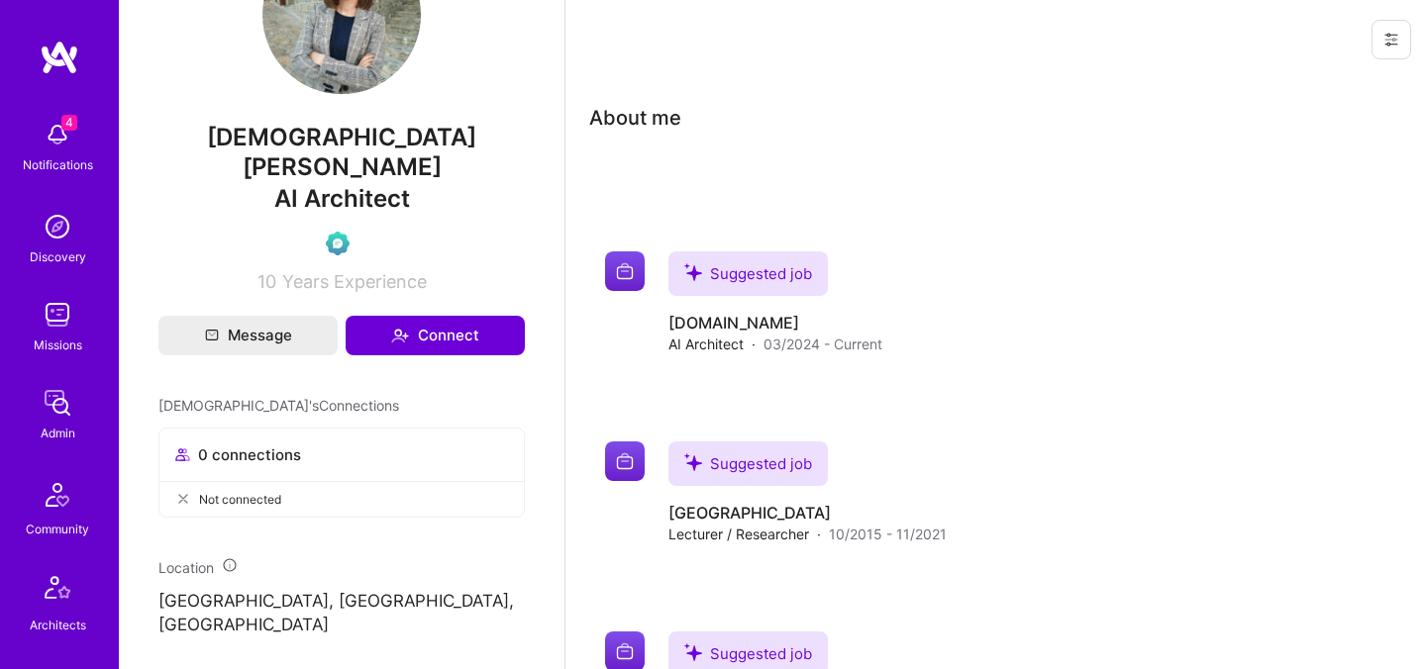
scroll to position [496, 0]
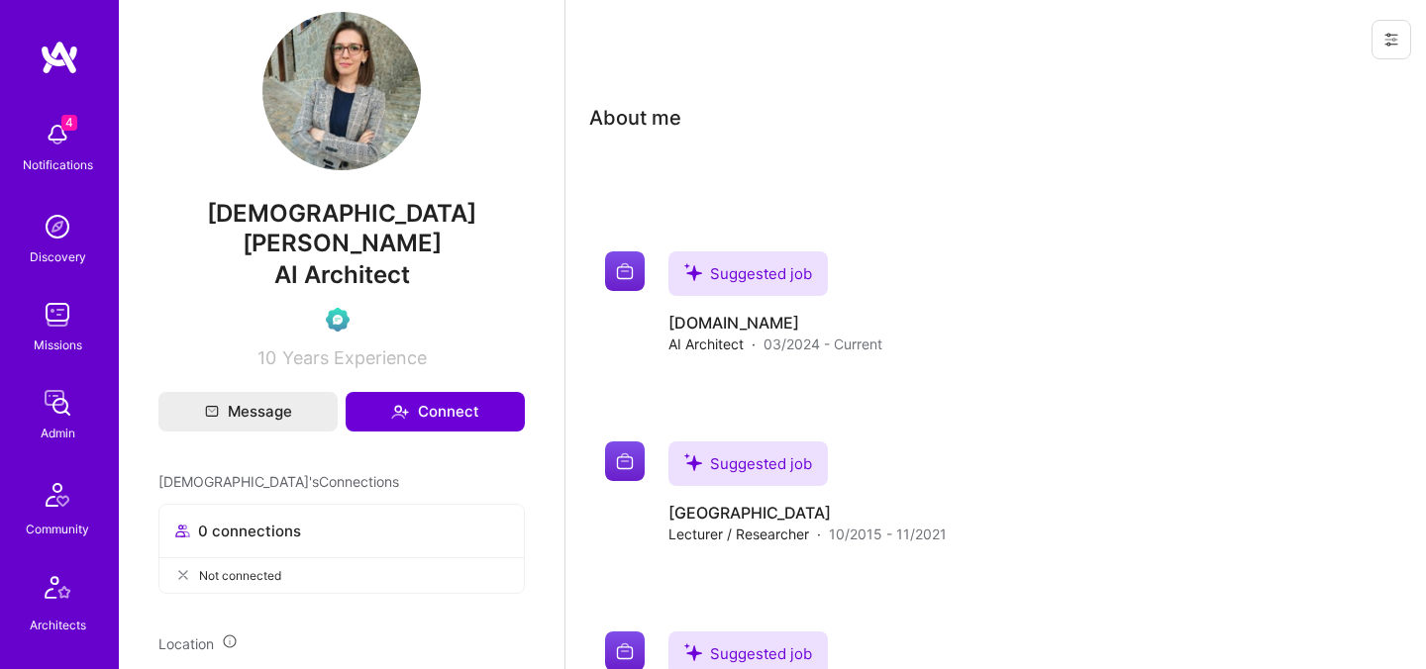
click at [364, 231] on span "Jezuina Koroveshi" at bounding box center [341, 228] width 366 height 59
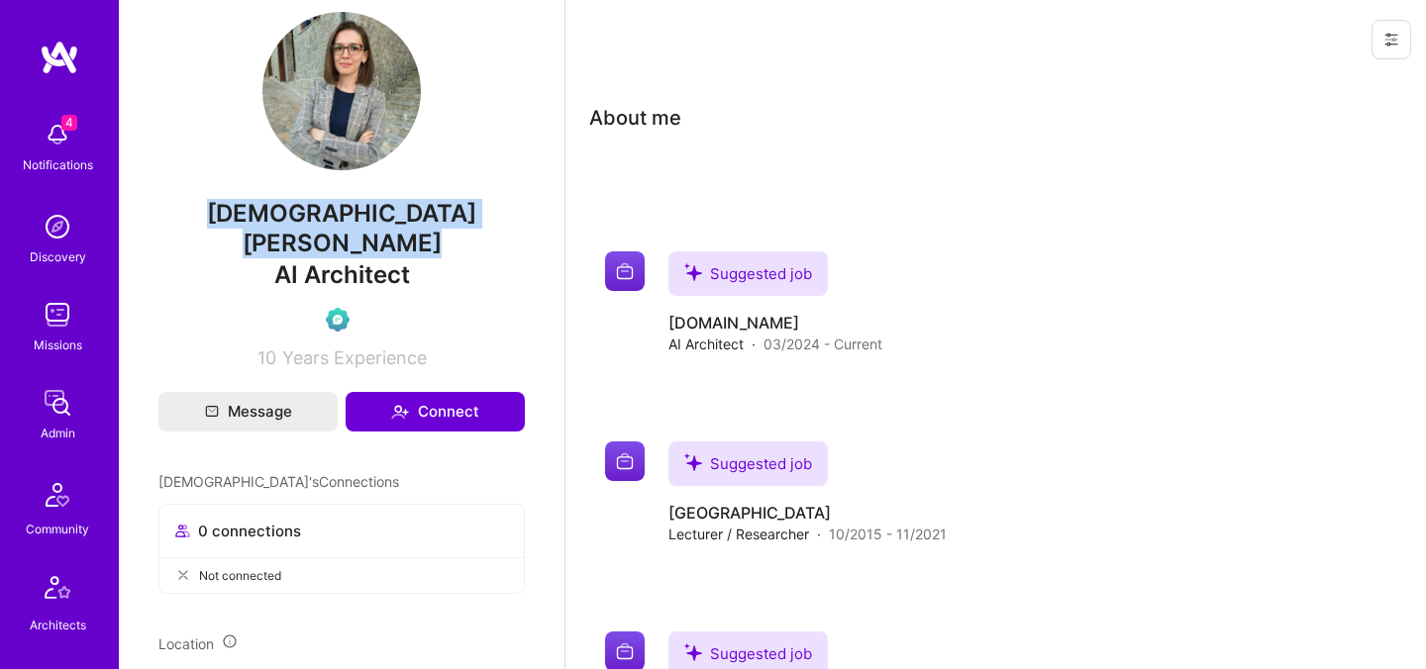
click at [364, 231] on span "Jezuina Koroveshi" at bounding box center [341, 228] width 366 height 59
copy span "Jezuina Koroveshi"
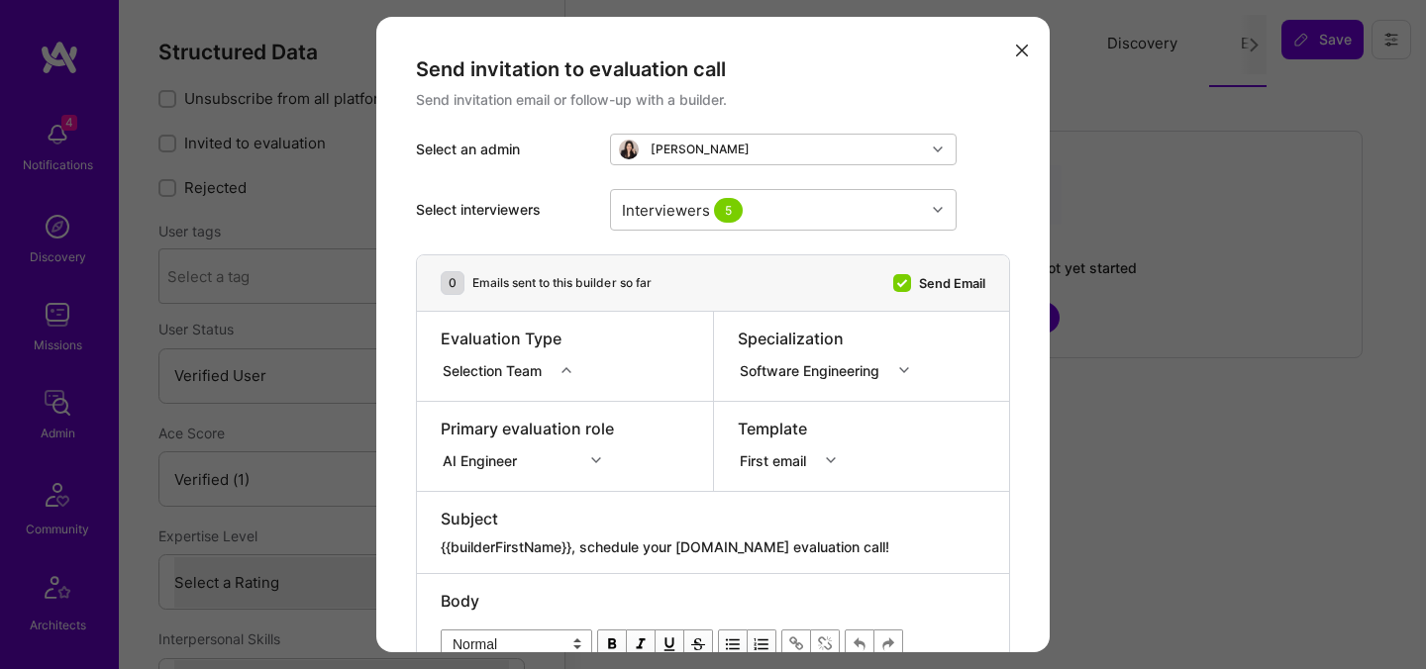
select select "Verified"
select select "US"
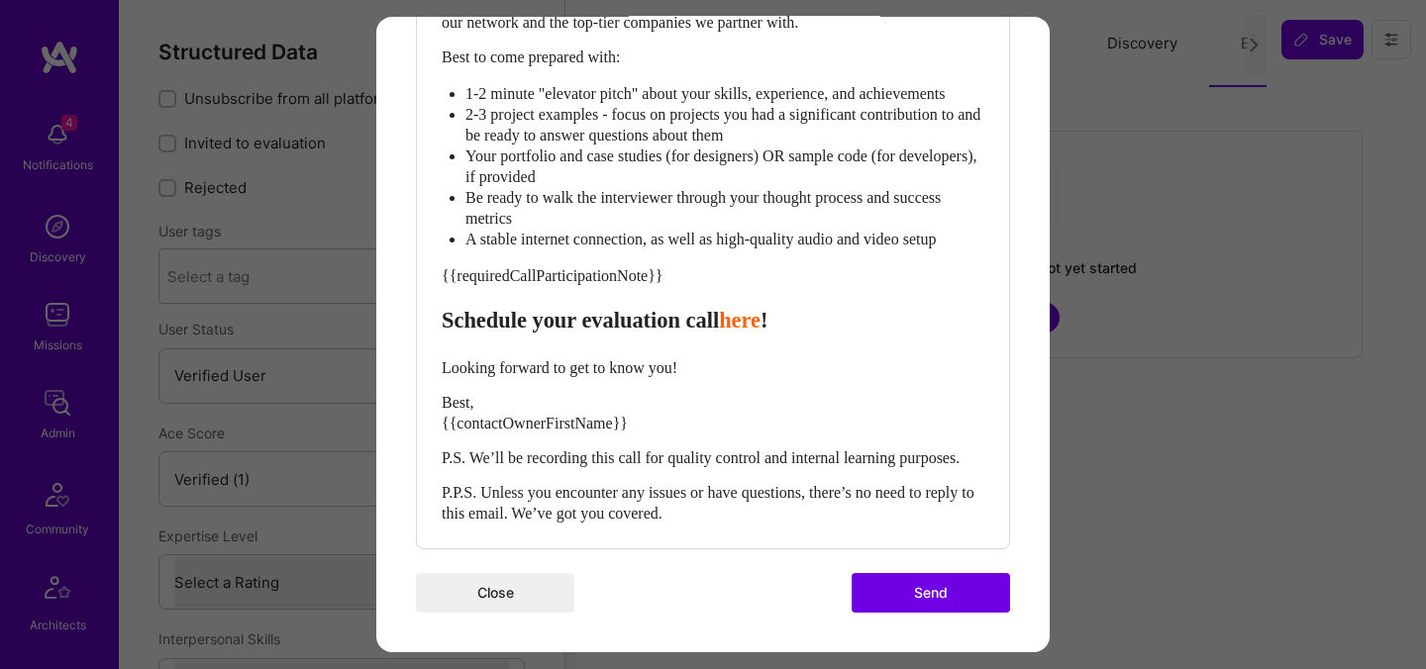
click at [873, 584] on button "Send" at bounding box center [931, 593] width 158 height 40
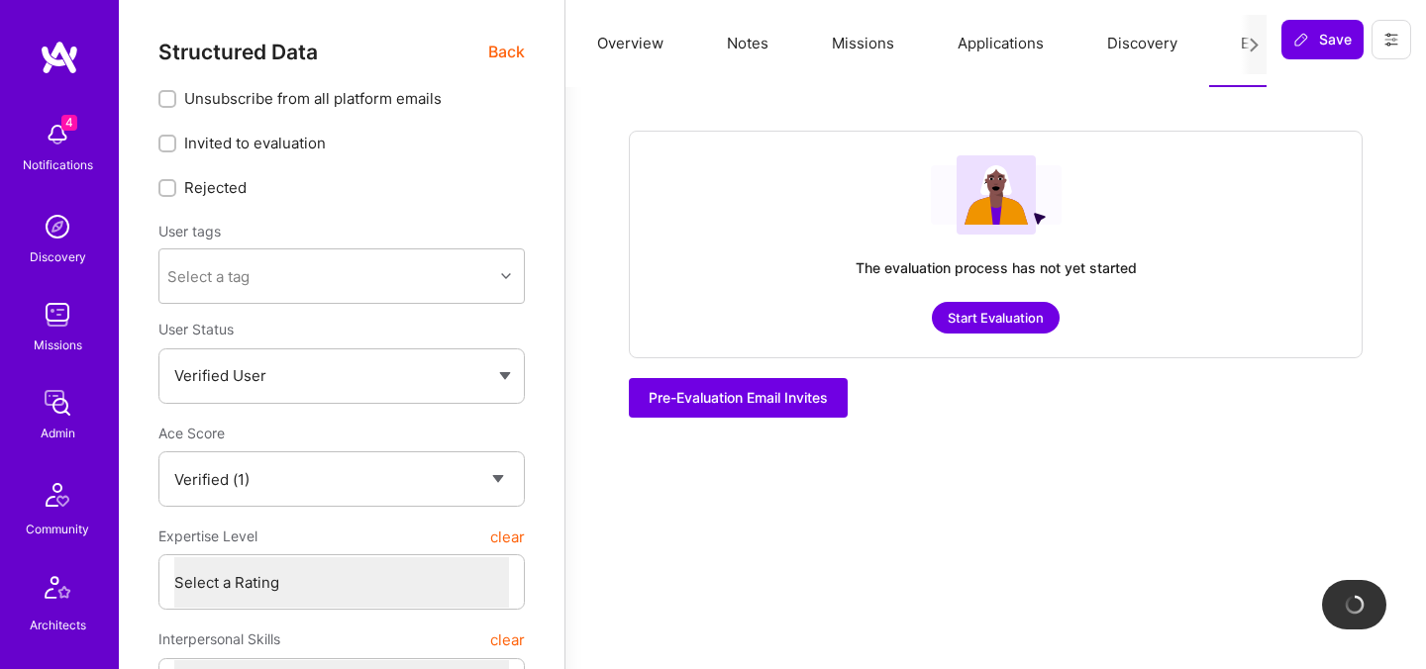
checkbox input "true"
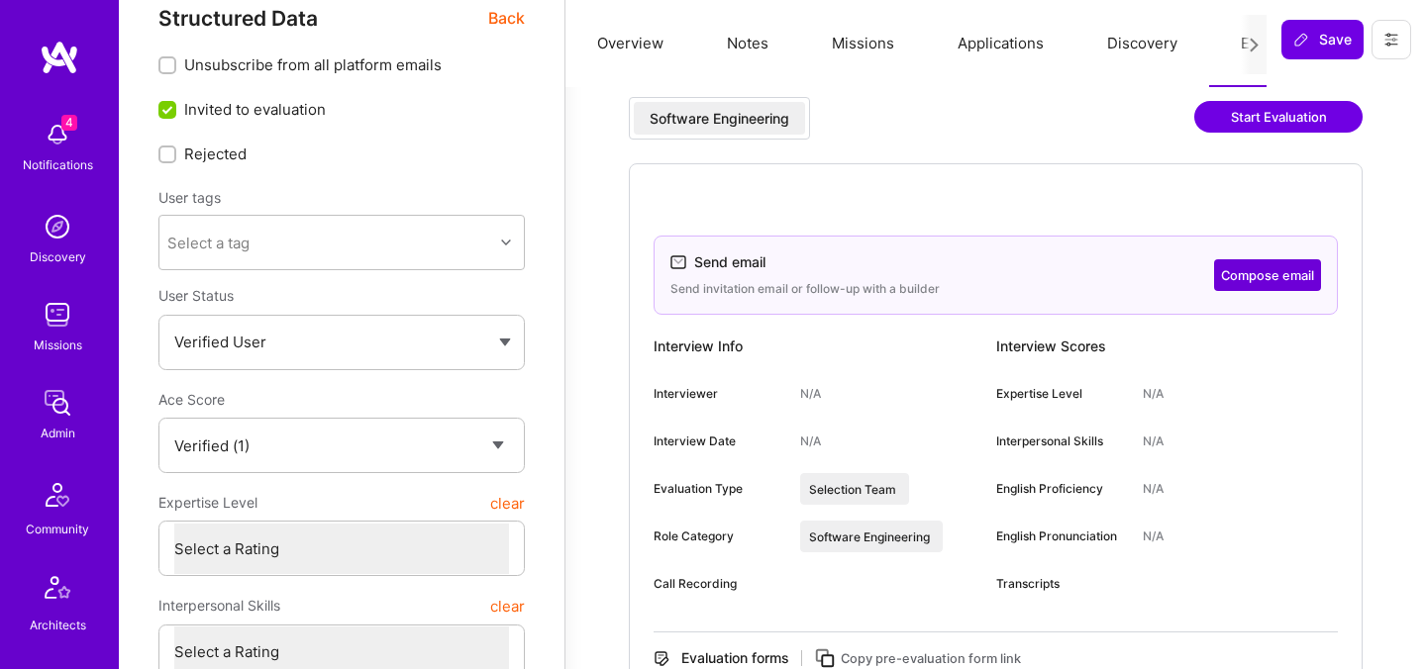
scroll to position [0, 0]
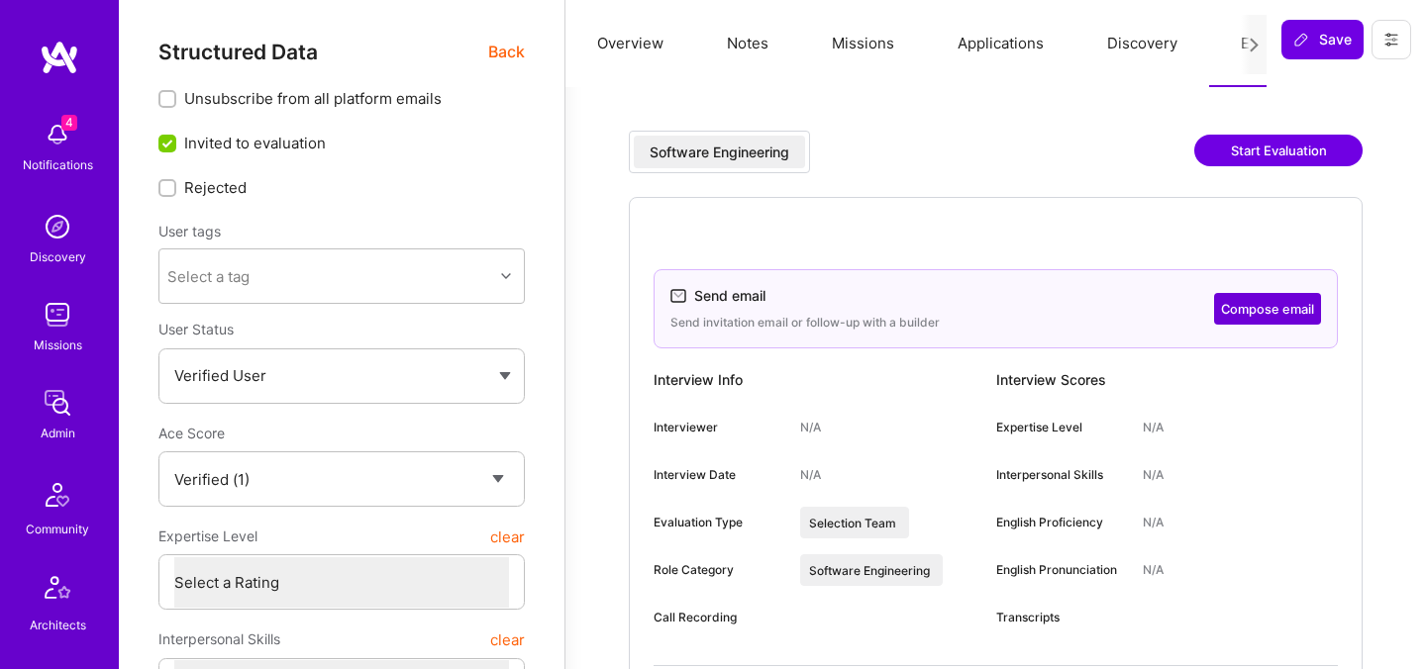
click at [503, 56] on span "Back" at bounding box center [506, 52] width 37 height 25
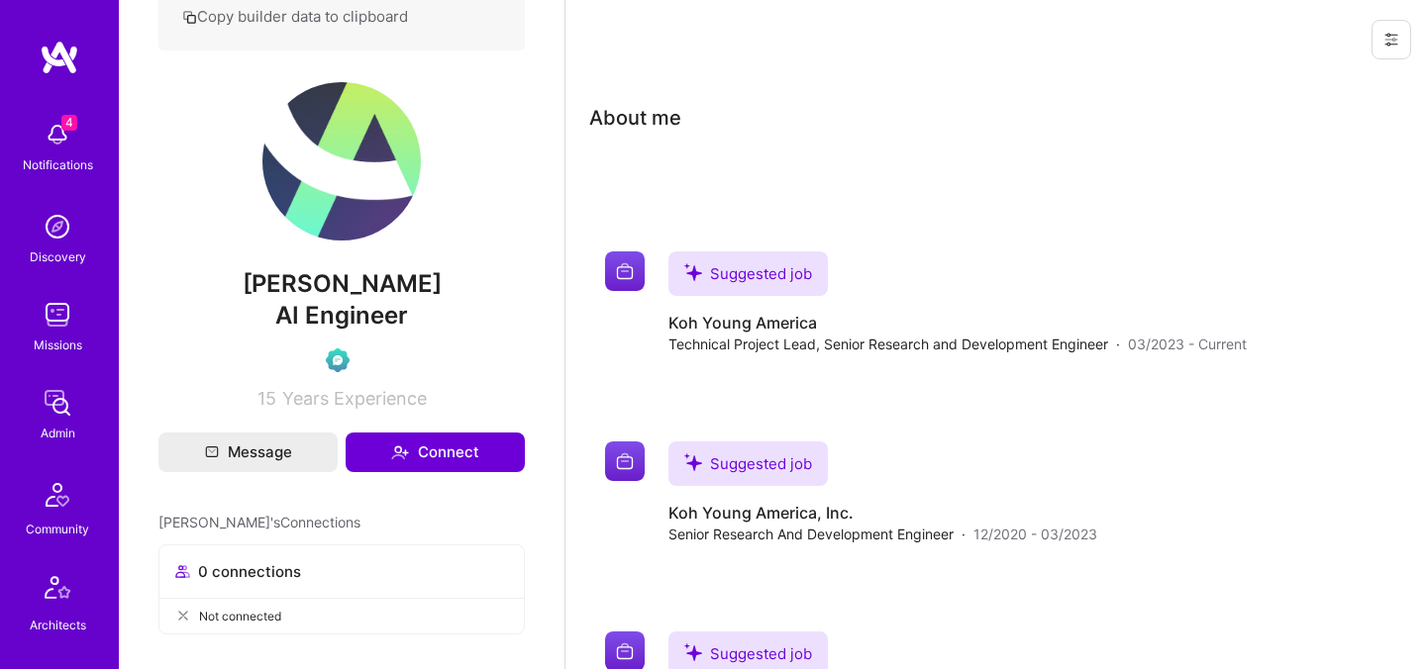
scroll to position [483, 0]
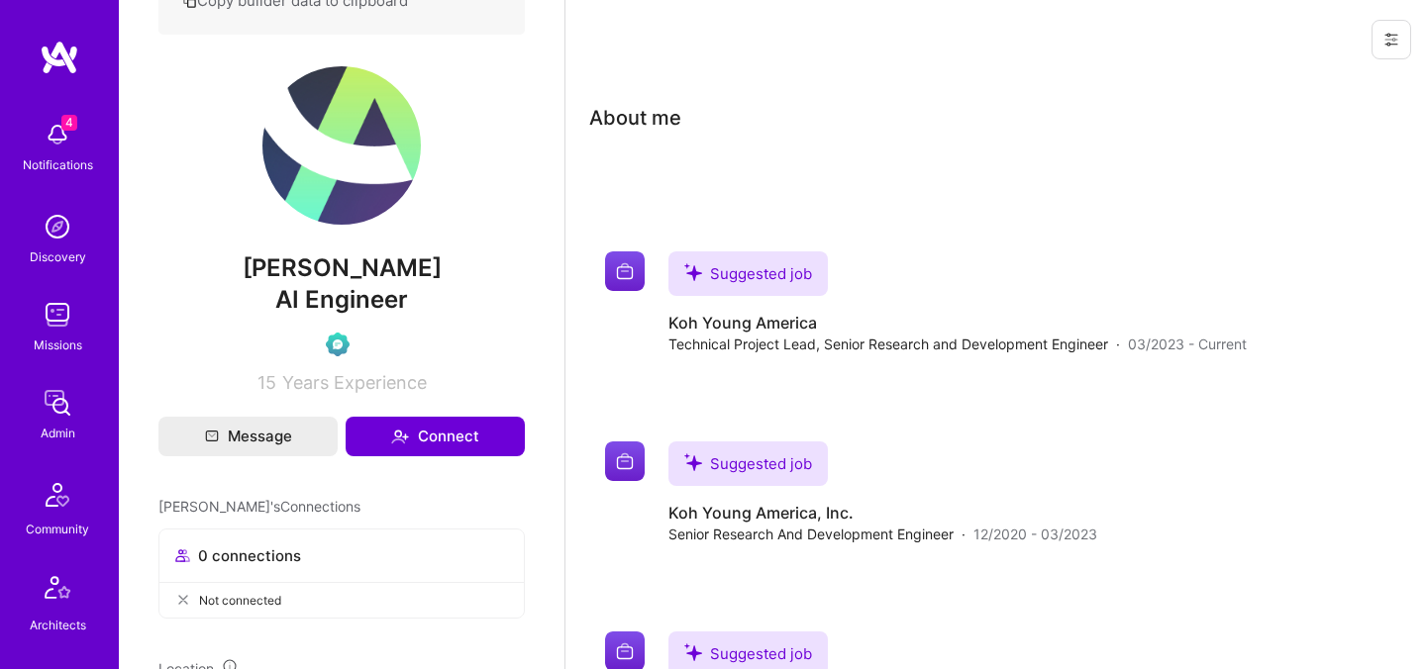
click at [319, 266] on span "Joshua Taylor" at bounding box center [341, 268] width 366 height 30
copy span "Joshua Taylor"
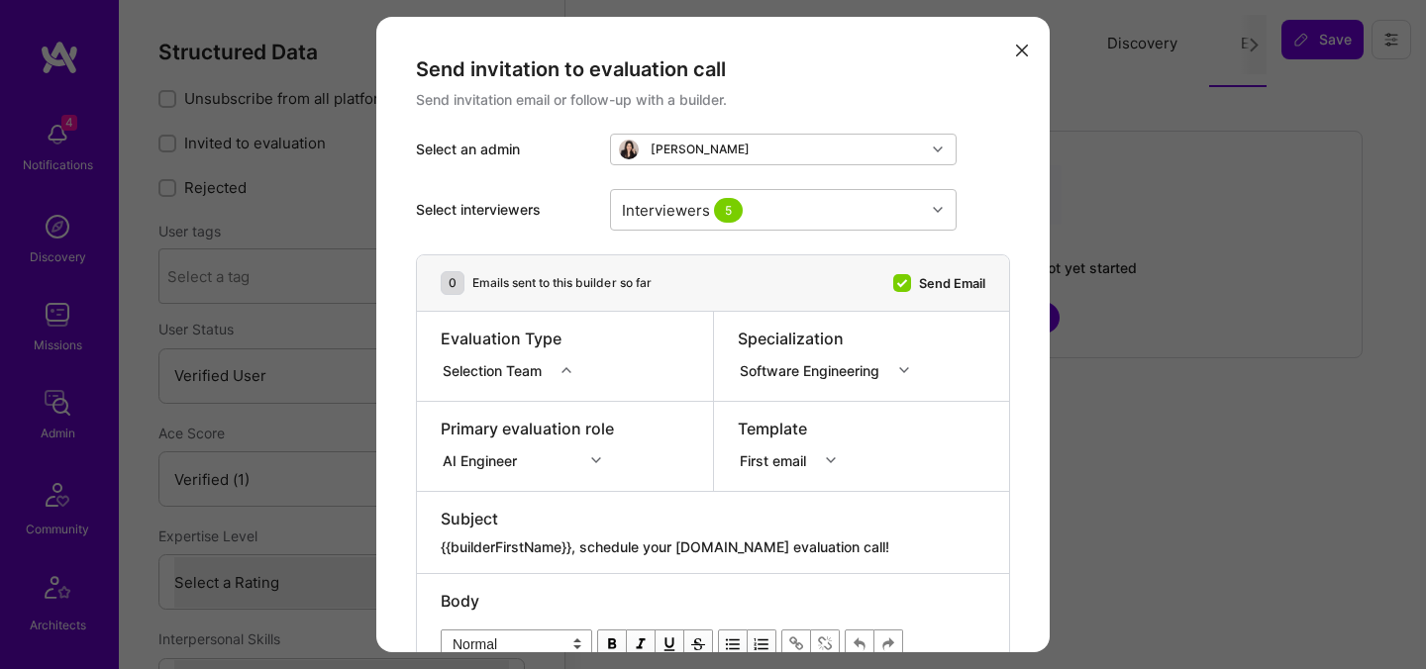
select select "Verified"
select select "US"
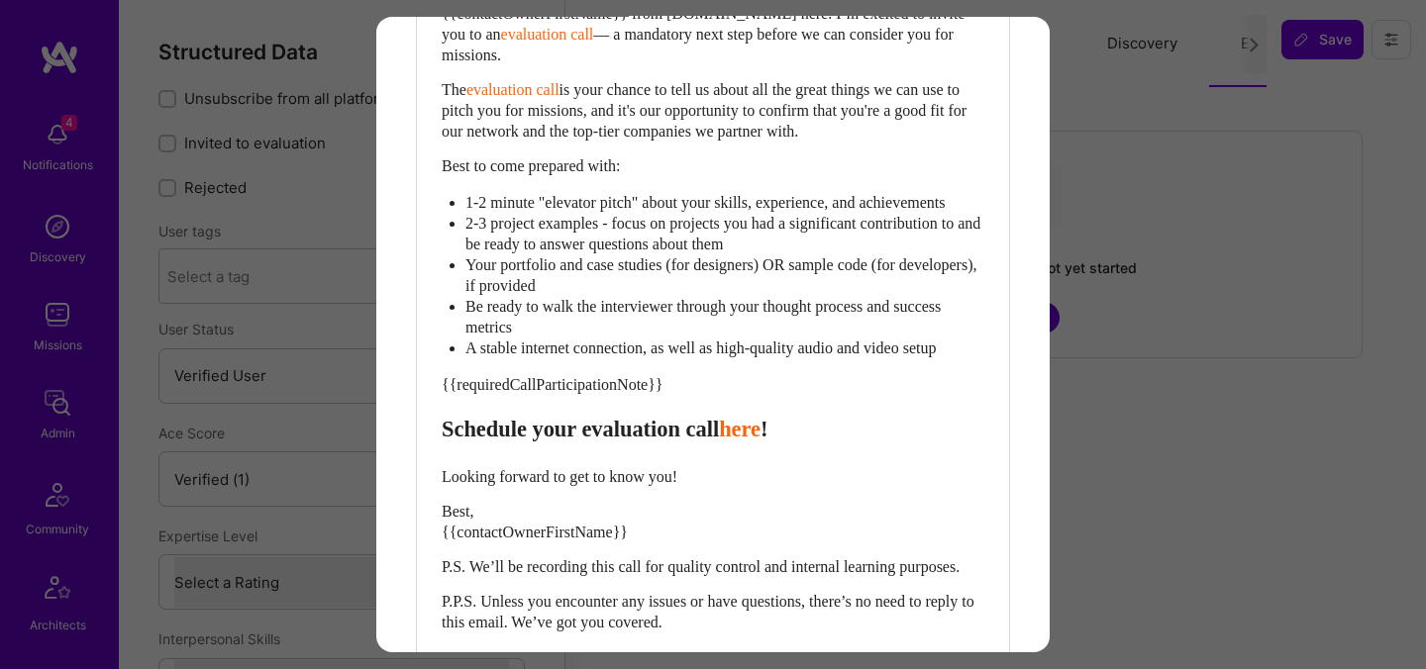
scroll to position [853, 0]
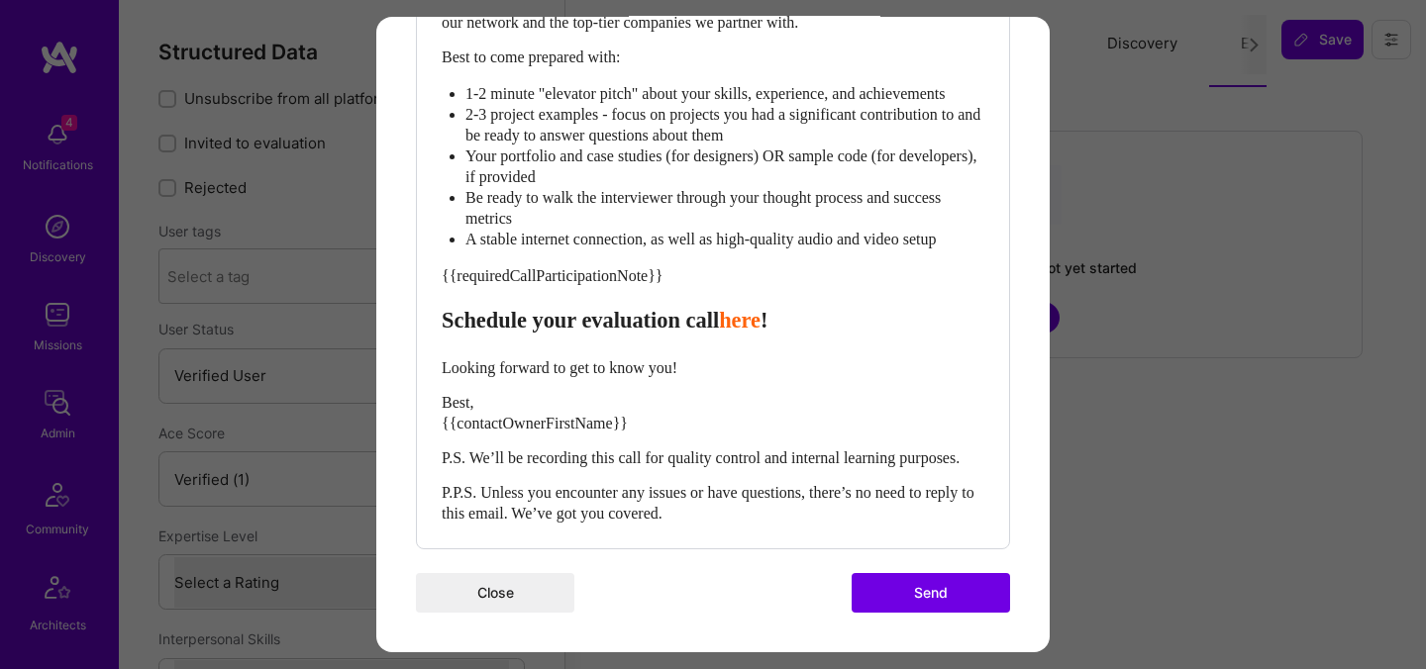
click at [968, 600] on button "Send" at bounding box center [931, 593] width 158 height 40
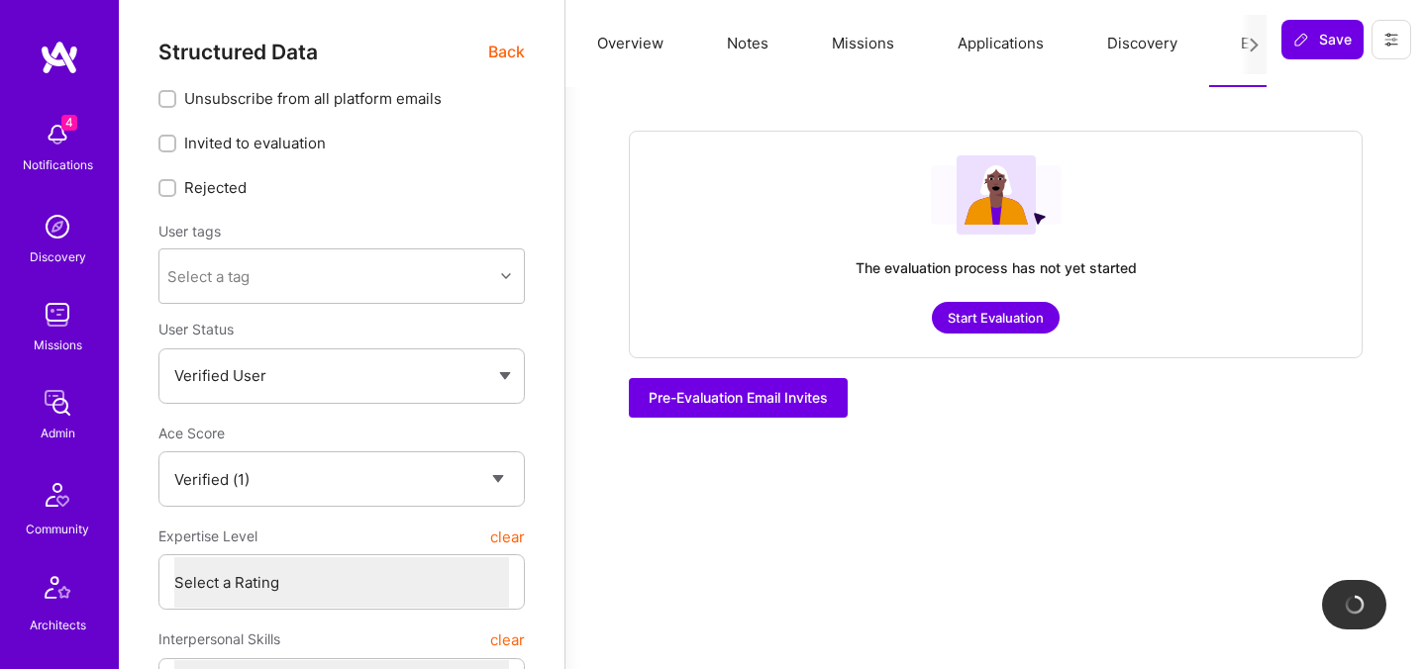
checkbox input "true"
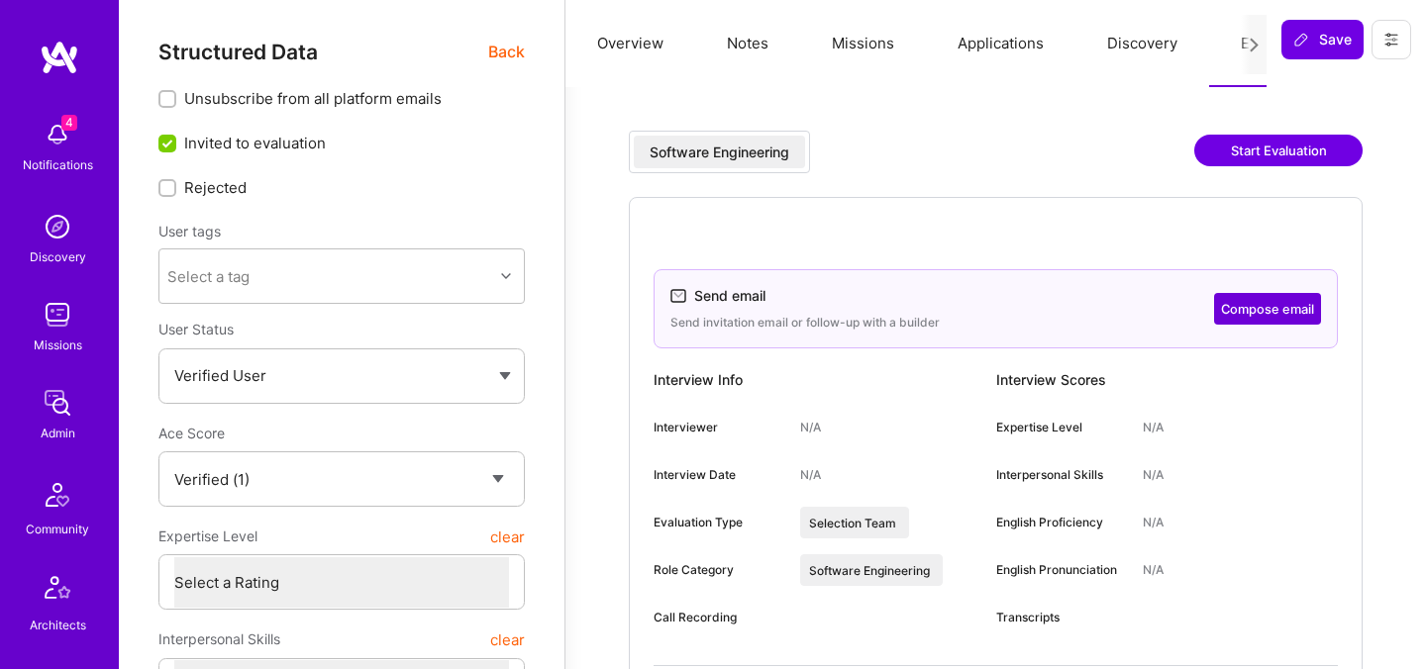
click at [497, 53] on span "Back" at bounding box center [506, 52] width 37 height 25
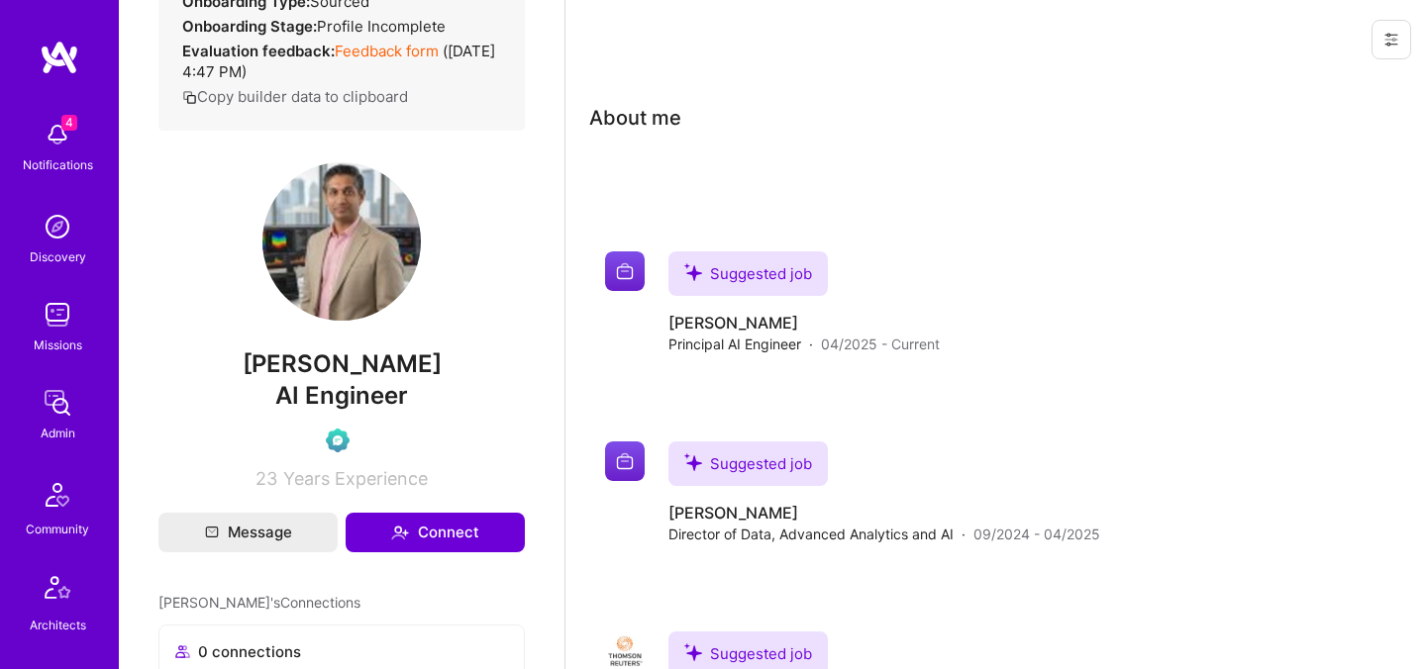
scroll to position [344, 0]
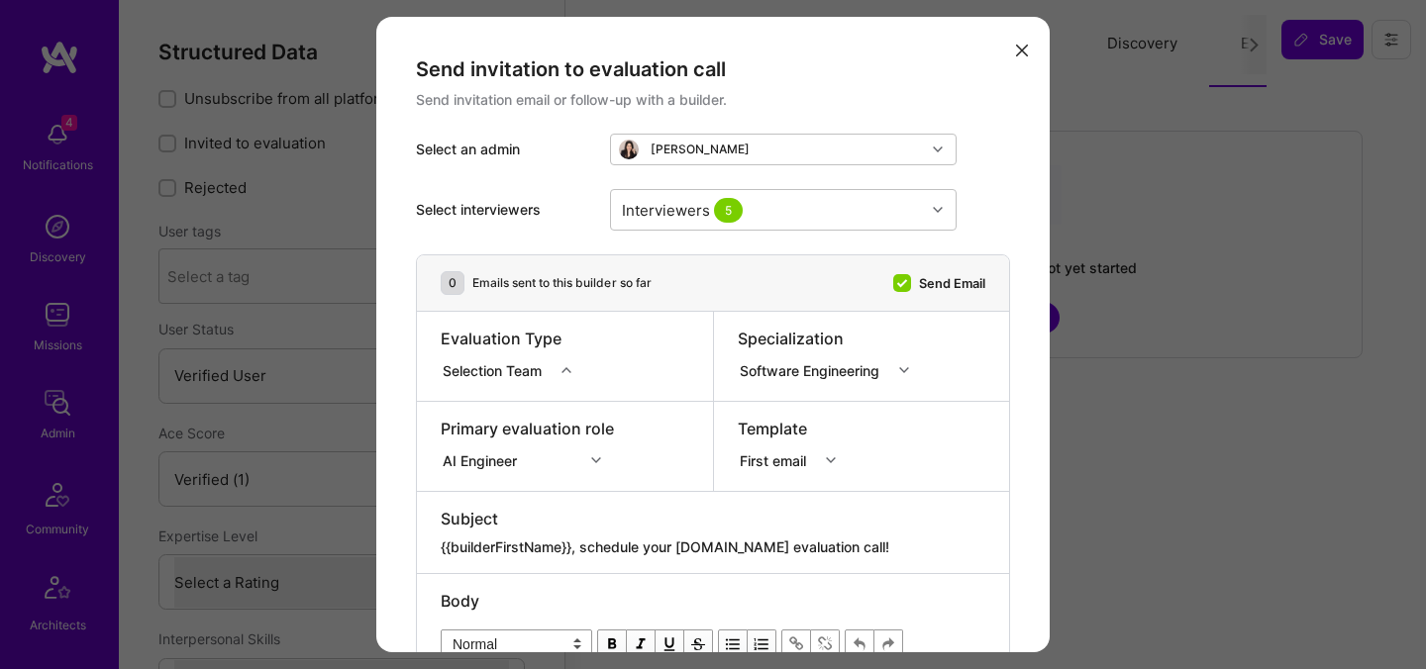
select select "Verified"
select select "US"
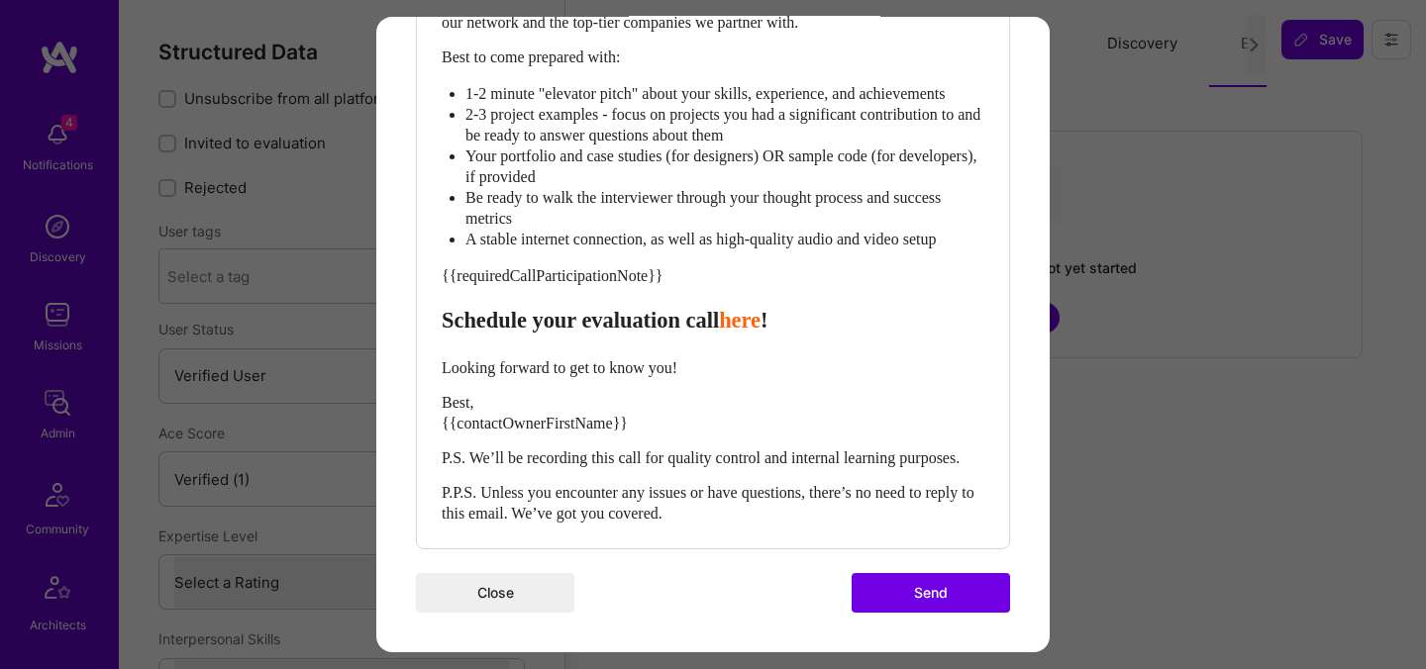
click at [939, 596] on button "Send" at bounding box center [931, 593] width 158 height 40
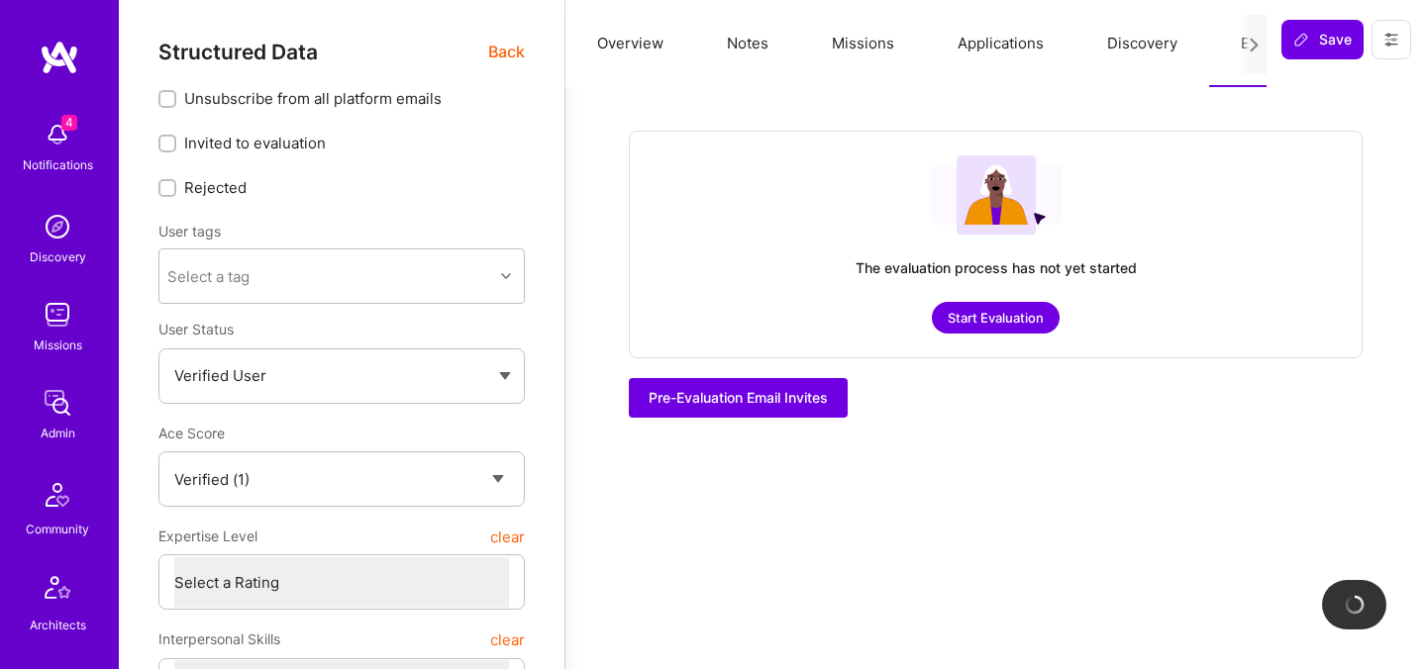
checkbox input "true"
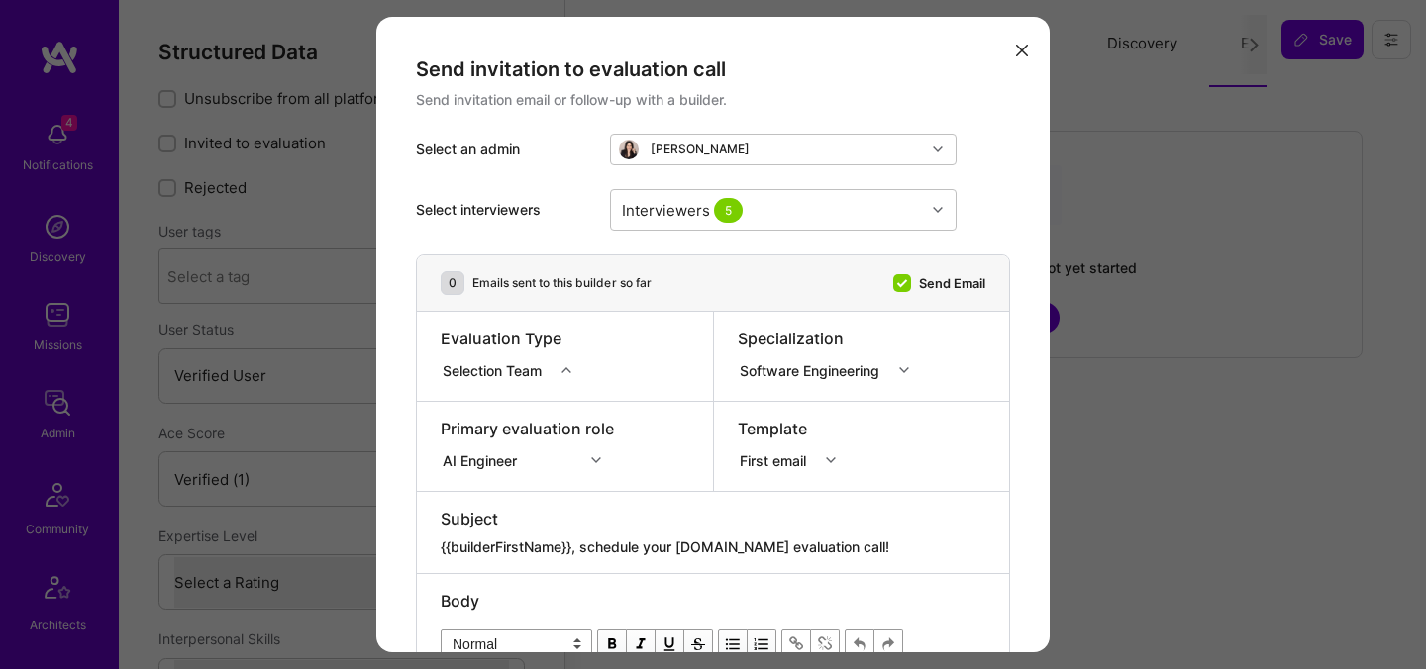
select select "Verified"
select select "US"
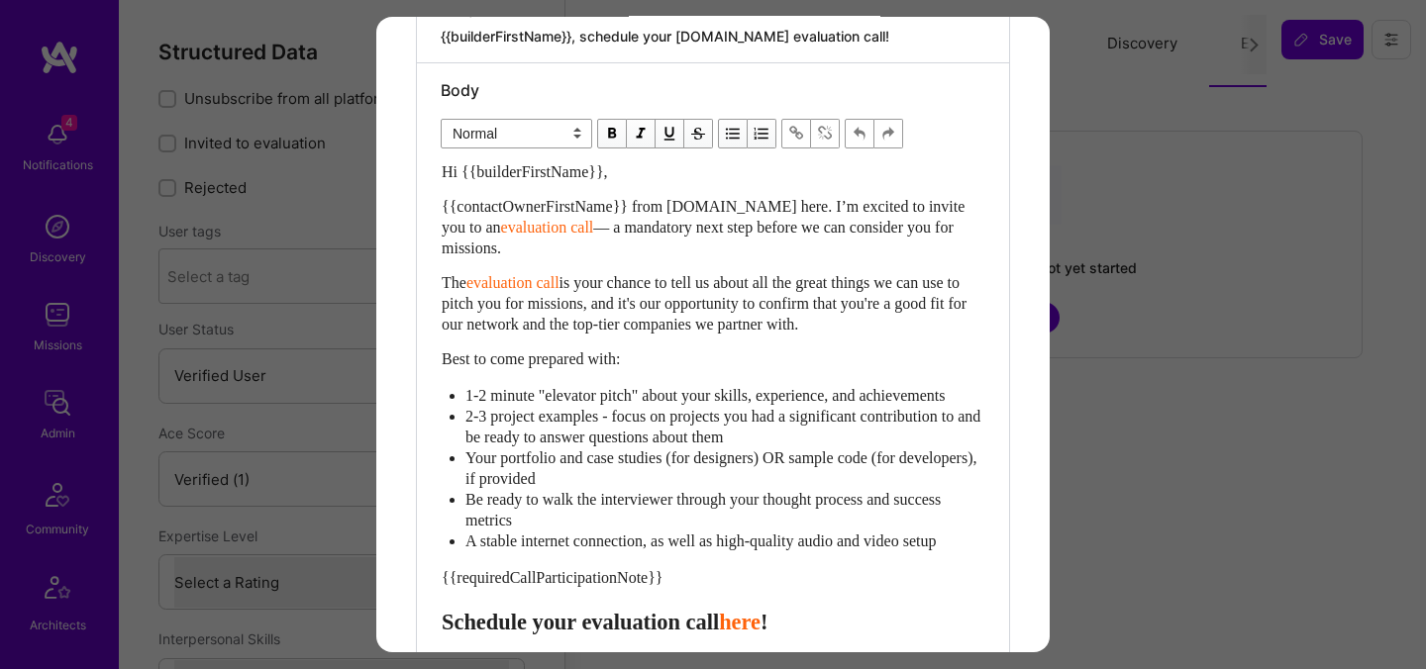
scroll to position [853, 0]
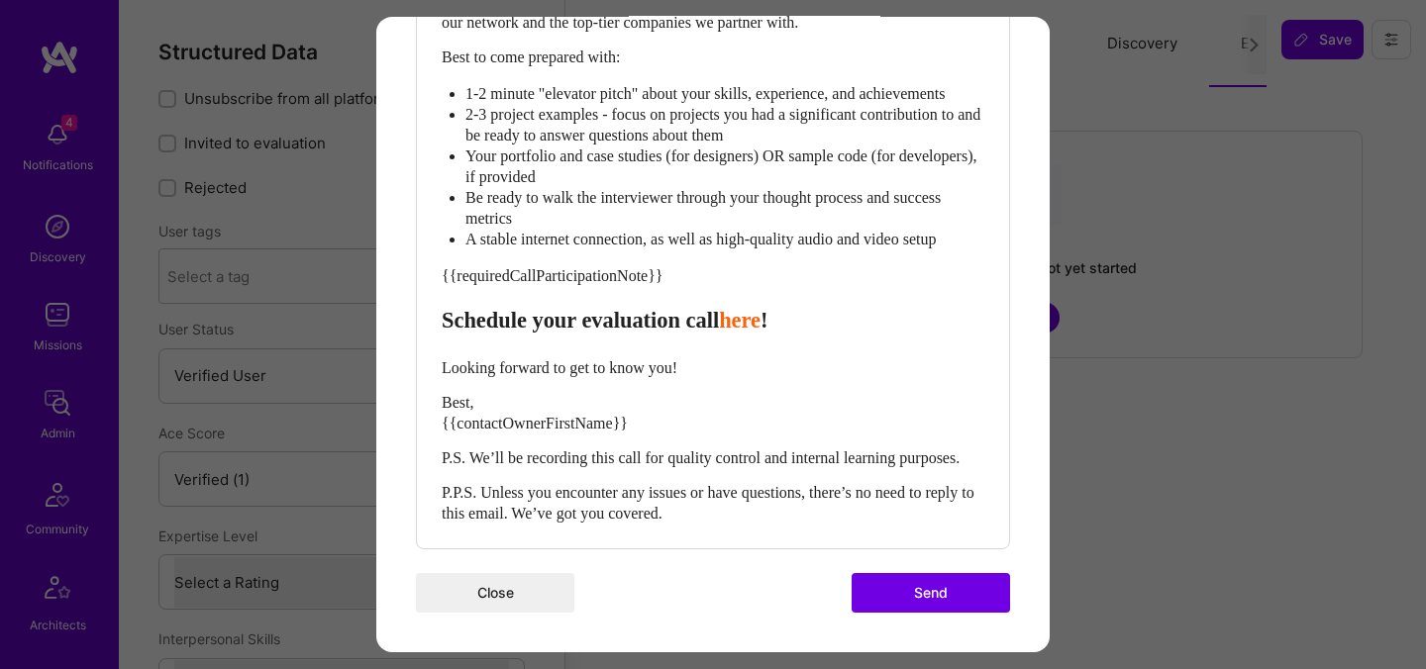
click at [921, 585] on button "Send" at bounding box center [931, 593] width 158 height 40
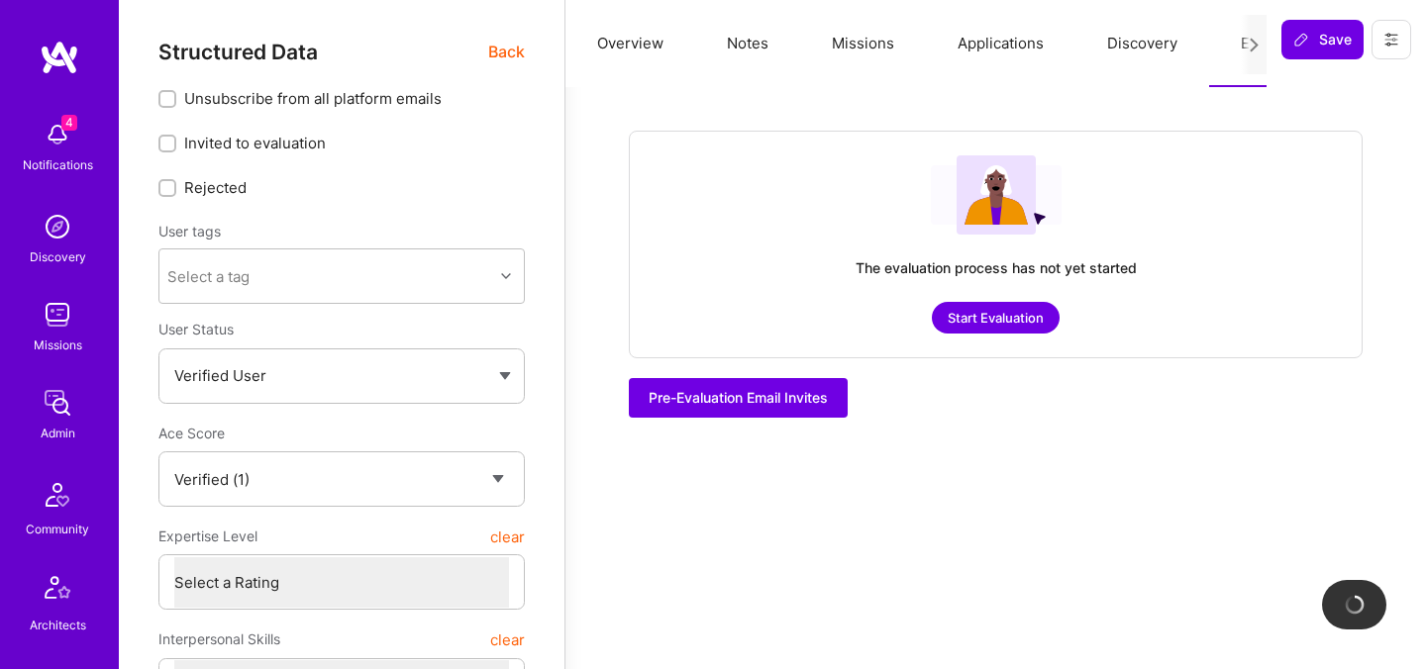
checkbox input "true"
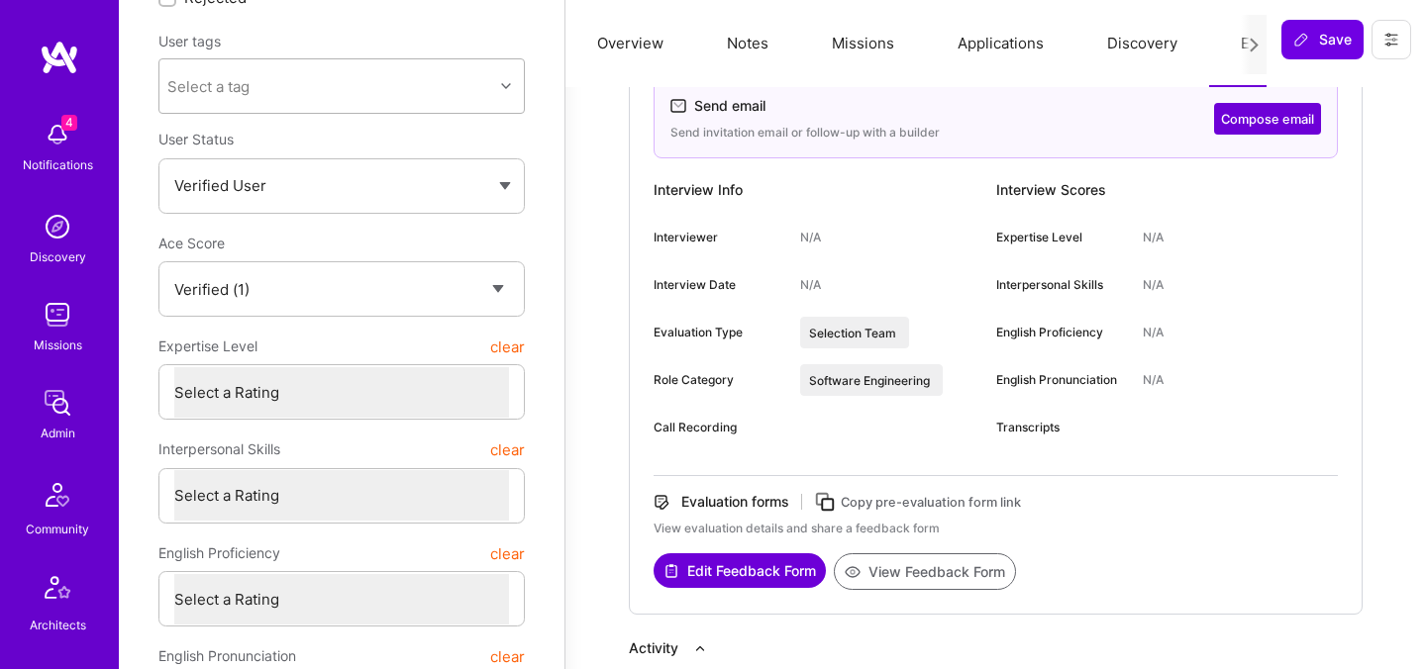
scroll to position [0, 0]
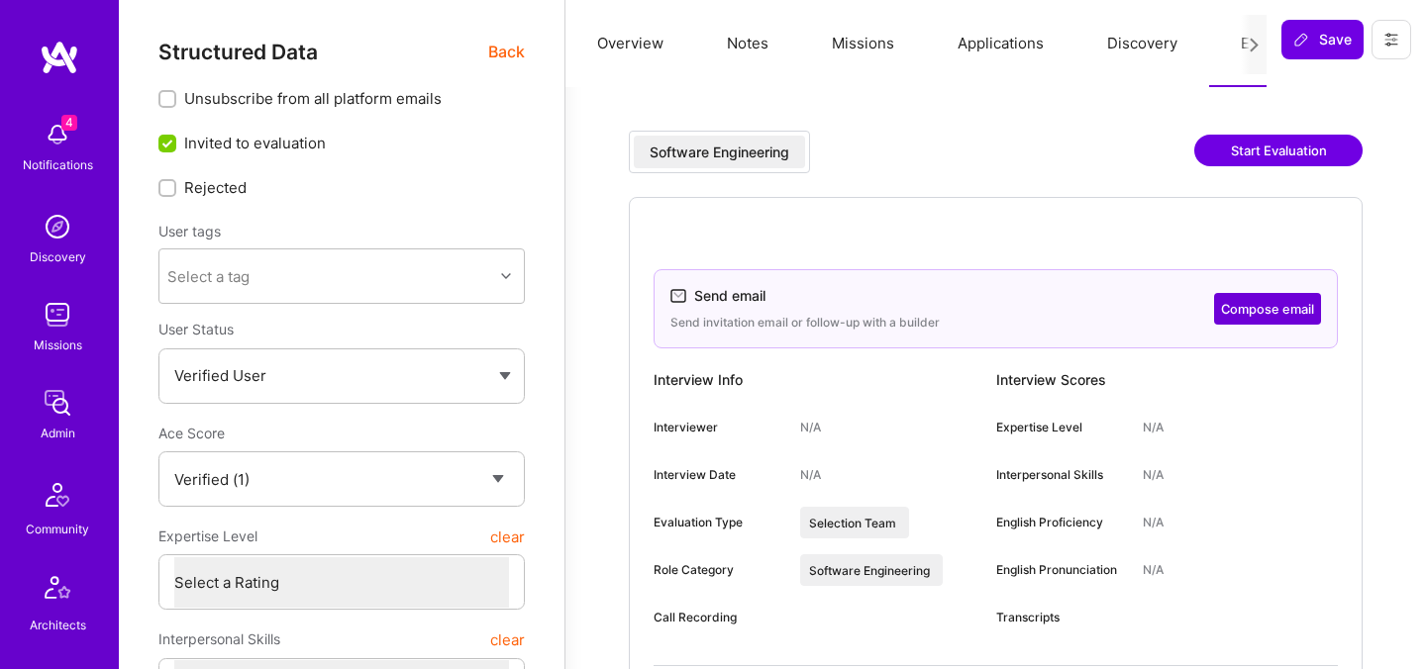
click at [489, 57] on span "Back" at bounding box center [506, 52] width 37 height 25
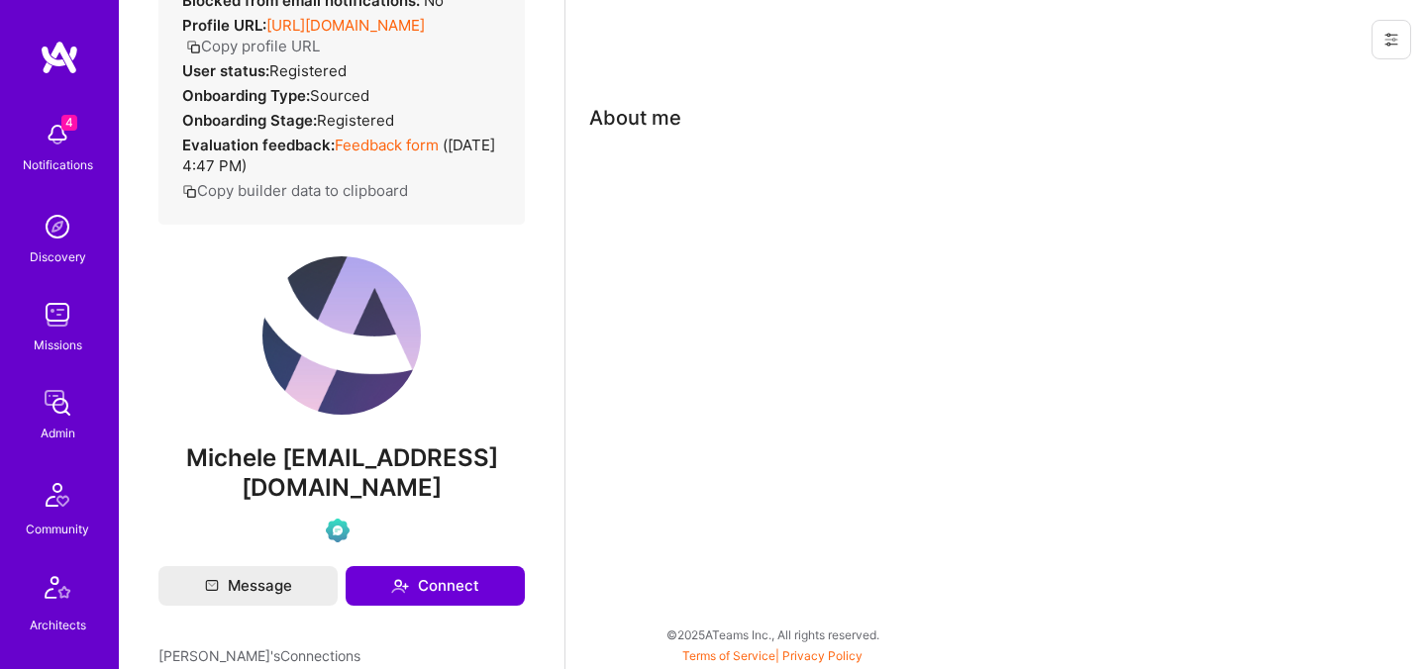
scroll to position [253, 0]
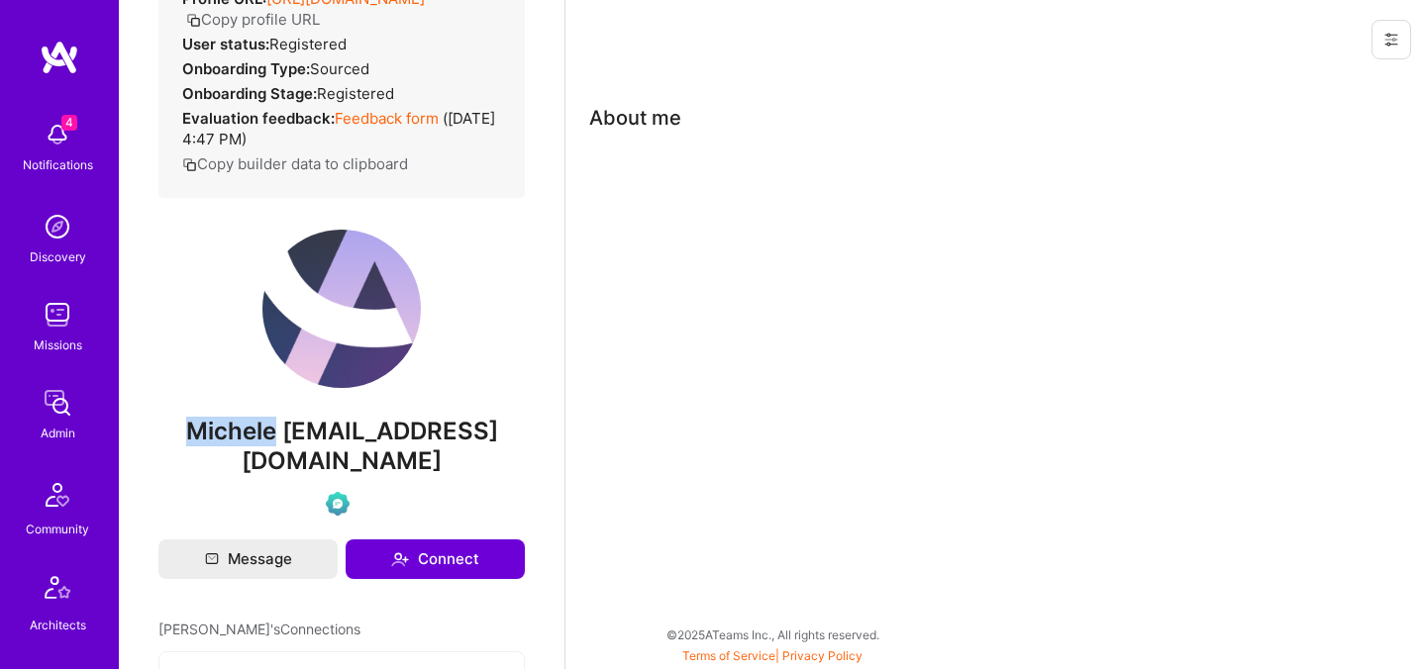
drag, startPoint x: 215, startPoint y: 435, endPoint x: 308, endPoint y: 430, distance: 93.2
click at [308, 430] on span "Michele [EMAIL_ADDRESS][DOMAIN_NAME]" at bounding box center [341, 446] width 366 height 59
copy span "[PERSON_NAME]"
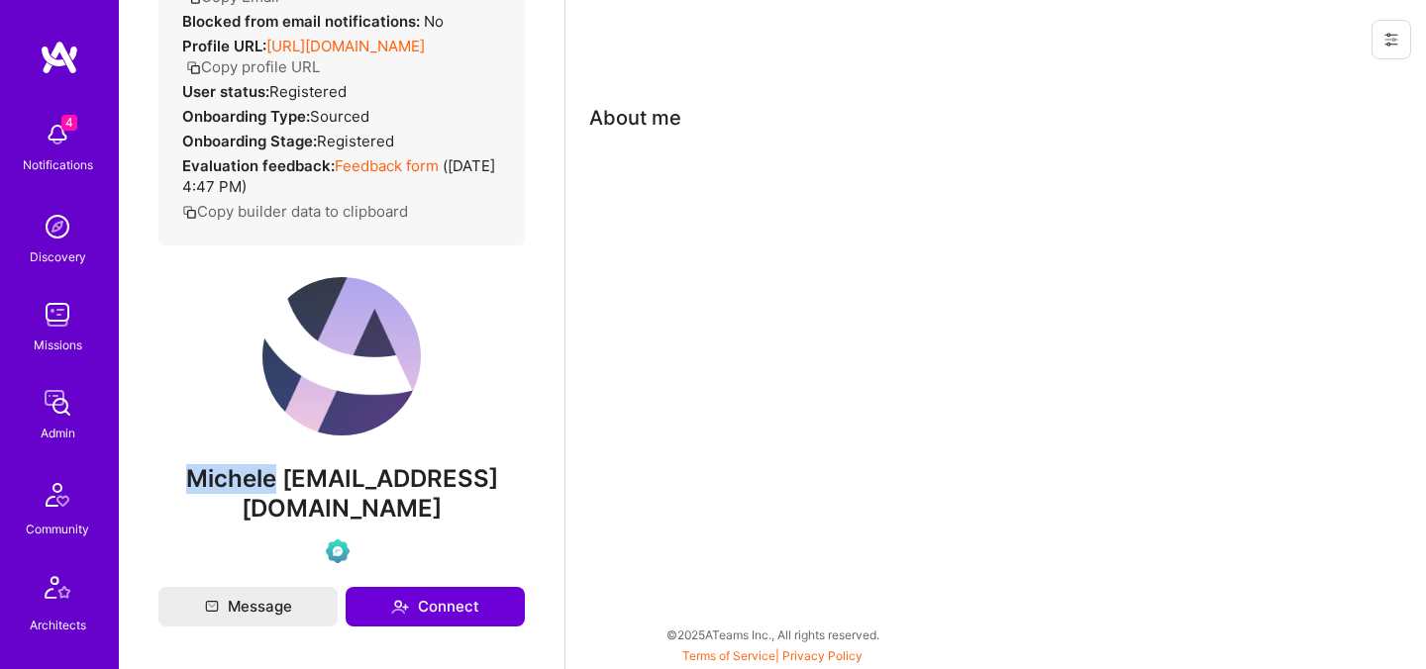
scroll to position [245, 0]
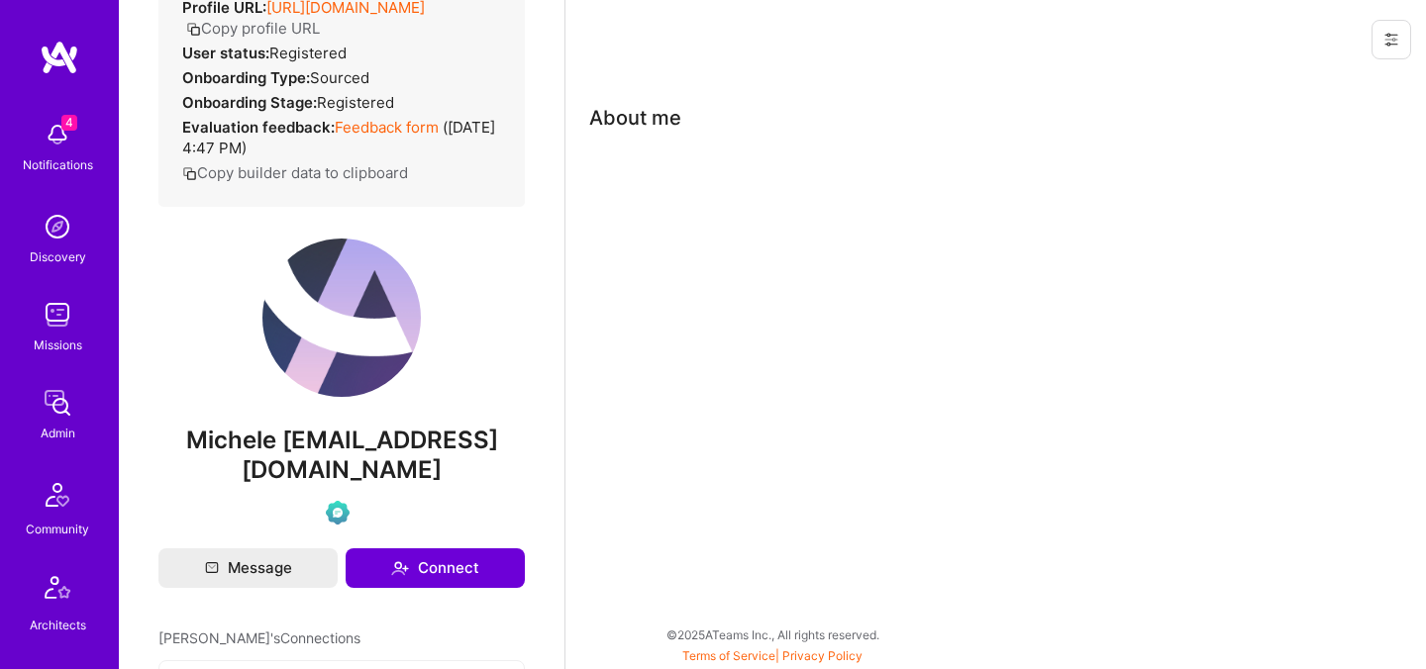
click at [280, 425] on div "Admin data Details User ID: 68c407405b2f664237cc030c Admin: No User type Regula…" at bounding box center [341, 160] width 366 height 730
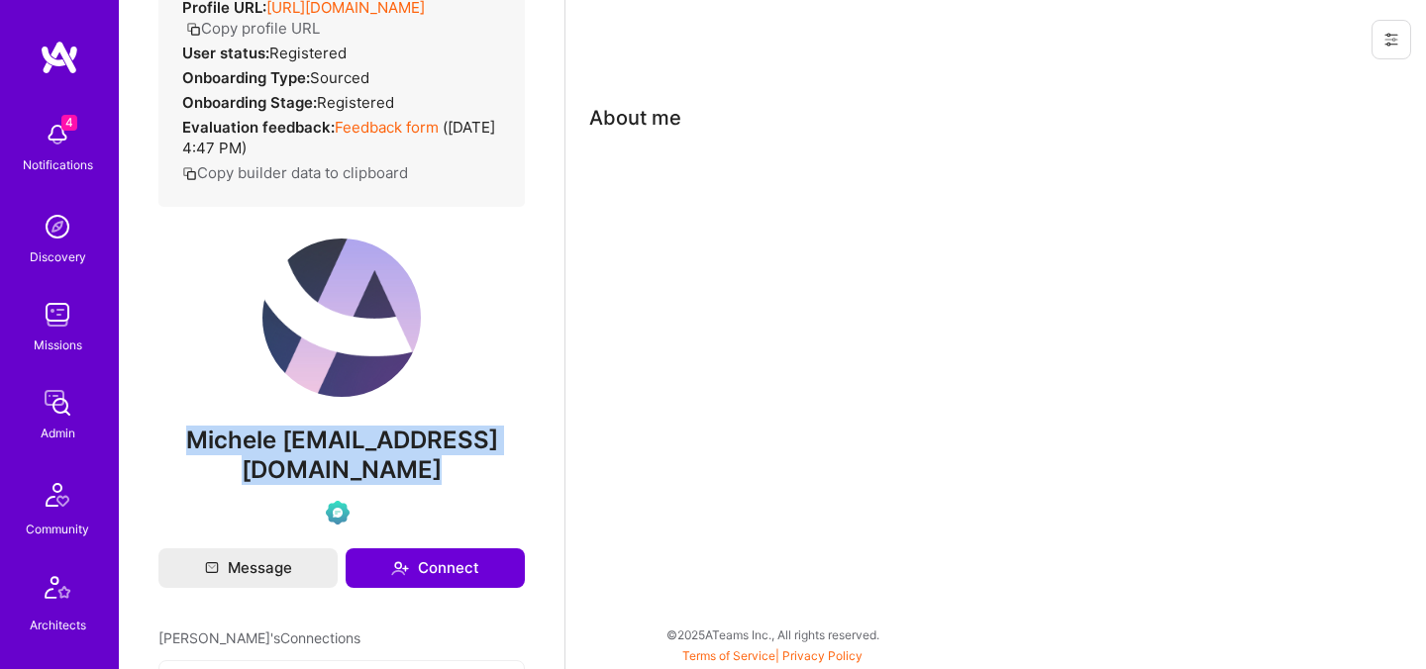
click at [280, 425] on div "Admin data Details User ID: 68c407405b2f664237cc030c Admin: No User type Regula…" at bounding box center [341, 160] width 366 height 730
copy div "Michele [EMAIL_ADDRESS][DOMAIN_NAME]"
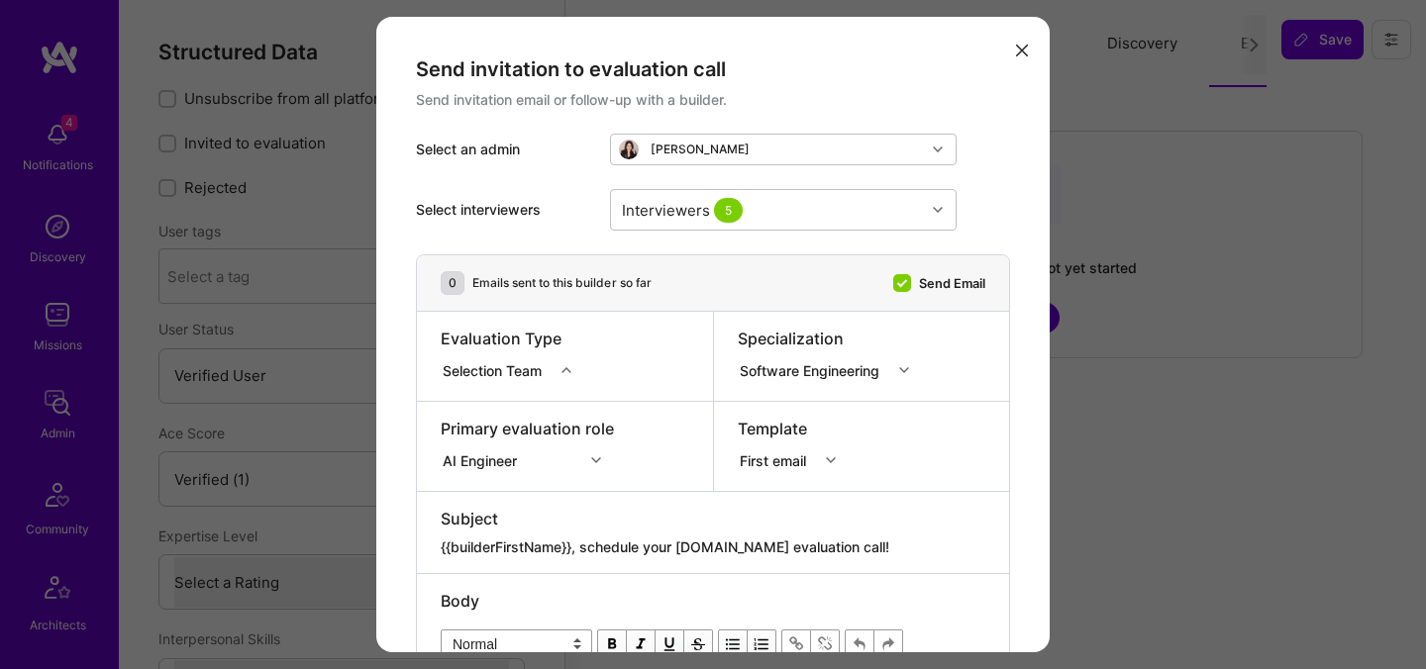
select select "Verified"
select select "US"
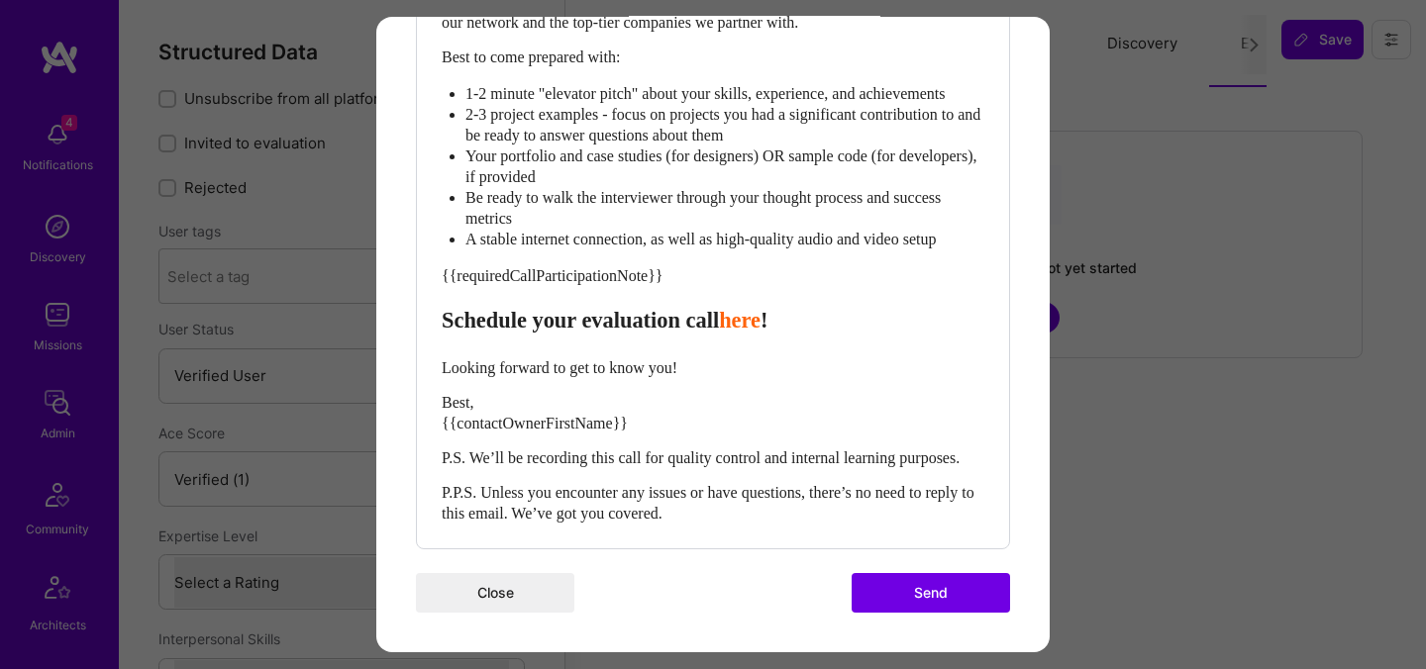
click at [947, 597] on button "Send" at bounding box center [931, 593] width 158 height 40
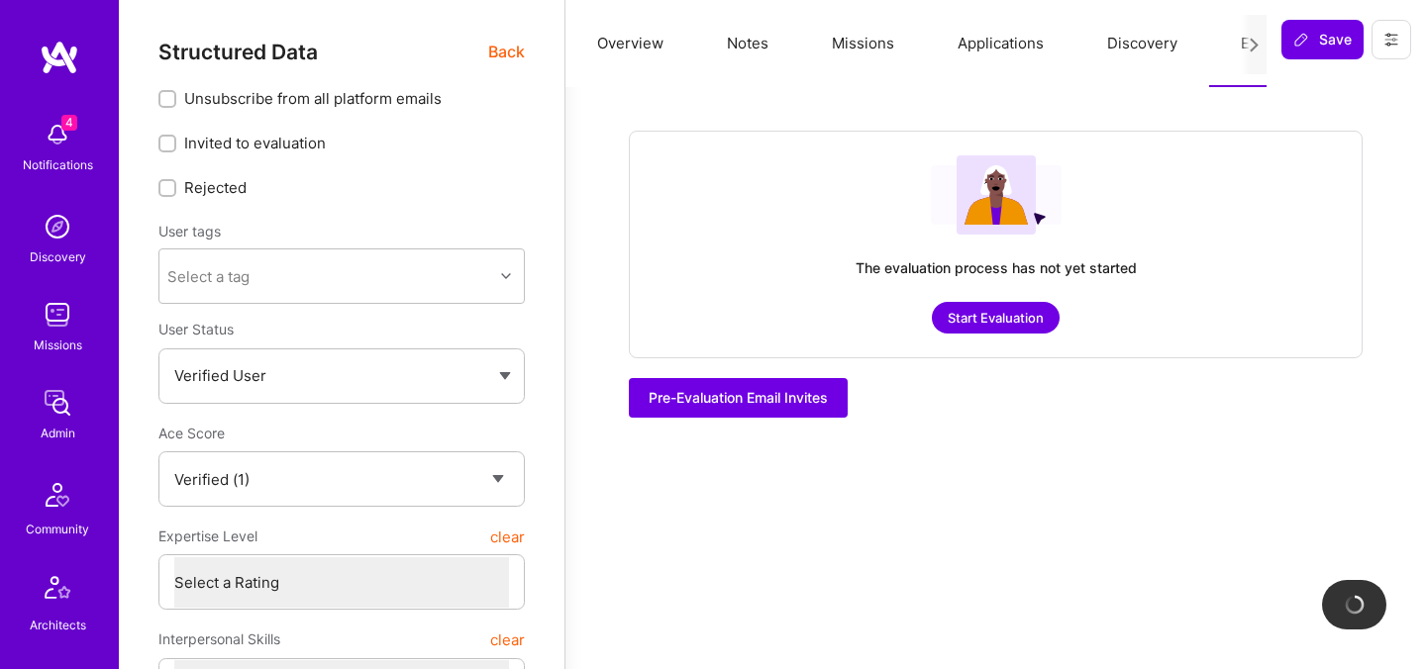
checkbox input "true"
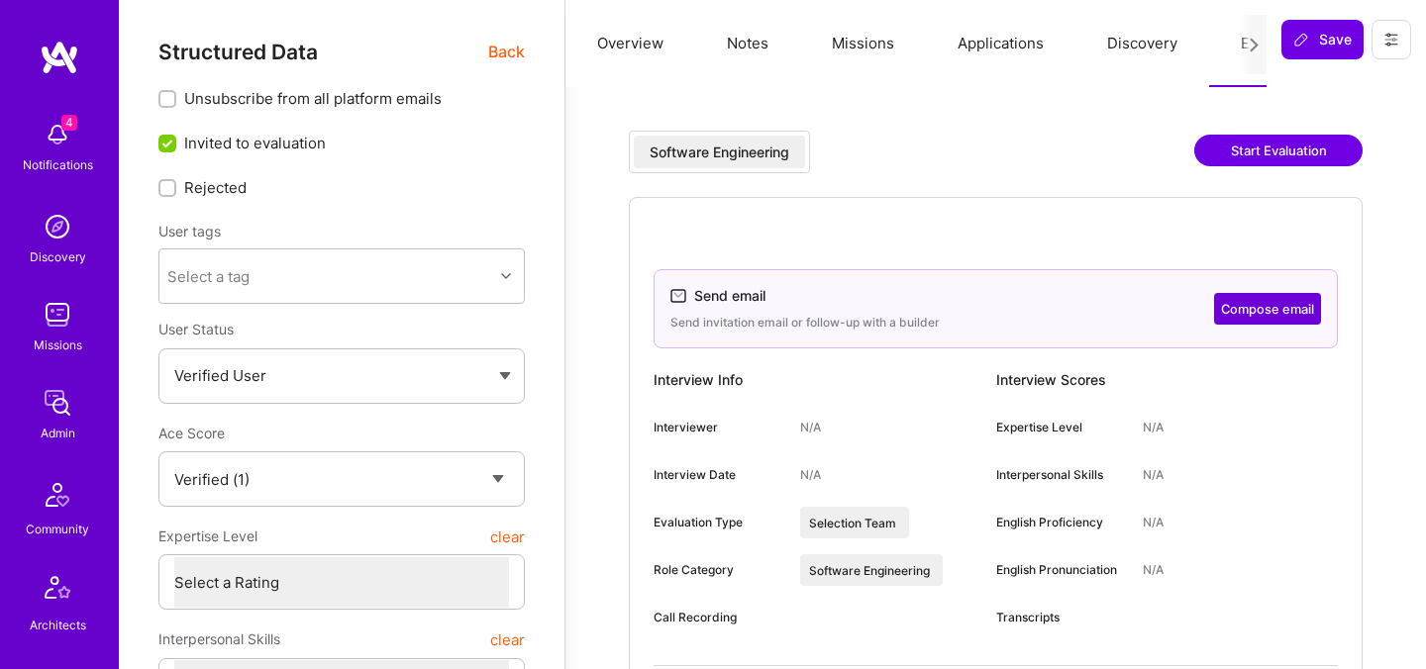
click at [498, 56] on span "Back" at bounding box center [506, 52] width 37 height 25
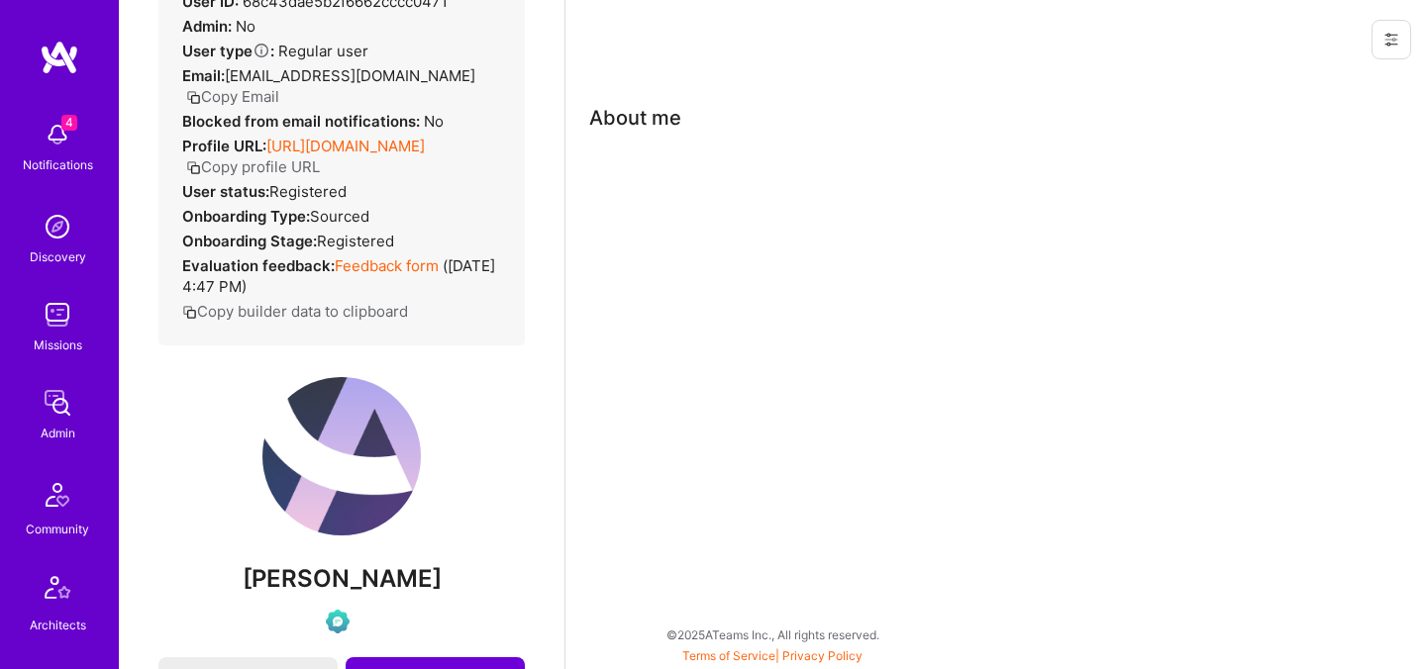
scroll to position [220, 0]
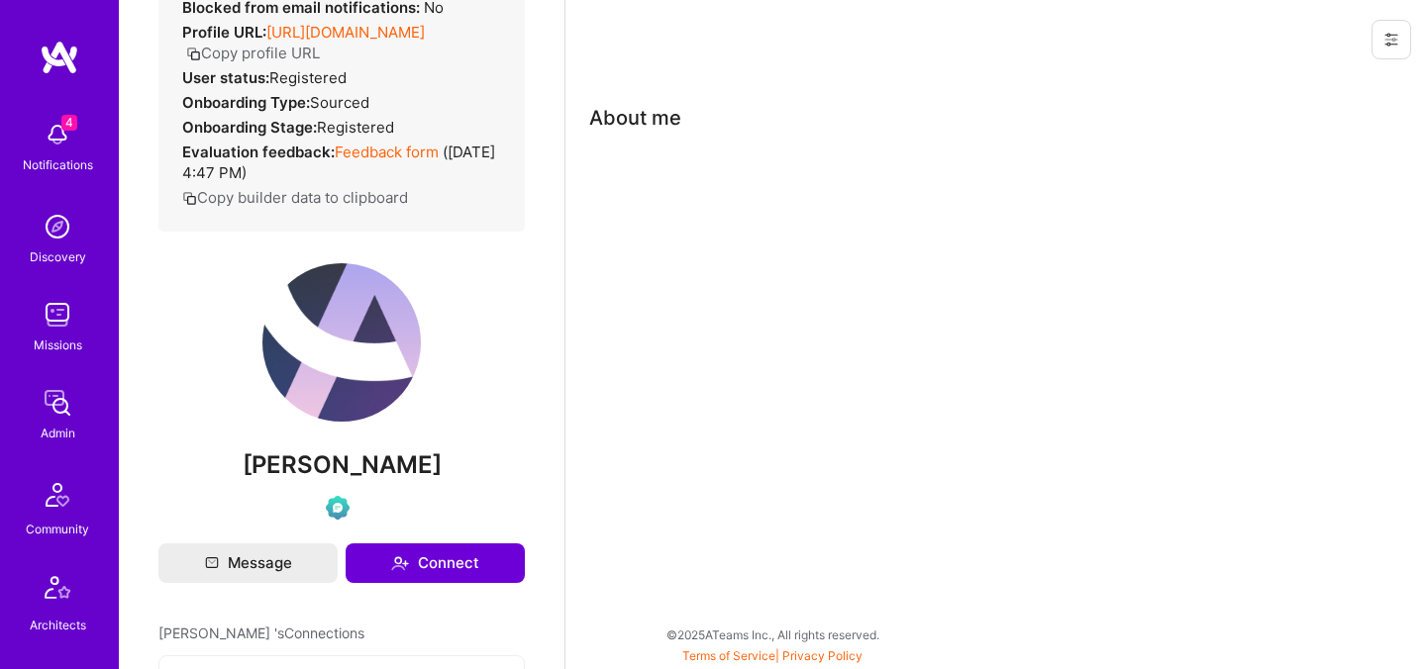
click at [305, 467] on span "Nathaly Alarcon" at bounding box center [341, 466] width 366 height 30
copy div "Nathaly Alarcon"
click at [359, 466] on span "Nathaly Alarcon" at bounding box center [341, 466] width 366 height 30
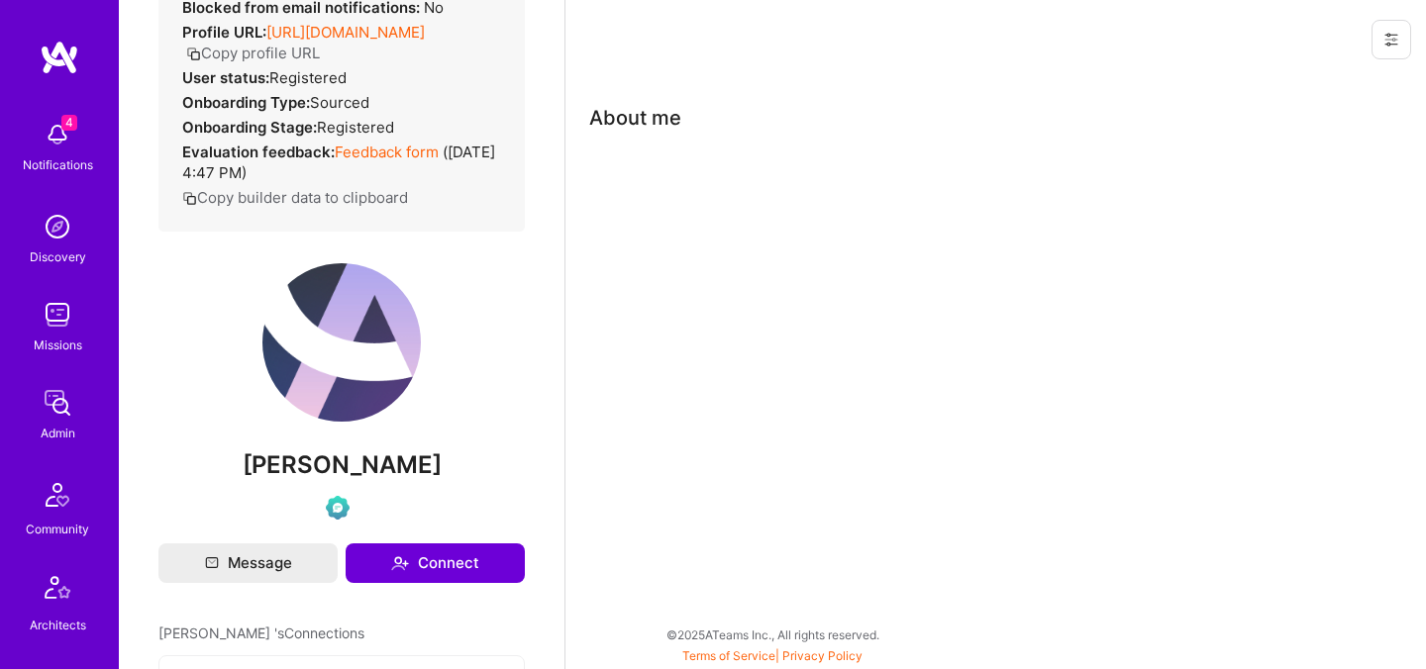
click at [359, 466] on span "Nathaly Alarcon" at bounding box center [341, 466] width 366 height 30
copy div "Nathaly Alarcon"
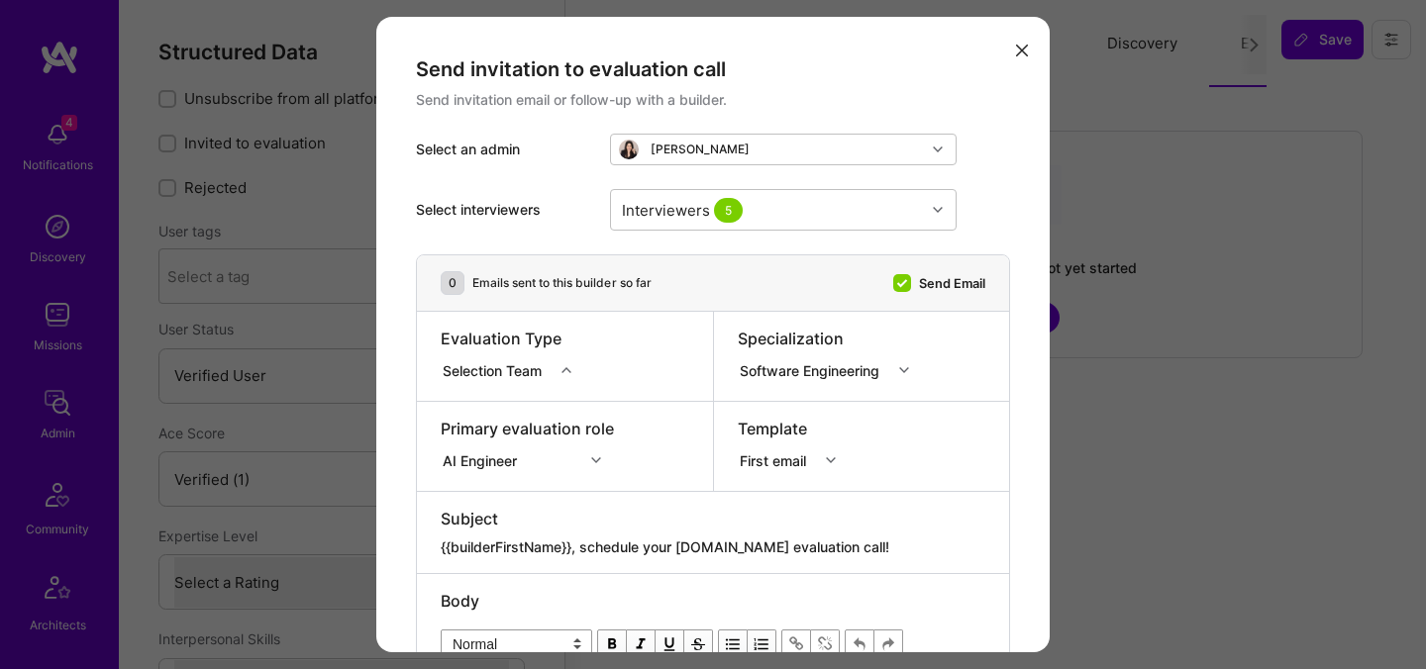
select select "Verified"
select select "US"
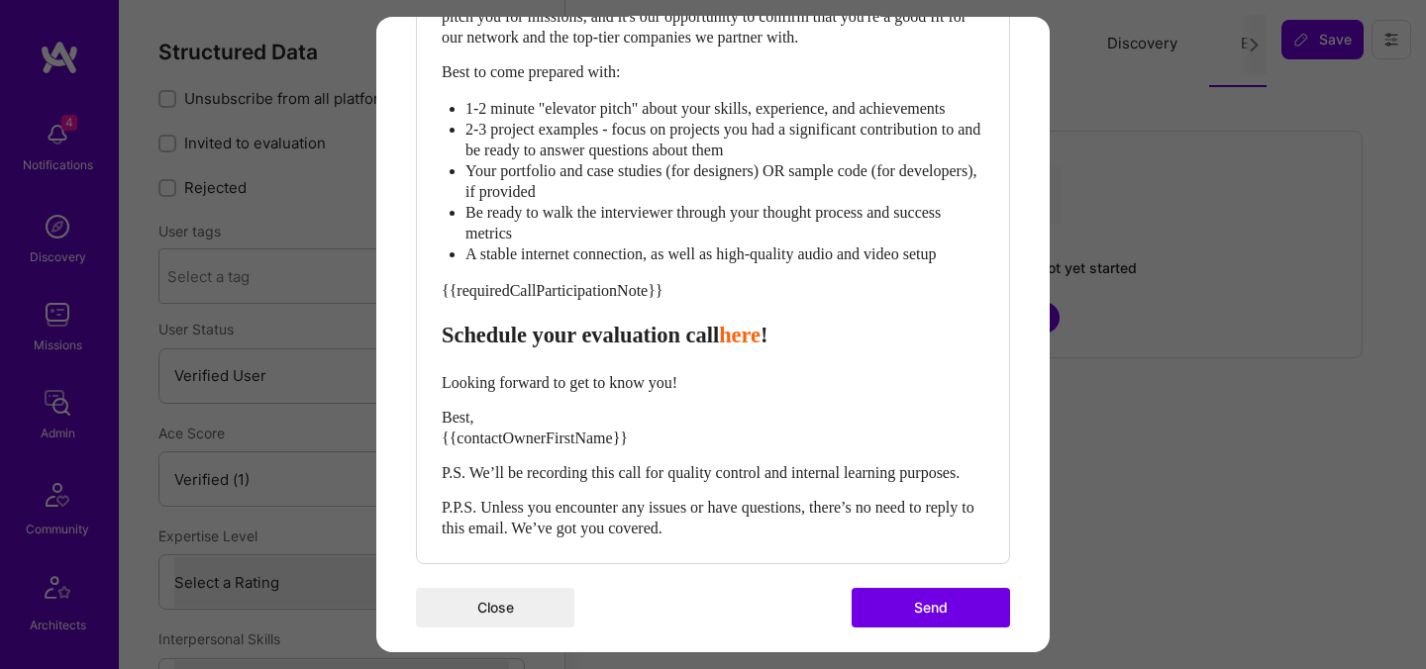
scroll to position [853, 0]
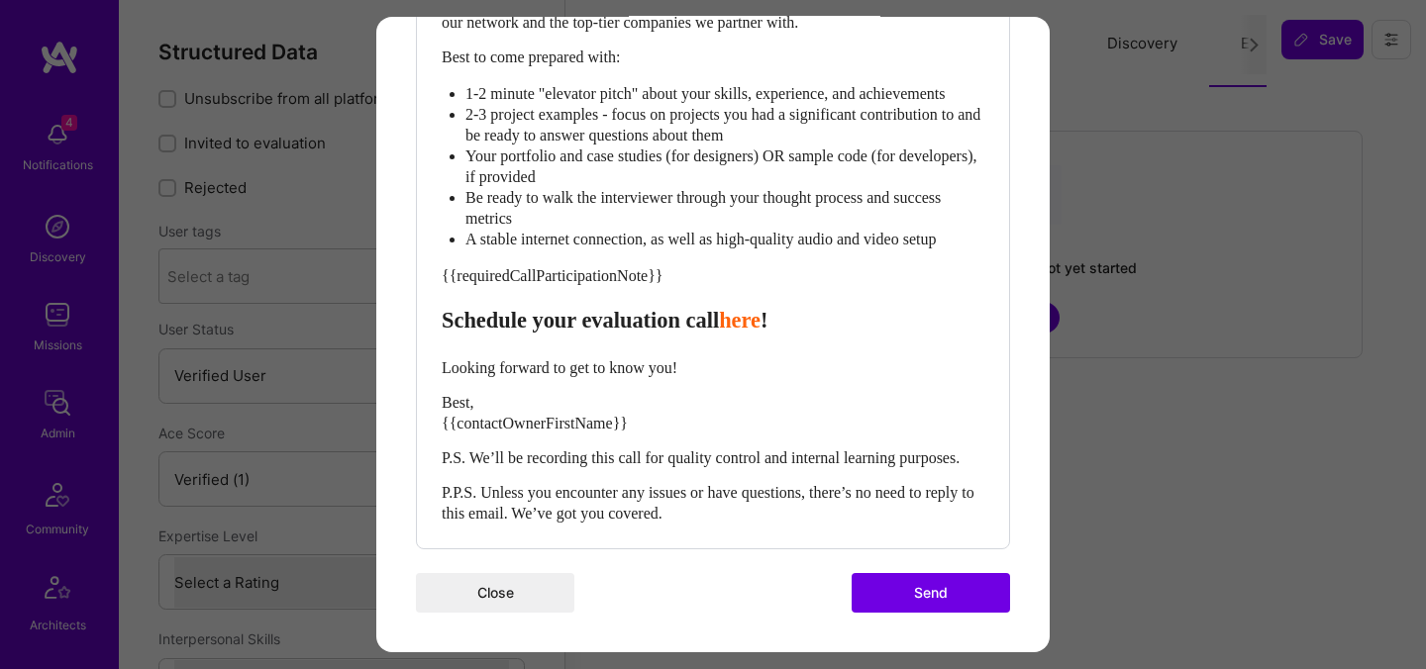
click at [905, 595] on button "Send" at bounding box center [931, 593] width 158 height 40
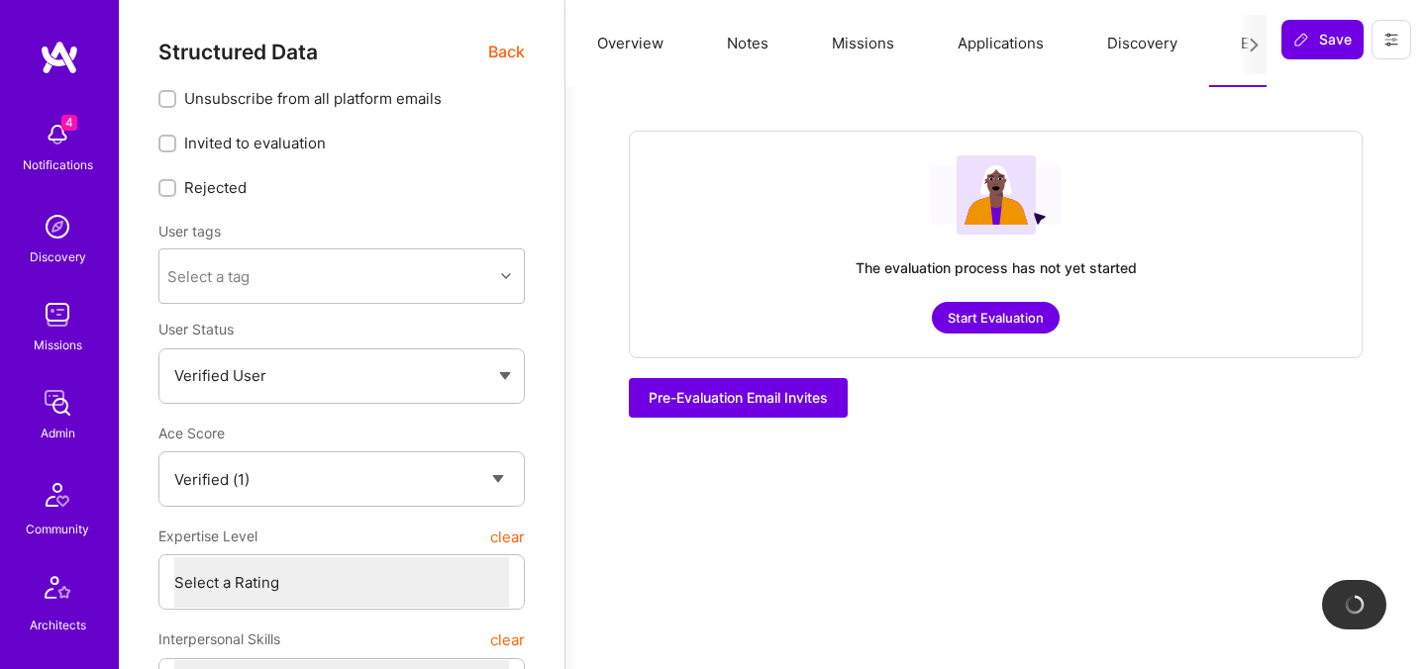
checkbox input "true"
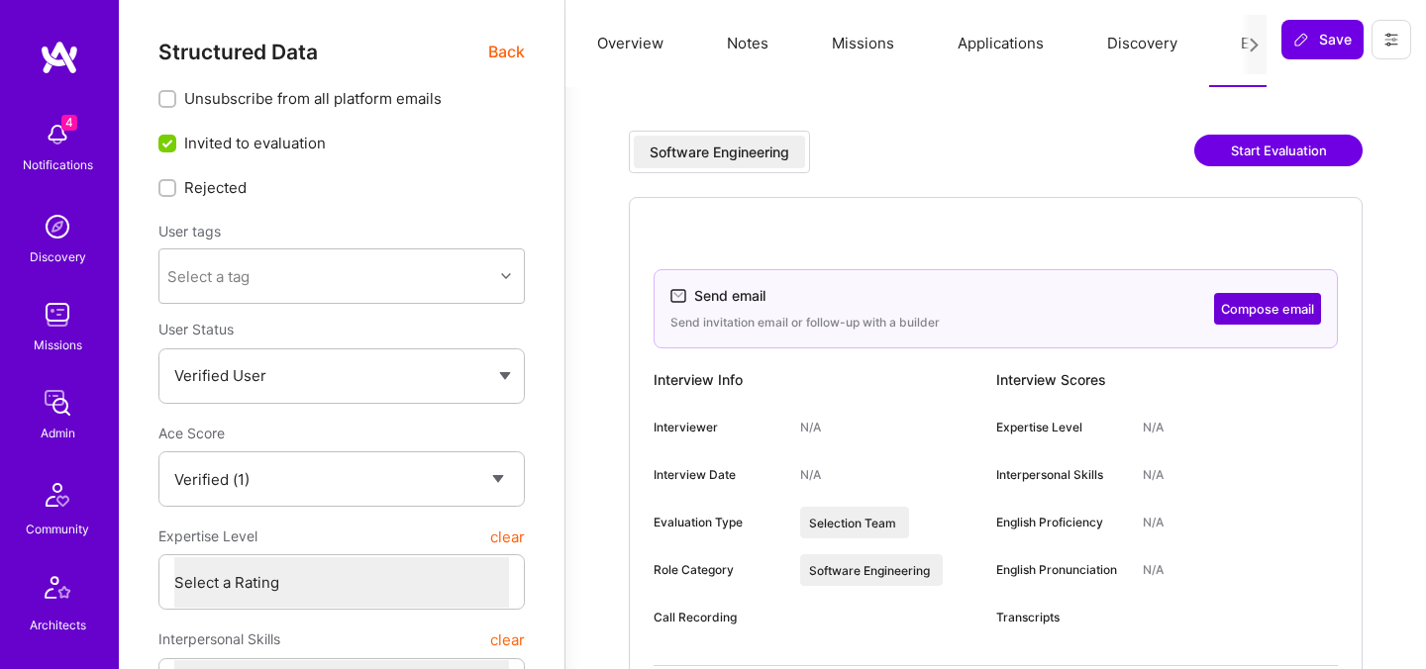
click at [503, 62] on span "Back" at bounding box center [506, 52] width 37 height 25
click at [505, 54] on span "Back" at bounding box center [506, 52] width 37 height 25
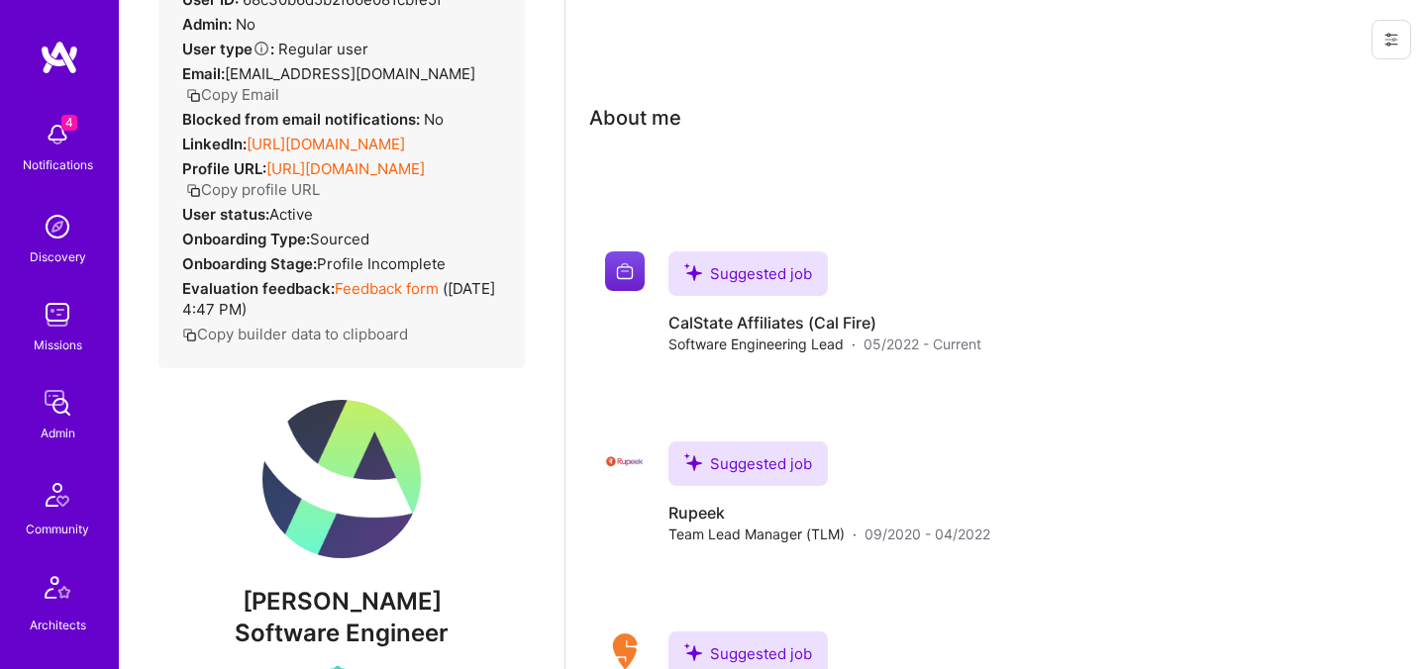
scroll to position [259, 0]
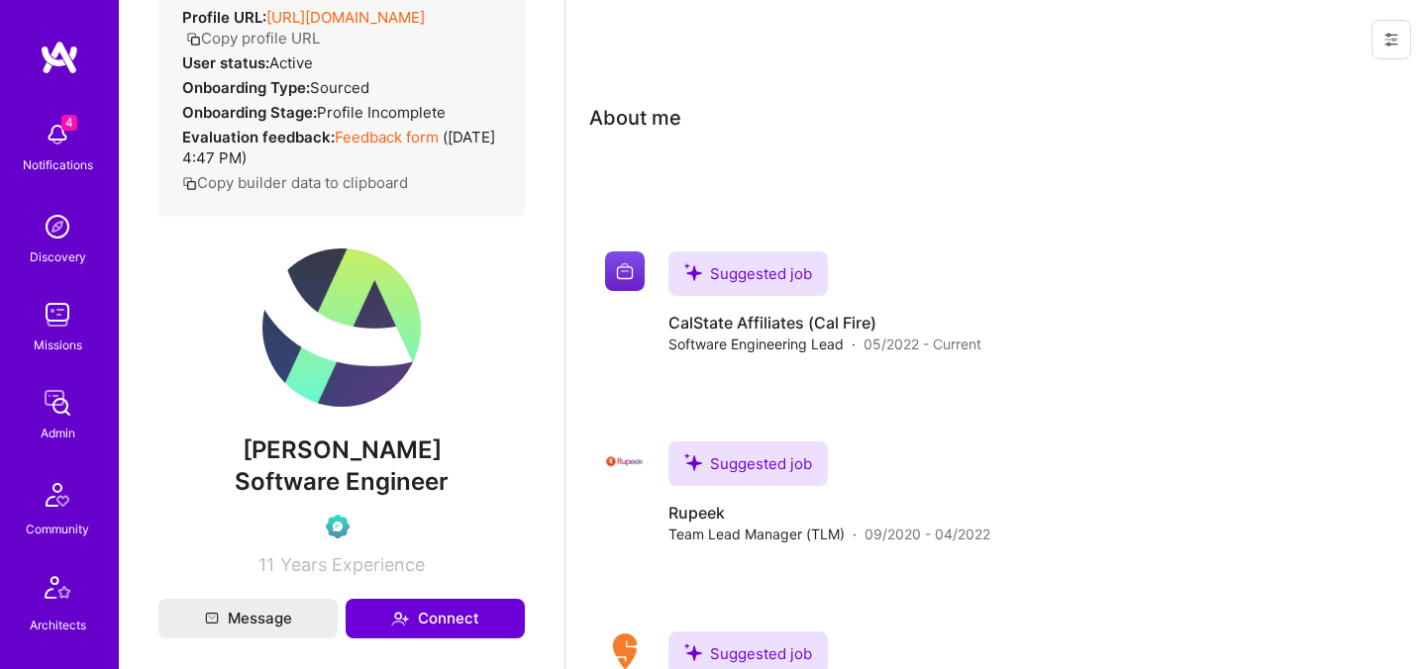
click at [333, 463] on span "Nimesh Arora" at bounding box center [341, 451] width 366 height 30
copy span "Nimesh Arora"
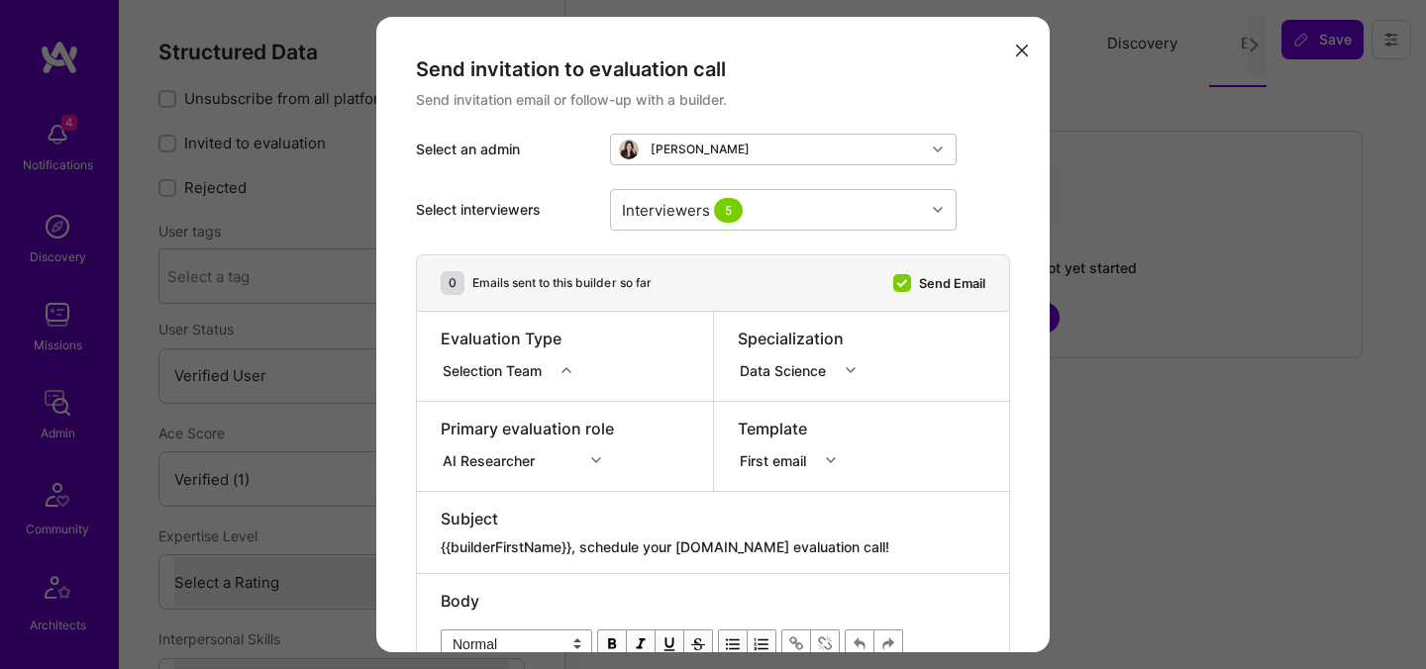
select select "Verified"
select select "US"
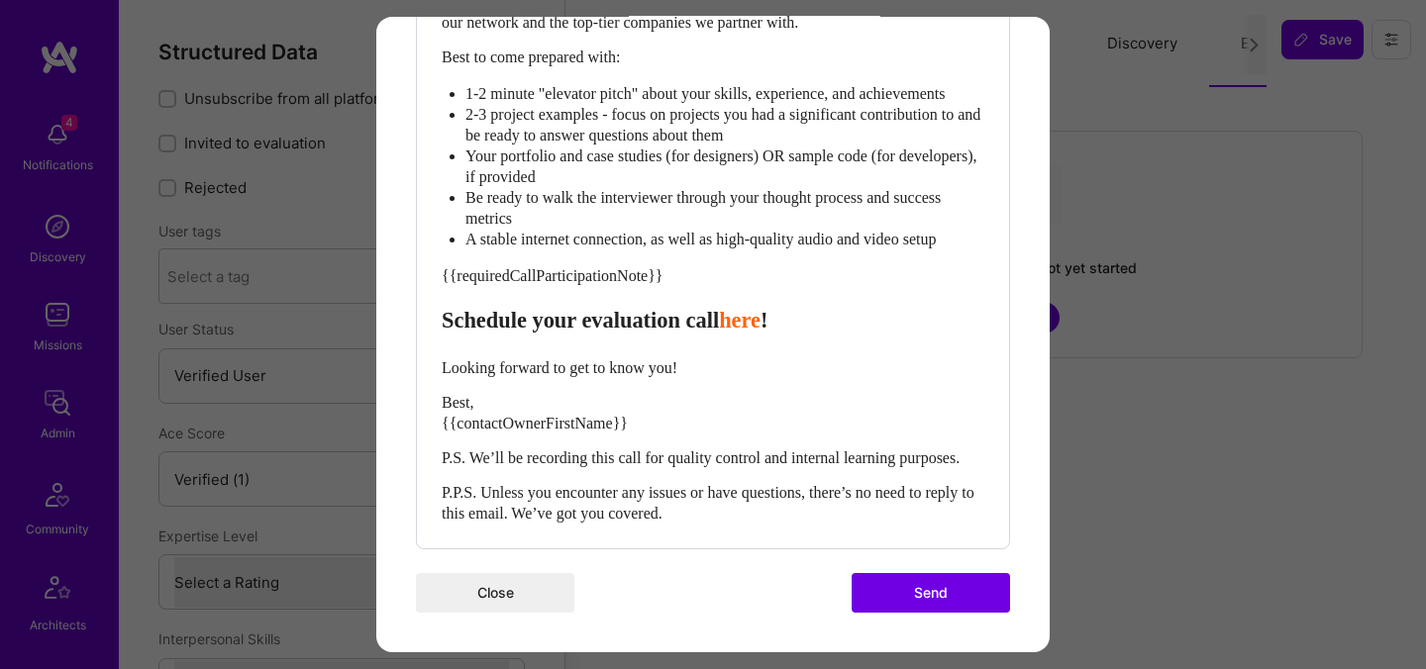
click at [913, 600] on button "Send" at bounding box center [931, 593] width 158 height 40
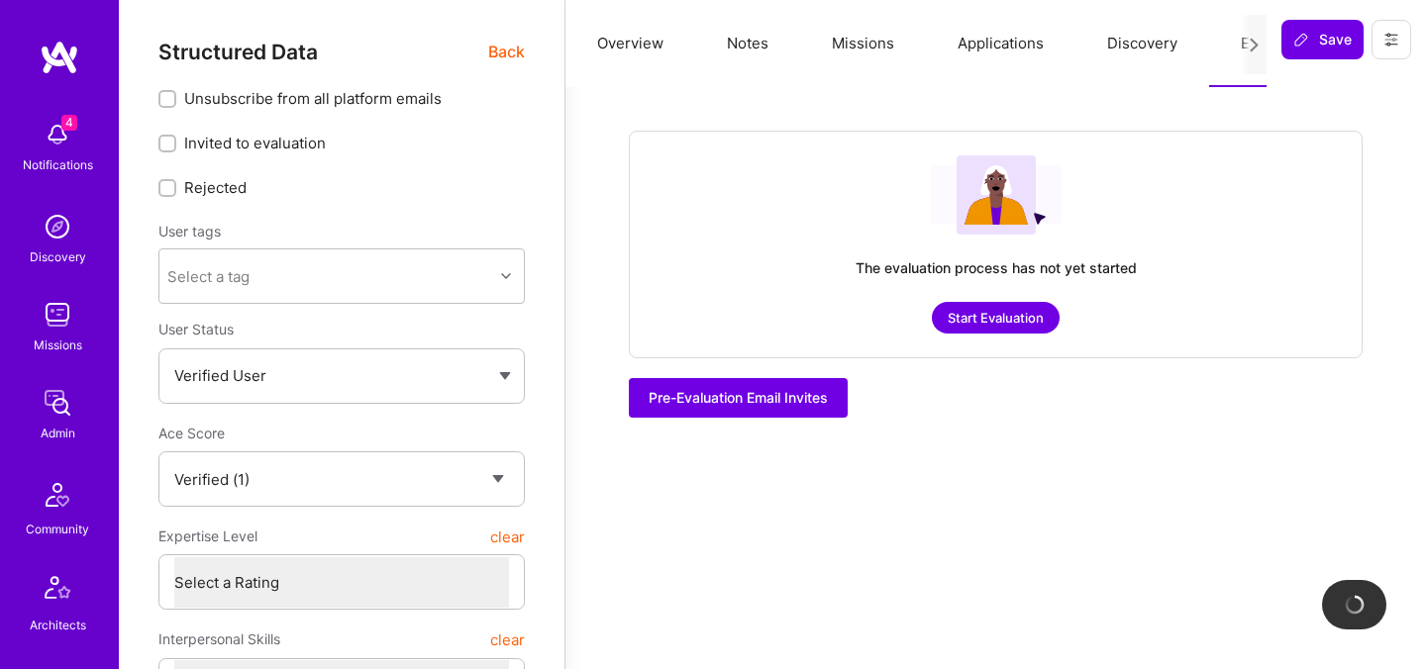
checkbox input "true"
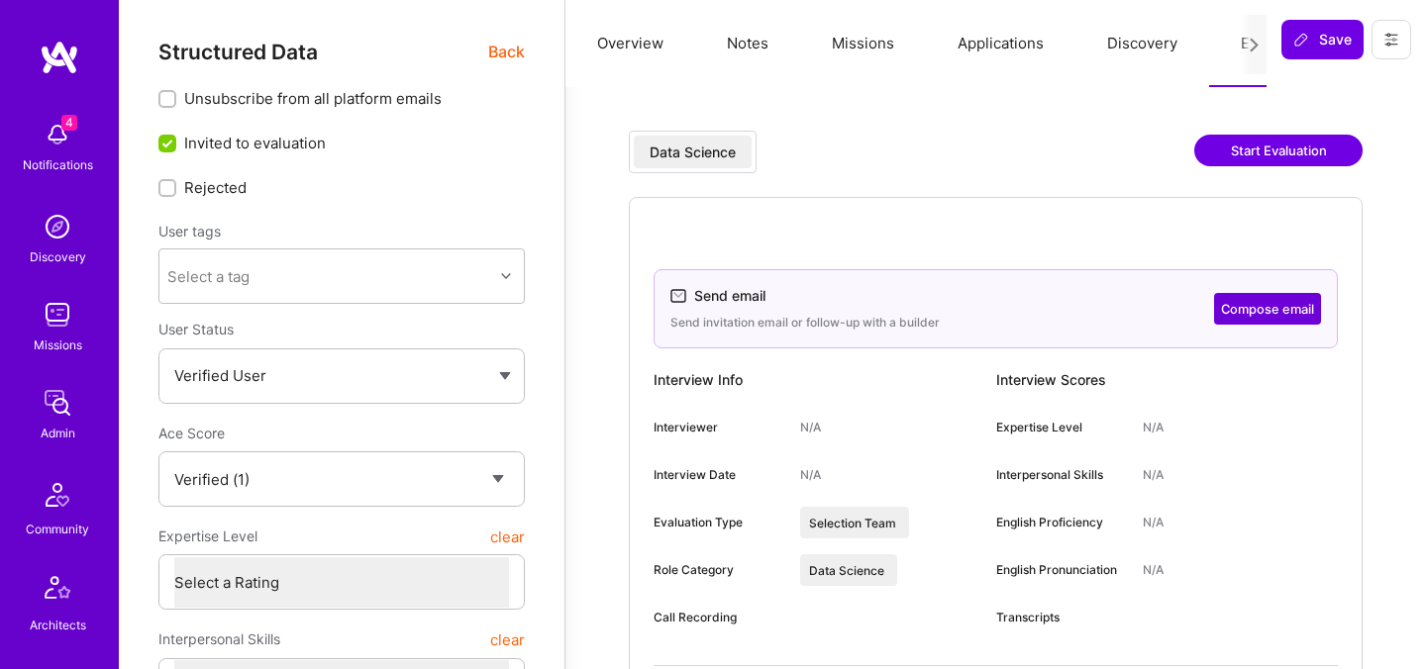
click at [505, 51] on span "Back" at bounding box center [506, 52] width 37 height 25
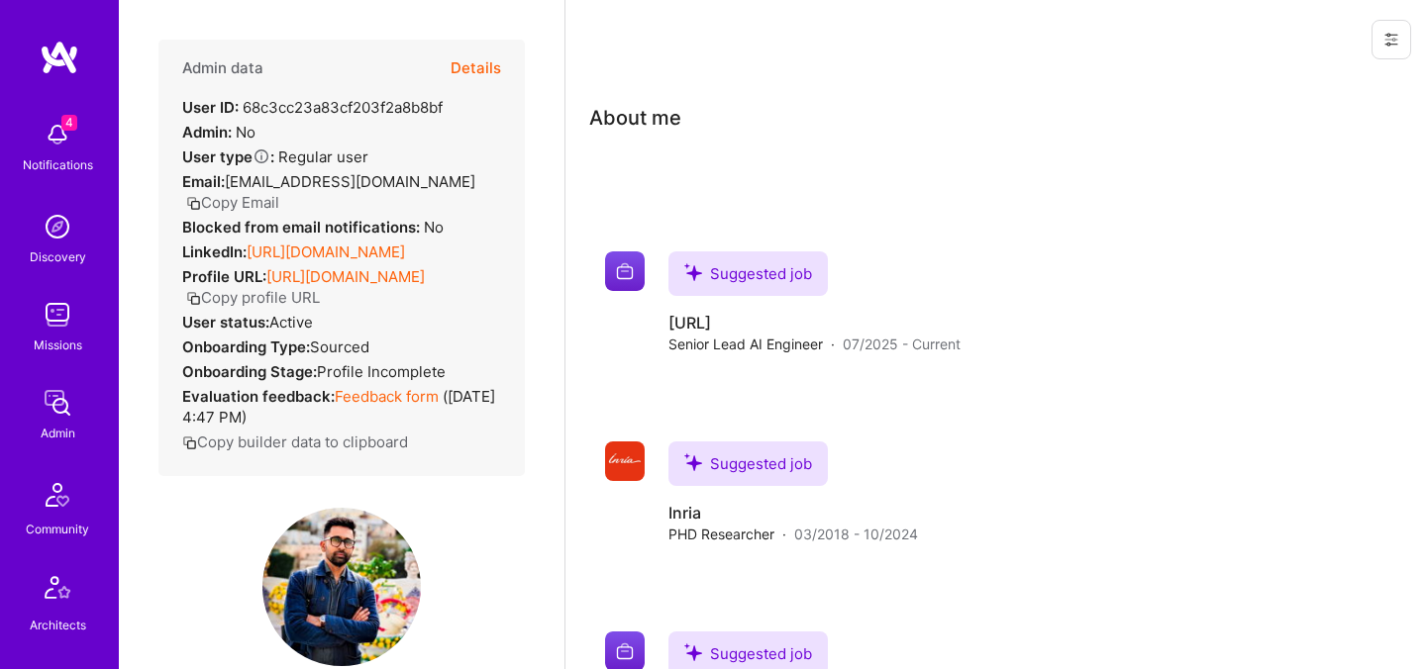
scroll to position [477, 0]
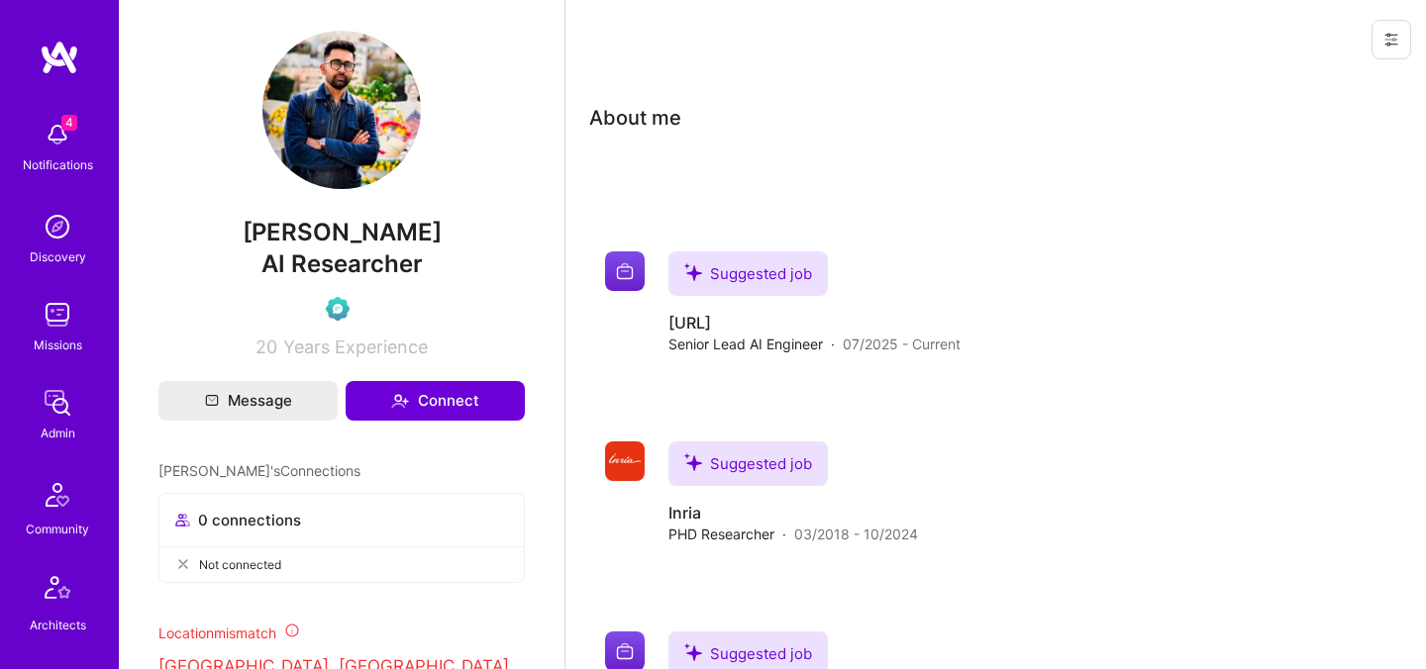
click at [315, 248] on span "[PERSON_NAME]" at bounding box center [341, 233] width 366 height 30
copy span "[PERSON_NAME]"
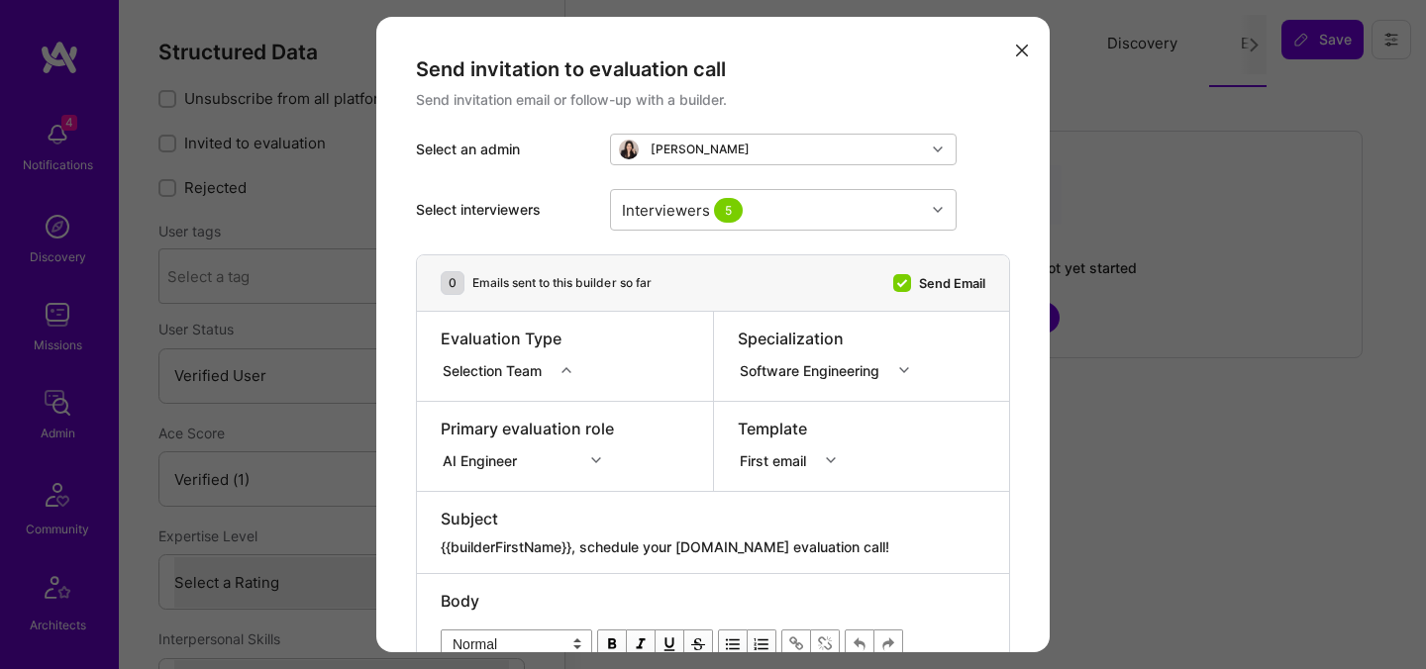
select select "Verified"
select select "US"
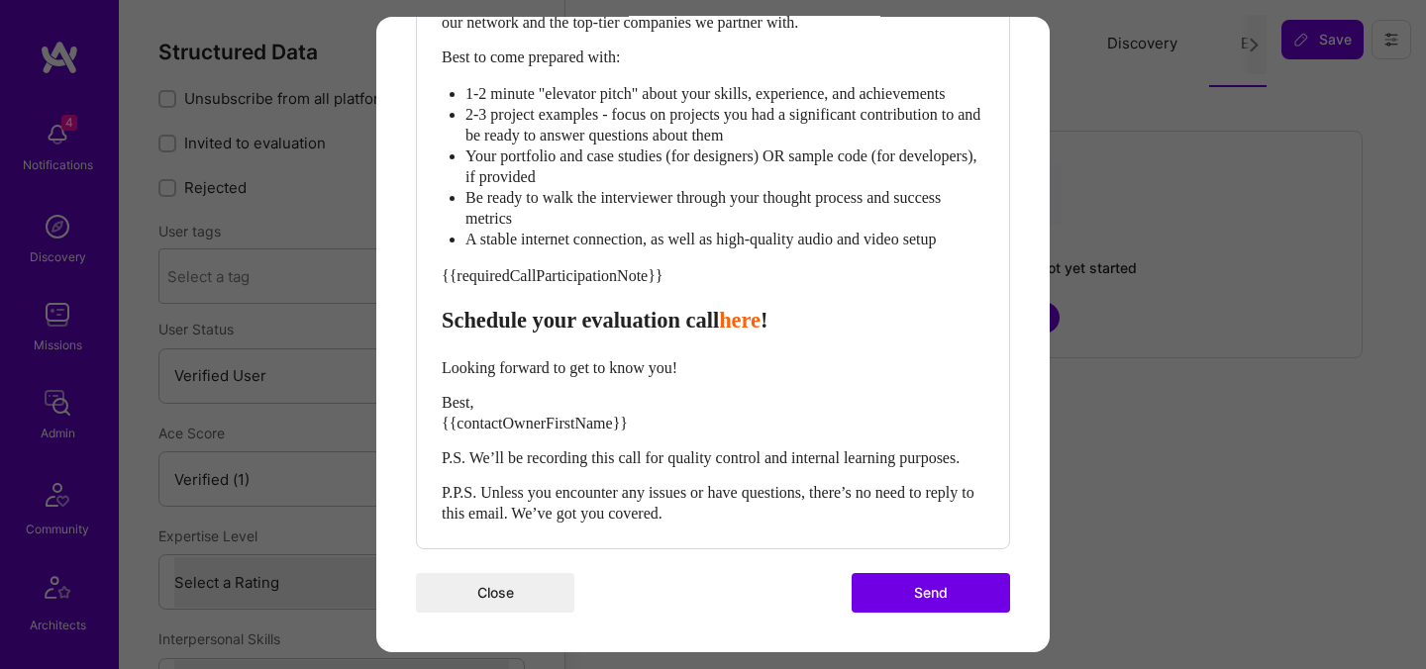
click at [938, 606] on button "Send" at bounding box center [931, 593] width 158 height 40
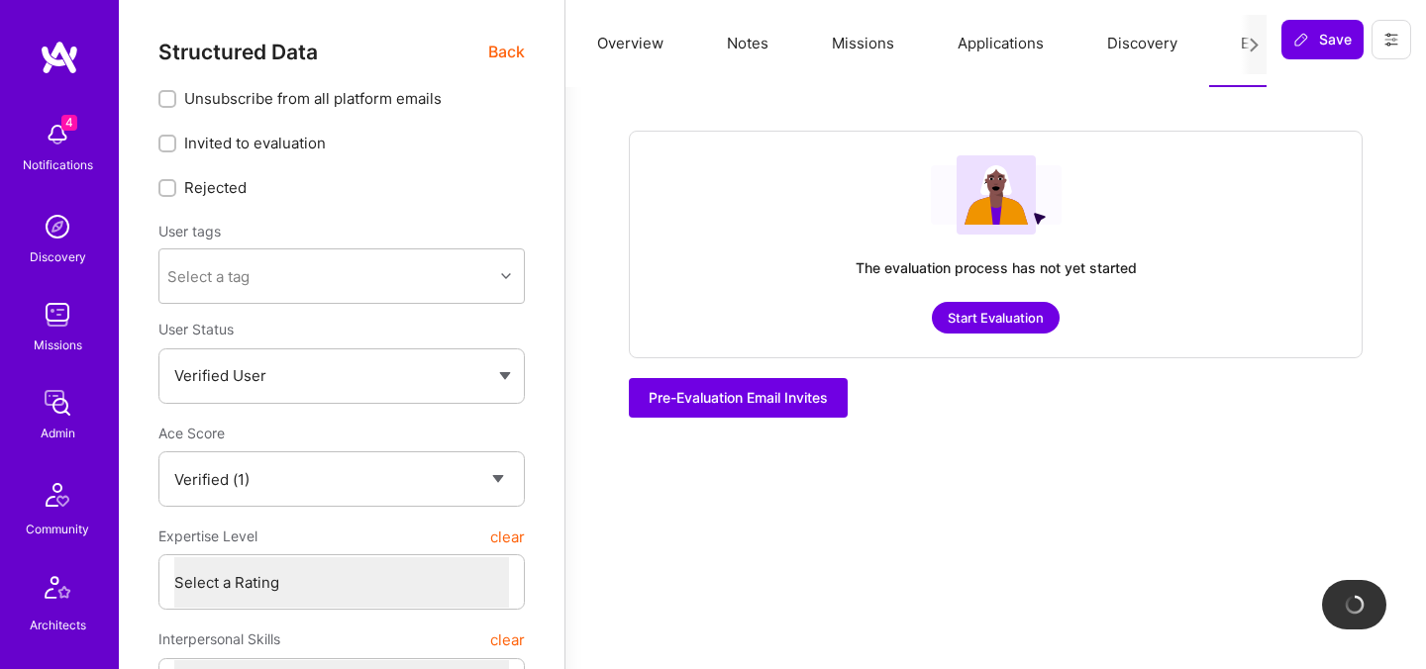
checkbox input "true"
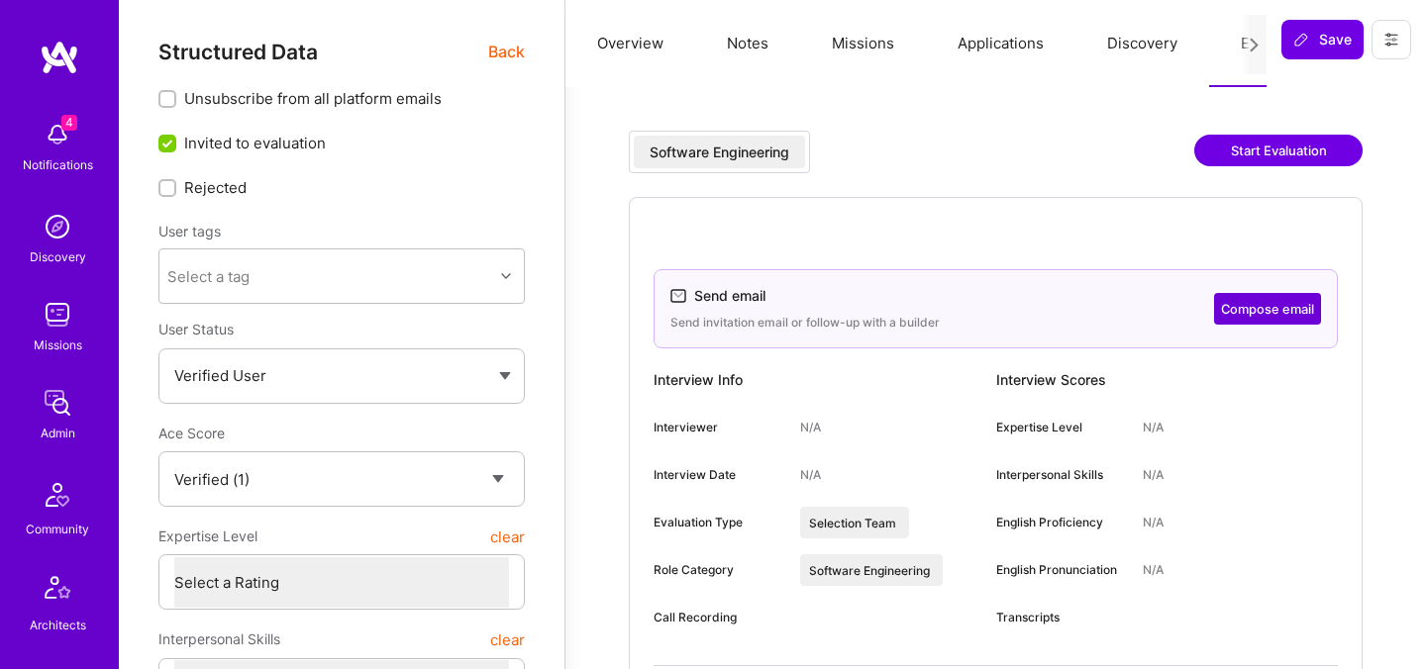
click at [499, 60] on span "Back" at bounding box center [506, 52] width 37 height 25
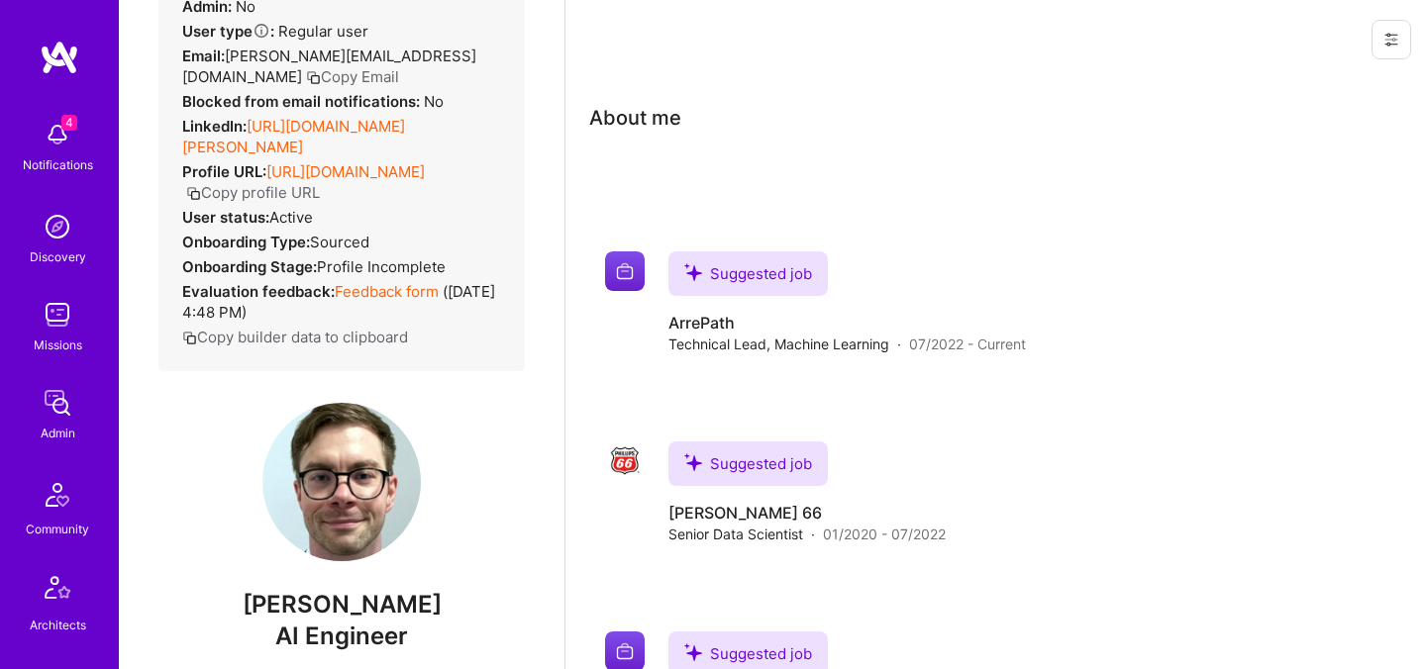
scroll to position [283, 0]
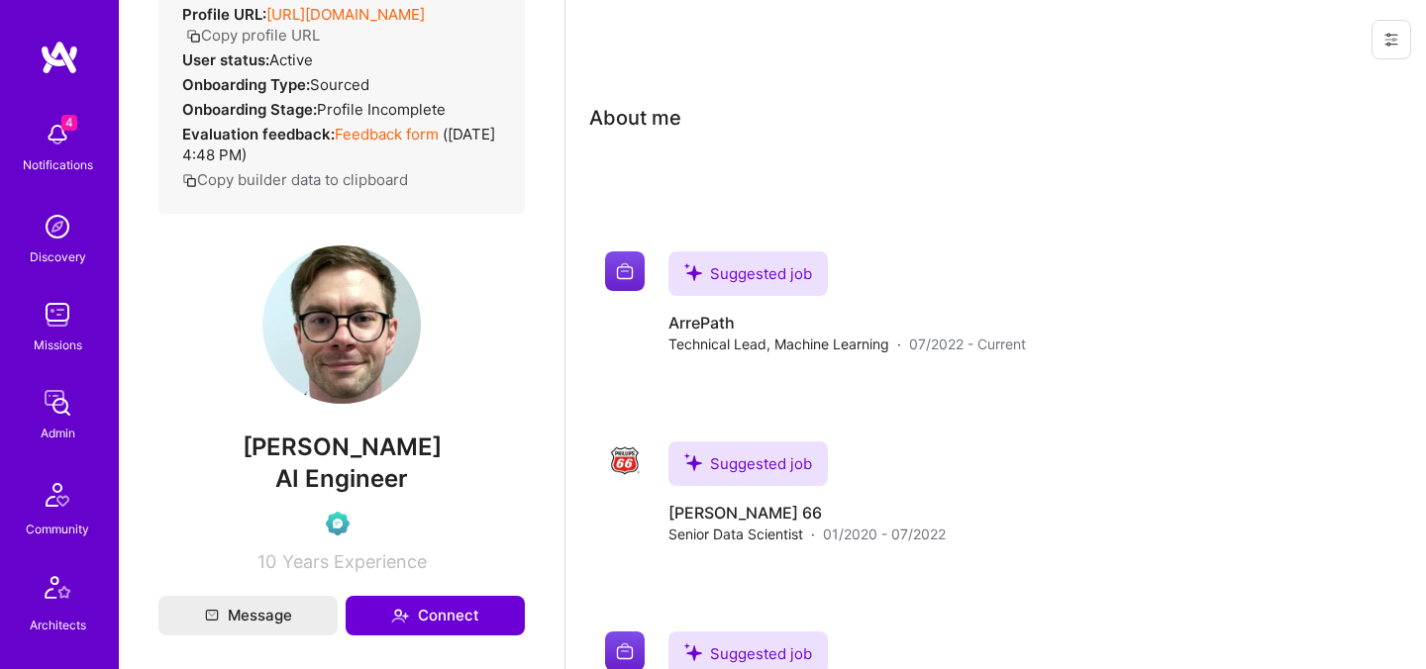
click at [319, 433] on span "[PERSON_NAME]" at bounding box center [341, 448] width 366 height 30
copy span "[PERSON_NAME]"
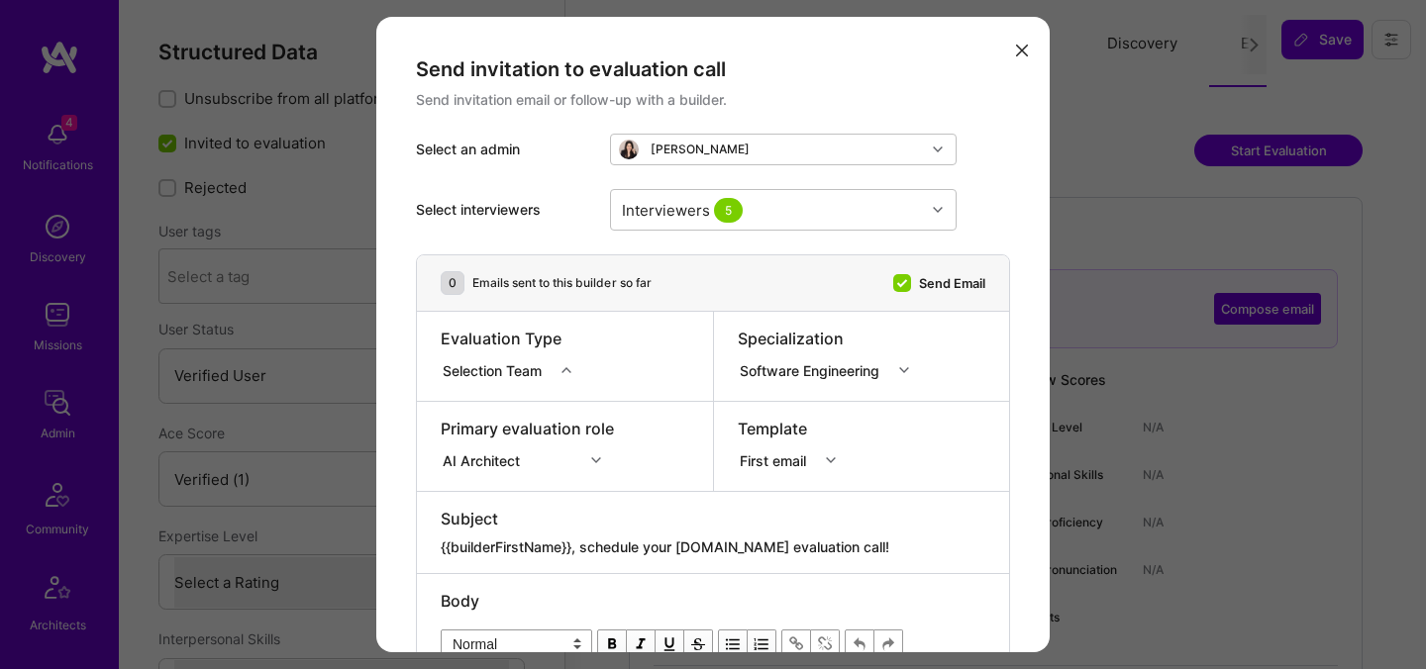
select select "Verified"
select select "US"
select select "Future Date"
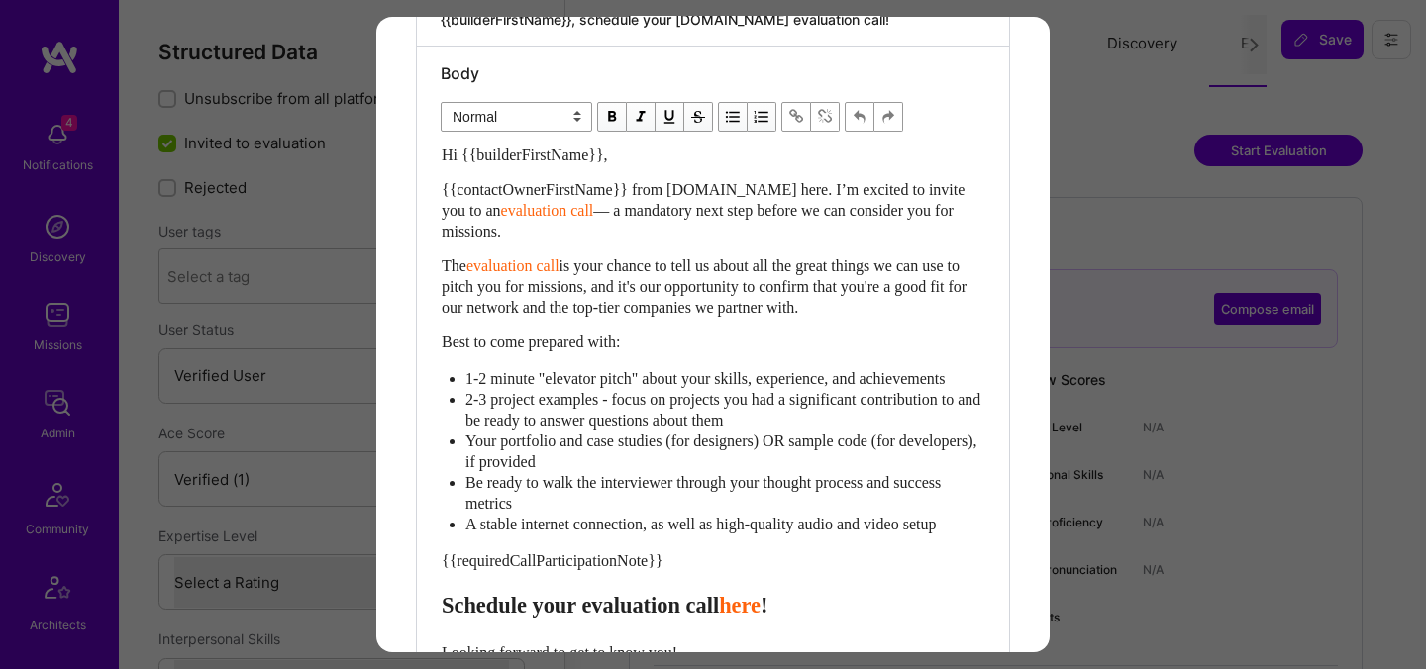
scroll to position [853, 0]
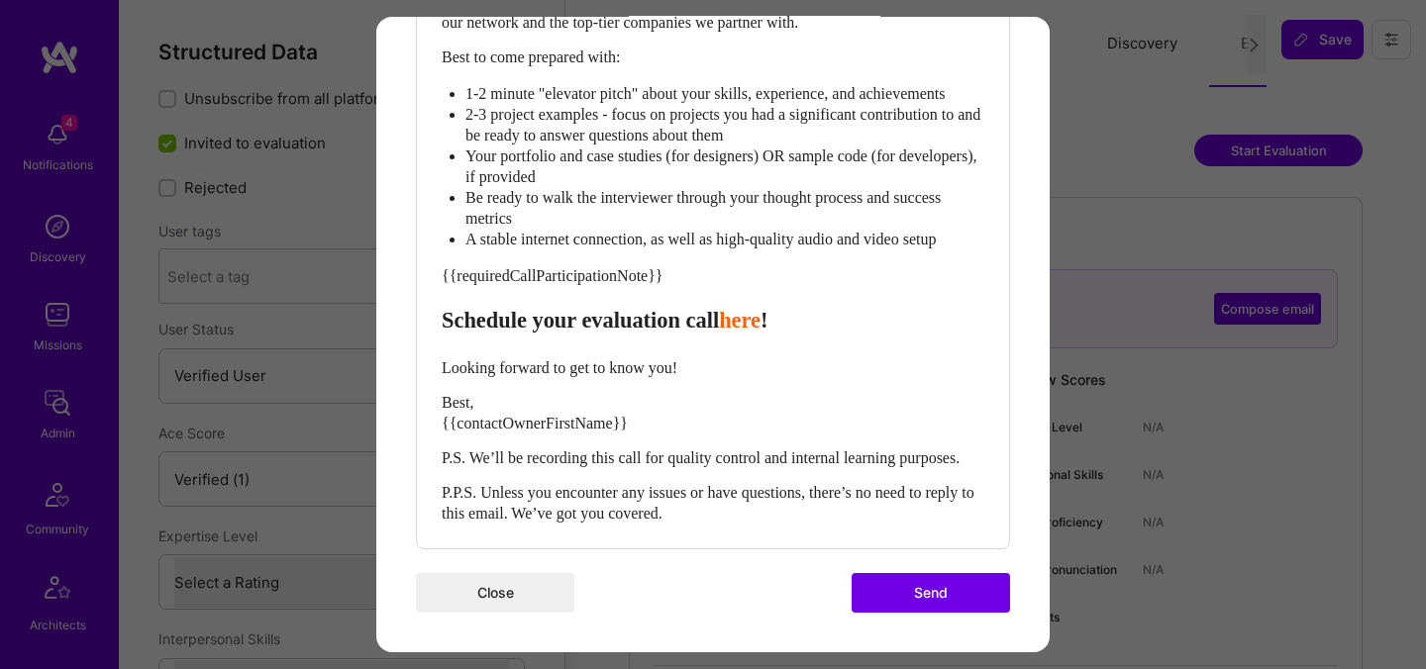
click at [908, 584] on button "Send" at bounding box center [931, 593] width 158 height 40
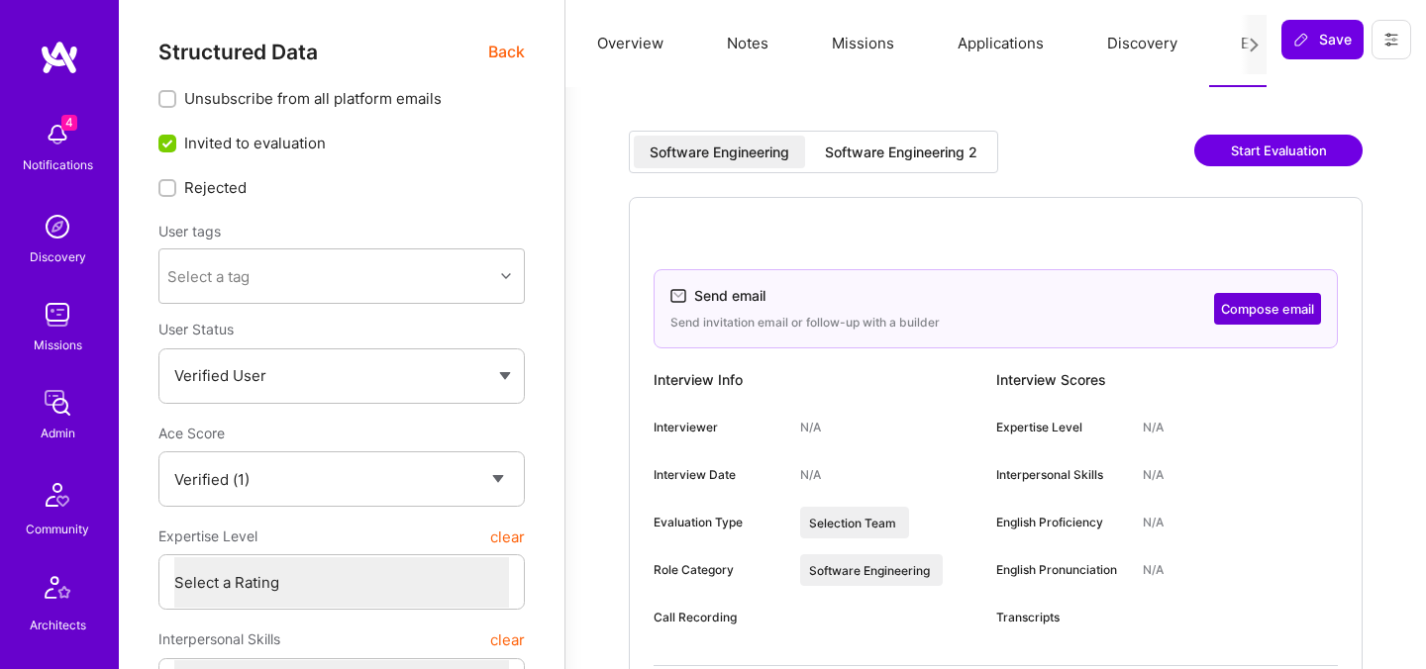
click at [507, 47] on span "Back" at bounding box center [506, 52] width 37 height 25
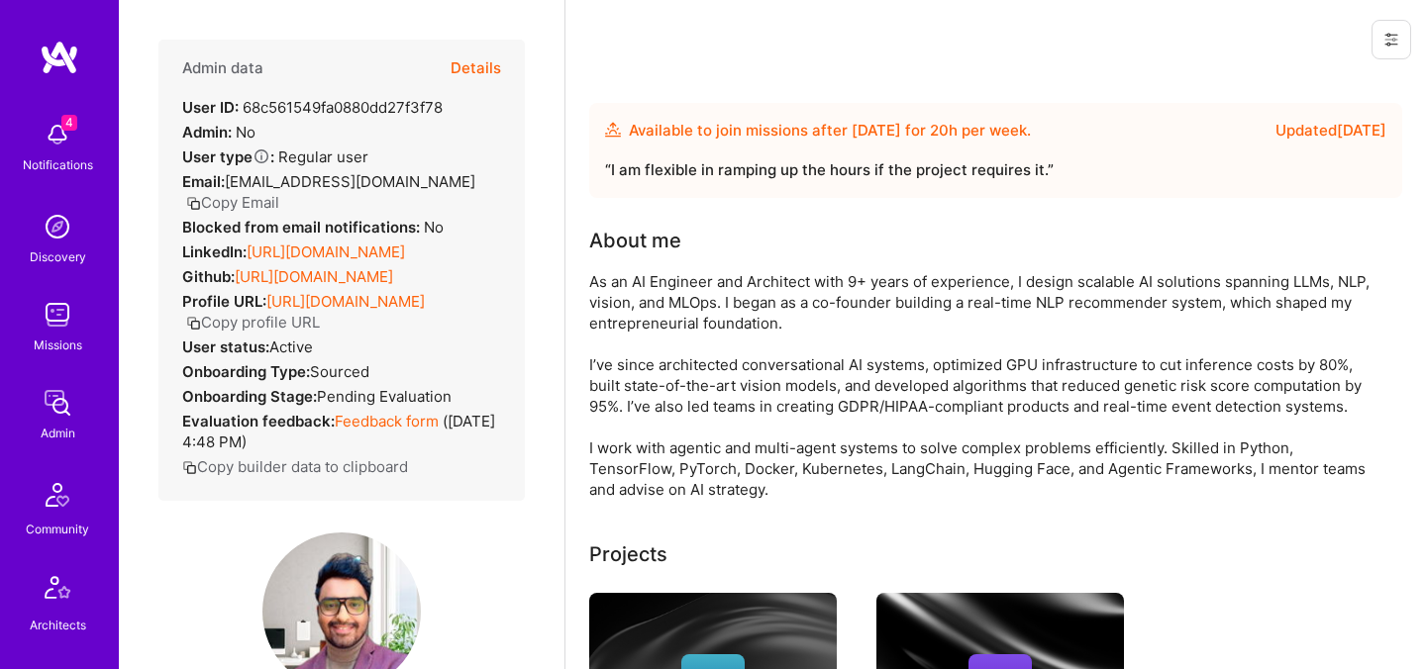
scroll to position [290, 0]
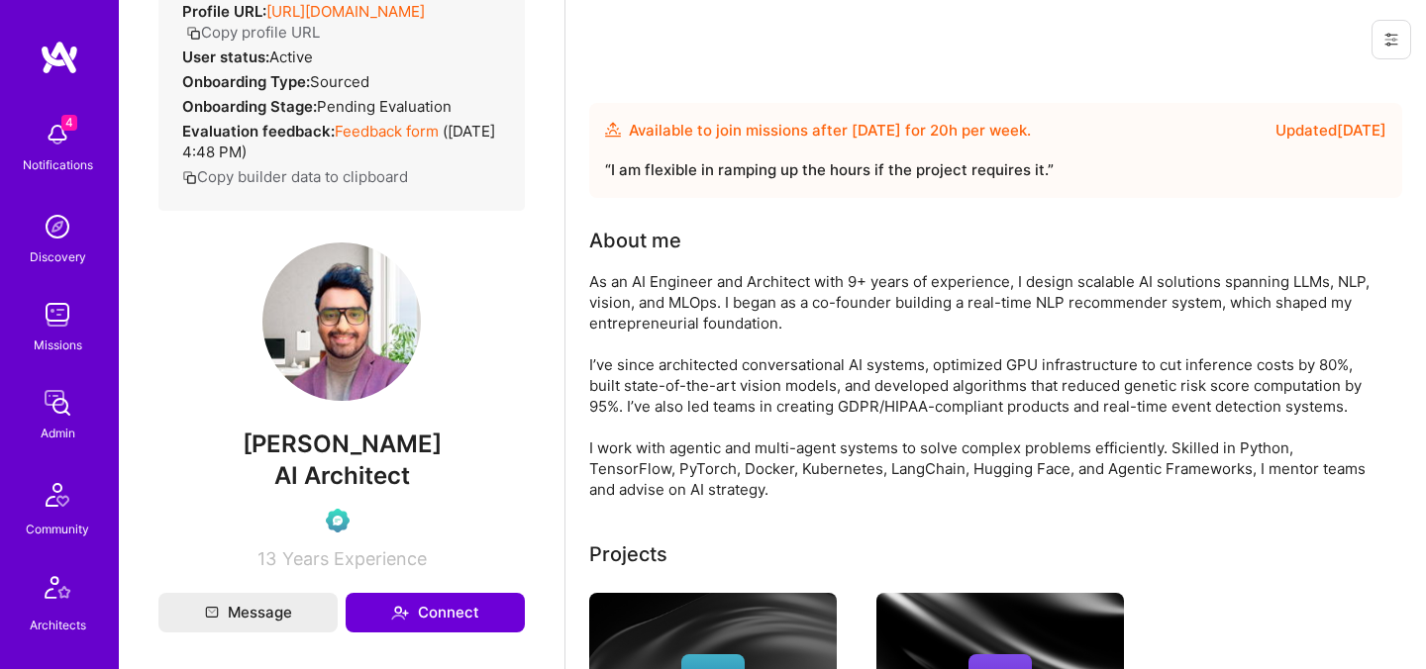
click at [332, 459] on span "Saurabh Hebbalkar" at bounding box center [341, 445] width 366 height 30
copy span "Saurabh Hebbalkar"
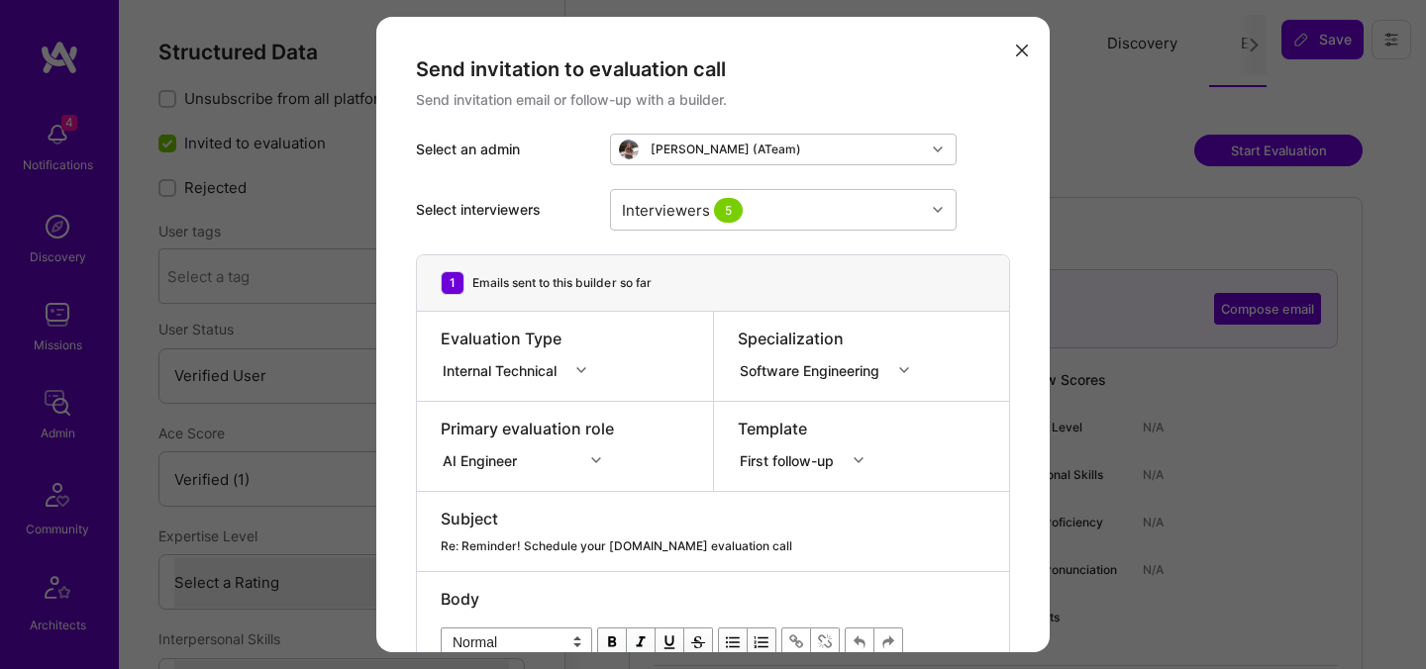
select select "Verified"
select select "US"
select select "Right Now"
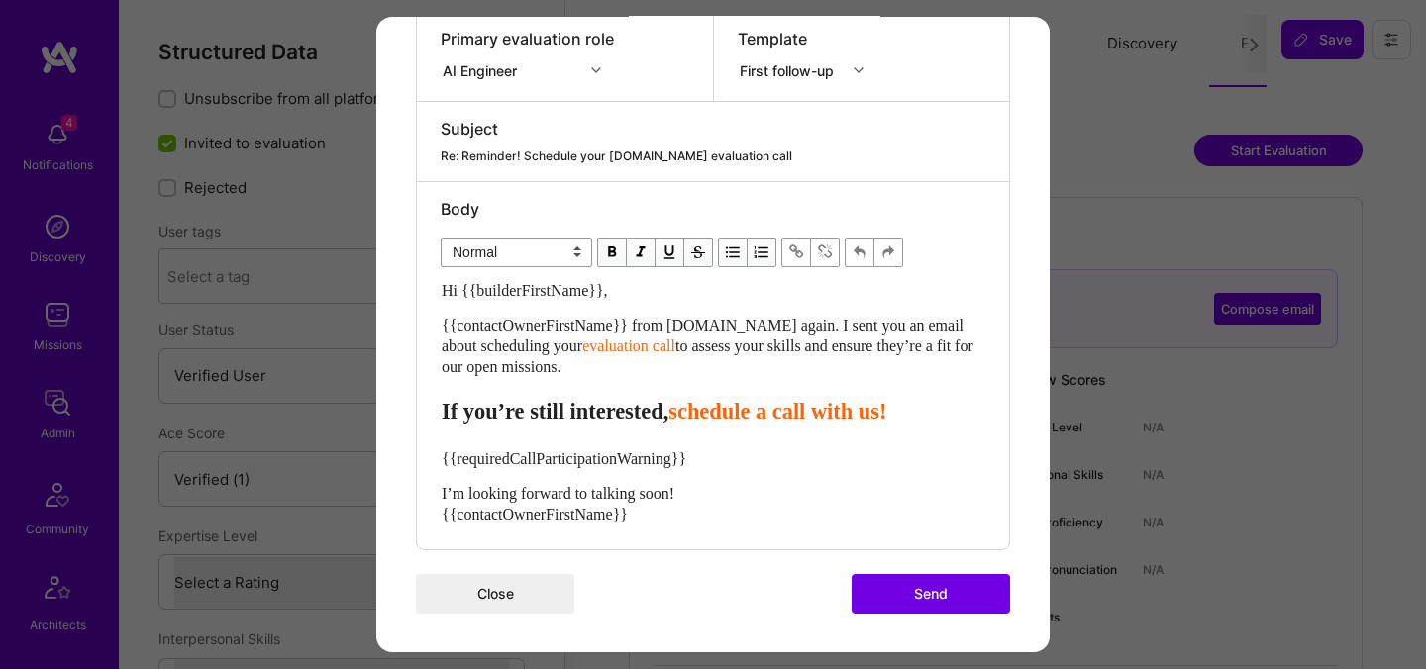
click at [927, 590] on button "Send" at bounding box center [931, 594] width 158 height 40
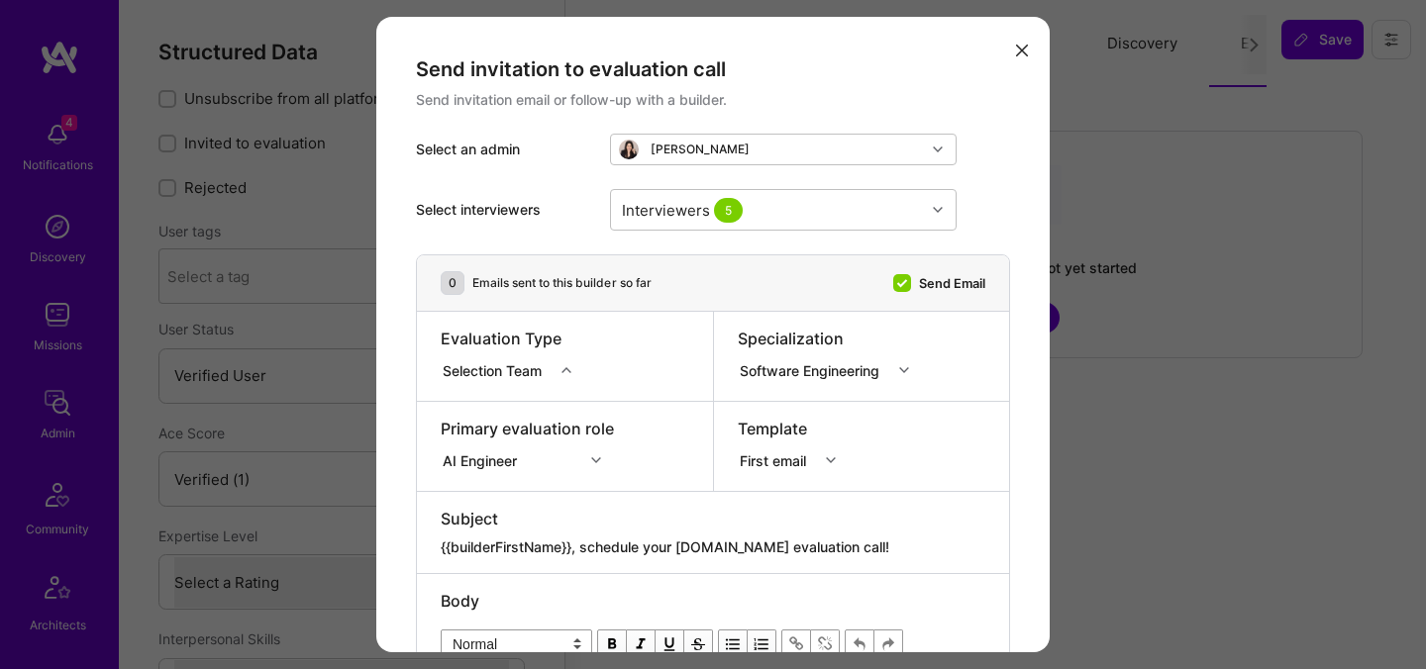
select select "Verified"
select select "US"
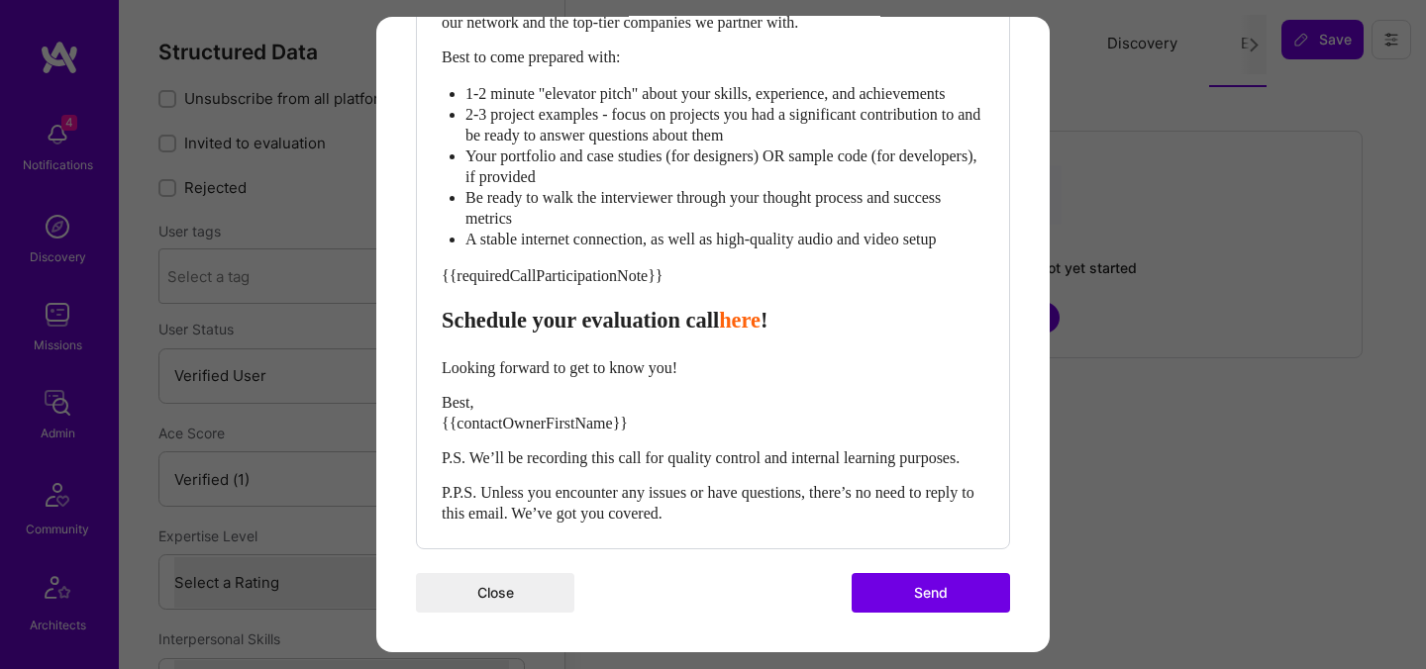
click at [926, 594] on button "Send" at bounding box center [931, 593] width 158 height 40
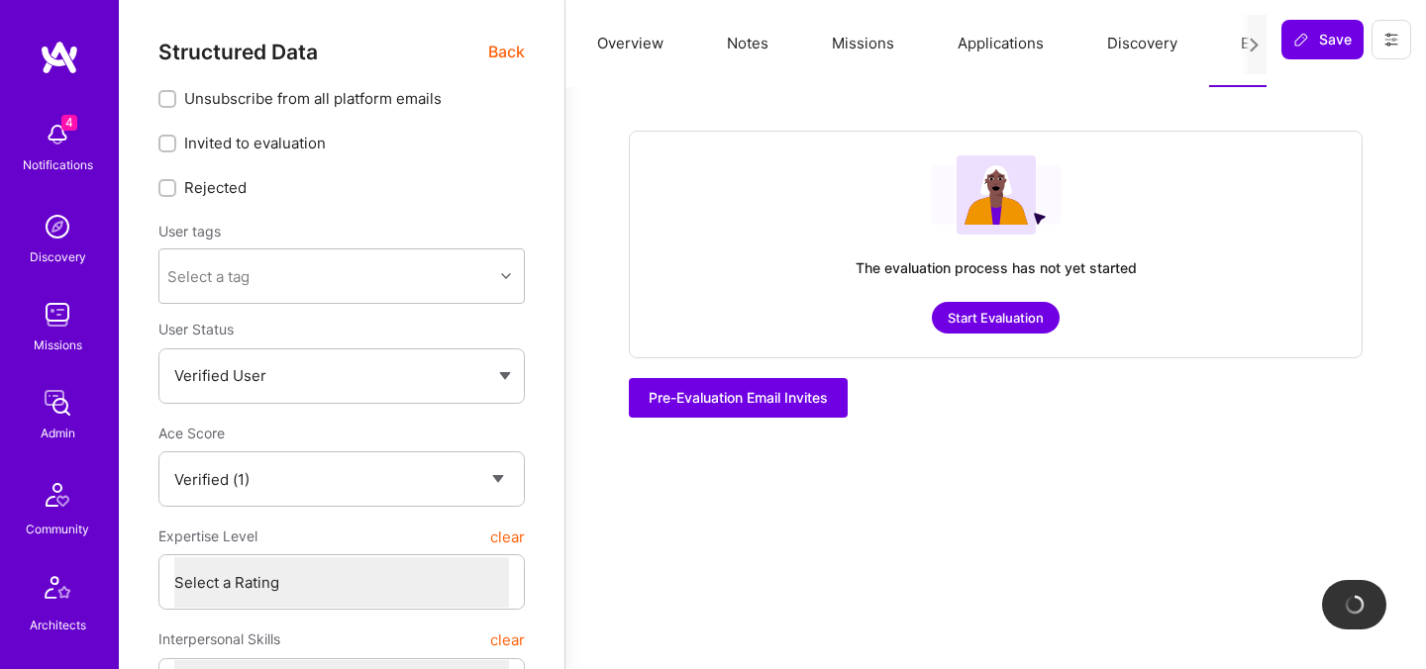
checkbox input "true"
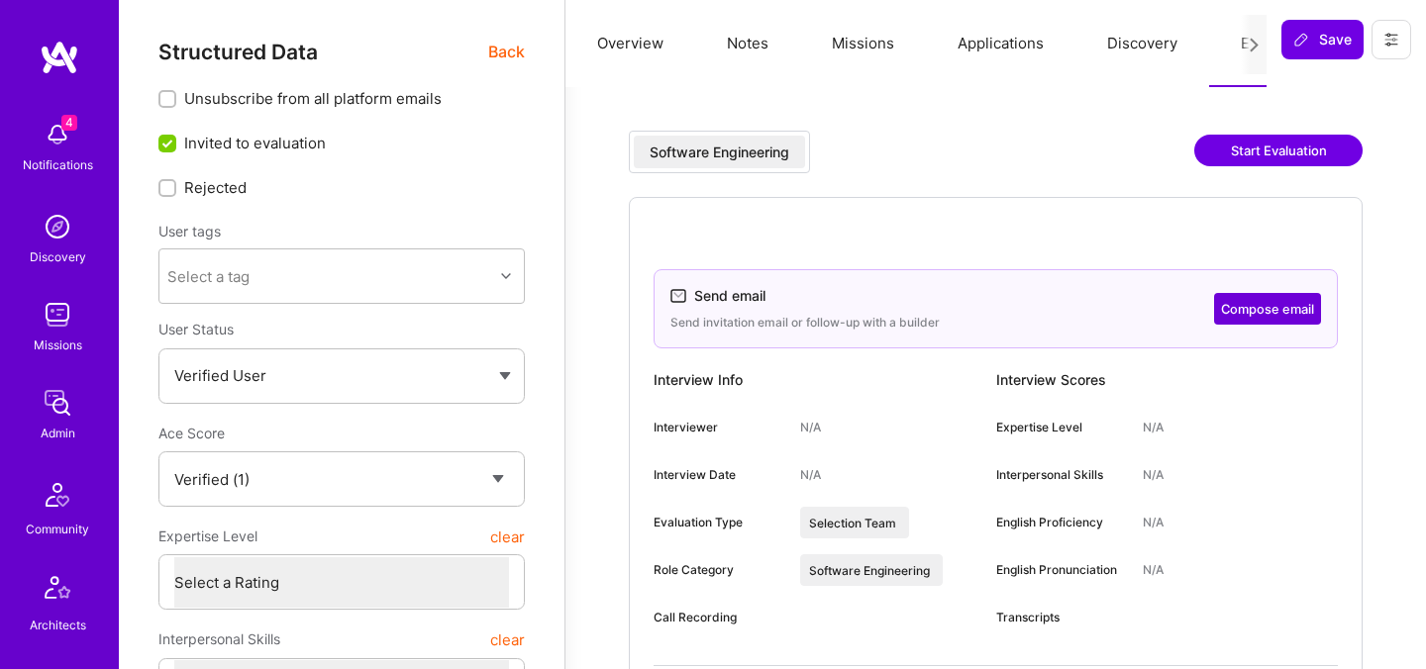
click at [510, 52] on span "Back" at bounding box center [506, 52] width 37 height 25
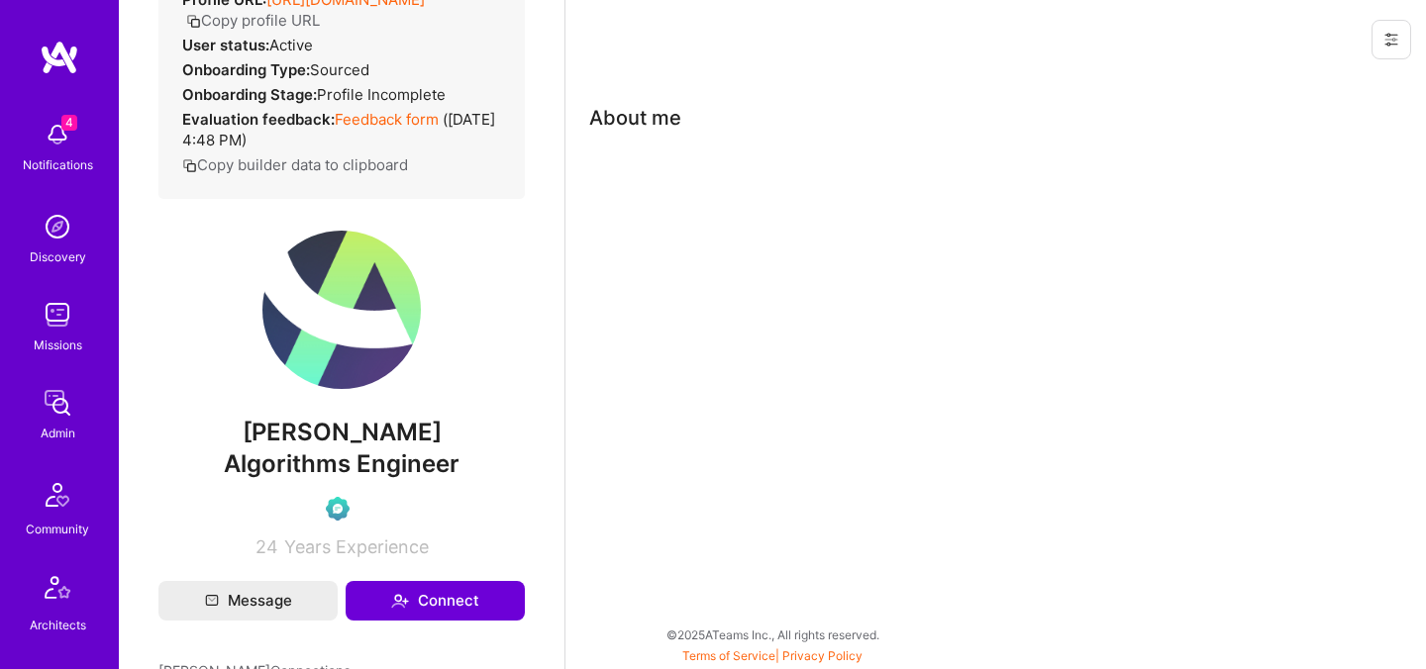
scroll to position [310, 0]
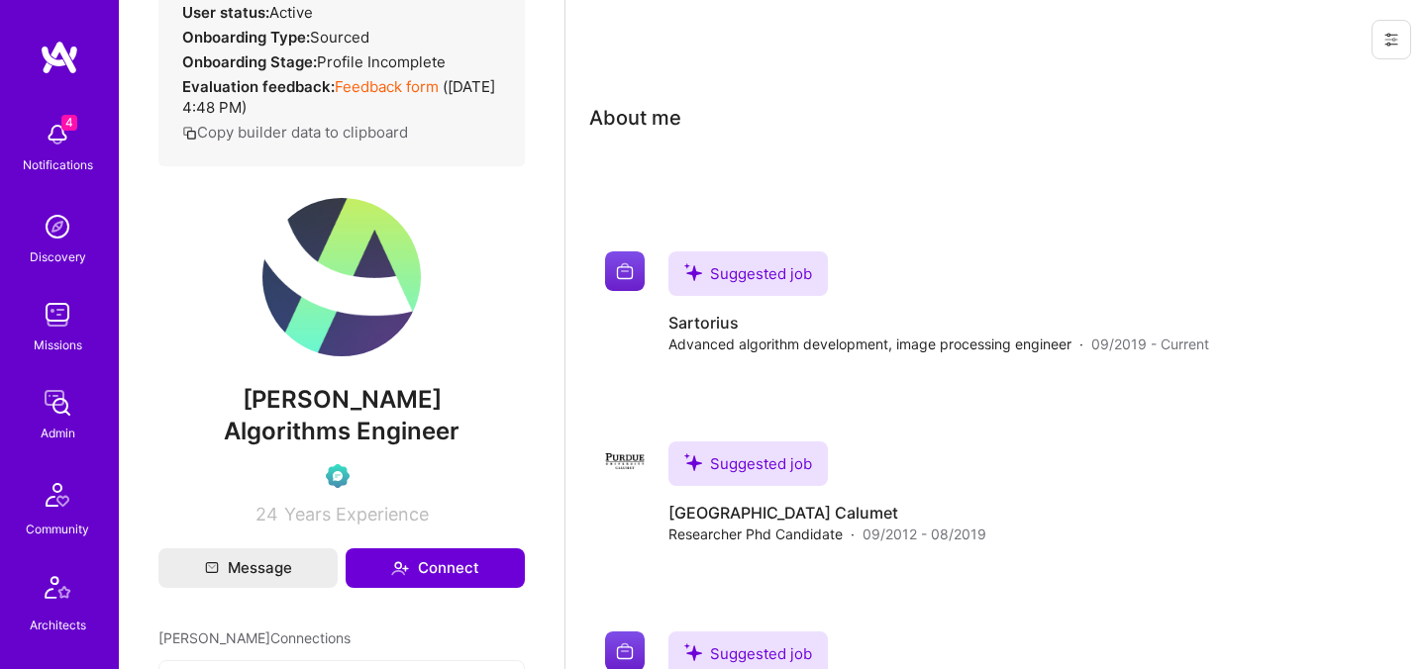
click at [351, 394] on span "Tzu-Ching Wu" at bounding box center [341, 400] width 366 height 30
copy span "Tzu-Ching Wu"
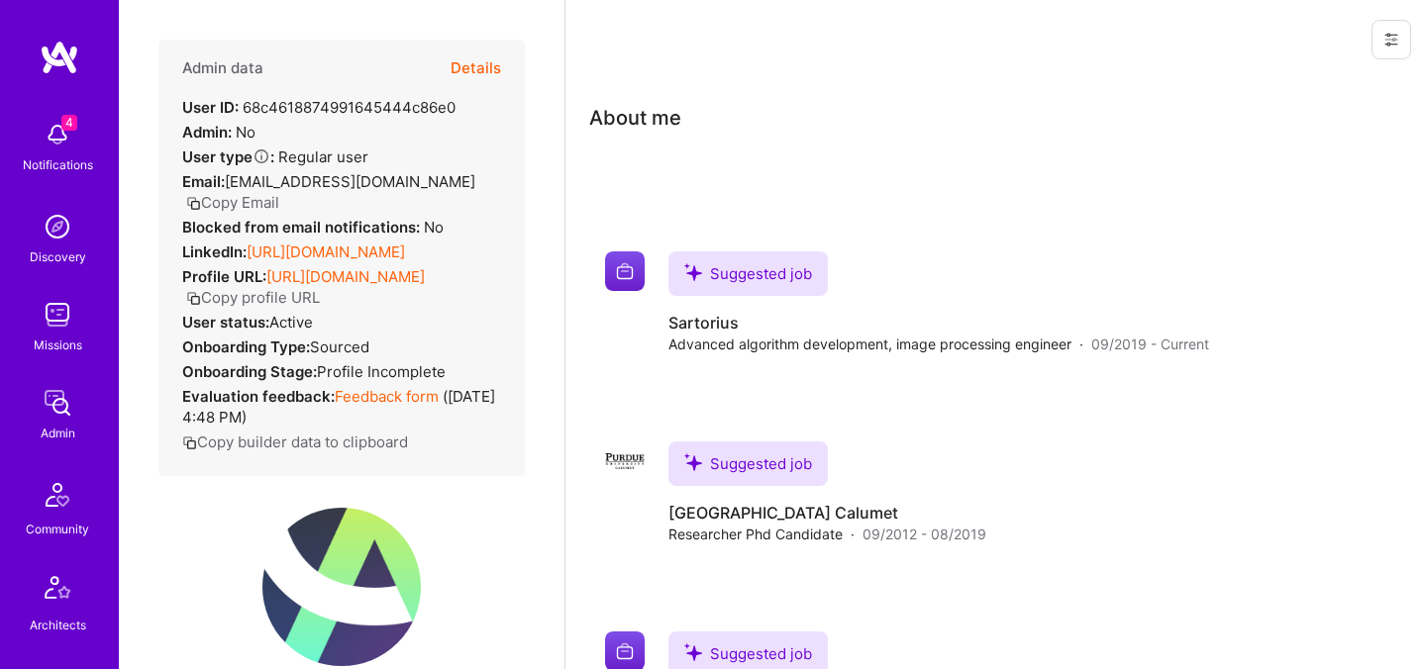
click at [479, 62] on button "Details" at bounding box center [476, 68] width 50 height 57
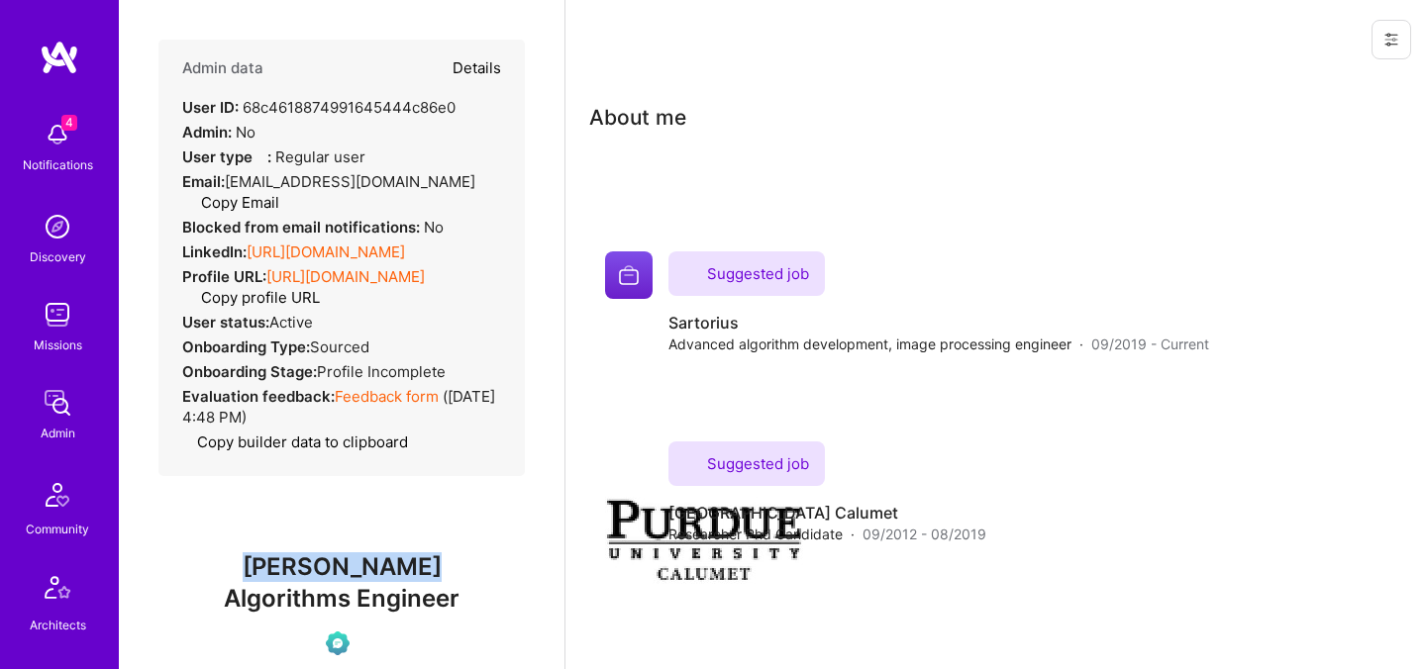
type textarea "x"
select select "Verified"
select select "US"
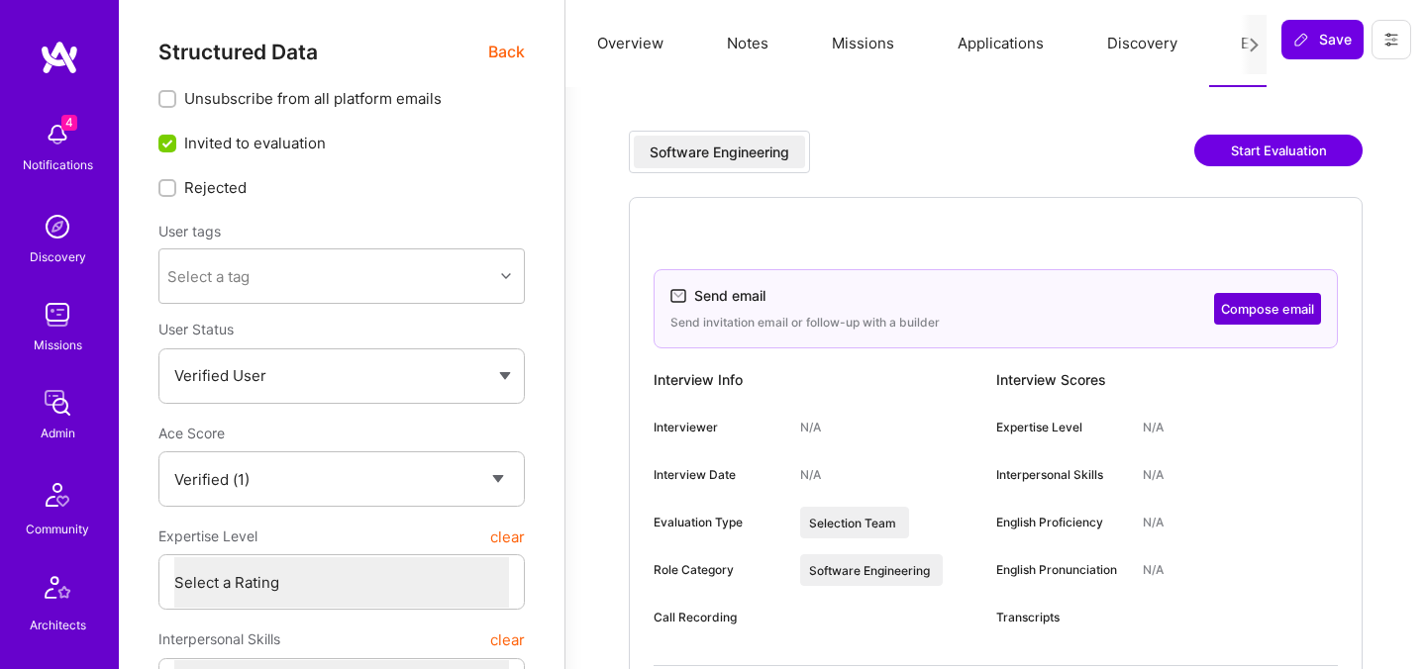
scroll to position [306, 0]
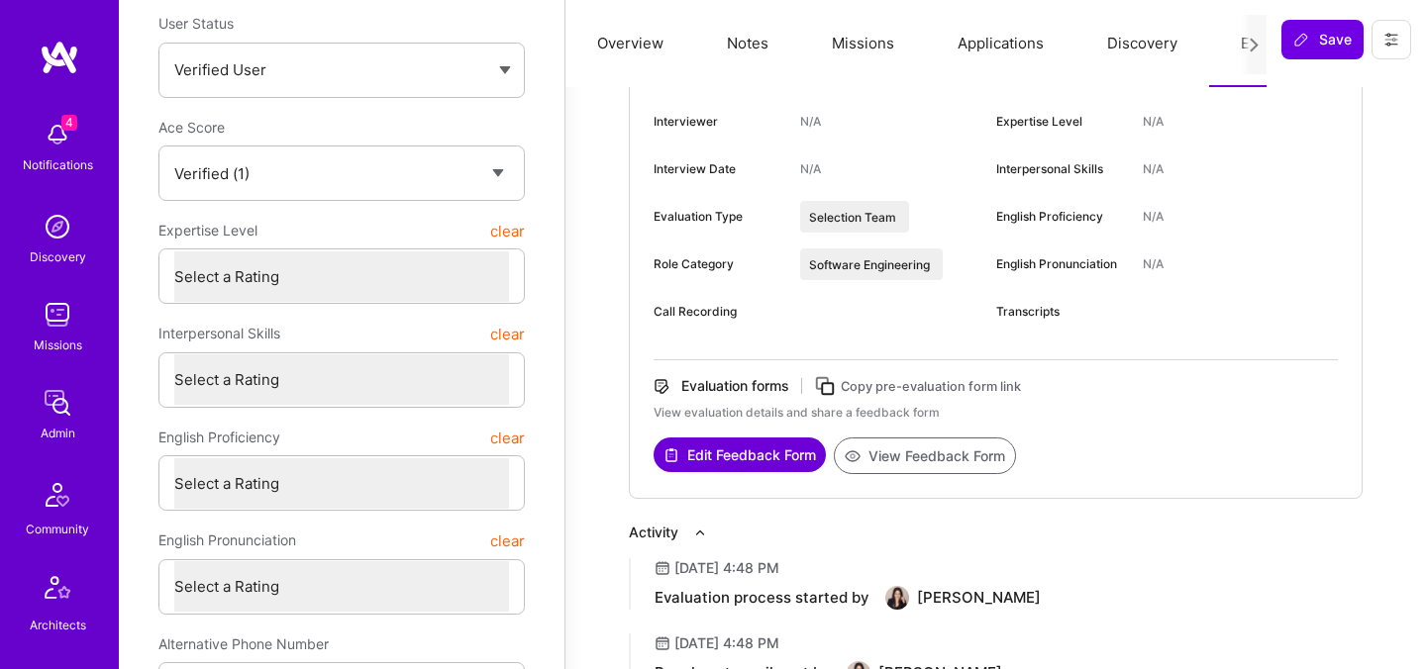
click at [950, 452] on button "View Feedback Form" at bounding box center [925, 456] width 182 height 37
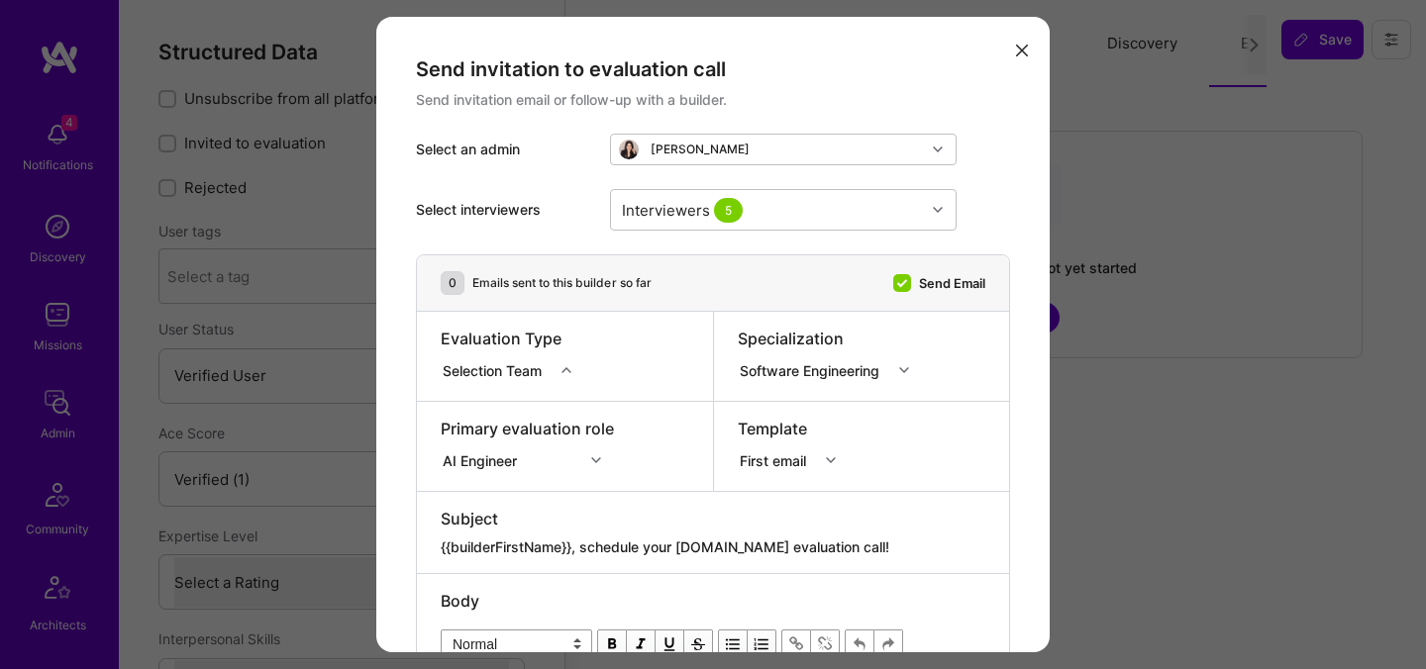
select select "Verified"
select select "US"
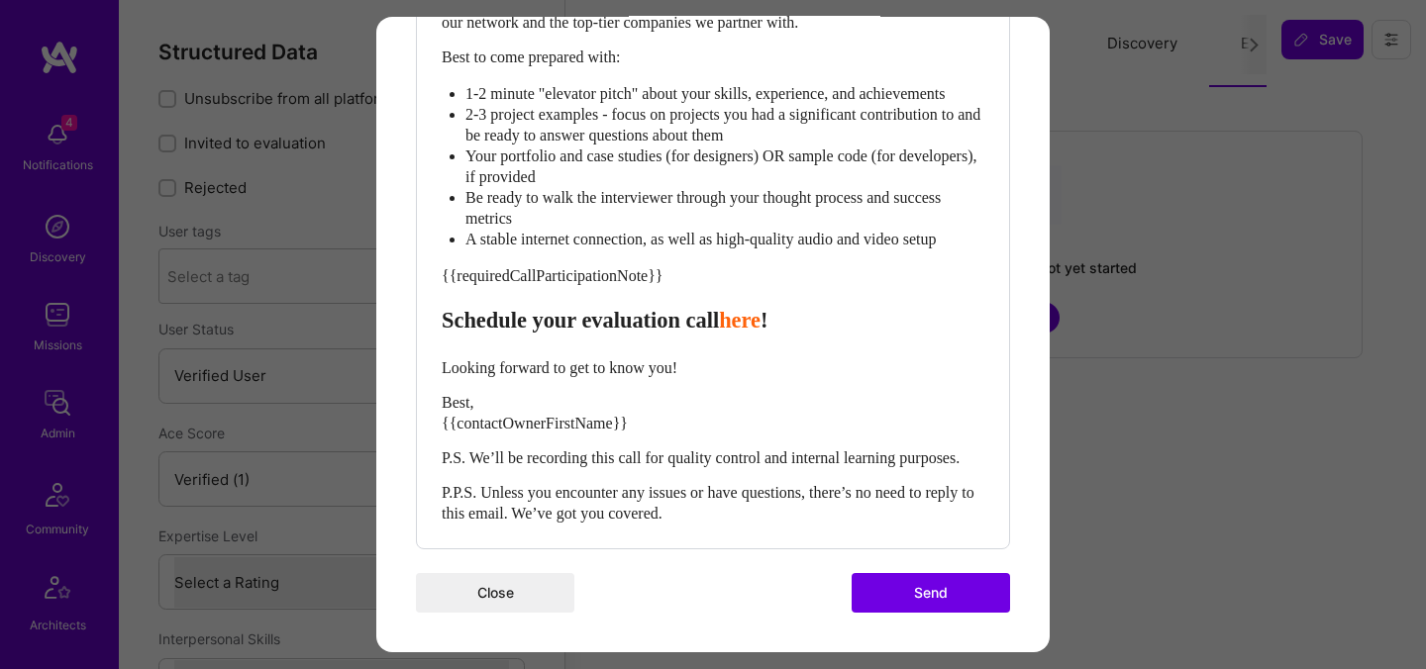
click at [987, 585] on button "Send" at bounding box center [931, 593] width 158 height 40
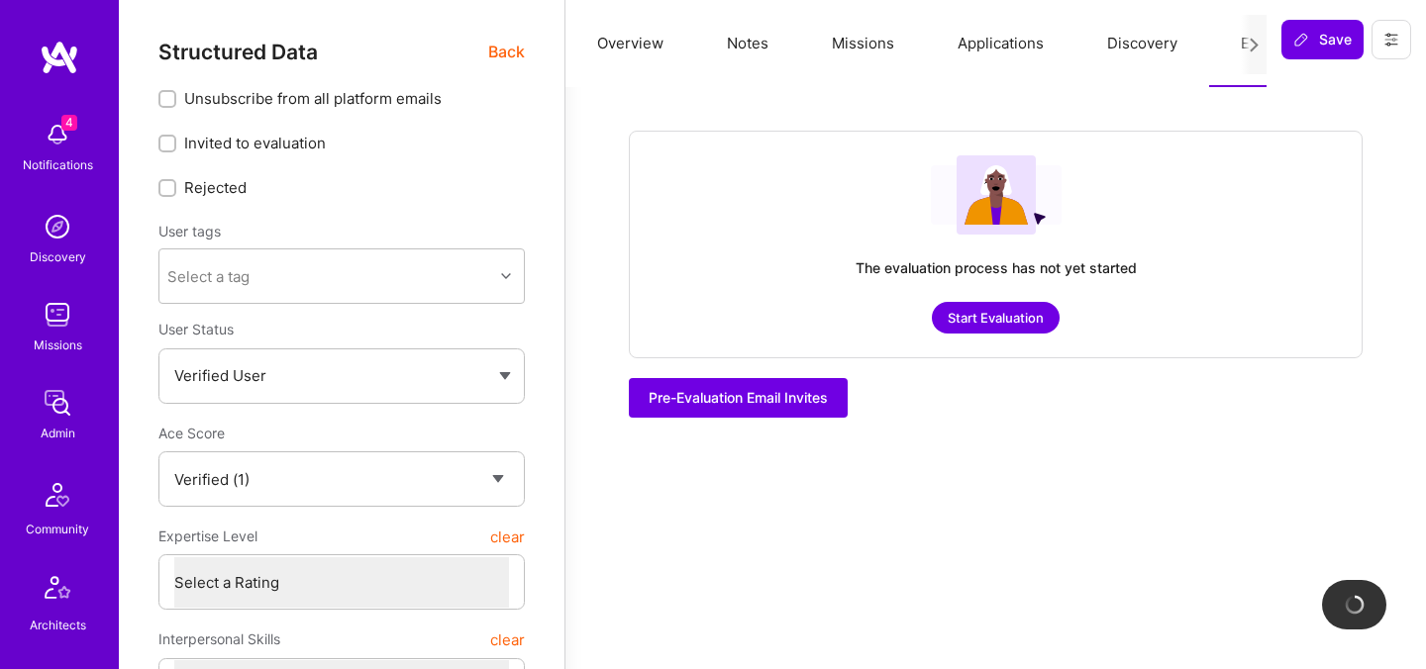
checkbox input "true"
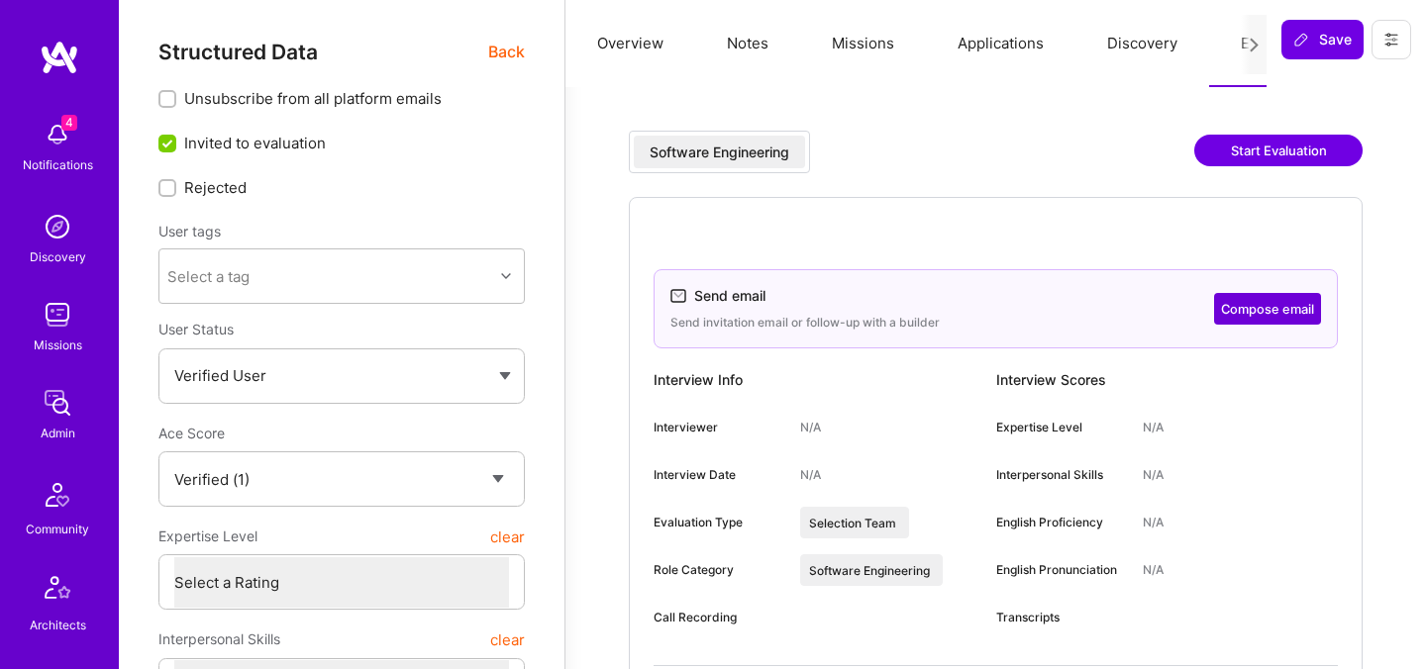
click at [505, 50] on span "Back" at bounding box center [506, 52] width 37 height 25
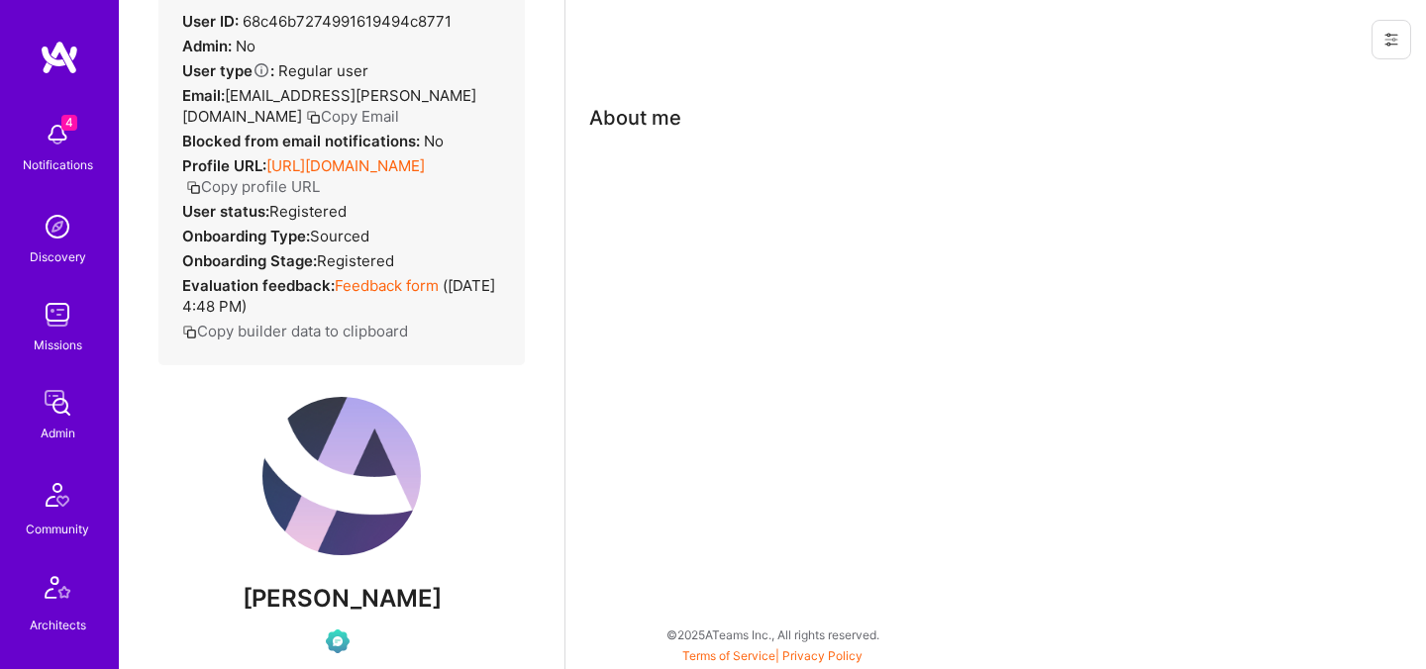
scroll to position [174, 0]
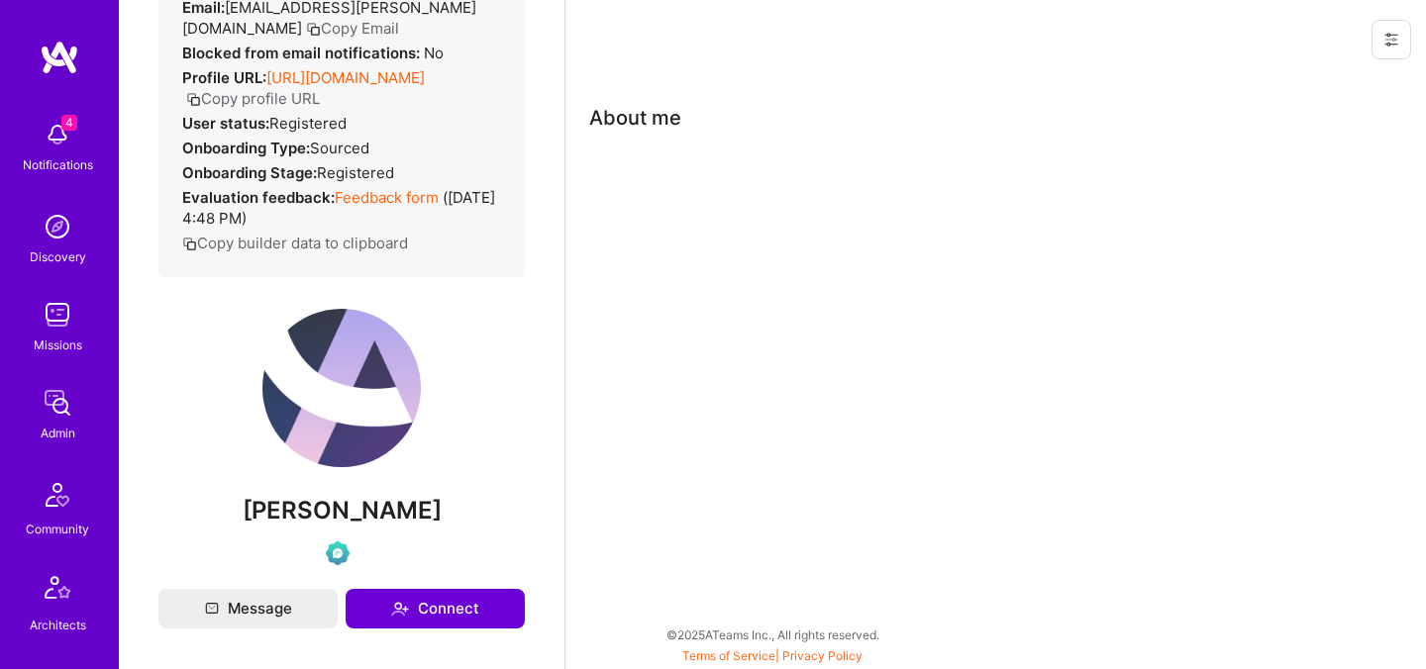
click at [325, 526] on span "[PERSON_NAME]" at bounding box center [341, 511] width 366 height 30
copy div "[PERSON_NAME]"
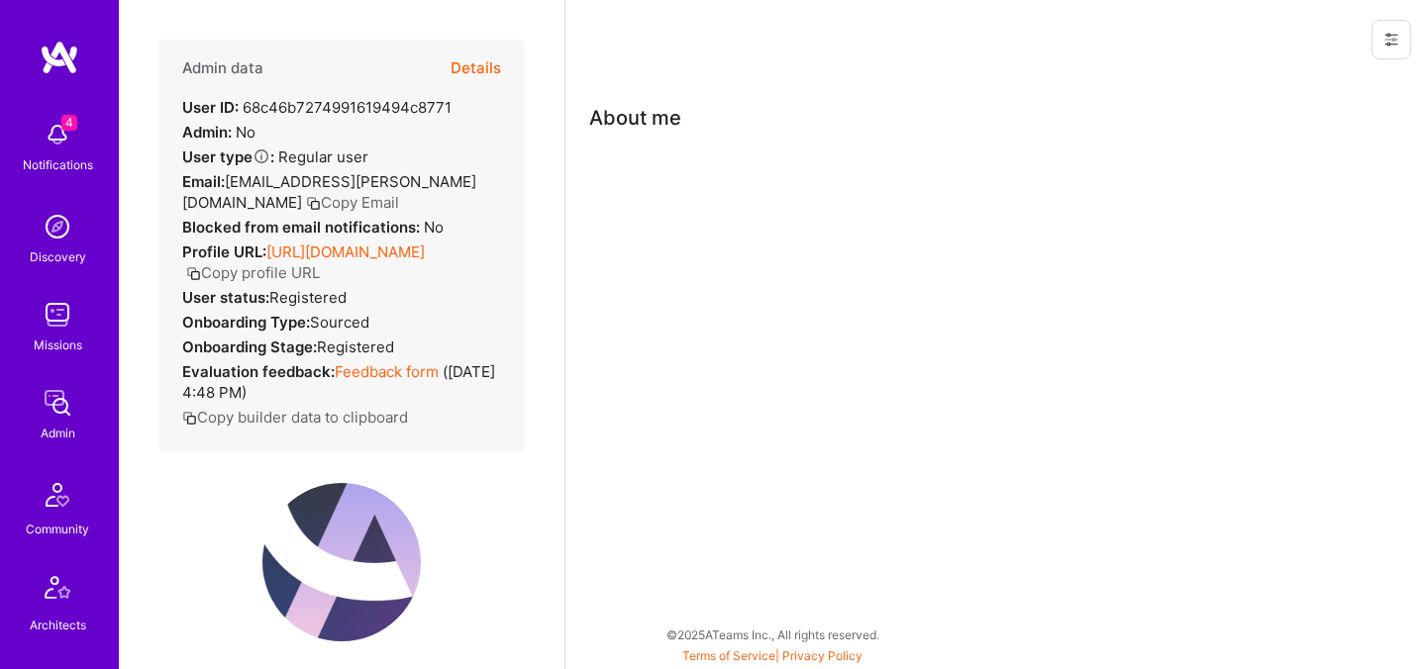
click at [475, 68] on button "Details" at bounding box center [476, 68] width 50 height 57
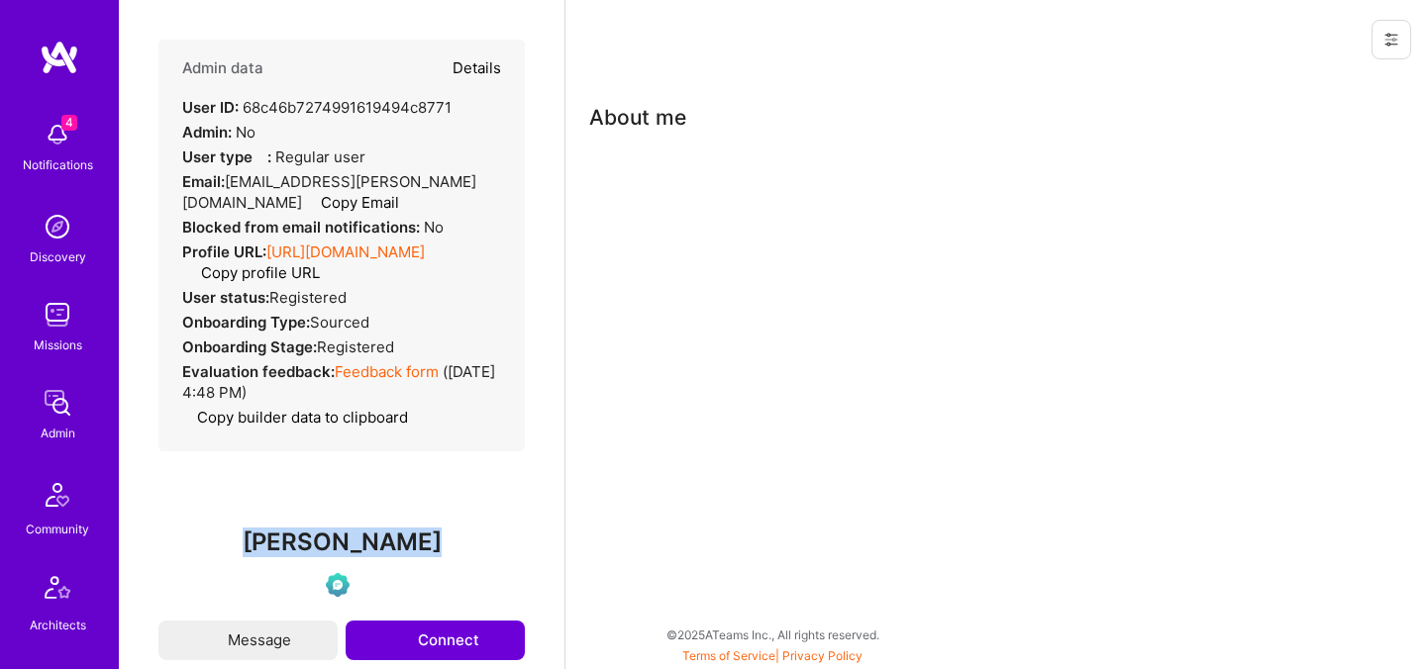
type textarea "x"
select select "Verified"
select select "US"
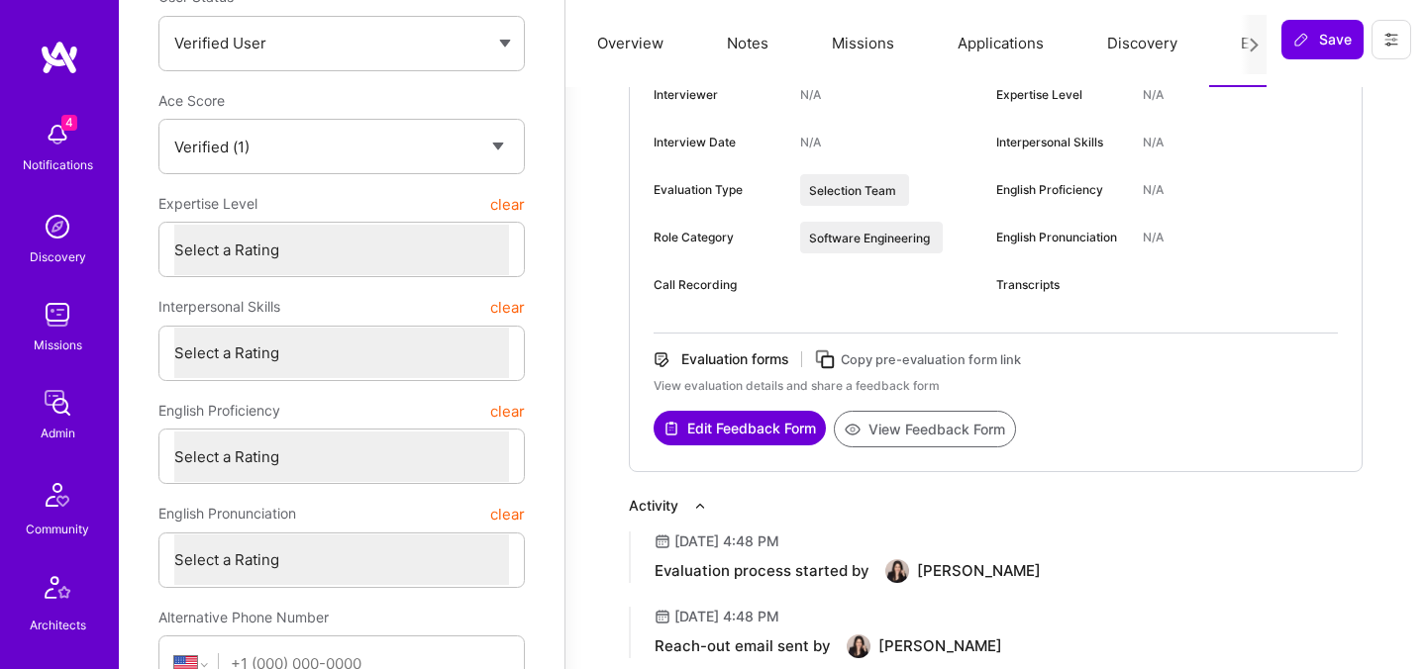
scroll to position [374, 0]
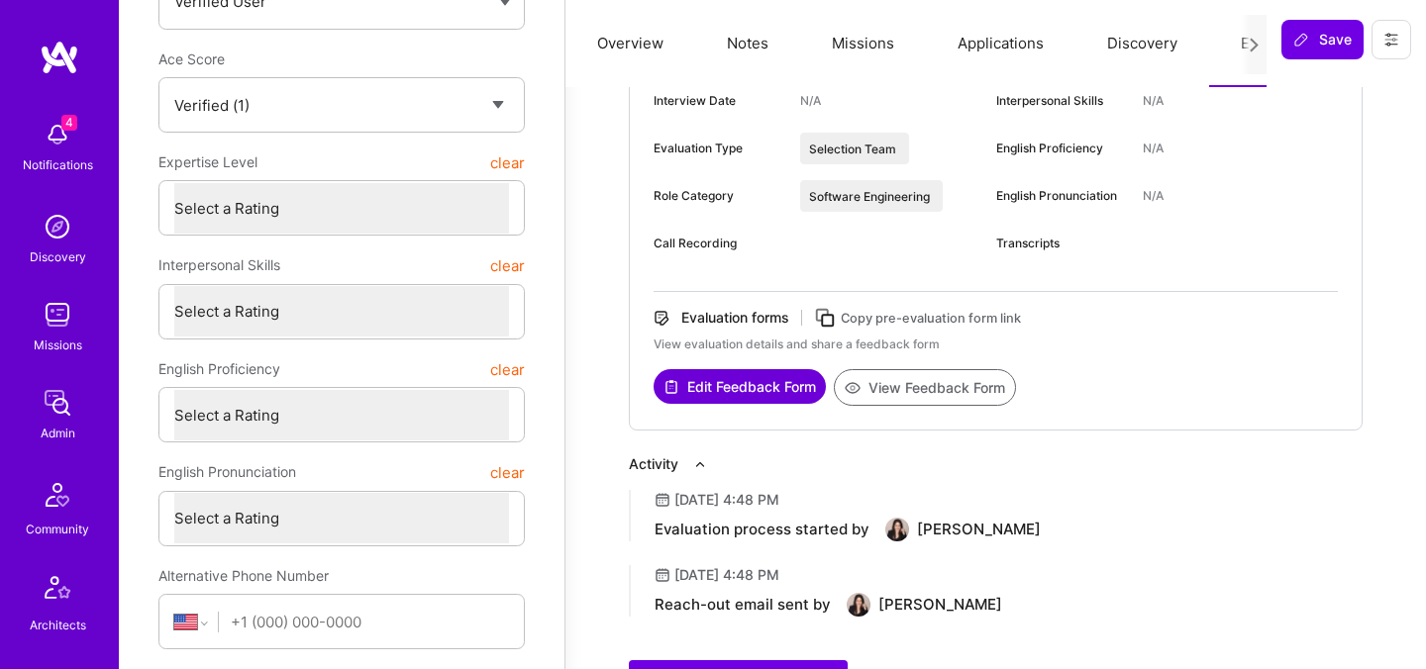
click at [898, 392] on button "View Feedback Form" at bounding box center [925, 387] width 182 height 37
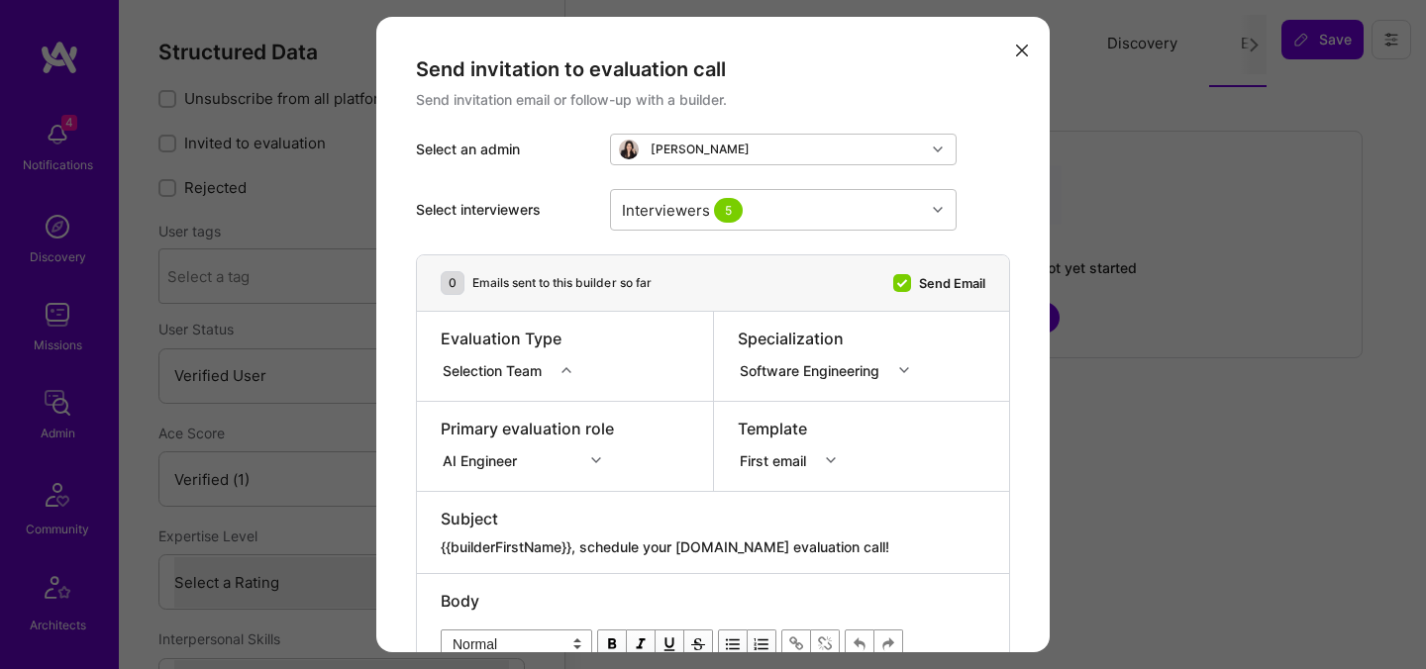
select select "Verified"
select select "US"
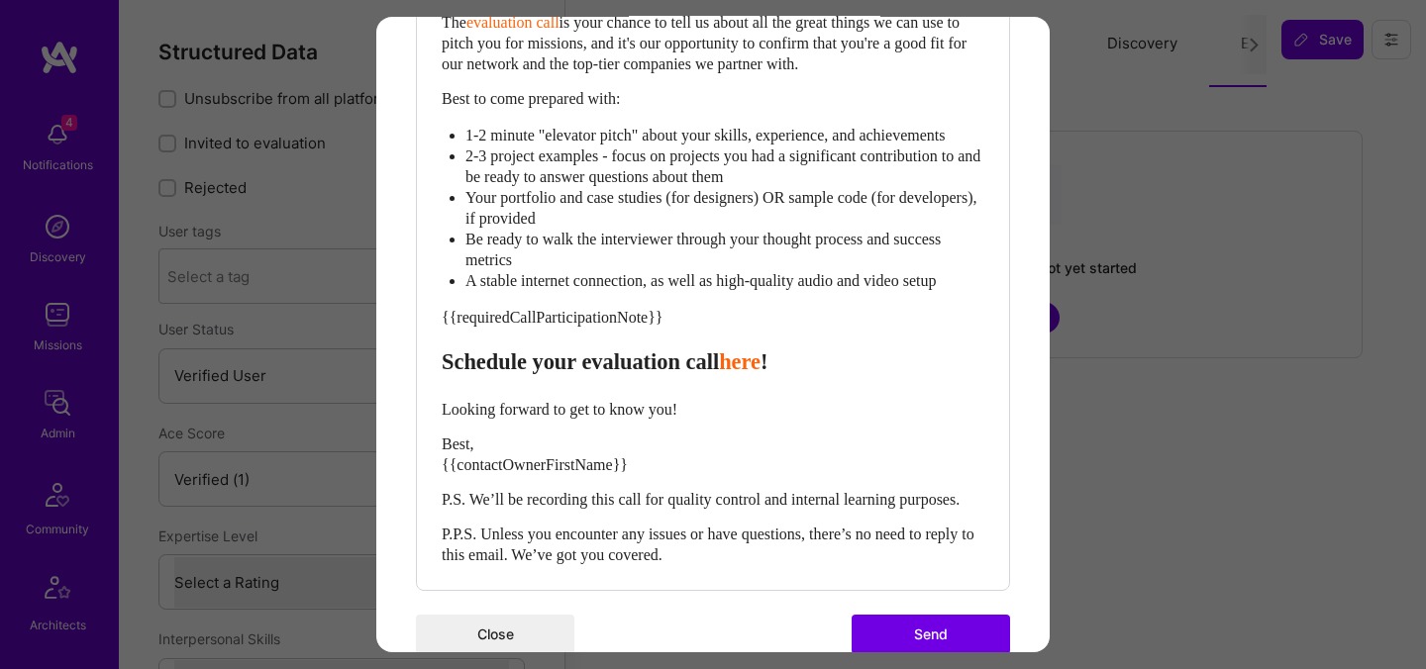
scroll to position [853, 0]
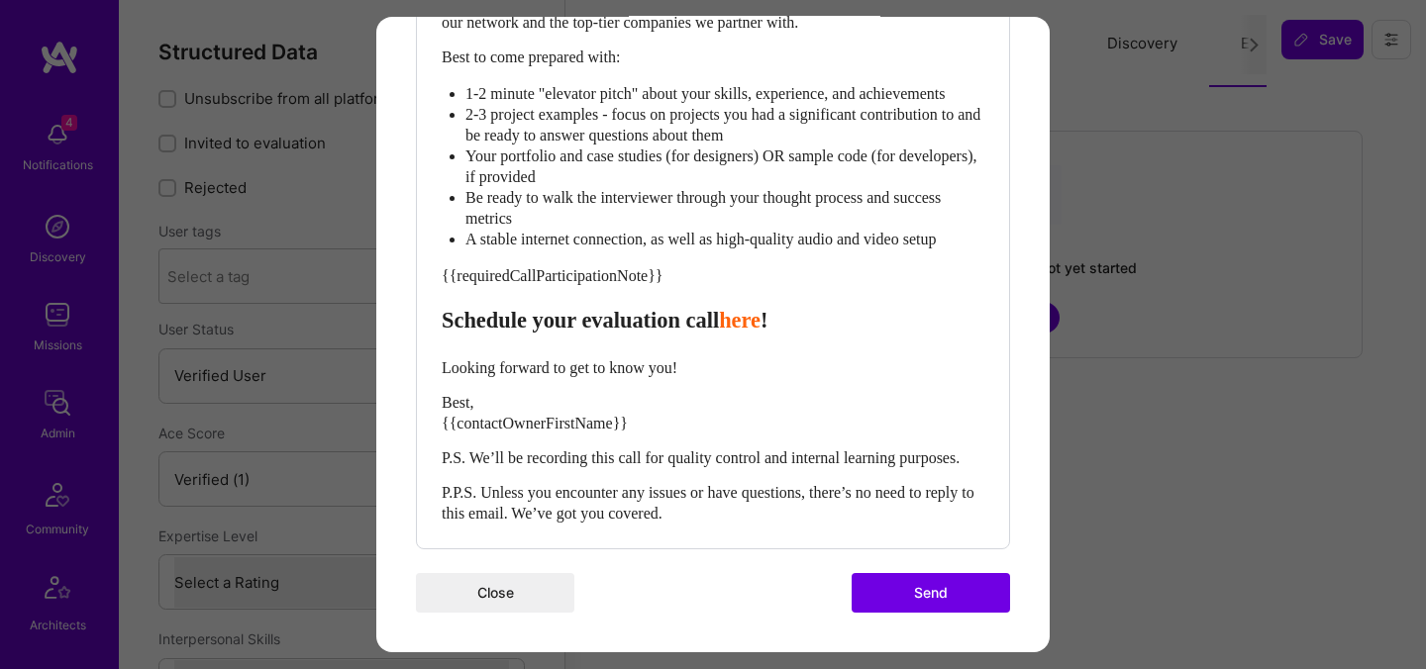
click at [980, 591] on button "Send" at bounding box center [931, 593] width 158 height 40
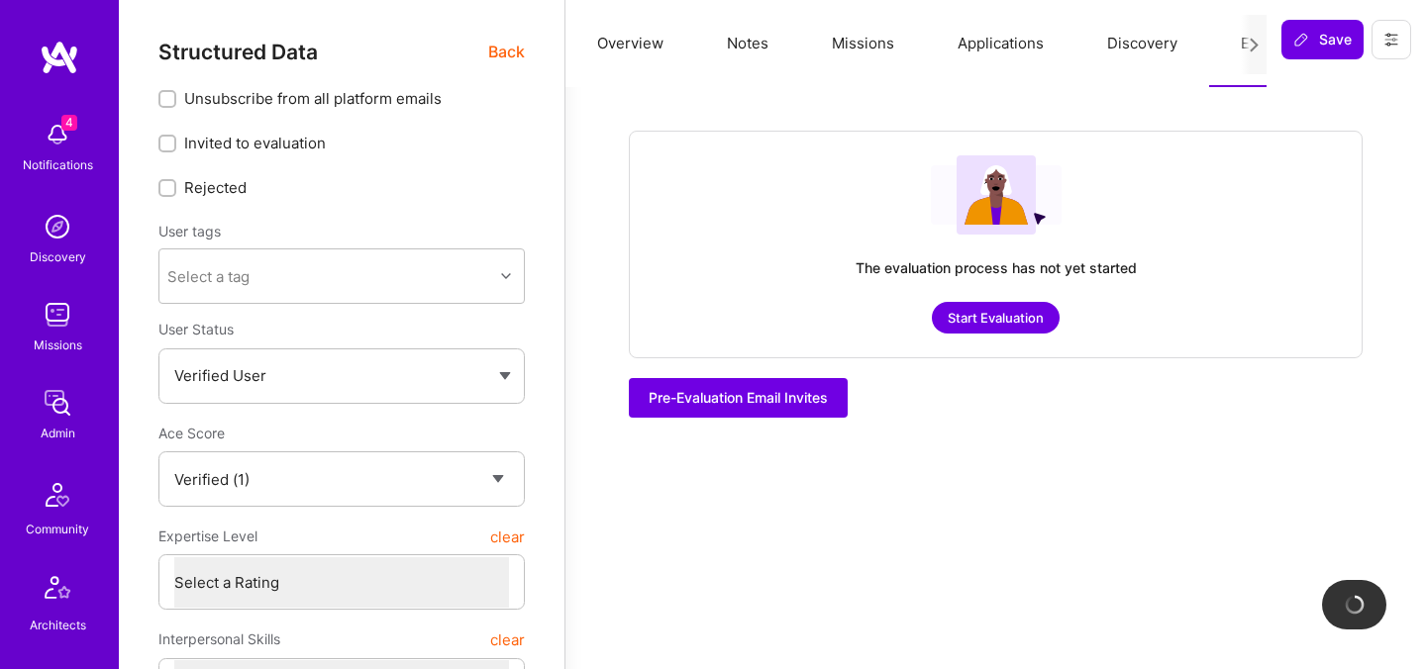
checkbox input "true"
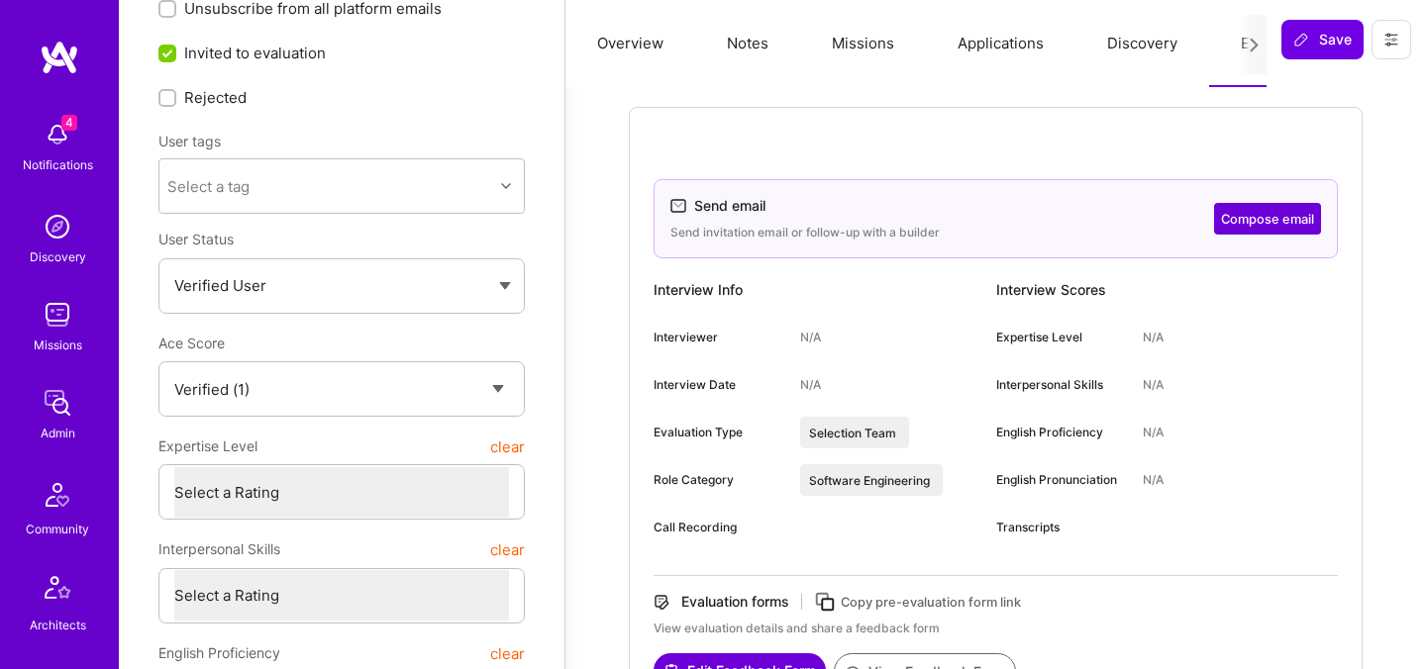
scroll to position [0, 0]
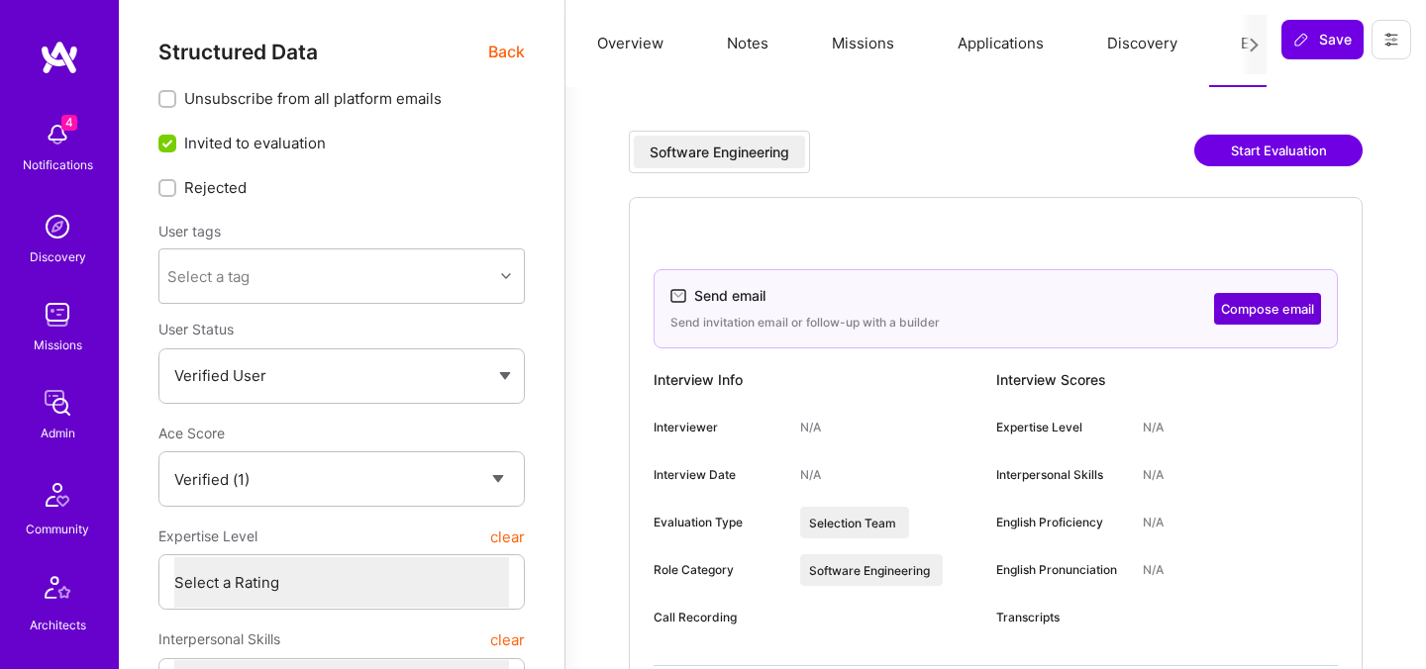
click at [512, 60] on span "Back" at bounding box center [506, 52] width 37 height 25
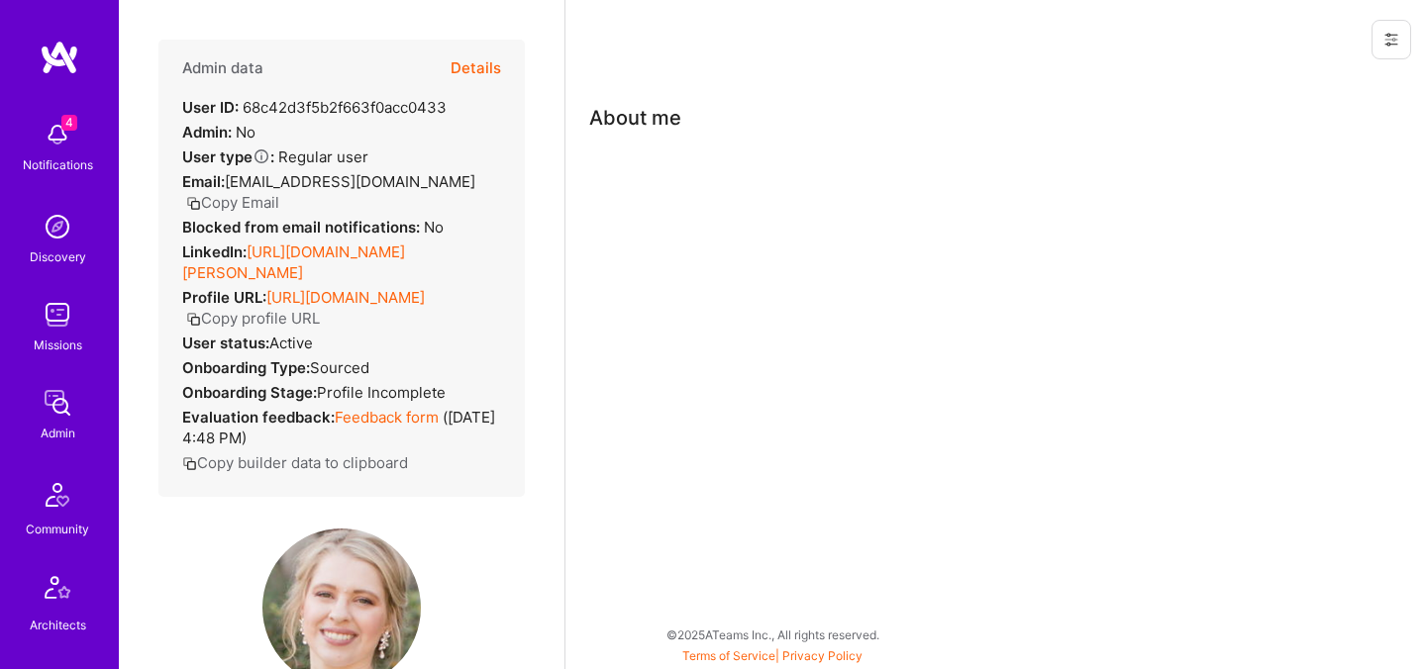
click at [505, 49] on div "Admin data Details User ID: 68c42d3f5b2f663f0acc0433 Admin: No User type Regula…" at bounding box center [341, 268] width 366 height 457
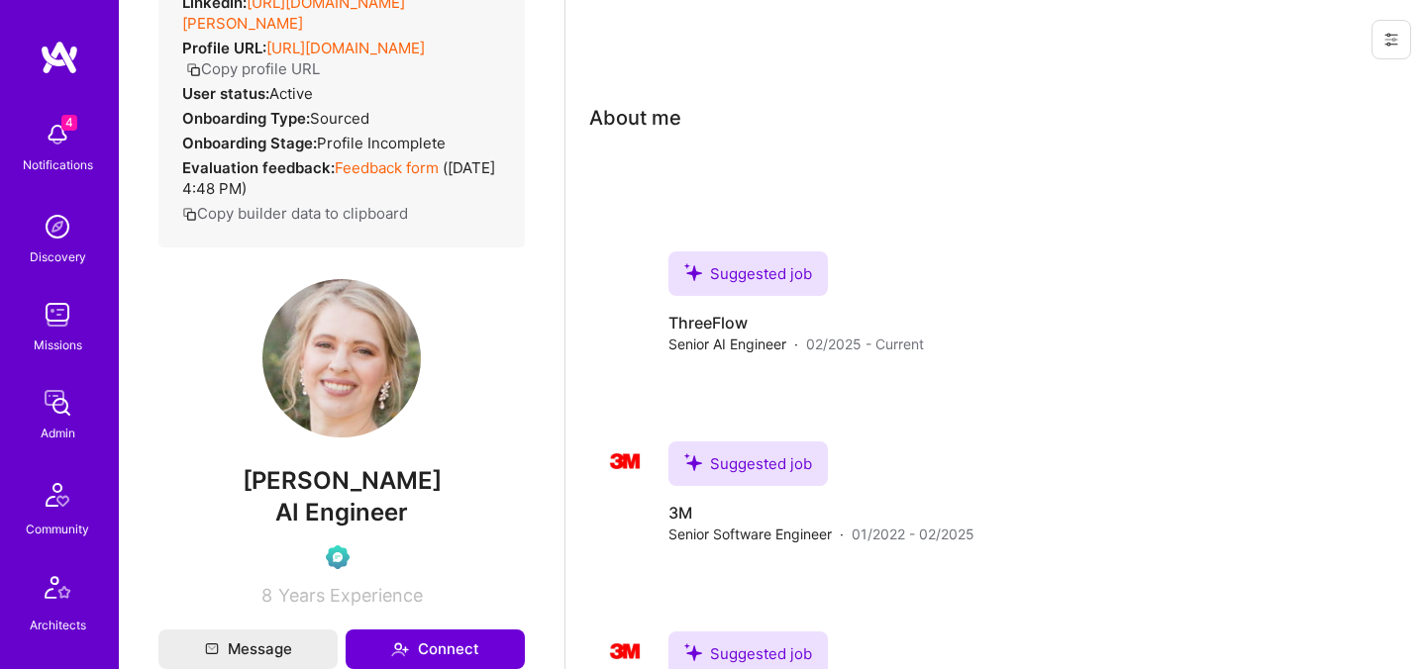
scroll to position [410, 0]
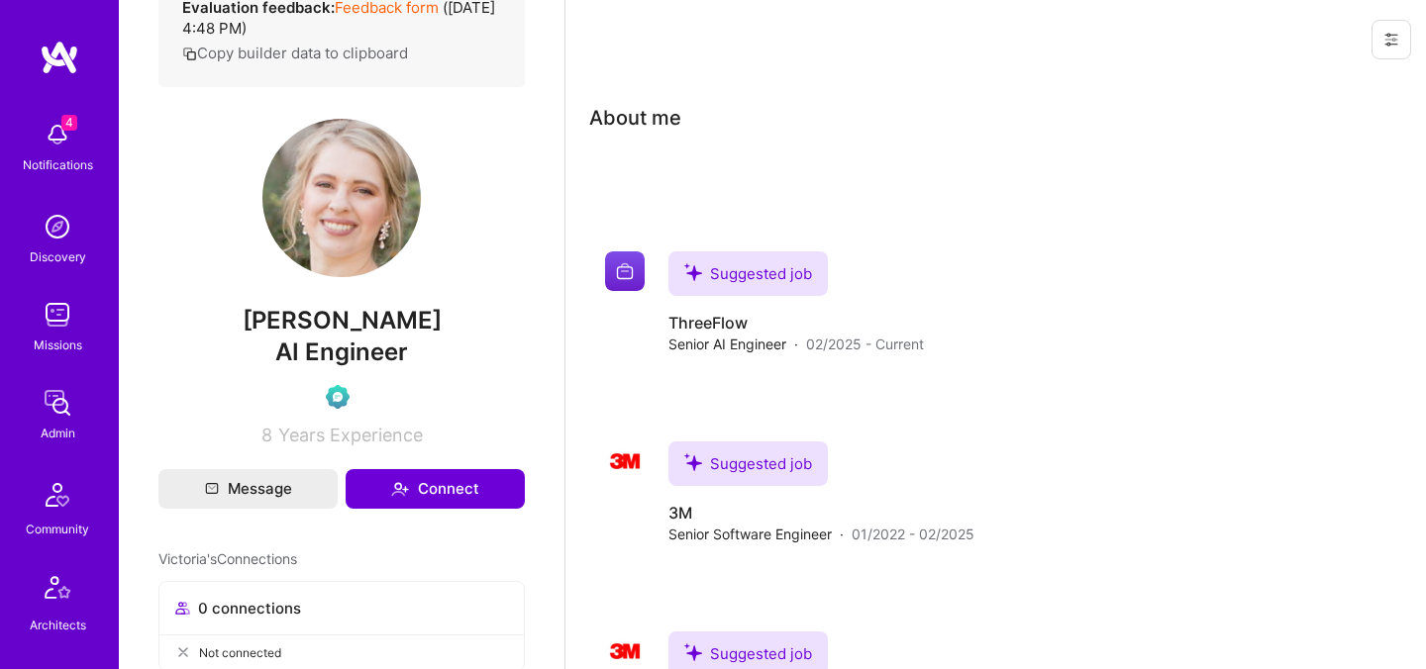
click at [365, 336] on span "Victoria Granger" at bounding box center [341, 321] width 366 height 30
copy span "Victoria Granger"
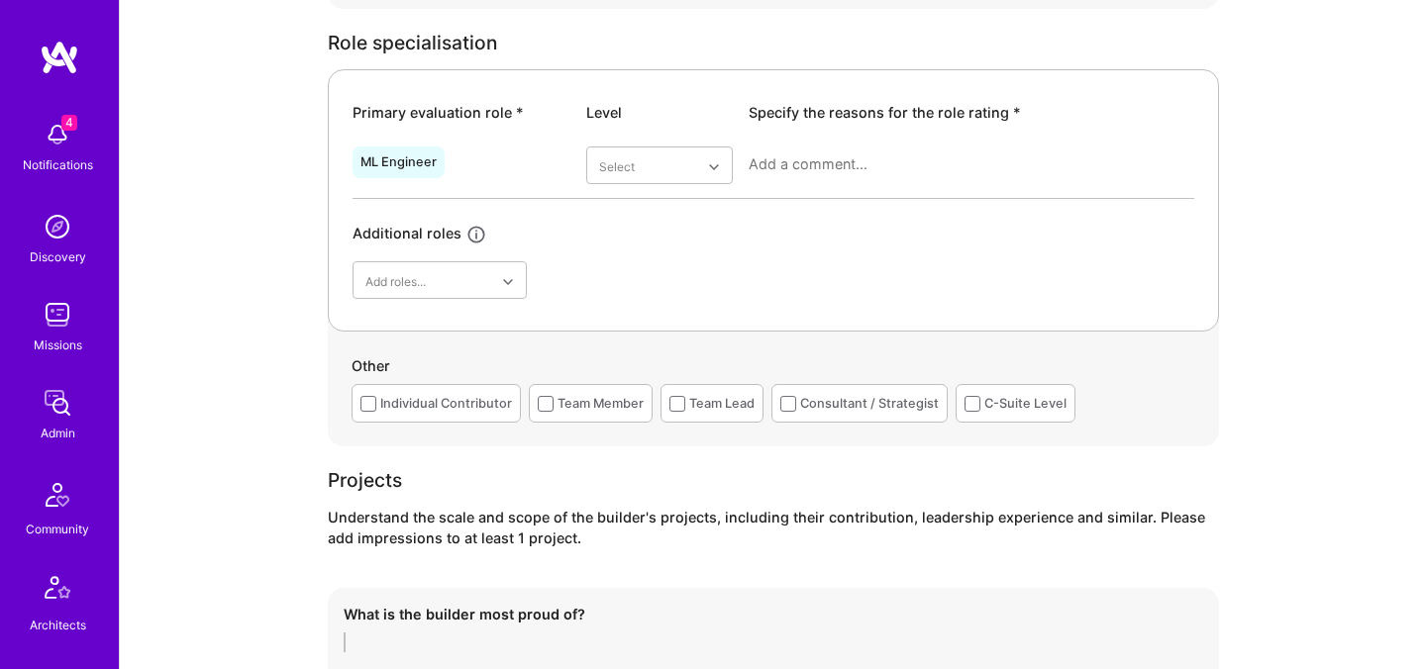
scroll to position [799, 0]
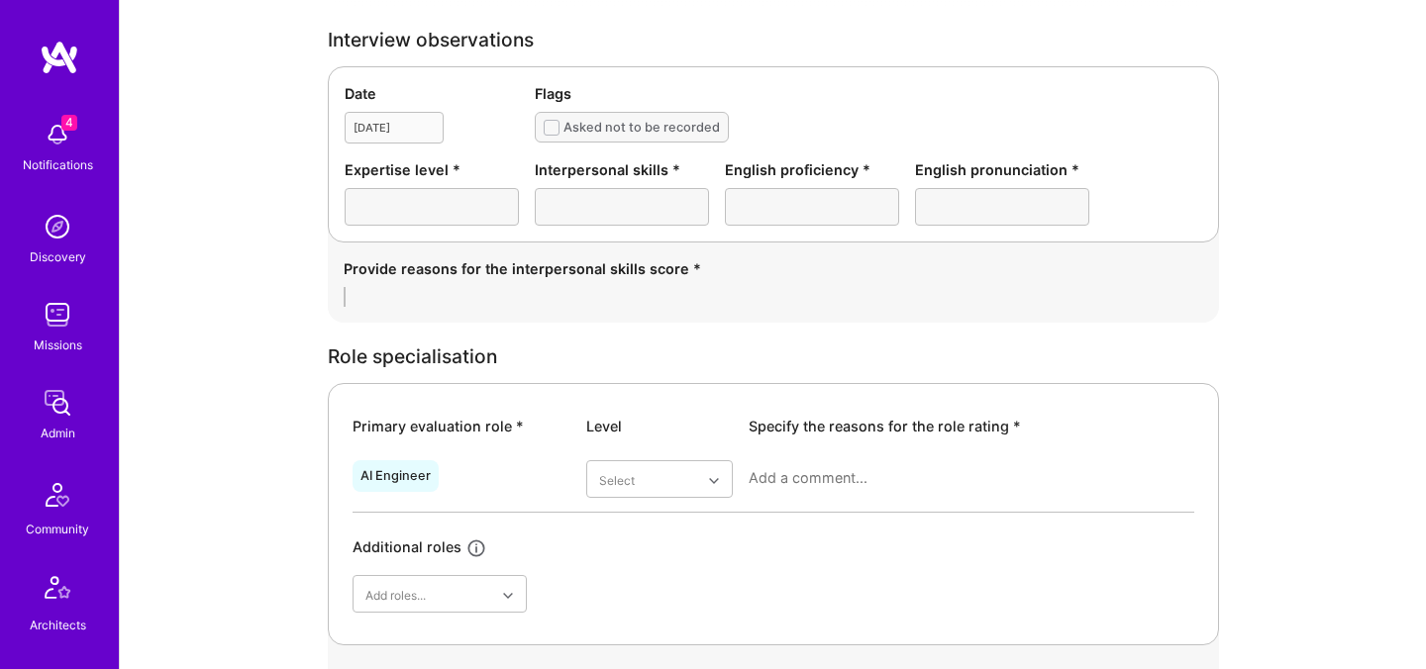
scroll to position [493, 0]
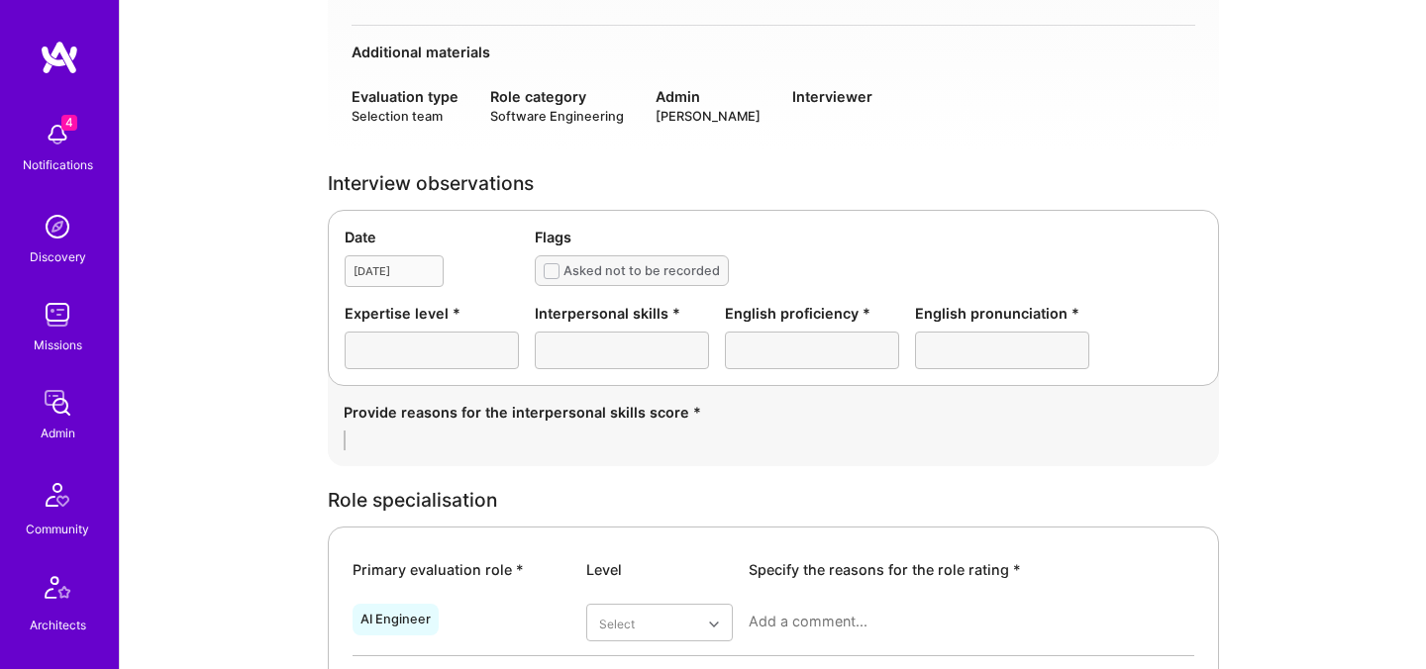
scroll to position [352, 0]
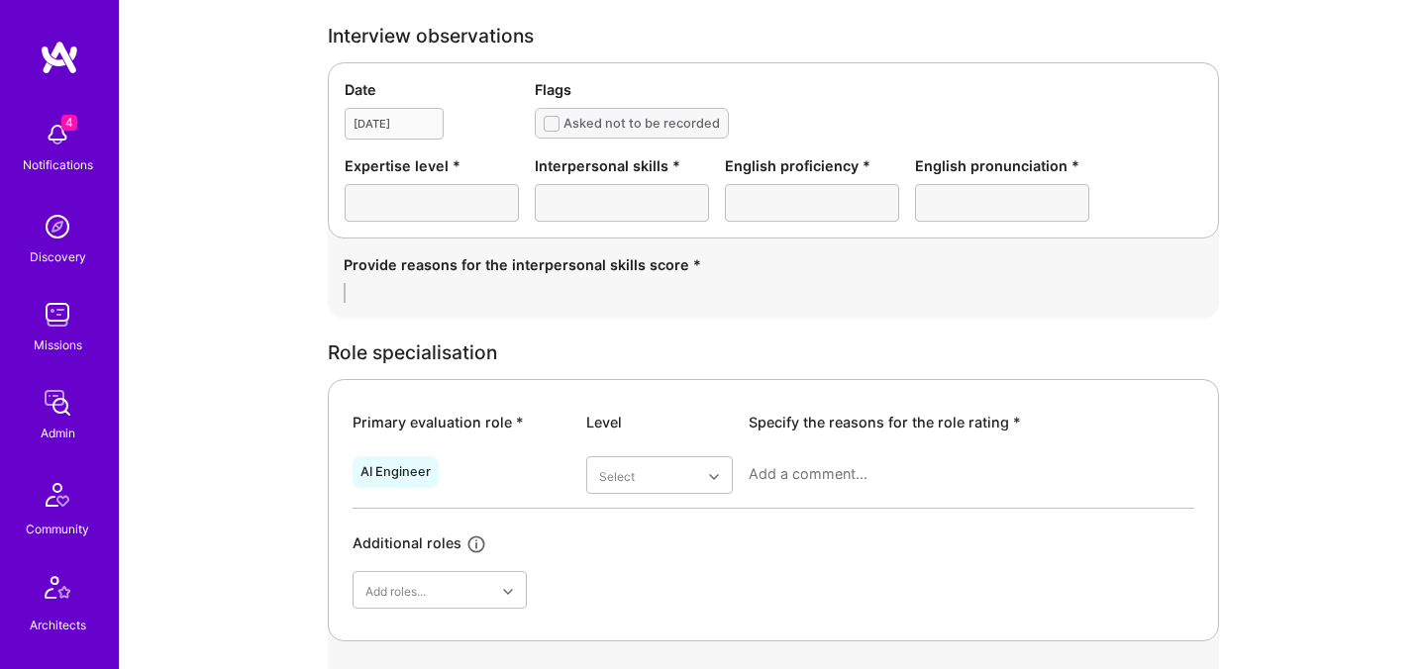
scroll to position [516, 0]
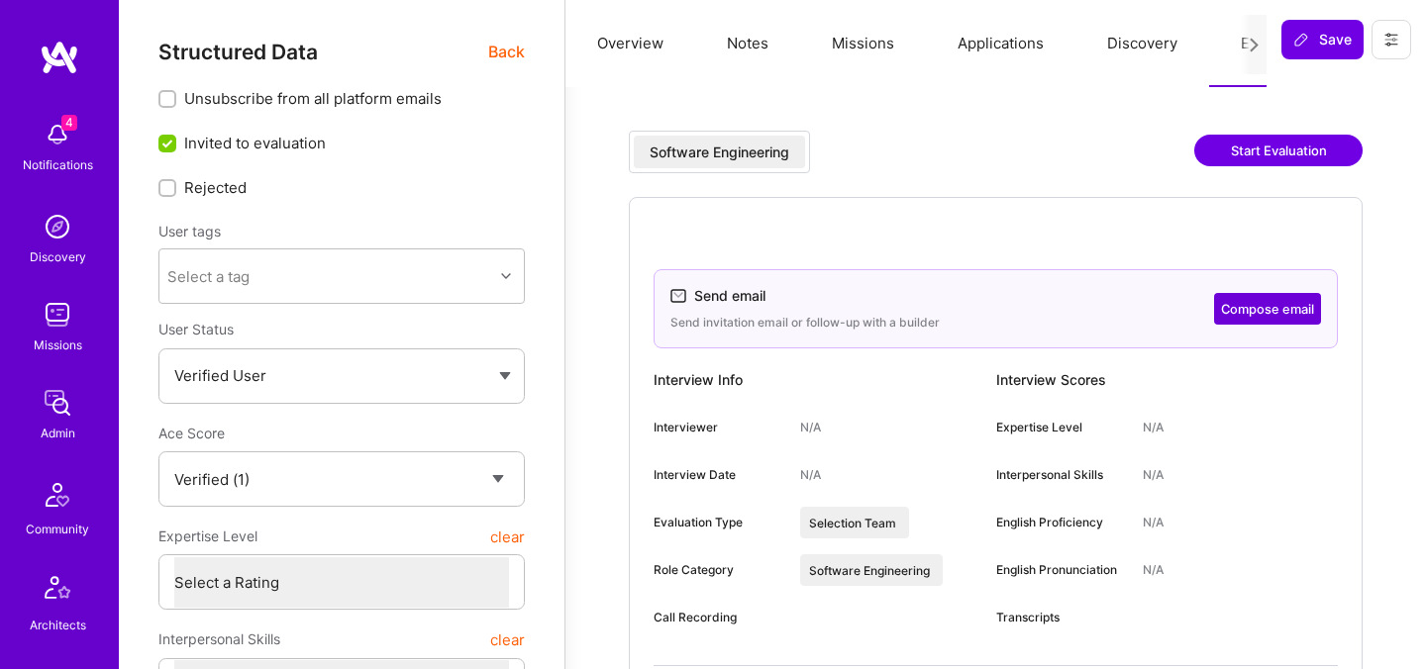
select select "Verified"
select select "US"
click at [496, 52] on span "Back" at bounding box center [506, 52] width 37 height 25
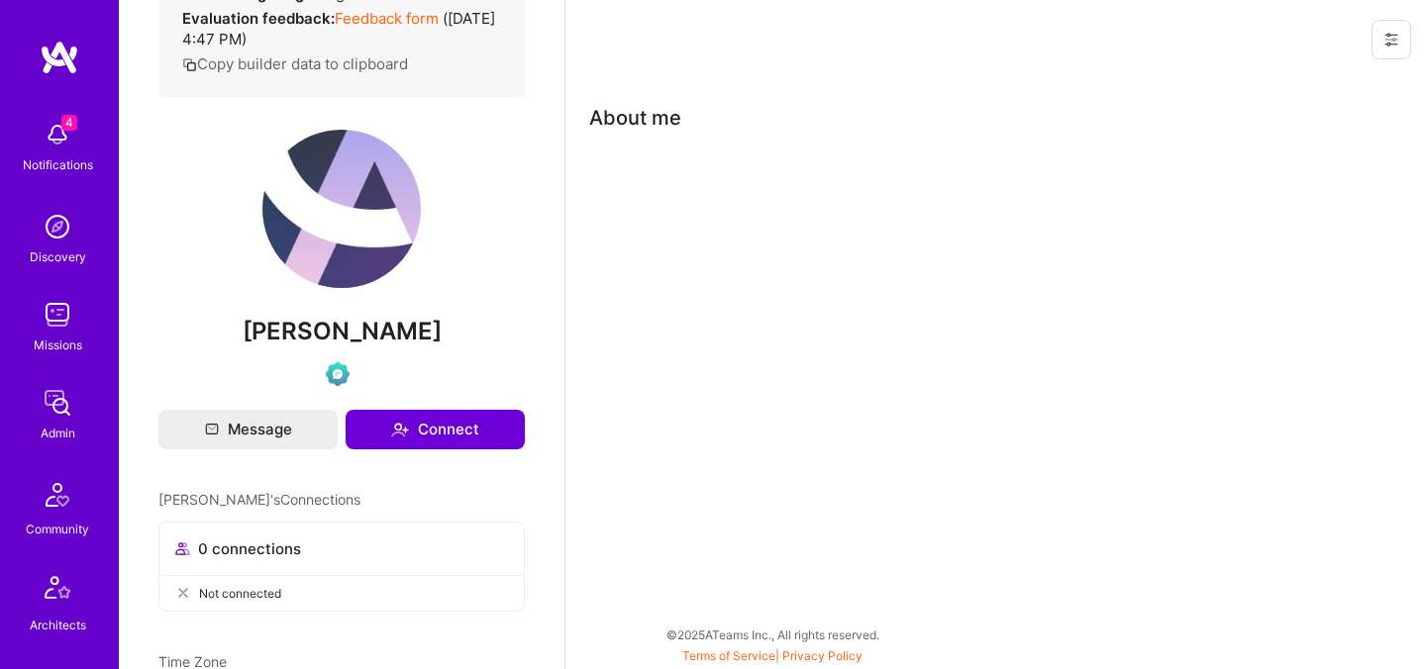
scroll to position [456, 0]
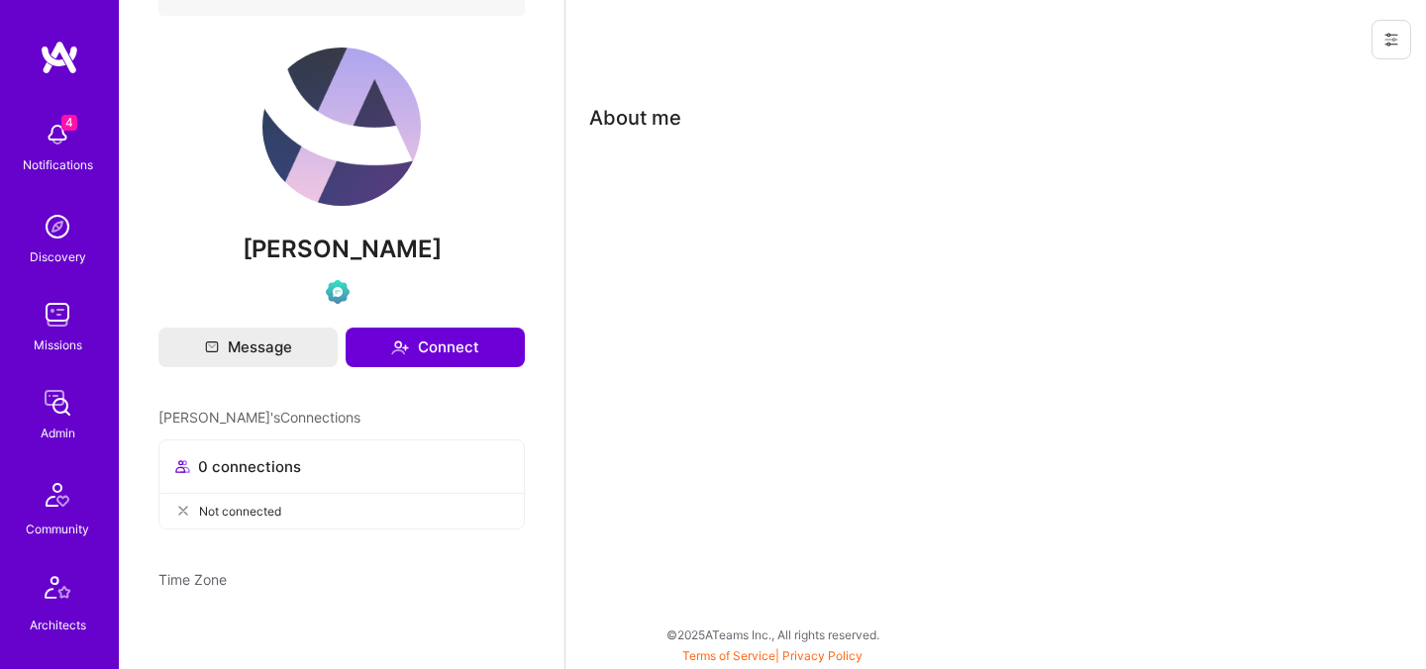
click at [354, 237] on span "Maxvell ARULRAJ" at bounding box center [341, 250] width 366 height 30
copy div "Maxvell ARULRAJ"
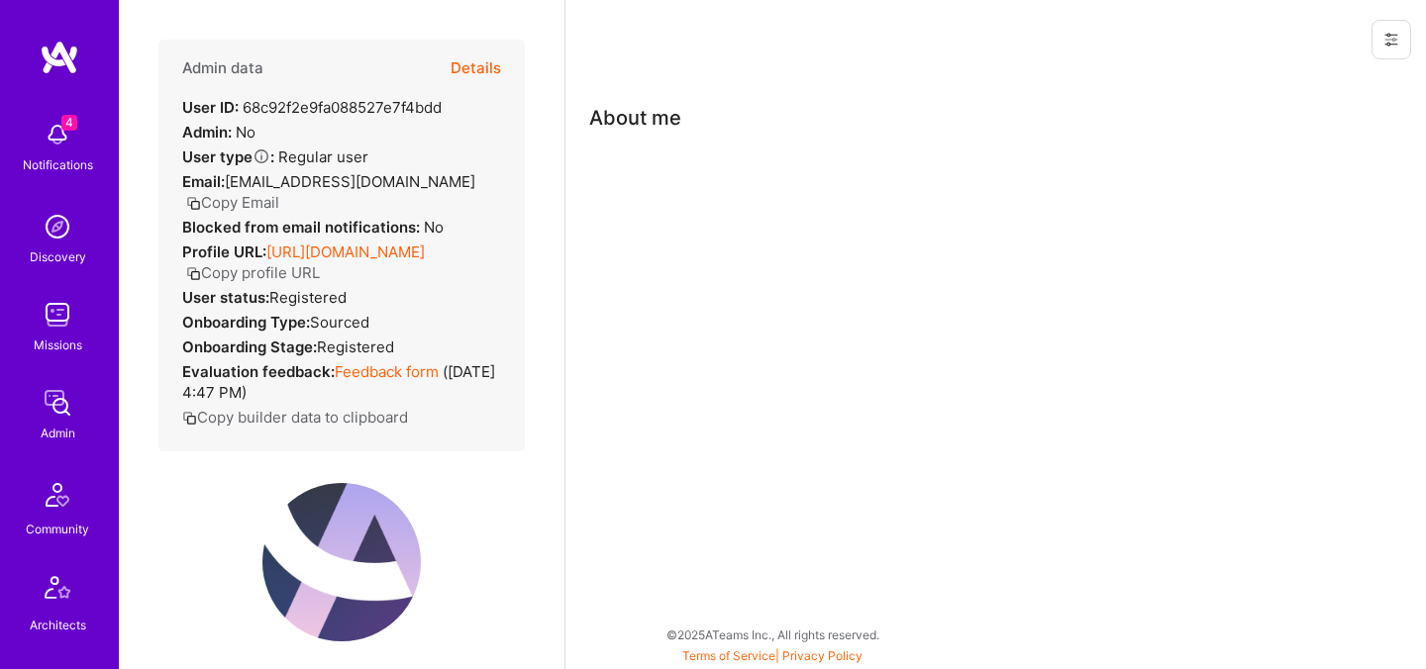
click at [471, 65] on button "Details" at bounding box center [476, 68] width 50 height 57
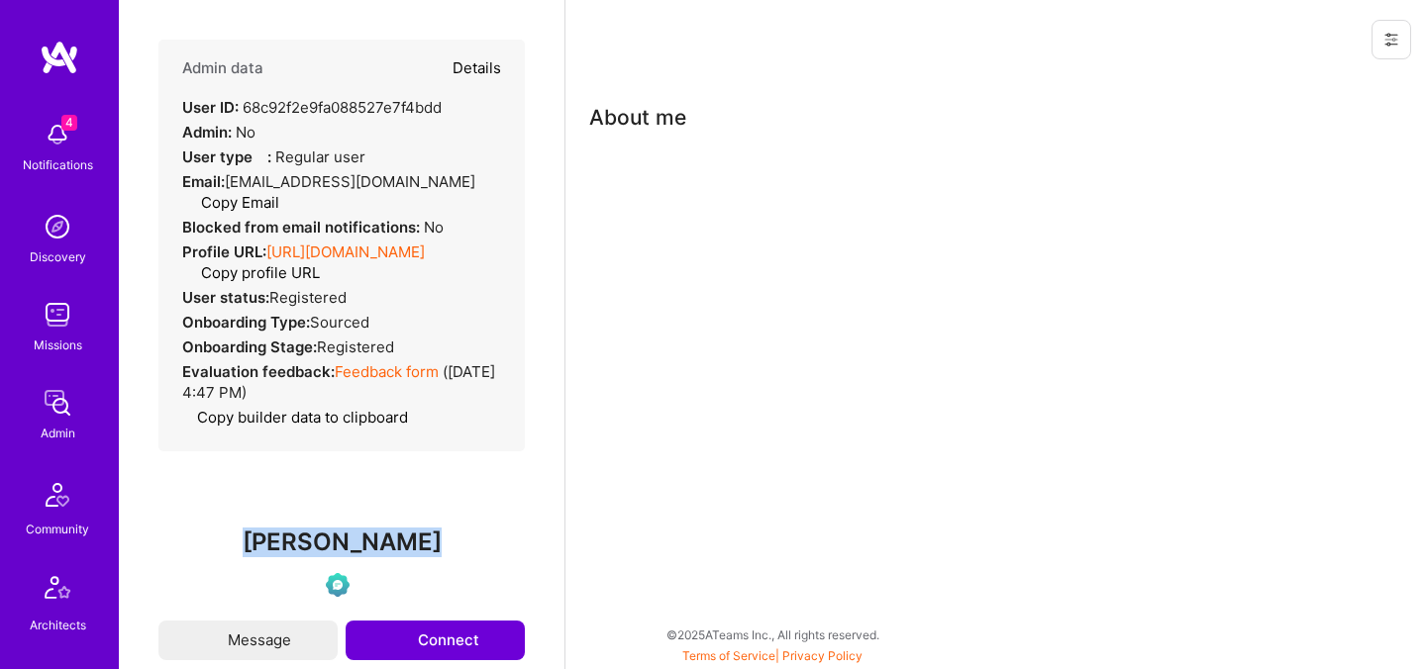
type textarea "x"
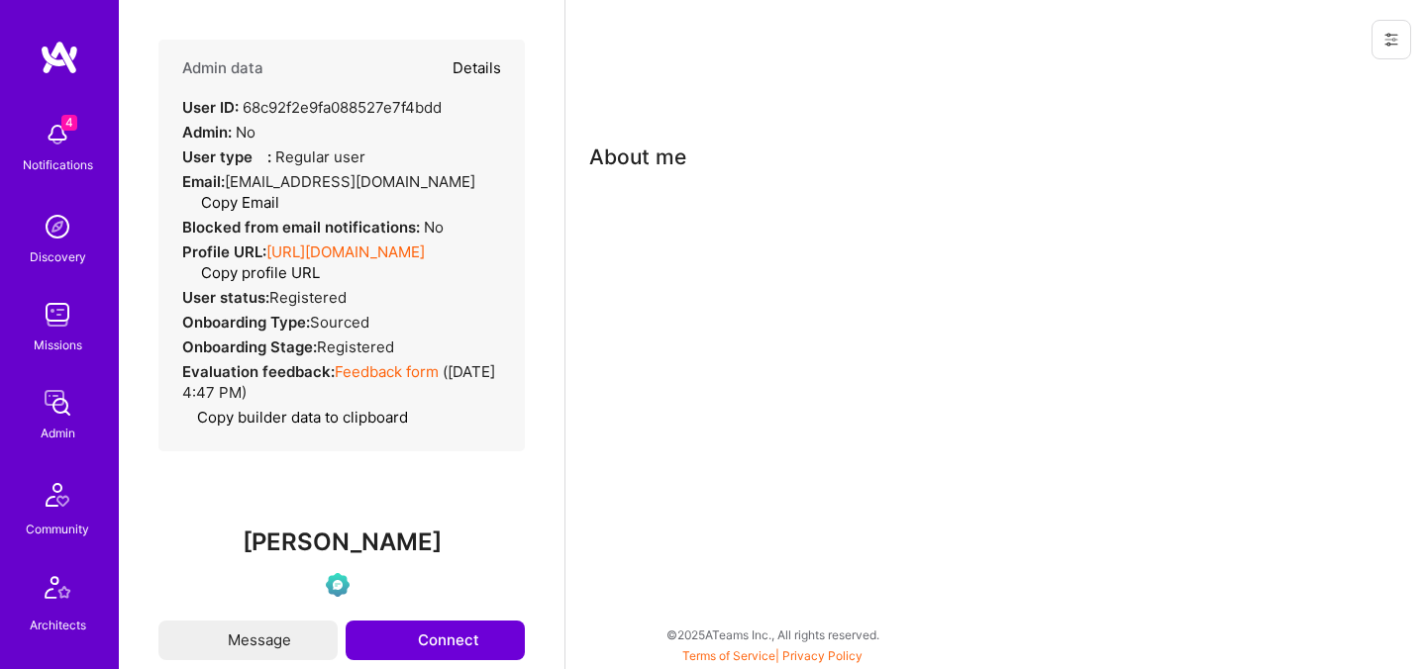
select select "Verified"
select select "US"
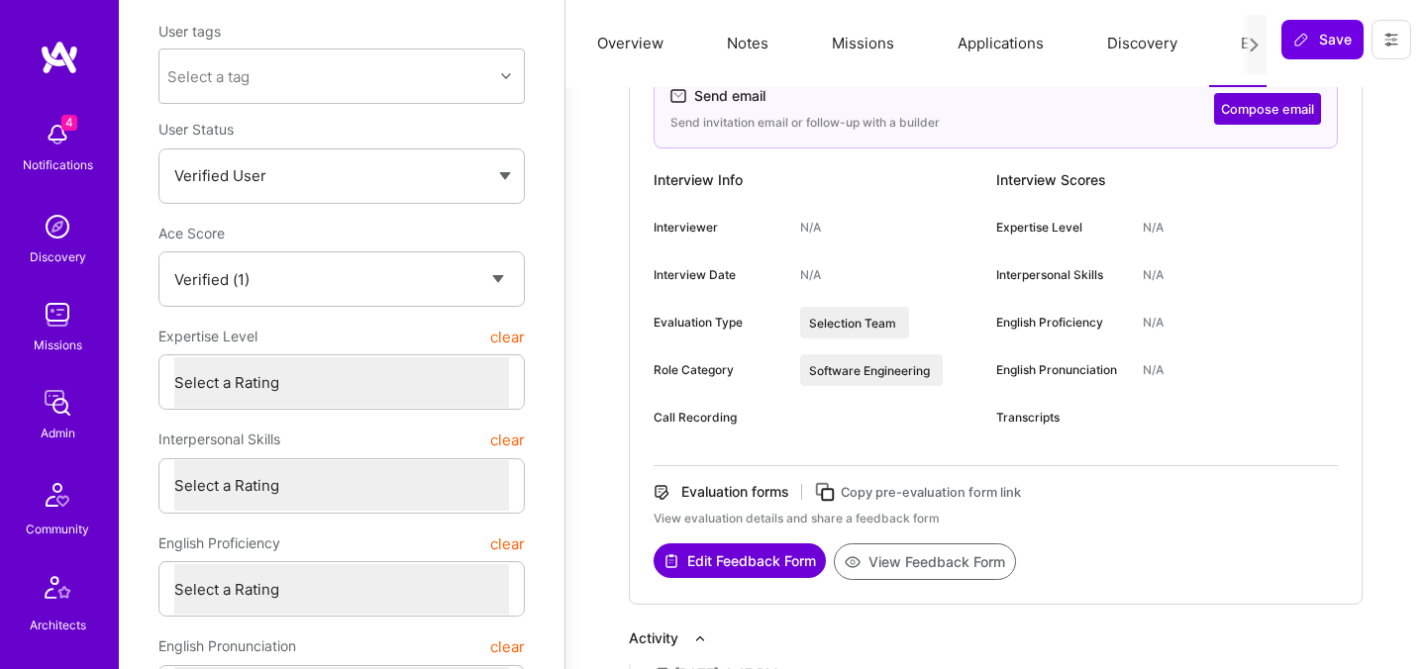
scroll to position [306, 0]
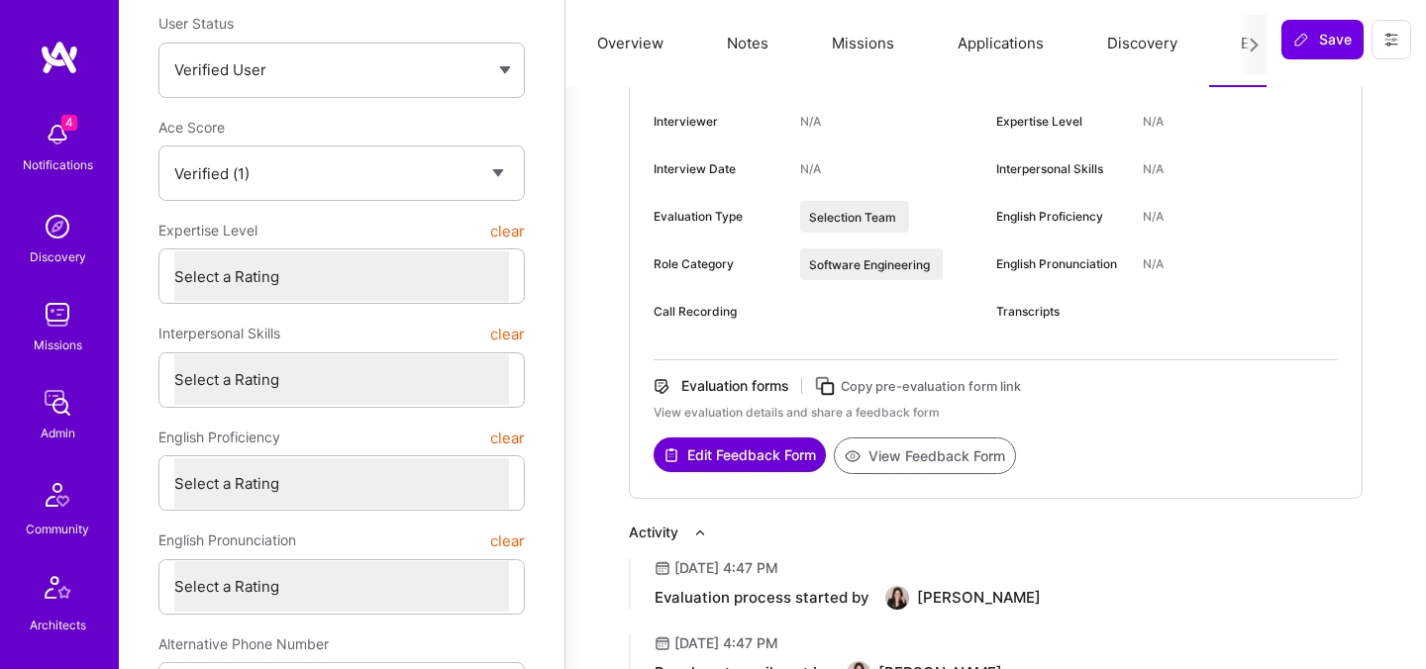
click at [959, 463] on button "View Feedback Form" at bounding box center [925, 456] width 182 height 37
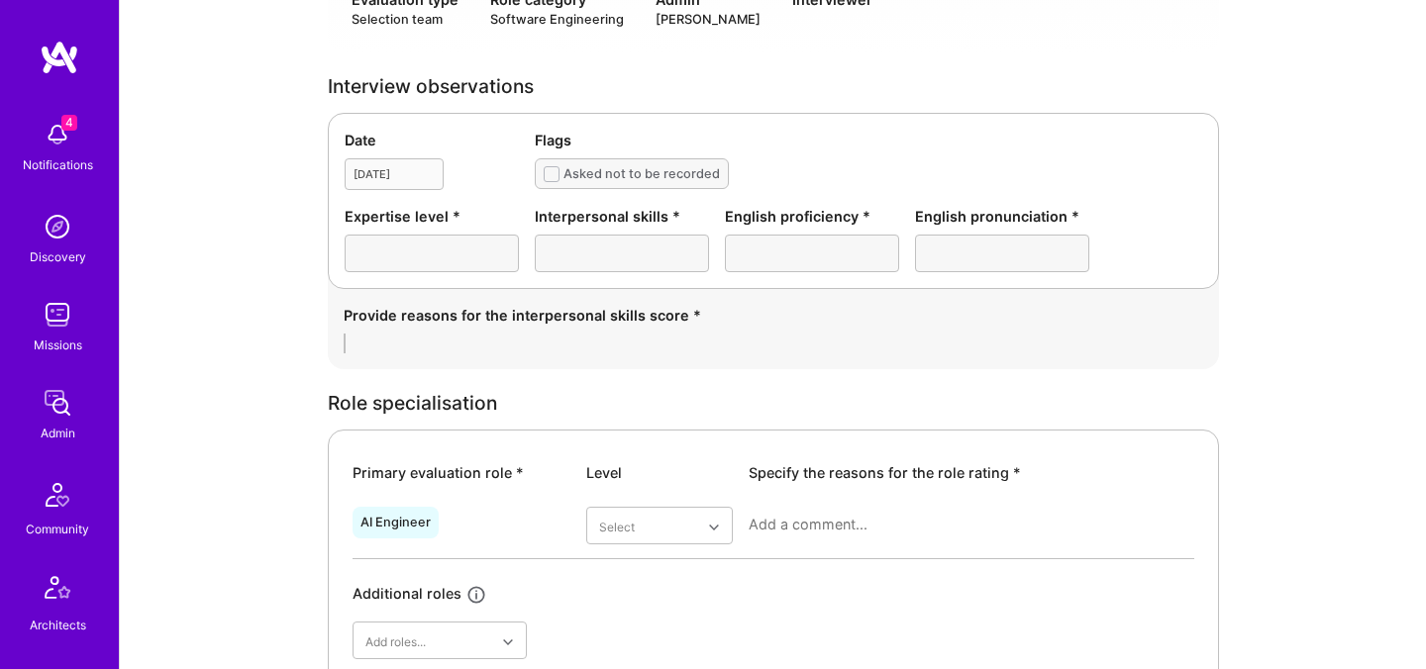
scroll to position [448, 0]
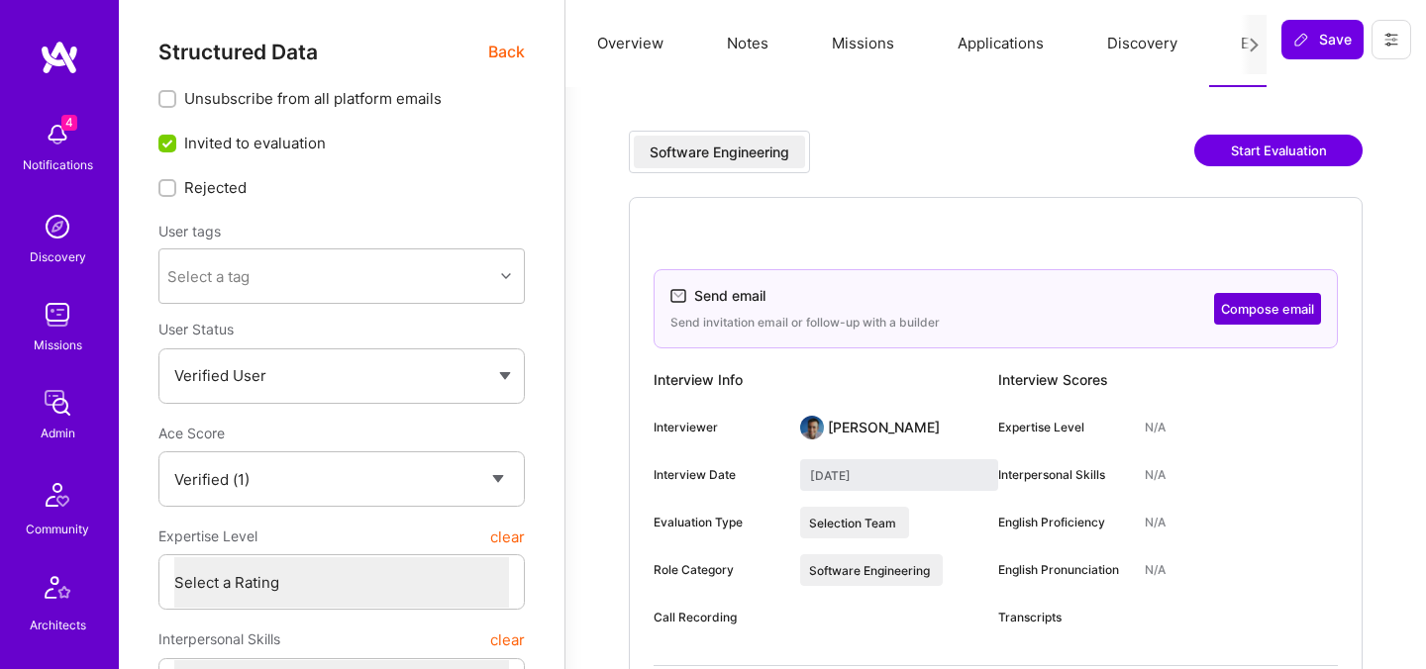
select select "Verified"
select select "US"
select select "Future Date"
click at [502, 55] on span "Back" at bounding box center [506, 52] width 37 height 25
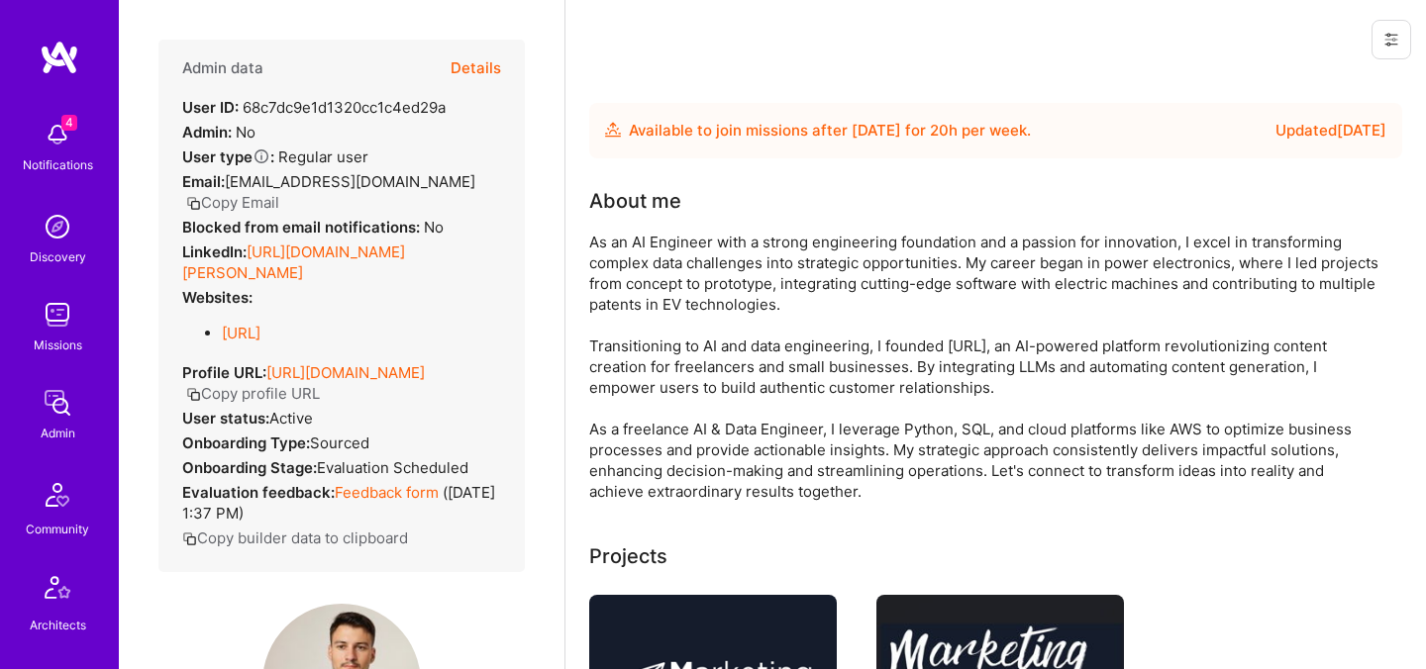
click at [464, 237] on div "Admin data Details User ID: 68c7dc9e1d1320cc1c4ed29a Admin: No User type Regula…" at bounding box center [341, 306] width 366 height 533
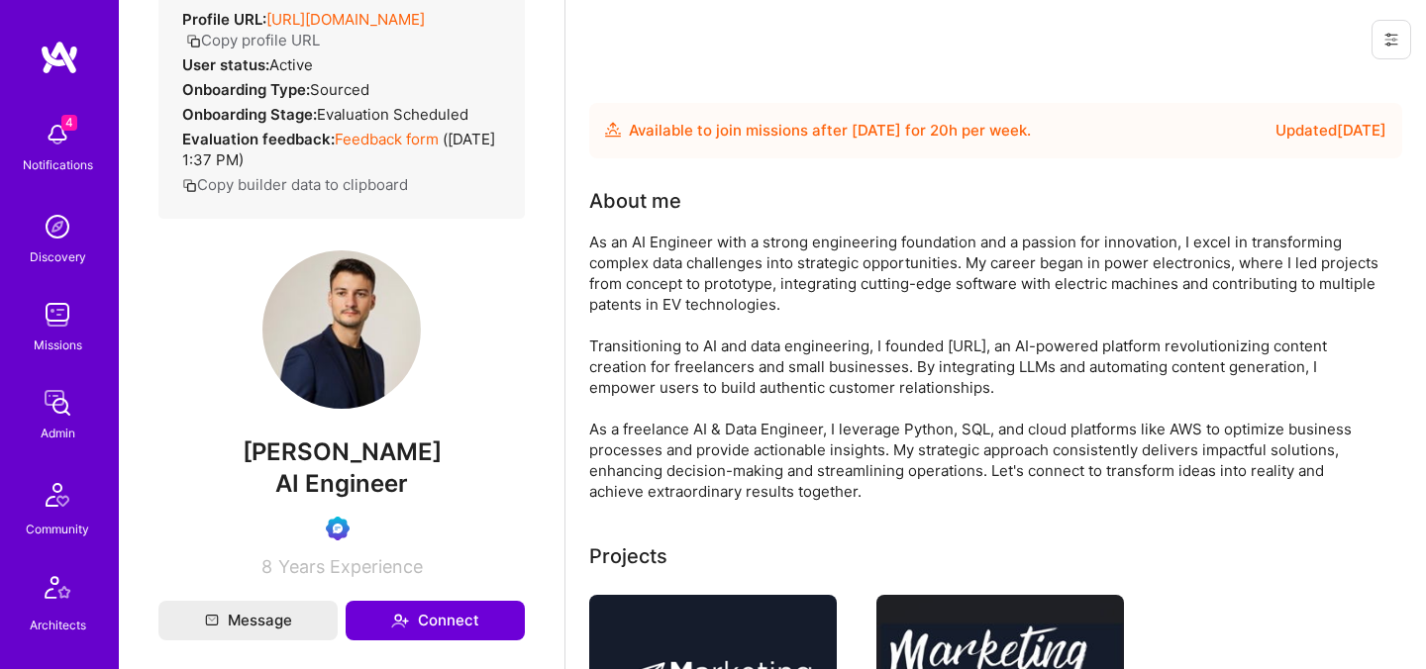
scroll to position [348, 0]
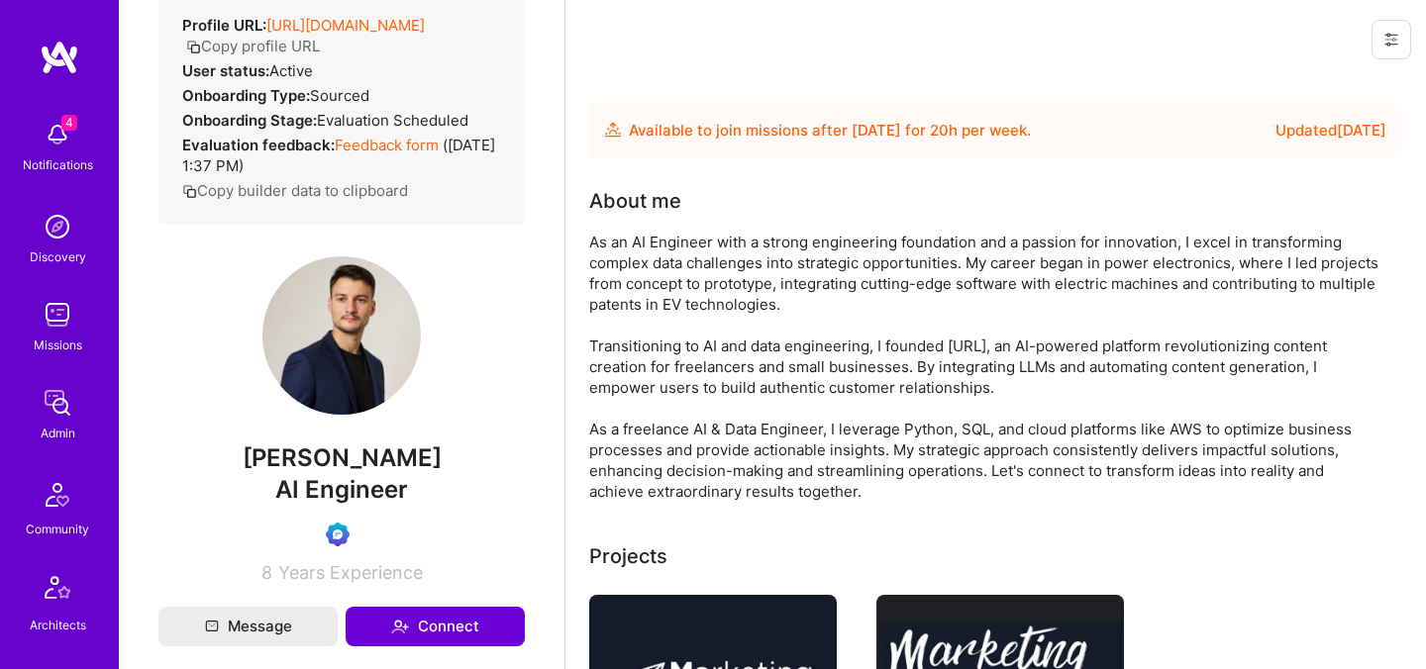
click at [381, 473] on span "[PERSON_NAME]" at bounding box center [341, 459] width 366 height 30
copy span "[PERSON_NAME]"
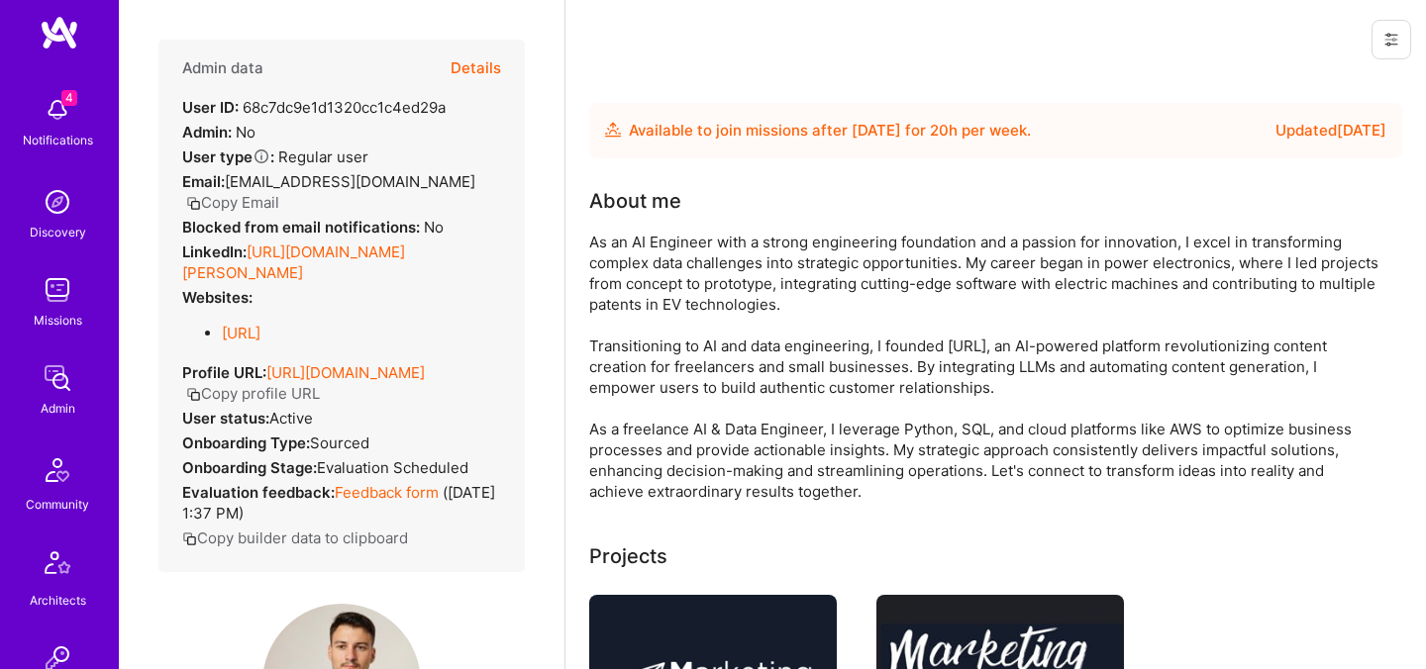
scroll to position [594, 0]
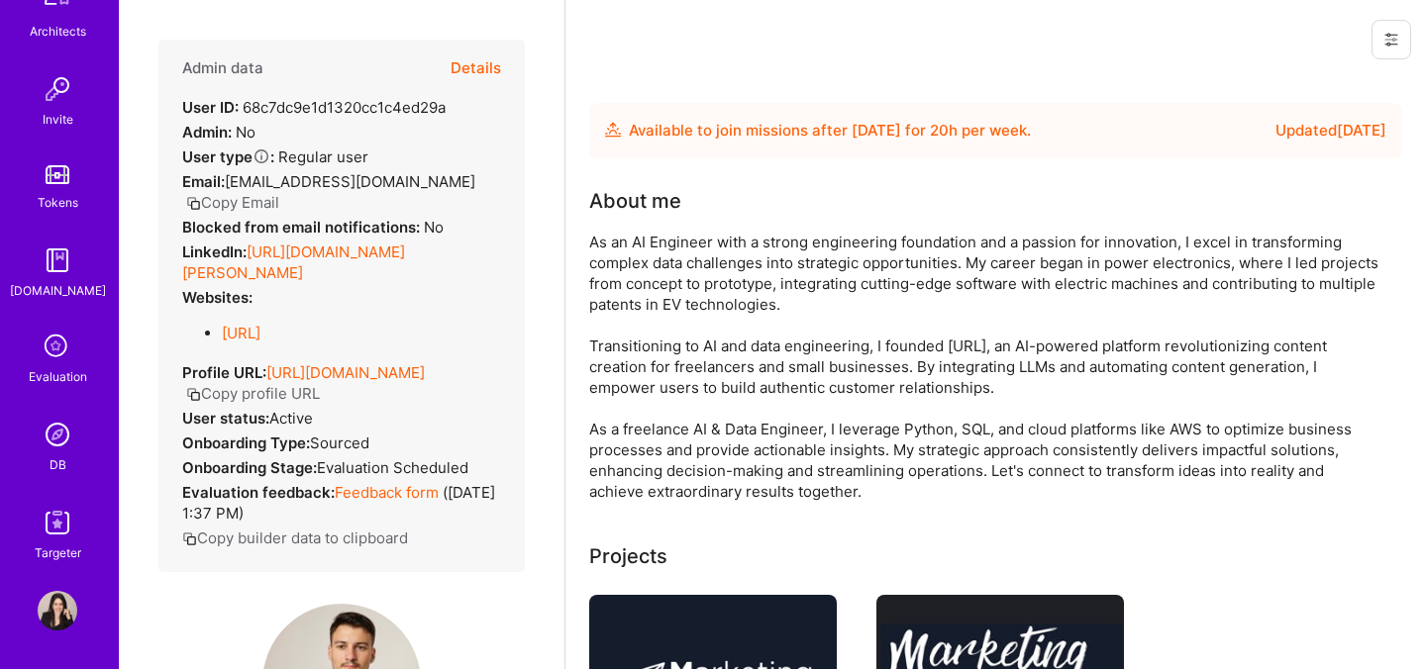
click at [54, 447] on img at bounding box center [58, 435] width 40 height 40
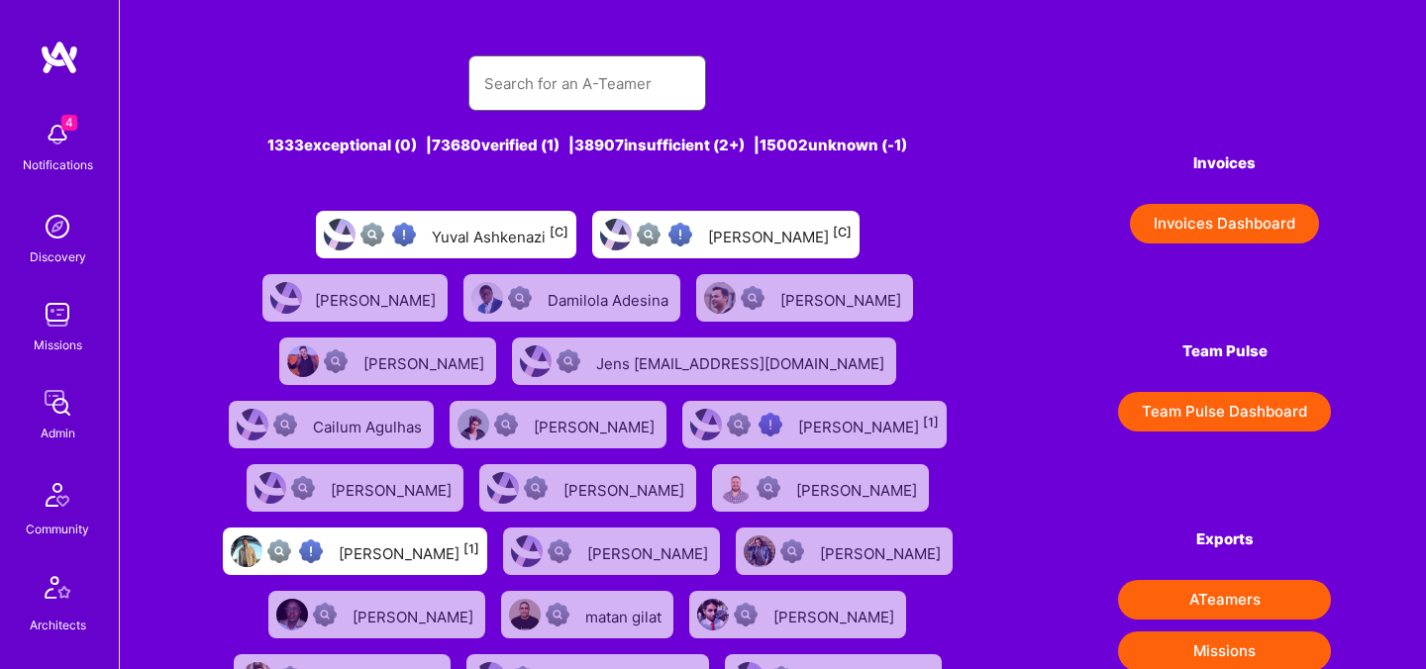
click at [637, 76] on input "text" at bounding box center [587, 83] width 206 height 50
paste input "[PERSON_NAME]"
type input "[PERSON_NAME]"
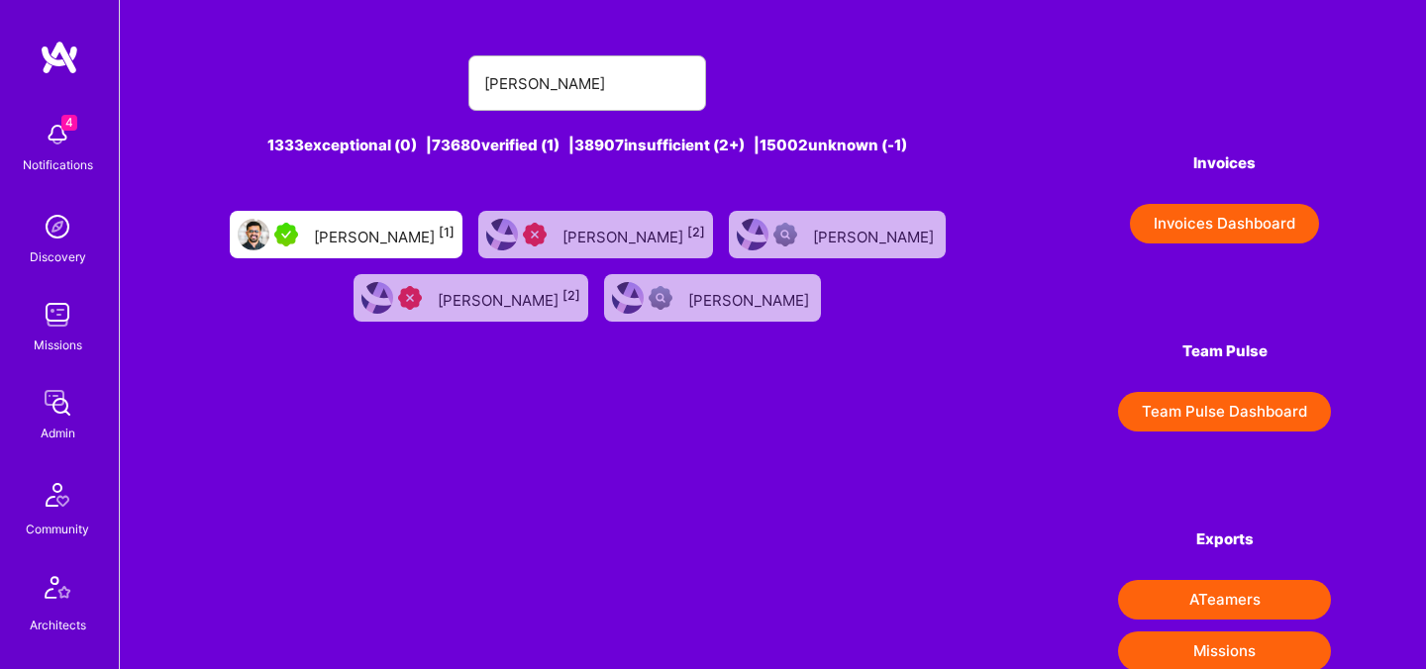
click at [439, 232] on div "[PERSON_NAME] [1]" at bounding box center [384, 235] width 141 height 26
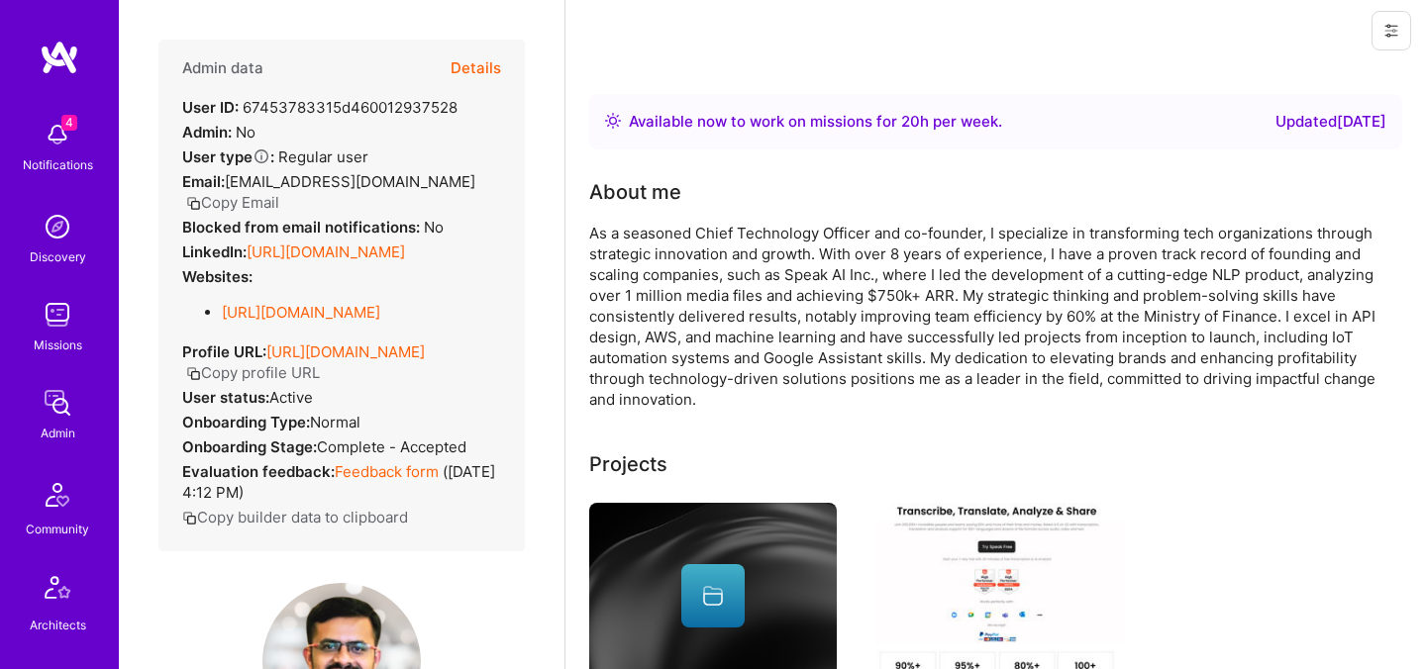
click at [1398, 36] on icon at bounding box center [1391, 31] width 16 height 16
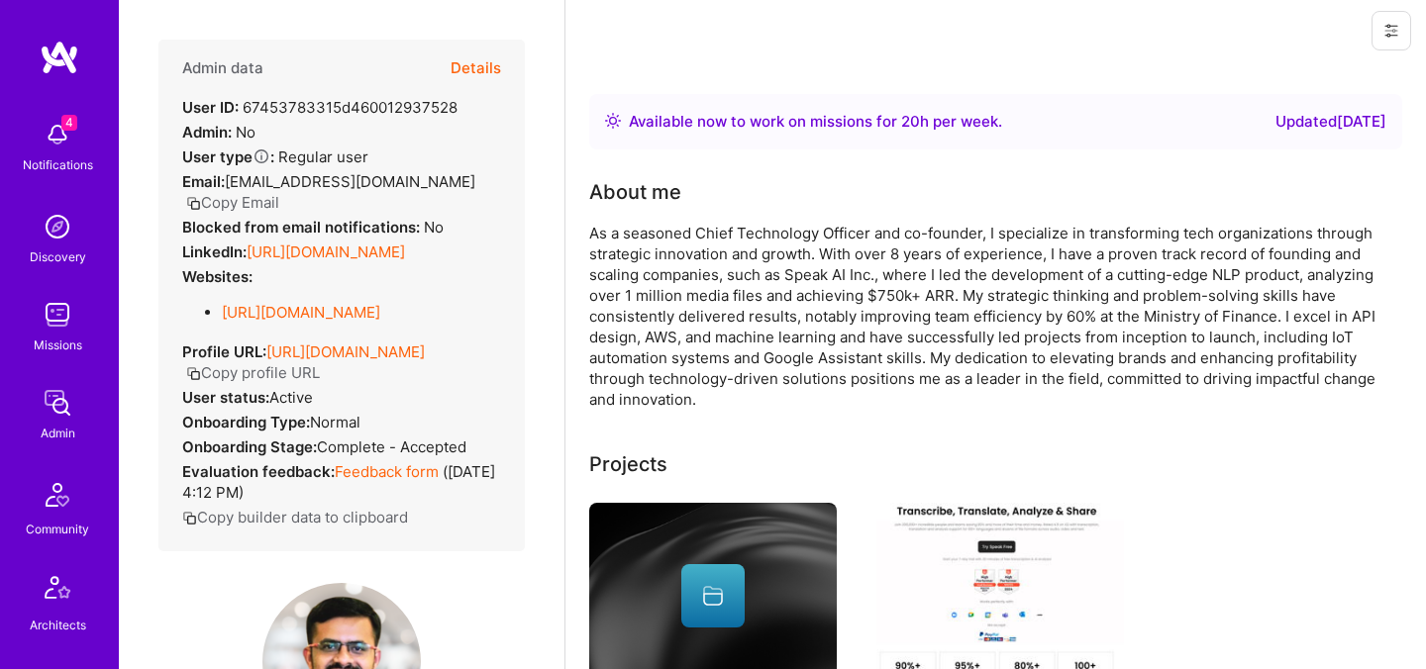
click at [487, 69] on button "Details" at bounding box center [476, 68] width 50 height 57
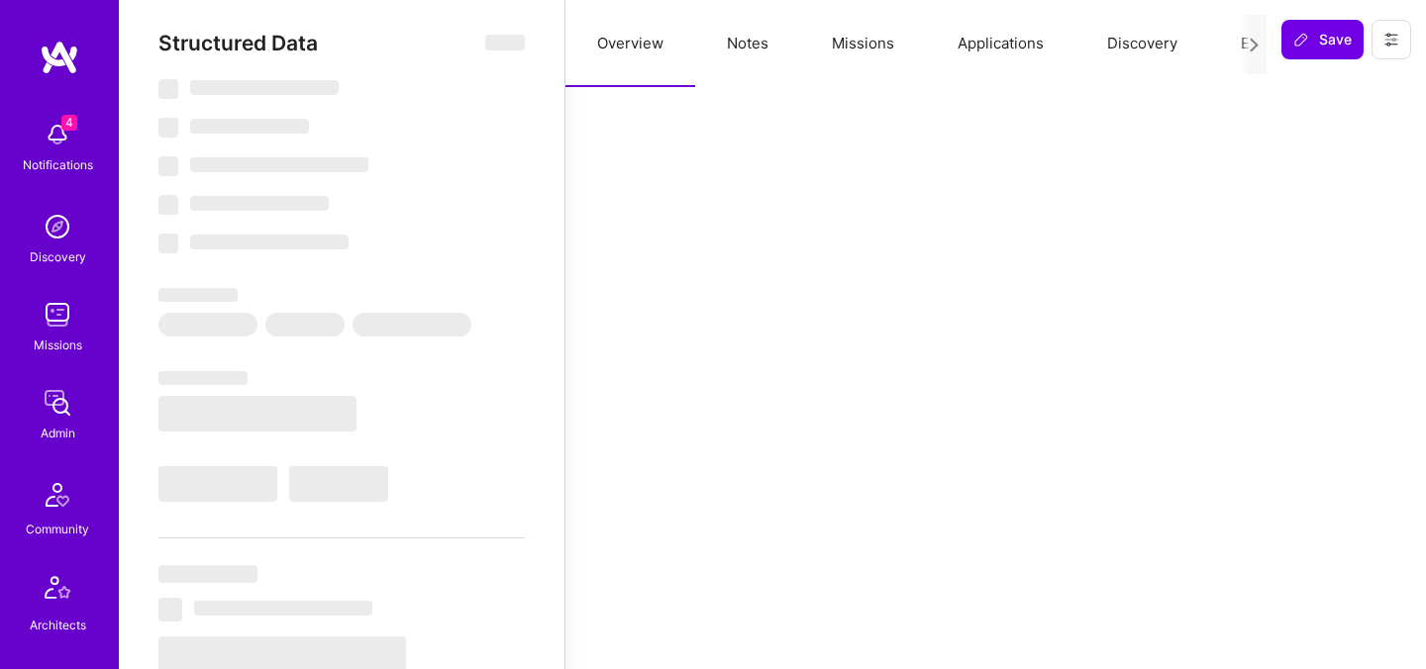
select select "Right Now"
select select "5"
select select "7"
select select "6"
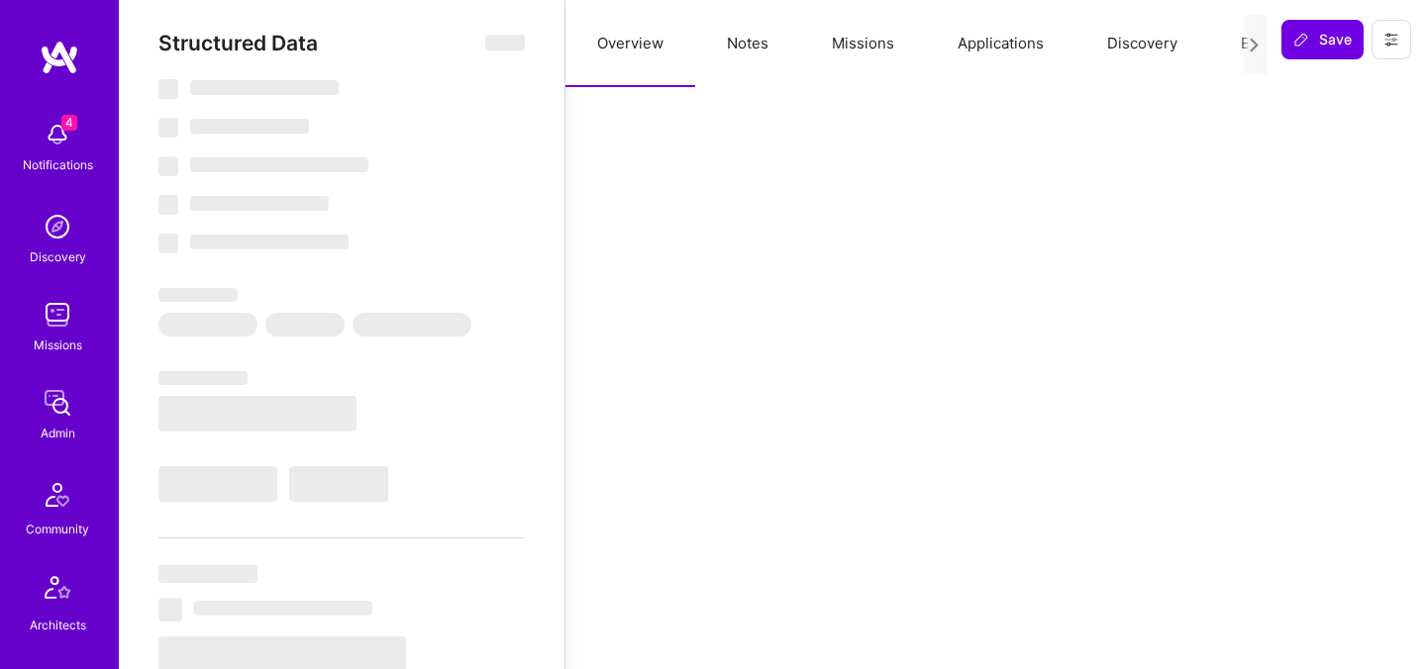
select select "CA"
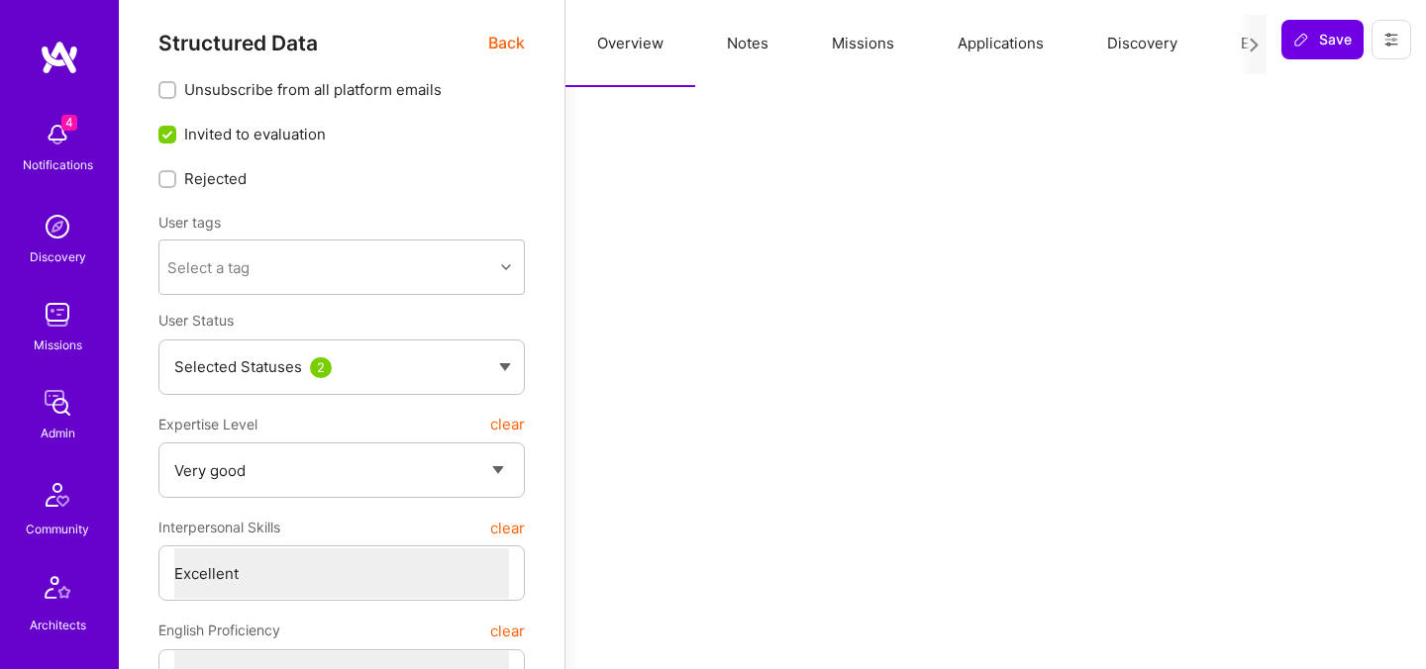
click at [1222, 34] on button "Evaluation" at bounding box center [1277, 43] width 136 height 87
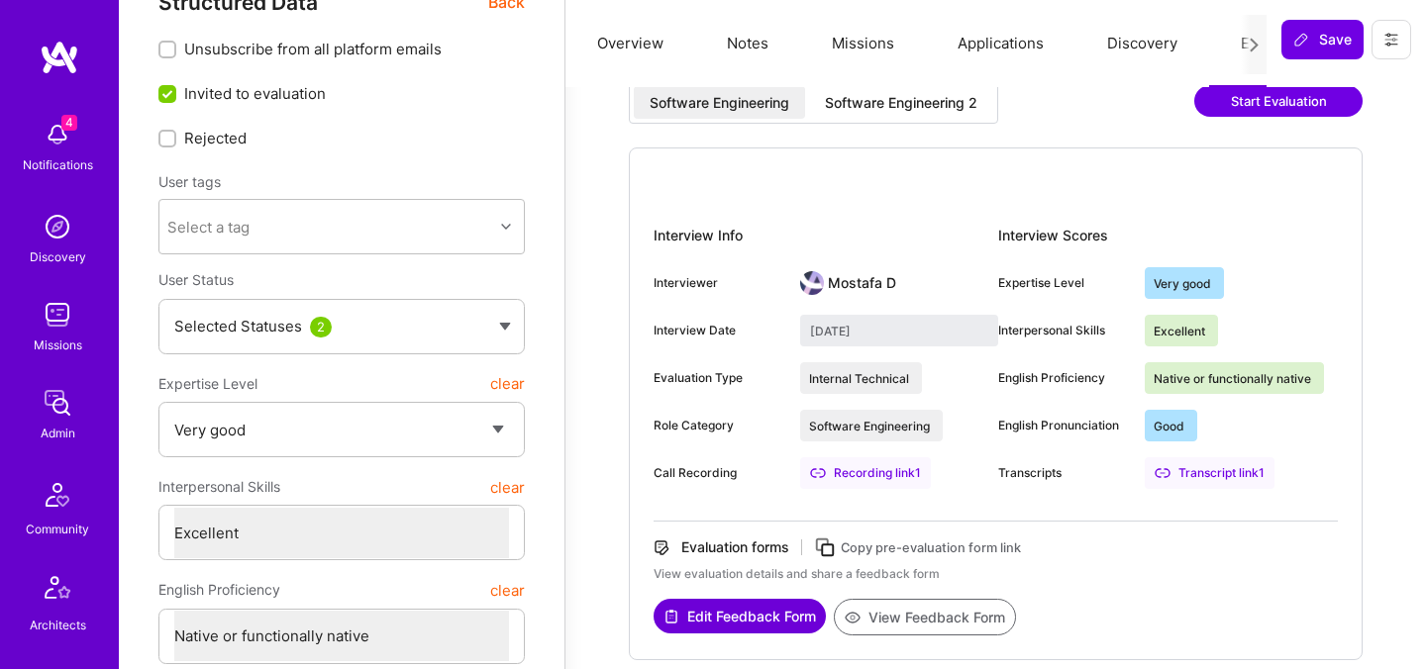
scroll to position [66, 0]
